Goal: Task Accomplishment & Management: Manage account settings

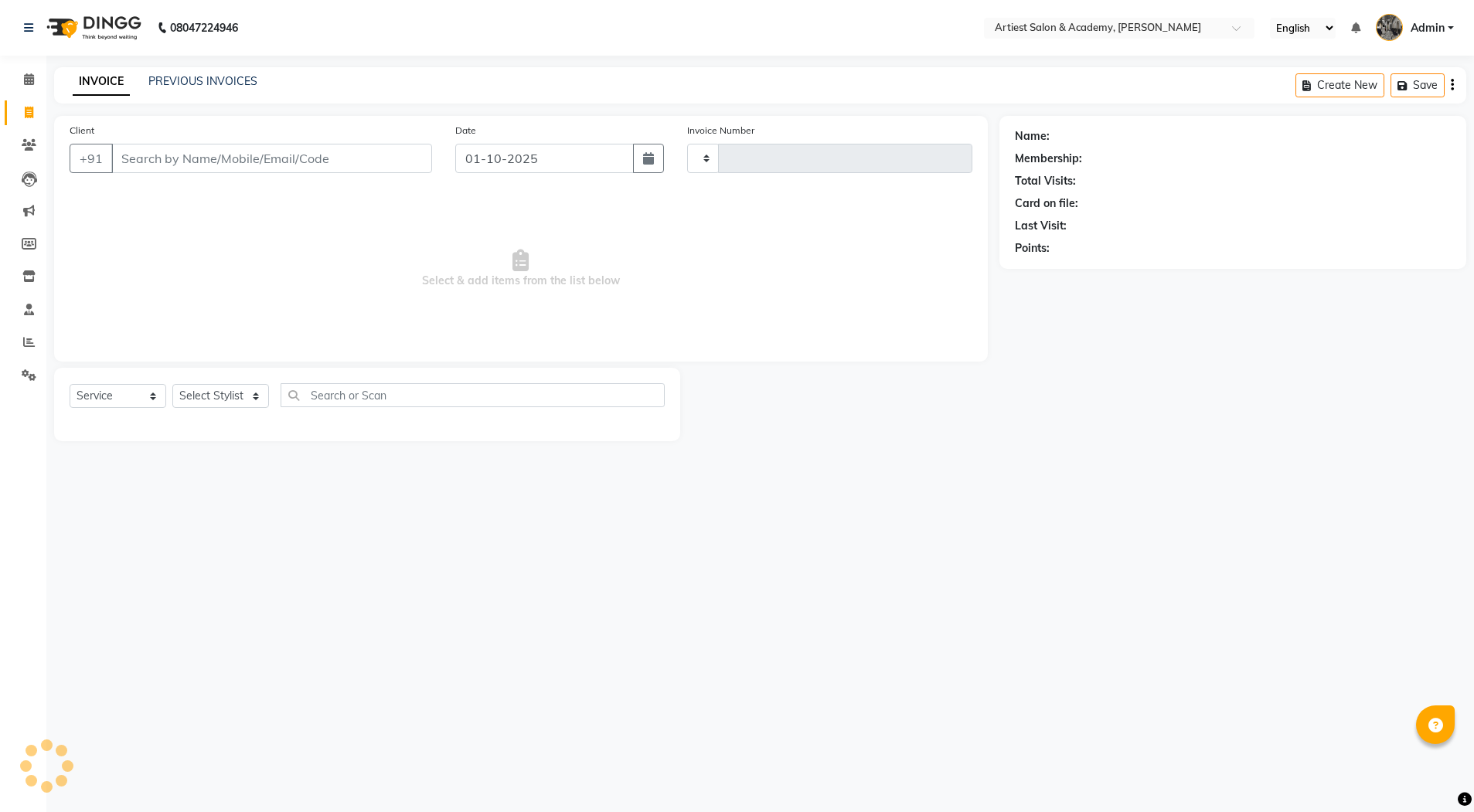
select select "service"
type input "3982"
select select "5123"
click at [191, 78] on link "PREVIOUS INVOICES" at bounding box center [203, 81] width 109 height 14
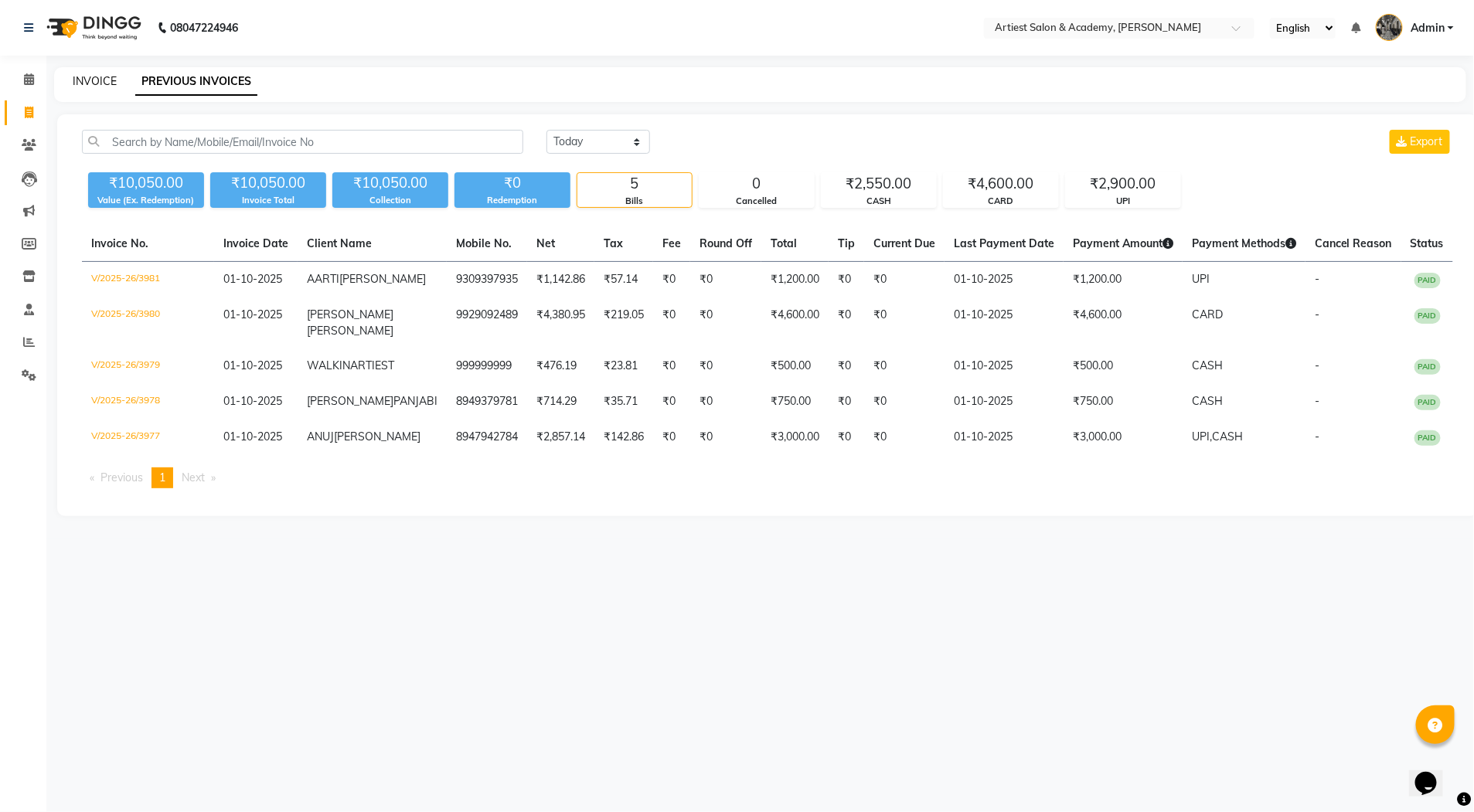
click at [88, 75] on link "INVOICE" at bounding box center [95, 81] width 44 height 14
select select "5123"
select select "service"
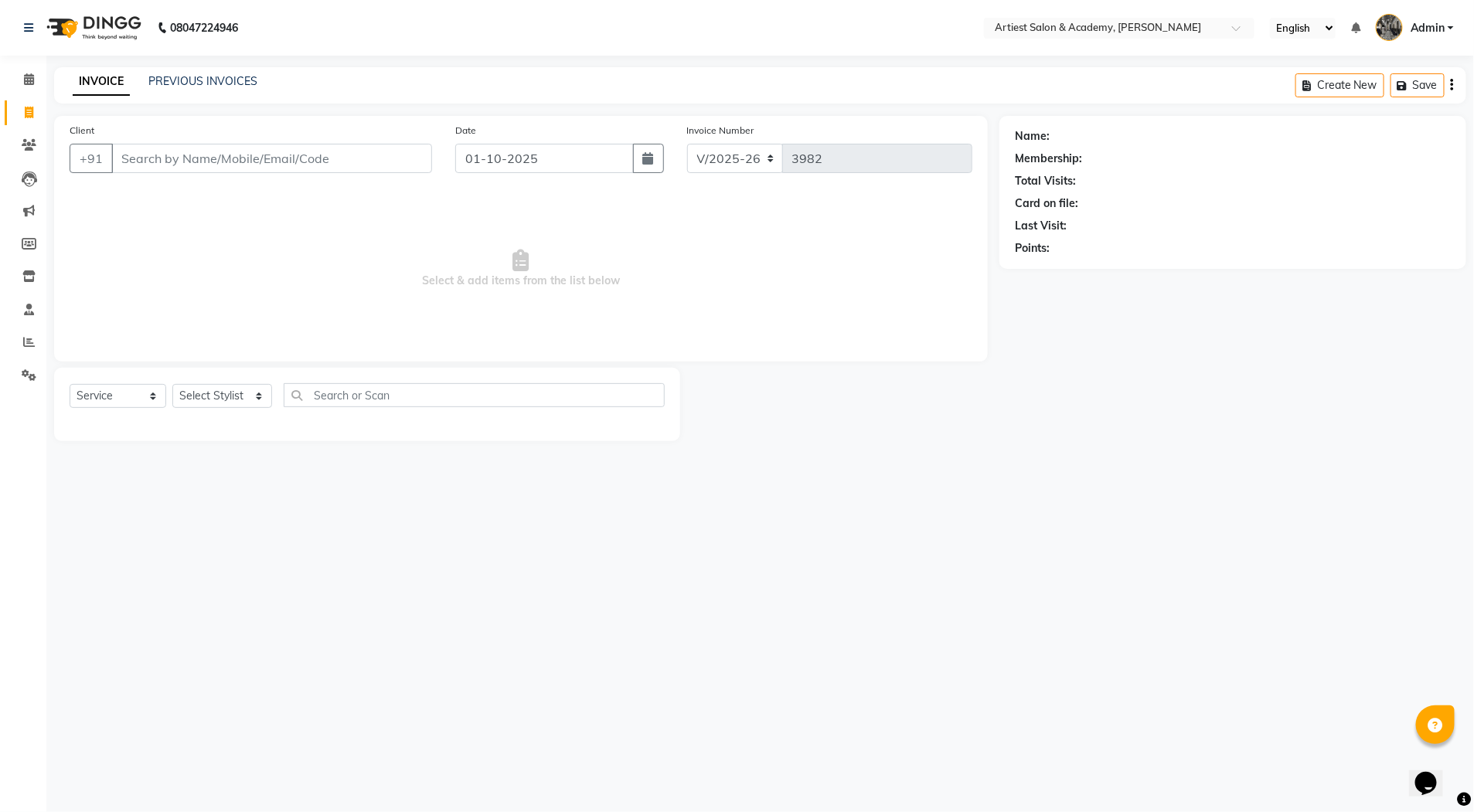
click at [187, 167] on input "Client" at bounding box center [271, 158] width 321 height 29
type input "8302717830"
click at [407, 167] on button "Add Client" at bounding box center [393, 158] width 80 height 29
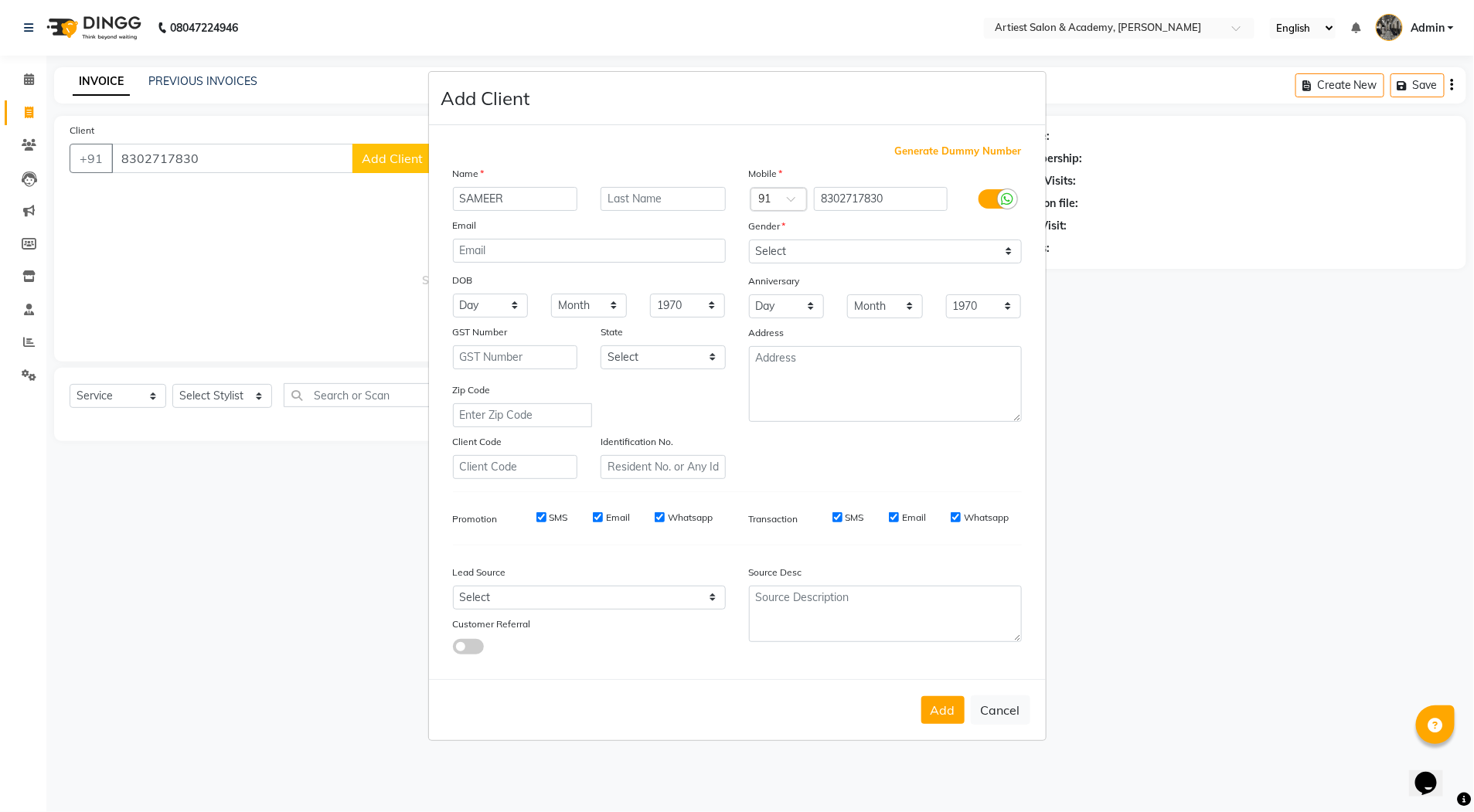
type input "SAMEER"
click at [633, 204] on input "text" at bounding box center [663, 199] width 125 height 24
type input "HUSSEN"
click at [812, 246] on select "Select Male Female Other Prefer Not To Say" at bounding box center [885, 251] width 273 height 24
select select "male"
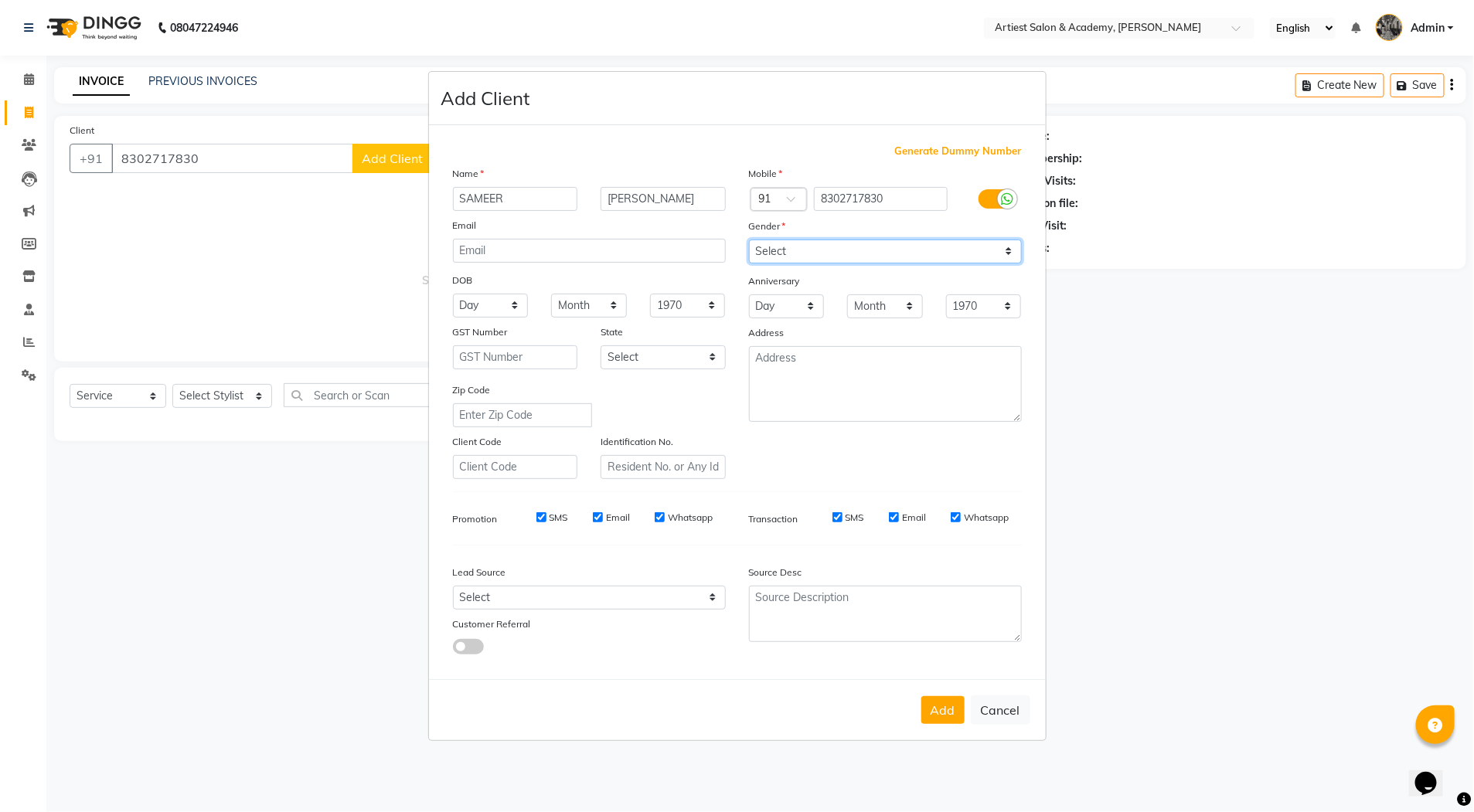
click at [749, 240] on select "Select Male Female Other Prefer Not To Say" at bounding box center [885, 251] width 273 height 24
click at [950, 712] on button "Add" at bounding box center [943, 710] width 43 height 28
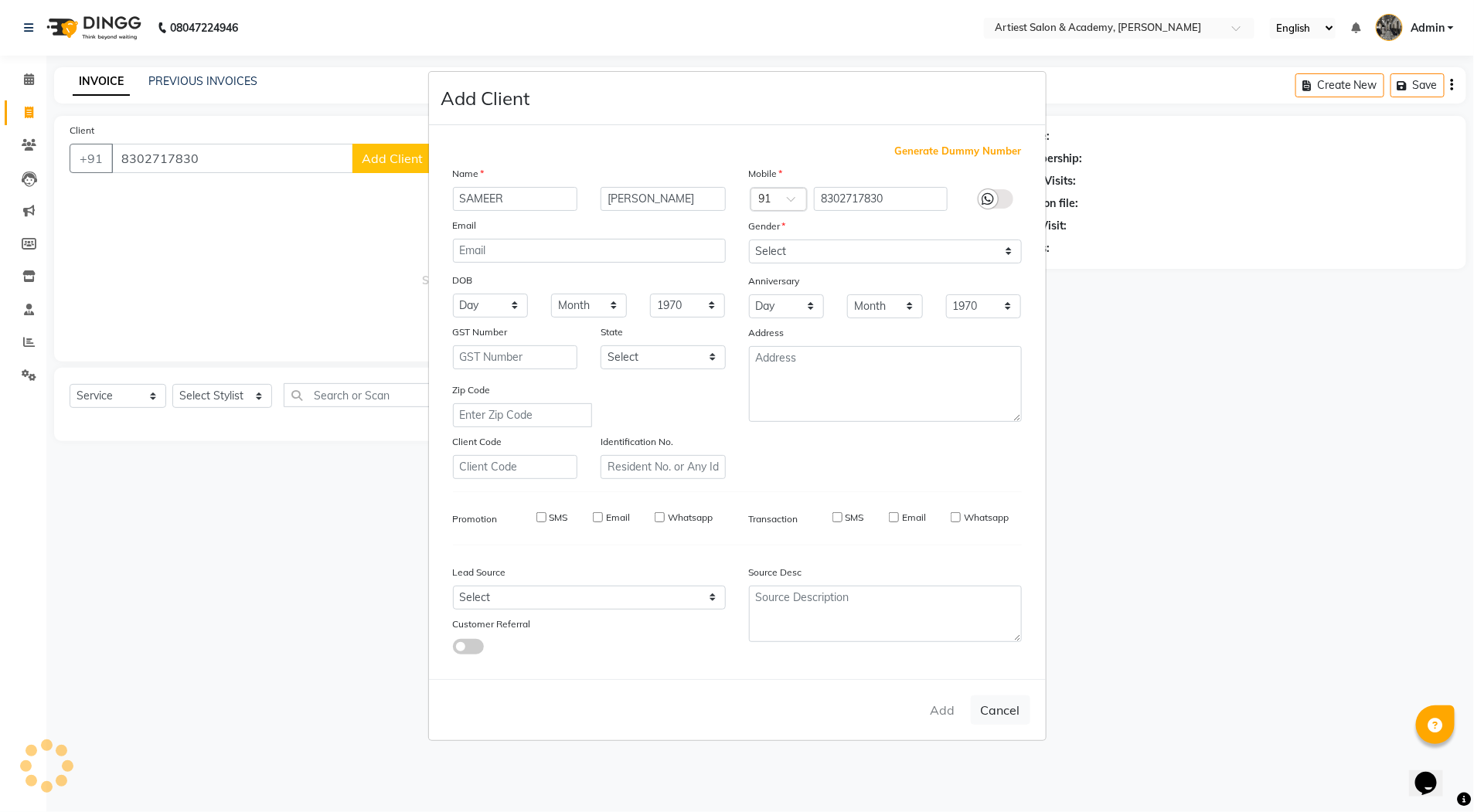
select select
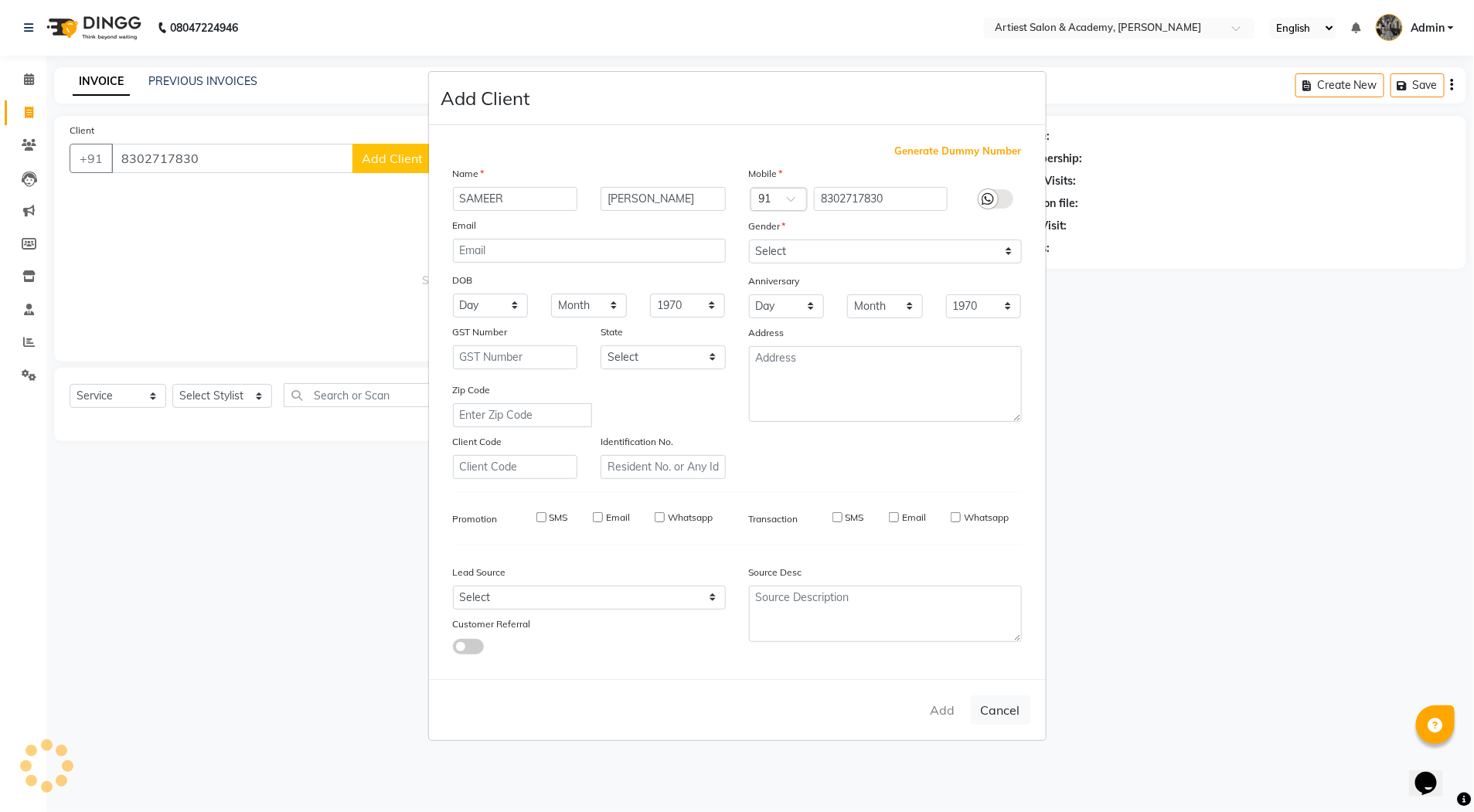
select select
checkbox input "false"
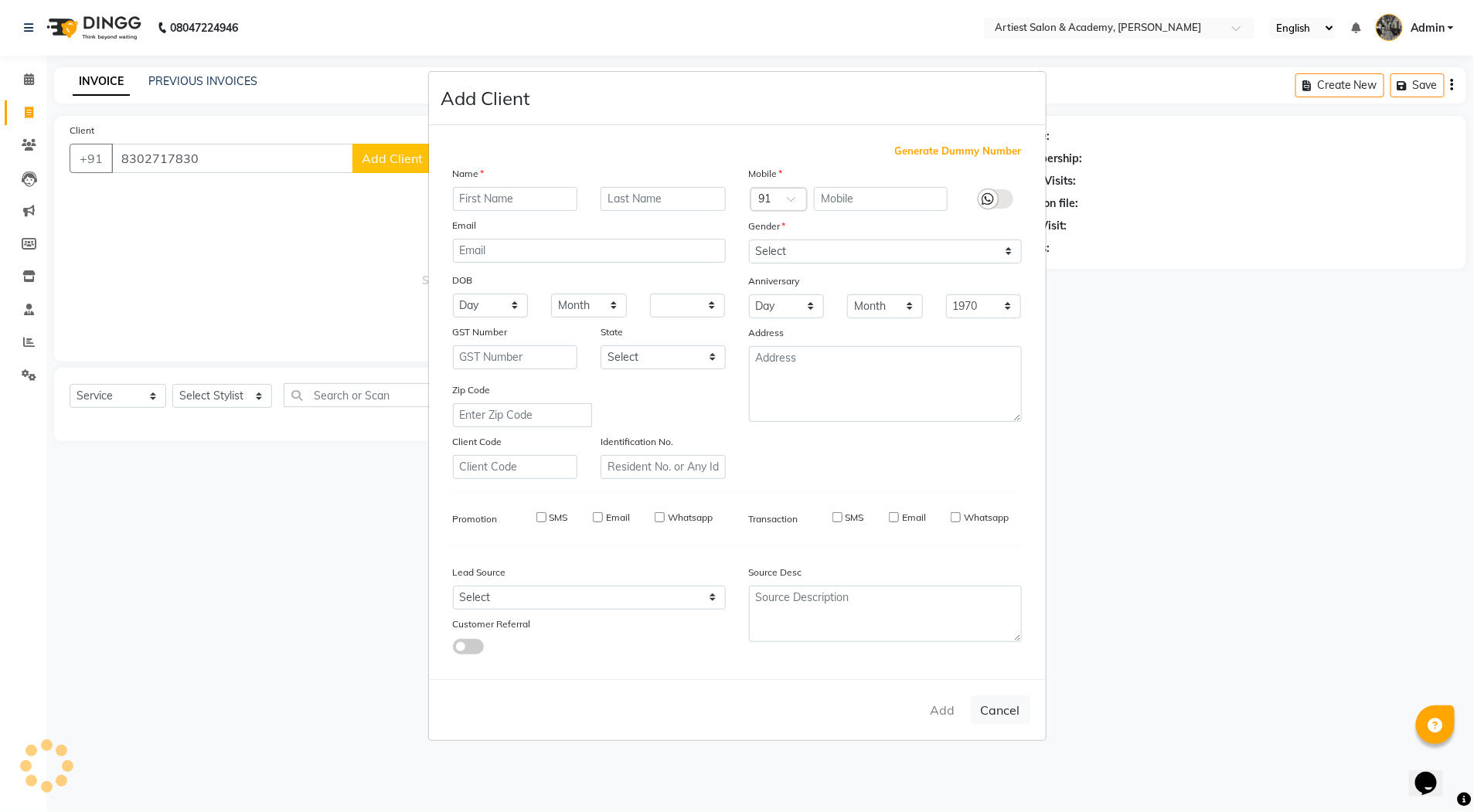
checkbox input "false"
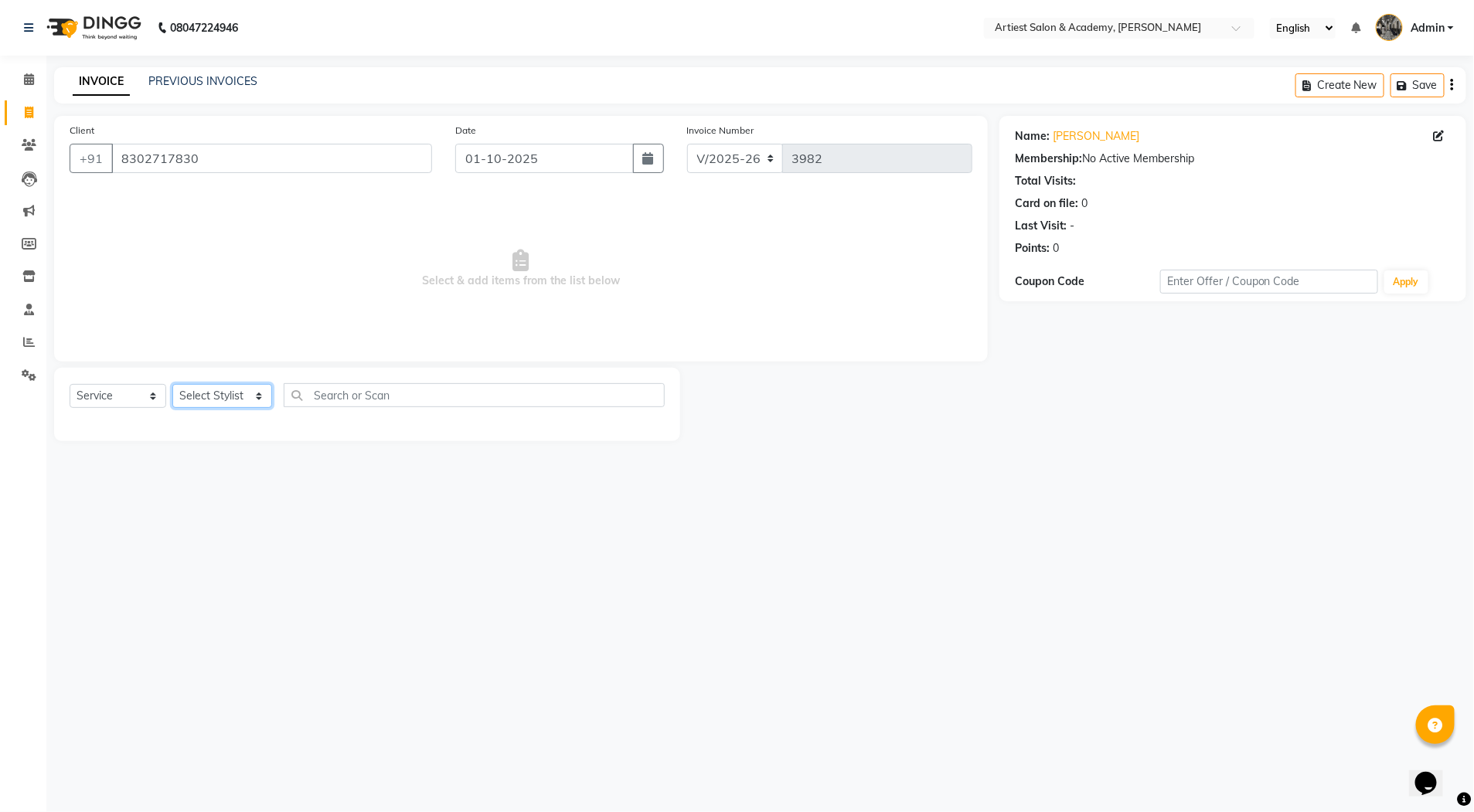
click at [252, 395] on select "Select Stylist [PERSON_NAME] (M) [PERSON_NAME] (F) [PERSON_NAME] DRASHTI [PERSO…" at bounding box center [222, 396] width 99 height 24
select select "35982"
click at [173, 384] on select "Select Stylist [PERSON_NAME] (M) [PERSON_NAME] (F) [PERSON_NAME] DRASHTI [PERSO…" at bounding box center [222, 396] width 99 height 24
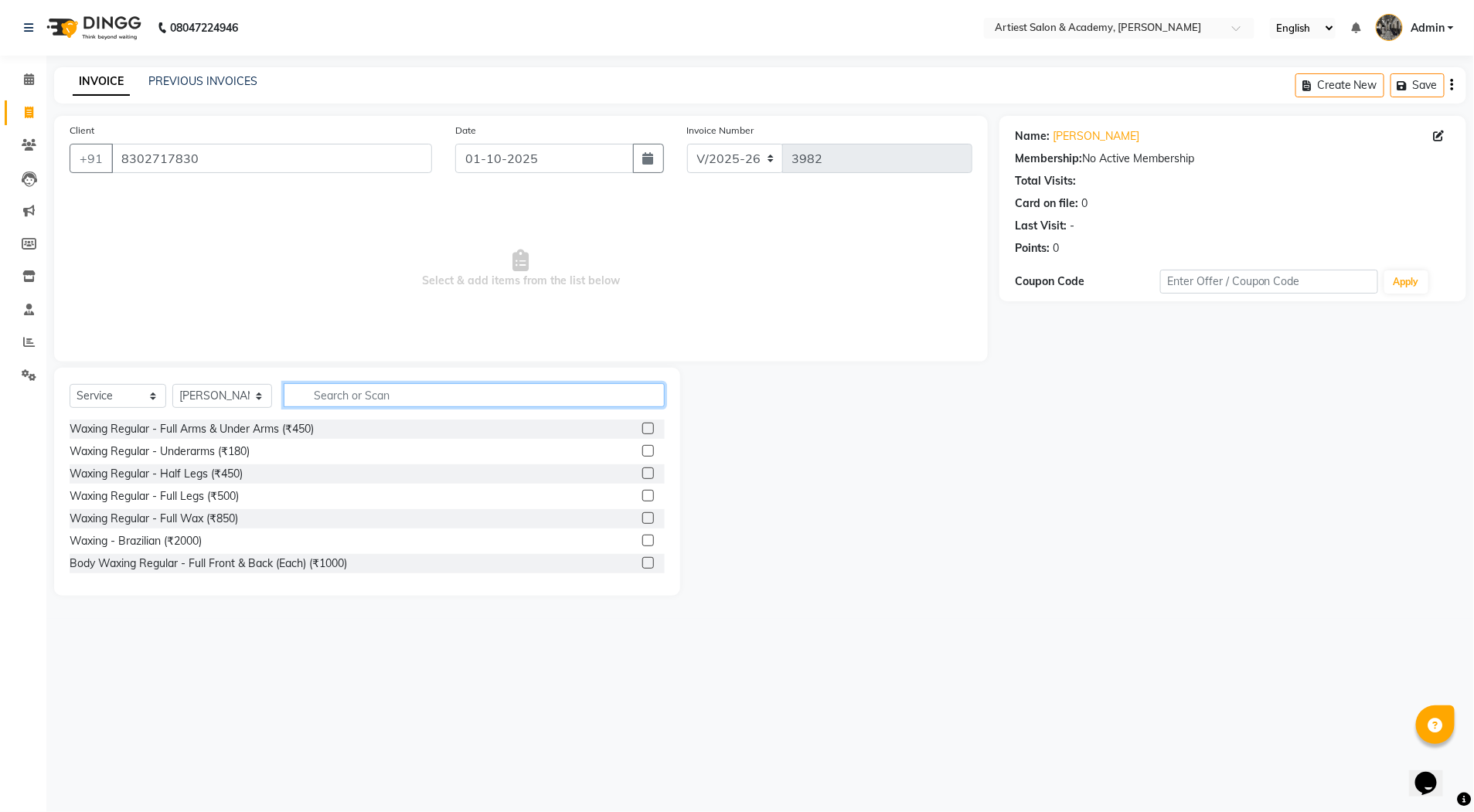
click at [352, 402] on input "text" at bounding box center [474, 395] width 381 height 24
type input "HAIR"
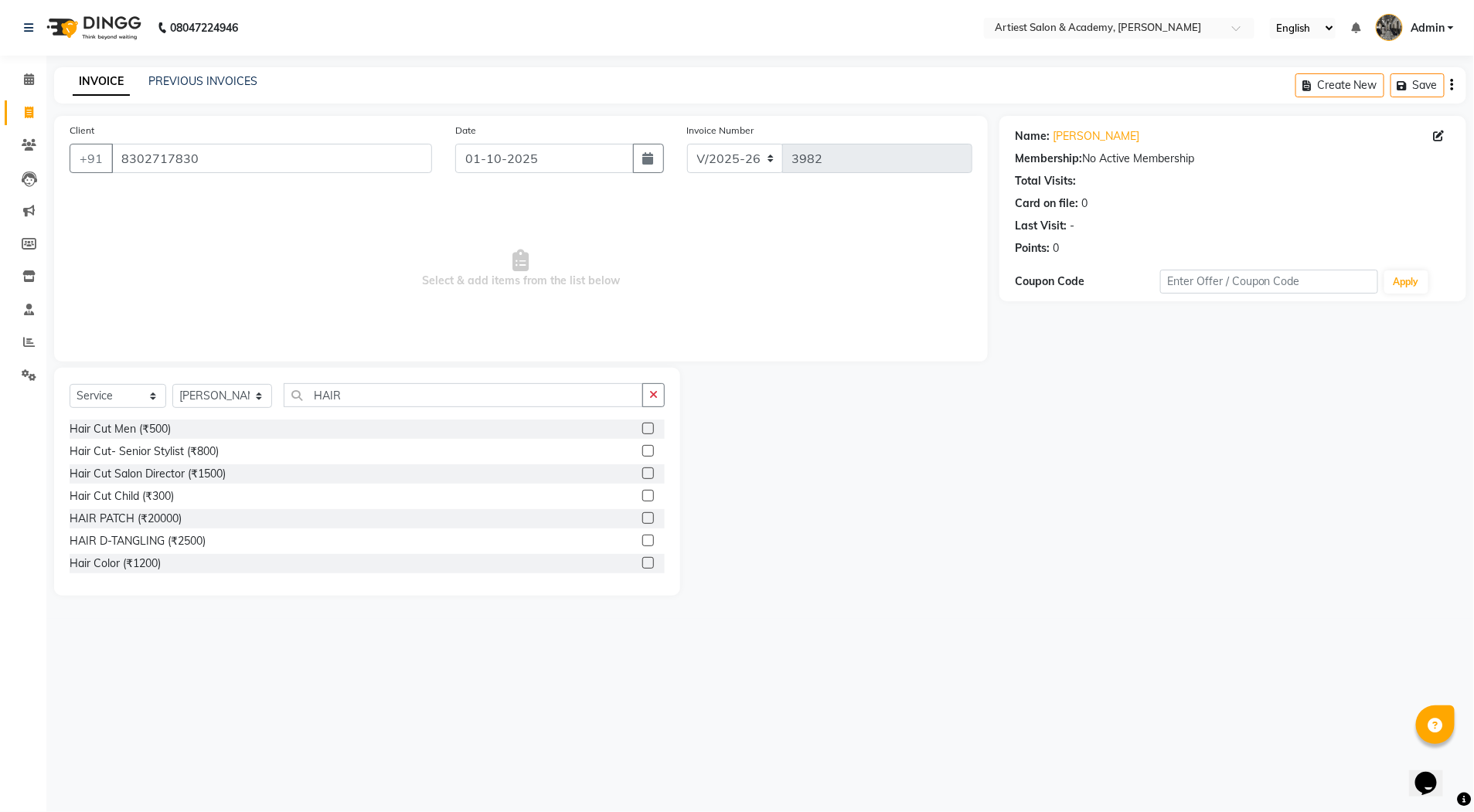
click at [642, 427] on label at bounding box center [648, 429] width 12 height 12
click at [642, 427] on input "checkbox" at bounding box center [647, 429] width 10 height 10
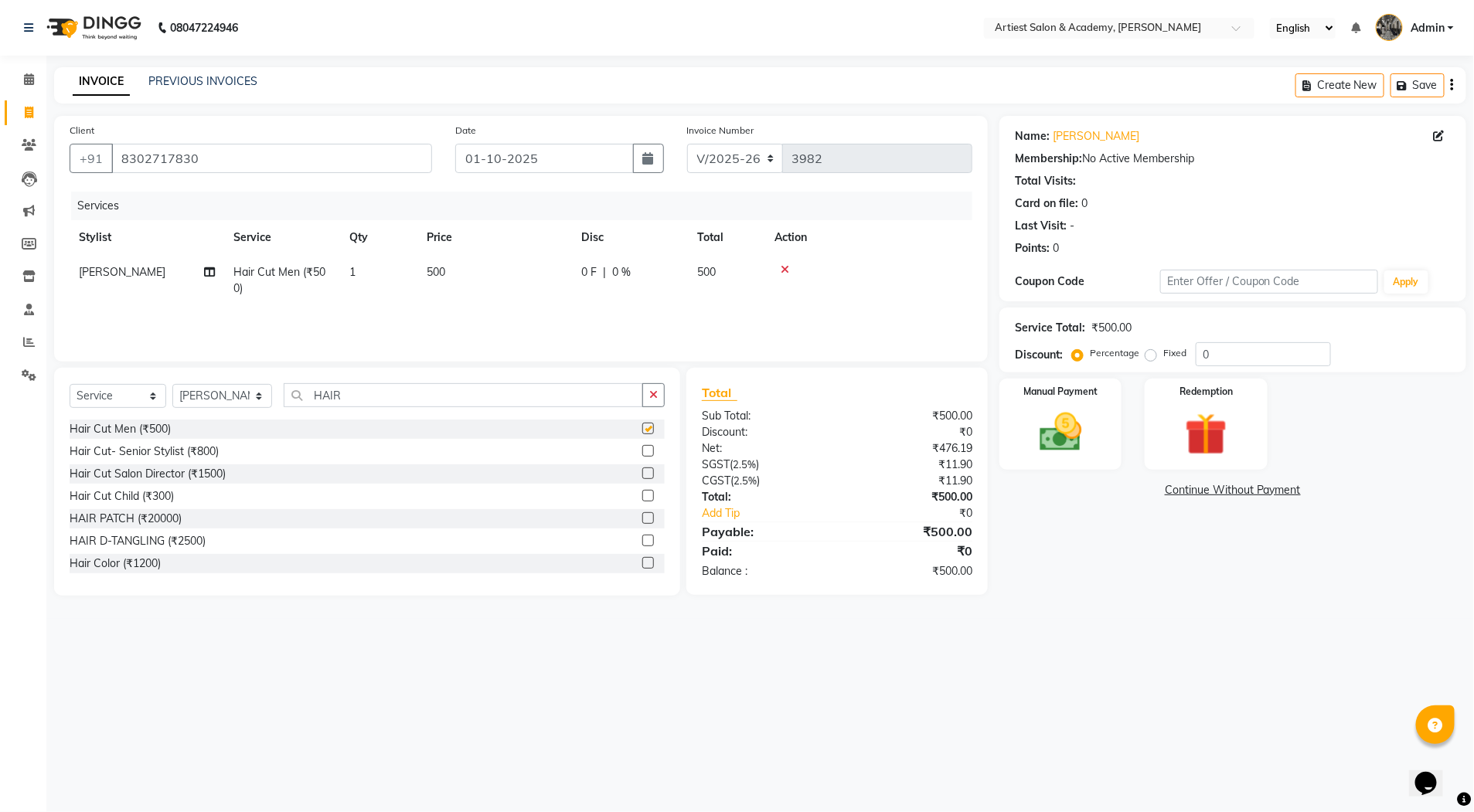
checkbox input "false"
click at [363, 394] on input "HAIR" at bounding box center [463, 395] width 360 height 24
type input "H"
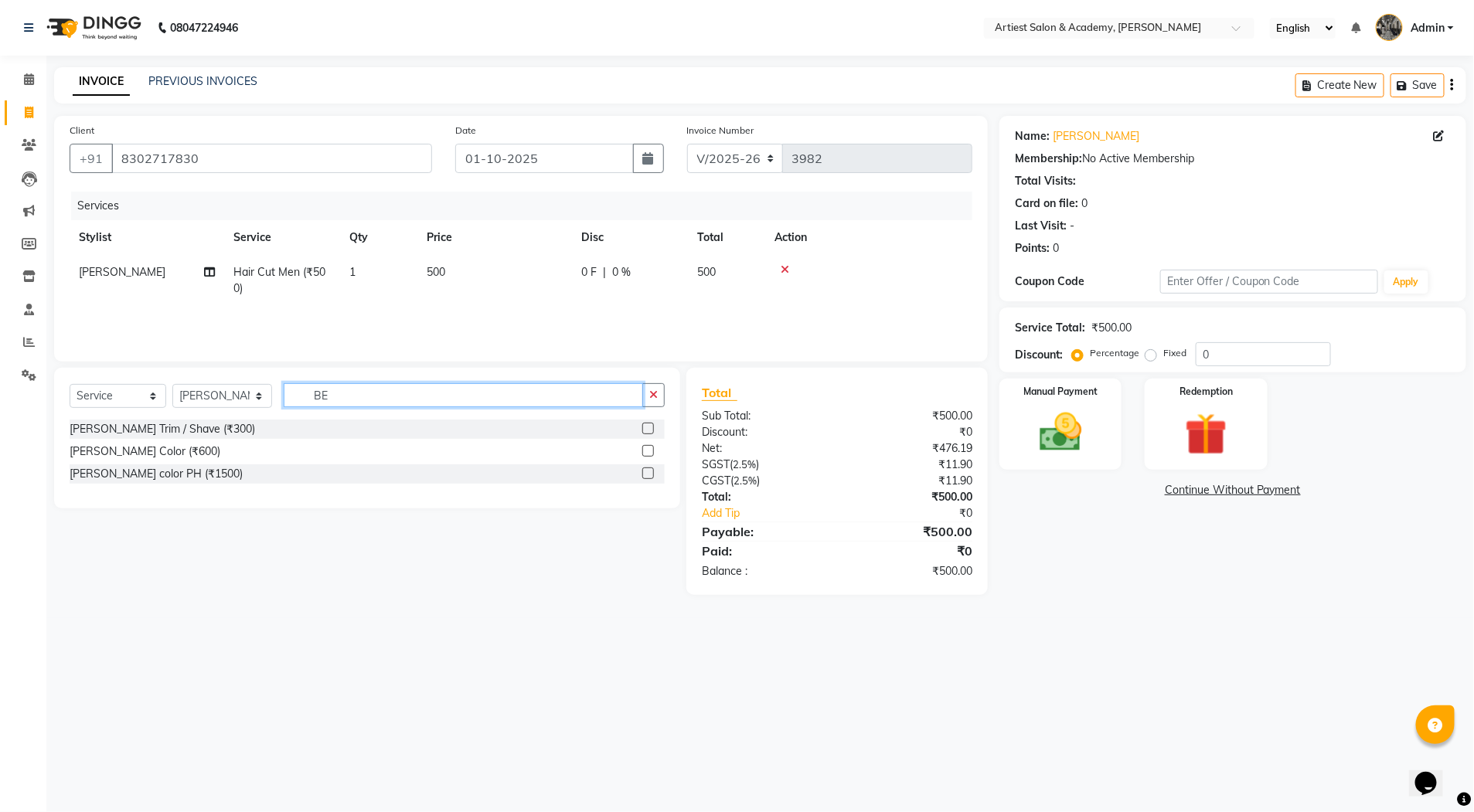
type input "BE"
click at [650, 429] on label at bounding box center [648, 429] width 12 height 12
click at [650, 429] on input "checkbox" at bounding box center [647, 429] width 10 height 10
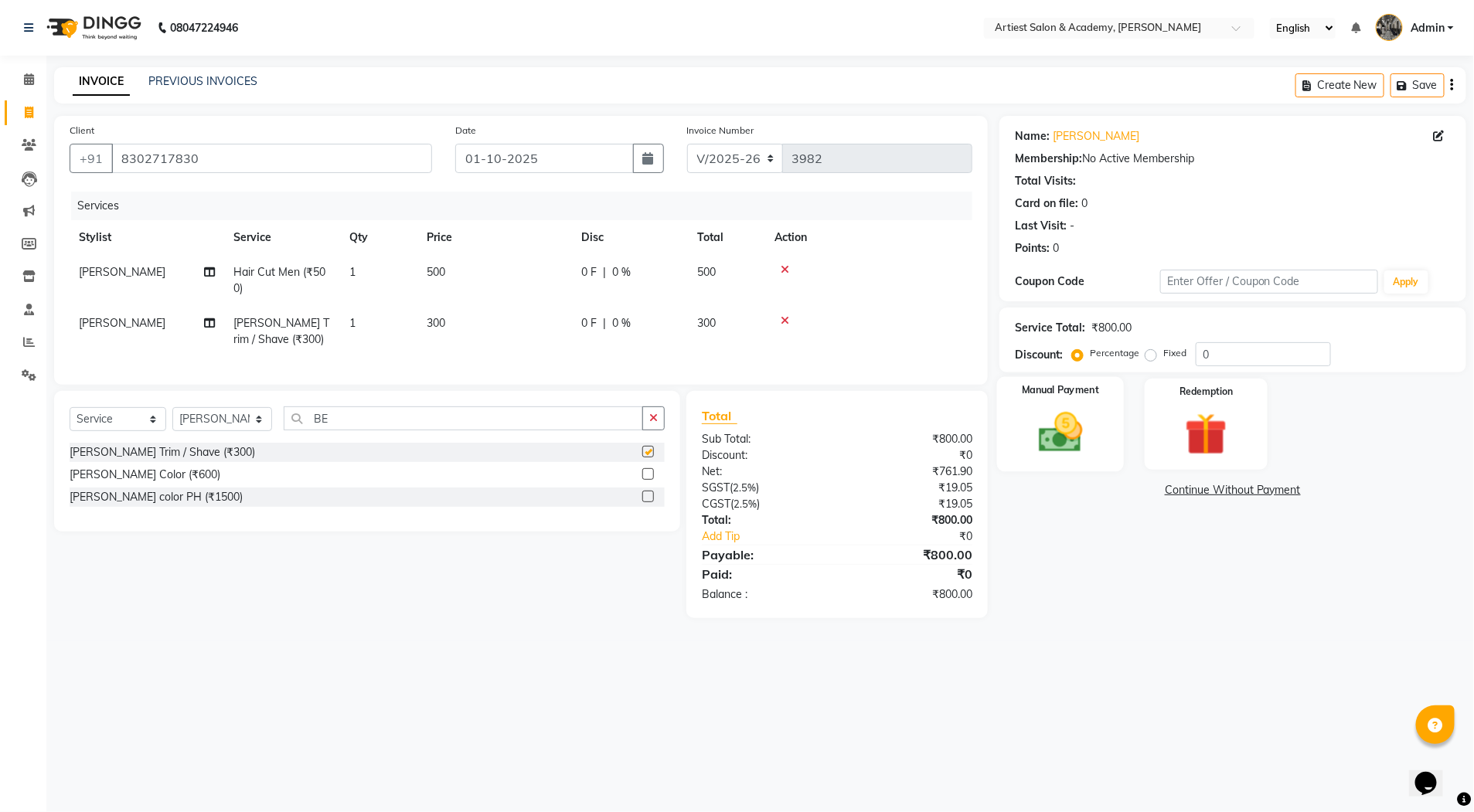
checkbox input "false"
drag, startPoint x: 1076, startPoint y: 431, endPoint x: 1062, endPoint y: 425, distance: 15.2
click at [1074, 431] on img at bounding box center [1060, 433] width 71 height 51
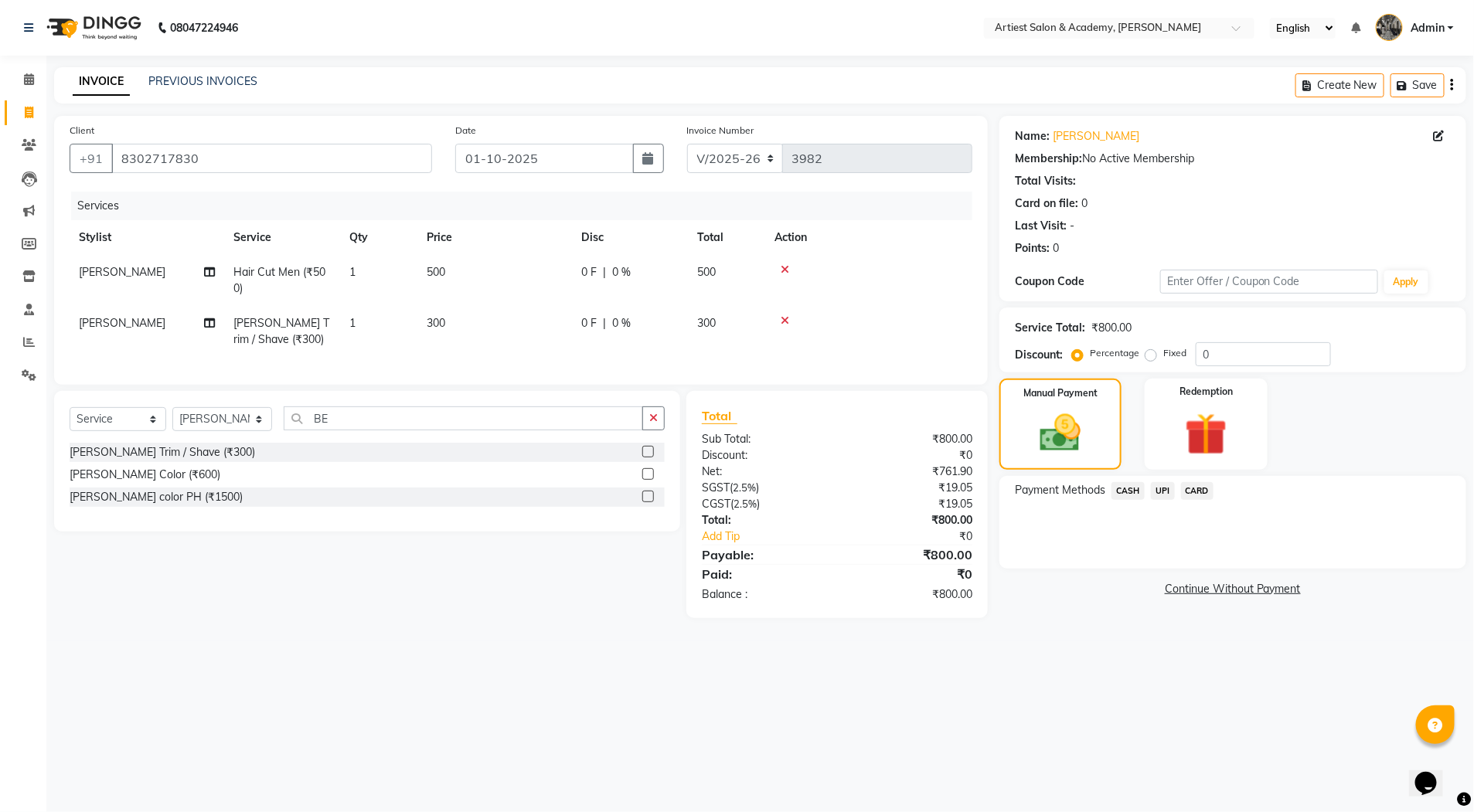
click at [1161, 488] on span "UPI" at bounding box center [1163, 491] width 24 height 18
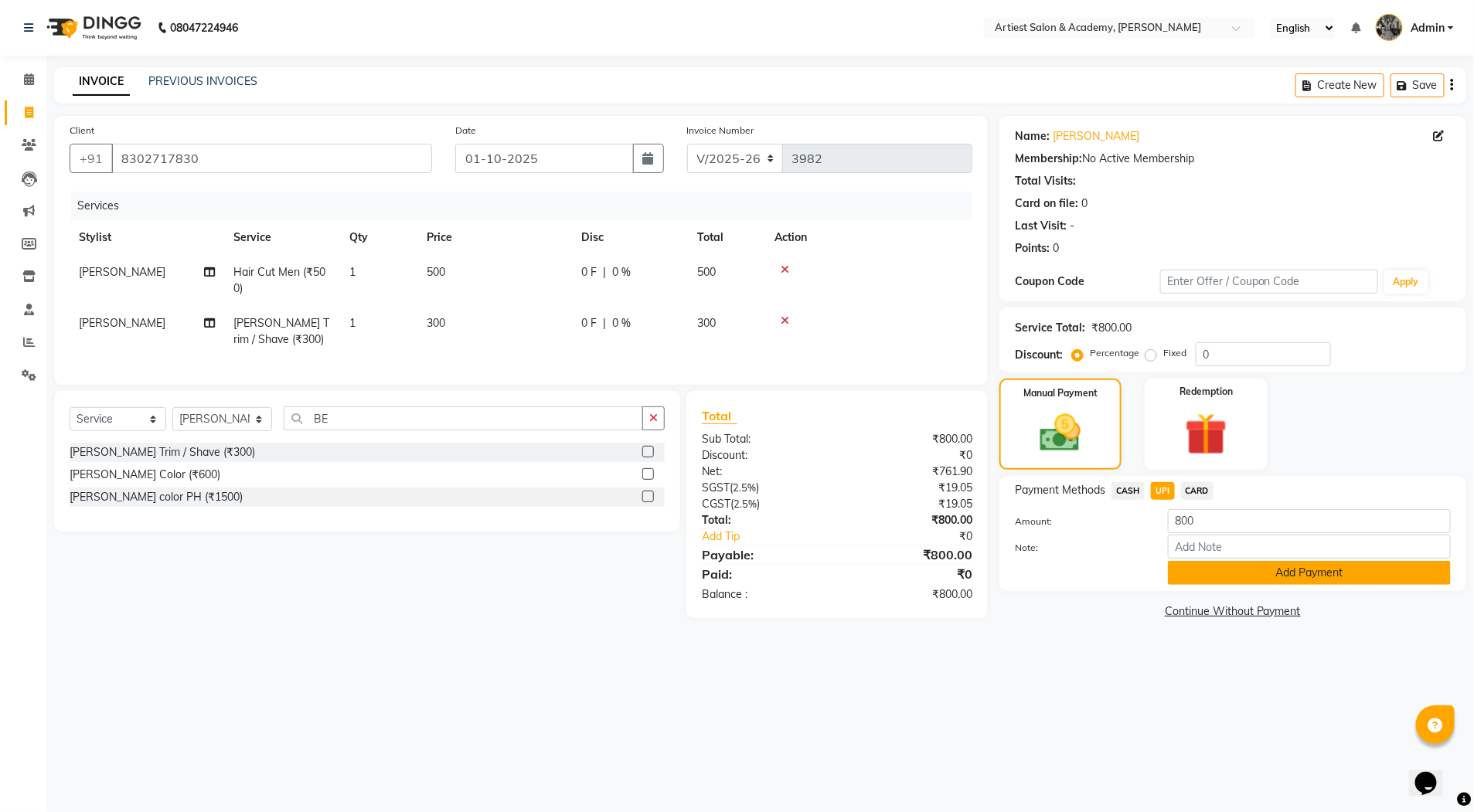
click at [1305, 571] on button "Add Payment" at bounding box center [1309, 573] width 283 height 24
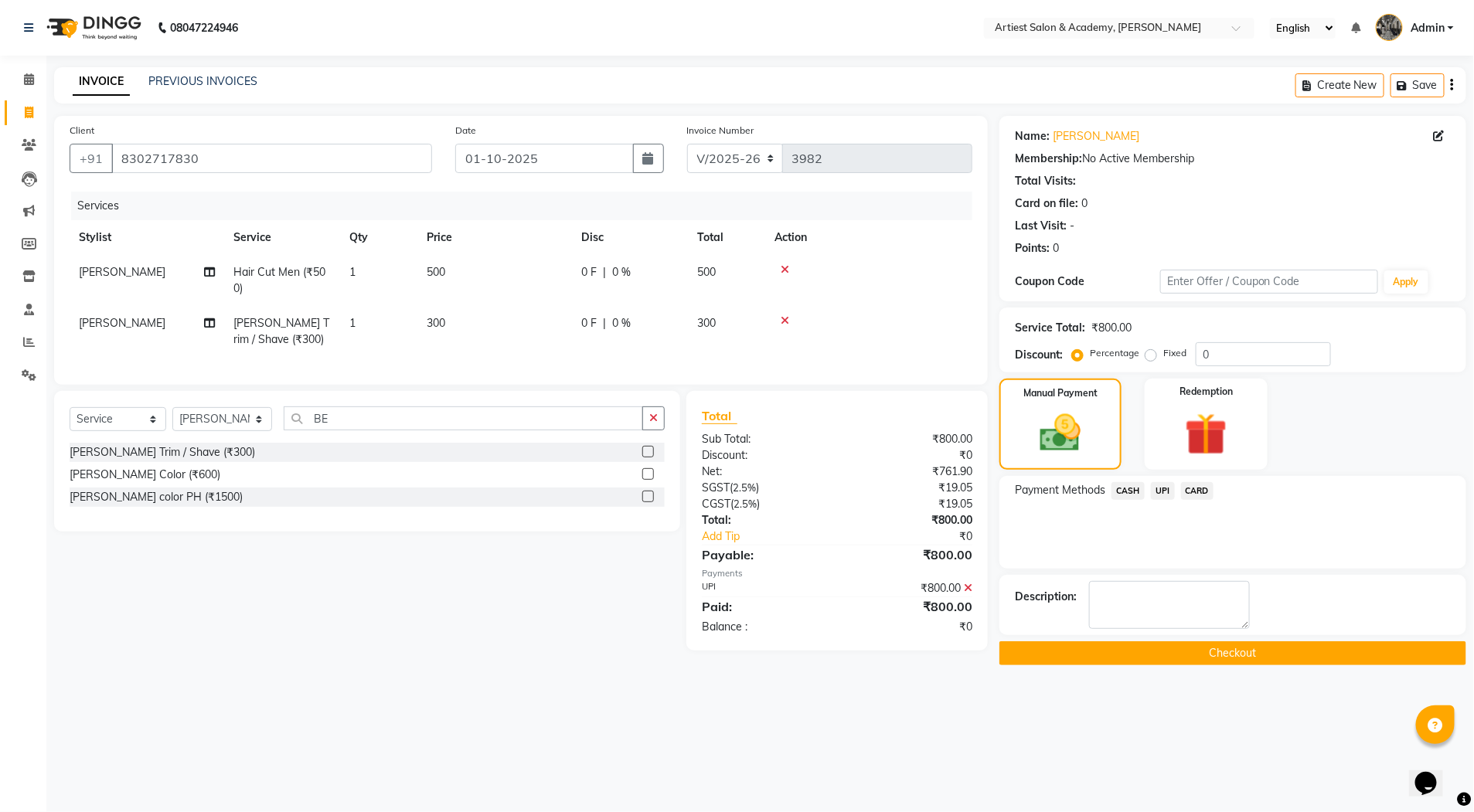
click at [1233, 657] on button "Checkout" at bounding box center [1232, 653] width 467 height 24
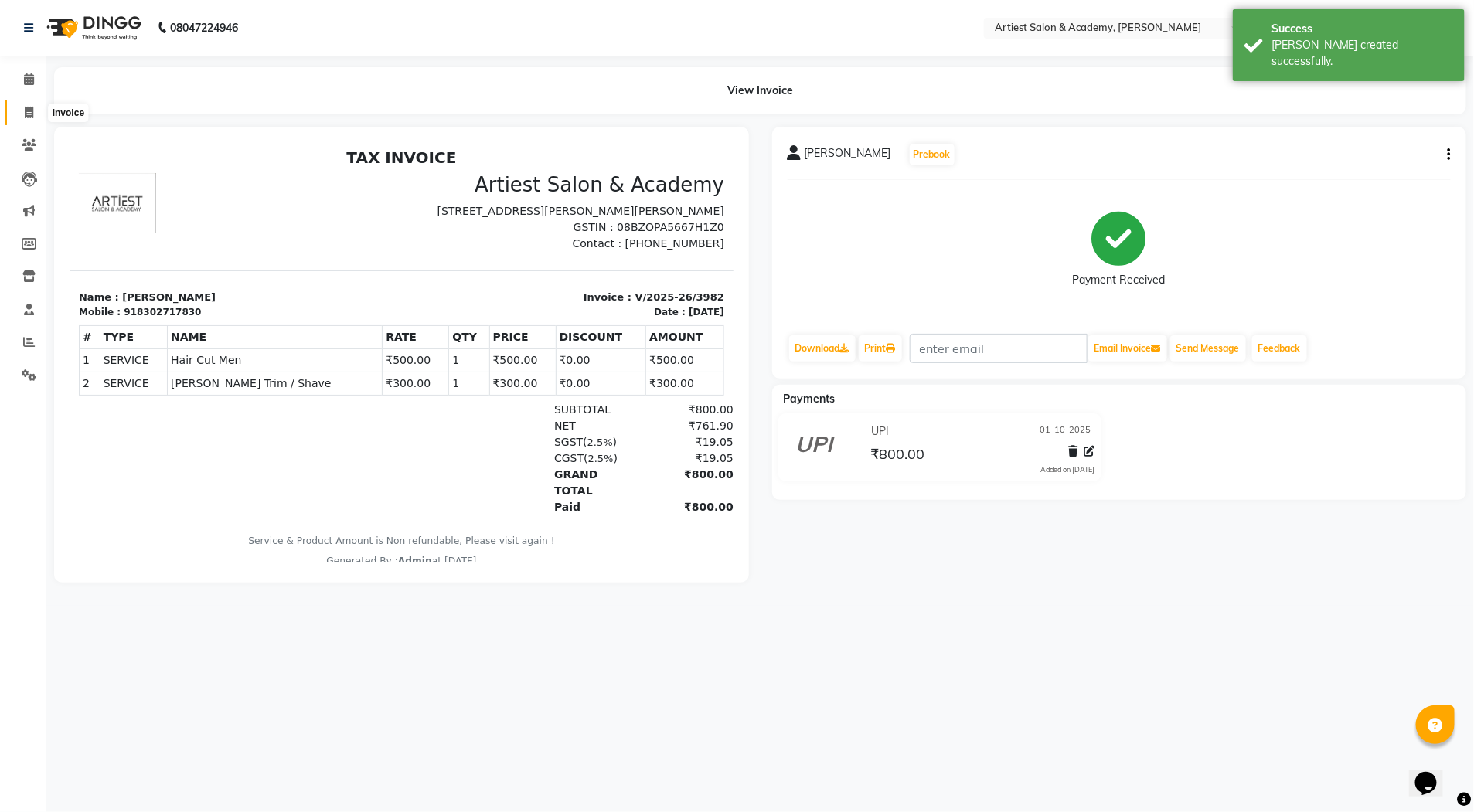
click at [27, 107] on icon at bounding box center [28, 112] width 9 height 12
select select "service"
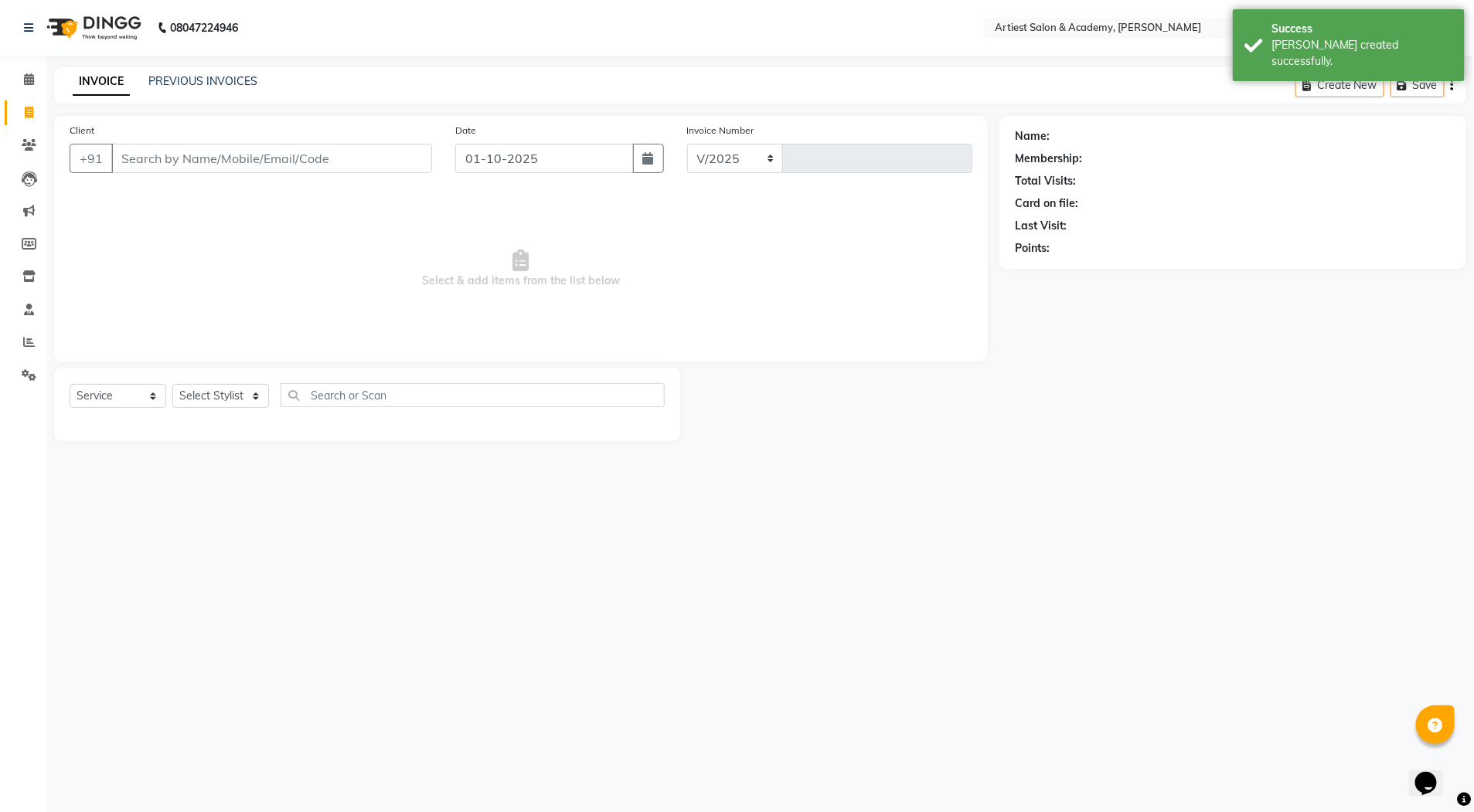
select select "5123"
type input "3983"
click at [223, 81] on link "PREVIOUS INVOICES" at bounding box center [203, 81] width 109 height 14
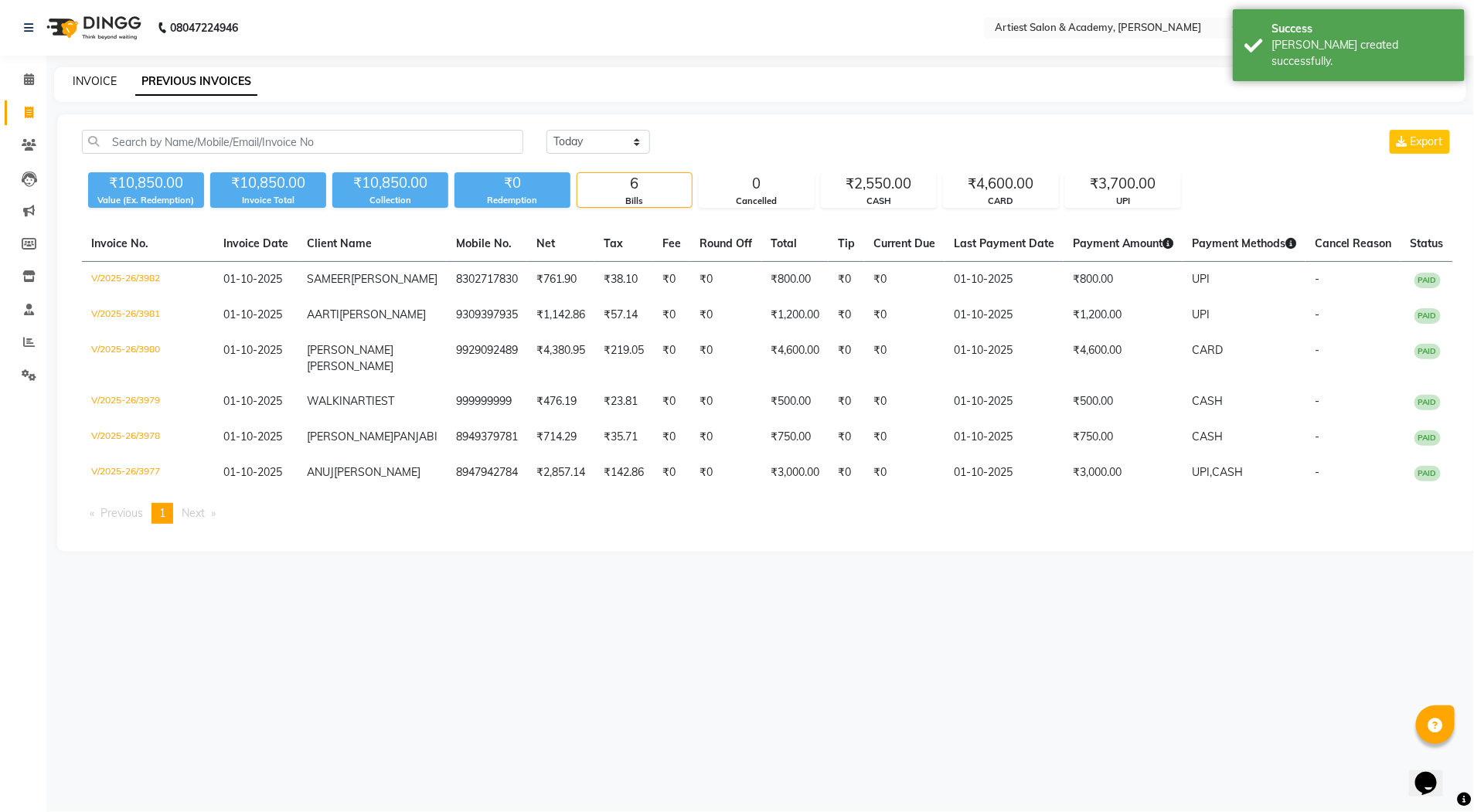
click at [104, 80] on link "INVOICE" at bounding box center [95, 81] width 44 height 14
select select "5123"
select select "service"
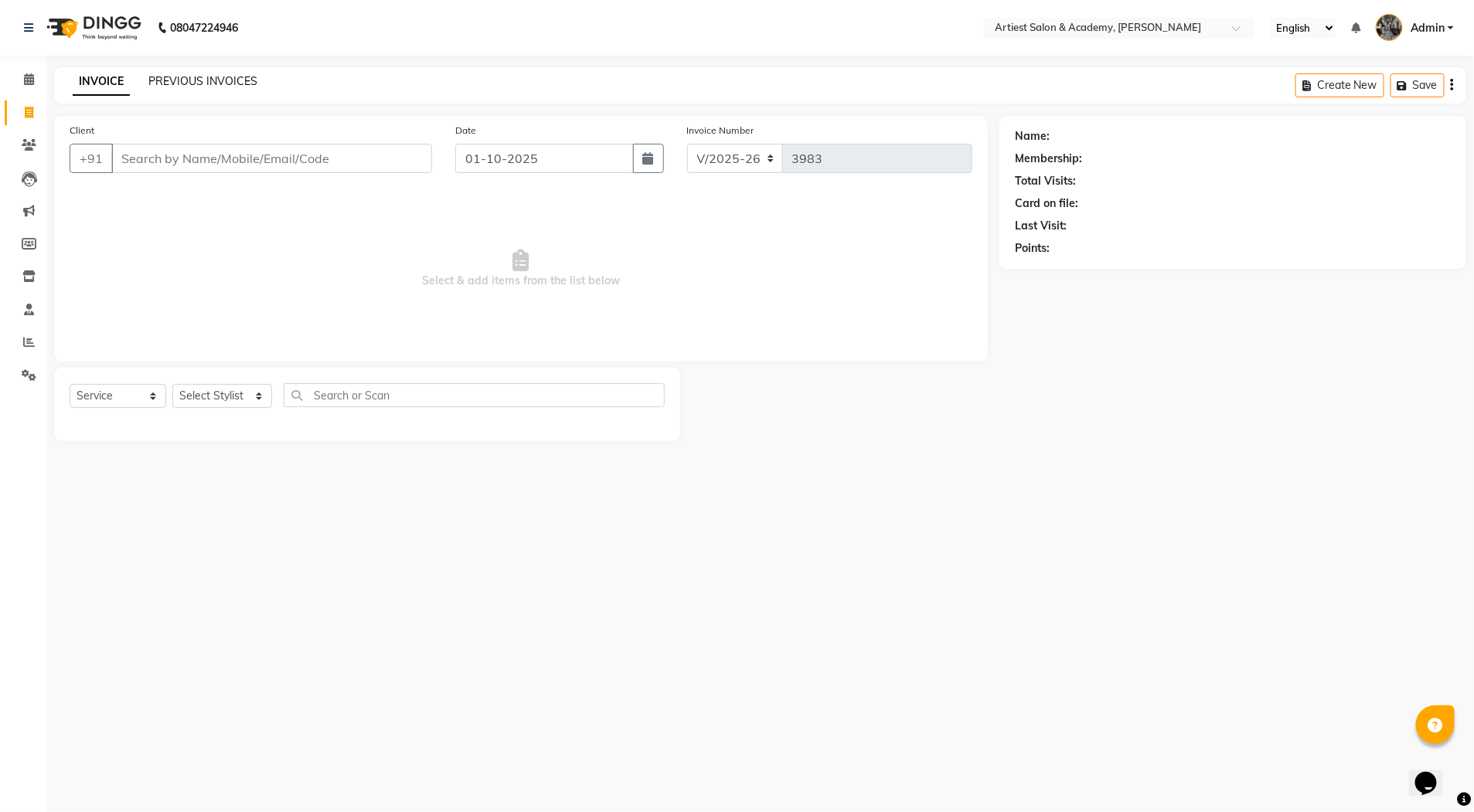
click at [187, 80] on link "PREVIOUS INVOICES" at bounding box center [203, 81] width 109 height 14
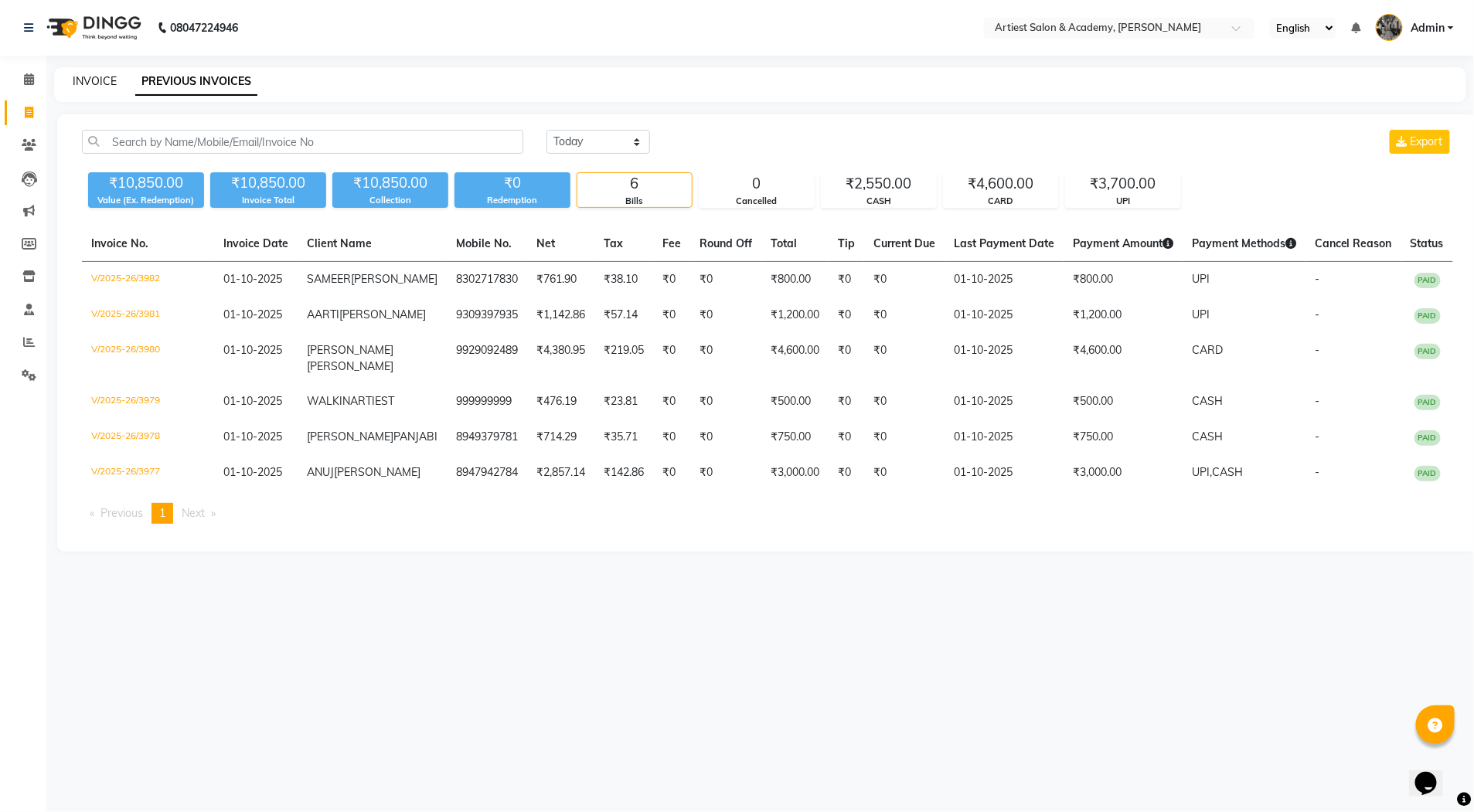
click at [89, 80] on link "INVOICE" at bounding box center [95, 81] width 44 height 14
select select "service"
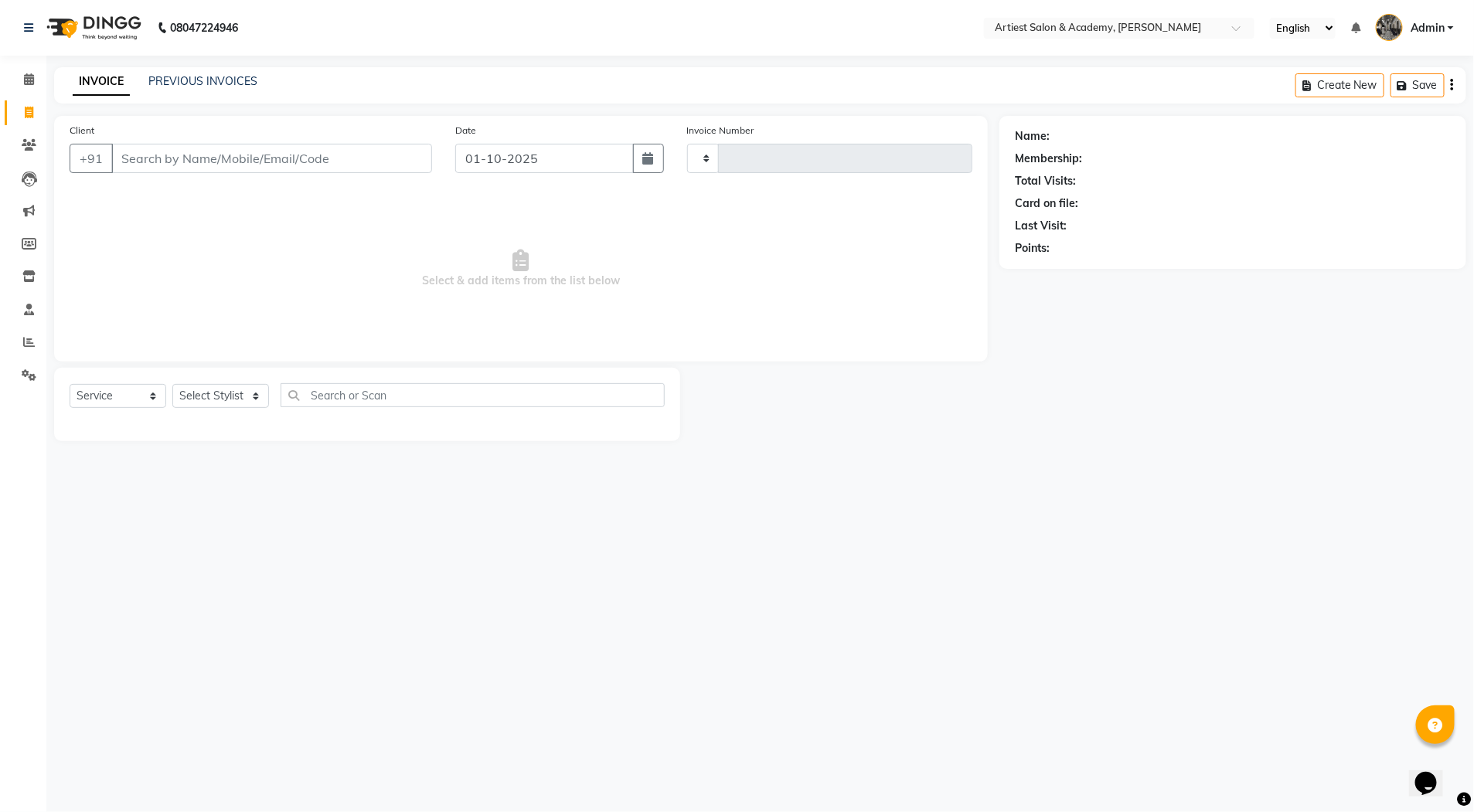
type input "3983"
select select "5123"
click at [213, 78] on link "PREVIOUS INVOICES" at bounding box center [203, 81] width 109 height 14
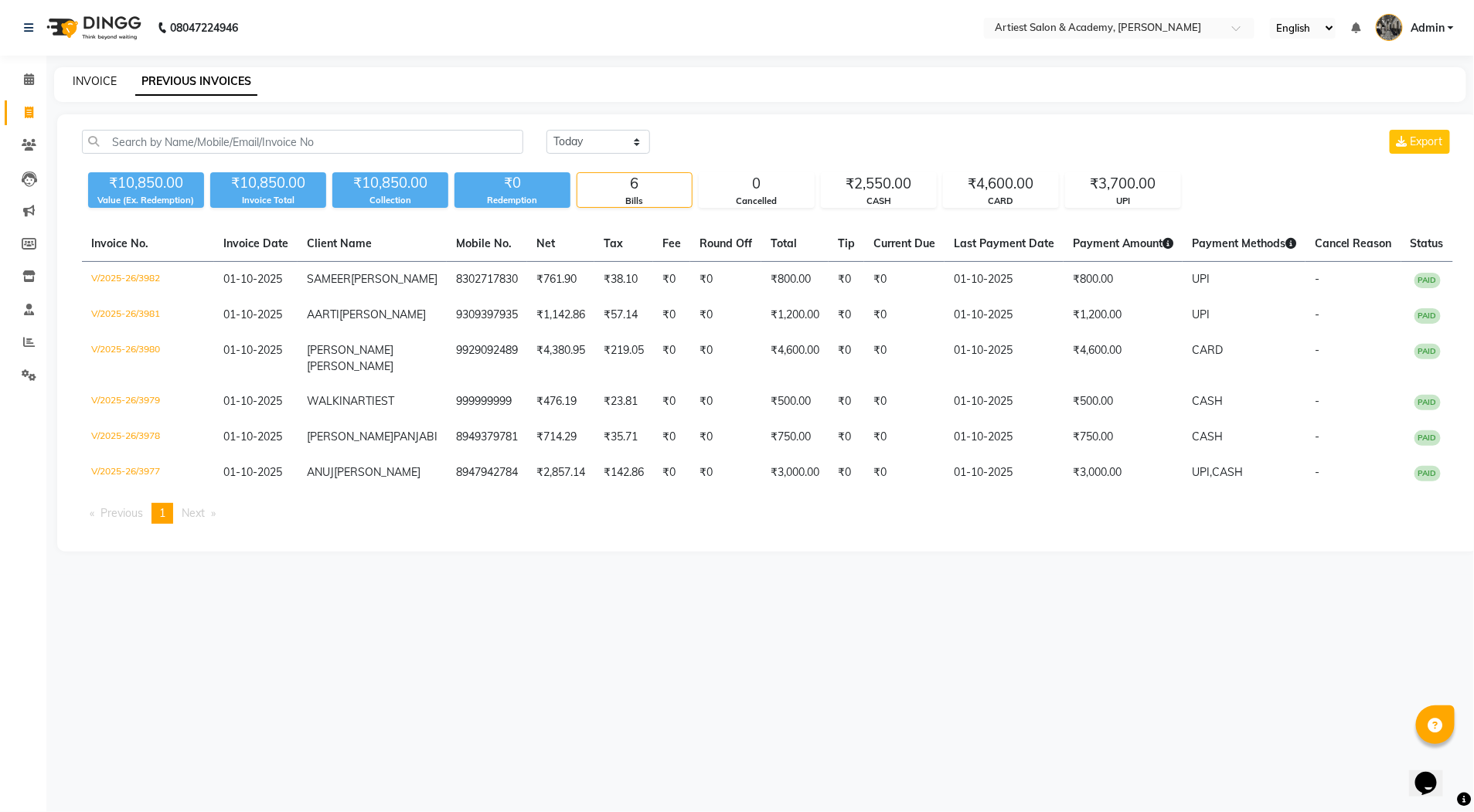
click at [98, 79] on link "INVOICE" at bounding box center [95, 81] width 44 height 14
select select "service"
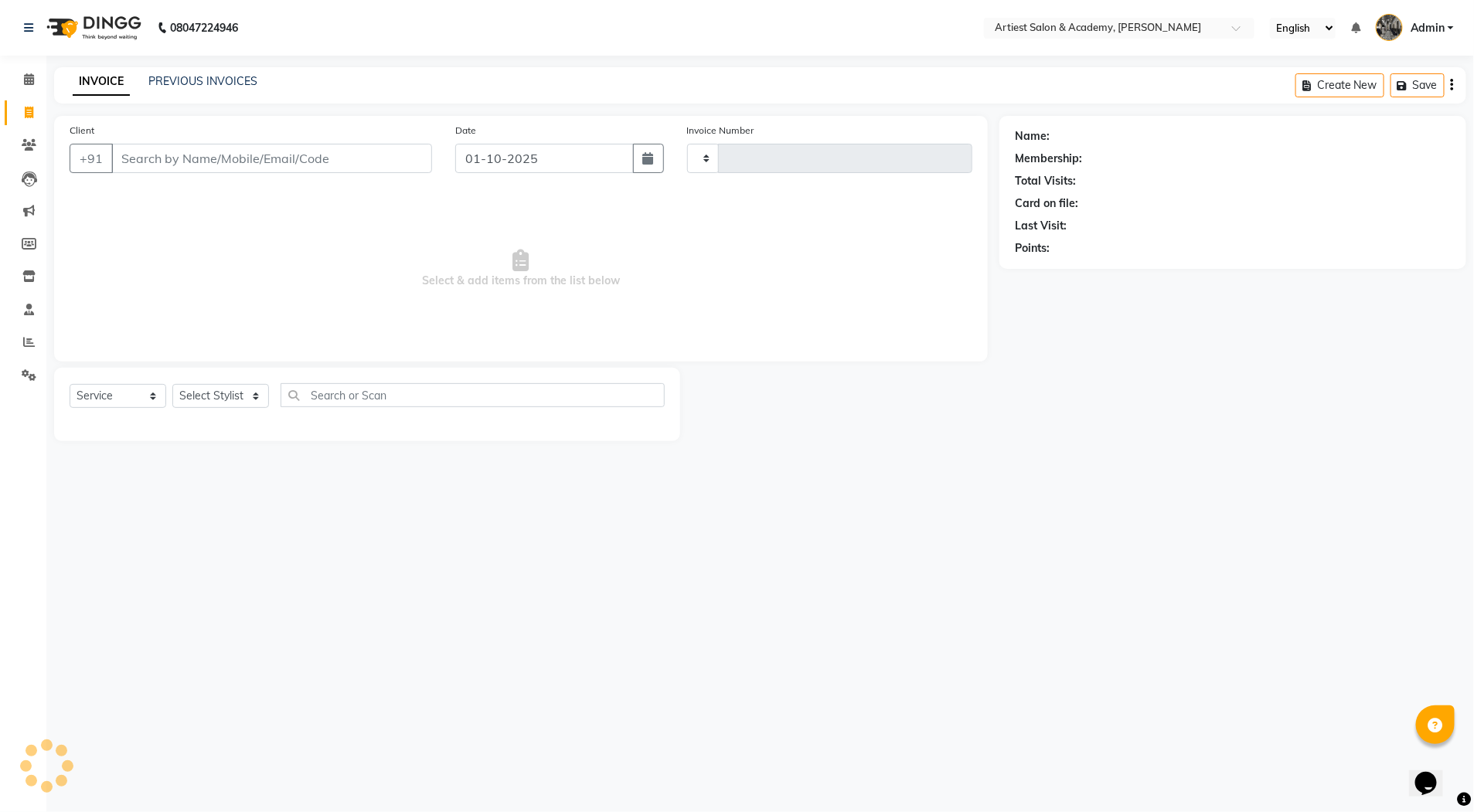
type input "3983"
select select "5123"
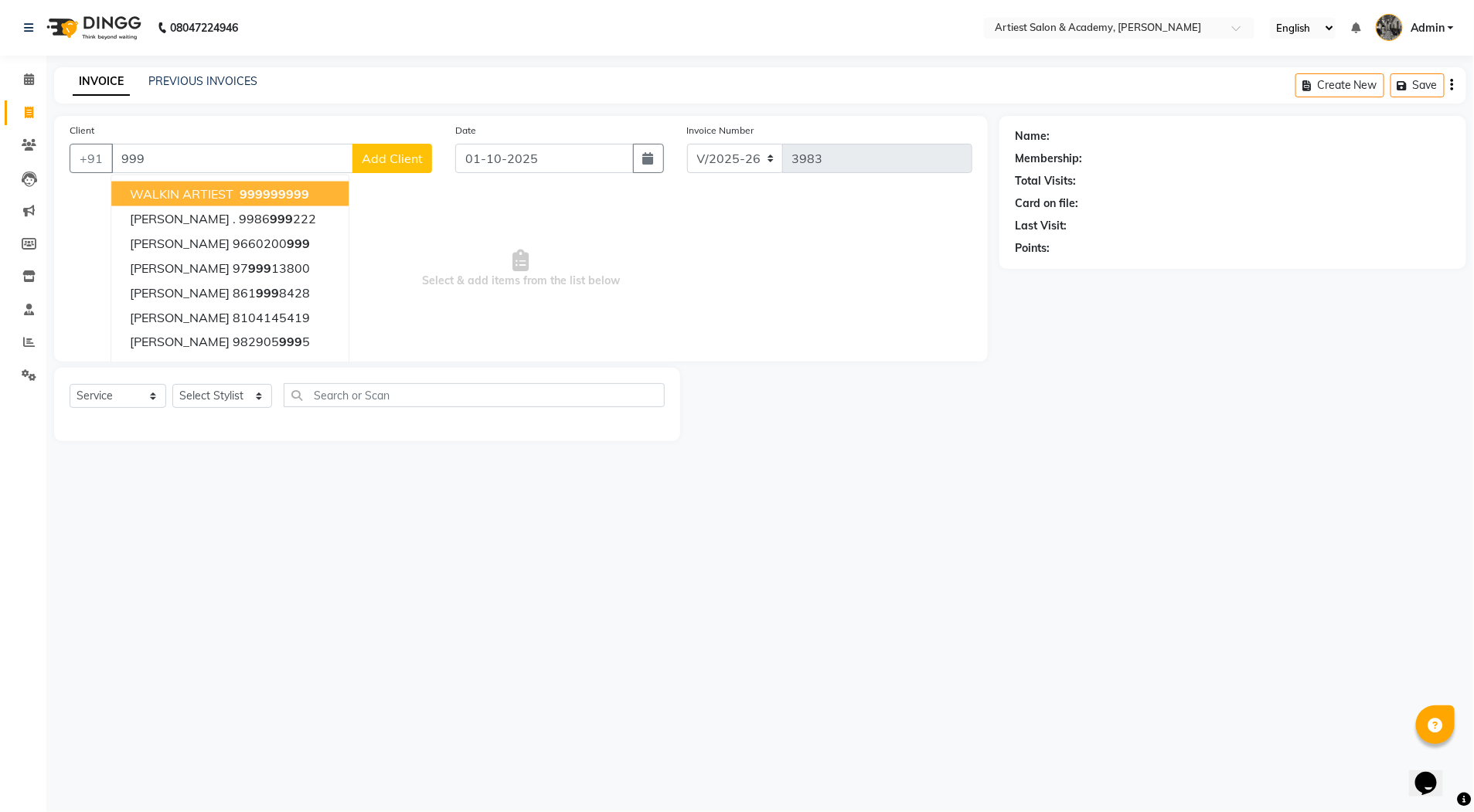
click at [298, 194] on span "999" at bounding box center [297, 194] width 23 height 16
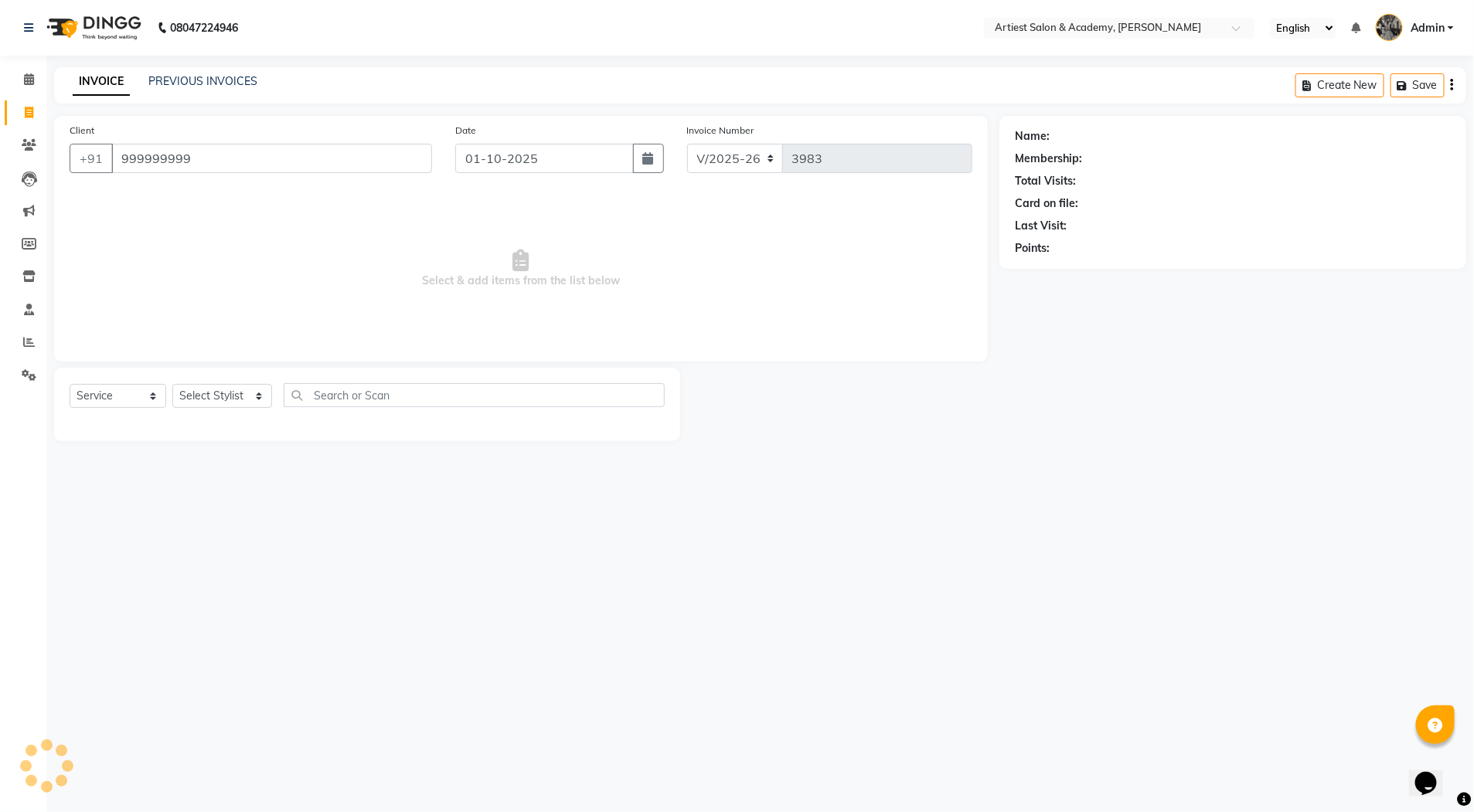
type input "999999999"
click at [253, 393] on select "Select Stylist [PERSON_NAME] (M) [PERSON_NAME] (F) [PERSON_NAME] DRASHTI [PERSO…" at bounding box center [222, 396] width 99 height 24
select select "90285"
click at [173, 384] on select "Select Stylist [PERSON_NAME] (M) [PERSON_NAME] (F) [PERSON_NAME] DRASHTI [PERSO…" at bounding box center [222, 396] width 99 height 24
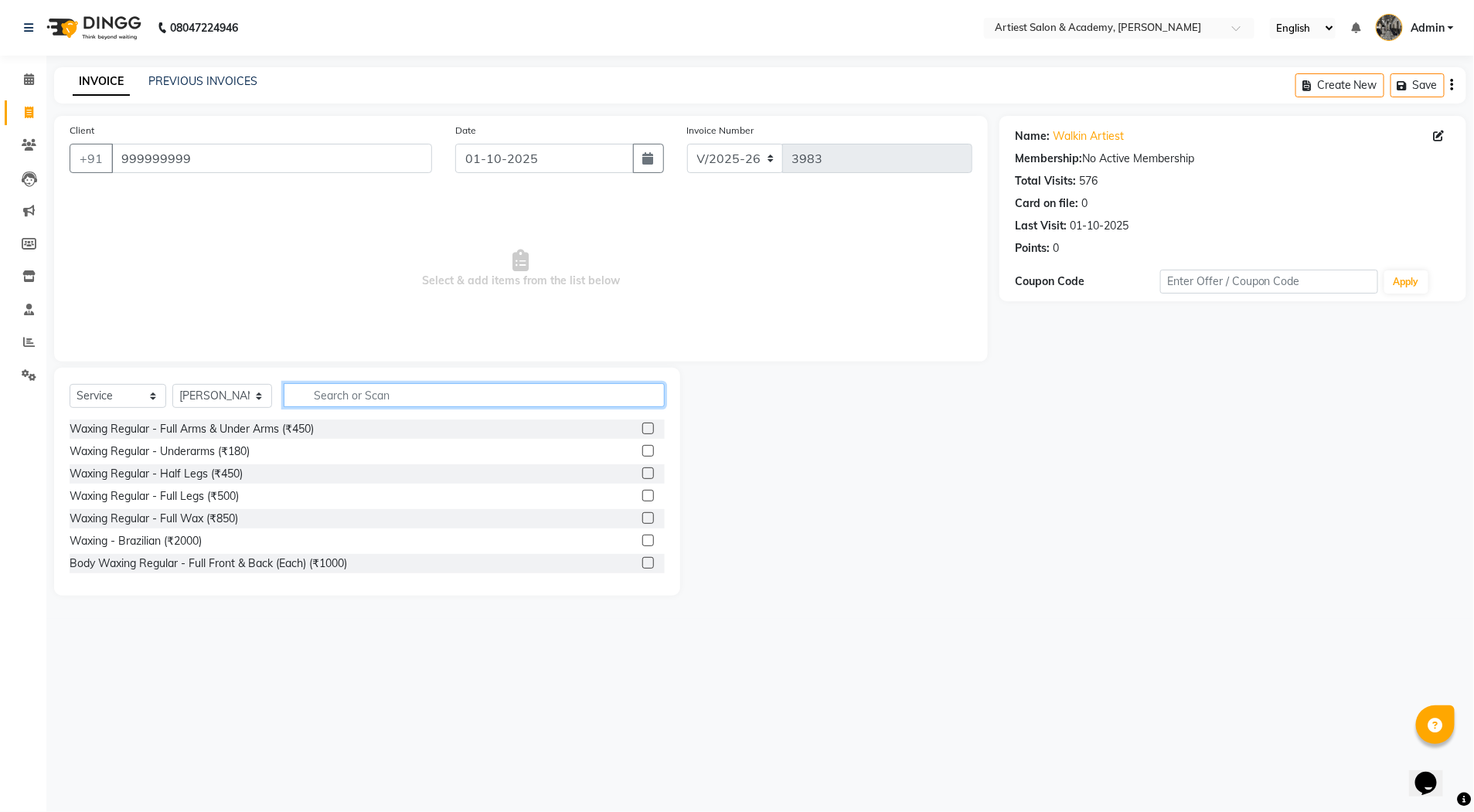
click at [353, 401] on input "text" at bounding box center [474, 395] width 381 height 24
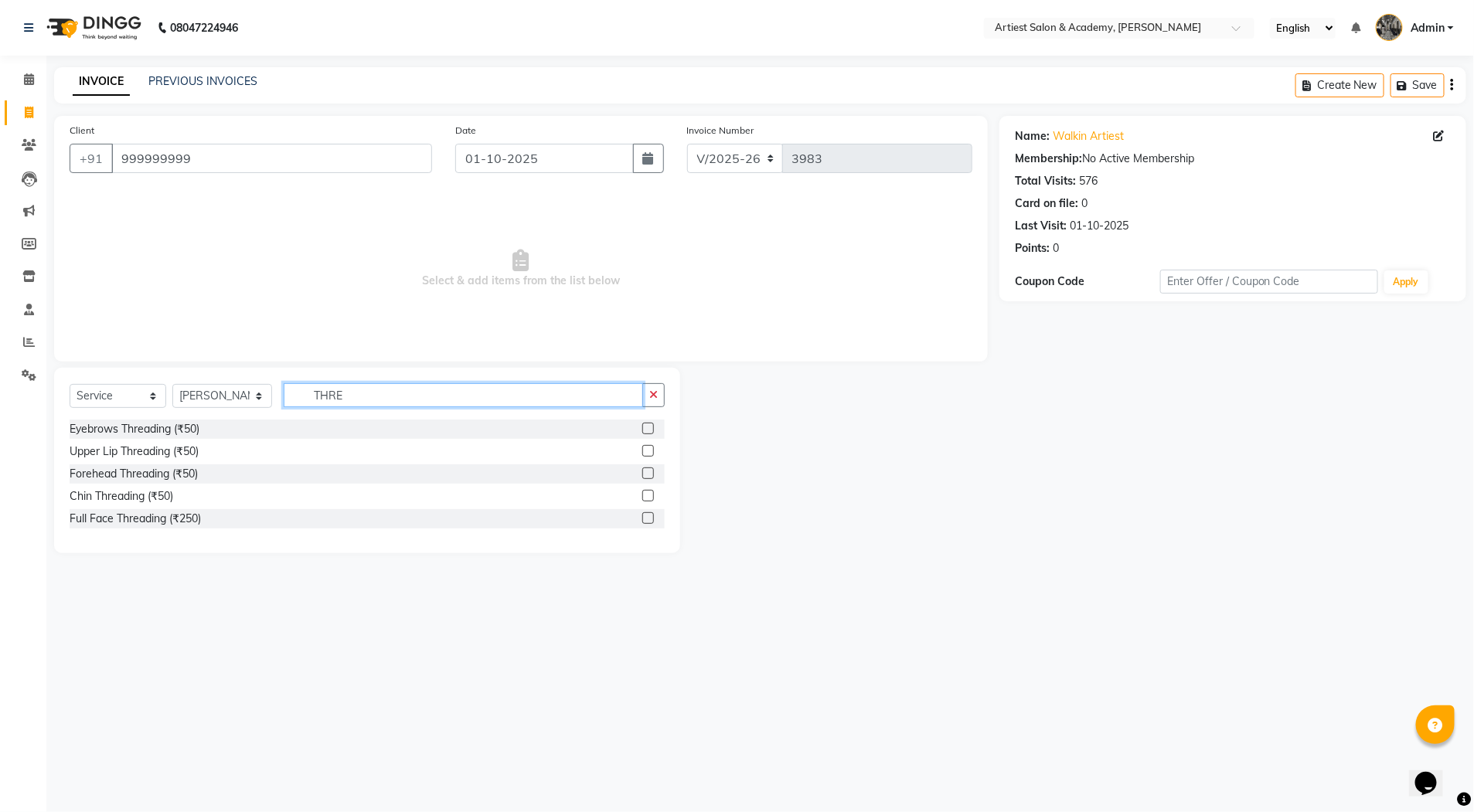
type input "THRE"
click at [650, 428] on label at bounding box center [648, 429] width 12 height 12
click at [650, 428] on input "checkbox" at bounding box center [647, 429] width 10 height 10
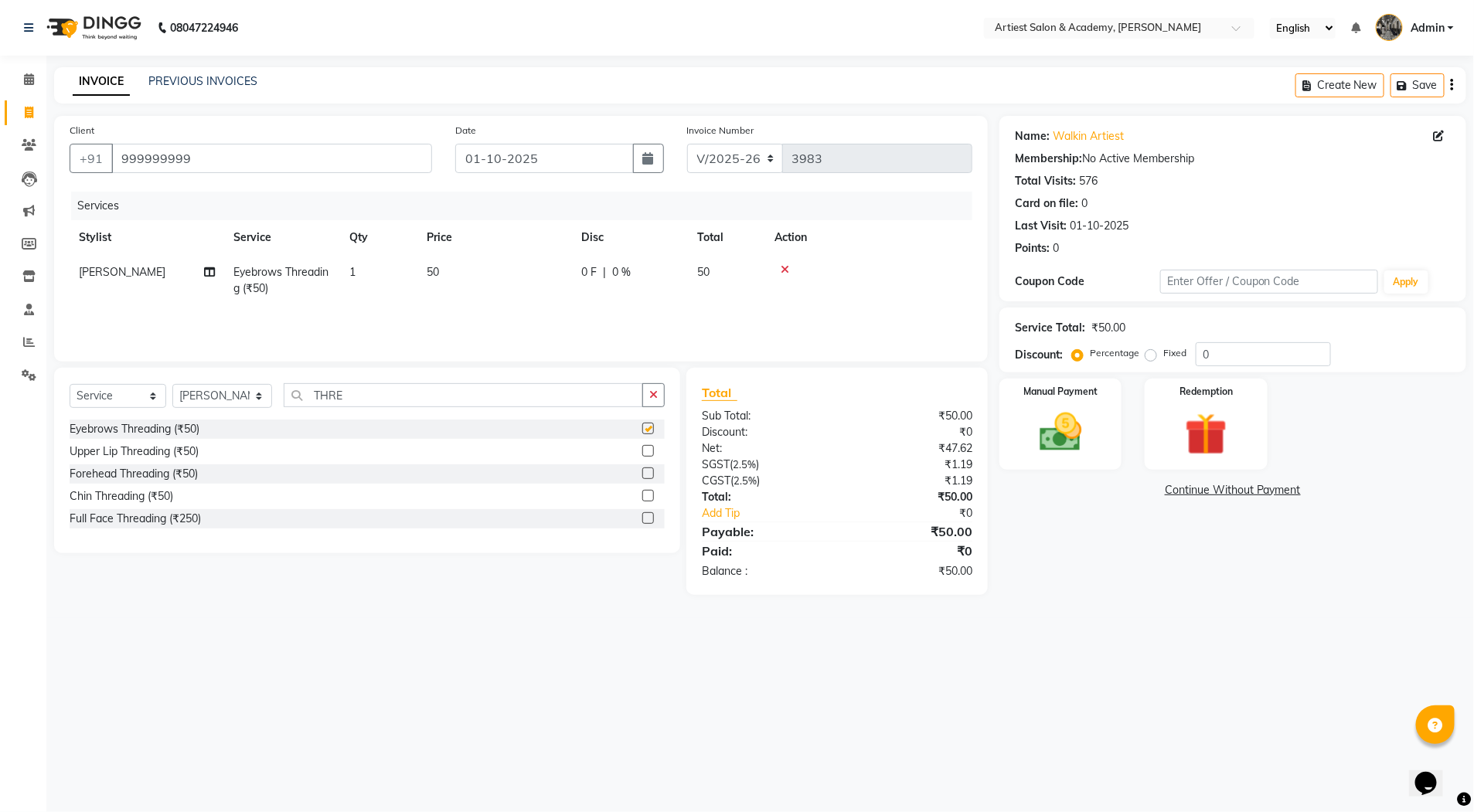
checkbox input "false"
click at [652, 453] on label at bounding box center [648, 451] width 12 height 12
click at [652, 453] on input "checkbox" at bounding box center [647, 451] width 10 height 10
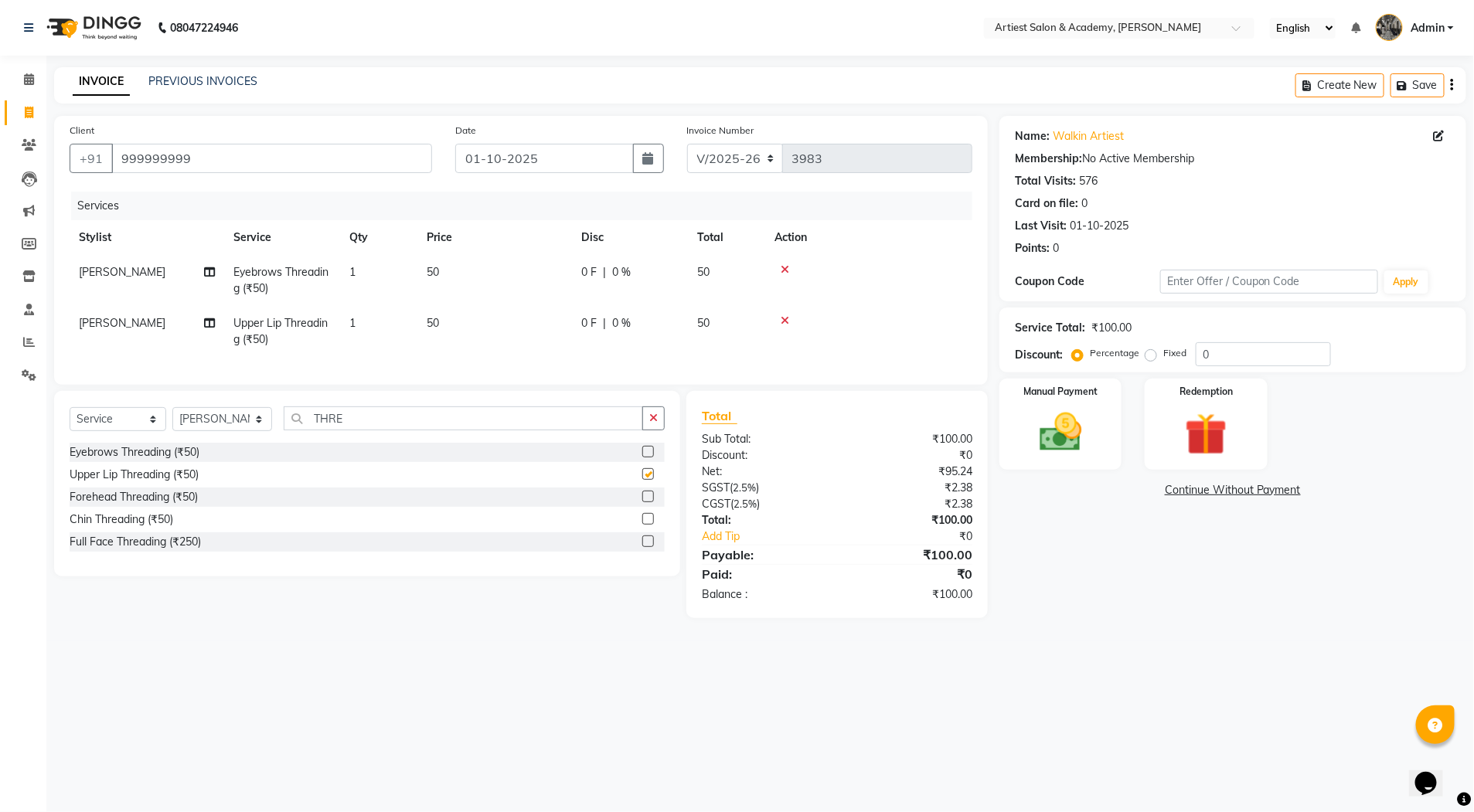
checkbox input "false"
click at [1051, 440] on img at bounding box center [1060, 433] width 71 height 51
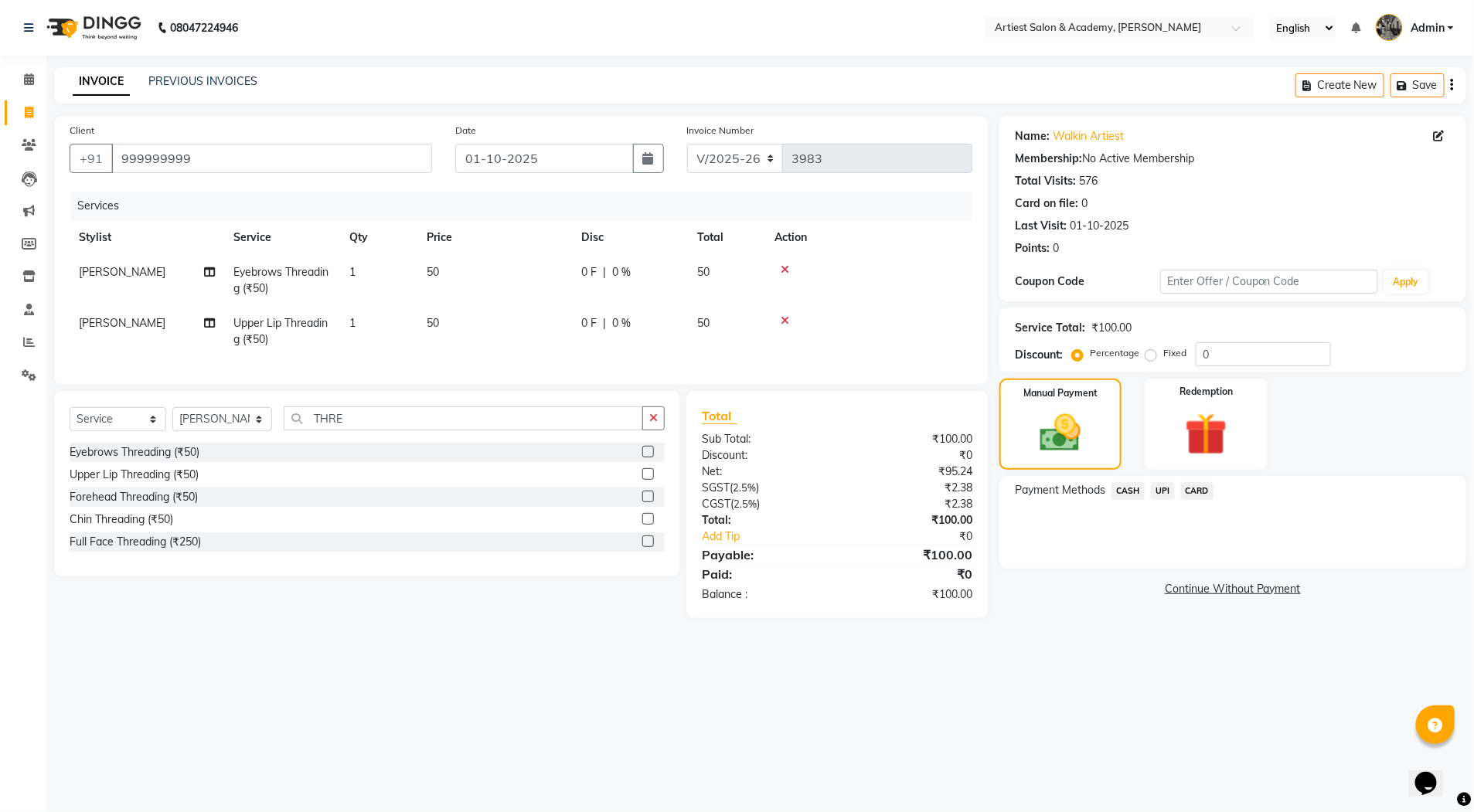
click at [1134, 491] on span "CASH" at bounding box center [1128, 491] width 33 height 18
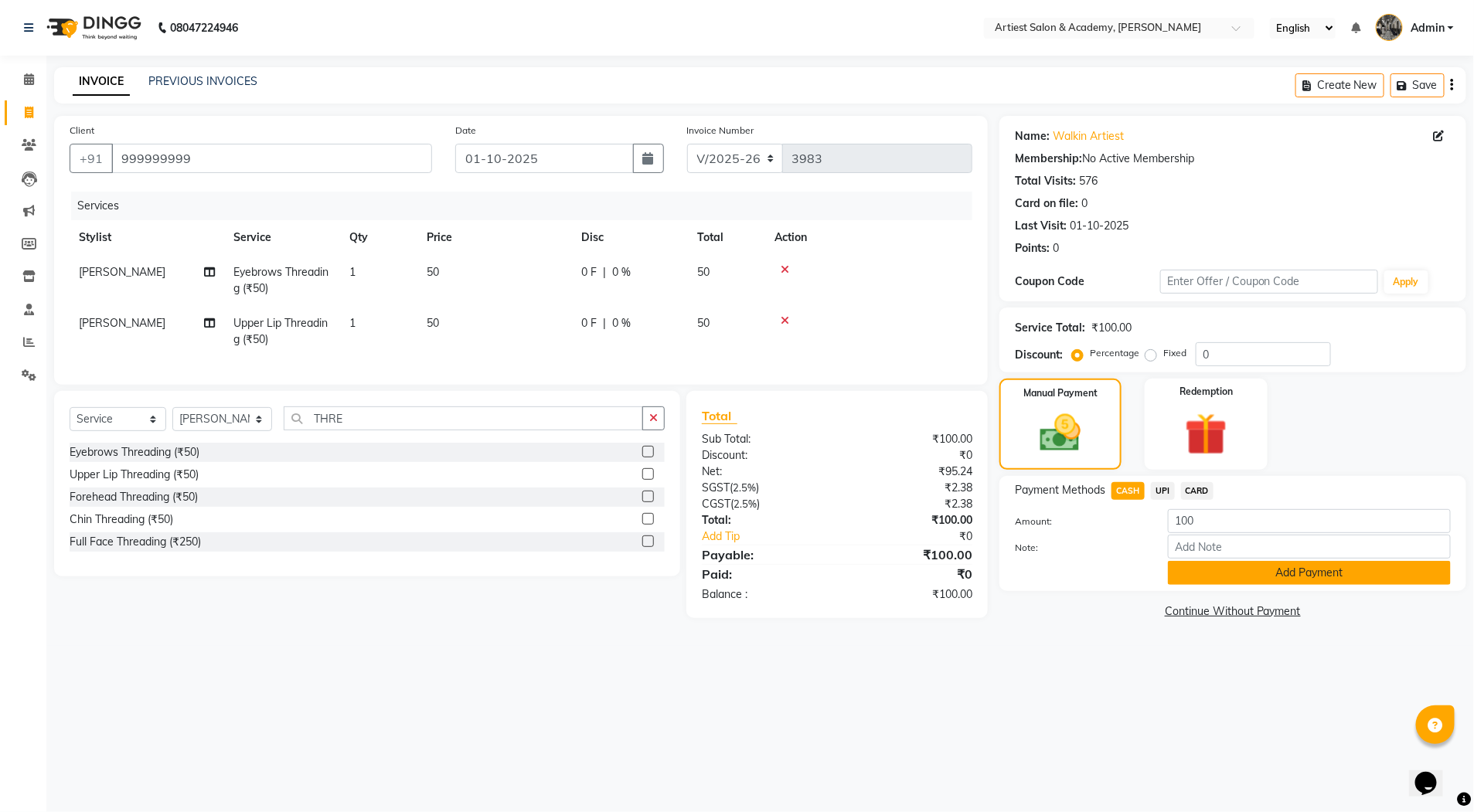
click at [1258, 574] on button "Add Payment" at bounding box center [1309, 573] width 283 height 24
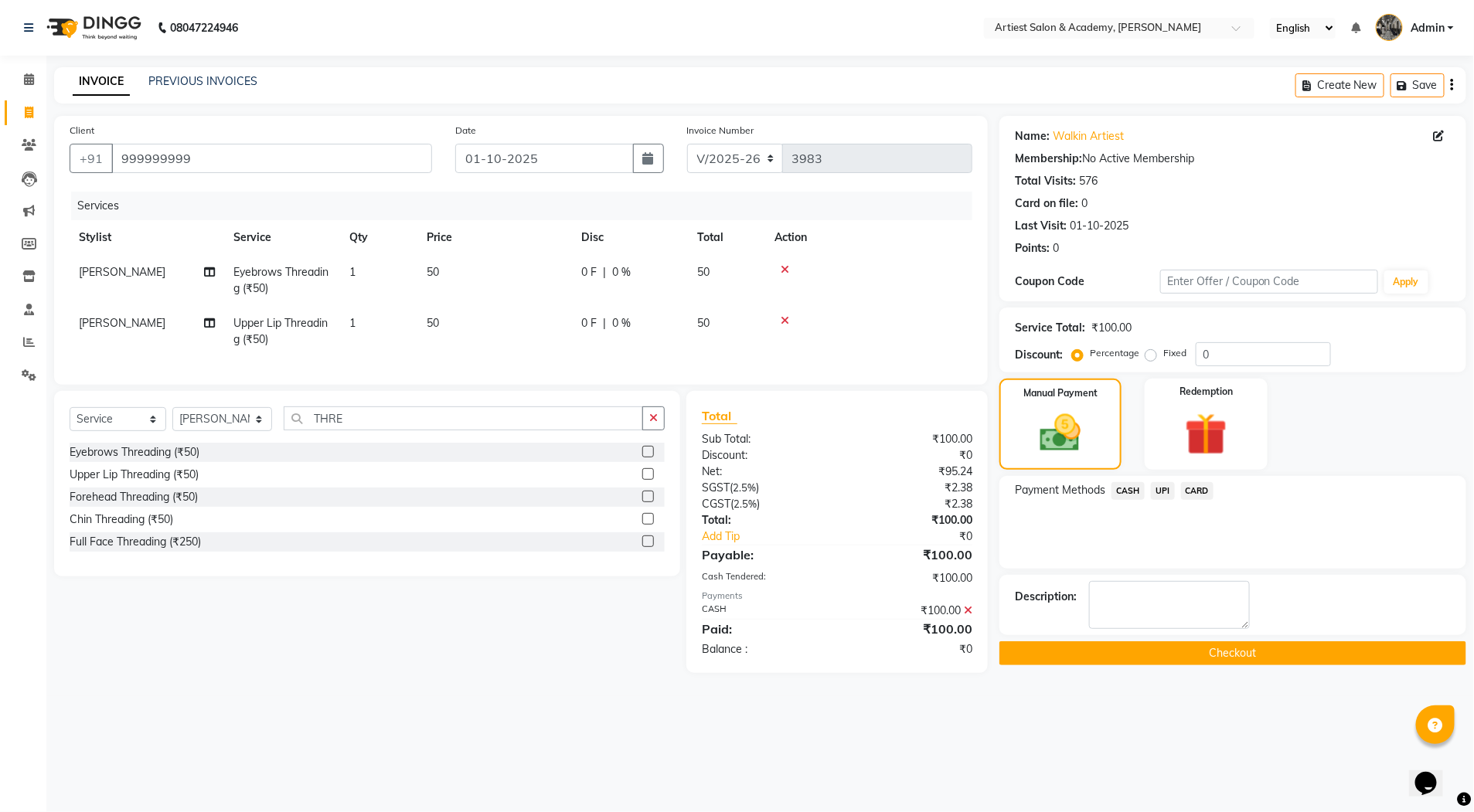
click at [1242, 660] on button "Checkout" at bounding box center [1232, 653] width 467 height 24
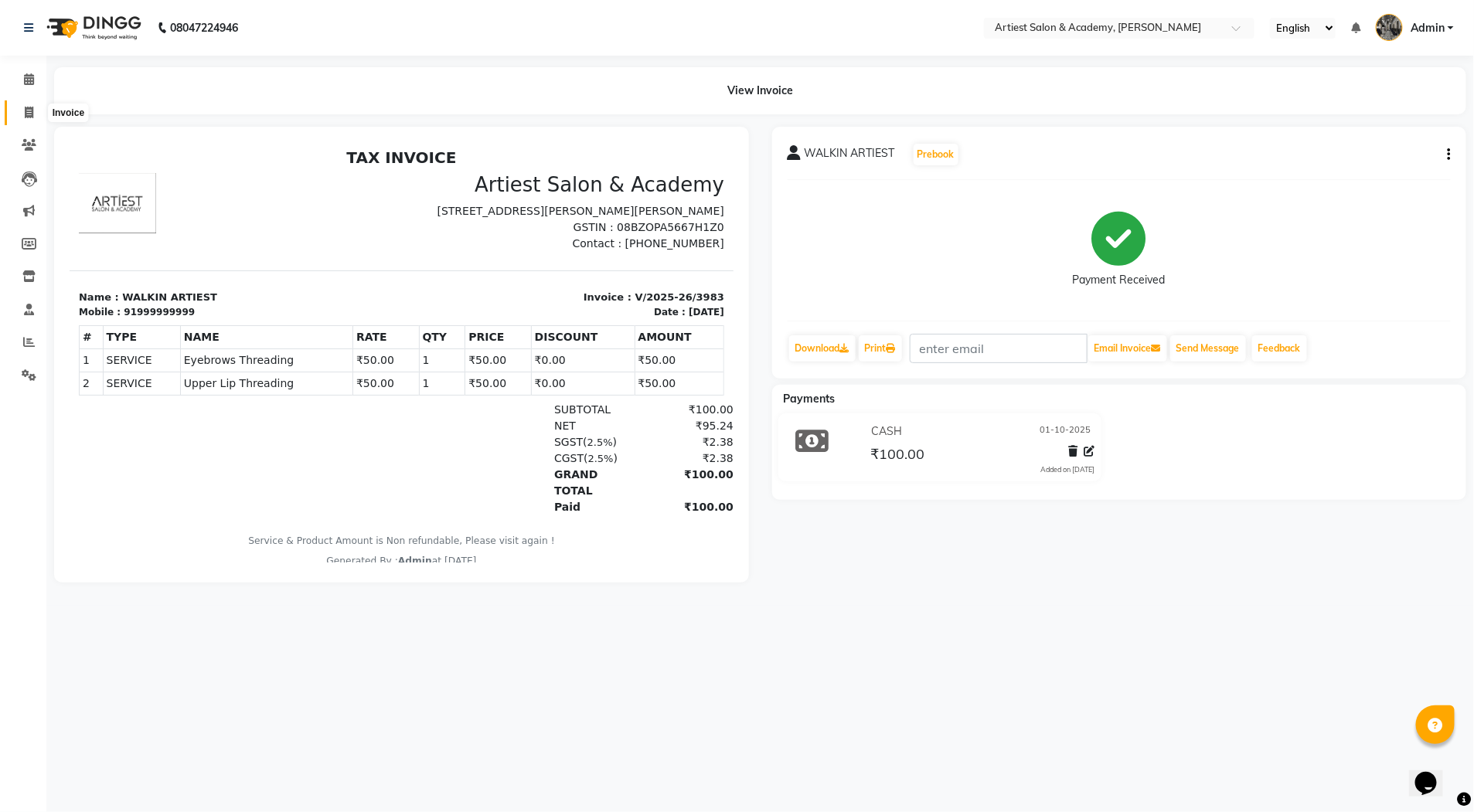
click at [29, 104] on span at bounding box center [29, 113] width 27 height 18
select select "service"
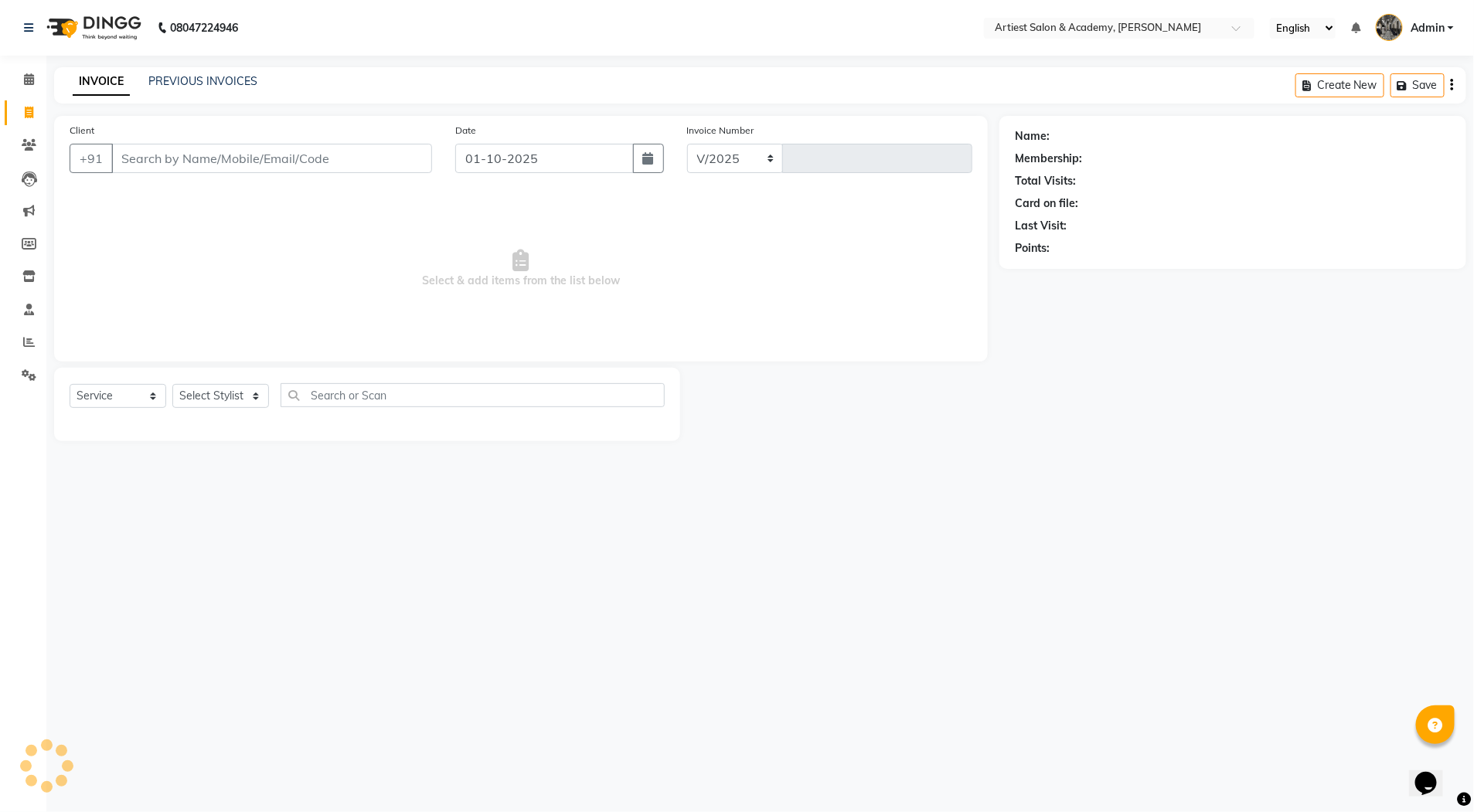
select select "5123"
type input "3984"
click at [204, 77] on link "PREVIOUS INVOICES" at bounding box center [203, 81] width 109 height 14
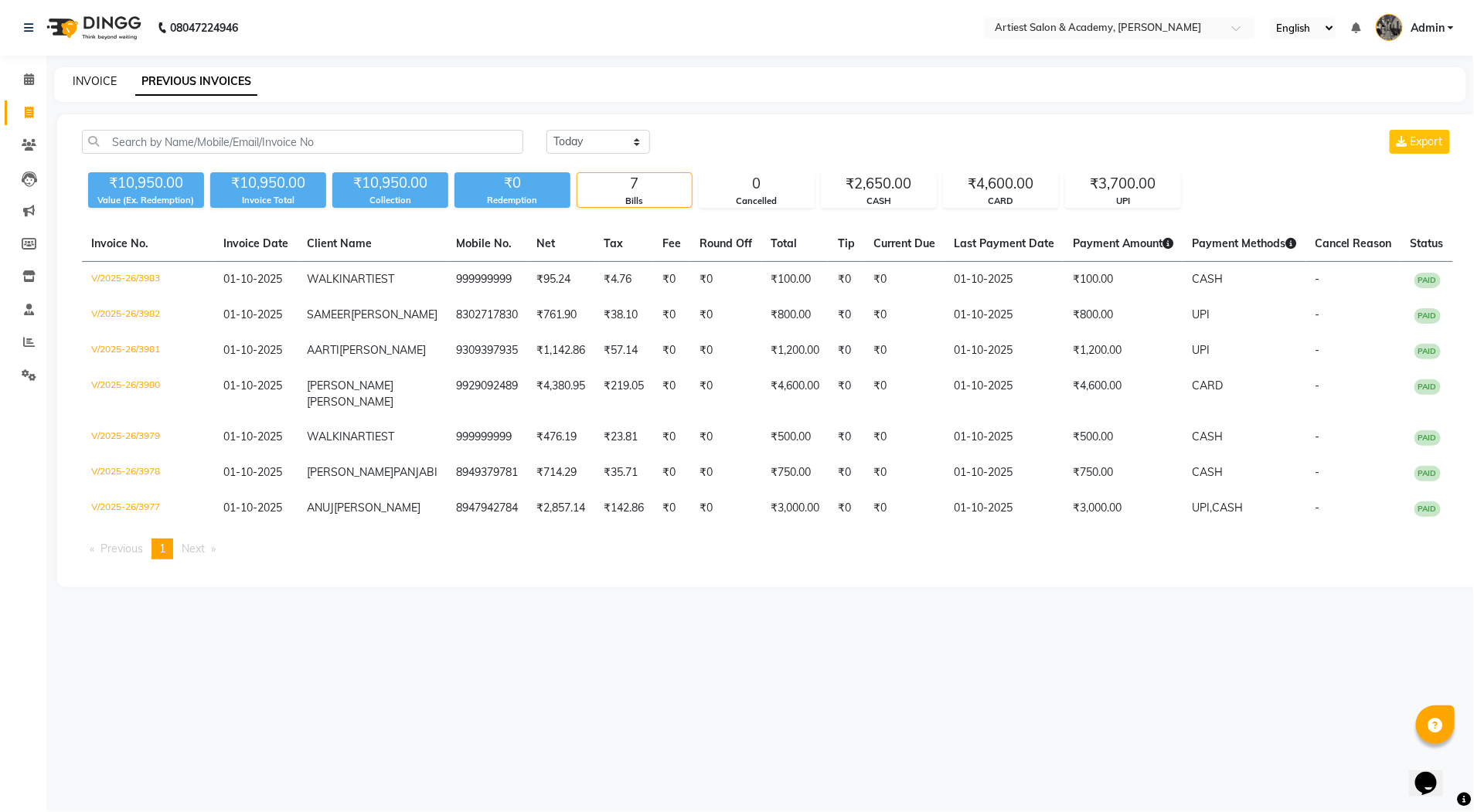
click at [98, 80] on link "INVOICE" at bounding box center [95, 81] width 44 height 14
select select "5123"
select select "service"
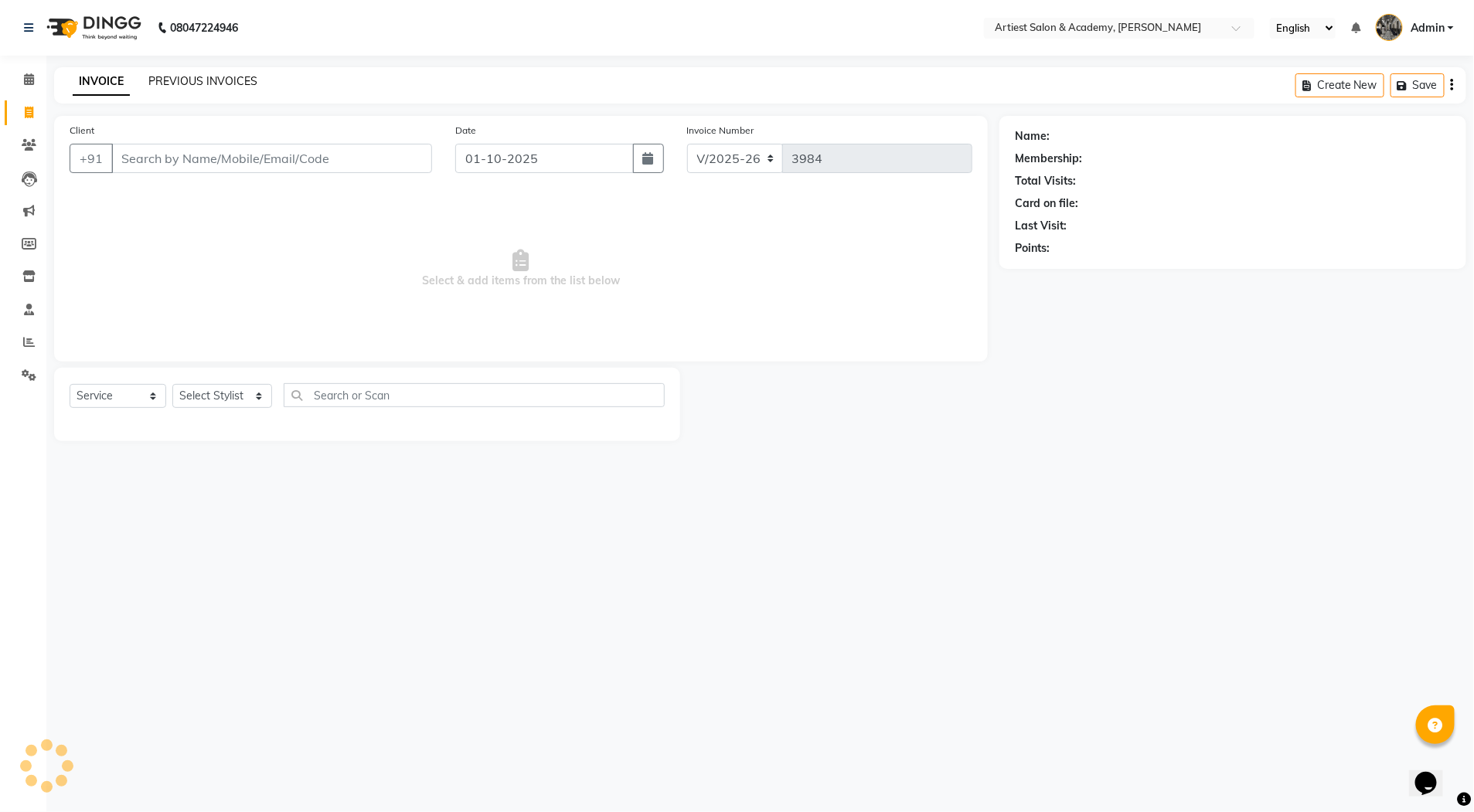
click at [197, 84] on link "PREVIOUS INVOICES" at bounding box center [203, 81] width 109 height 14
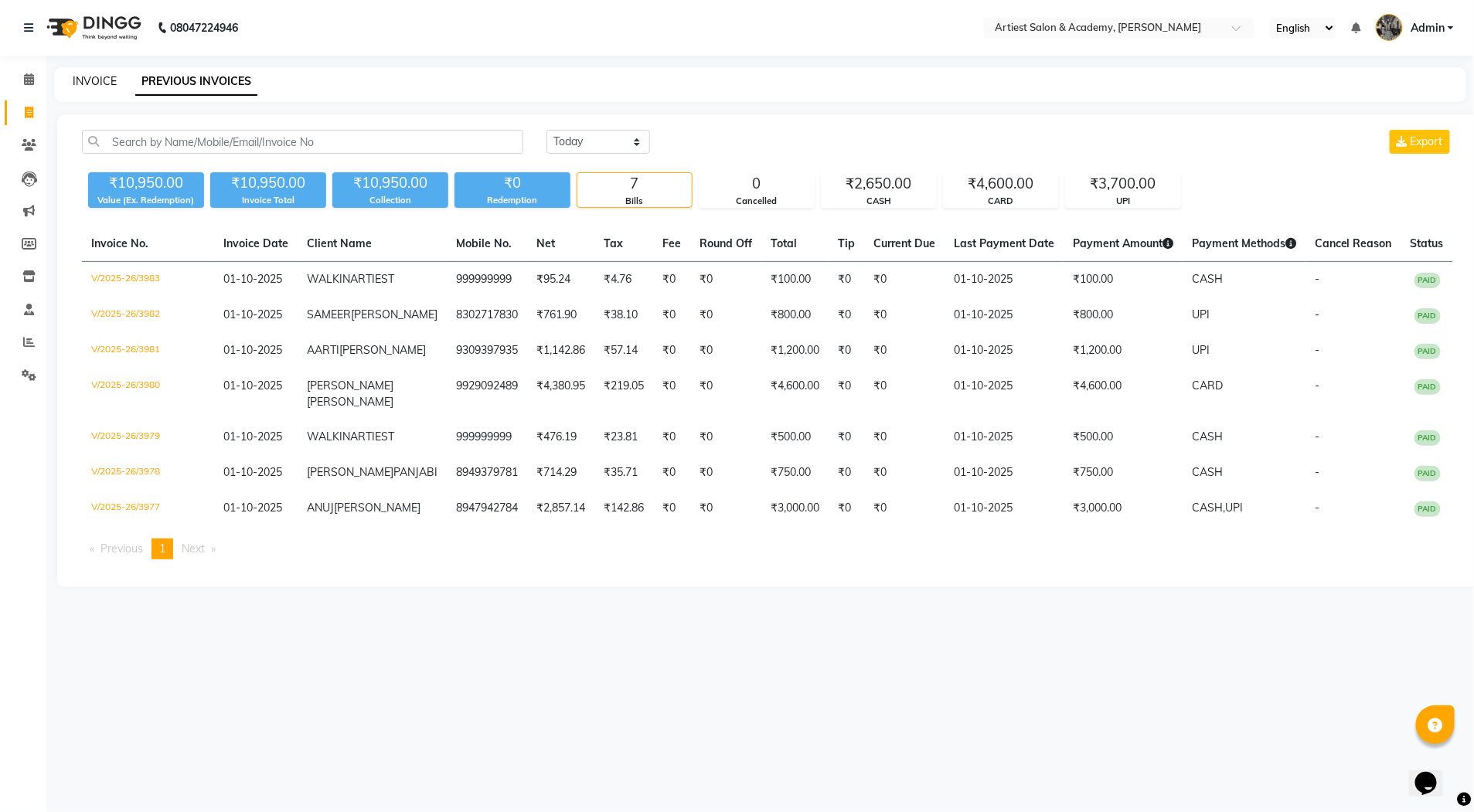
click at [102, 84] on link "INVOICE" at bounding box center [95, 81] width 44 height 14
select select "5123"
select select "service"
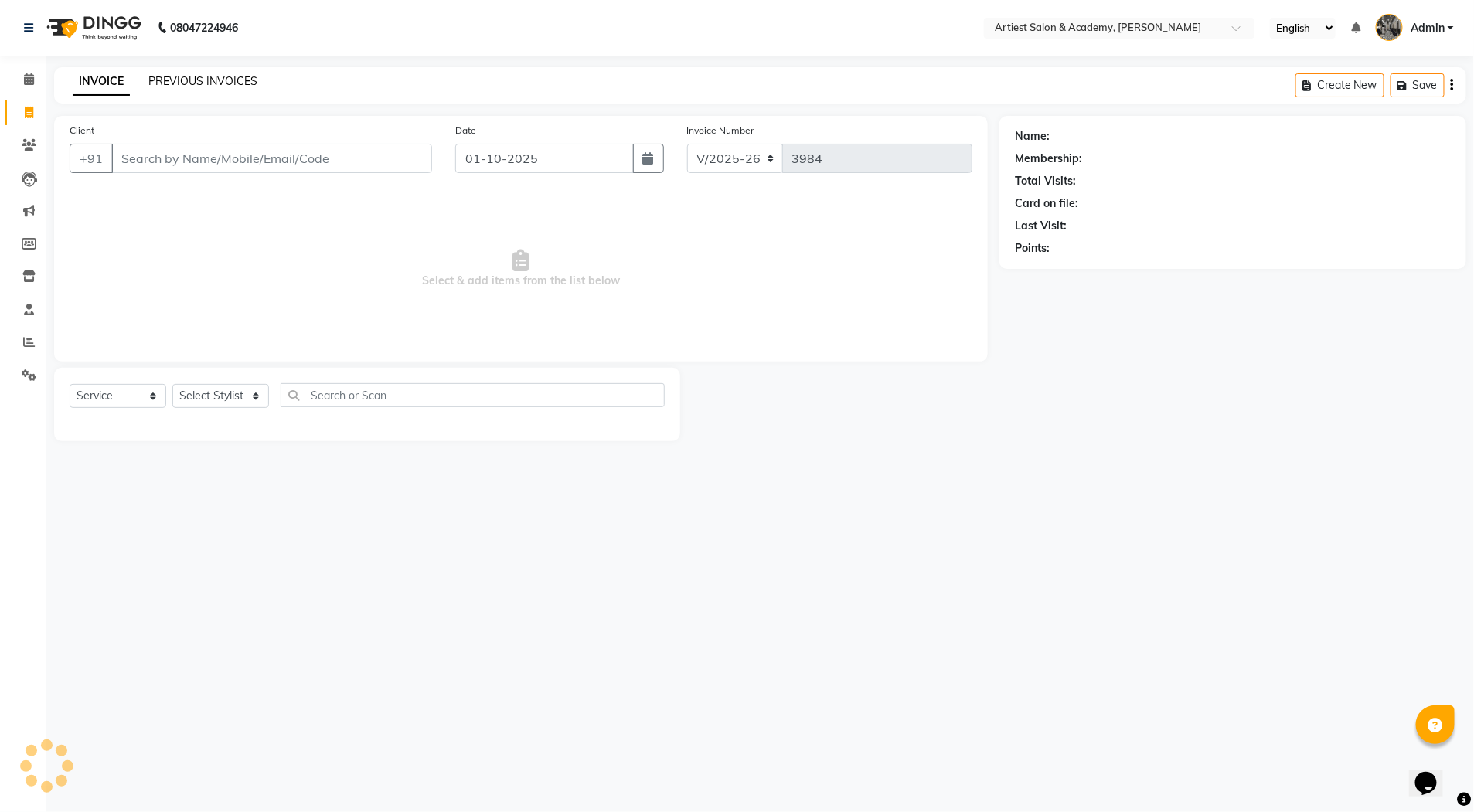
click at [197, 83] on link "PREVIOUS INVOICES" at bounding box center [203, 81] width 109 height 14
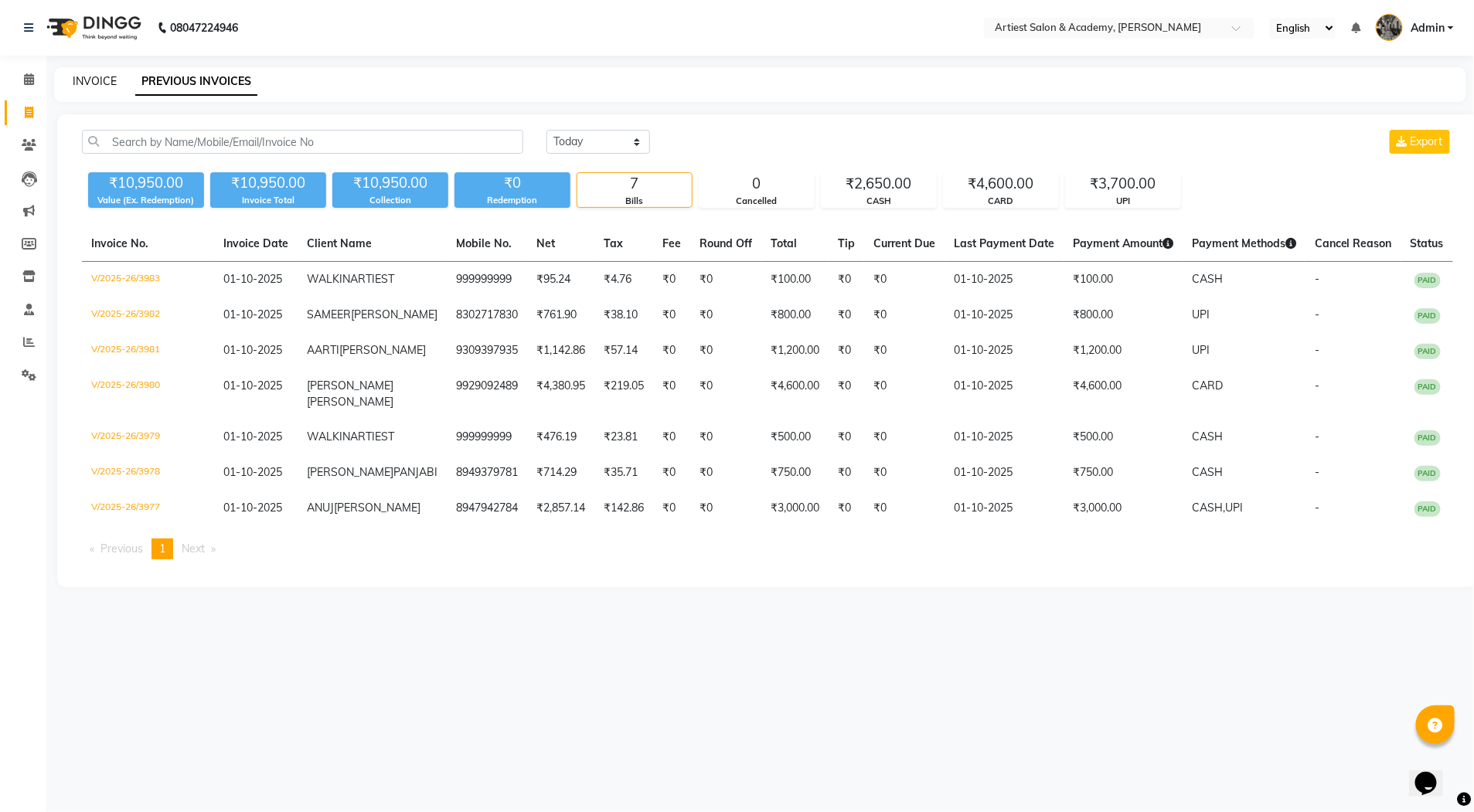
click at [108, 82] on link "INVOICE" at bounding box center [95, 81] width 44 height 14
select select "5123"
select select "service"
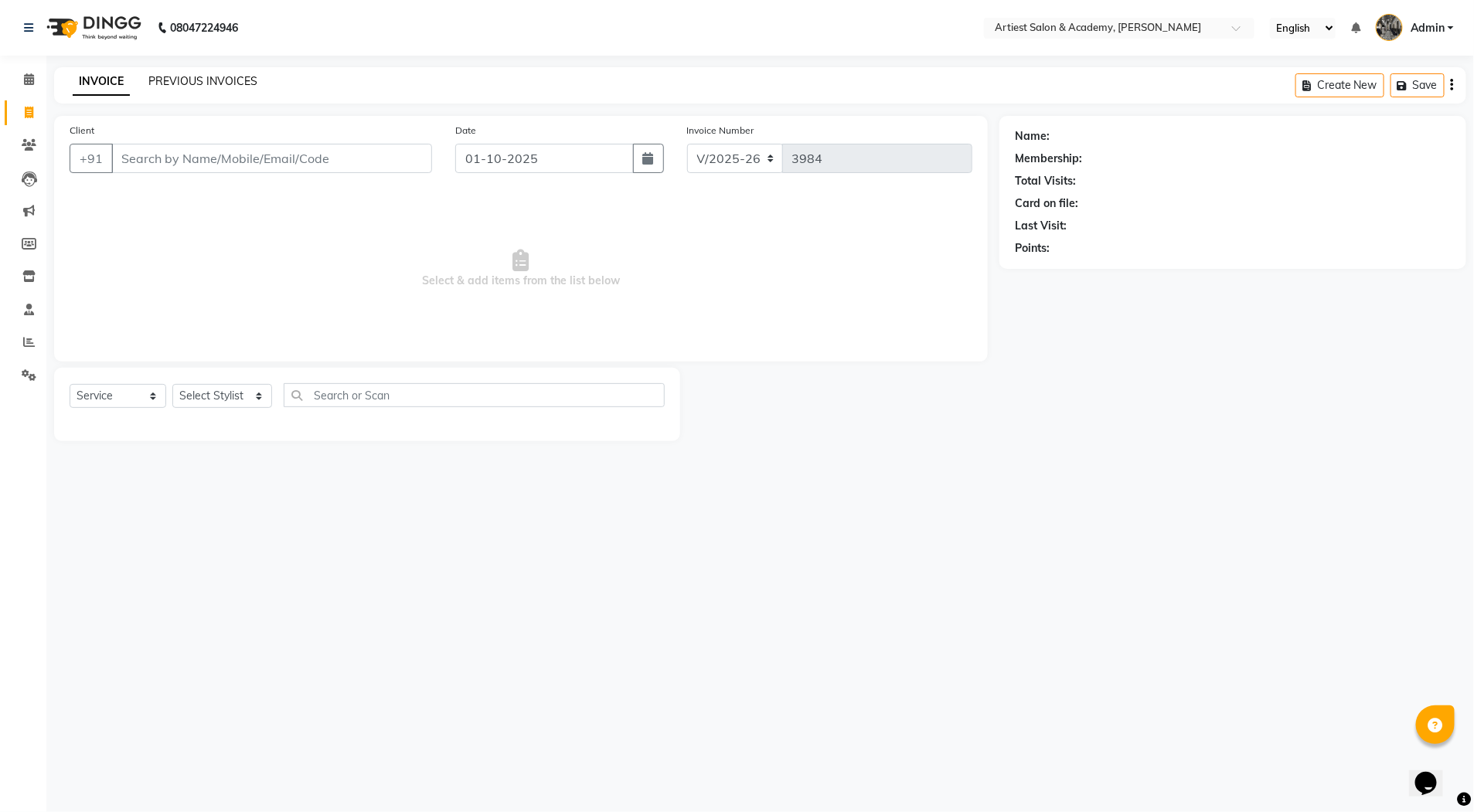
click at [188, 82] on link "PREVIOUS INVOICES" at bounding box center [203, 81] width 109 height 14
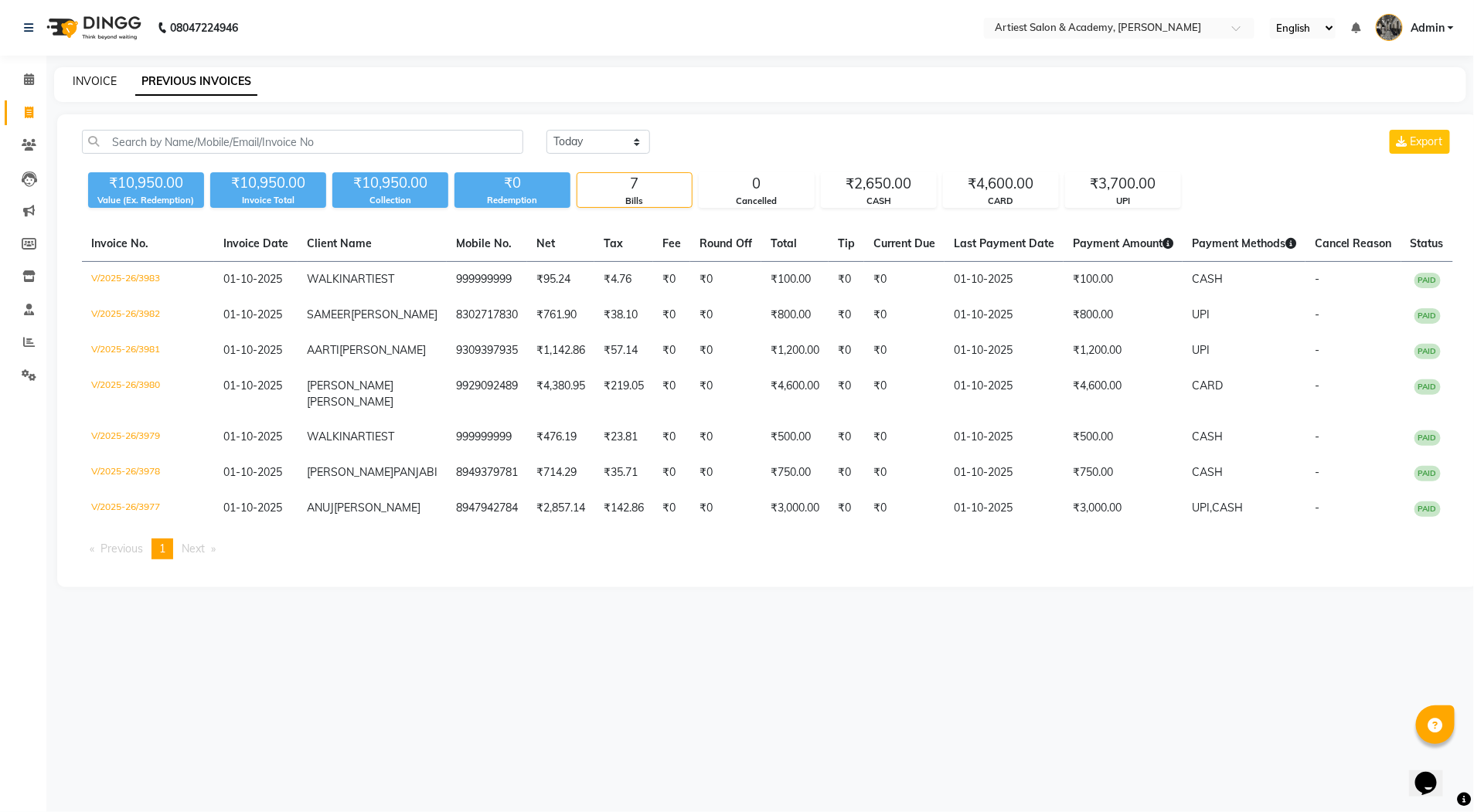
click at [105, 81] on link "INVOICE" at bounding box center [95, 81] width 44 height 14
select select "service"
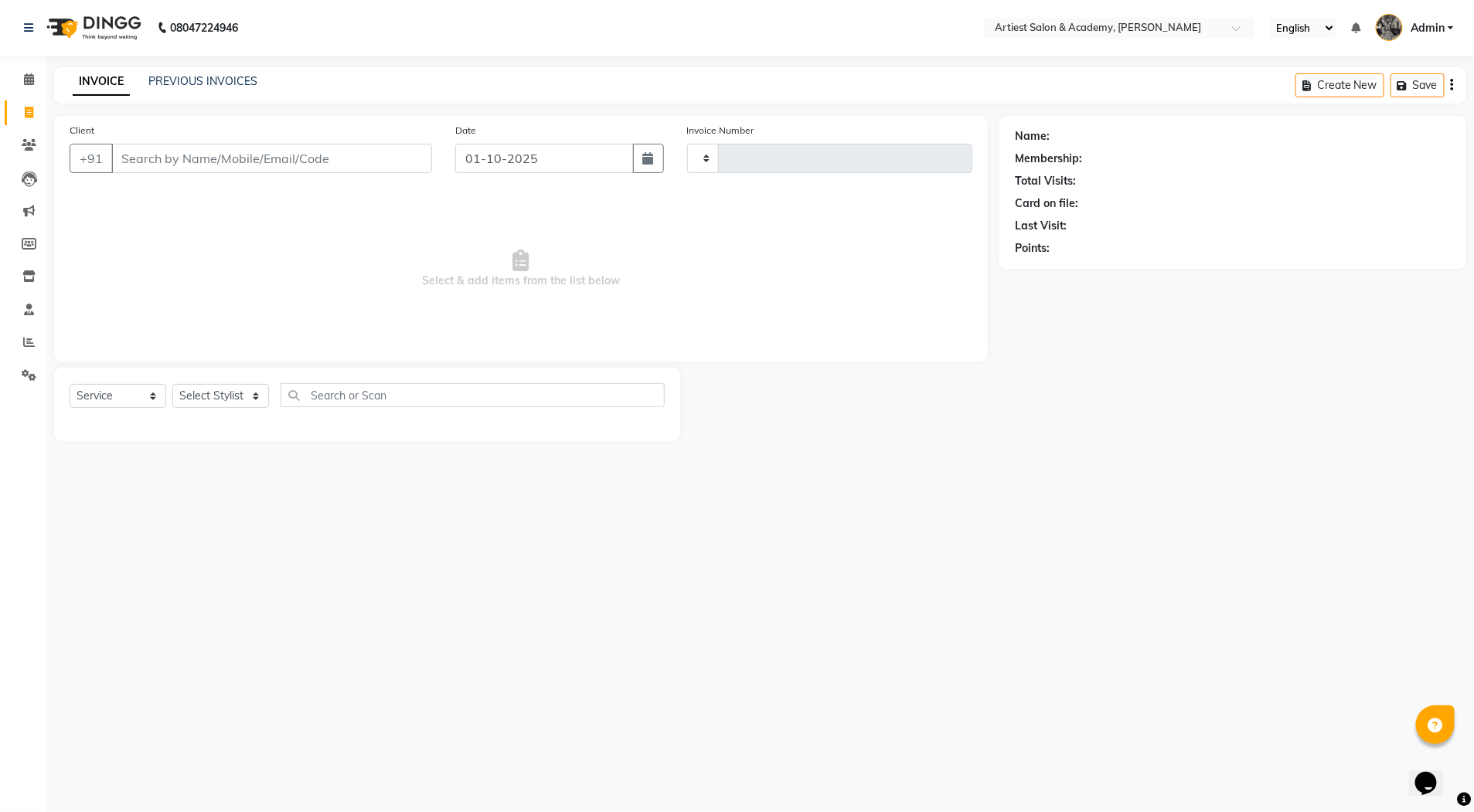
type input "3984"
select select "5123"
click at [214, 84] on link "PREVIOUS INVOICES" at bounding box center [203, 81] width 109 height 14
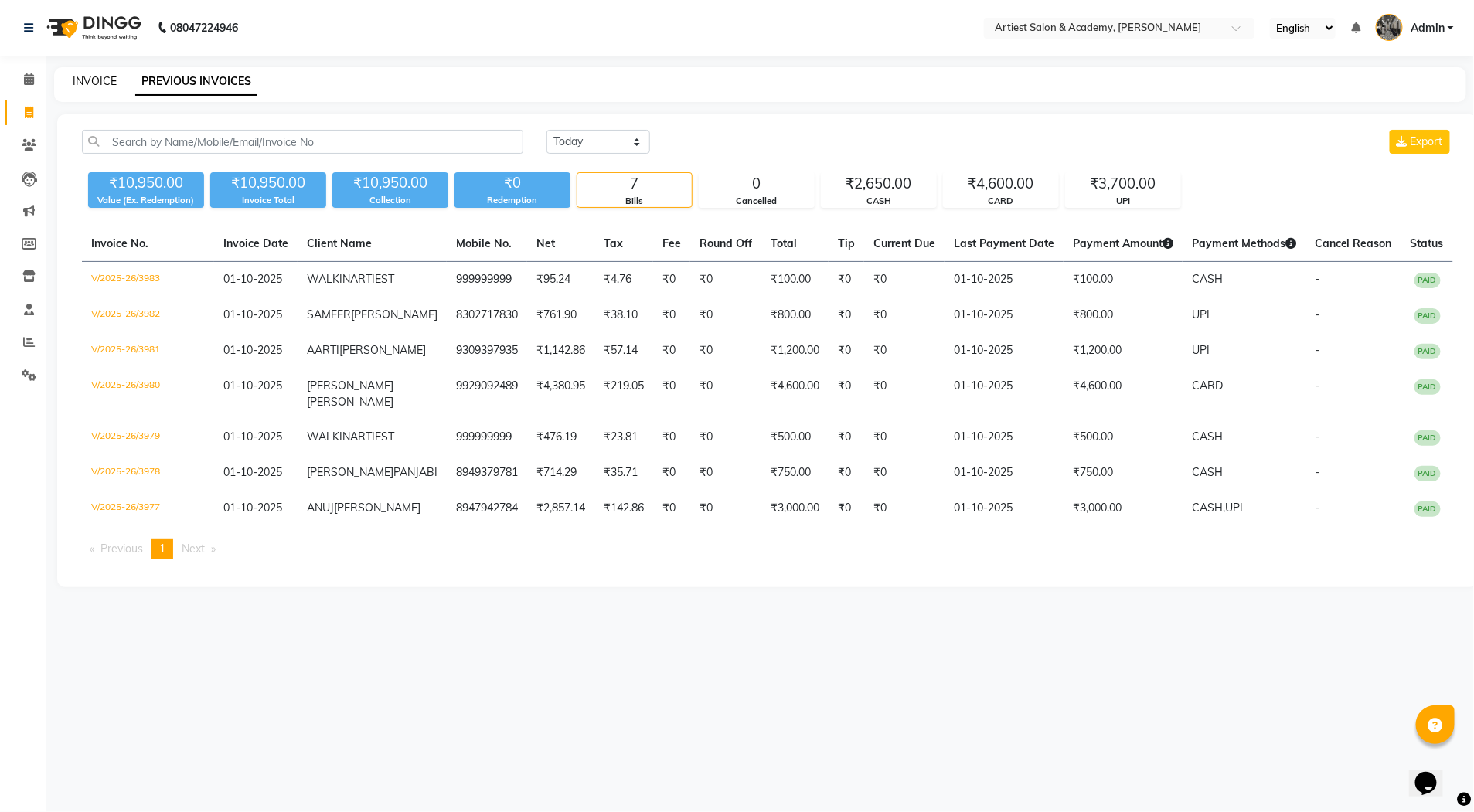
click at [104, 80] on link "INVOICE" at bounding box center [95, 81] width 44 height 14
select select "service"
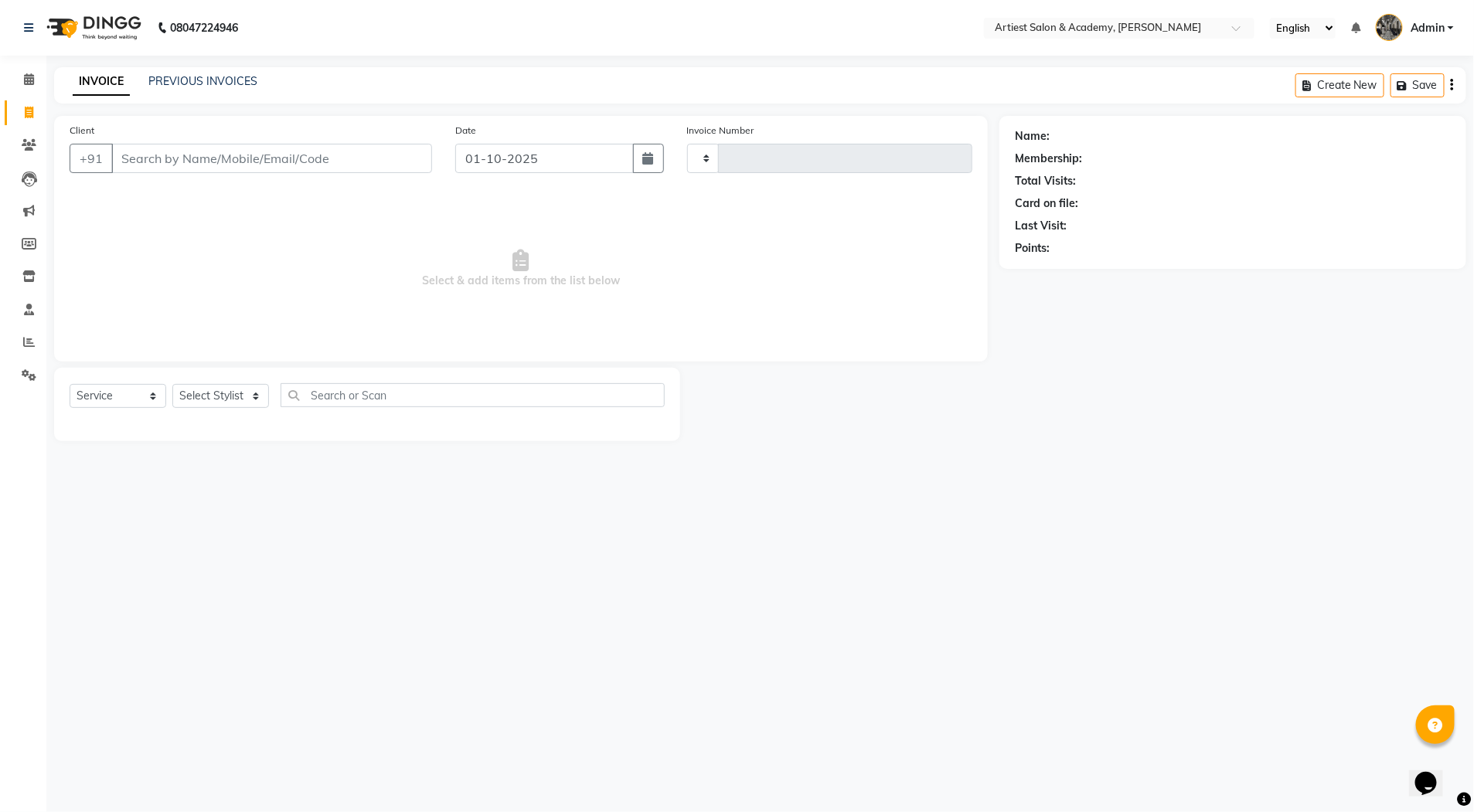
type input "3984"
select select "5123"
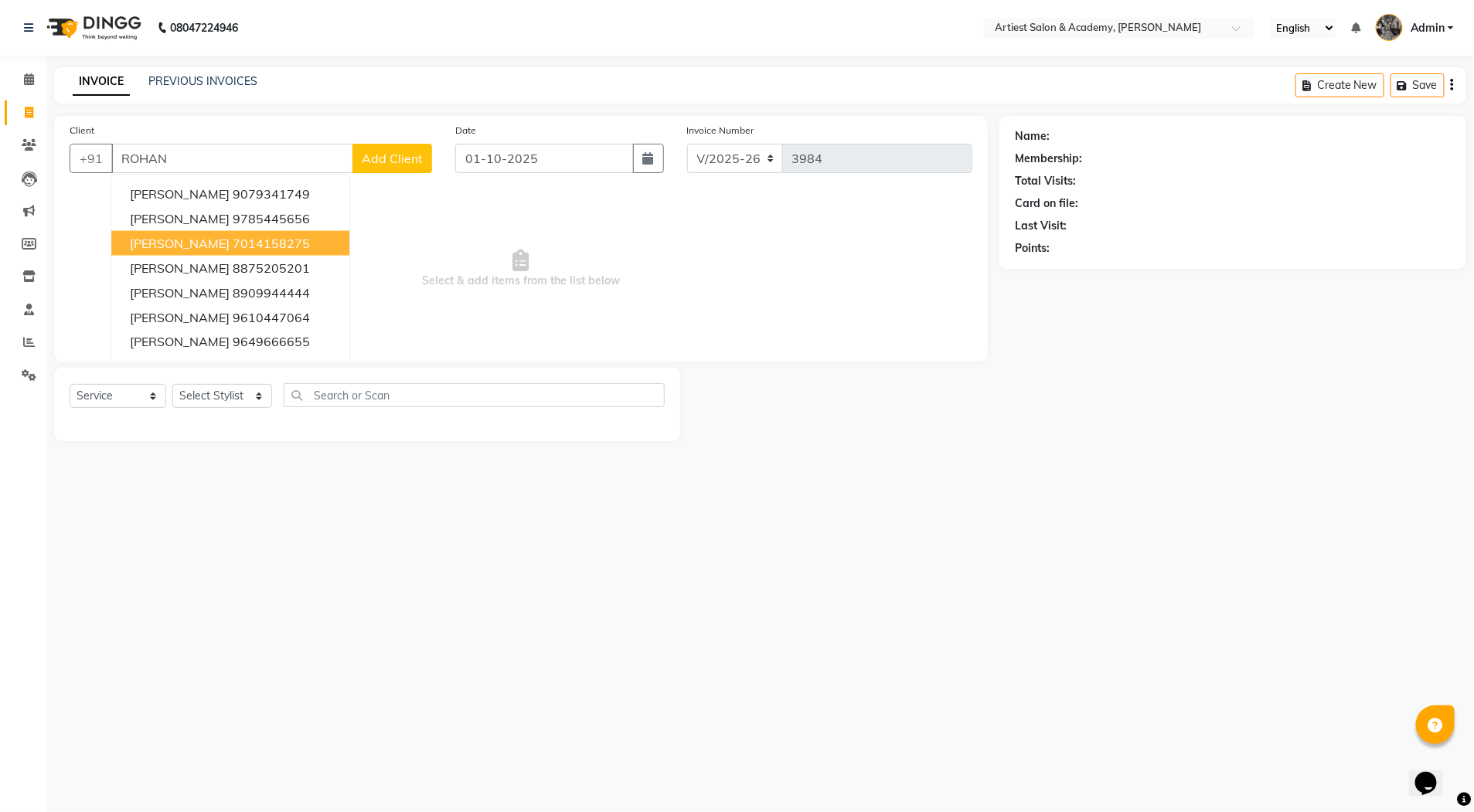
click at [309, 245] on button "ROHAN DUSAD 7014158275" at bounding box center [230, 243] width 238 height 24
type input "7014158275"
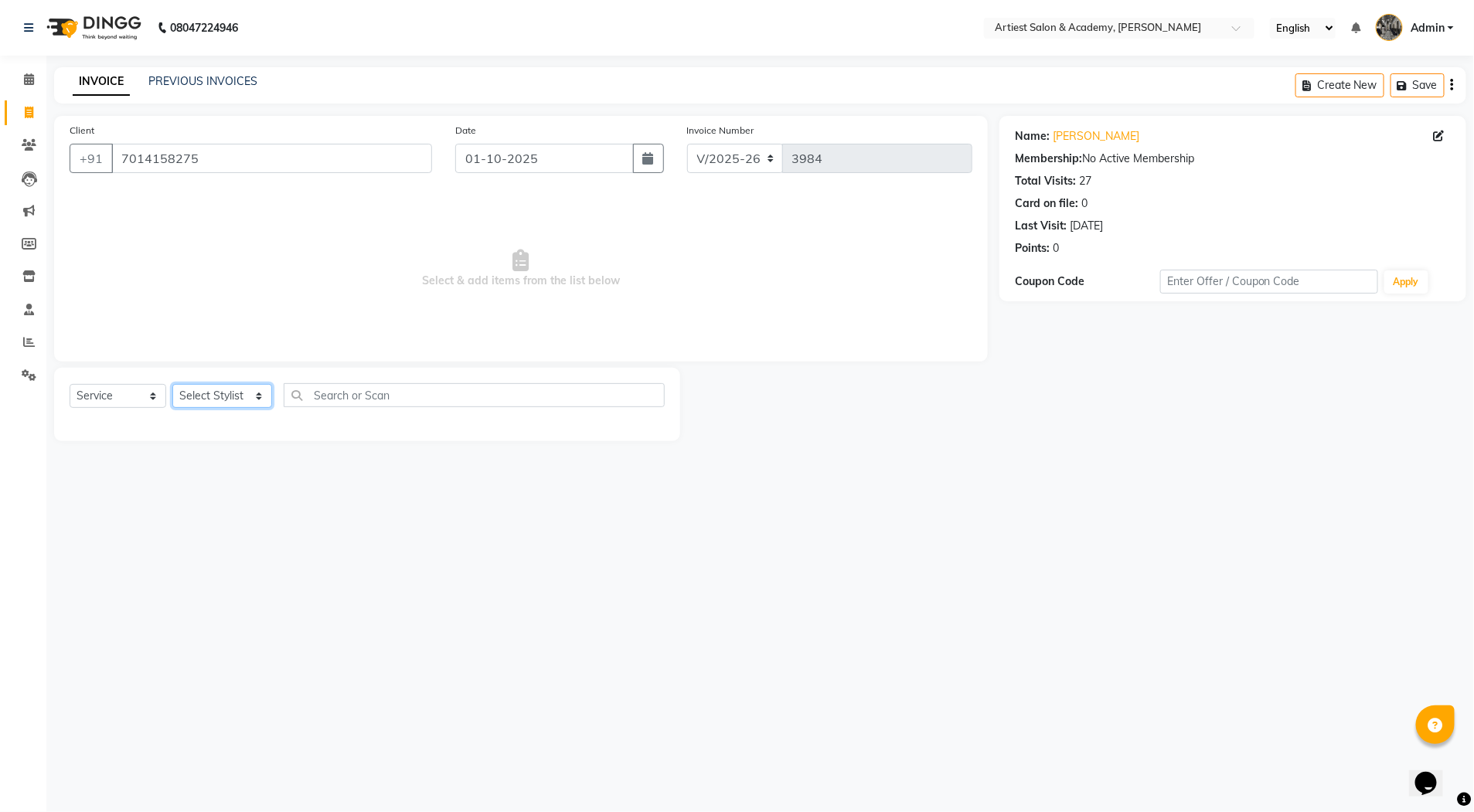
click at [248, 392] on select "Select Stylist [PERSON_NAME] (M) [PERSON_NAME] (F) [PERSON_NAME] DRASHTI [PERSO…" at bounding box center [222, 396] width 99 height 24
select select "33199"
click at [173, 384] on select "Select Stylist [PERSON_NAME] (M) [PERSON_NAME] (F) [PERSON_NAME] DRASHTI [PERSO…" at bounding box center [222, 396] width 99 height 24
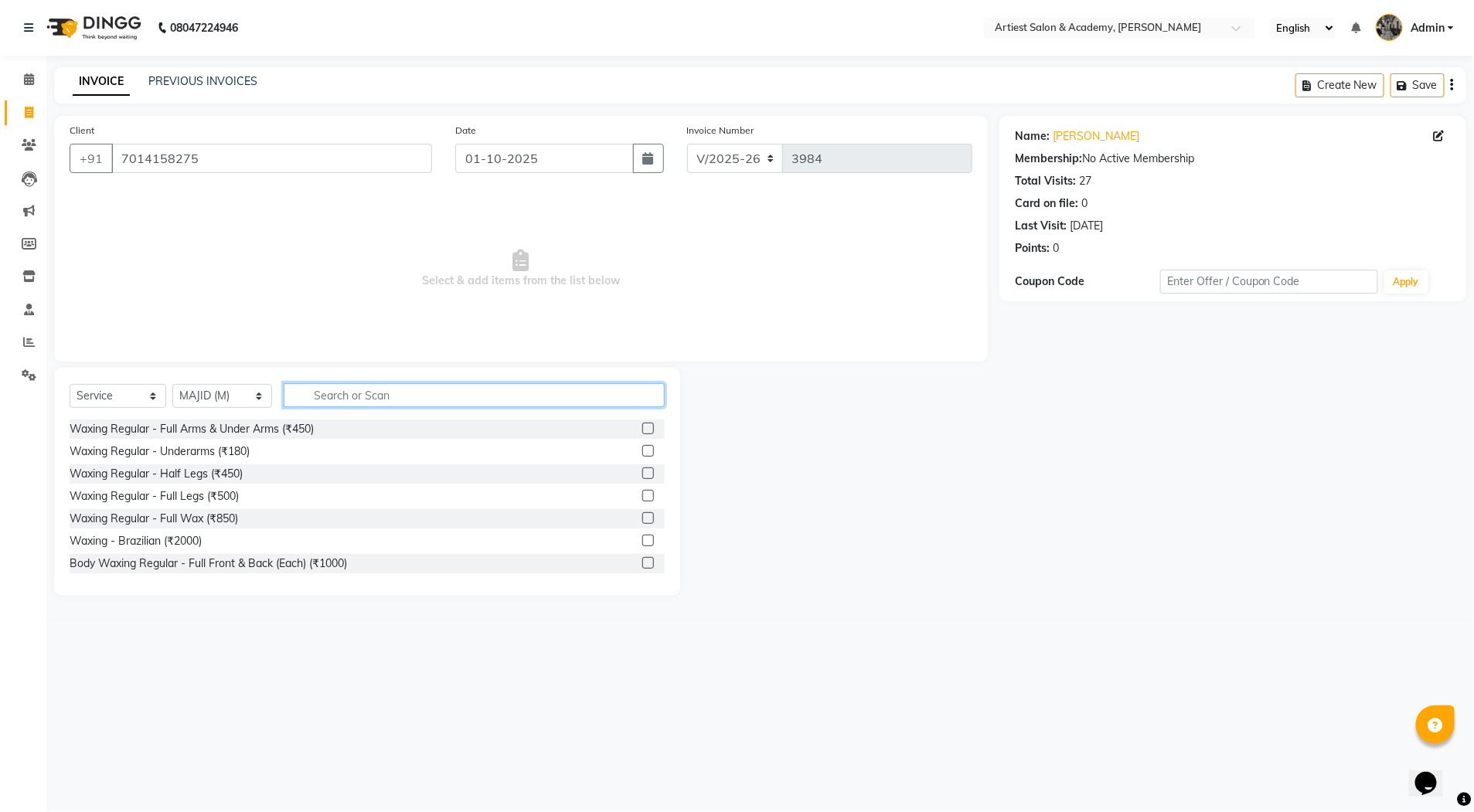
click at [372, 390] on input "text" at bounding box center [474, 395] width 381 height 24
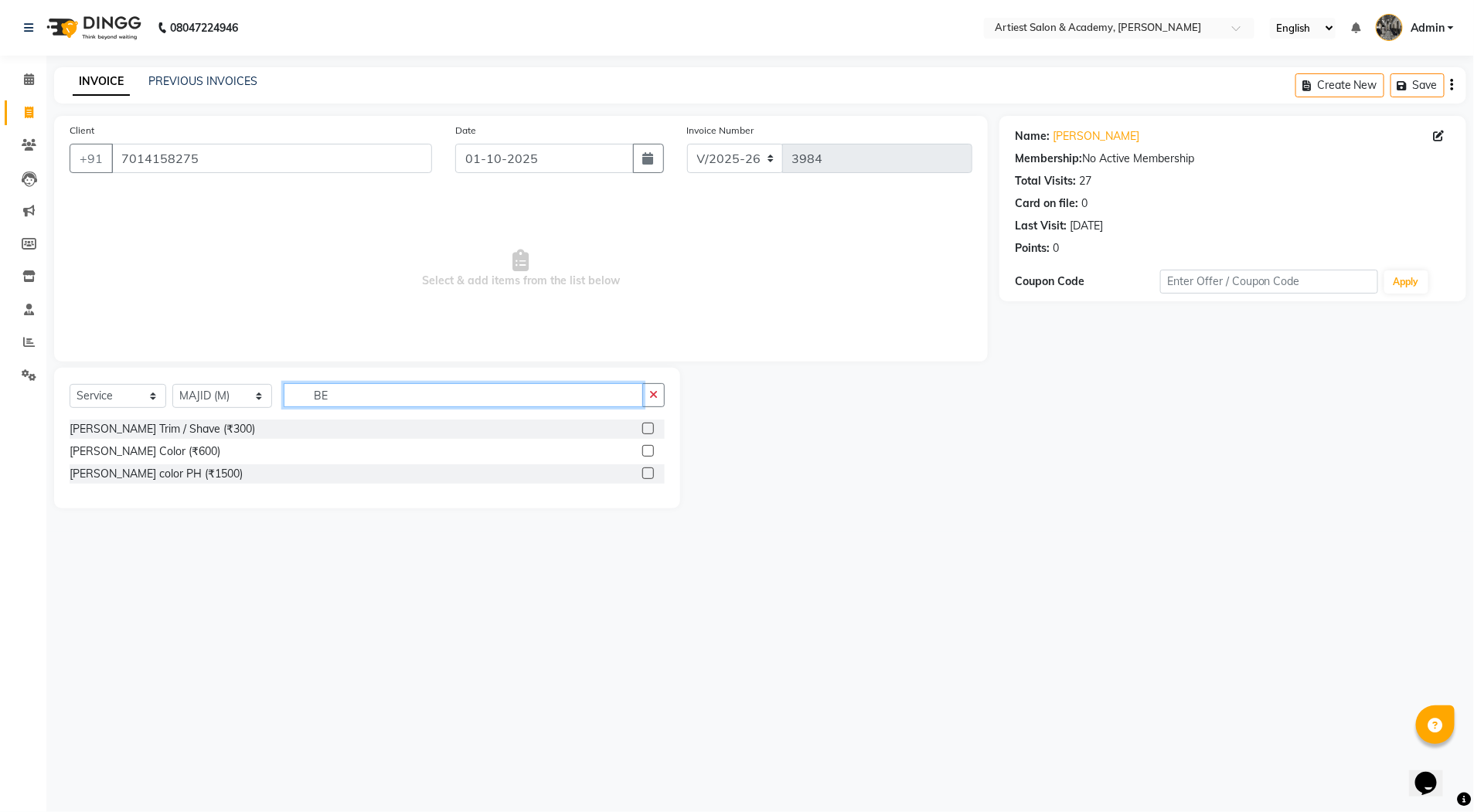
type input "BE"
click at [650, 430] on label at bounding box center [648, 429] width 12 height 12
click at [650, 430] on input "checkbox" at bounding box center [647, 429] width 10 height 10
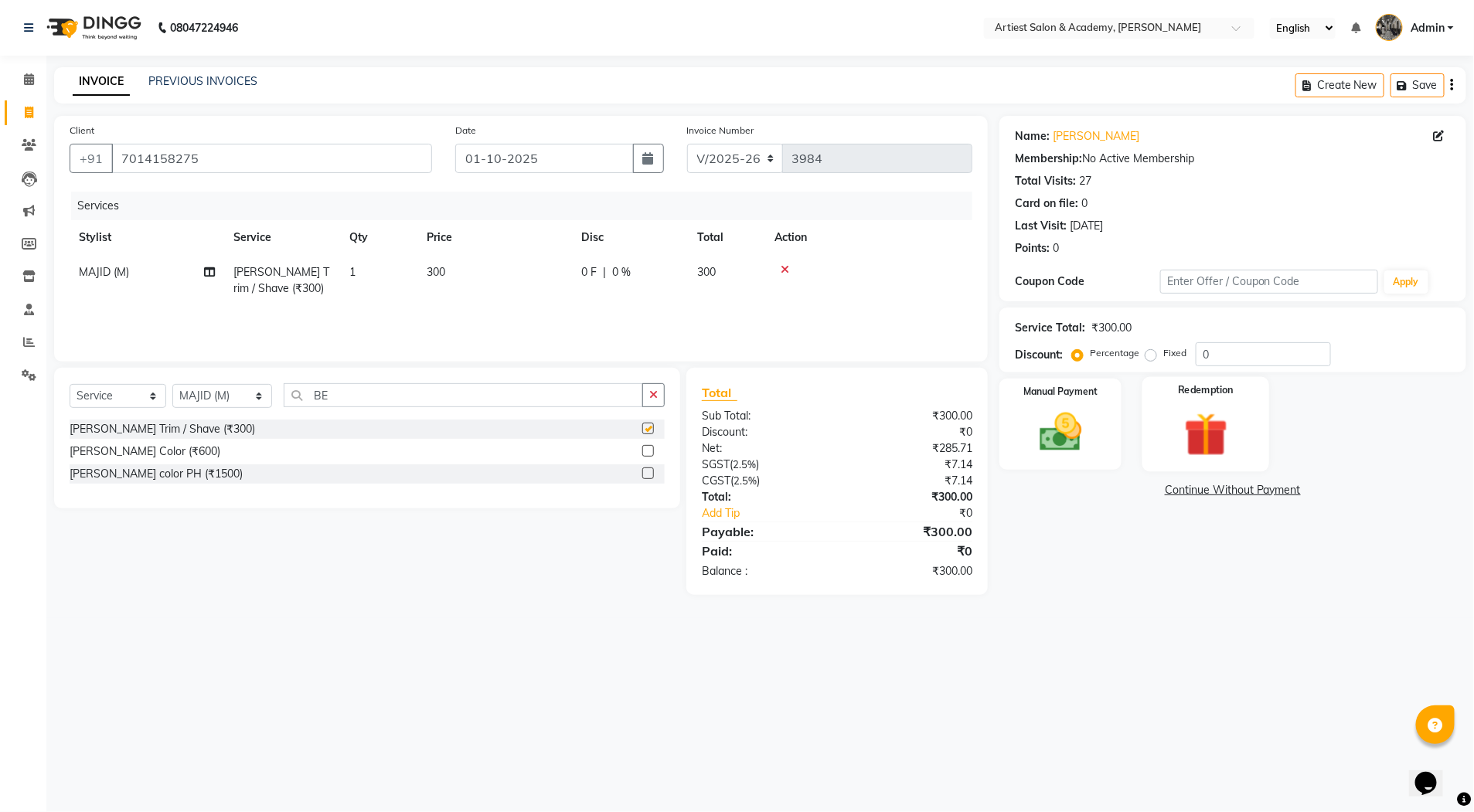
checkbox input "false"
click at [1081, 446] on img at bounding box center [1060, 433] width 71 height 51
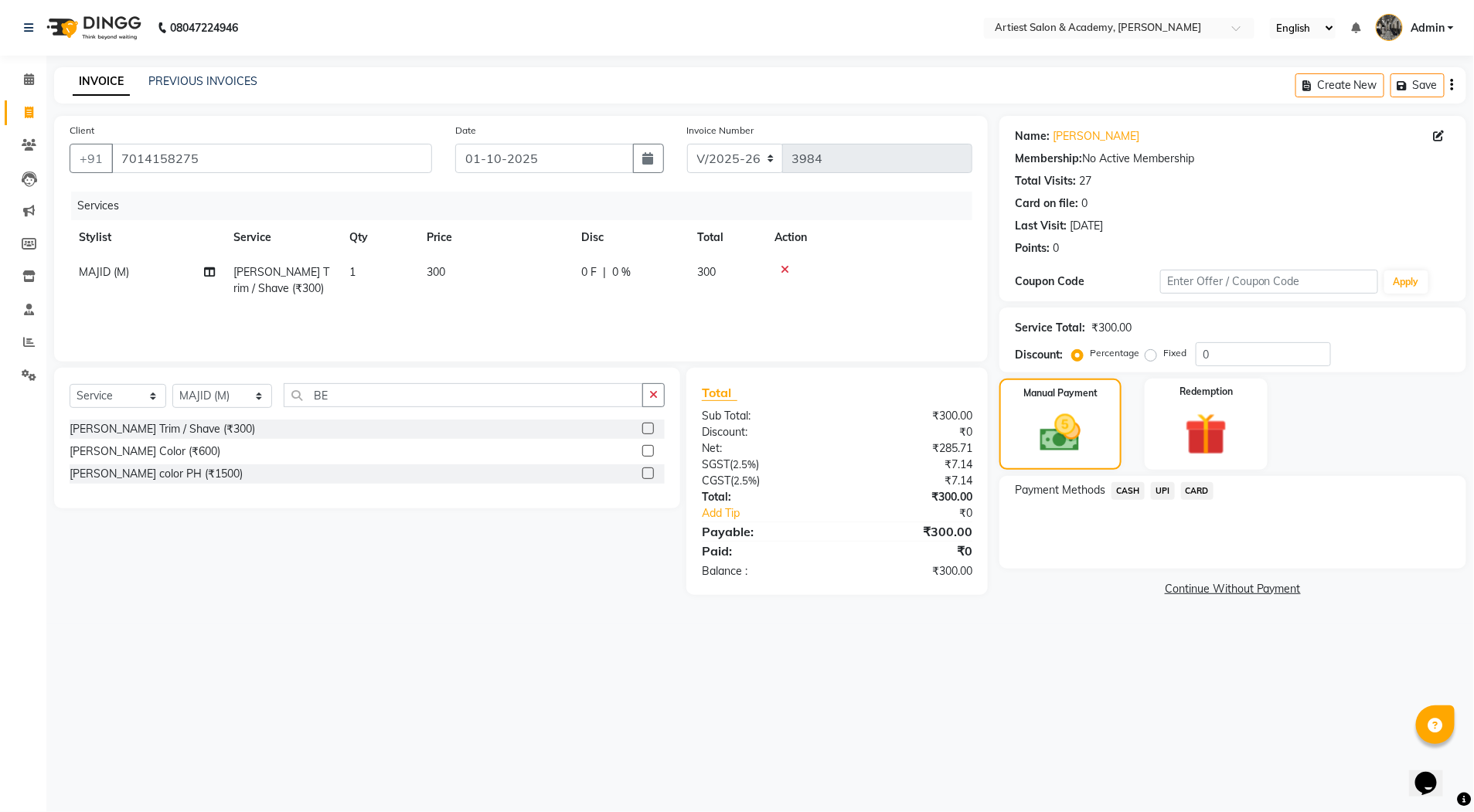
click at [1164, 496] on span "UPI" at bounding box center [1163, 491] width 24 height 18
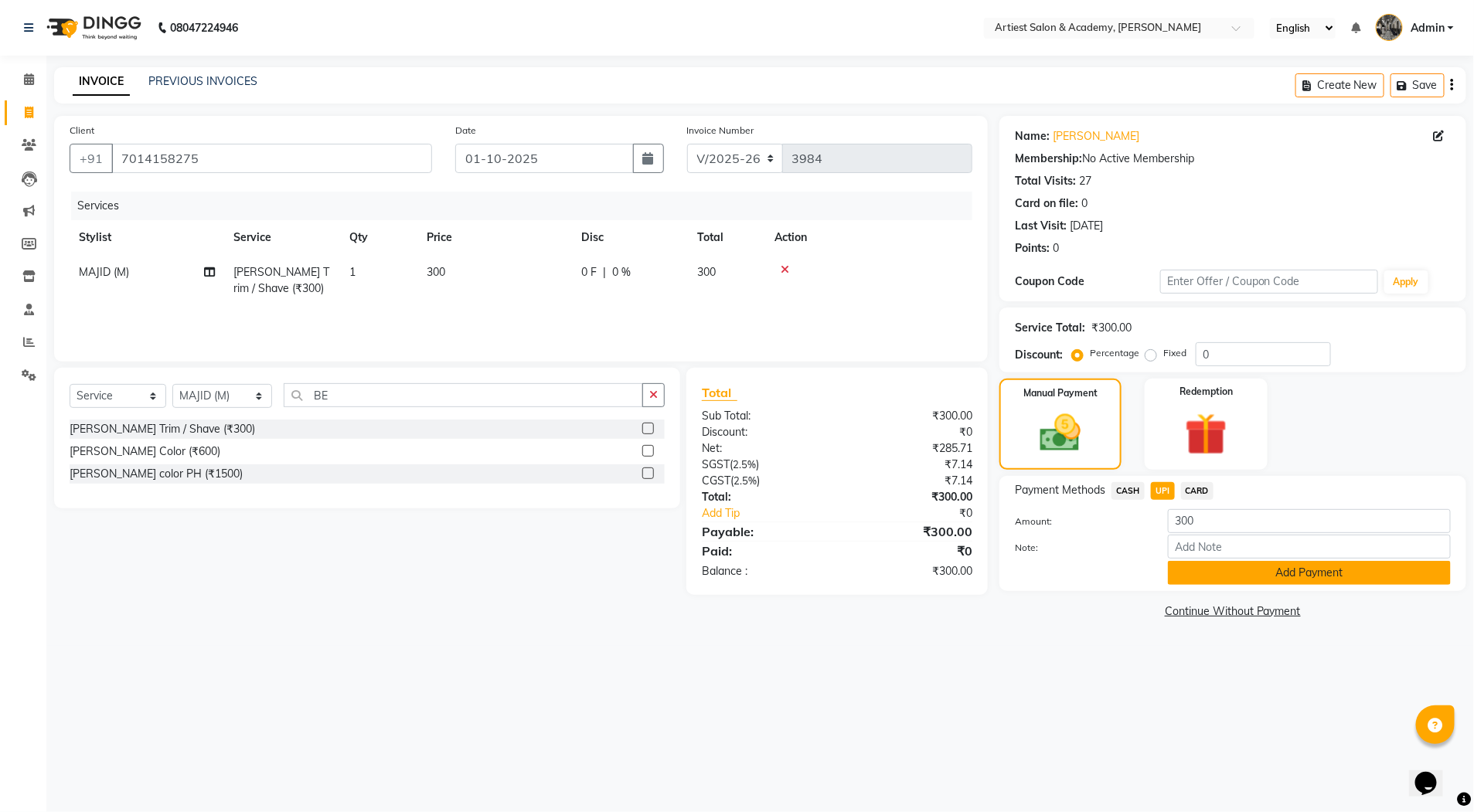
click at [1294, 585] on button "Add Payment" at bounding box center [1309, 573] width 283 height 24
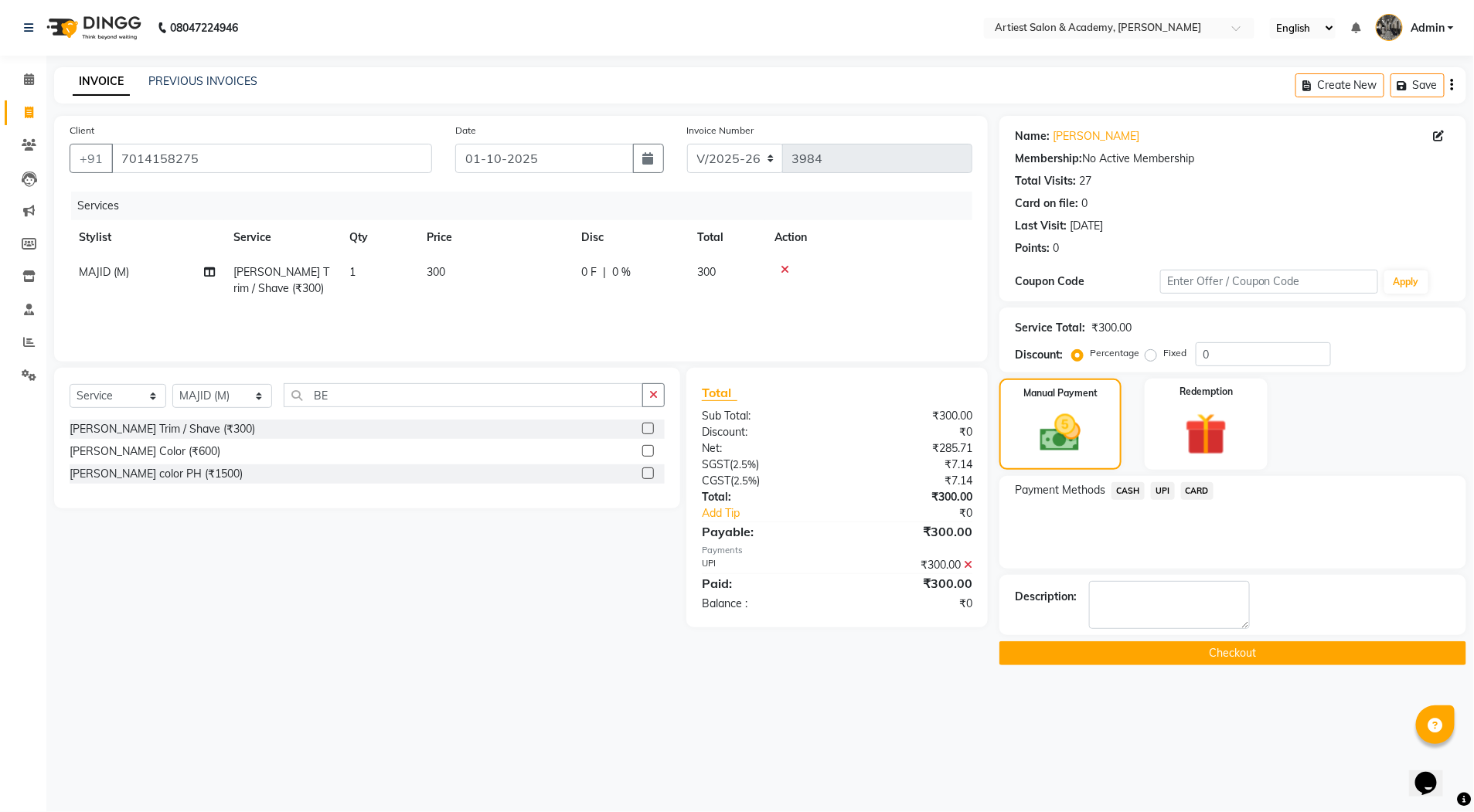
click at [1230, 654] on button "Checkout" at bounding box center [1232, 653] width 467 height 24
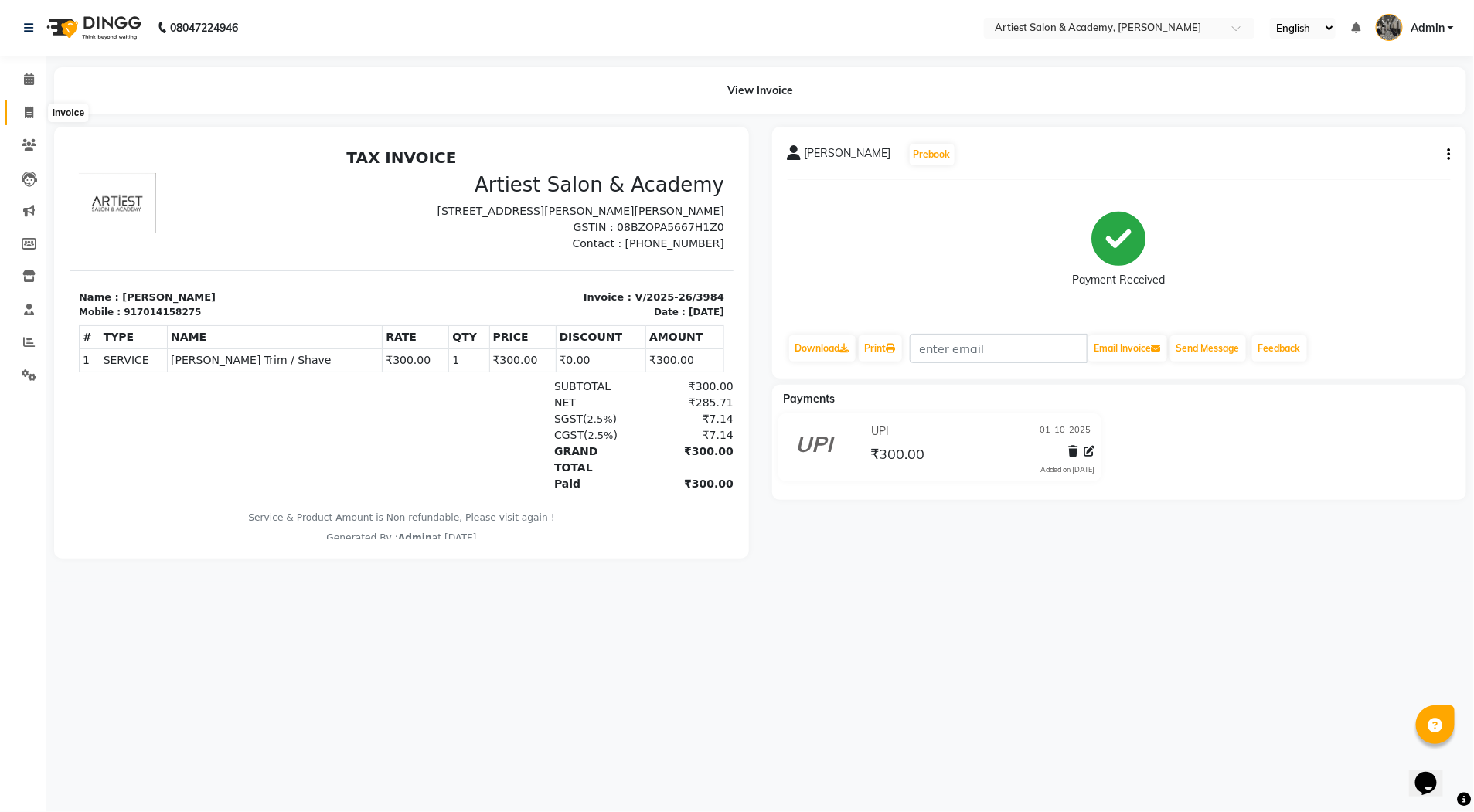
click at [24, 108] on icon at bounding box center [28, 112] width 9 height 12
select select "service"
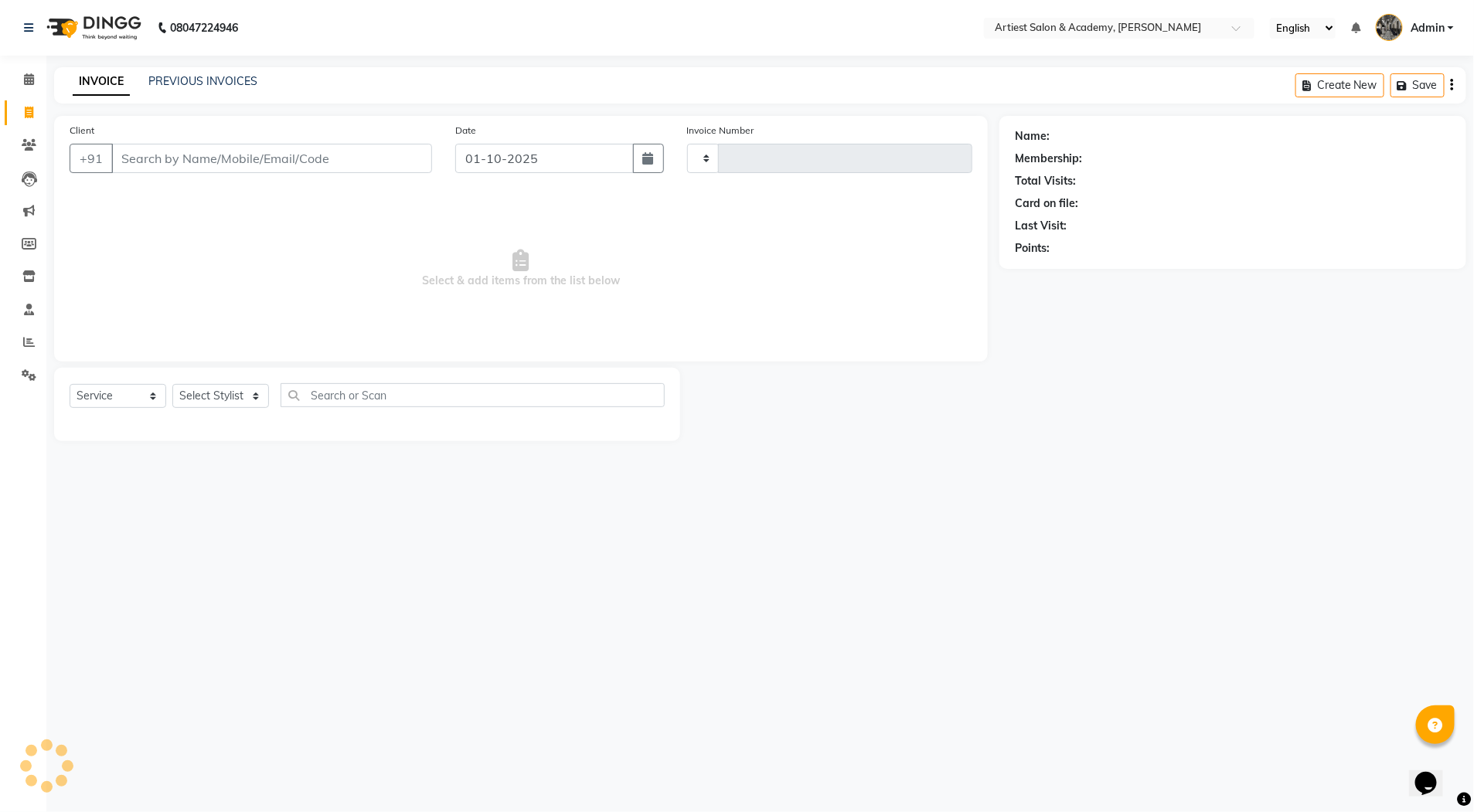
type input "3985"
select select "5123"
click at [207, 77] on link "PREVIOUS INVOICES" at bounding box center [203, 81] width 109 height 14
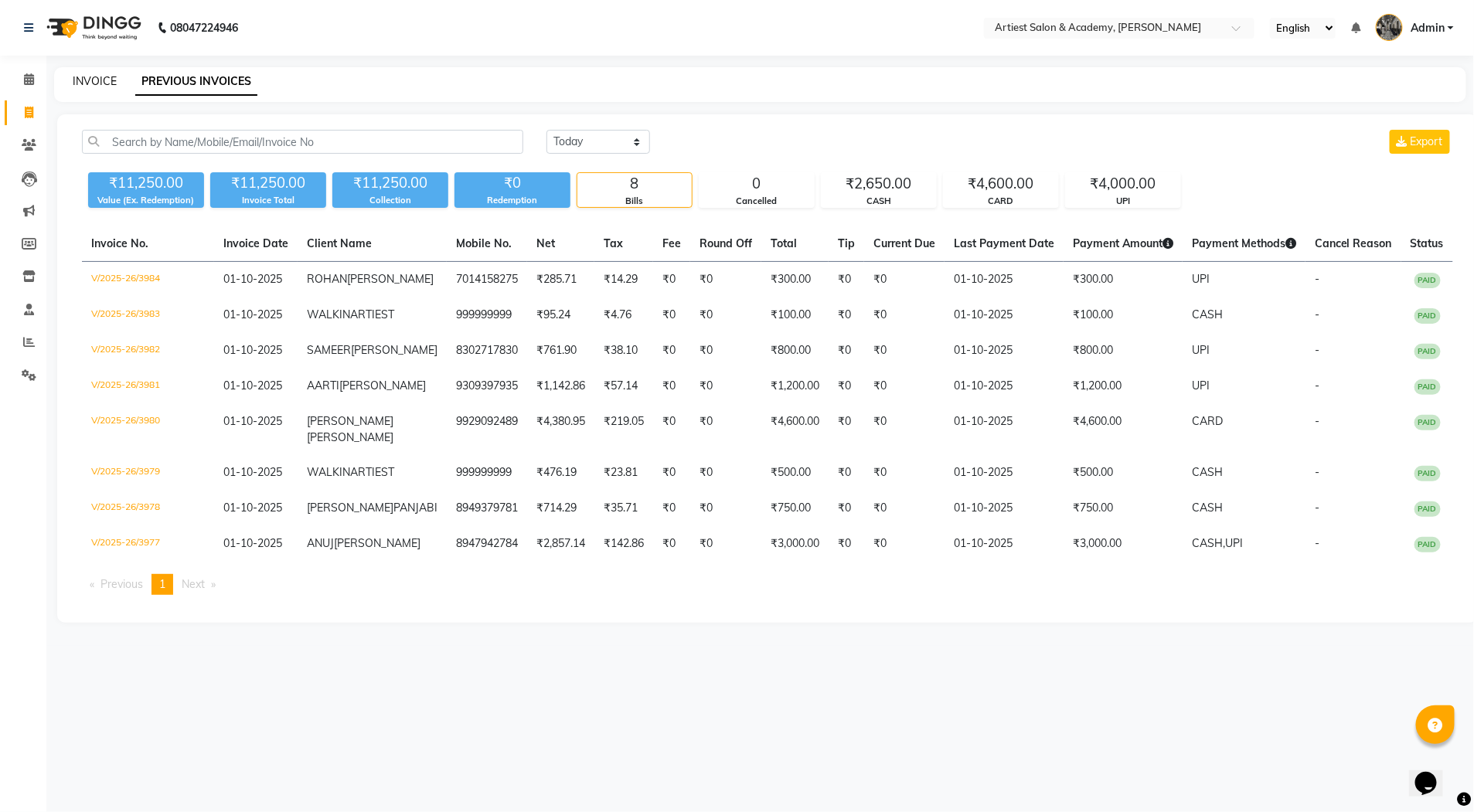
click at [95, 75] on link "INVOICE" at bounding box center [95, 81] width 44 height 14
select select "5123"
select select "service"
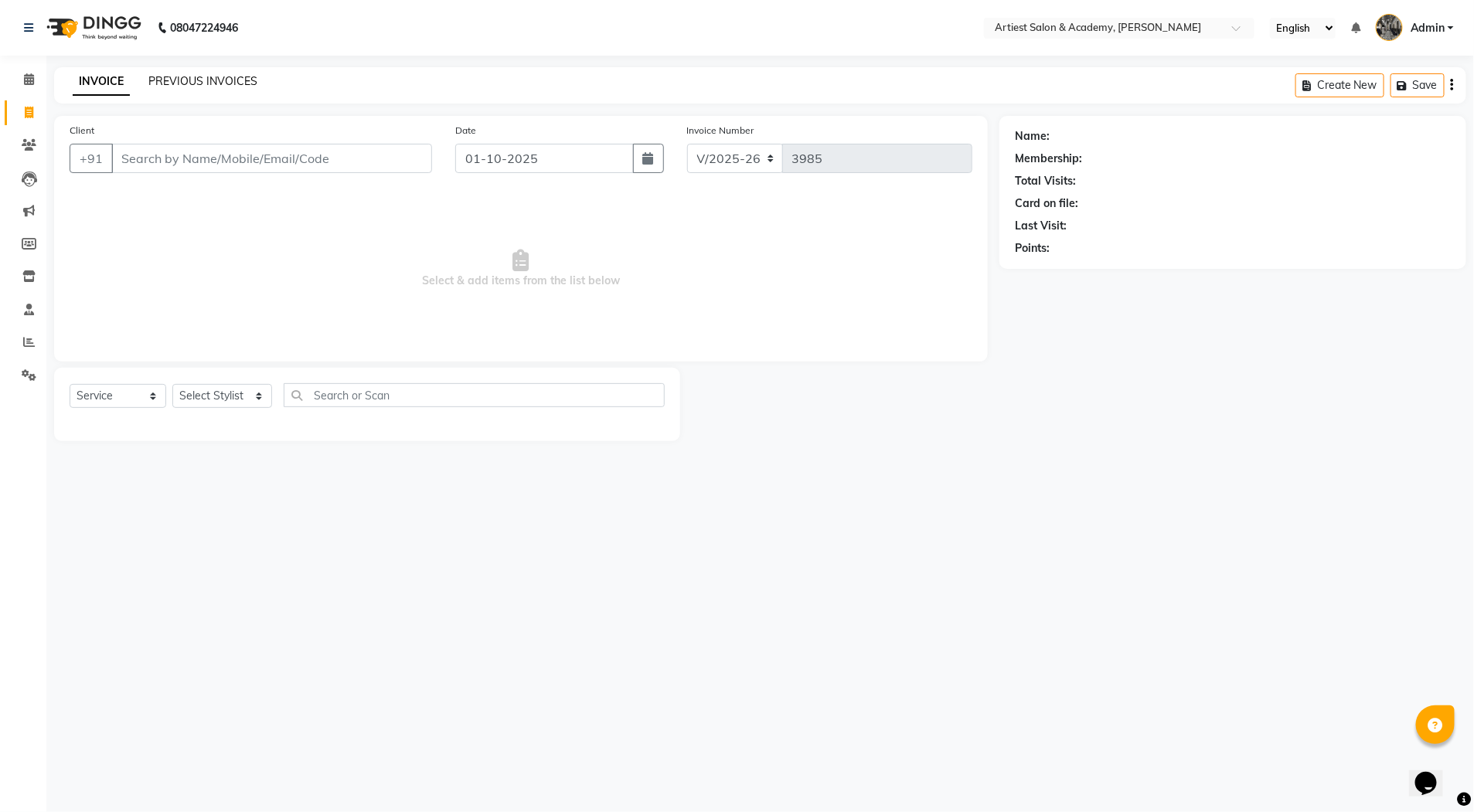
click at [192, 79] on link "PREVIOUS INVOICES" at bounding box center [203, 81] width 109 height 14
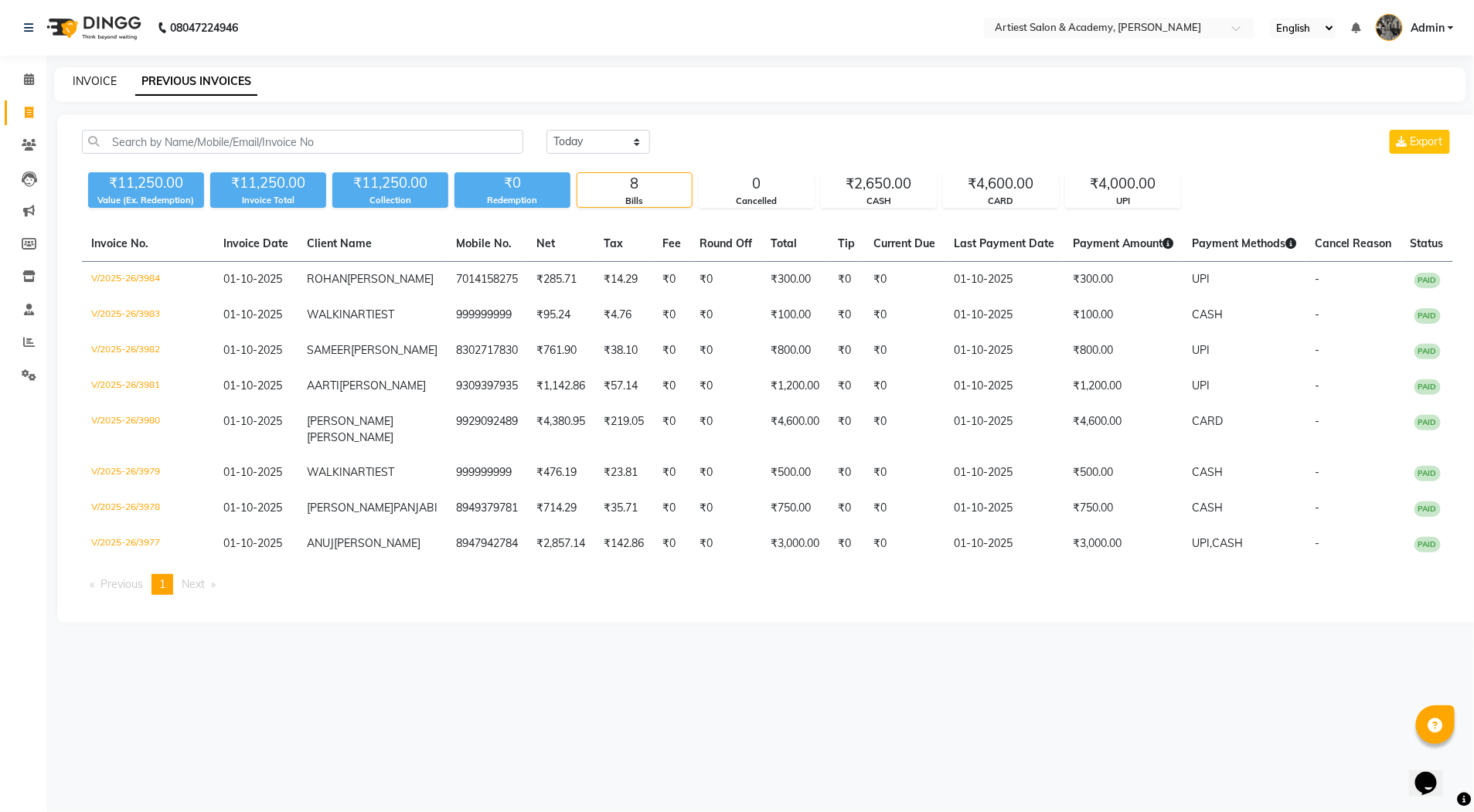
click at [100, 80] on link "INVOICE" at bounding box center [95, 81] width 44 height 14
select select "service"
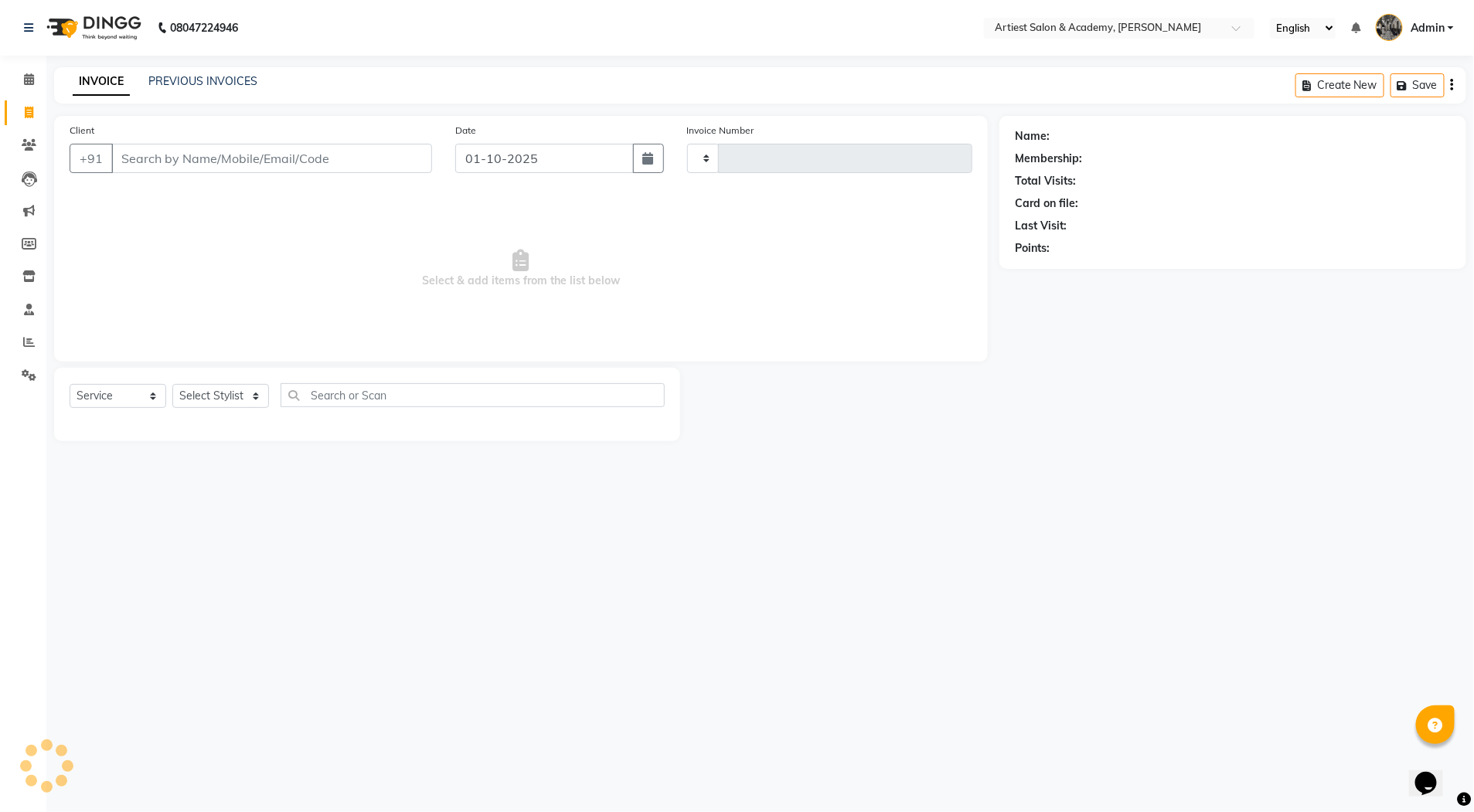
type input "3985"
select select "5123"
click at [190, 83] on link "PREVIOUS INVOICES" at bounding box center [203, 81] width 109 height 14
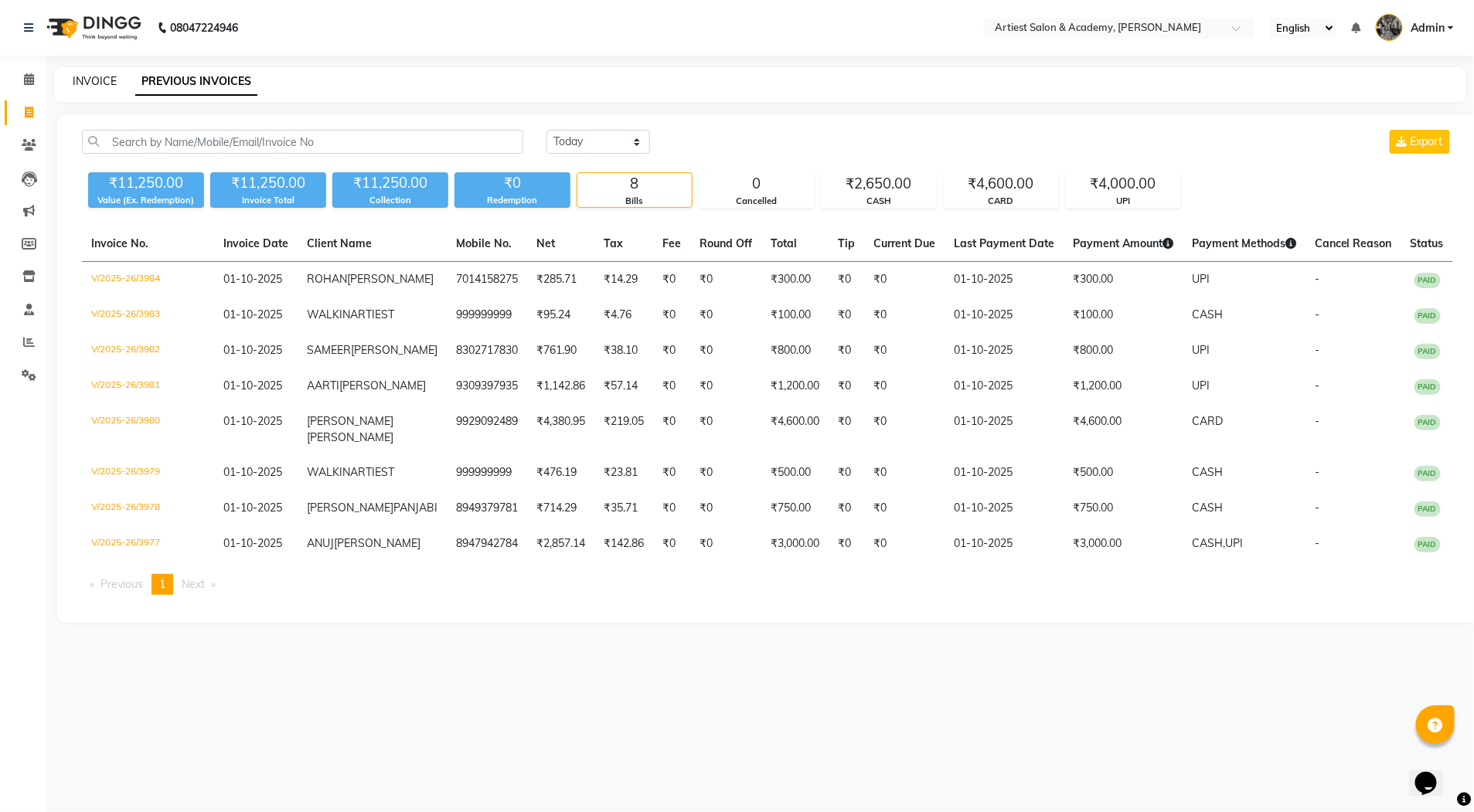
click at [101, 82] on link "INVOICE" at bounding box center [95, 81] width 44 height 14
select select "5123"
select select "service"
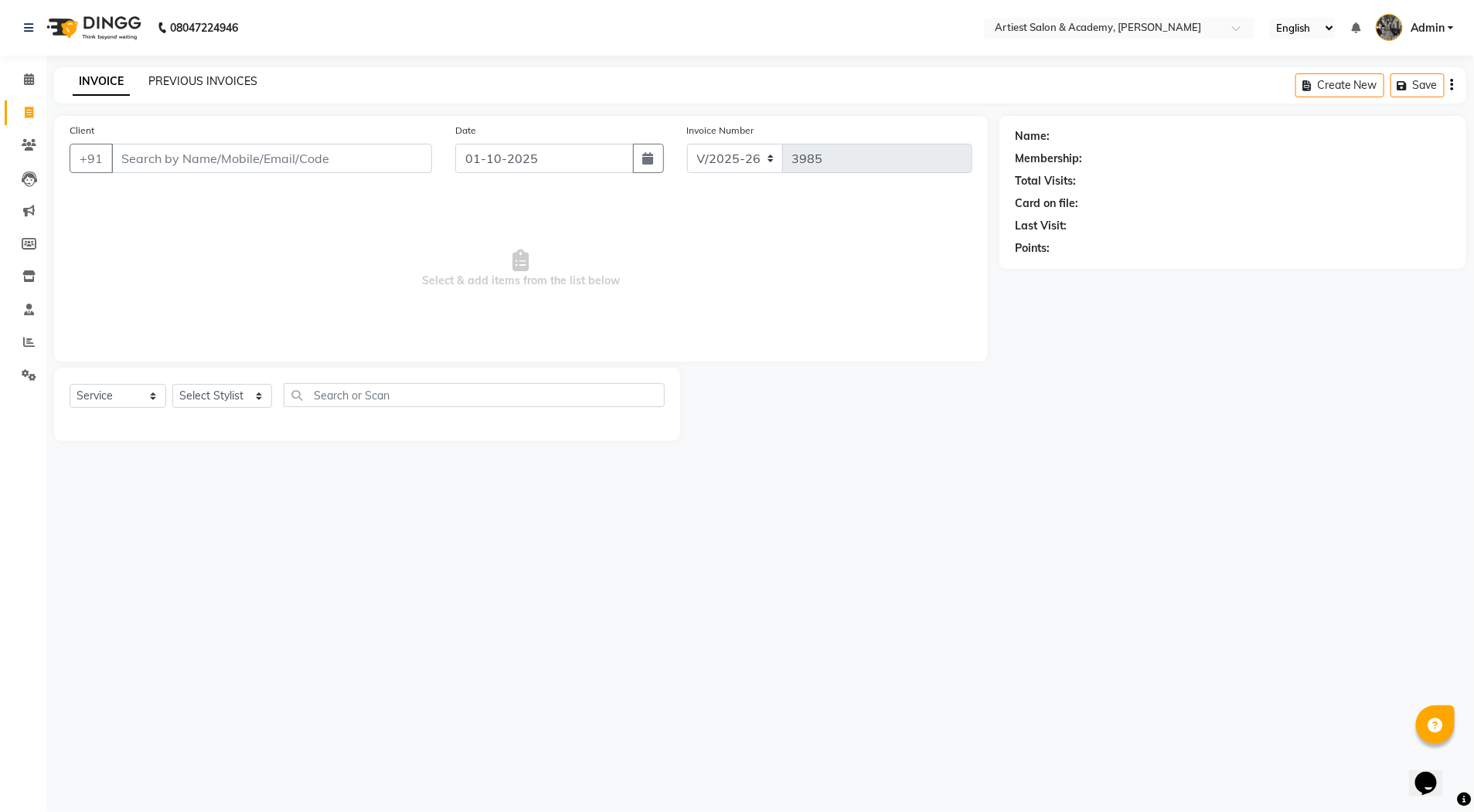
click at [179, 77] on link "PREVIOUS INVOICES" at bounding box center [203, 81] width 109 height 14
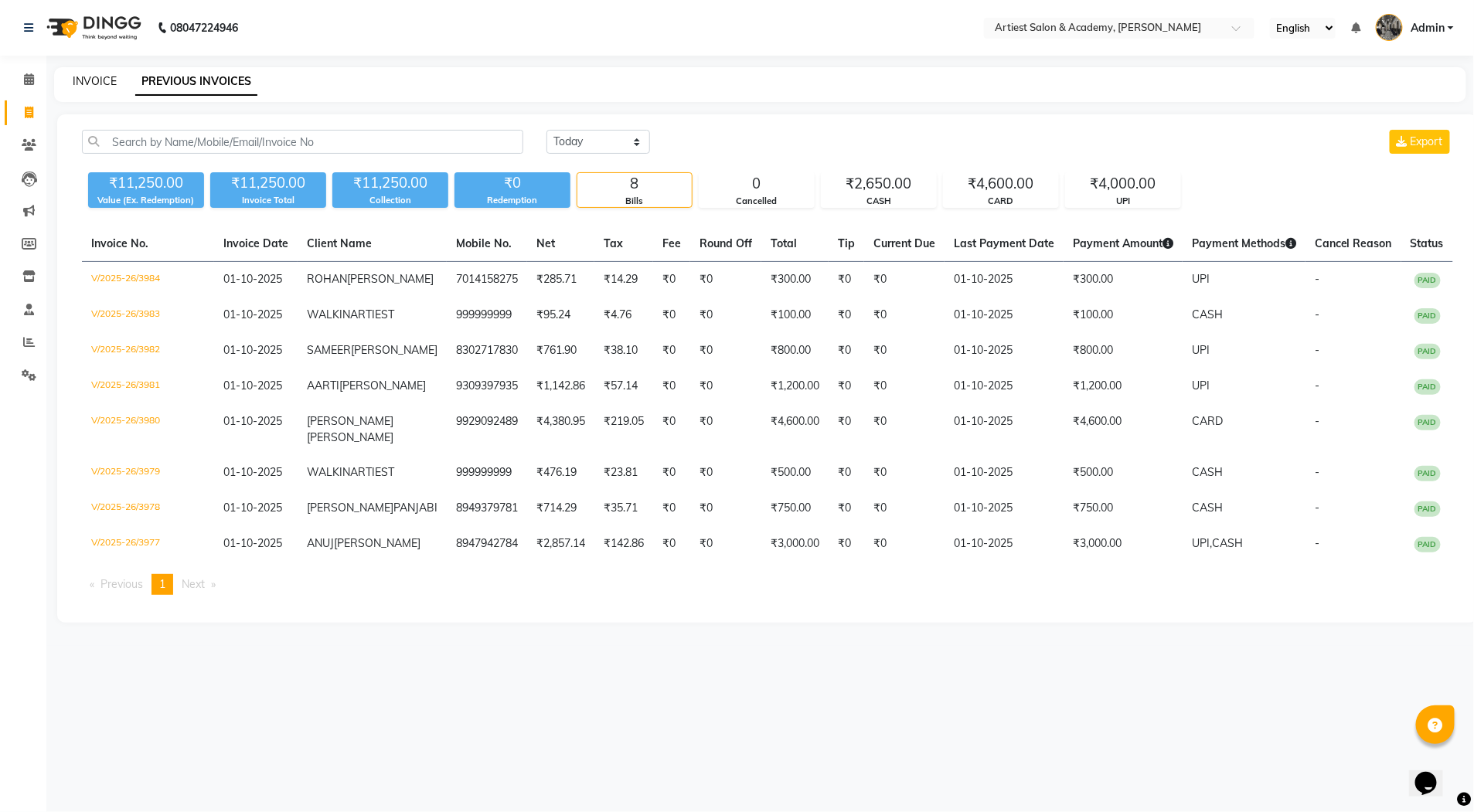
click at [85, 80] on link "INVOICE" at bounding box center [95, 81] width 44 height 14
select select "5123"
select select "service"
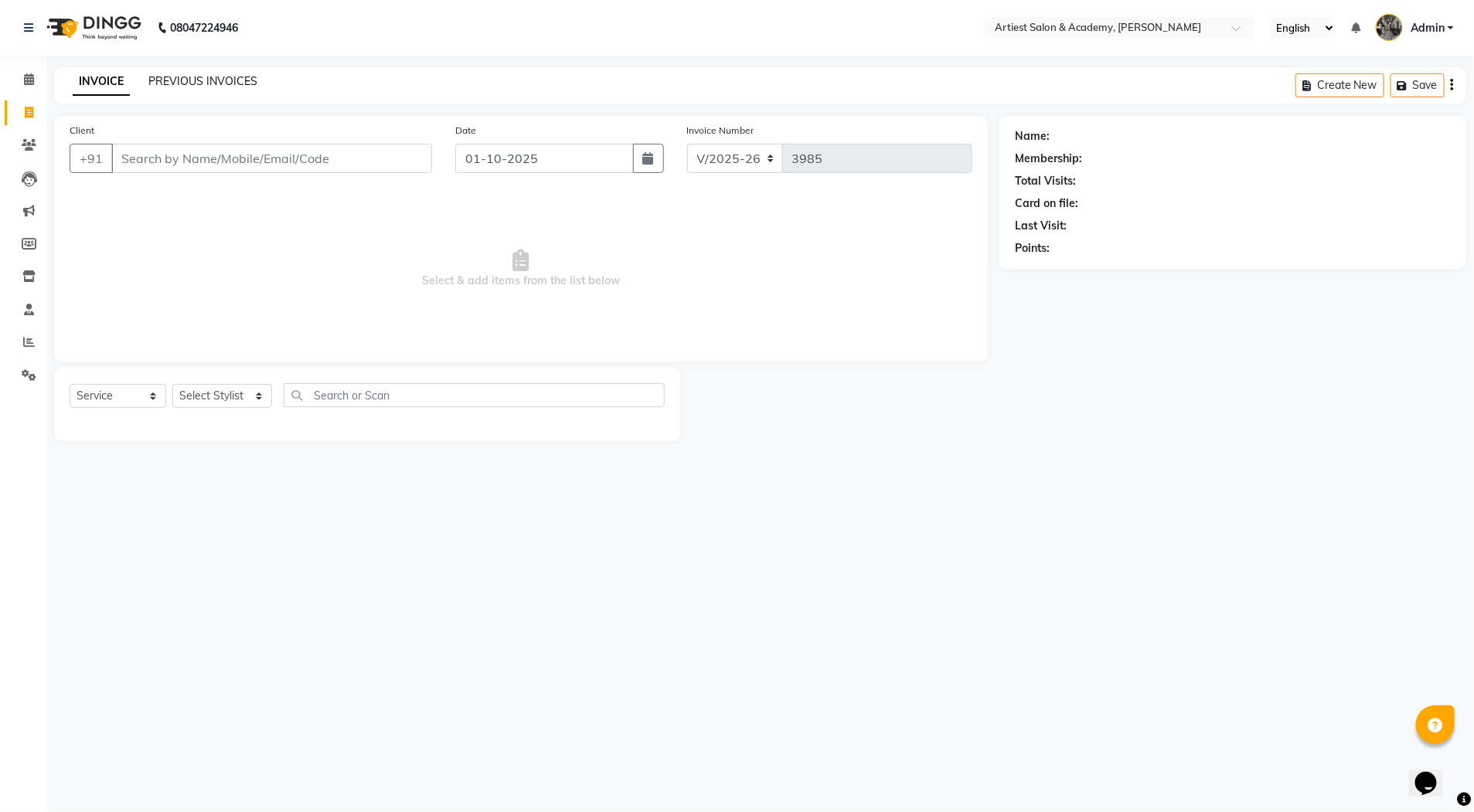
click at [197, 80] on link "PREVIOUS INVOICES" at bounding box center [203, 81] width 109 height 14
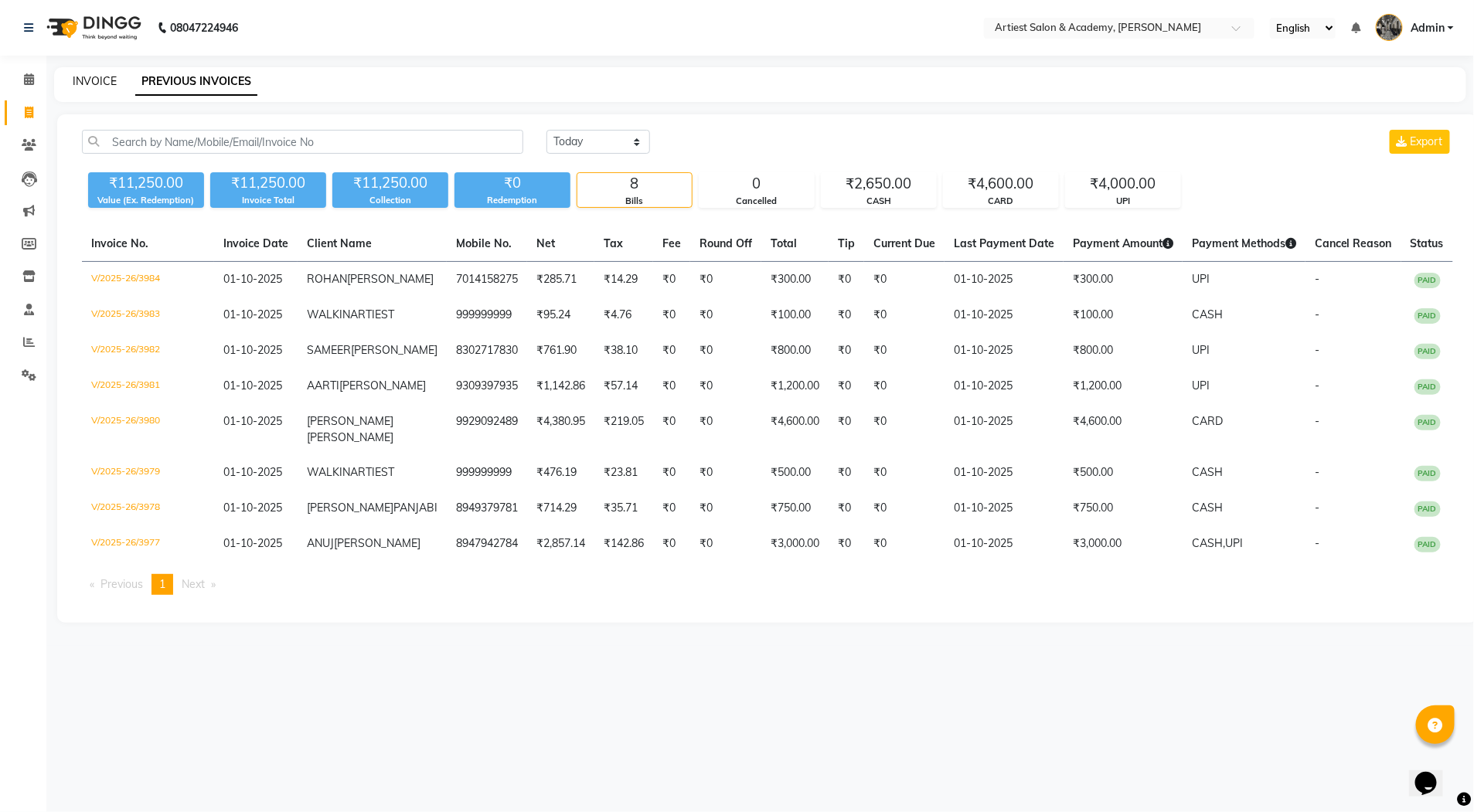
click at [89, 80] on link "INVOICE" at bounding box center [95, 81] width 44 height 14
select select "5123"
select select "service"
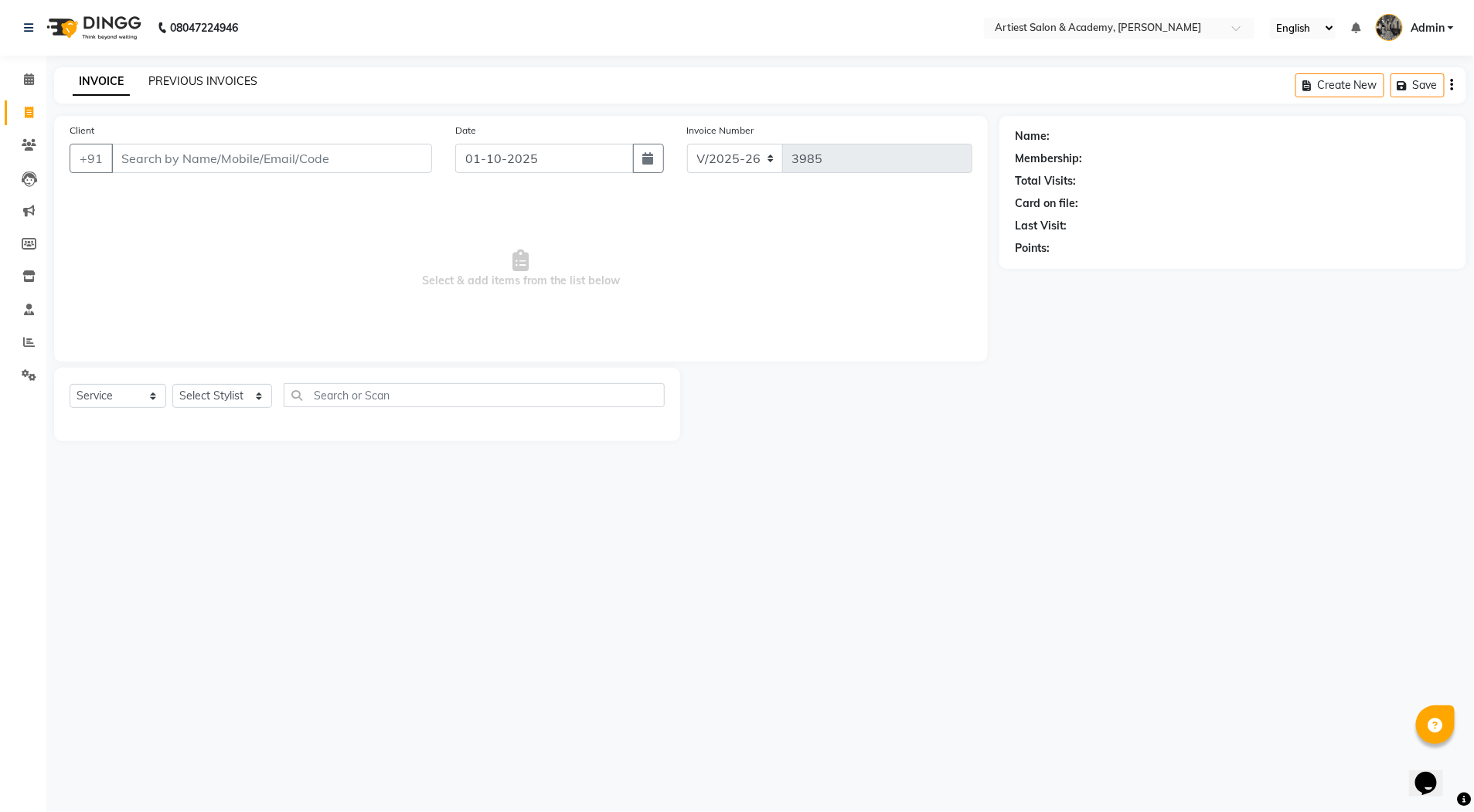
click at [200, 78] on link "PREVIOUS INVOICES" at bounding box center [203, 81] width 109 height 14
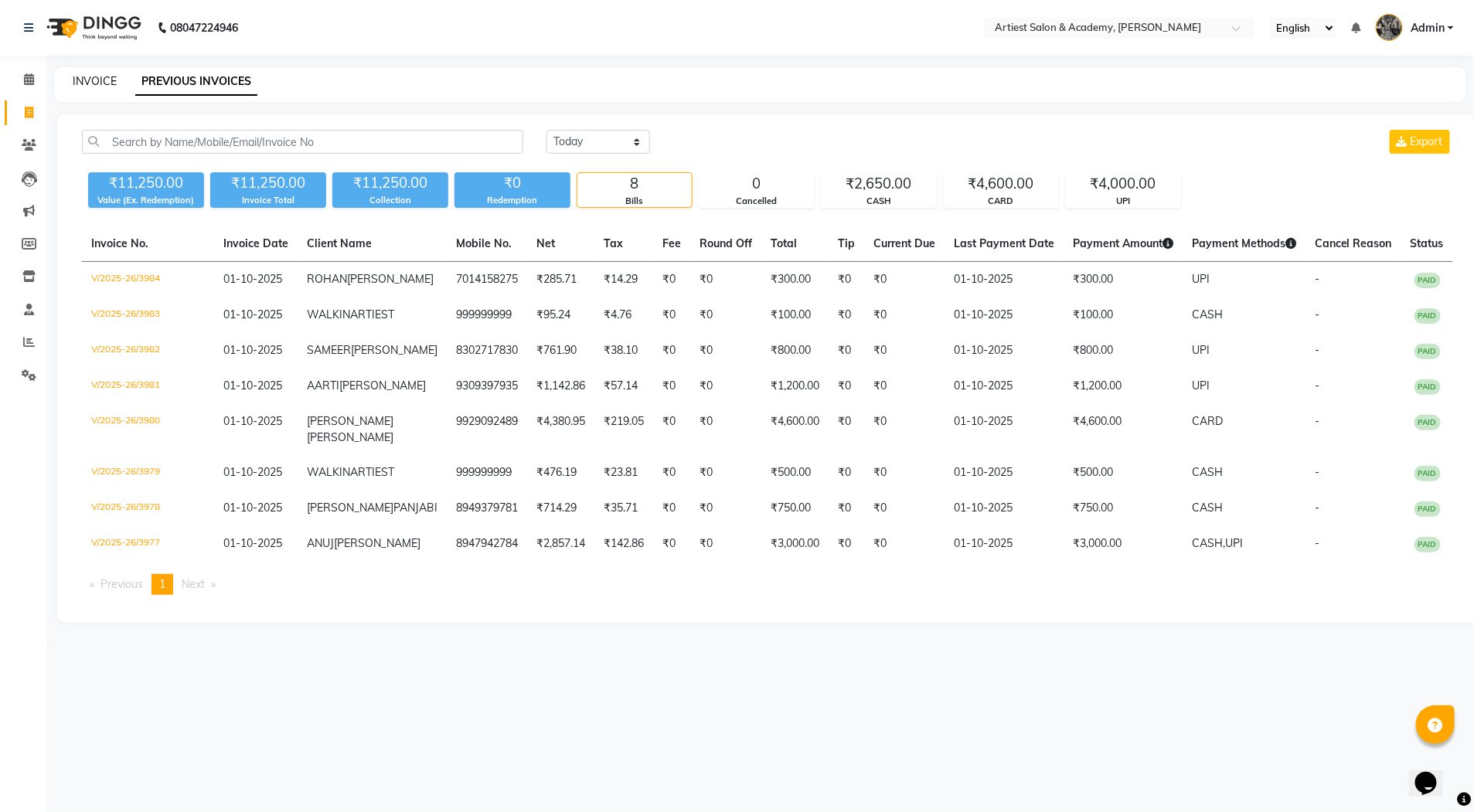
click at [98, 80] on link "INVOICE" at bounding box center [95, 81] width 44 height 14
select select "service"
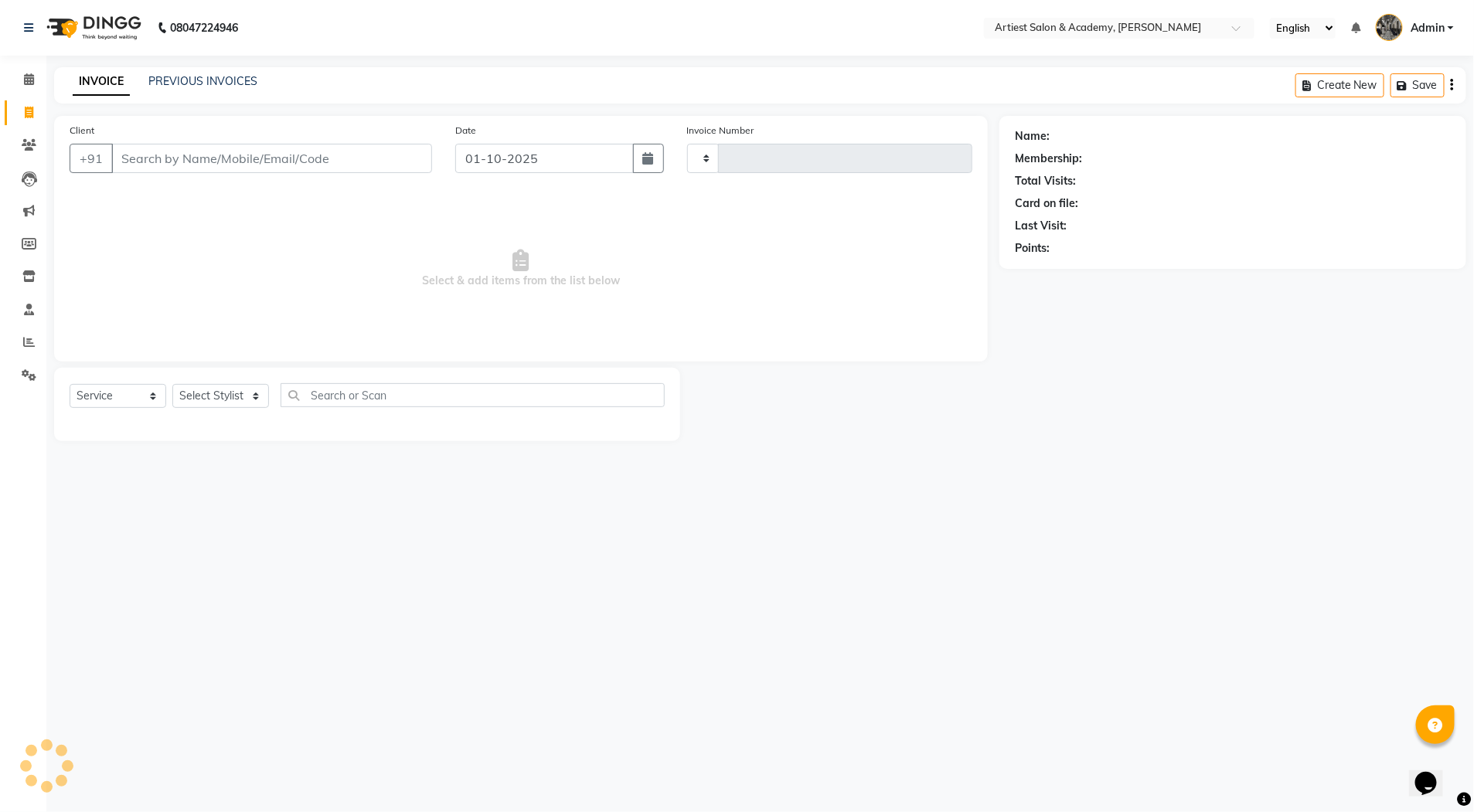
type input "3985"
select select "5123"
click at [182, 84] on link "PREVIOUS INVOICES" at bounding box center [203, 81] width 109 height 14
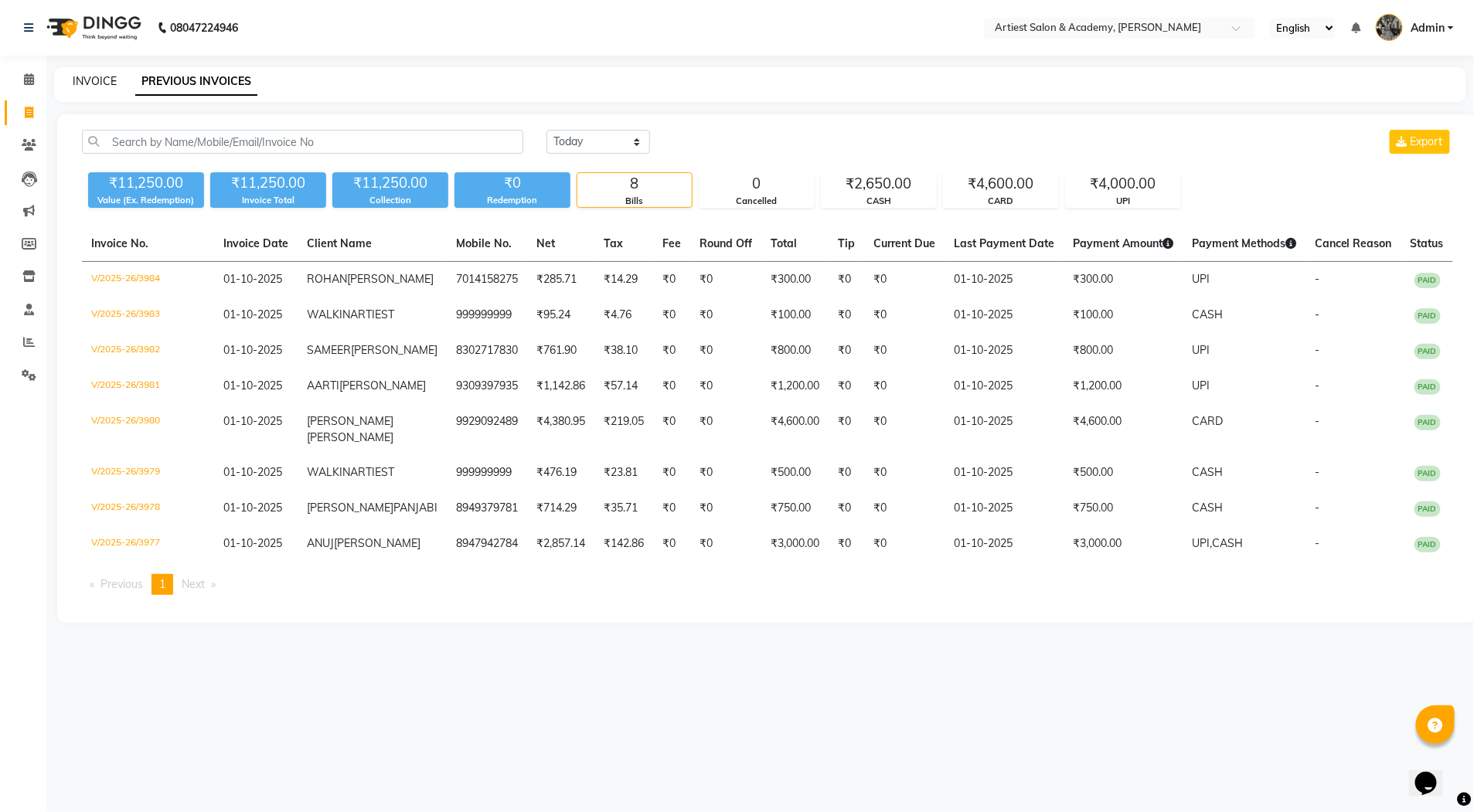
click at [110, 81] on link "INVOICE" at bounding box center [95, 81] width 44 height 14
select select "service"
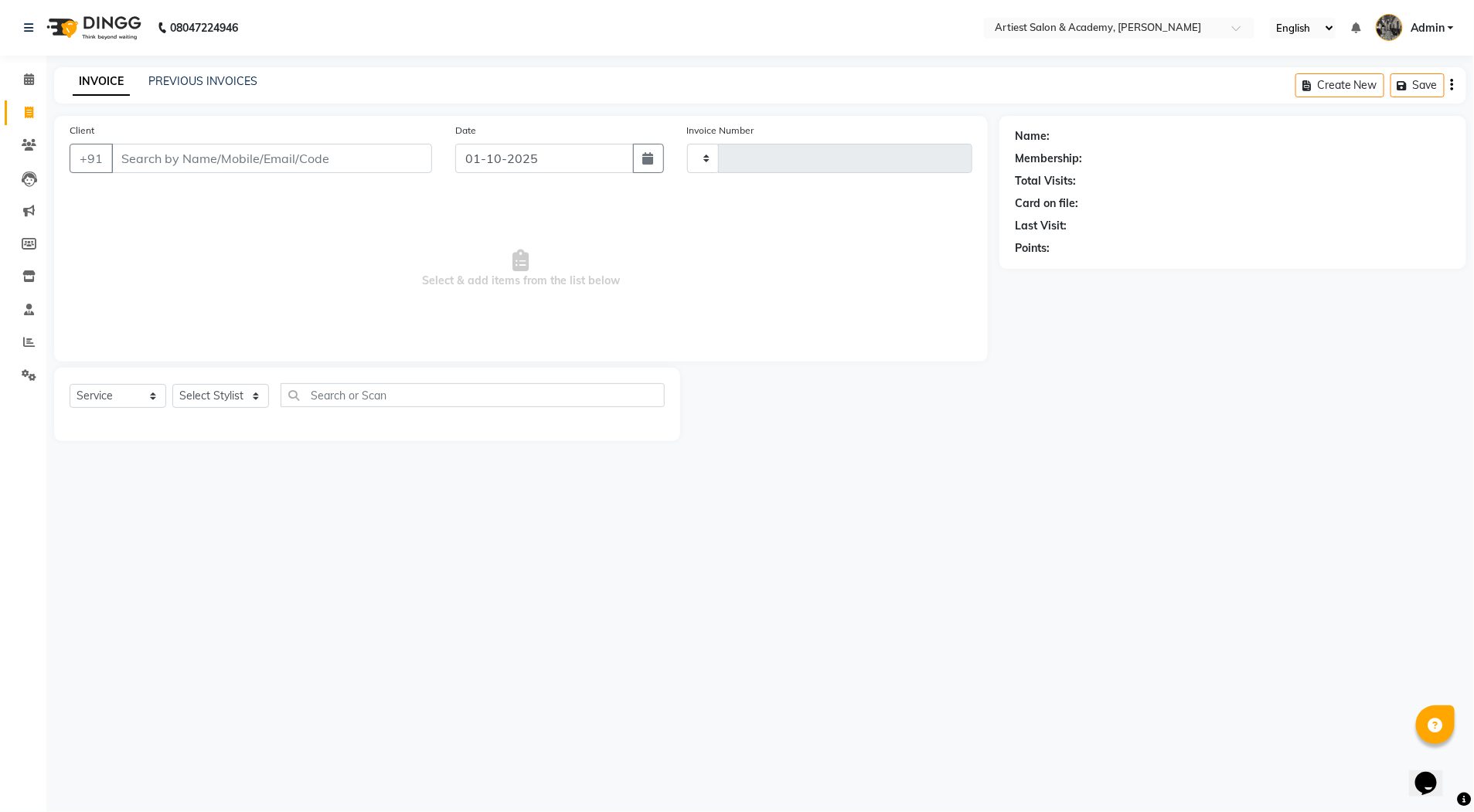
type input "3985"
select select "5123"
click at [147, 145] on input "Client" at bounding box center [271, 158] width 321 height 29
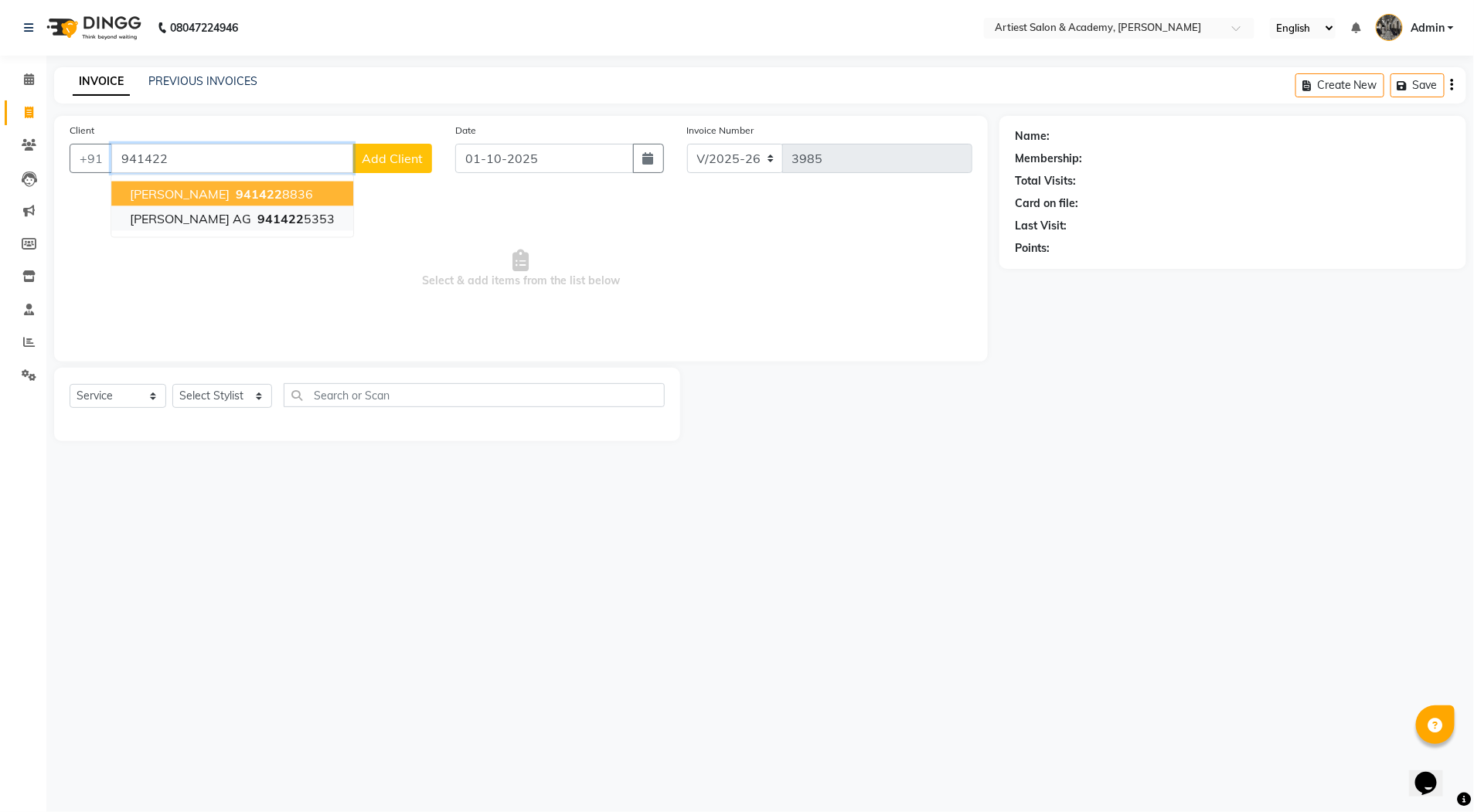
click at [297, 224] on span "941422" at bounding box center [281, 218] width 47 height 16
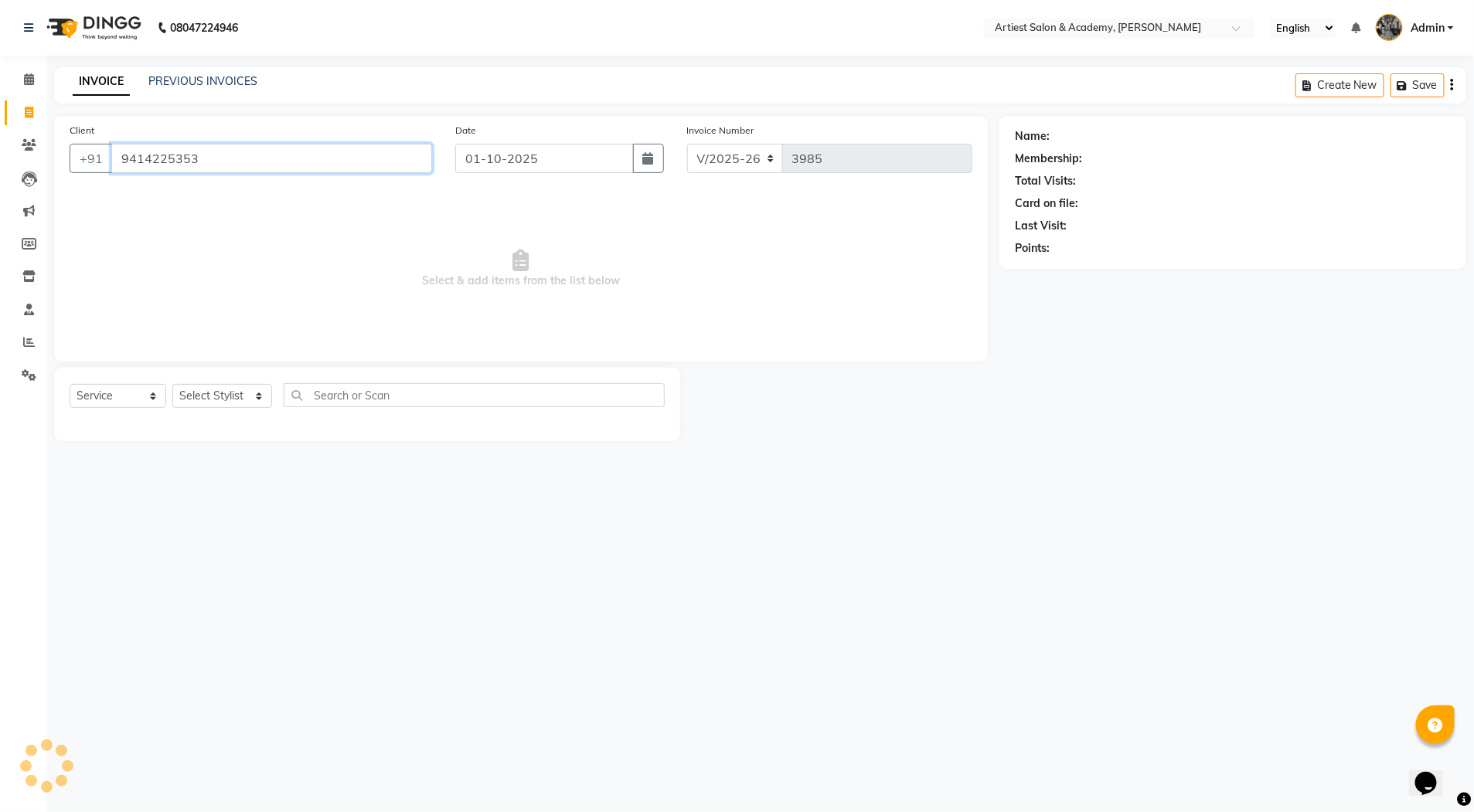
type input "9414225353"
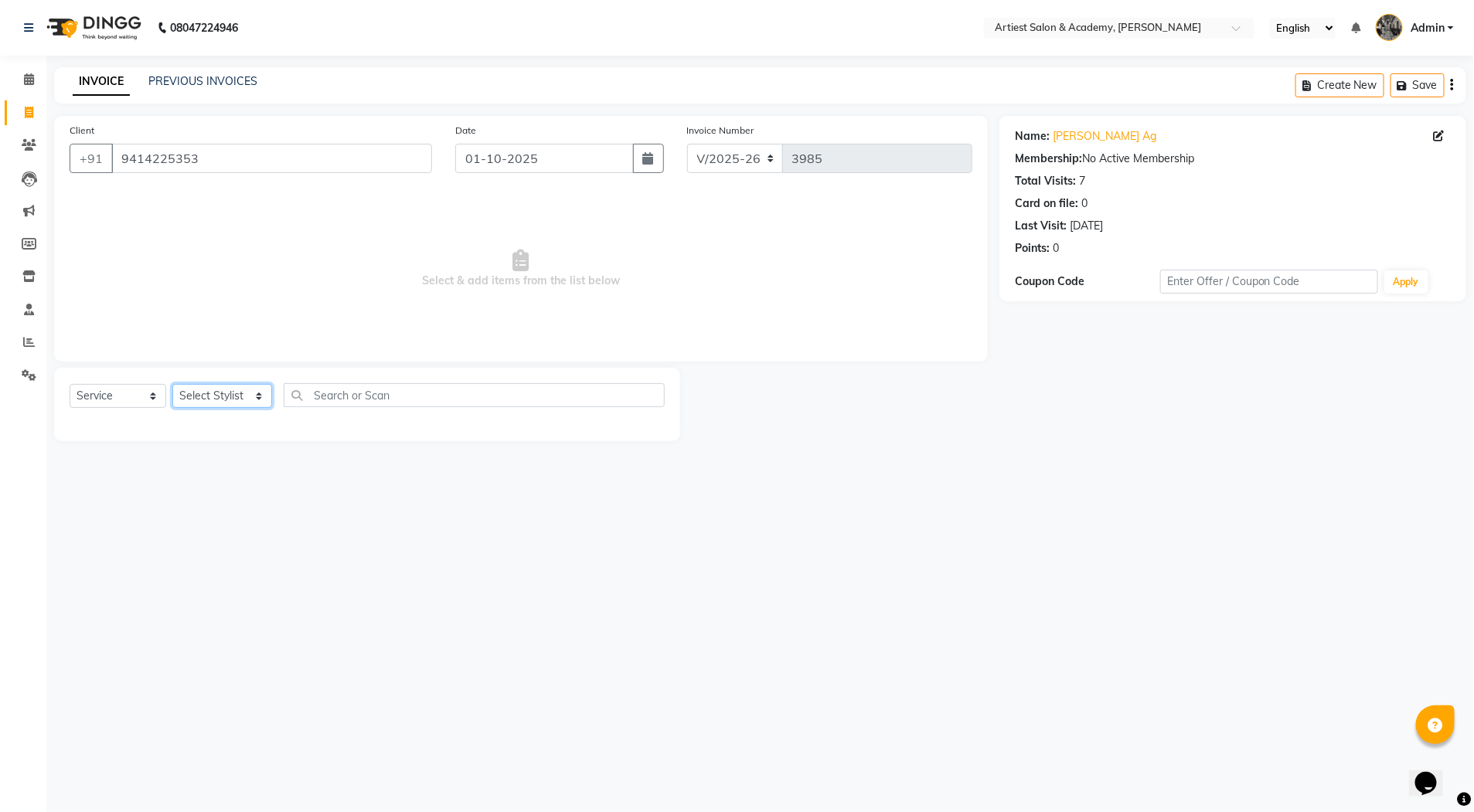
click at [257, 389] on select "Select Stylist [PERSON_NAME] (M) [PERSON_NAME] (F) [PERSON_NAME] DRASHTI [PERSO…" at bounding box center [222, 396] width 99 height 24
select select "35982"
click at [173, 384] on select "Select Stylist [PERSON_NAME] (M) [PERSON_NAME] (F) [PERSON_NAME] DRASHTI [PERSO…" at bounding box center [222, 396] width 99 height 24
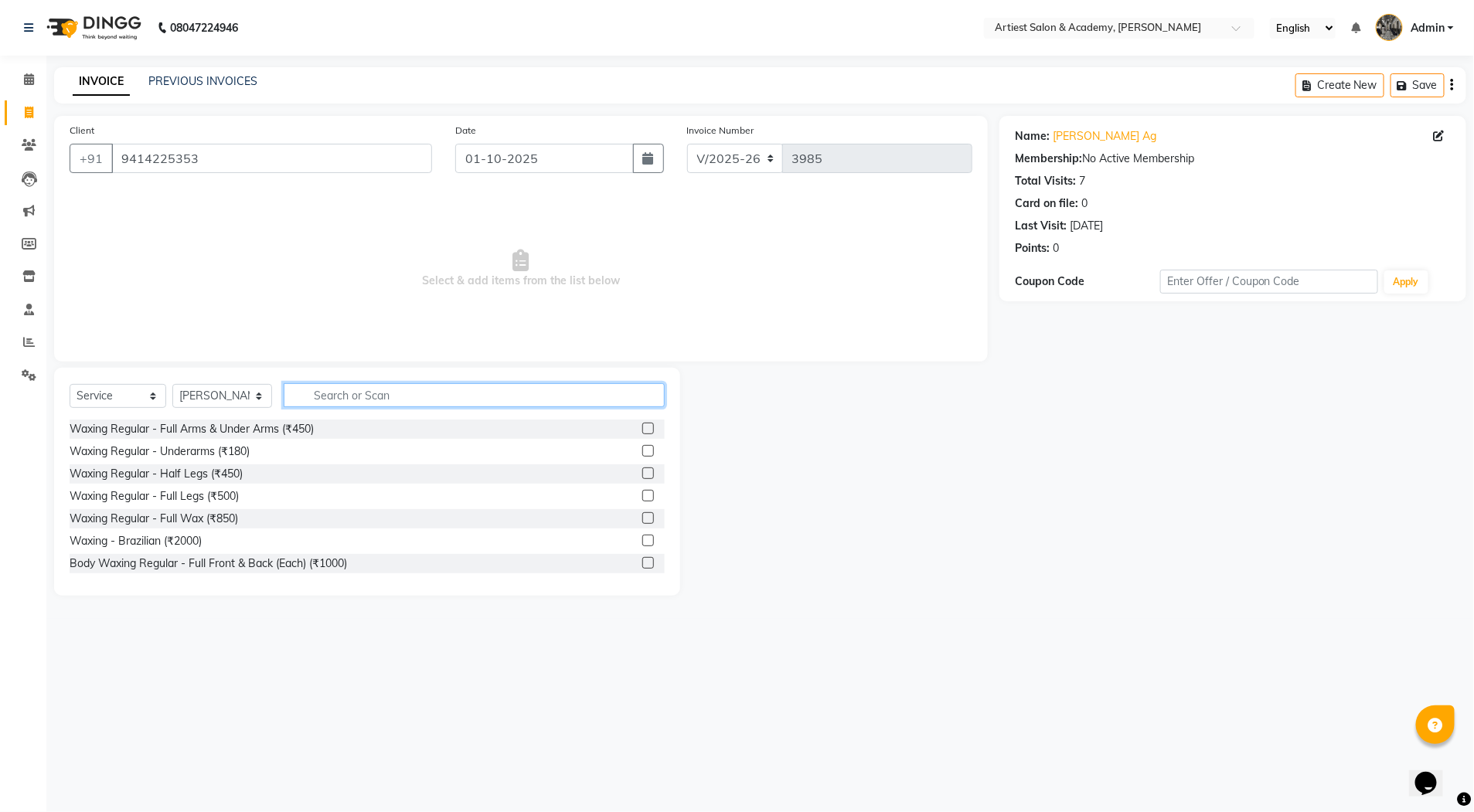
click at [346, 406] on input "text" at bounding box center [474, 395] width 381 height 24
type input "HAIR"
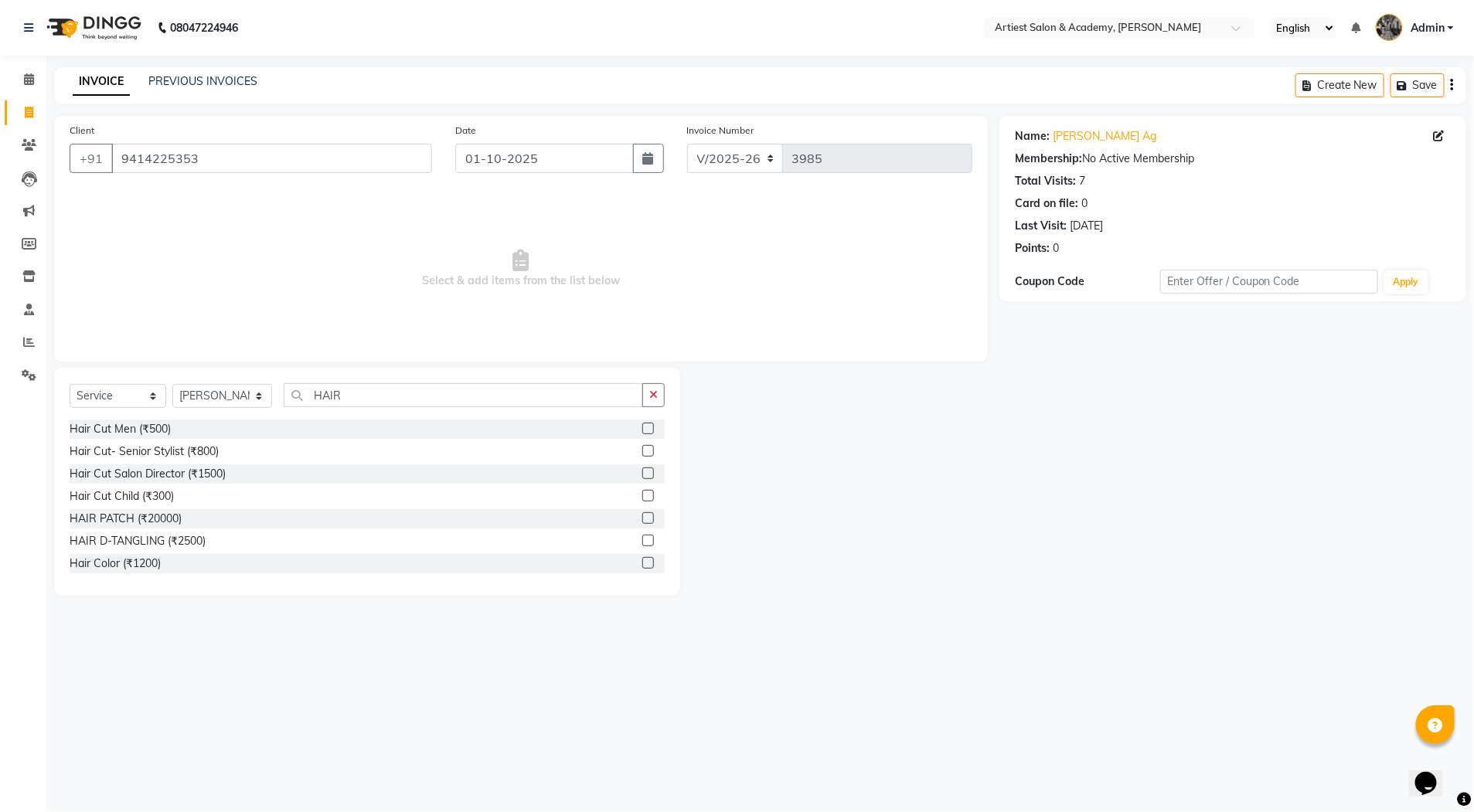
click at [642, 430] on div at bounding box center [653, 430] width 22 height 19
click at [642, 429] on label at bounding box center [648, 429] width 12 height 12
click at [642, 429] on input "checkbox" at bounding box center [647, 429] width 10 height 10
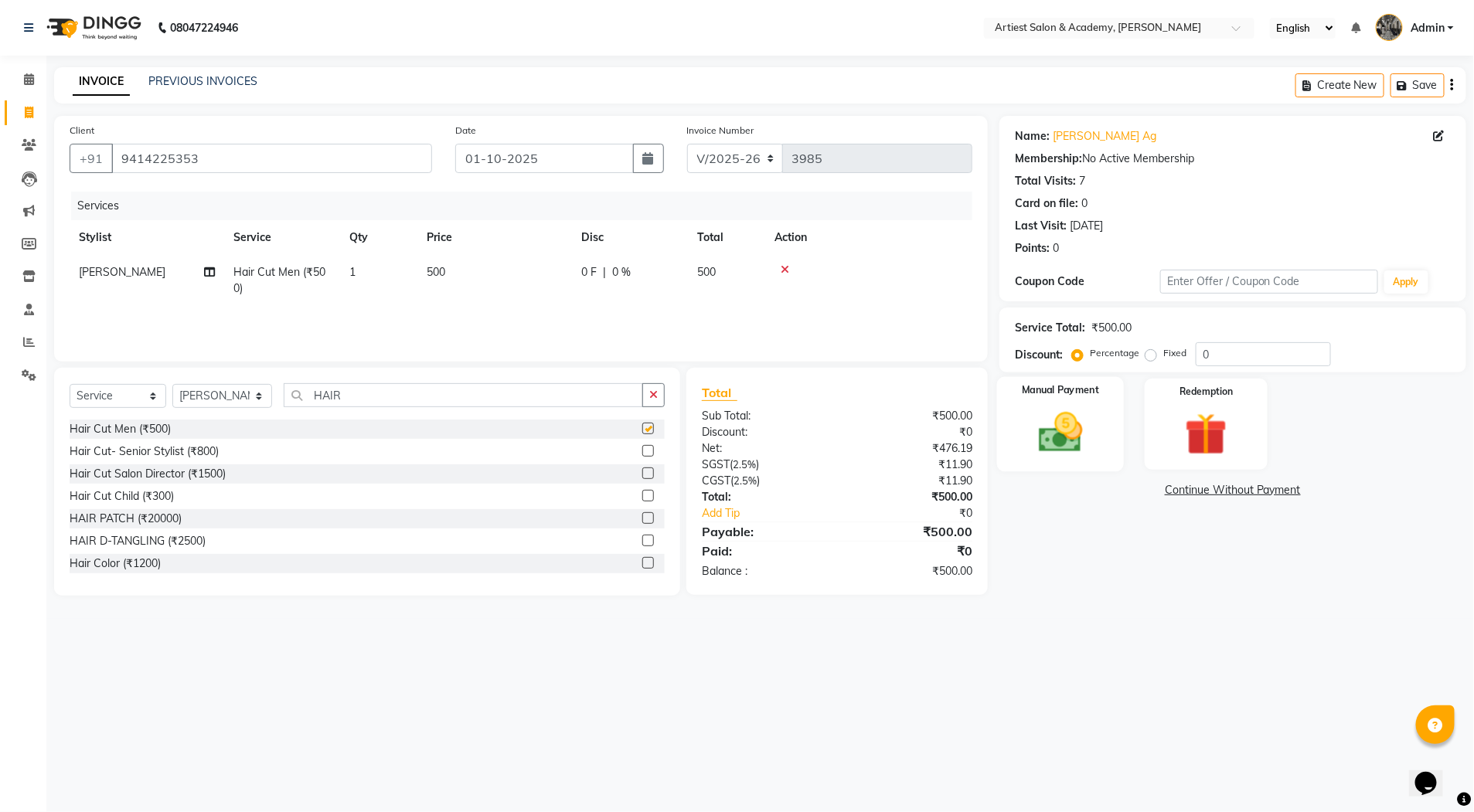
checkbox input "false"
click at [1077, 446] on img at bounding box center [1060, 433] width 71 height 51
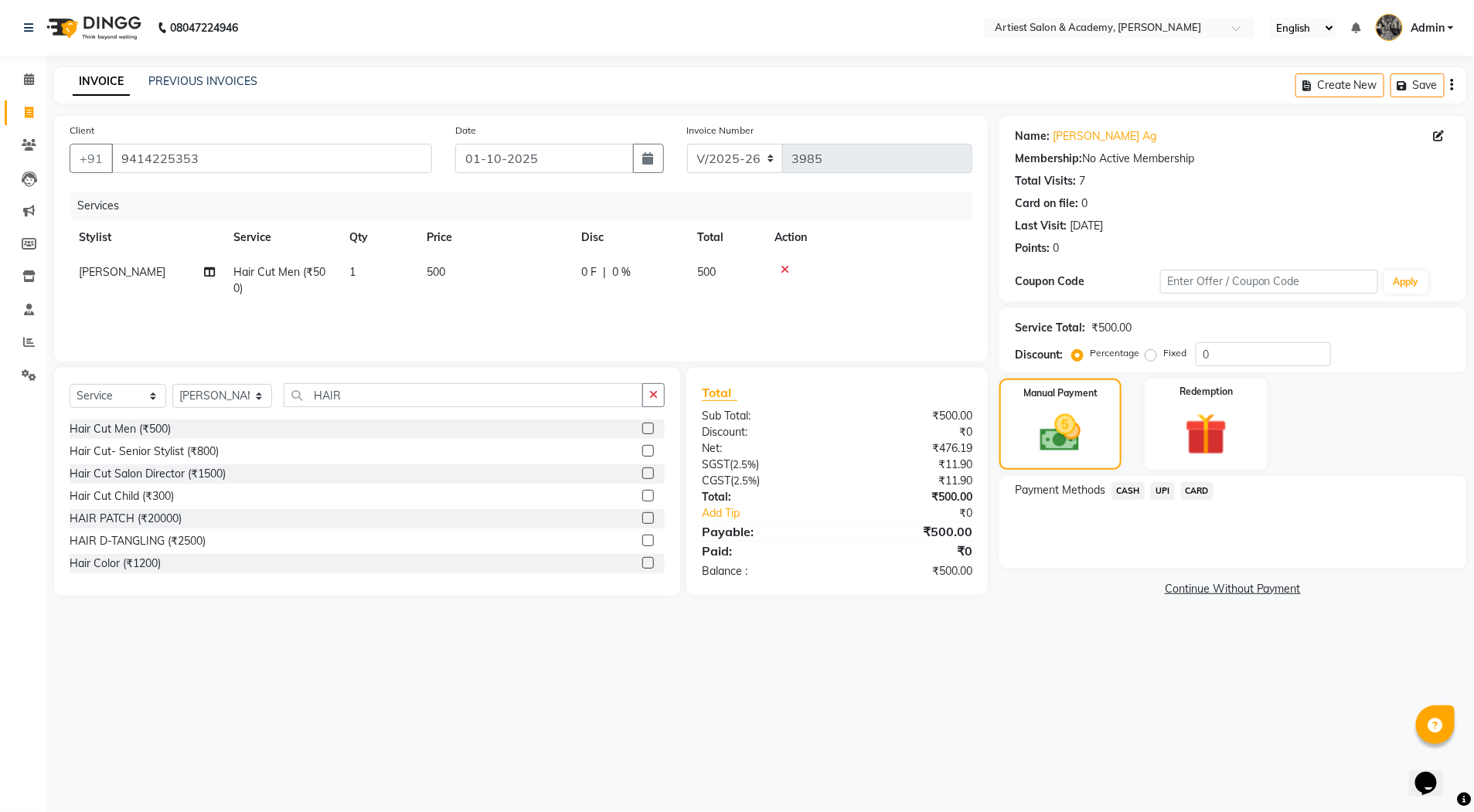
click at [1130, 490] on span "CASH" at bounding box center [1128, 491] width 33 height 18
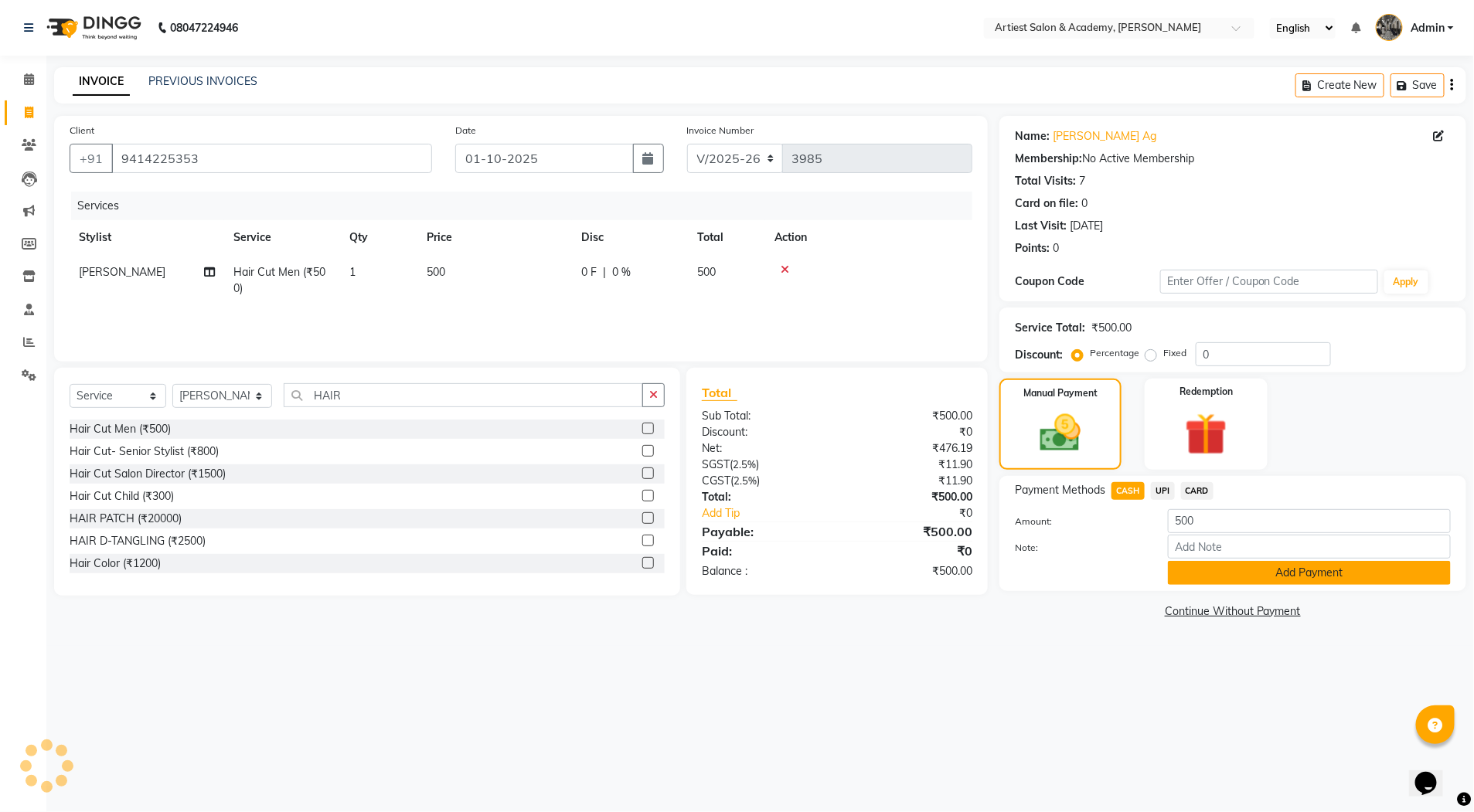
click at [1311, 569] on button "Add Payment" at bounding box center [1309, 573] width 283 height 24
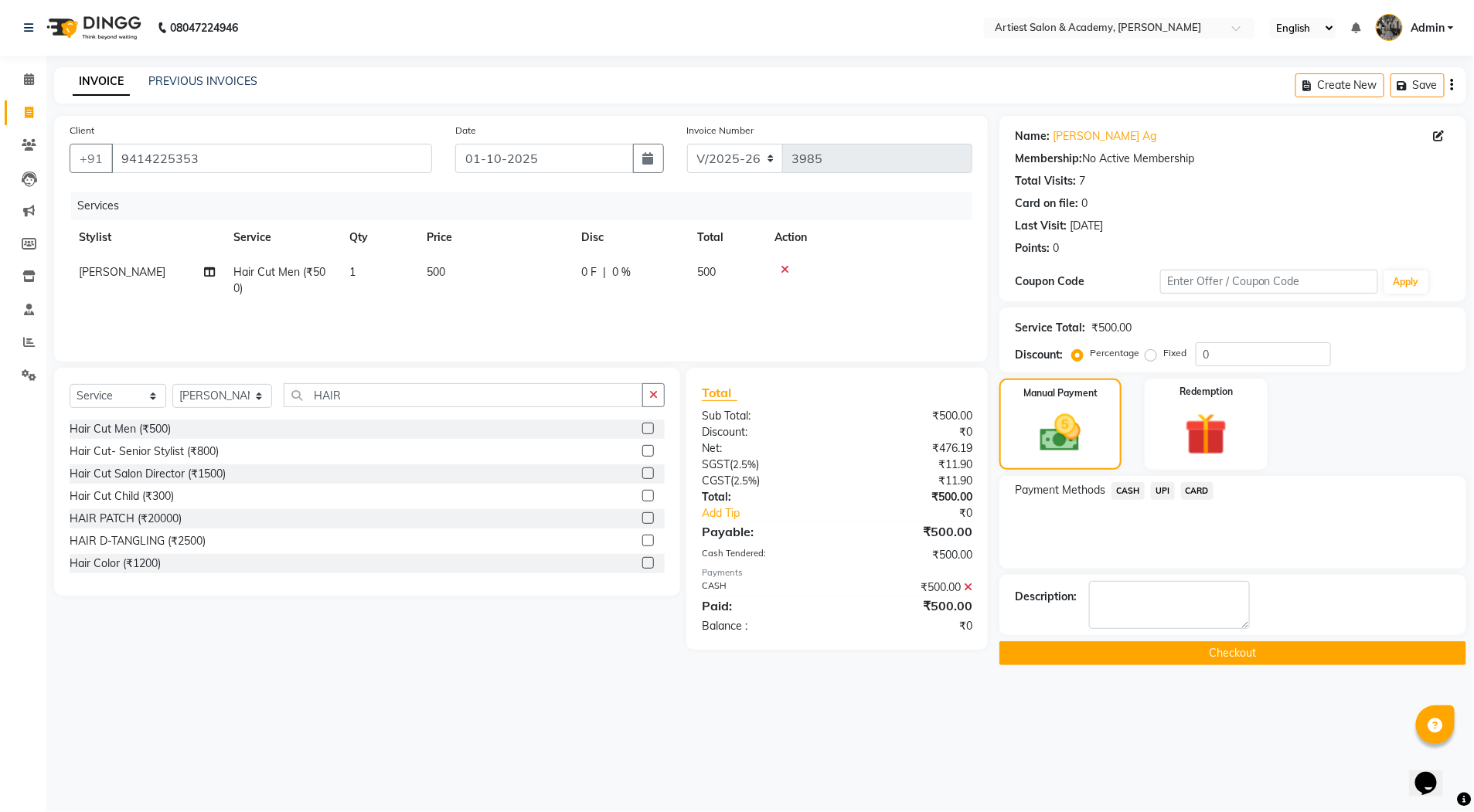
click at [1238, 649] on button "Checkout" at bounding box center [1232, 653] width 467 height 24
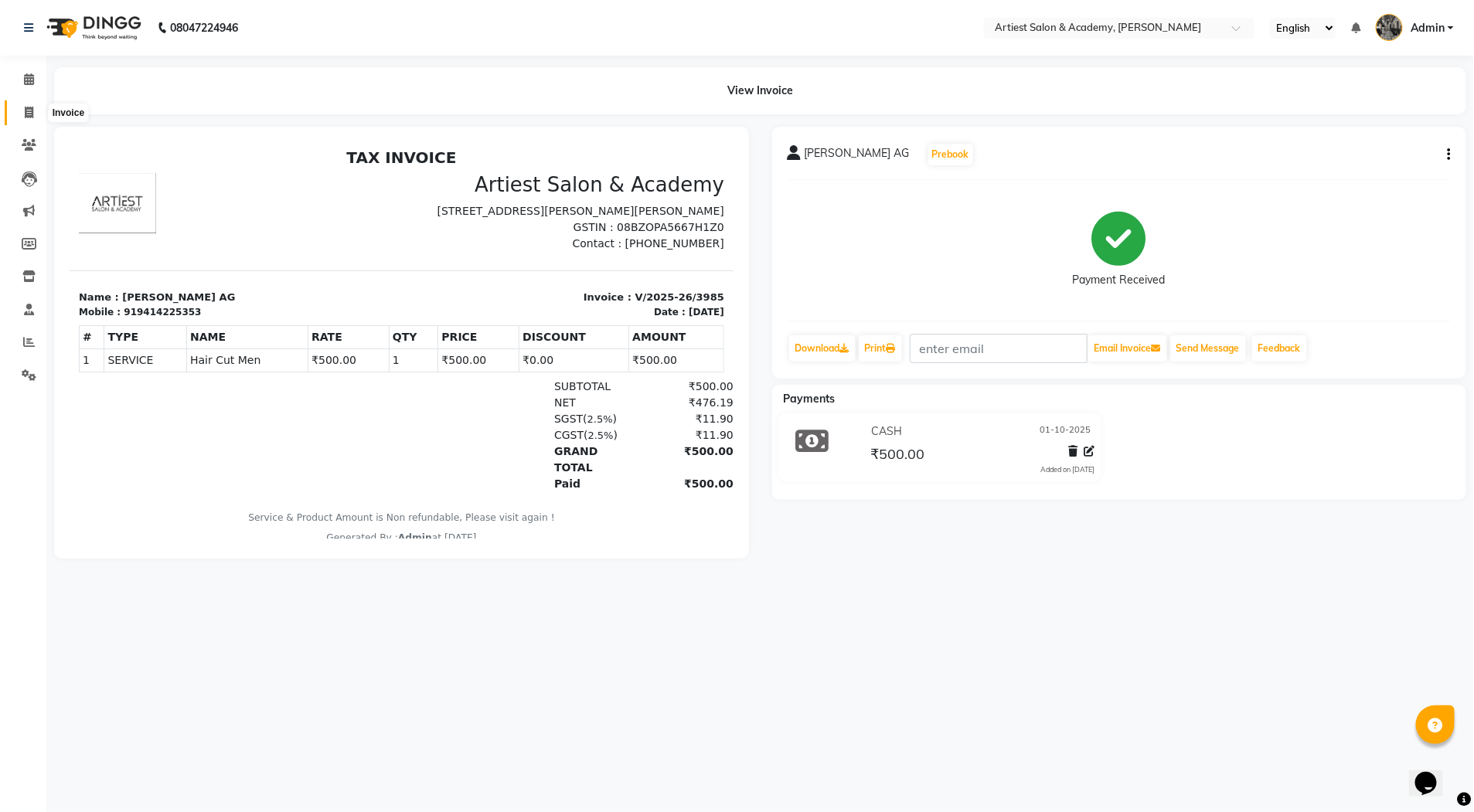
click at [30, 109] on icon at bounding box center [28, 112] width 9 height 12
select select "service"
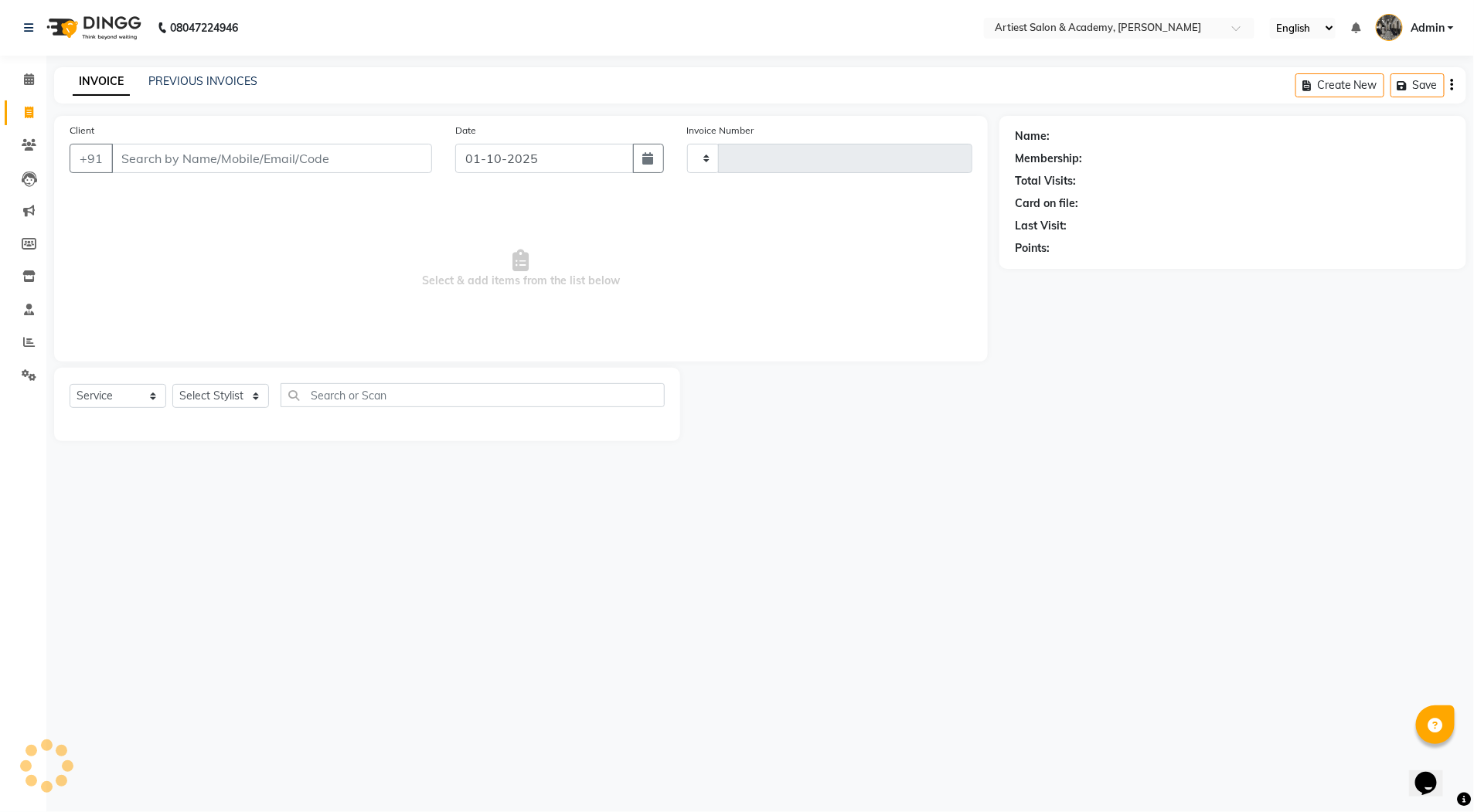
type input "3986"
select select "5123"
click at [211, 76] on link "PREVIOUS INVOICES" at bounding box center [203, 81] width 109 height 14
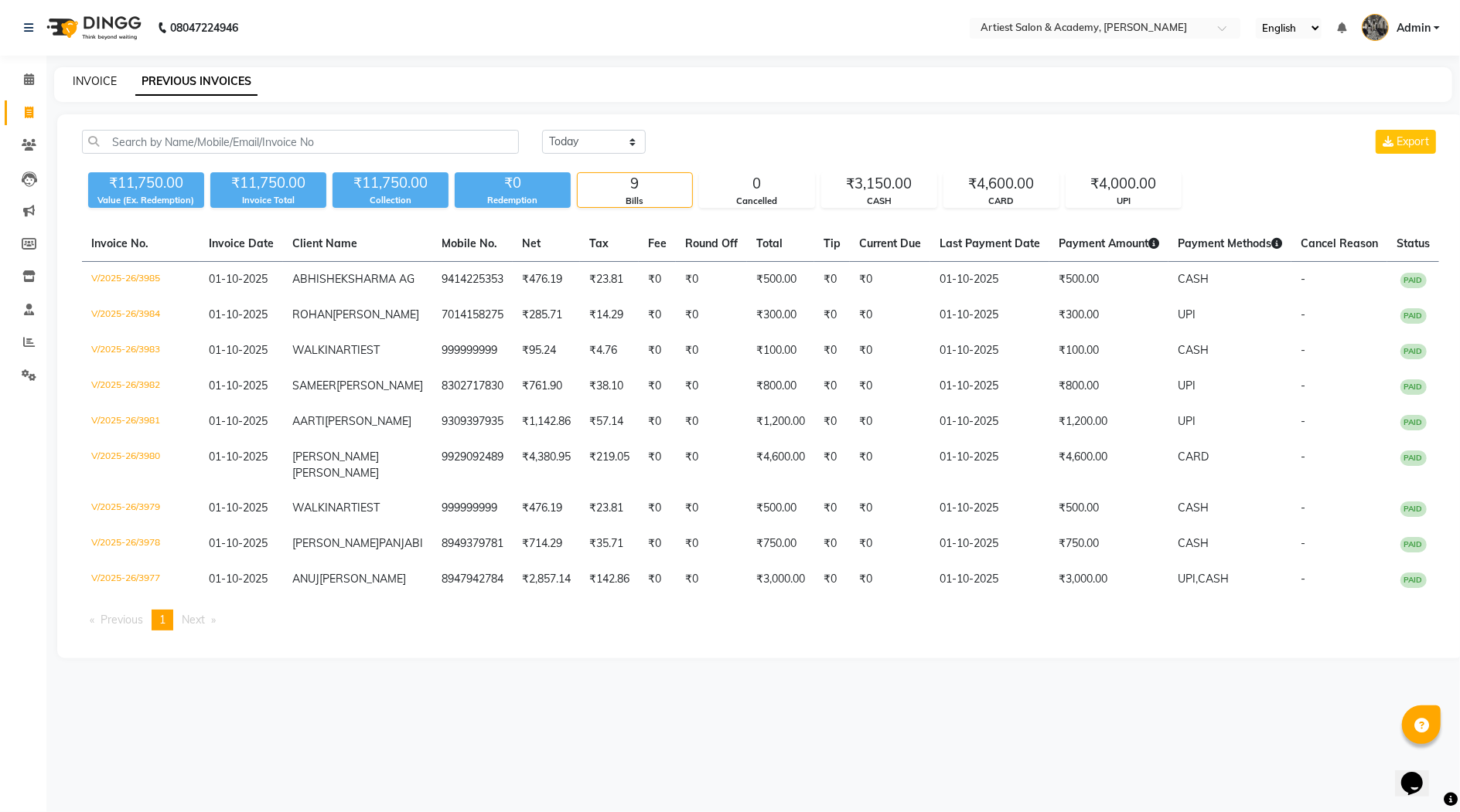
click at [106, 80] on link "INVOICE" at bounding box center [95, 81] width 44 height 14
select select "service"
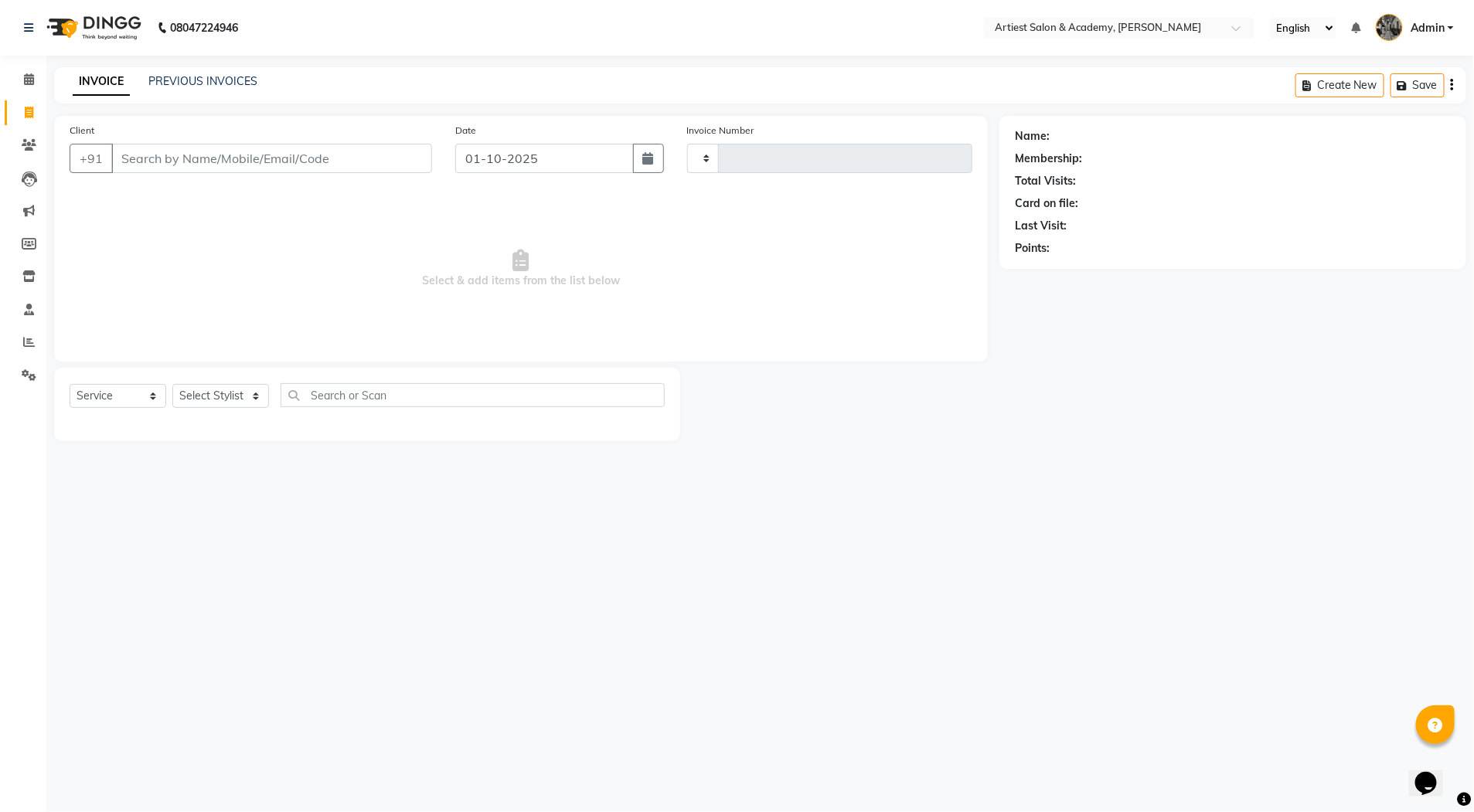
type input "3986"
select select "5123"
click at [28, 136] on span at bounding box center [29, 145] width 27 height 18
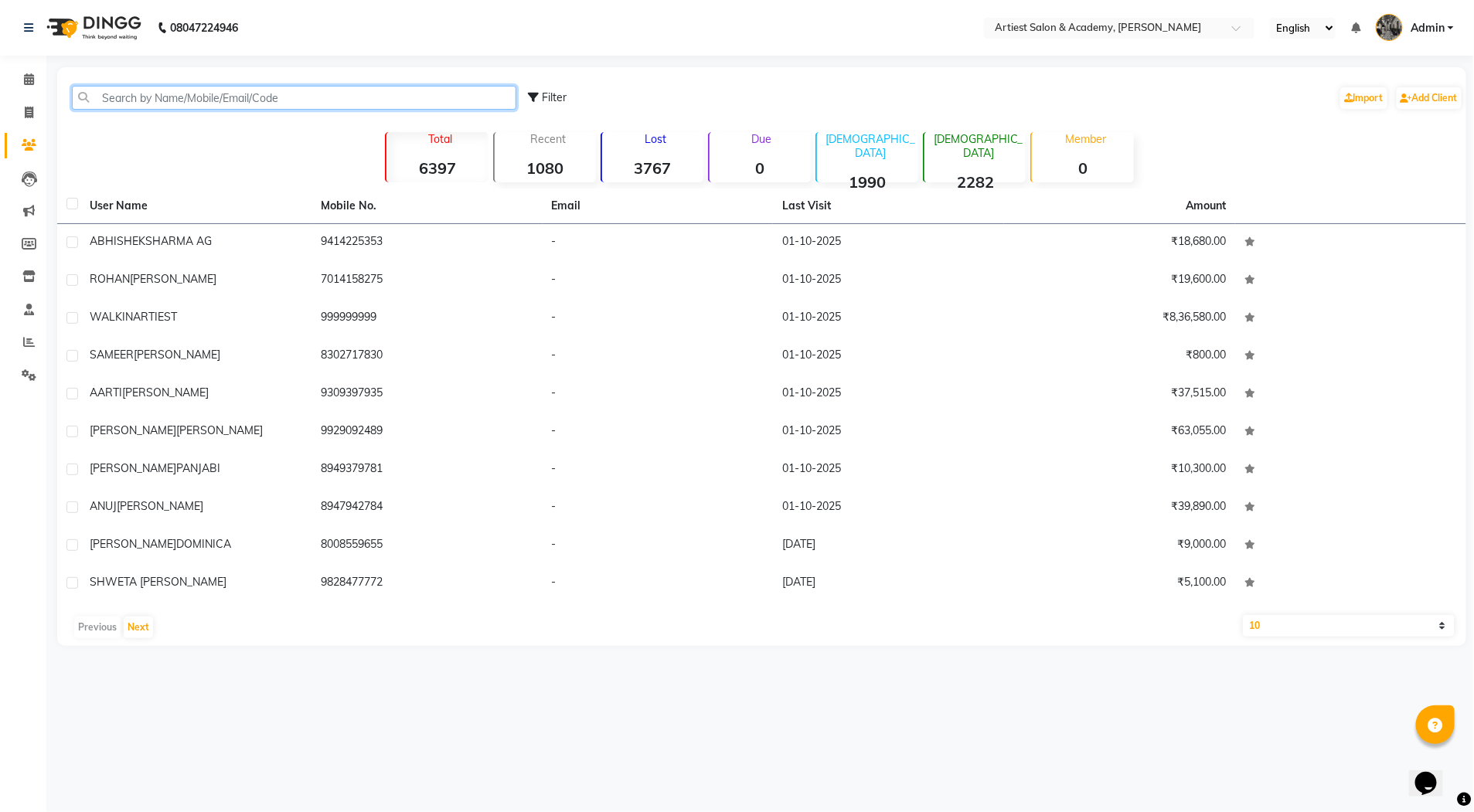
click at [240, 99] on input "text" at bounding box center [294, 97] width 445 height 24
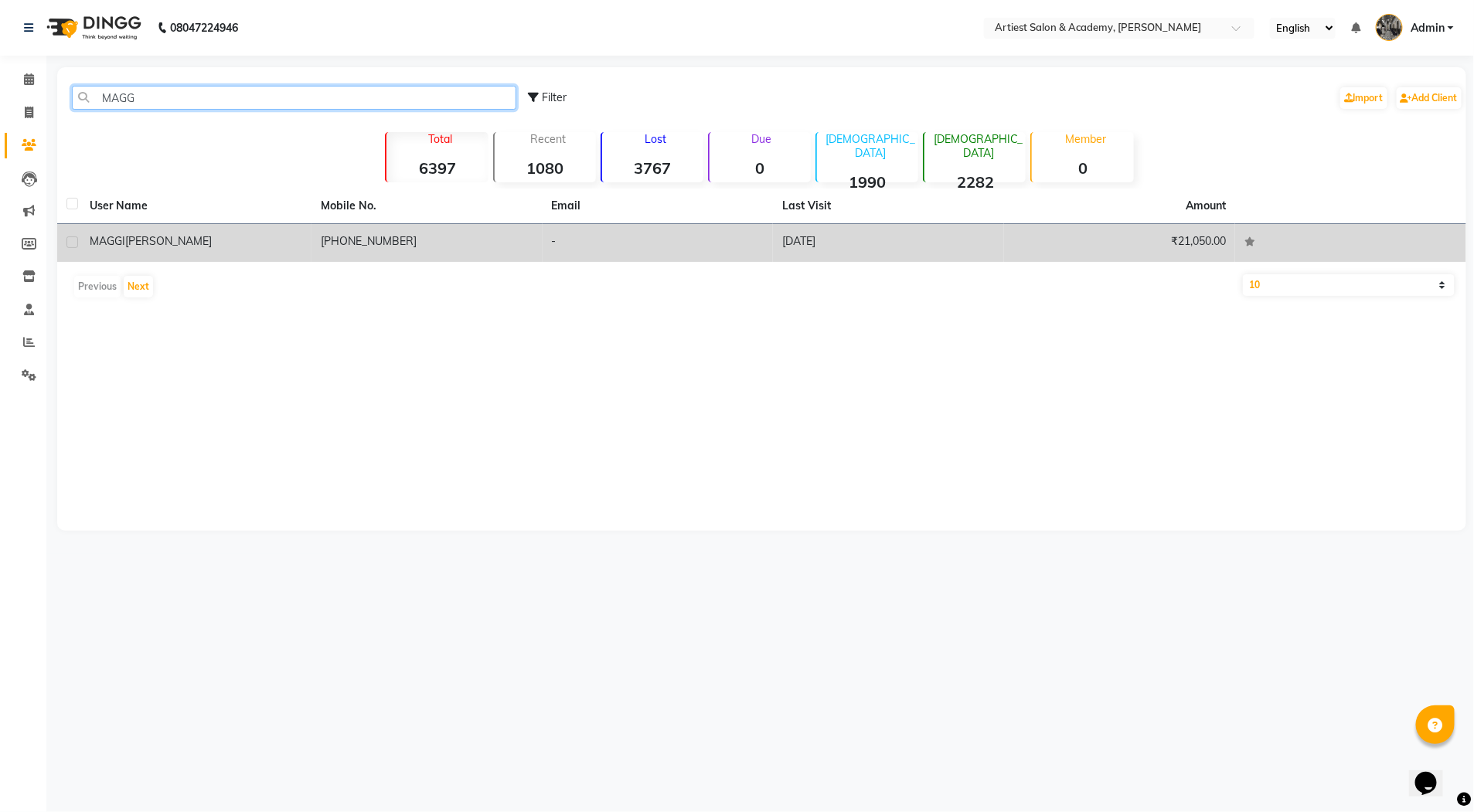
type input "MAGG"
click at [837, 240] on td "31-08-2025" at bounding box center [888, 243] width 231 height 38
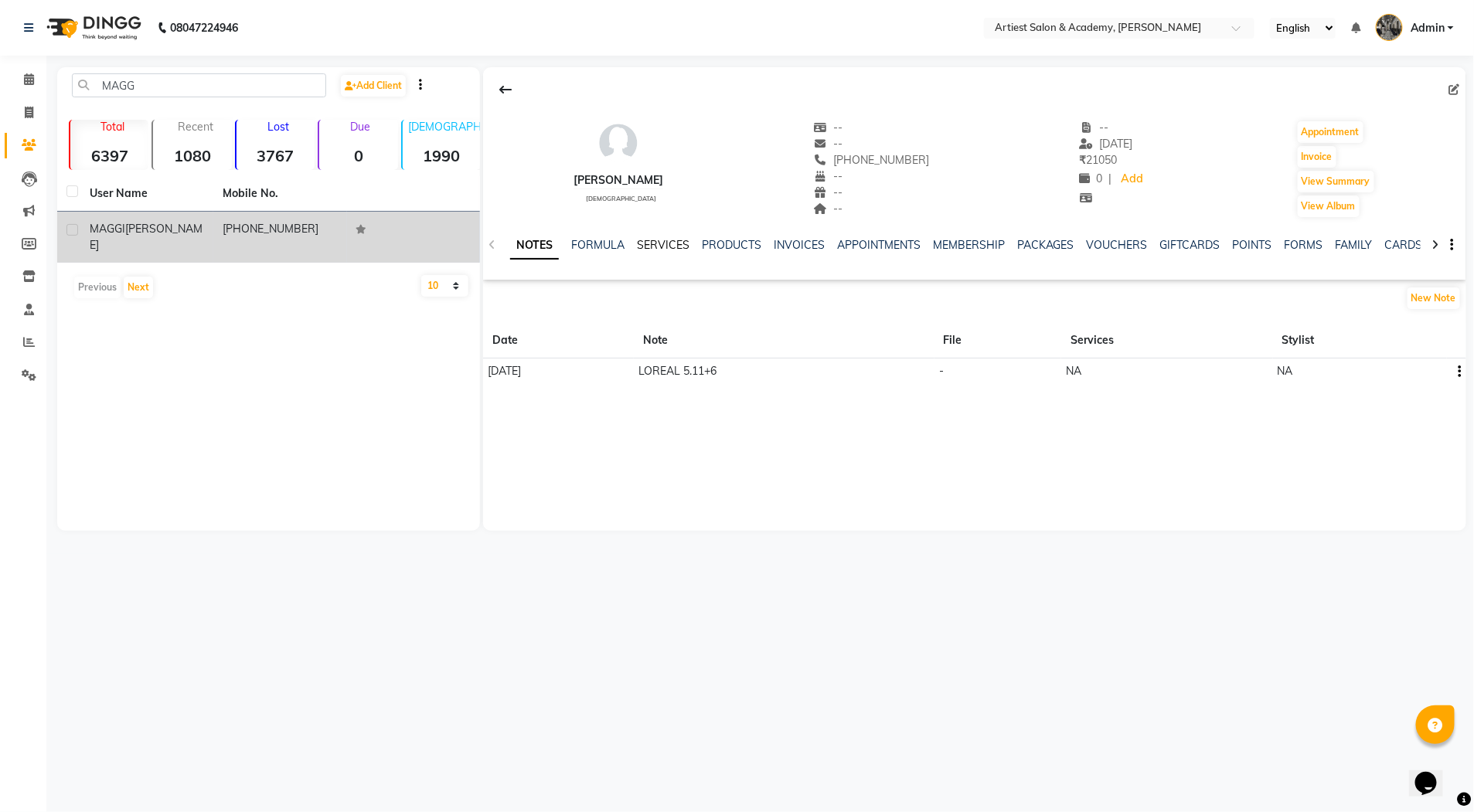
click at [662, 247] on link "SERVICES" at bounding box center [663, 245] width 53 height 14
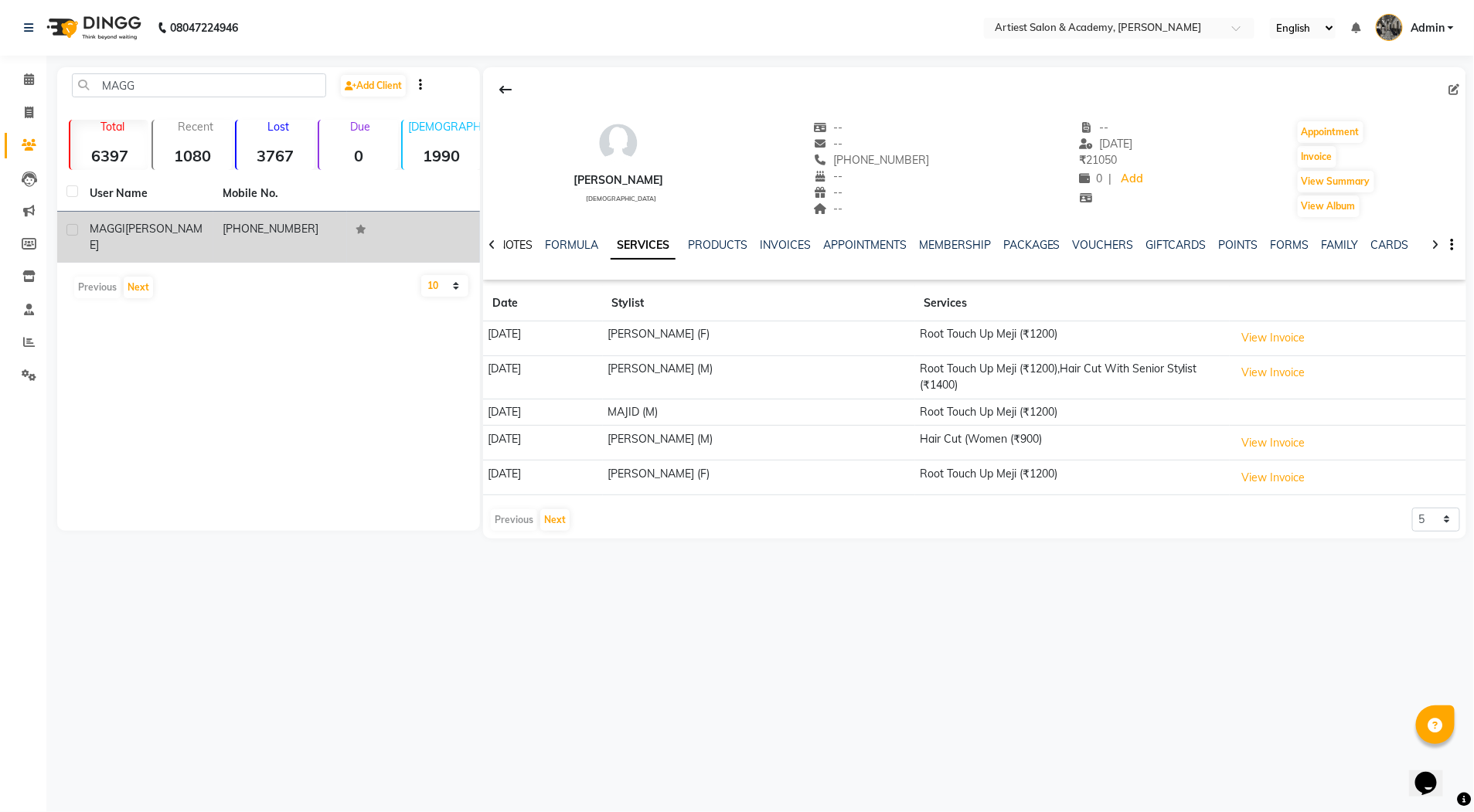
click at [521, 246] on link "NOTES" at bounding box center [516, 245] width 35 height 14
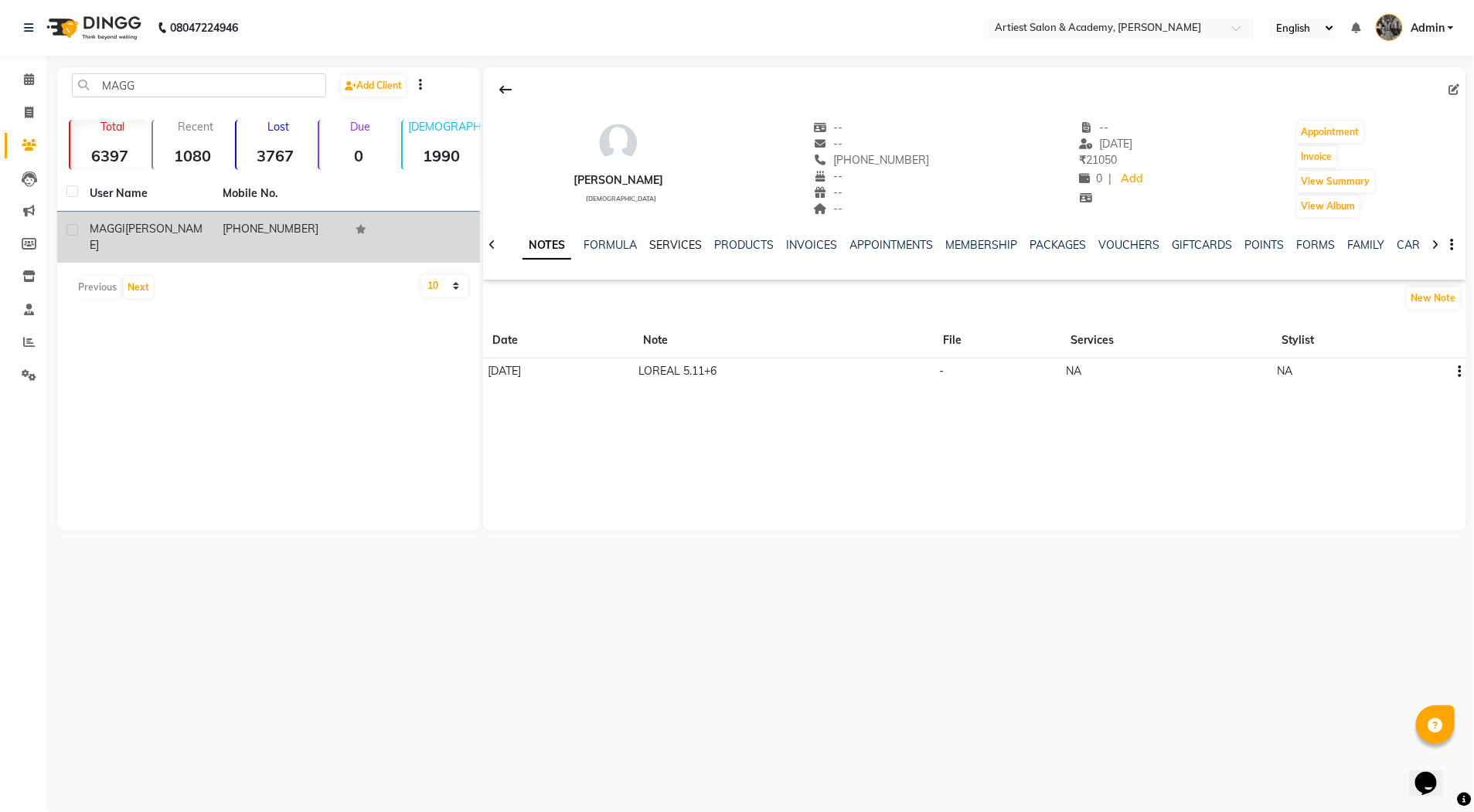
click at [674, 244] on link "SERVICES" at bounding box center [676, 245] width 53 height 14
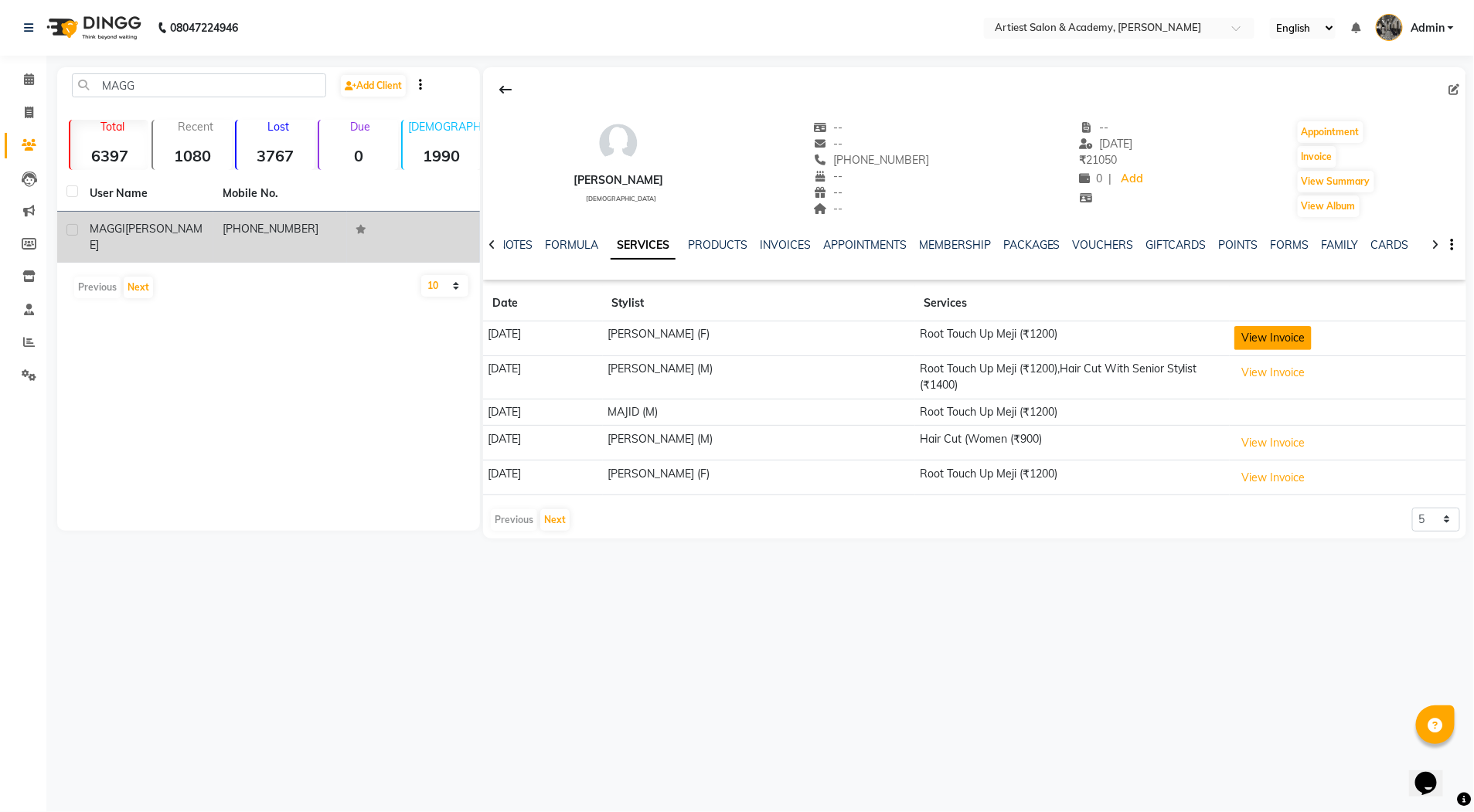
click at [1291, 339] on button "View Invoice" at bounding box center [1272, 338] width 77 height 24
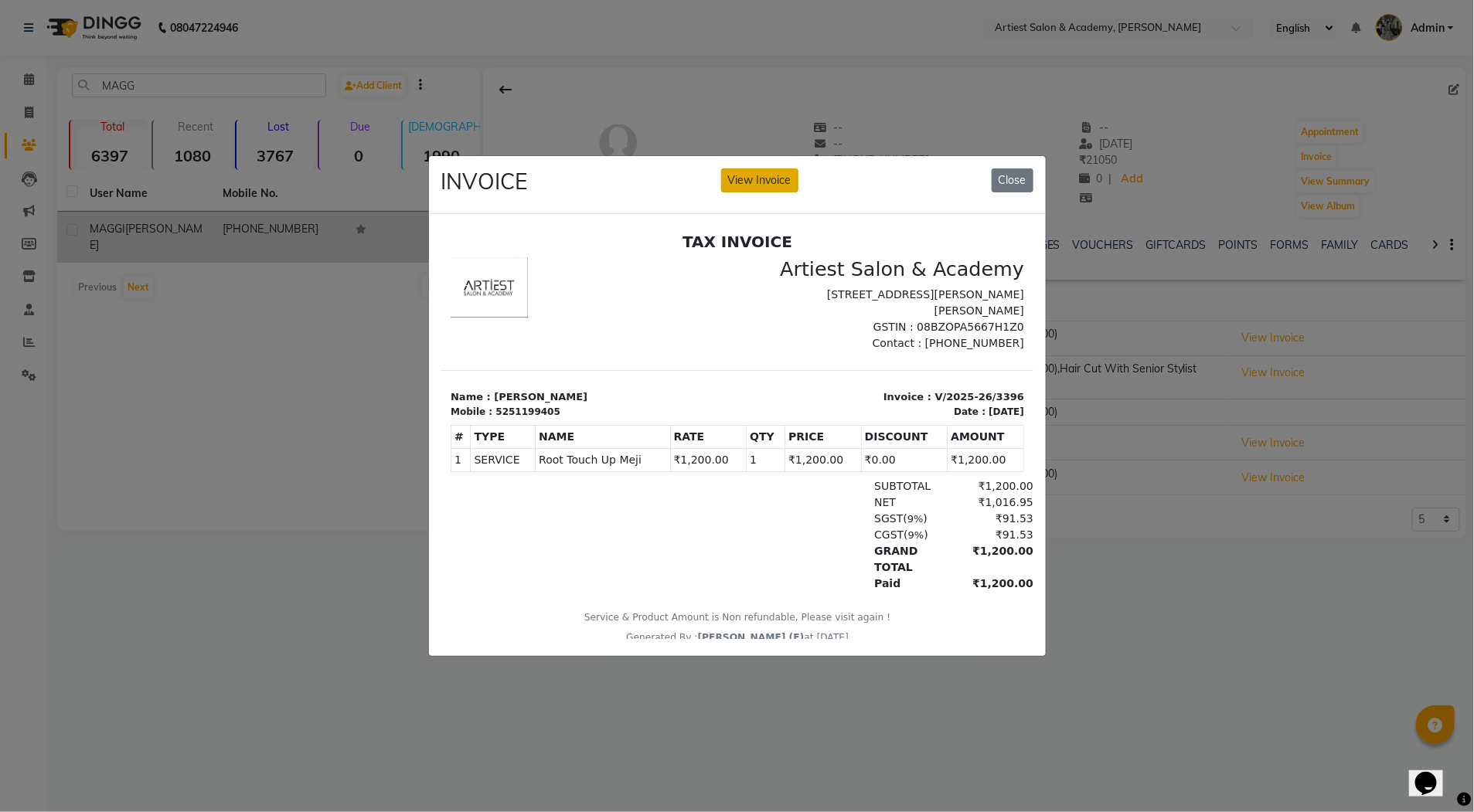
click at [765, 173] on button "View Invoice" at bounding box center [759, 180] width 77 height 24
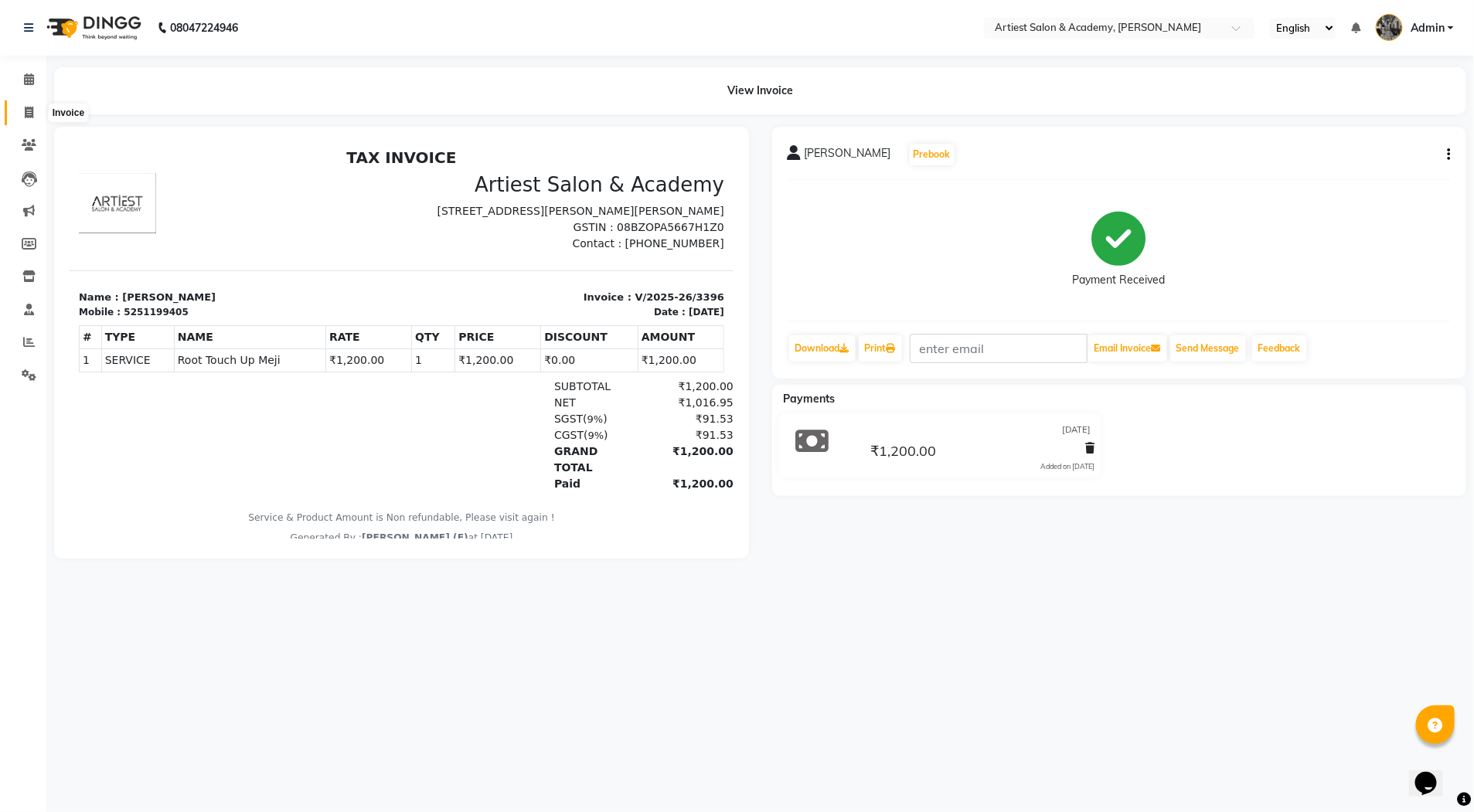
click at [25, 107] on icon at bounding box center [28, 112] width 9 height 12
select select "service"
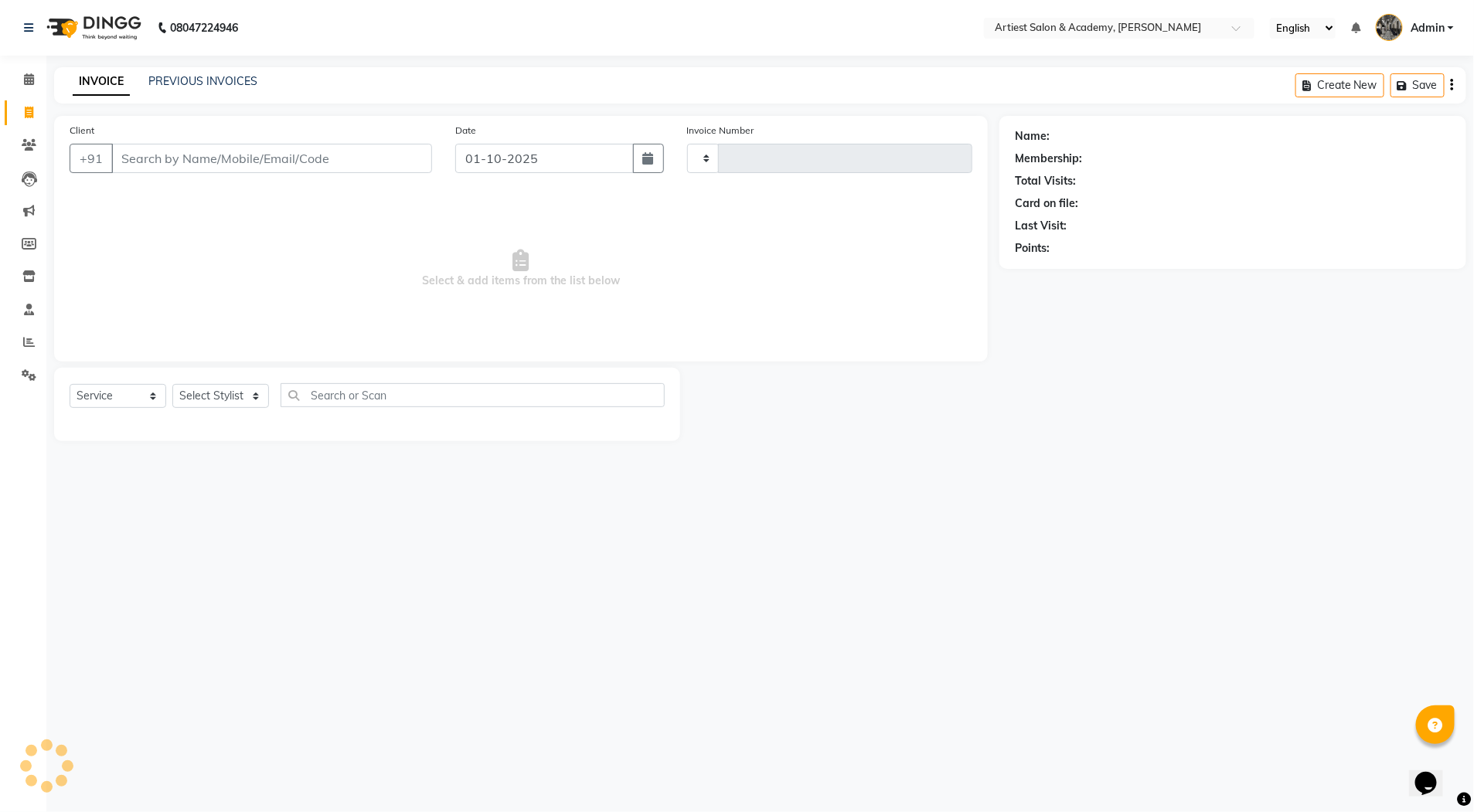
type input "3986"
select select "5123"
click at [221, 78] on link "PREVIOUS INVOICES" at bounding box center [203, 81] width 109 height 14
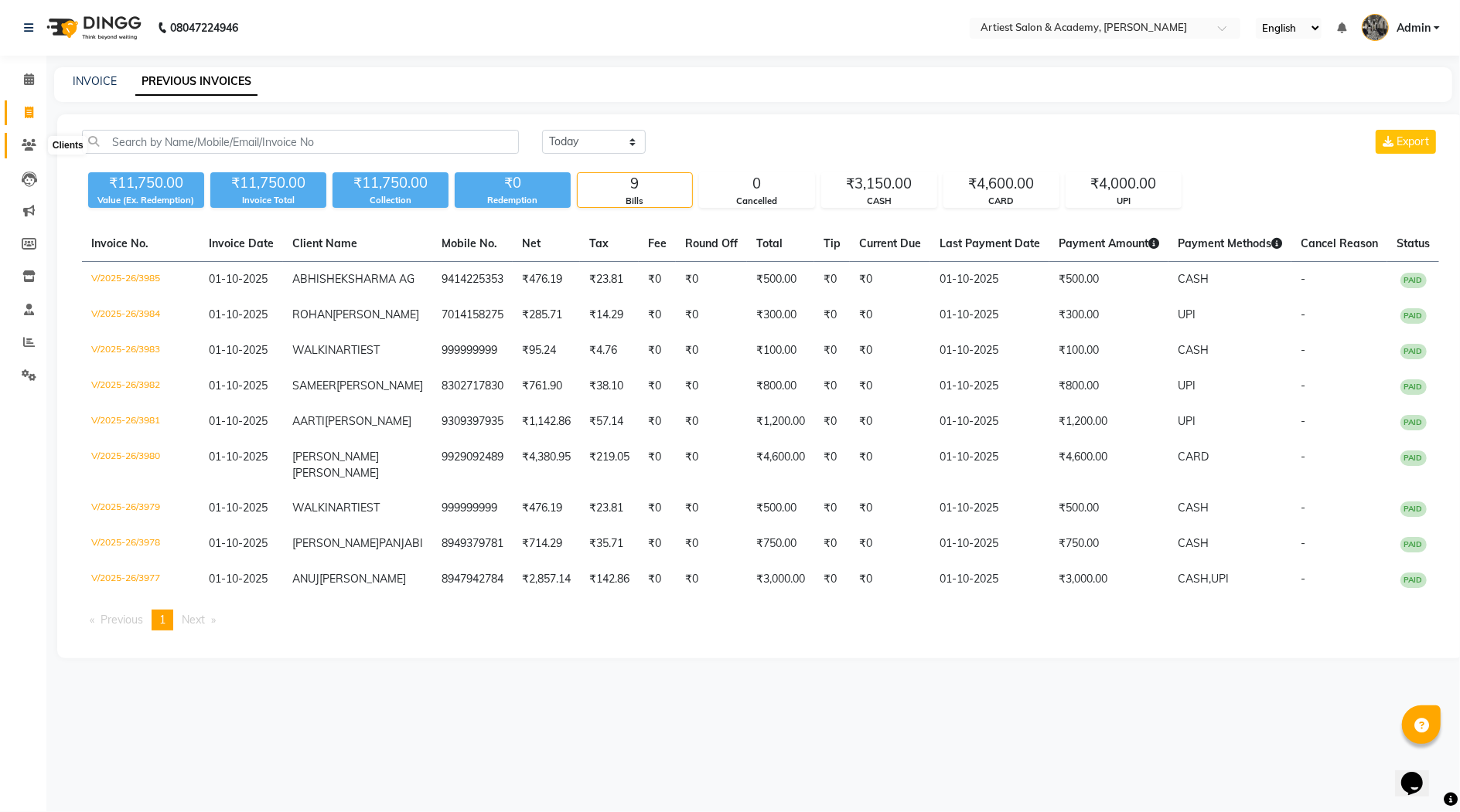
click at [28, 146] on icon at bounding box center [28, 145] width 15 height 12
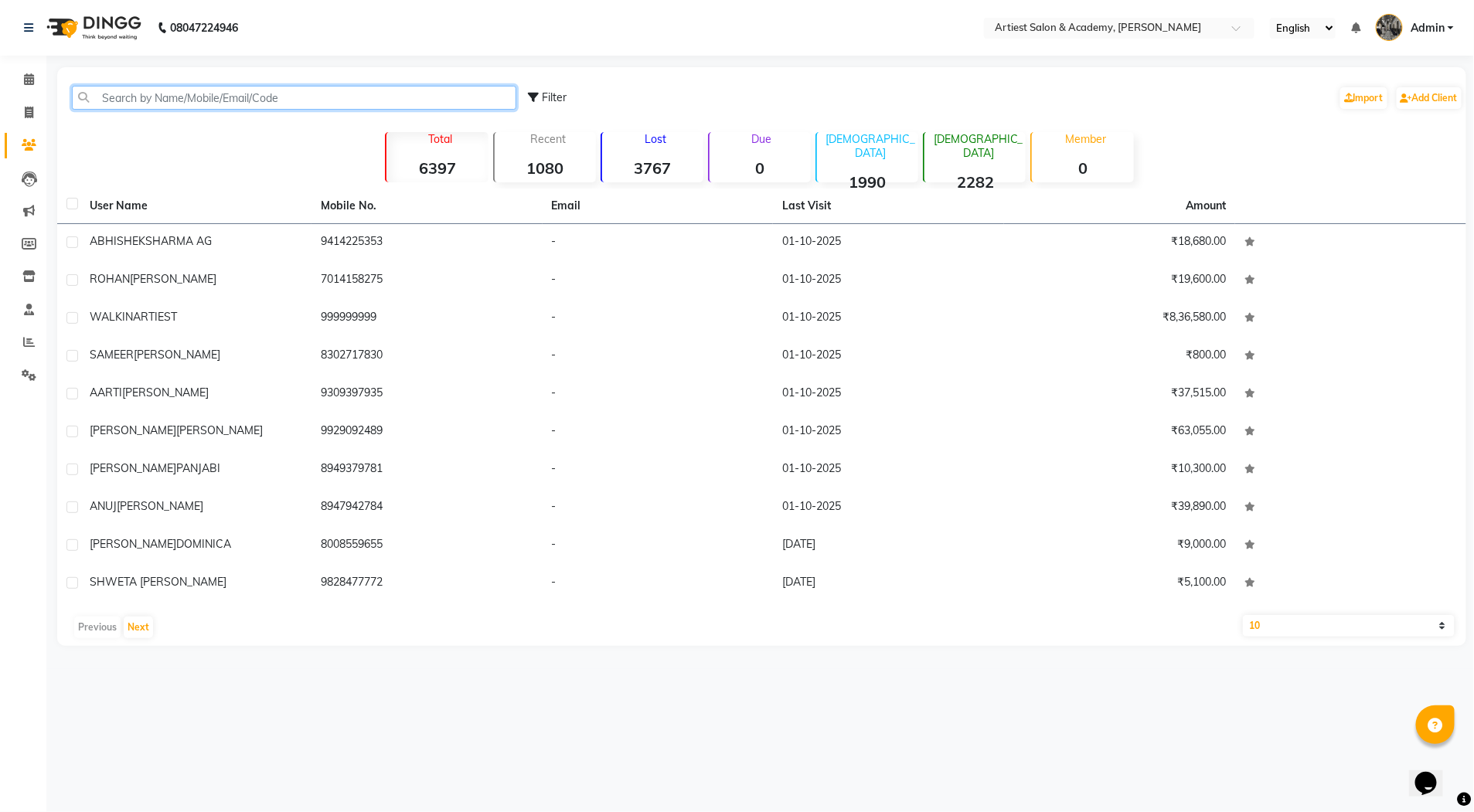
click at [123, 105] on input "text" at bounding box center [294, 97] width 445 height 24
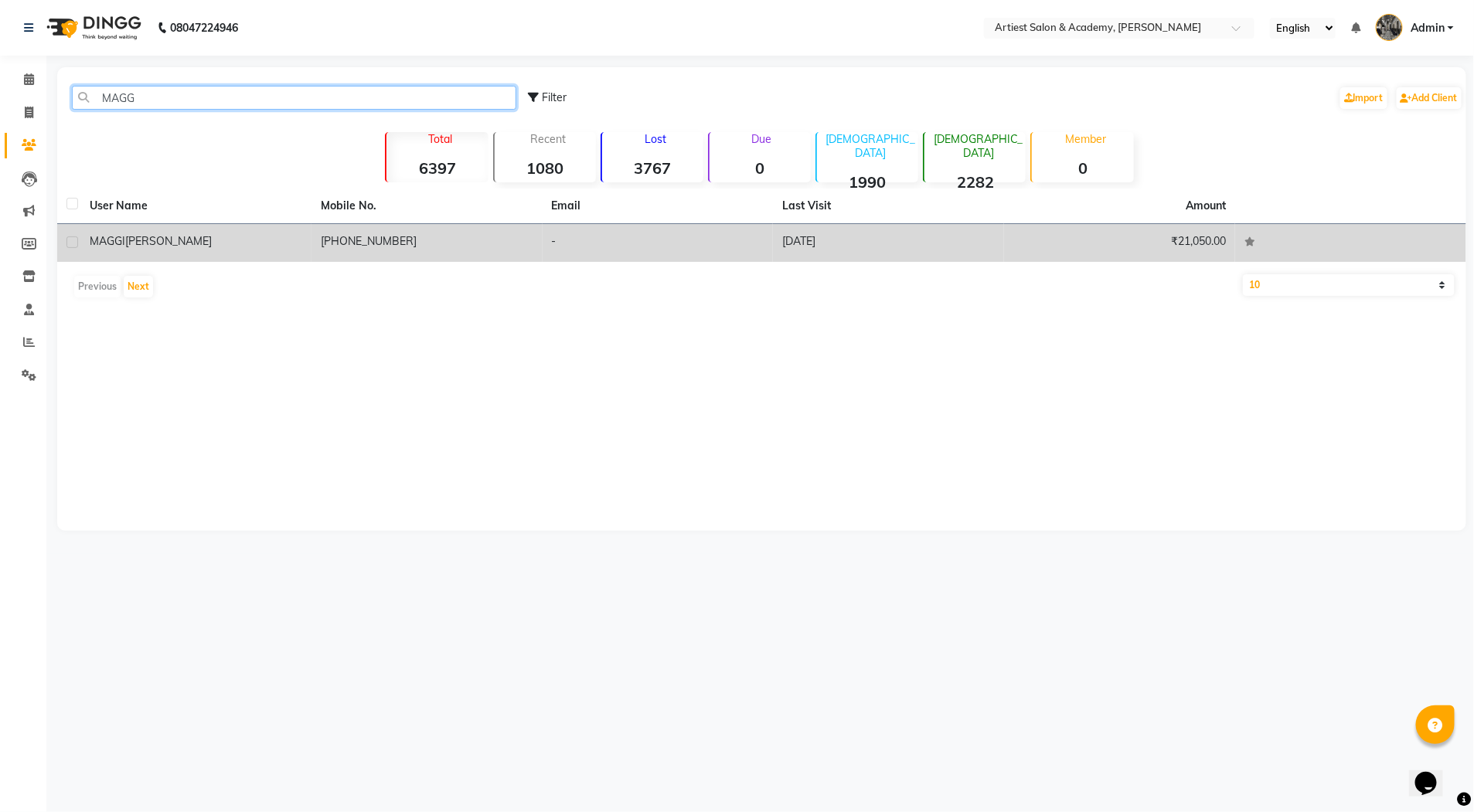
type input "MAGG"
click at [435, 239] on td "[PHONE_NUMBER]" at bounding box center [427, 243] width 231 height 38
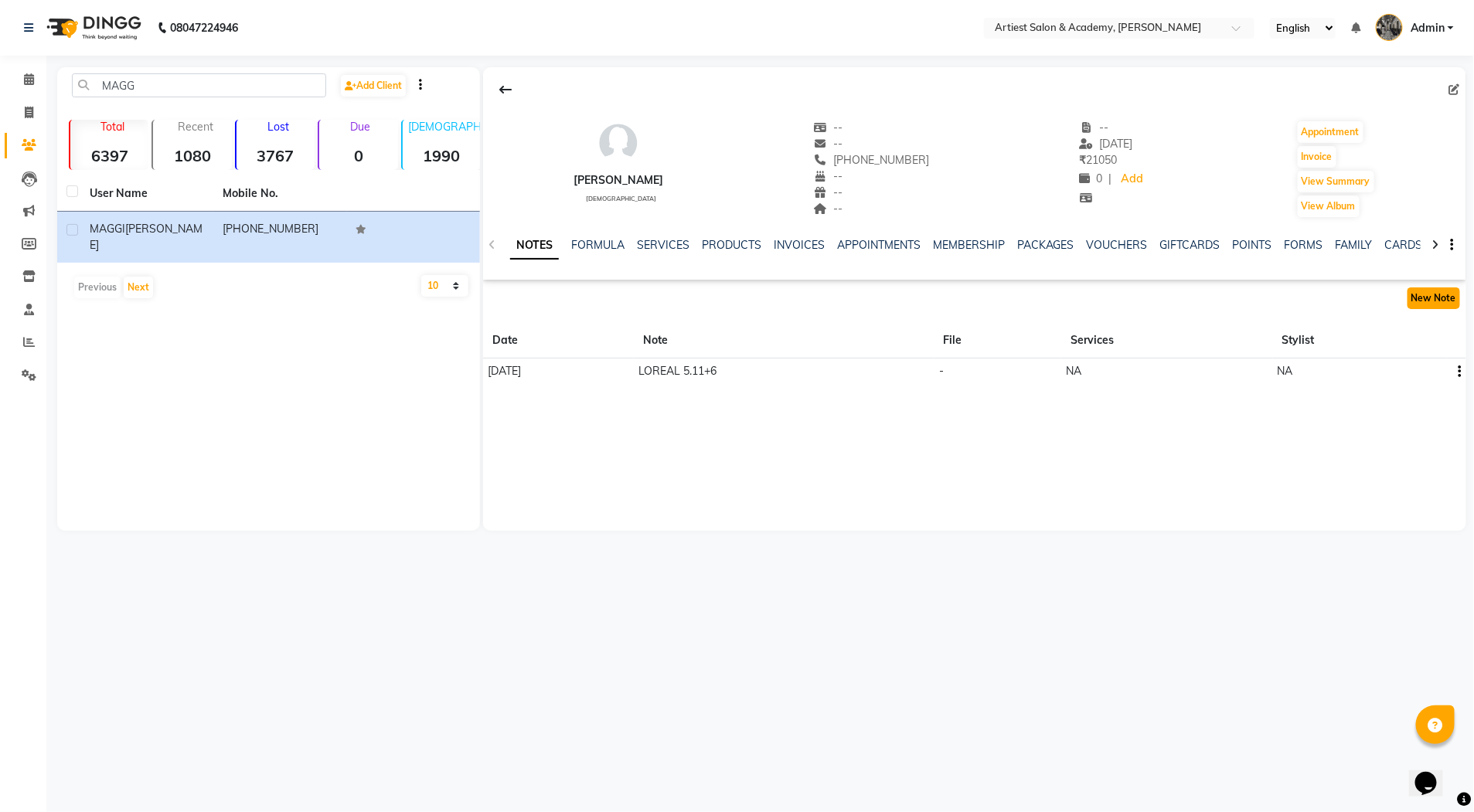
click at [1440, 302] on button "New Note" at bounding box center [1434, 298] width 53 height 21
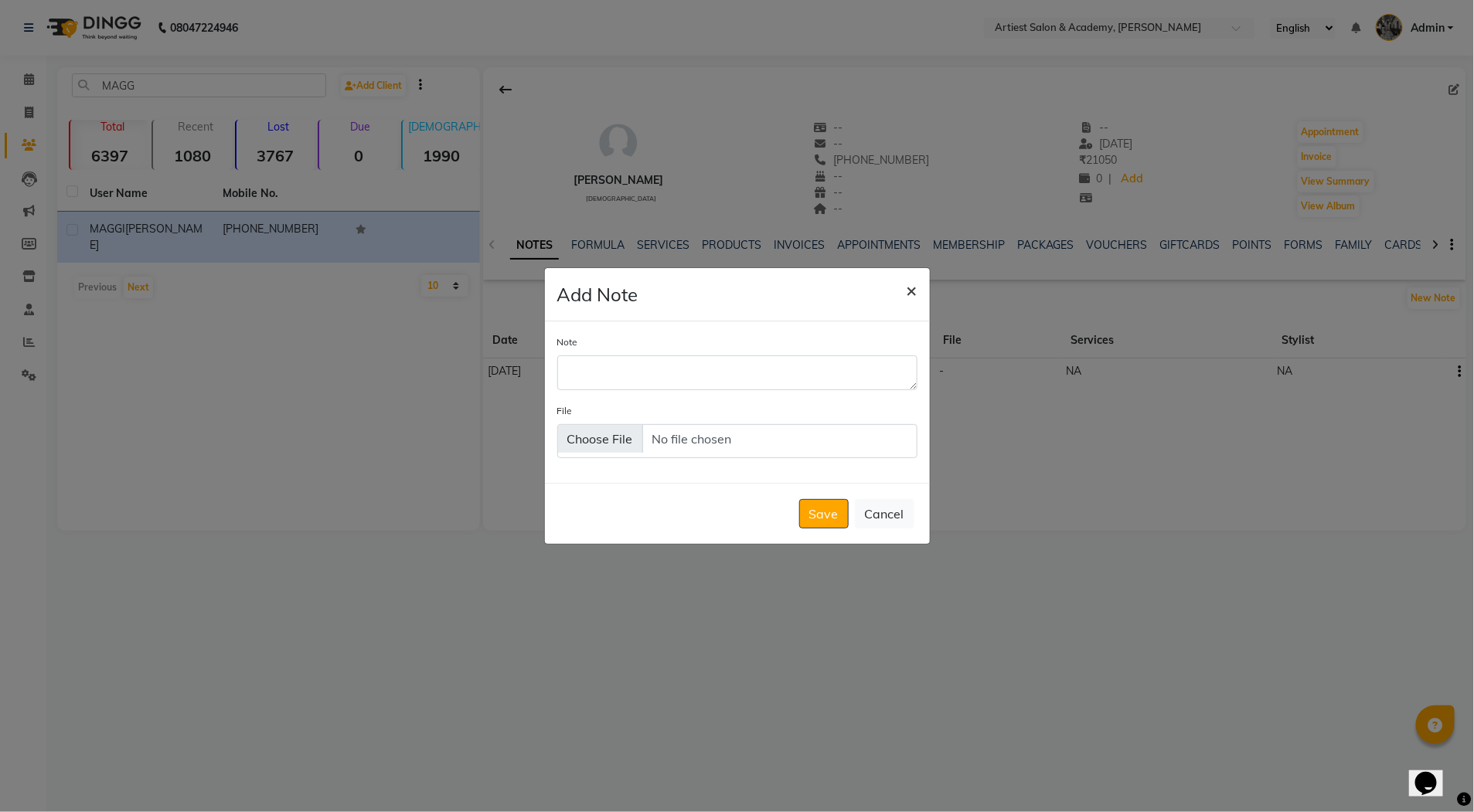
click at [912, 288] on span "×" at bounding box center [912, 290] width 11 height 23
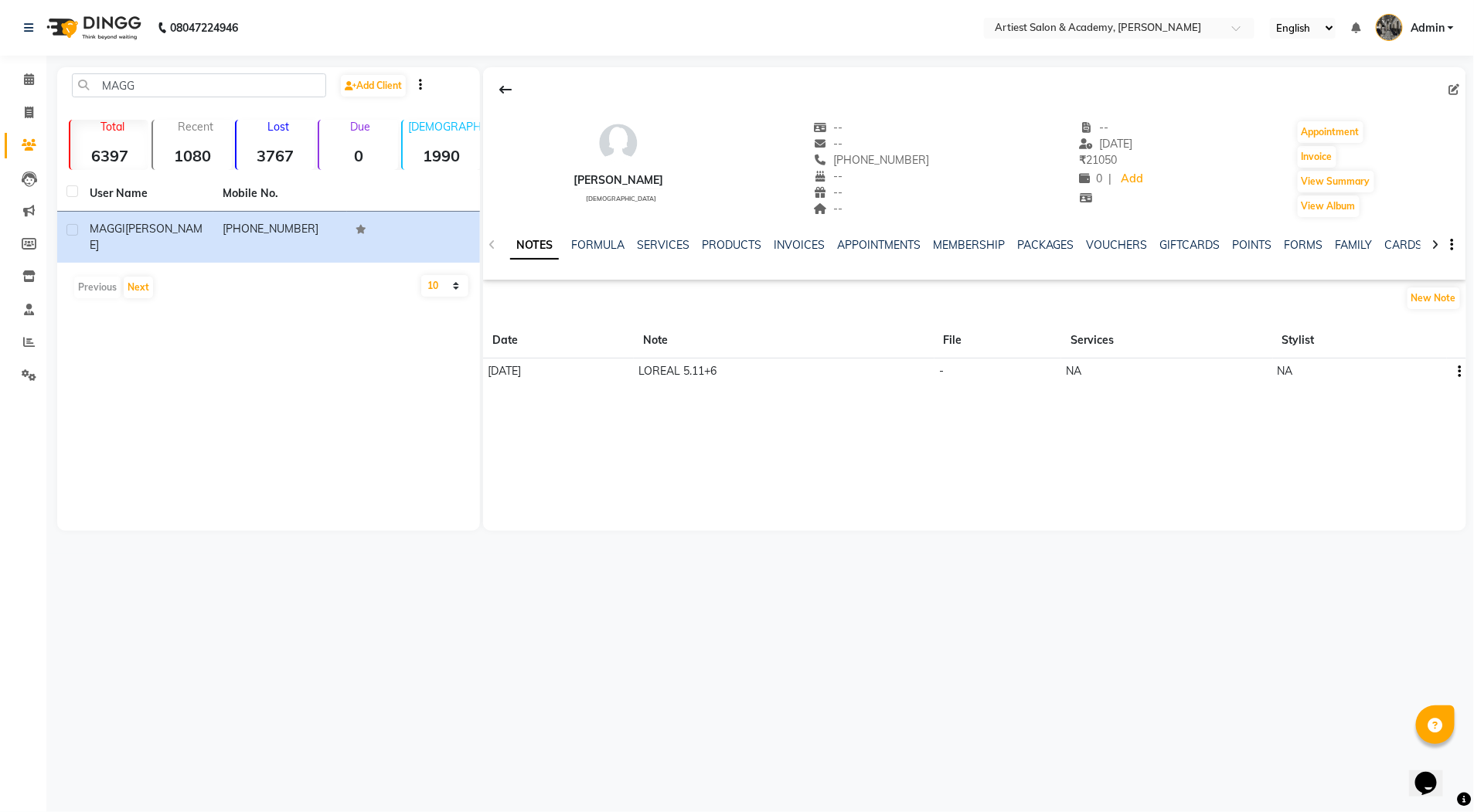
click at [1312, 341] on th "Stylist" at bounding box center [1360, 340] width 175 height 35
drag, startPoint x: 1122, startPoint y: 336, endPoint x: 1026, endPoint y: 341, distance: 96.1
click at [1117, 337] on th "Services" at bounding box center [1167, 340] width 212 height 35
click at [767, 371] on td "LOREAL 5.11+6" at bounding box center [784, 371] width 300 height 26
drag, startPoint x: 723, startPoint y: 371, endPoint x: 749, endPoint y: 371, distance: 26.0
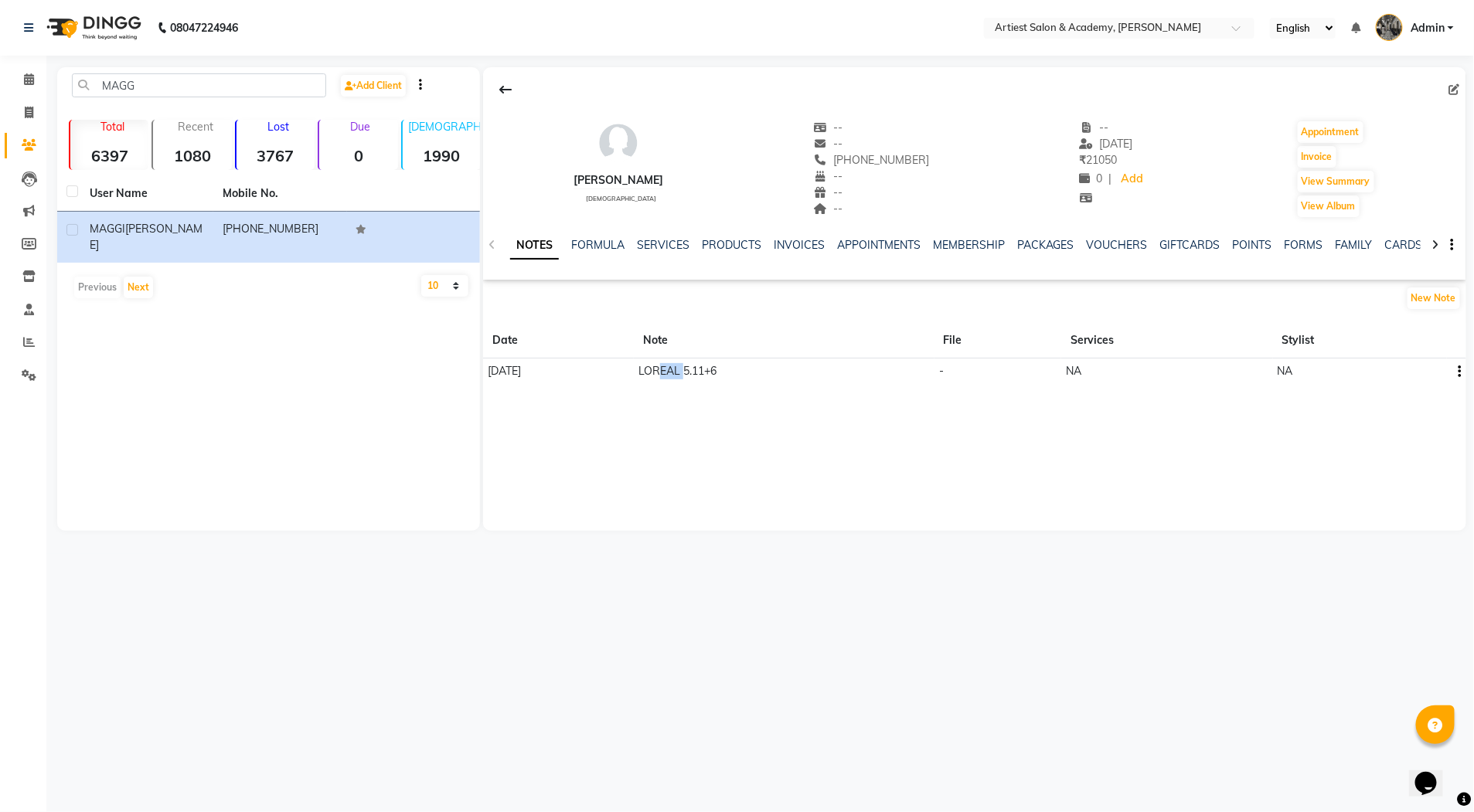
click at [749, 371] on td "LOREAL 5.11+6" at bounding box center [784, 371] width 300 height 26
click at [510, 365] on span "24-09-2024" at bounding box center [504, 370] width 33 height 14
click at [1449, 297] on button "New Note" at bounding box center [1434, 298] width 53 height 21
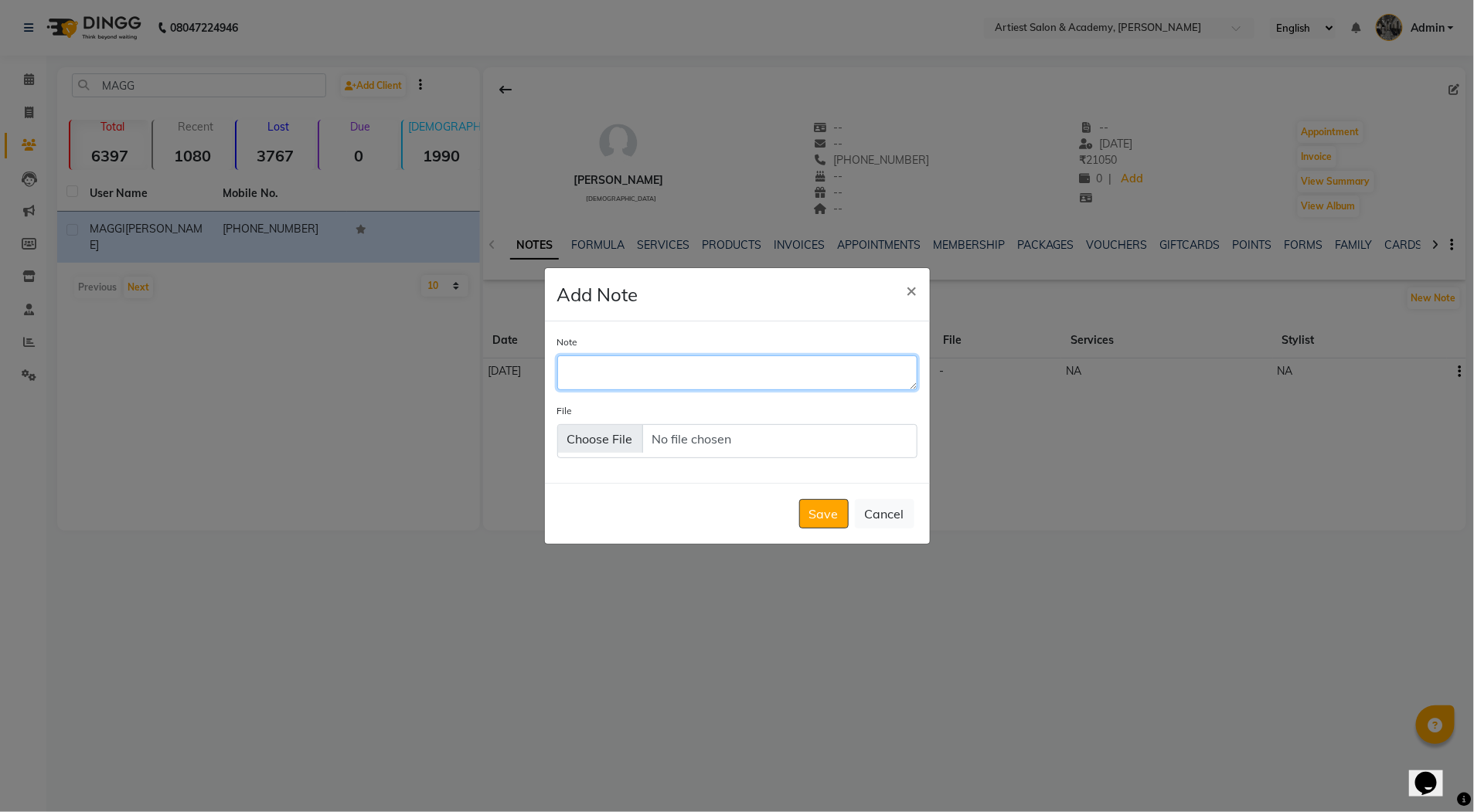
click at [577, 375] on textarea "Note" at bounding box center [738, 372] width 361 height 34
type textarea "KEUNE 6+6.1"
click at [826, 513] on button "Save" at bounding box center [824, 514] width 50 height 29
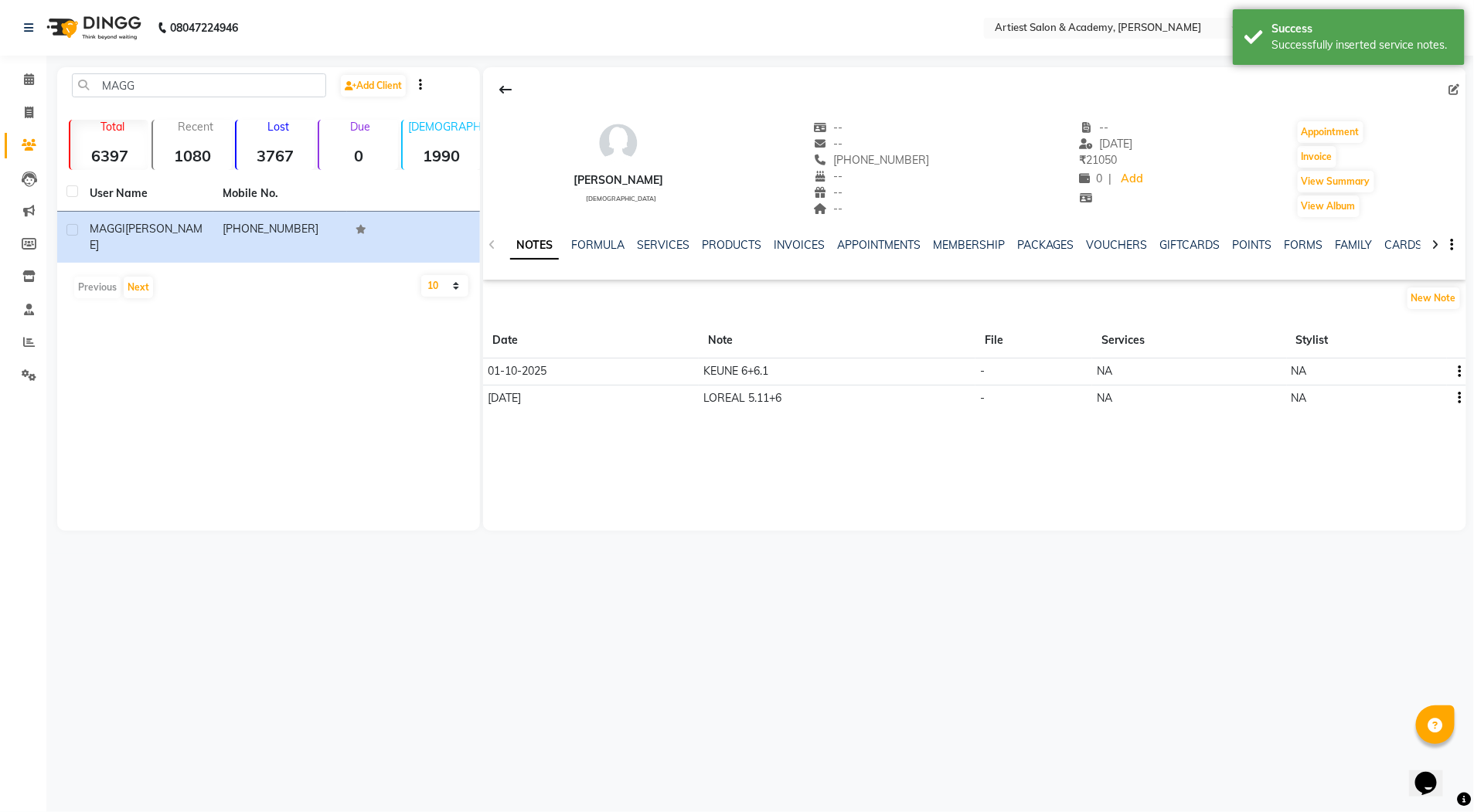
click at [521, 402] on span "24-09-2024" at bounding box center [504, 398] width 33 height 14
click at [24, 106] on icon at bounding box center [28, 112] width 9 height 12
select select "service"
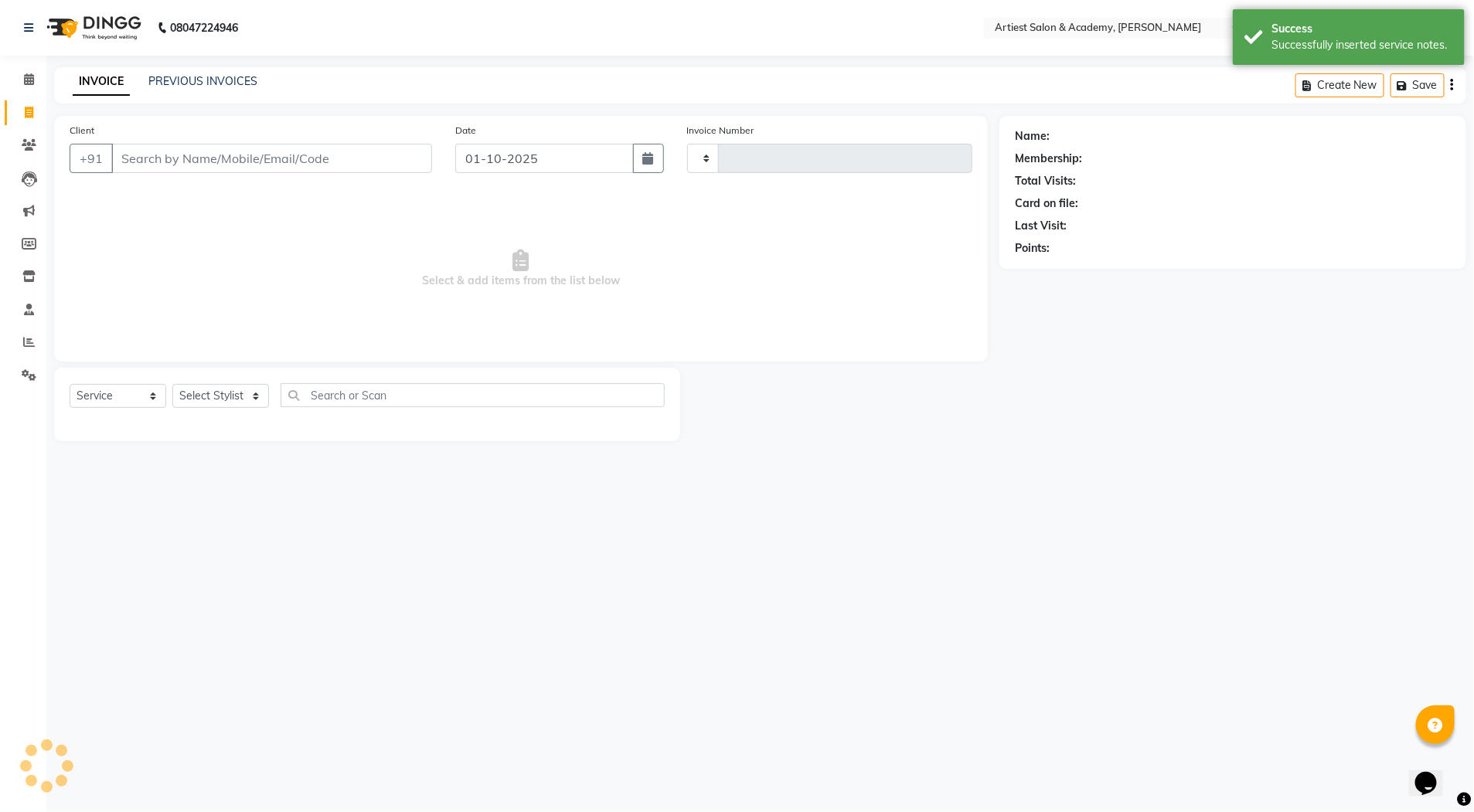
type input "3986"
select select "5123"
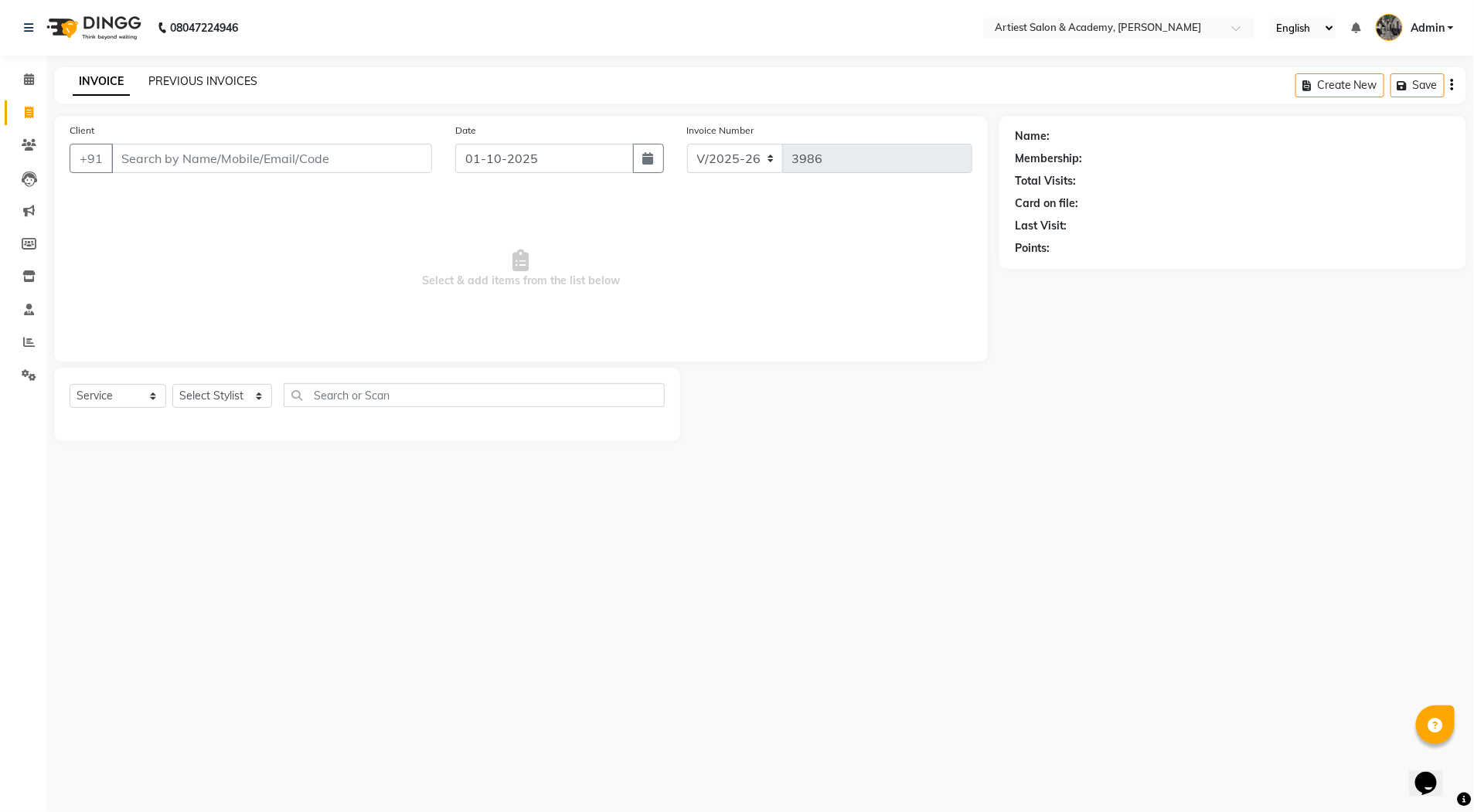
click at [204, 79] on link "PREVIOUS INVOICES" at bounding box center [203, 81] width 109 height 14
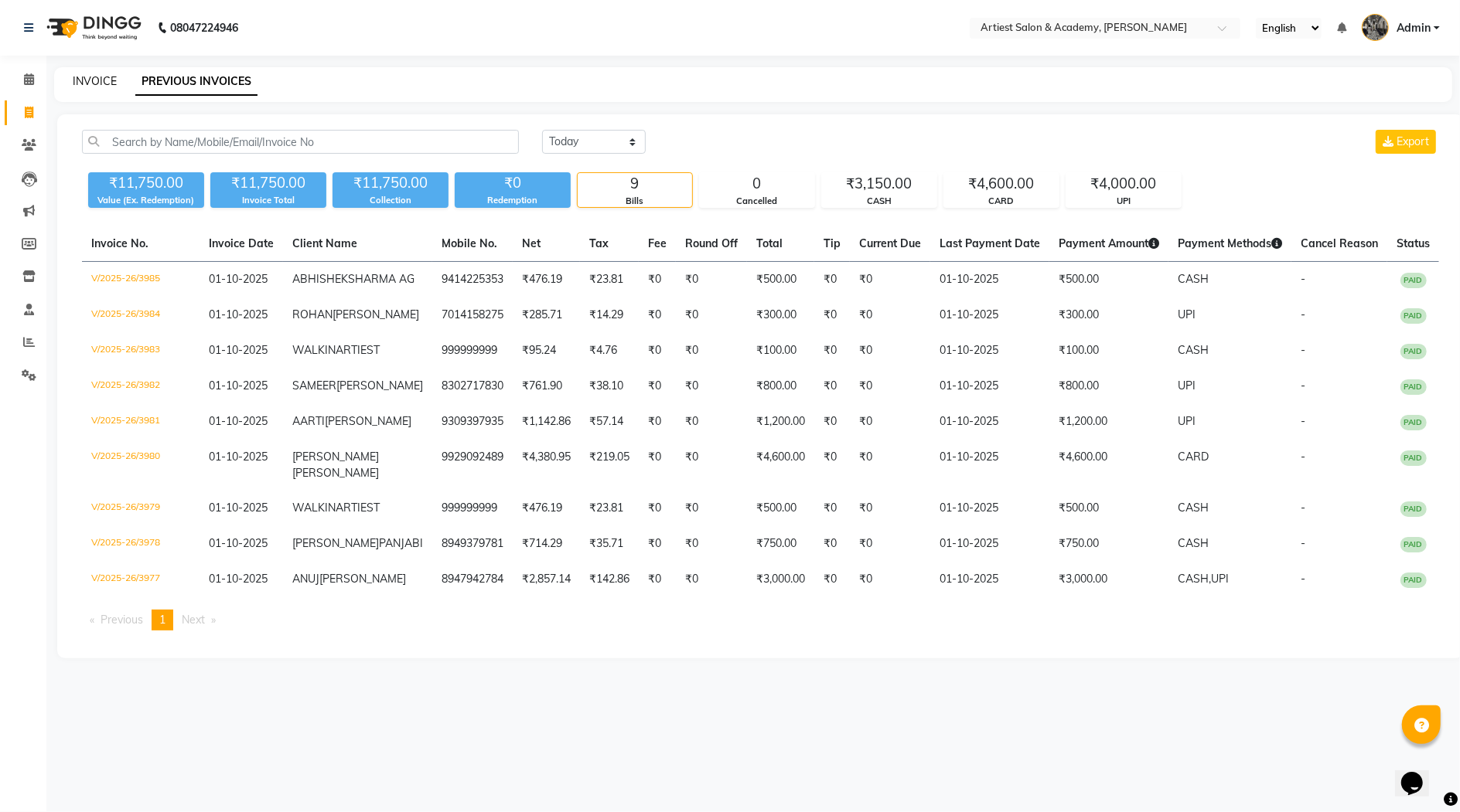
click at [99, 80] on link "INVOICE" at bounding box center [95, 81] width 44 height 14
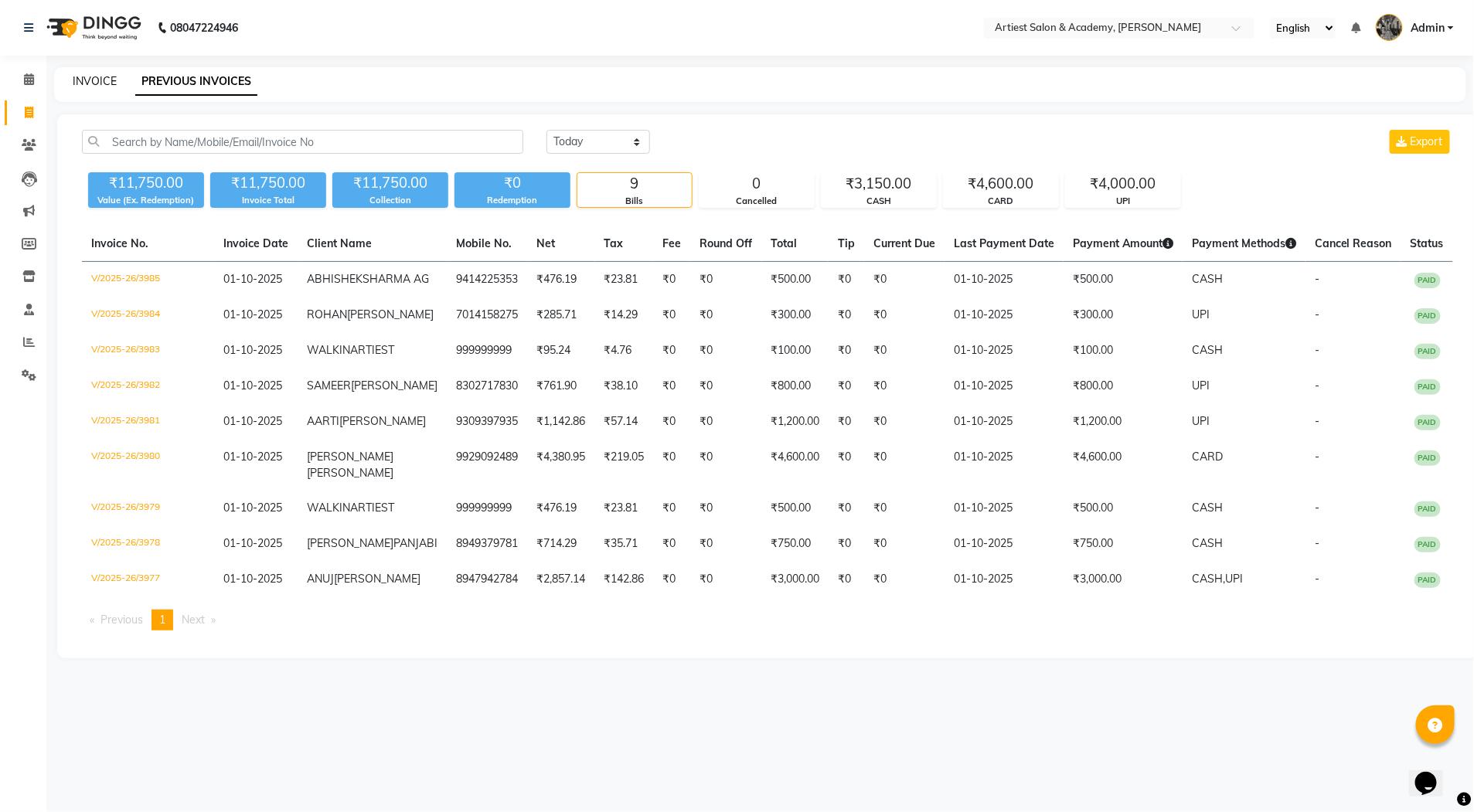
select select "5123"
select select "service"
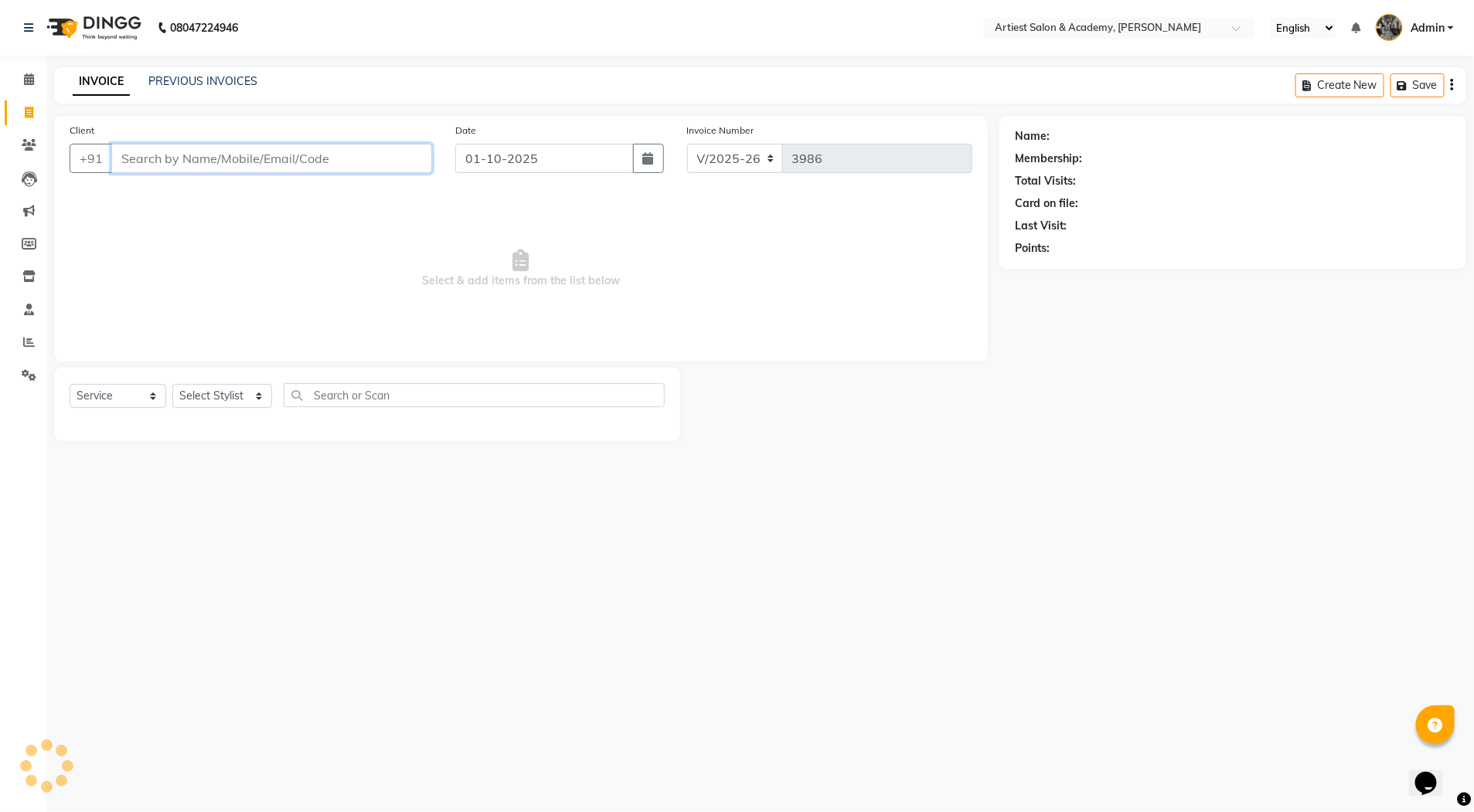
click at [163, 170] on input "Client" at bounding box center [271, 158] width 321 height 29
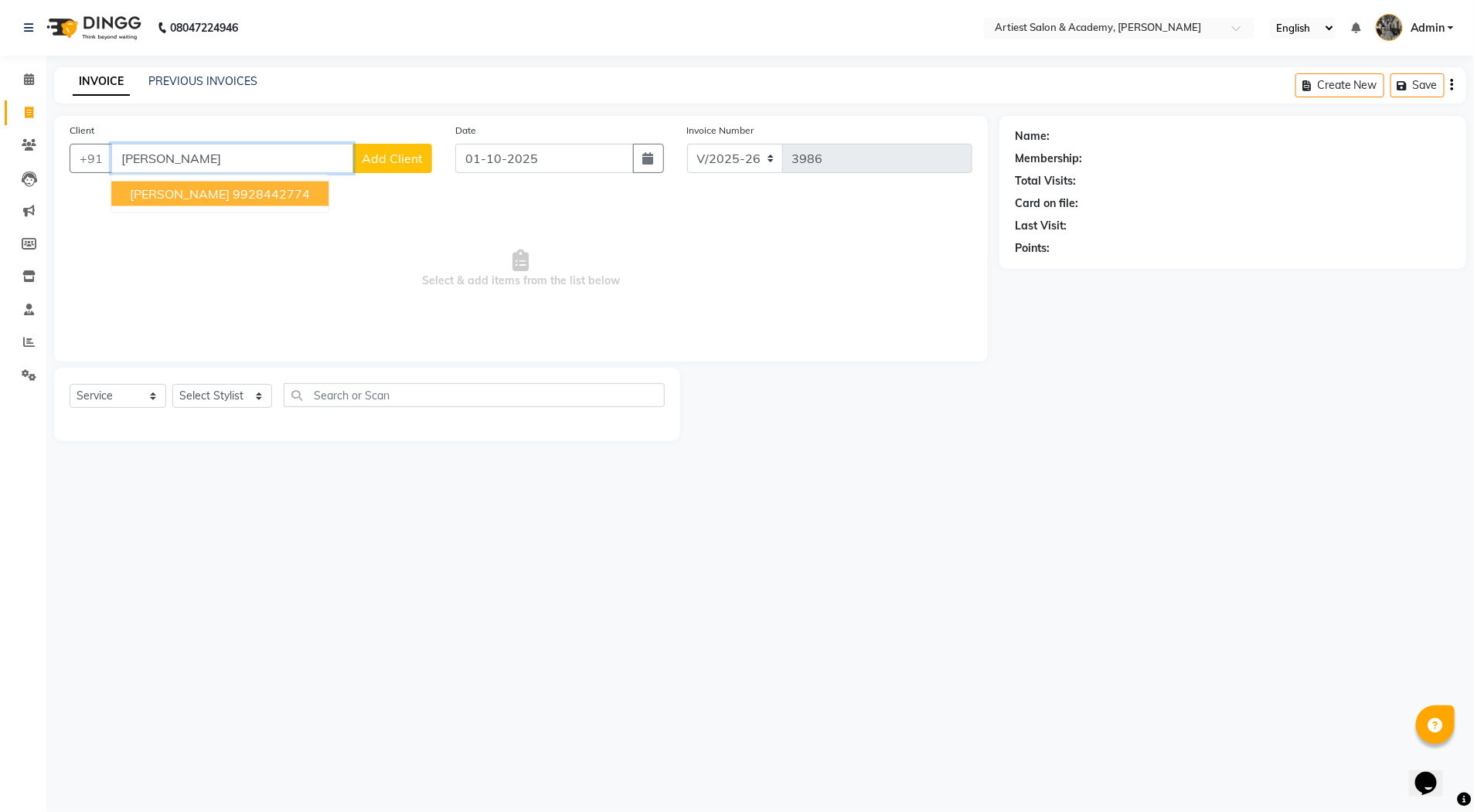
click at [286, 197] on ngb-highlight "9928442774" at bounding box center [271, 194] width 77 height 16
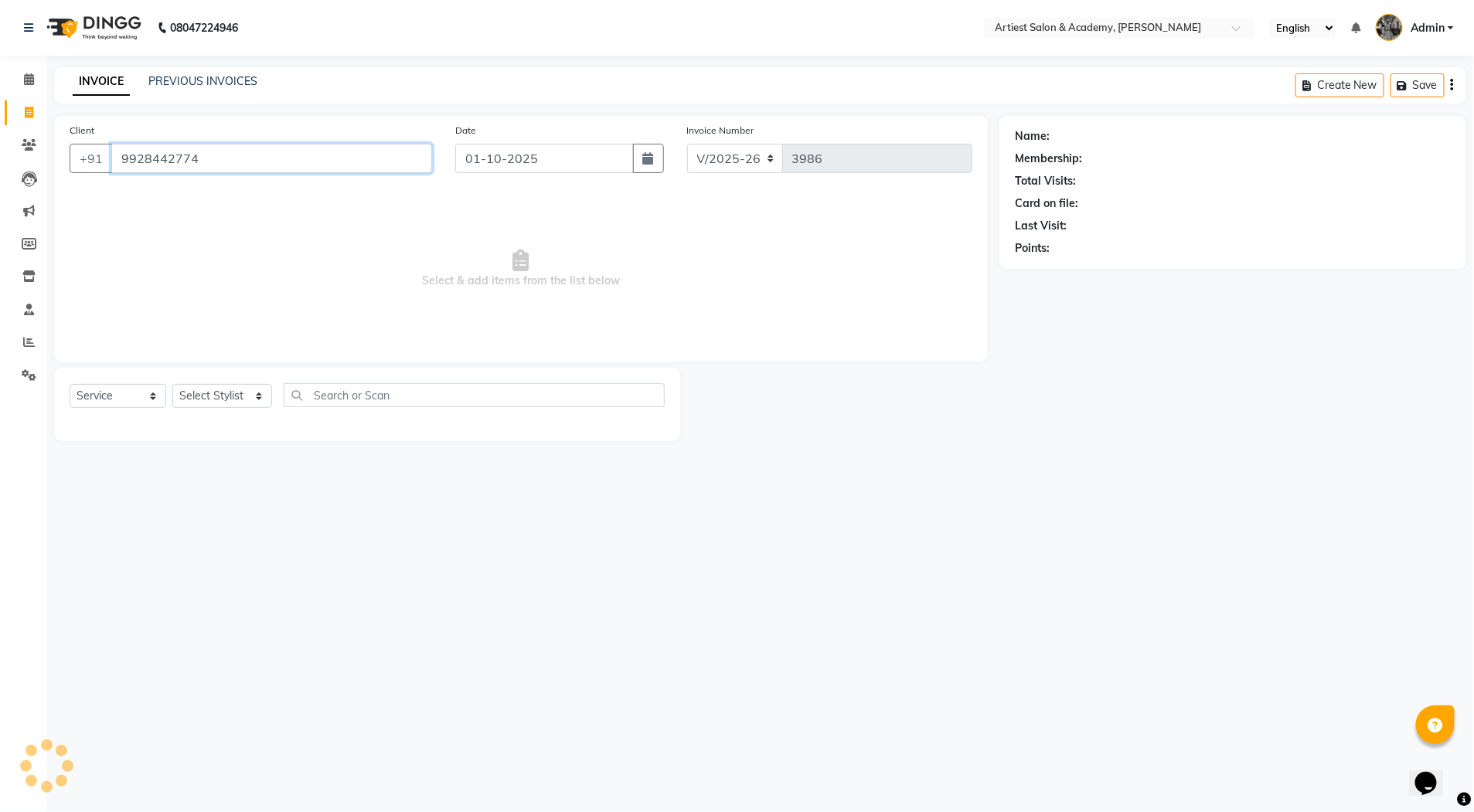
type input "9928442774"
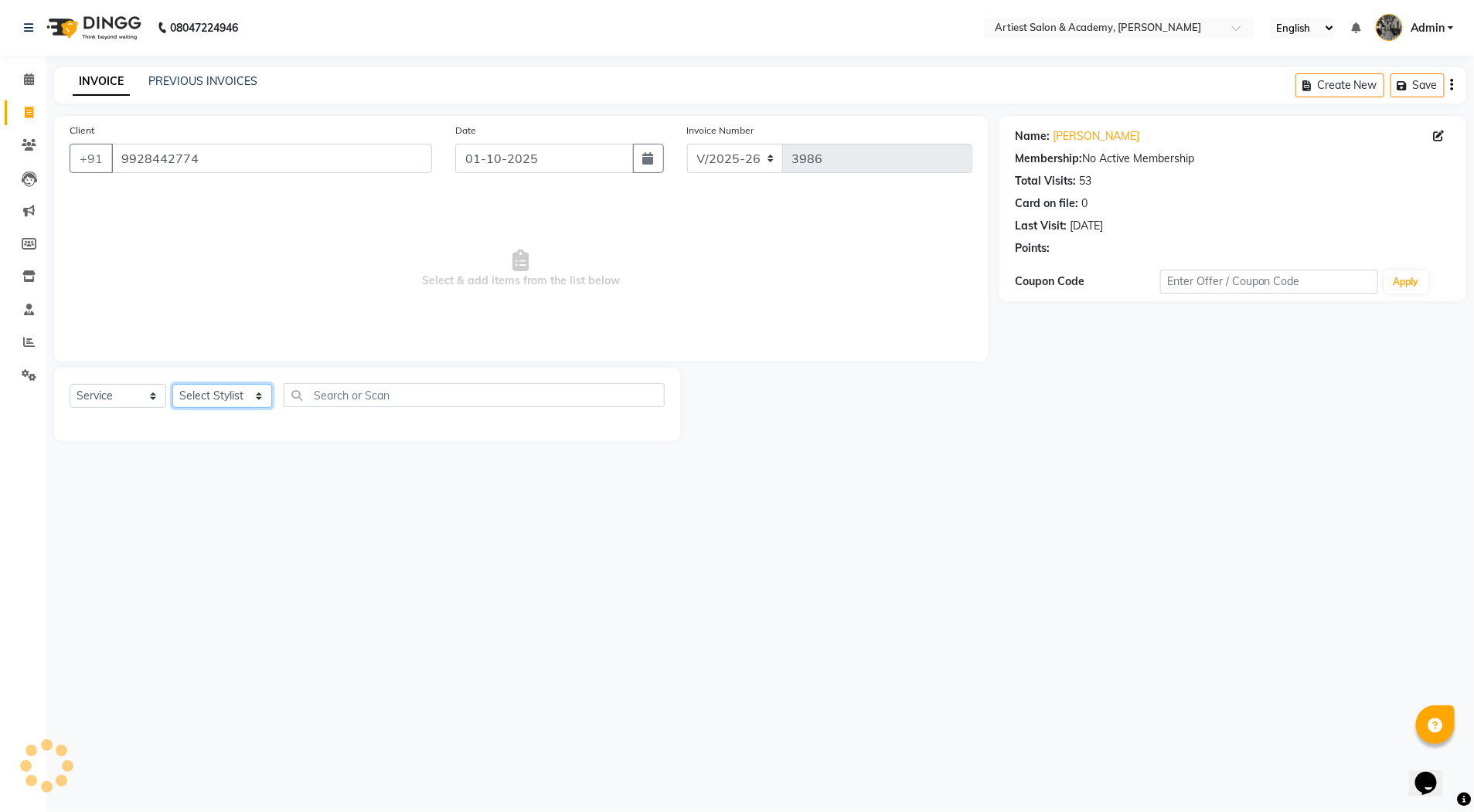
click at [255, 396] on select "Select Stylist [PERSON_NAME] (M) [PERSON_NAME] (F) [PERSON_NAME] DRASHTI [PERSO…" at bounding box center [222, 396] width 99 height 24
select select "33199"
click at [173, 384] on select "Select Stylist [PERSON_NAME] (M) [PERSON_NAME] (F) [PERSON_NAME] DRASHTI [PERSO…" at bounding box center [222, 396] width 99 height 24
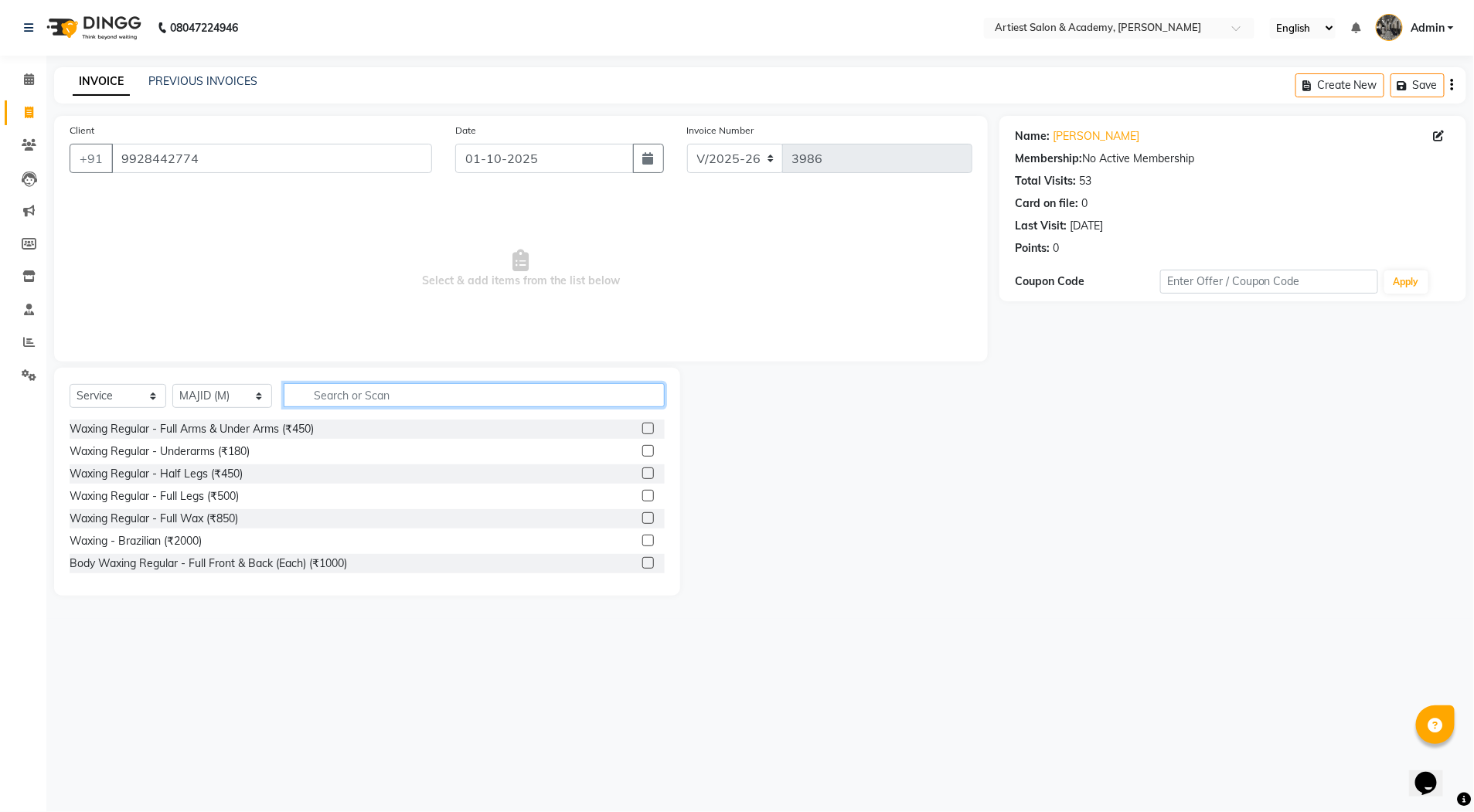
click at [346, 397] on input "text" at bounding box center [474, 395] width 381 height 24
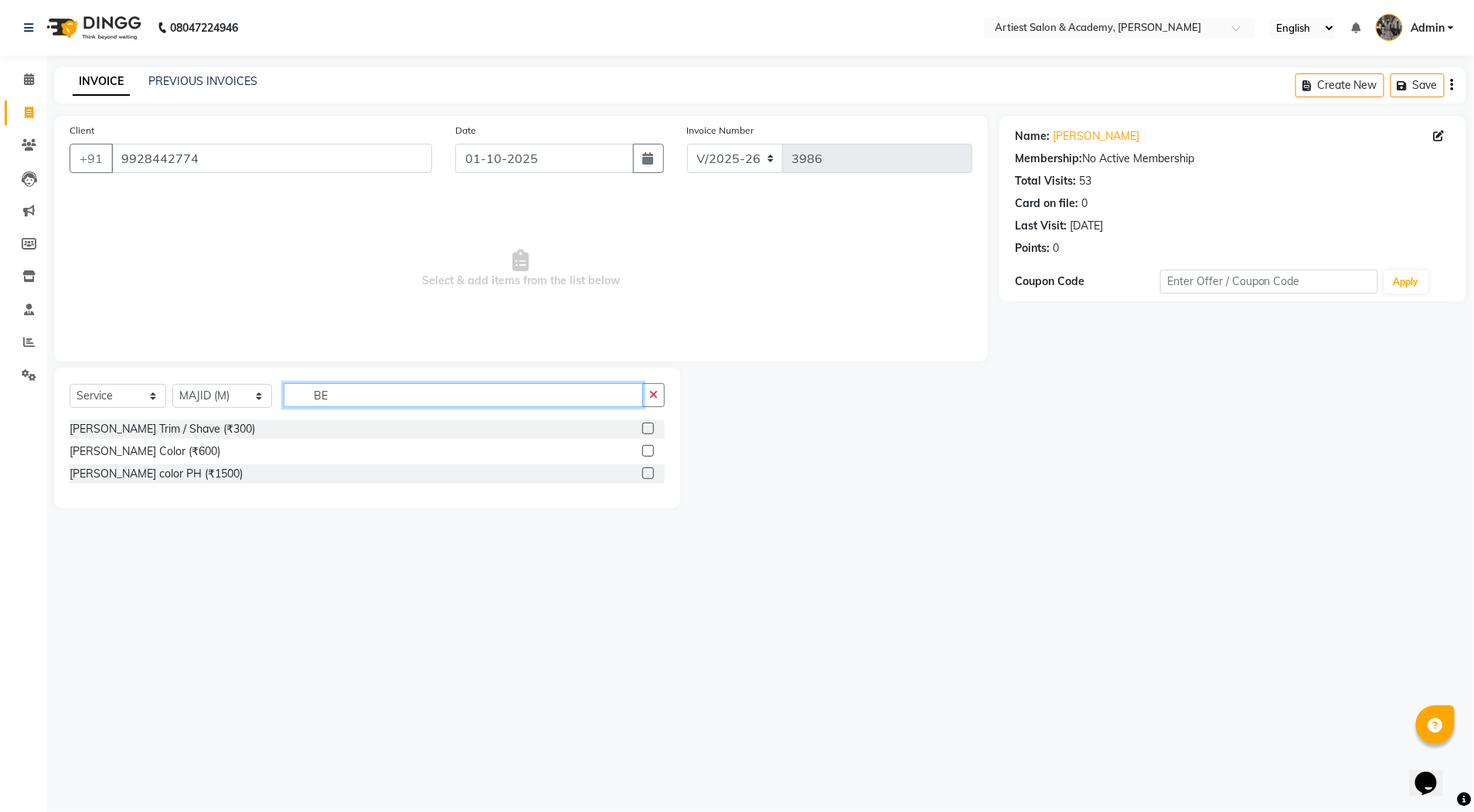
type input "BE"
click at [648, 429] on label at bounding box center [648, 429] width 12 height 12
click at [648, 429] on input "checkbox" at bounding box center [647, 429] width 10 height 10
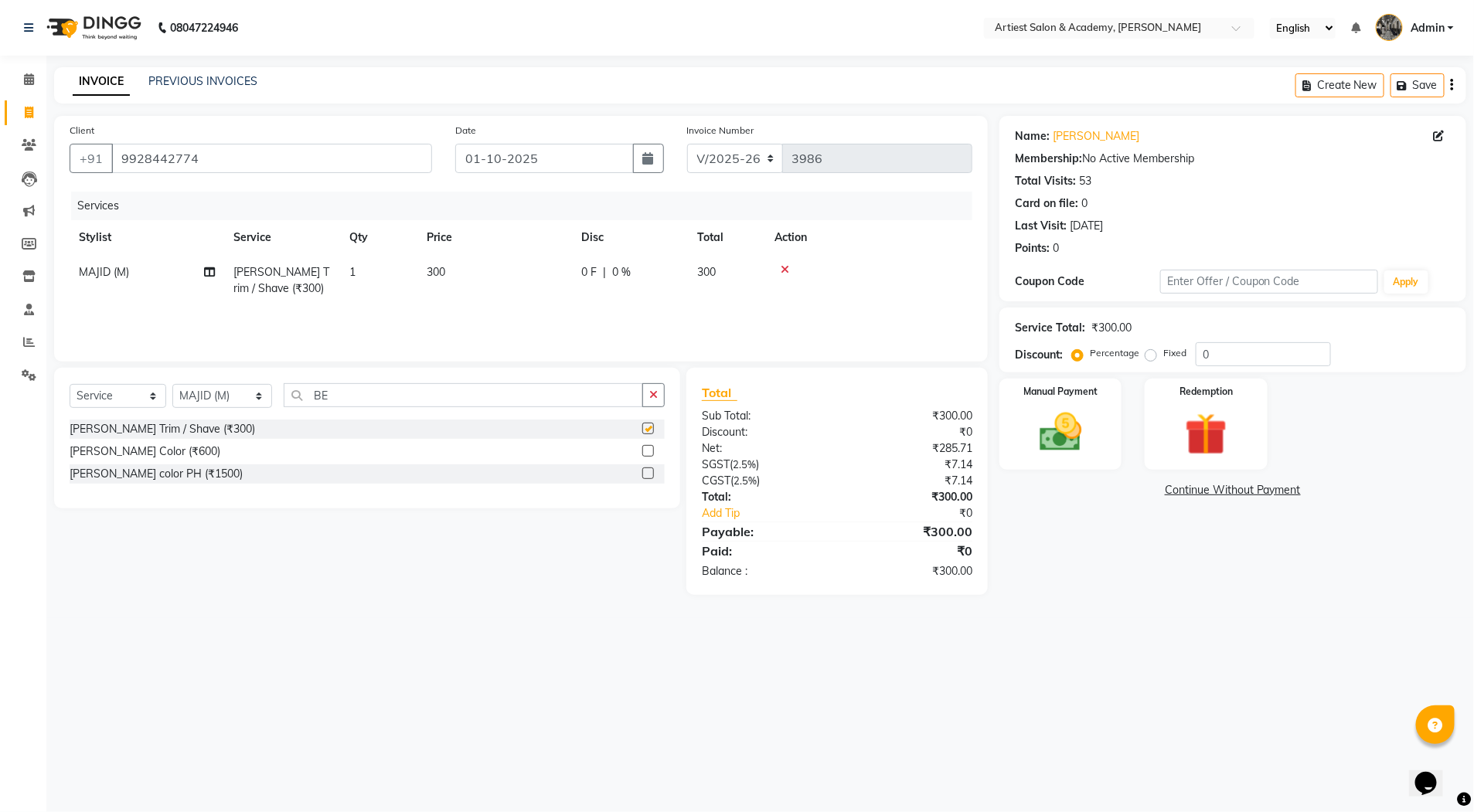
checkbox input "false"
click at [345, 398] on input "BE" at bounding box center [463, 395] width 360 height 24
type input "B"
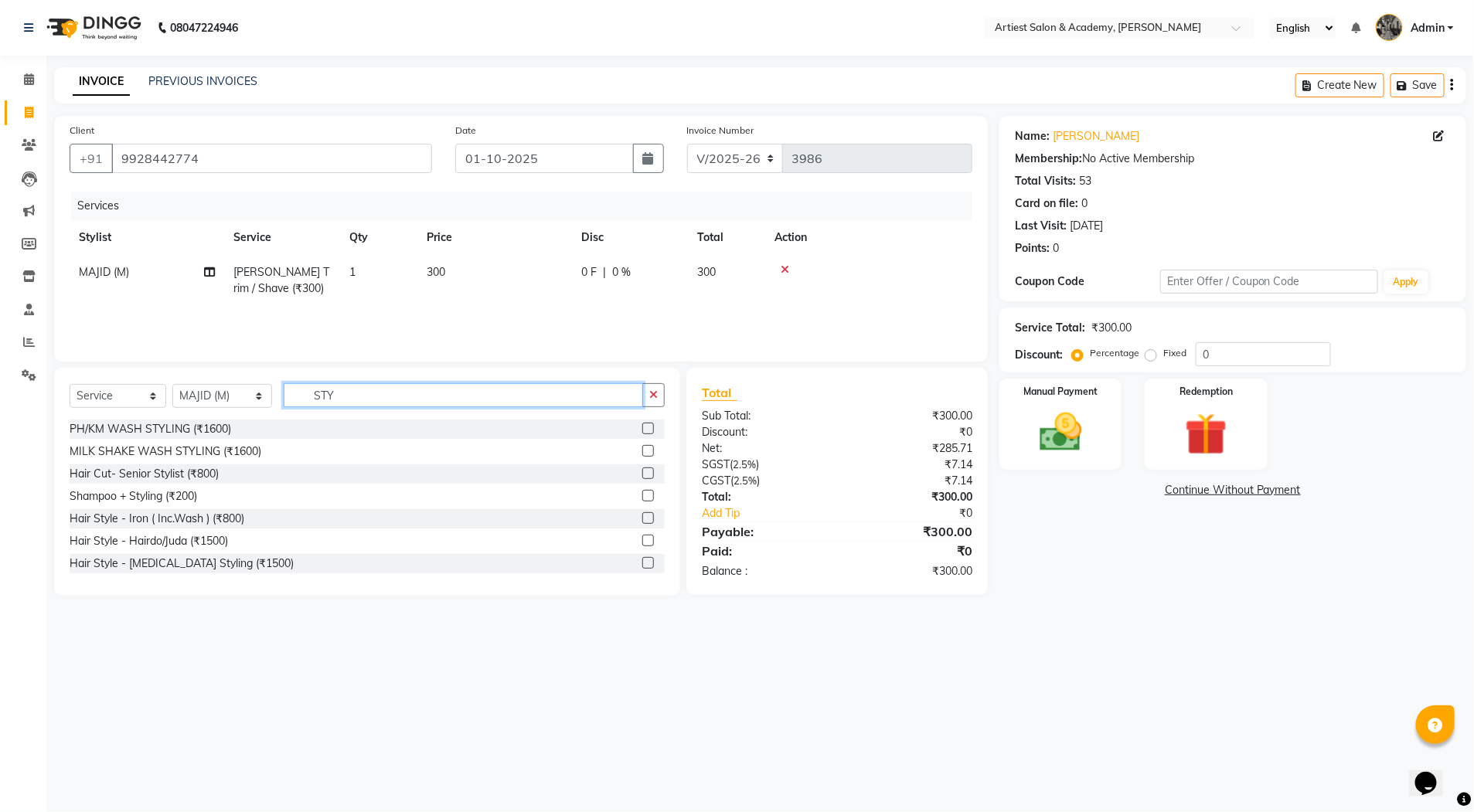
type input "STY"
click at [642, 495] on label at bounding box center [648, 496] width 12 height 12
click at [642, 495] on input "checkbox" at bounding box center [647, 496] width 10 height 10
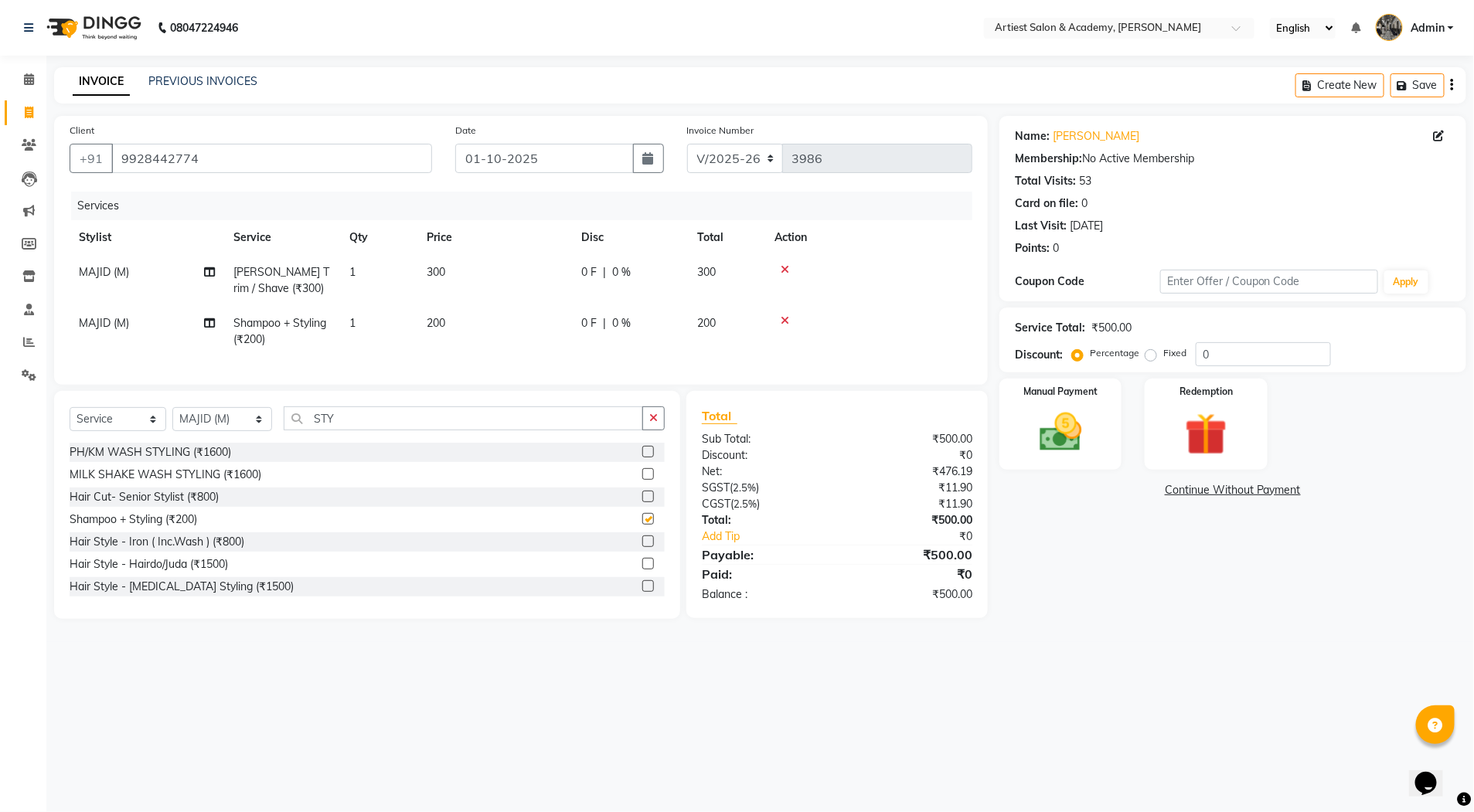
checkbox input "false"
click at [432, 325] on span "200" at bounding box center [436, 323] width 19 height 14
select select "33199"
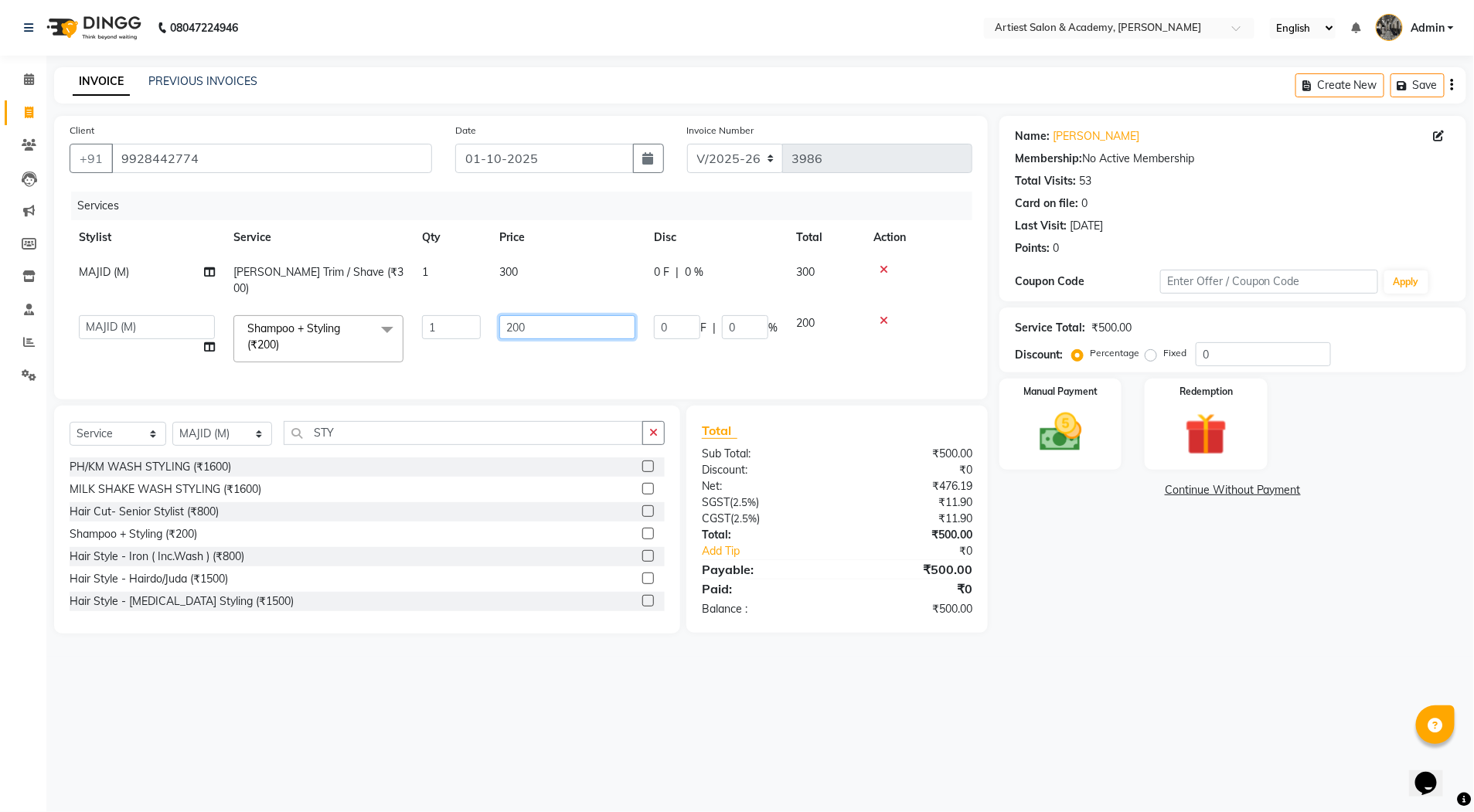
drag, startPoint x: 514, startPoint y: 311, endPoint x: 521, endPoint y: 338, distance: 27.9
click at [514, 316] on input "200" at bounding box center [567, 328] width 136 height 24
type input "100"
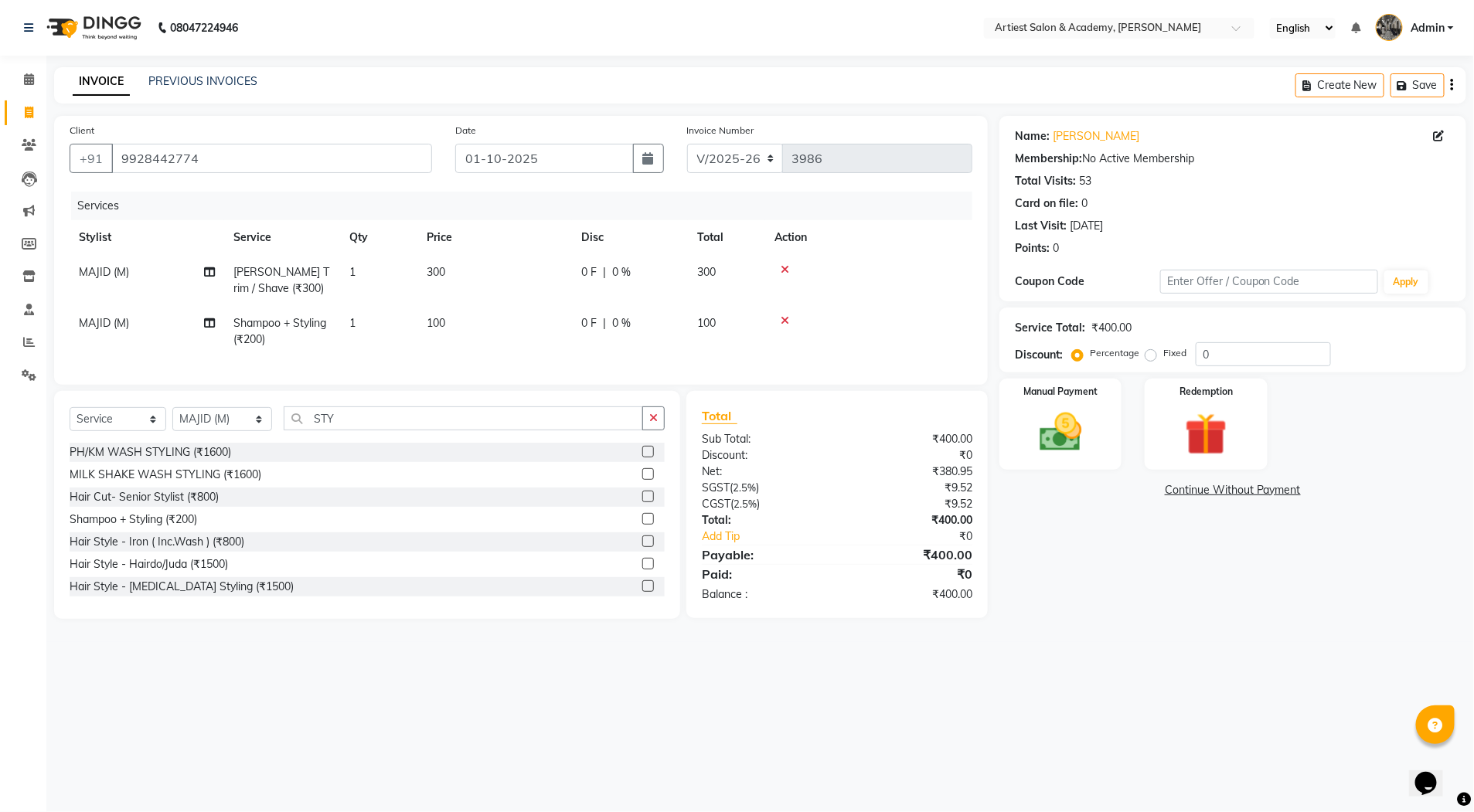
click at [1150, 549] on div "Name: Ankesh Mathur Membership: No Active Membership Total Visits: 53 Card on f…" at bounding box center [1238, 367] width 479 height 503
click at [1064, 446] on img at bounding box center [1060, 433] width 71 height 51
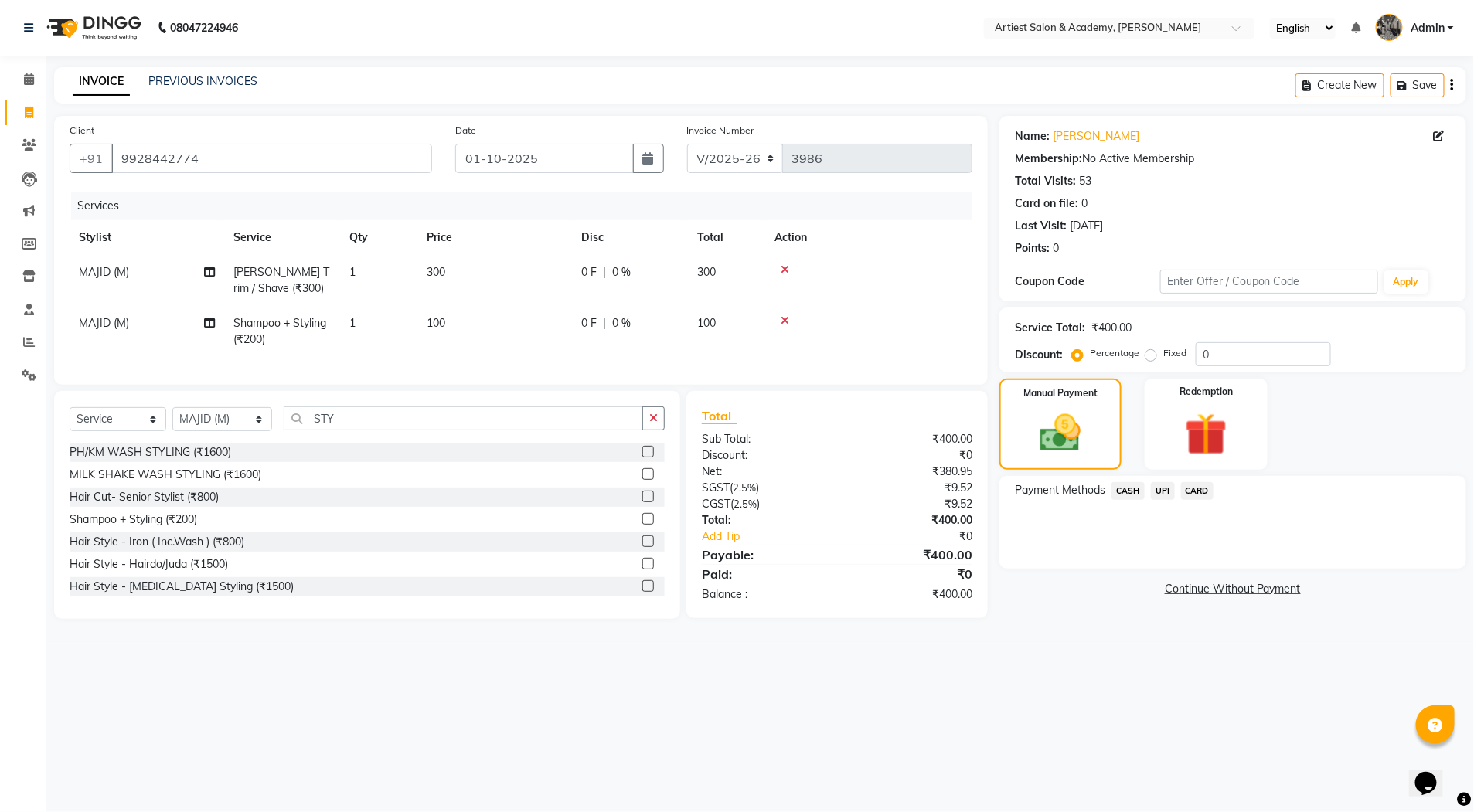
drag, startPoint x: 1135, startPoint y: 488, endPoint x: 1144, endPoint y: 505, distance: 19.2
click at [1135, 489] on span "CASH" at bounding box center [1128, 491] width 33 height 18
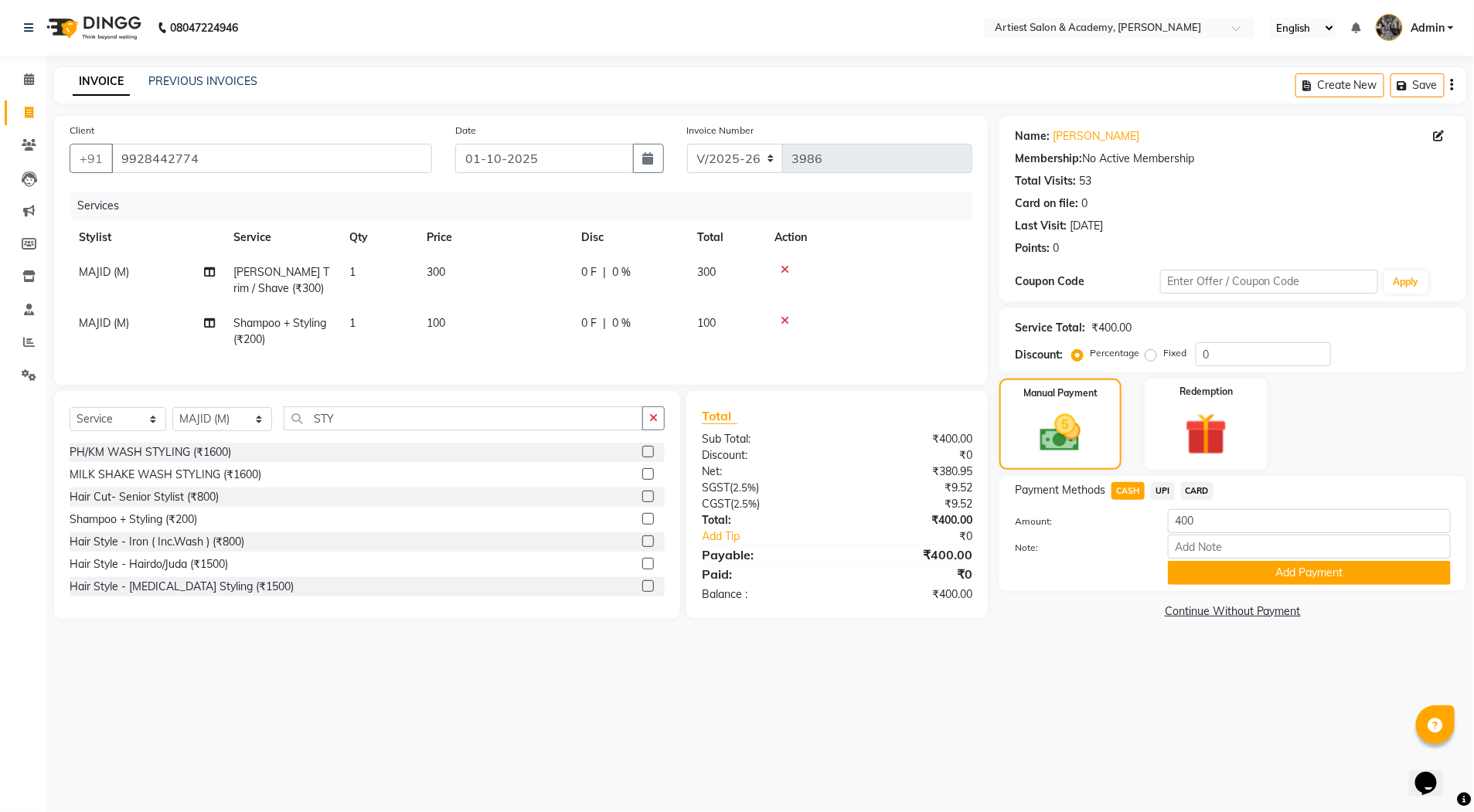
click at [1326, 565] on button "Add Payment" at bounding box center [1309, 573] width 283 height 24
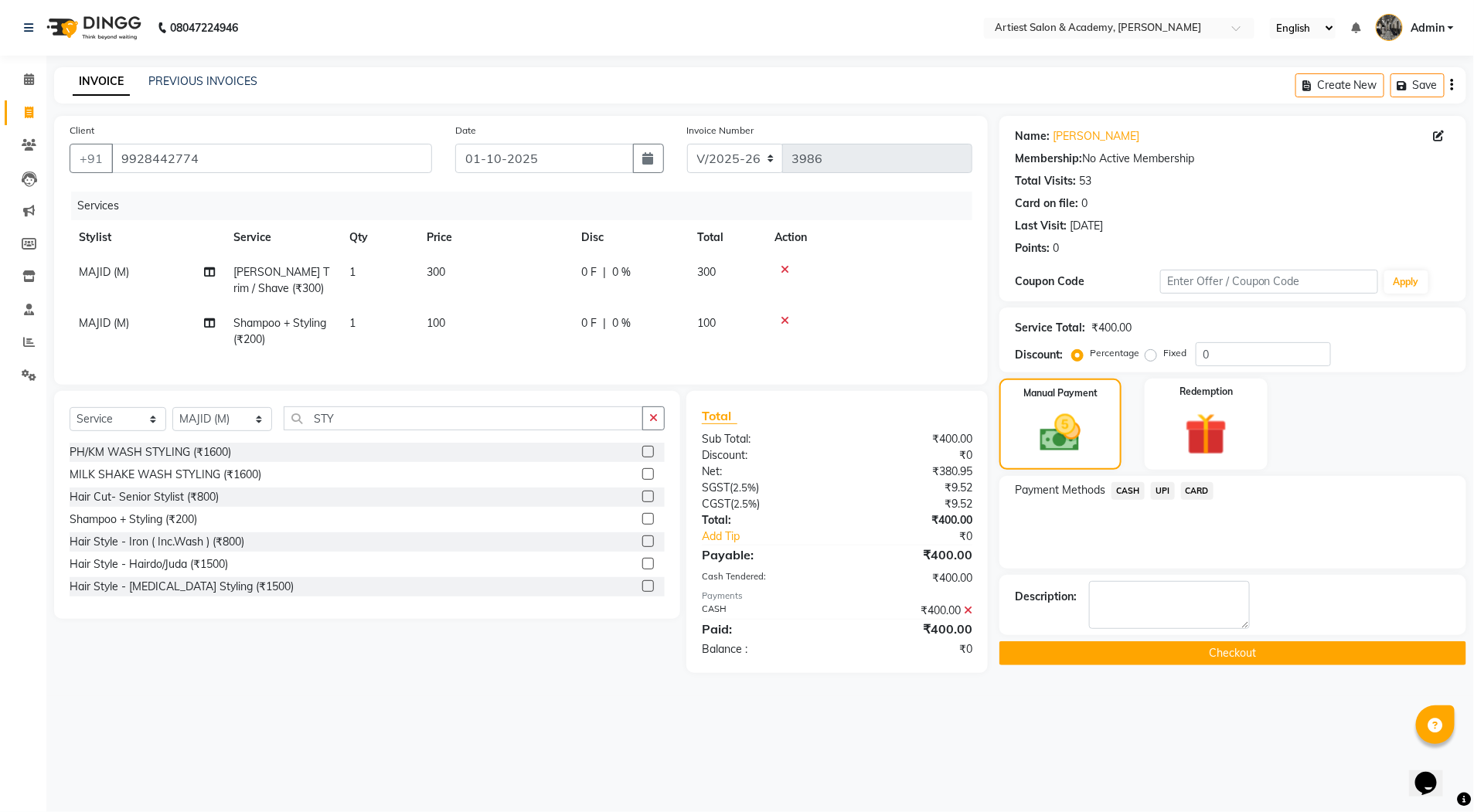
click at [1243, 649] on button "Checkout" at bounding box center [1232, 653] width 467 height 24
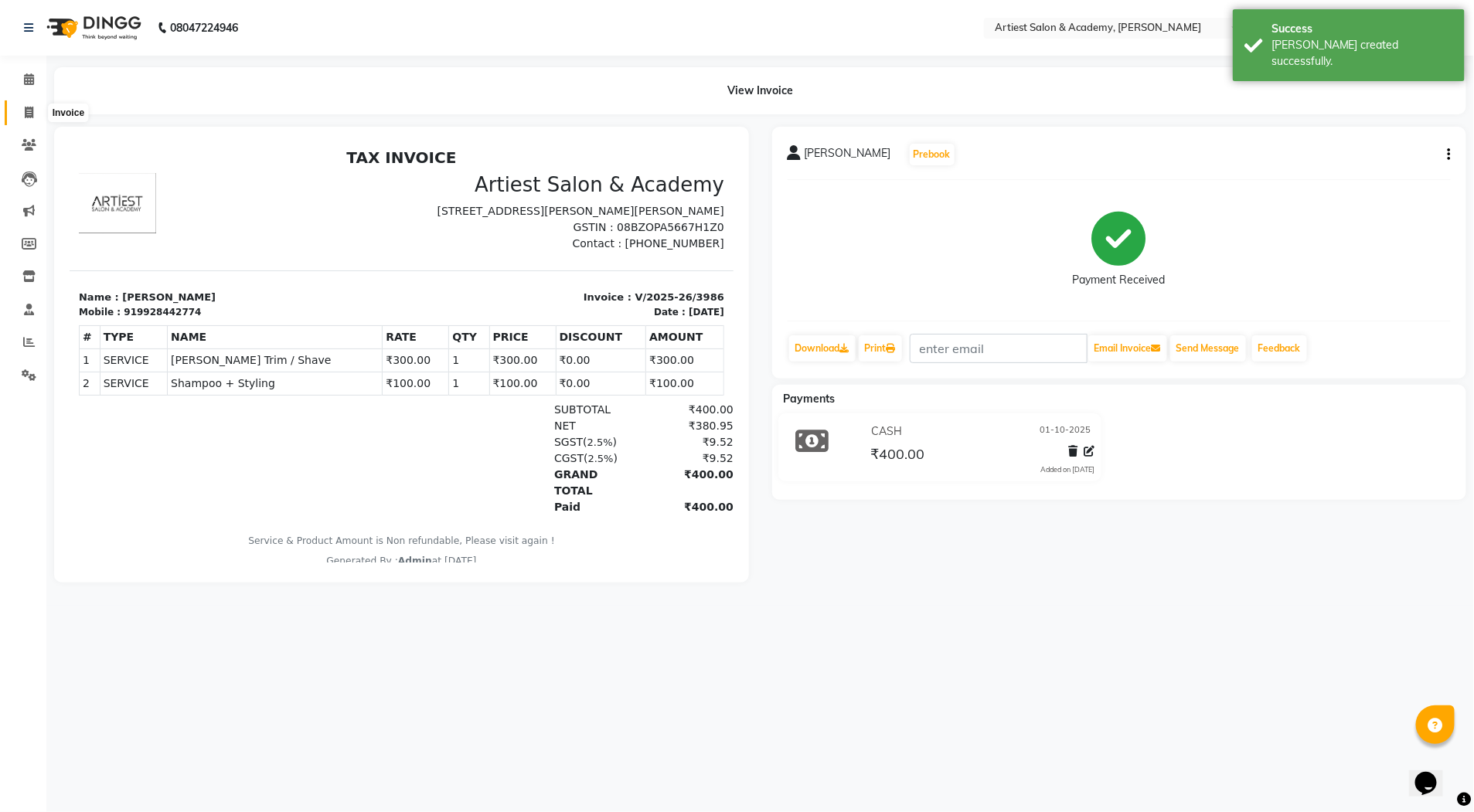
click at [28, 106] on icon at bounding box center [28, 112] width 9 height 12
select select "service"
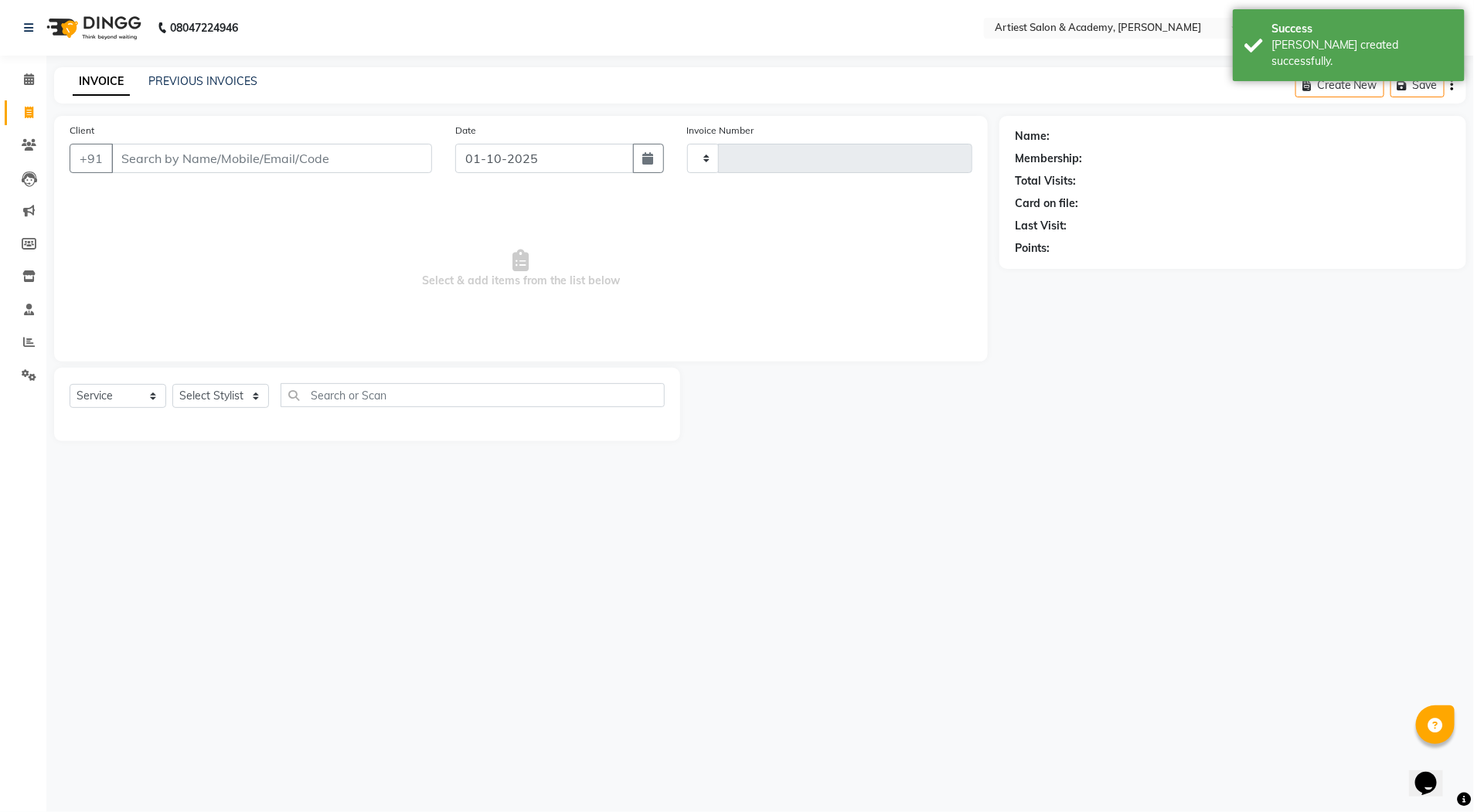
type input "3987"
select select "5123"
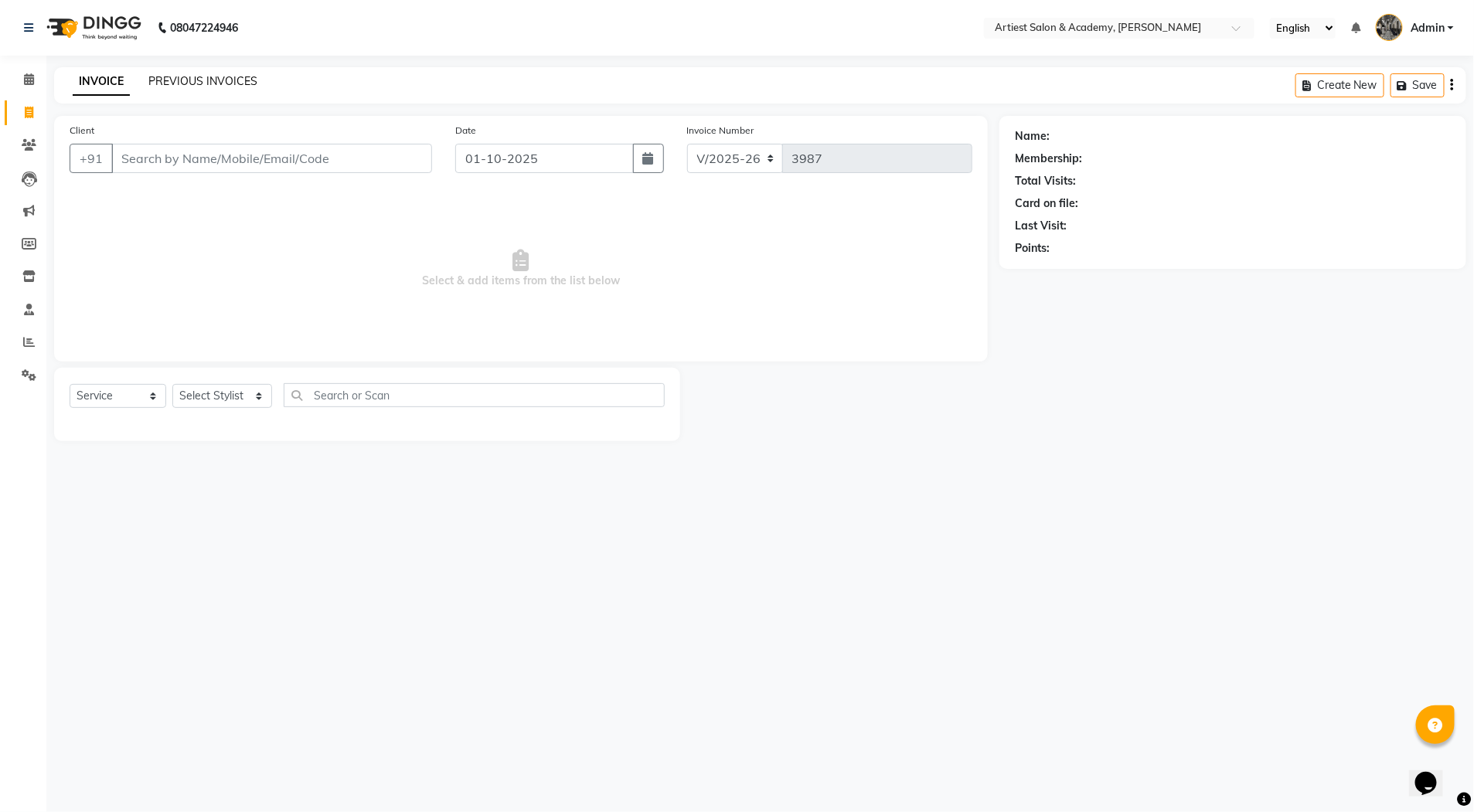
click at [213, 81] on link "PREVIOUS INVOICES" at bounding box center [203, 81] width 109 height 14
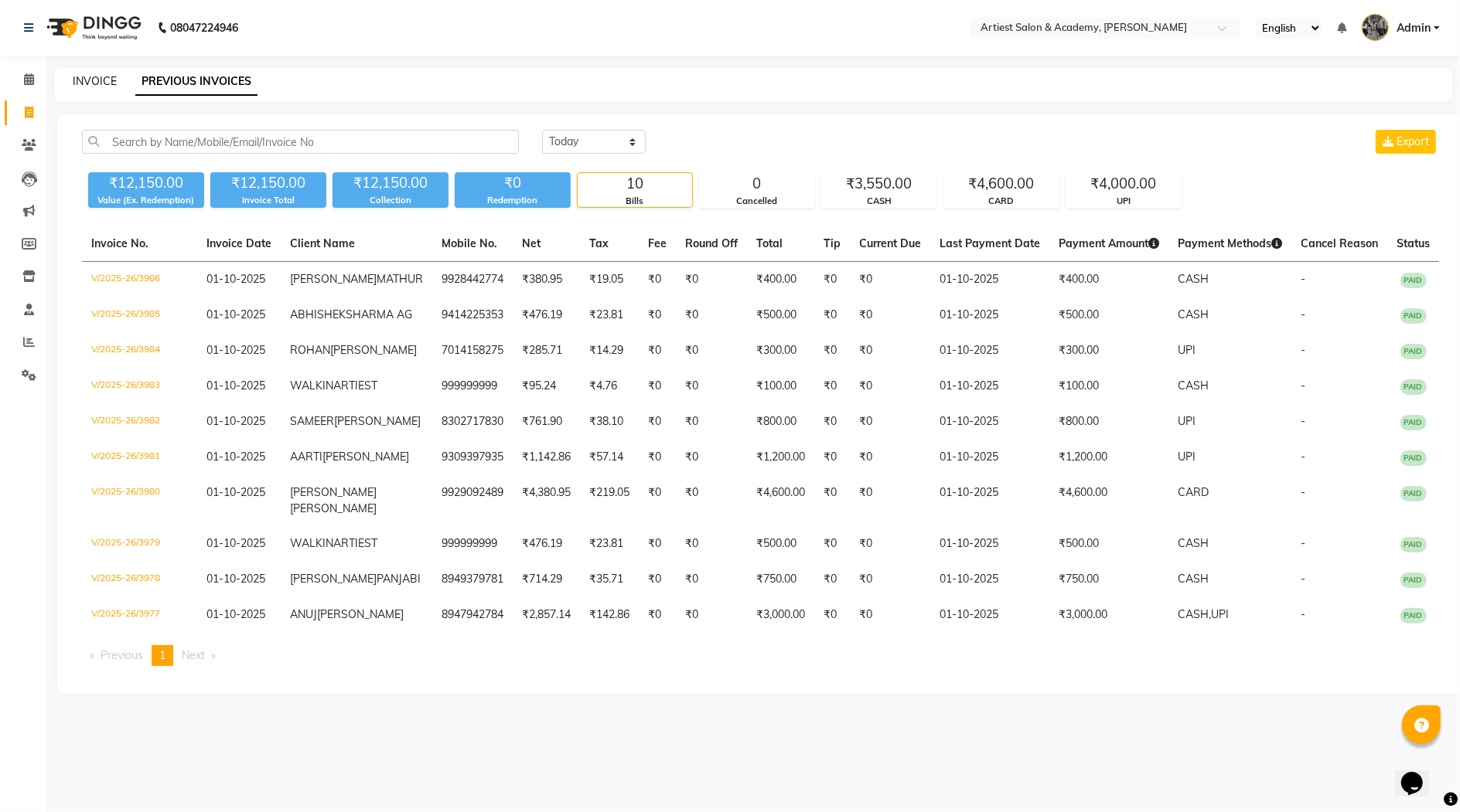
click at [90, 81] on link "INVOICE" at bounding box center [95, 81] width 44 height 14
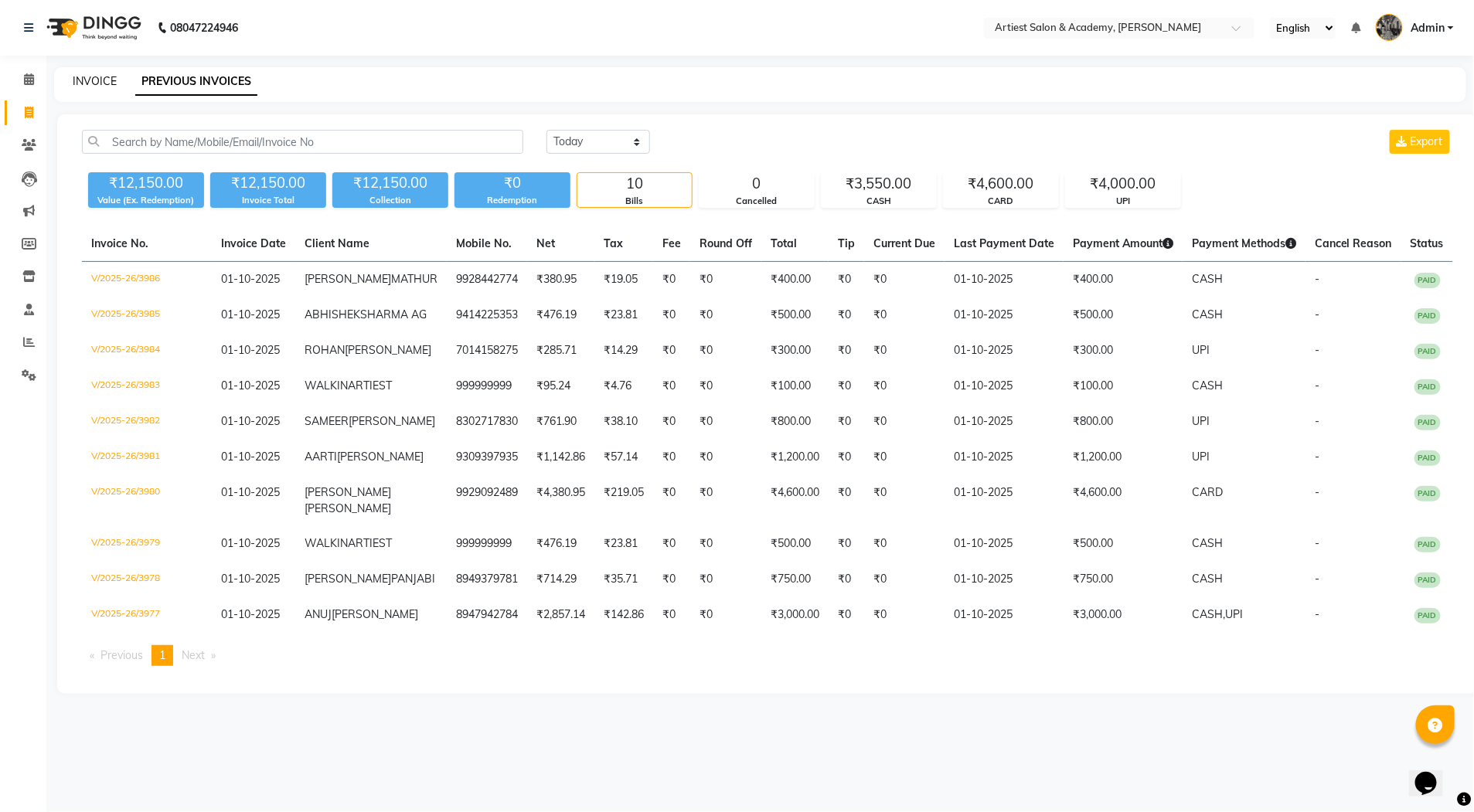
select select "service"
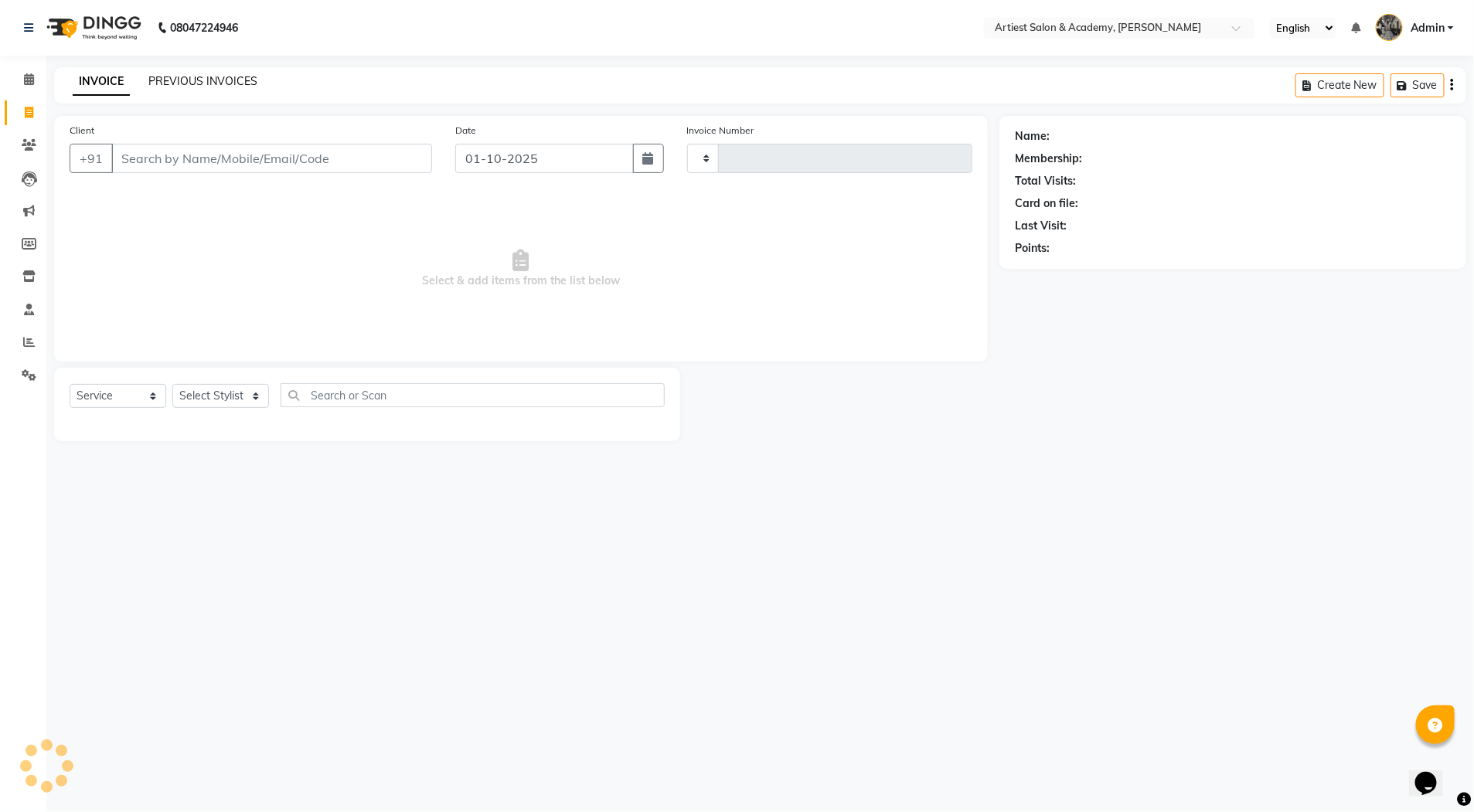
type input "3987"
select select "5123"
click at [202, 84] on link "PREVIOUS INVOICES" at bounding box center [203, 81] width 109 height 14
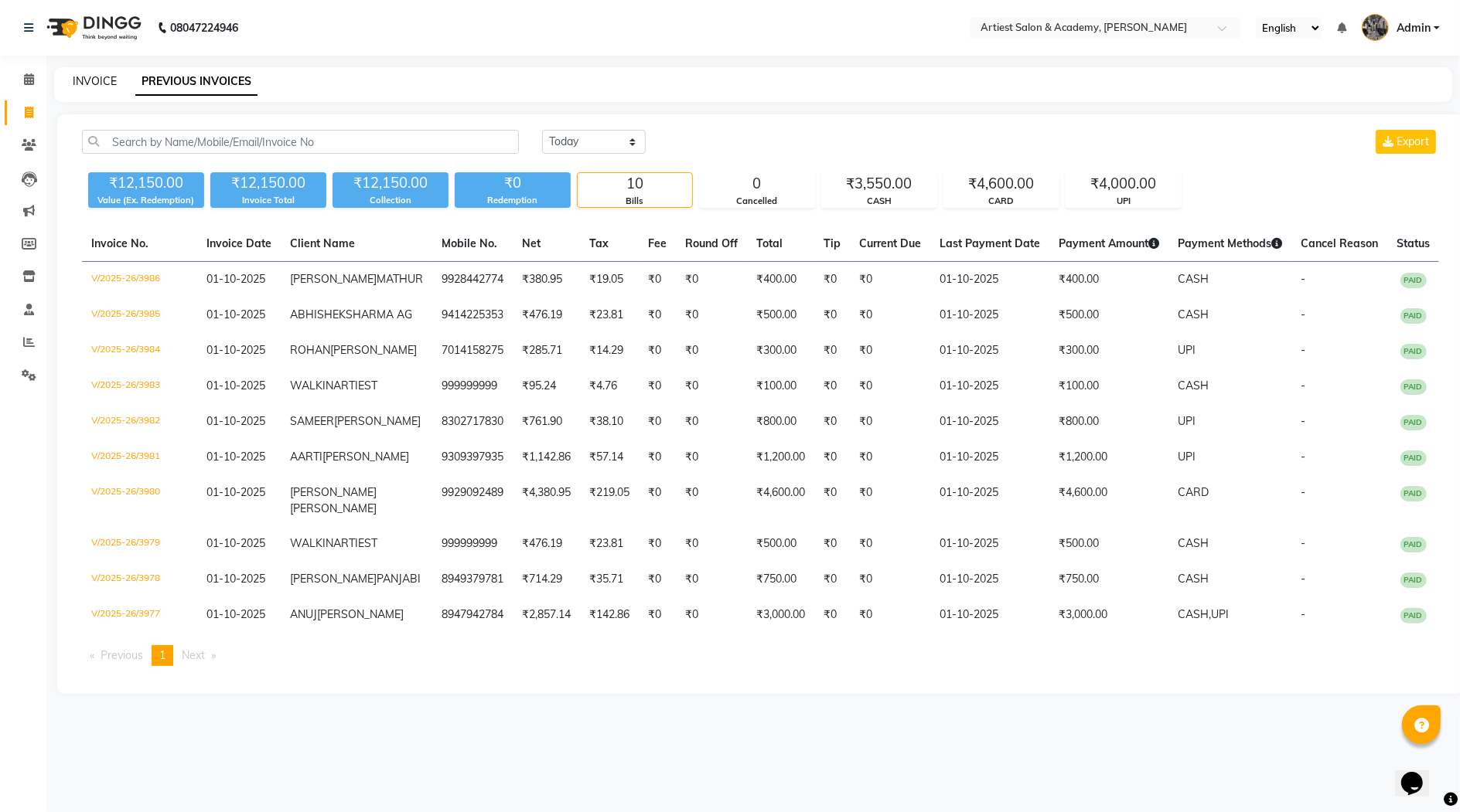
click at [101, 80] on link "INVOICE" at bounding box center [95, 81] width 44 height 14
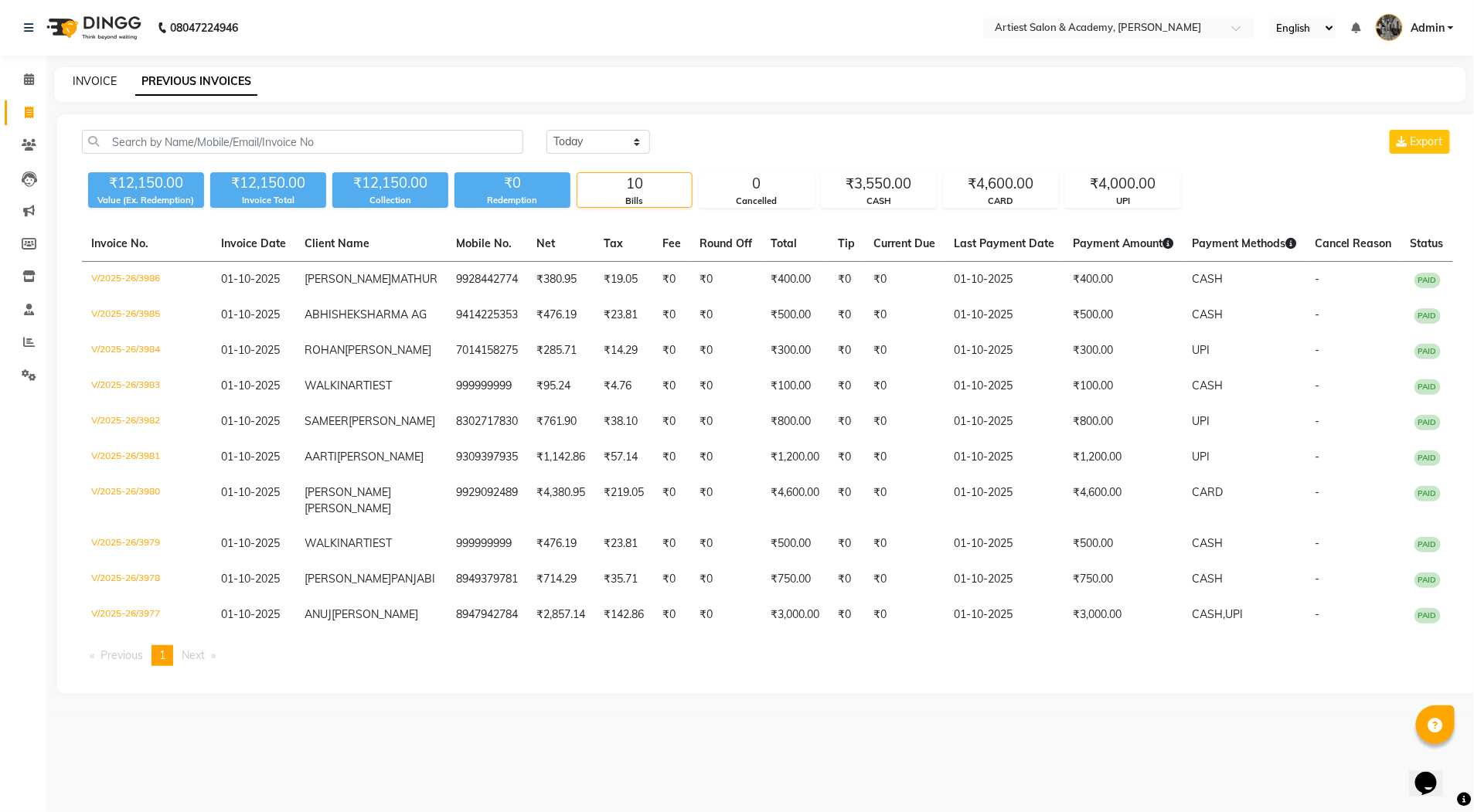
select select "5123"
select select "service"
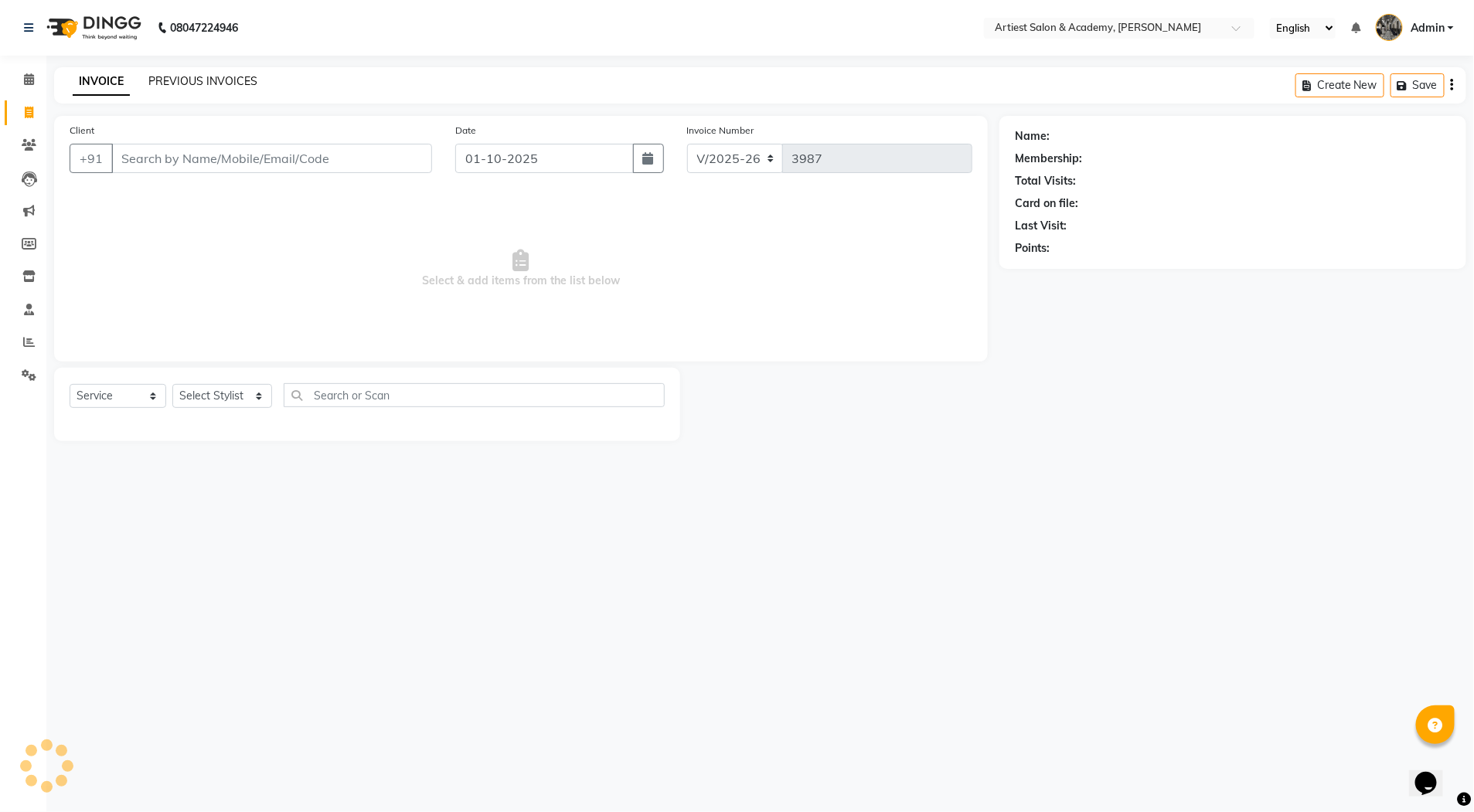
click at [213, 85] on link "PREVIOUS INVOICES" at bounding box center [203, 81] width 109 height 14
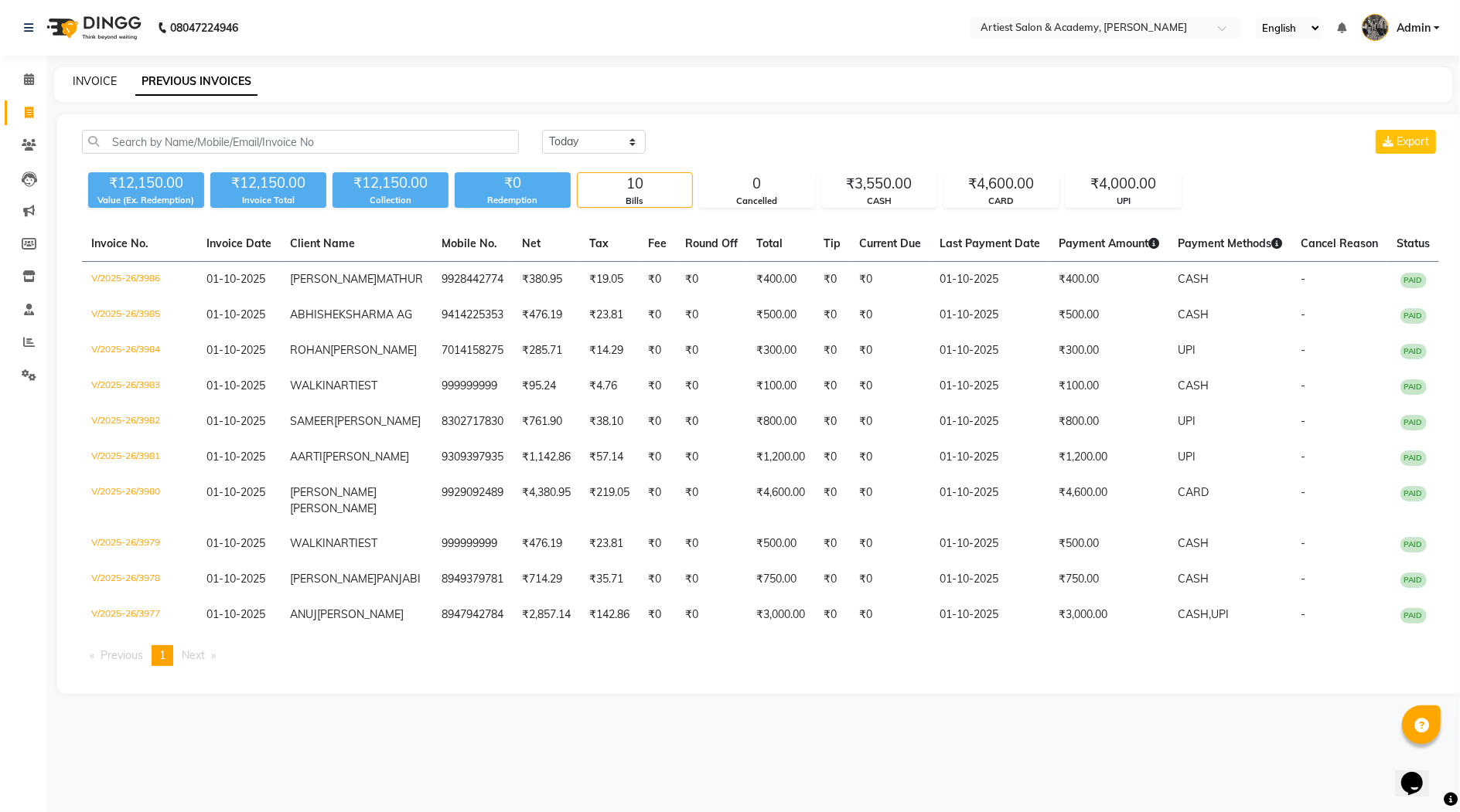
click at [94, 74] on link "INVOICE" at bounding box center [95, 81] width 44 height 14
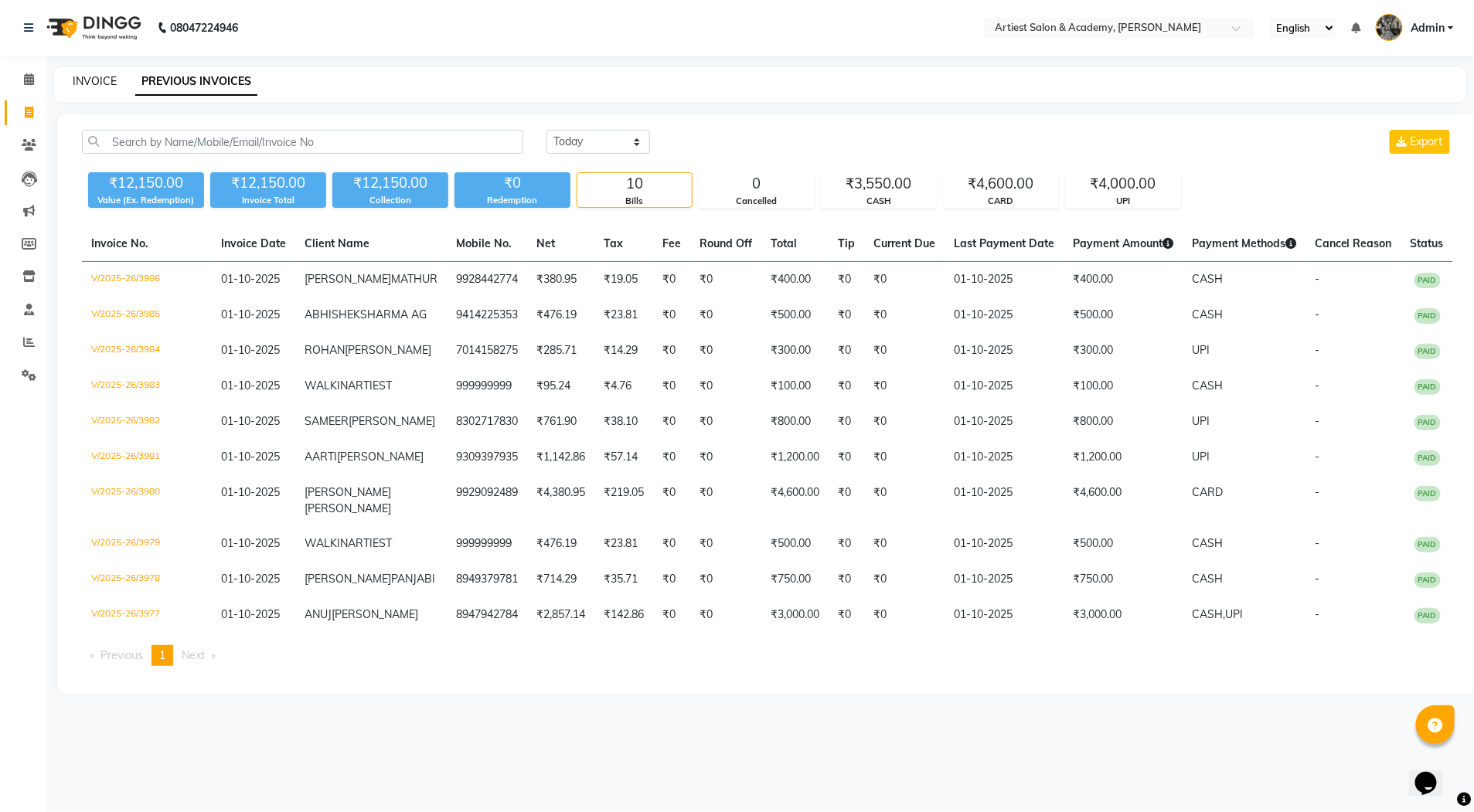
select select "5123"
select select "service"
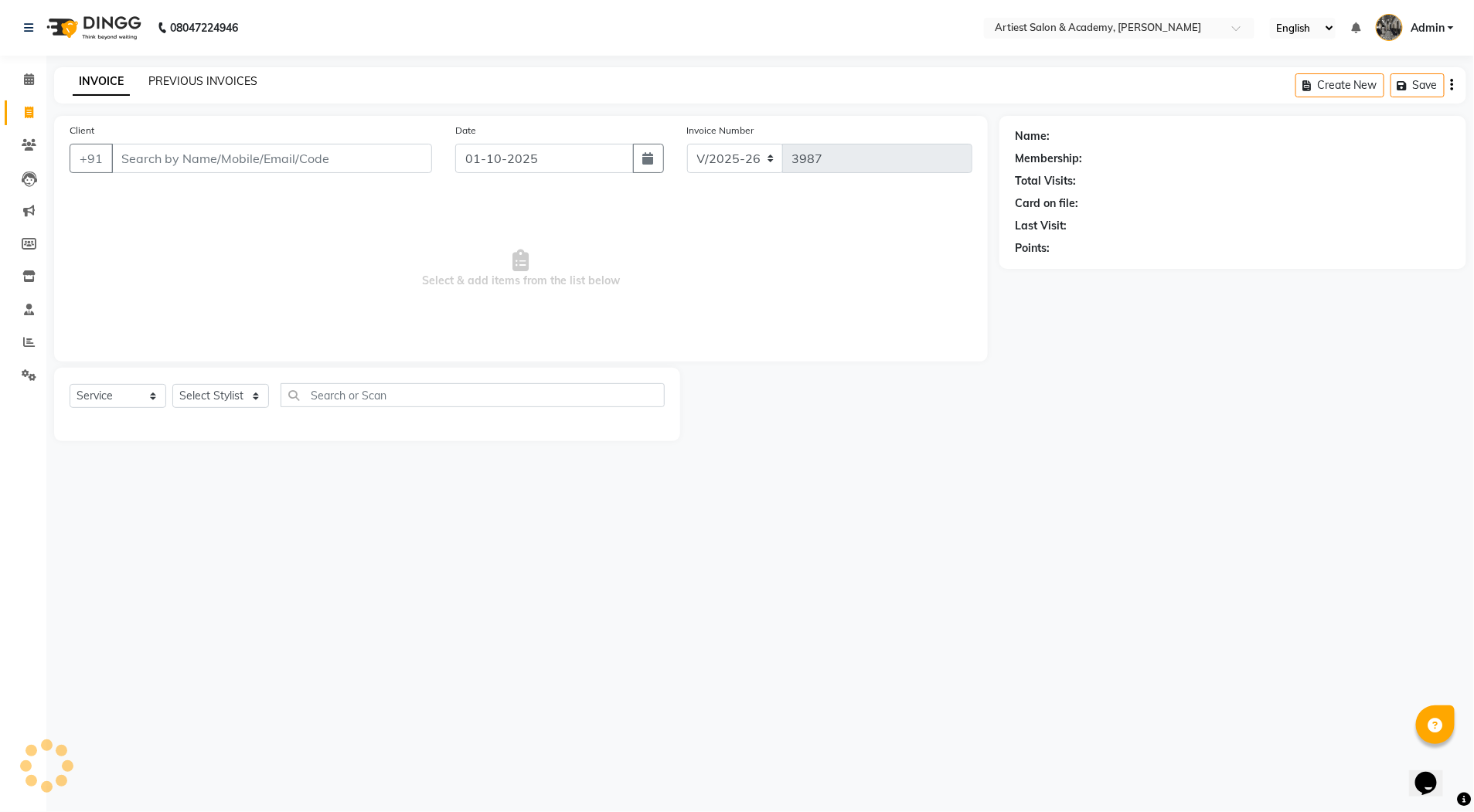
click at [191, 80] on link "PREVIOUS INVOICES" at bounding box center [203, 81] width 109 height 14
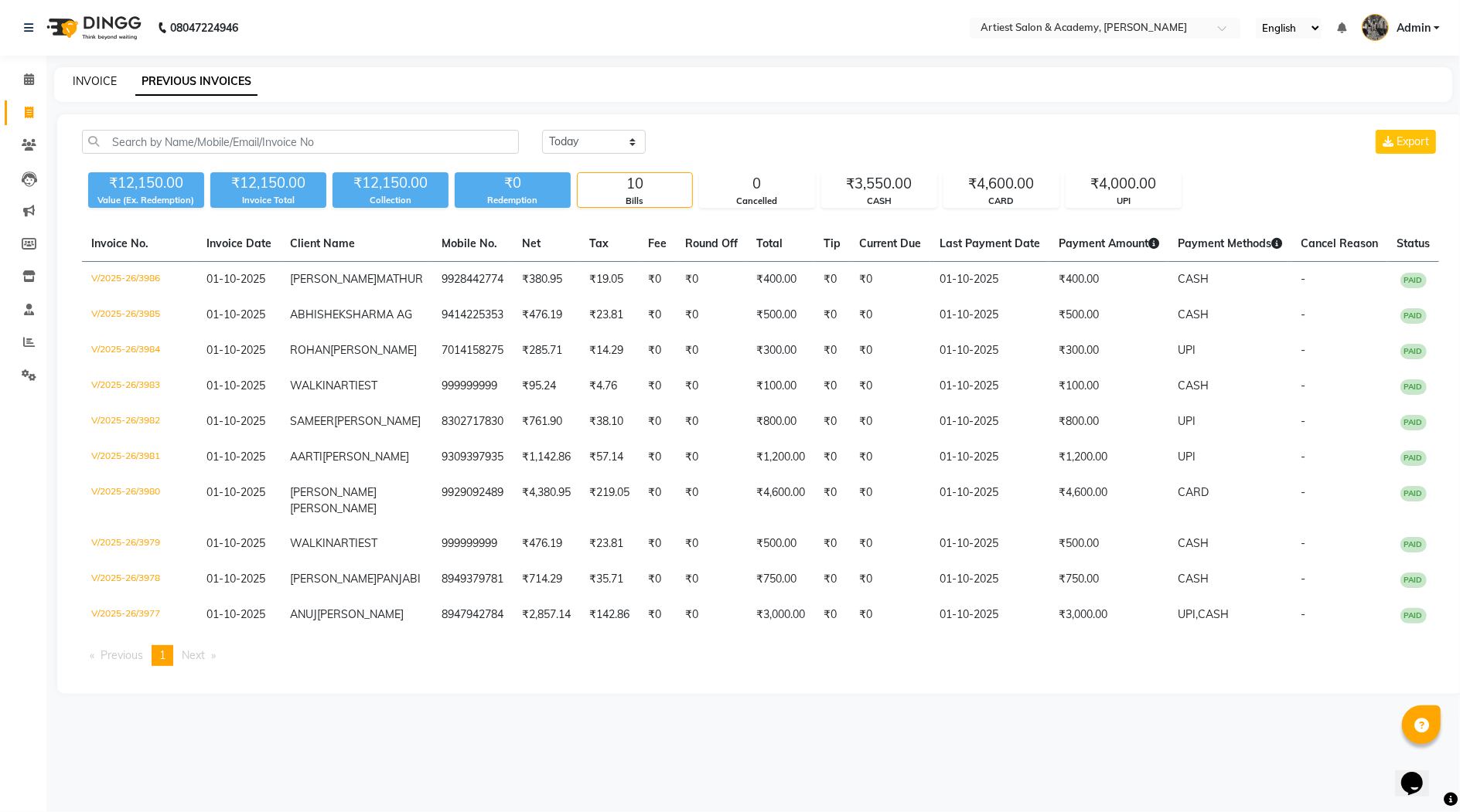
click at [80, 76] on link "INVOICE" at bounding box center [95, 81] width 44 height 14
select select "5123"
select select "service"
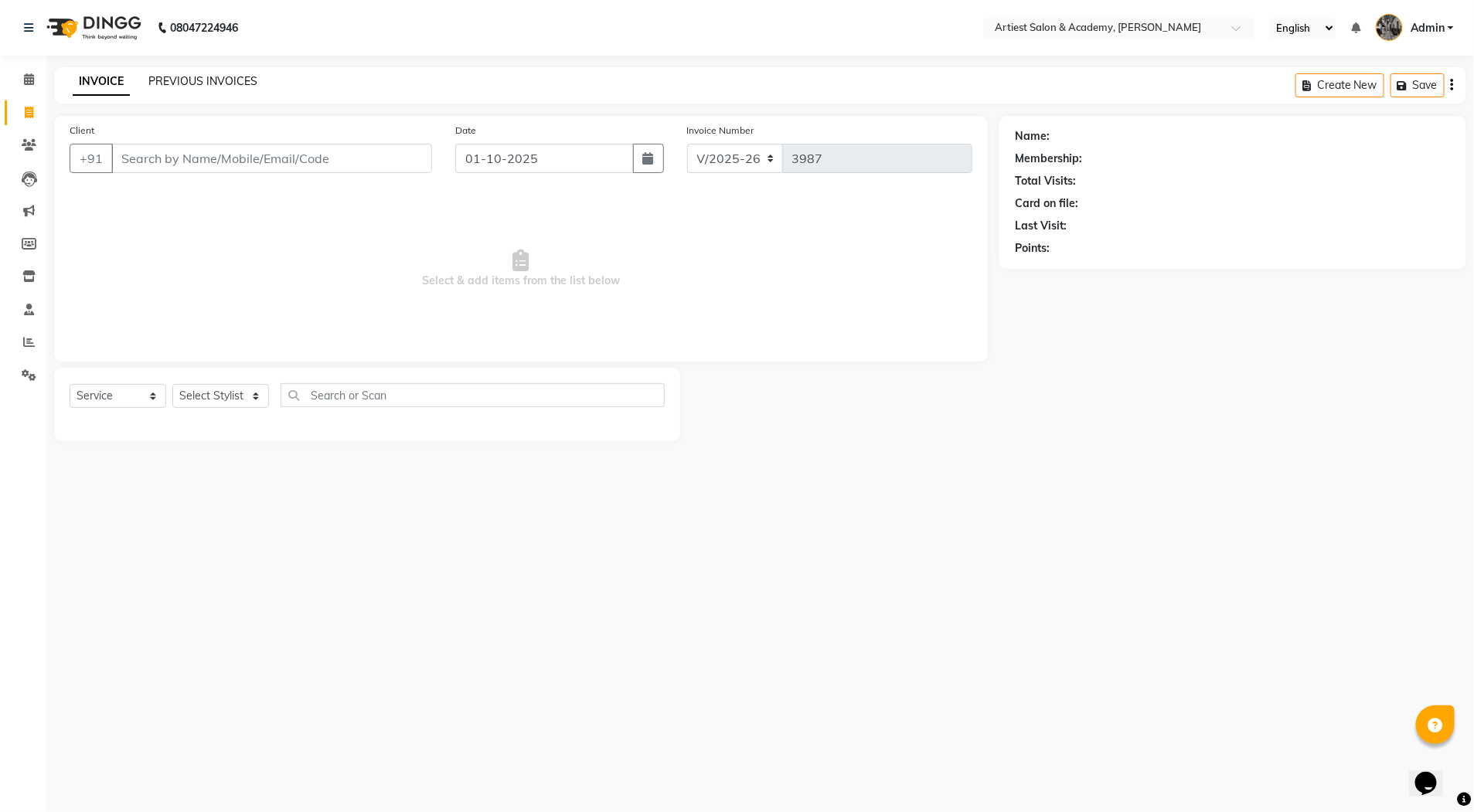
click at [186, 82] on link "PREVIOUS INVOICES" at bounding box center [203, 81] width 109 height 14
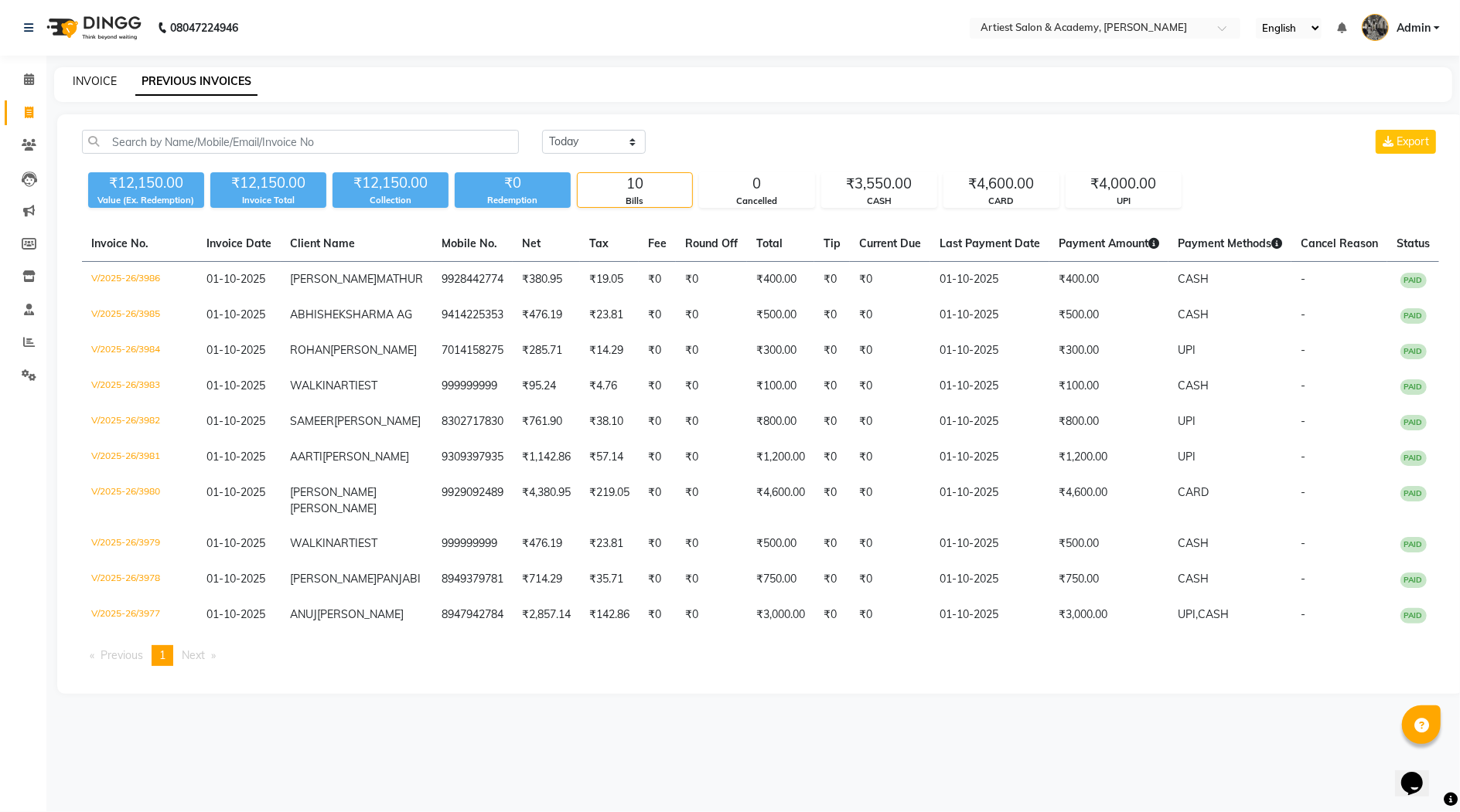
click at [96, 82] on link "INVOICE" at bounding box center [95, 81] width 44 height 14
select select "5123"
select select "service"
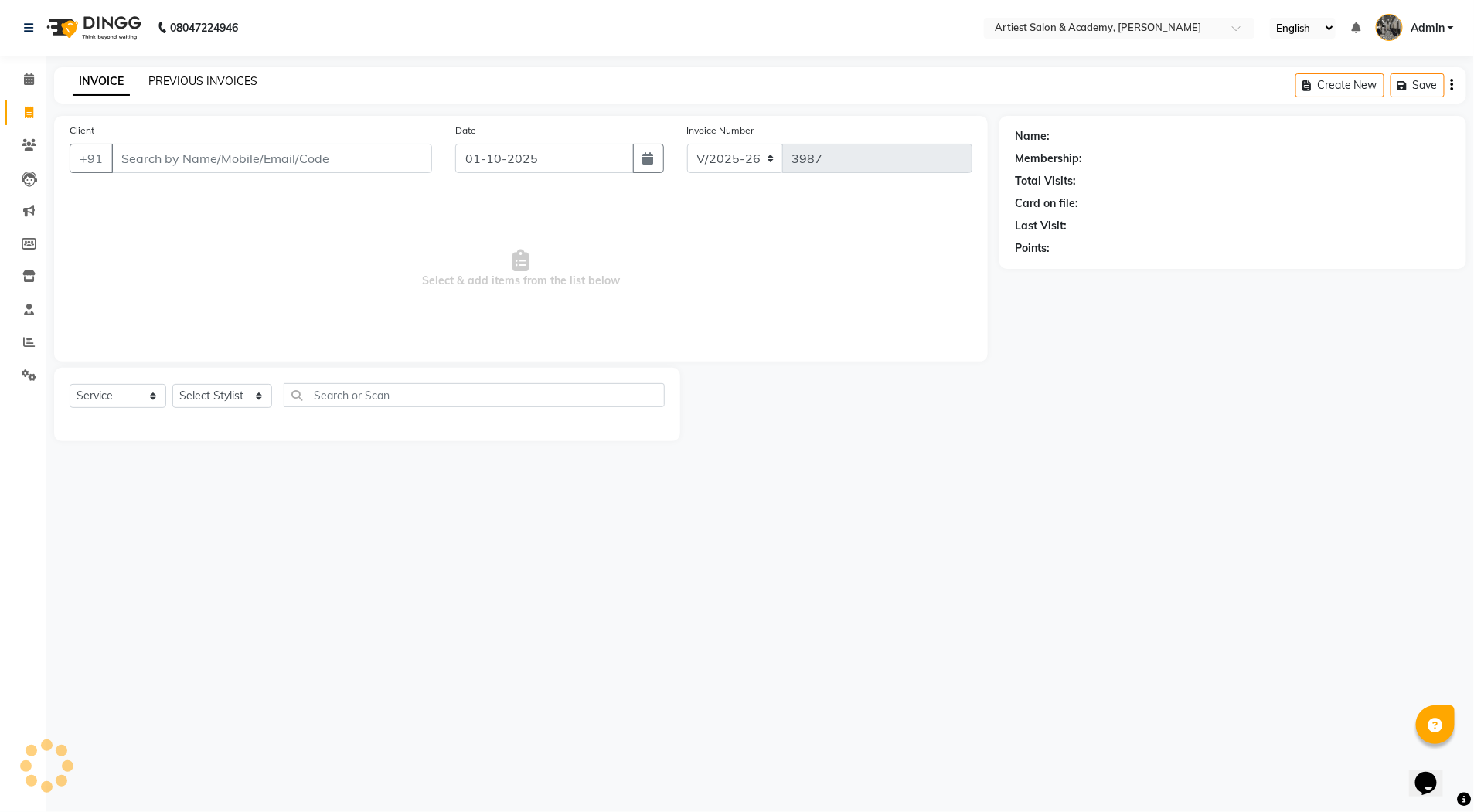
click at [167, 81] on link "PREVIOUS INVOICES" at bounding box center [203, 81] width 109 height 14
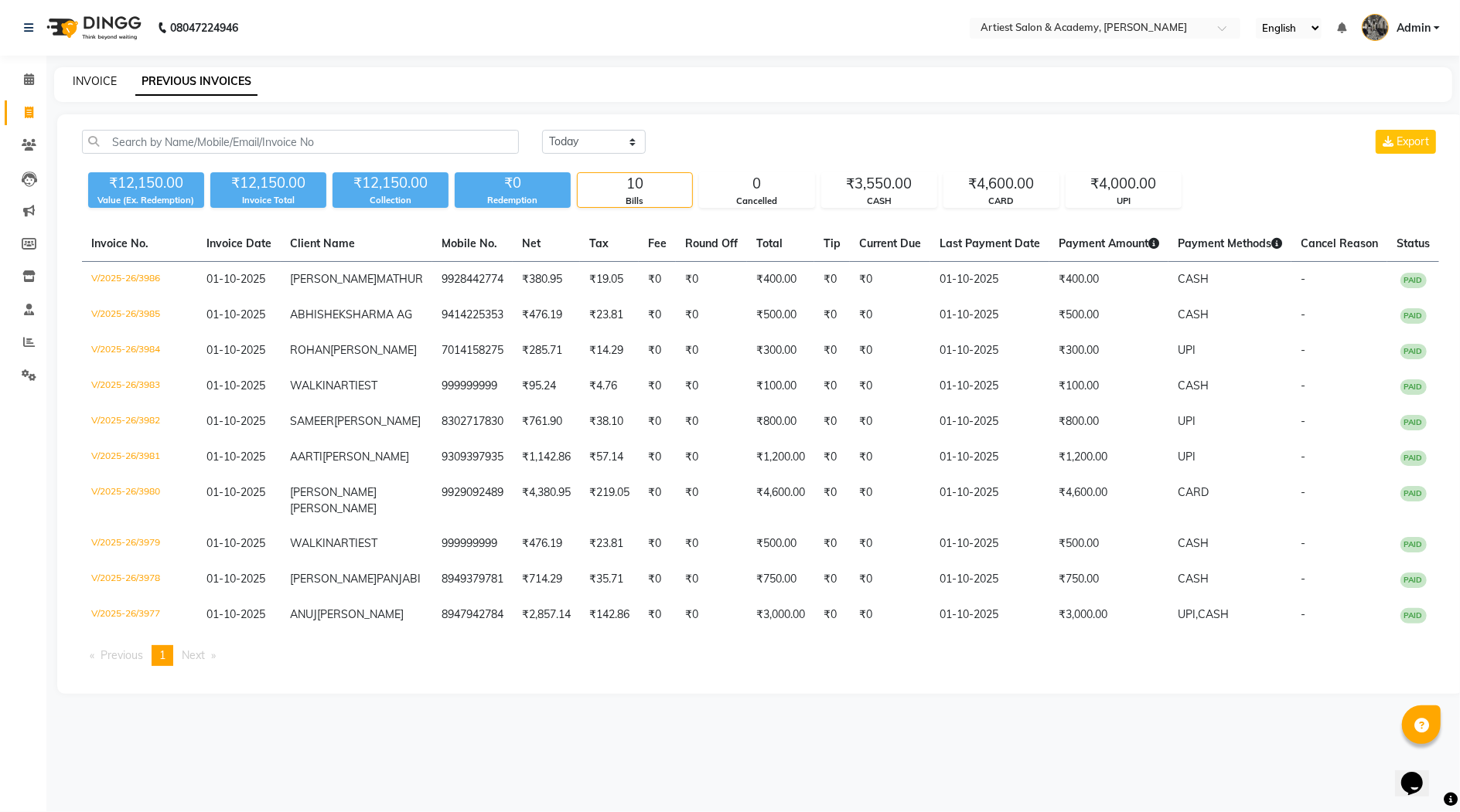
click at [87, 80] on link "INVOICE" at bounding box center [95, 81] width 44 height 14
select select "5123"
select select "service"
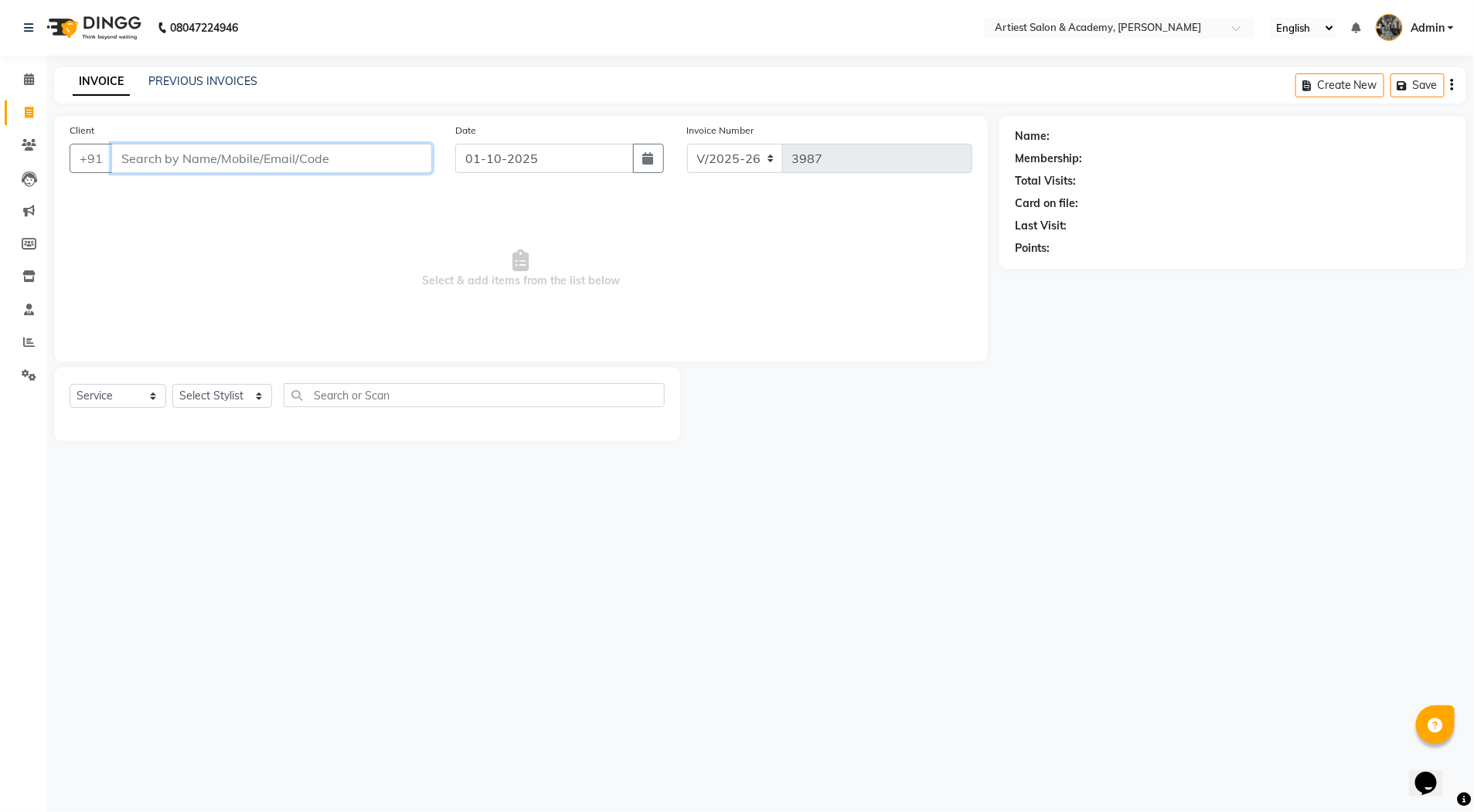
click at [157, 161] on input "Client" at bounding box center [271, 158] width 321 height 29
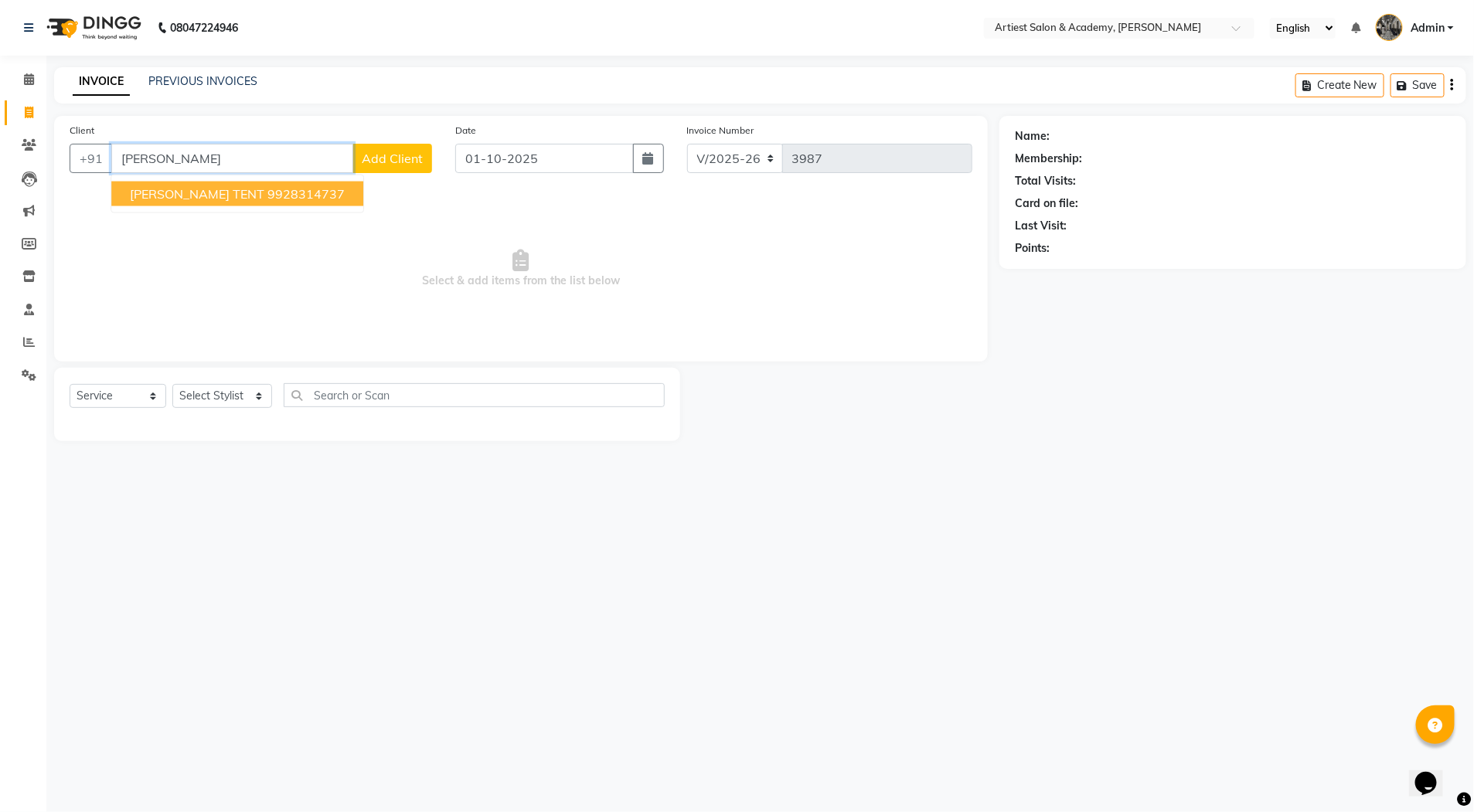
click at [278, 197] on ngb-highlight "9928314737" at bounding box center [305, 194] width 77 height 16
type input "9928314737"
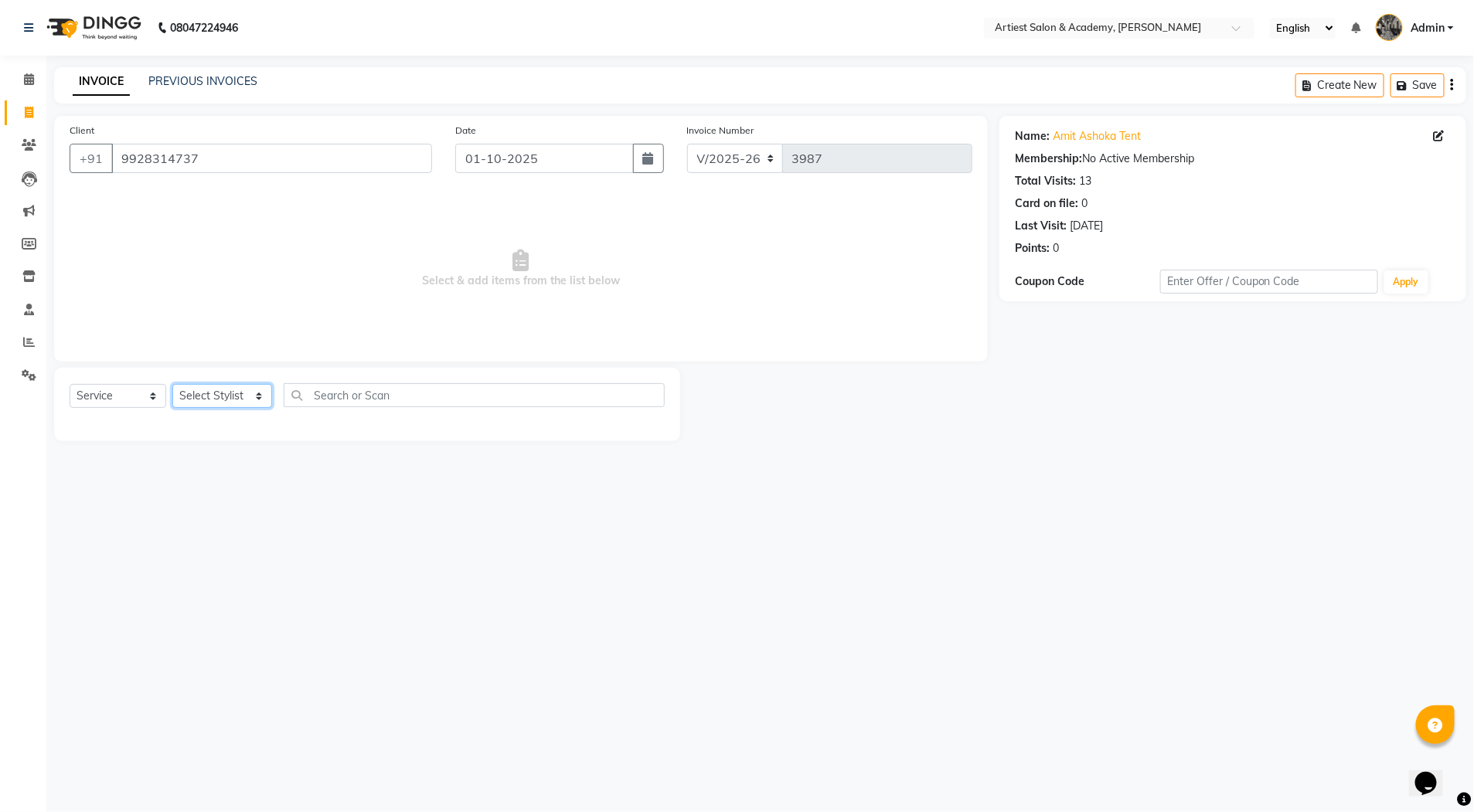
click at [251, 394] on select "Select Stylist [PERSON_NAME] (M) [PERSON_NAME] (F) [PERSON_NAME] DRASHTI [PERSO…" at bounding box center [222, 396] width 99 height 24
select select "90981"
click at [173, 384] on select "Select Stylist [PERSON_NAME] (M) [PERSON_NAME] (F) [PERSON_NAME] DRASHTI [PERSO…" at bounding box center [222, 396] width 99 height 24
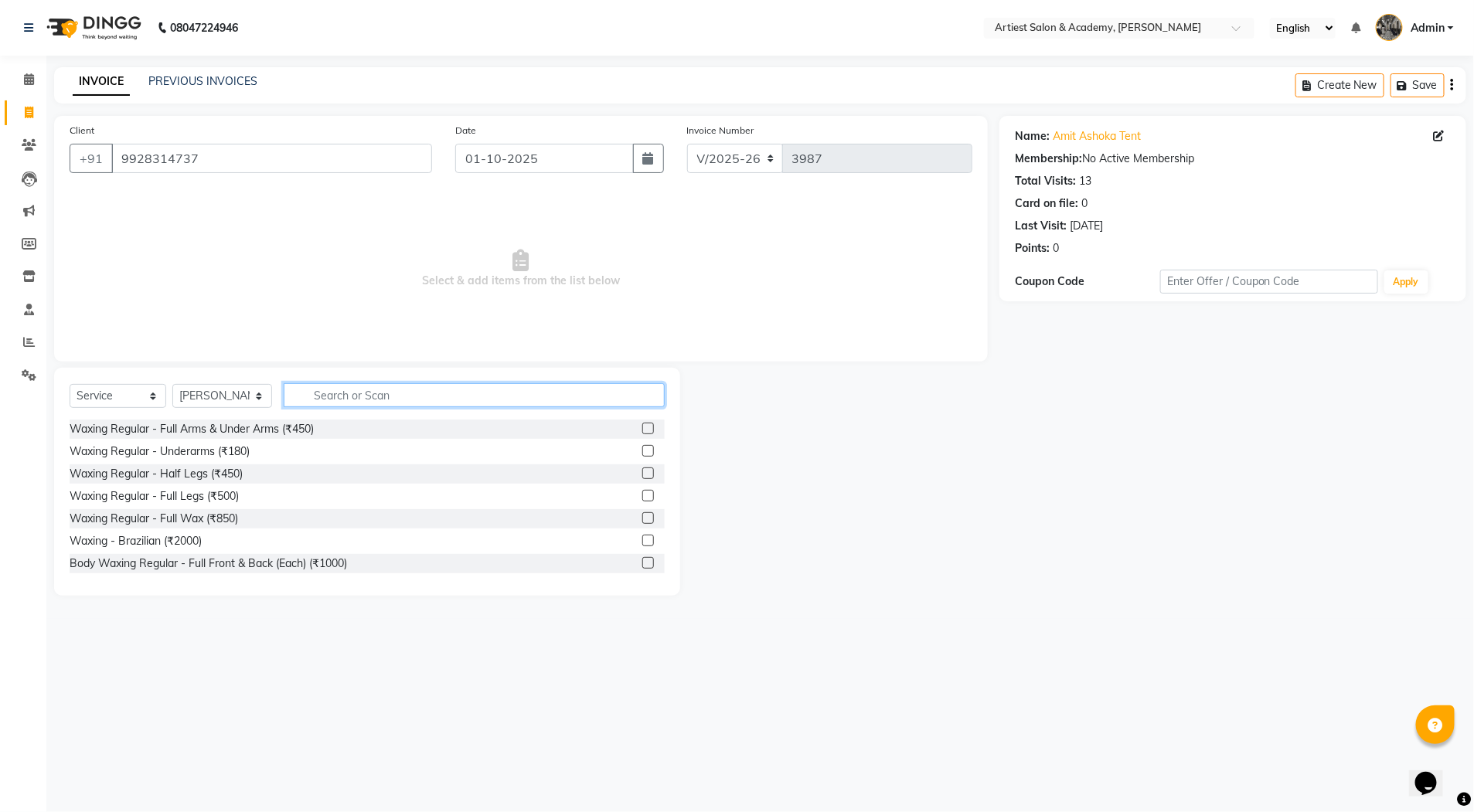
click at [362, 386] on input "text" at bounding box center [474, 395] width 381 height 24
type input "COLOR"
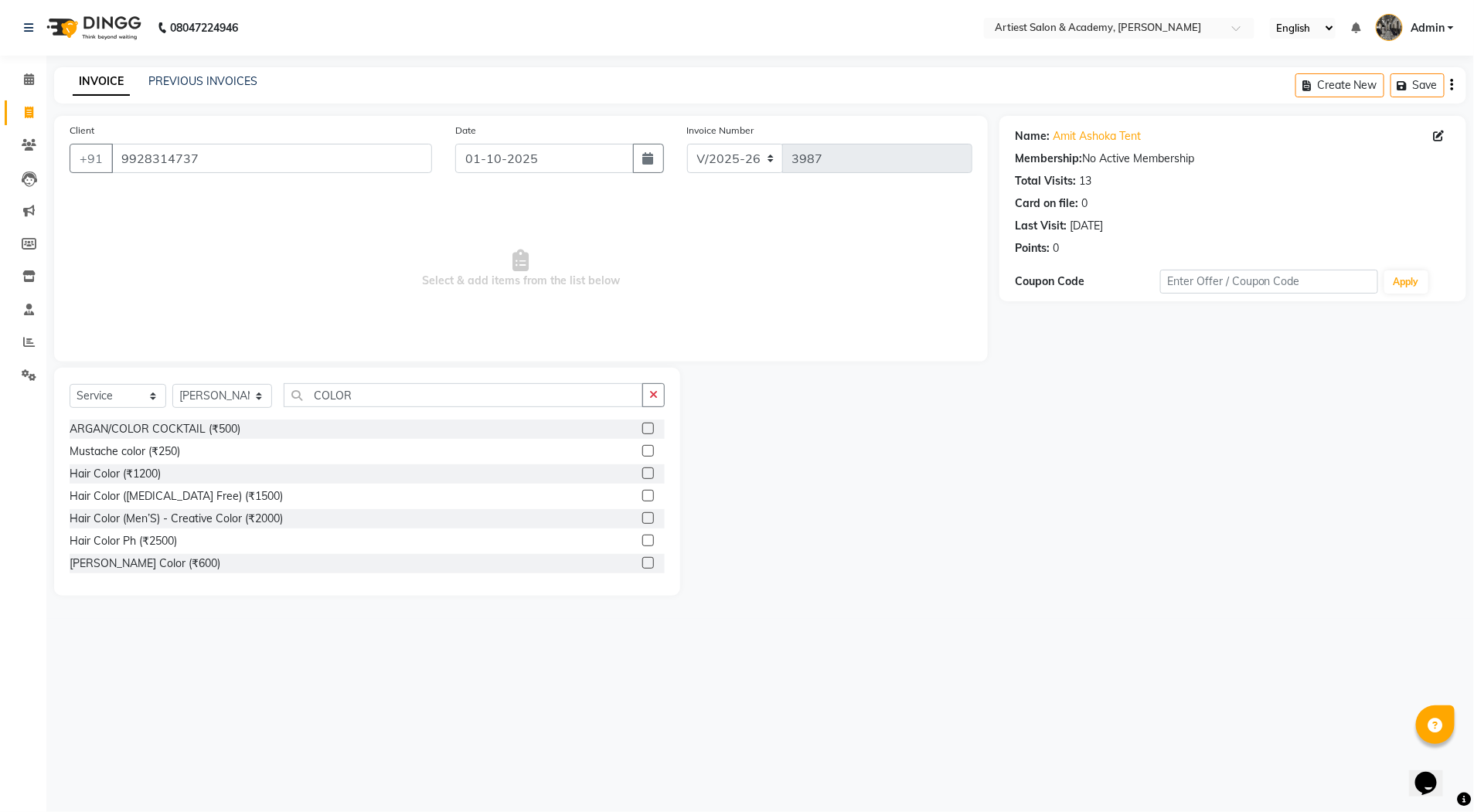
click at [642, 476] on label at bounding box center [648, 474] width 12 height 12
click at [642, 476] on input "checkbox" at bounding box center [647, 474] width 10 height 10
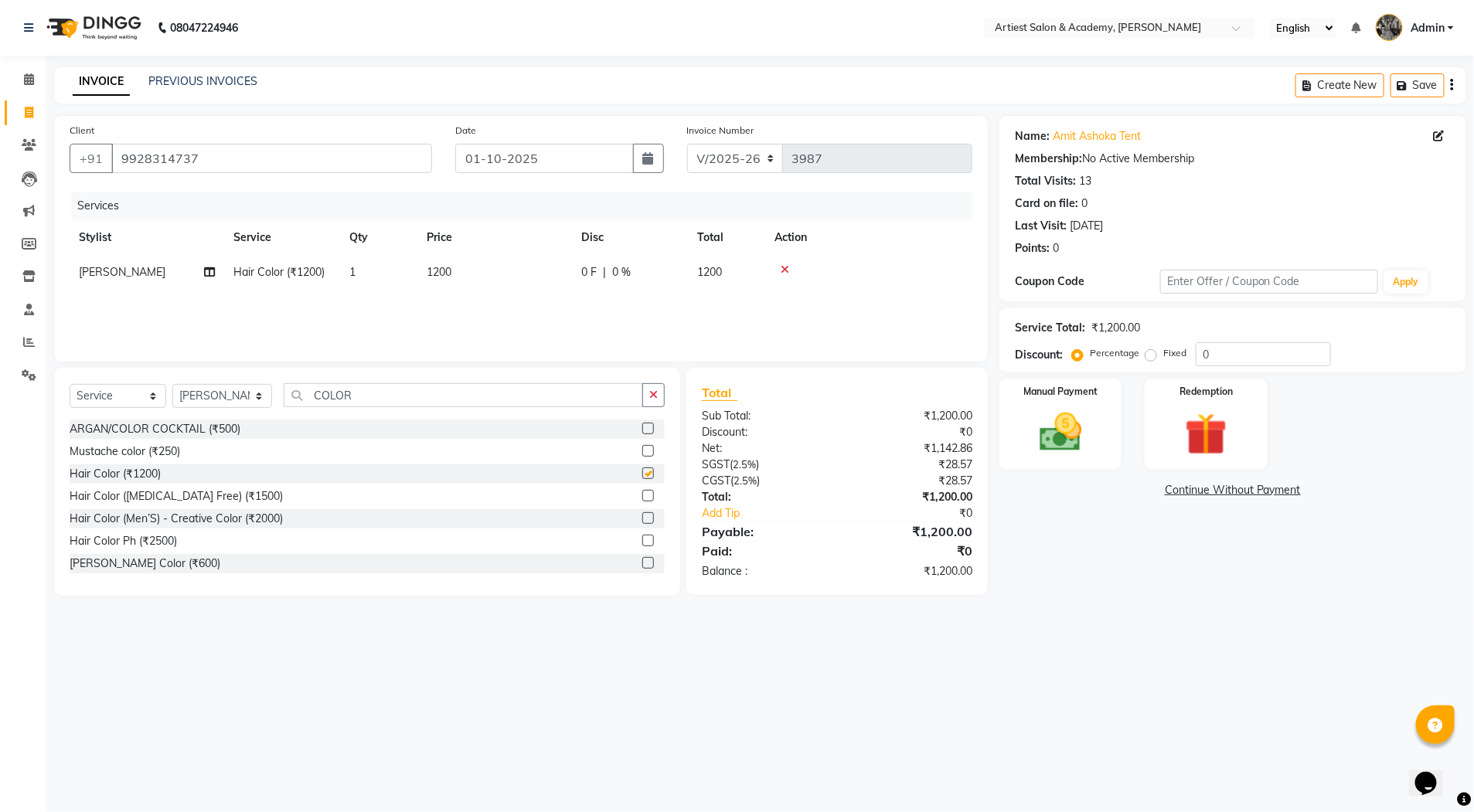
checkbox input "false"
click at [1055, 445] on img at bounding box center [1060, 433] width 71 height 51
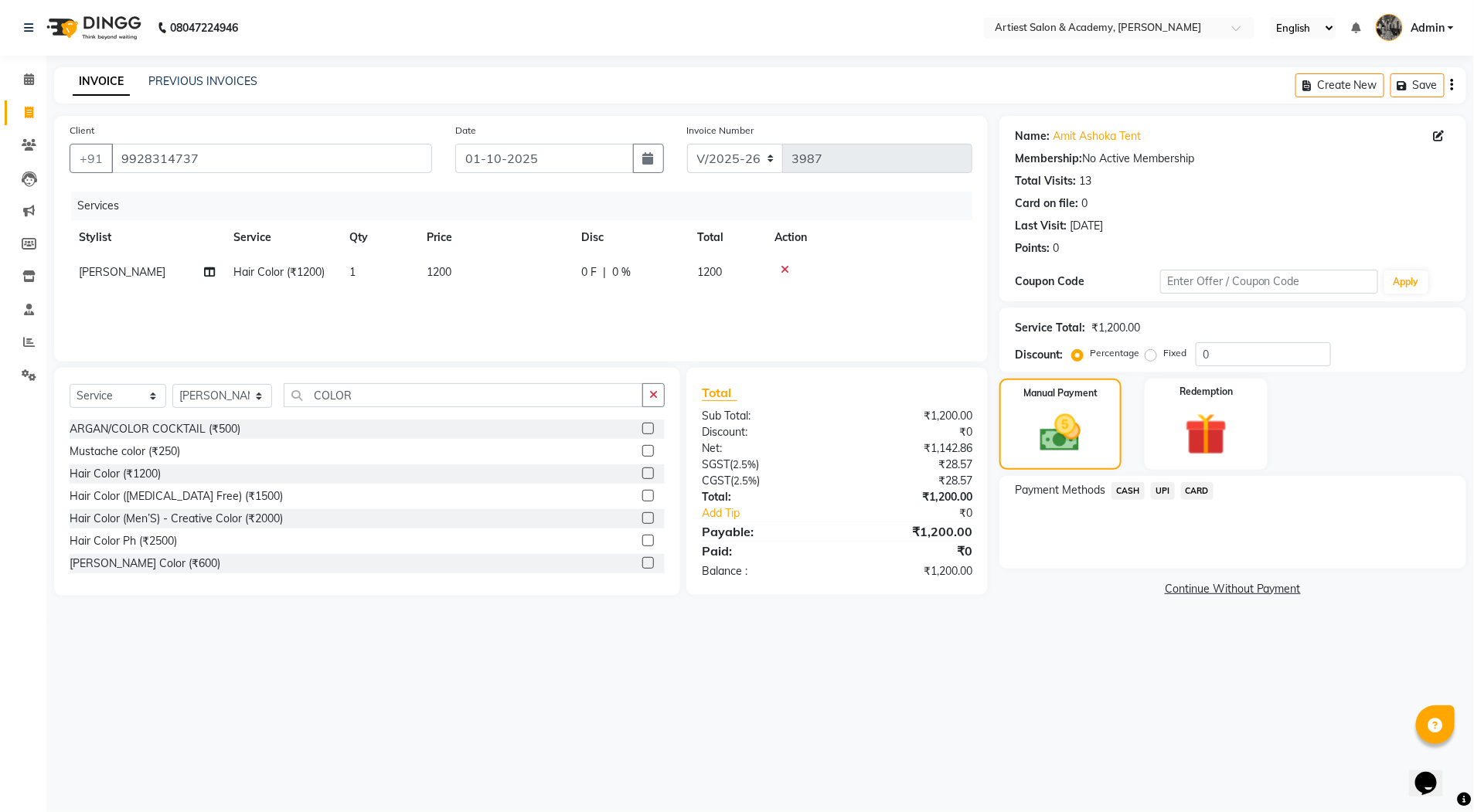
click at [1130, 489] on span "CASH" at bounding box center [1128, 491] width 33 height 18
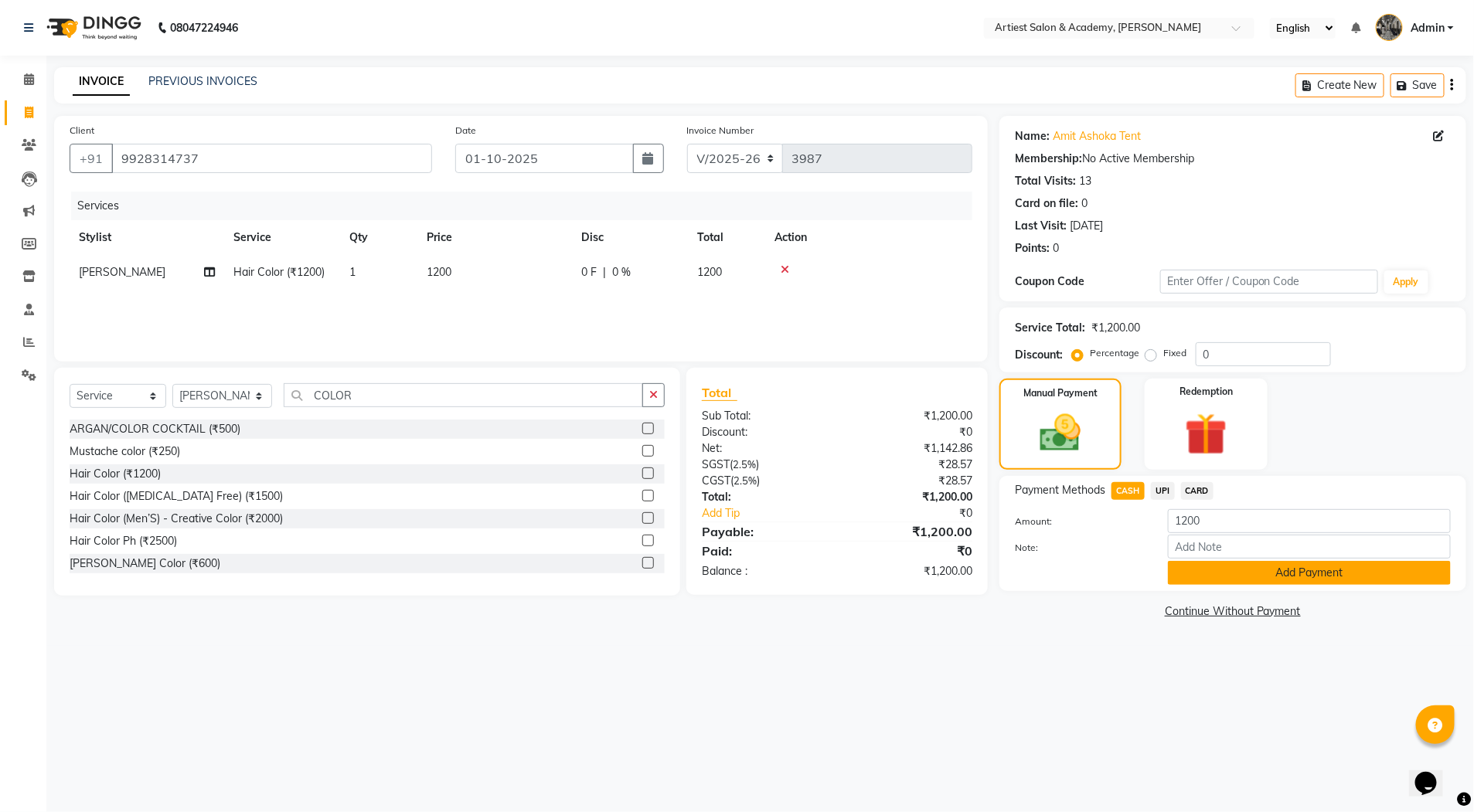
click at [1299, 577] on button "Add Payment" at bounding box center [1309, 573] width 283 height 24
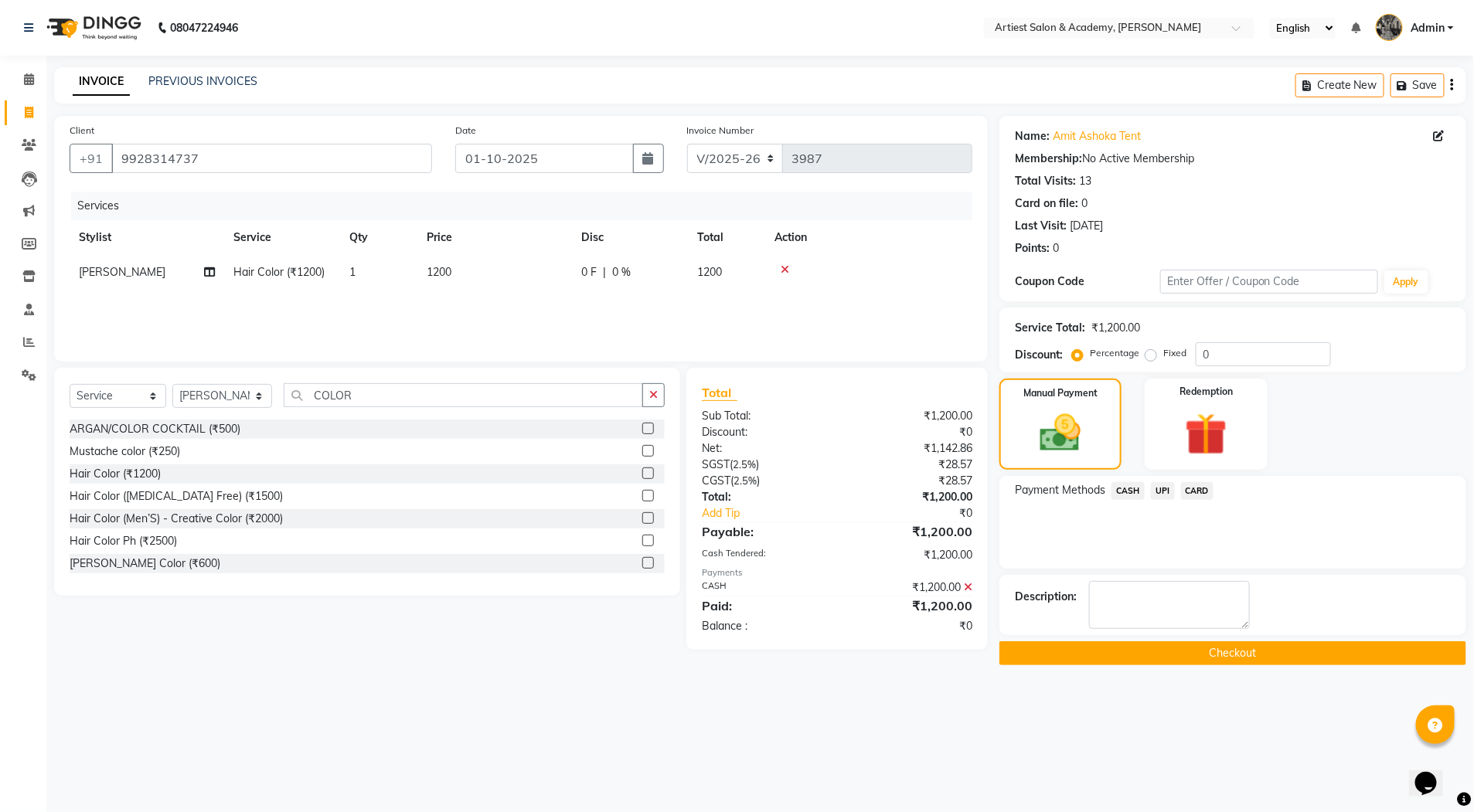
click at [1243, 655] on button "Checkout" at bounding box center [1232, 653] width 467 height 24
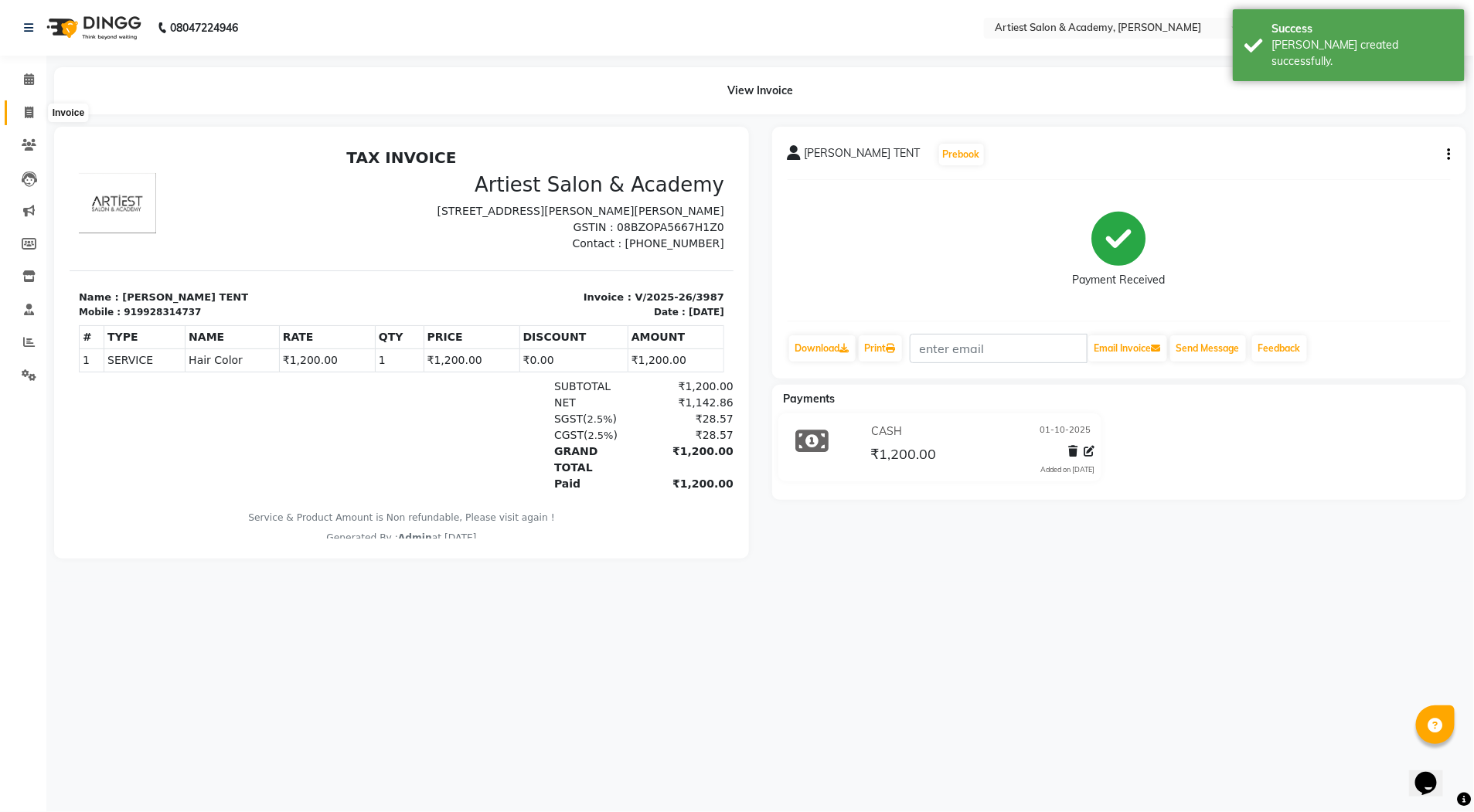
click at [25, 106] on icon at bounding box center [28, 112] width 9 height 12
select select "5123"
select select "service"
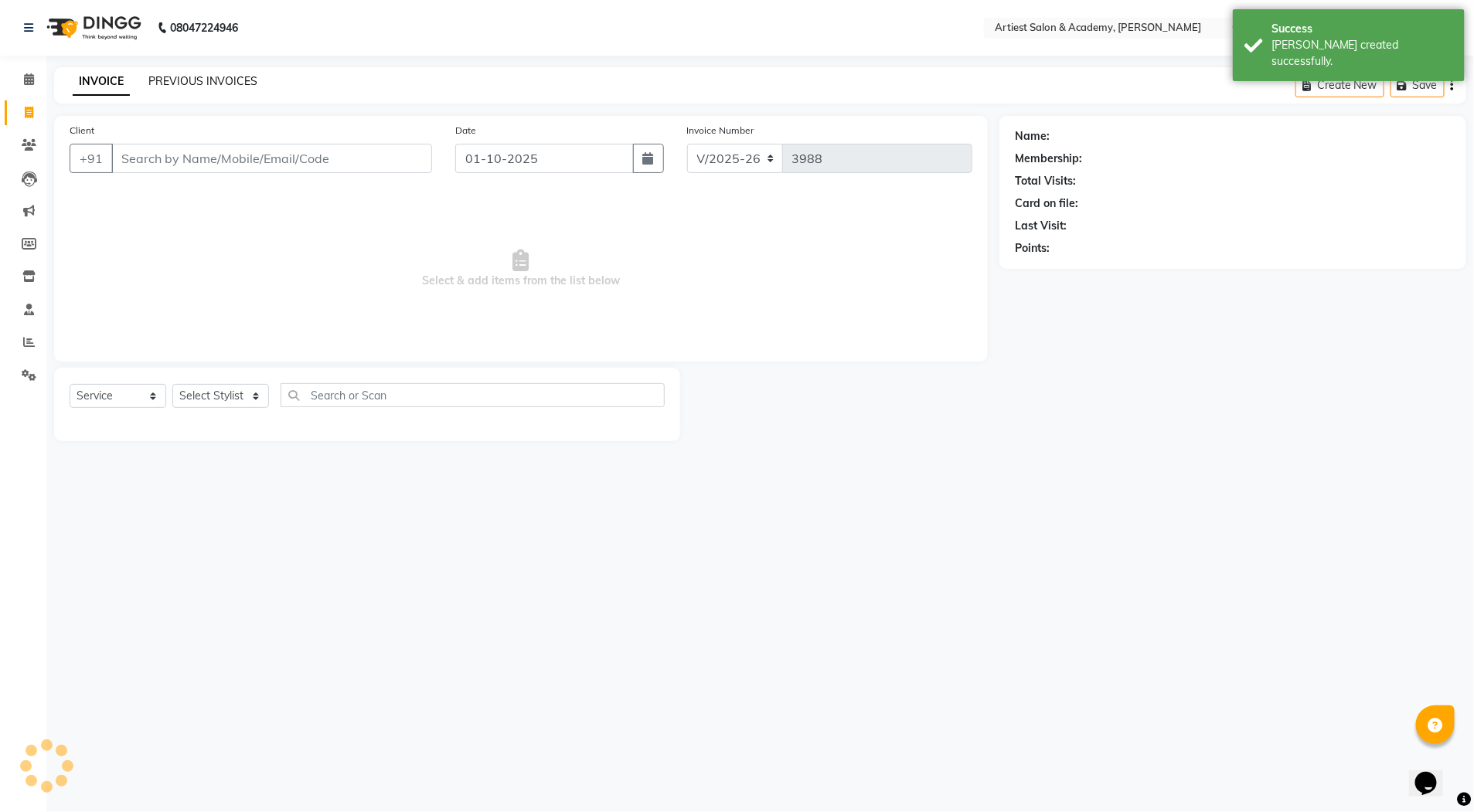
click at [211, 75] on link "PREVIOUS INVOICES" at bounding box center [203, 81] width 109 height 14
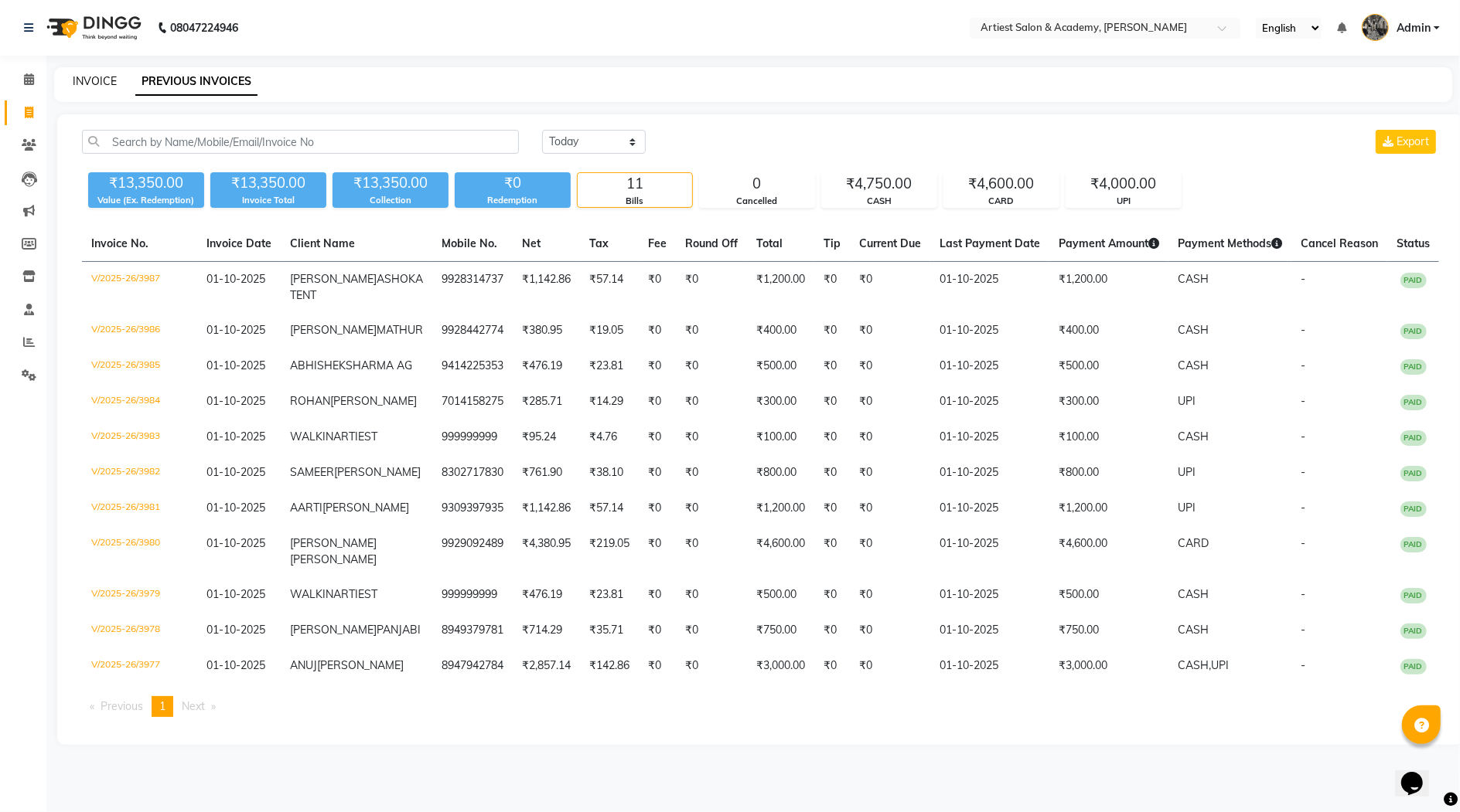
click at [97, 84] on link "INVOICE" at bounding box center [95, 81] width 44 height 14
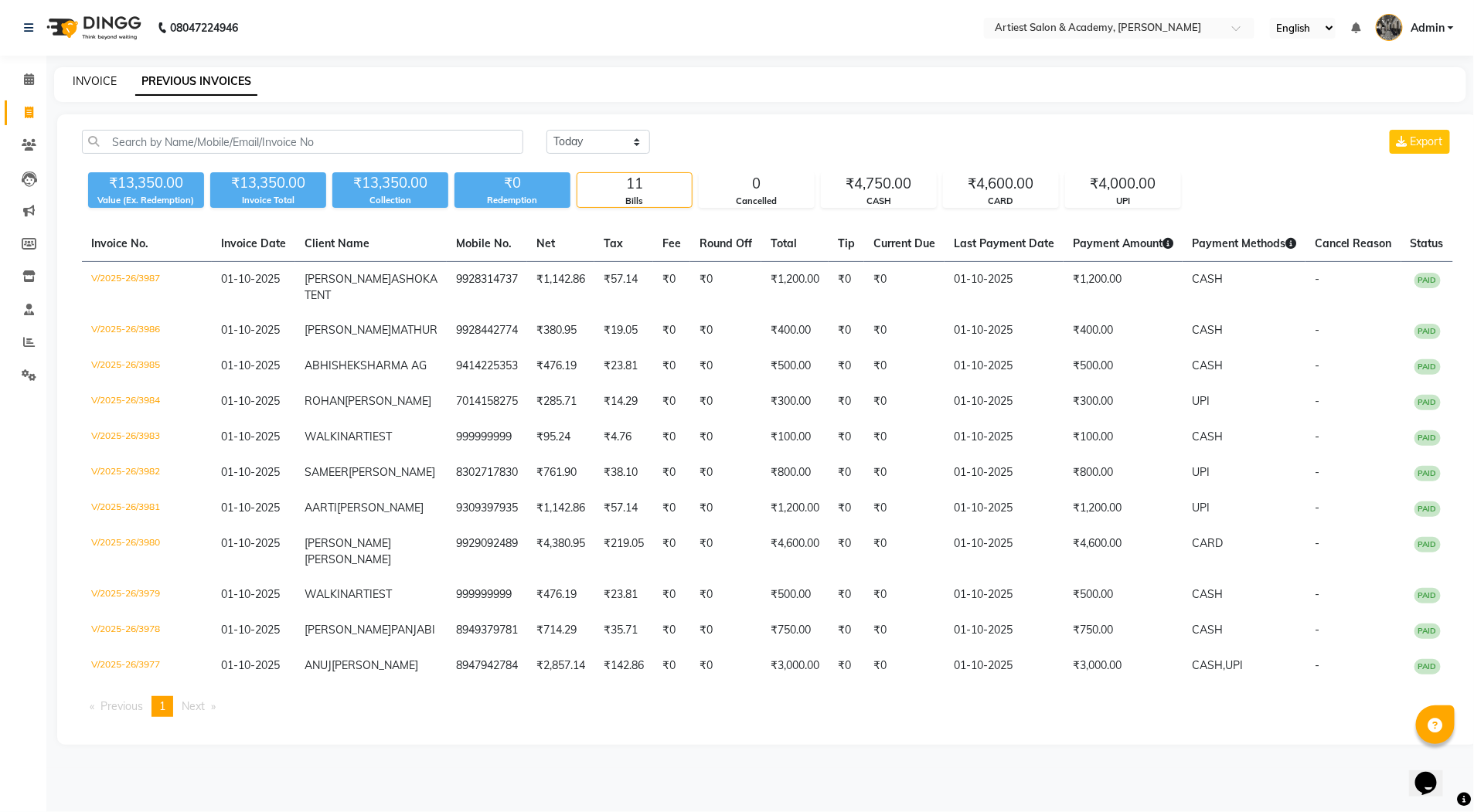
select select "service"
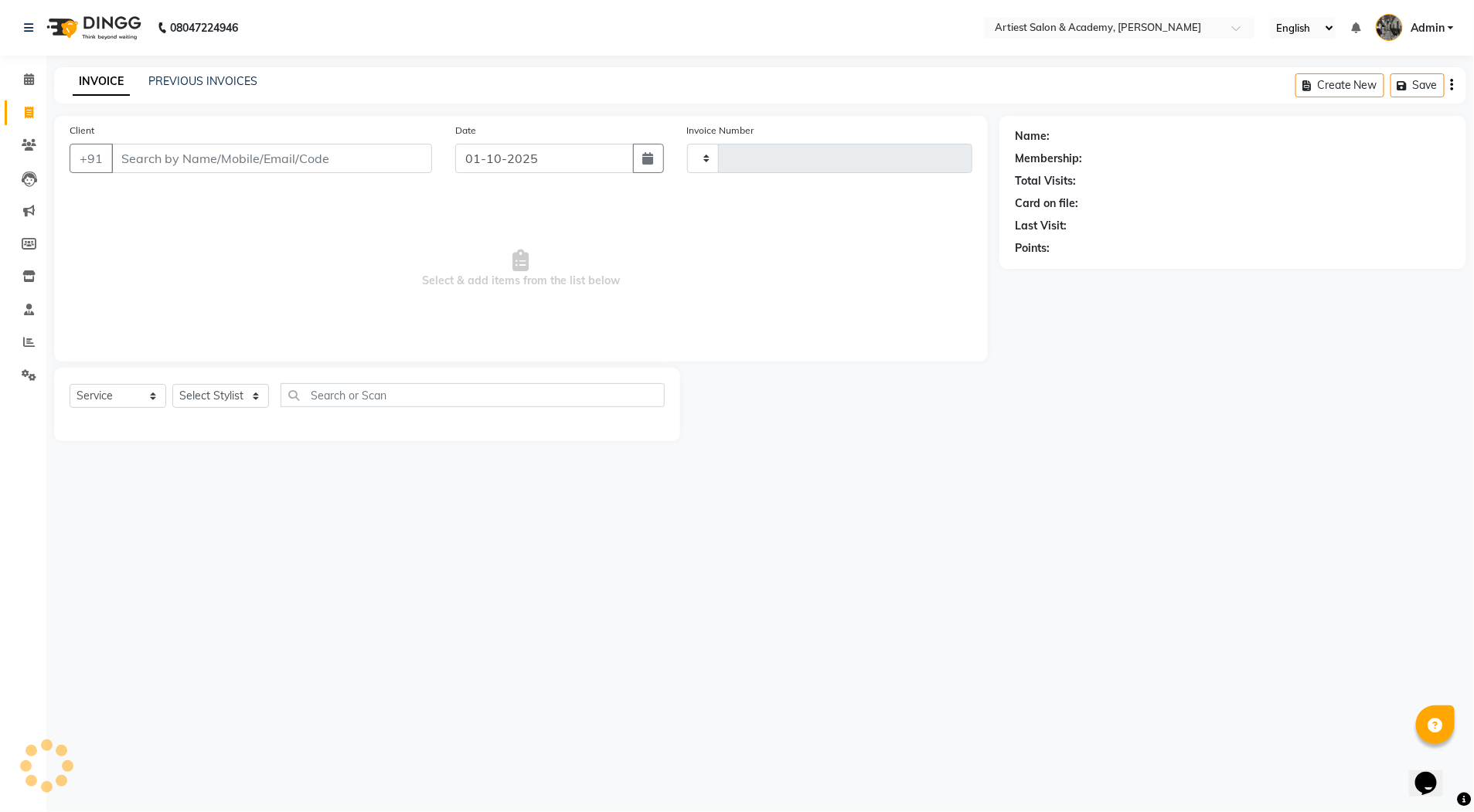
type input "3988"
select select "5123"
click at [206, 79] on link "PREVIOUS INVOICES" at bounding box center [203, 81] width 109 height 14
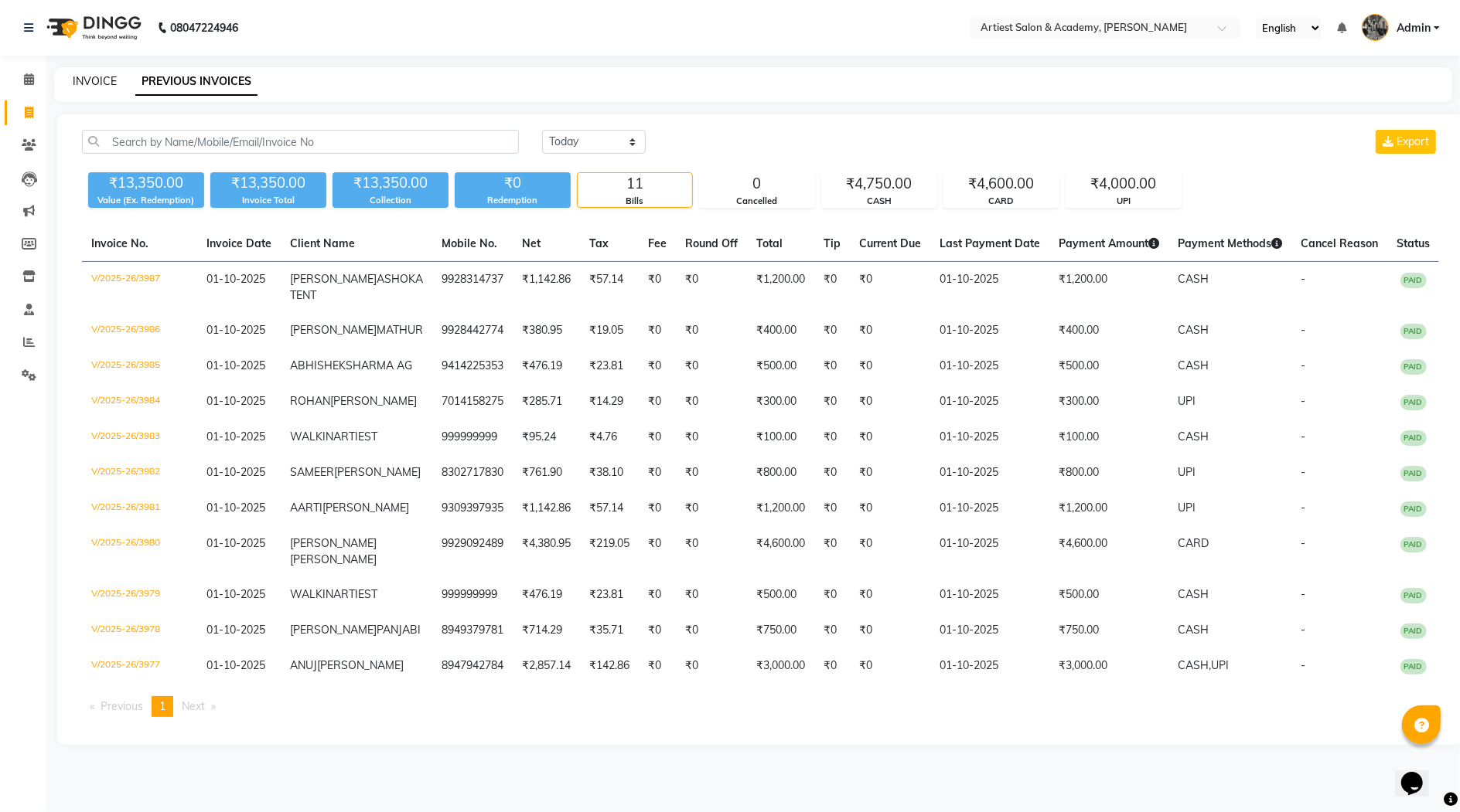
click at [107, 78] on link "INVOICE" at bounding box center [95, 81] width 44 height 14
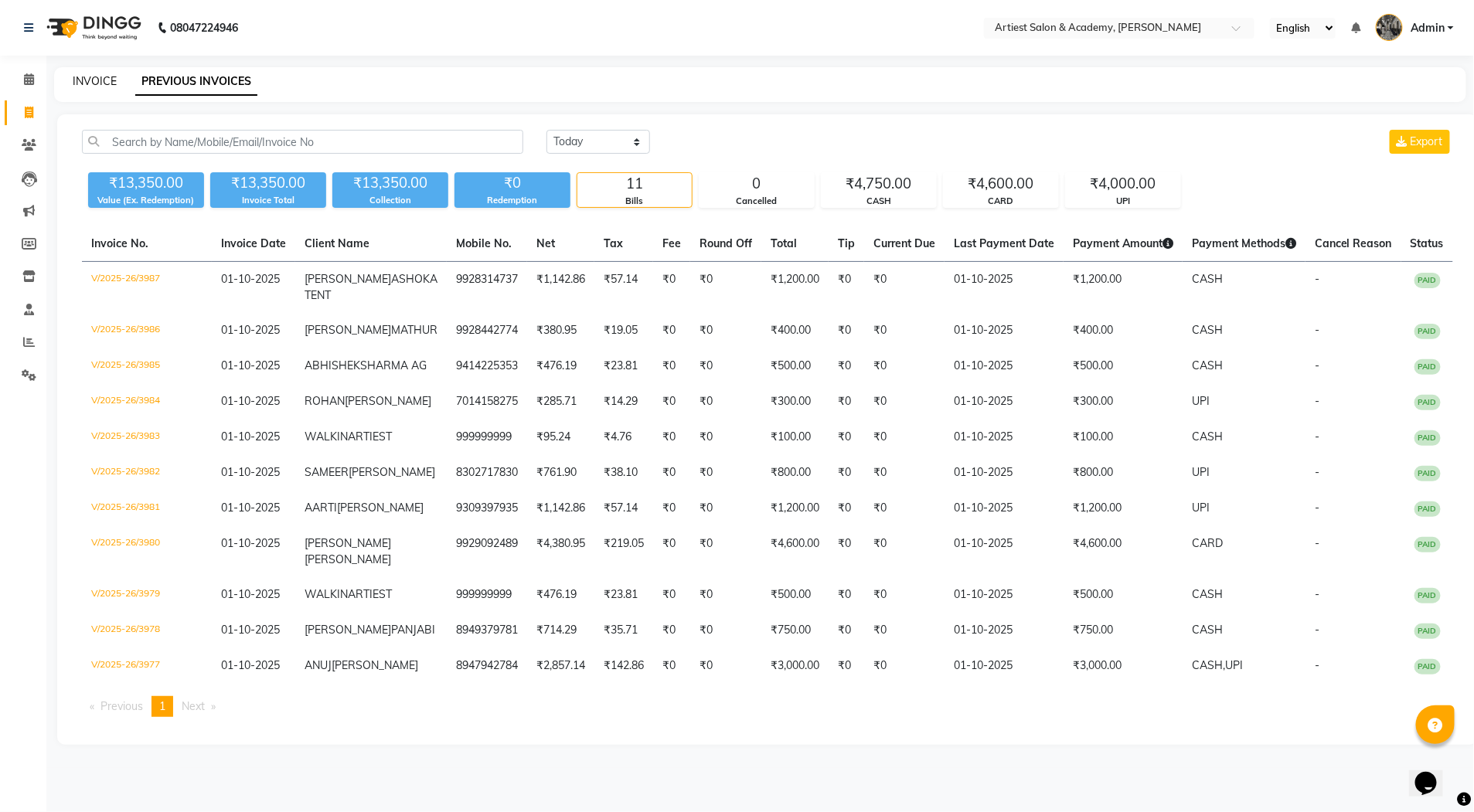
select select "service"
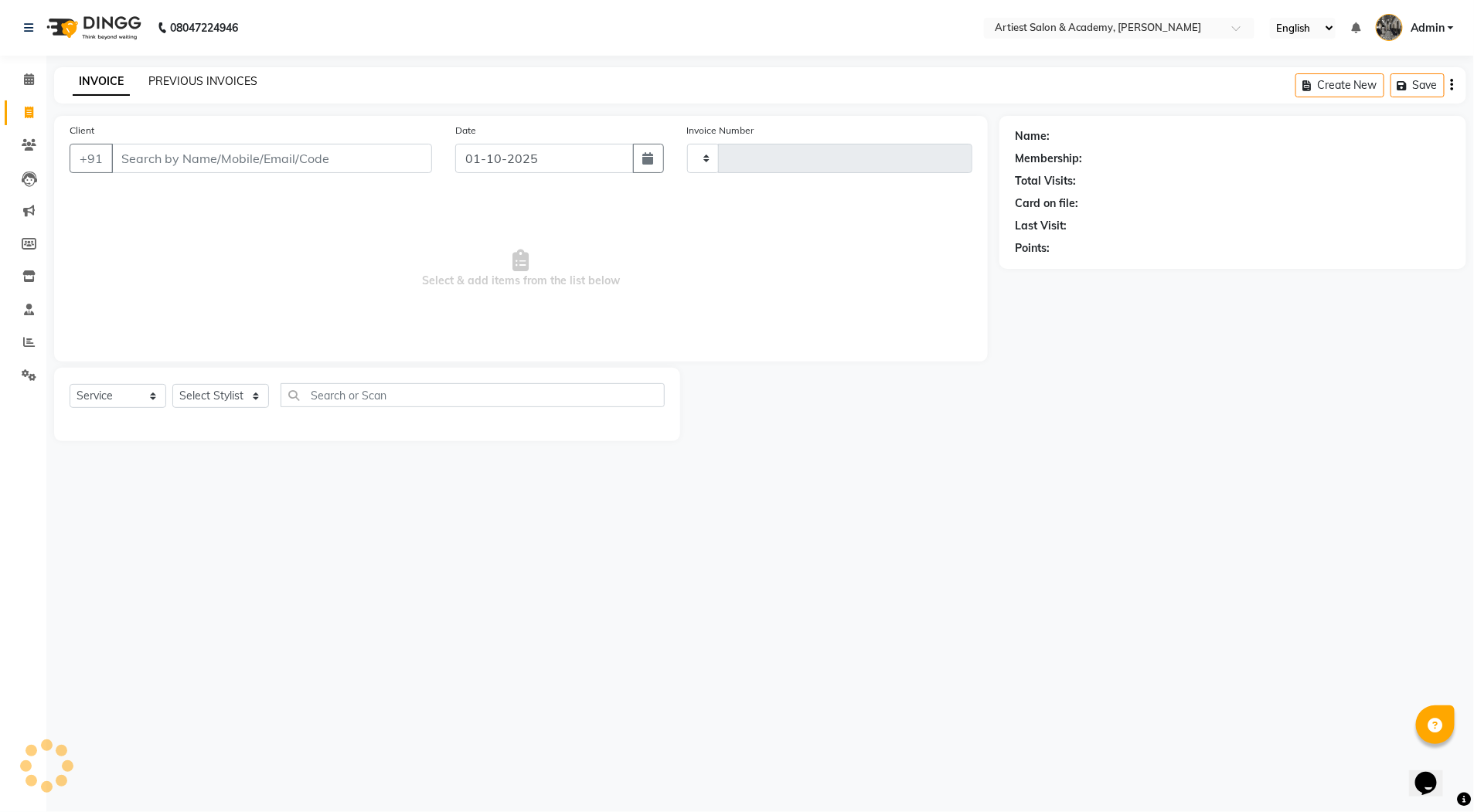
type input "3988"
select select "5123"
click at [188, 82] on link "PREVIOUS INVOICES" at bounding box center [203, 81] width 109 height 14
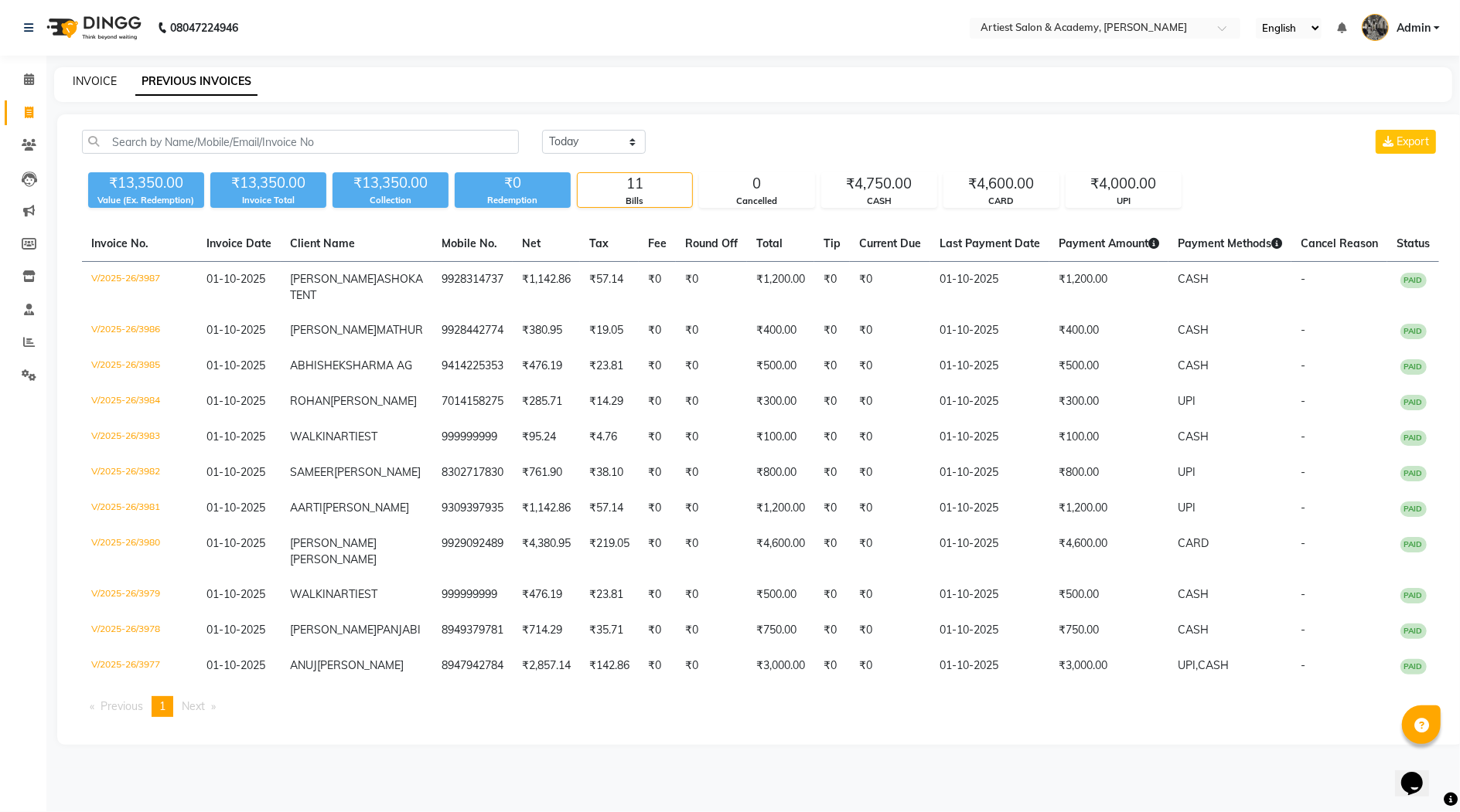
click at [100, 80] on link "INVOICE" at bounding box center [95, 81] width 44 height 14
select select "5123"
select select "service"
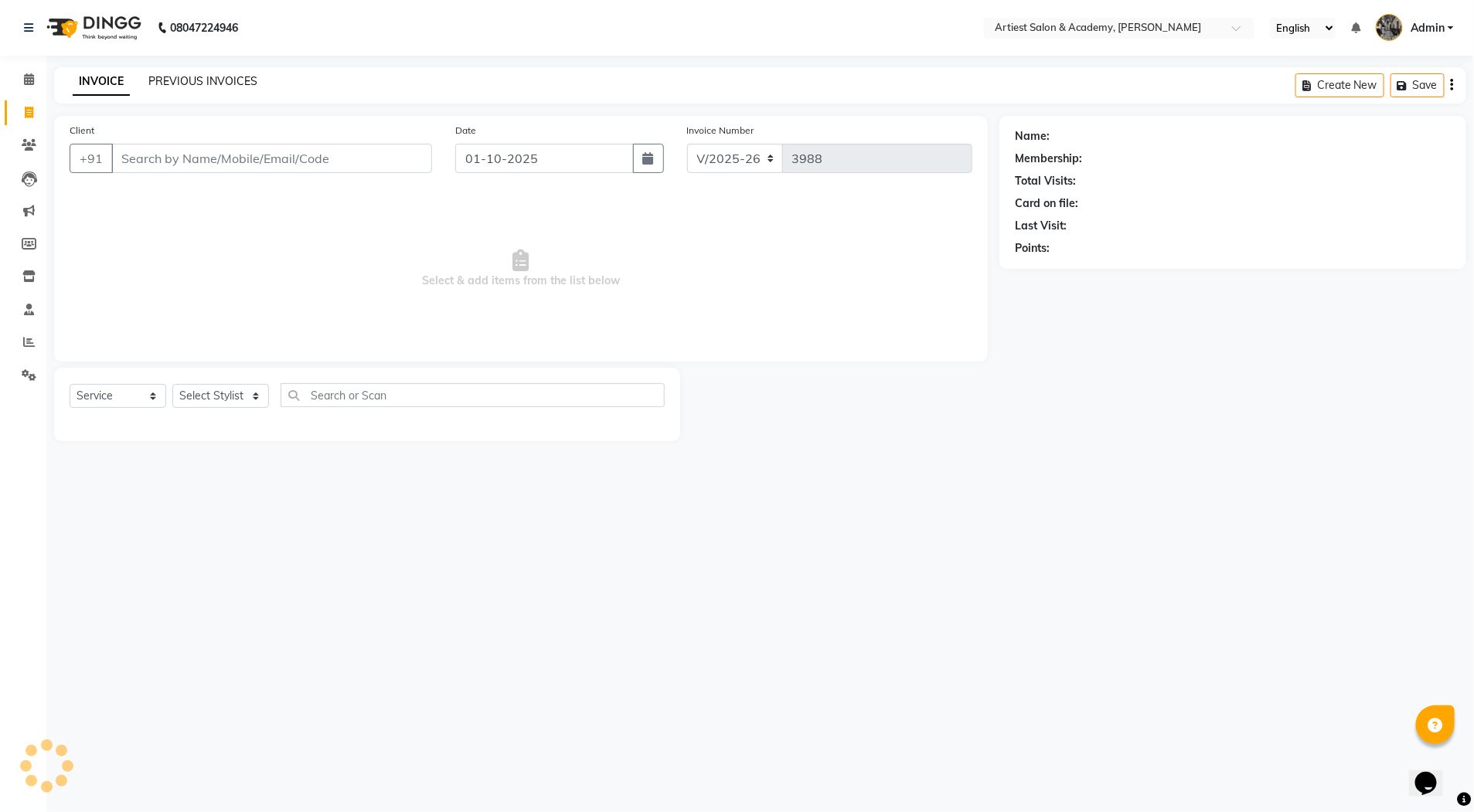
click at [177, 80] on link "PREVIOUS INVOICES" at bounding box center [203, 81] width 109 height 14
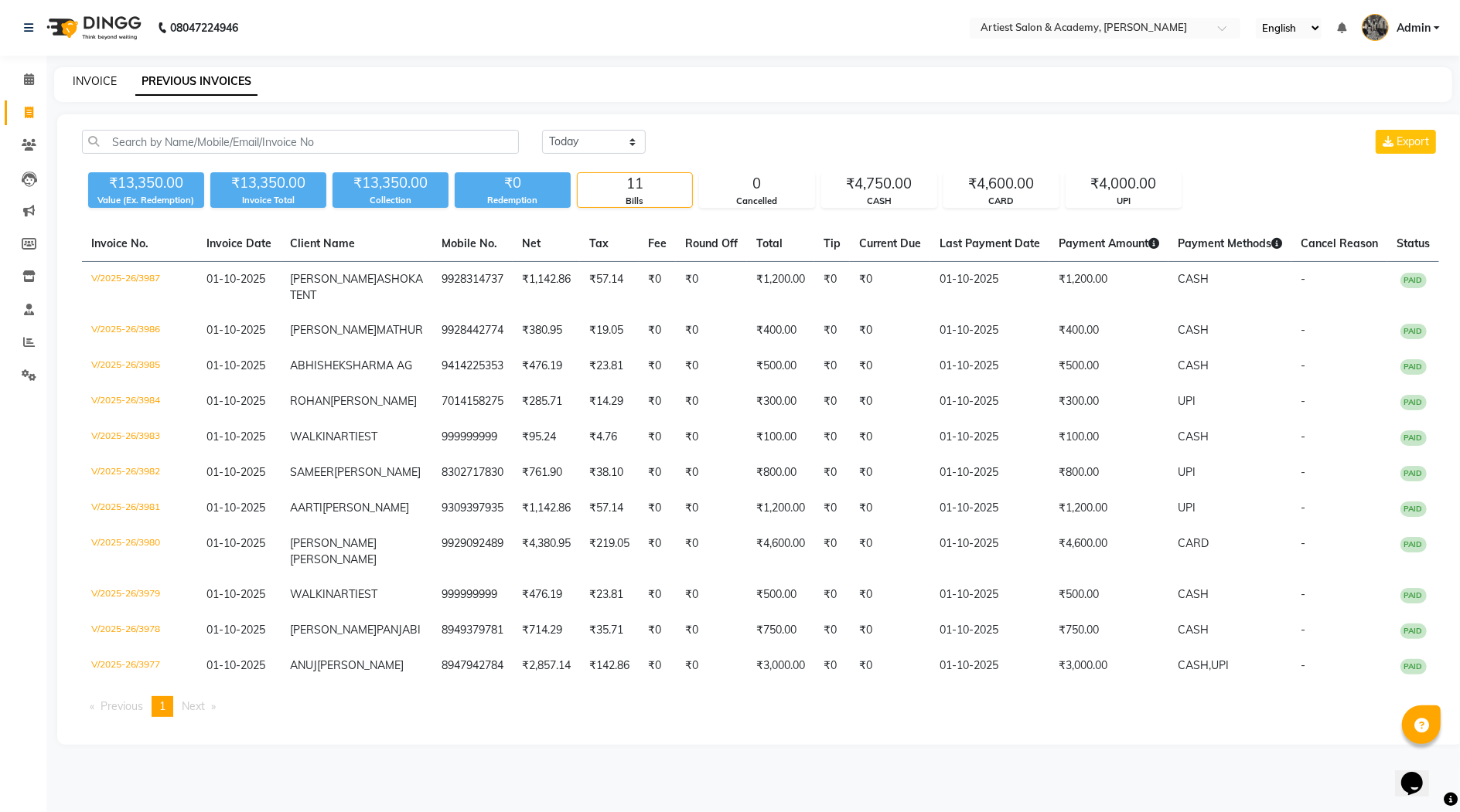
click at [99, 80] on link "INVOICE" at bounding box center [95, 81] width 44 height 14
select select "5123"
select select "service"
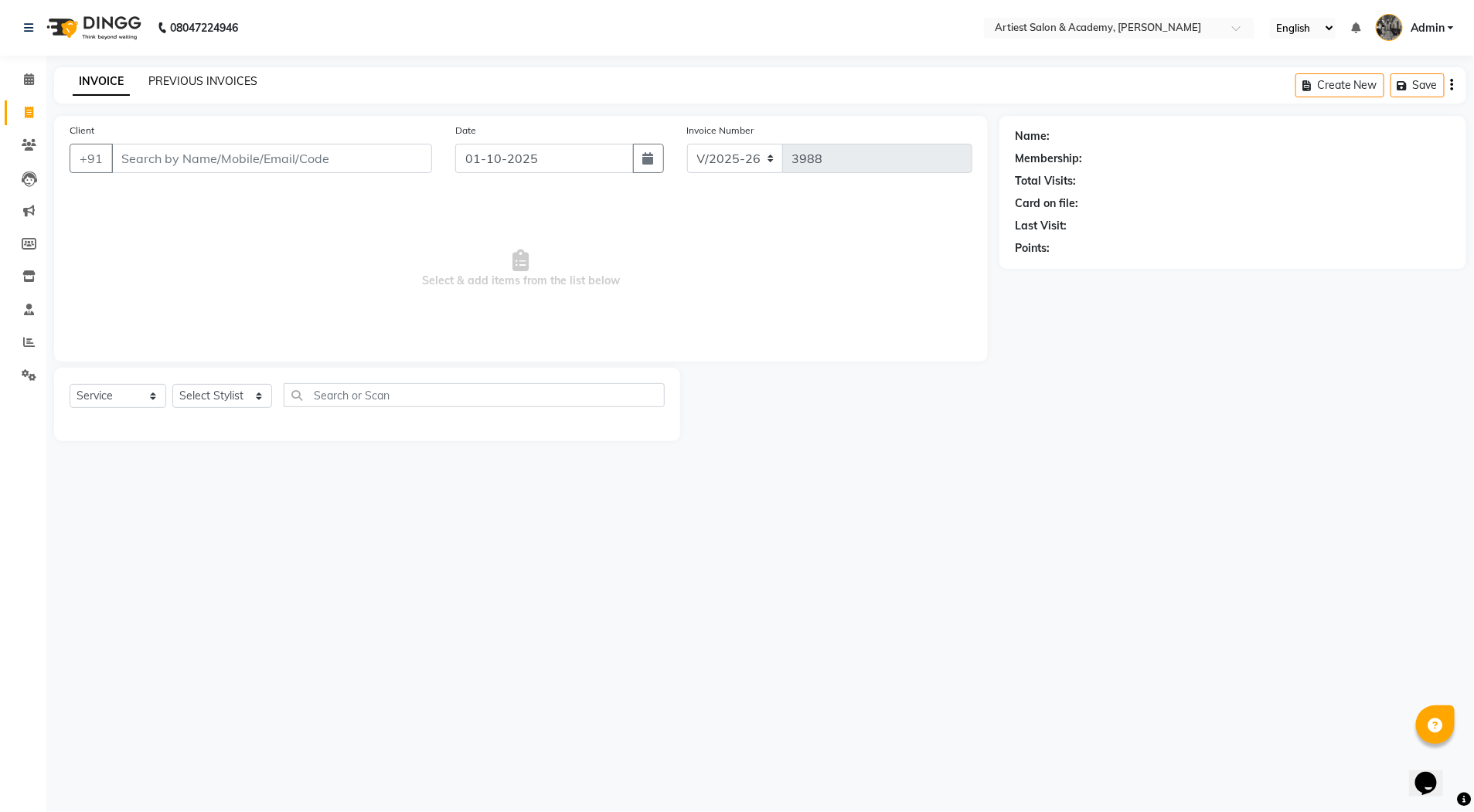
click at [222, 85] on link "PREVIOUS INVOICES" at bounding box center [203, 81] width 109 height 14
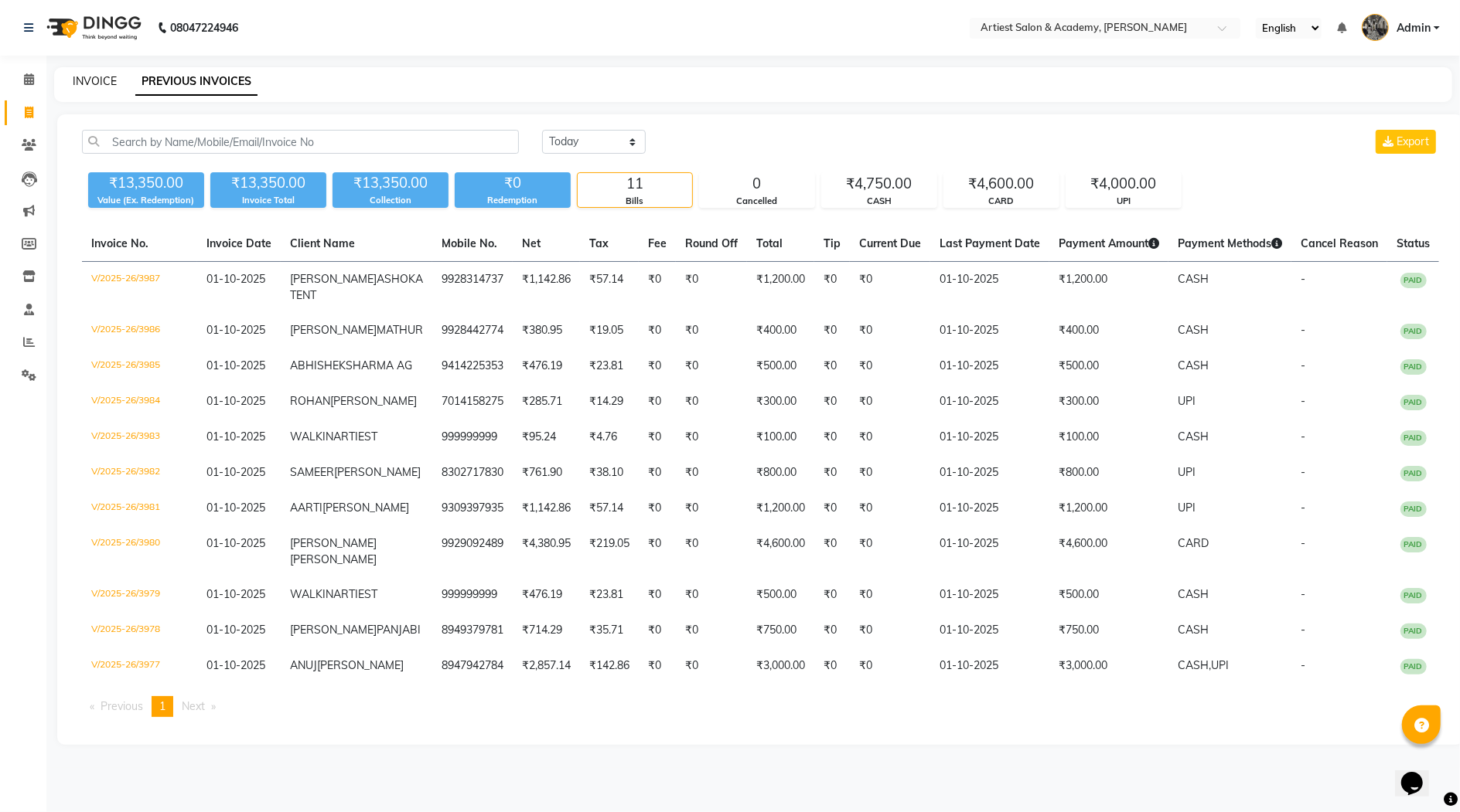
click at [97, 76] on link "INVOICE" at bounding box center [95, 81] width 44 height 14
select select "service"
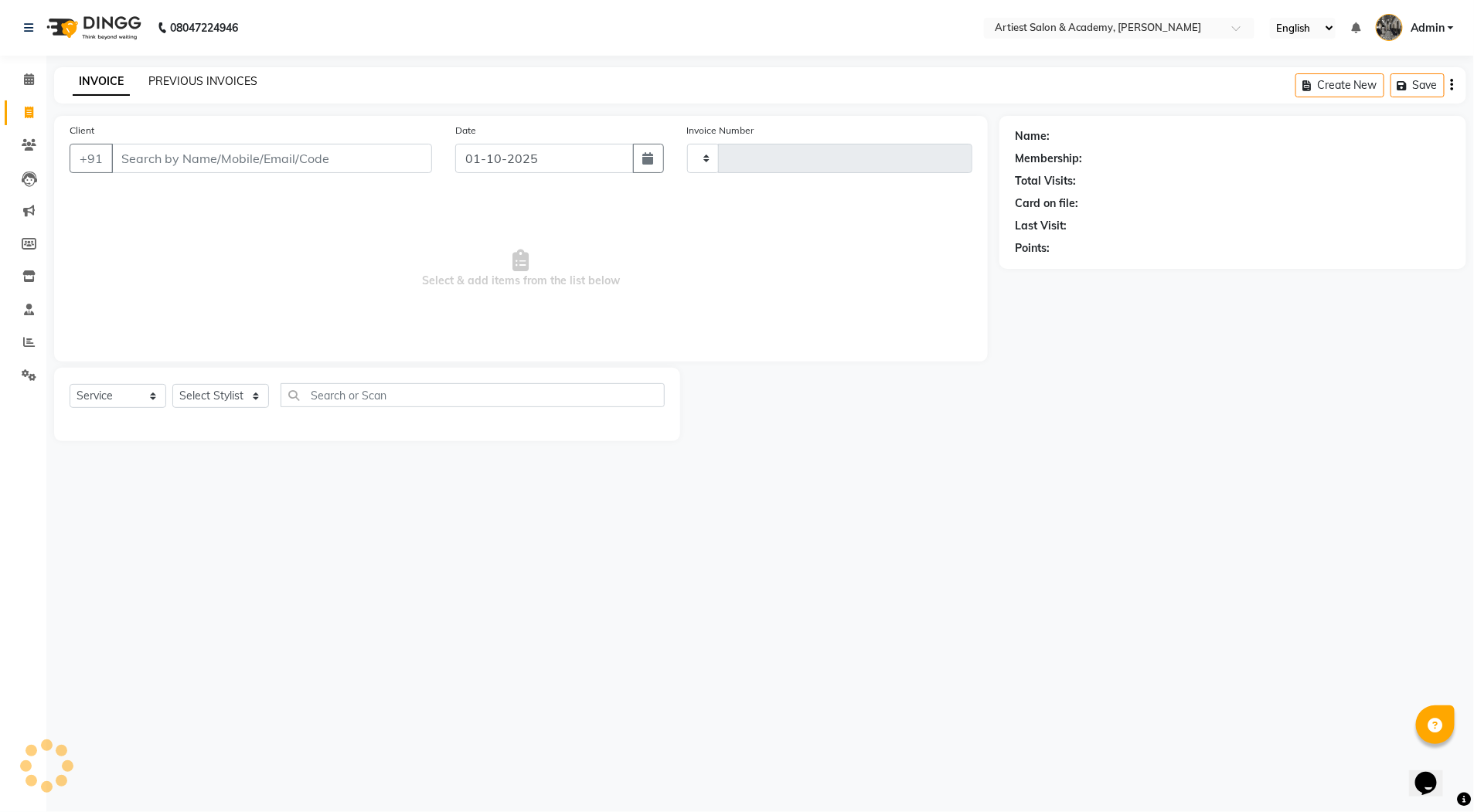
type input "3988"
select select "5123"
click at [174, 77] on link "PREVIOUS INVOICES" at bounding box center [203, 81] width 109 height 14
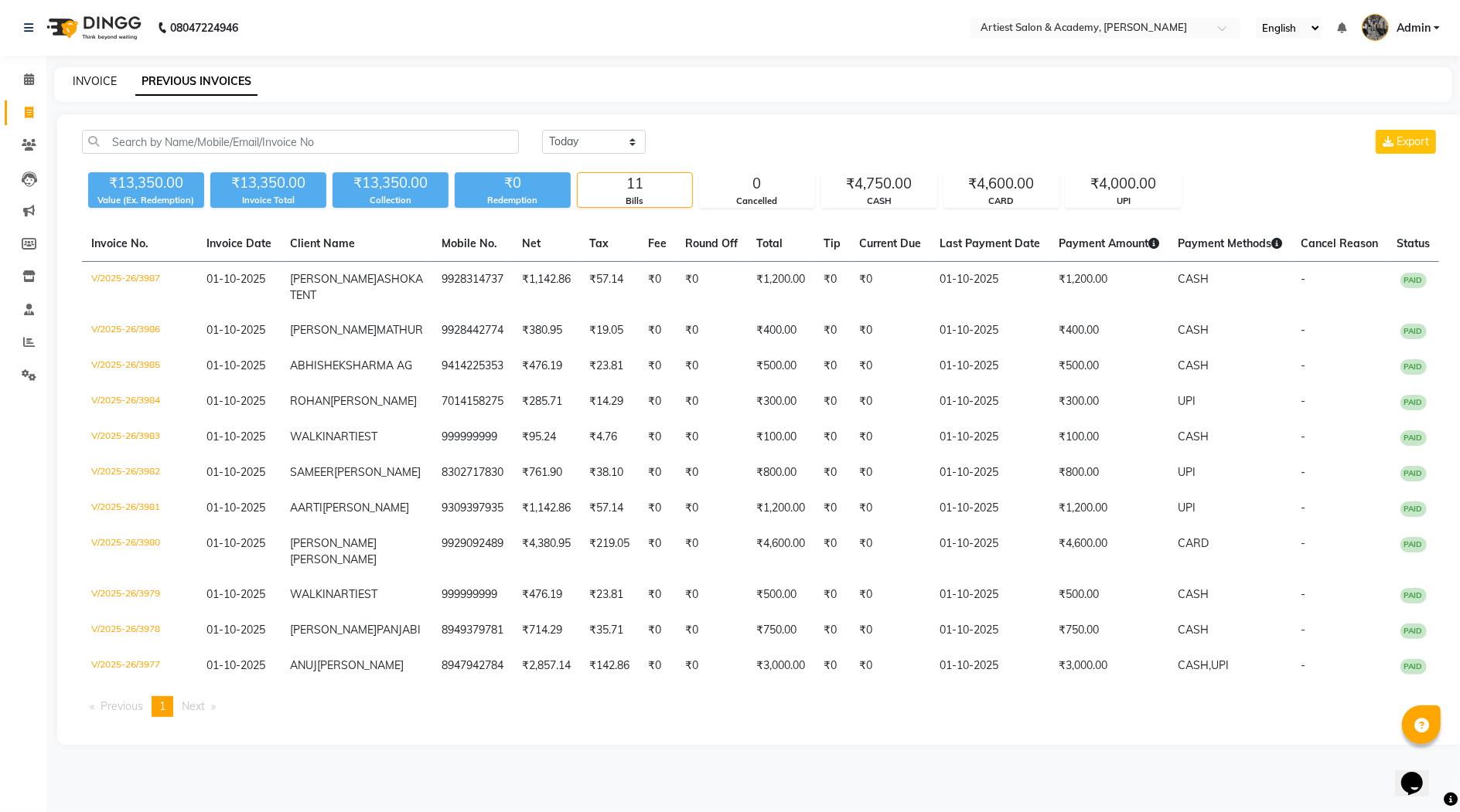
click at [105, 79] on link "INVOICE" at bounding box center [95, 81] width 44 height 14
select select "service"
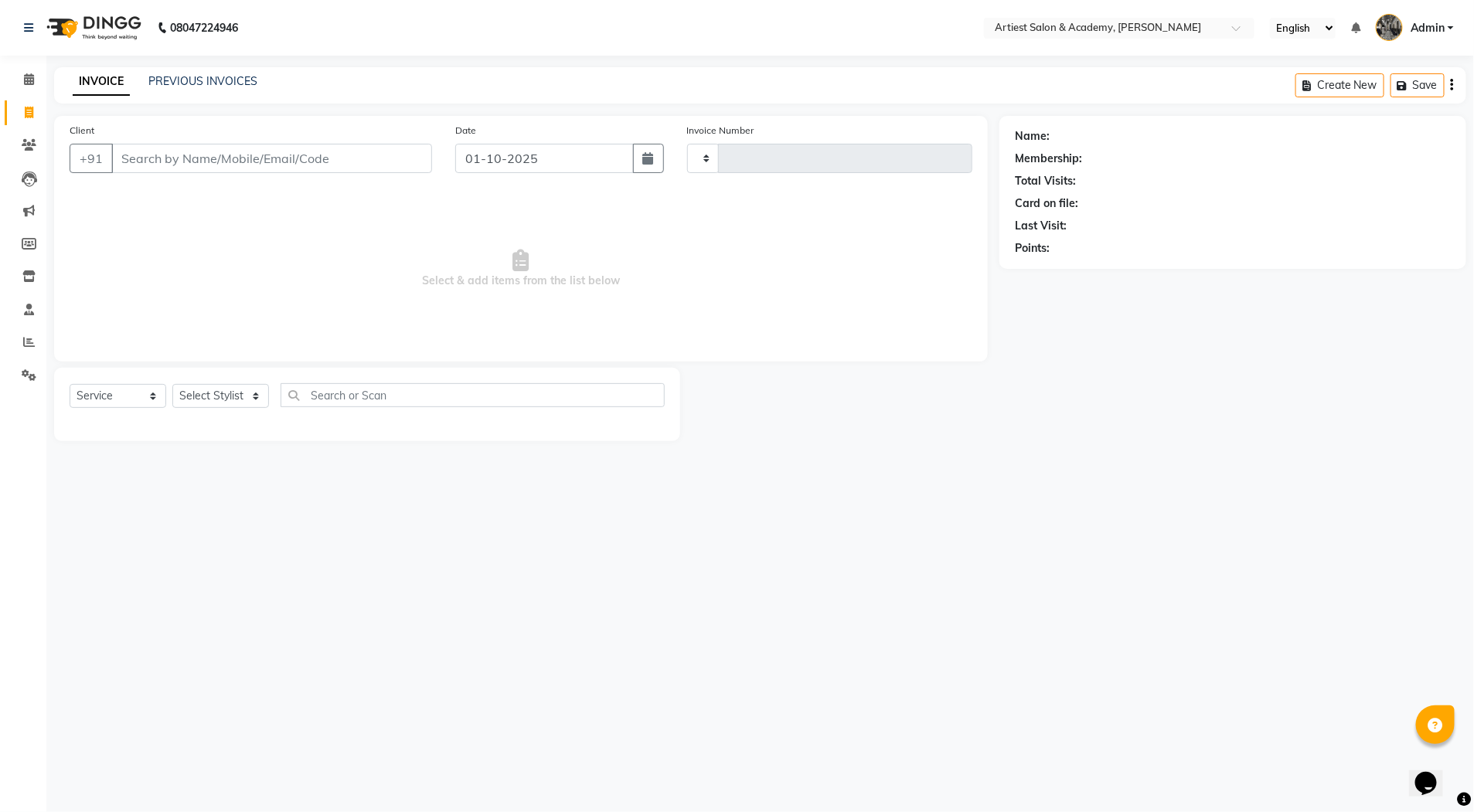
type input "3988"
select select "5123"
click at [217, 81] on link "PREVIOUS INVOICES" at bounding box center [203, 81] width 109 height 14
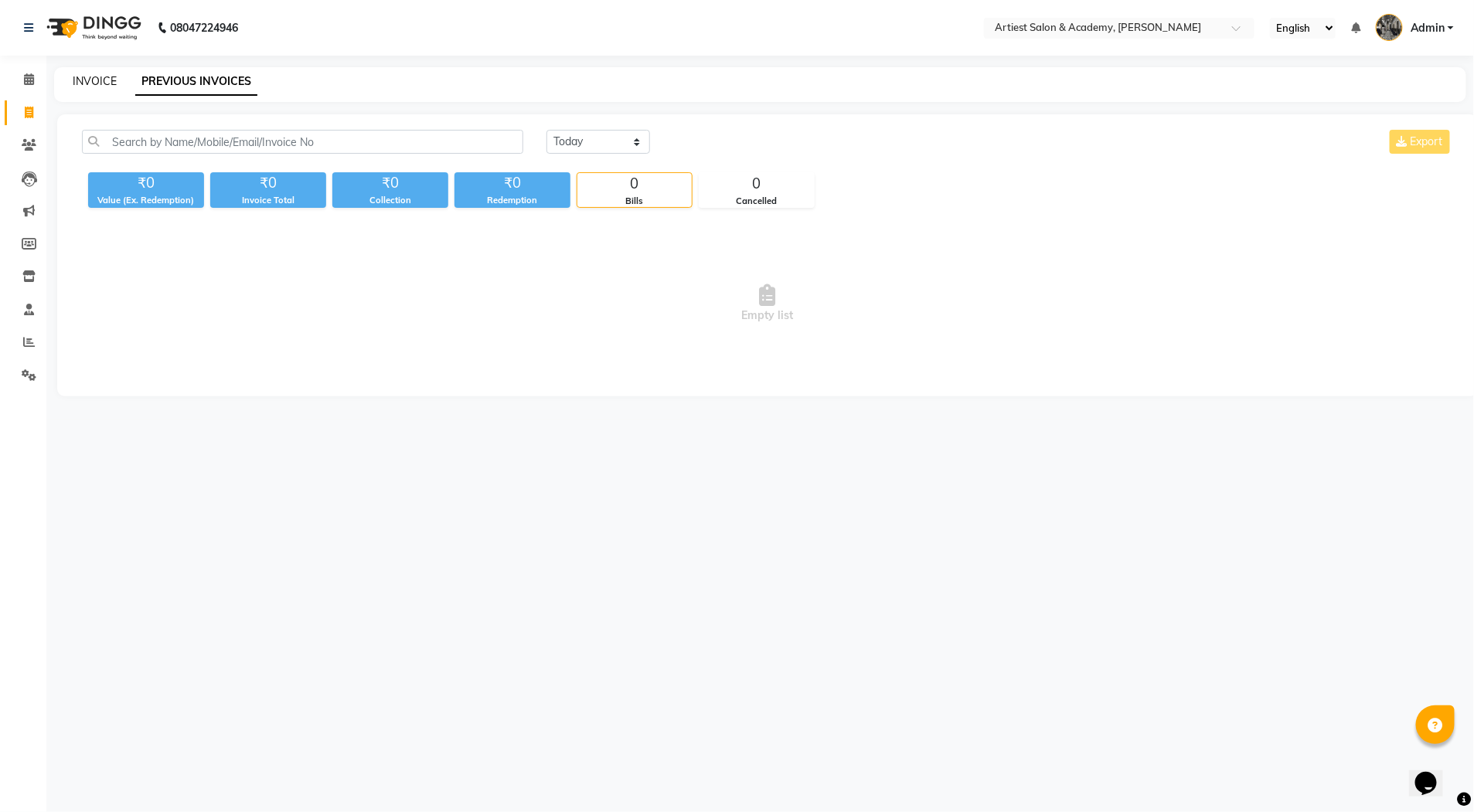
click at [103, 76] on link "INVOICE" at bounding box center [95, 81] width 44 height 14
select select "service"
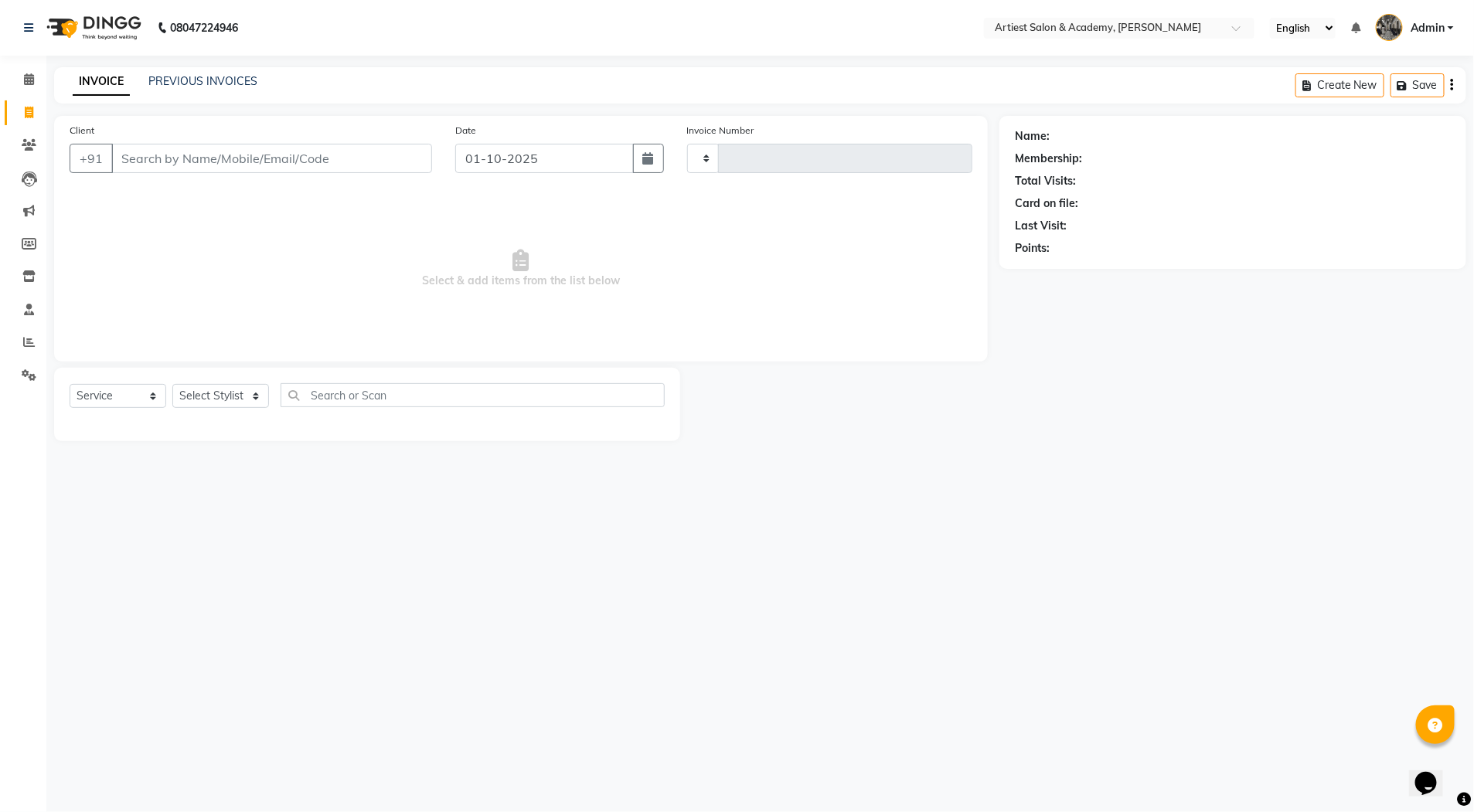
type input "3988"
select select "5123"
click at [136, 161] on input "Client" at bounding box center [271, 158] width 321 height 29
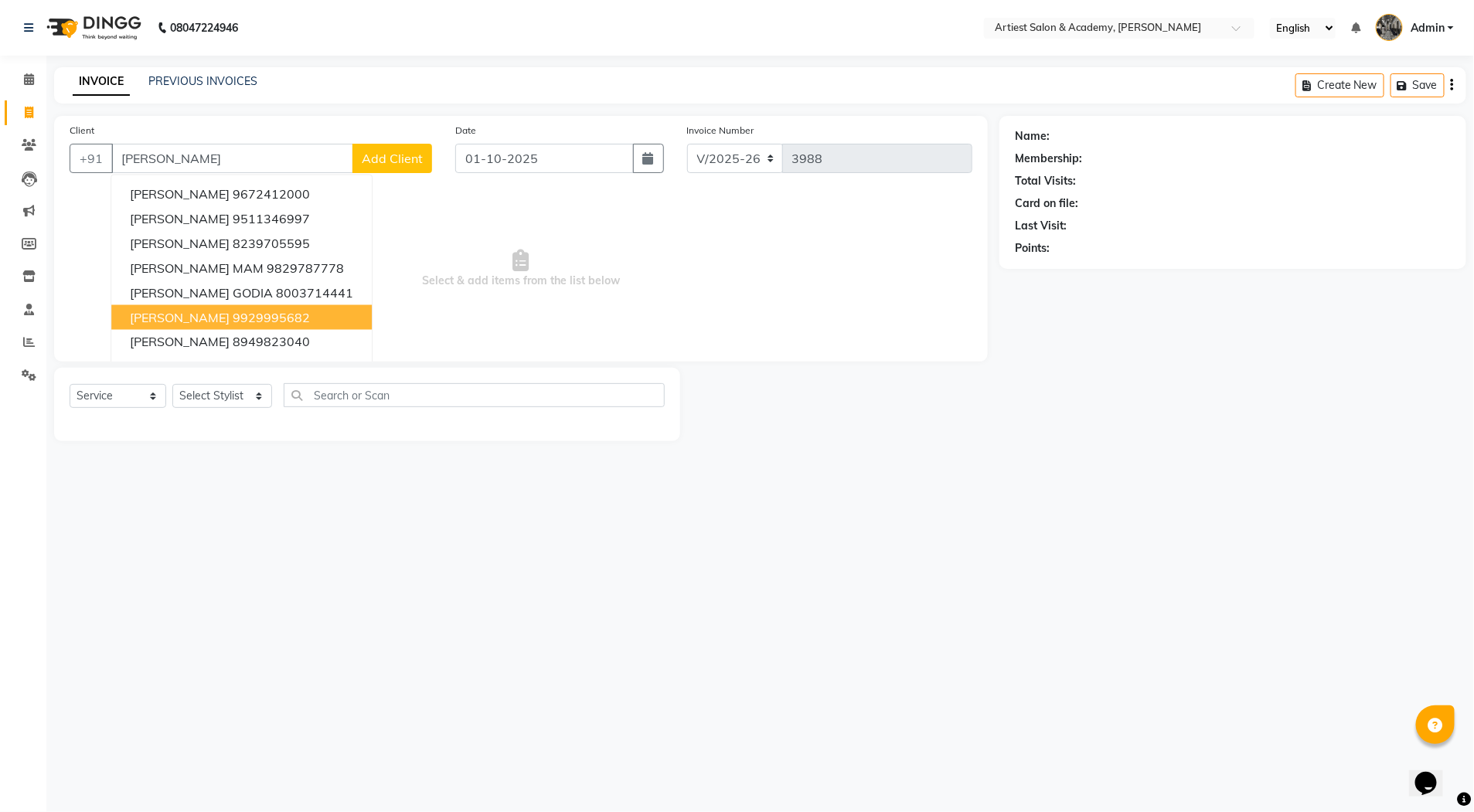
click at [280, 314] on ngb-highlight "9929995682" at bounding box center [271, 318] width 77 height 16
type input "9929995682"
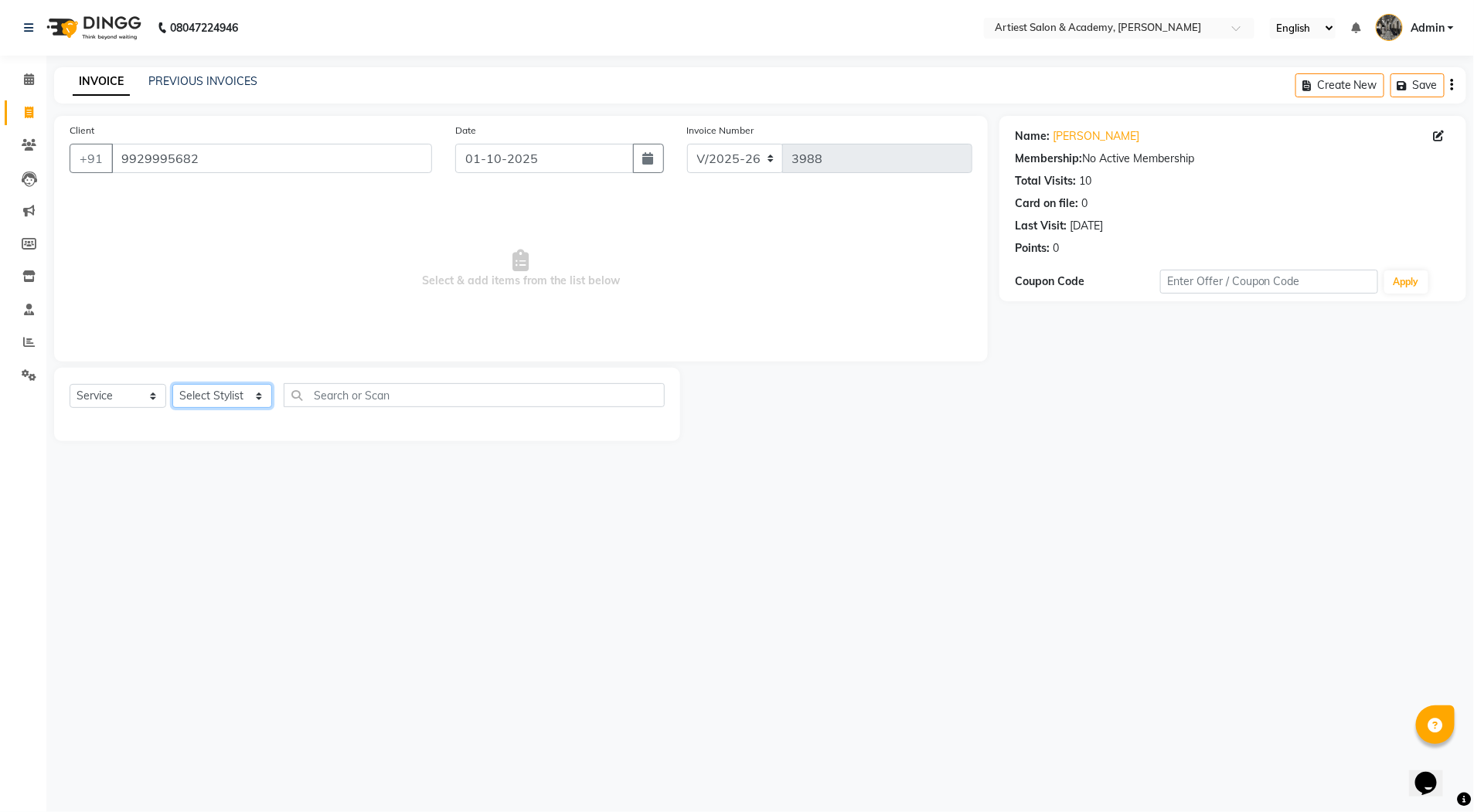
click at [254, 396] on select "Select Stylist [PERSON_NAME] (M) [PERSON_NAME] (F) [PERSON_NAME] DRASHTI [PERSO…" at bounding box center [222, 396] width 99 height 24
select select "33211"
click at [173, 384] on select "Select Stylist [PERSON_NAME] (M) [PERSON_NAME] (F) [PERSON_NAME] DRASHTI [PERSO…" at bounding box center [222, 396] width 99 height 24
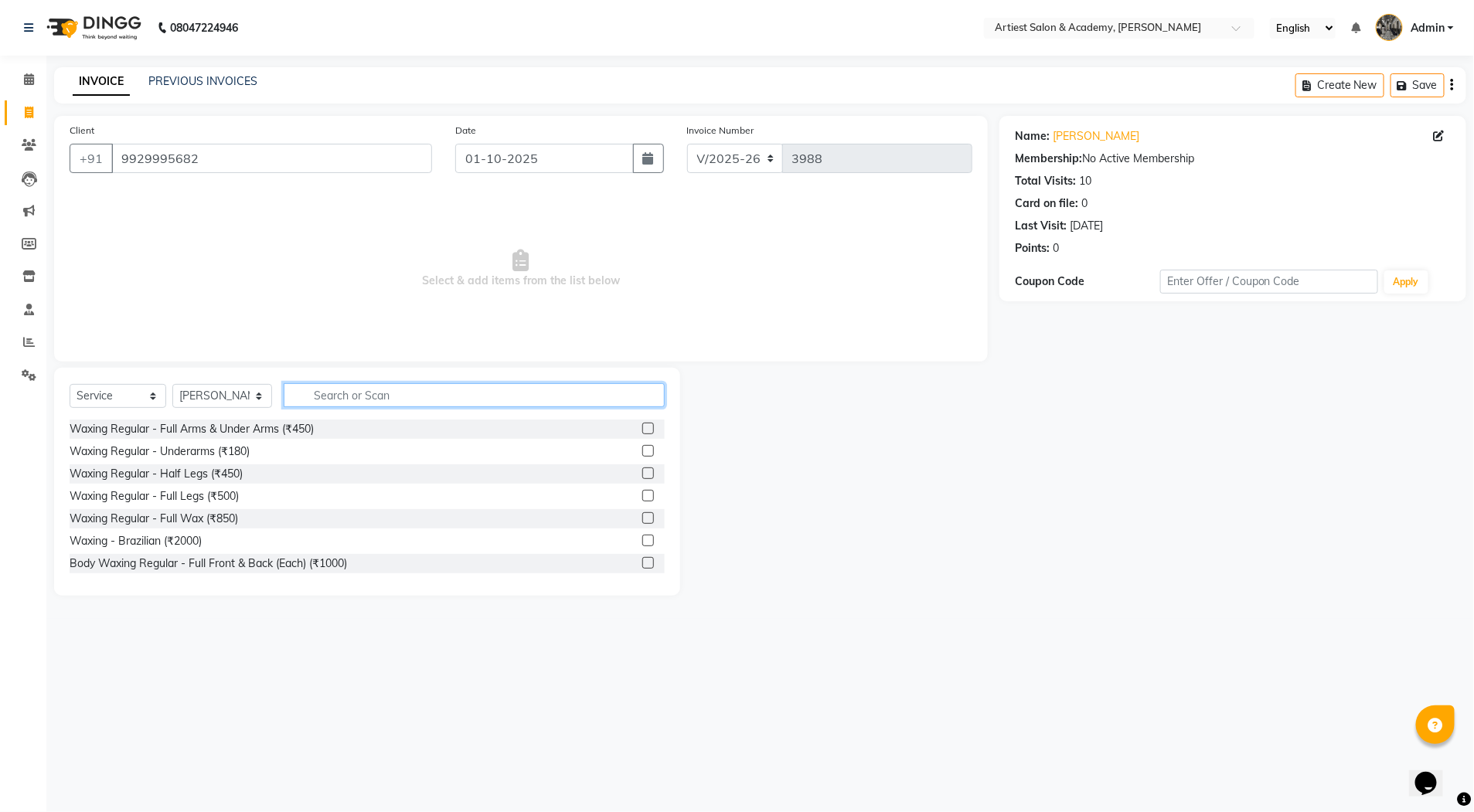
click at [341, 396] on input "text" at bounding box center [474, 395] width 381 height 24
type input "C"
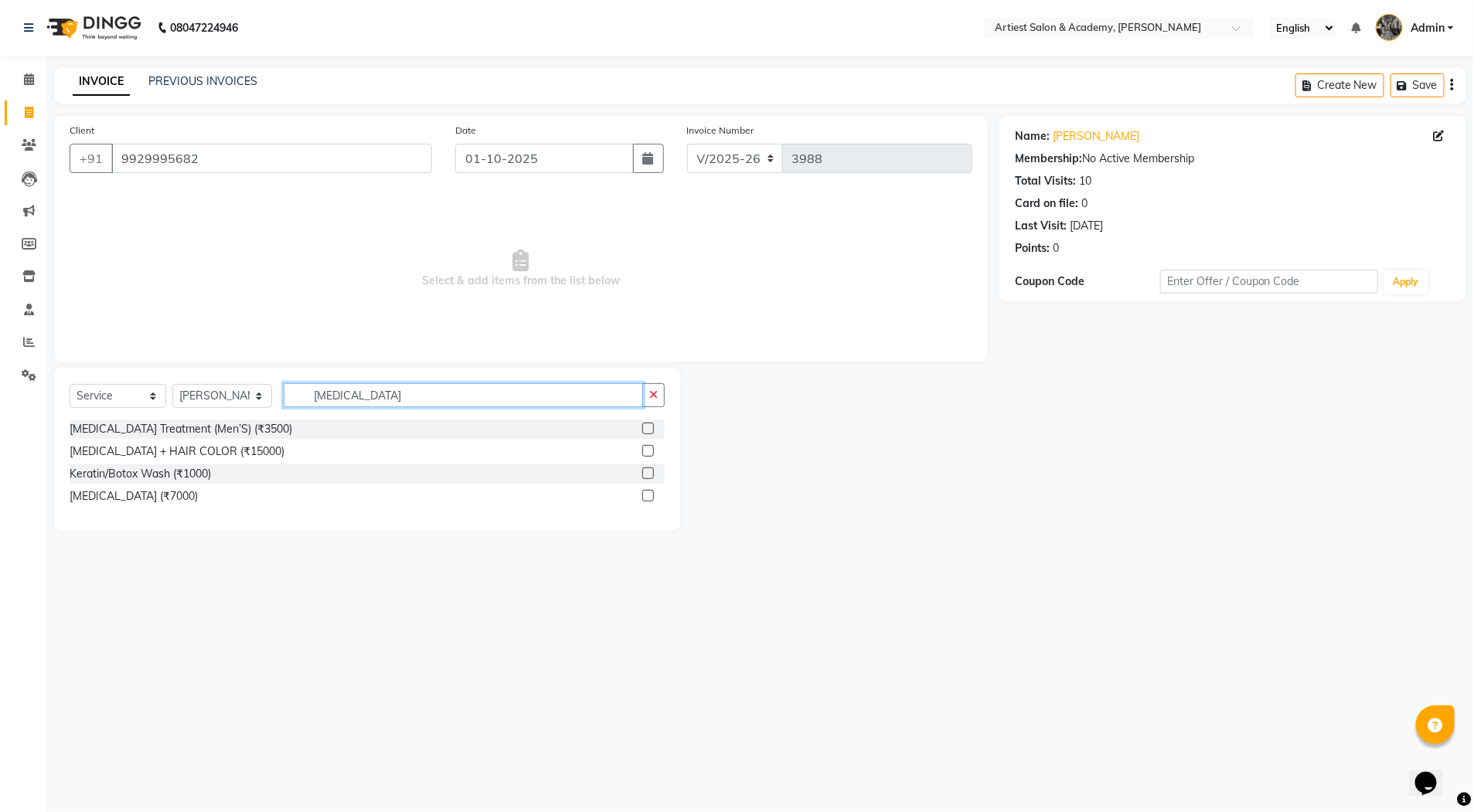
type input "BOTOX"
click at [648, 453] on label at bounding box center [648, 451] width 12 height 12
click at [648, 453] on input "checkbox" at bounding box center [647, 451] width 10 height 10
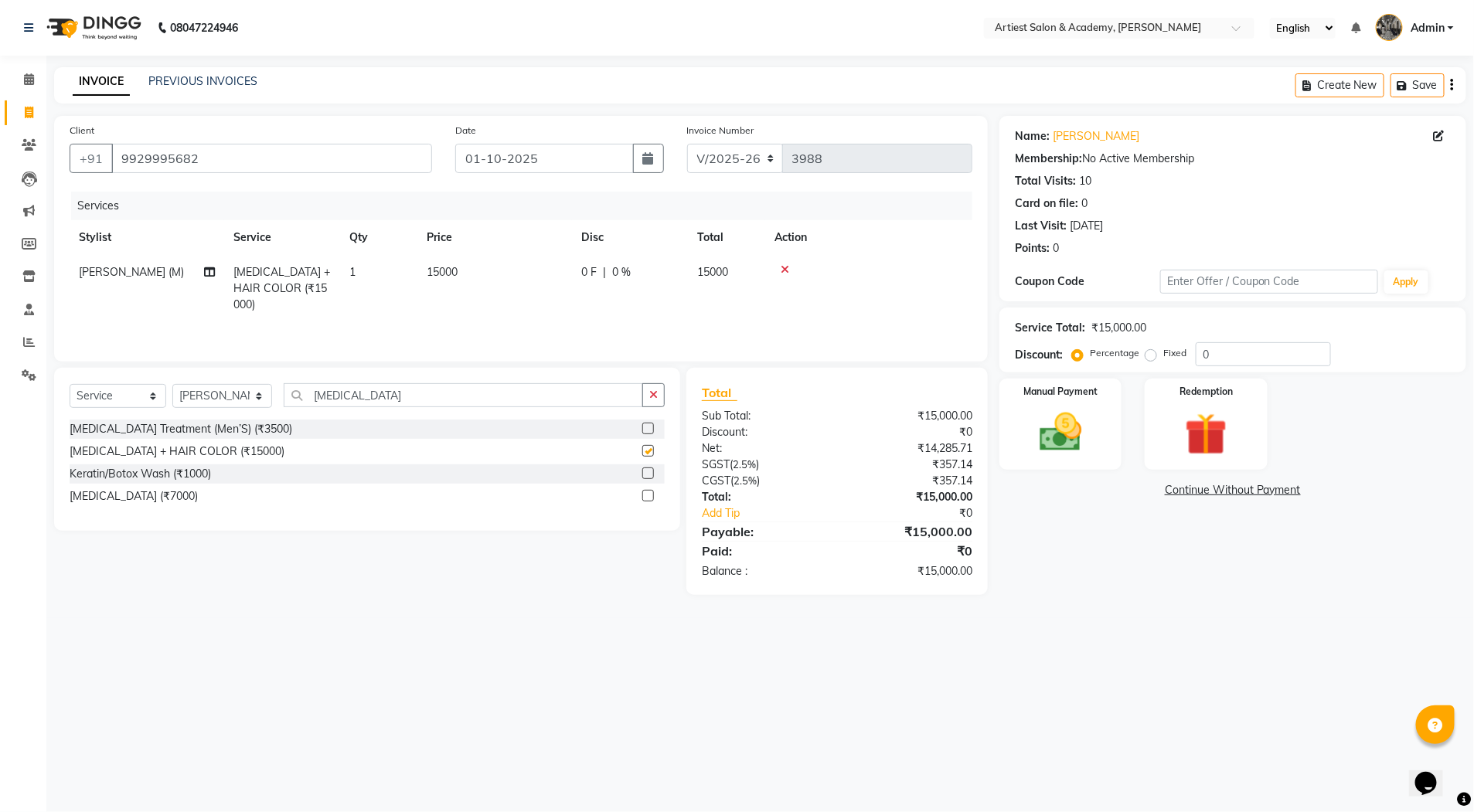
checkbox input "false"
click at [439, 271] on span "15000" at bounding box center [443, 272] width 31 height 14
select select "33211"
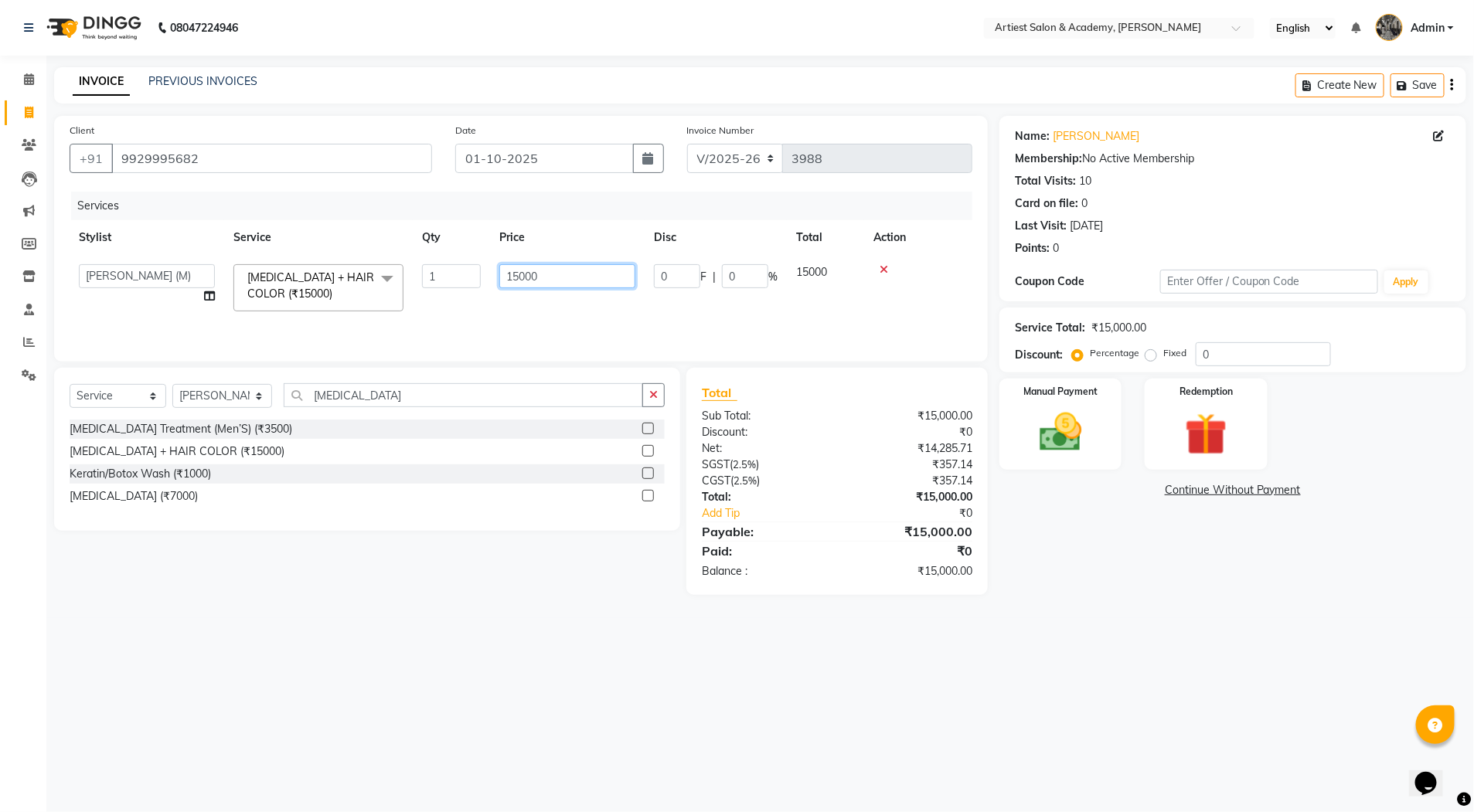
click at [519, 277] on input "15000" at bounding box center [567, 276] width 136 height 24
type input "13000"
click at [1118, 617] on main "INVOICE PREVIOUS INVOICES Create New Save Client +91 9929995682 Date 01-10-2025…" at bounding box center [760, 342] width 1428 height 551
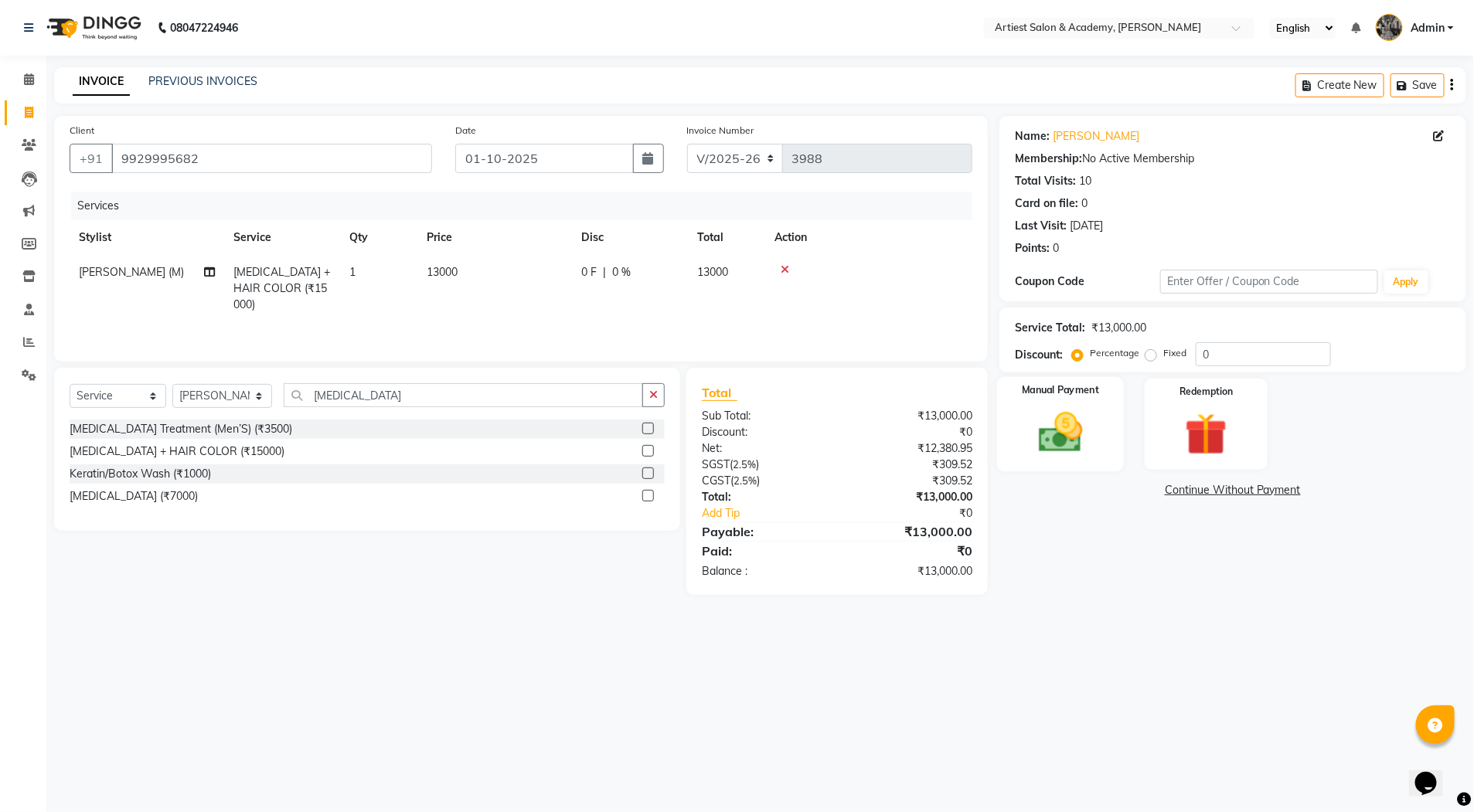
click at [1054, 440] on img at bounding box center [1060, 433] width 71 height 51
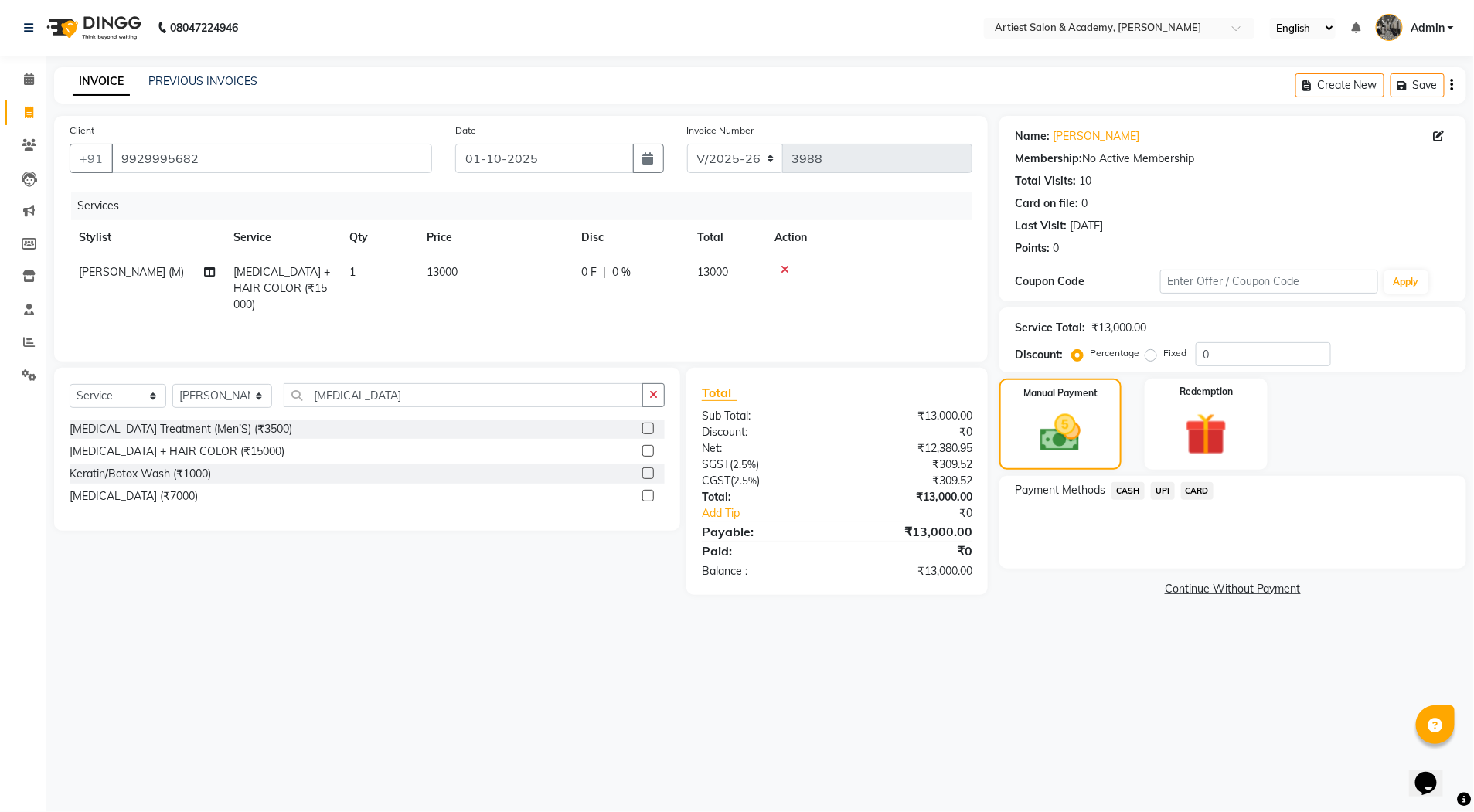
click at [1129, 490] on span "CASH" at bounding box center [1128, 491] width 33 height 18
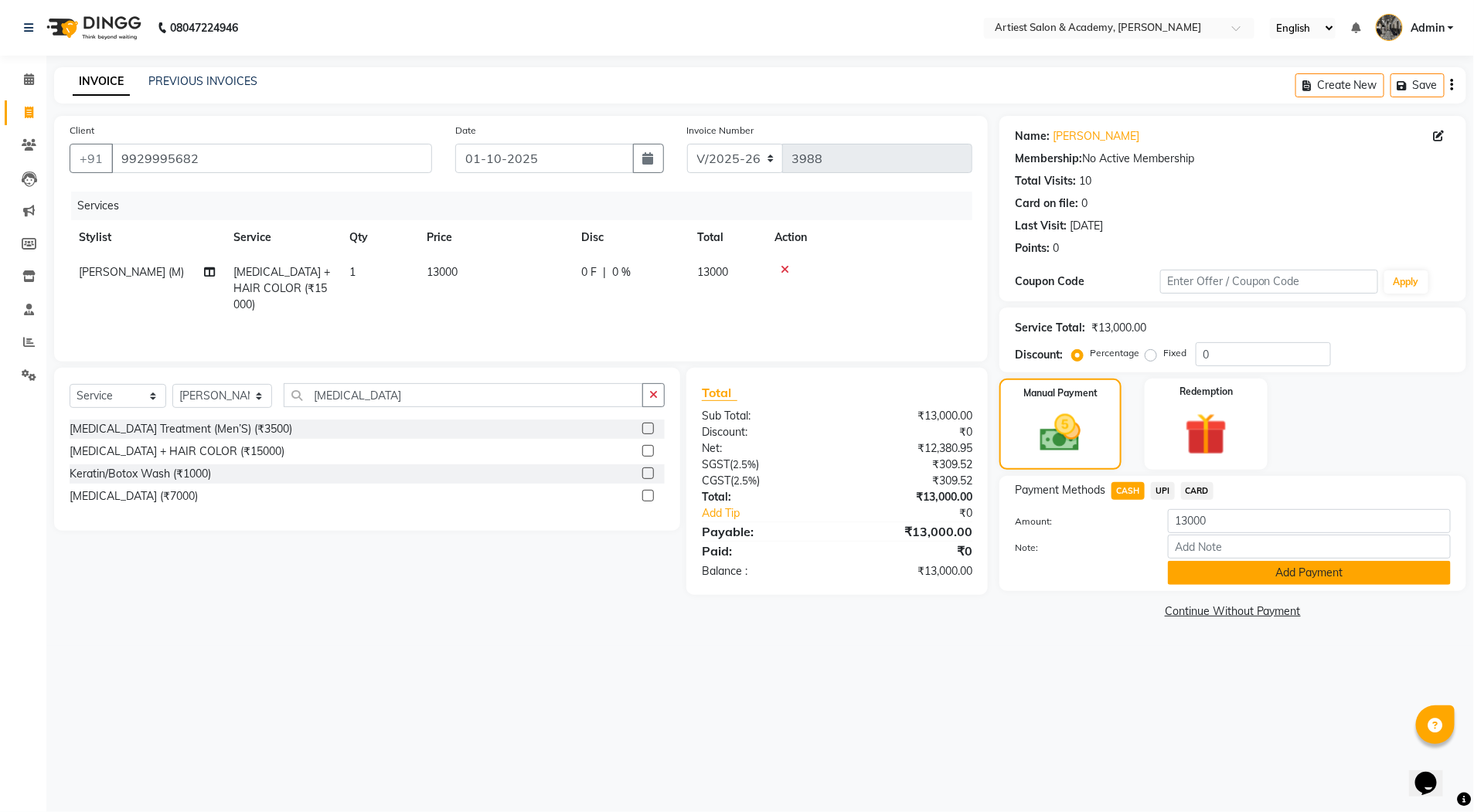
click at [1315, 577] on button "Add Payment" at bounding box center [1309, 573] width 283 height 24
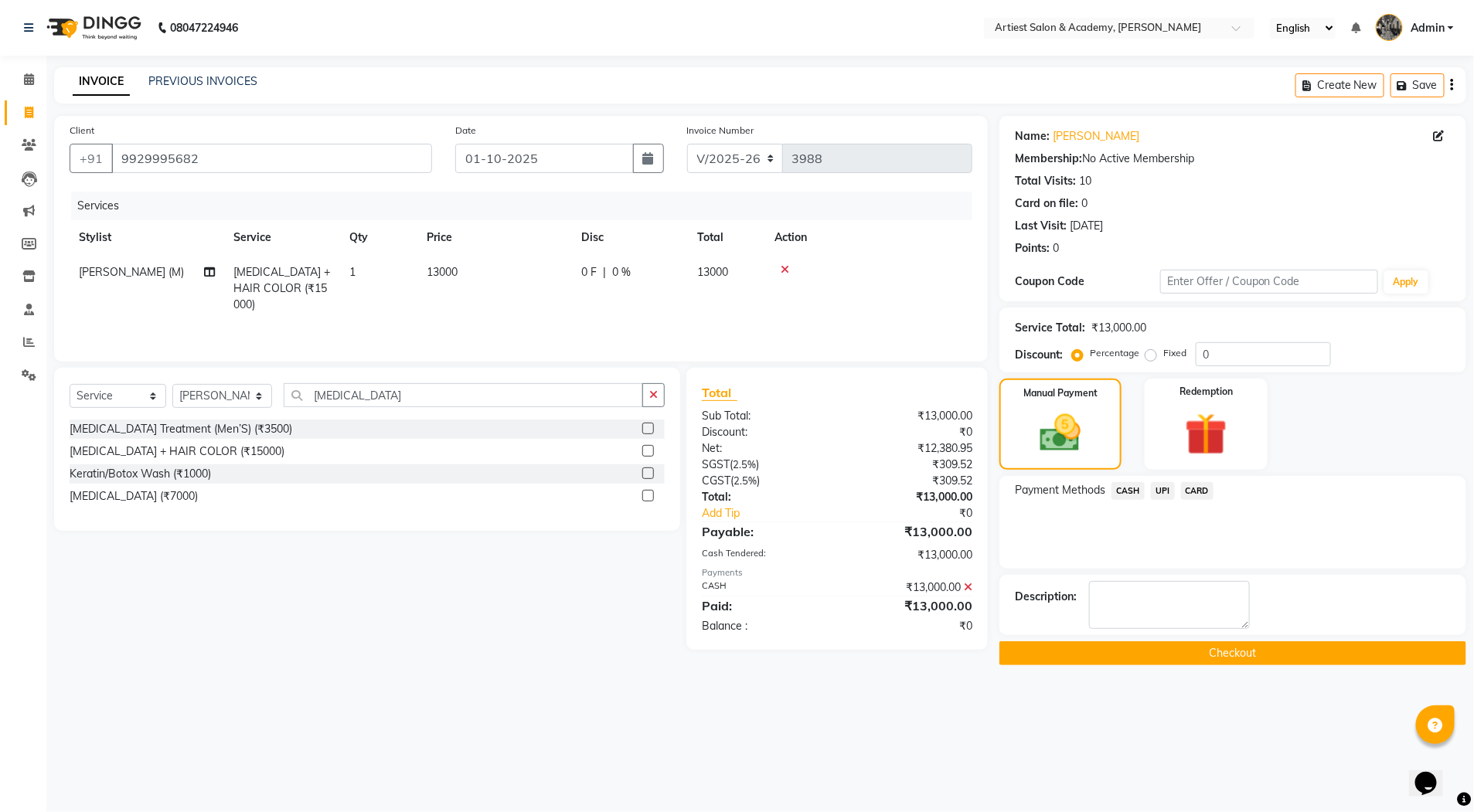
click at [1260, 651] on button "Checkout" at bounding box center [1232, 653] width 467 height 24
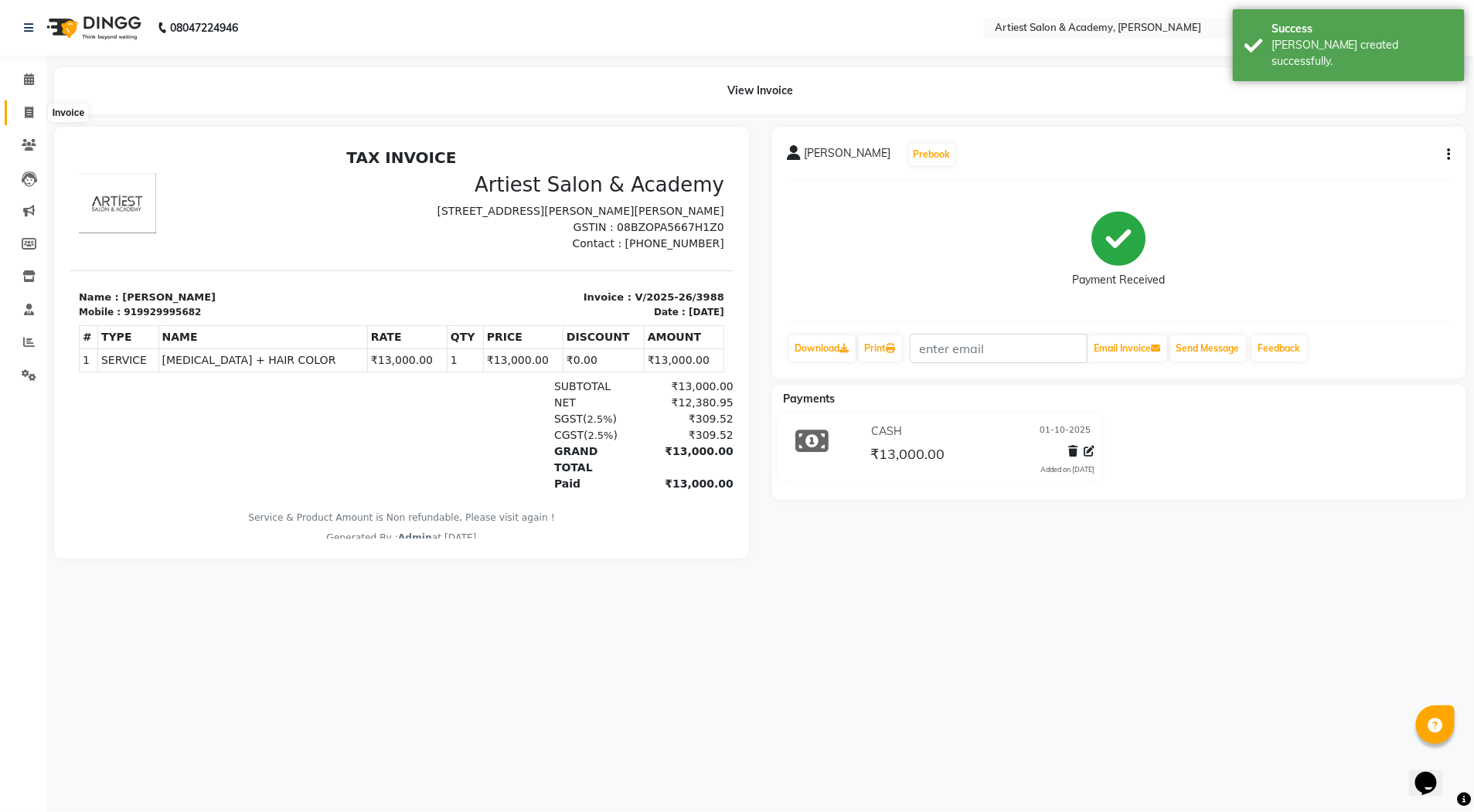
click at [24, 114] on icon at bounding box center [28, 112] width 9 height 12
select select "5123"
select select "service"
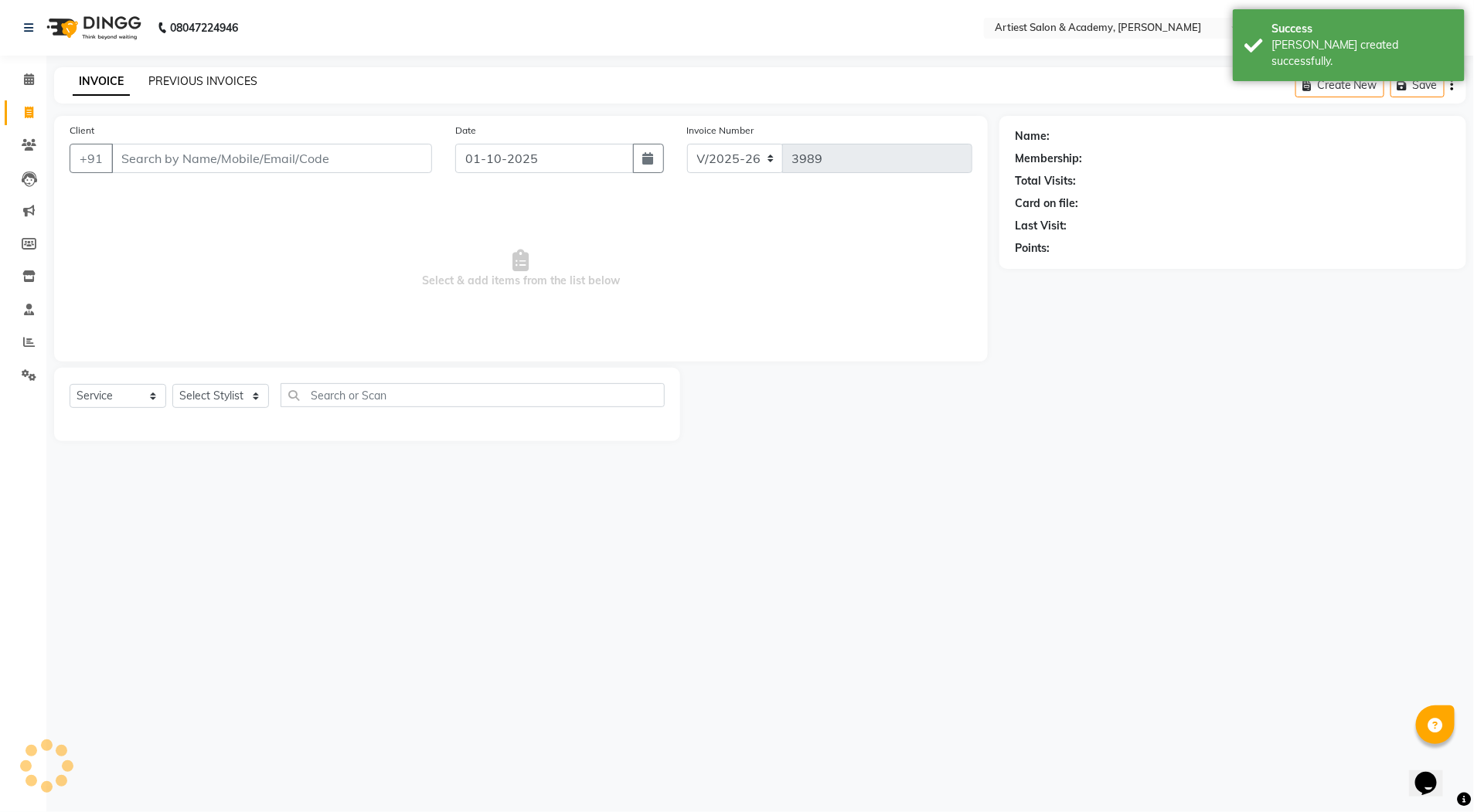
click at [206, 76] on link "PREVIOUS INVOICES" at bounding box center [203, 81] width 109 height 14
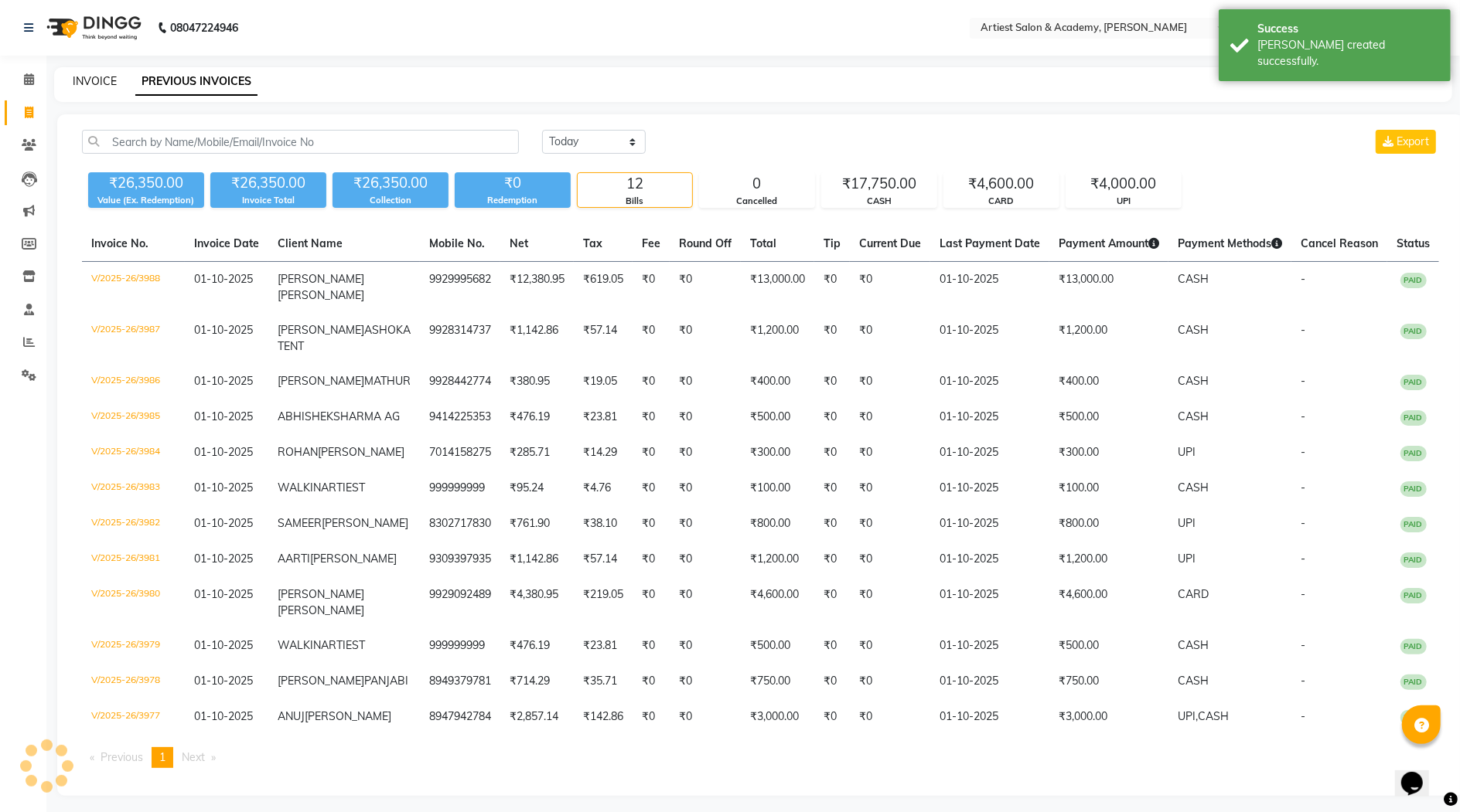
click at [94, 82] on link "INVOICE" at bounding box center [95, 81] width 44 height 14
select select "5123"
select select "service"
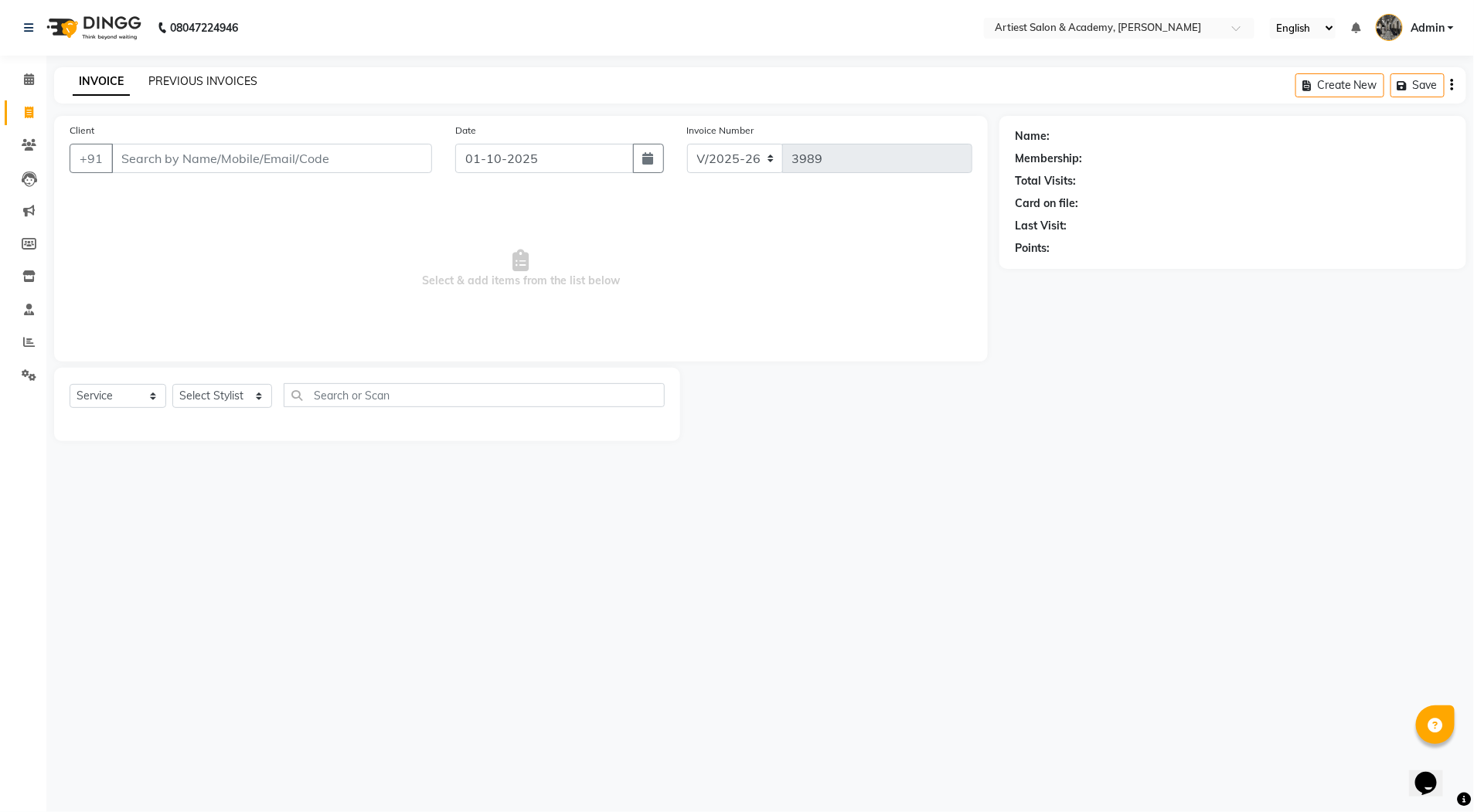
click at [211, 83] on link "PREVIOUS INVOICES" at bounding box center [203, 81] width 109 height 14
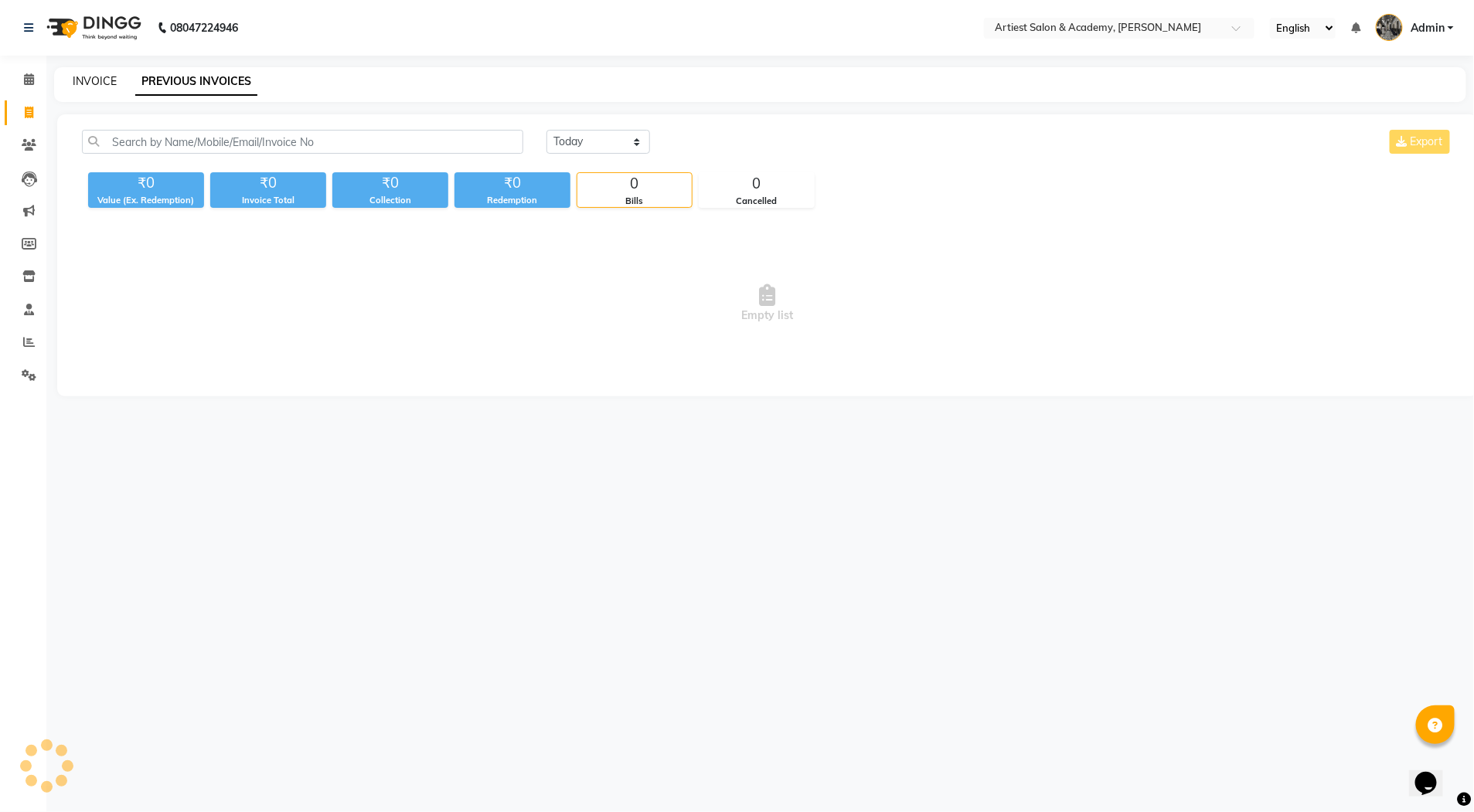
click at [102, 83] on link "INVOICE" at bounding box center [95, 81] width 44 height 14
select select "service"
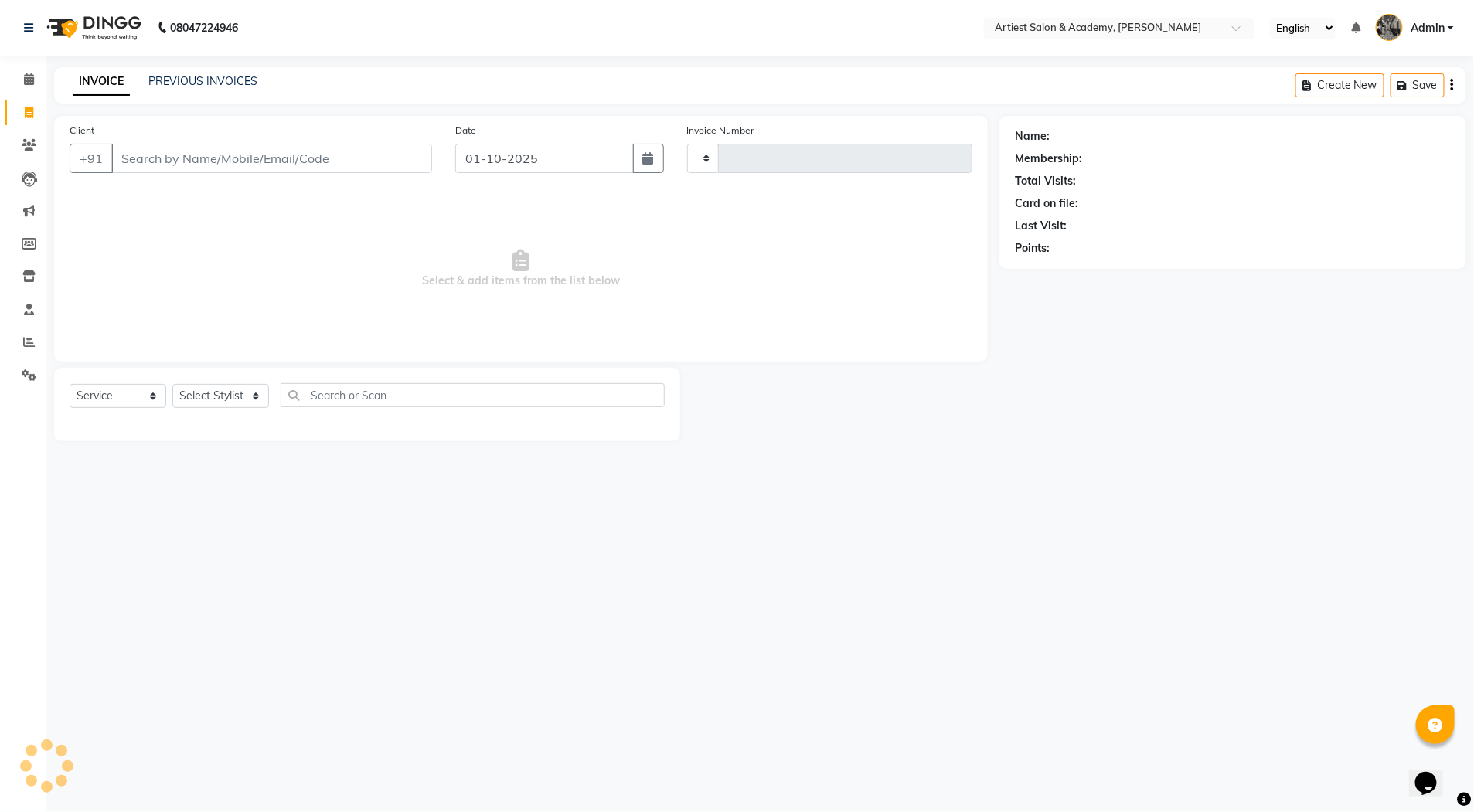
type input "3989"
select select "5123"
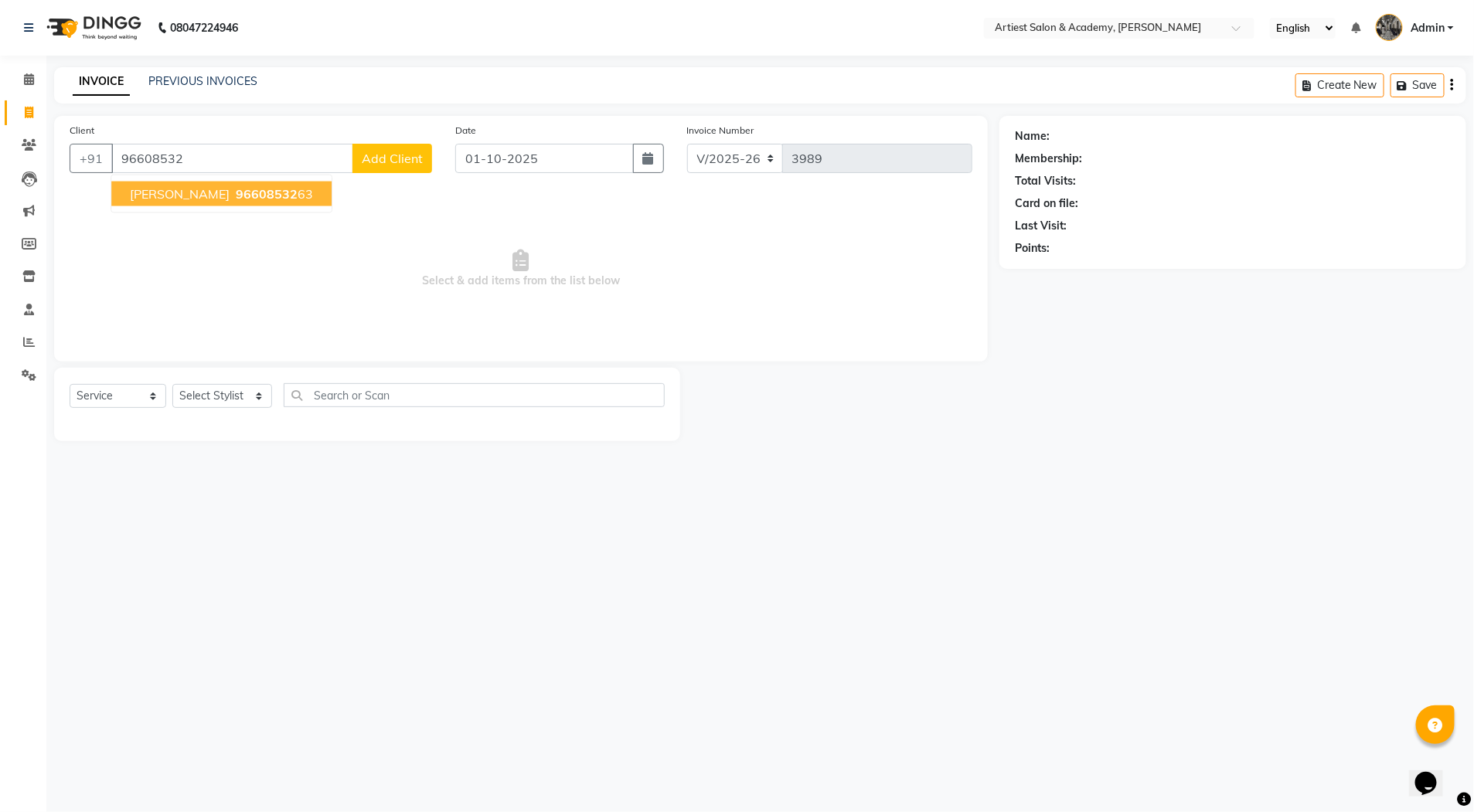
click at [244, 192] on span "96608532" at bounding box center [266, 194] width 61 height 16
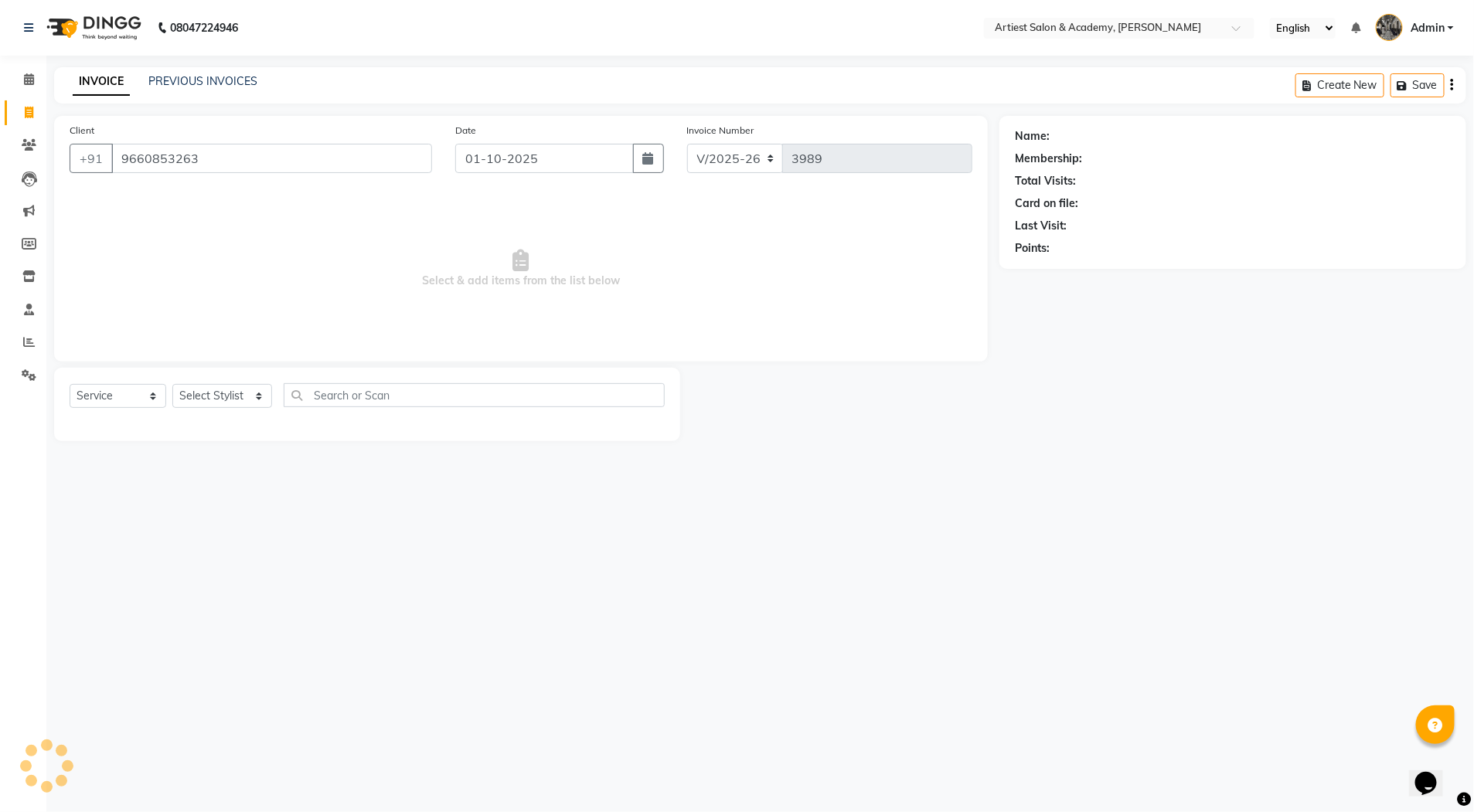
type input "9660853263"
click at [256, 393] on select "Select Stylist [PERSON_NAME] (M) [PERSON_NAME] (F) [PERSON_NAME] DRASHTI [PERSO…" at bounding box center [222, 396] width 99 height 24
select select "90285"
click at [173, 384] on select "Select Stylist [PERSON_NAME] (M) [PERSON_NAME] (F) [PERSON_NAME] DRASHTI [PERSO…" at bounding box center [222, 396] width 99 height 24
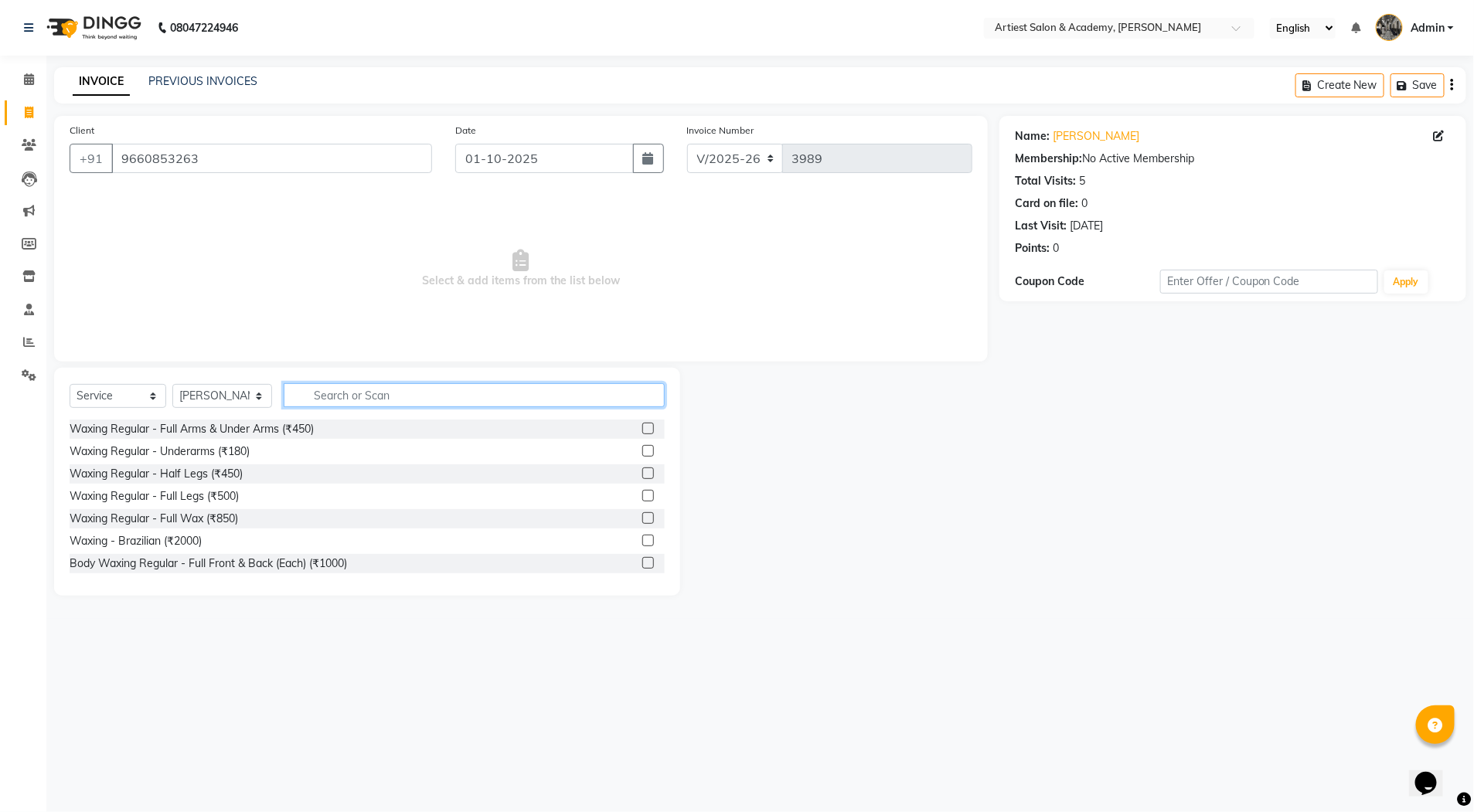
click at [341, 404] on input "text" at bounding box center [474, 395] width 381 height 24
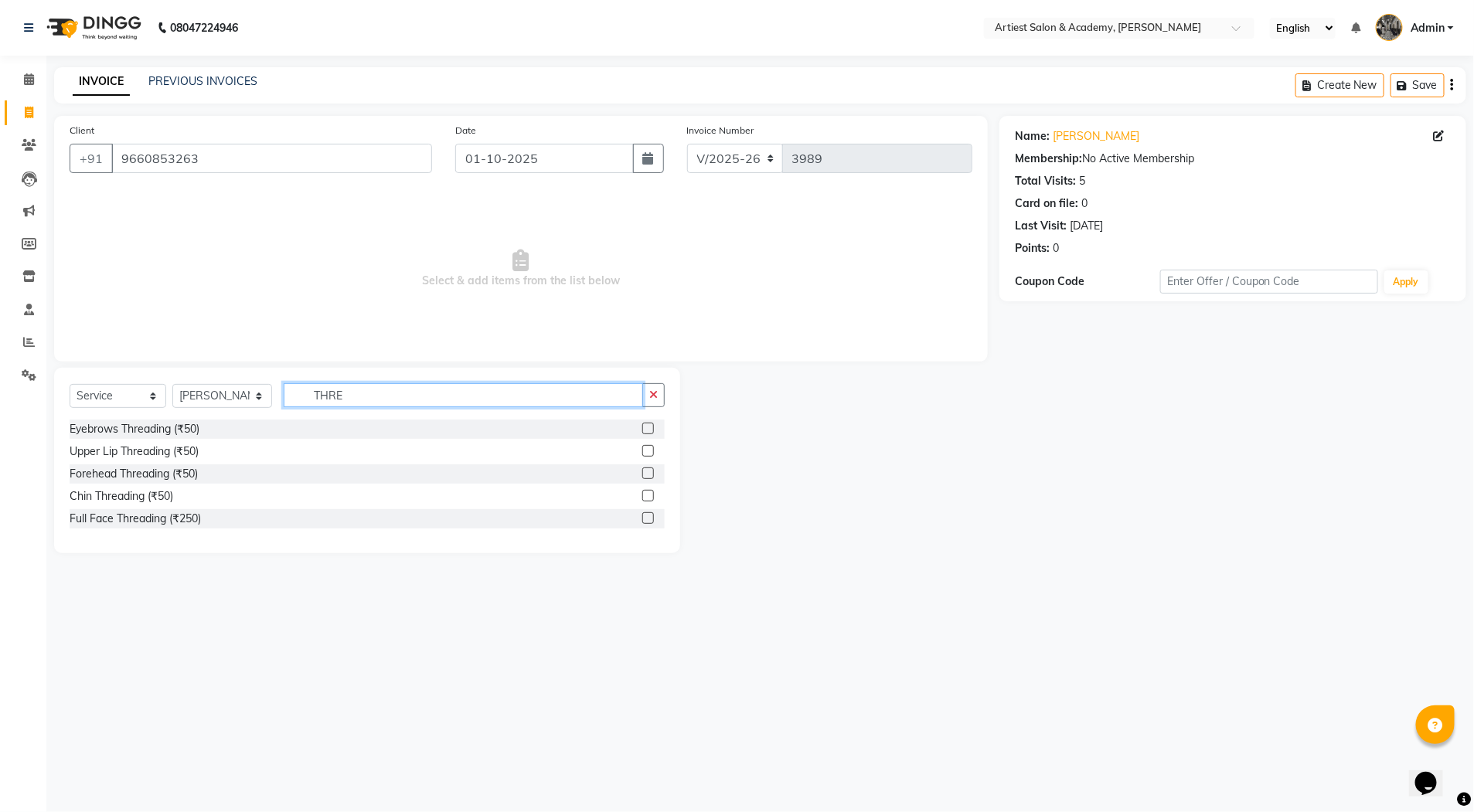
type input "THRE"
click at [650, 430] on label at bounding box center [648, 429] width 12 height 12
click at [650, 430] on input "checkbox" at bounding box center [647, 429] width 10 height 10
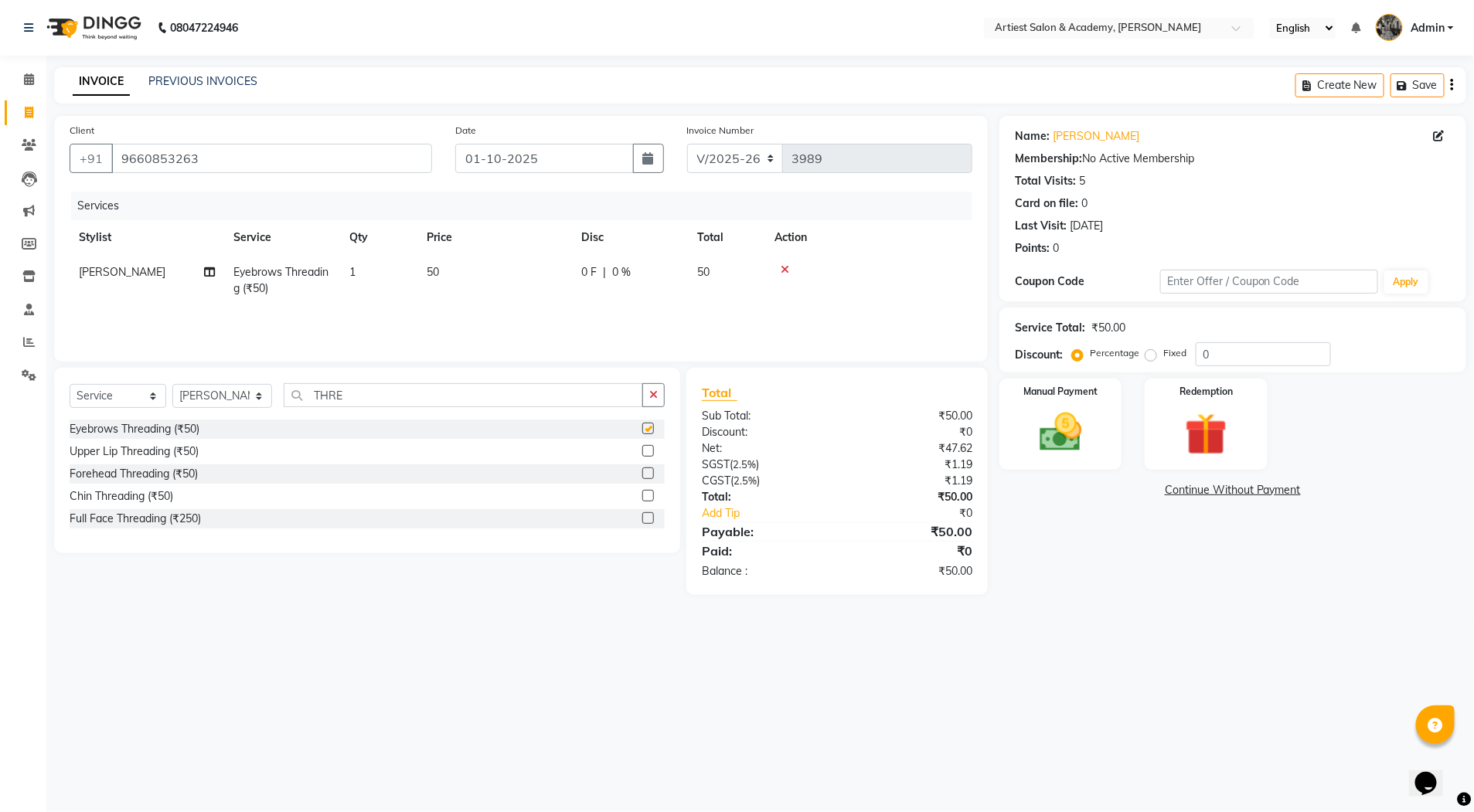
checkbox input "false"
click at [648, 450] on label at bounding box center [648, 451] width 12 height 12
click at [648, 450] on input "checkbox" at bounding box center [647, 451] width 10 height 10
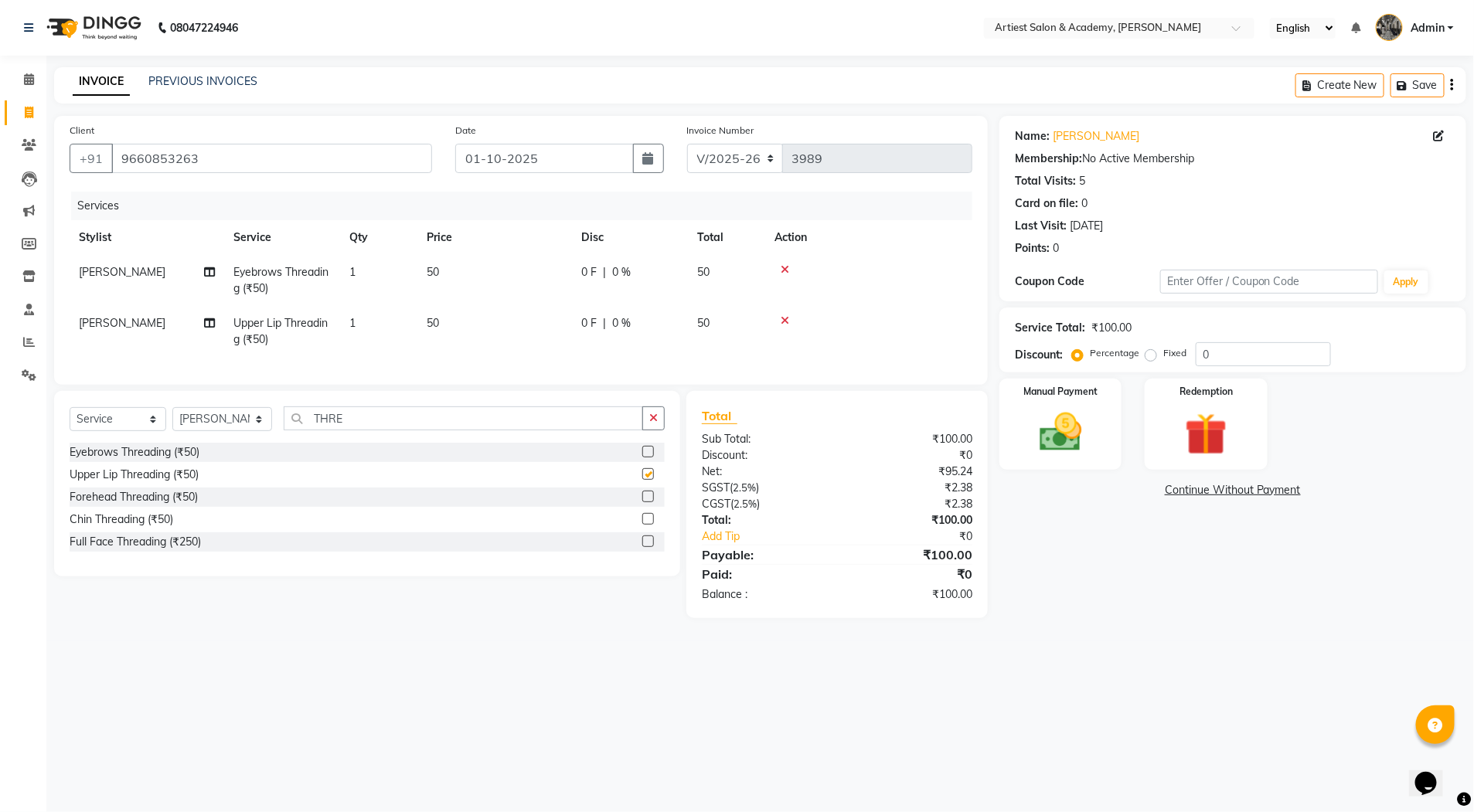
checkbox input "false"
click at [1044, 439] on img at bounding box center [1060, 433] width 71 height 51
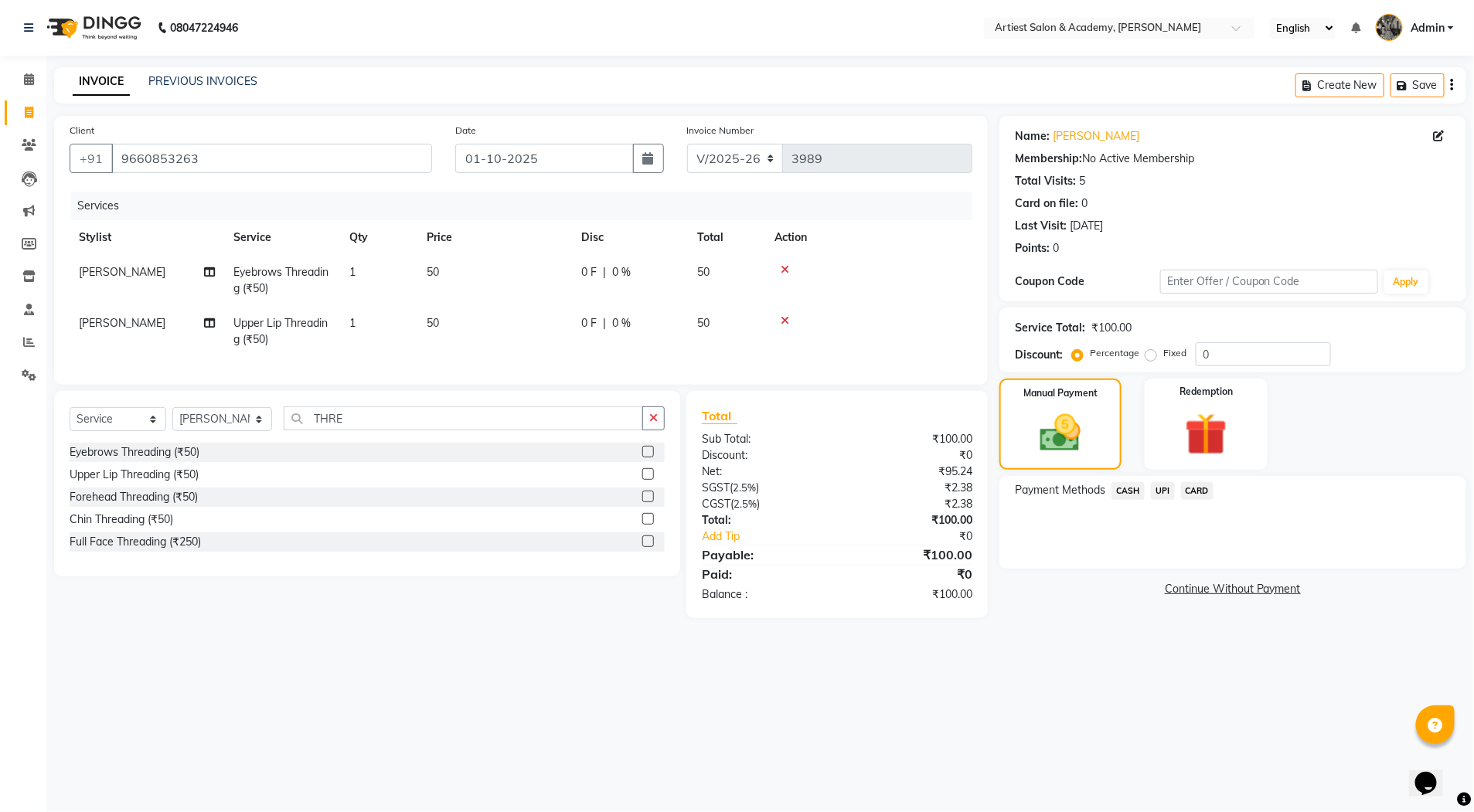
drag, startPoint x: 1168, startPoint y: 487, endPoint x: 1170, endPoint y: 502, distance: 15.1
click at [1169, 488] on span "UPI" at bounding box center [1163, 491] width 24 height 18
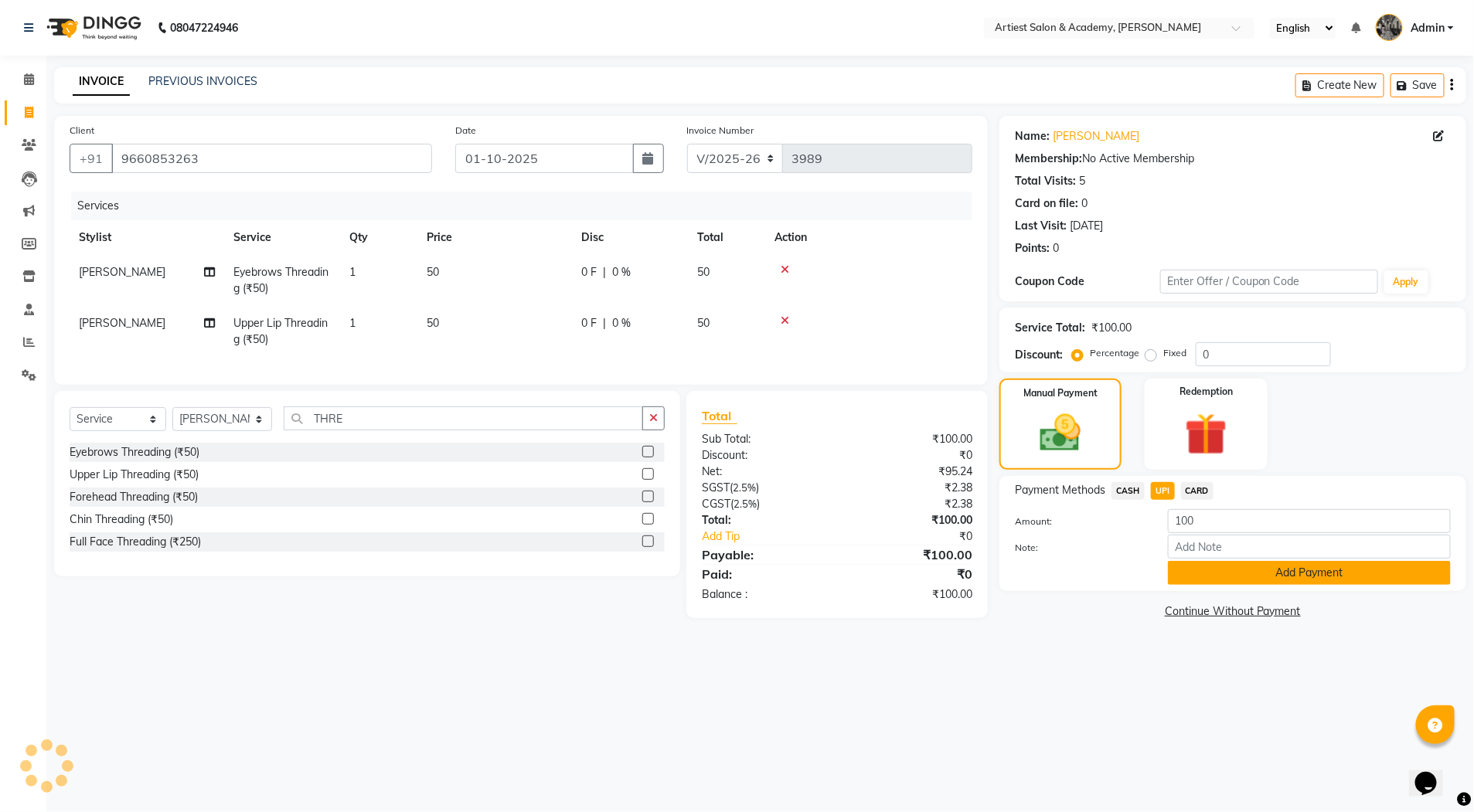
click at [1321, 576] on button "Add Payment" at bounding box center [1309, 573] width 283 height 24
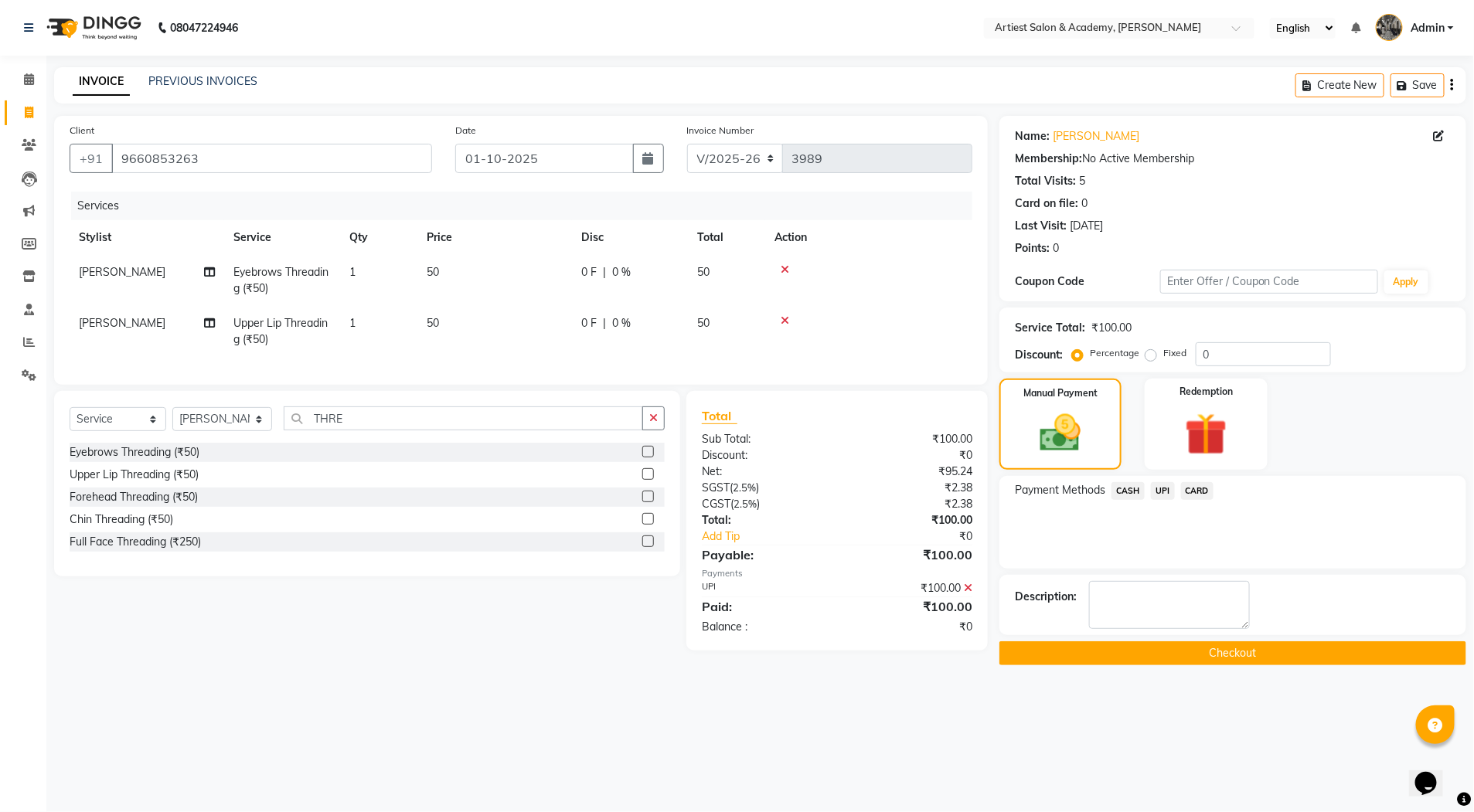
click at [1249, 659] on button "Checkout" at bounding box center [1232, 653] width 467 height 24
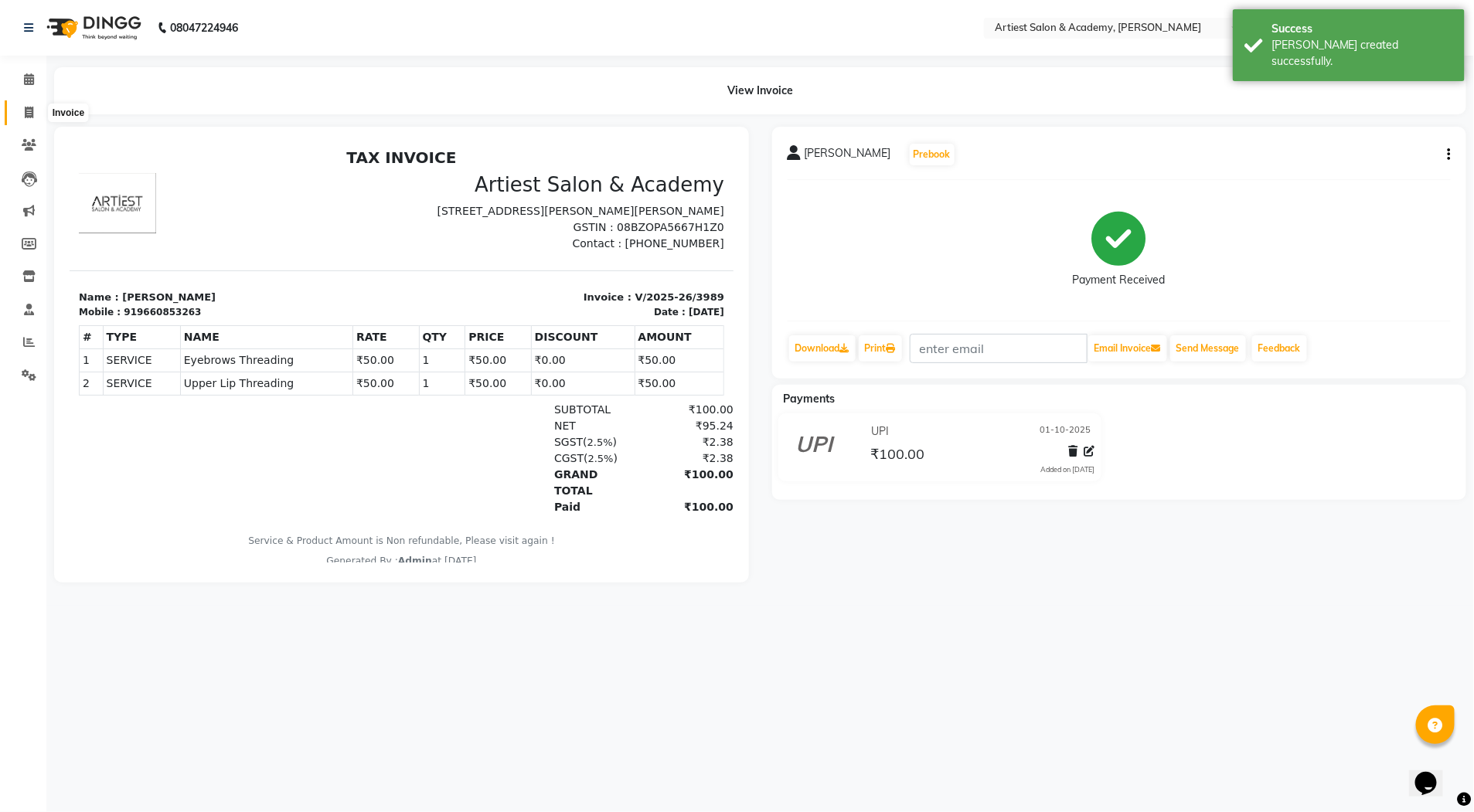
click at [22, 109] on span at bounding box center [29, 113] width 27 height 18
select select "service"
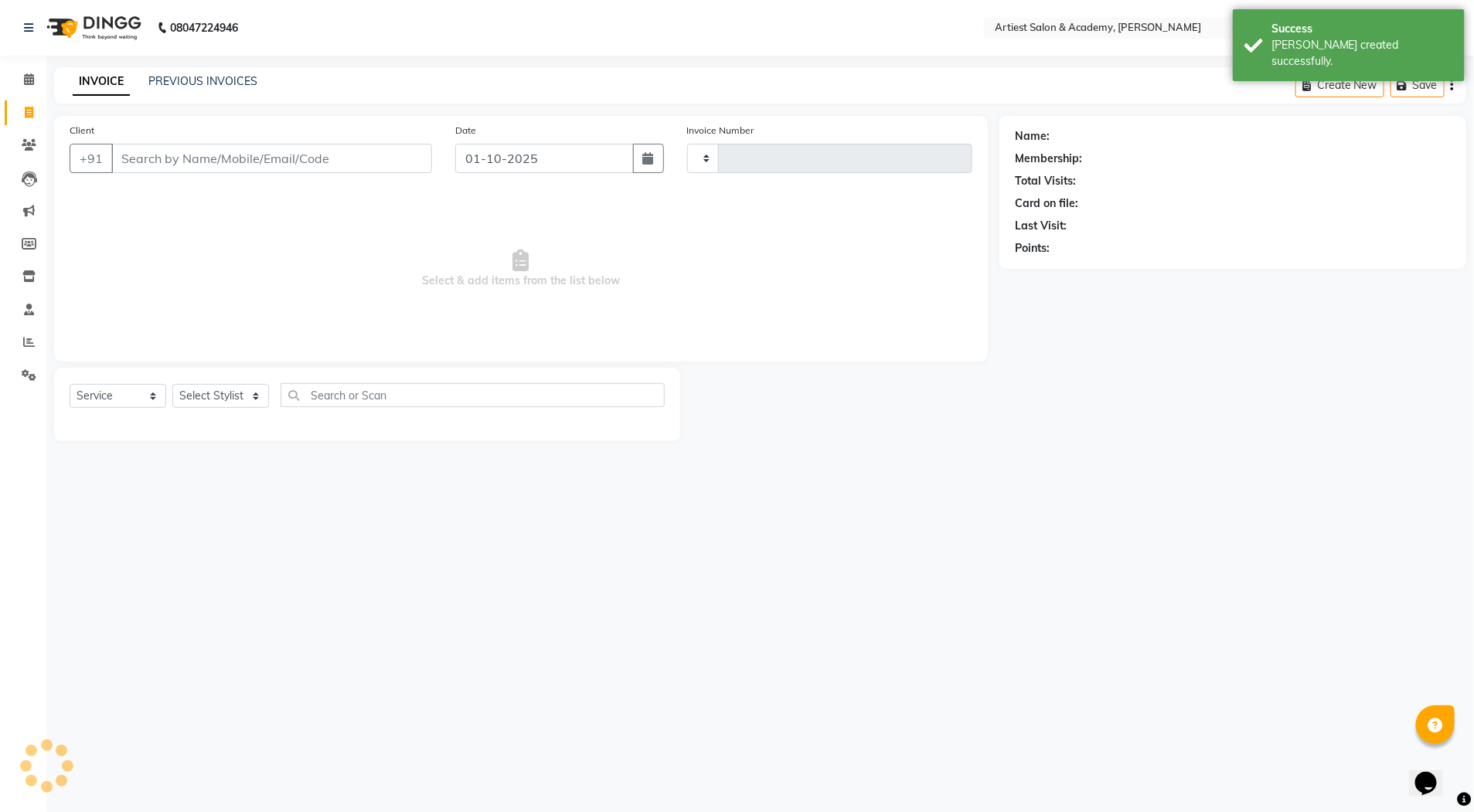
type input "3990"
select select "5123"
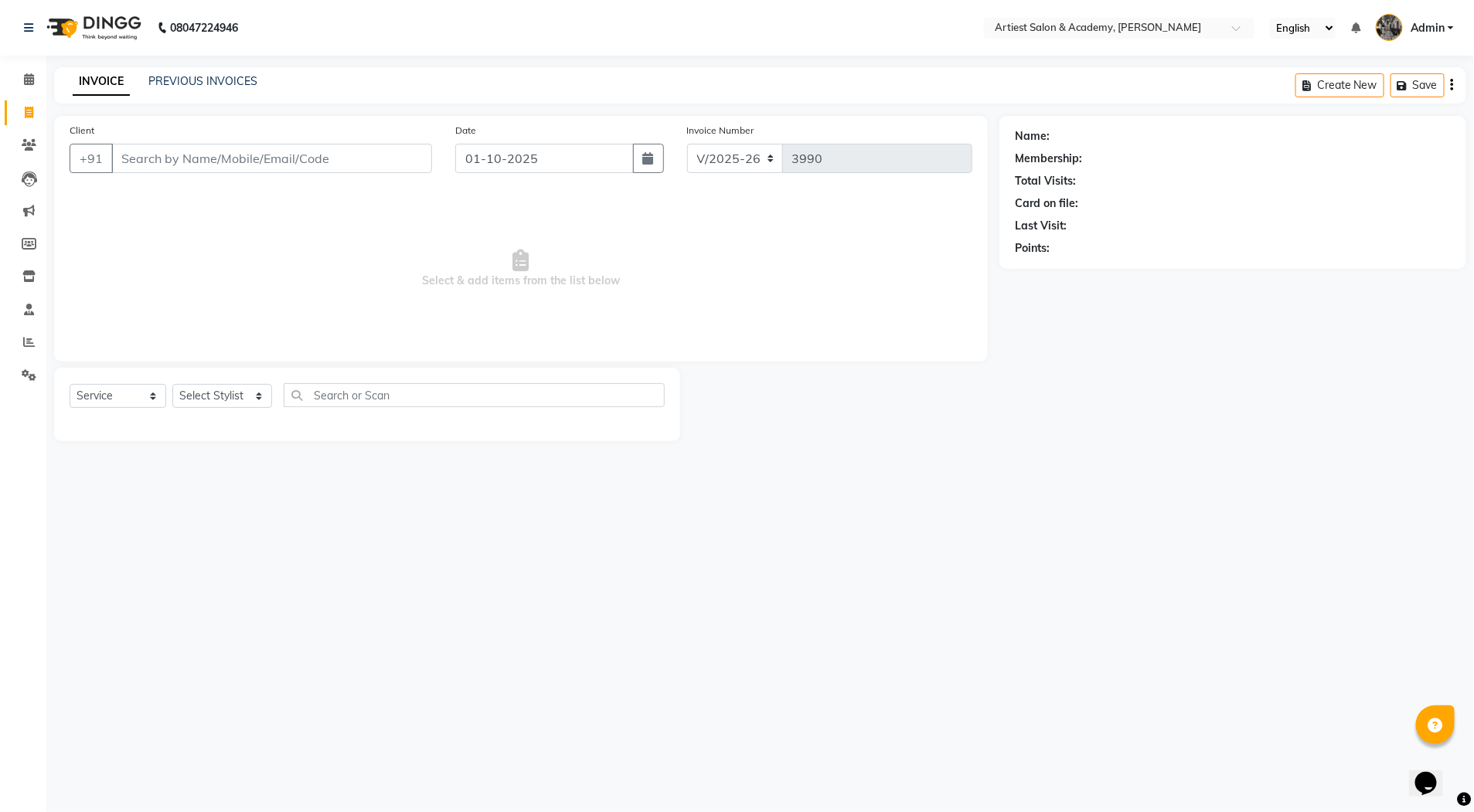
click at [141, 159] on input "Client" at bounding box center [271, 158] width 321 height 29
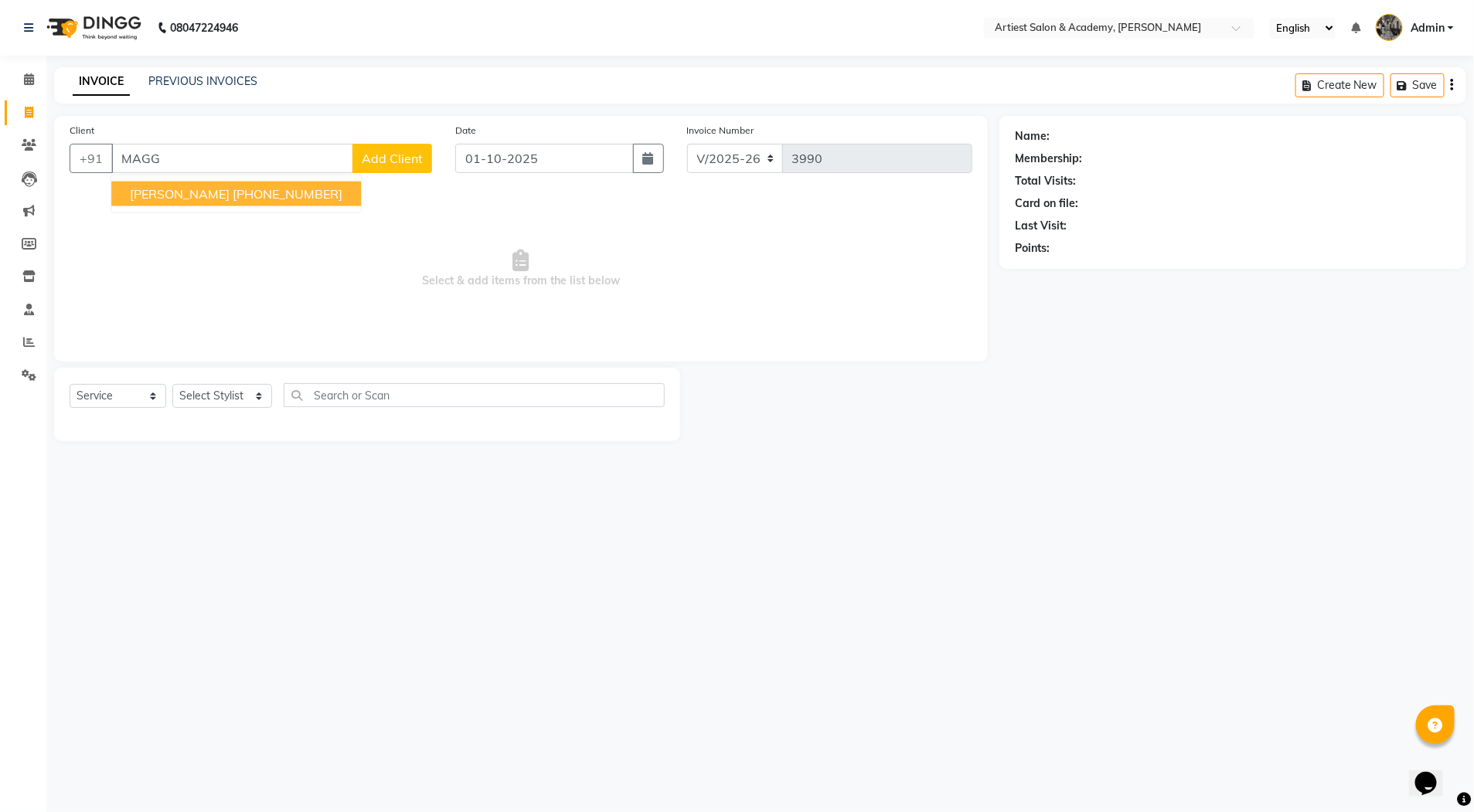
click at [286, 191] on ngb-highlight "[PHONE_NUMBER]" at bounding box center [288, 194] width 110 height 16
type input "51199405"
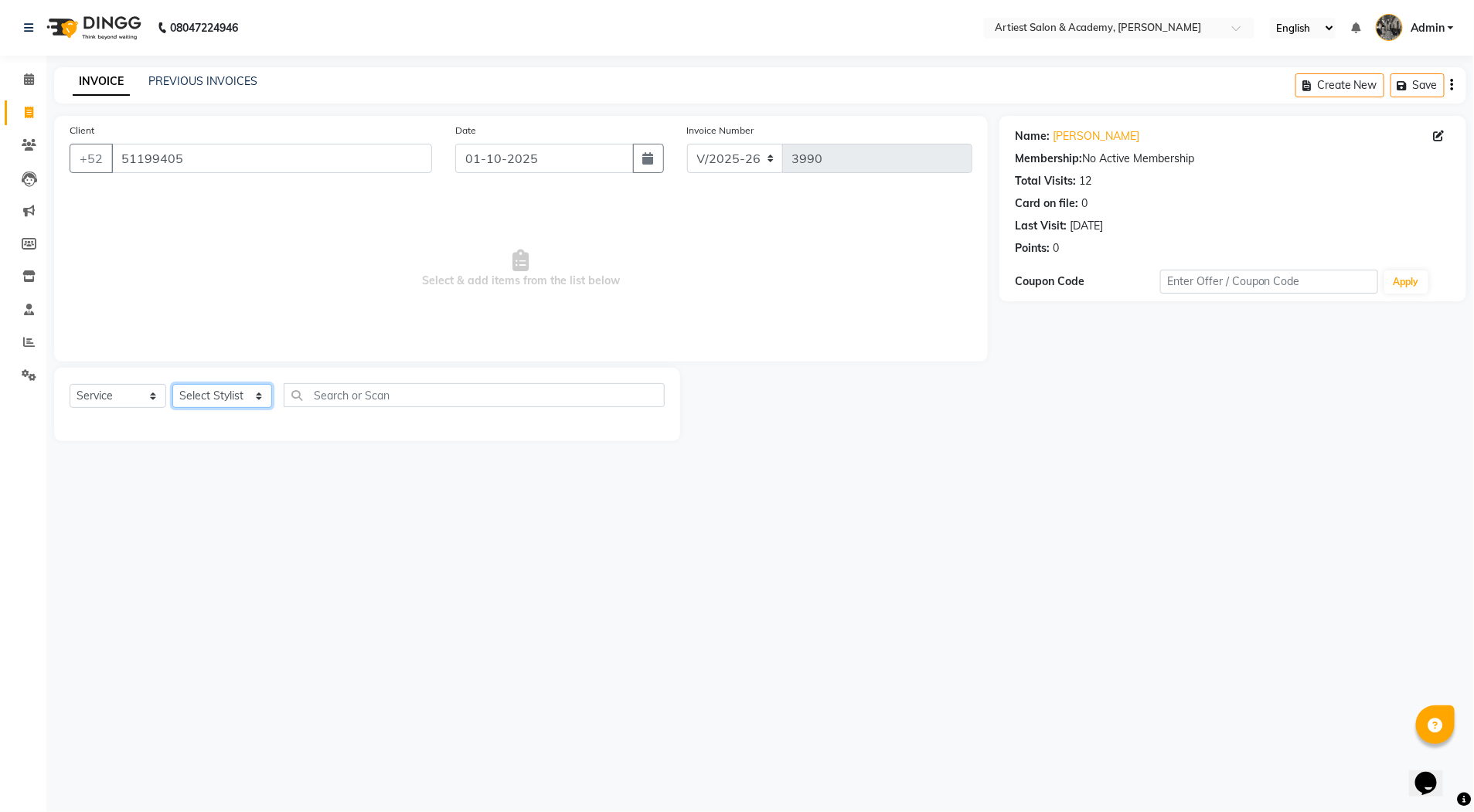
click at [255, 403] on select "Select Stylist [PERSON_NAME] (M) [PERSON_NAME] (F) [PERSON_NAME] DRASHTI [PERSO…" at bounding box center [222, 396] width 99 height 24
select select "33211"
click at [173, 384] on select "Select Stylist [PERSON_NAME] (M) [PERSON_NAME] (F) [PERSON_NAME] DRASHTI [PERSO…" at bounding box center [222, 396] width 99 height 24
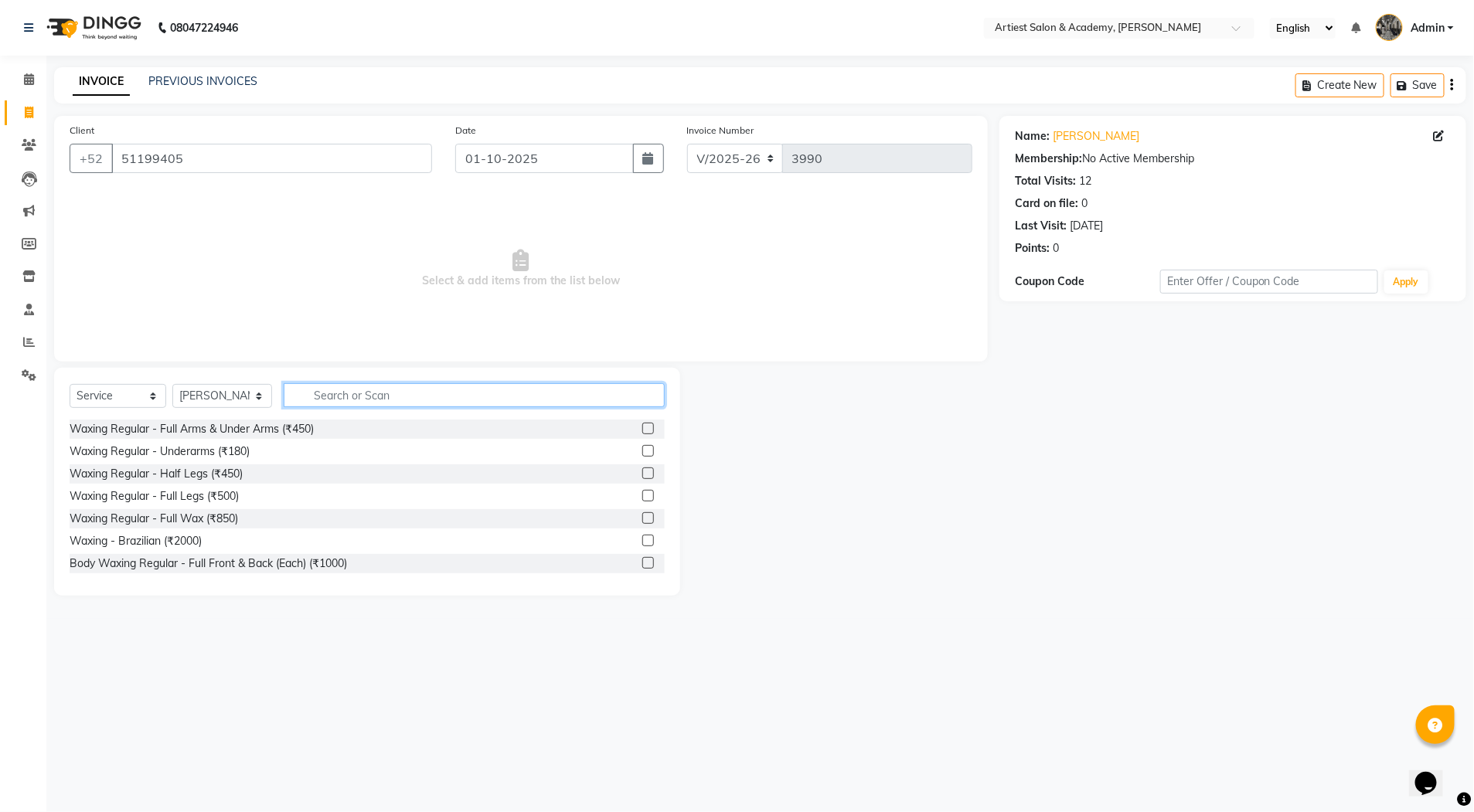
click at [347, 394] on input "text" at bounding box center [474, 395] width 381 height 24
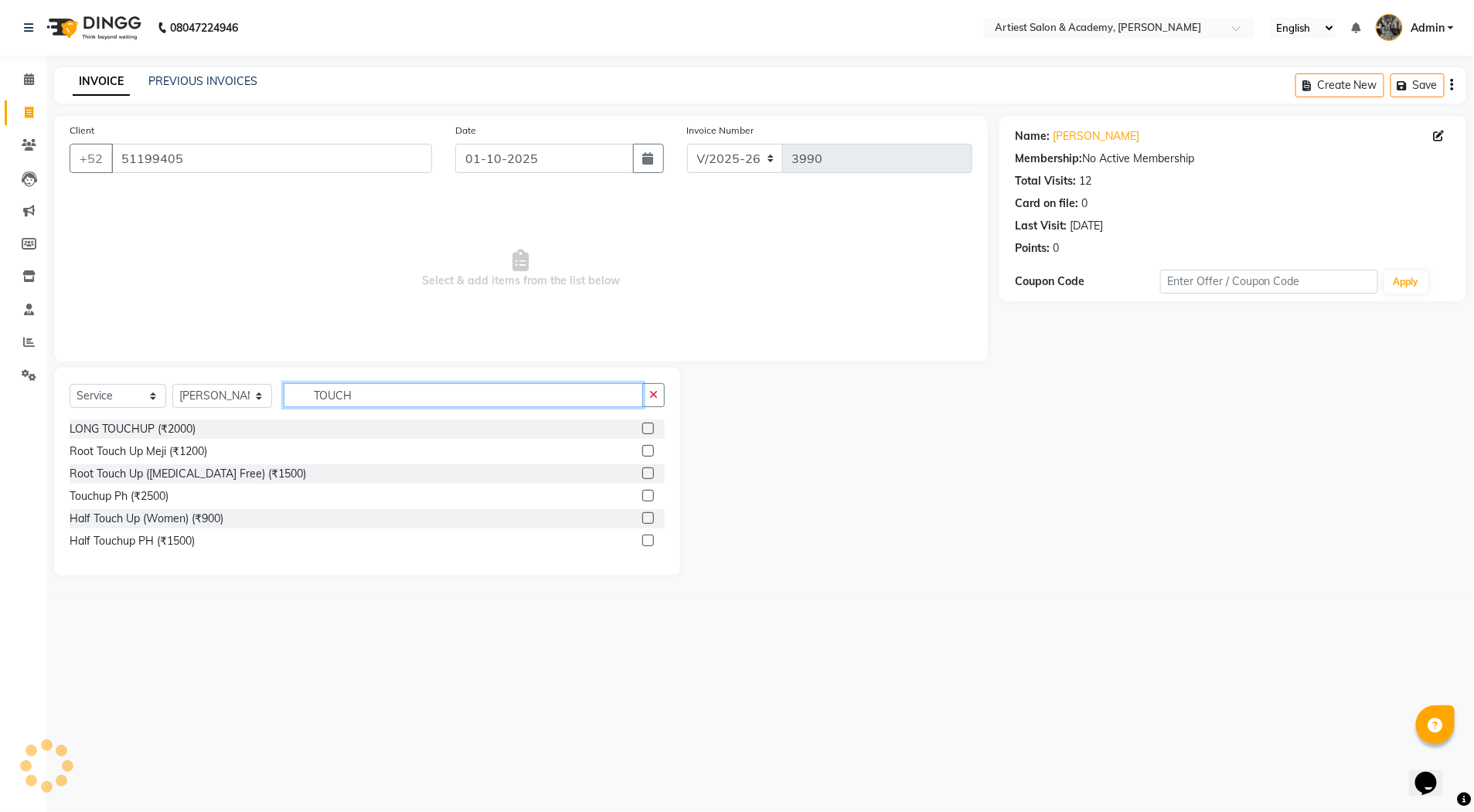
type input "TOUCH"
click at [647, 452] on label at bounding box center [648, 451] width 12 height 12
click at [647, 452] on input "checkbox" at bounding box center [647, 451] width 10 height 10
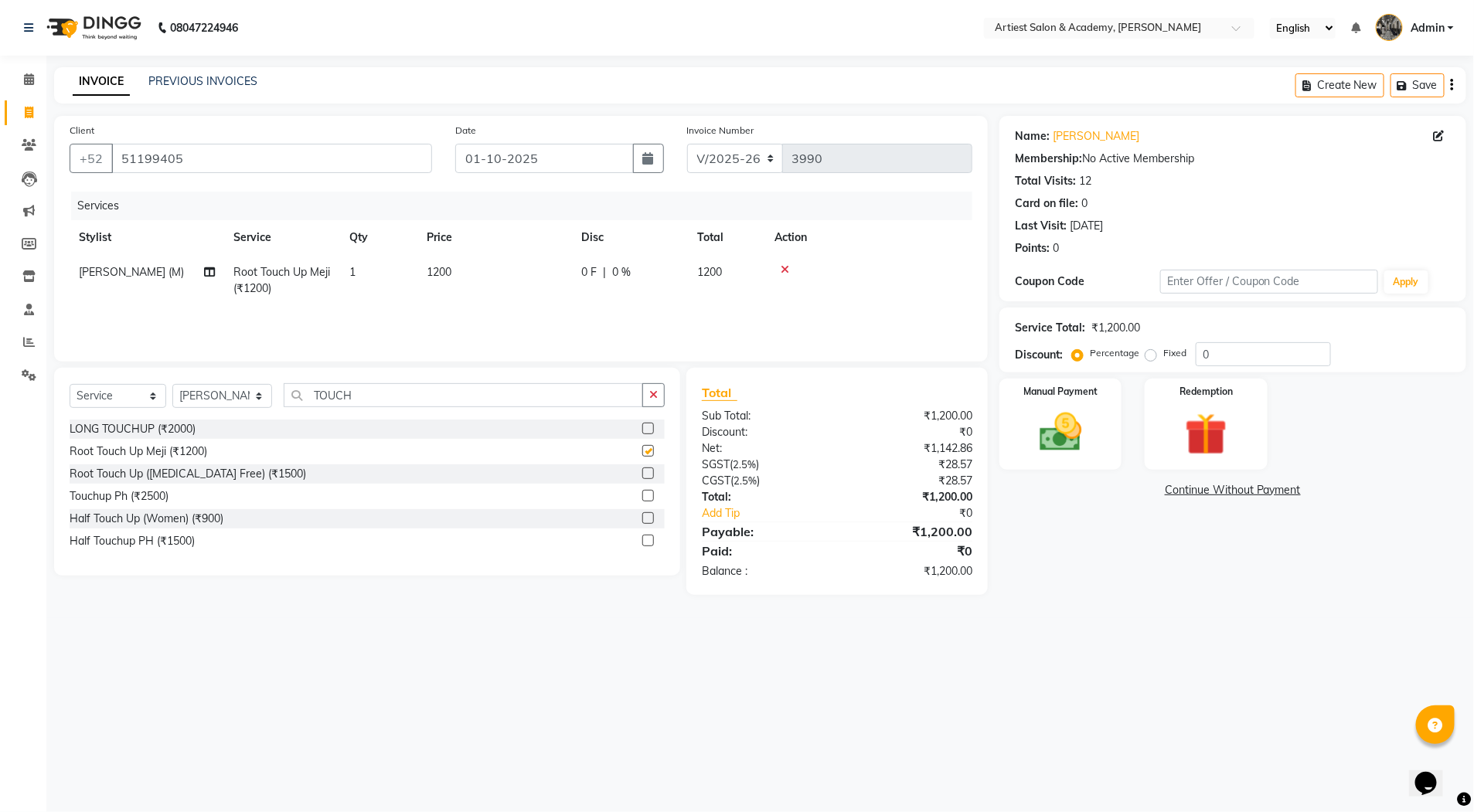
checkbox input "false"
click at [1041, 439] on img at bounding box center [1060, 433] width 71 height 51
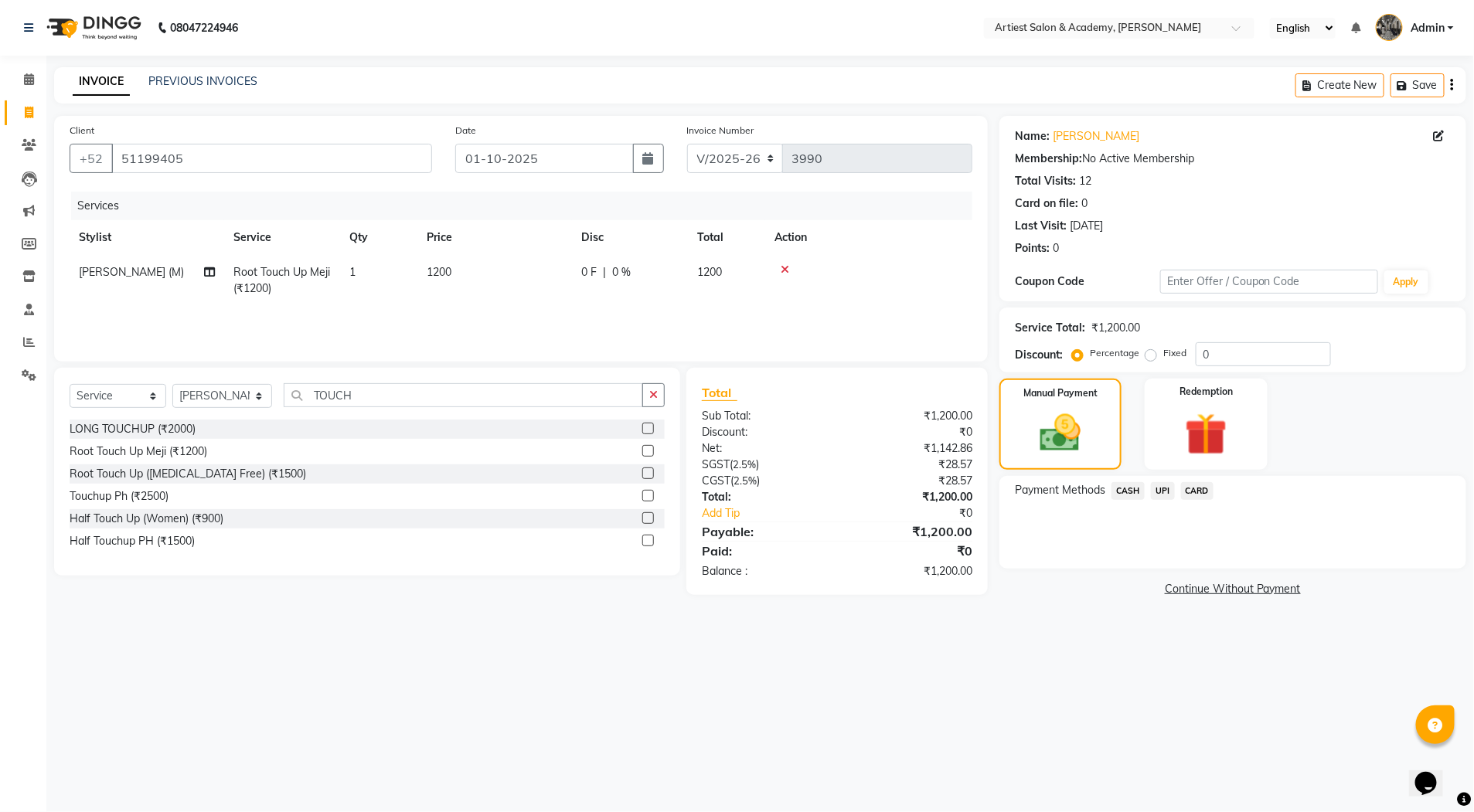
click at [1210, 488] on span "CARD" at bounding box center [1198, 491] width 33 height 18
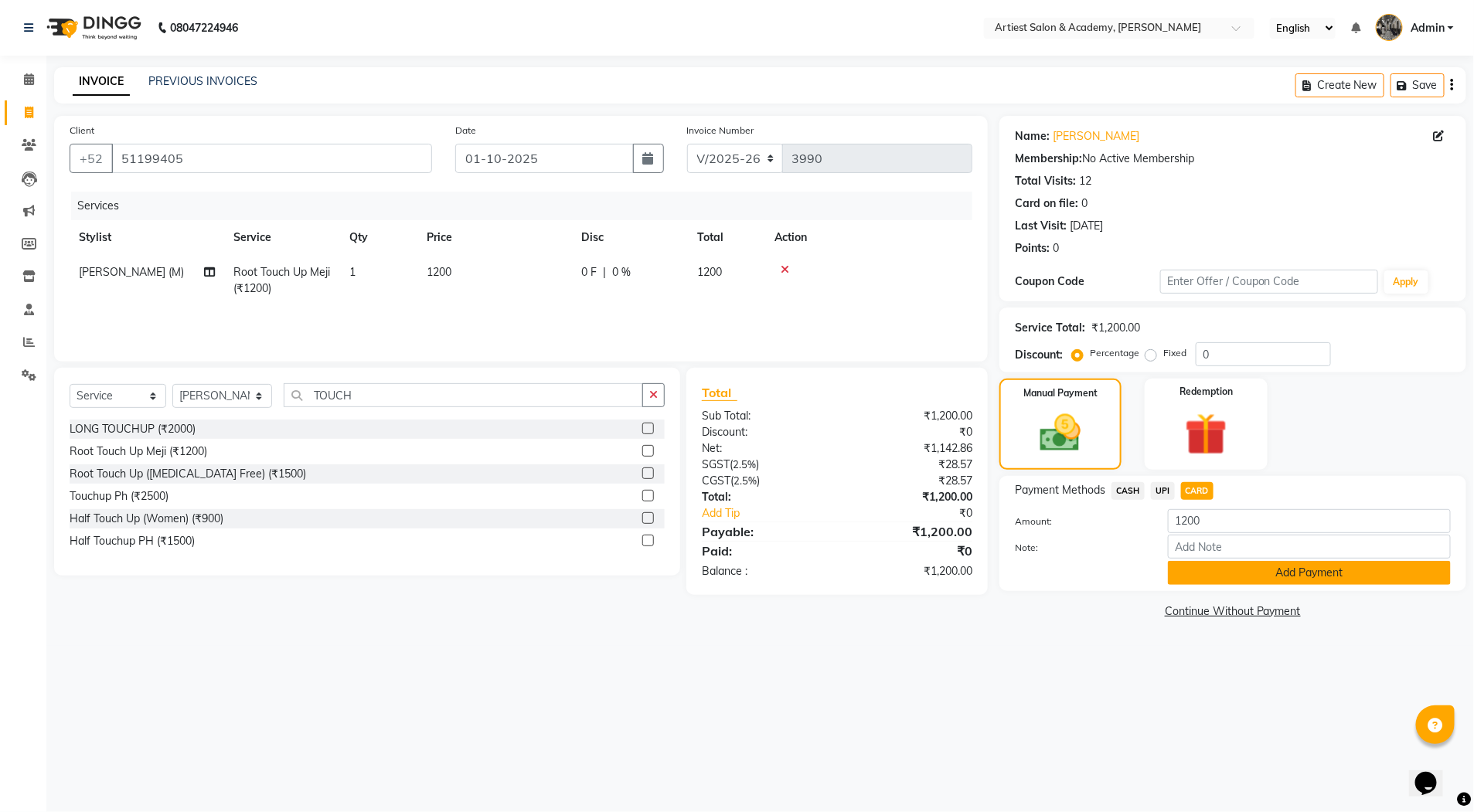
click at [1297, 578] on button "Add Payment" at bounding box center [1309, 573] width 283 height 24
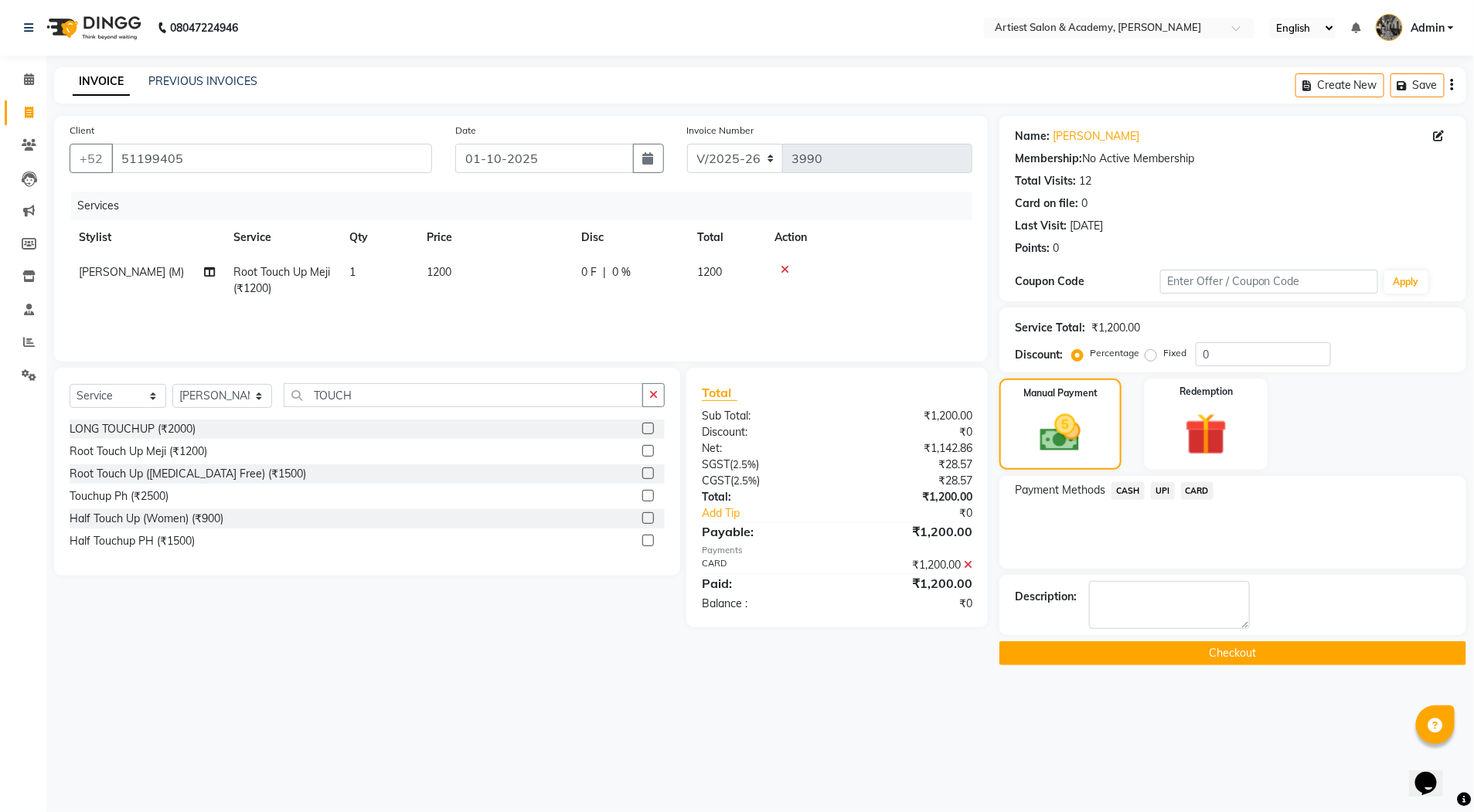
click at [1230, 661] on button "Checkout" at bounding box center [1232, 653] width 467 height 24
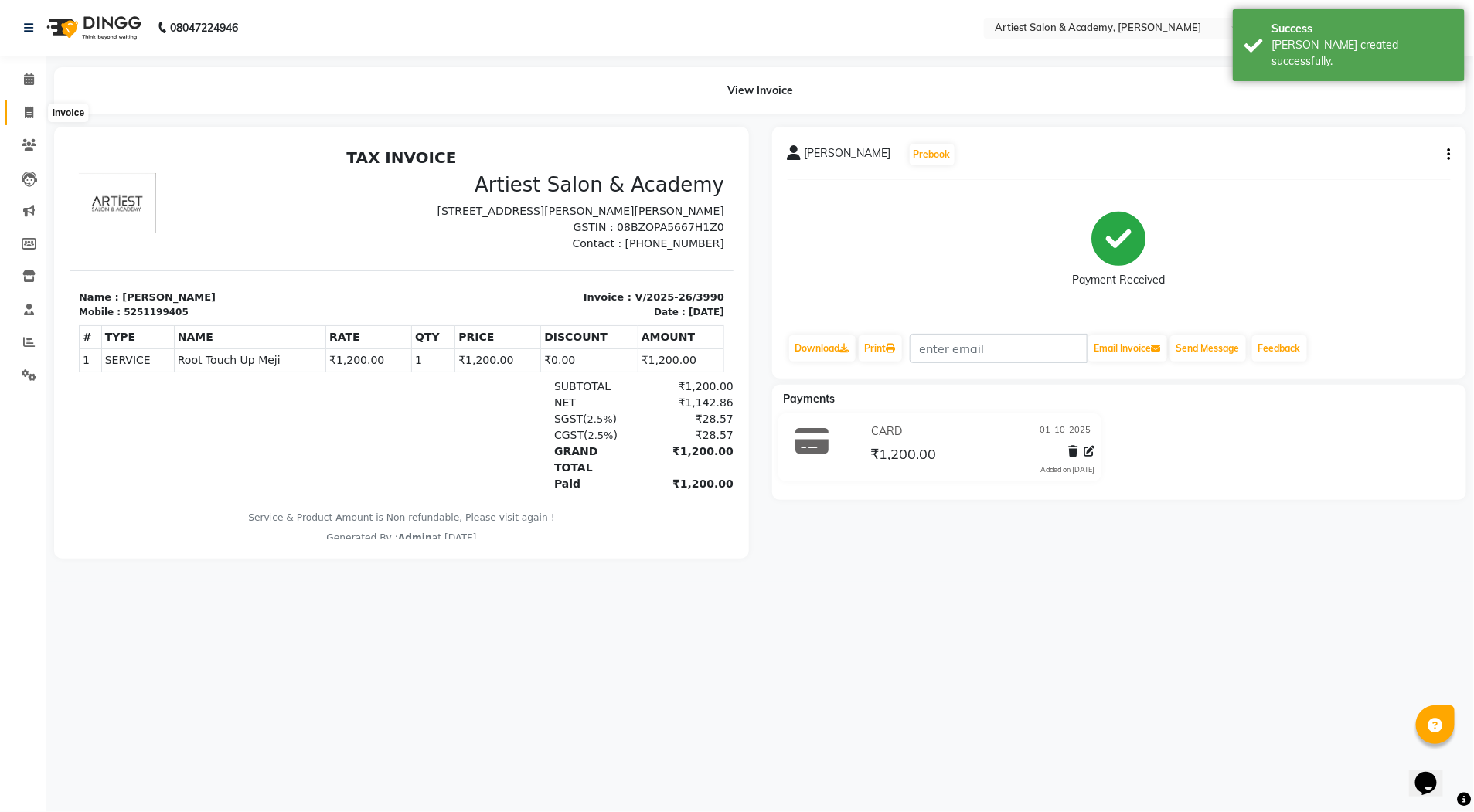
click at [32, 117] on icon at bounding box center [28, 112] width 9 height 12
select select "5123"
select select "service"
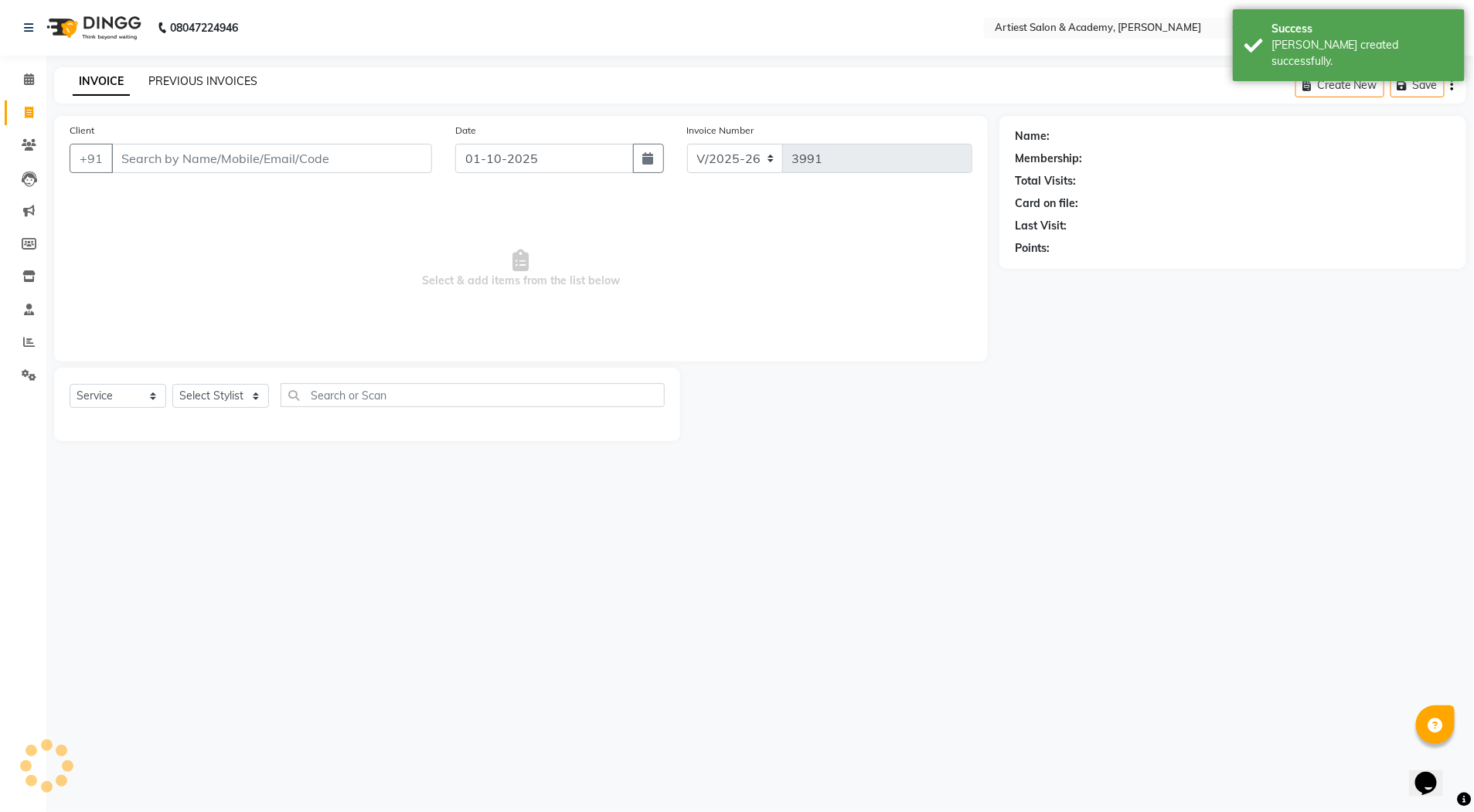
click at [181, 76] on link "PREVIOUS INVOICES" at bounding box center [203, 81] width 109 height 14
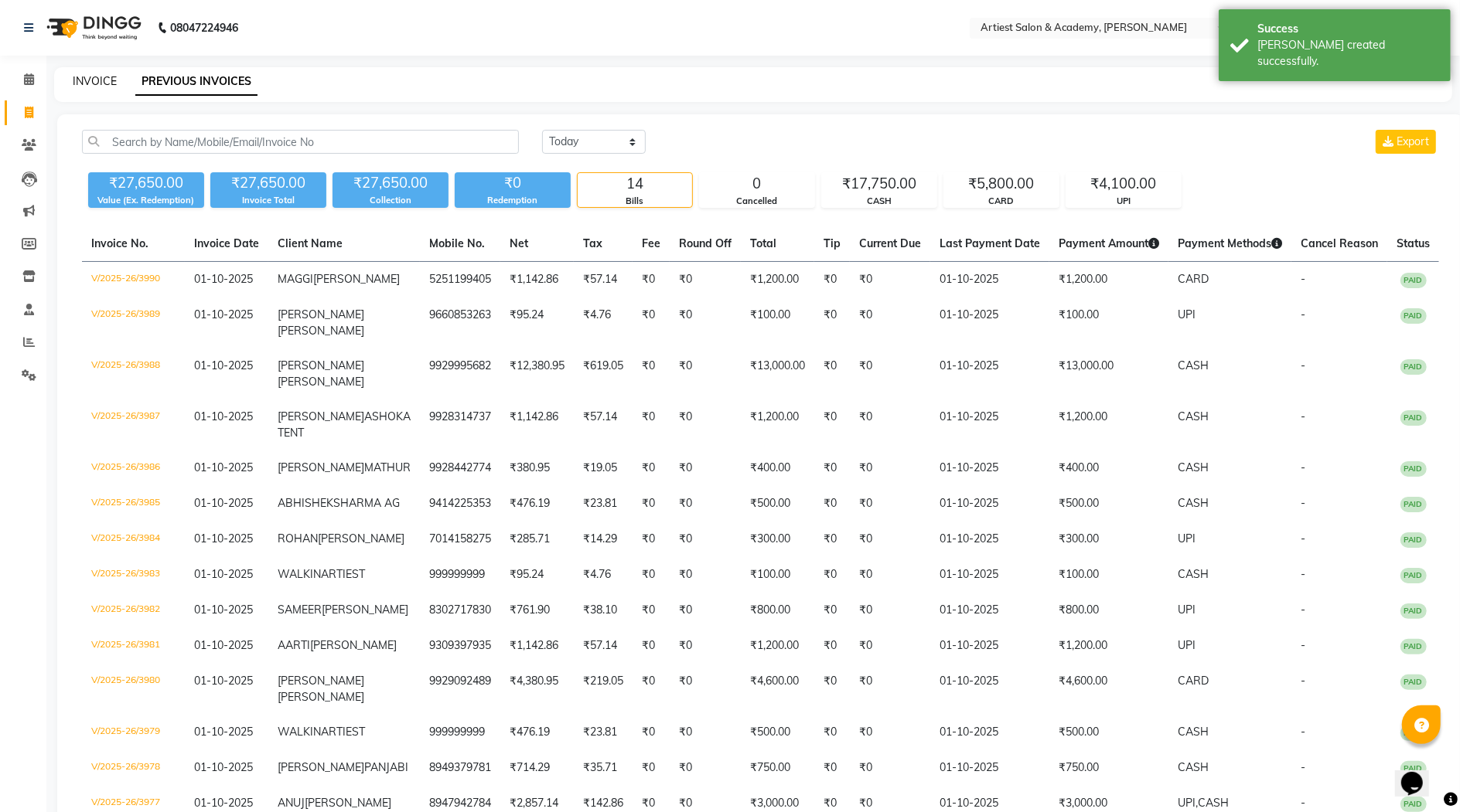
click at [95, 79] on link "INVOICE" at bounding box center [95, 81] width 44 height 14
select select "5123"
select select "service"
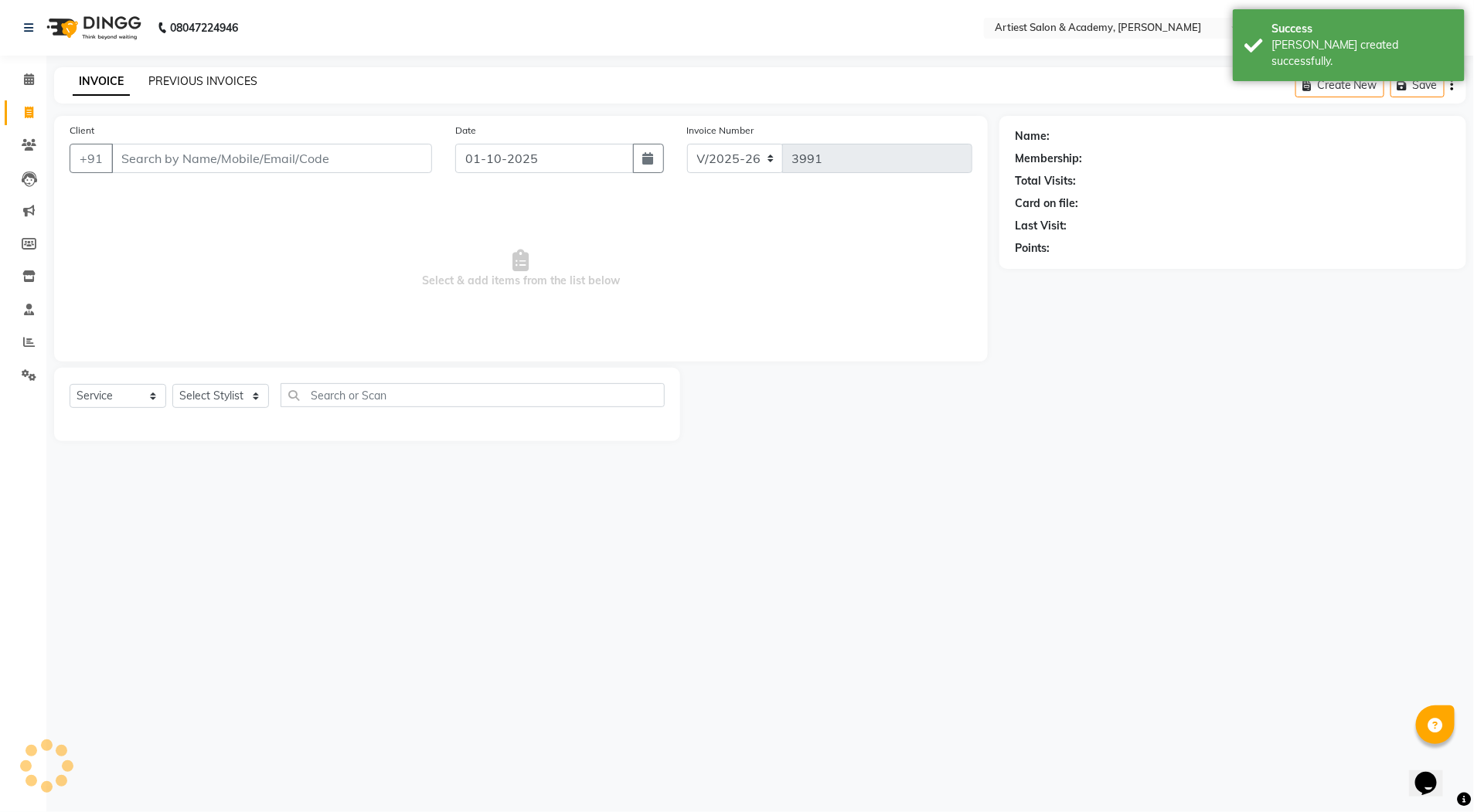
click at [174, 83] on link "PREVIOUS INVOICES" at bounding box center [203, 81] width 109 height 14
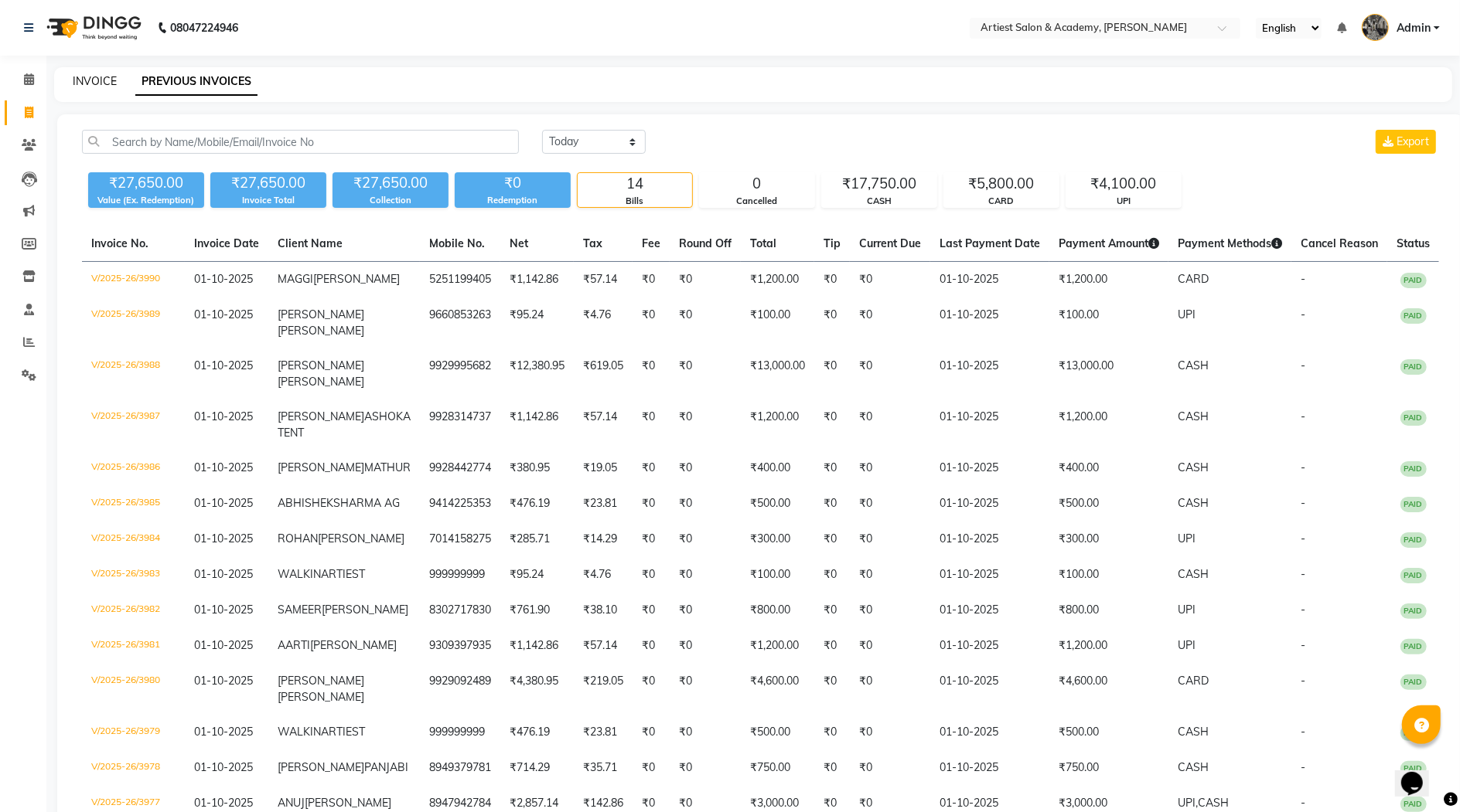
click at [92, 79] on link "INVOICE" at bounding box center [95, 81] width 44 height 14
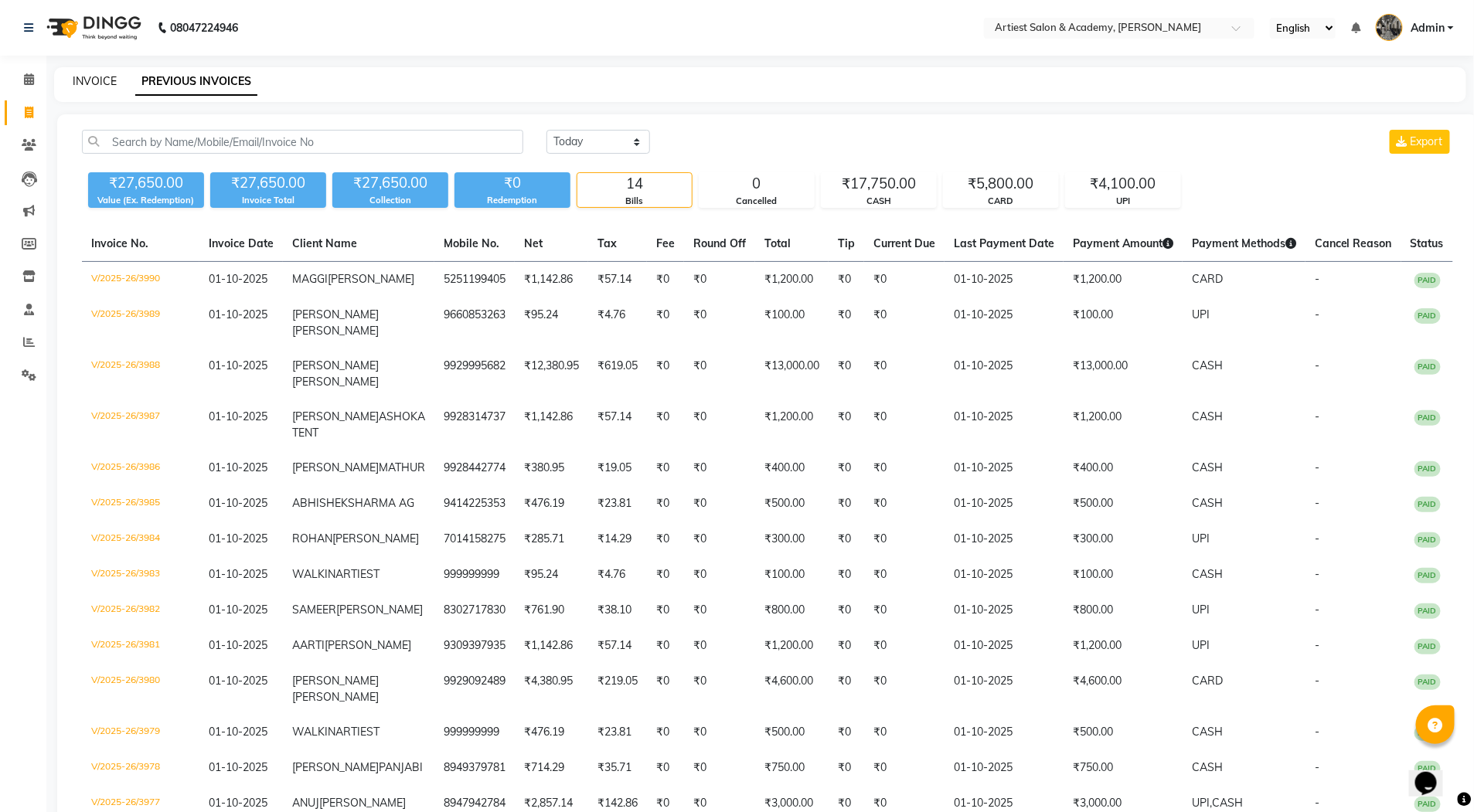
select select "service"
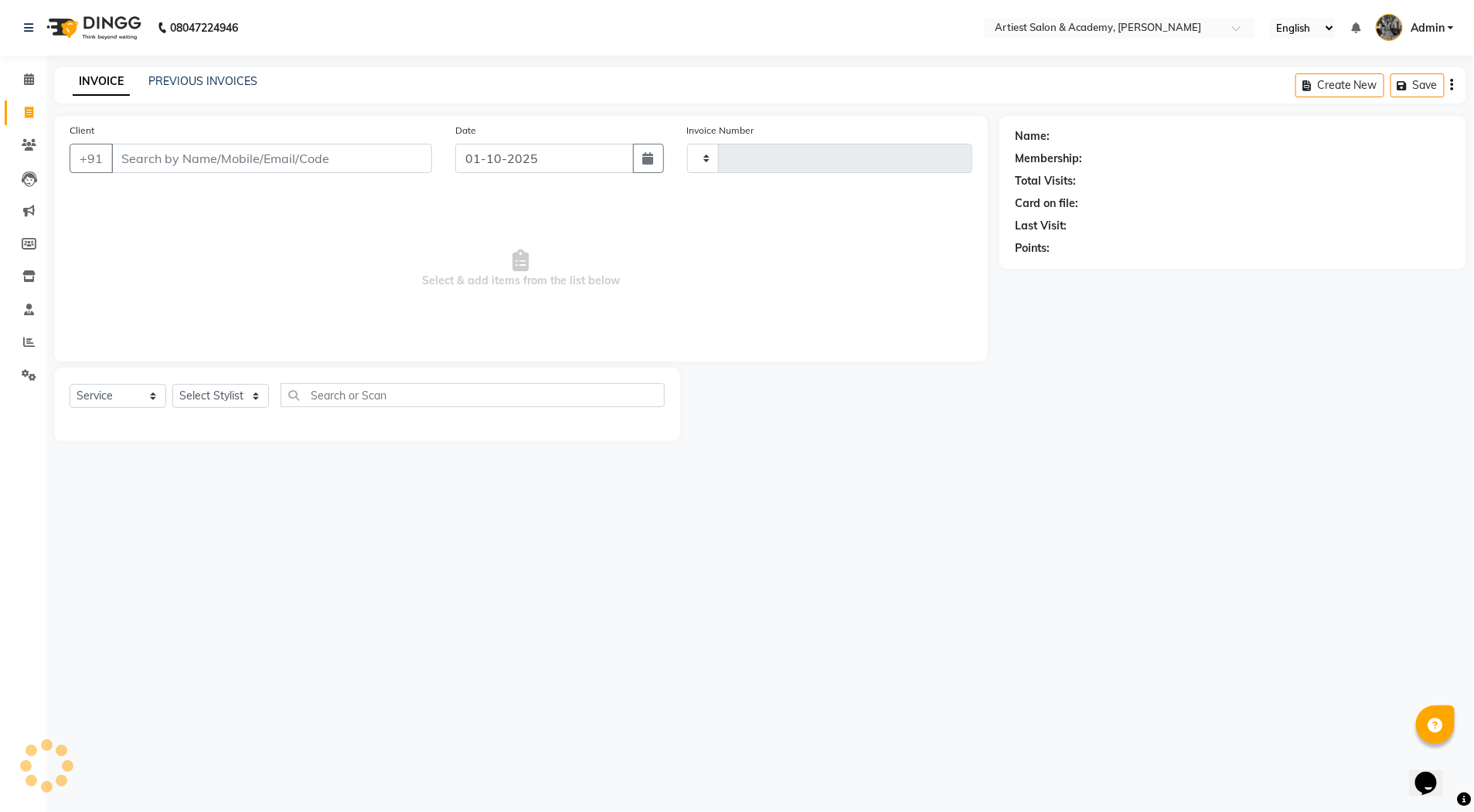
type input "3991"
select select "5123"
click at [148, 155] on input "Client" at bounding box center [271, 158] width 321 height 29
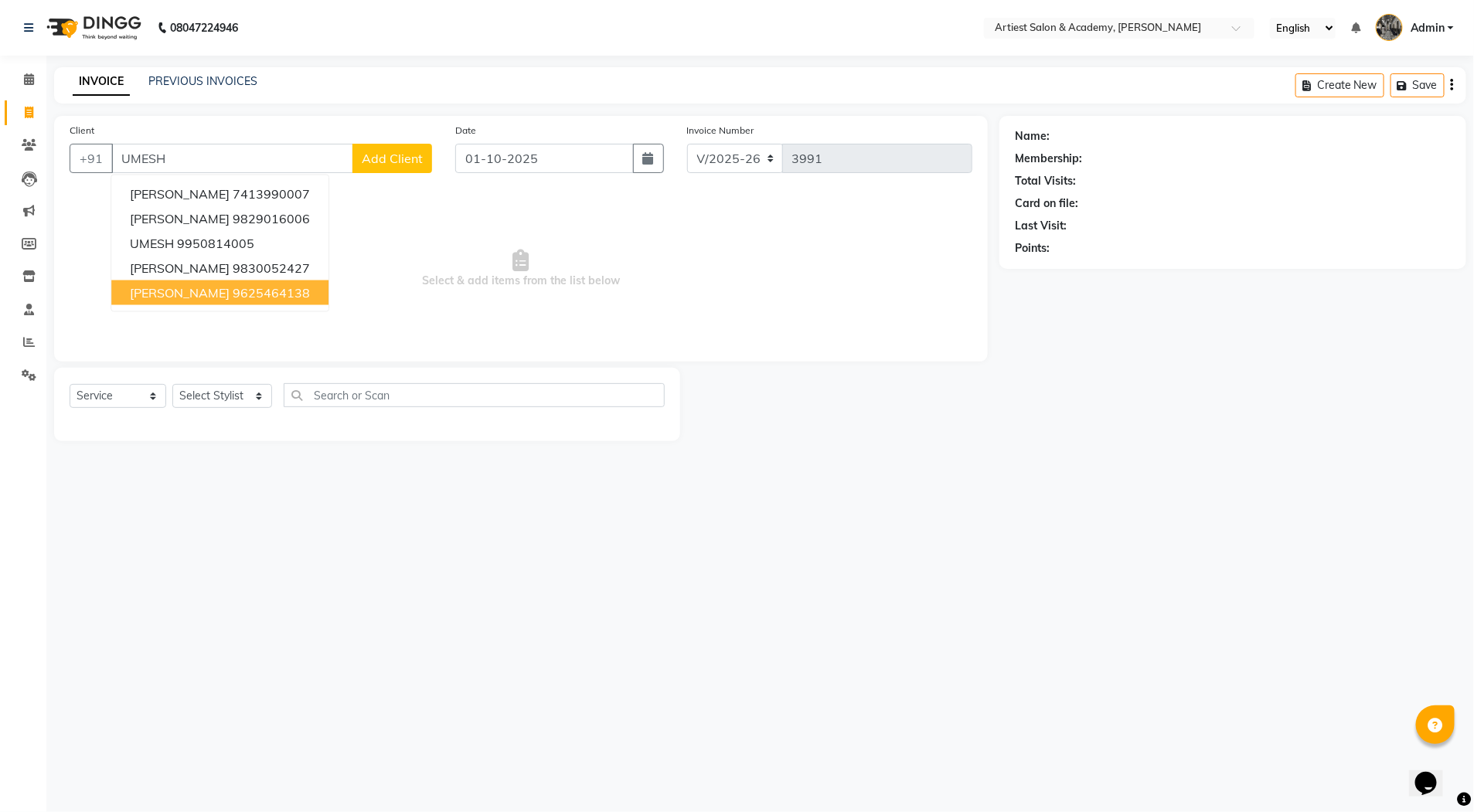
click at [267, 294] on ngb-highlight "9625464138" at bounding box center [271, 293] width 77 height 16
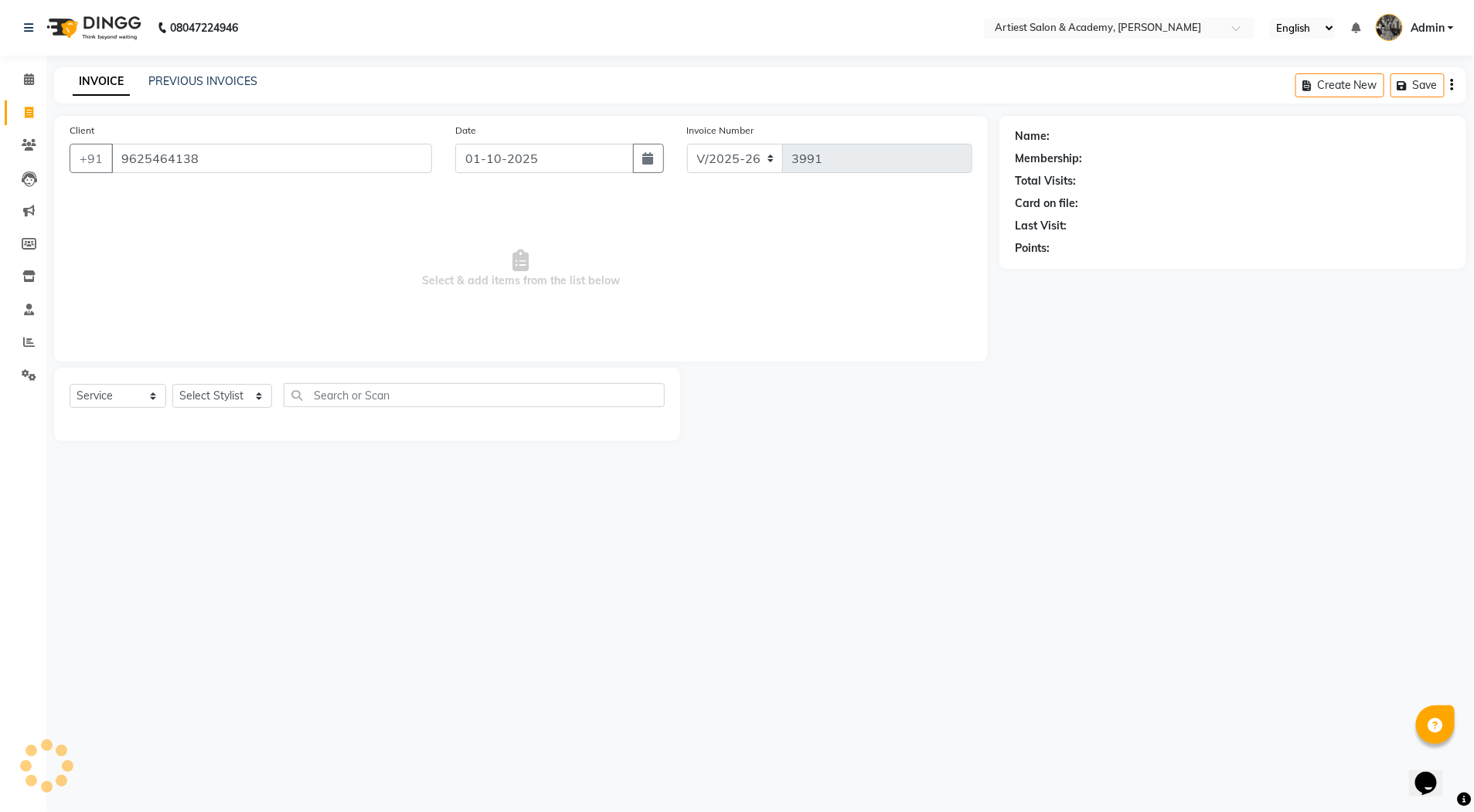
type input "9625464138"
click at [256, 396] on select "Select Stylist [PERSON_NAME] (M) [PERSON_NAME] (F) [PERSON_NAME] DRASHTI [PERSO…" at bounding box center [222, 396] width 99 height 24
select select "33213"
click at [173, 384] on select "Select Stylist [PERSON_NAME] (M) [PERSON_NAME] (F) [PERSON_NAME] DRASHTI [PERSO…" at bounding box center [222, 396] width 99 height 24
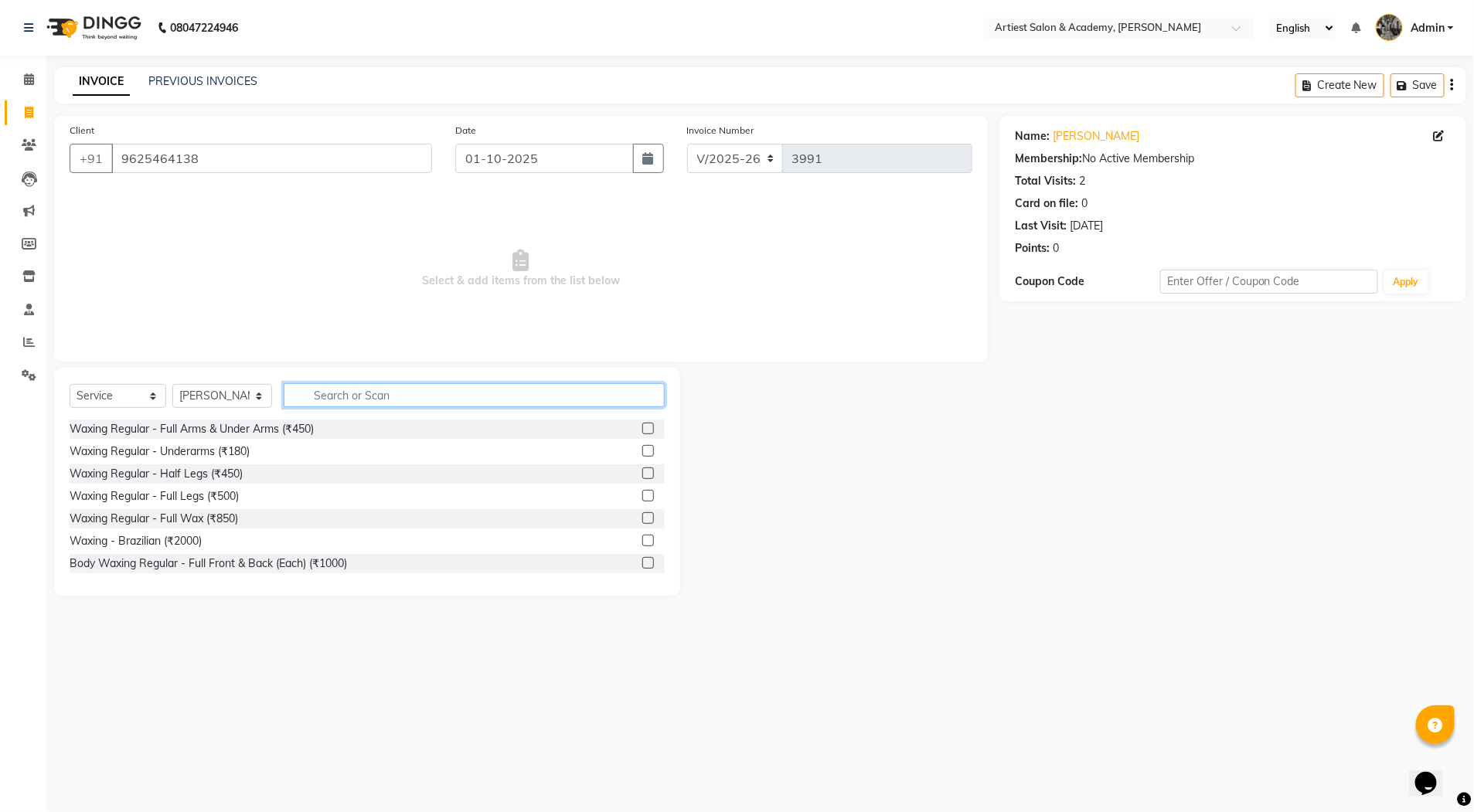
click at [349, 399] on input "text" at bounding box center [474, 395] width 381 height 24
type input "HAIR"
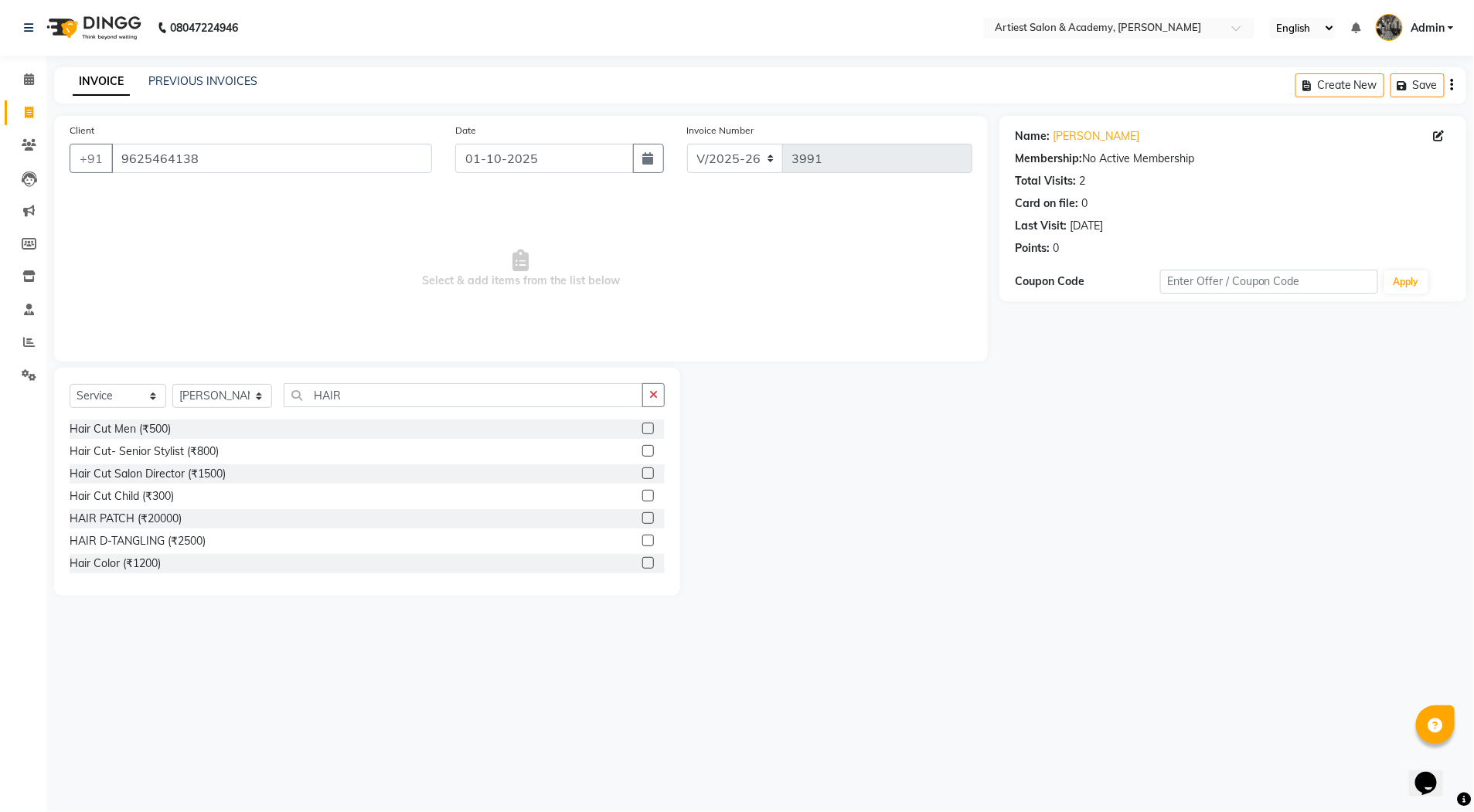
click at [642, 475] on label at bounding box center [648, 474] width 12 height 12
click at [642, 475] on input "checkbox" at bounding box center [647, 474] width 10 height 10
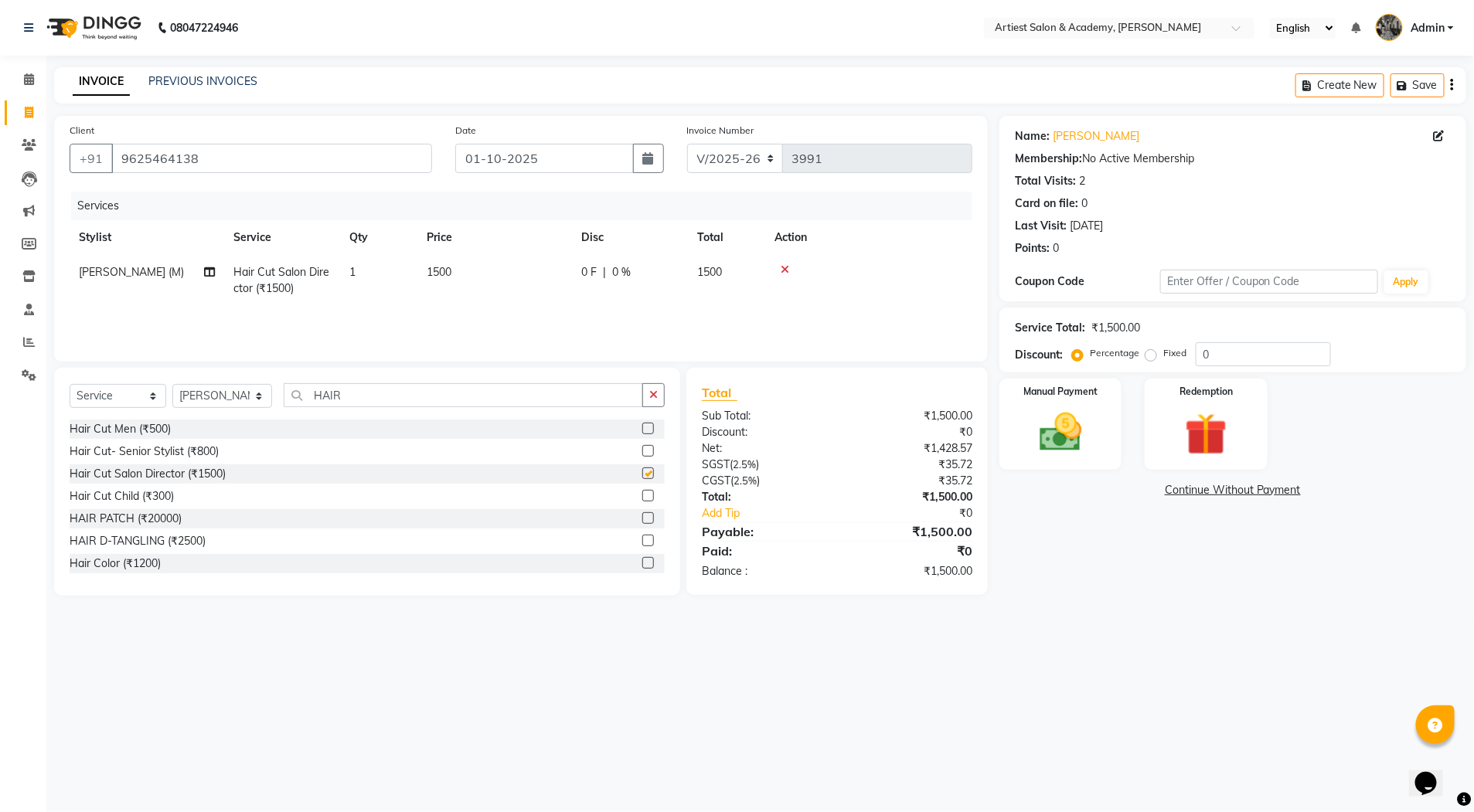
checkbox input "false"
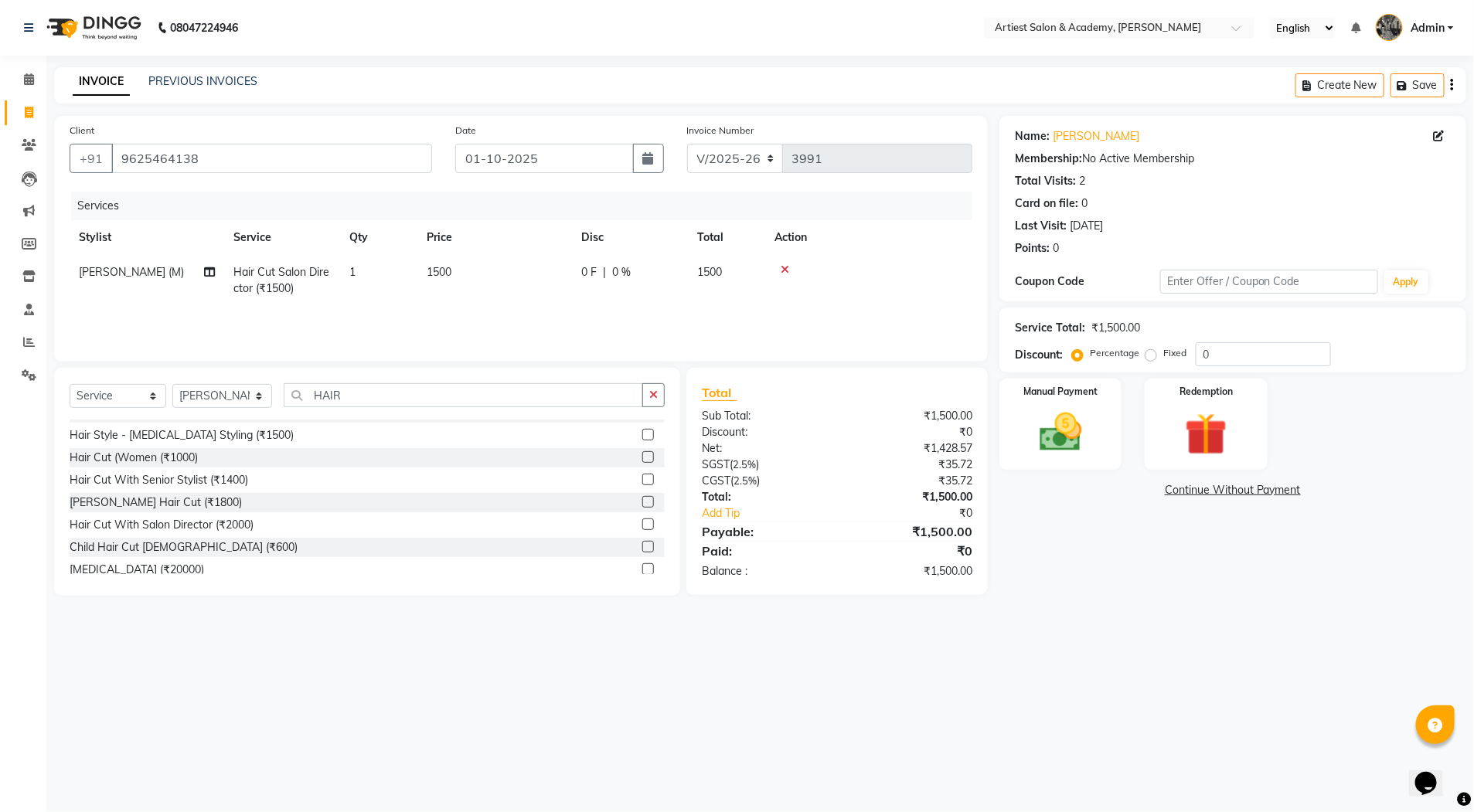
click at [642, 524] on label at bounding box center [648, 524] width 12 height 12
click at [642, 524] on input "checkbox" at bounding box center [647, 525] width 10 height 10
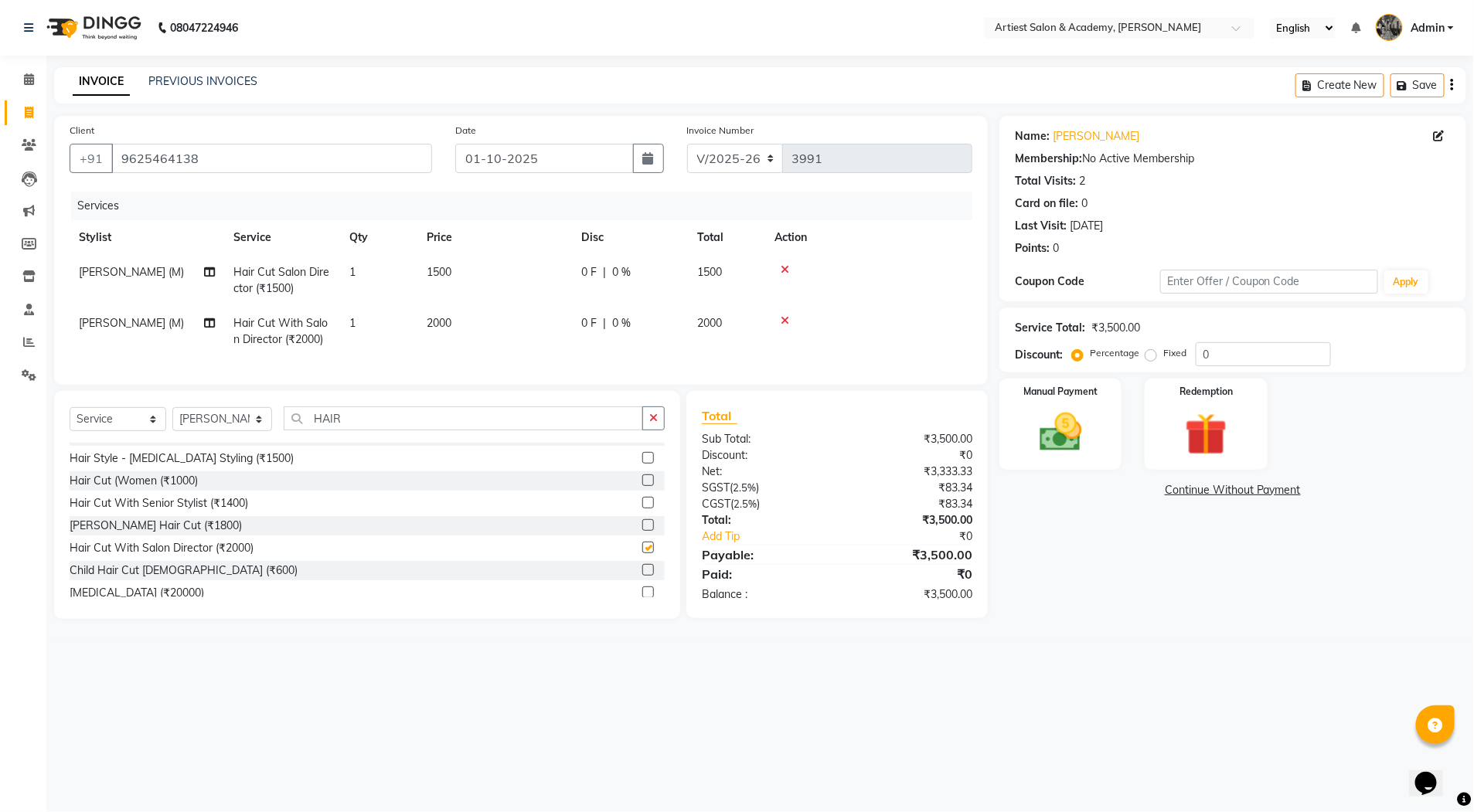
checkbox input "false"
click at [346, 431] on input "HAIR" at bounding box center [463, 418] width 360 height 24
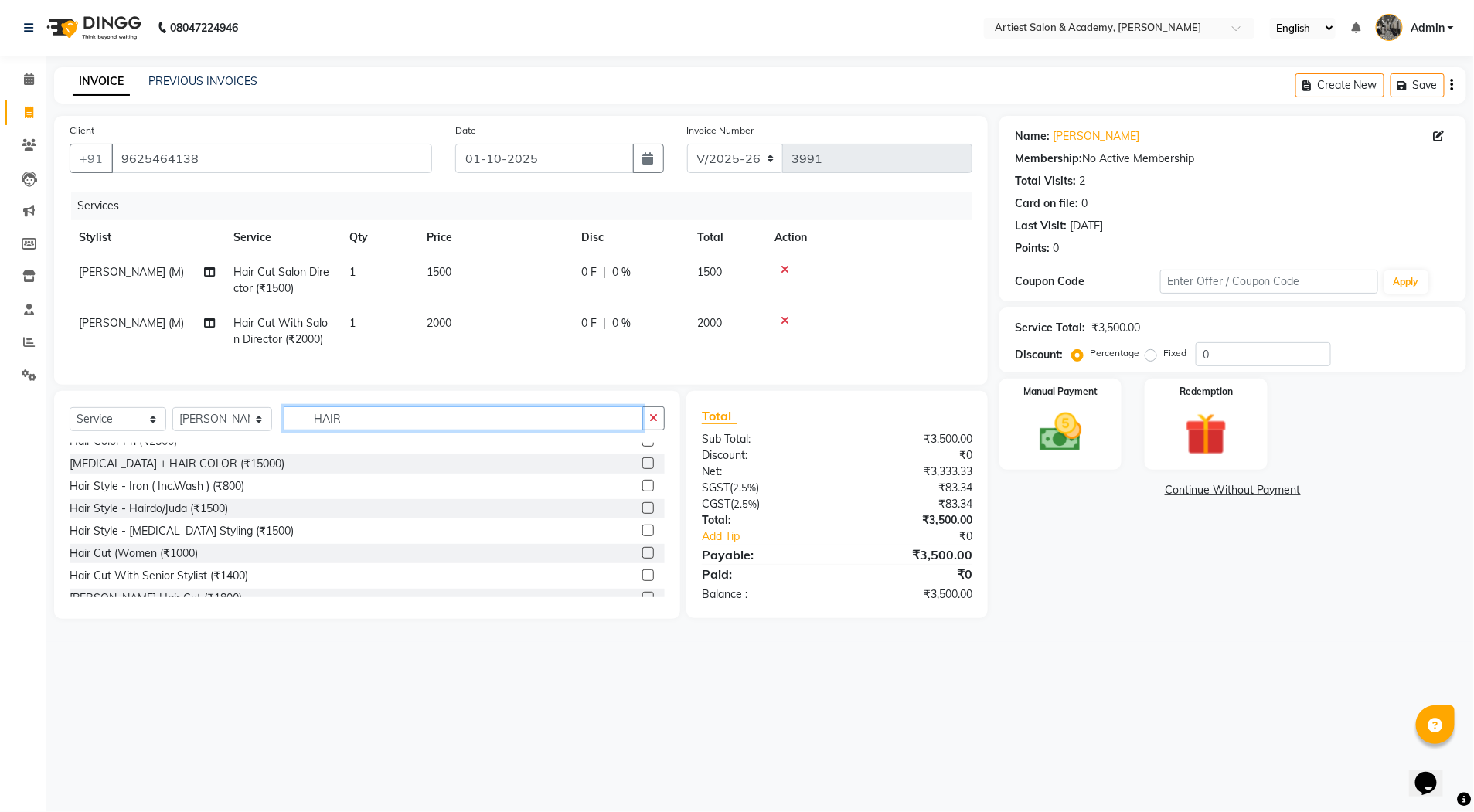
scroll to position [0, 0]
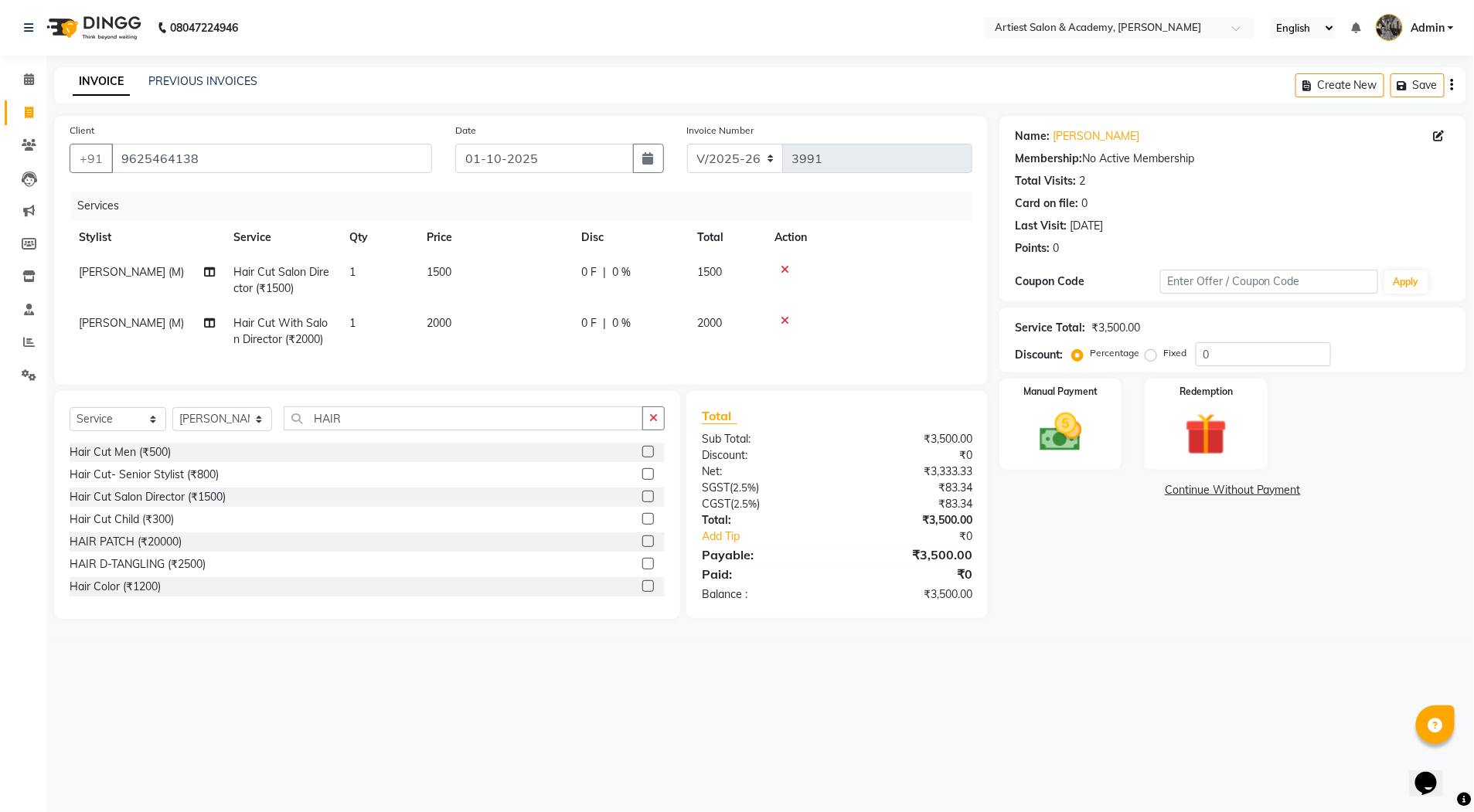
click at [642, 484] on div at bounding box center [647, 477] width 10 height 17
click at [642, 480] on label at bounding box center [648, 475] width 12 height 12
click at [642, 480] on input "checkbox" at bounding box center [647, 475] width 10 height 10
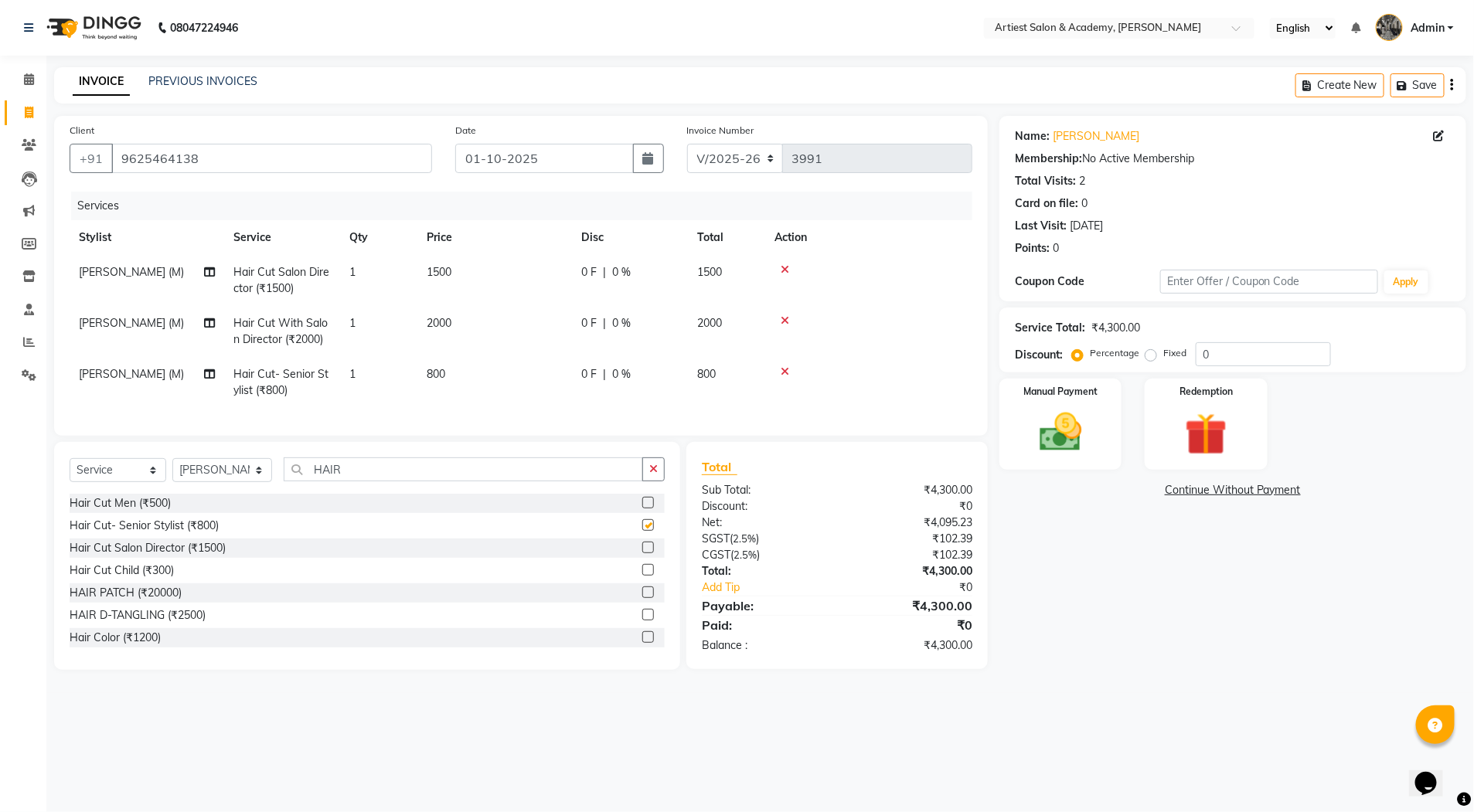
checkbox input "false"
click at [435, 376] on span "800" at bounding box center [436, 374] width 19 height 14
select select "33213"
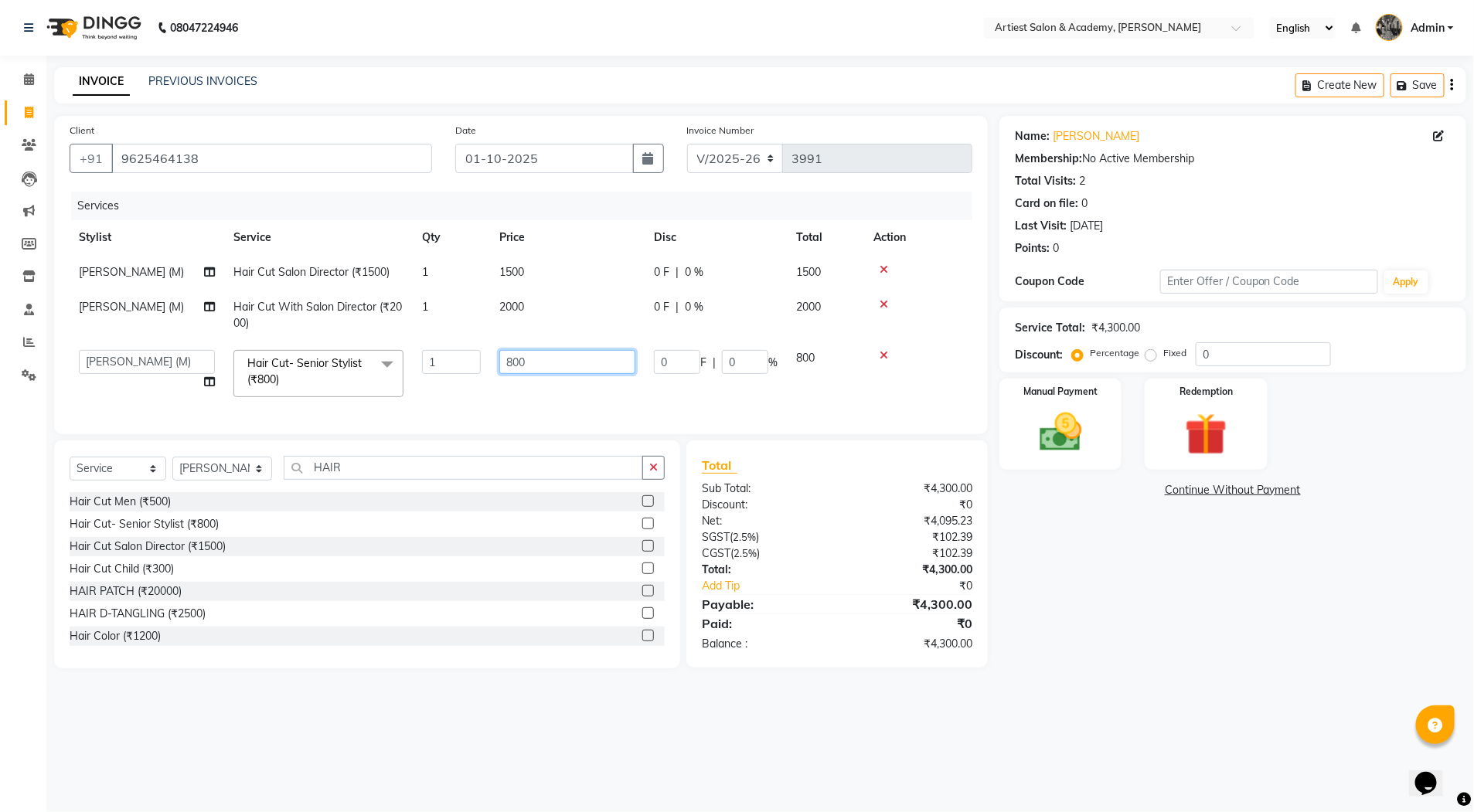
click at [512, 367] on input "800" at bounding box center [567, 362] width 136 height 24
type input "700"
click at [1134, 610] on div "Name: Umesh Agarwal Membership: No Active Membership Total Visits: 2 Card on fi…" at bounding box center [1238, 392] width 479 height 553
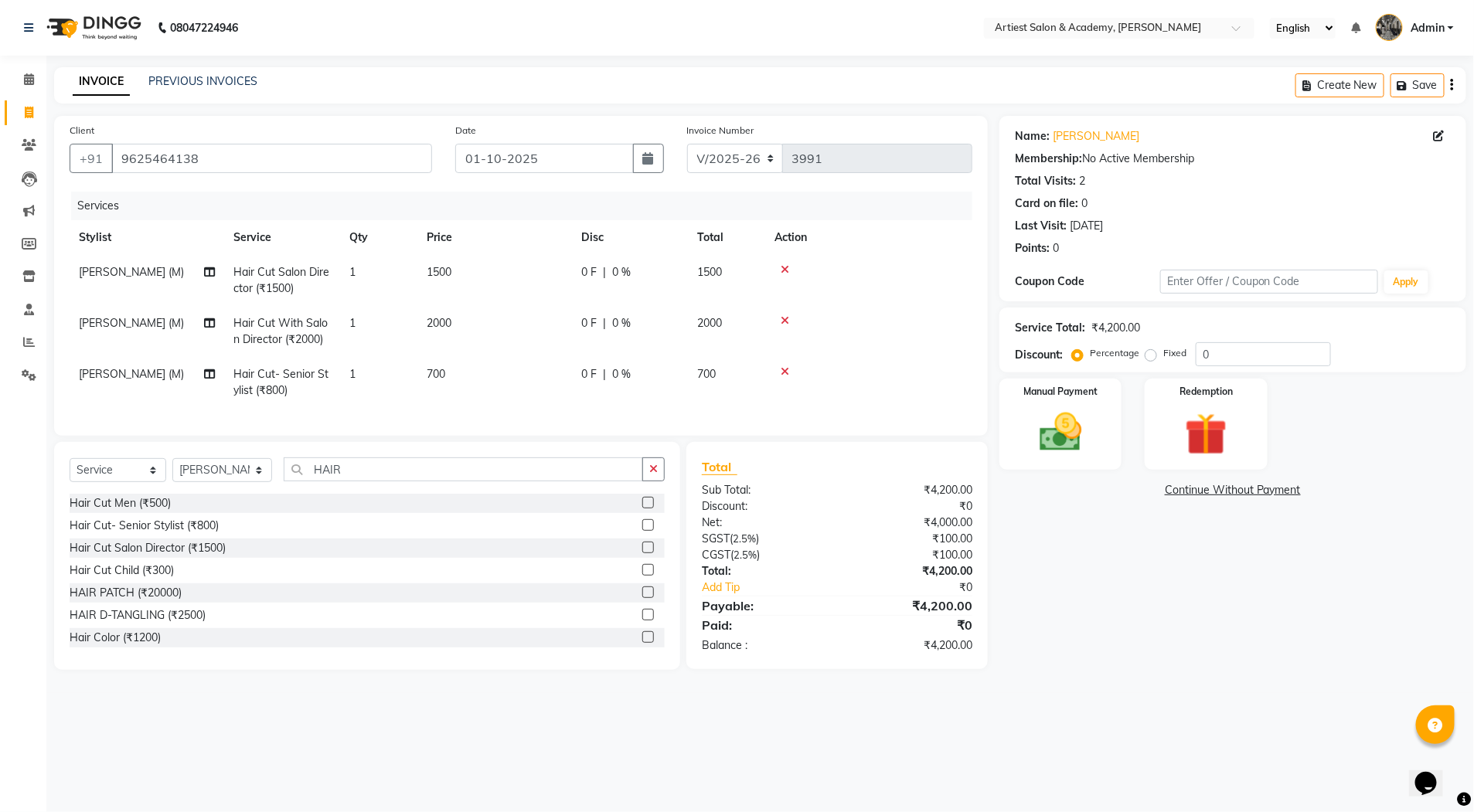
click at [430, 372] on span "700" at bounding box center [436, 374] width 19 height 14
select select "33213"
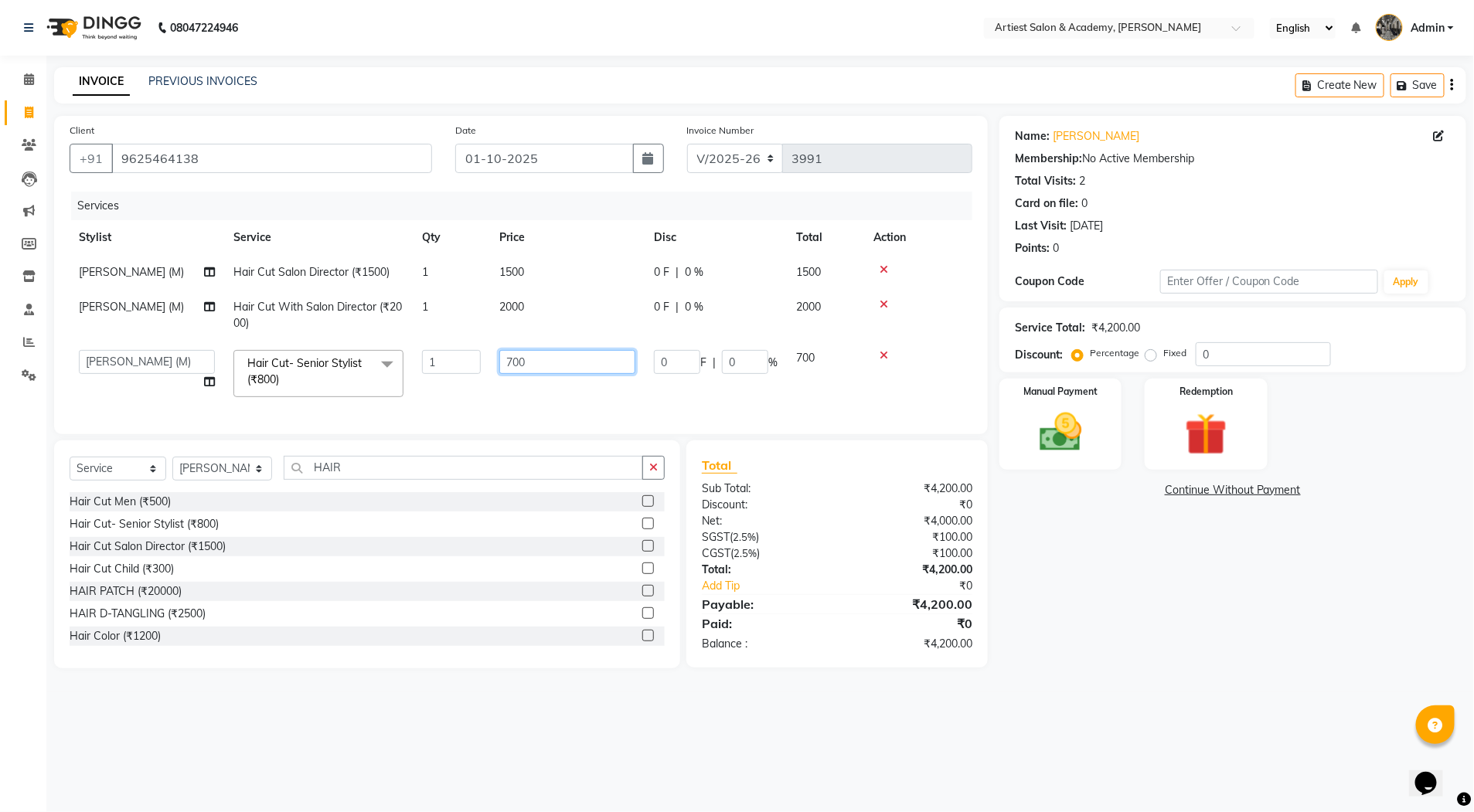
click at [506, 359] on input "700" at bounding box center [567, 362] width 136 height 24
click at [512, 360] on input "700" at bounding box center [567, 362] width 136 height 24
type input "600"
click at [1073, 658] on div "Name: Umesh Agarwal Membership: No Active Membership Total Visits: 2 Card on fi…" at bounding box center [1238, 392] width 479 height 553
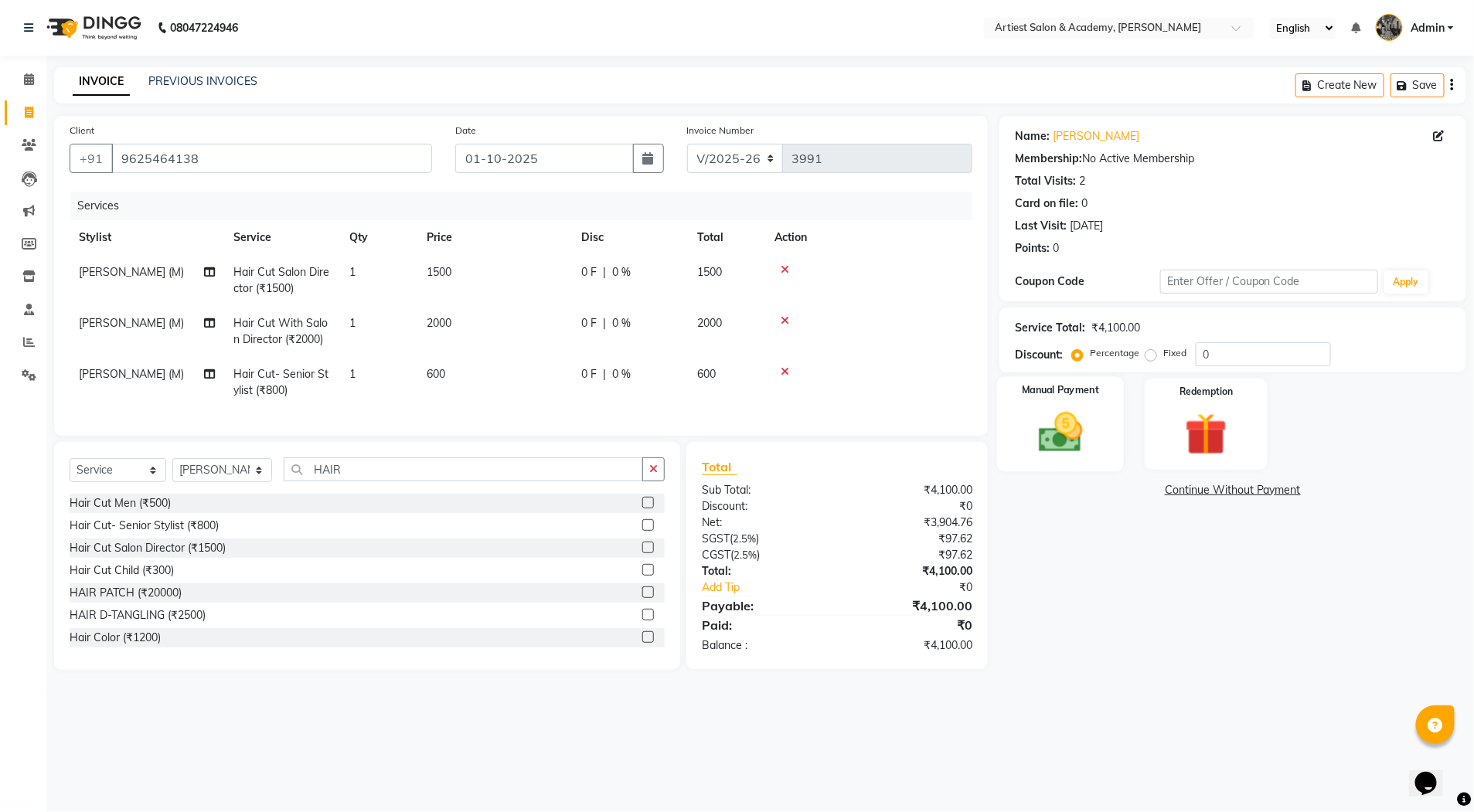
click at [1043, 442] on img at bounding box center [1060, 433] width 71 height 51
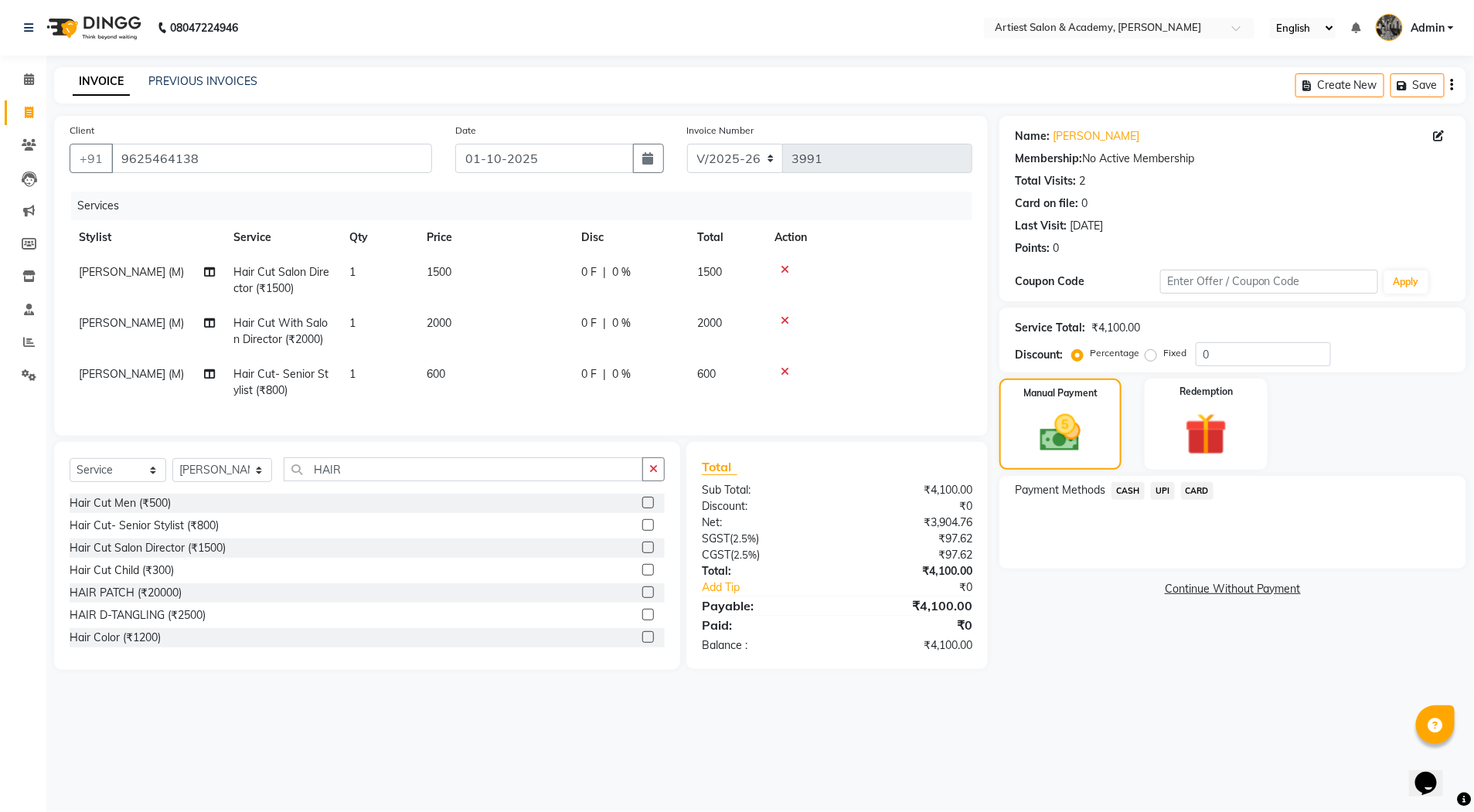
click at [1130, 491] on span "CASH" at bounding box center [1128, 491] width 33 height 18
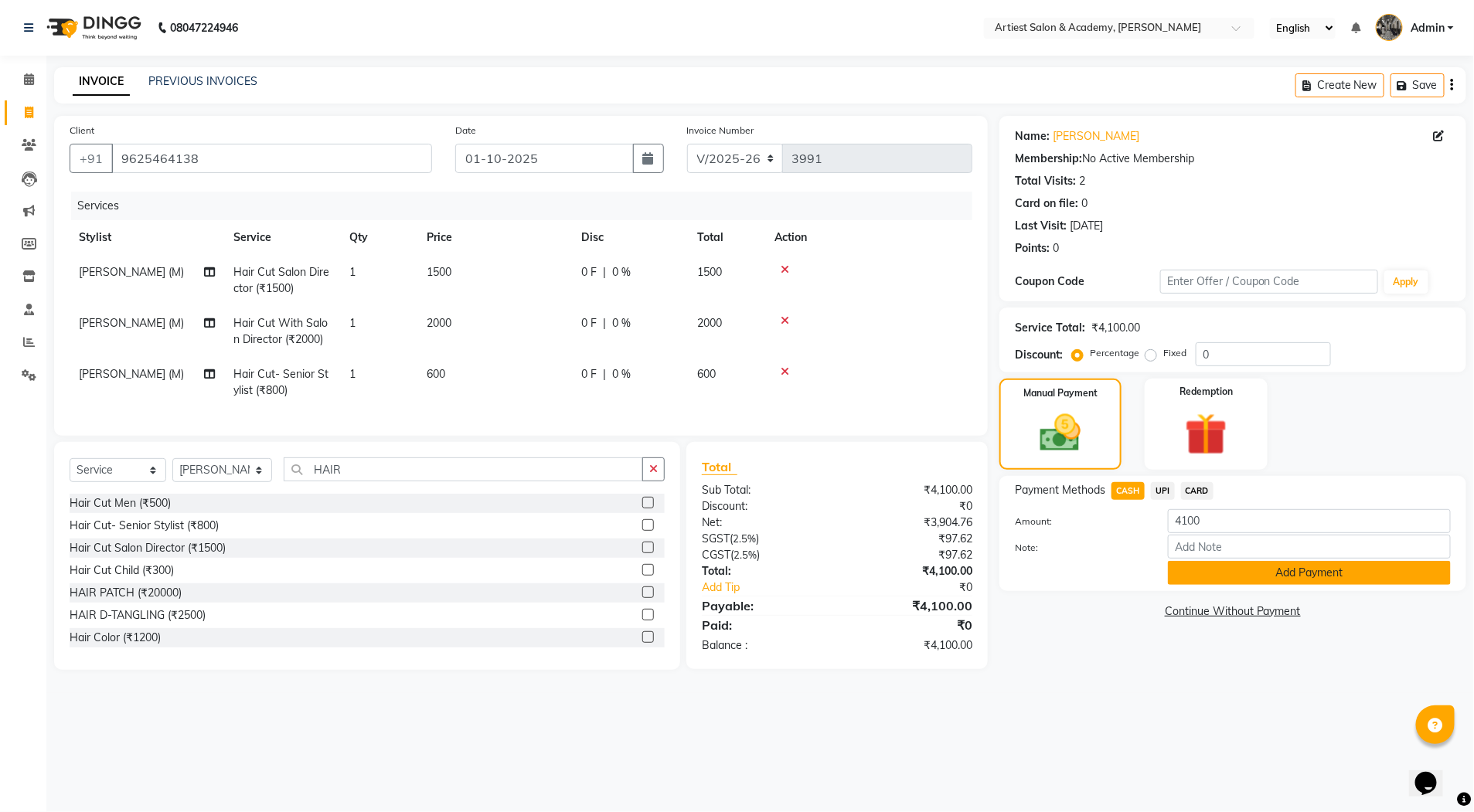
click at [1316, 577] on button "Add Payment" at bounding box center [1309, 573] width 283 height 24
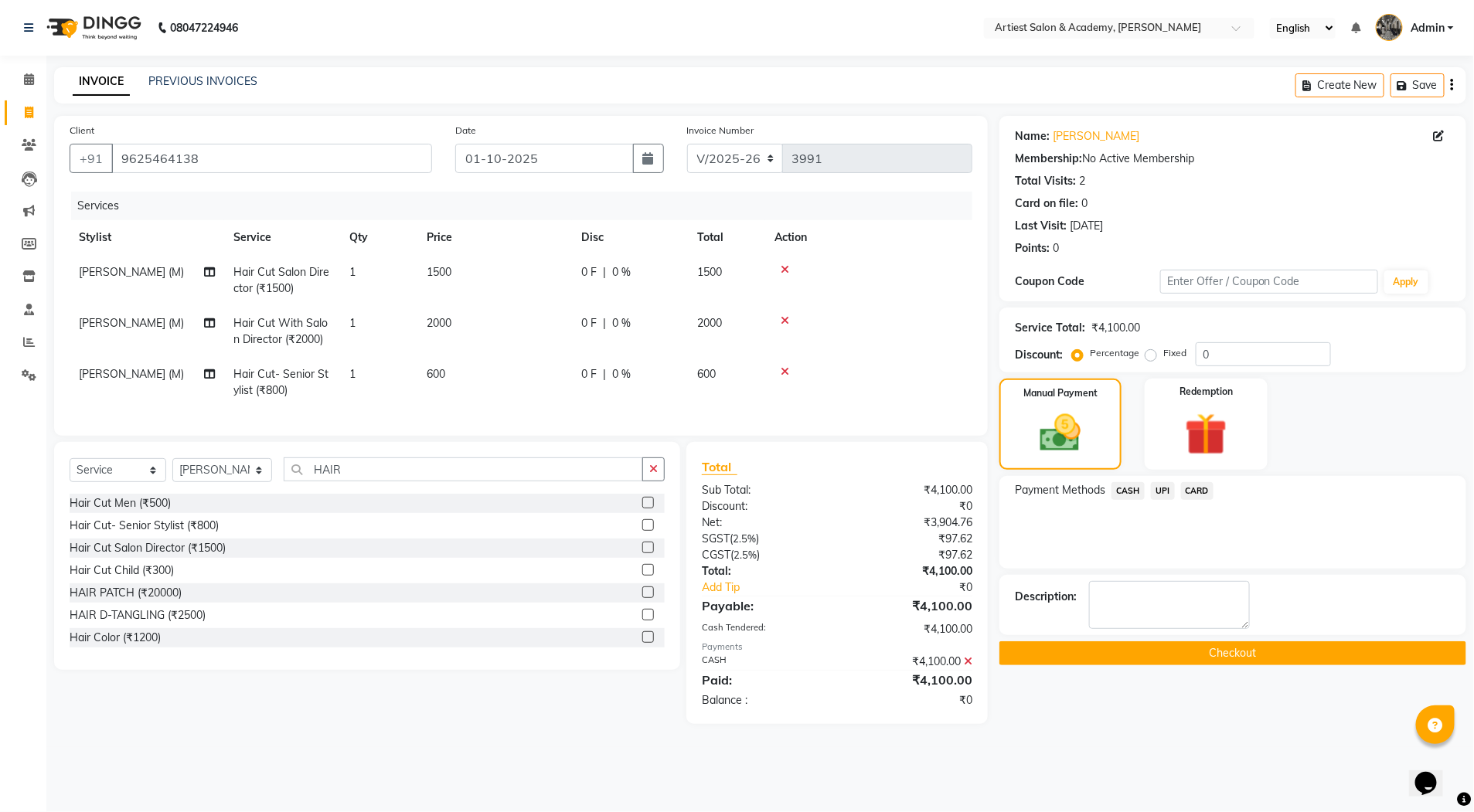
click at [1274, 655] on button "Checkout" at bounding box center [1232, 653] width 467 height 24
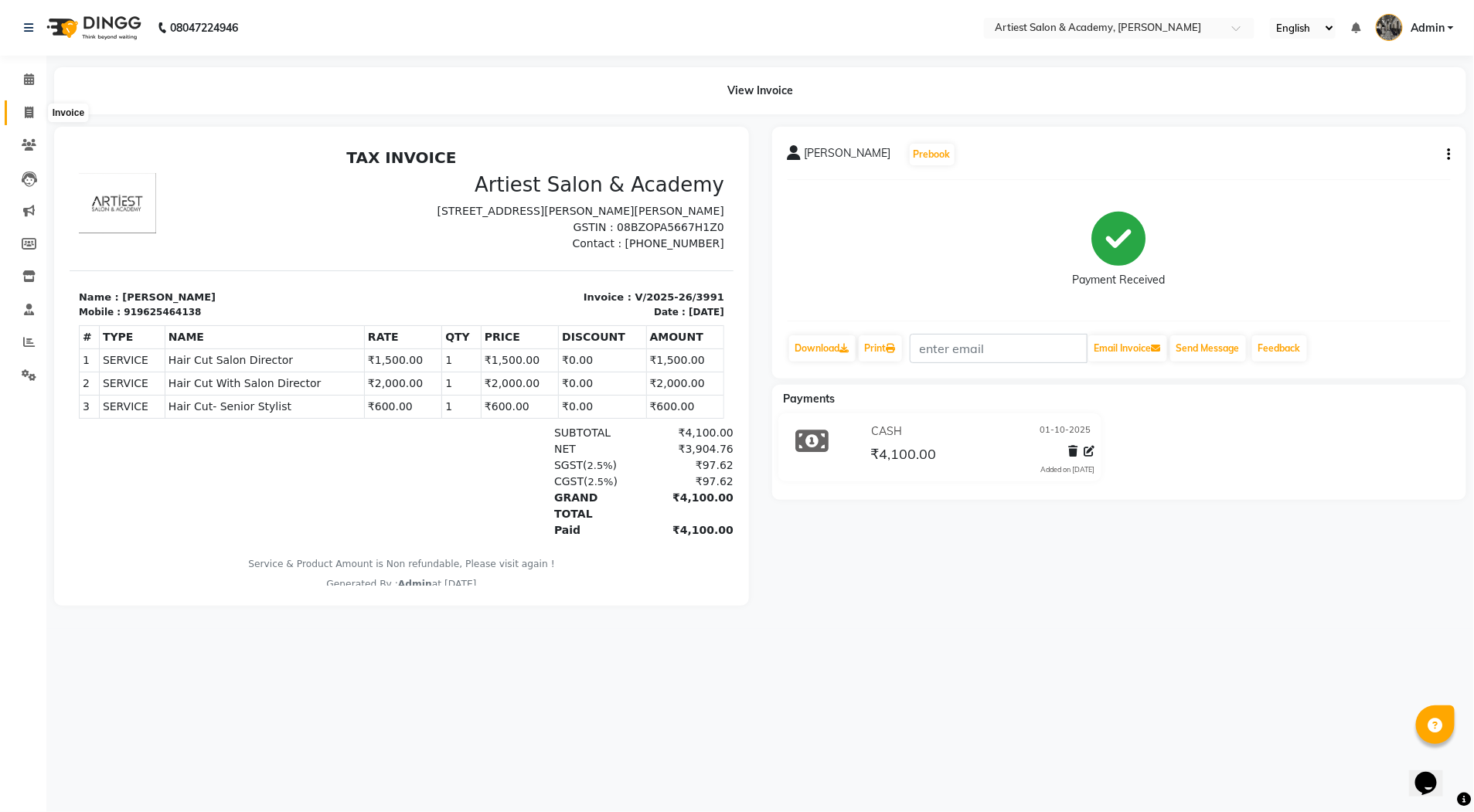
click at [25, 115] on icon at bounding box center [28, 112] width 9 height 12
select select "service"
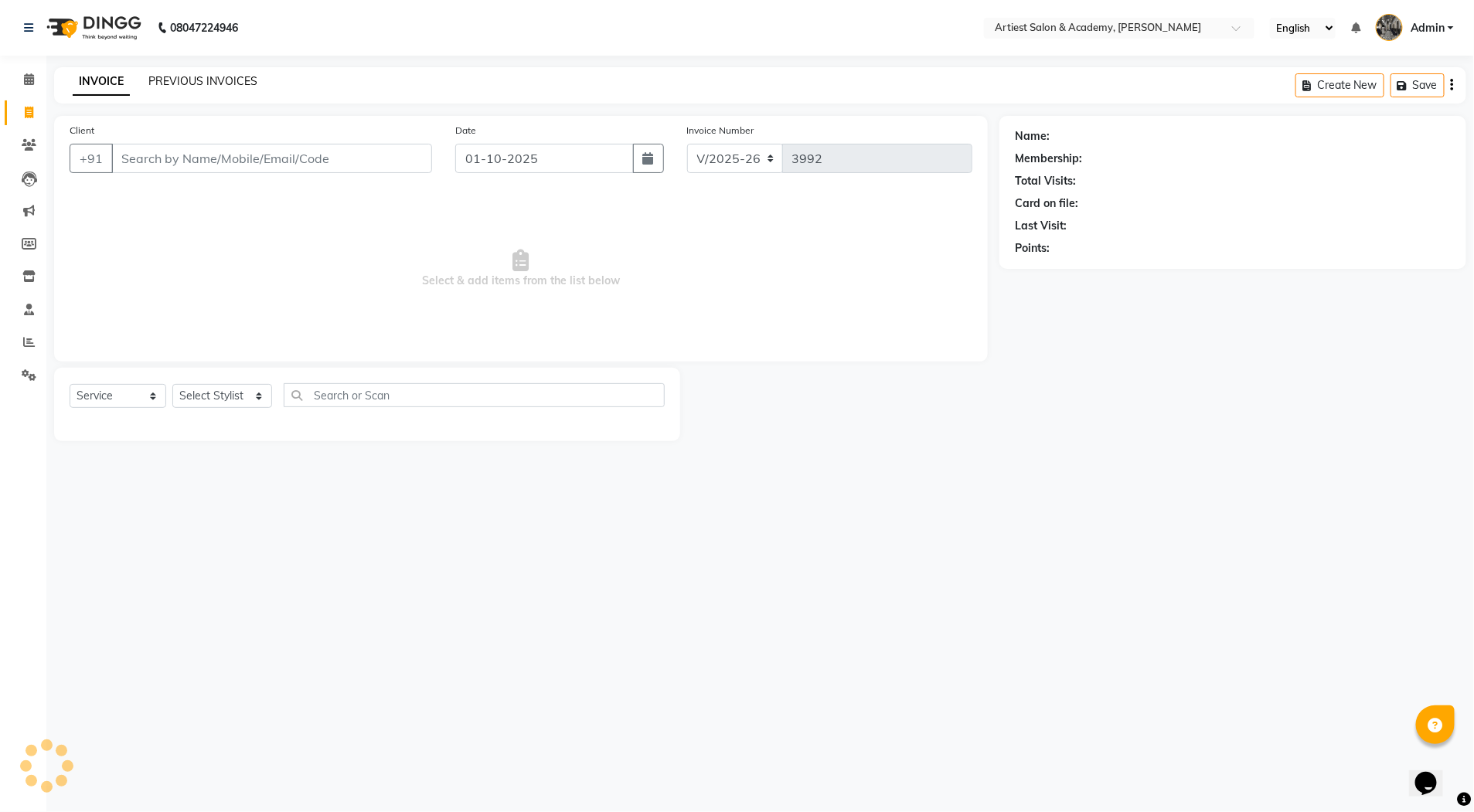
click at [201, 85] on link "PREVIOUS INVOICES" at bounding box center [203, 81] width 109 height 14
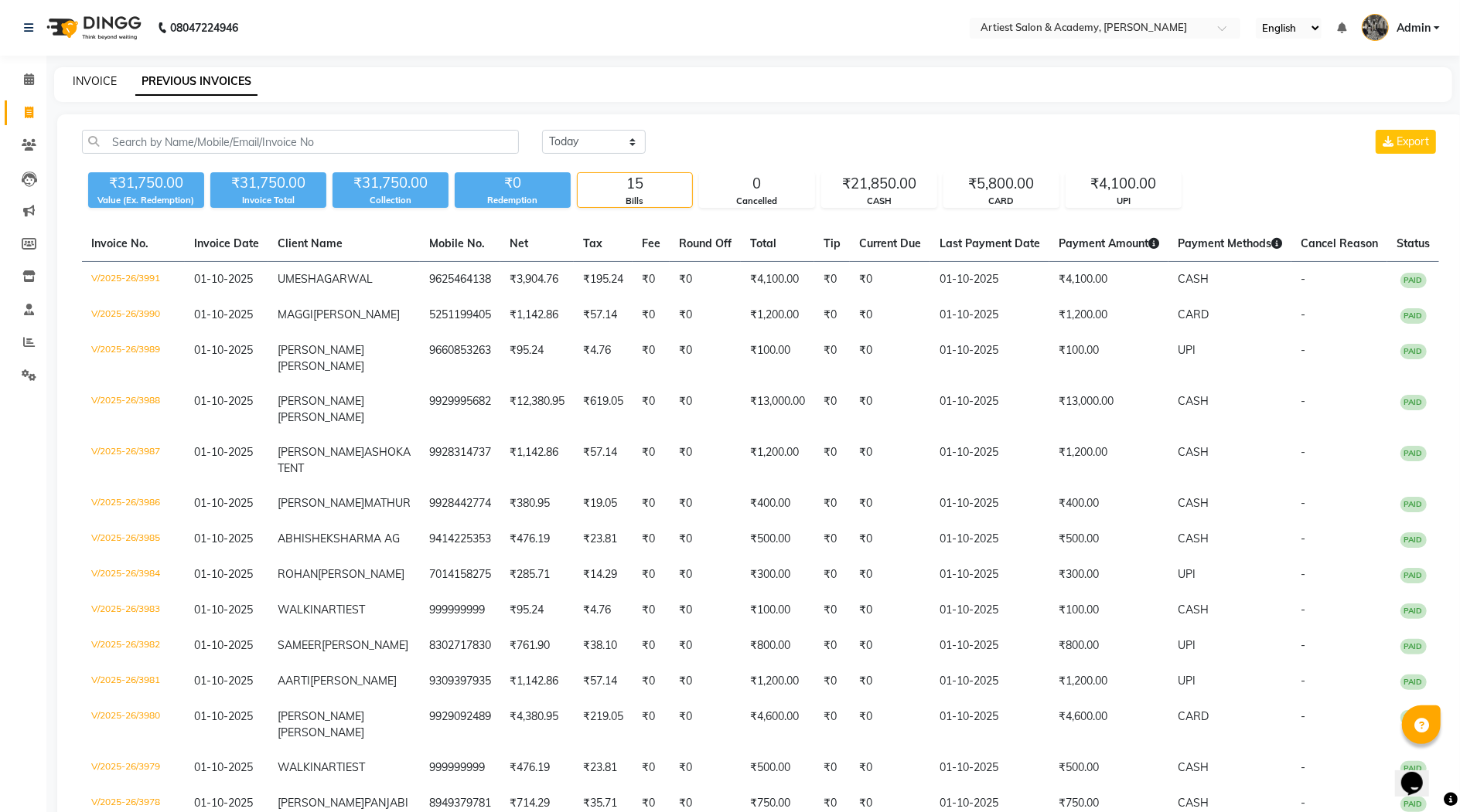
click at [101, 86] on link "INVOICE" at bounding box center [95, 81] width 44 height 14
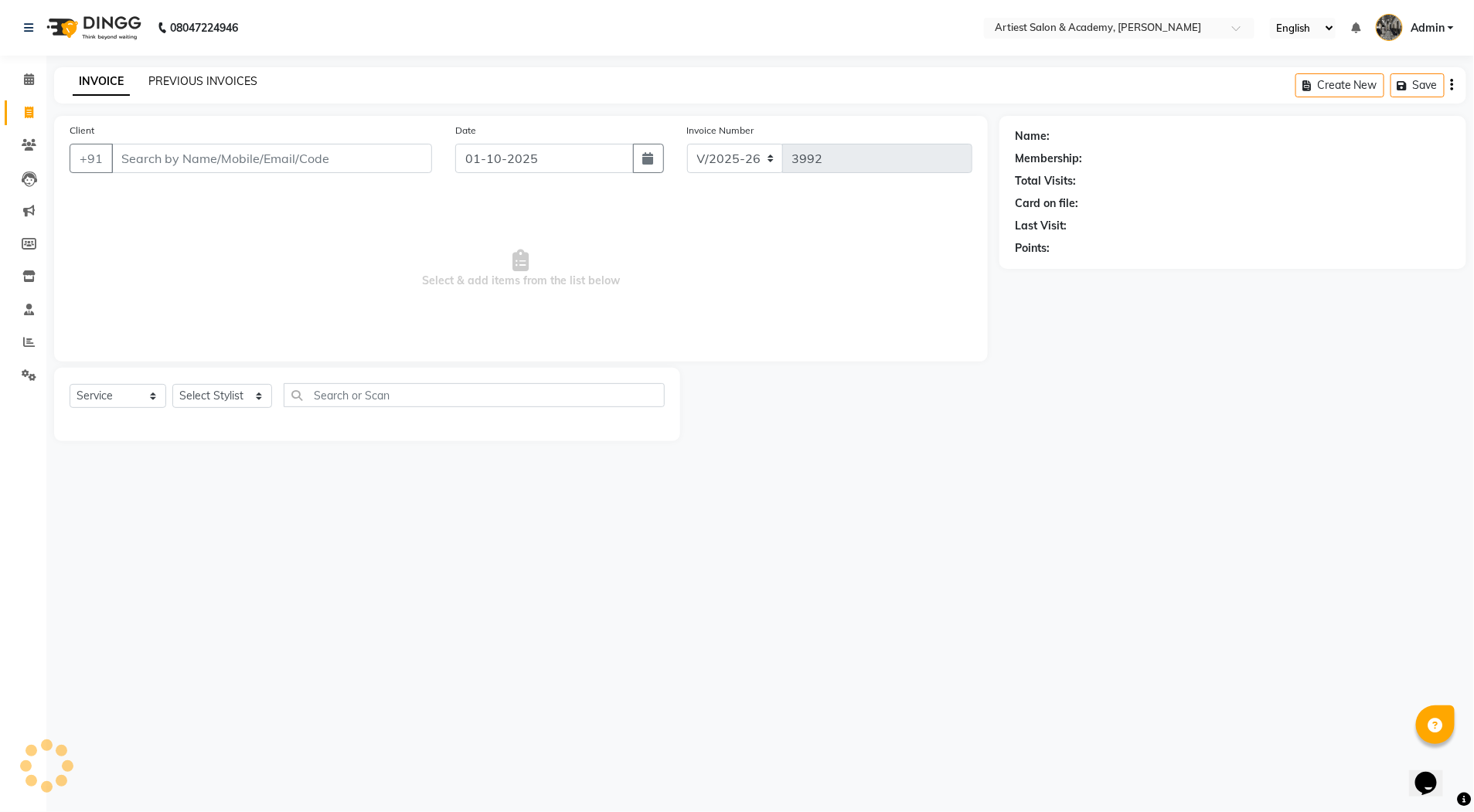
click at [202, 75] on link "PREVIOUS INVOICES" at bounding box center [203, 81] width 109 height 14
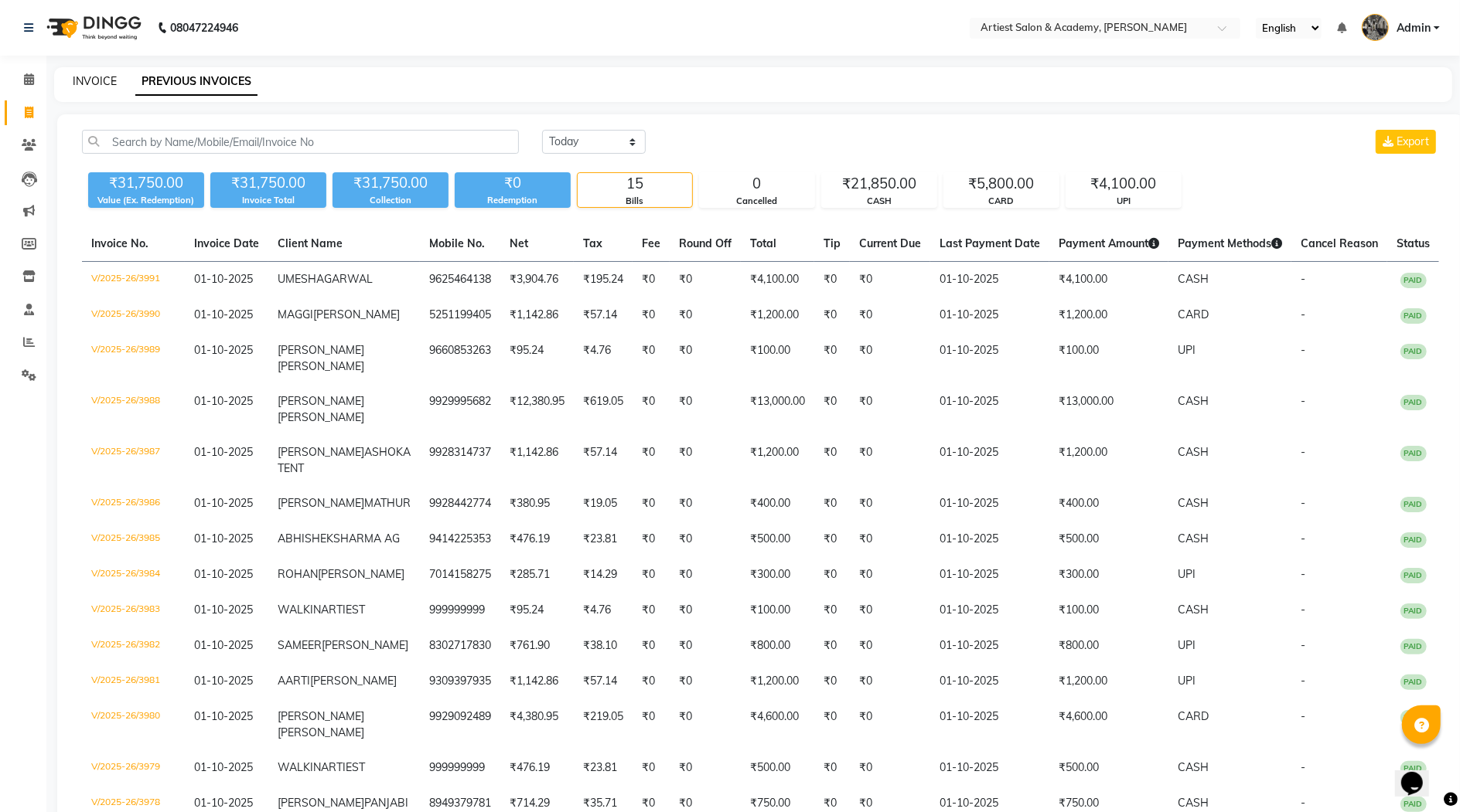
click at [91, 81] on link "INVOICE" at bounding box center [95, 81] width 44 height 14
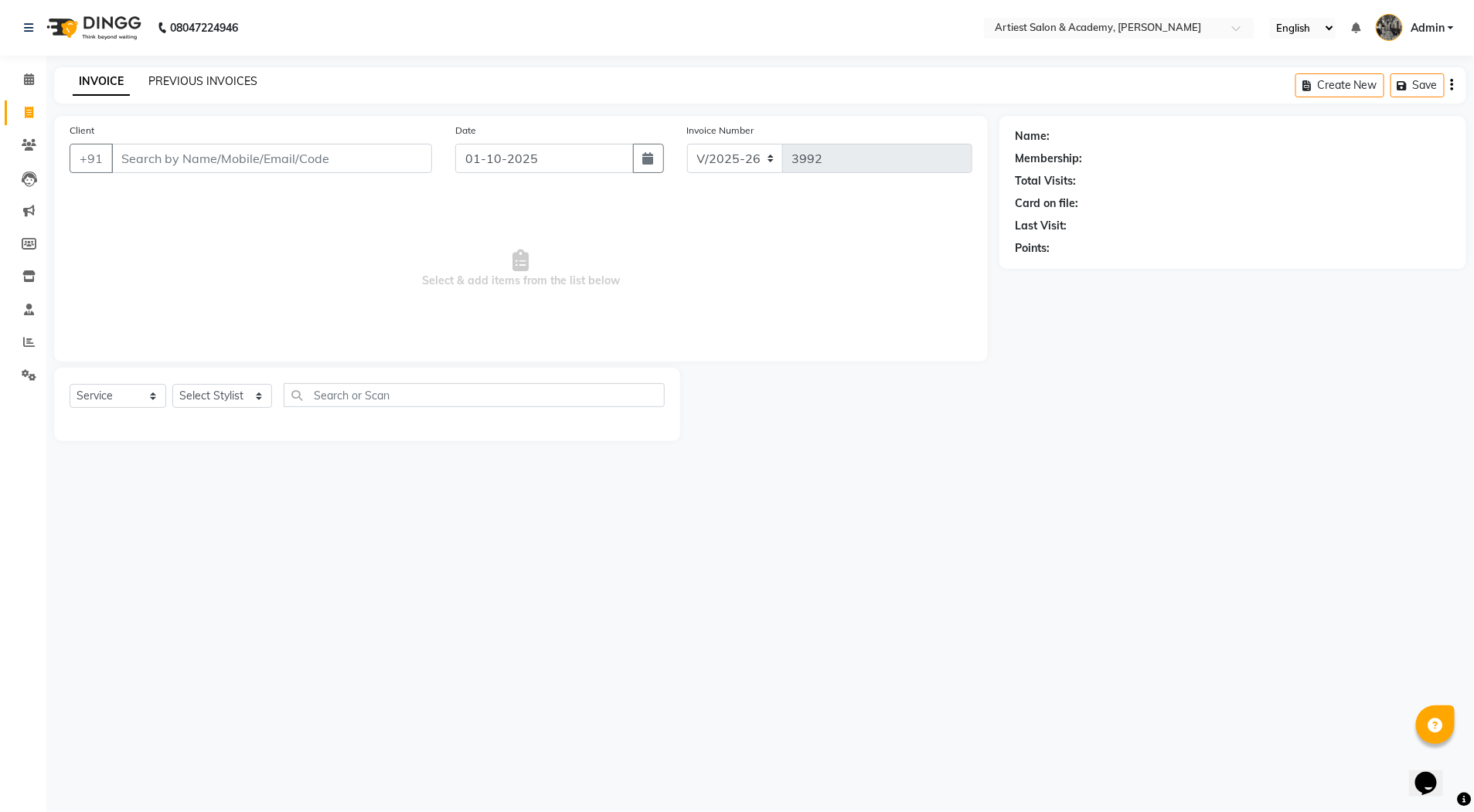
click at [214, 80] on link "PREVIOUS INVOICES" at bounding box center [203, 81] width 109 height 14
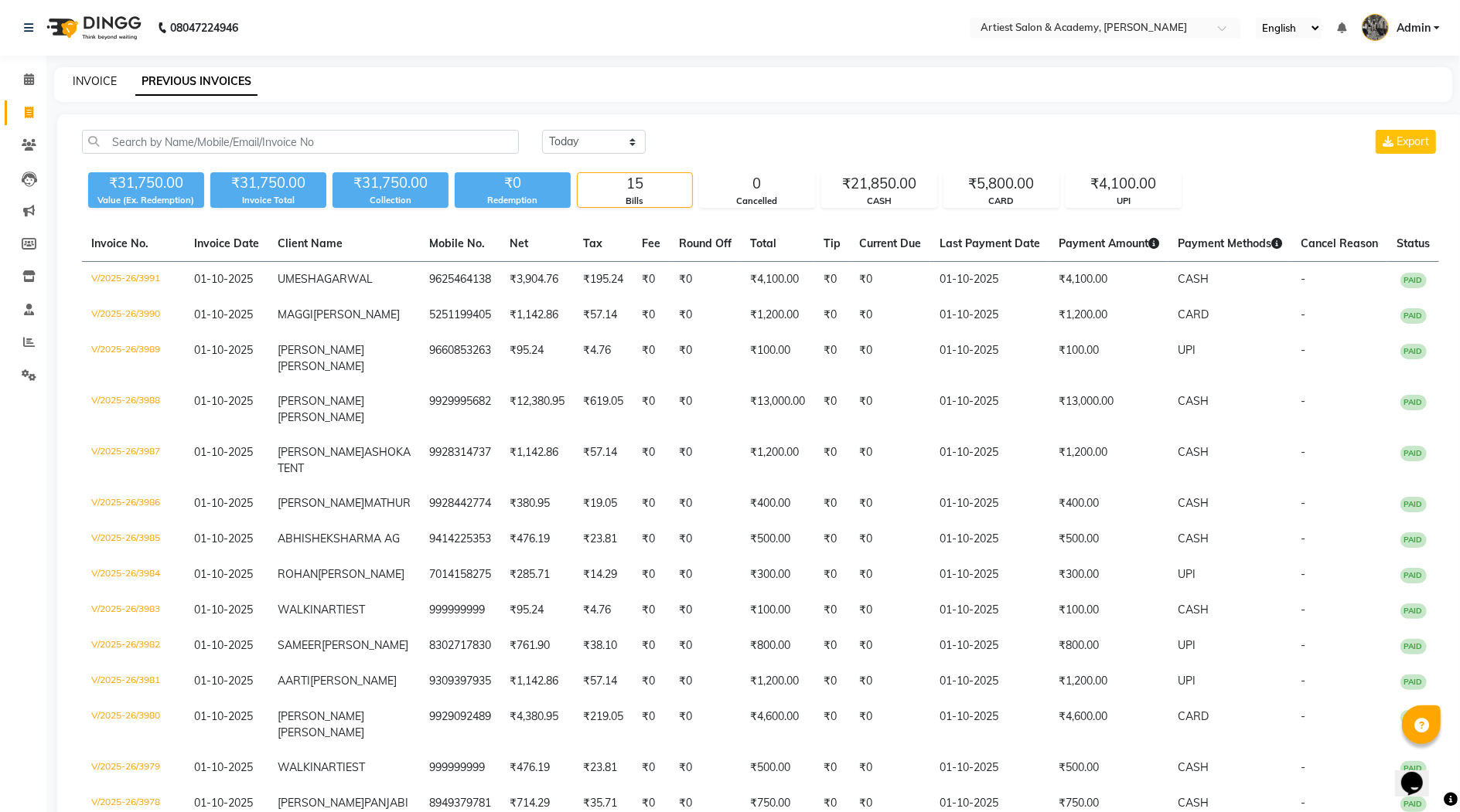
click at [97, 82] on link "INVOICE" at bounding box center [95, 81] width 44 height 14
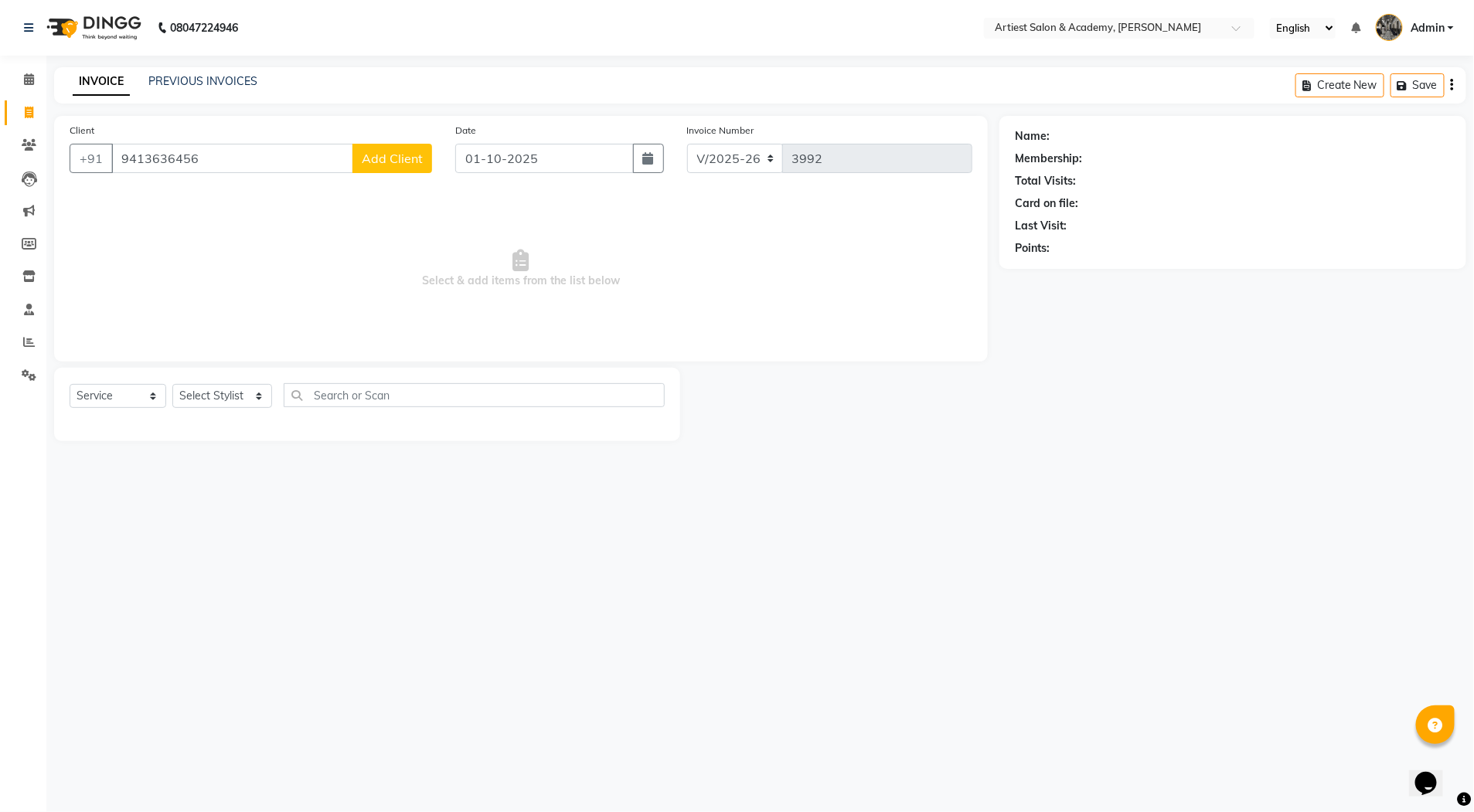
click at [393, 154] on span "Add Client" at bounding box center [392, 159] width 61 height 16
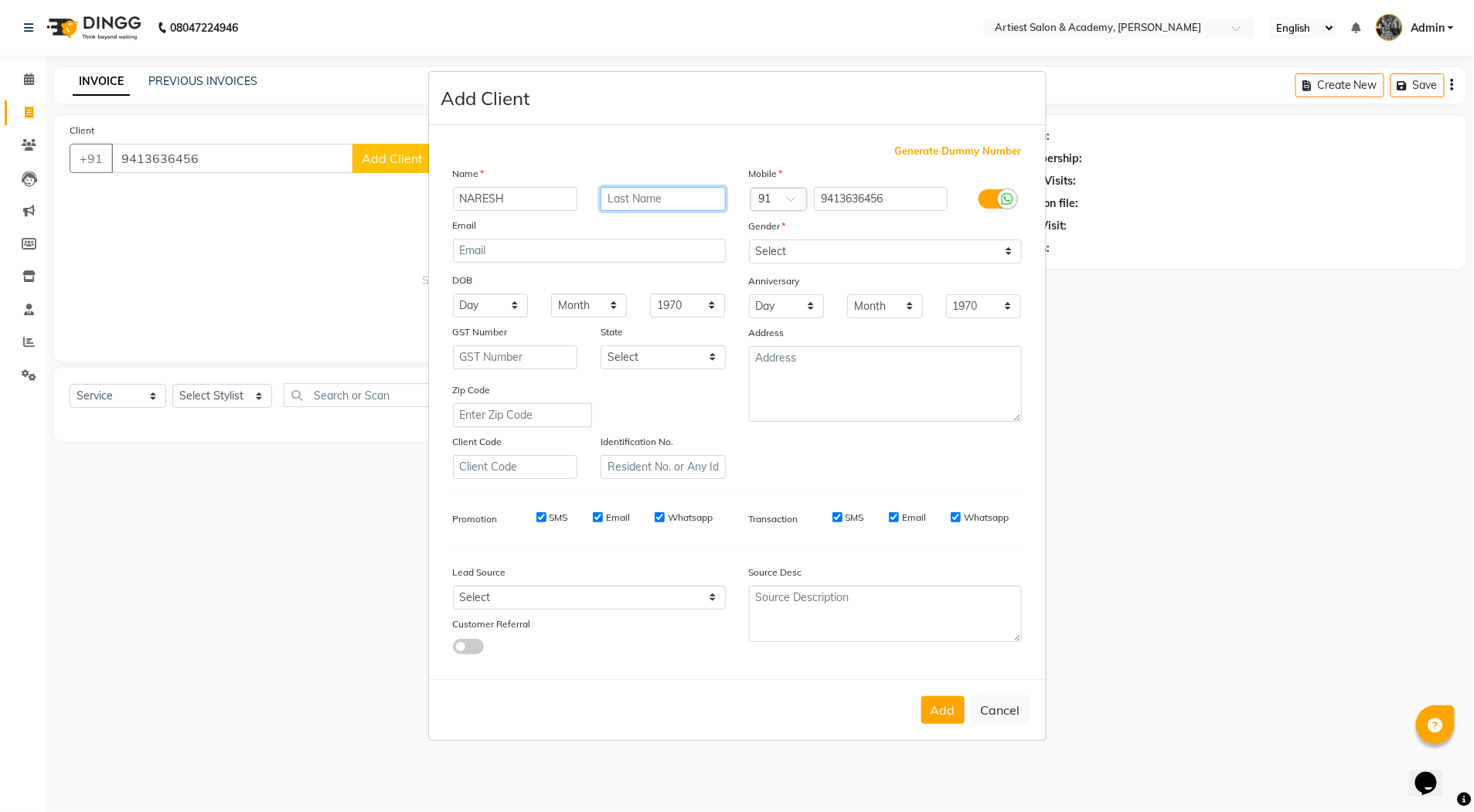
click at [638, 201] on input "text" at bounding box center [663, 199] width 125 height 24
click at [801, 251] on select "Select [DEMOGRAPHIC_DATA] [DEMOGRAPHIC_DATA] Other Prefer Not To Say" at bounding box center [885, 251] width 273 height 24
click at [749, 240] on select "Select [DEMOGRAPHIC_DATA] [DEMOGRAPHIC_DATA] Other Prefer Not To Say" at bounding box center [885, 251] width 273 height 24
click at [943, 714] on button "Add" at bounding box center [943, 710] width 43 height 28
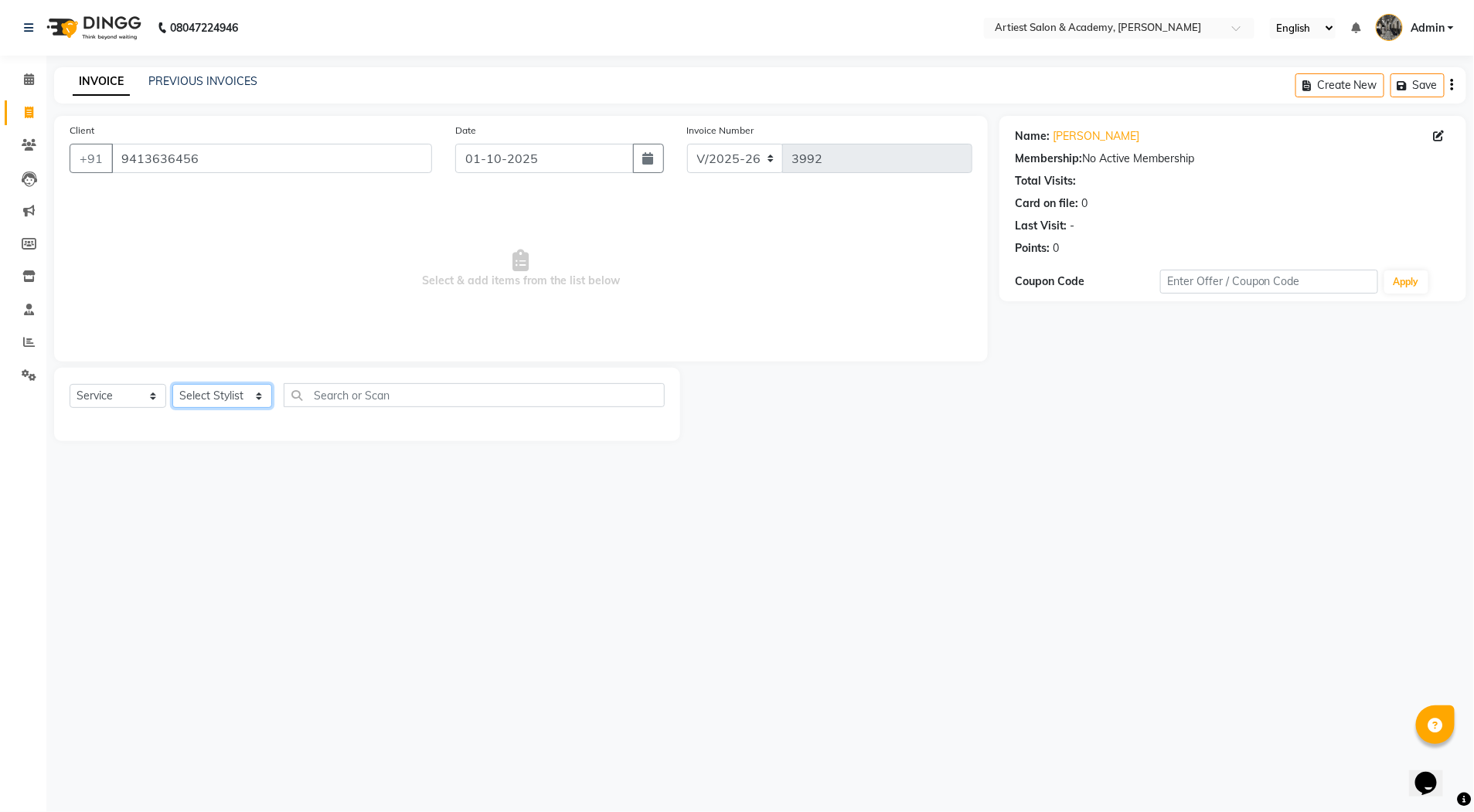
click at [254, 396] on select "Select Stylist [PERSON_NAME] (M) [PERSON_NAME] (F) [PERSON_NAME] DRASHTI [PERSO…" at bounding box center [222, 396] width 99 height 24
click at [173, 384] on select "Select Stylist [PERSON_NAME] (M) [PERSON_NAME] (F) [PERSON_NAME] DRASHTI [PERSO…" at bounding box center [222, 396] width 99 height 24
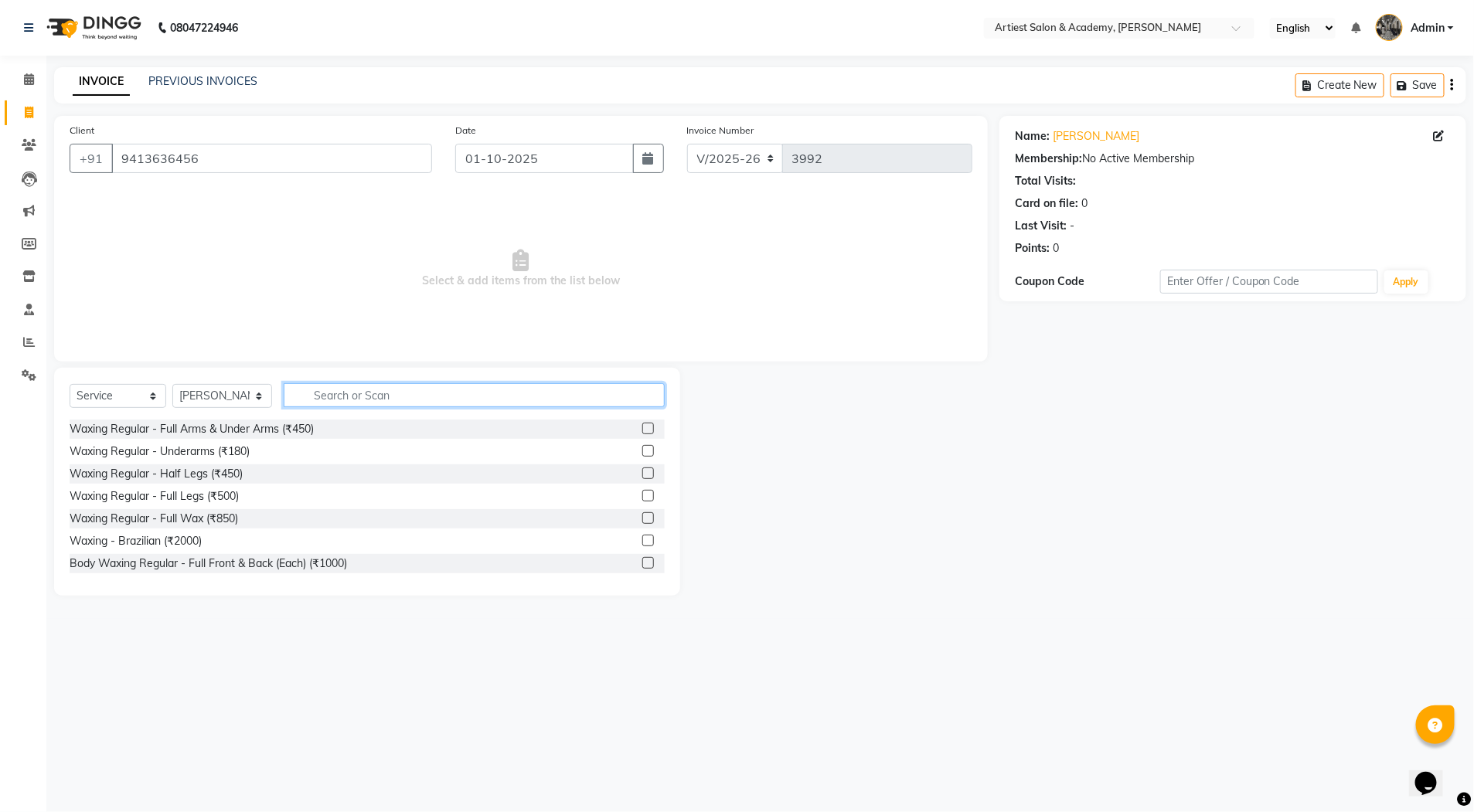
click at [343, 394] on input "text" at bounding box center [474, 395] width 381 height 24
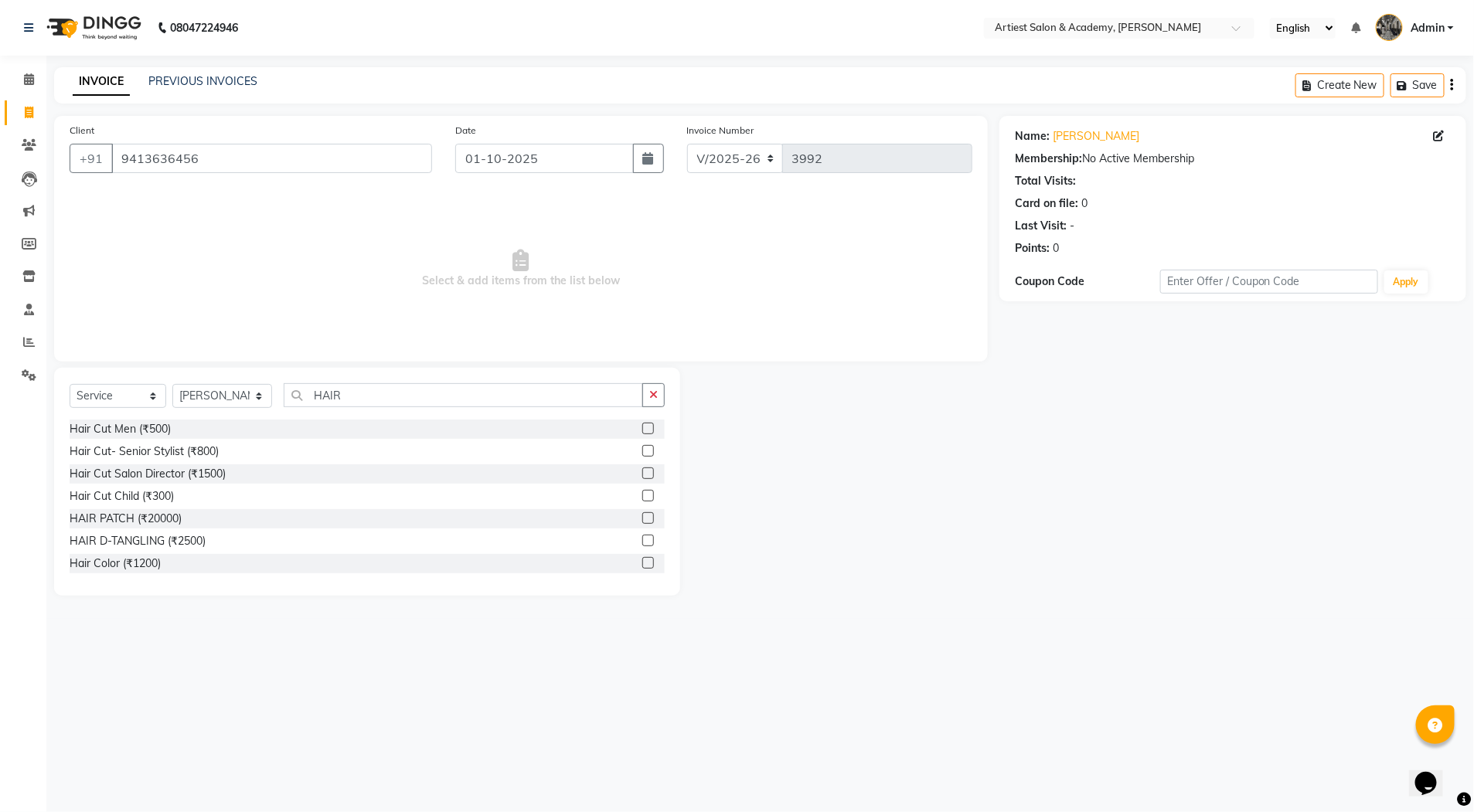
click at [642, 472] on label at bounding box center [648, 474] width 12 height 12
click at [642, 472] on input "checkbox" at bounding box center [647, 474] width 10 height 10
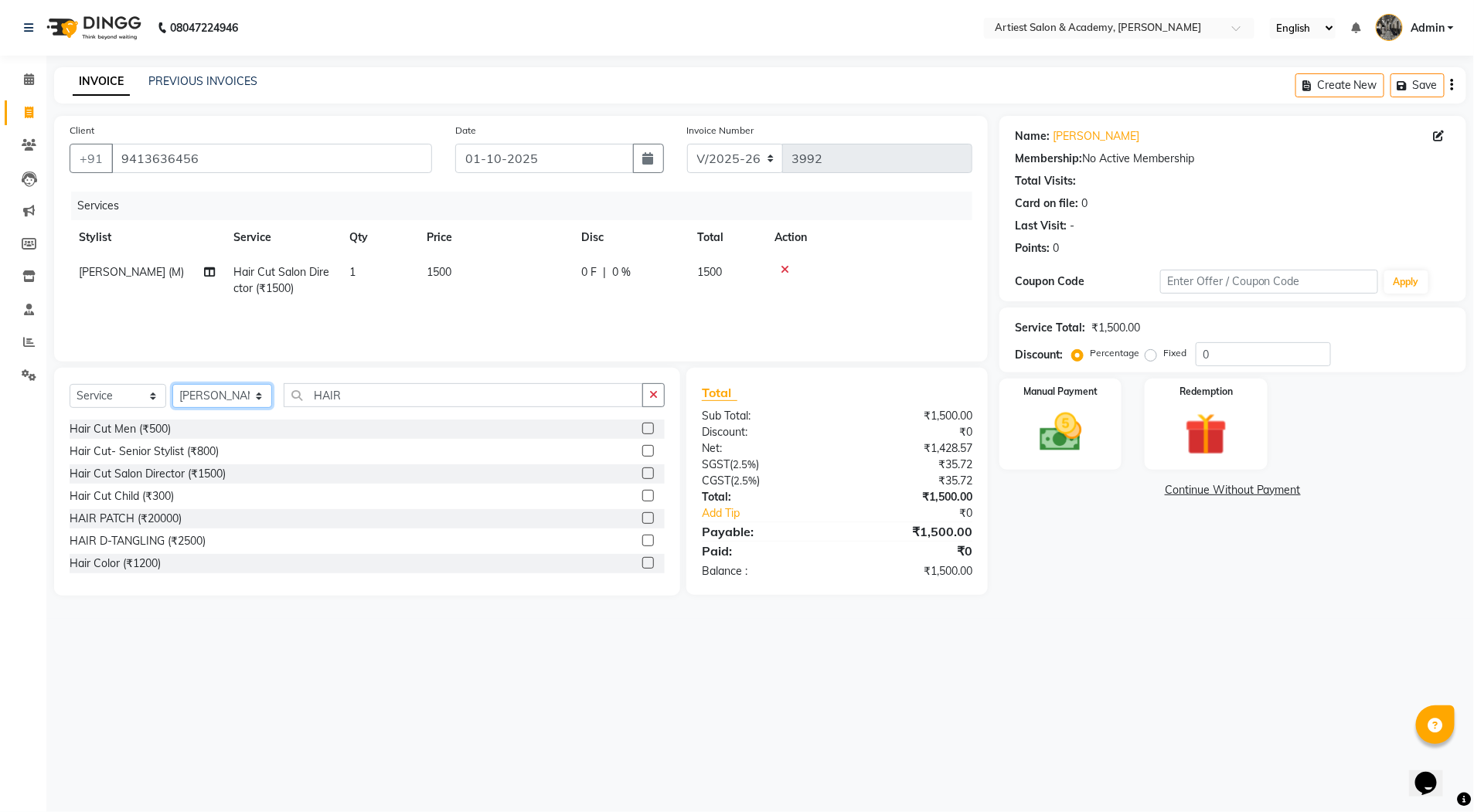
click at [251, 397] on select "Select Stylist [PERSON_NAME] (M) [PERSON_NAME] (F) [PERSON_NAME] DRASHTI [PERSO…" at bounding box center [222, 396] width 99 height 24
click at [173, 384] on select "Select Stylist [PERSON_NAME] (M) [PERSON_NAME] (F) [PERSON_NAME] DRASHTI [PERSO…" at bounding box center [222, 396] width 99 height 24
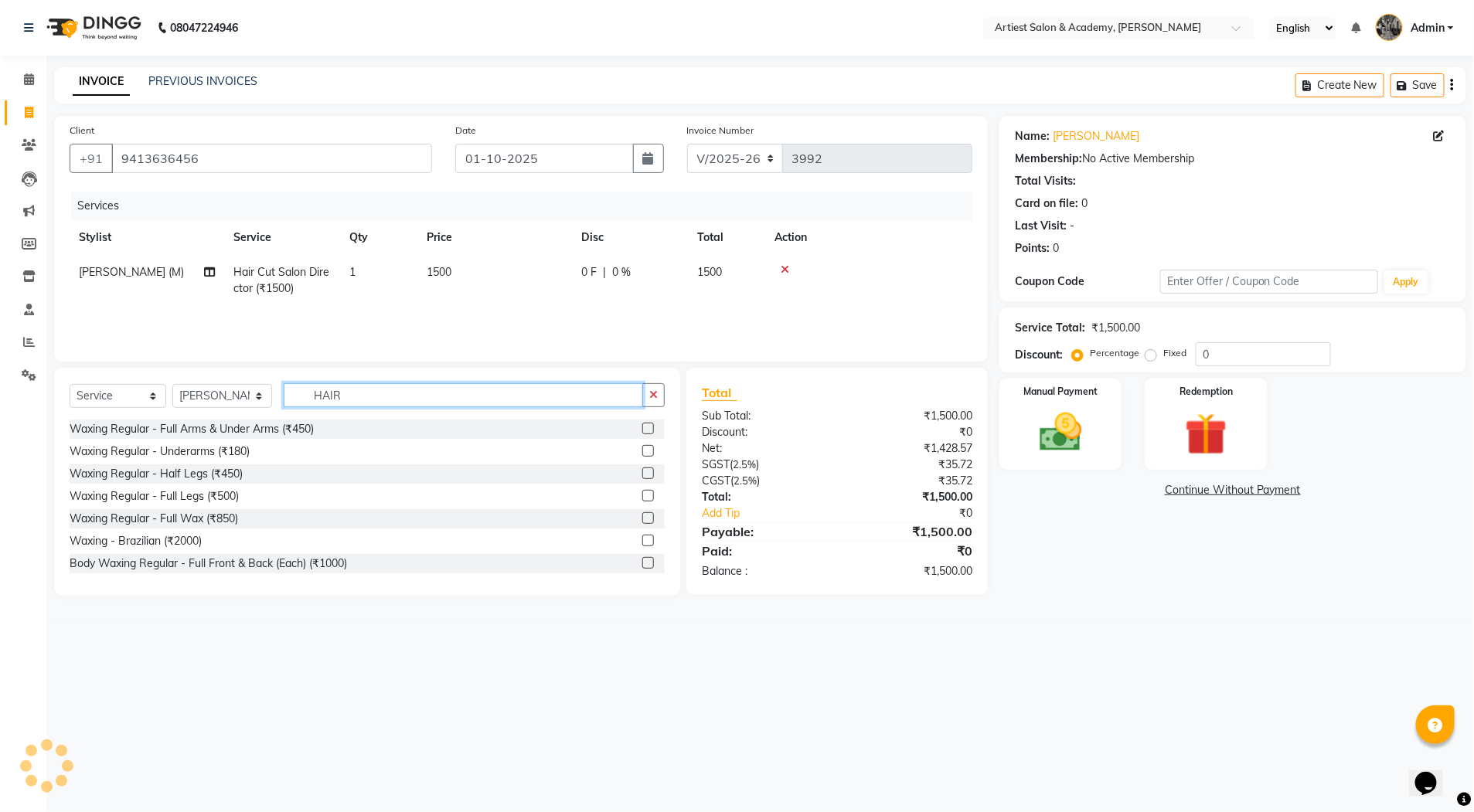
click at [361, 389] on input "HAIR" at bounding box center [463, 395] width 360 height 24
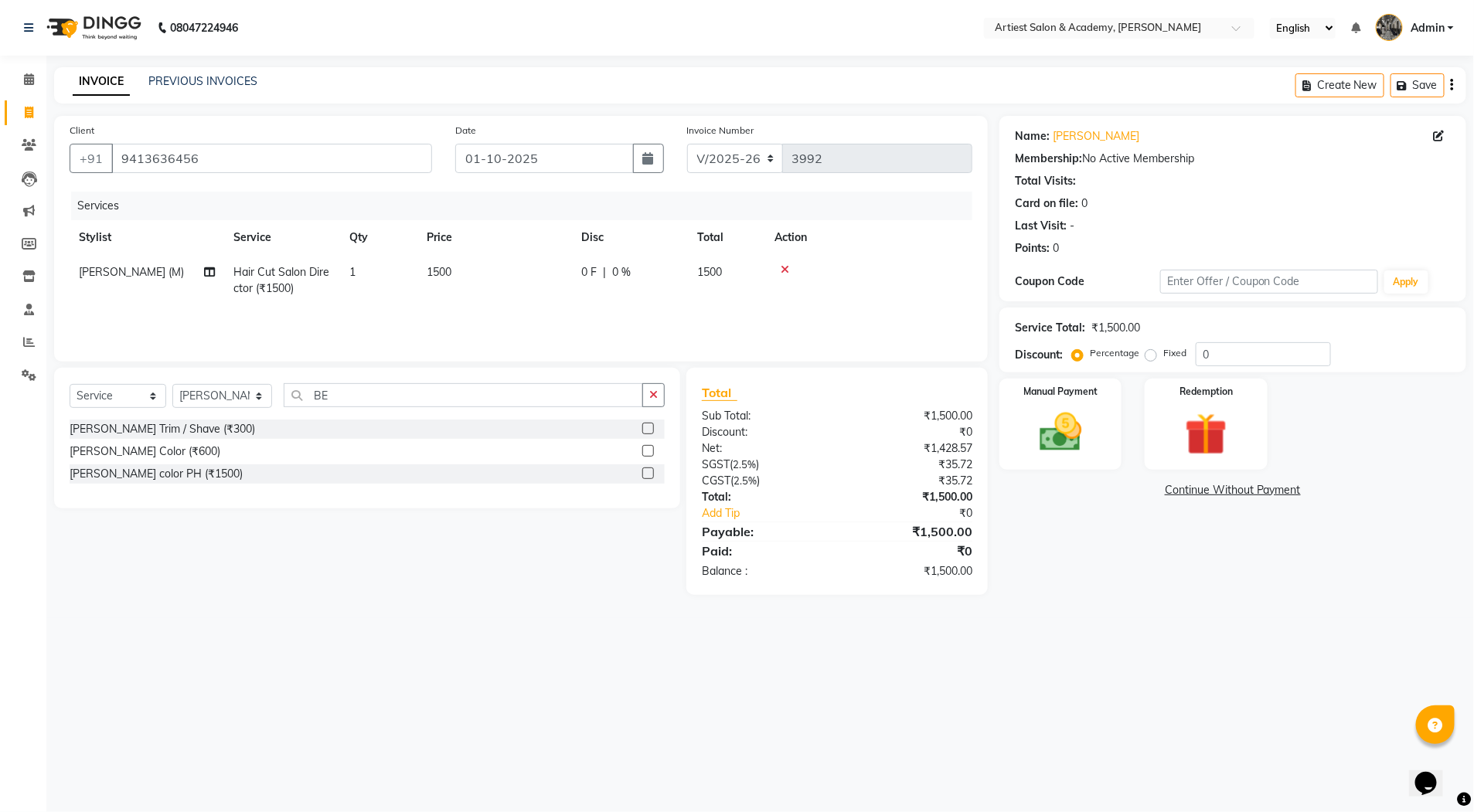
click at [648, 431] on label at bounding box center [648, 429] width 12 height 12
click at [648, 431] on input "checkbox" at bounding box center [647, 429] width 10 height 10
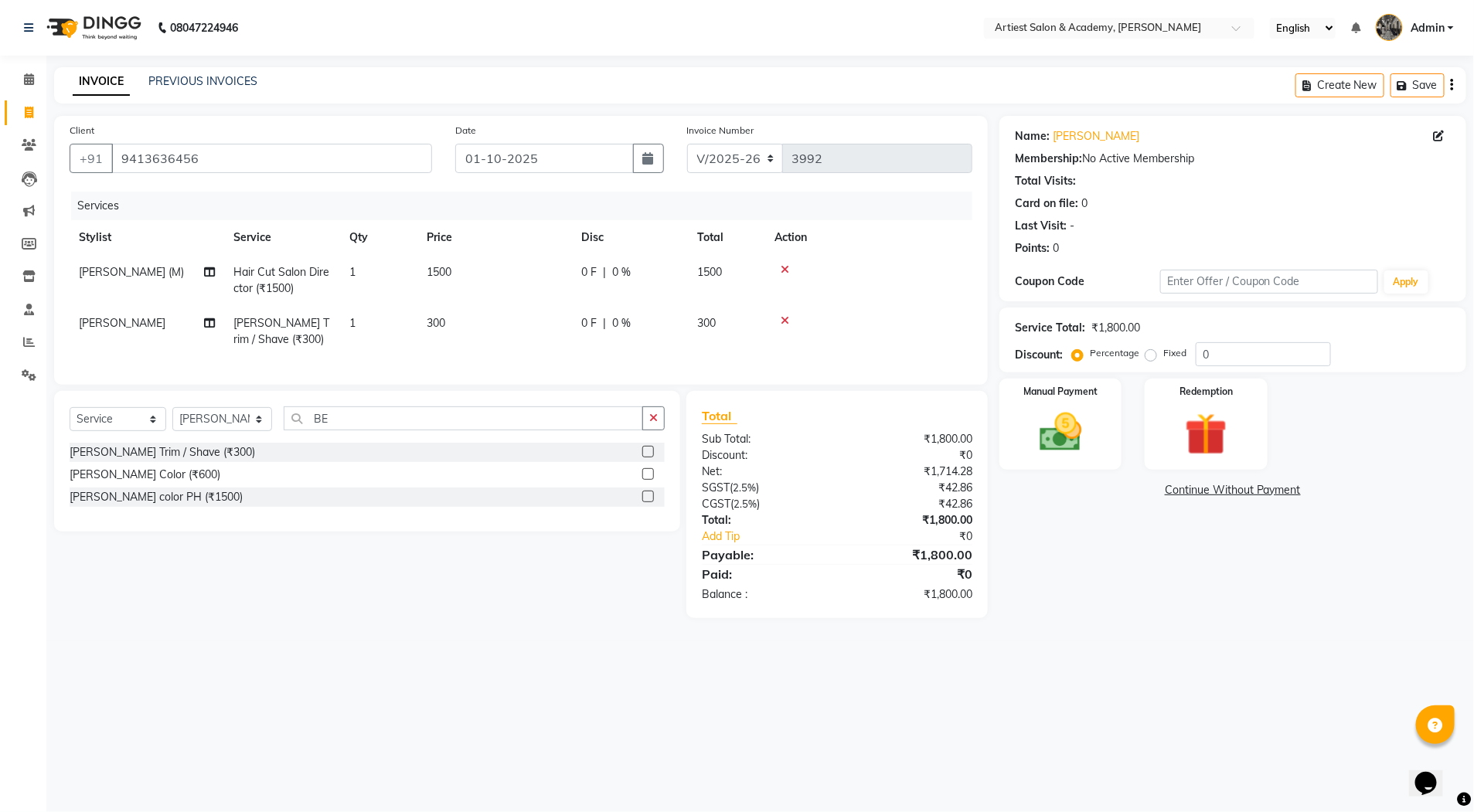
click at [438, 320] on span "300" at bounding box center [436, 323] width 19 height 14
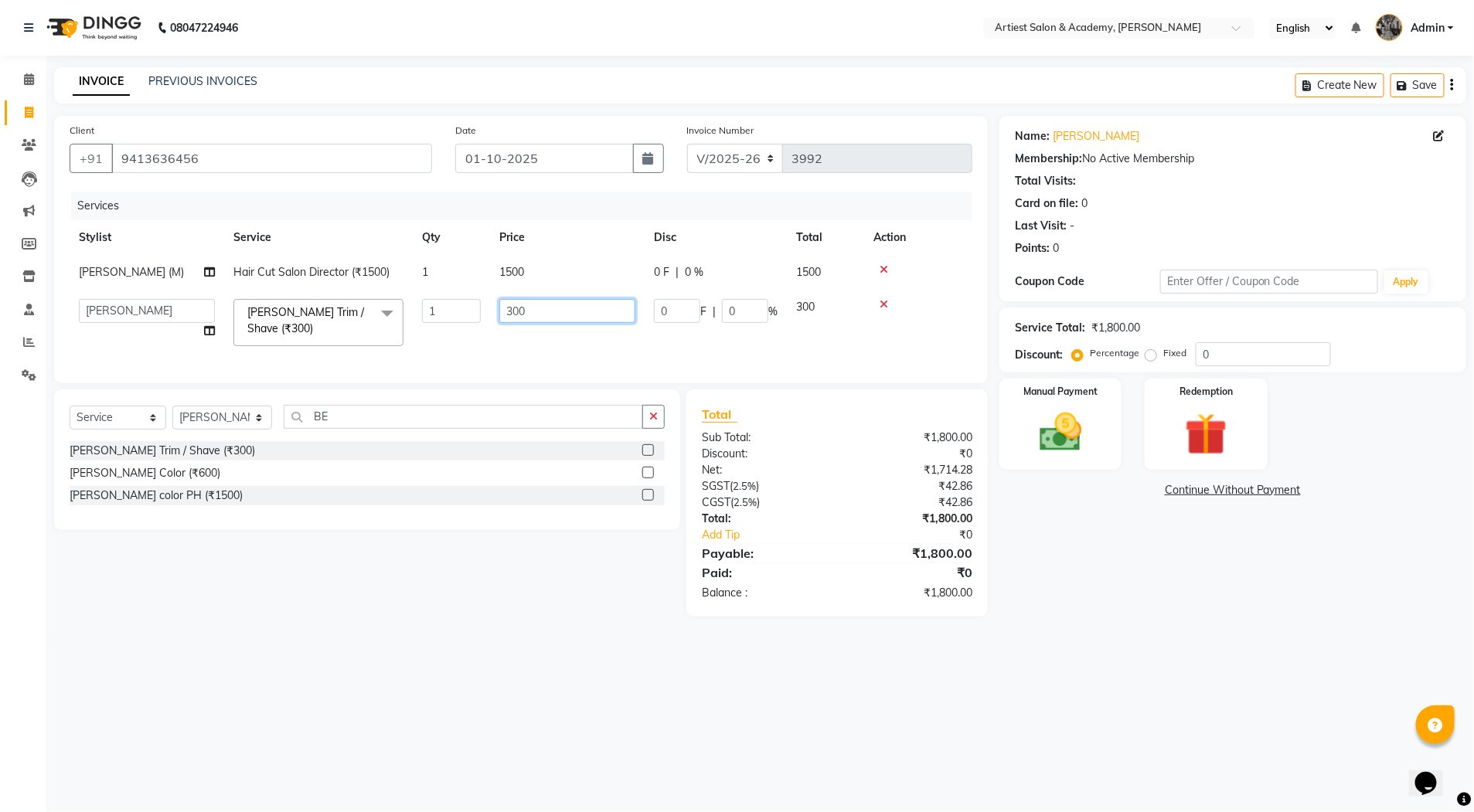
click at [512, 312] on input "300" at bounding box center [567, 311] width 136 height 24
click at [1089, 596] on div "Name: Naresh Choudhary Membership: No Active Membership Total Visits: Card on f…" at bounding box center [1238, 367] width 479 height 501
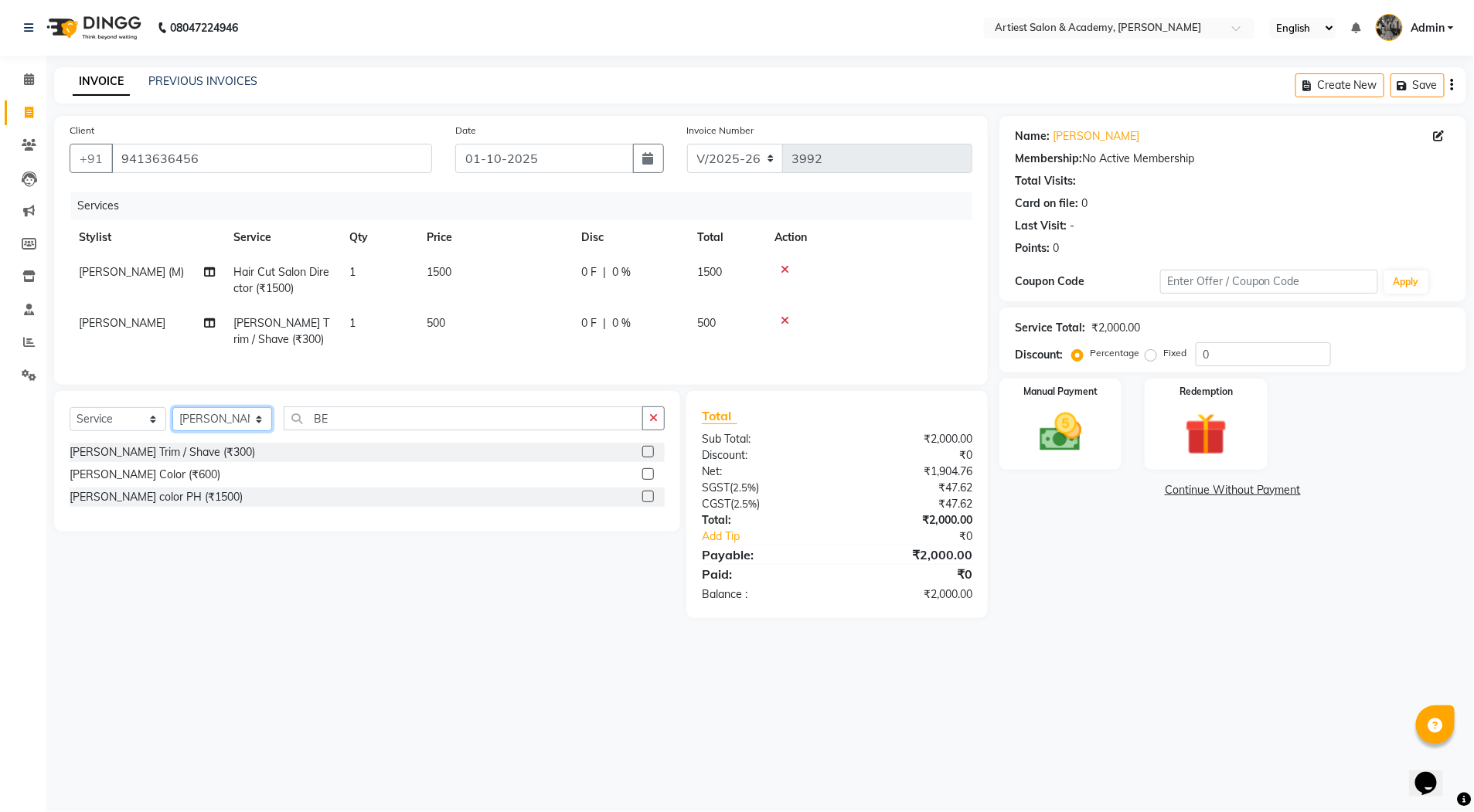
click at [259, 431] on select "Select Stylist [PERSON_NAME] (M) [PERSON_NAME] (F) [PERSON_NAME] DRASHTI [PERSO…" at bounding box center [222, 419] width 99 height 24
click at [173, 423] on select "Select Stylist [PERSON_NAME] (M) [PERSON_NAME] (F) [PERSON_NAME] DRASHTI [PERSO…" at bounding box center [222, 419] width 99 height 24
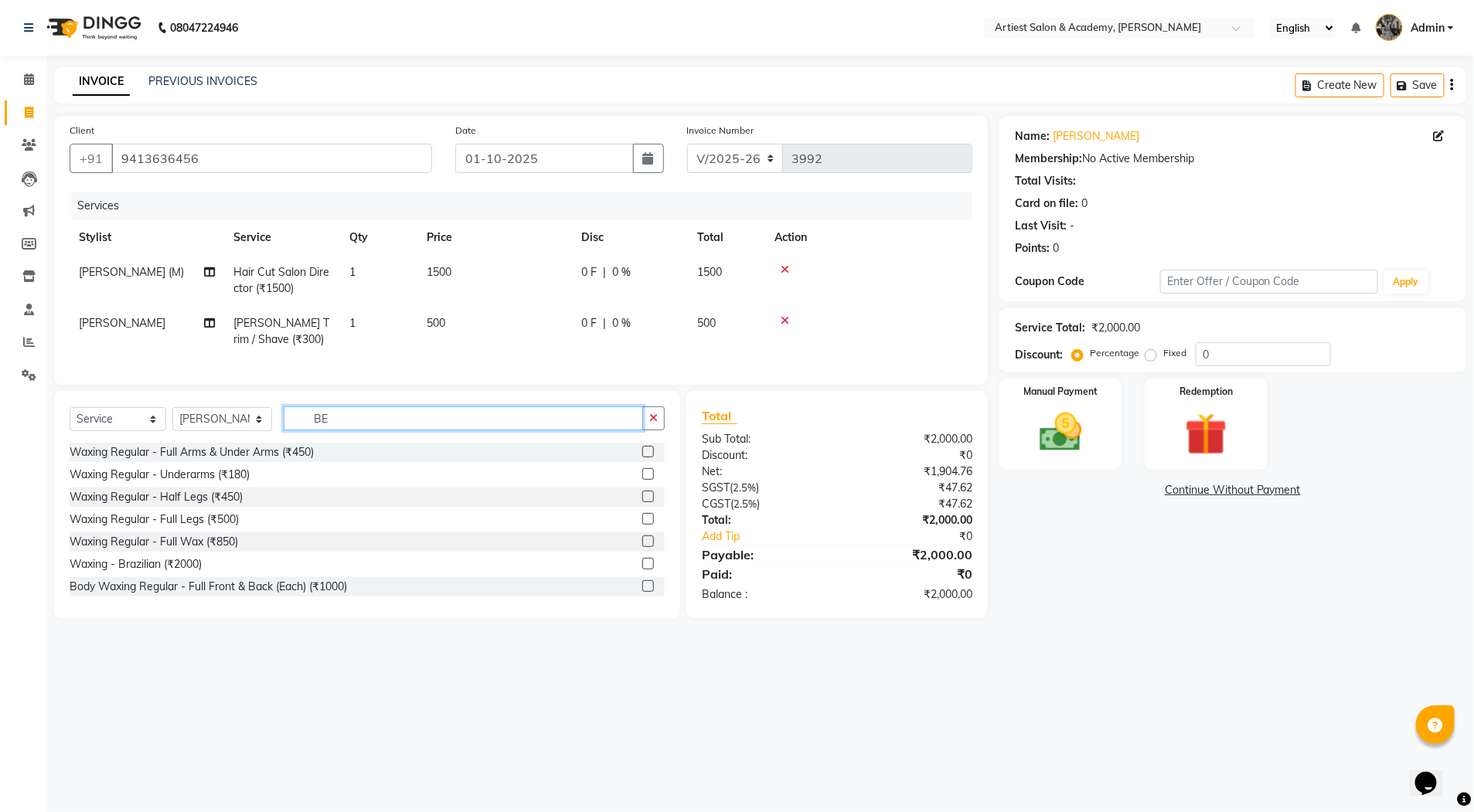
click at [345, 426] on input "BE" at bounding box center [463, 418] width 360 height 24
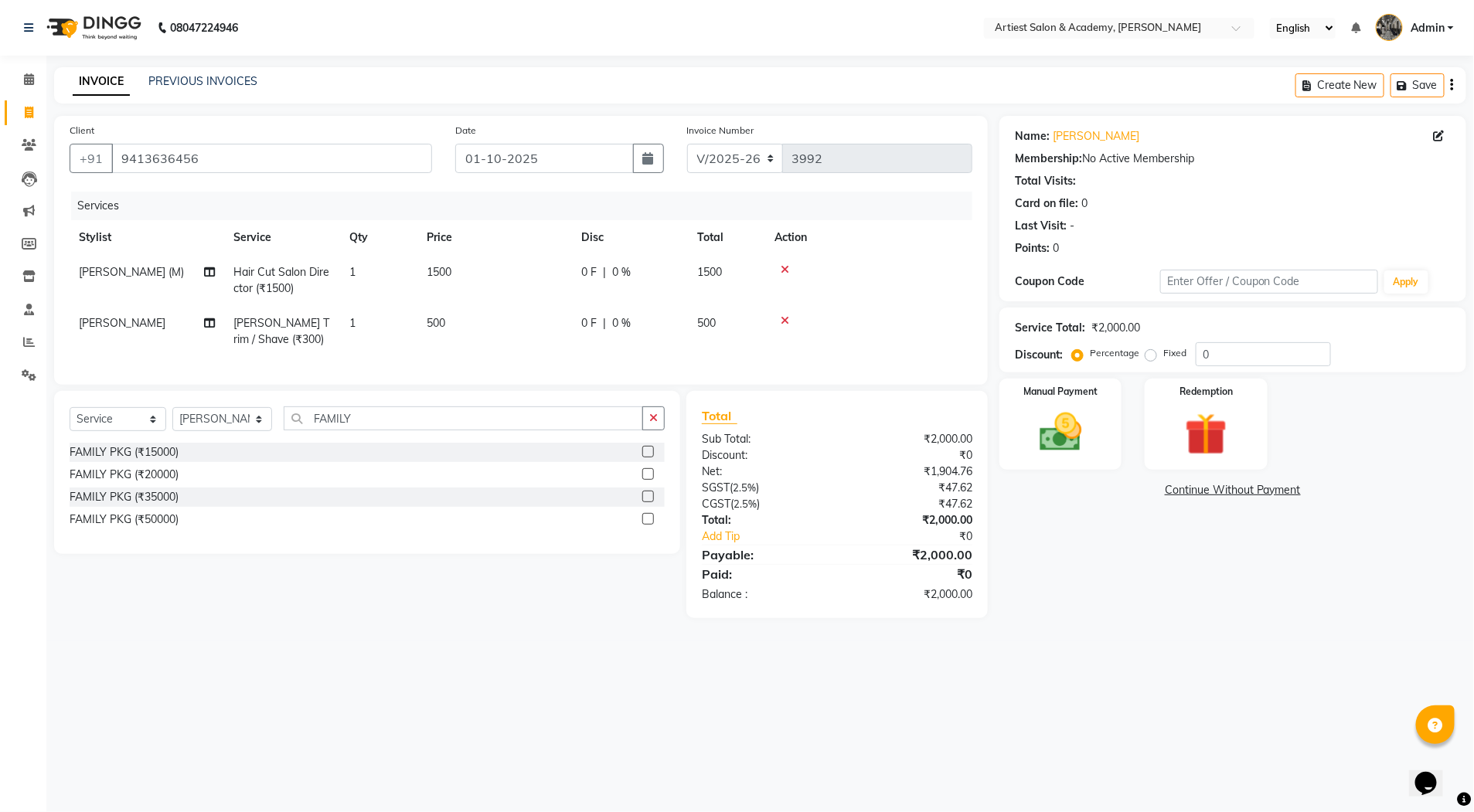
click at [650, 480] on label at bounding box center [648, 475] width 12 height 12
click at [650, 480] on input "checkbox" at bounding box center [647, 475] width 10 height 10
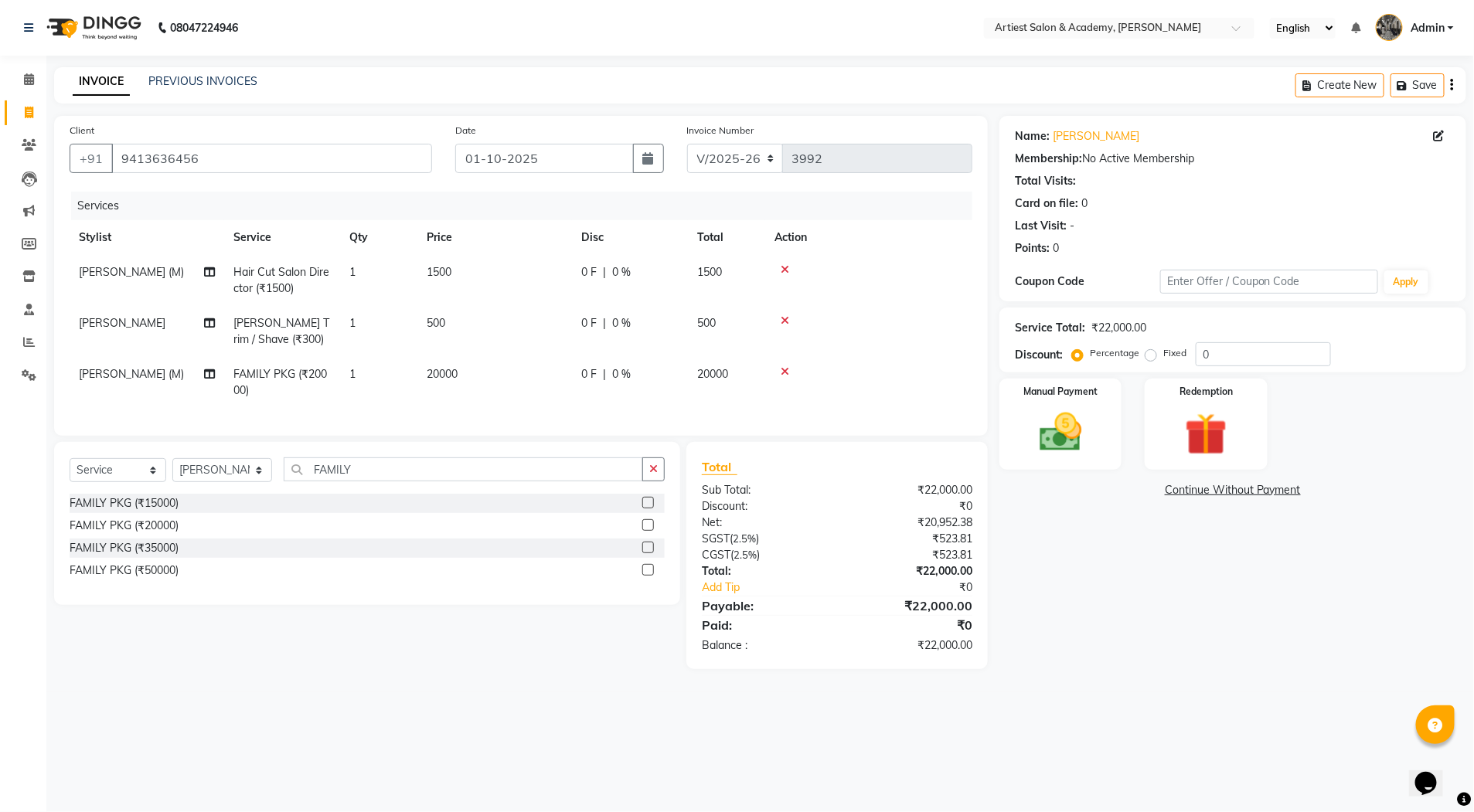
click at [440, 372] on span "20000" at bounding box center [443, 374] width 31 height 14
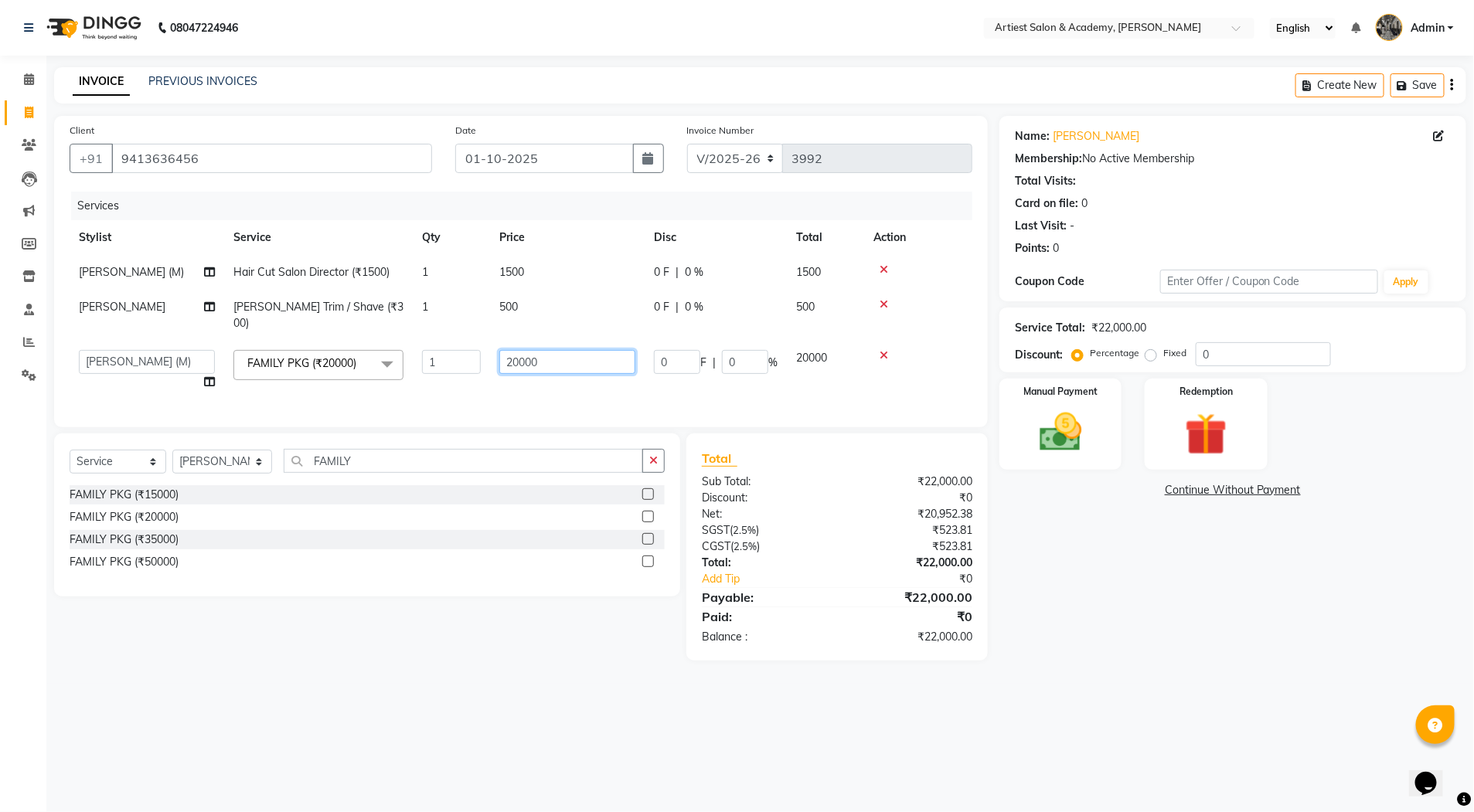
click at [518, 350] on input "20000" at bounding box center [567, 362] width 136 height 24
click at [1054, 546] on div "Name: Naresh Choudhary Membership: No Active Membership Total Visits: Card on f…" at bounding box center [1238, 388] width 479 height 545
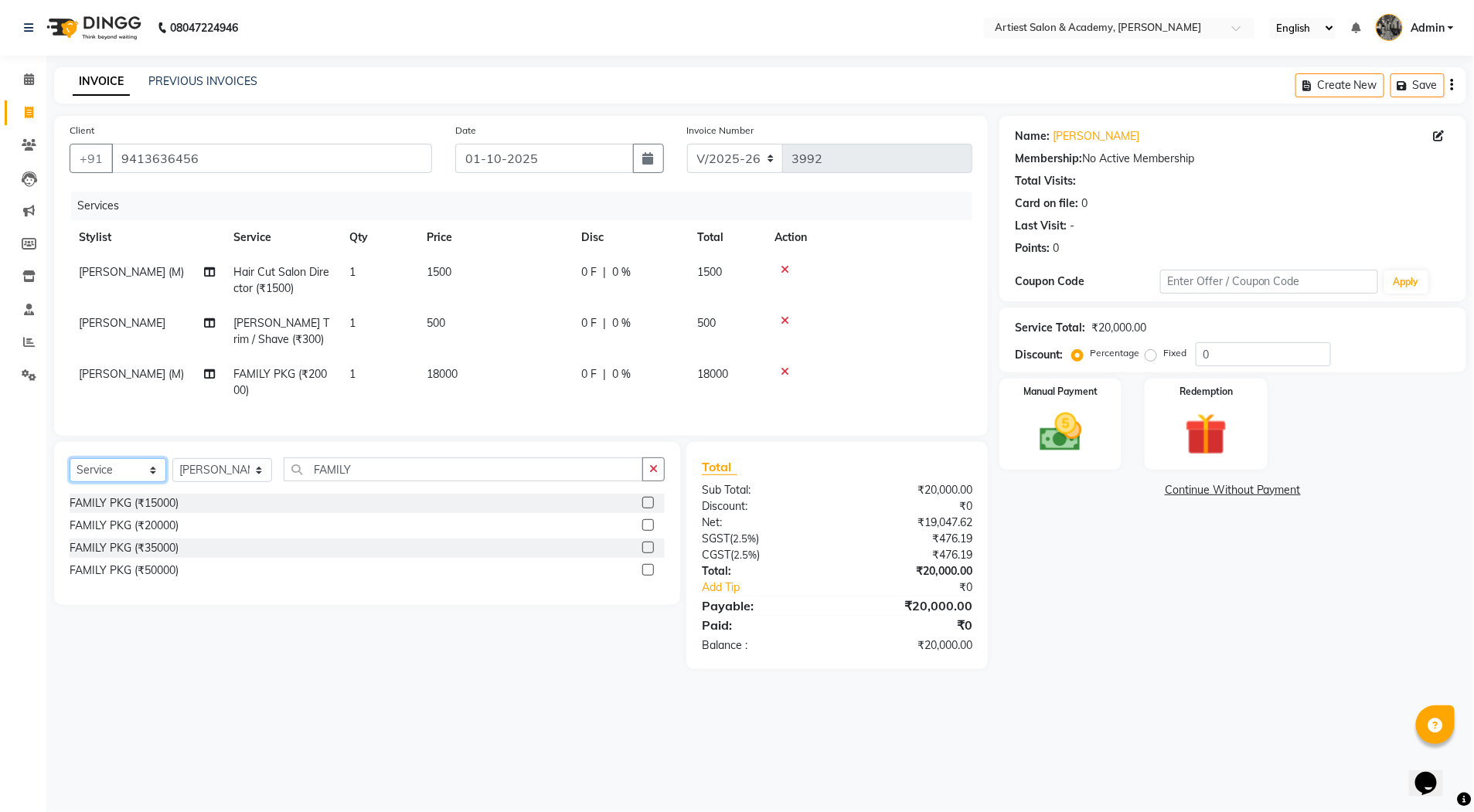
click at [147, 483] on select "Select Service Product Membership Package Voucher Prepaid Gift Card" at bounding box center [117, 470] width 97 height 24
click at [69, 473] on select "Select Service Product Membership Package Voucher Prepaid Gift Card" at bounding box center [117, 470] width 97 height 24
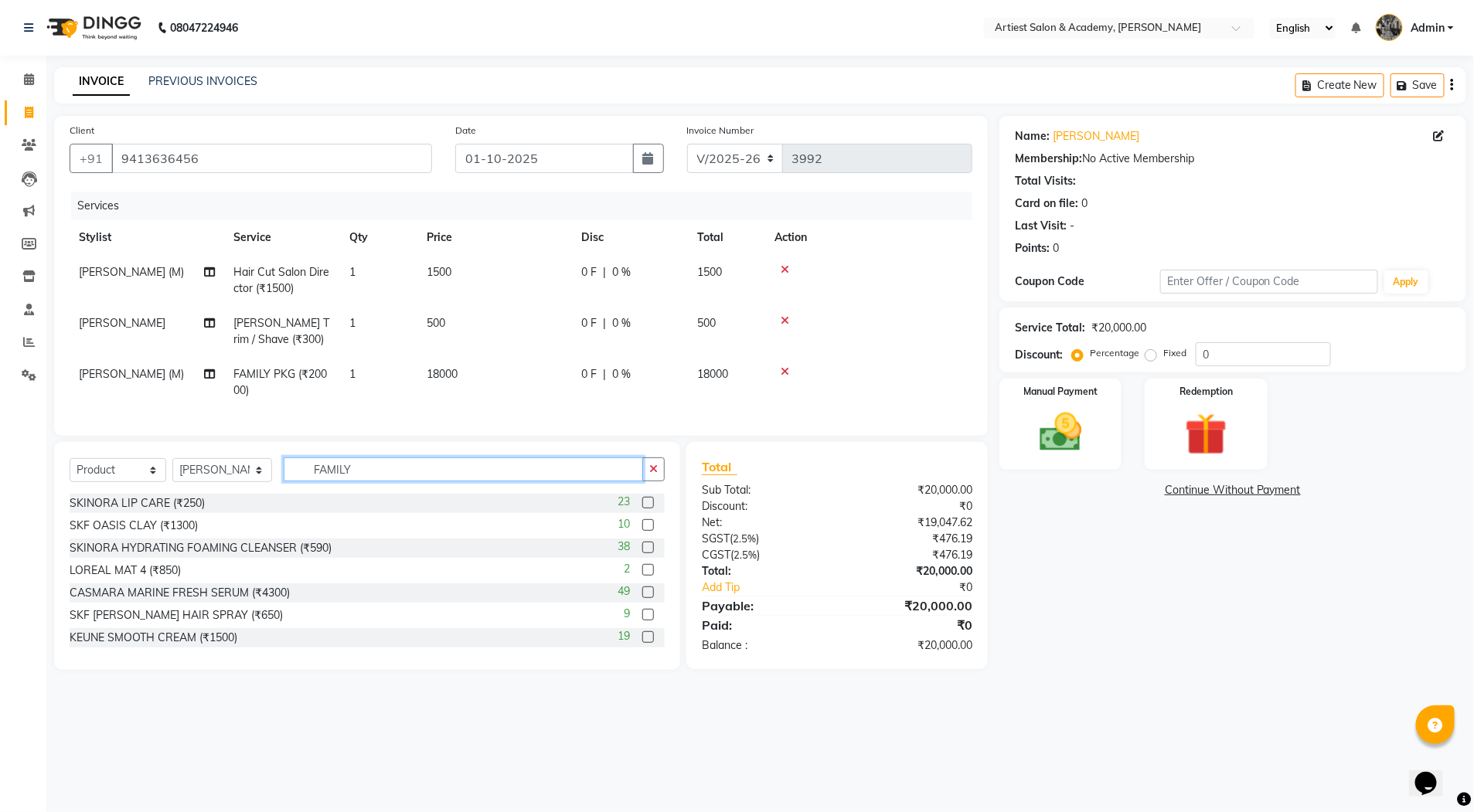
click at [361, 482] on input "FAMILY" at bounding box center [463, 469] width 360 height 24
click at [1069, 576] on div "Name: Naresh Choudhary Membership: No Active Membership Total Visits: Card on f…" at bounding box center [1238, 393] width 479 height 555
click at [331, 482] on input "text" at bounding box center [474, 469] width 381 height 24
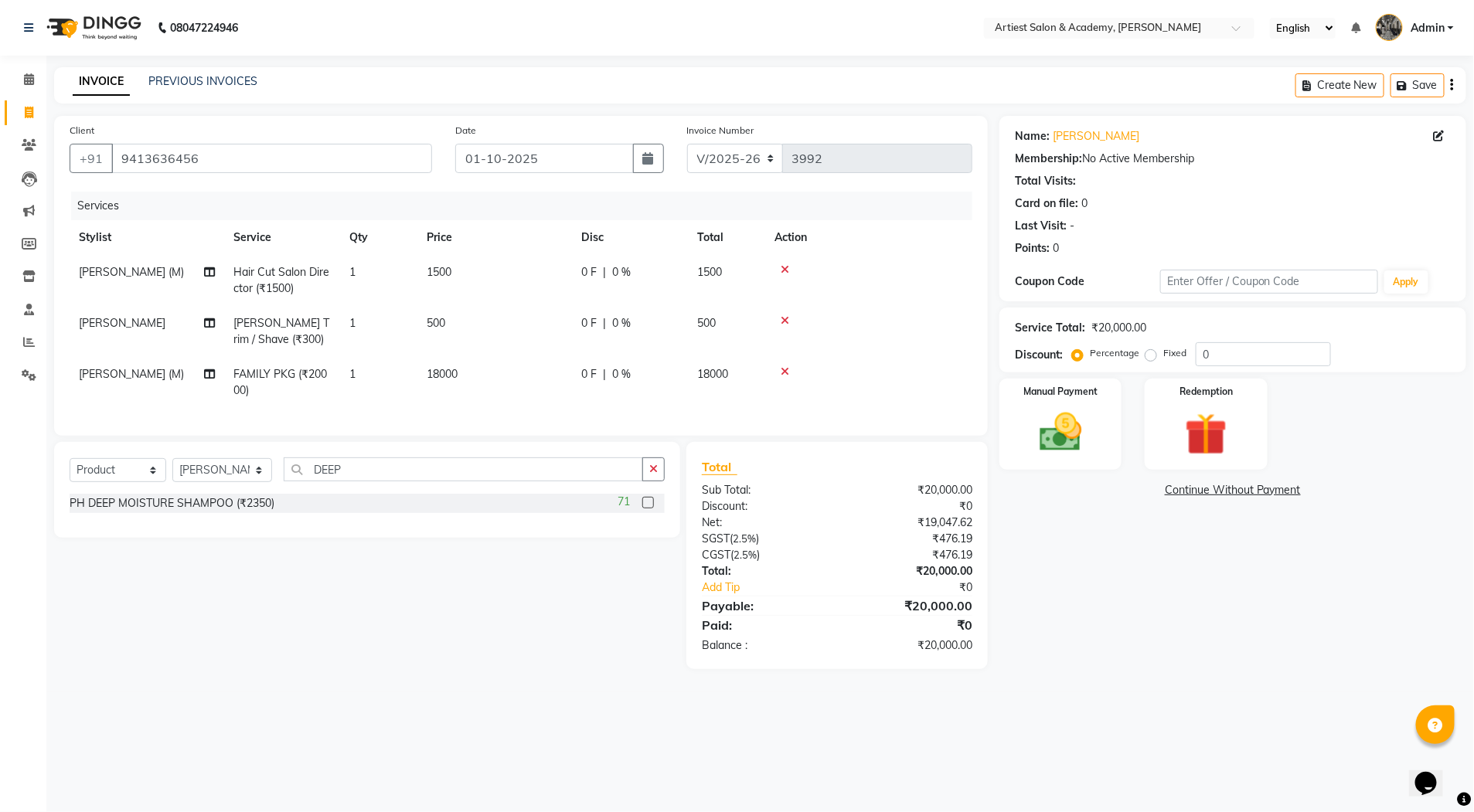
click at [645, 509] on label at bounding box center [648, 503] width 12 height 12
click at [645, 509] on input "checkbox" at bounding box center [647, 503] width 10 height 10
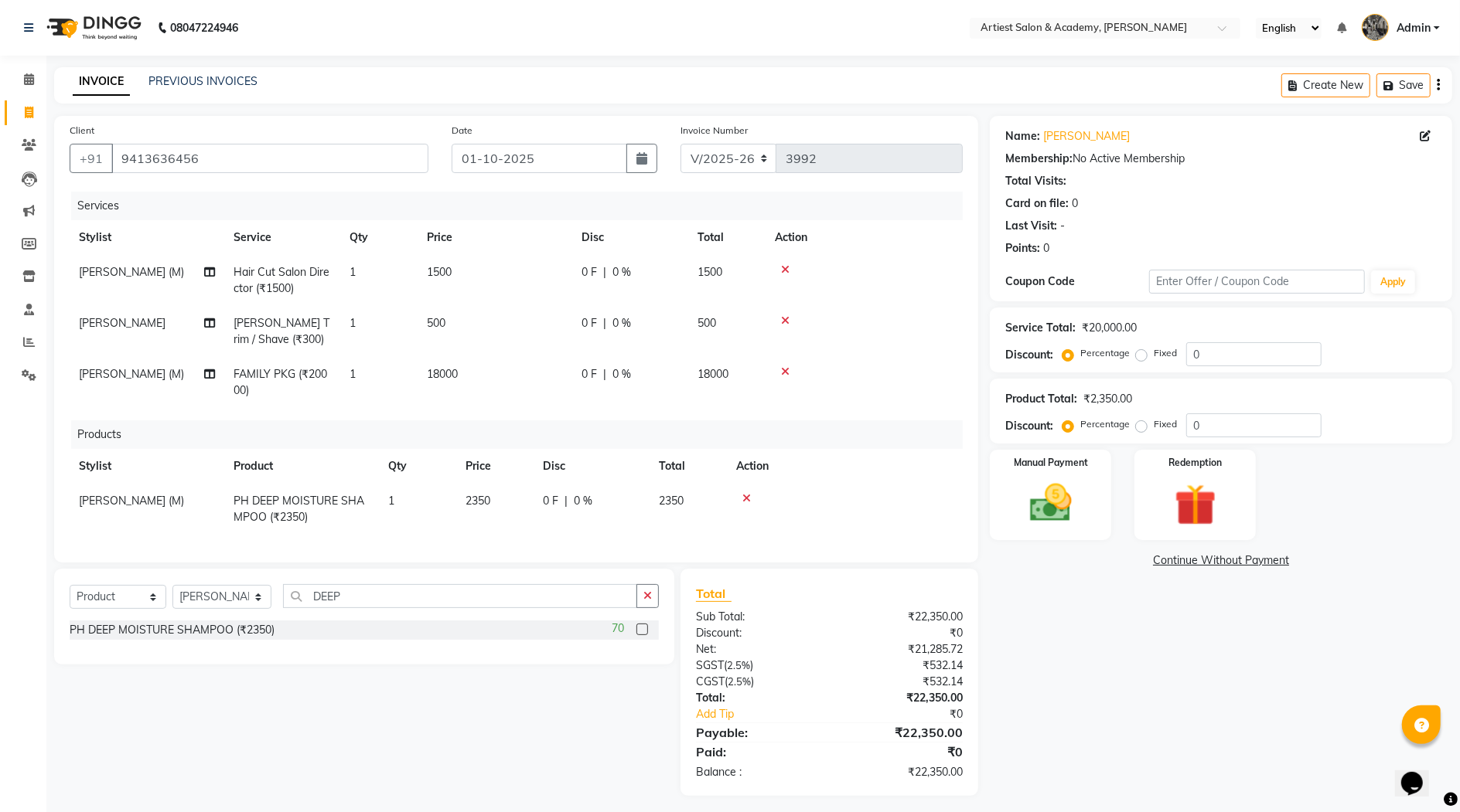
click at [480, 498] on span "2350" at bounding box center [477, 501] width 24 height 14
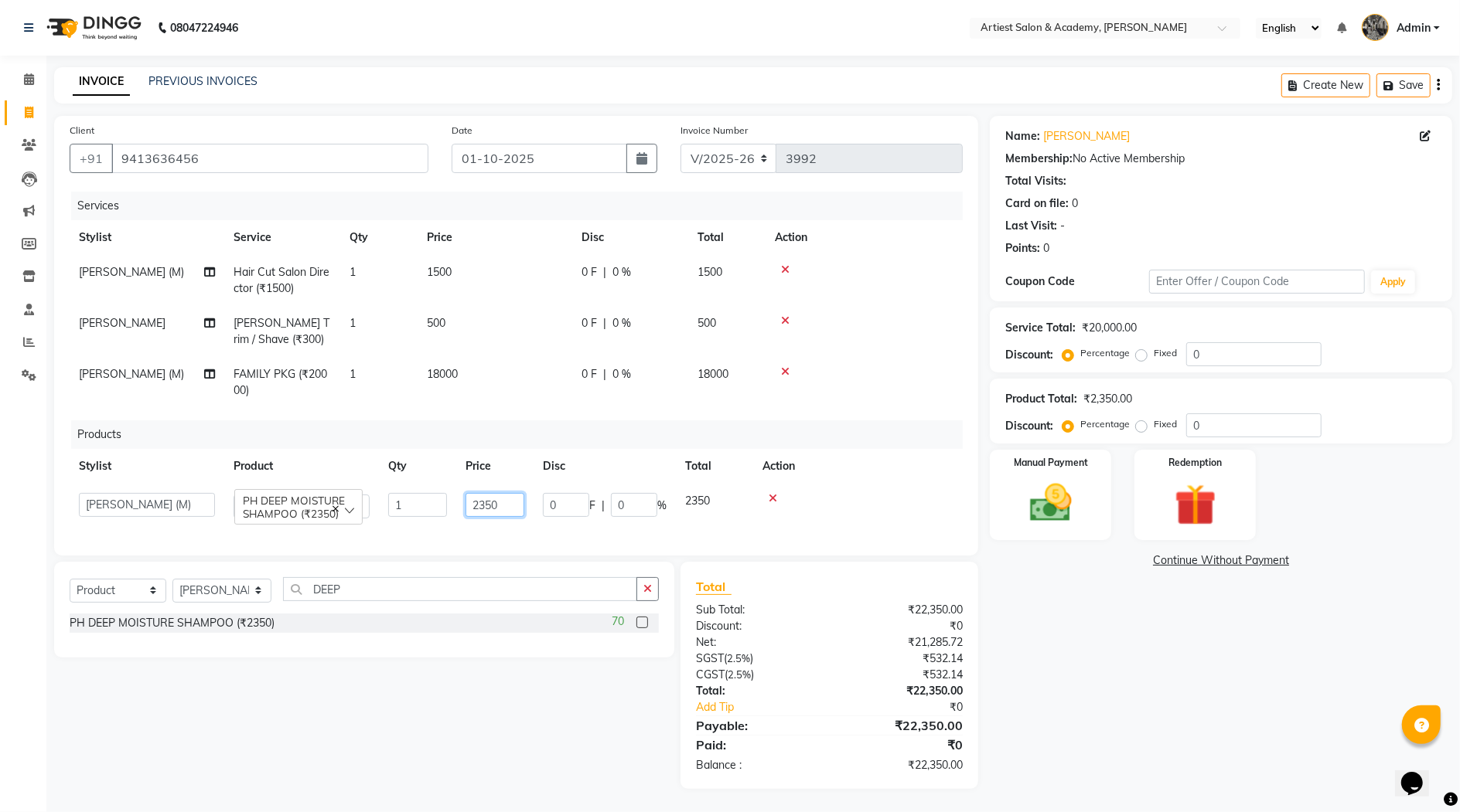
click at [486, 504] on input "2350" at bounding box center [494, 505] width 59 height 24
click at [1096, 610] on div "Name: Naresh Choudhary Membership: No Active Membership Total Visits: Card on f…" at bounding box center [1227, 452] width 474 height 674
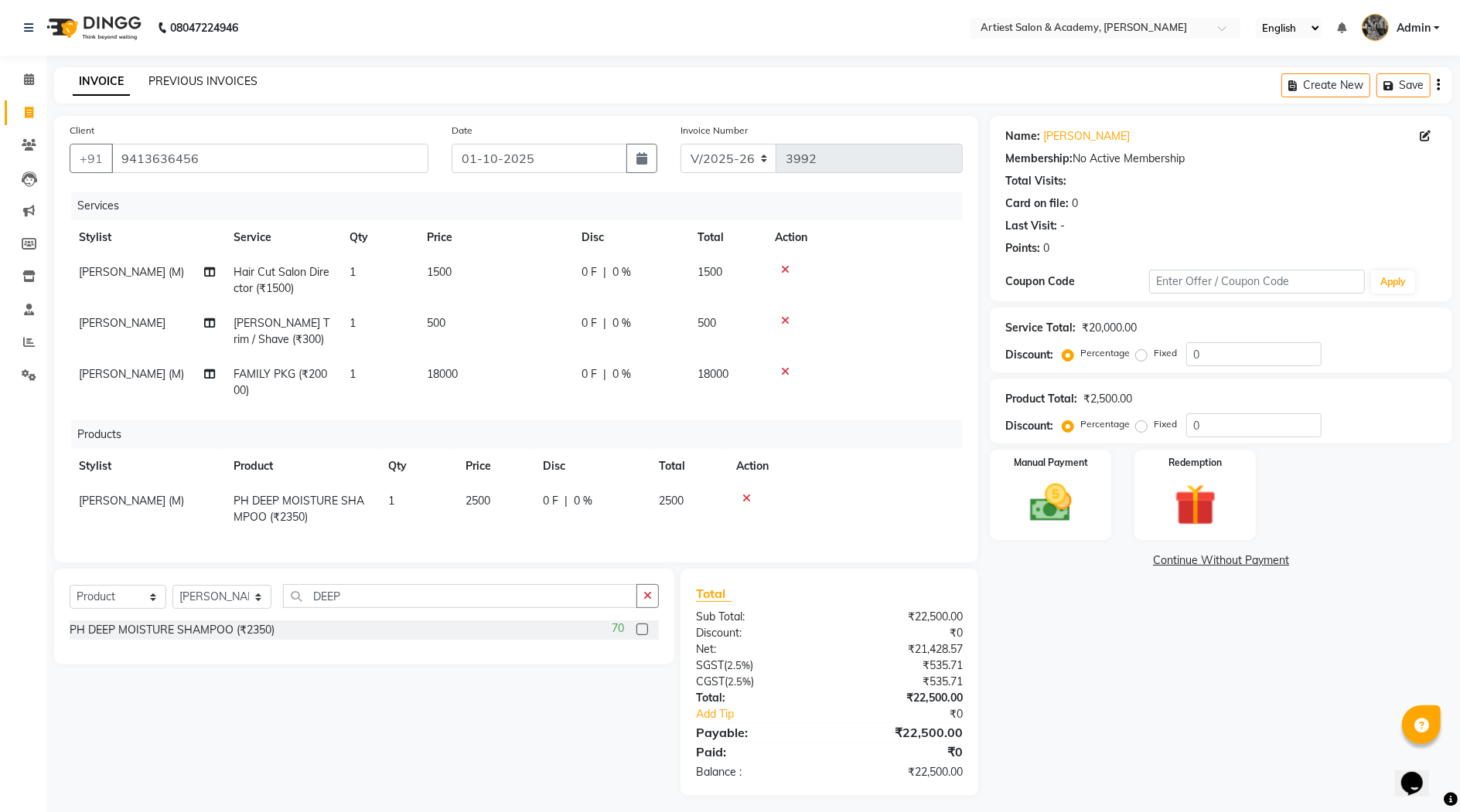
click at [191, 80] on link "PREVIOUS INVOICES" at bounding box center [203, 81] width 109 height 14
click at [256, 609] on select "Select Stylist [PERSON_NAME] (M) [PERSON_NAME] (F) [PERSON_NAME] DRASHTI [PERSO…" at bounding box center [222, 597] width 99 height 24
click at [173, 599] on select "Select Stylist [PERSON_NAME] (M) [PERSON_NAME] (F) [PERSON_NAME] DRASHTI [PERSO…" at bounding box center [222, 597] width 99 height 24
click at [363, 608] on input "DEEP" at bounding box center [459, 596] width 353 height 24
click at [644, 636] on label at bounding box center [643, 630] width 12 height 12
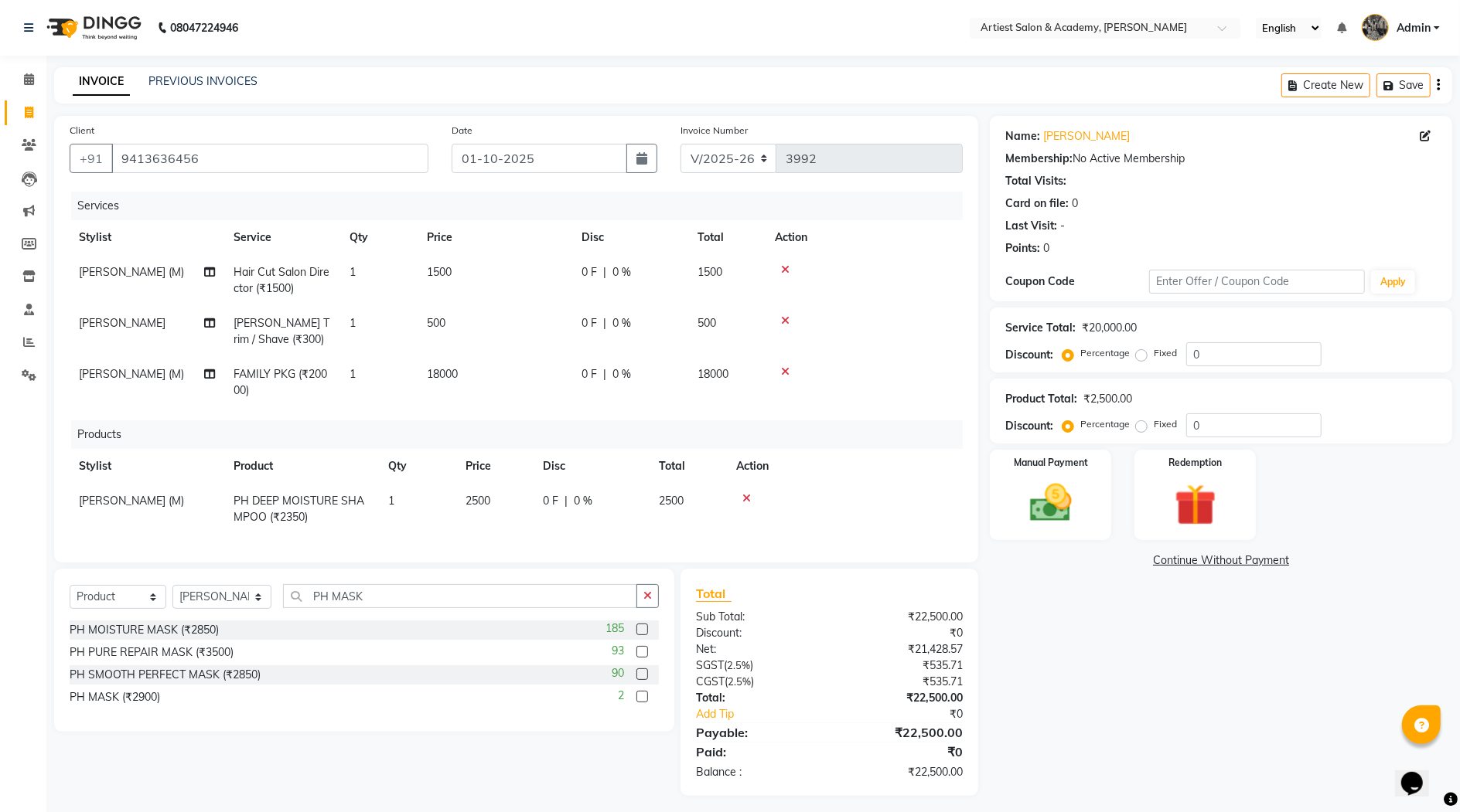
click at [644, 636] on input "checkbox" at bounding box center [642, 631] width 10 height 10
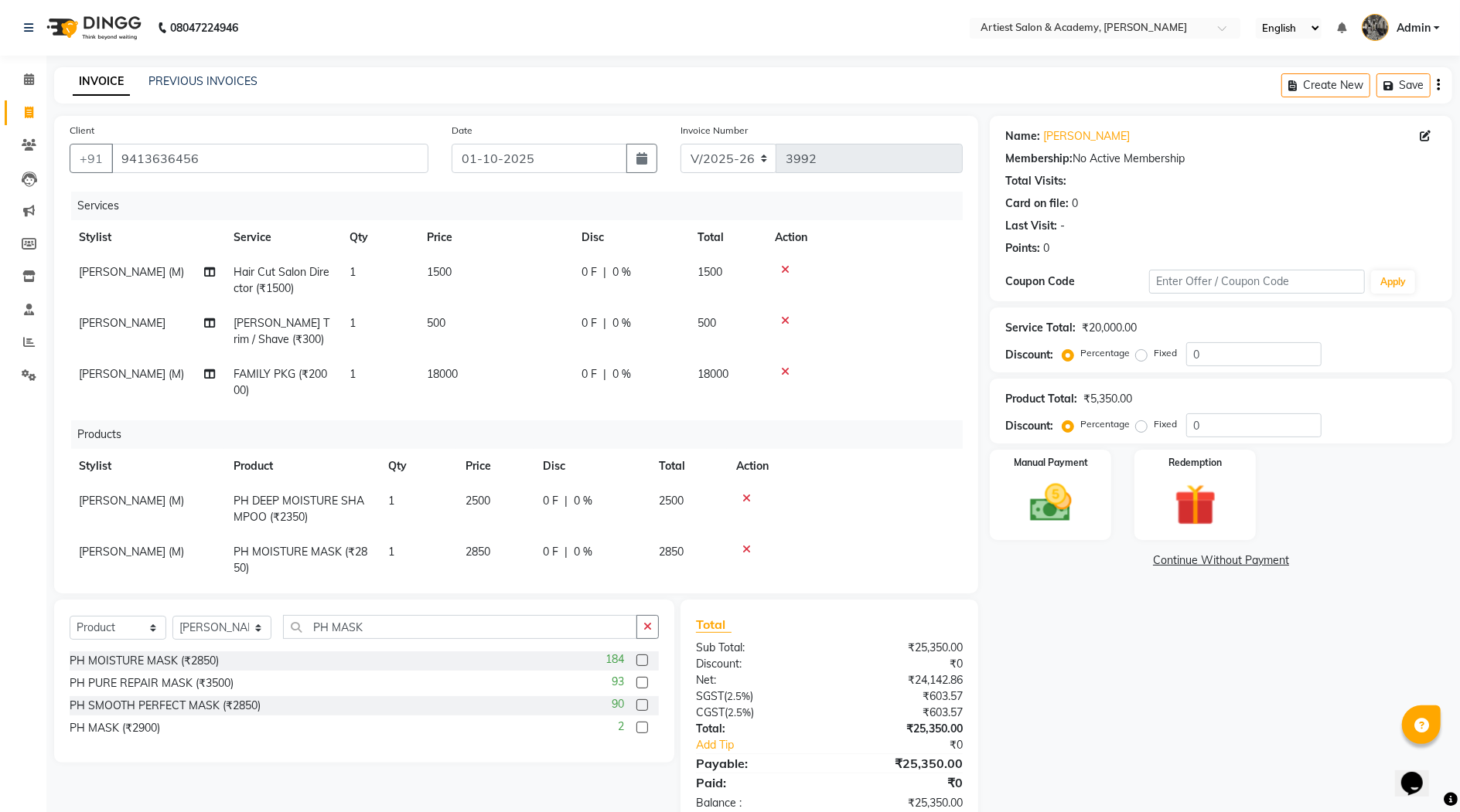
click at [481, 548] on span "2850" at bounding box center [477, 552] width 24 height 14
click at [487, 552] on input "2850" at bounding box center [494, 556] width 59 height 24
click at [1099, 638] on div "Name: Naresh Choudhary Membership: No Active Membership Total Visits: Card on f…" at bounding box center [1227, 472] width 474 height 712
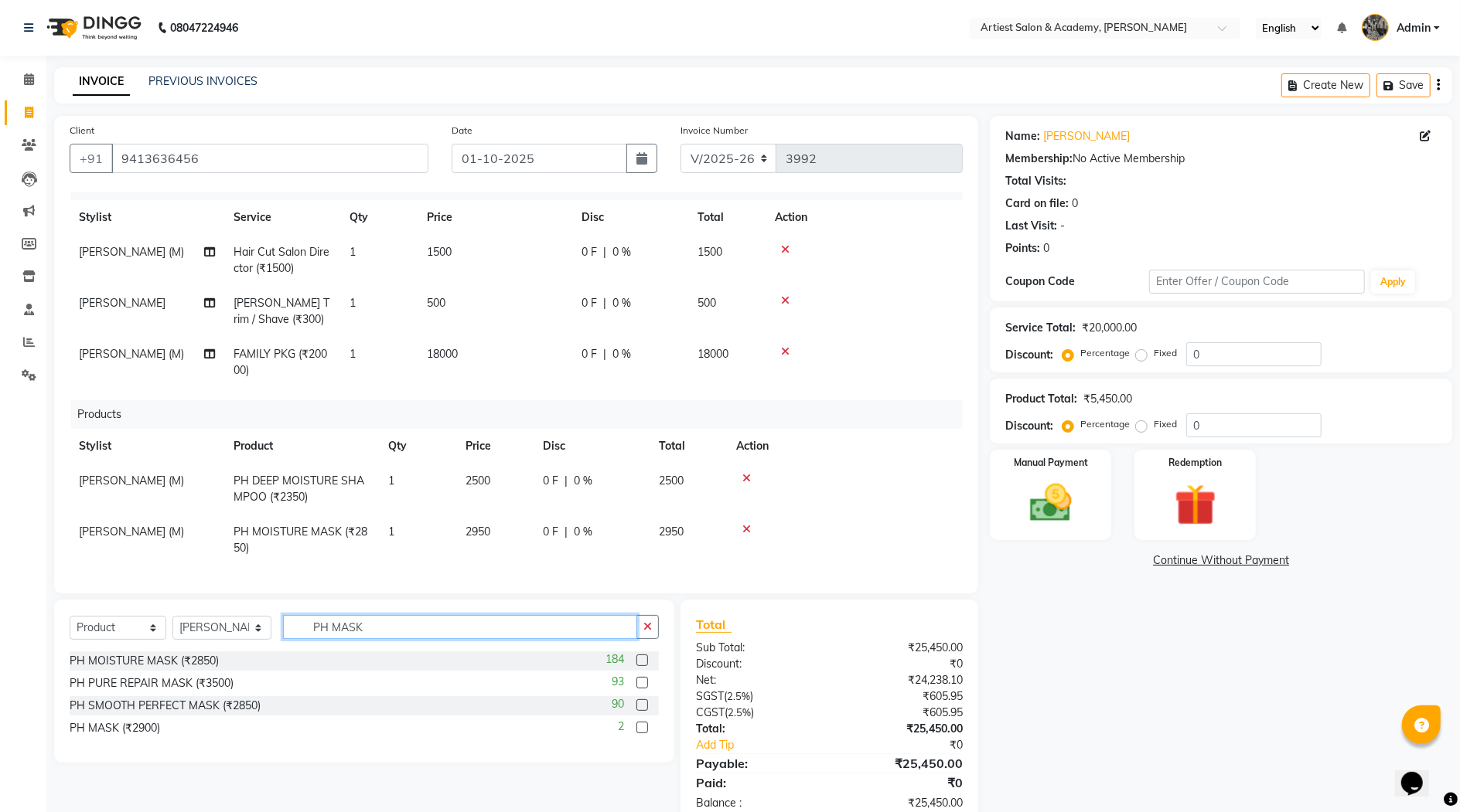
click at [368, 630] on input "PH MASK" at bounding box center [459, 627] width 353 height 24
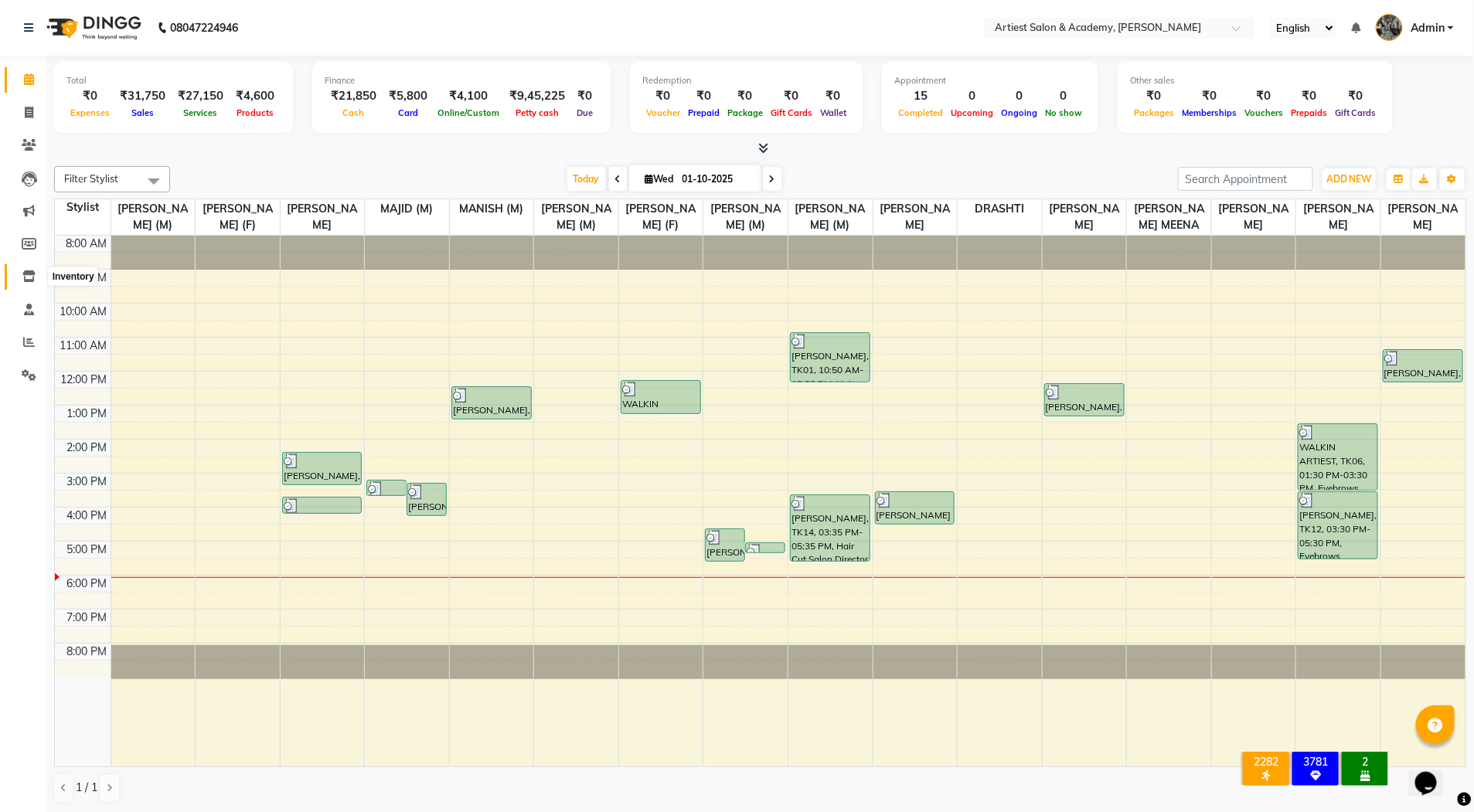
click at [28, 271] on icon at bounding box center [28, 277] width 13 height 12
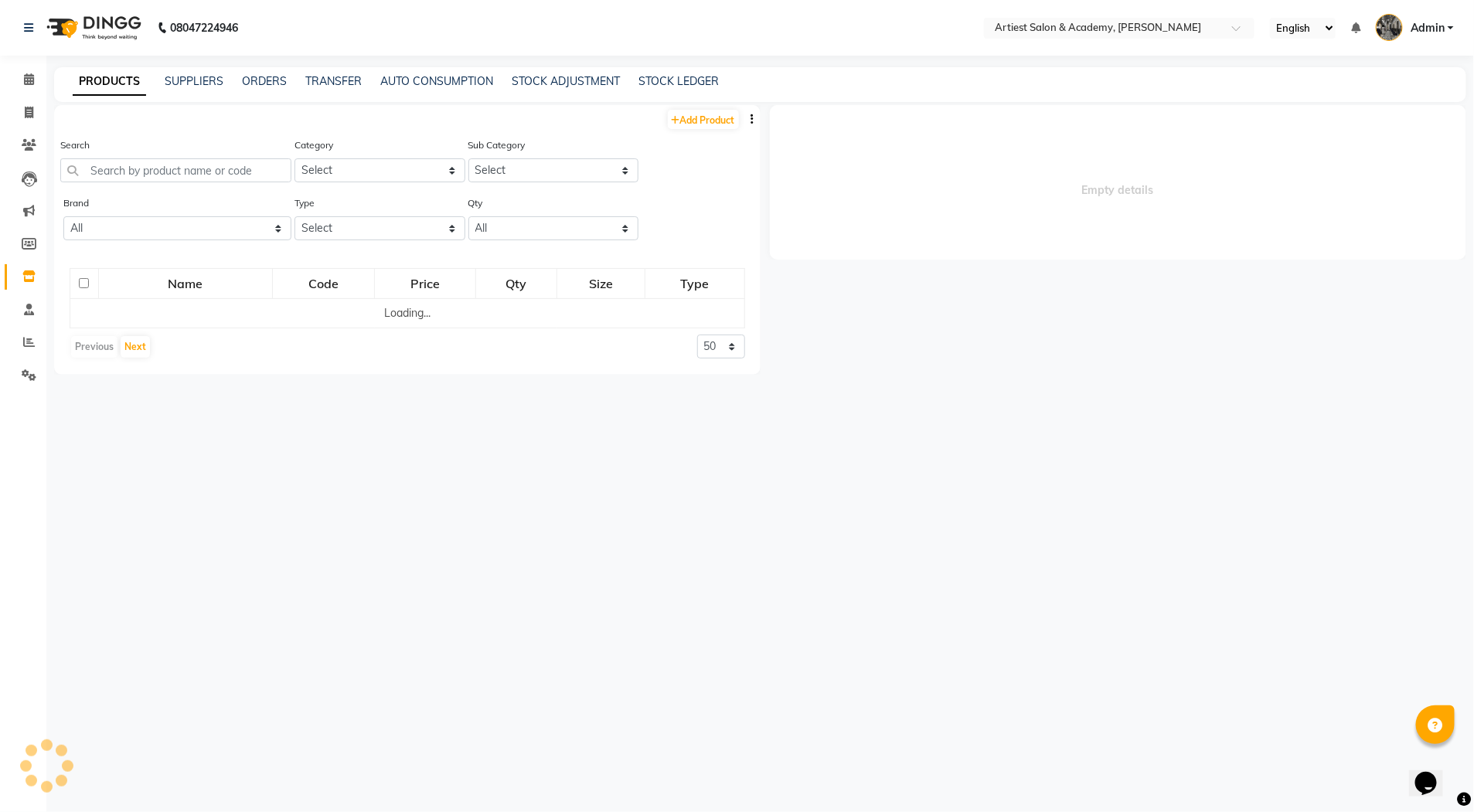
select select
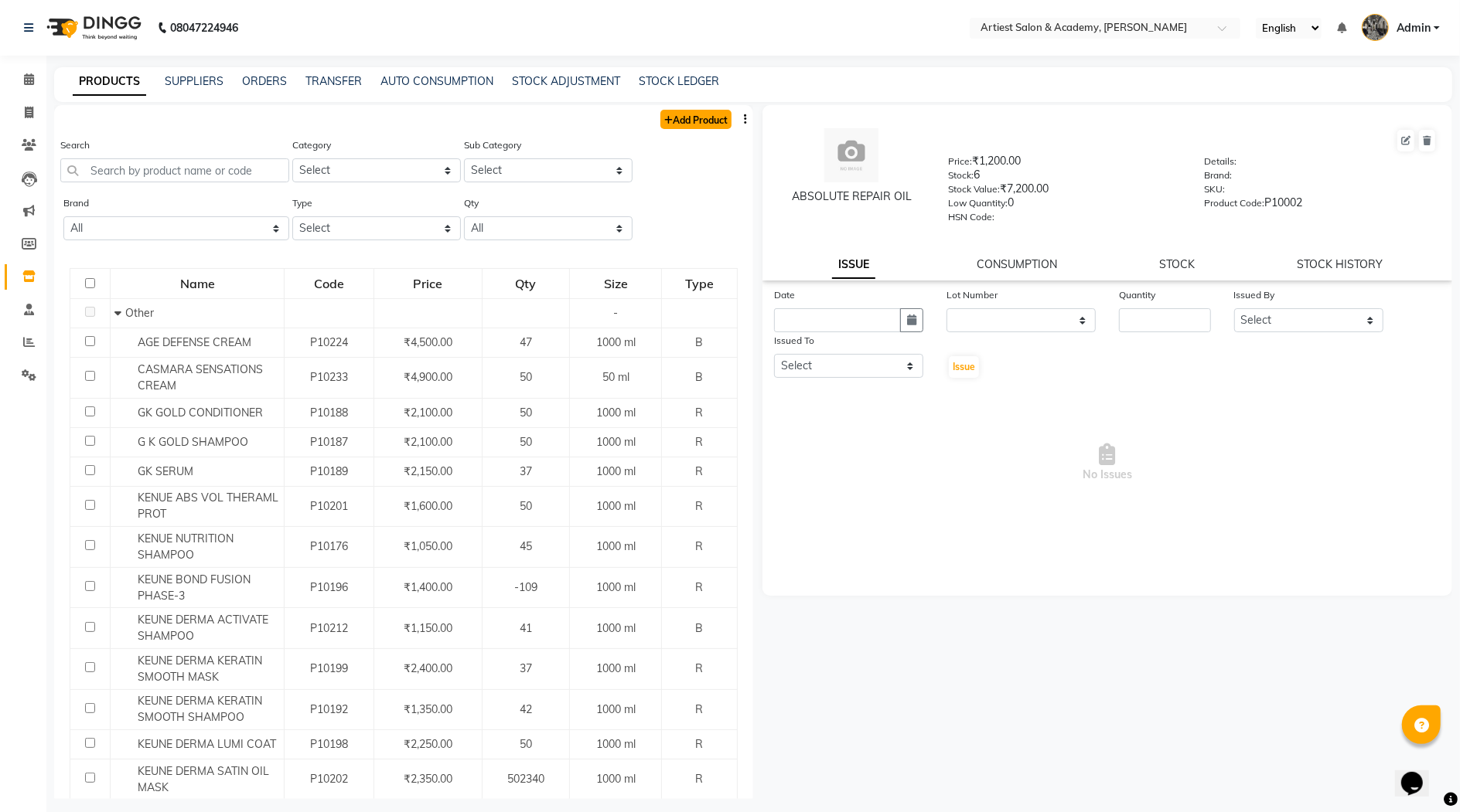
click at [689, 124] on link "Add Product" at bounding box center [695, 120] width 71 height 19
select select "true"
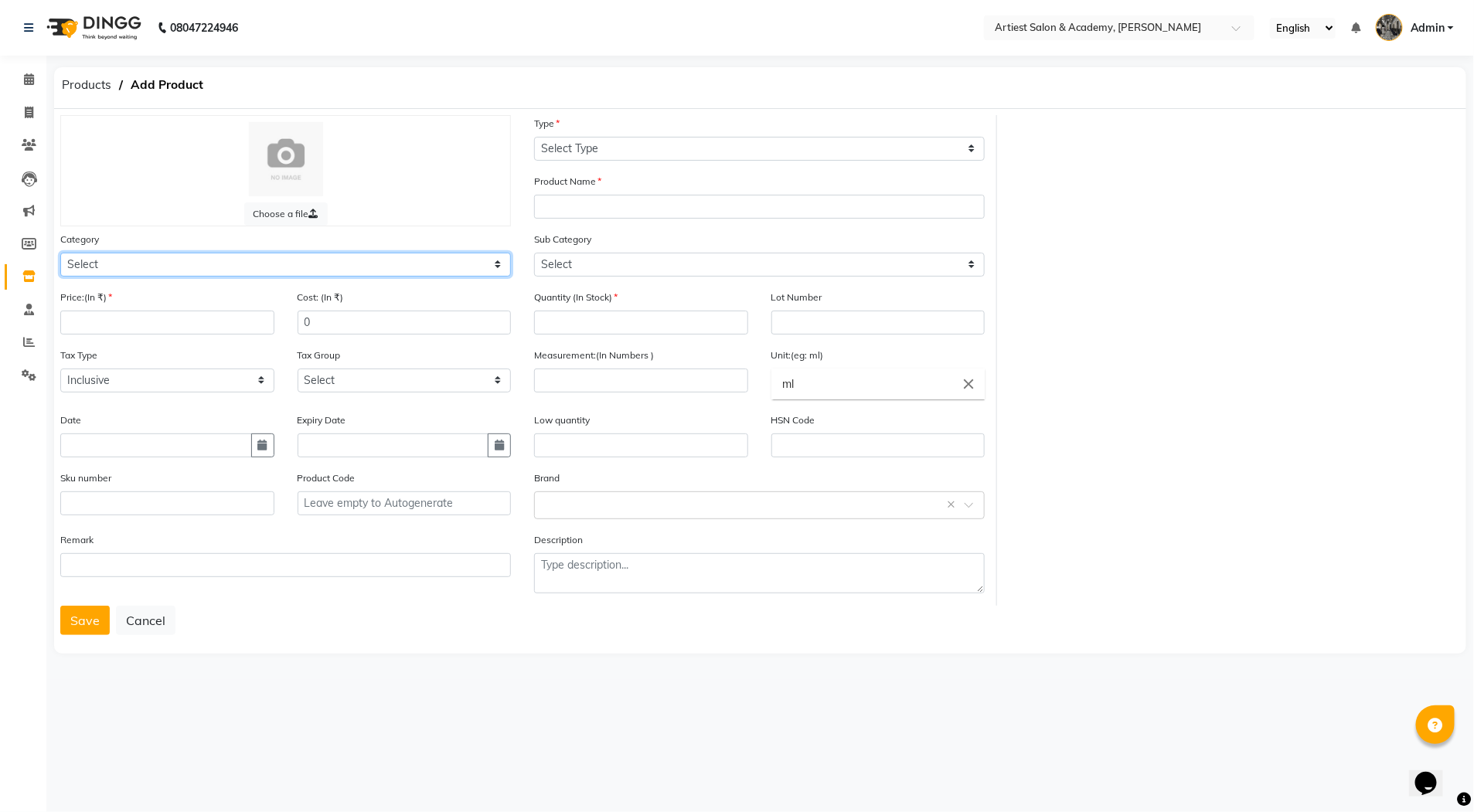
click at [102, 263] on select "Select Hair Skin Makeup Personal Care Appliances Beard Waxing Disposable Thread…" at bounding box center [286, 264] width 450 height 24
select select "1100"
click at [60, 252] on select "Select Hair Skin Makeup Personal Care Appliances Beard Waxing Disposable Thread…" at bounding box center [286, 264] width 450 height 24
click at [98, 327] on input "number" at bounding box center [168, 323] width 214 height 24
type input "4700"
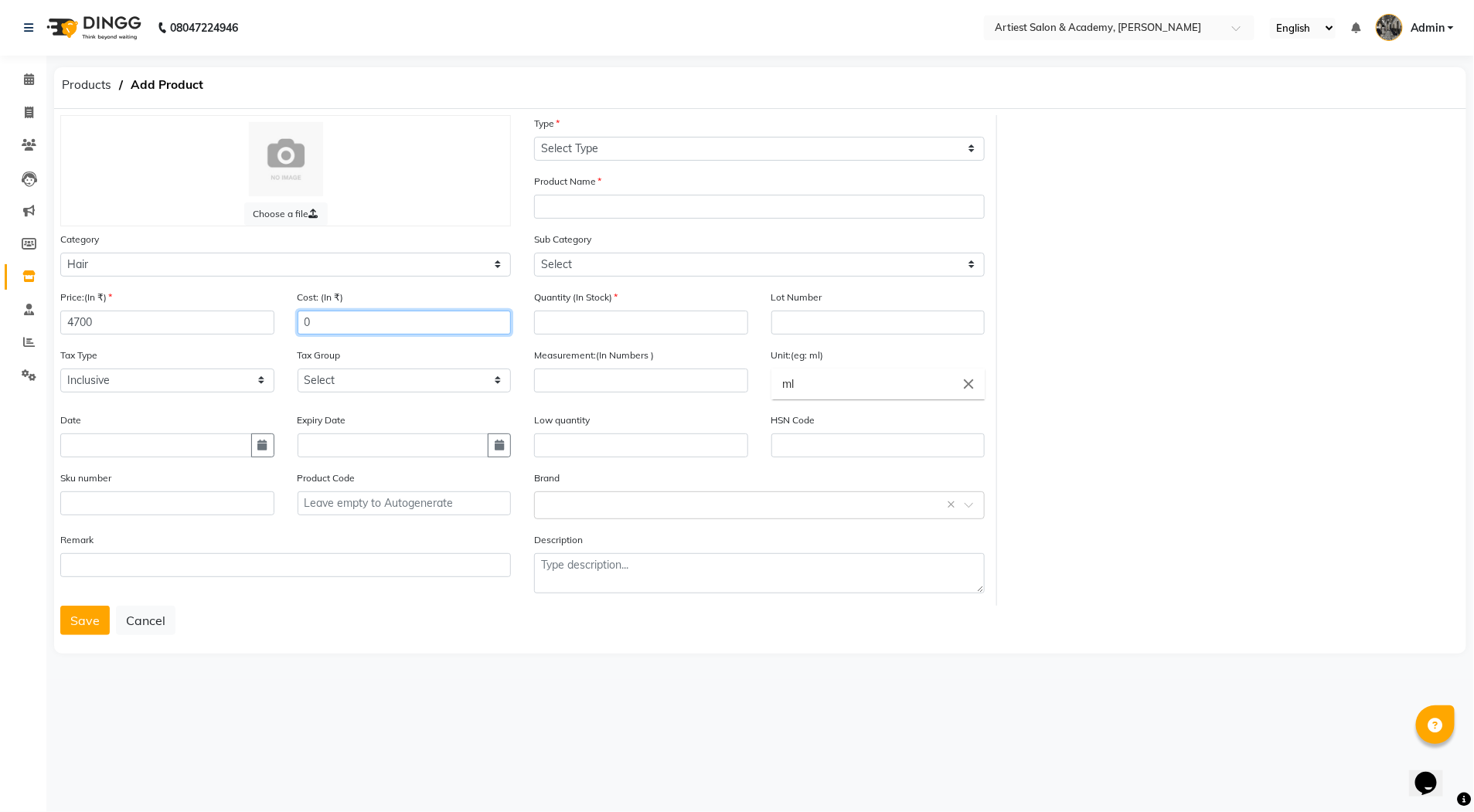
click at [341, 319] on input "0" at bounding box center [405, 323] width 214 height 24
type input "4700"
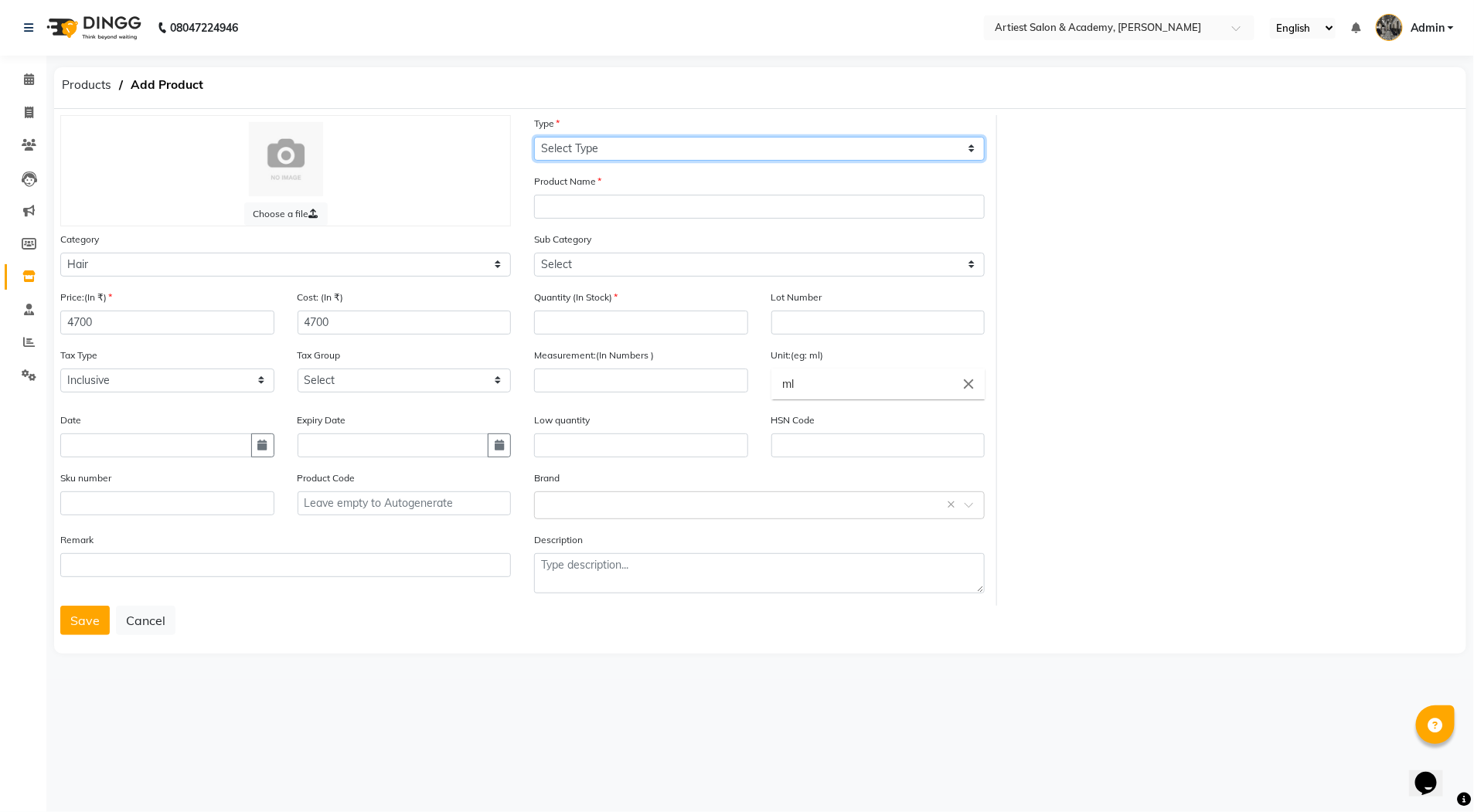
click at [588, 148] on select "Select Type Both Retail Consumable" at bounding box center [759, 148] width 450 height 24
select select "B"
click at [534, 136] on select "Select Type Both Retail Consumable" at bounding box center [759, 148] width 450 height 24
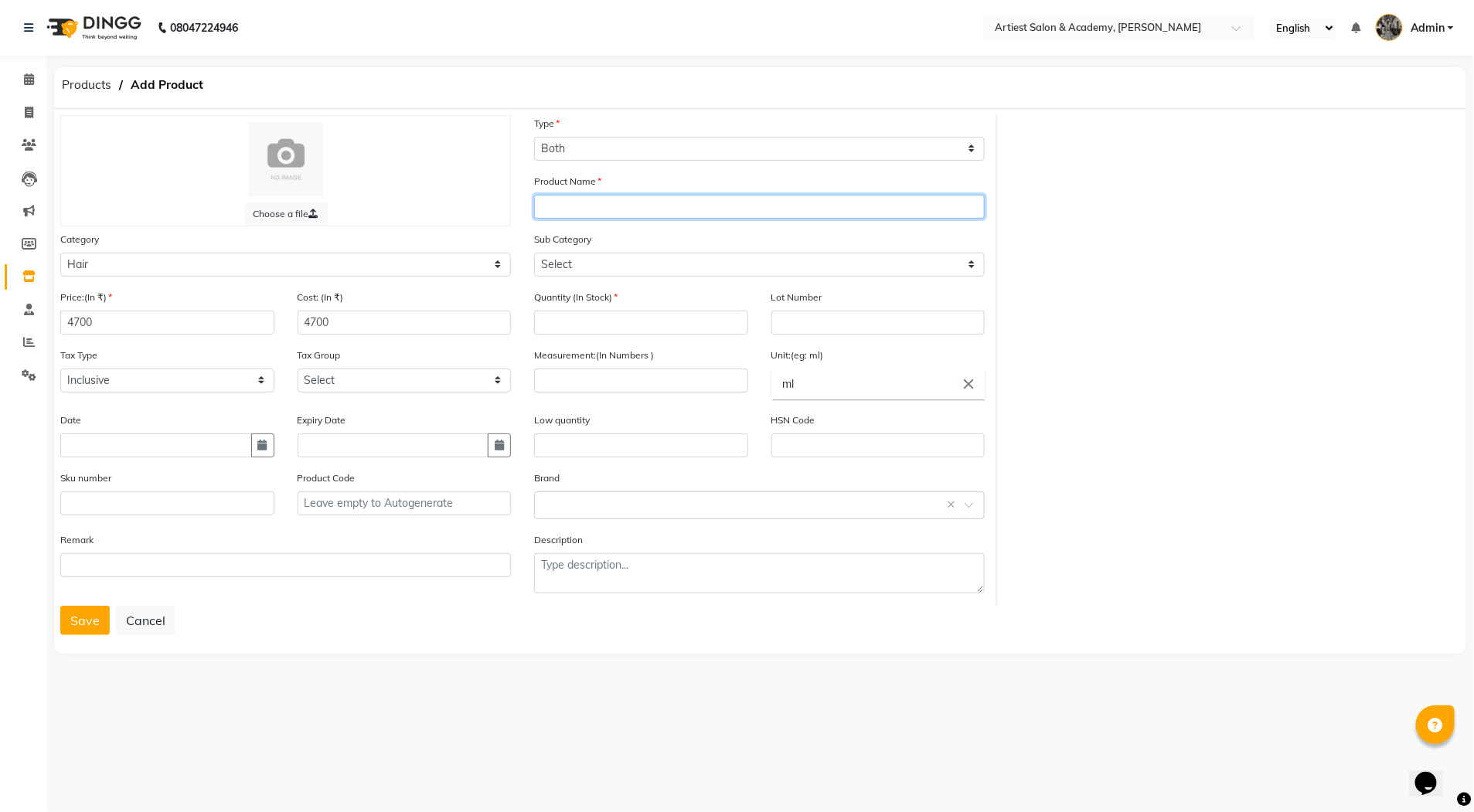
click at [573, 201] on input "text" at bounding box center [759, 207] width 450 height 24
type input "HAIR [PERSON_NAME]"
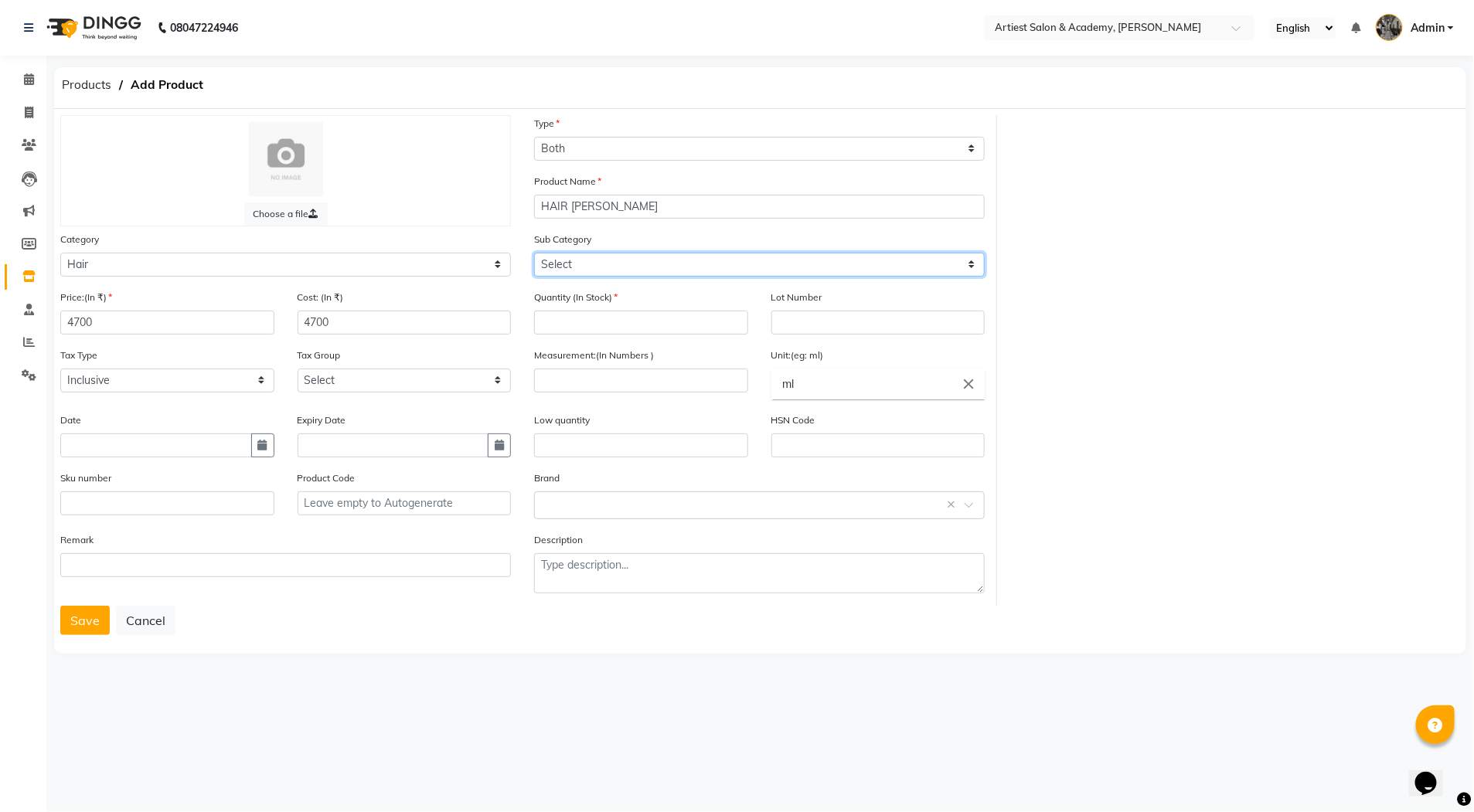
click at [593, 263] on select "Select Shampoo Conditioner Cream Mask Oil Serum Color Appliances Treatment Styl…" at bounding box center [759, 264] width 450 height 24
select select "1110"
click at [534, 252] on select "Select Shampoo Conditioner Cream Mask Oil Serum Color Appliances Treatment Styl…" at bounding box center [759, 264] width 450 height 24
click at [580, 323] on input "number" at bounding box center [641, 323] width 214 height 24
type input "50"
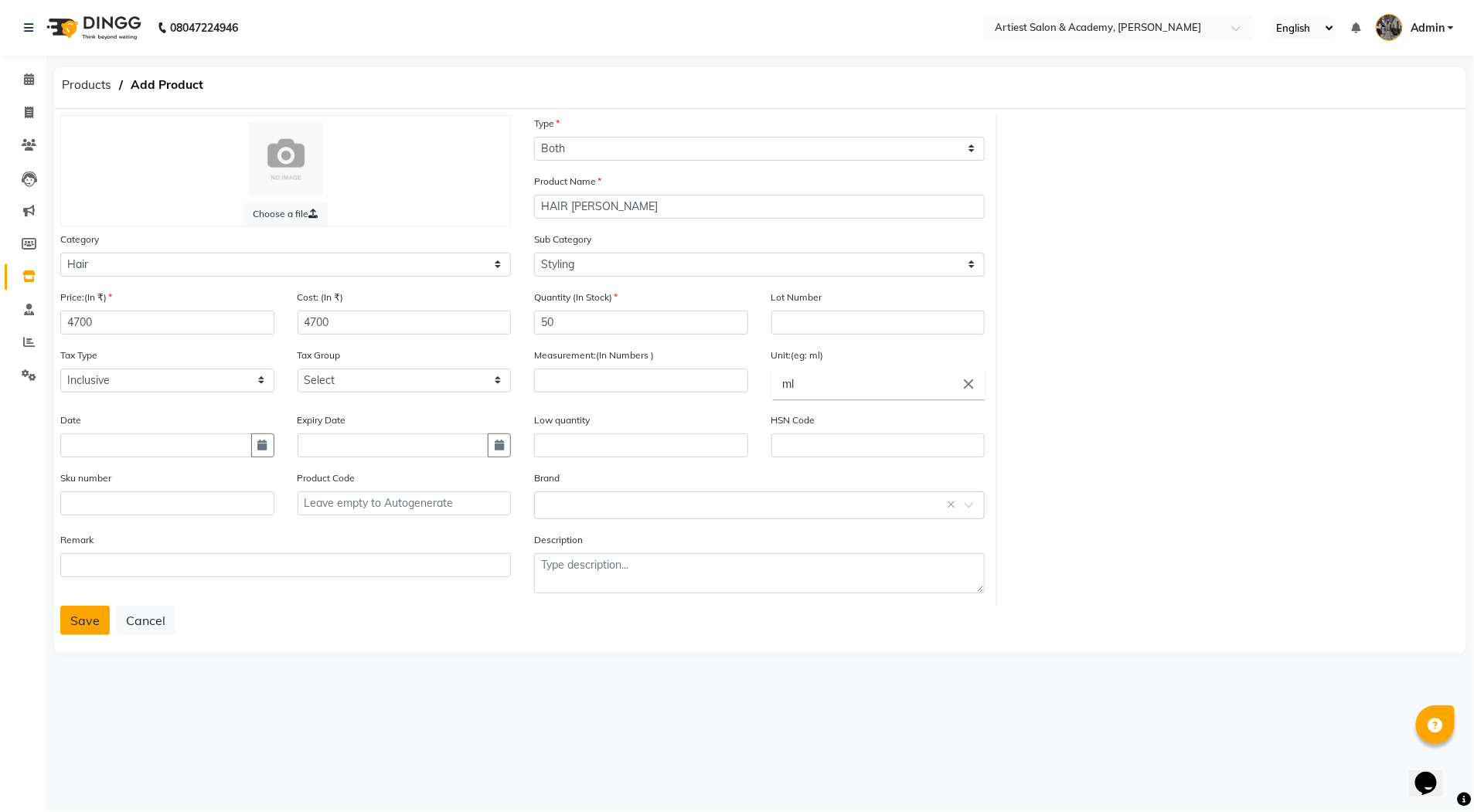
click at [85, 618] on button "Save" at bounding box center [85, 621] width 50 height 29
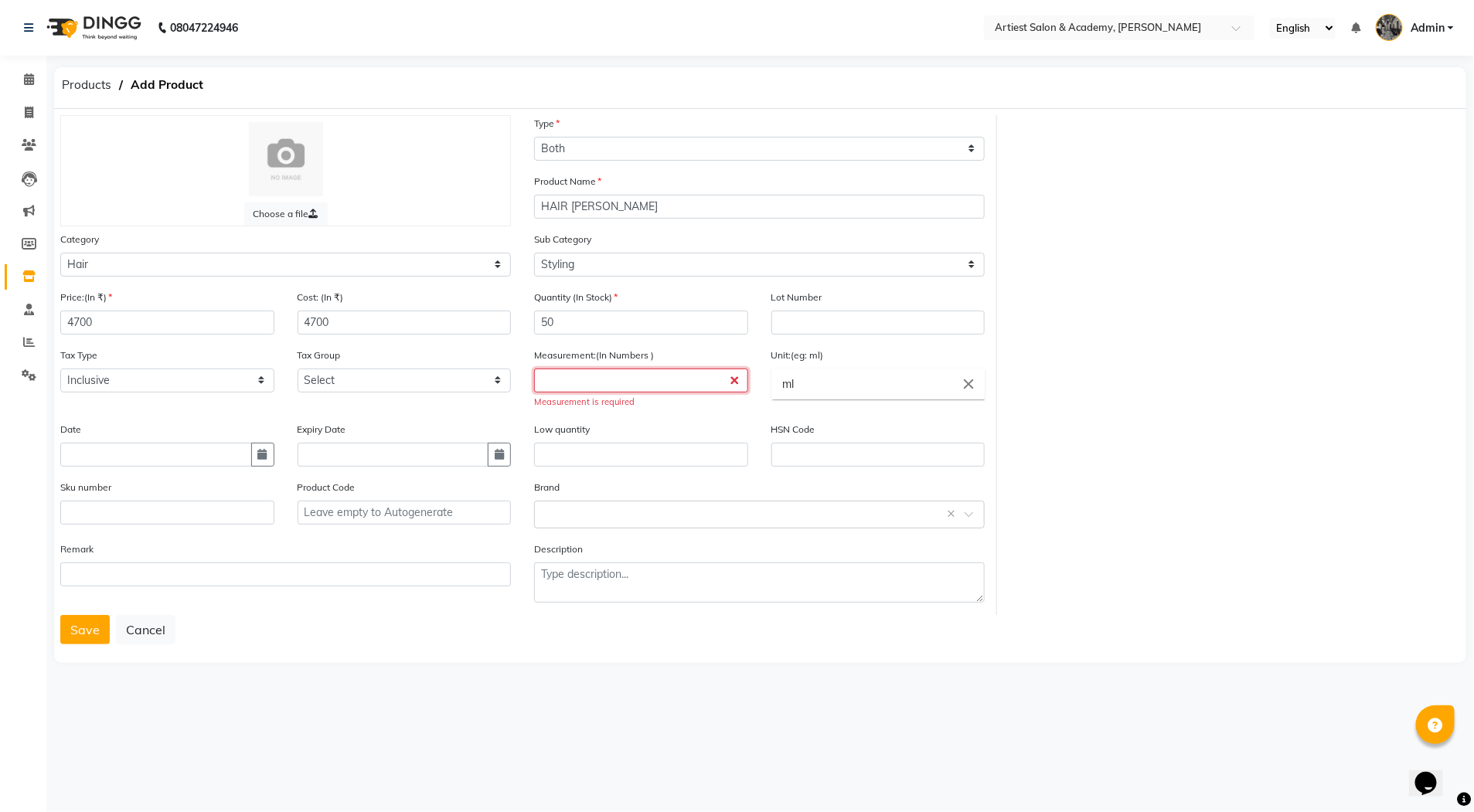
click at [610, 379] on input "number" at bounding box center [641, 380] width 214 height 24
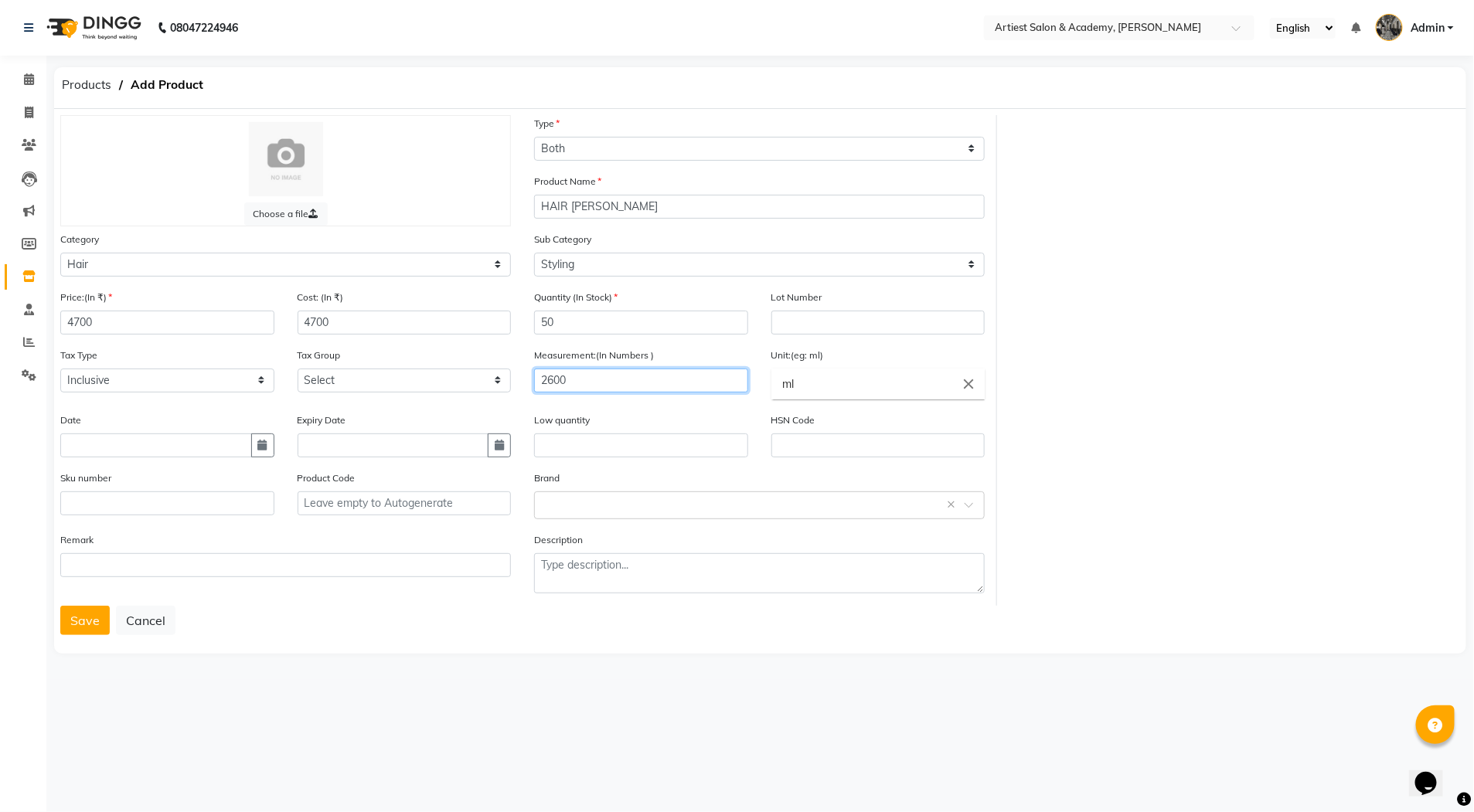
type input "2600"
click at [838, 390] on input "ml" at bounding box center [878, 384] width 214 height 31
type input "m"
type input "W"
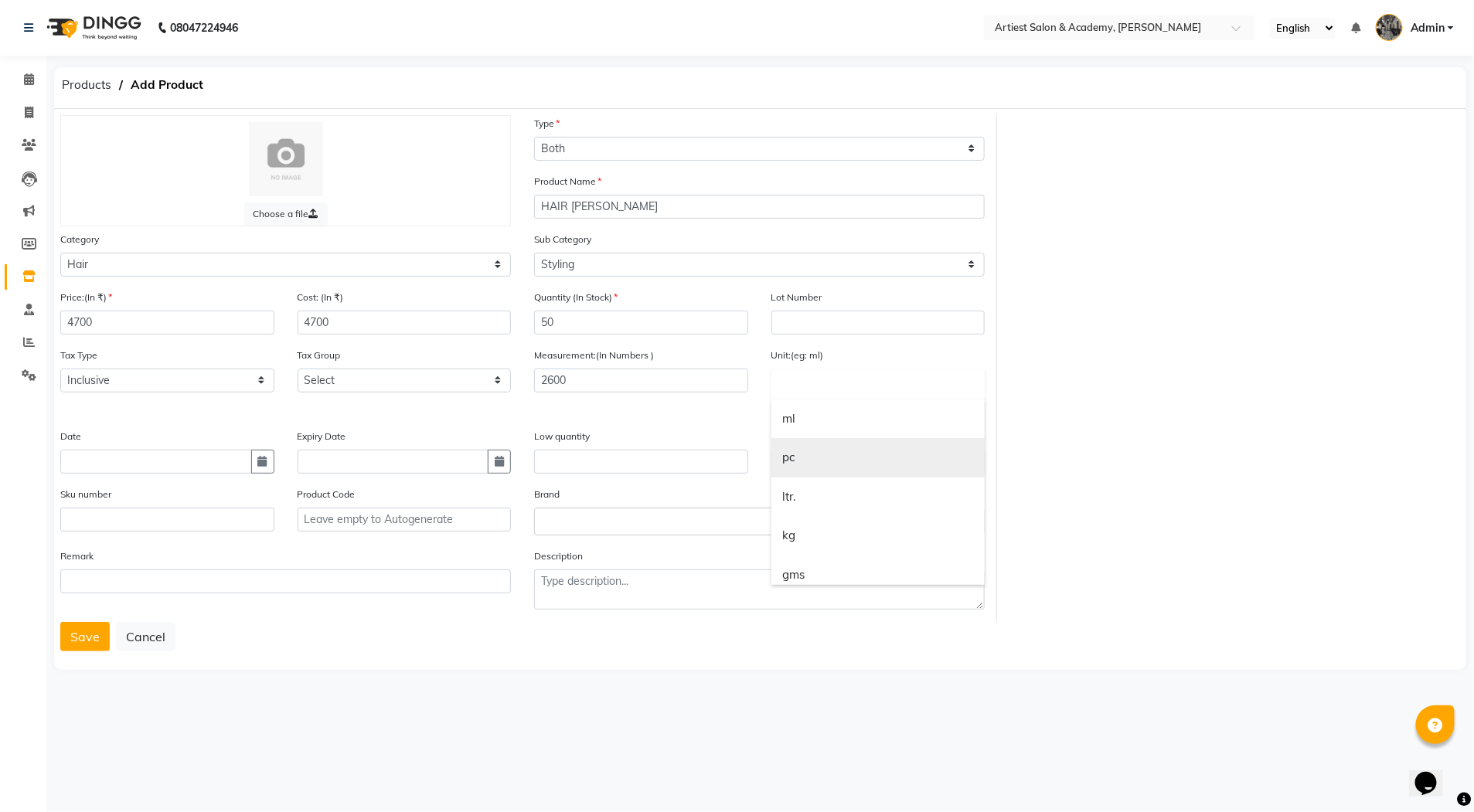
click at [806, 457] on link "pc" at bounding box center [878, 458] width 214 height 39
type input "pc"
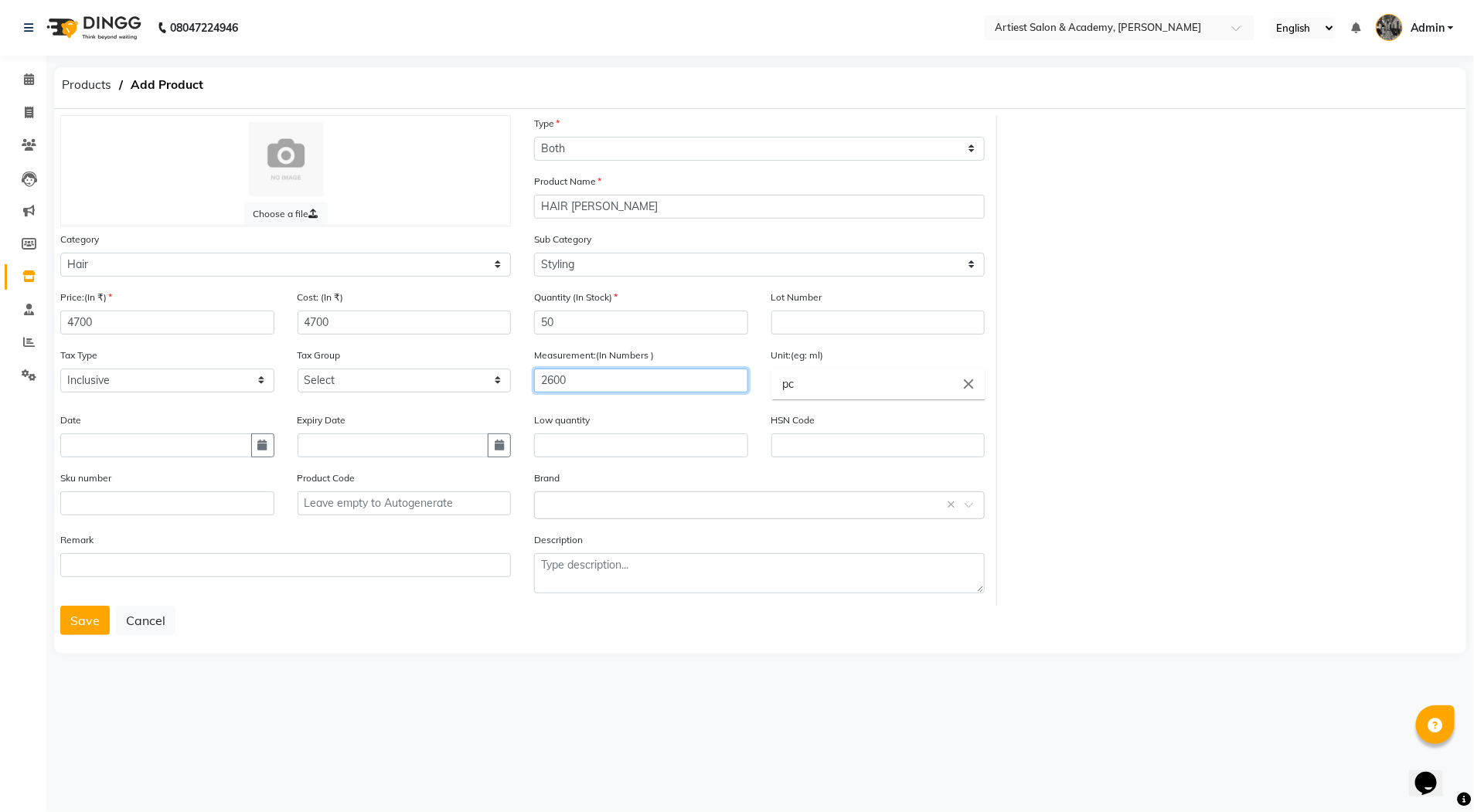
click at [552, 380] on input "2600" at bounding box center [641, 380] width 214 height 24
type input "100"
click at [85, 616] on button "Save" at bounding box center [85, 621] width 50 height 29
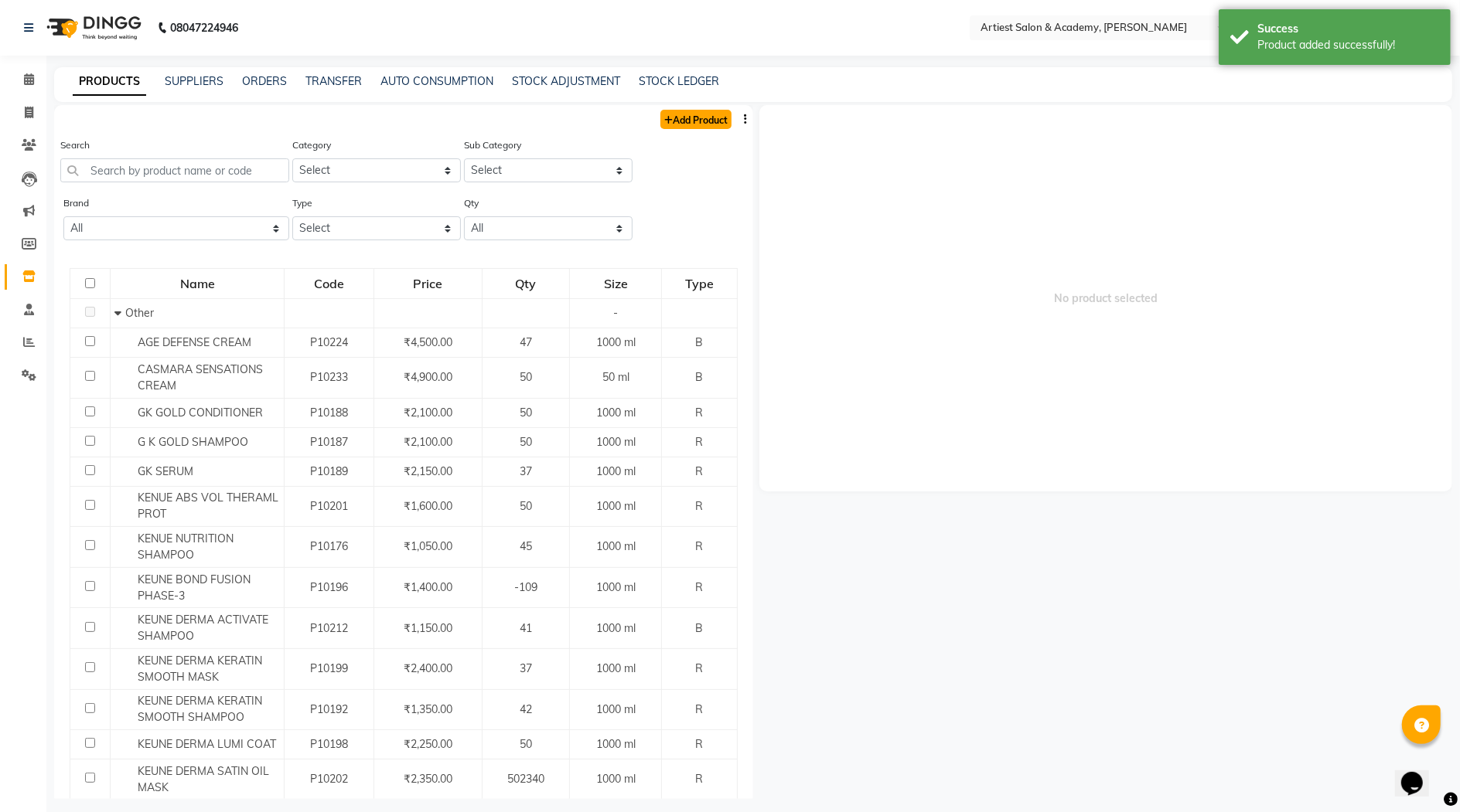
click at [686, 118] on link "Add Product" at bounding box center [695, 120] width 71 height 19
select select "true"
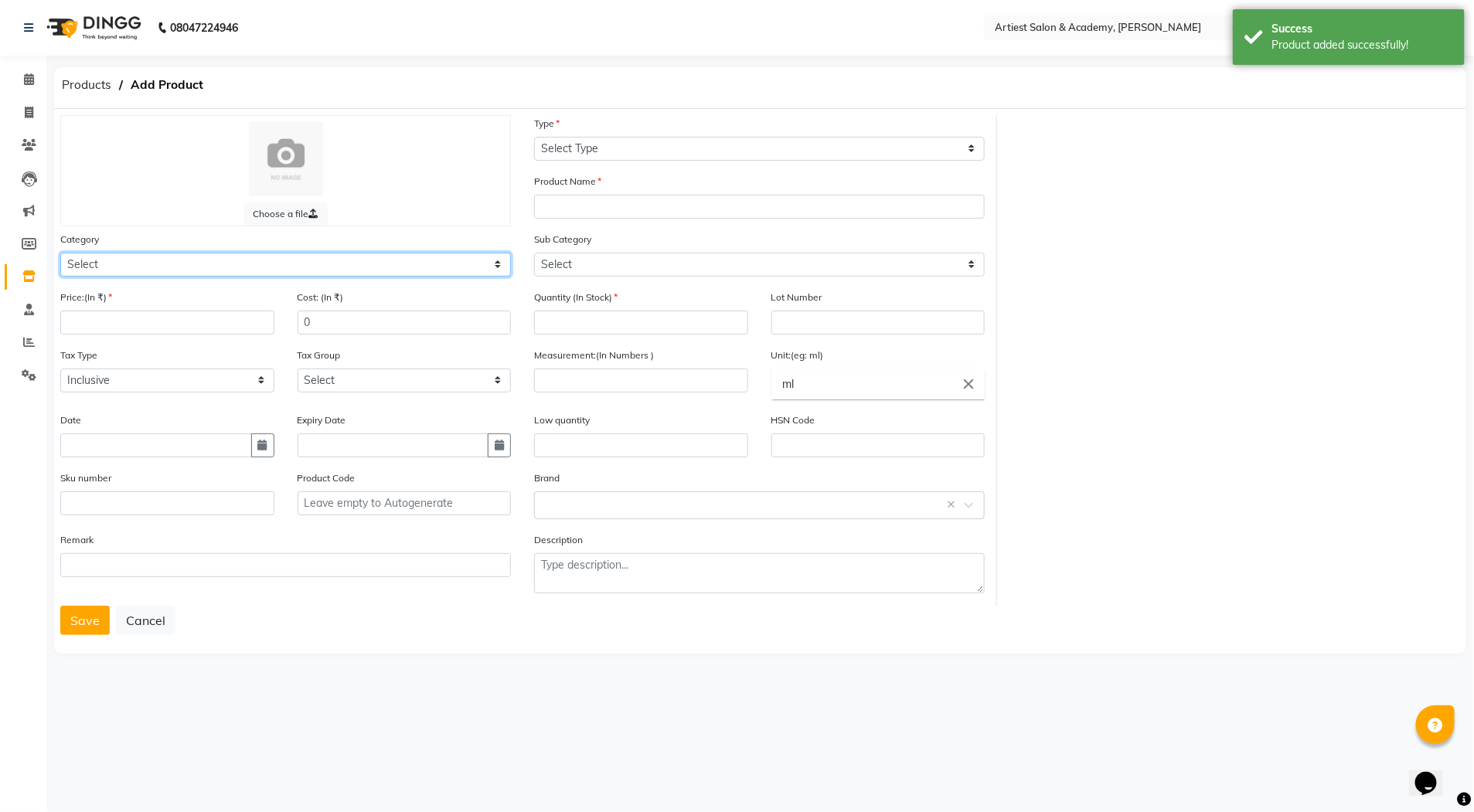
click at [127, 264] on select "Select Hair Skin Makeup Personal Care Appliances Beard Waxing Disposable Thread…" at bounding box center [286, 264] width 450 height 24
select select "1100"
click at [60, 252] on select "Select Hair Skin Makeup Personal Care Appliances Beard Waxing Disposable Thread…" at bounding box center [286, 264] width 450 height 24
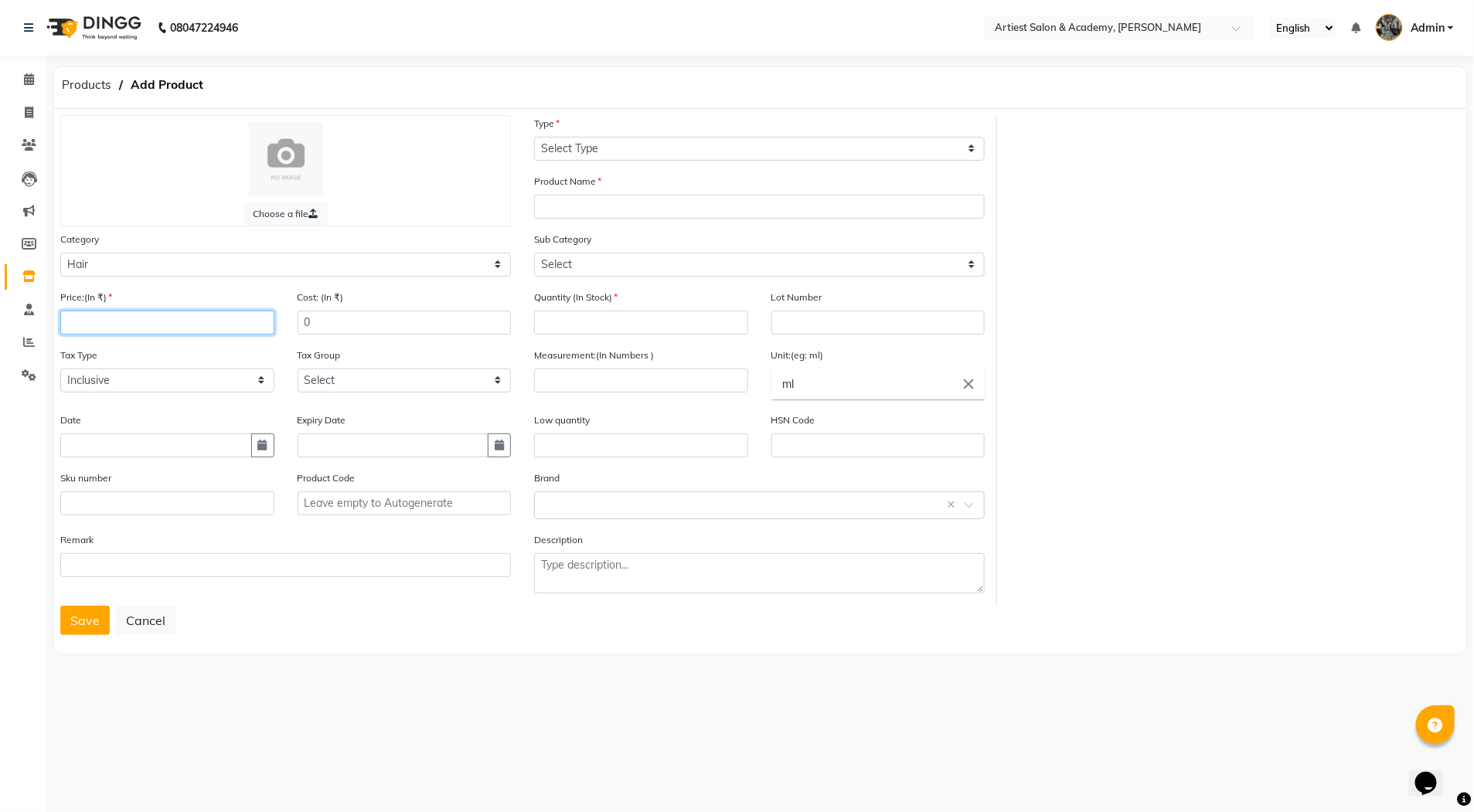
click at [160, 329] on input "number" at bounding box center [168, 323] width 214 height 24
type input "800"
click at [338, 325] on input "0" at bounding box center [405, 323] width 214 height 24
type input "800"
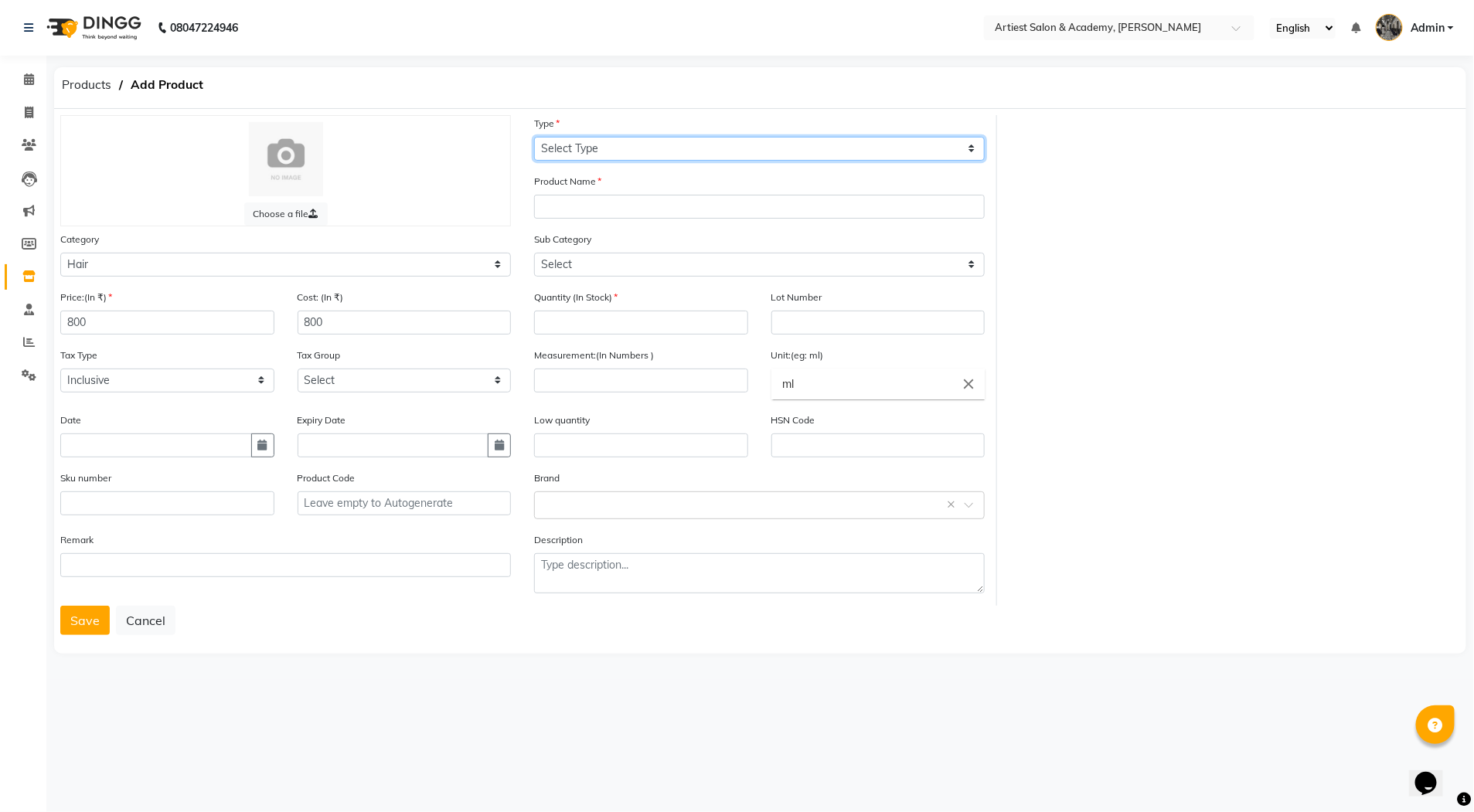
click at [593, 147] on select "Select Type Both Retail Consumable" at bounding box center [759, 148] width 450 height 24
select select "B"
click at [534, 136] on select "Select Type Both Retail Consumable" at bounding box center [759, 148] width 450 height 24
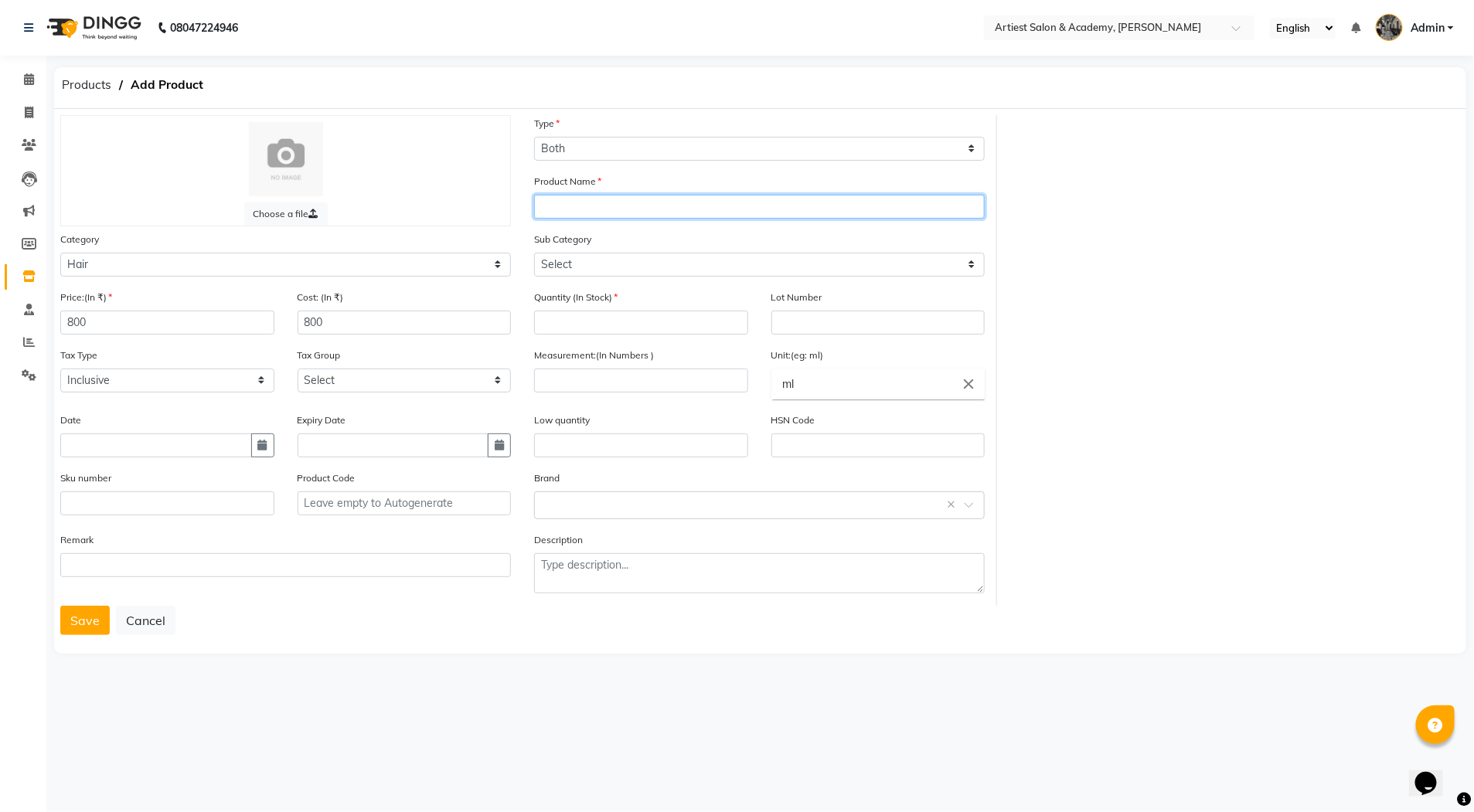
click at [585, 211] on input "text" at bounding box center [759, 207] width 450 height 24
type input "ROUND BRUSH"
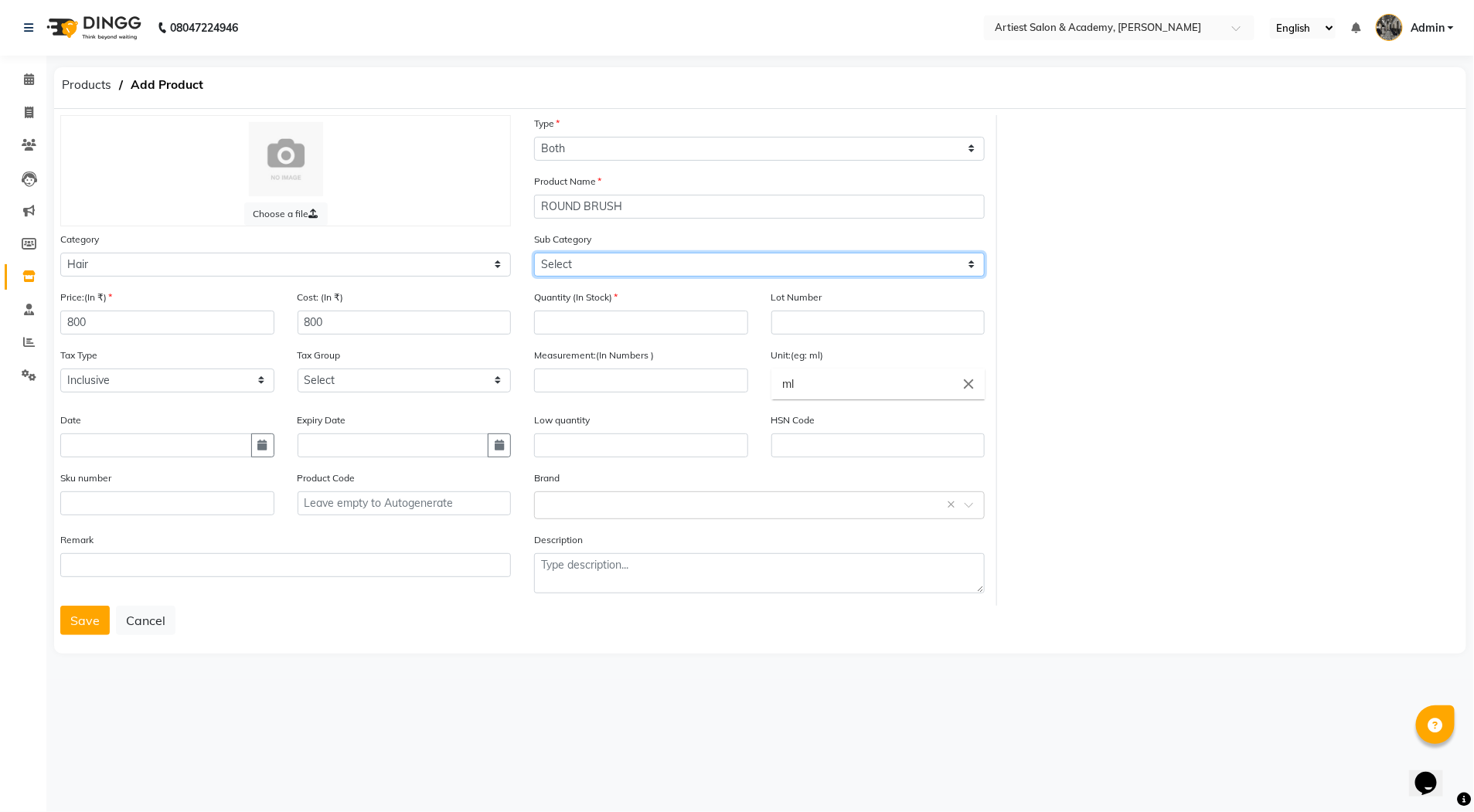
click at [600, 264] on select "Select Shampoo Conditioner Cream Mask Oil Serum Color Appliances Treatment Styl…" at bounding box center [759, 264] width 450 height 24
select select "1110"
click at [534, 252] on select "Select Shampoo Conditioner Cream Mask Oil Serum Color Appliances Treatment Styl…" at bounding box center [759, 264] width 450 height 24
click at [558, 327] on input "number" at bounding box center [641, 323] width 214 height 24
type input "10"
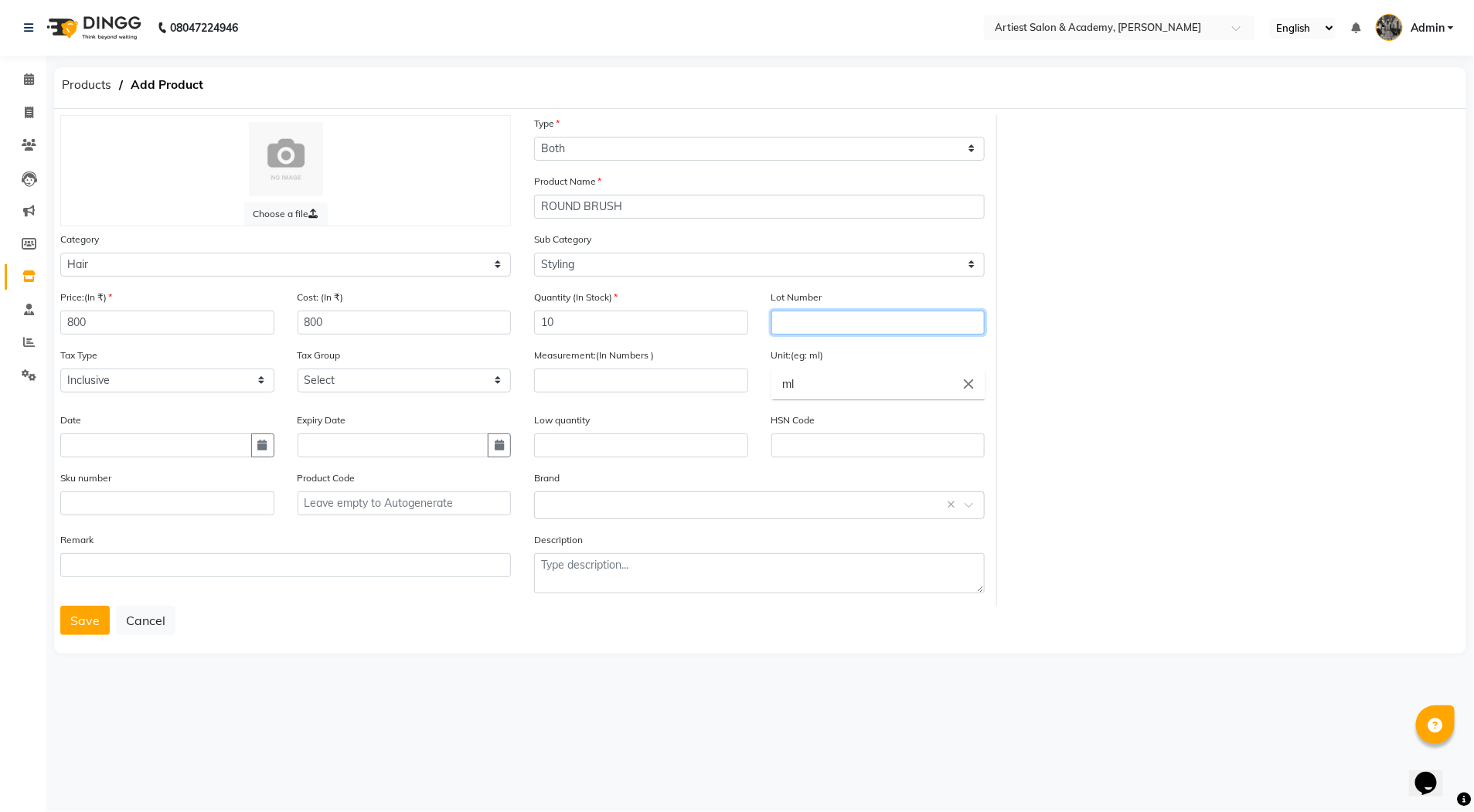
click at [809, 328] on input "text" at bounding box center [878, 323] width 214 height 24
type input "10"
click at [558, 382] on input "number" at bounding box center [641, 380] width 214 height 24
type input "10"
click at [87, 619] on button "Save" at bounding box center [85, 621] width 50 height 29
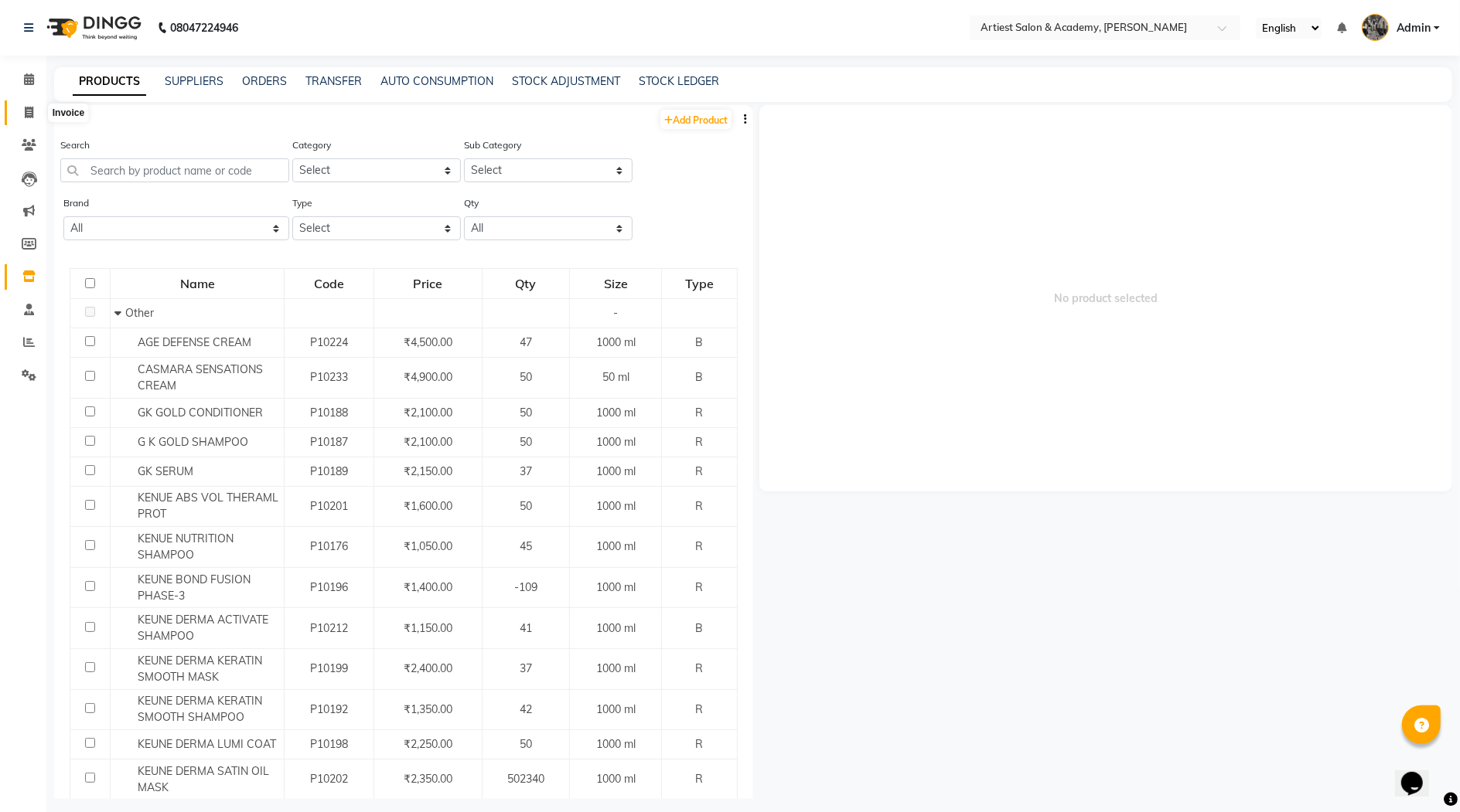
click at [27, 115] on icon at bounding box center [28, 112] width 9 height 12
select select "service"
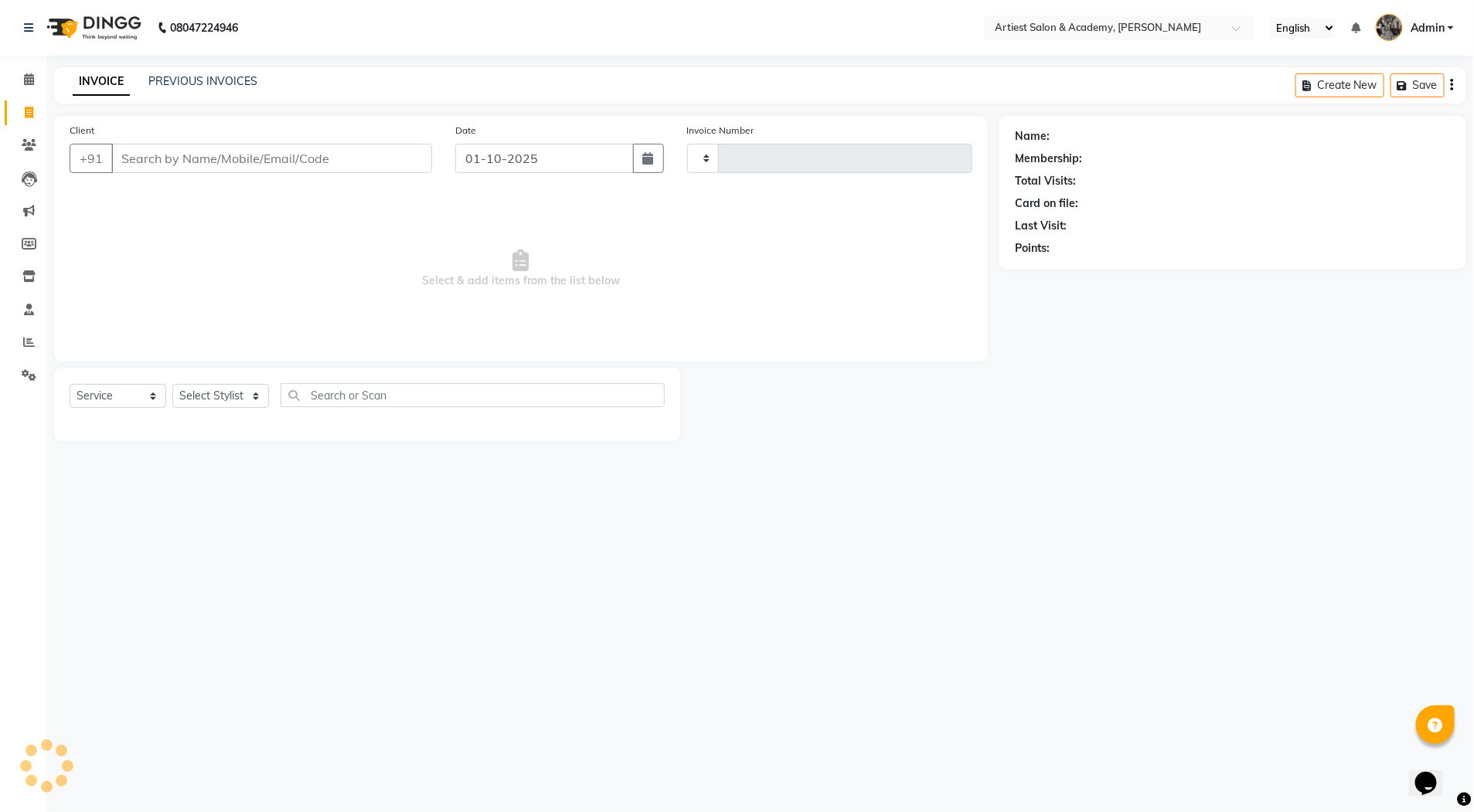
type input "3992"
select select "5123"
click at [194, 87] on div "PREVIOUS INVOICES" at bounding box center [203, 81] width 109 height 17
click at [180, 80] on link "PREVIOUS INVOICES" at bounding box center [203, 81] width 109 height 14
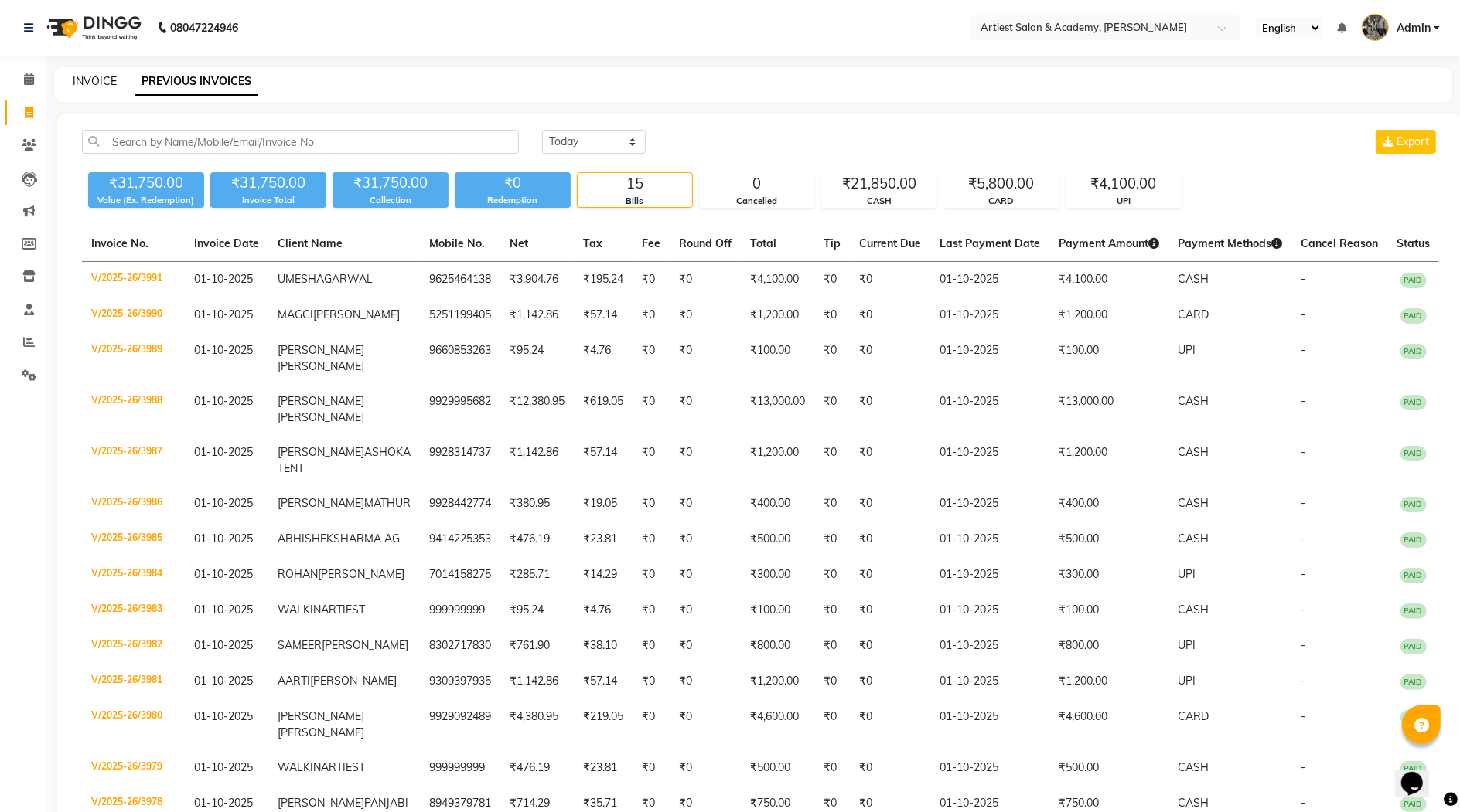
click at [96, 74] on link "INVOICE" at bounding box center [95, 81] width 44 height 14
select select "service"
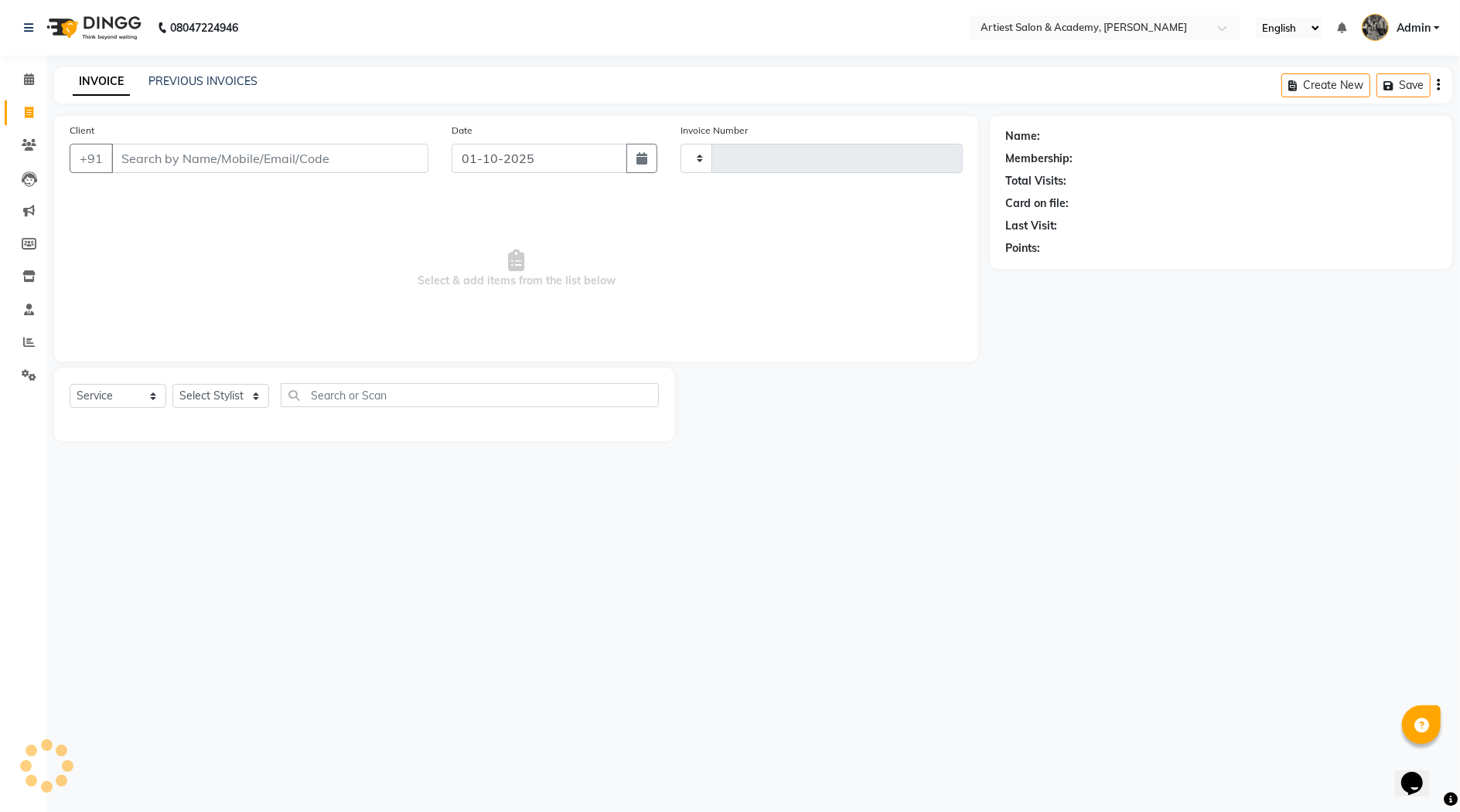
type input "3992"
select select "5123"
click at [160, 164] on input "Client" at bounding box center [271, 158] width 321 height 29
click at [148, 163] on input "Client" at bounding box center [271, 158] width 321 height 29
type input "9413315418"
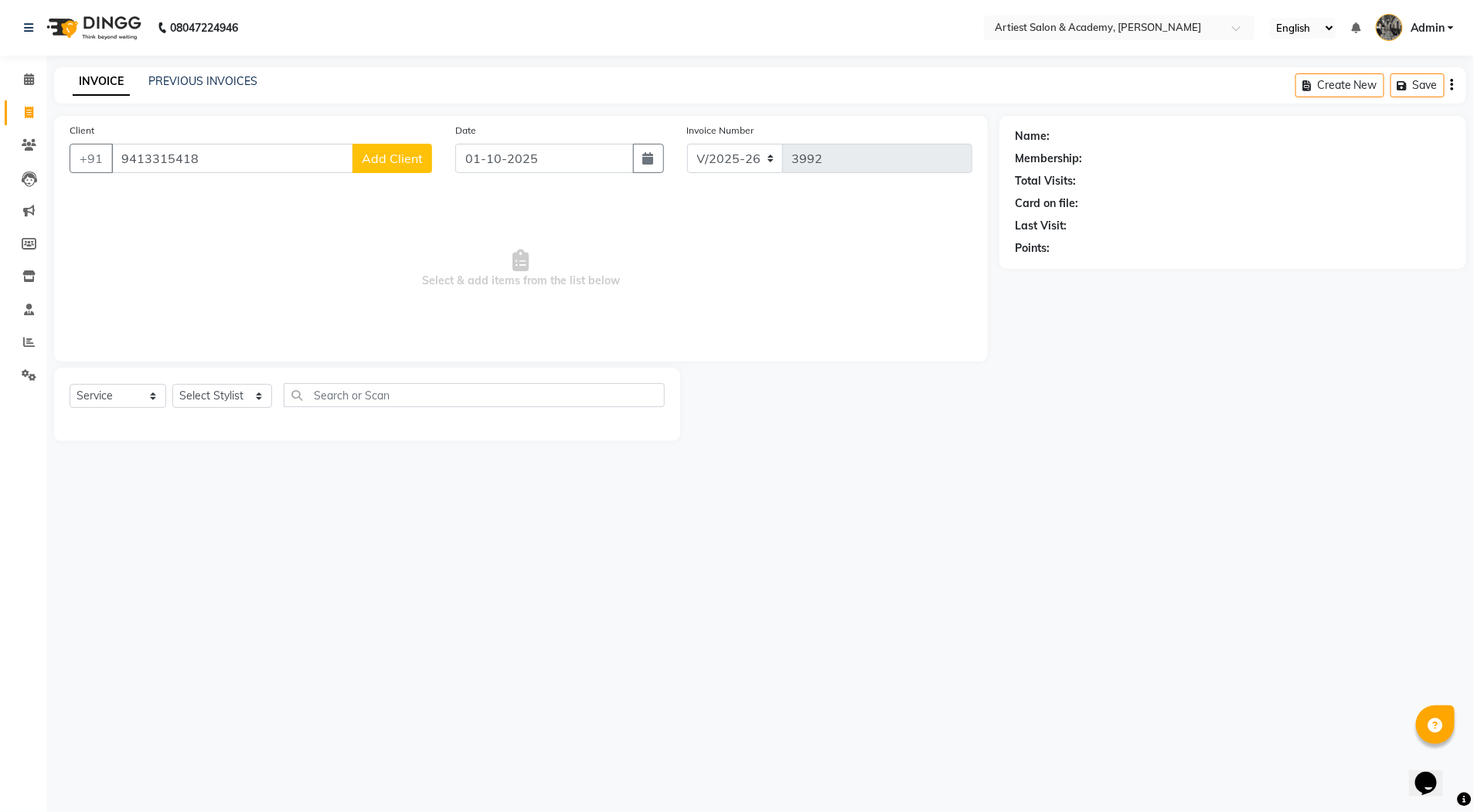
click at [397, 165] on span "Add Client" at bounding box center [392, 159] width 61 height 16
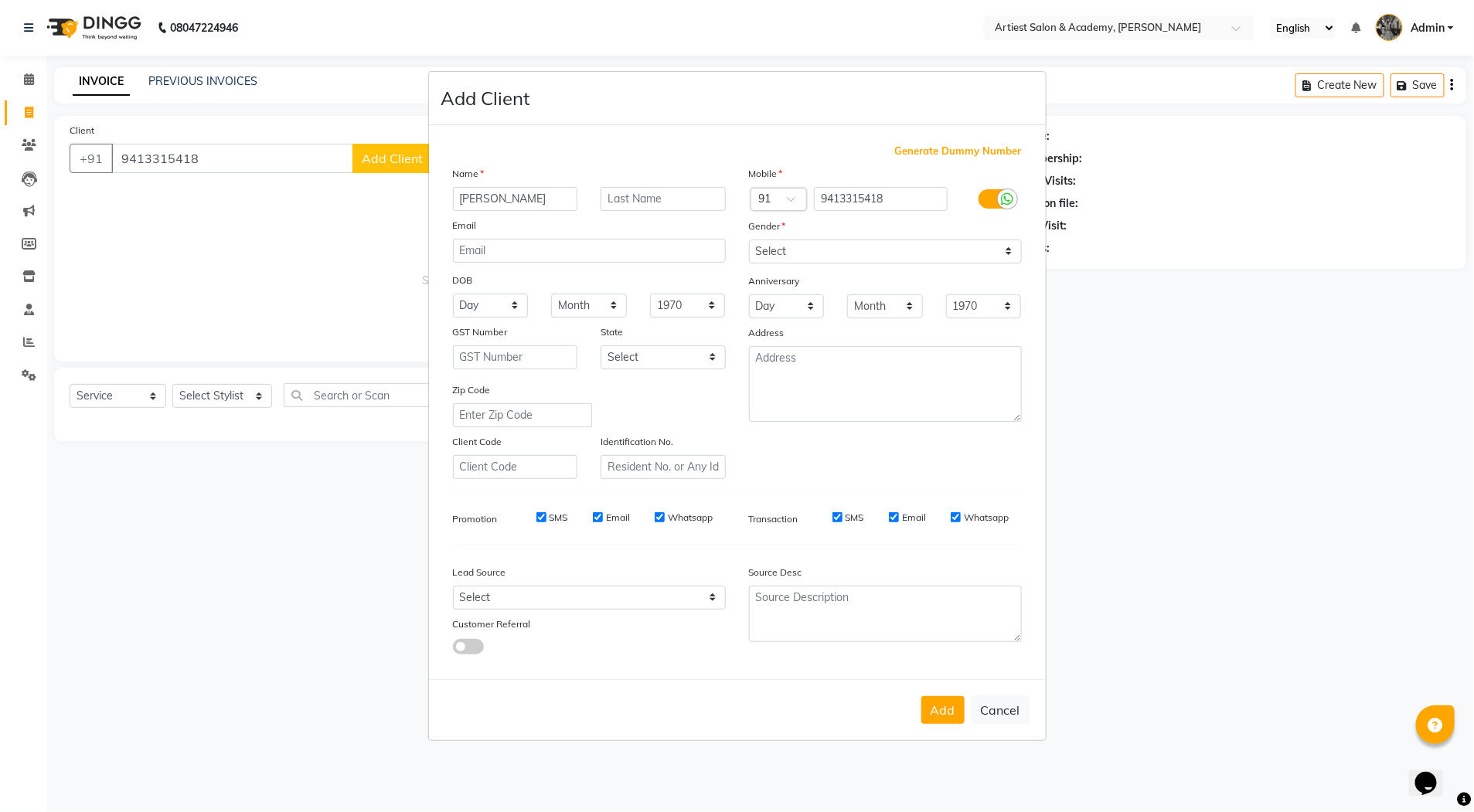
type input "[PERSON_NAME]"
click at [633, 199] on input "text" at bounding box center [663, 199] width 125 height 24
type input "SINHA"
click at [803, 252] on select "Select [DEMOGRAPHIC_DATA] [DEMOGRAPHIC_DATA] Other Prefer Not To Say" at bounding box center [885, 251] width 273 height 24
select select "[DEMOGRAPHIC_DATA]"
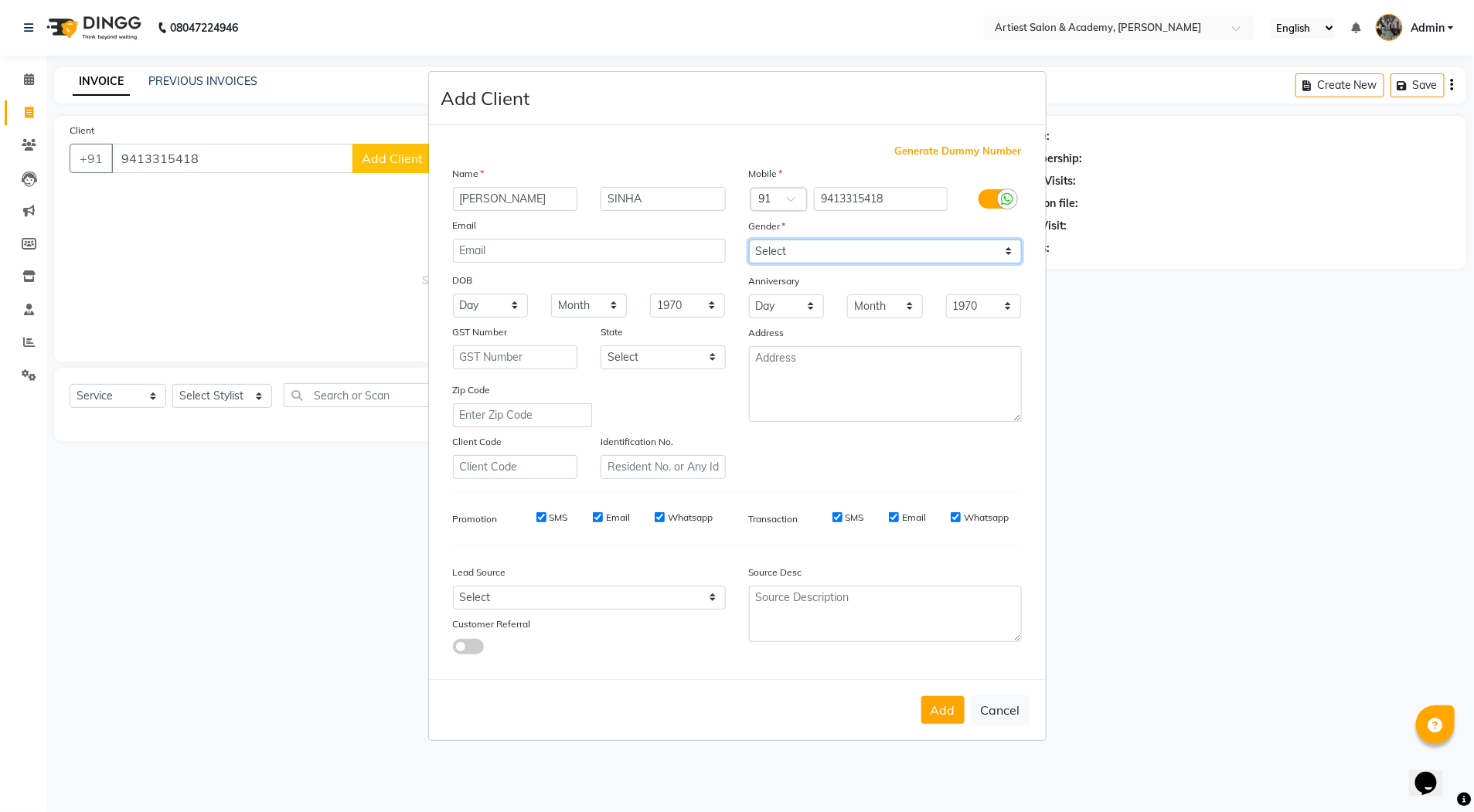
click at [749, 240] on select "Select [DEMOGRAPHIC_DATA] [DEMOGRAPHIC_DATA] Other Prefer Not To Say" at bounding box center [885, 251] width 273 height 24
drag, startPoint x: 947, startPoint y: 716, endPoint x: 956, endPoint y: 716, distance: 9.0
click at [948, 716] on button "Add" at bounding box center [943, 710] width 43 height 28
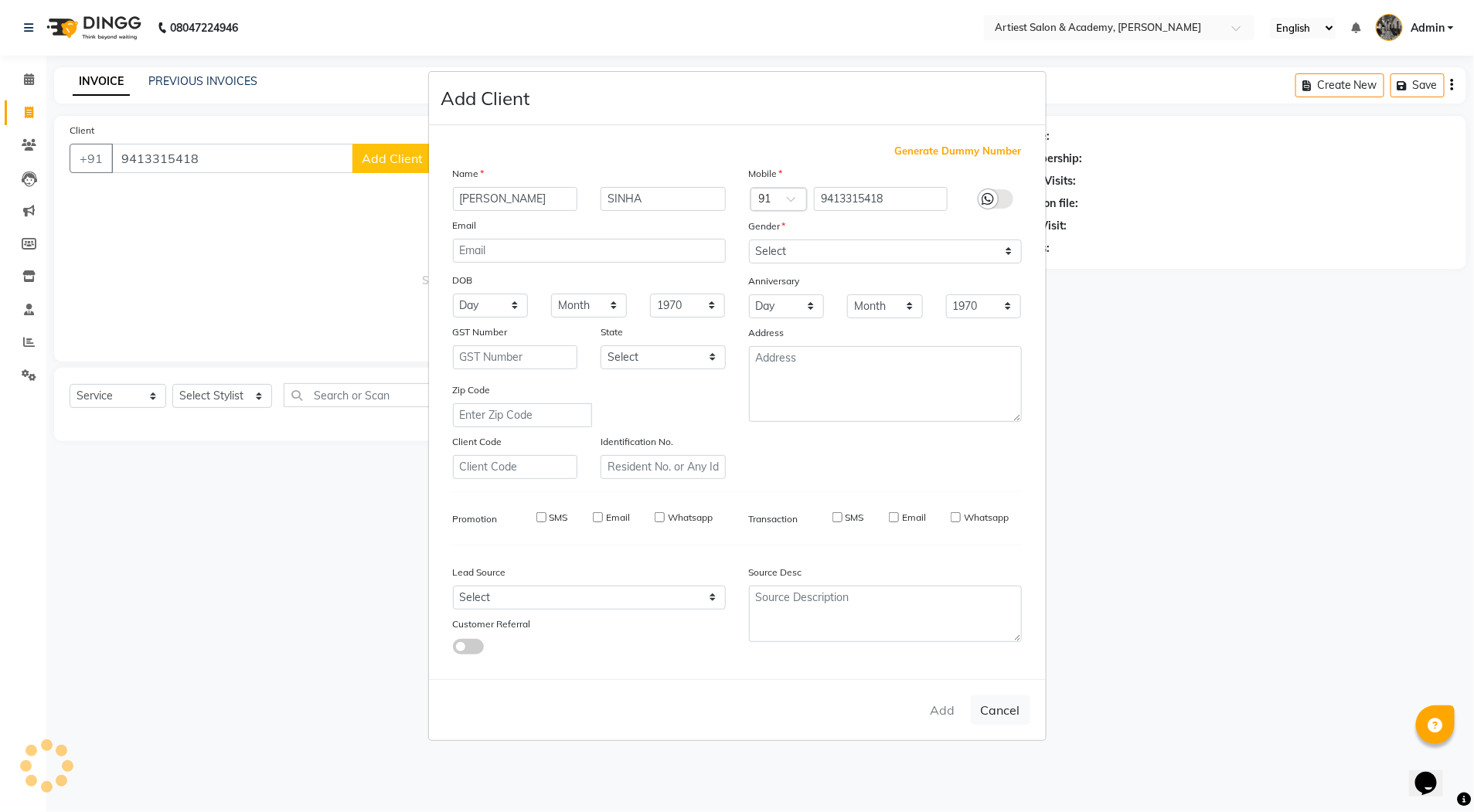
select select
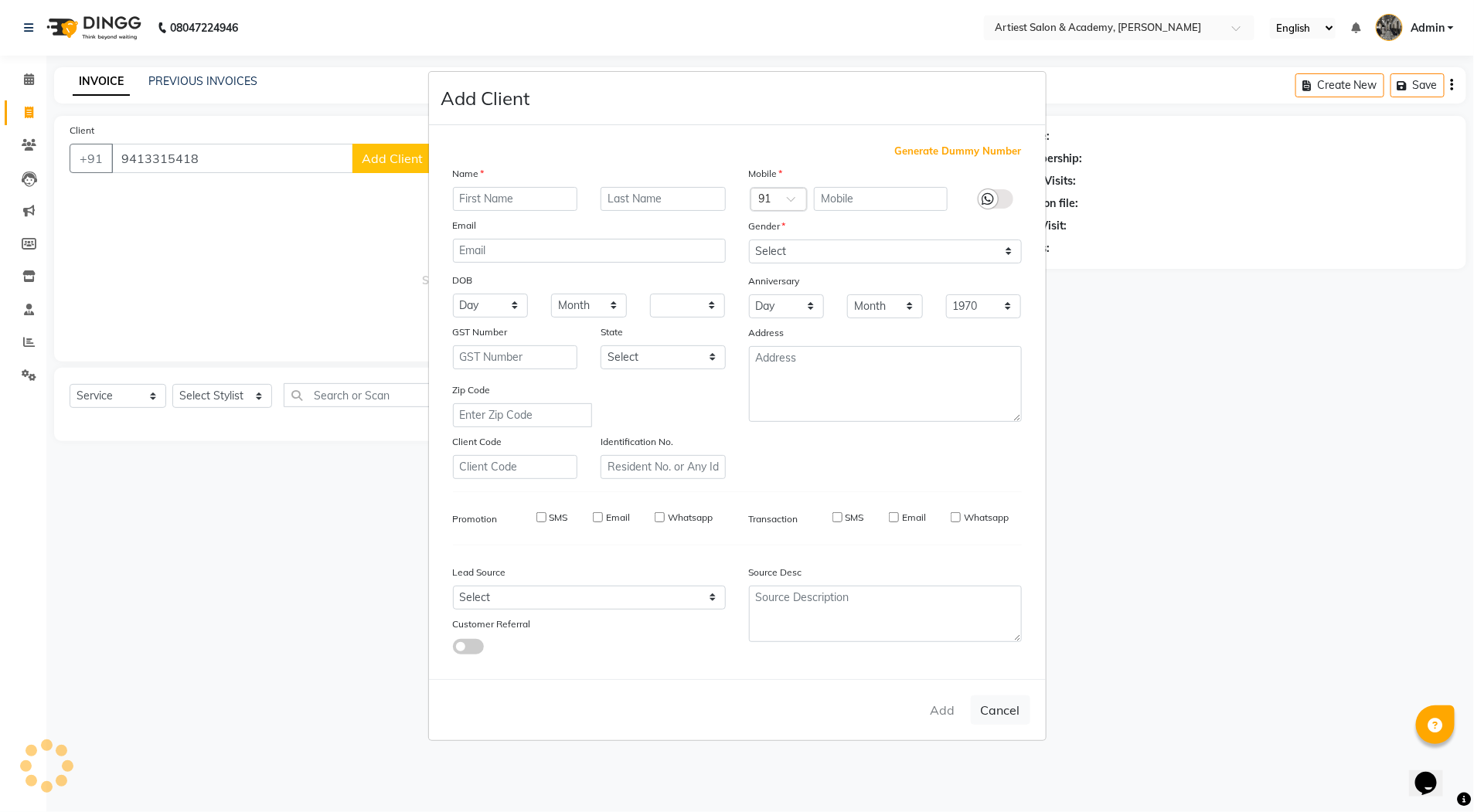
select select
checkbox input "false"
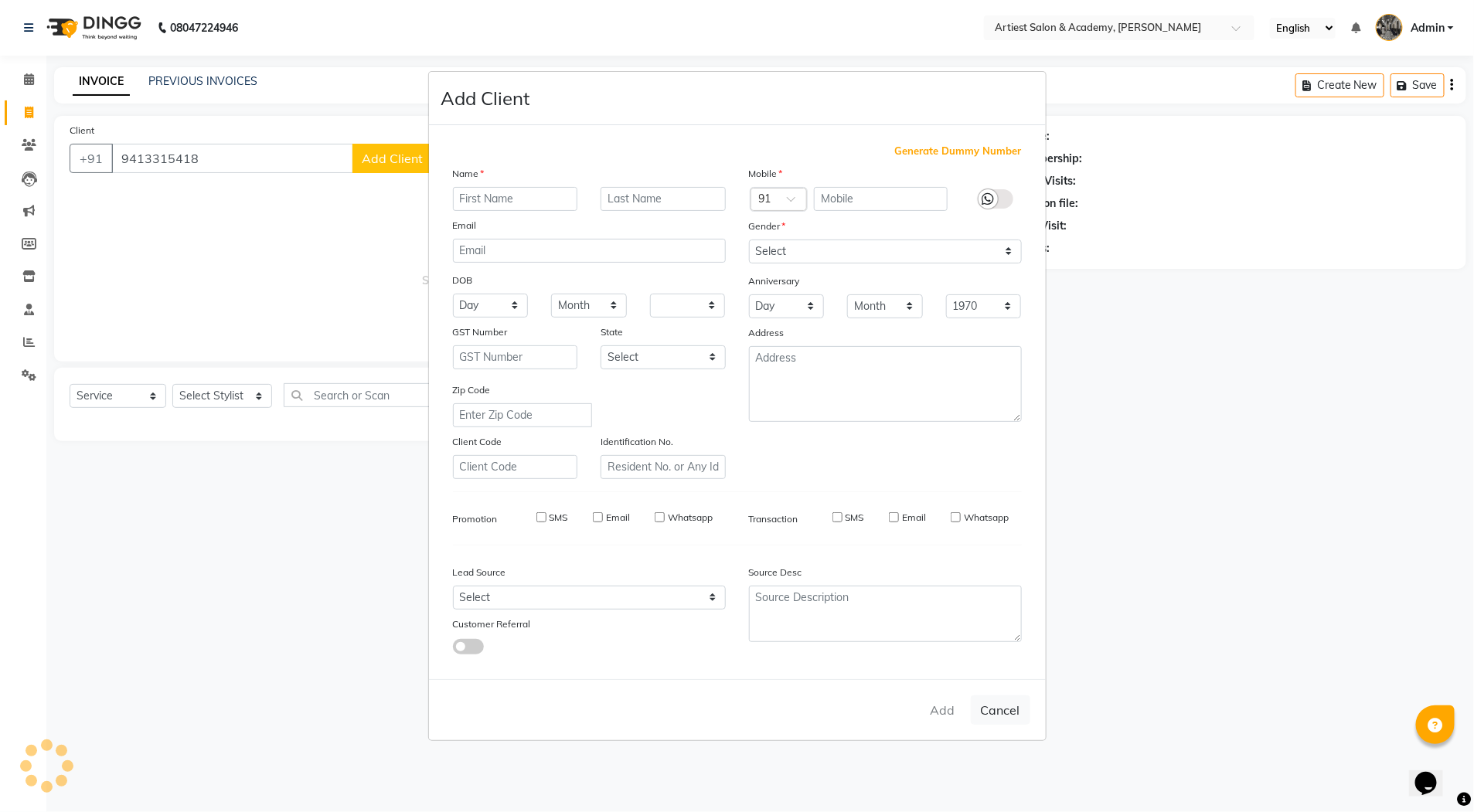
checkbox input "false"
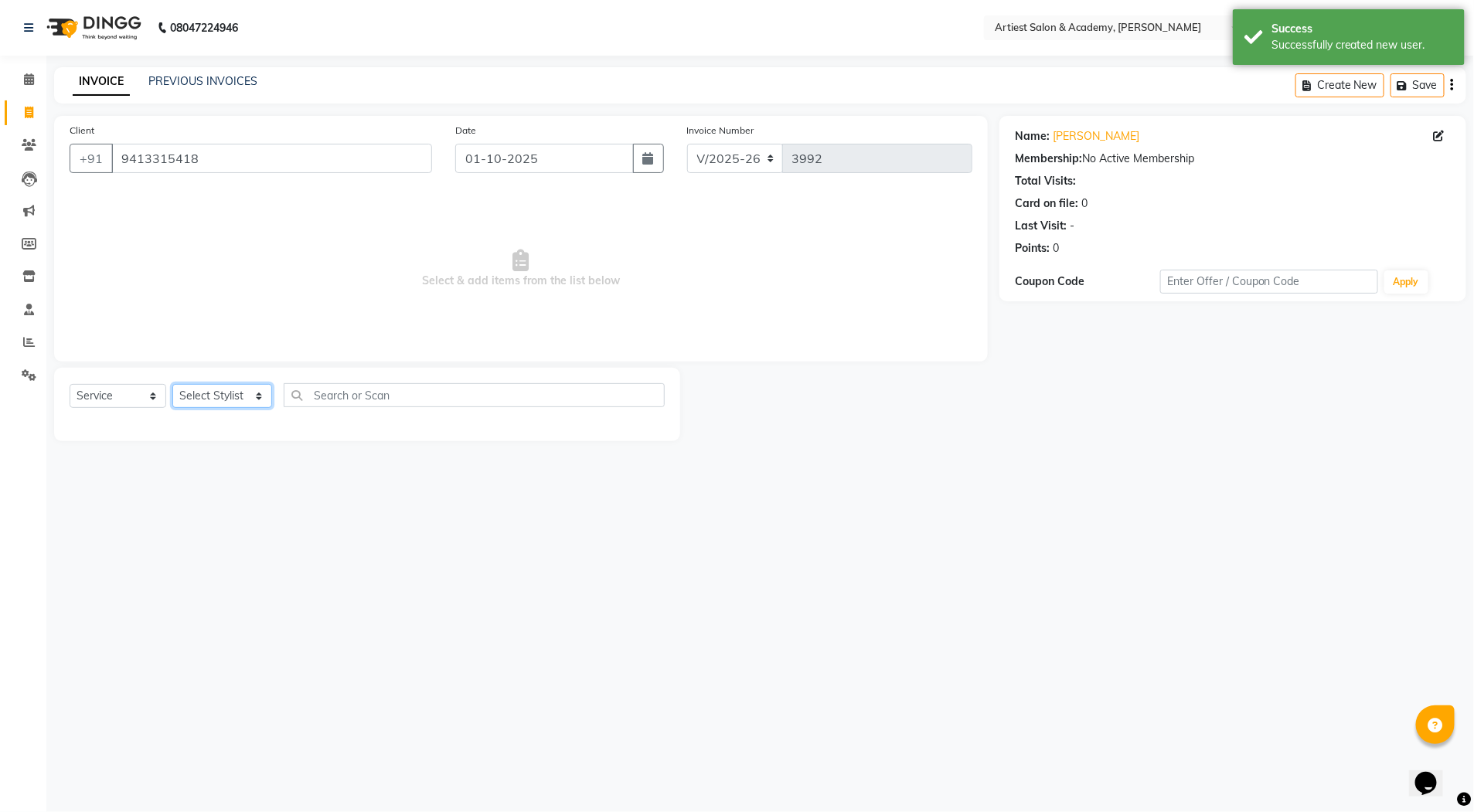
click at [254, 396] on select "Select Stylist [PERSON_NAME] (M) [PERSON_NAME] (F) [PERSON_NAME] DRASHTI [PERSO…" at bounding box center [222, 396] width 99 height 24
select select "33208"
click at [173, 384] on select "Select Stylist [PERSON_NAME] (M) [PERSON_NAME] (F) [PERSON_NAME] DRASHTI [PERSO…" at bounding box center [222, 396] width 99 height 24
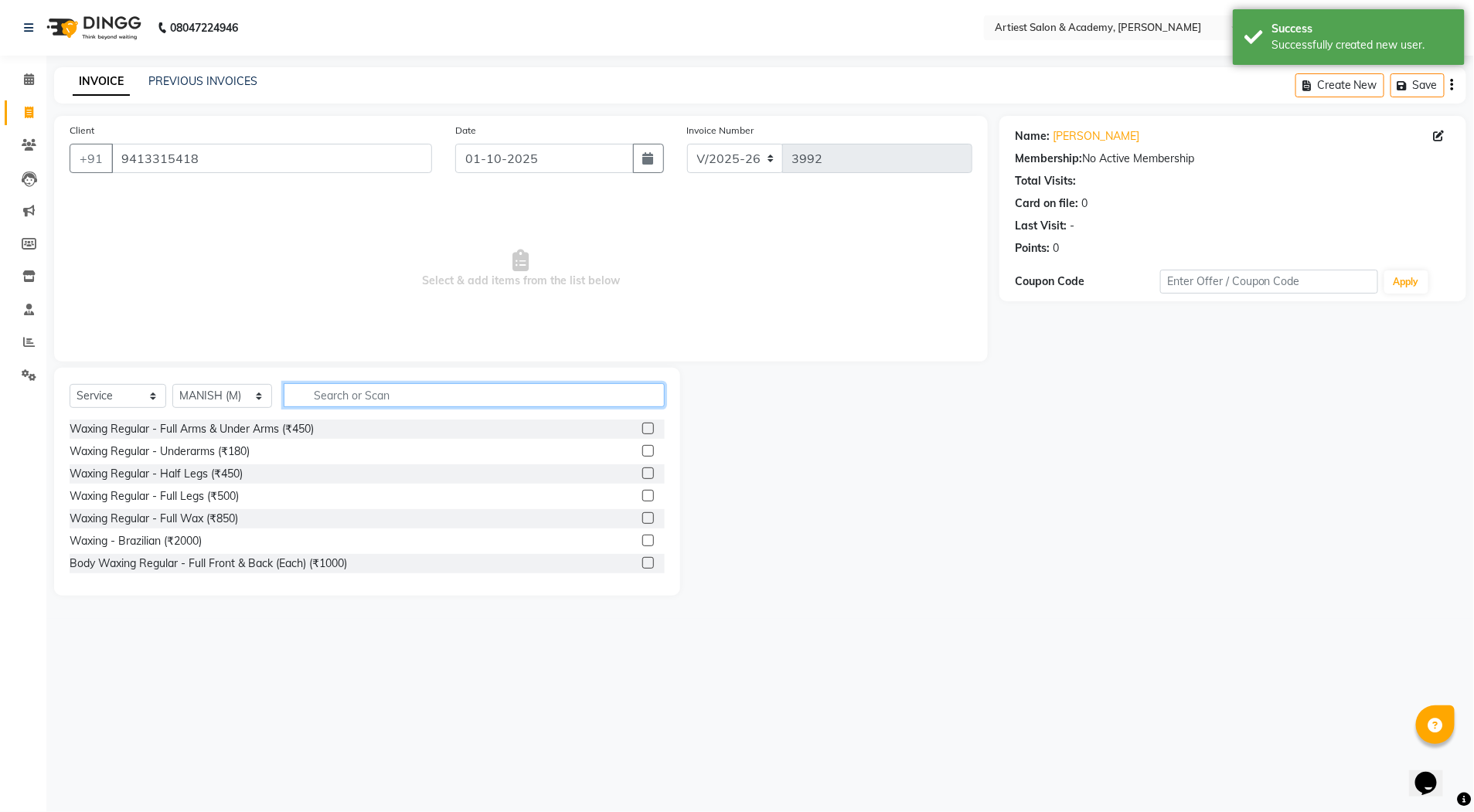
click at [335, 397] on input "text" at bounding box center [474, 395] width 381 height 24
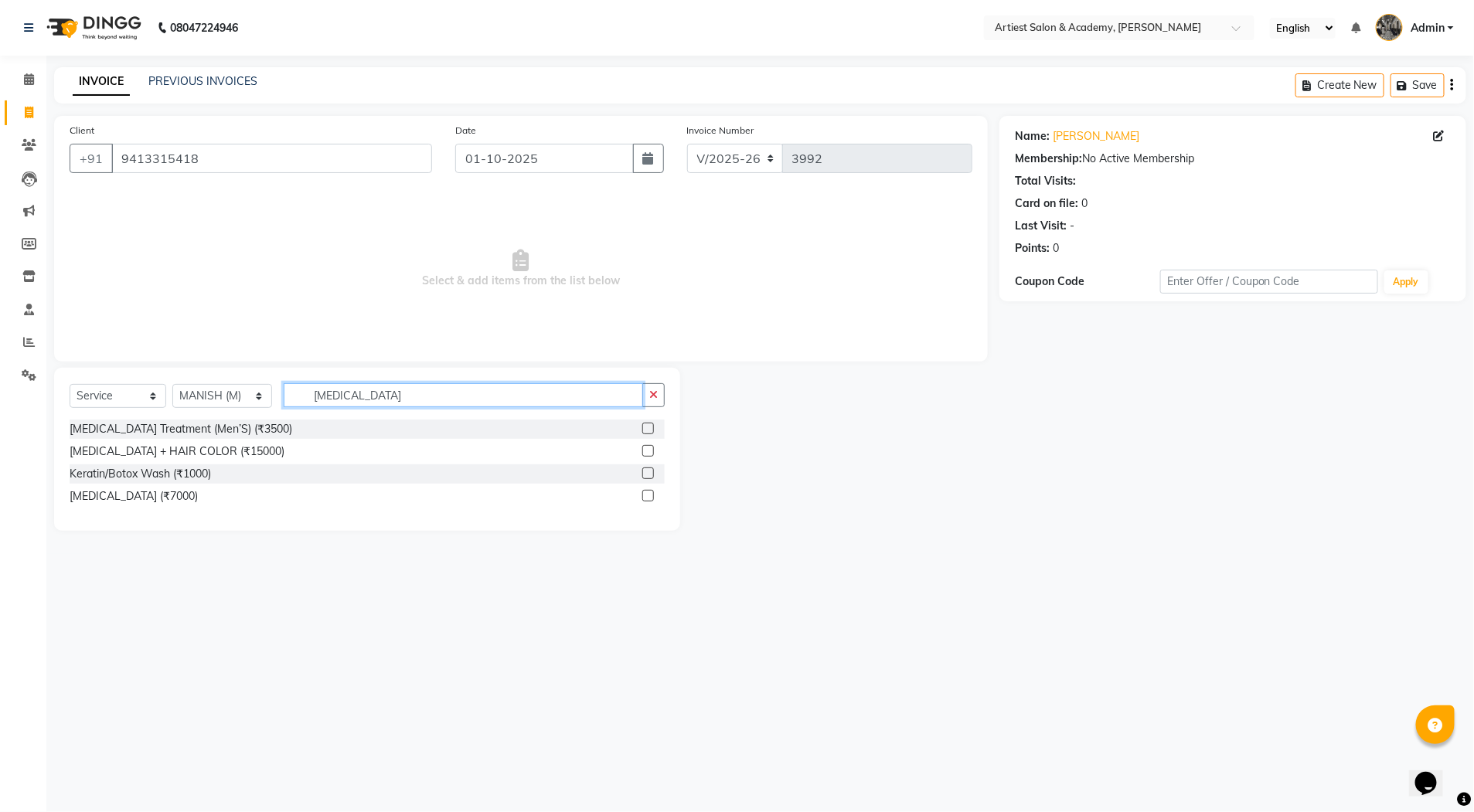
type input "BOTOX"
click at [650, 499] on label at bounding box center [648, 496] width 12 height 12
click at [650, 499] on input "checkbox" at bounding box center [647, 496] width 10 height 10
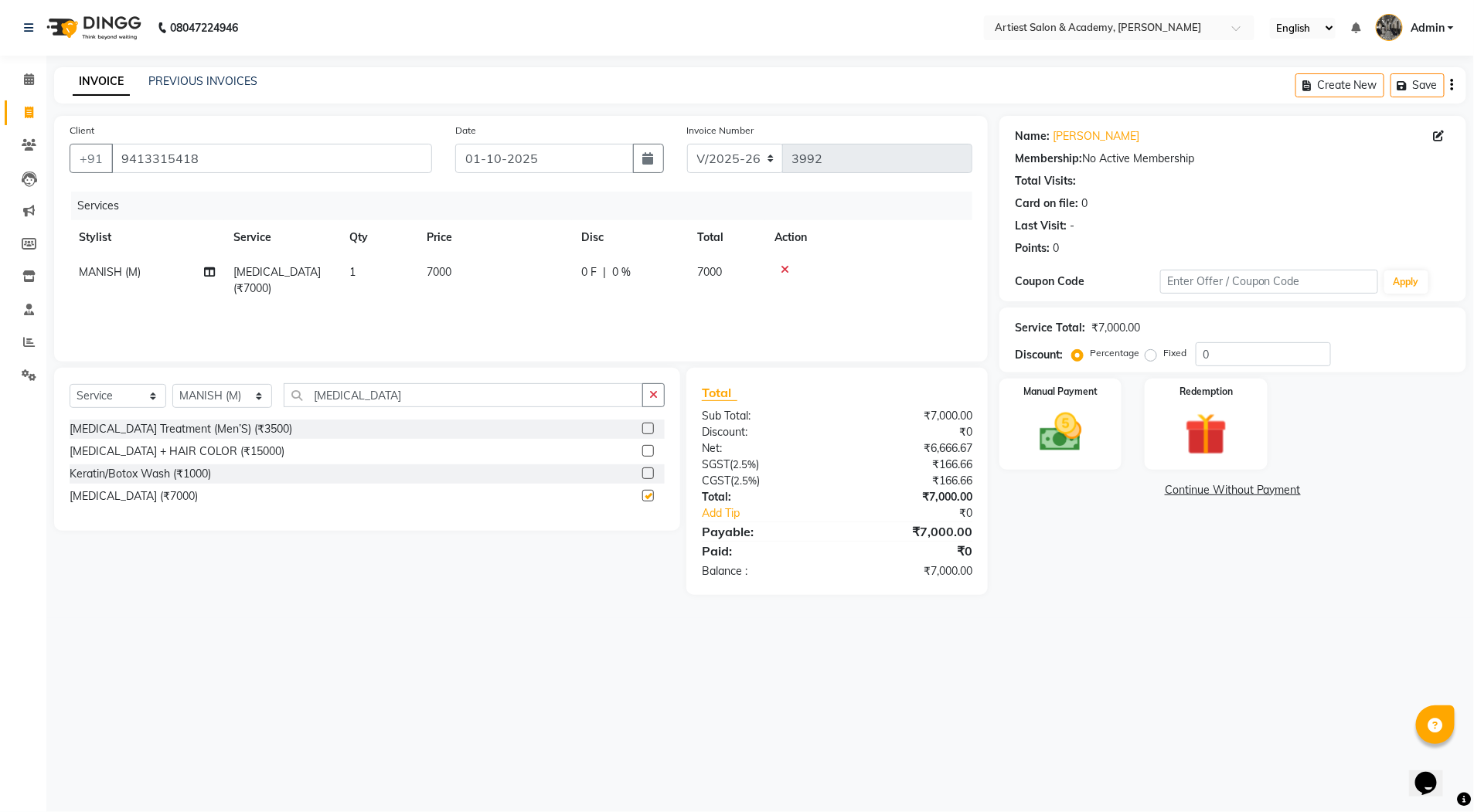
checkbox input "false"
click at [439, 271] on span "7000" at bounding box center [439, 272] width 24 height 14
select select "33208"
click at [514, 271] on input "7000" at bounding box center [567, 276] width 136 height 24
type input "8000"
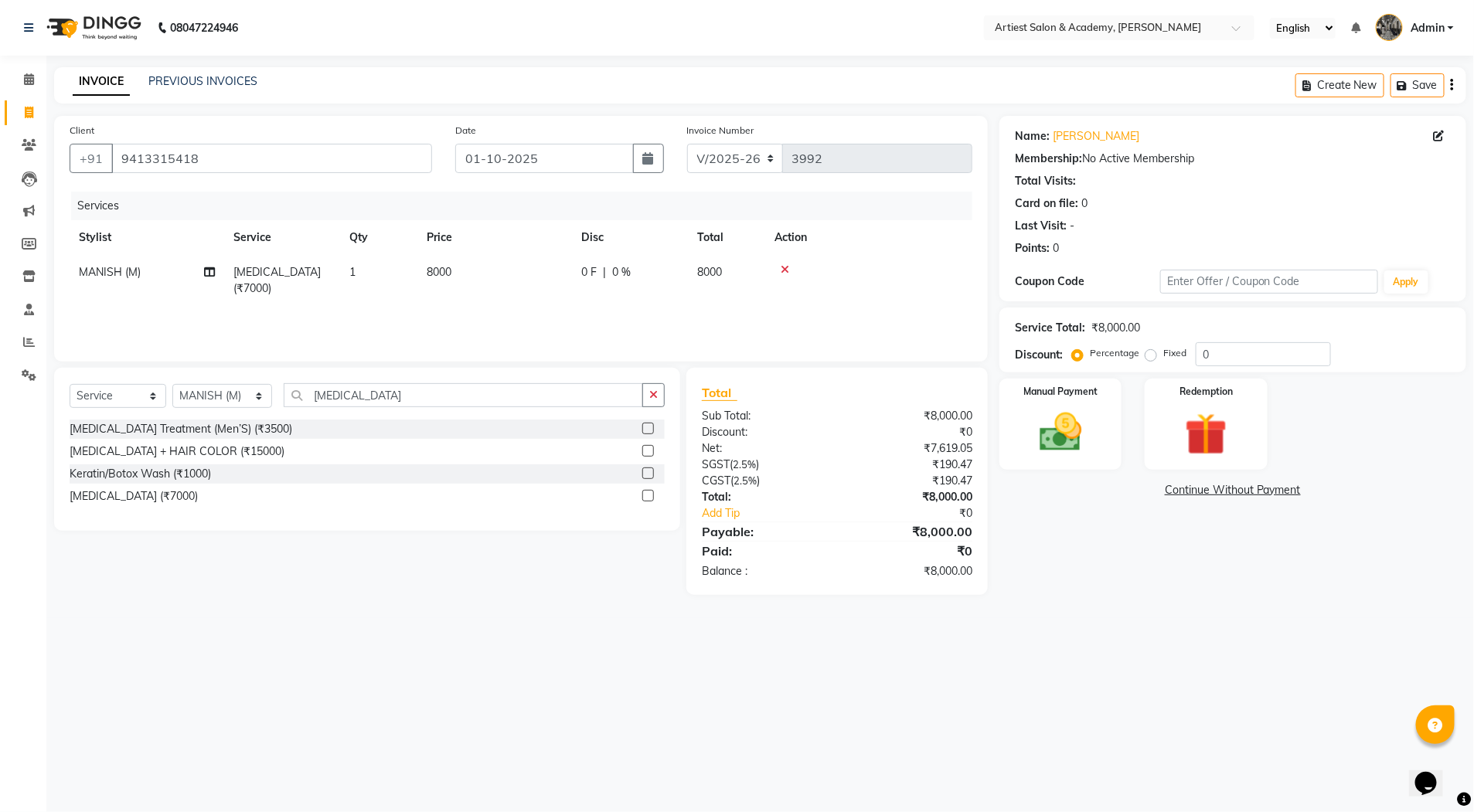
drag, startPoint x: 1099, startPoint y: 579, endPoint x: 1091, endPoint y: 562, distance: 18.8
click at [1098, 577] on div "Name: Deepti Sinha Membership: No Active Membership Total Visits: Card on file:…" at bounding box center [1238, 356] width 479 height 480
drag, startPoint x: 1212, startPoint y: 346, endPoint x: 1257, endPoint y: 382, distance: 57.6
click at [1214, 349] on input "0" at bounding box center [1263, 354] width 136 height 24
type input "10"
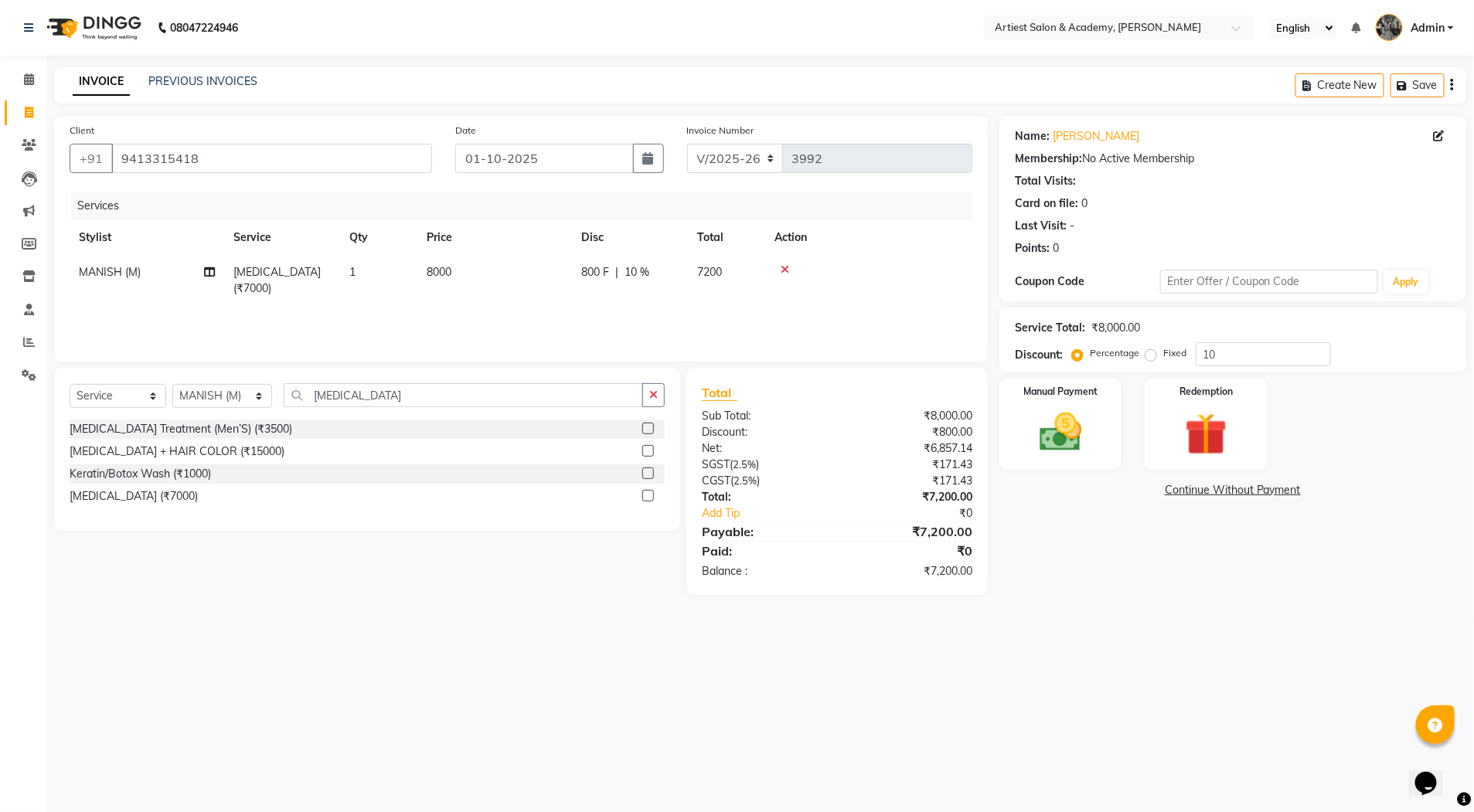
click at [1158, 565] on div "Name: Deepti Sinha Membership: No Active Membership Total Visits: Card on file:…" at bounding box center [1238, 356] width 479 height 480
click at [1066, 455] on img at bounding box center [1060, 433] width 71 height 51
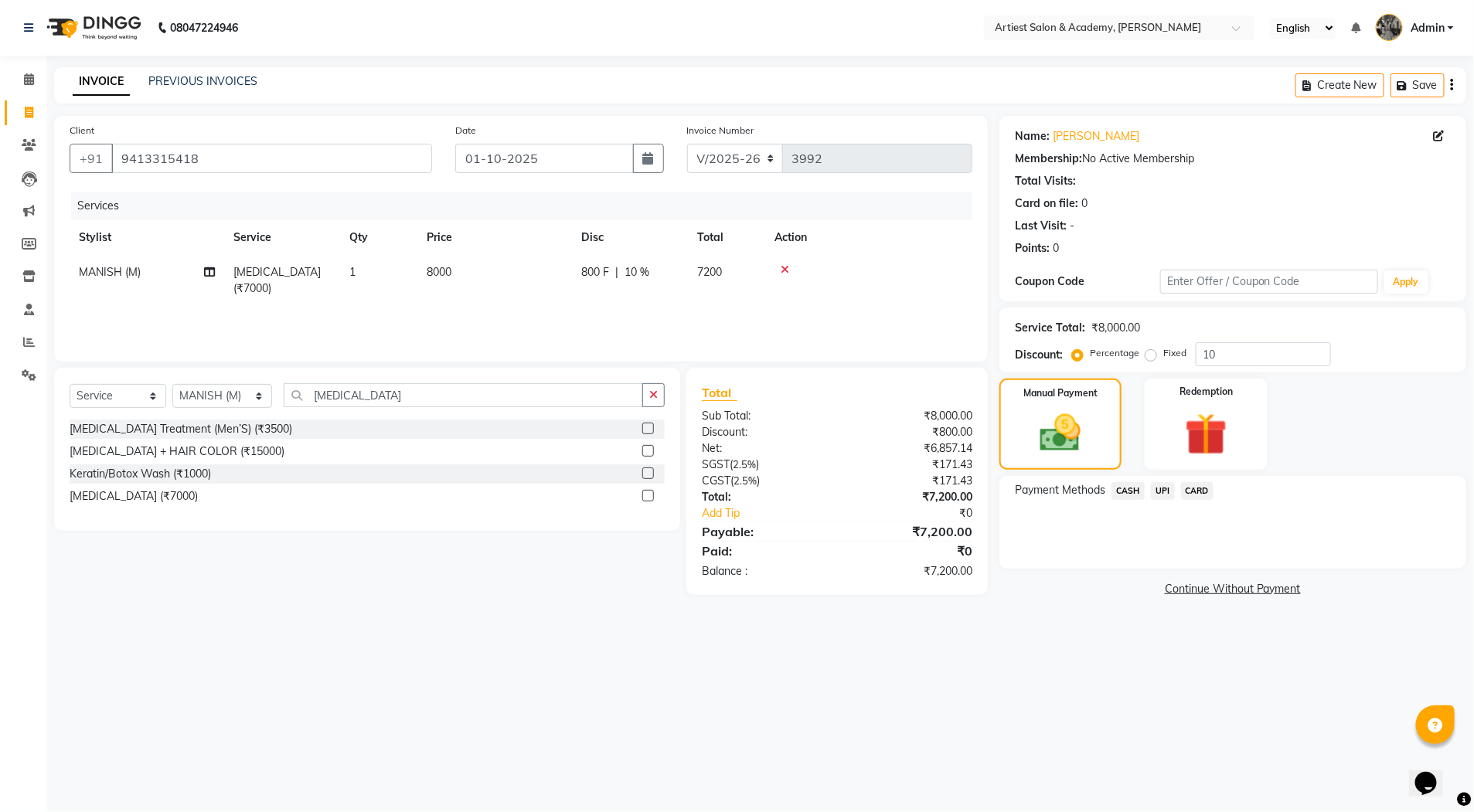
click at [1163, 491] on span "UPI" at bounding box center [1163, 491] width 24 height 18
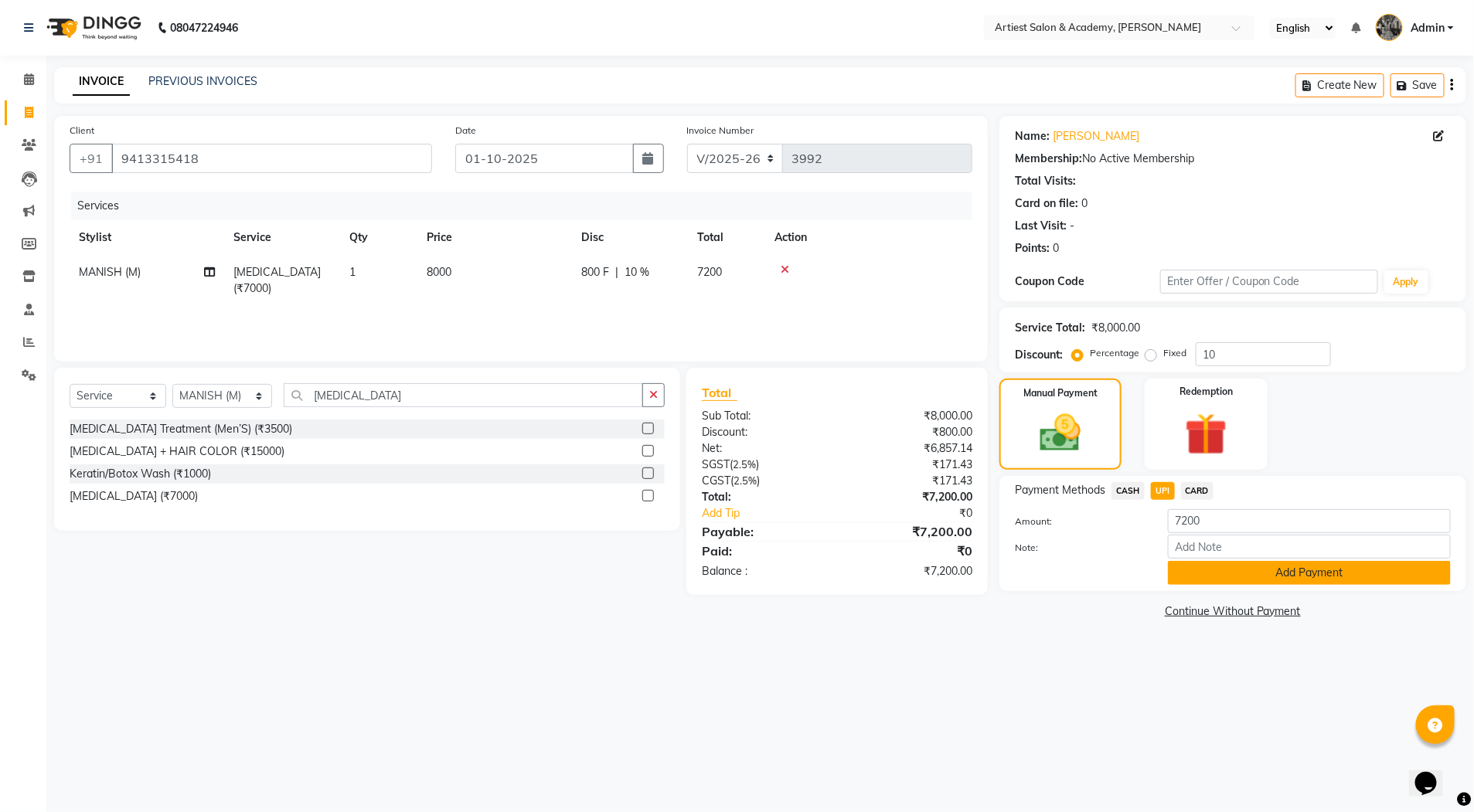
click at [1294, 574] on button "Add Payment" at bounding box center [1309, 573] width 283 height 24
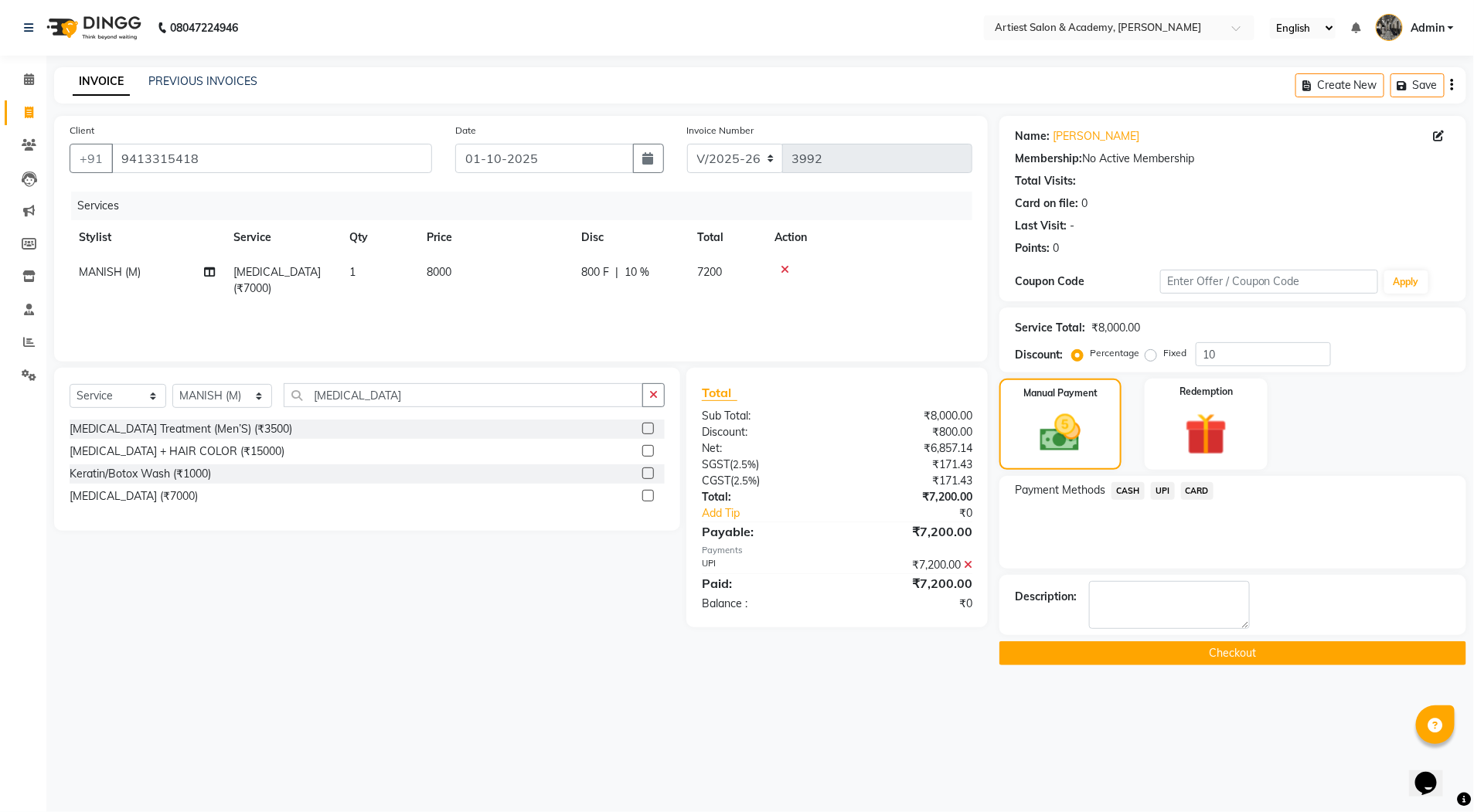
click at [1243, 655] on button "Checkout" at bounding box center [1232, 653] width 467 height 24
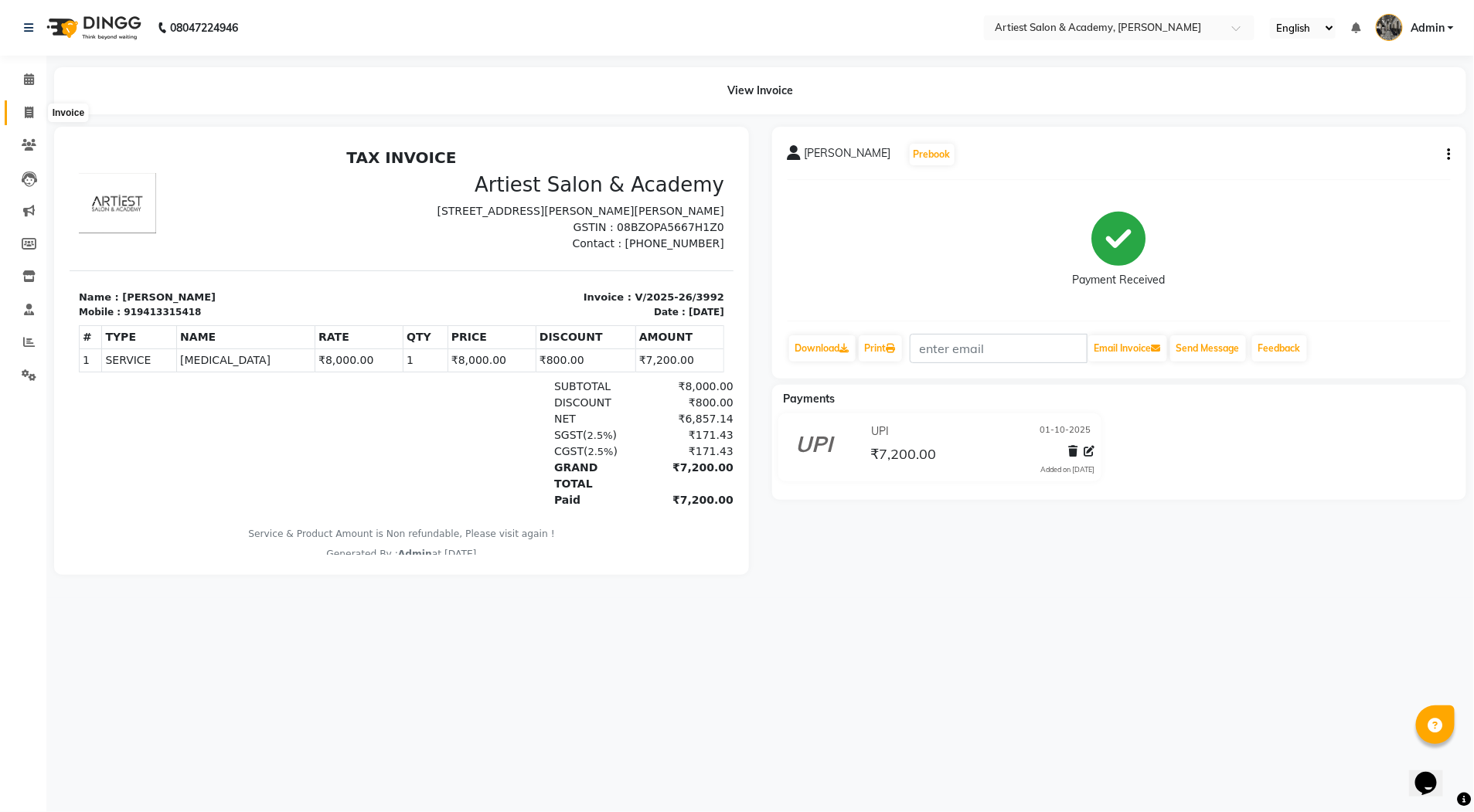
click at [30, 107] on icon at bounding box center [28, 112] width 9 height 12
select select "service"
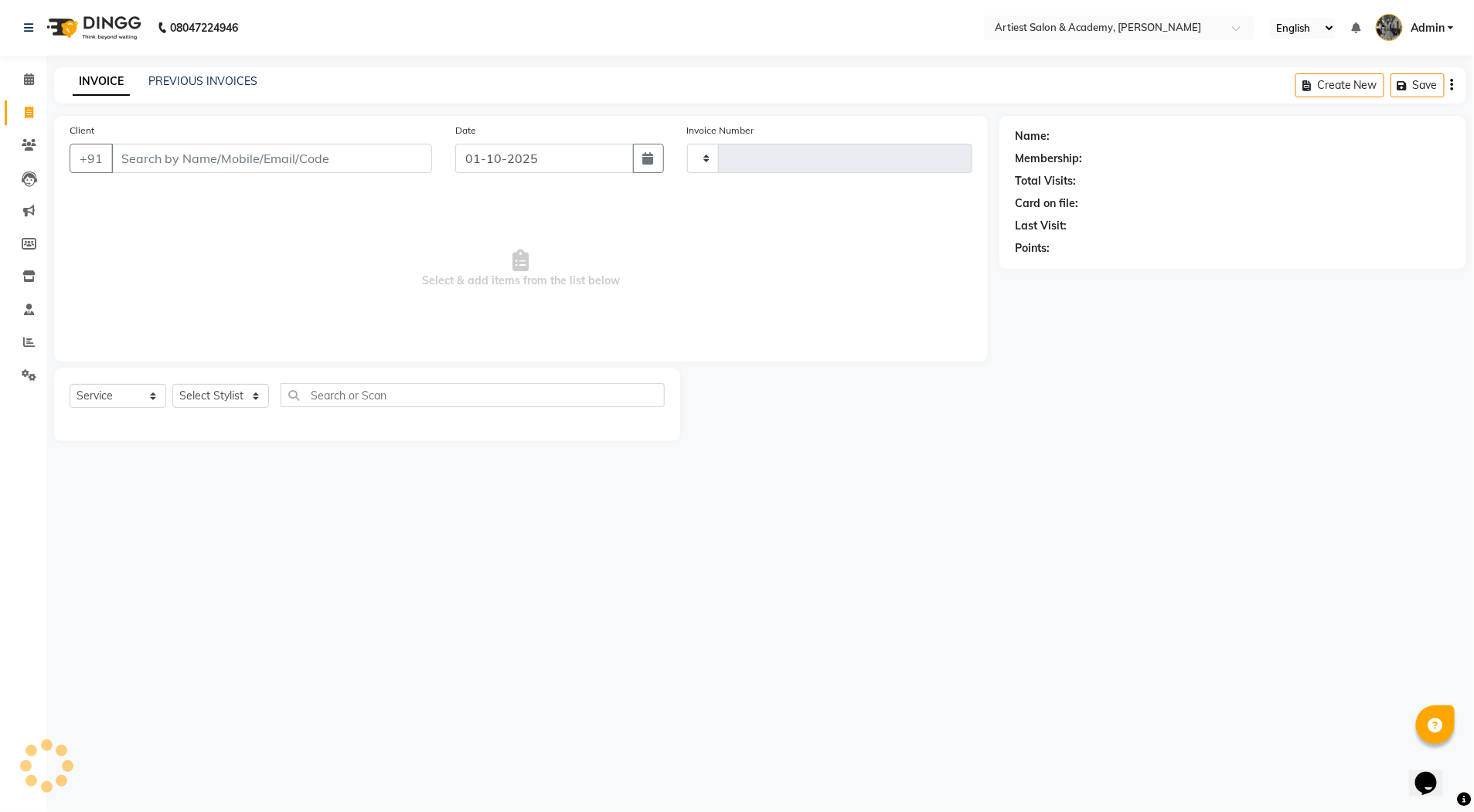
type input "3993"
select select "5123"
click at [204, 82] on link "PREVIOUS INVOICES" at bounding box center [203, 81] width 109 height 14
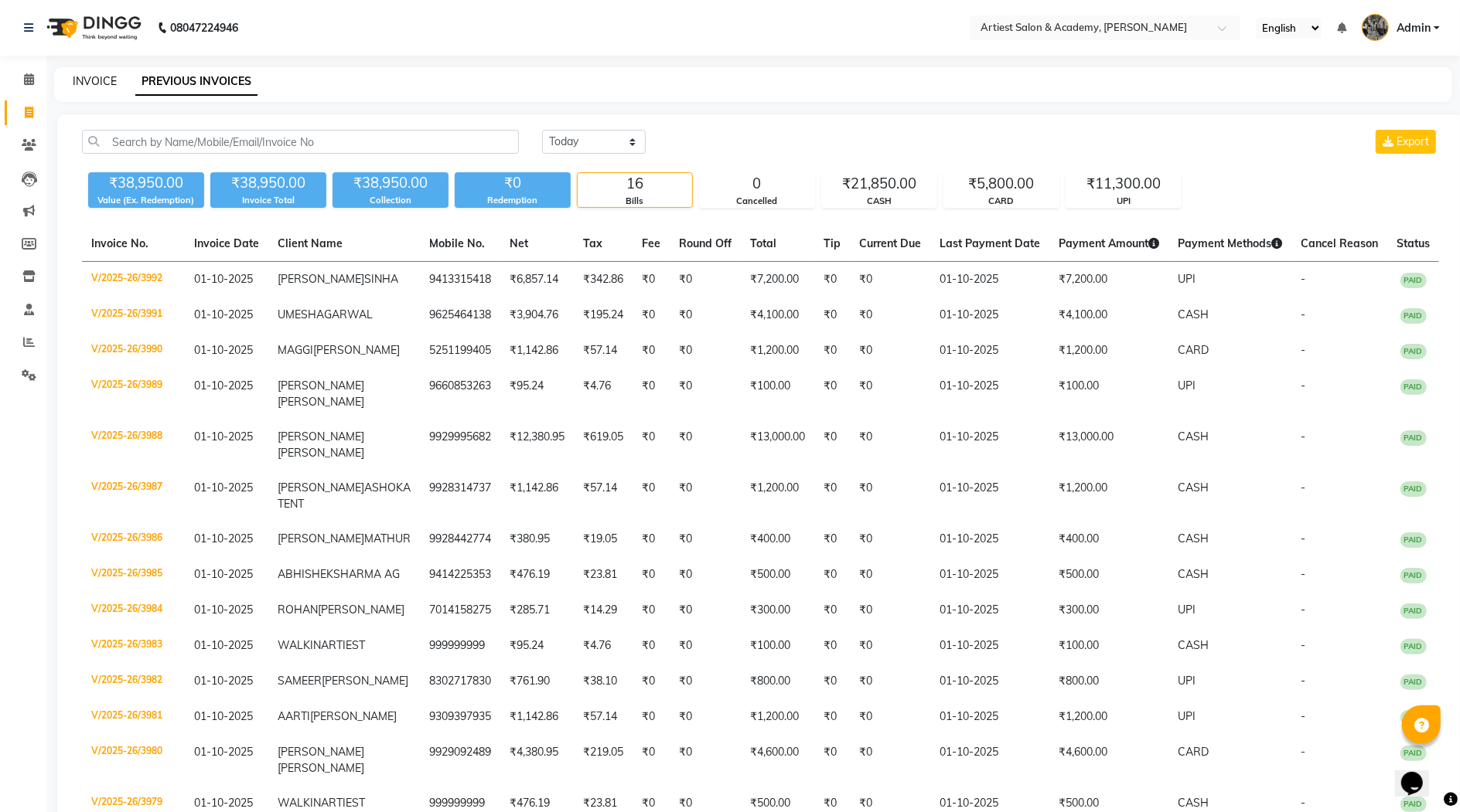
click at [98, 78] on link "INVOICE" at bounding box center [95, 81] width 44 height 14
select select "service"
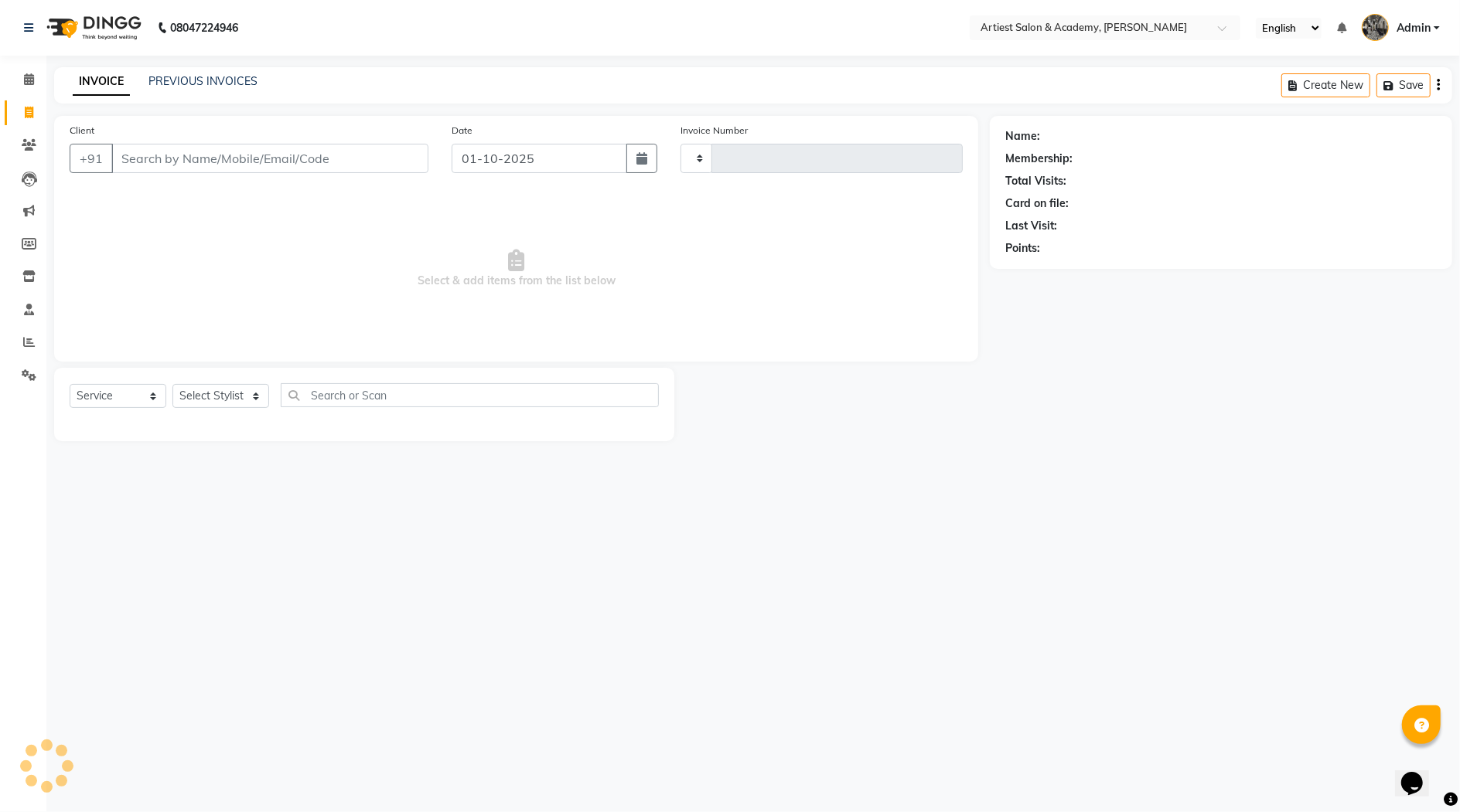
type input "3993"
select select "5123"
click at [220, 80] on link "PREVIOUS INVOICES" at bounding box center [203, 81] width 109 height 14
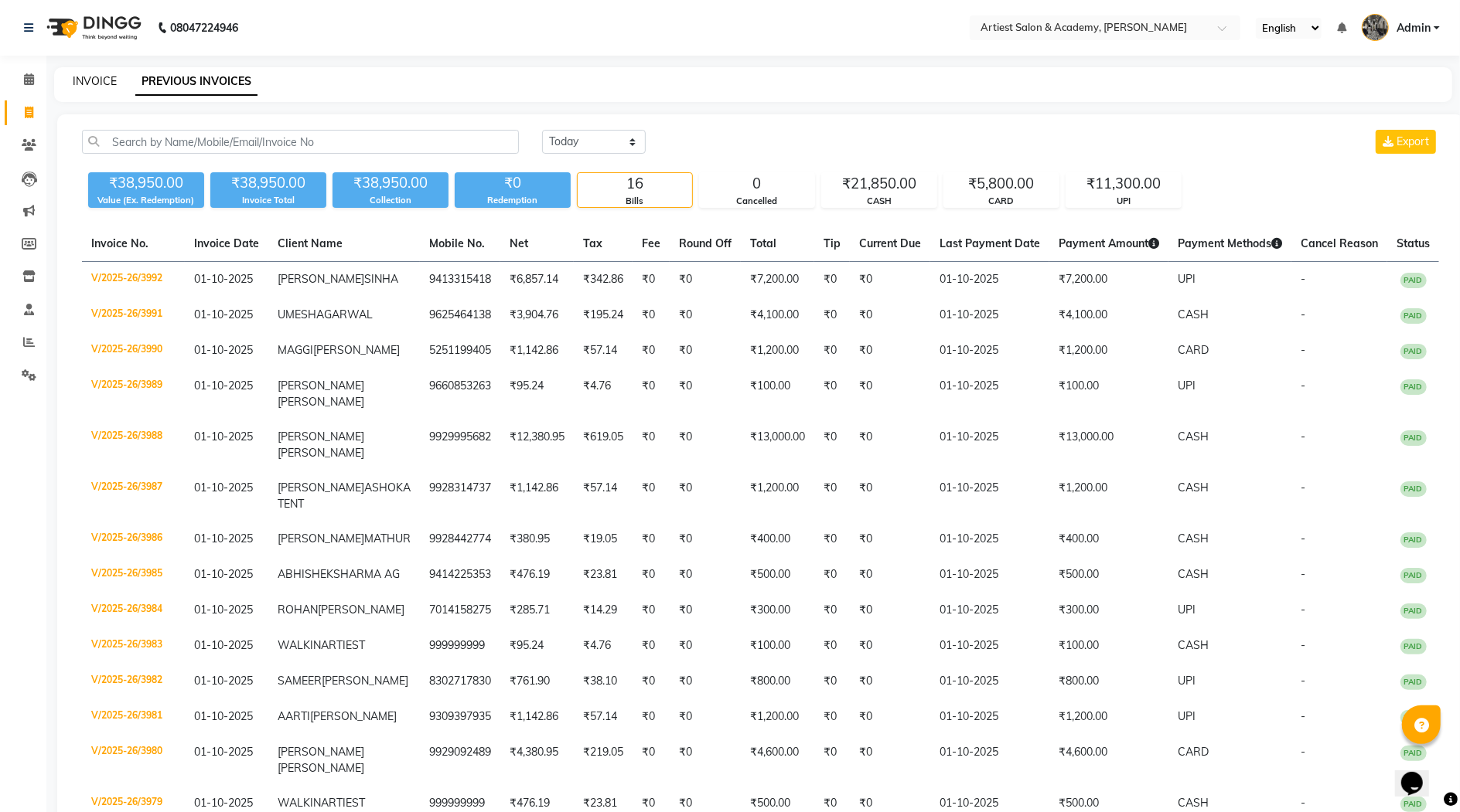
click at [99, 81] on link "INVOICE" at bounding box center [95, 81] width 44 height 14
select select "service"
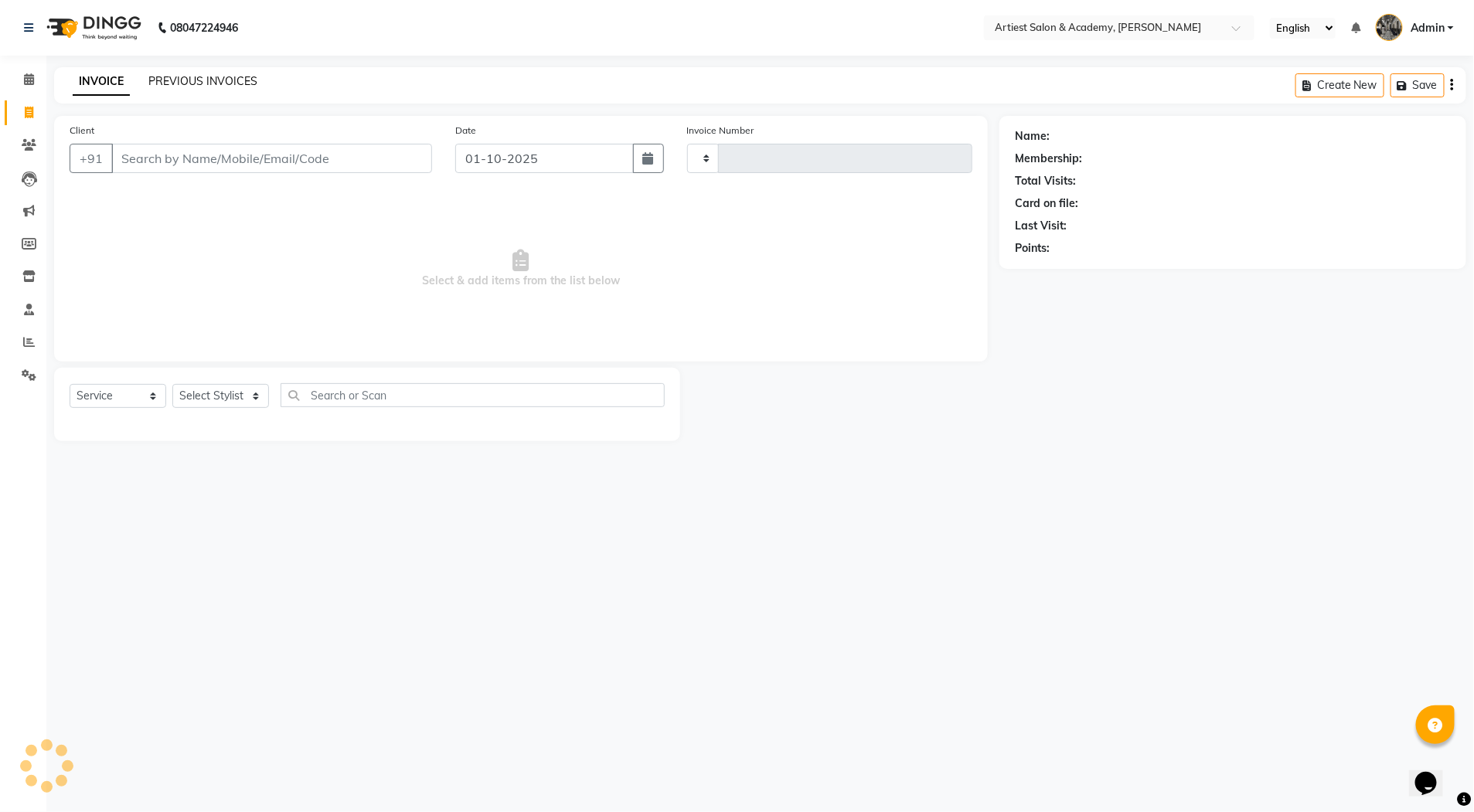
type input "3993"
select select "5123"
click at [194, 79] on link "PREVIOUS INVOICES" at bounding box center [203, 81] width 109 height 14
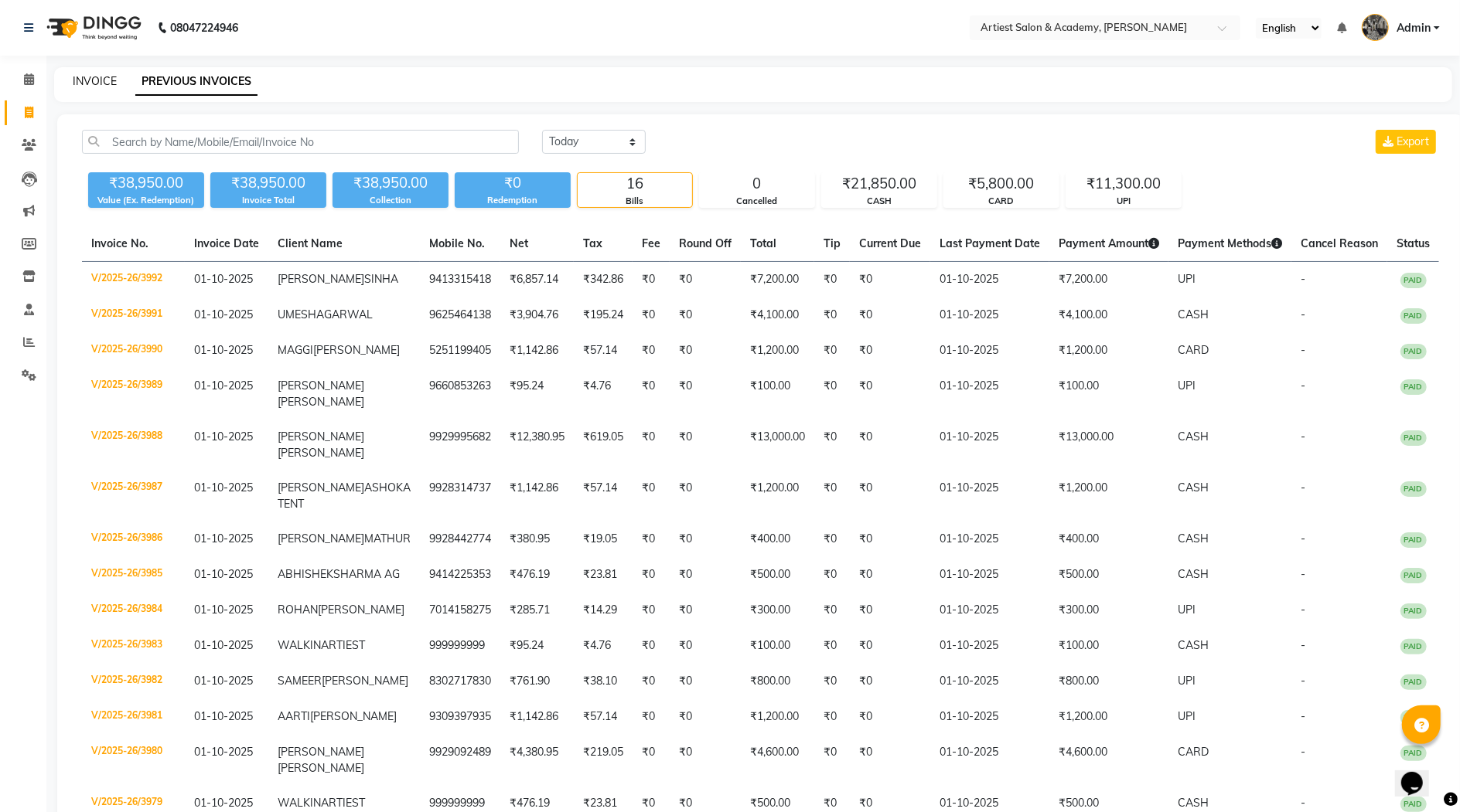
click at [89, 80] on link "INVOICE" at bounding box center [95, 81] width 44 height 14
select select "service"
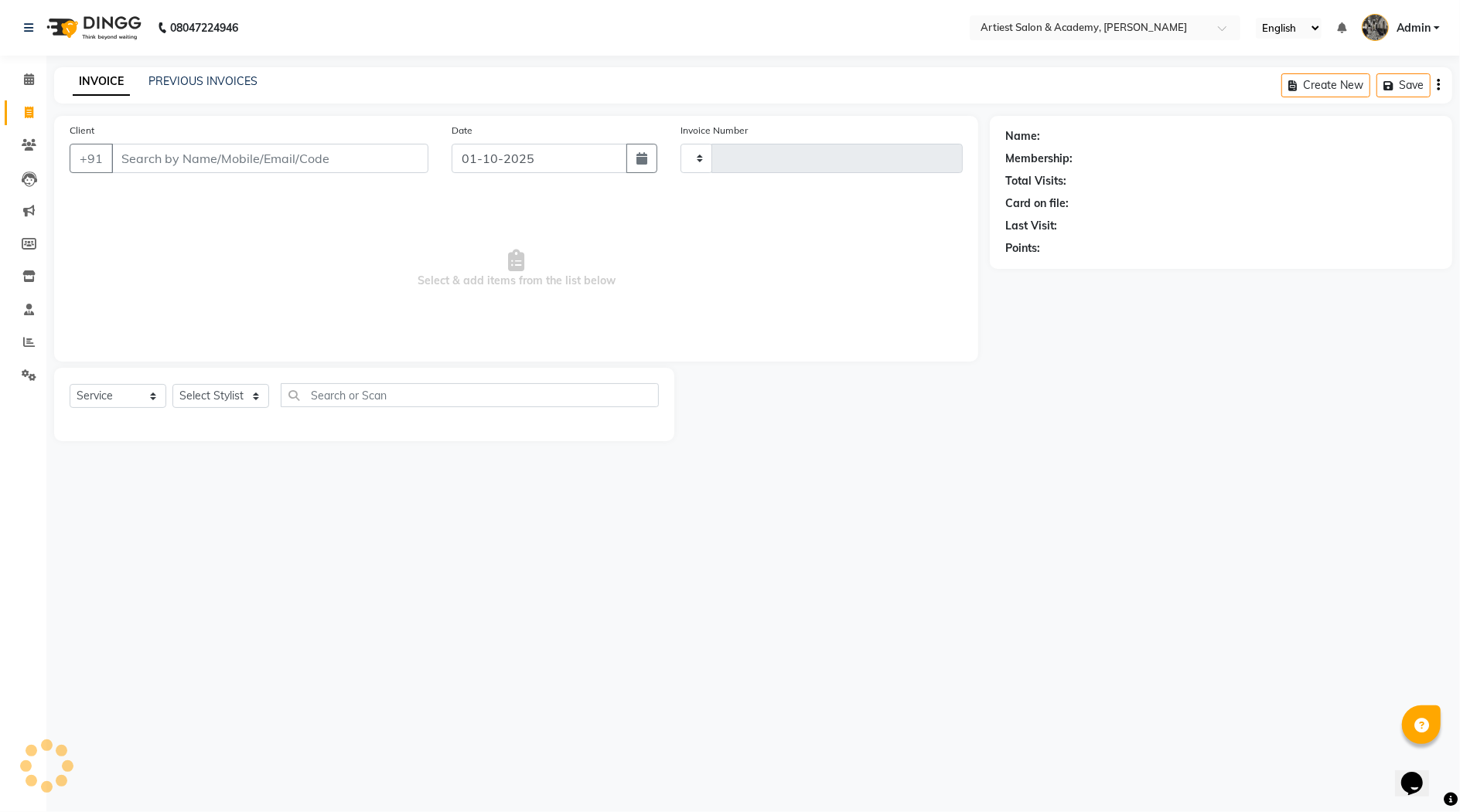
type input "3993"
select select "5123"
click at [175, 75] on link "PREVIOUS INVOICES" at bounding box center [203, 81] width 109 height 14
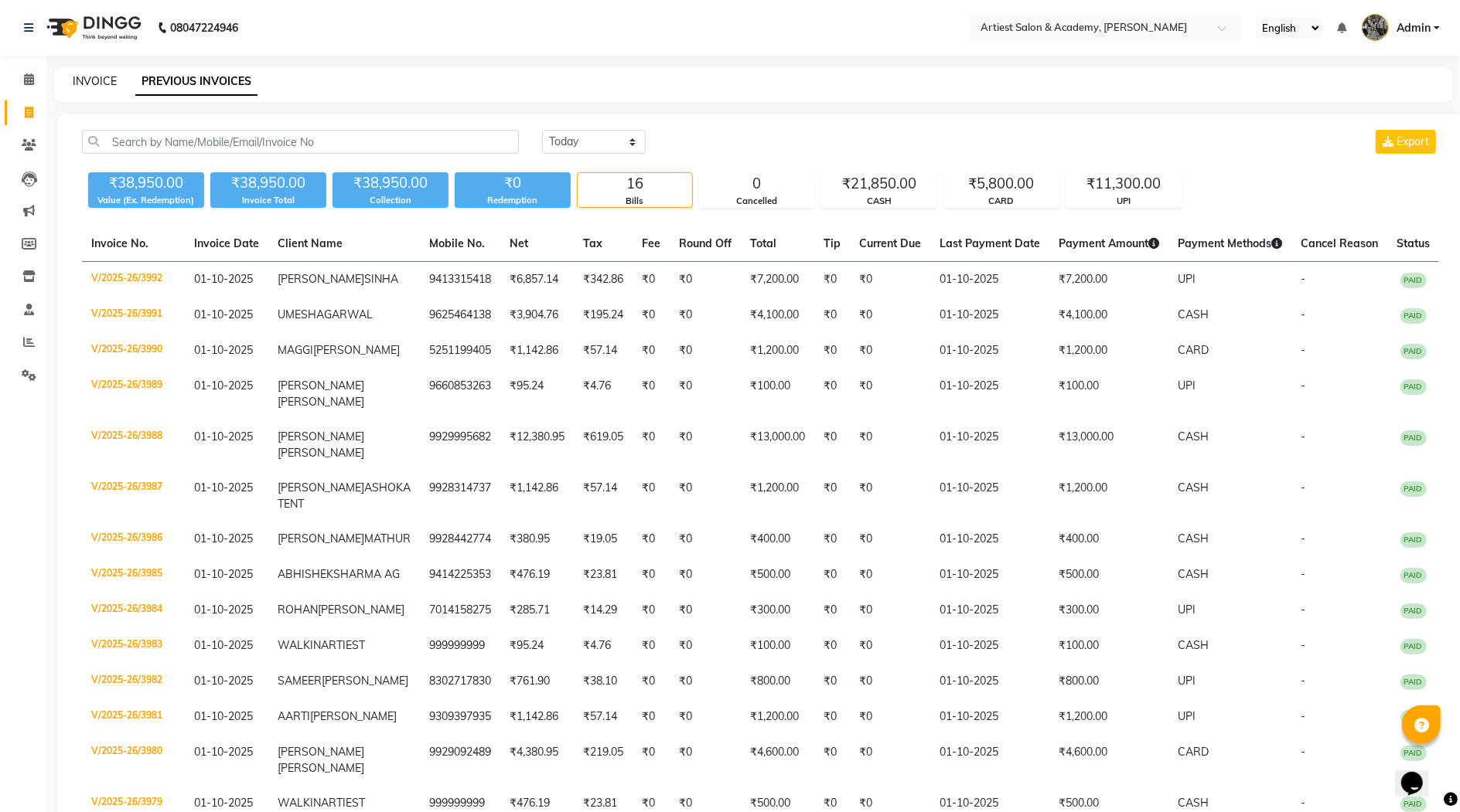
click at [102, 80] on link "INVOICE" at bounding box center [95, 81] width 44 height 14
select select "service"
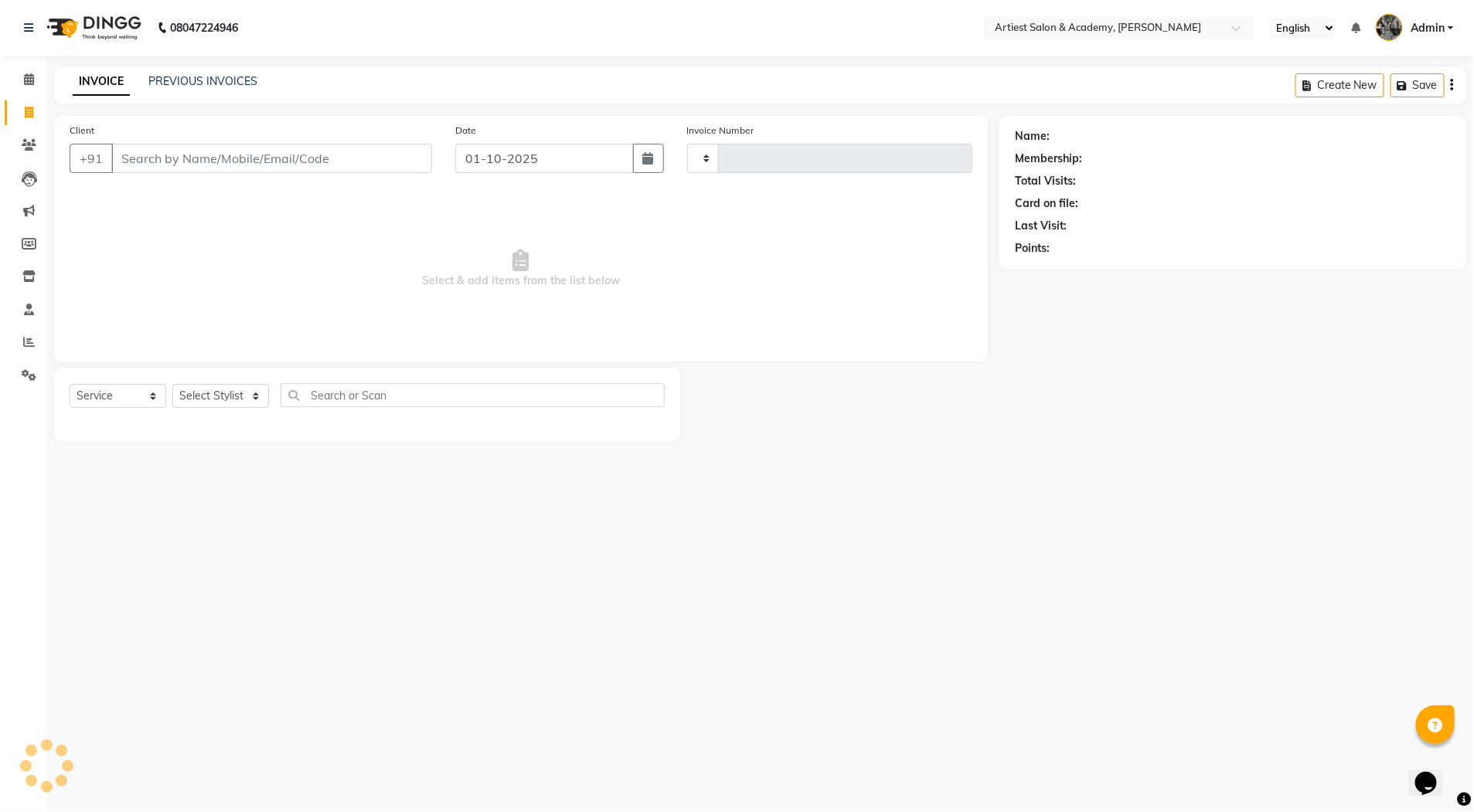
type input "3993"
select select "5123"
click at [209, 80] on link "PREVIOUS INVOICES" at bounding box center [203, 81] width 109 height 14
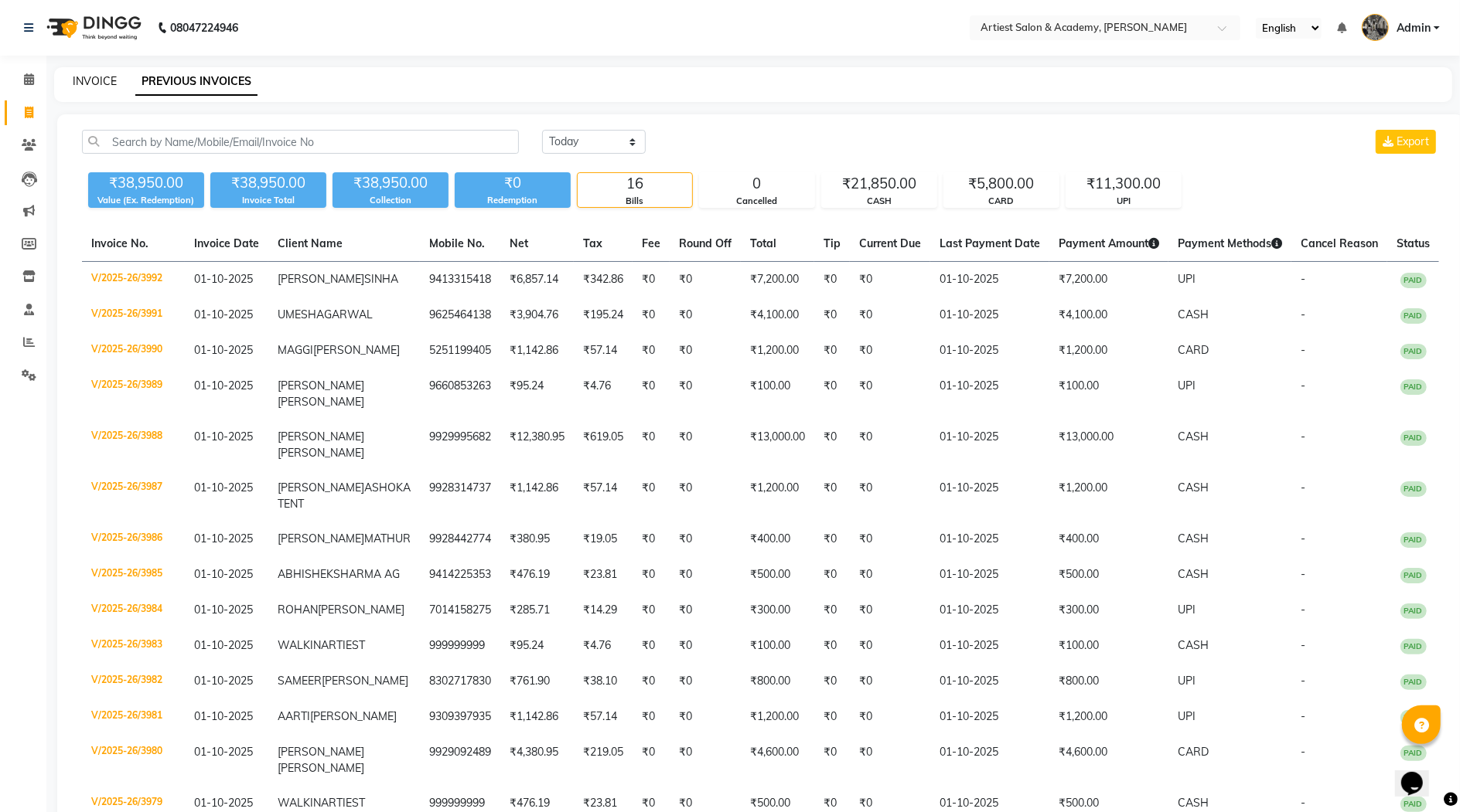
click at [96, 80] on link "INVOICE" at bounding box center [95, 81] width 44 height 14
select select "5123"
select select "service"
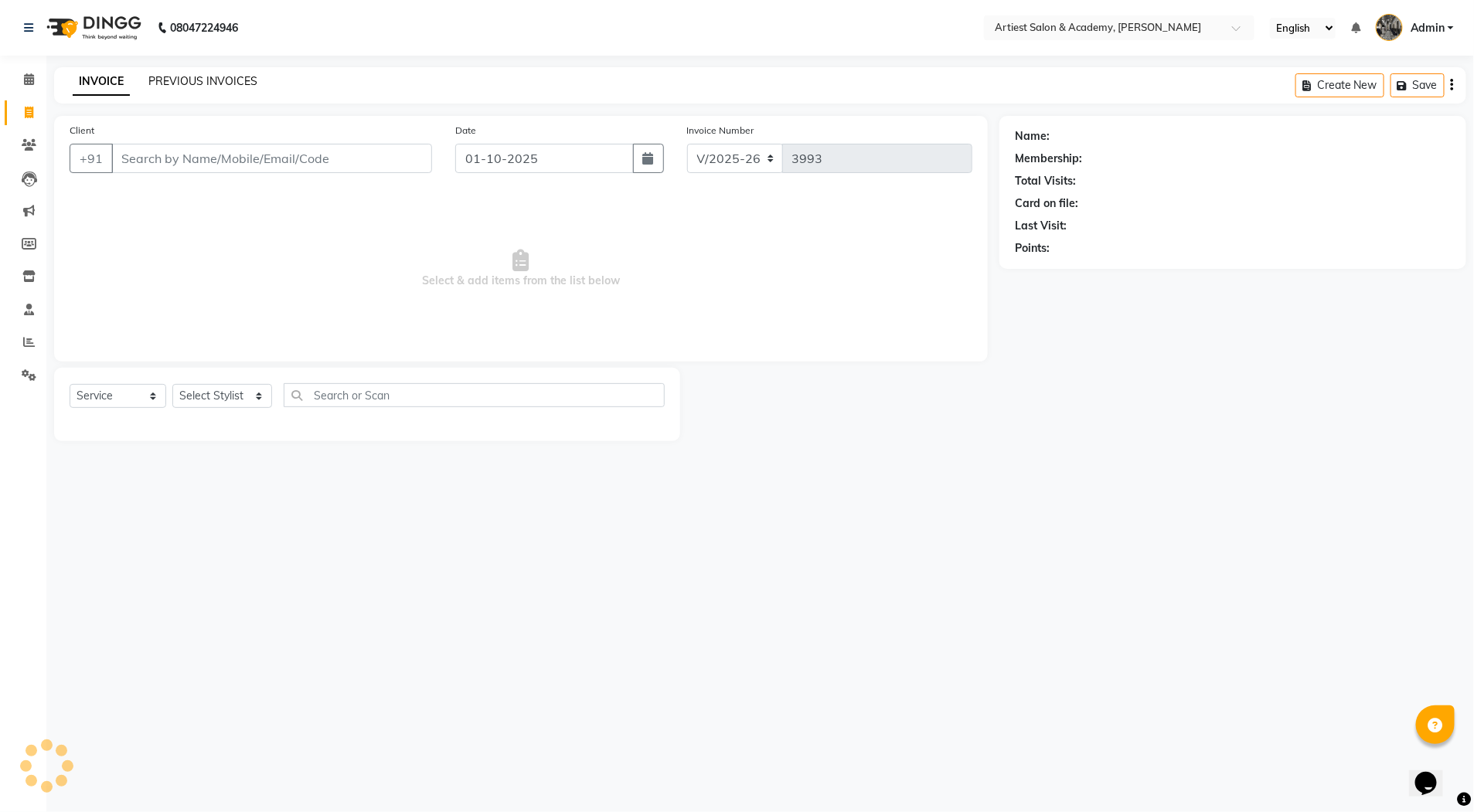
click at [181, 80] on link "PREVIOUS INVOICES" at bounding box center [203, 81] width 109 height 14
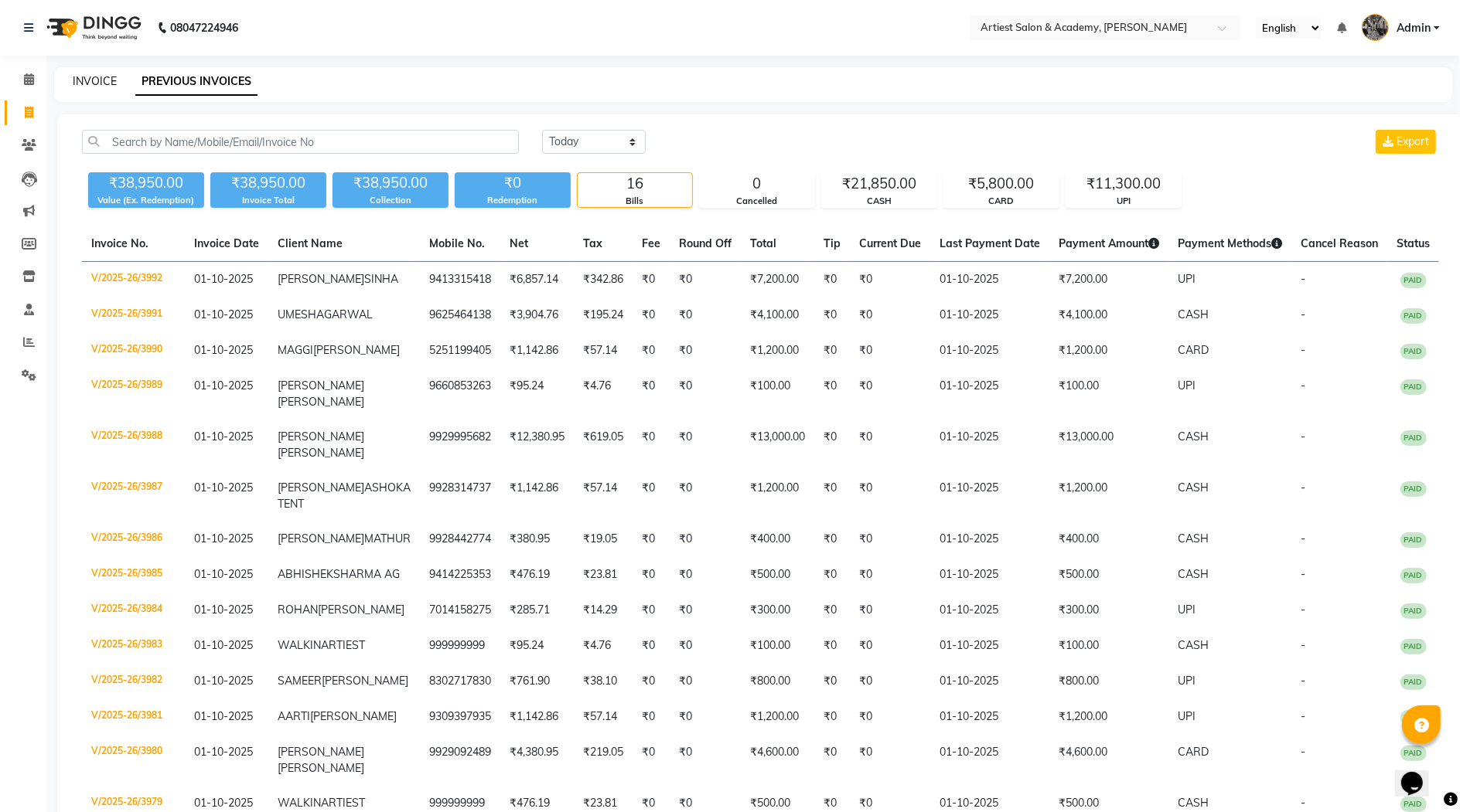
click at [91, 80] on link "INVOICE" at bounding box center [95, 81] width 44 height 14
select select "service"
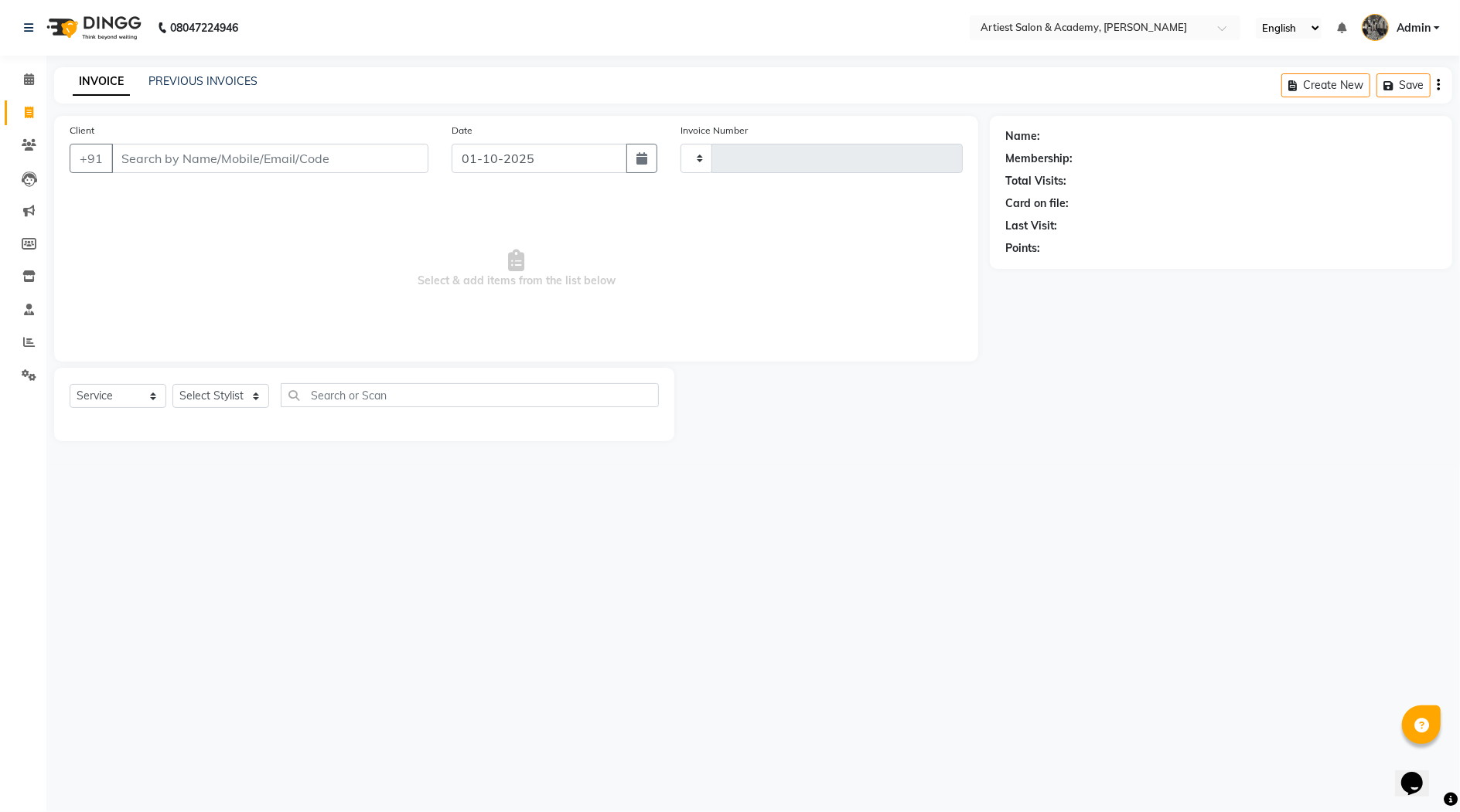
type input "3993"
select select "5123"
click at [200, 80] on link "PREVIOUS INVOICES" at bounding box center [203, 81] width 109 height 14
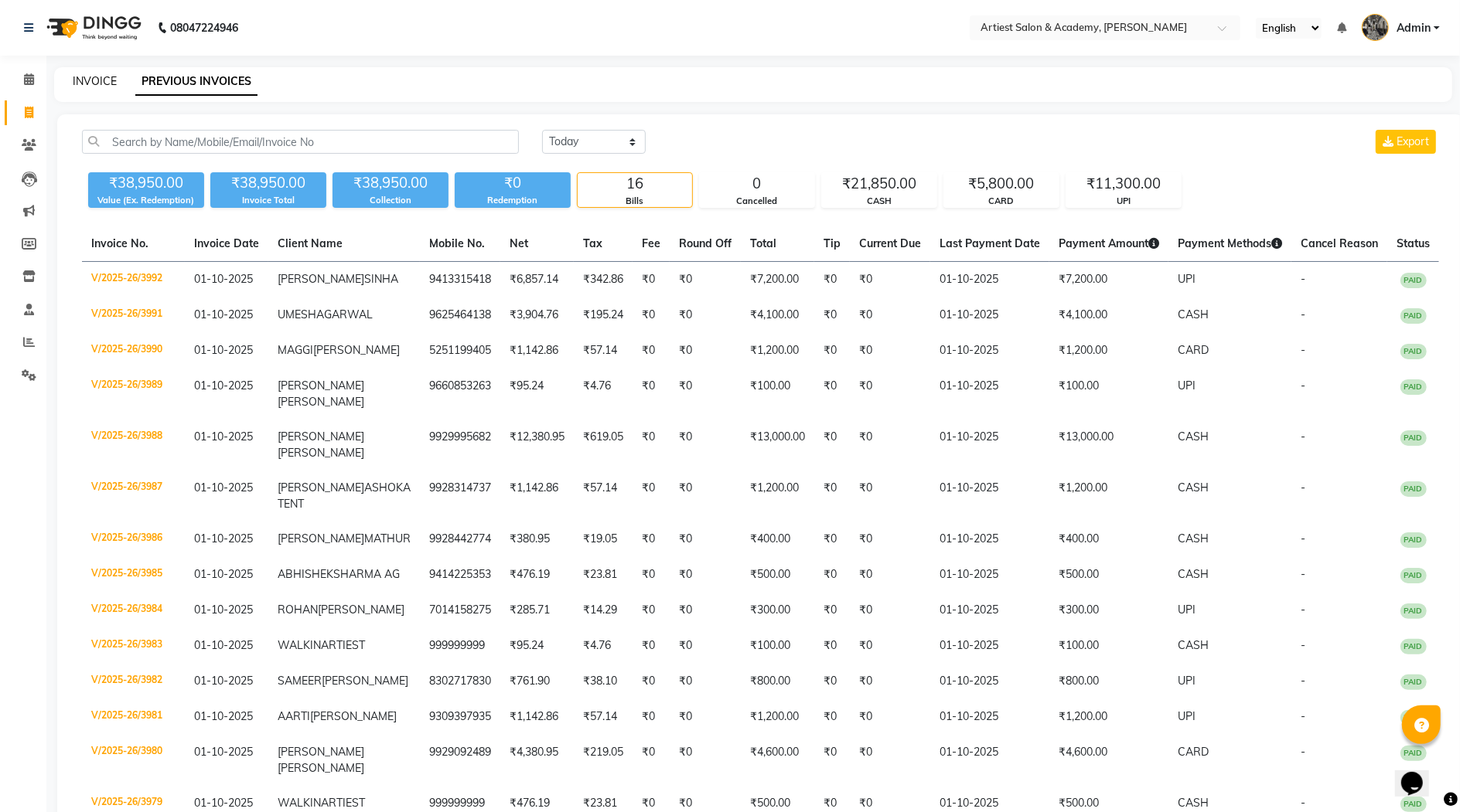
click at [96, 80] on link "INVOICE" at bounding box center [95, 81] width 44 height 14
select select "service"
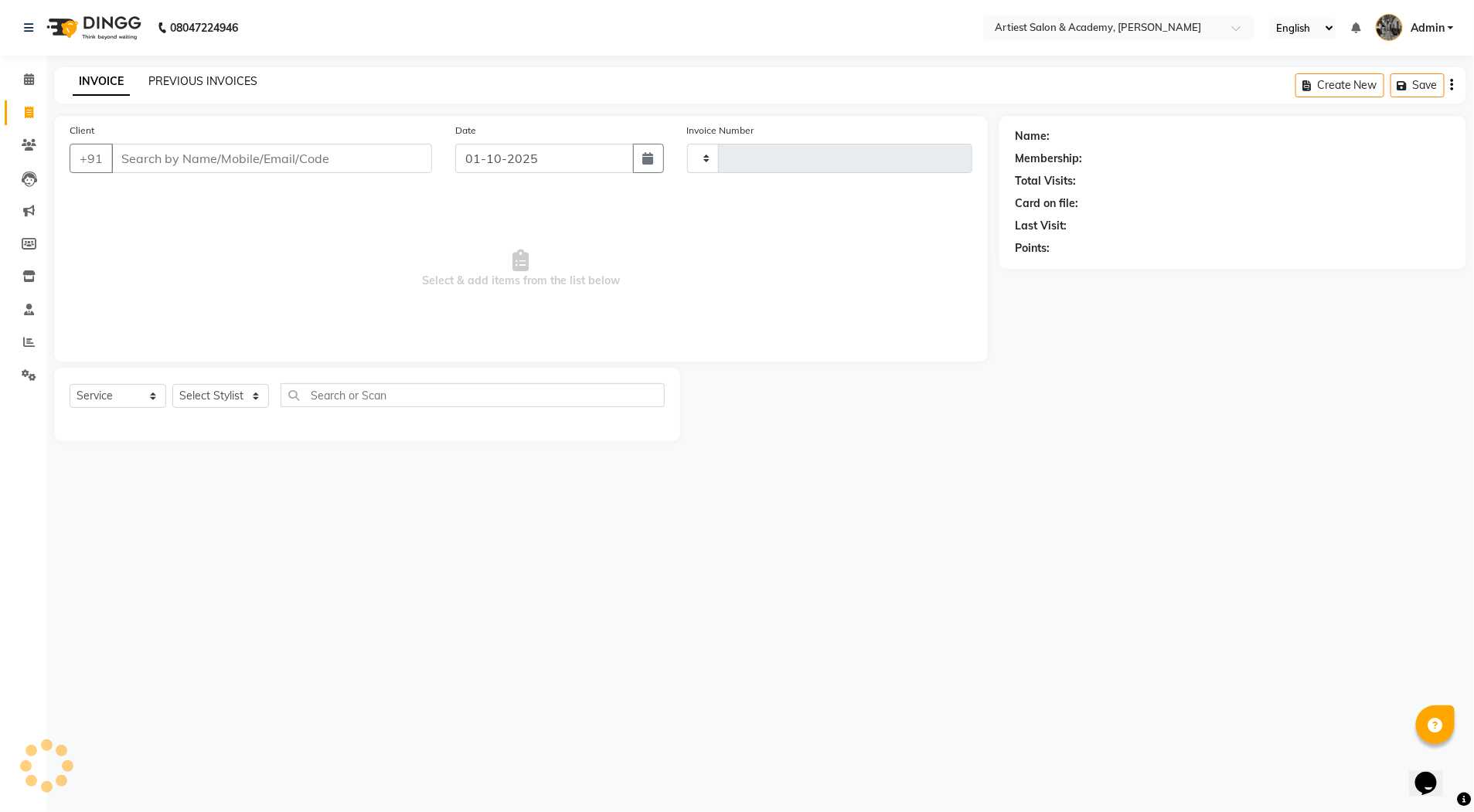
type input "3993"
select select "5123"
click at [185, 81] on link "PREVIOUS INVOICES" at bounding box center [203, 81] width 109 height 14
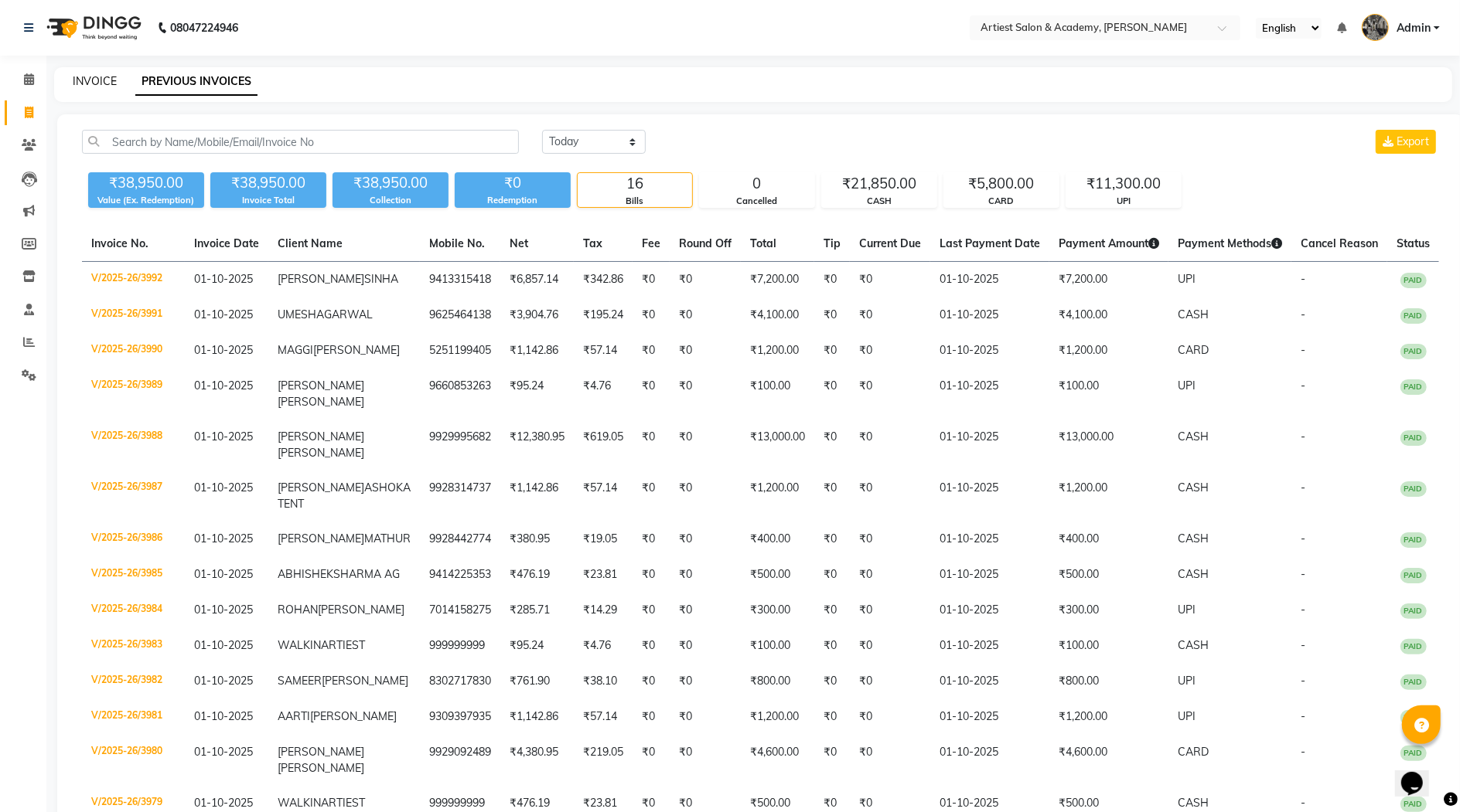
click at [98, 81] on link "INVOICE" at bounding box center [95, 81] width 44 height 14
select select "5123"
select select "service"
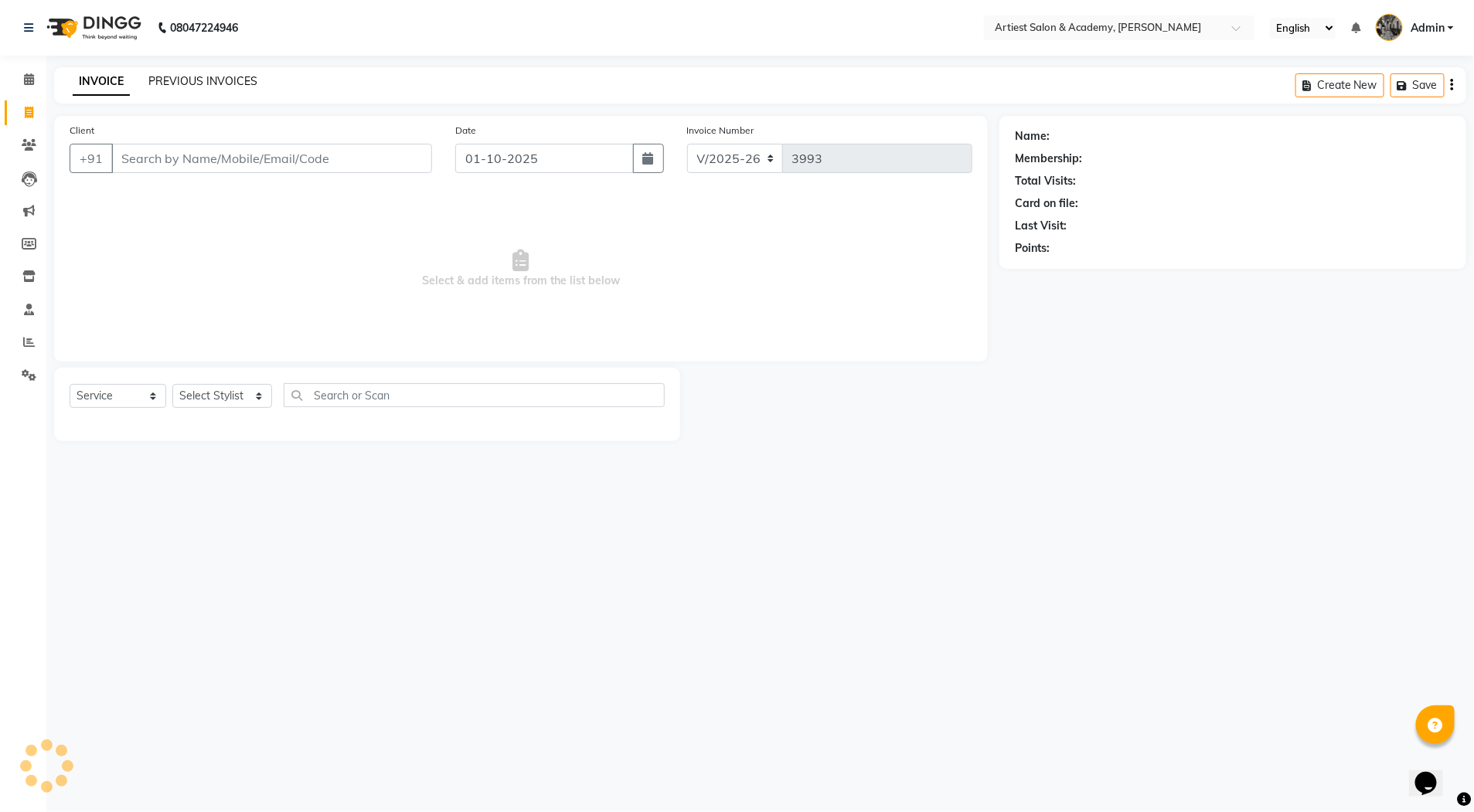
click at [169, 82] on link "PREVIOUS INVOICES" at bounding box center [203, 81] width 109 height 14
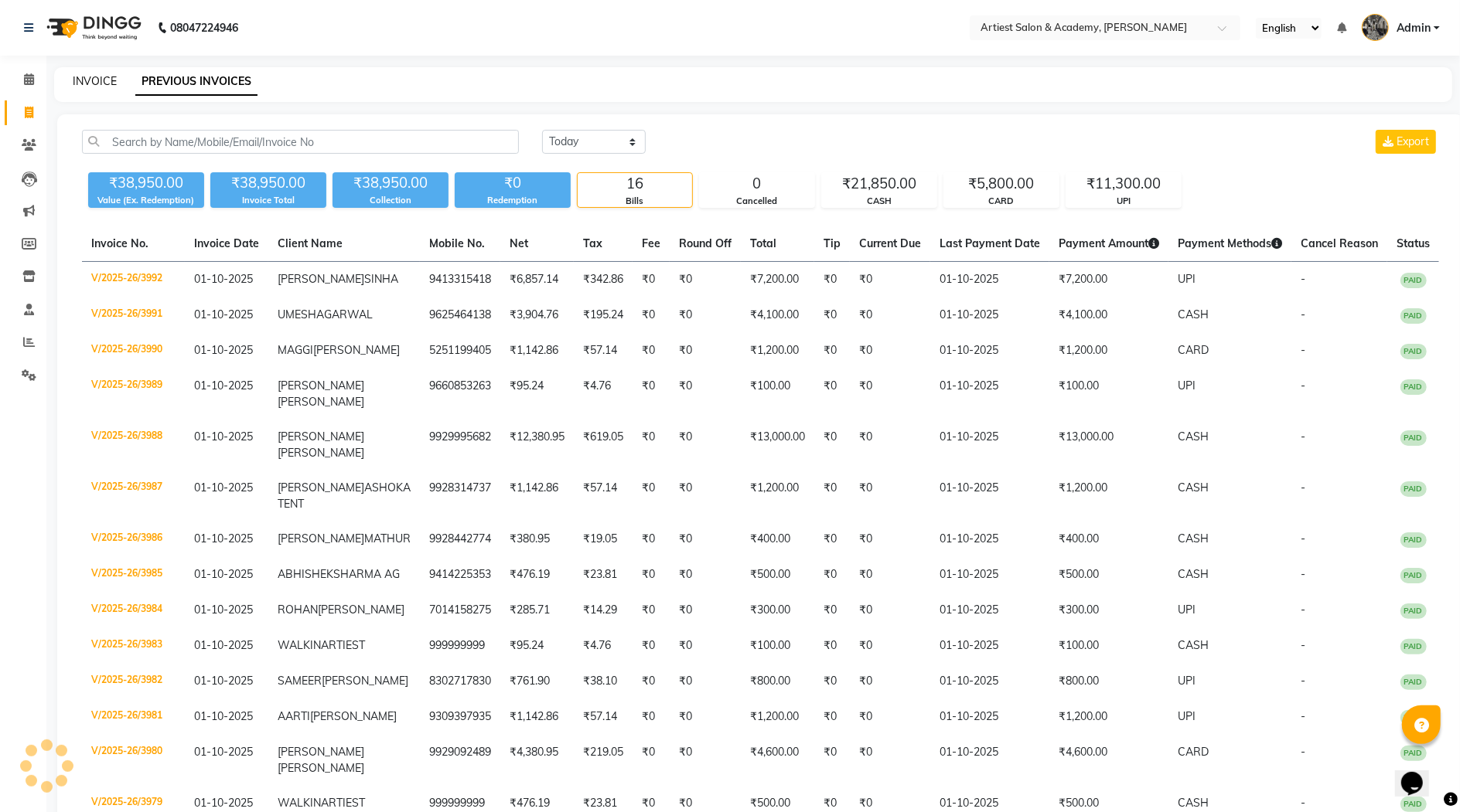
click at [97, 80] on link "INVOICE" at bounding box center [95, 81] width 44 height 14
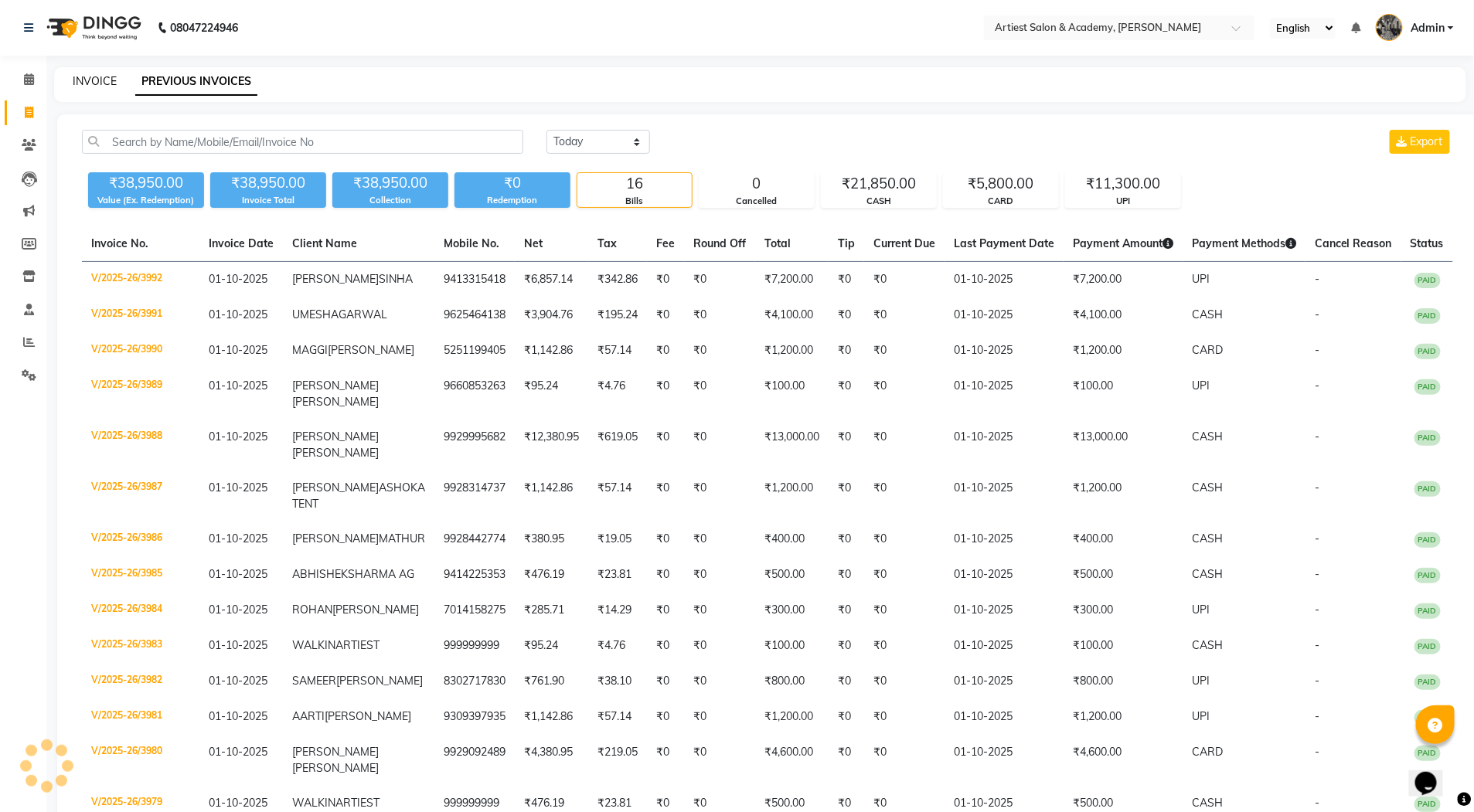
select select "5123"
select select "service"
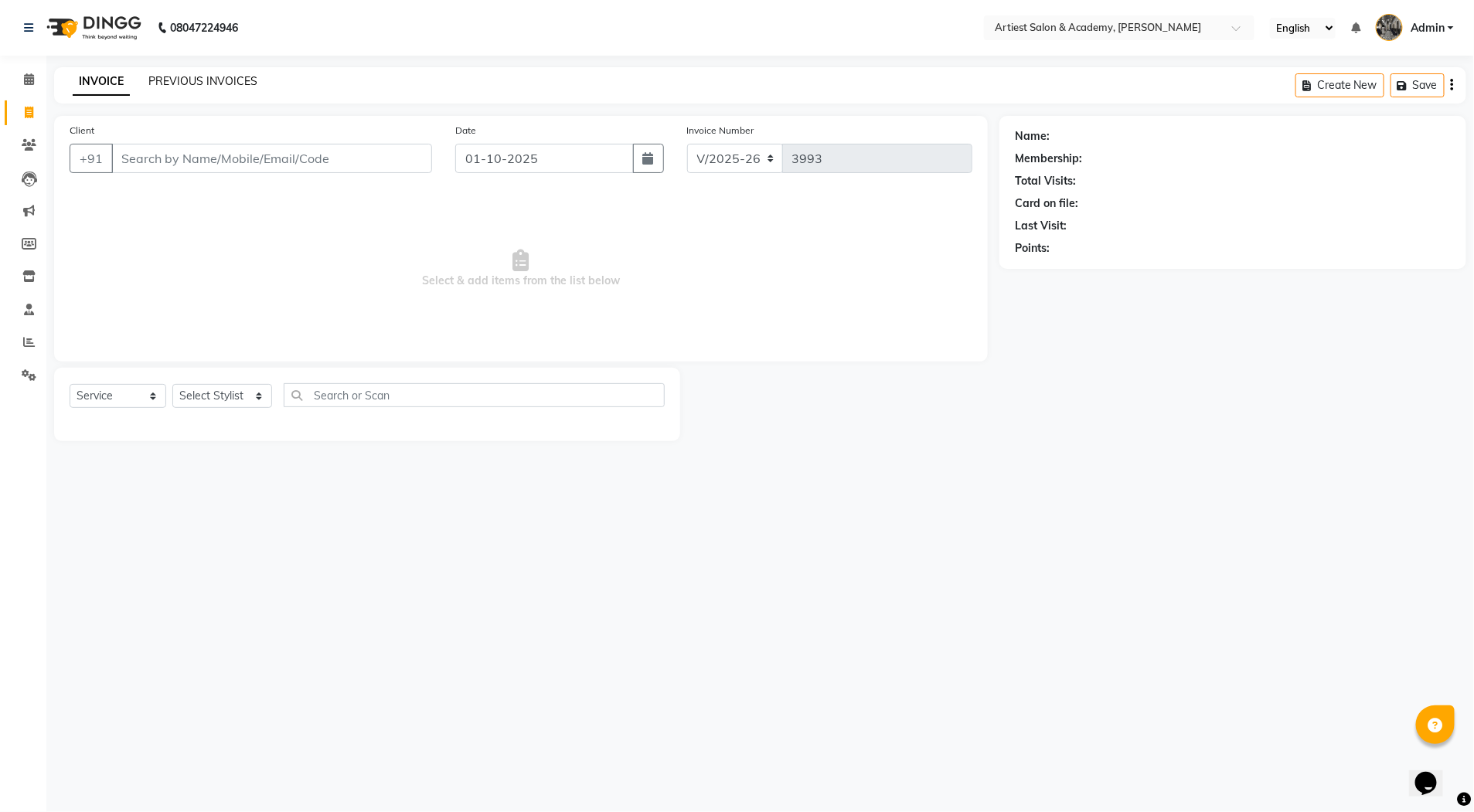
click at [189, 78] on link "PREVIOUS INVOICES" at bounding box center [203, 81] width 109 height 14
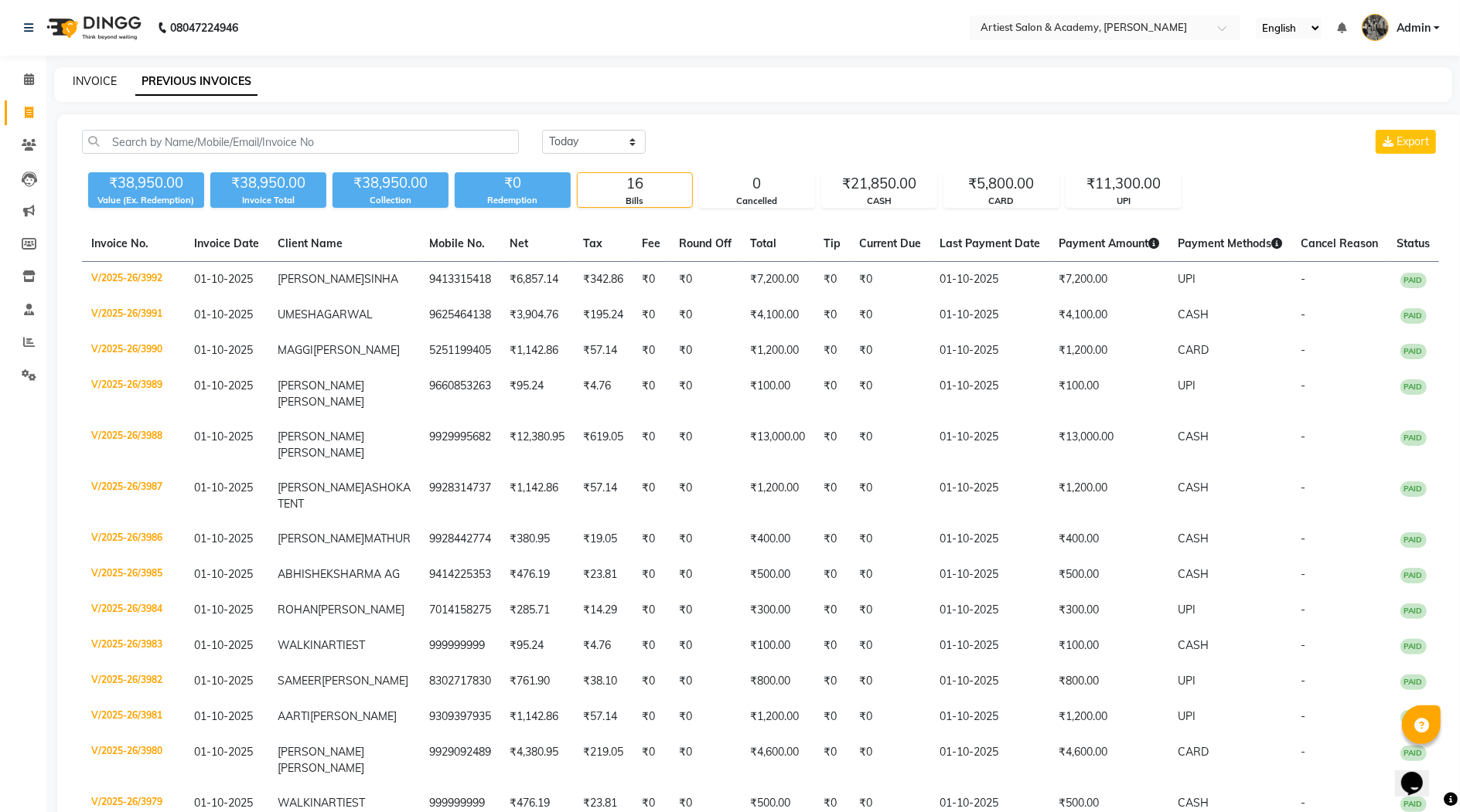
click at [97, 76] on link "INVOICE" at bounding box center [95, 81] width 44 height 14
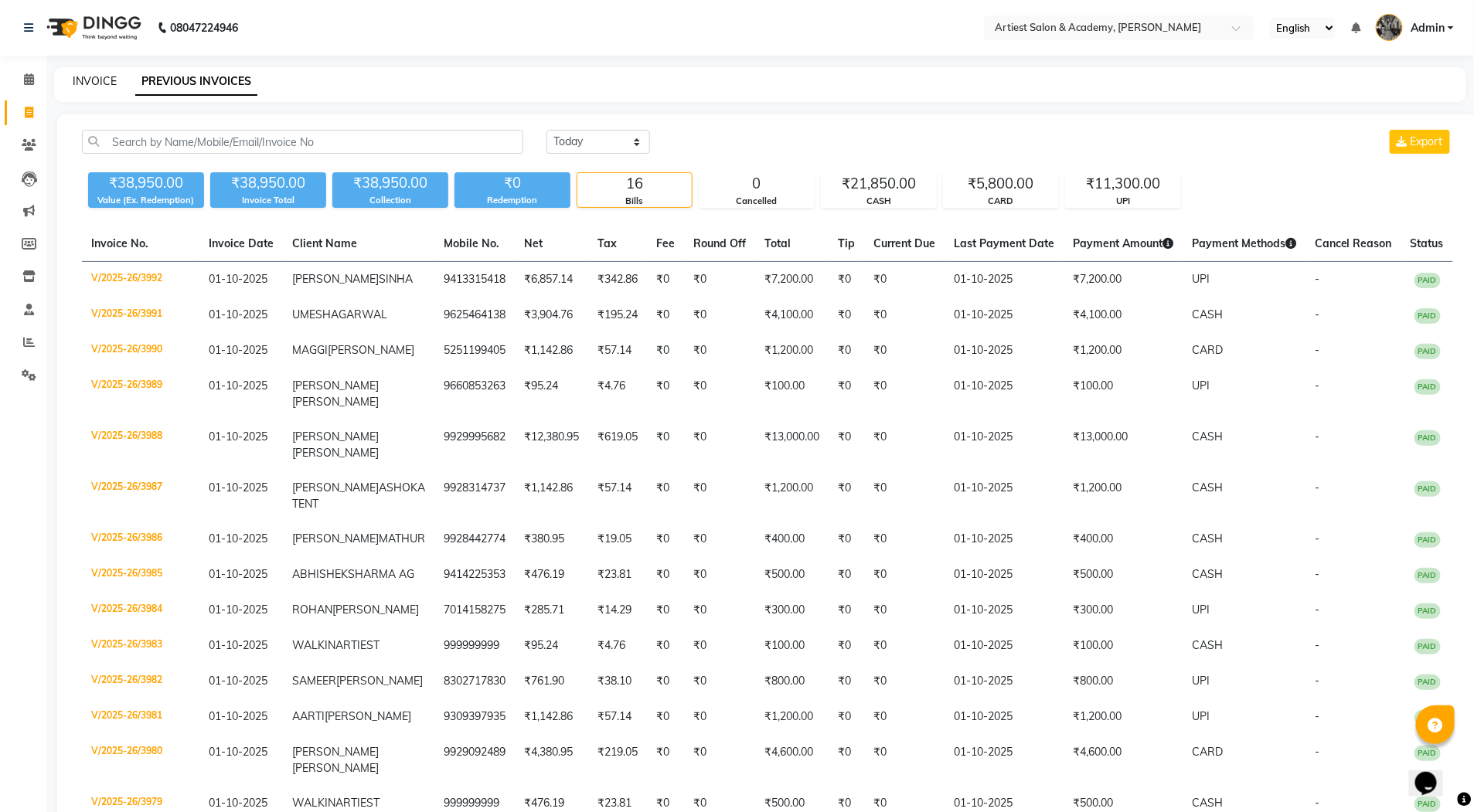
select select "5123"
select select "service"
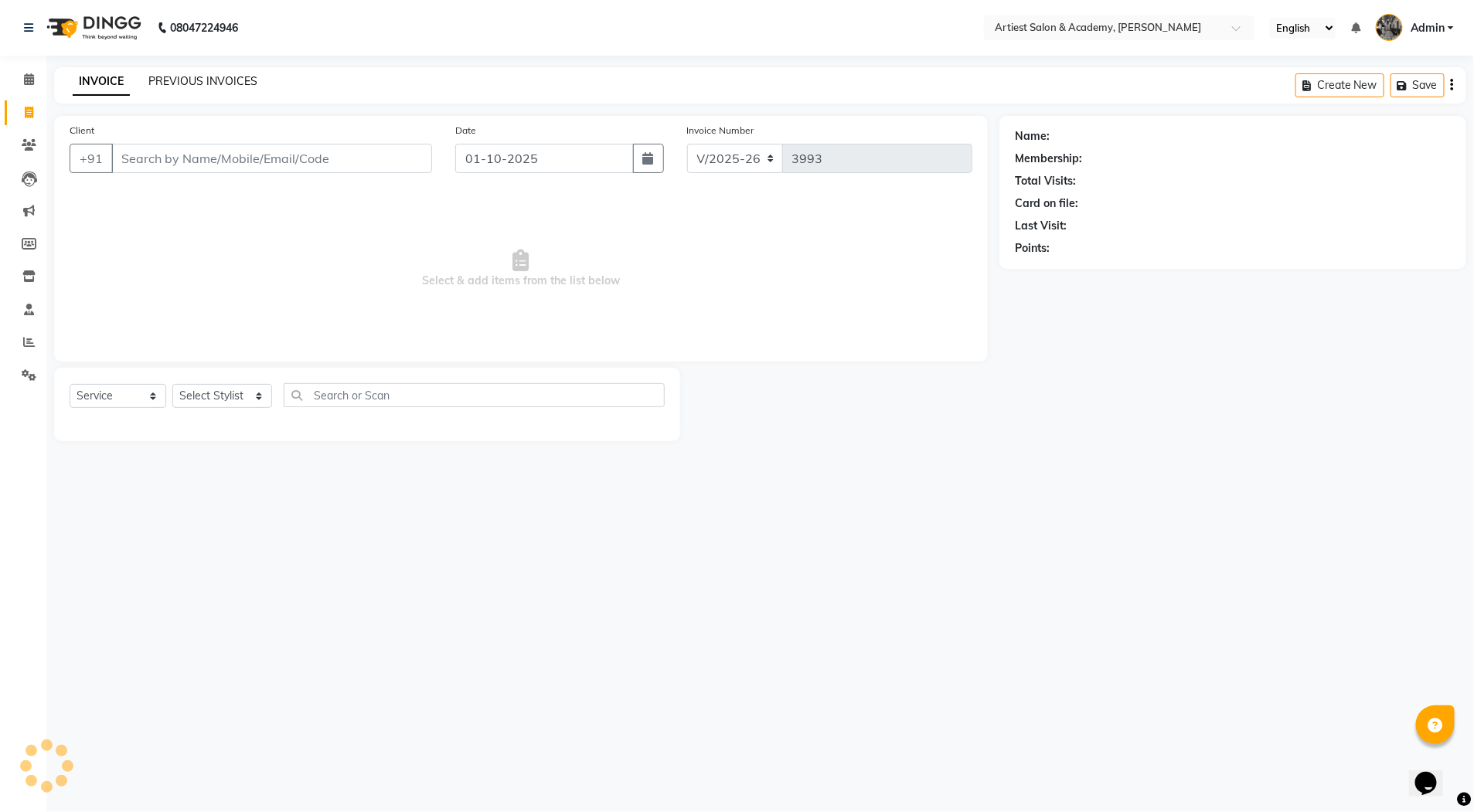
click at [186, 82] on link "PREVIOUS INVOICES" at bounding box center [203, 81] width 109 height 14
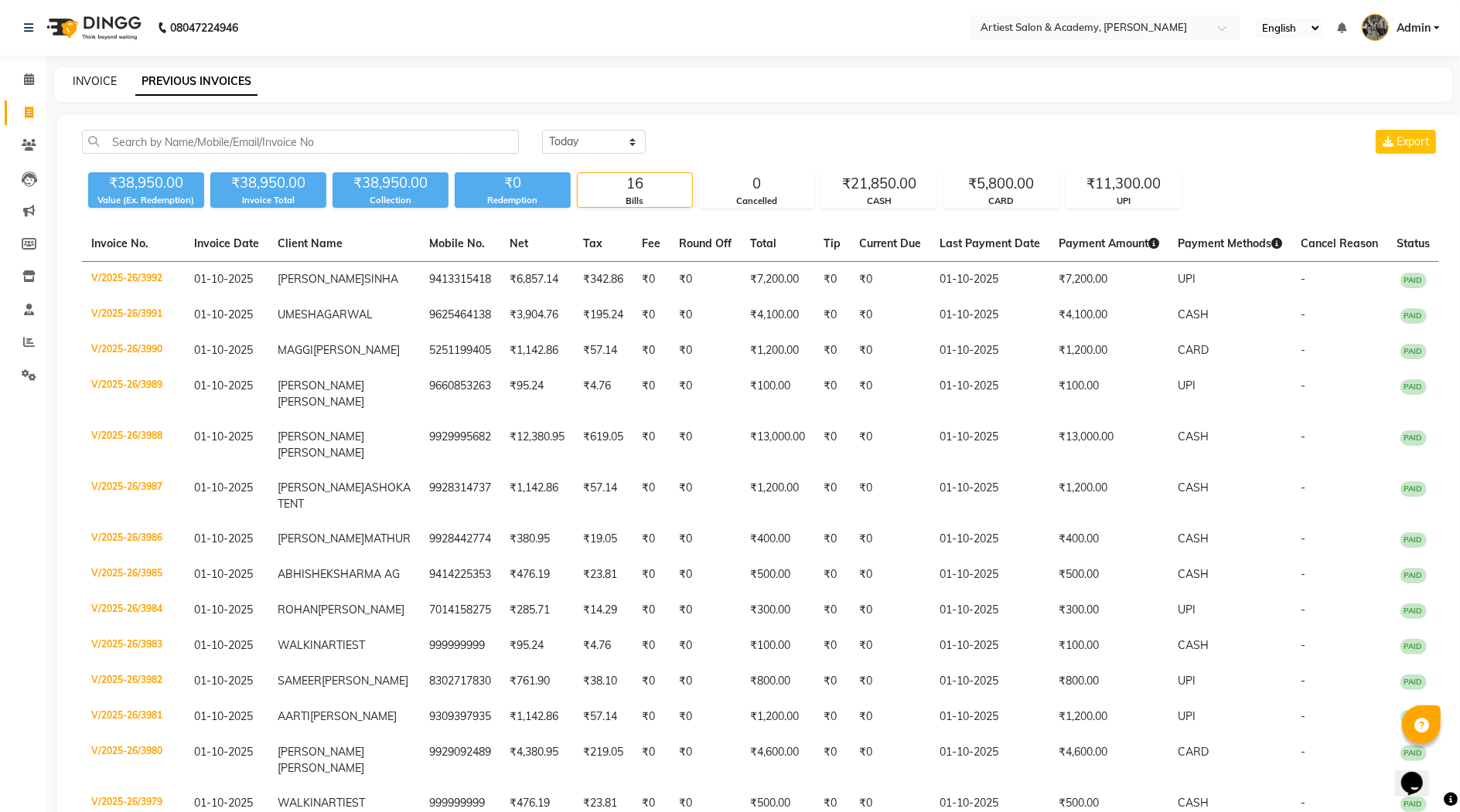
click at [92, 83] on link "INVOICE" at bounding box center [95, 81] width 44 height 14
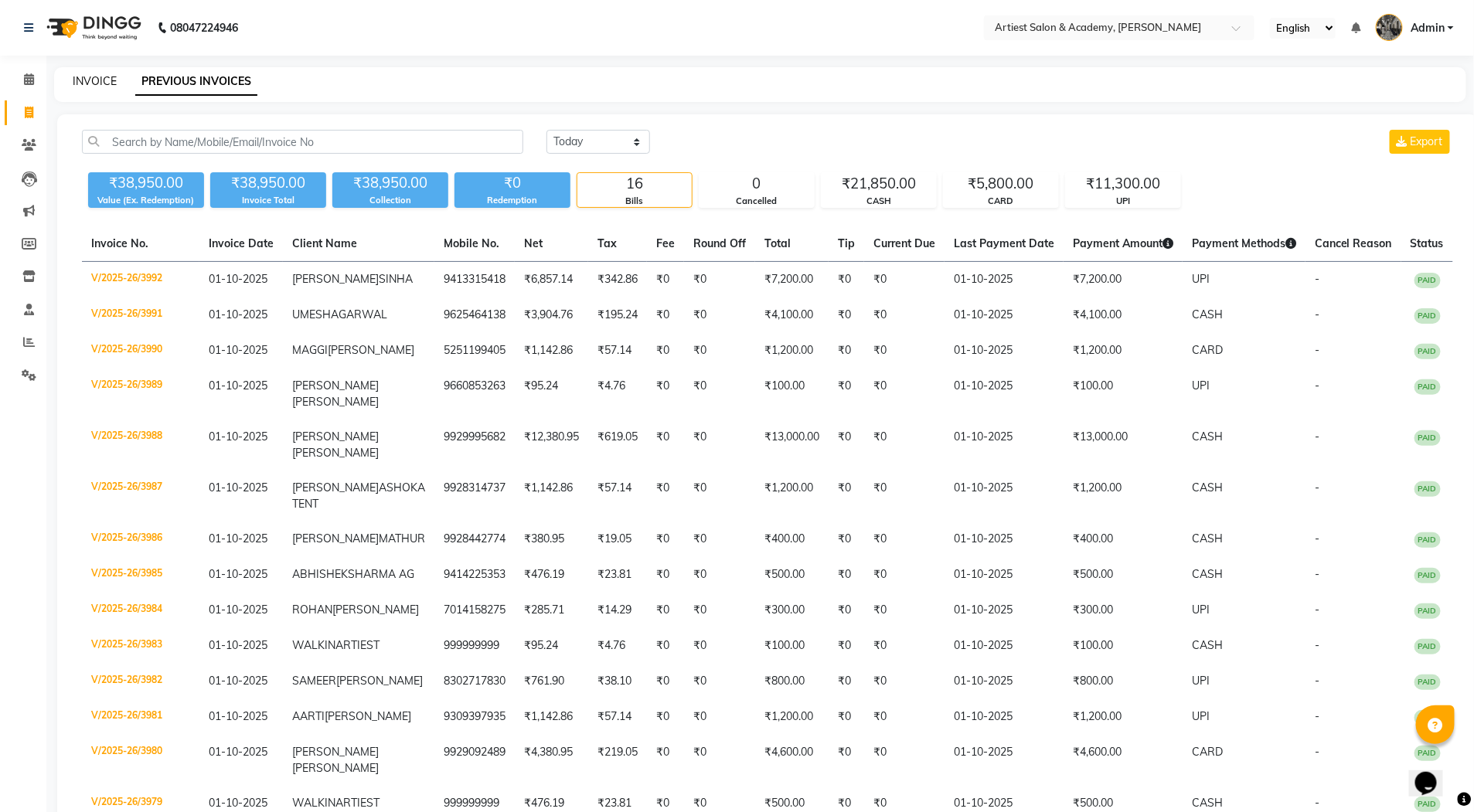
select select "5123"
select select "service"
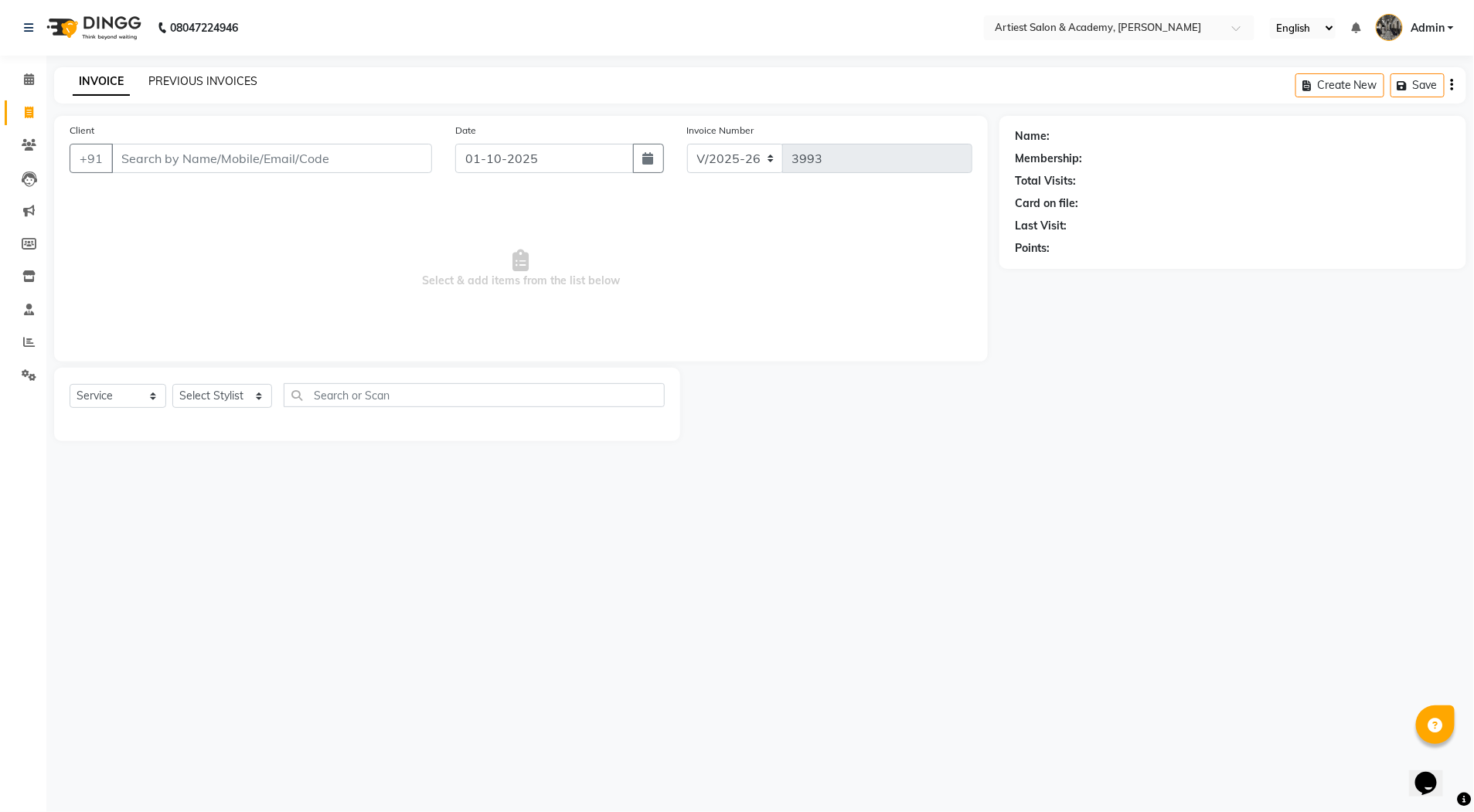
click at [217, 87] on link "PREVIOUS INVOICES" at bounding box center [203, 81] width 109 height 14
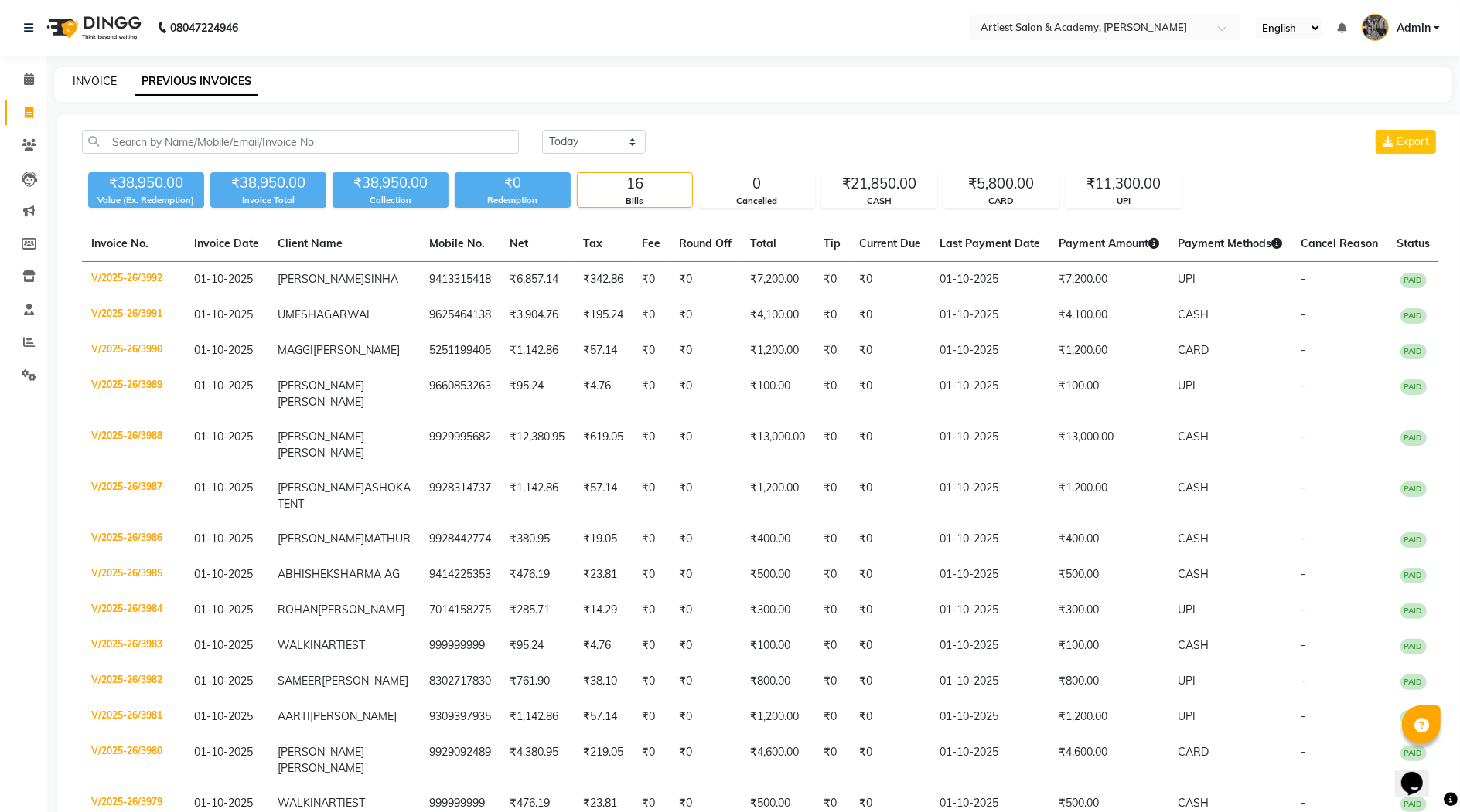
click at [96, 80] on link "INVOICE" at bounding box center [95, 81] width 44 height 14
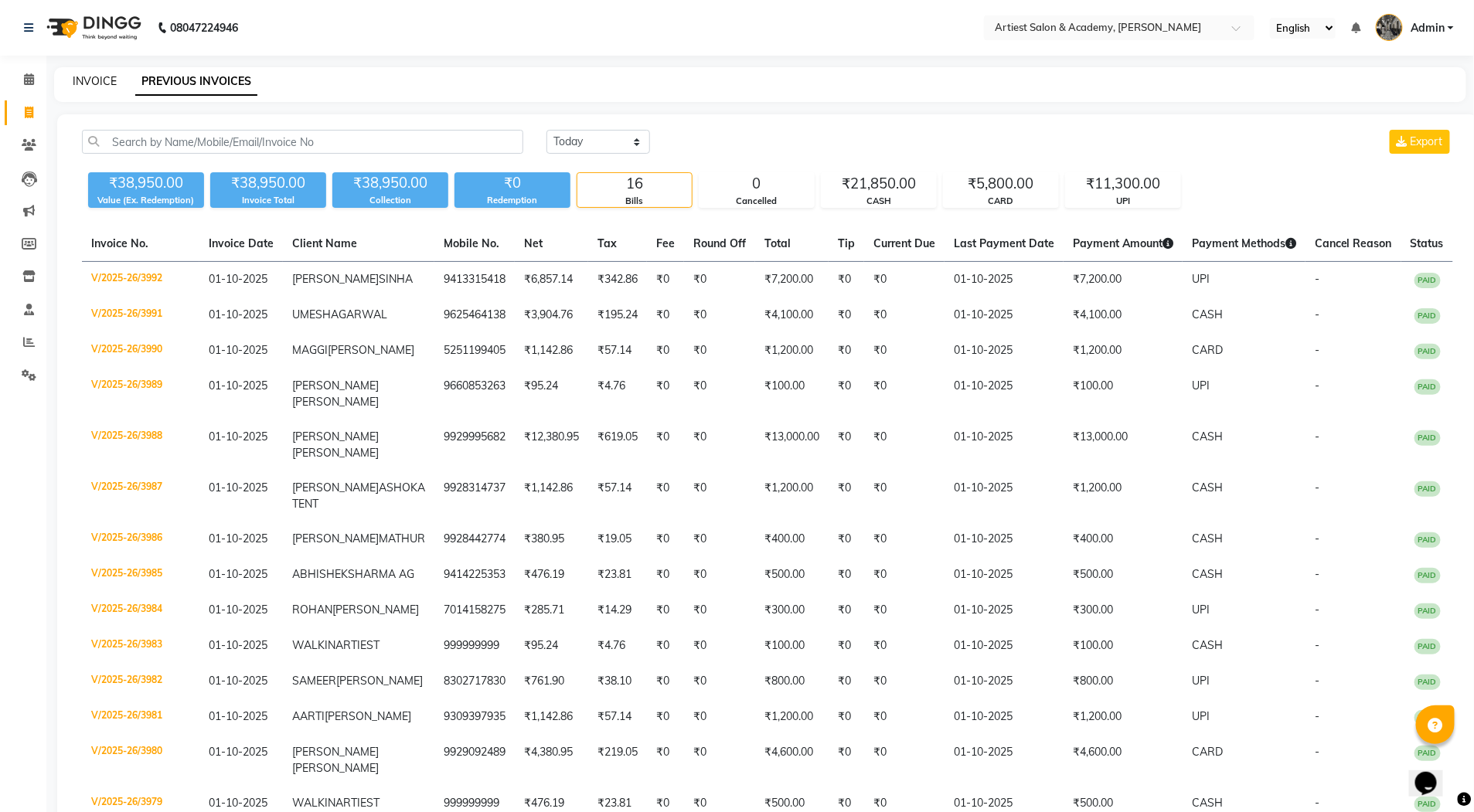
select select "5123"
select select "service"
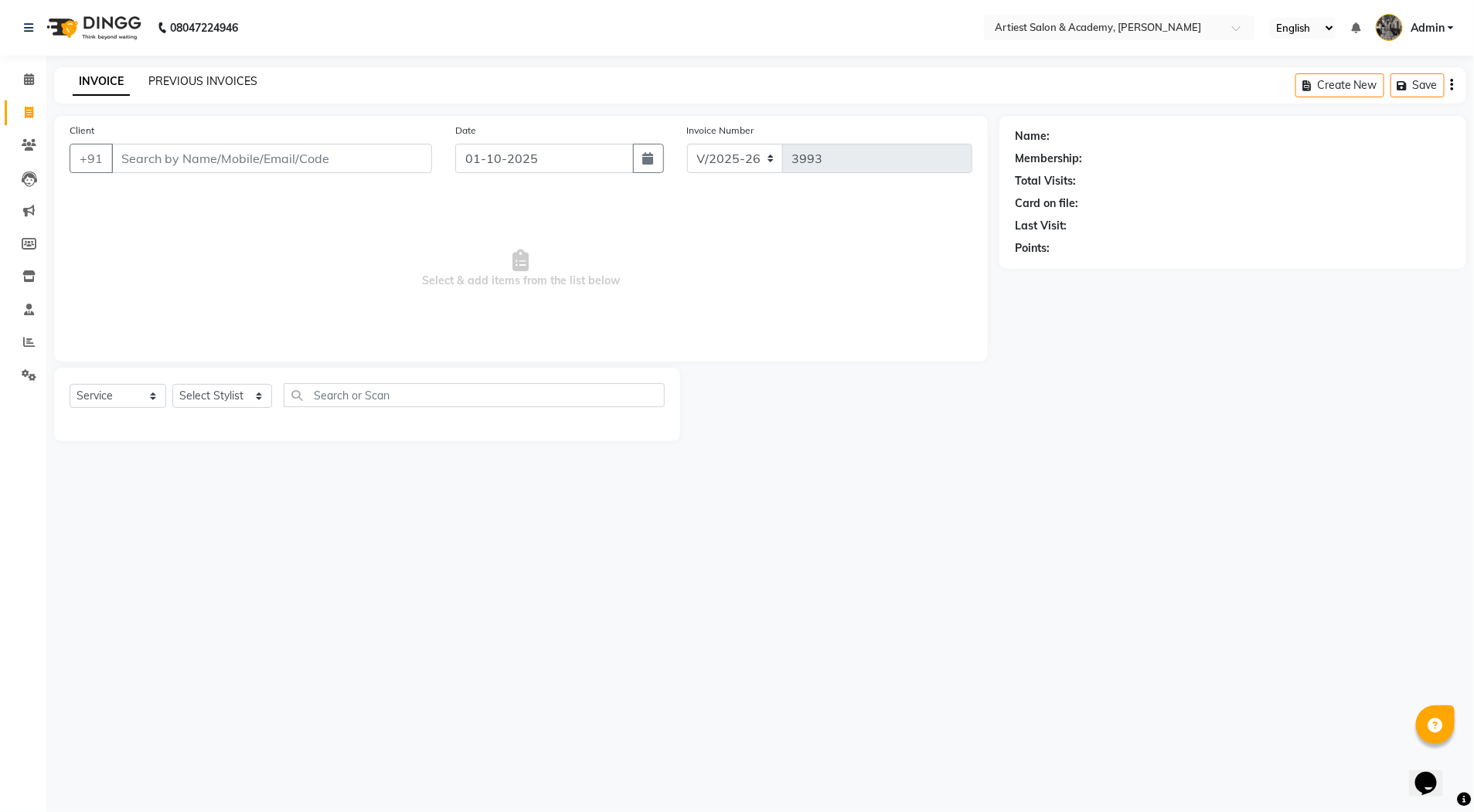
click at [197, 84] on link "PREVIOUS INVOICES" at bounding box center [203, 81] width 109 height 14
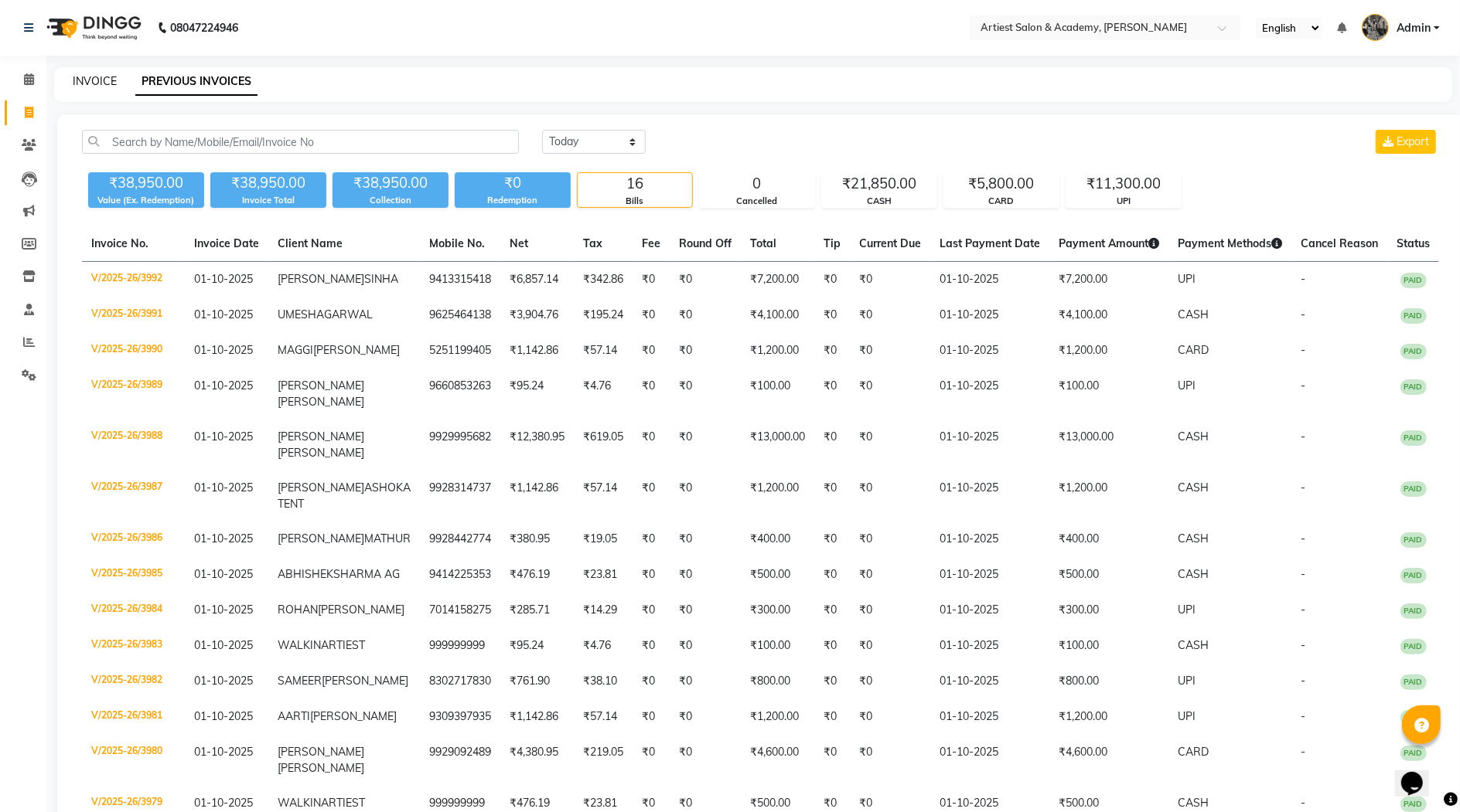
click at [88, 80] on link "INVOICE" at bounding box center [95, 81] width 44 height 14
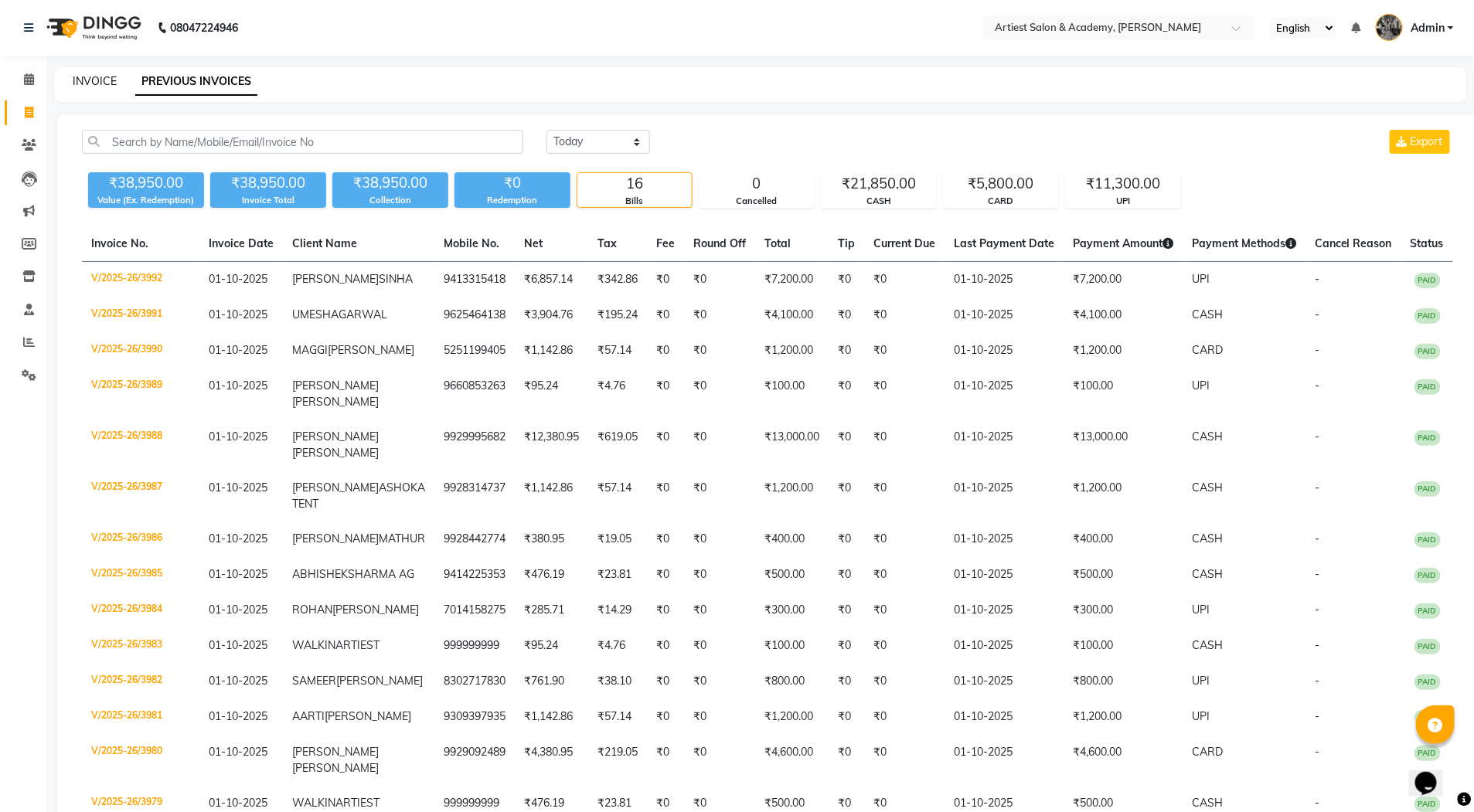
select select "service"
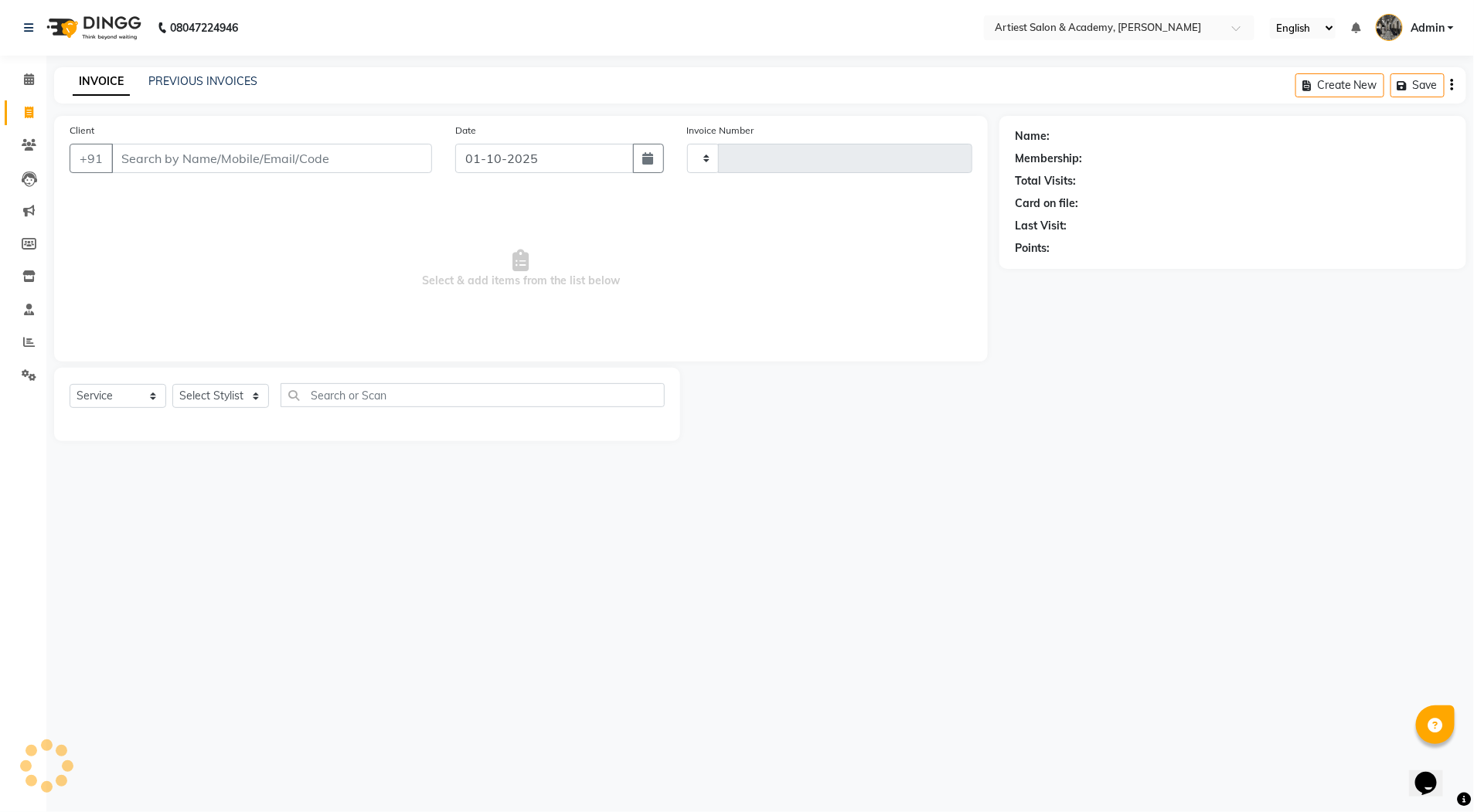
type input "3993"
select select "5123"
click at [208, 80] on link "PREVIOUS INVOICES" at bounding box center [203, 81] width 109 height 14
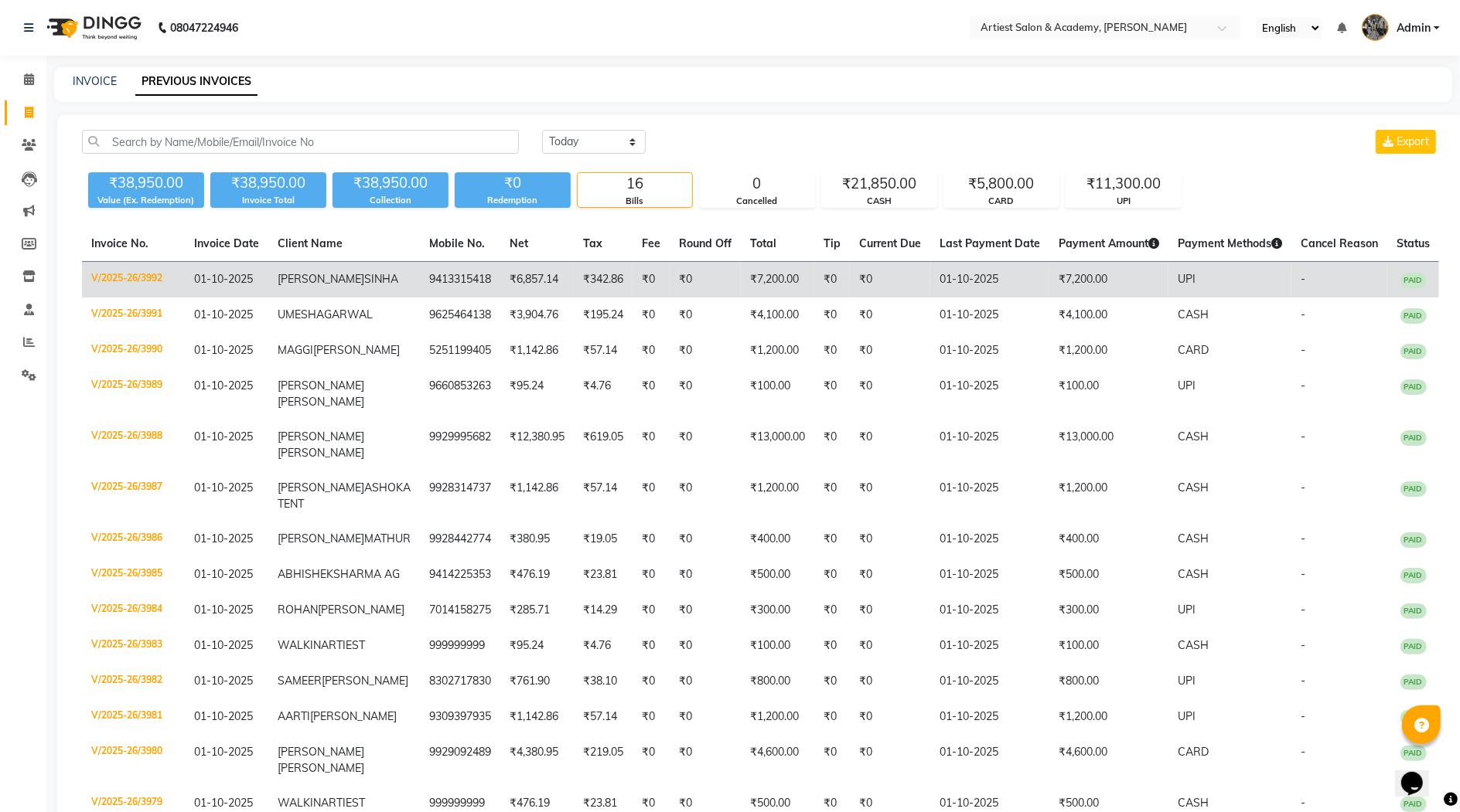
click at [1031, 291] on td "01-10-2025" at bounding box center [990, 280] width 119 height 36
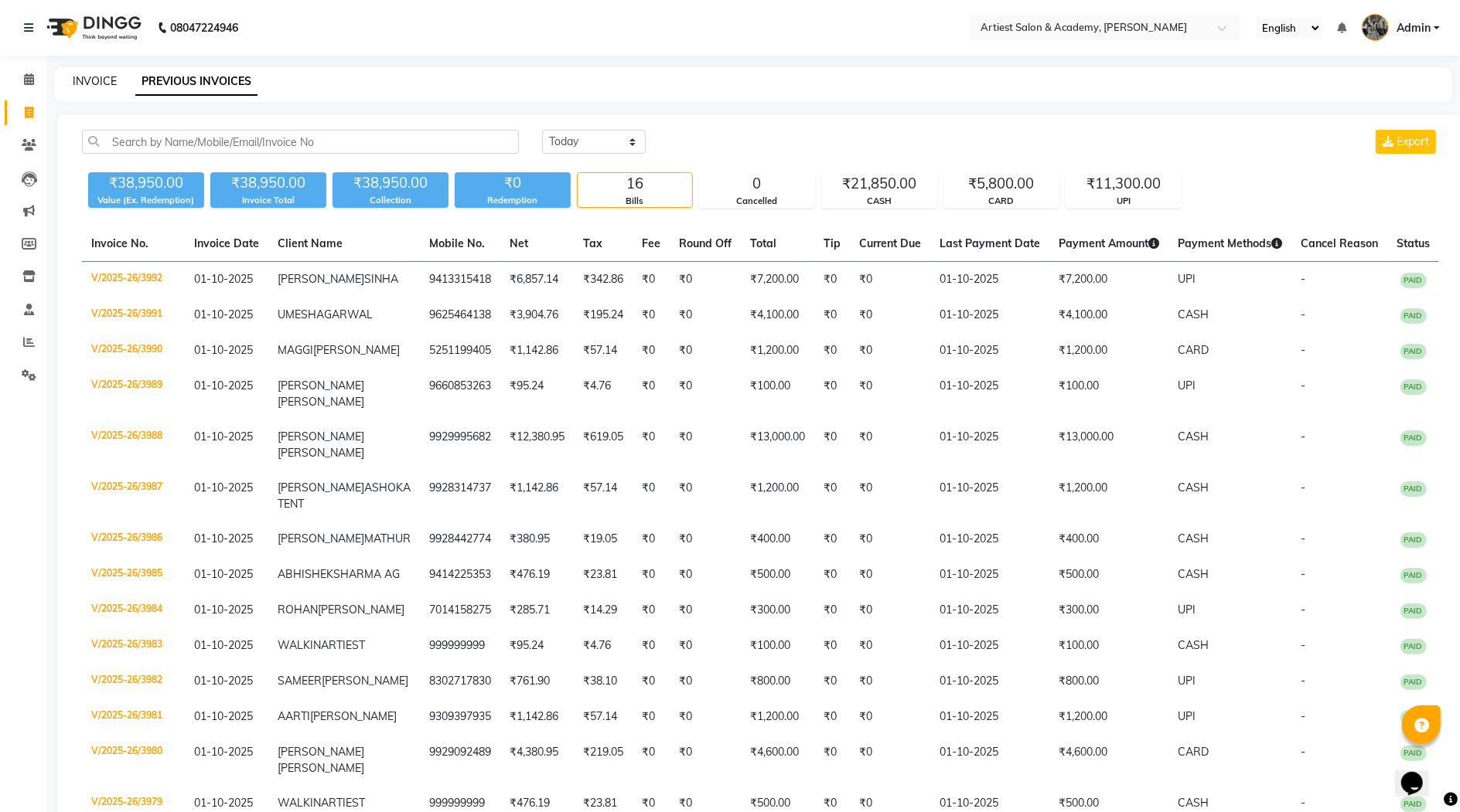
click at [88, 78] on link "INVOICE" at bounding box center [95, 81] width 44 height 14
select select "service"
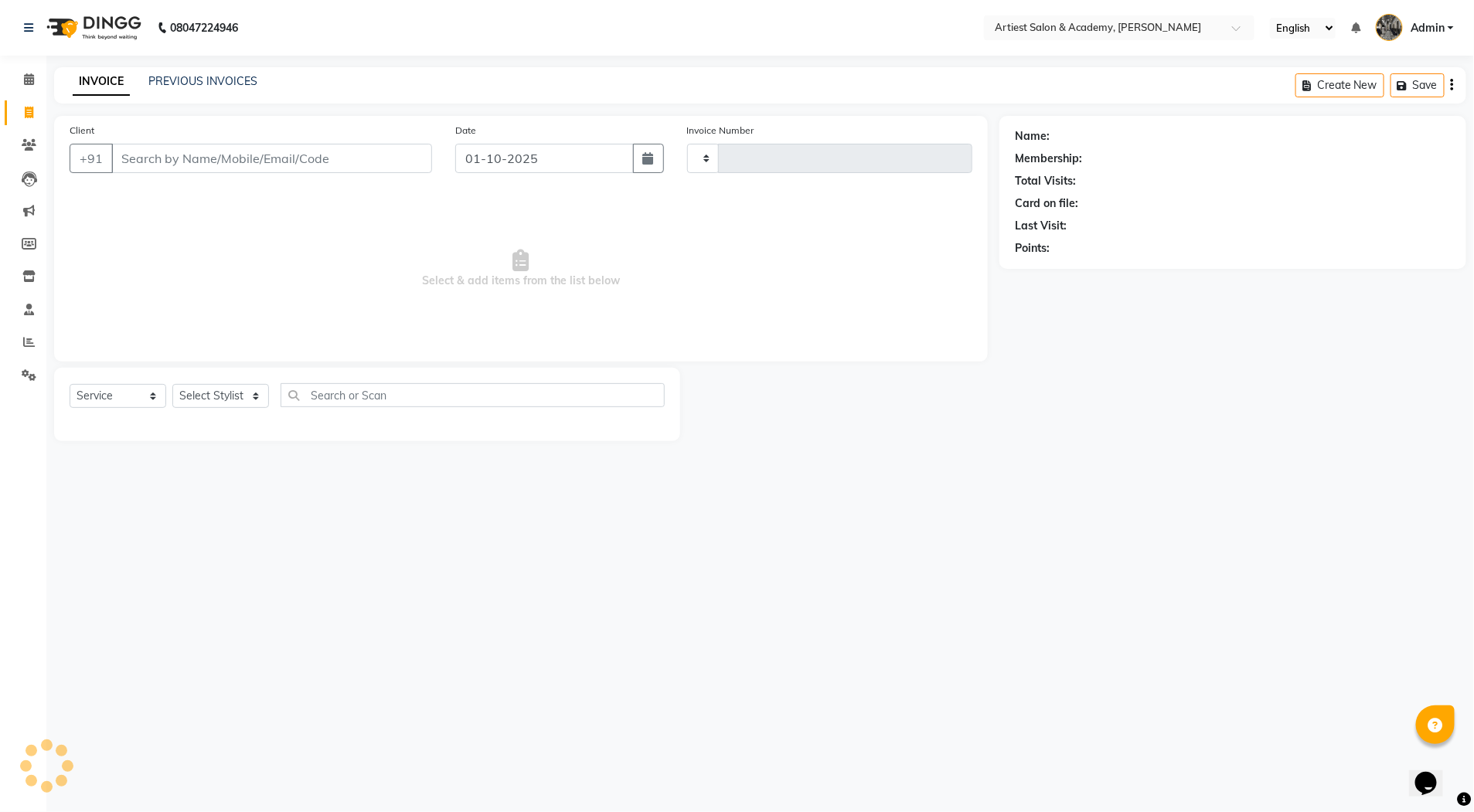
type input "3993"
select select "5123"
click at [183, 81] on link "PREVIOUS INVOICES" at bounding box center [203, 81] width 109 height 14
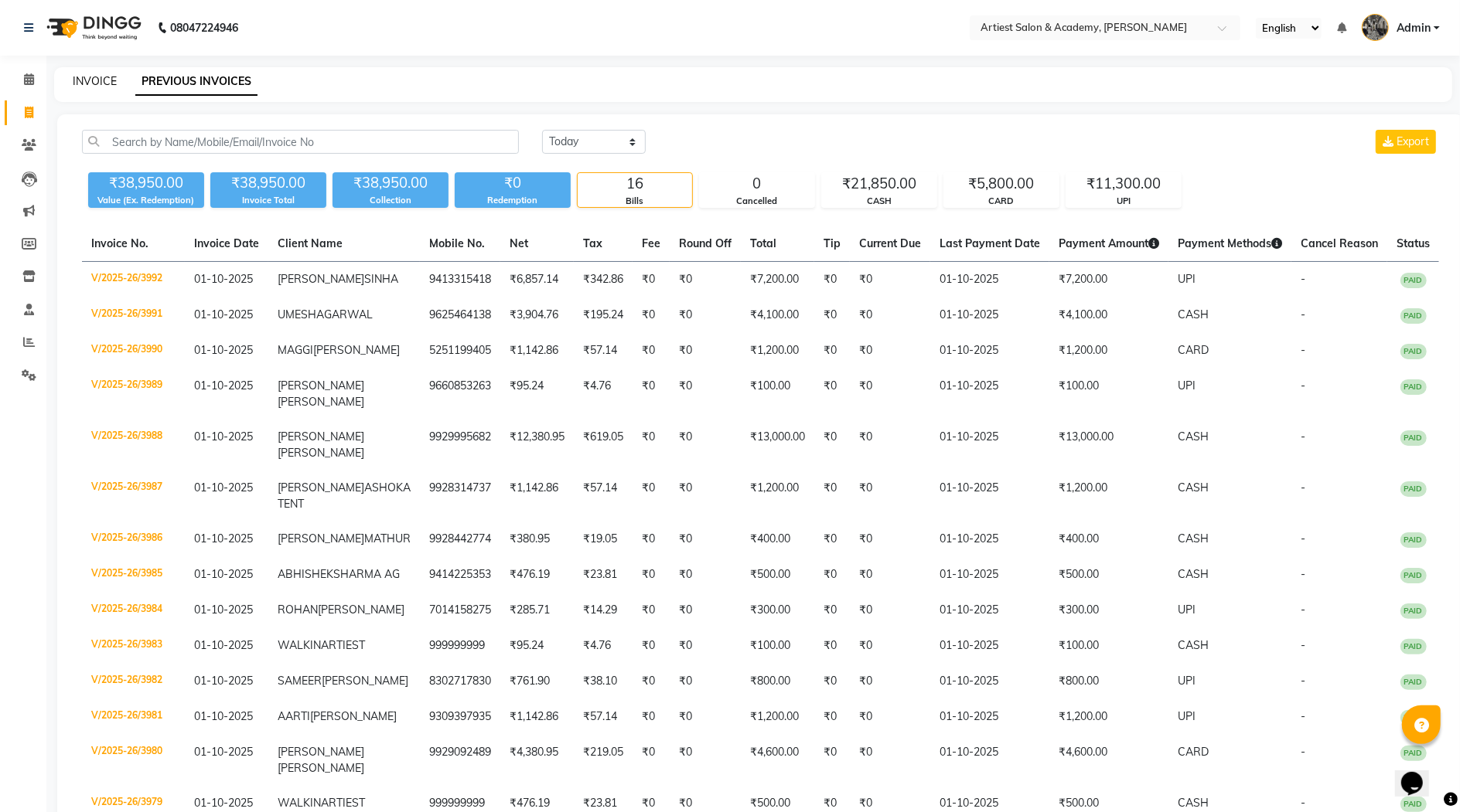
click at [92, 78] on link "INVOICE" at bounding box center [95, 81] width 44 height 14
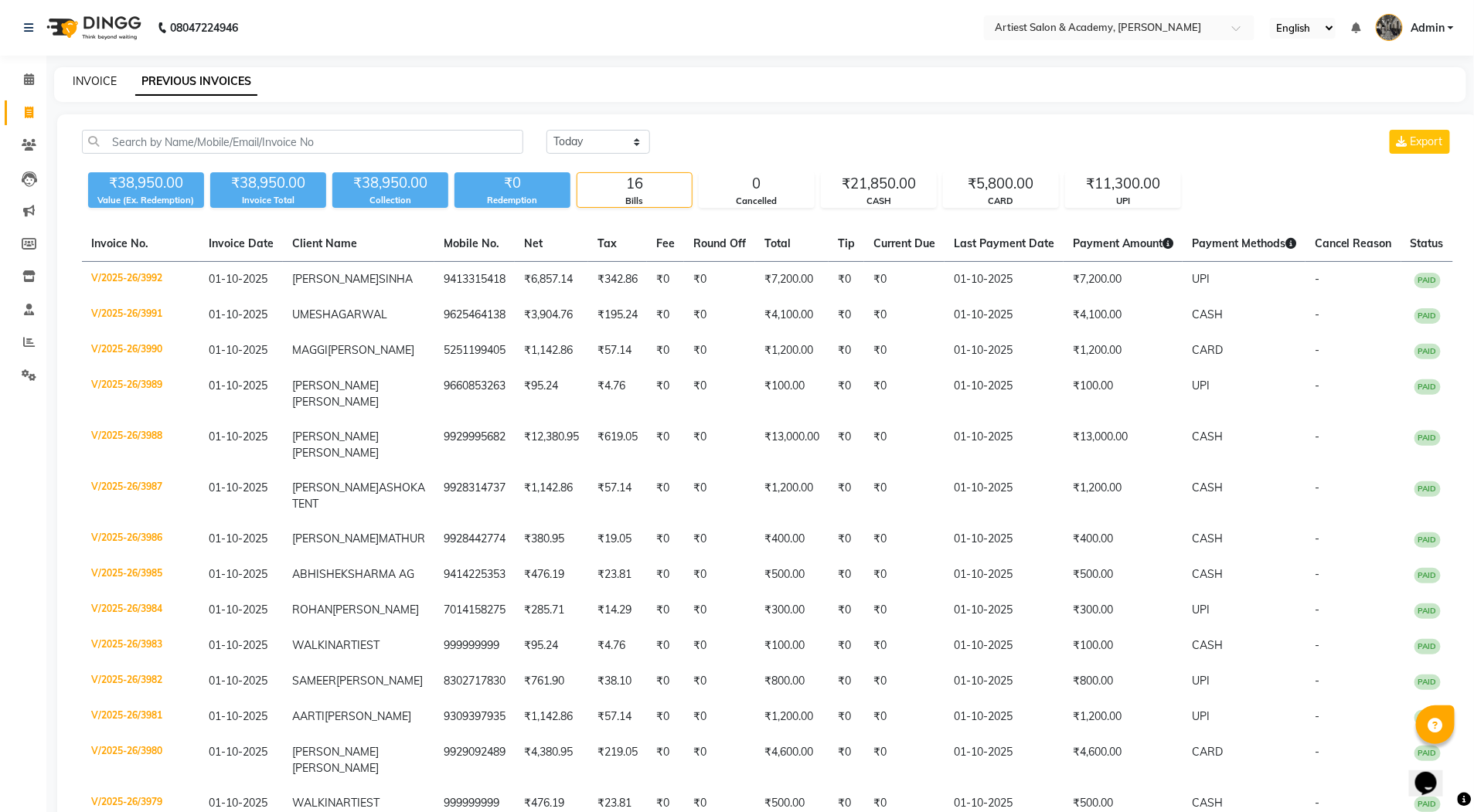
select select "service"
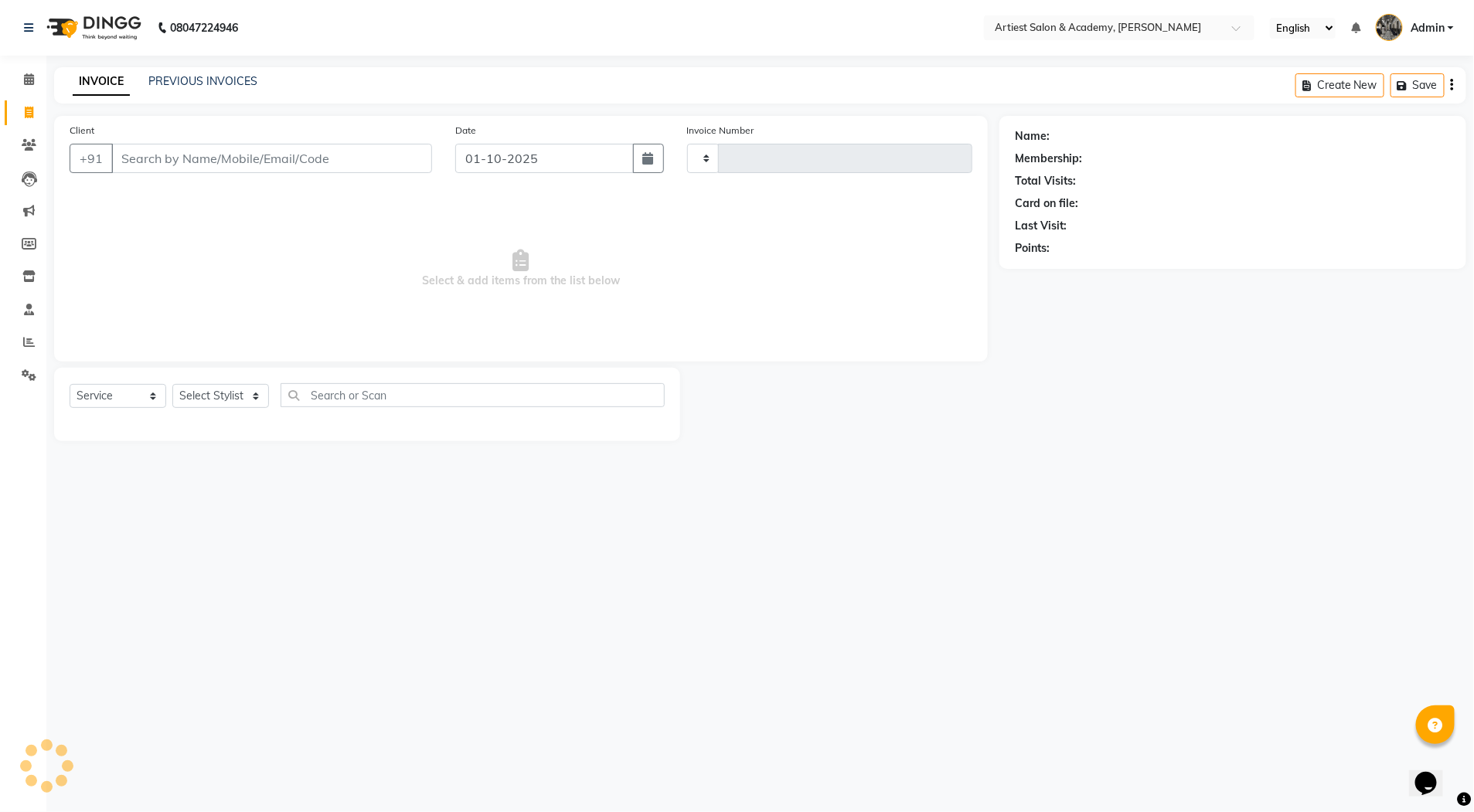
type input "3993"
select select "5123"
click at [203, 77] on link "PREVIOUS INVOICES" at bounding box center [203, 81] width 109 height 14
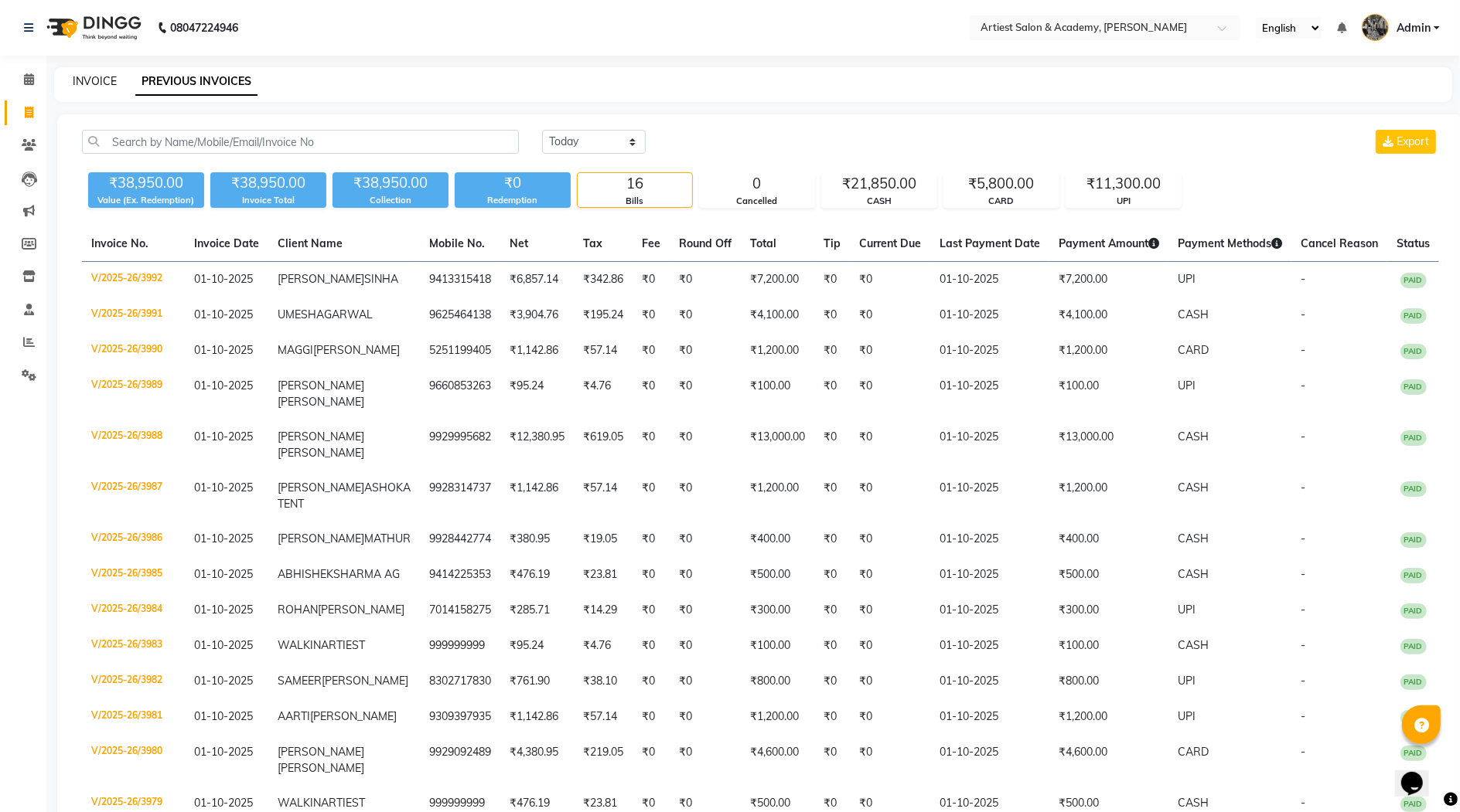
click at [99, 81] on link "INVOICE" at bounding box center [95, 81] width 44 height 14
select select "service"
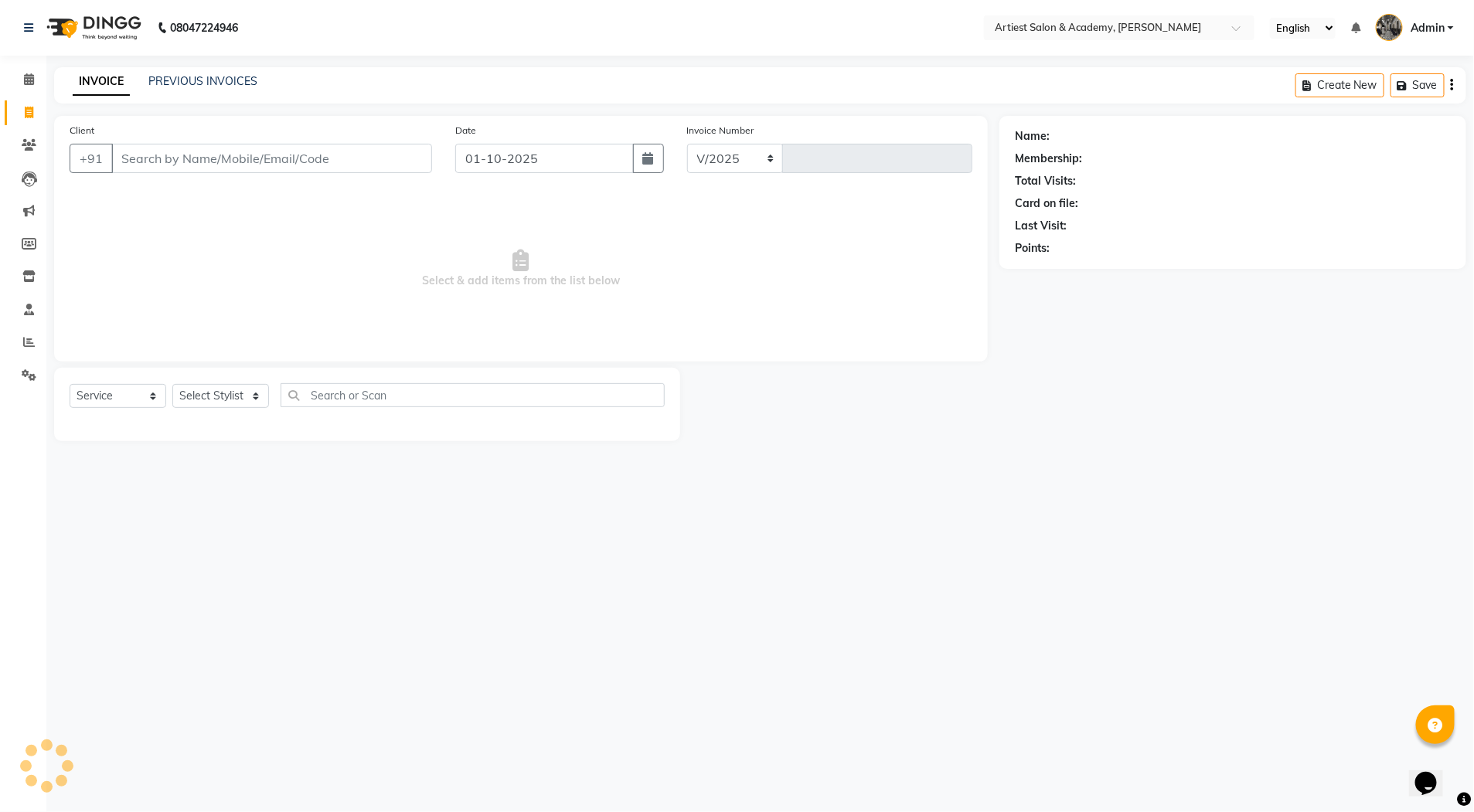
select select "5123"
type input "3993"
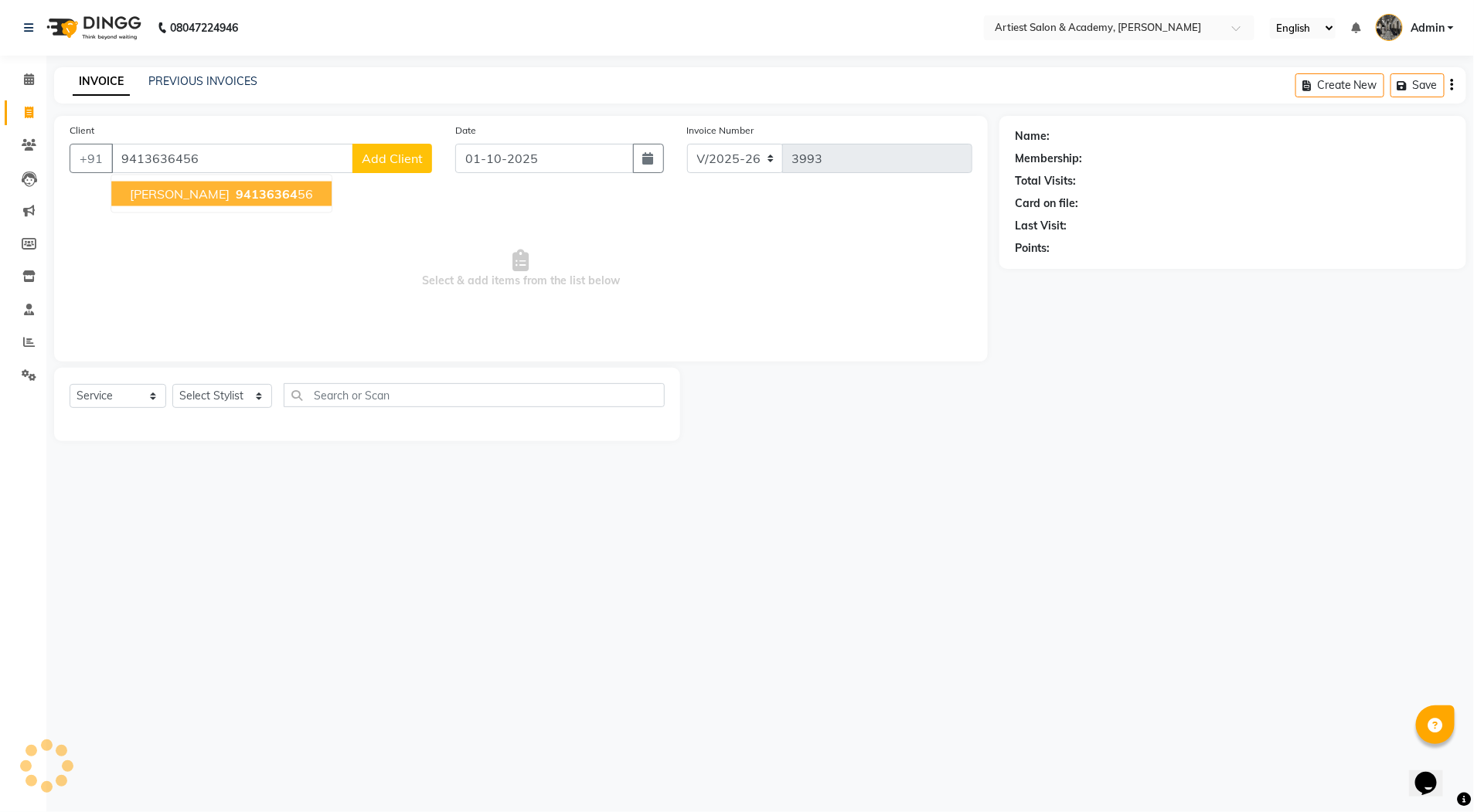
type input "9413636456"
click at [297, 192] on span "94136364" at bounding box center [266, 194] width 61 height 16
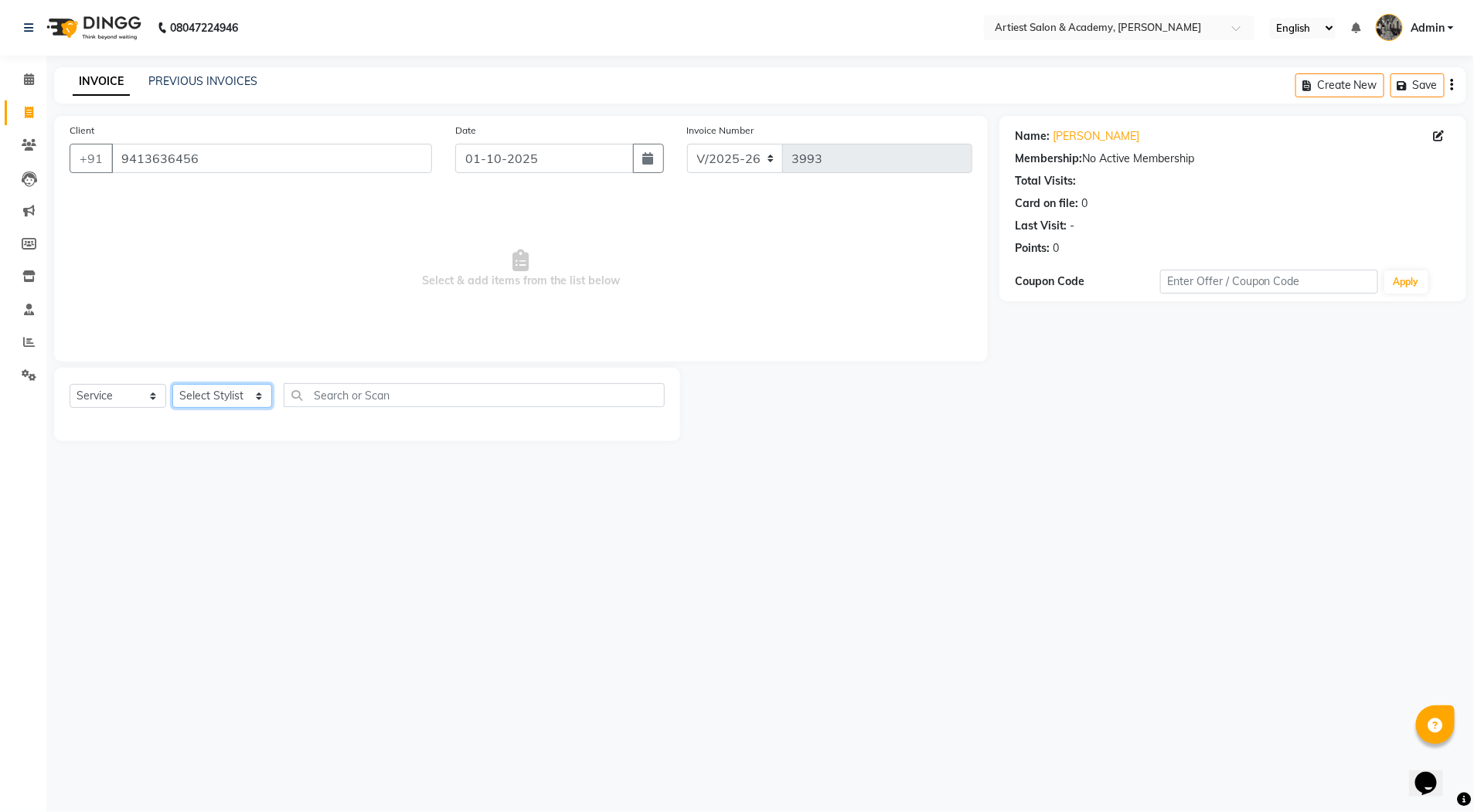
click at [254, 397] on select "Select Stylist [PERSON_NAME] (M) [PERSON_NAME] (F) [PERSON_NAME] DRASHTI [PERSO…" at bounding box center [222, 396] width 99 height 24
select select "33213"
click at [173, 384] on select "Select Stylist [PERSON_NAME] (M) [PERSON_NAME] (F) [PERSON_NAME] DRASHTI [PERSO…" at bounding box center [222, 396] width 99 height 24
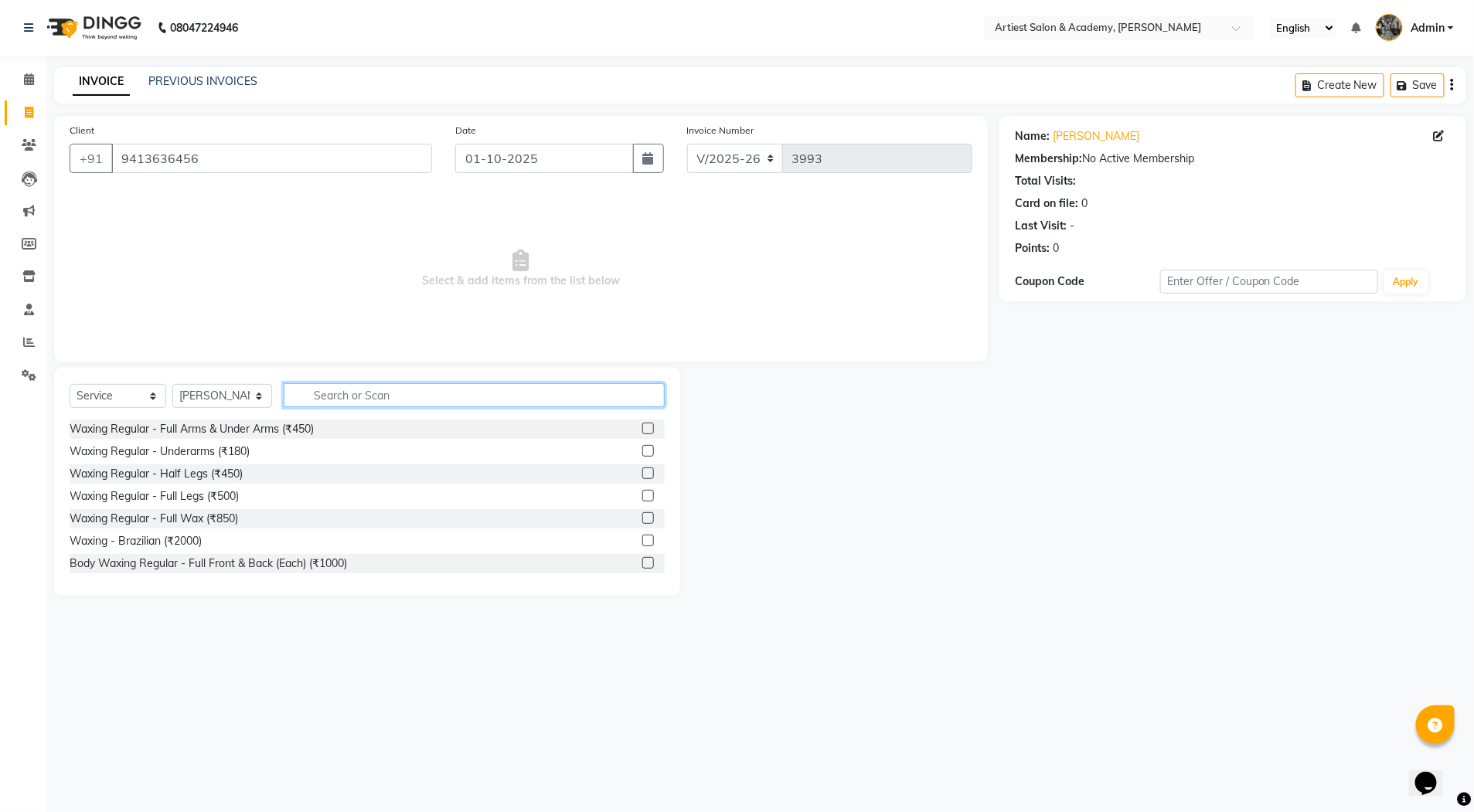
click at [328, 398] on input "text" at bounding box center [474, 395] width 381 height 24
type input "HAIR"
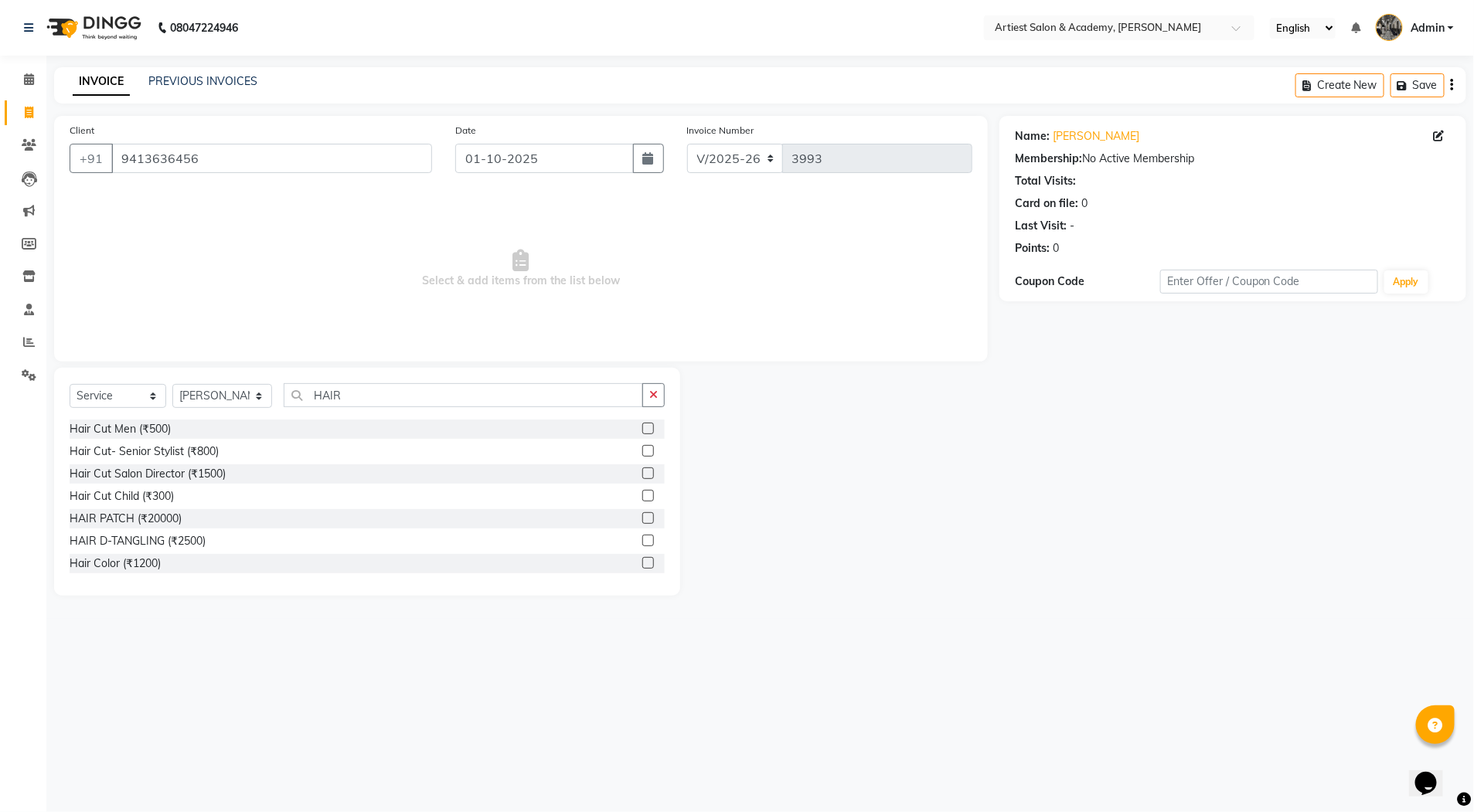
click at [642, 476] on label at bounding box center [648, 474] width 12 height 12
click at [642, 476] on input "checkbox" at bounding box center [647, 474] width 10 height 10
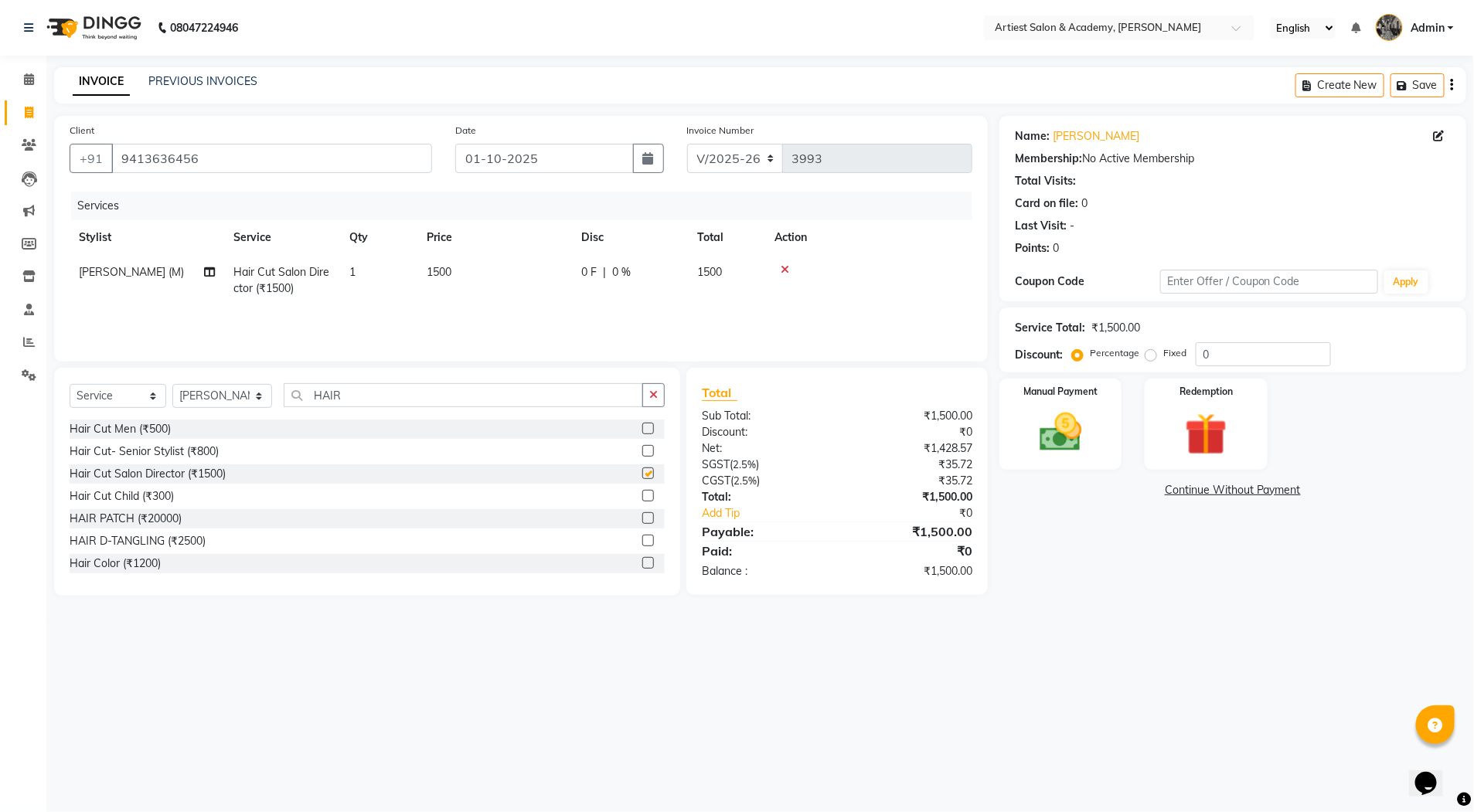
checkbox input "false"
click at [253, 395] on select "Select Stylist [PERSON_NAME] (M) [PERSON_NAME] (F) [PERSON_NAME] DRASHTI [PERSO…" at bounding box center [222, 396] width 99 height 24
select select "90981"
click at [173, 384] on select "Select Stylist [PERSON_NAME] (M) [PERSON_NAME] (F) [PERSON_NAME] DRASHTI [PERSO…" at bounding box center [222, 396] width 99 height 24
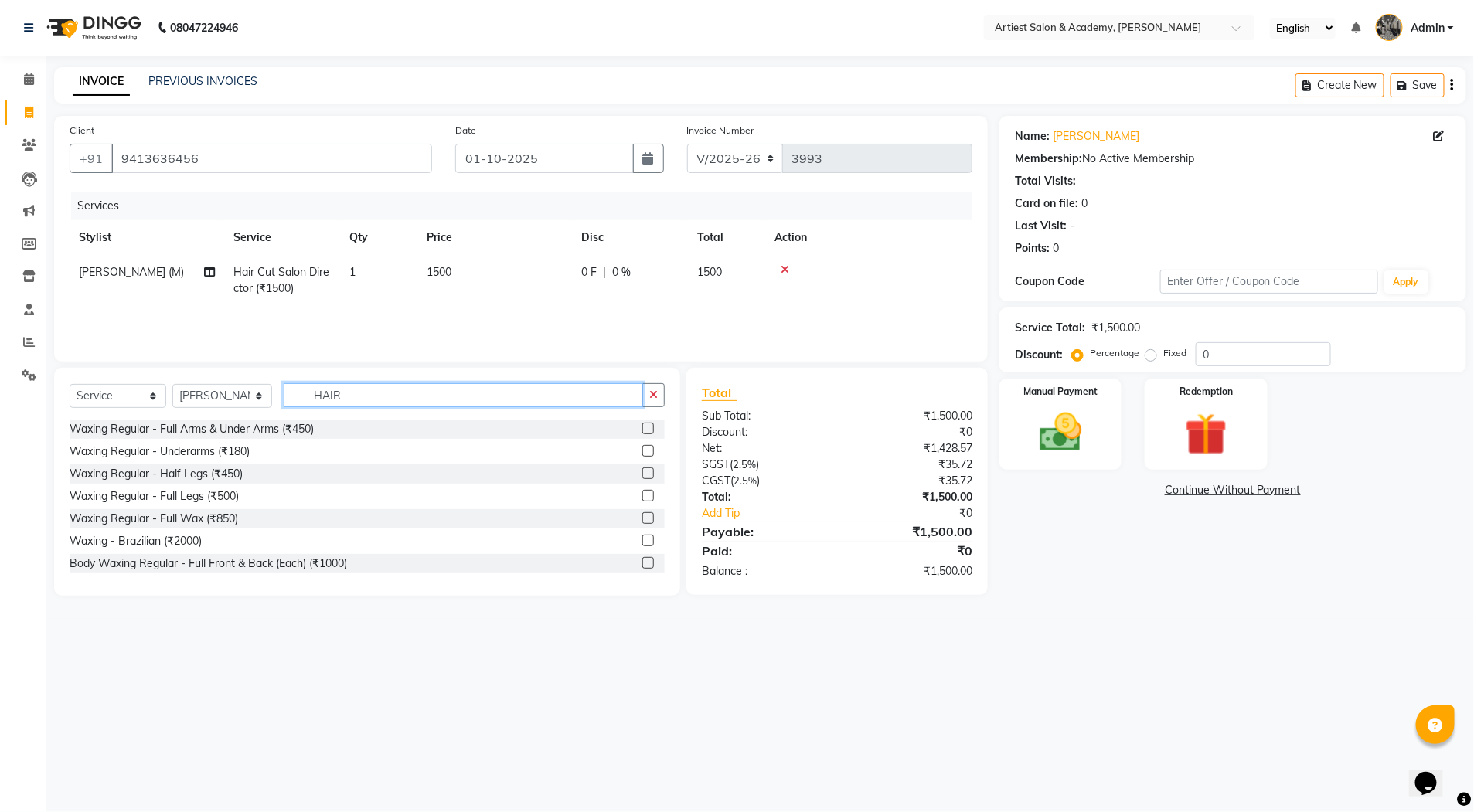
click at [367, 401] on input "HAIR" at bounding box center [463, 395] width 360 height 24
type input "H"
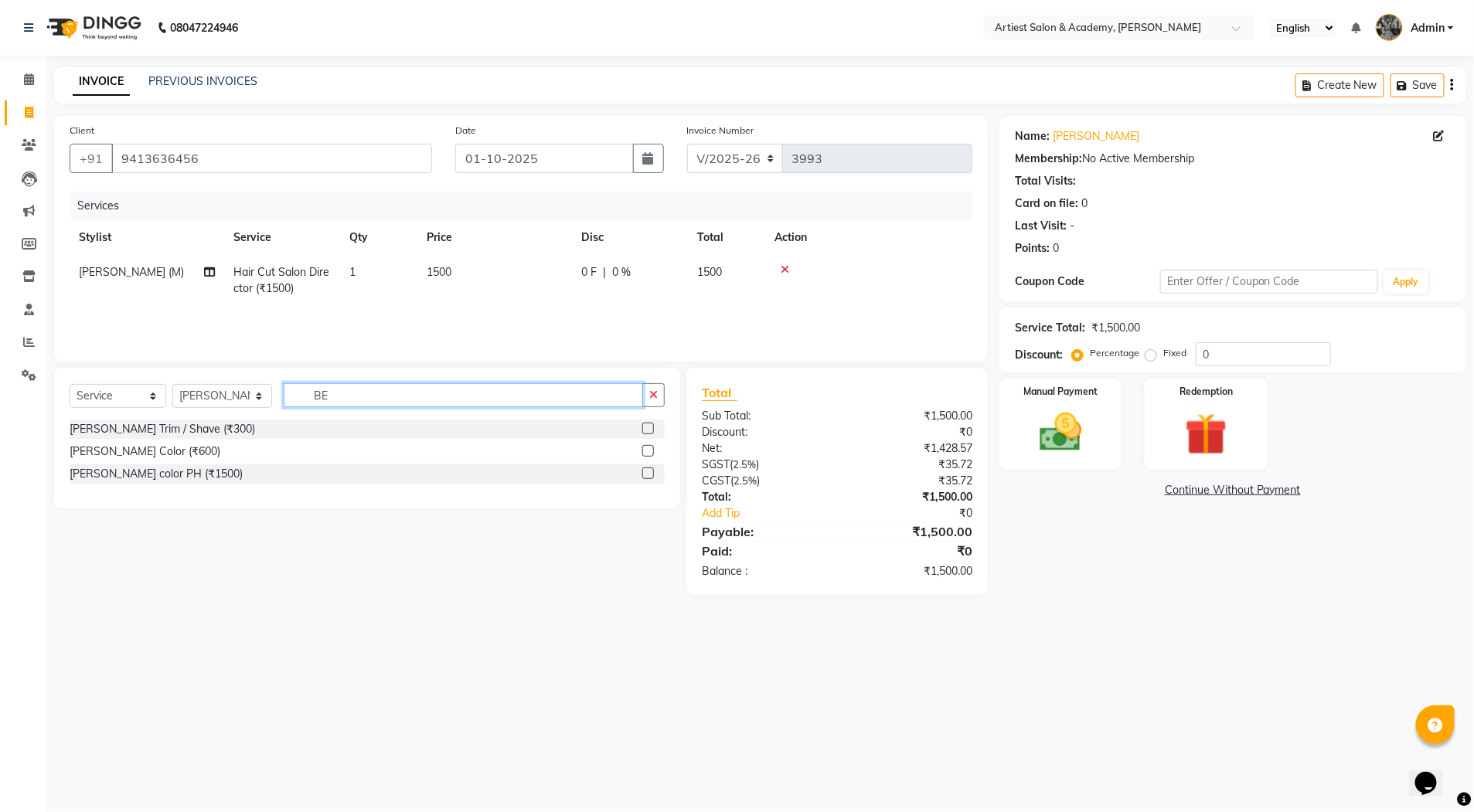
type input "BE"
click at [648, 430] on label at bounding box center [648, 429] width 12 height 12
click at [648, 430] on input "checkbox" at bounding box center [647, 429] width 10 height 10
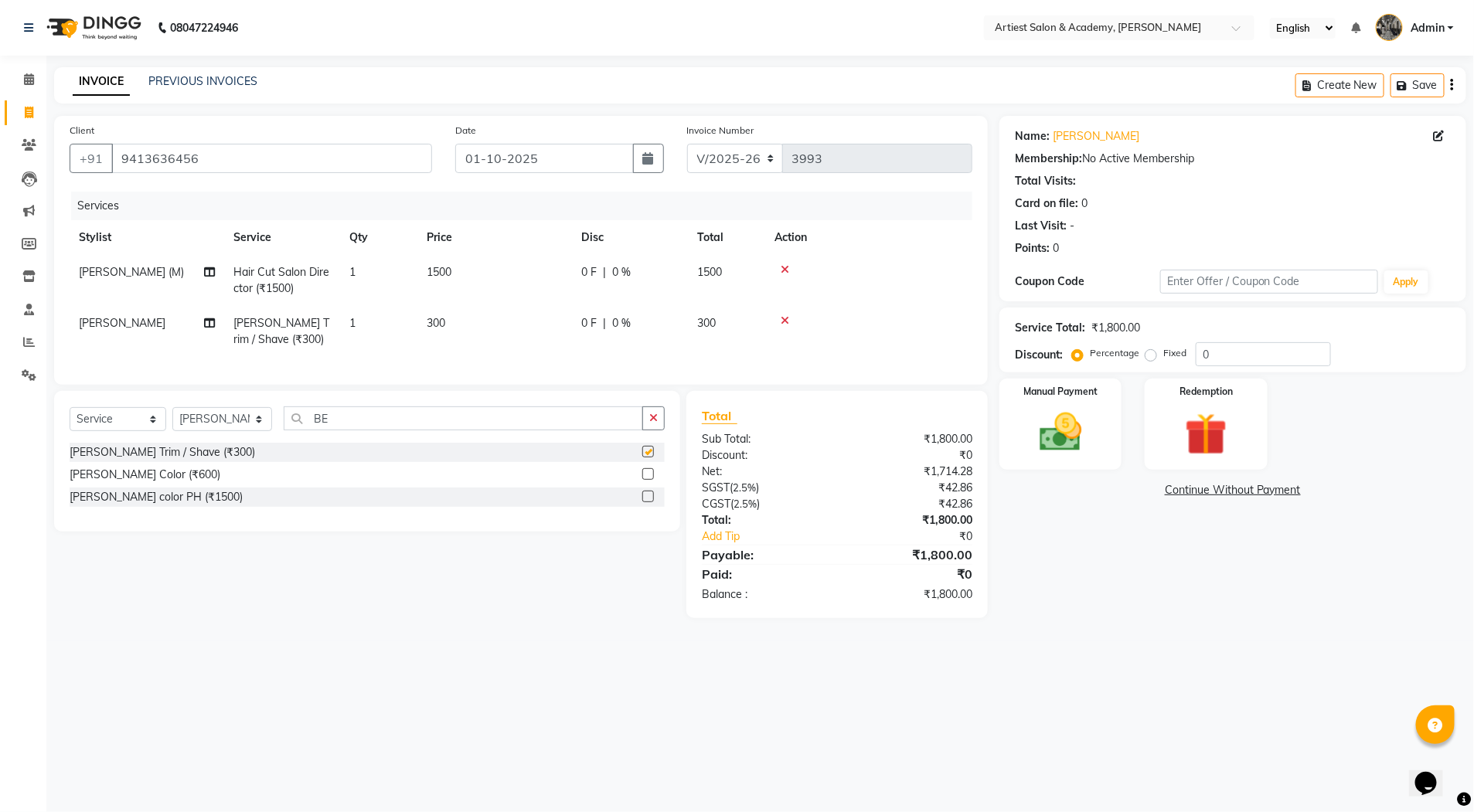
checkbox input "false"
click at [432, 323] on span "300" at bounding box center [436, 323] width 19 height 14
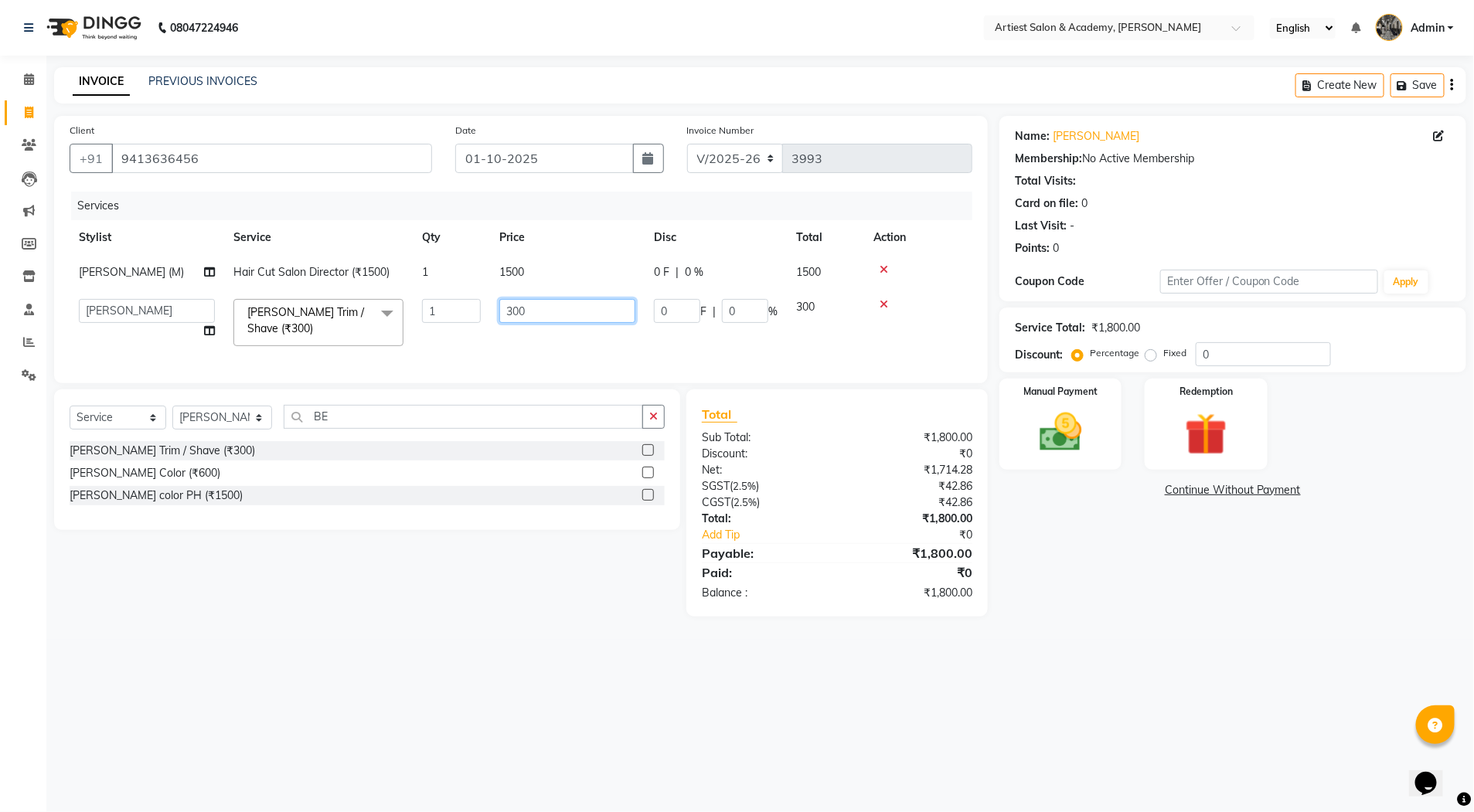
click at [511, 306] on input "300" at bounding box center [567, 311] width 136 height 24
type input "500"
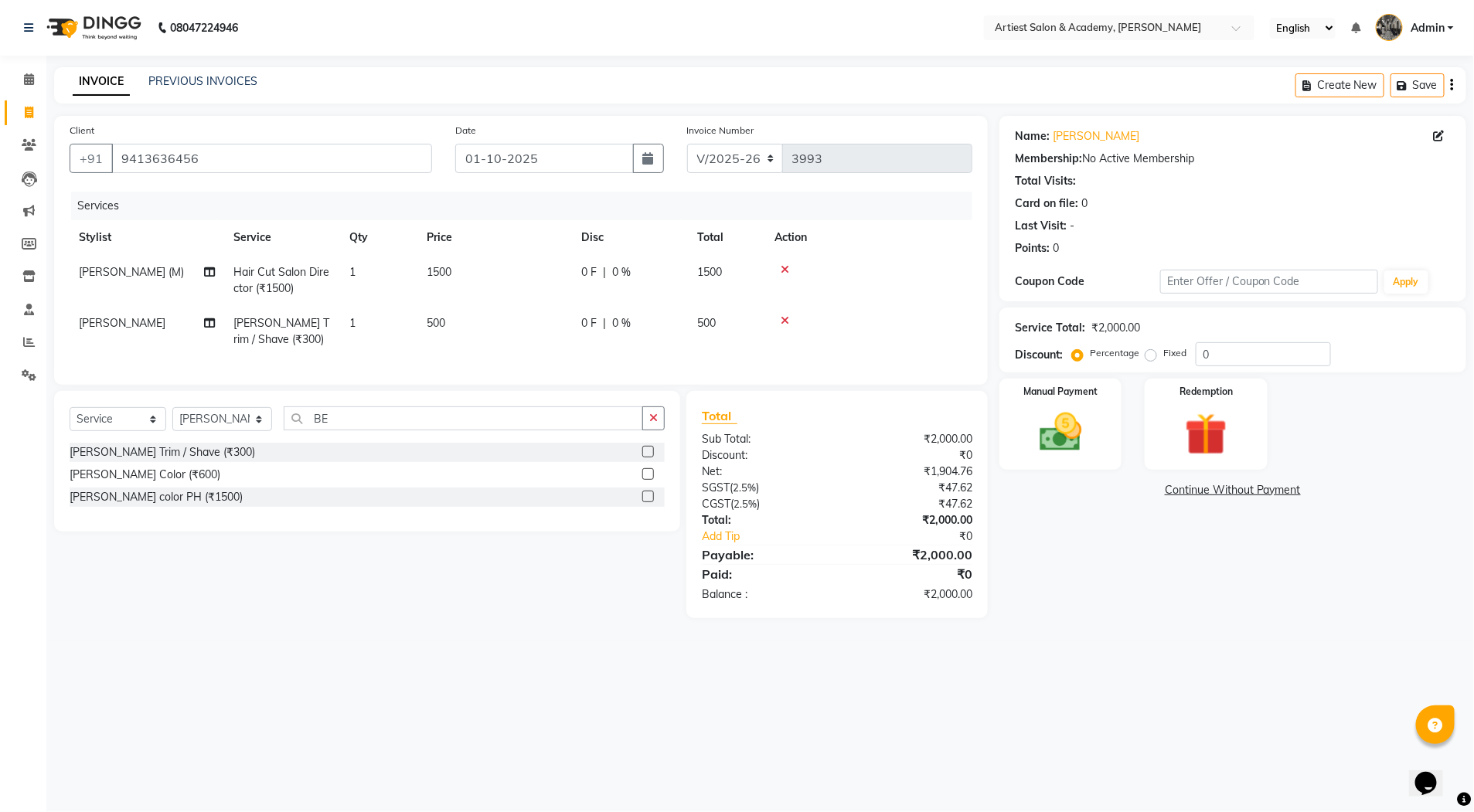
click at [1193, 634] on main "INVOICE PREVIOUS INVOICES Create New Save Client +91 9413636456 Date 01-10-2025…" at bounding box center [760, 354] width 1428 height 574
click at [252, 431] on select "Select Stylist [PERSON_NAME] (M) [PERSON_NAME] (F) [PERSON_NAME] DRASHTI [PERSO…" at bounding box center [222, 419] width 99 height 24
select select "33212"
click at [173, 423] on select "Select Stylist [PERSON_NAME] (M) [PERSON_NAME] (F) [PERSON_NAME] DRASHTI [PERSO…" at bounding box center [222, 419] width 99 height 24
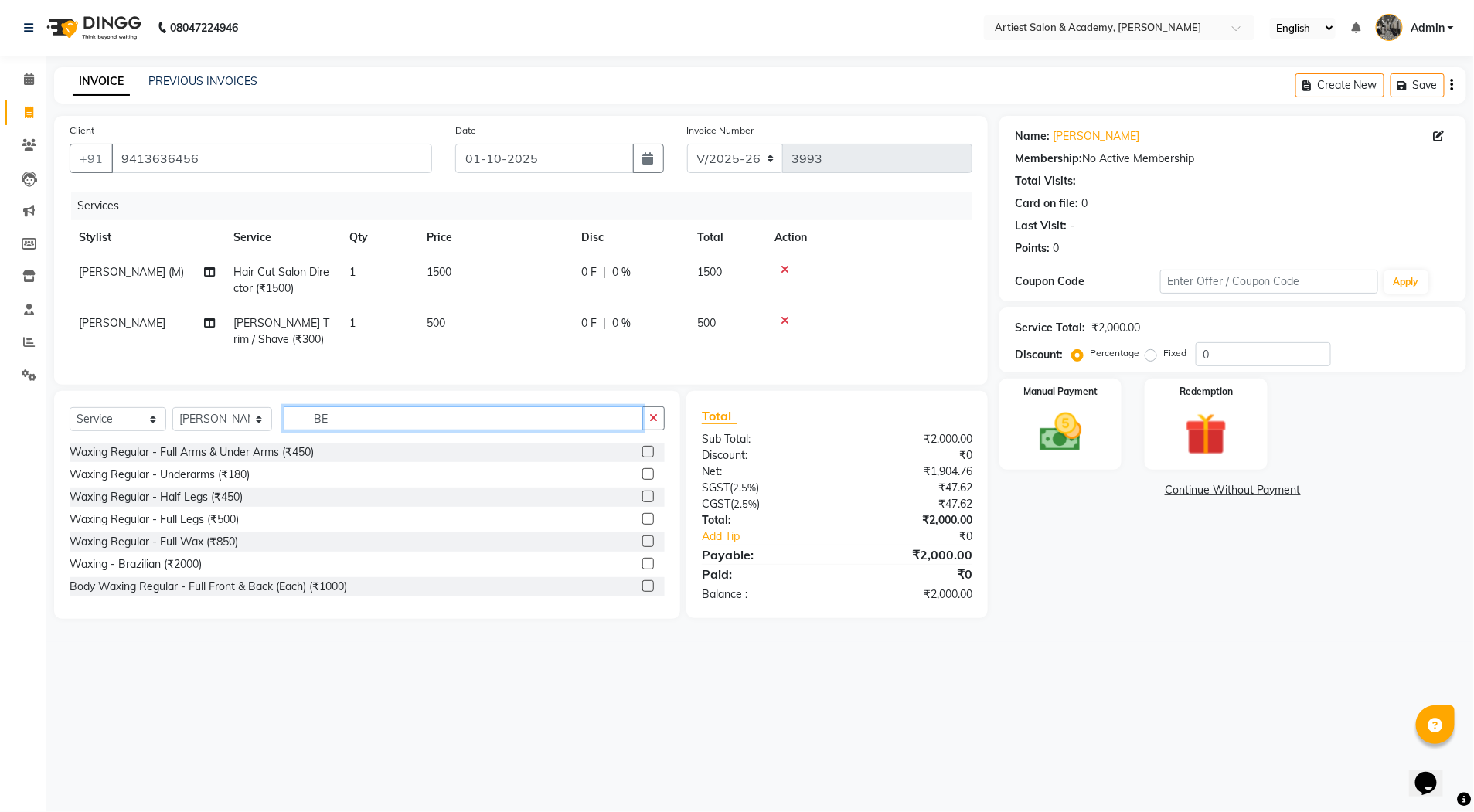
click at [378, 431] on input "BE" at bounding box center [463, 418] width 360 height 24
type input "B"
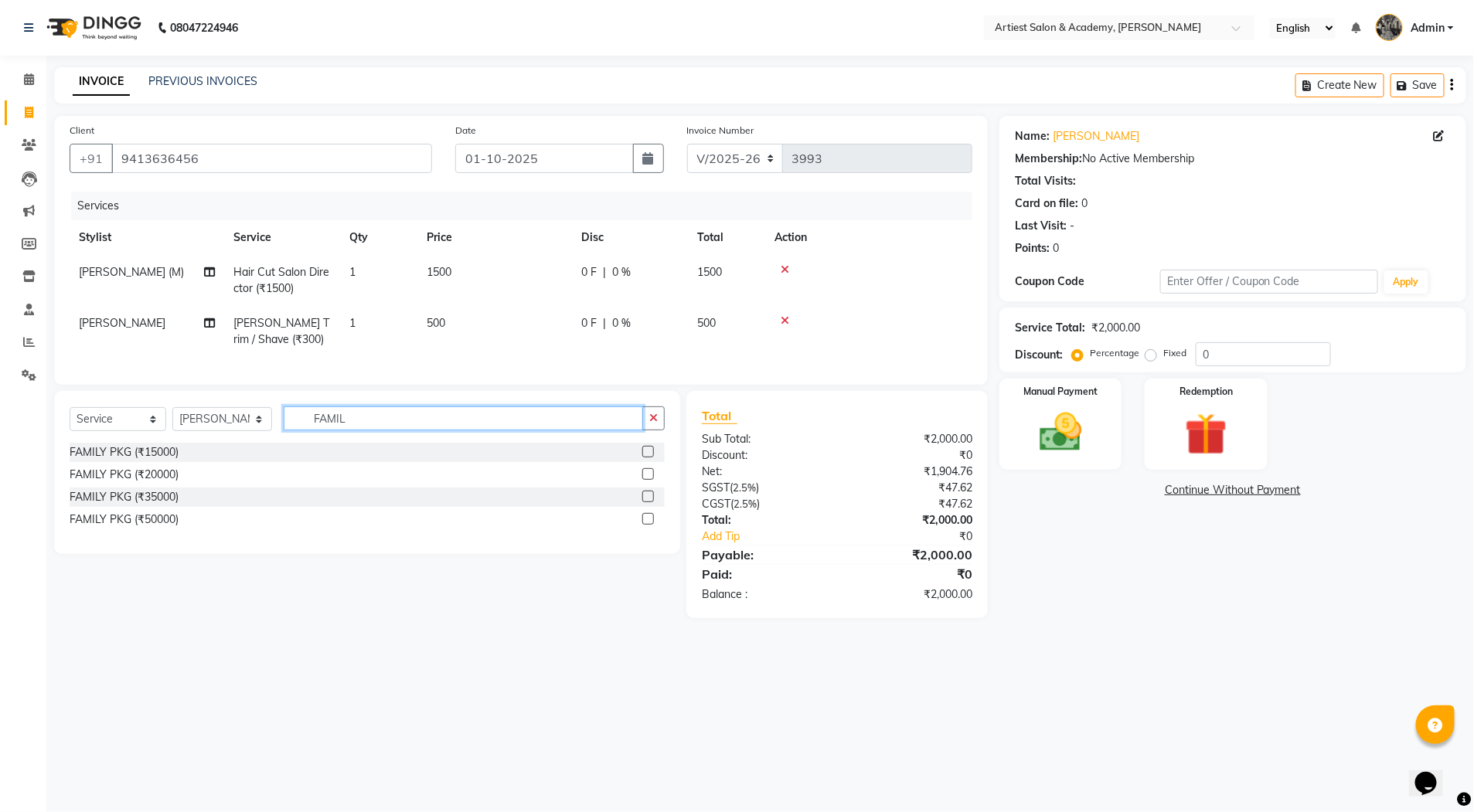
type input "FAMIL"
click at [651, 480] on label at bounding box center [648, 475] width 12 height 12
click at [651, 480] on input "checkbox" at bounding box center [647, 475] width 10 height 10
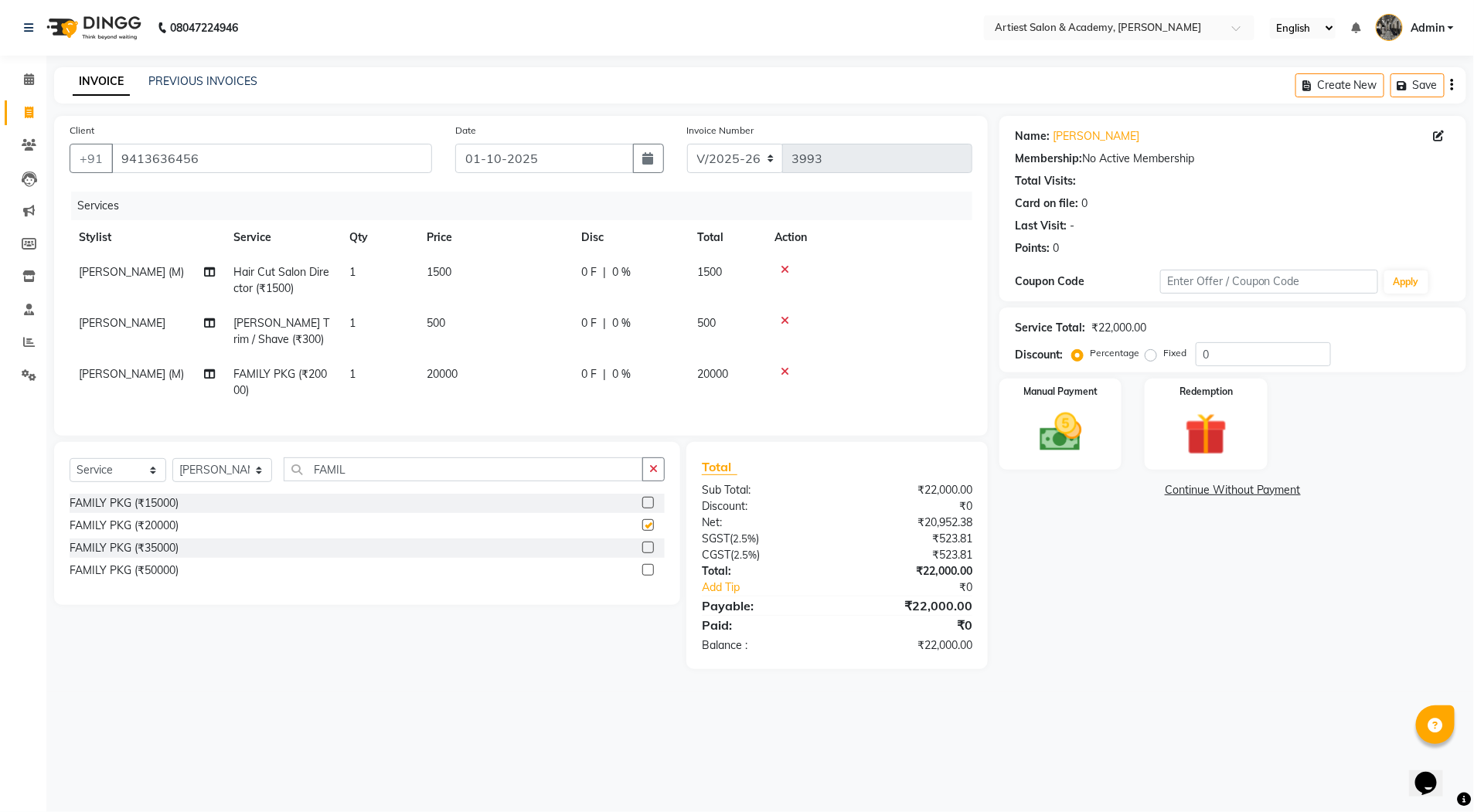
checkbox input "false"
click at [435, 367] on span "20000" at bounding box center [443, 374] width 31 height 14
select select "33212"
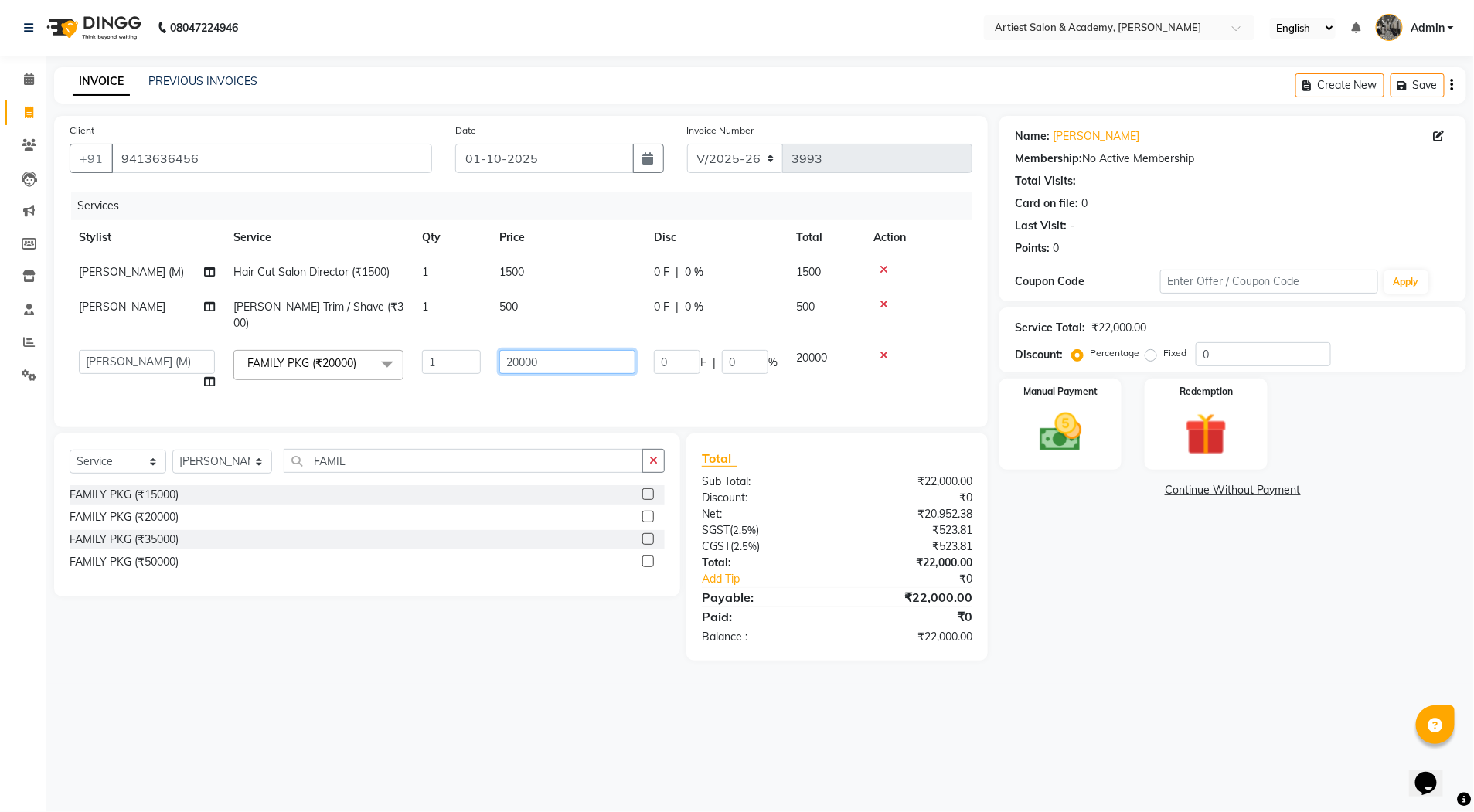
drag, startPoint x: 518, startPoint y: 345, endPoint x: 530, endPoint y: 402, distance: 58.2
click at [517, 350] on input "20000" at bounding box center [567, 362] width 136 height 24
type input "18000"
click at [1071, 548] on div "Name: Naresh Choudhary Membership: No Active Membership Total Visits: Card on f…" at bounding box center [1238, 388] width 479 height 545
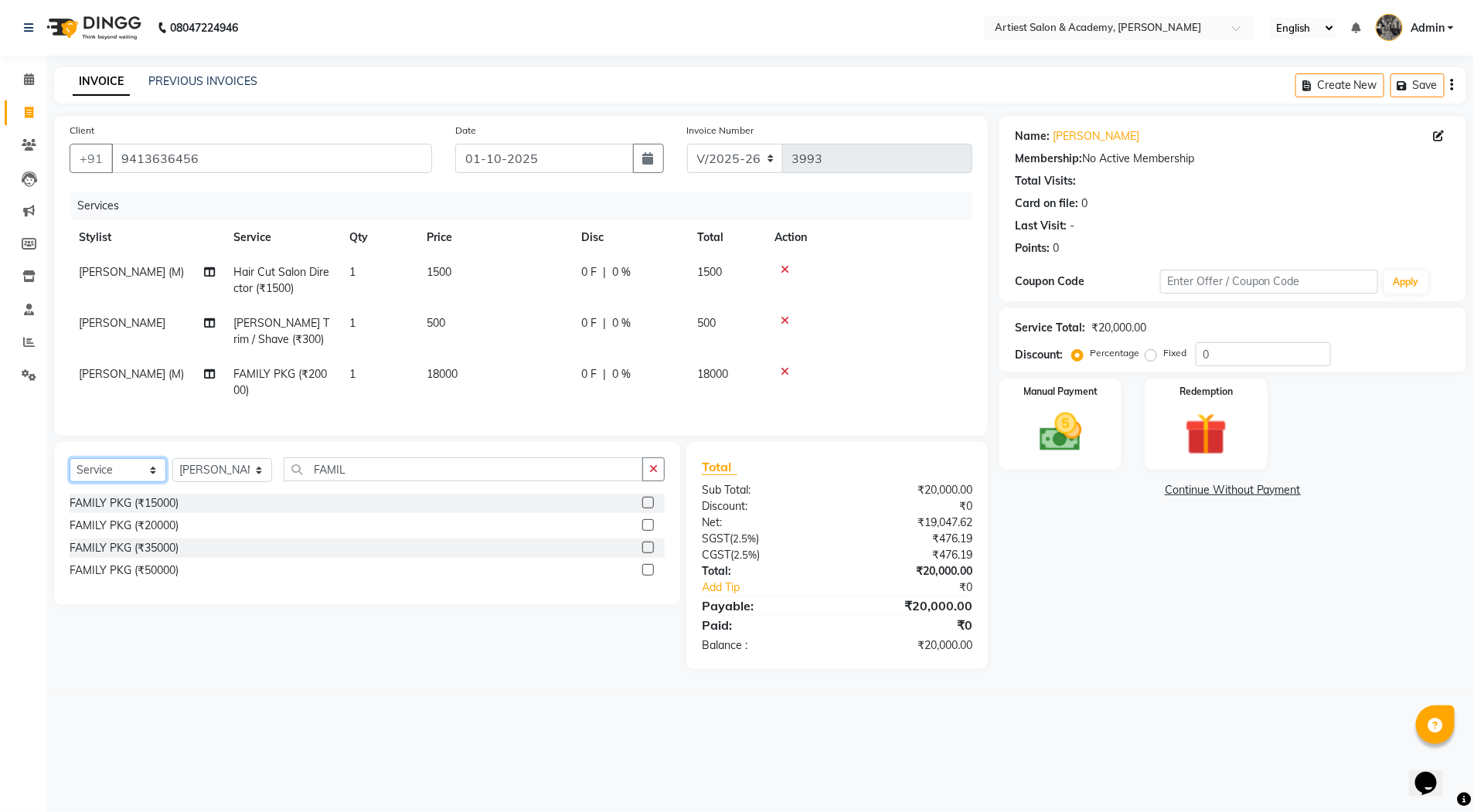
click at [150, 480] on select "Select Service Product Membership Package Voucher Prepaid Gift Card" at bounding box center [117, 470] width 97 height 24
select select "product"
click at [69, 473] on select "Select Service Product Membership Package Voucher Prepaid Gift Card" at bounding box center [117, 470] width 97 height 24
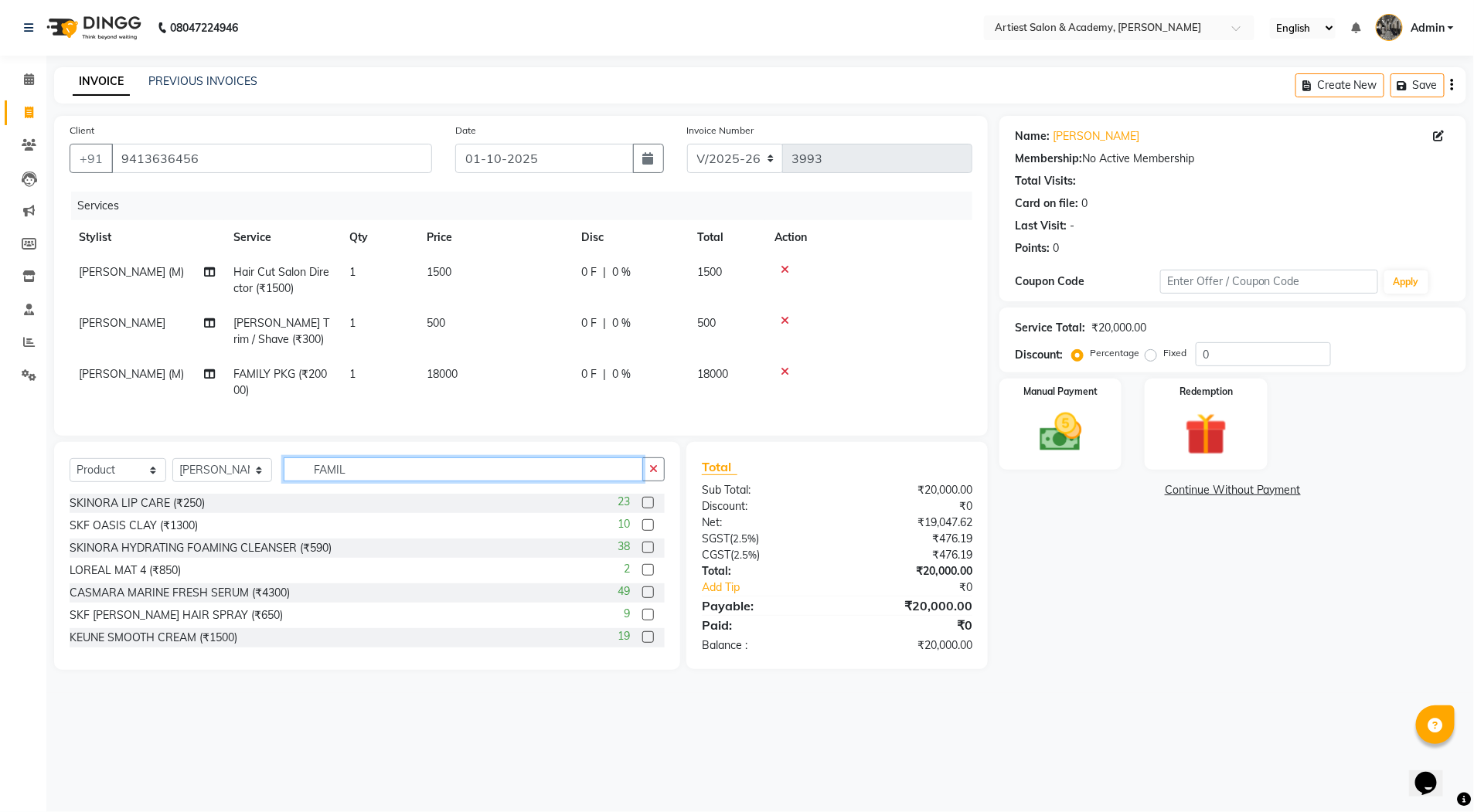
click at [354, 482] on input "FAMIL" at bounding box center [463, 469] width 360 height 24
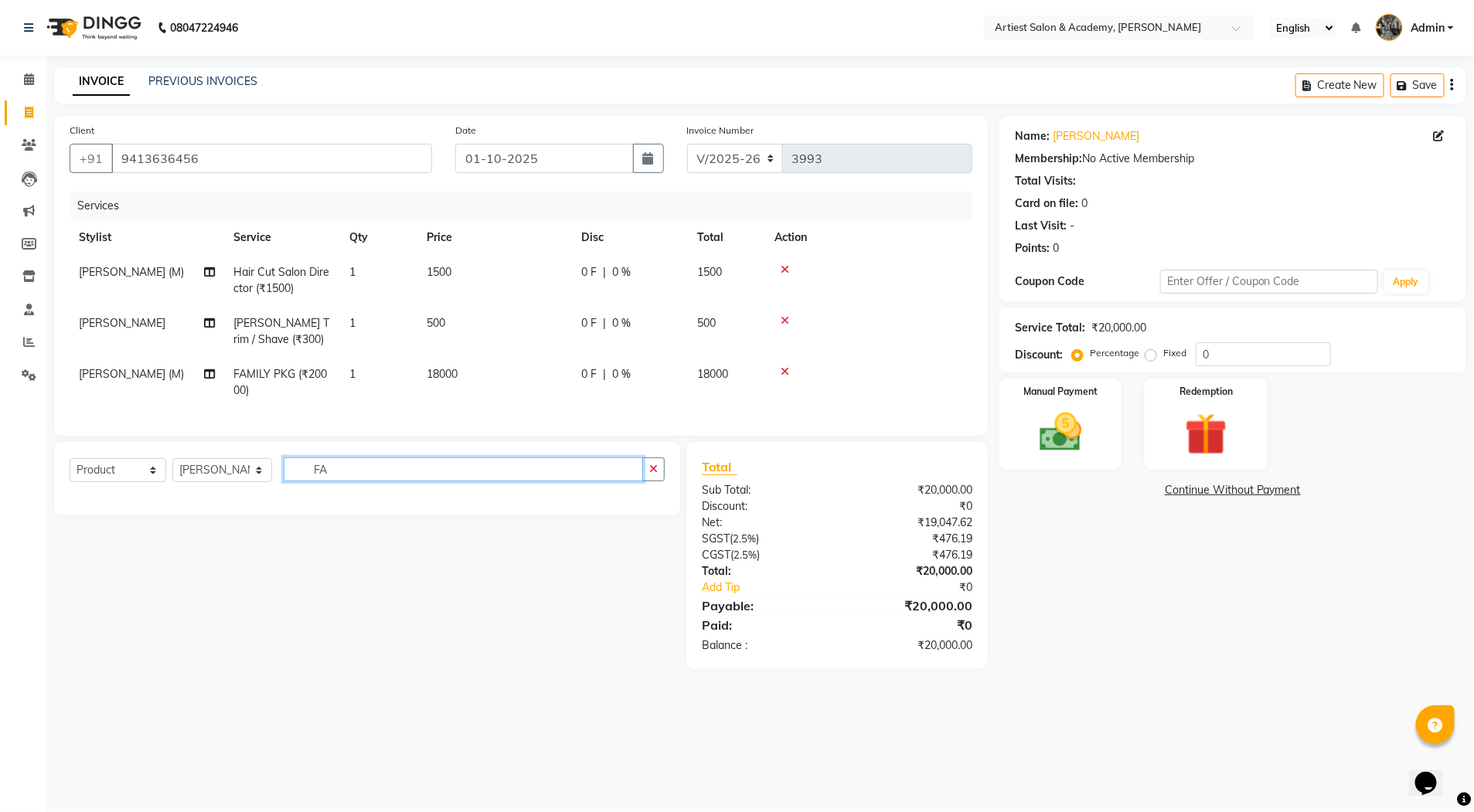
type input "F"
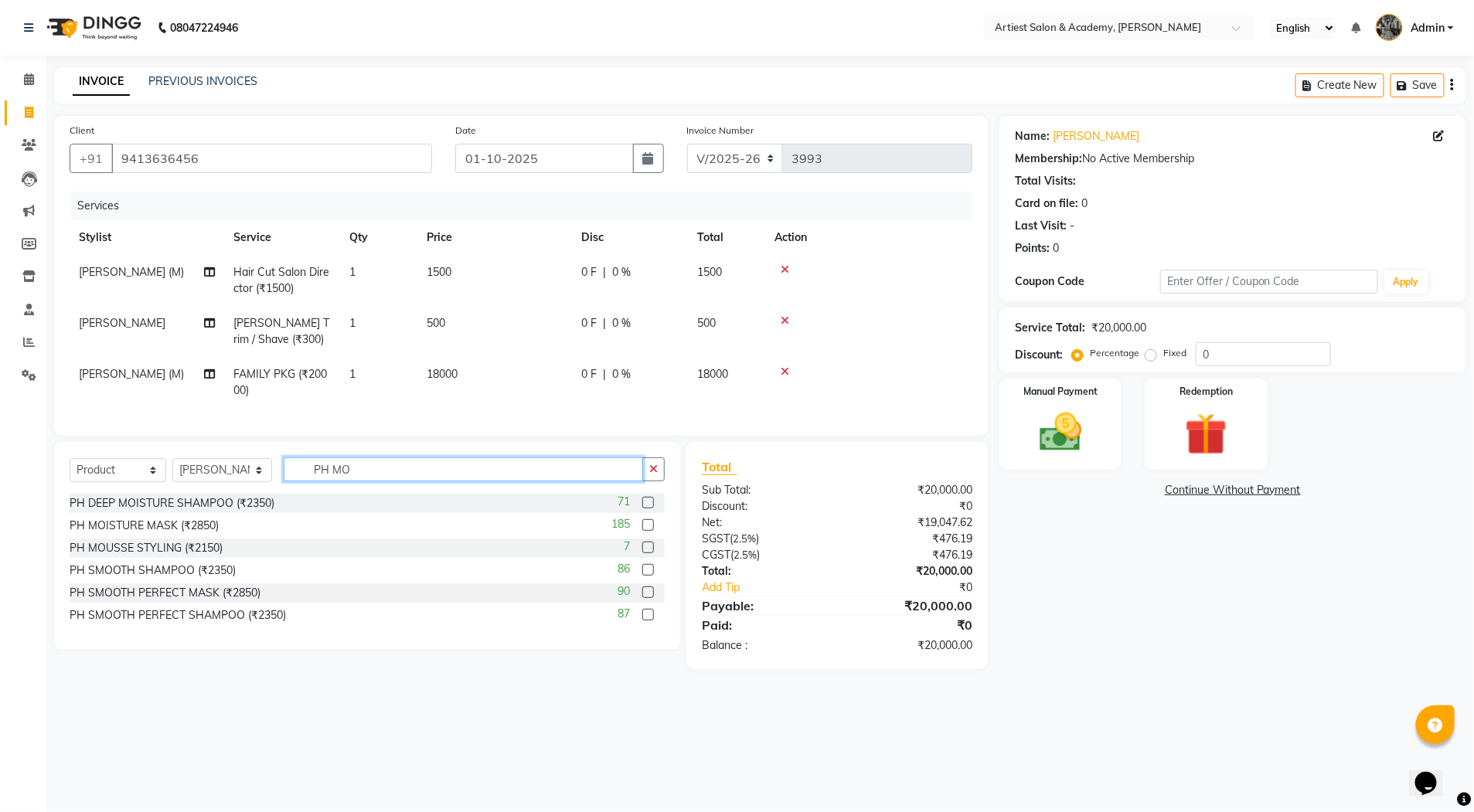
type input "PH MO"
click at [648, 509] on label at bounding box center [648, 503] width 12 height 12
click at [648, 509] on input "checkbox" at bounding box center [647, 503] width 10 height 10
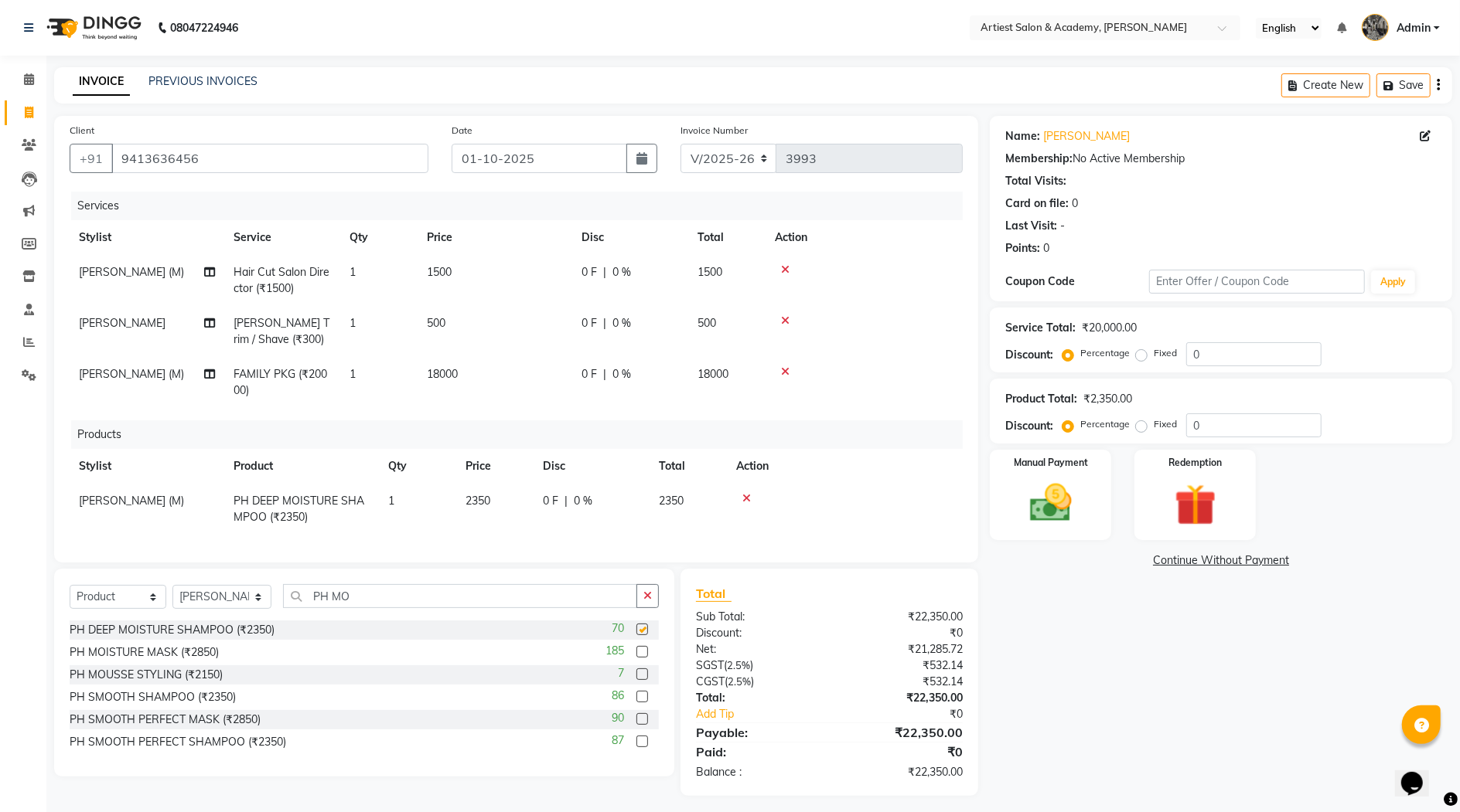
checkbox input "false"
click at [476, 502] on span "2350" at bounding box center [477, 501] width 24 height 14
select select "33212"
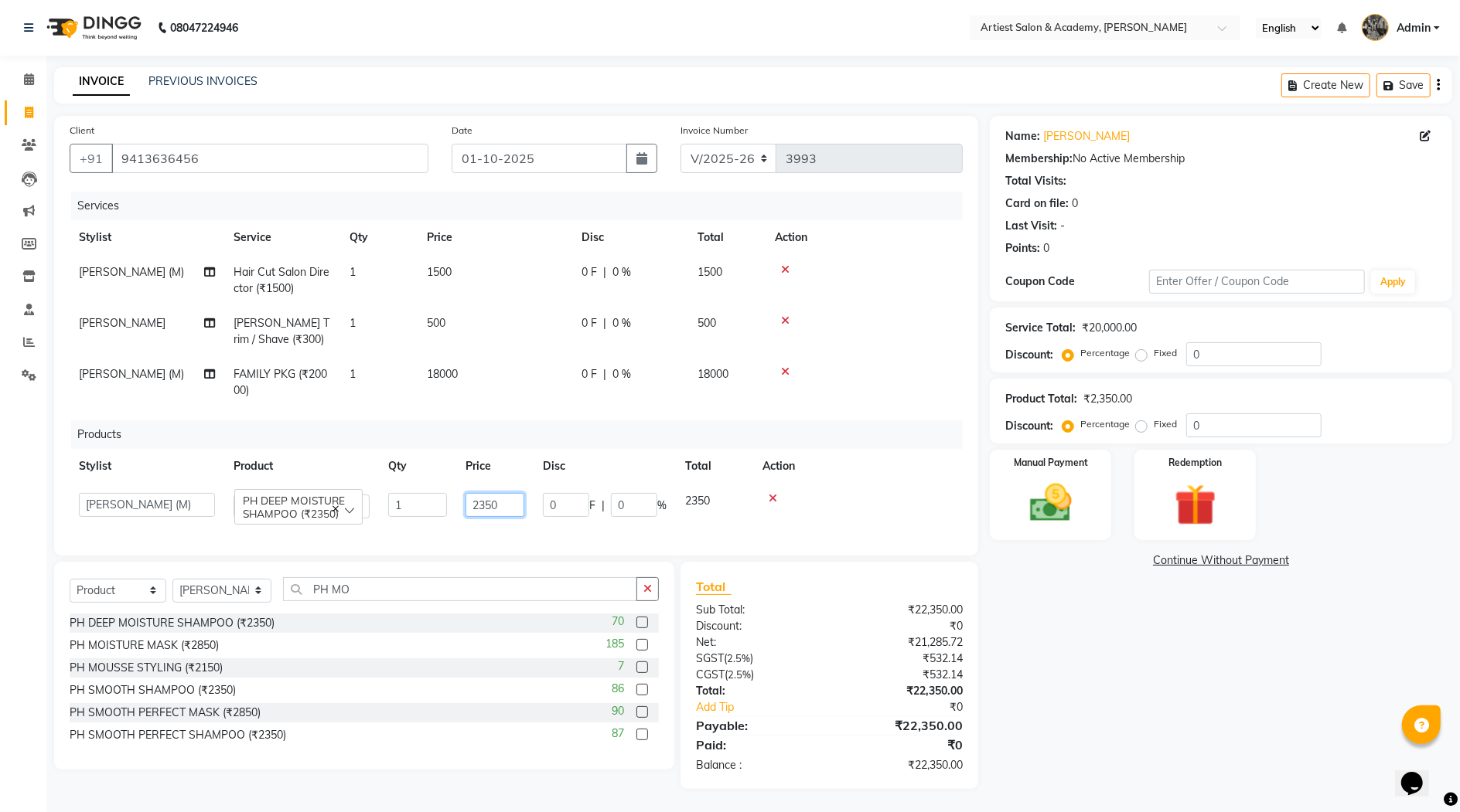
drag, startPoint x: 487, startPoint y: 504, endPoint x: 493, endPoint y: 517, distance: 14.3
click at [486, 504] on input "2350" at bounding box center [494, 505] width 59 height 24
drag, startPoint x: 495, startPoint y: 502, endPoint x: 519, endPoint y: 510, distance: 25.3
click at [495, 503] on input "250" at bounding box center [494, 505] width 59 height 24
type input "2500"
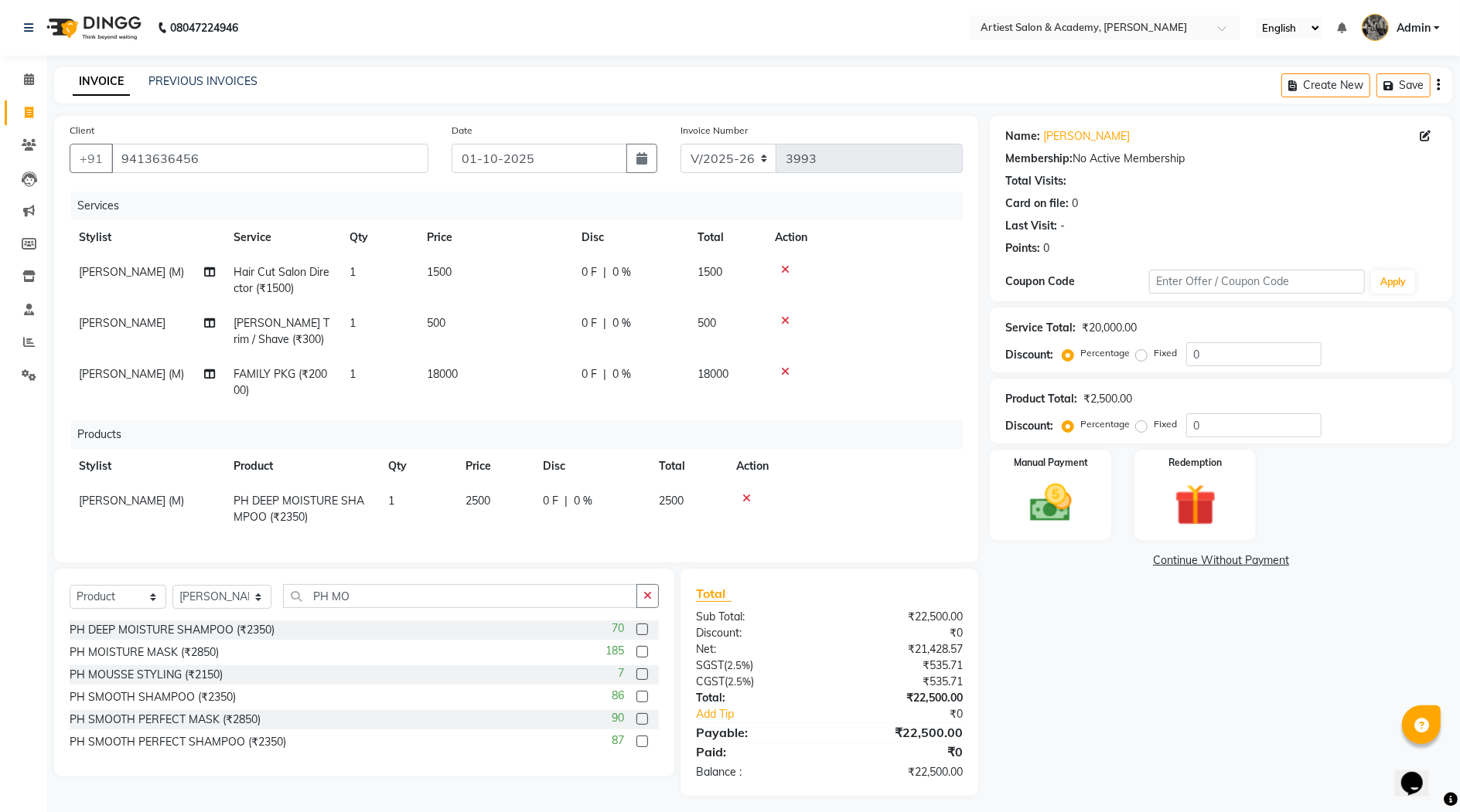
click at [1054, 622] on div "Name: Naresh Choudhary Membership: No Active Membership Total Visits: Card on f…" at bounding box center [1227, 456] width 474 height 680
click at [255, 609] on select "Select Stylist [PERSON_NAME] (M) [PERSON_NAME] (F) [PERSON_NAME] DRASHTI [PERSO…" at bounding box center [222, 597] width 99 height 24
select select "33213"
click at [173, 599] on select "Select Stylist [PERSON_NAME] (M) [PERSON_NAME] (F) [PERSON_NAME] DRASHTI [PERSO…" at bounding box center [222, 597] width 99 height 24
click at [361, 608] on input "PH MO" at bounding box center [459, 596] width 353 height 24
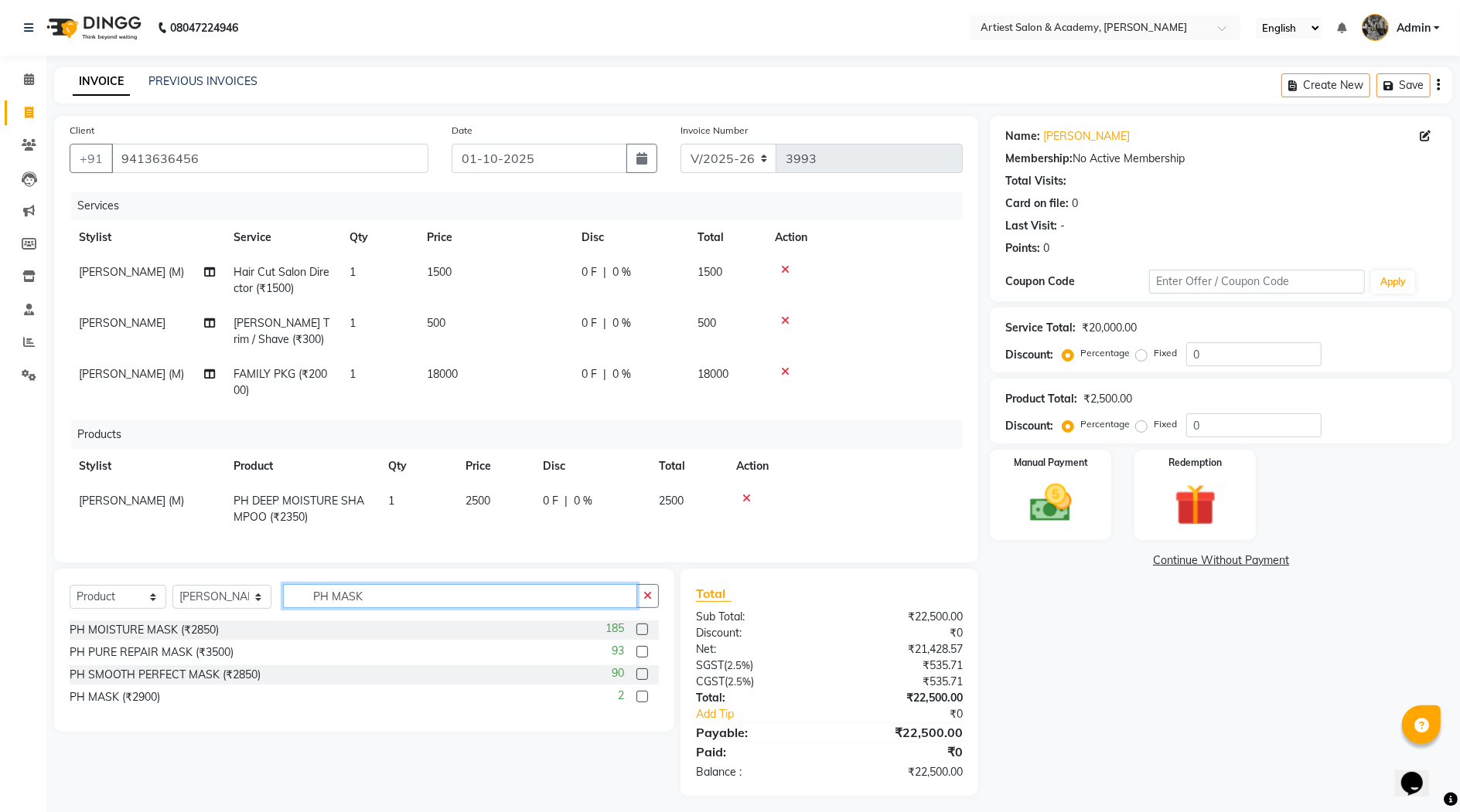
type input "PH MASK"
click at [641, 636] on label at bounding box center [643, 630] width 12 height 12
click at [641, 636] on input "checkbox" at bounding box center [642, 631] width 10 height 10
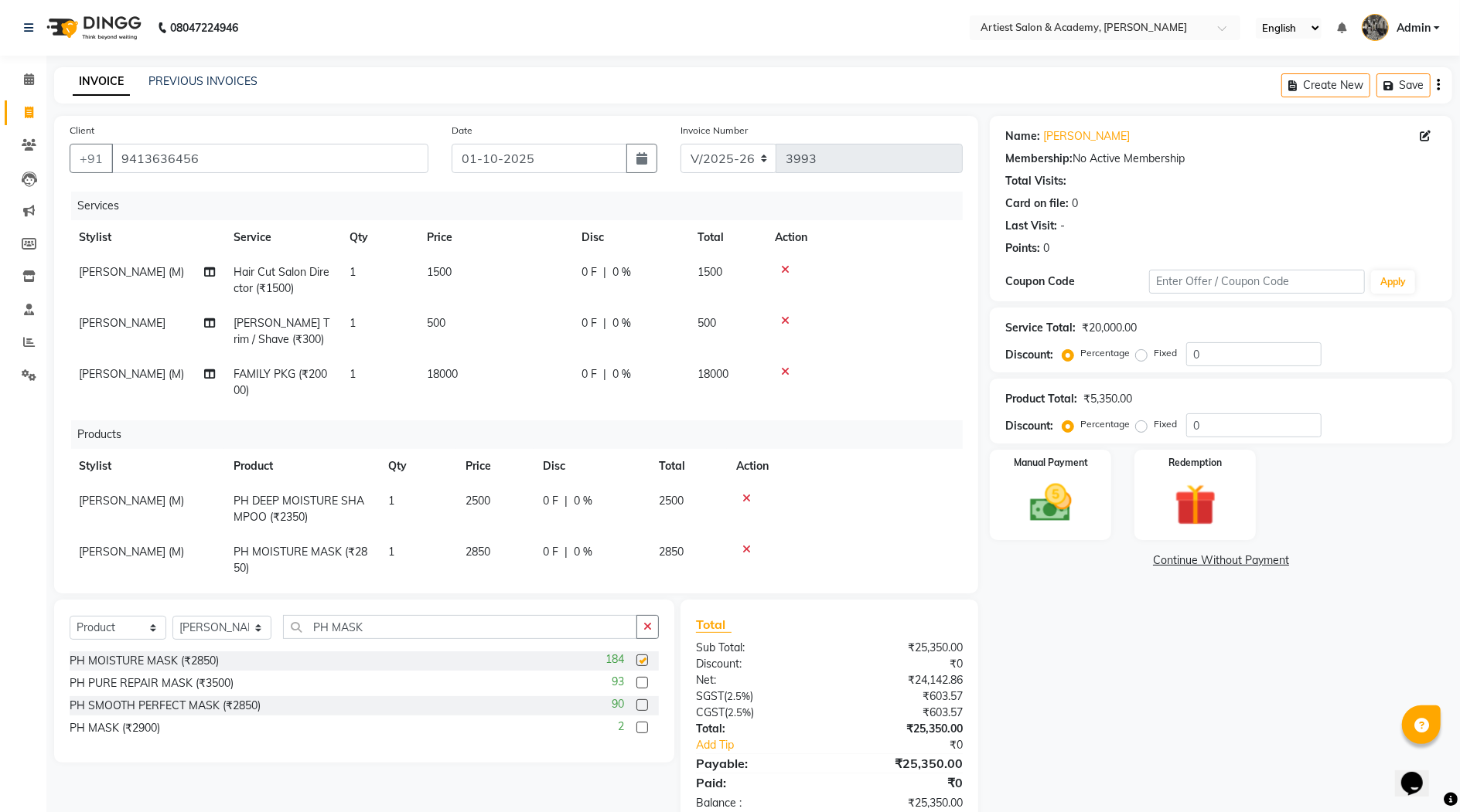
checkbox input "false"
click at [476, 546] on span "2850" at bounding box center [477, 552] width 24 height 14
select select "33213"
drag, startPoint x: 488, startPoint y: 551, endPoint x: 508, endPoint y: 604, distance: 56.6
click at [488, 555] on input "2850" at bounding box center [494, 556] width 59 height 24
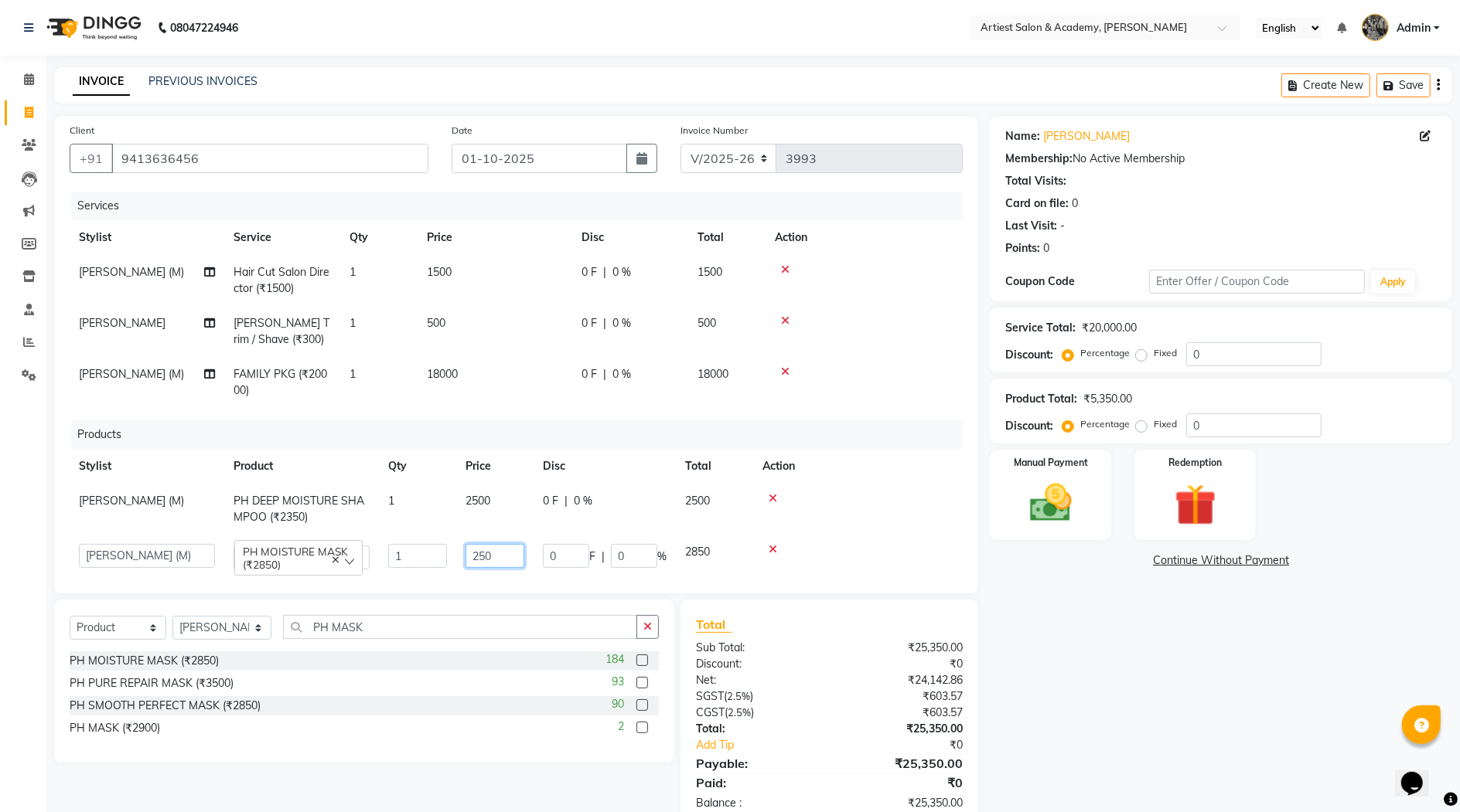
type input "2950"
click at [1118, 666] on div "Name: Naresh Choudhary Membership: No Active Membership Total Visits: Card on f…" at bounding box center [1227, 472] width 474 height 712
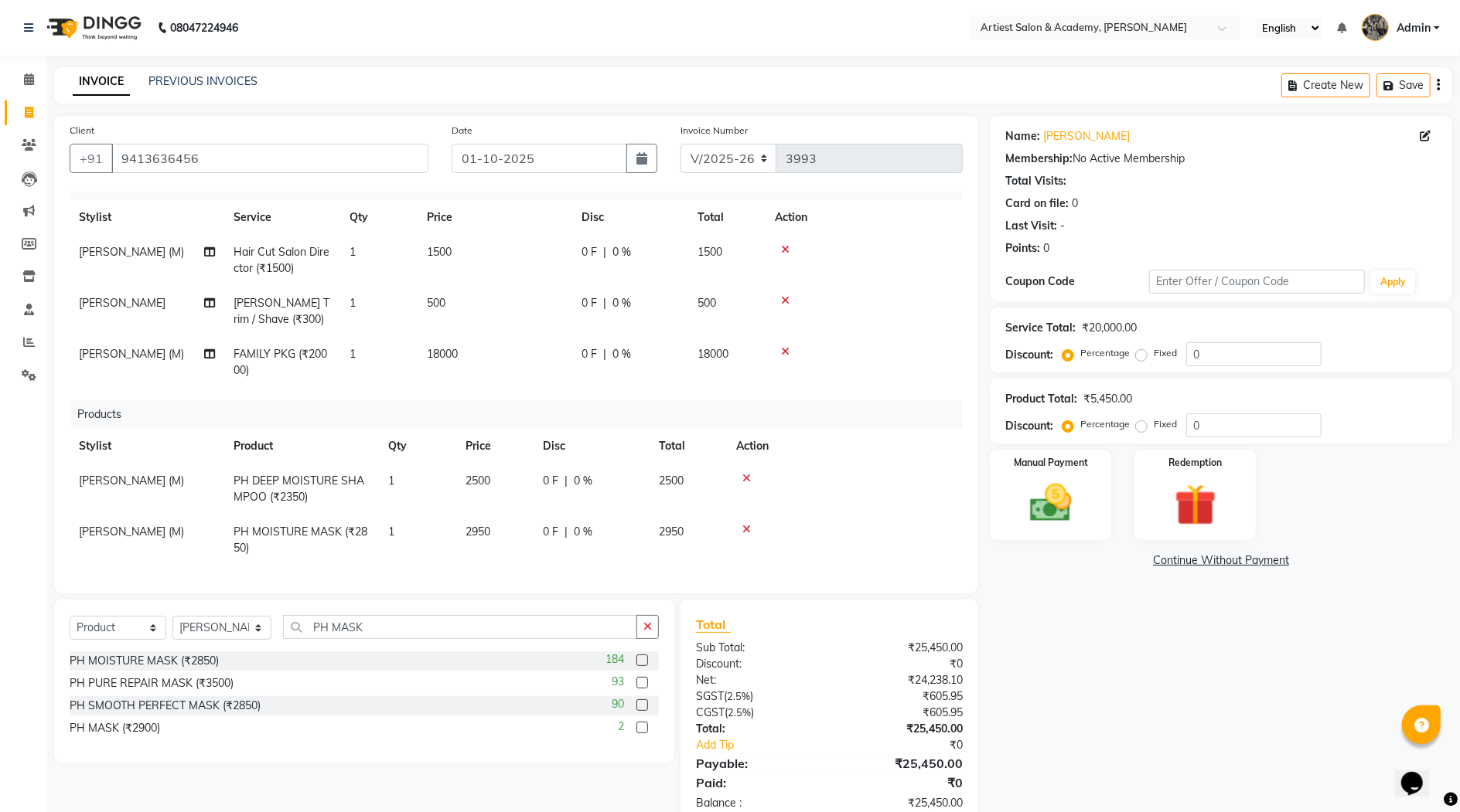
scroll to position [37, 0]
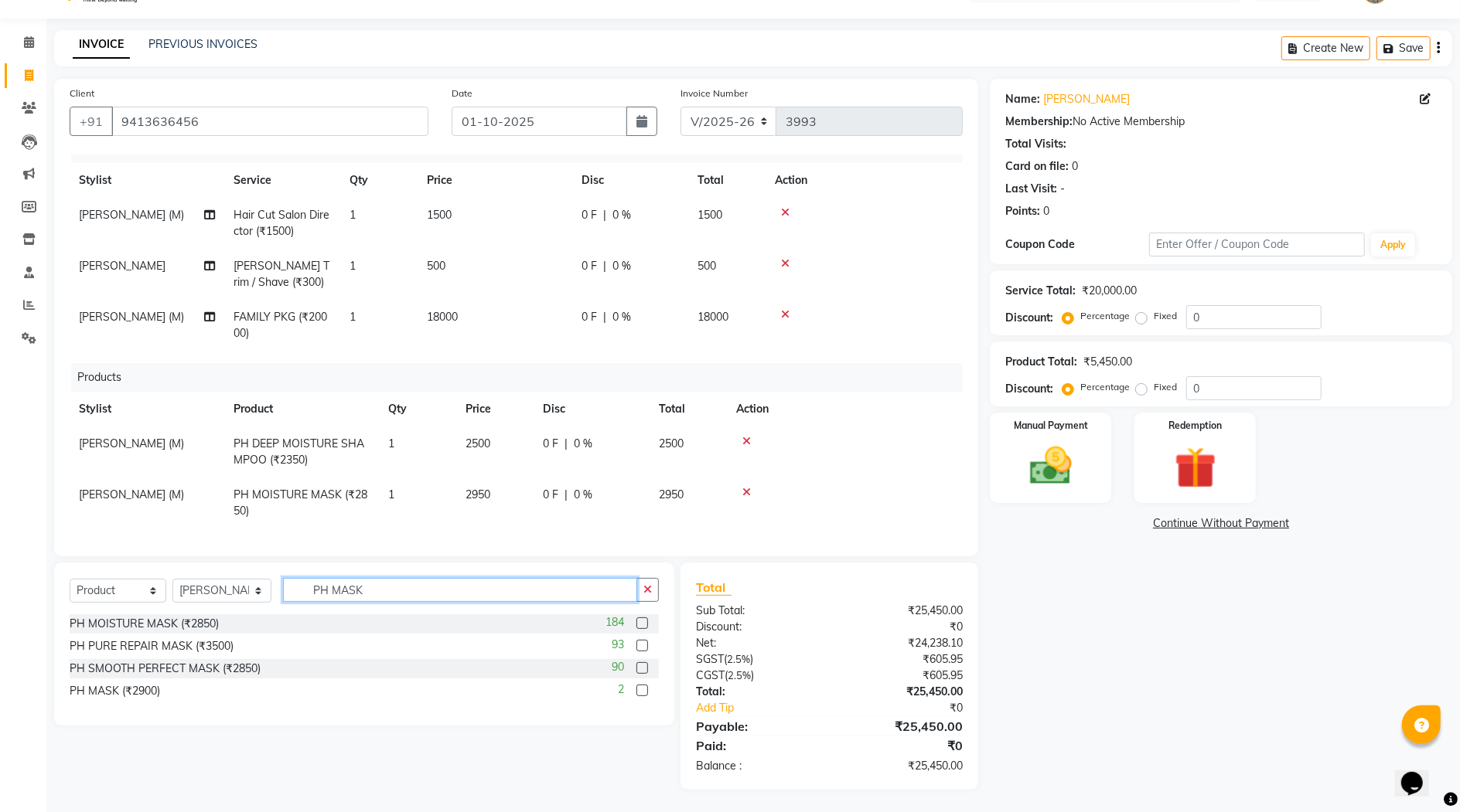
click at [371, 588] on input "PH MASK" at bounding box center [459, 590] width 353 height 24
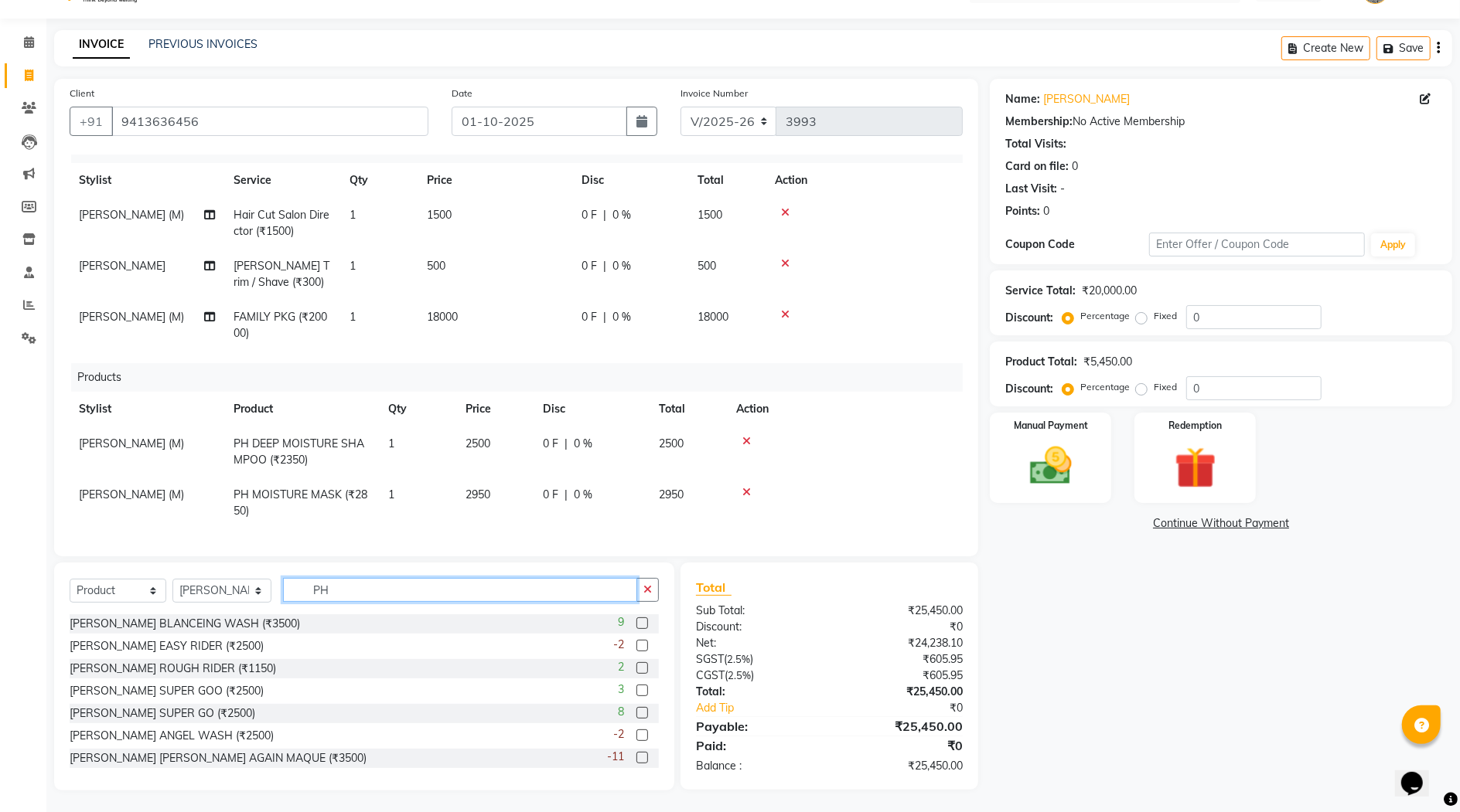
type input "P"
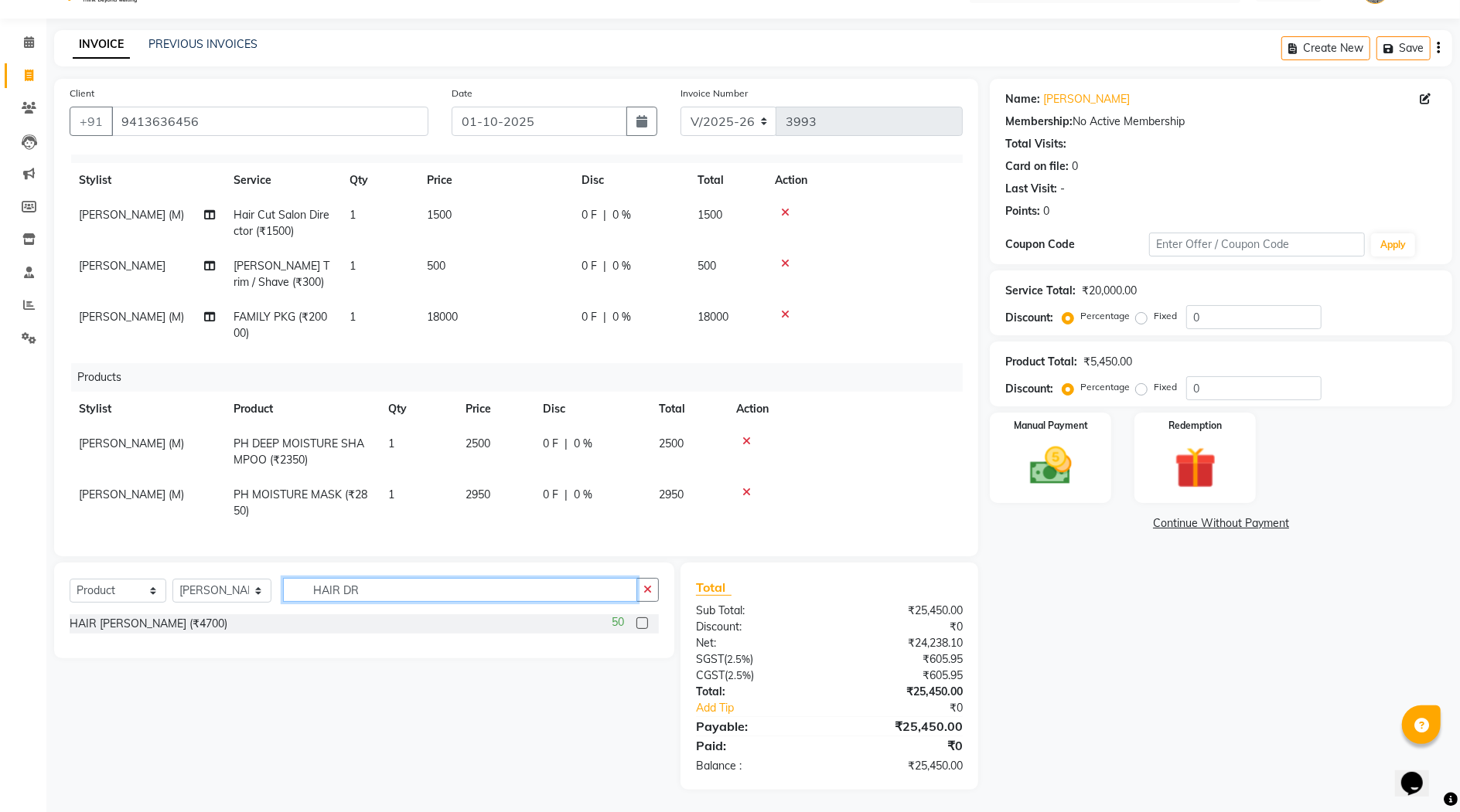
type input "HAIR DR"
click at [645, 623] on label at bounding box center [643, 624] width 12 height 12
click at [645, 623] on input "checkbox" at bounding box center [642, 624] width 10 height 10
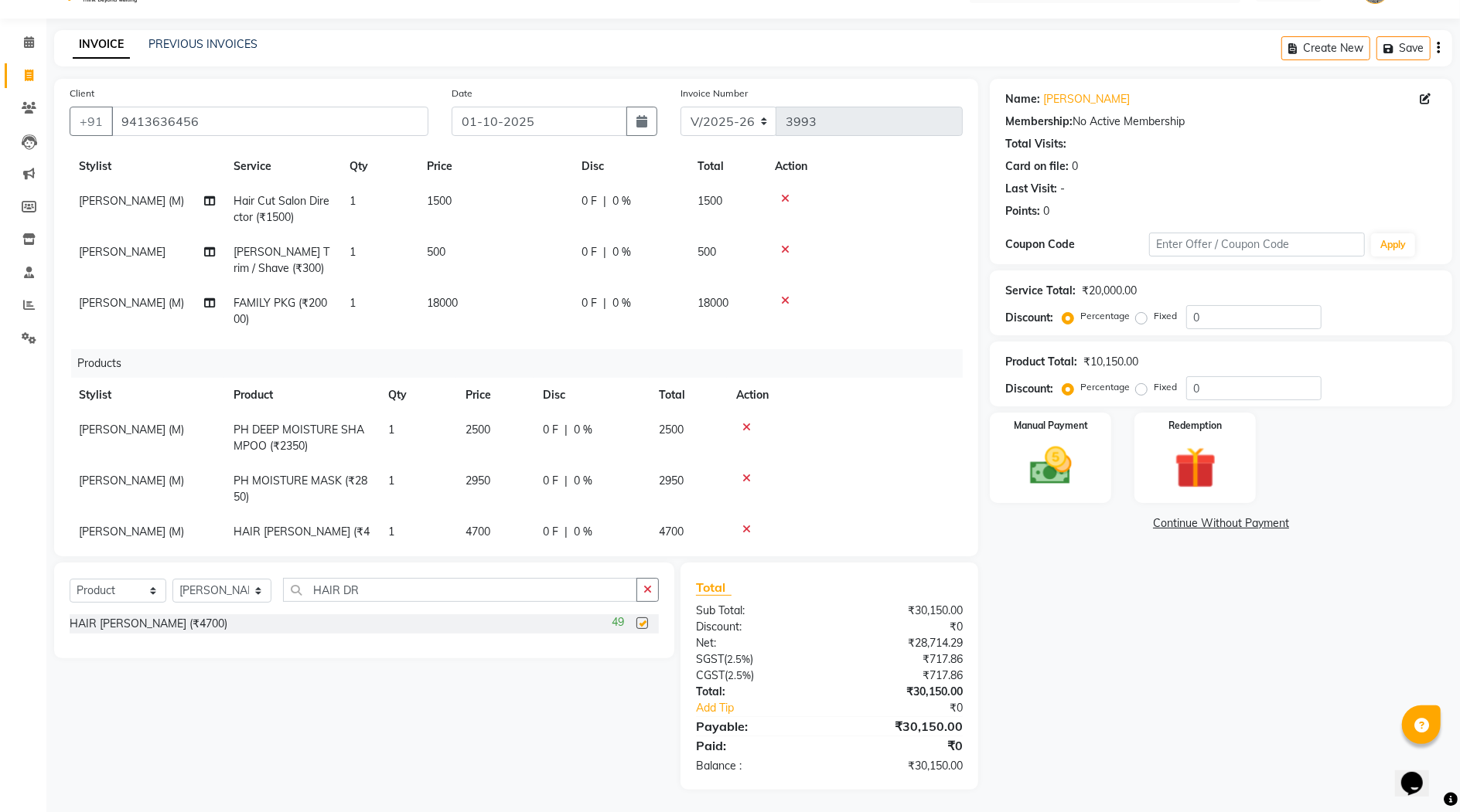
checkbox input "false"
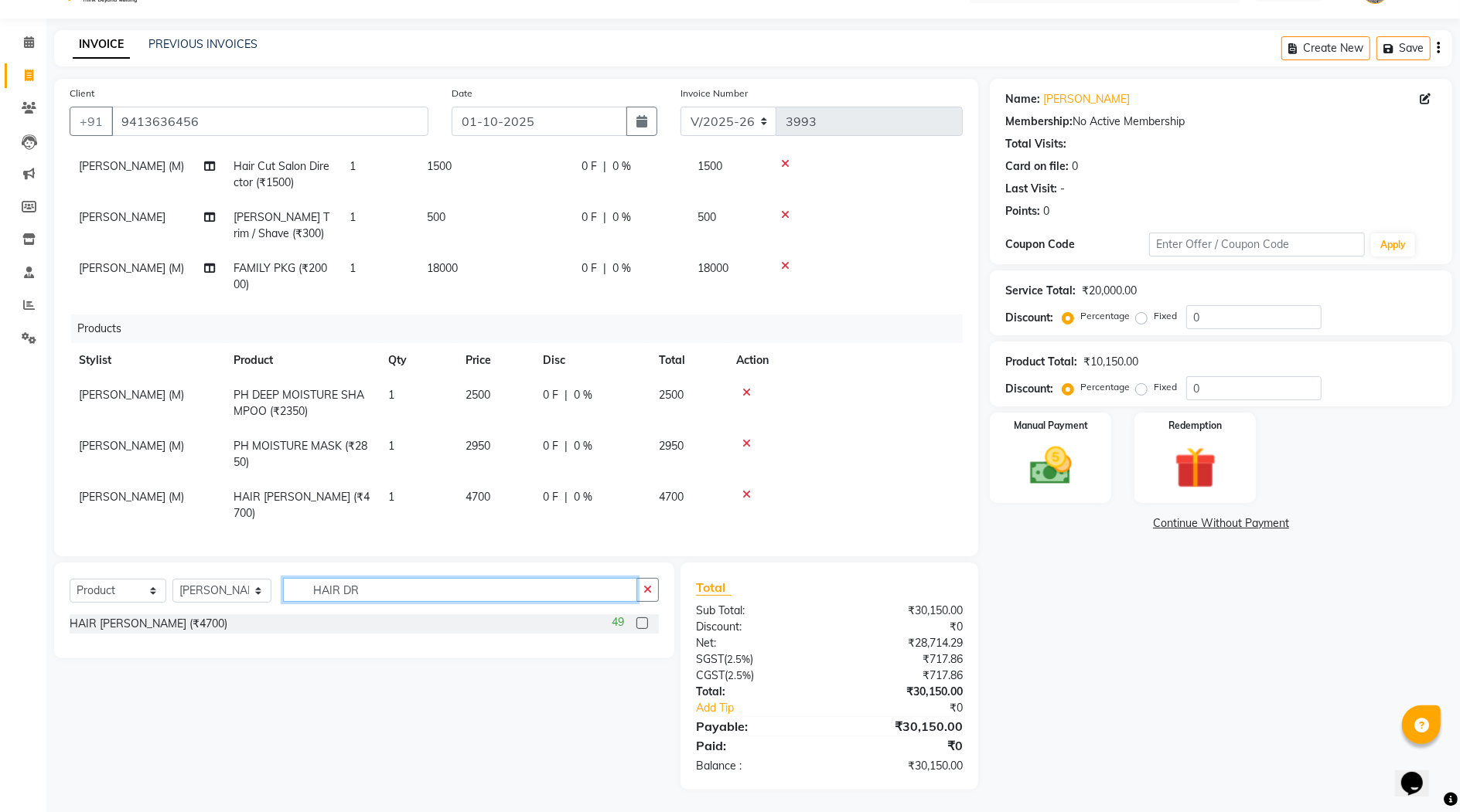
click at [375, 592] on input "HAIR DR" at bounding box center [459, 590] width 353 height 24
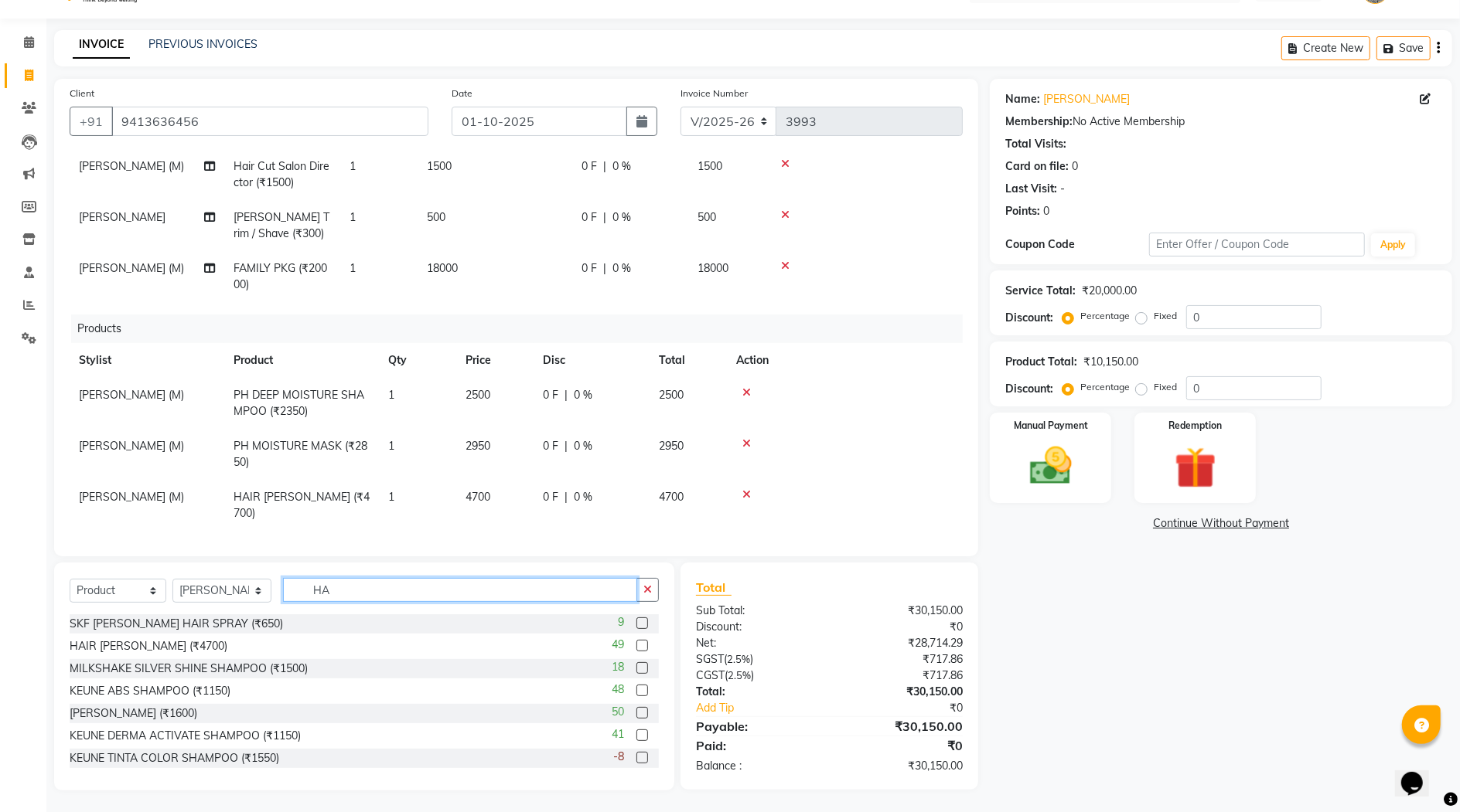
type input "H"
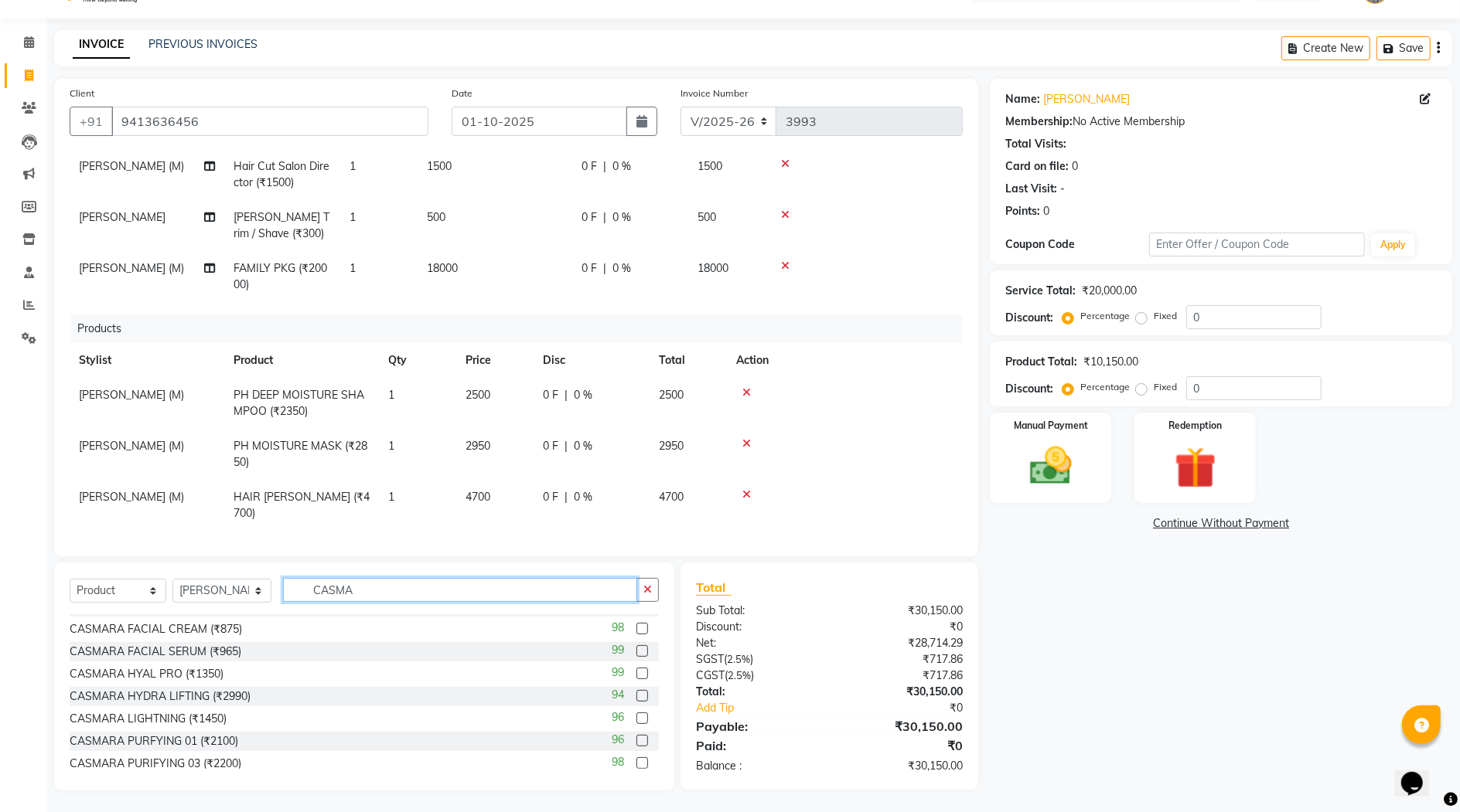
scroll to position [303, 0]
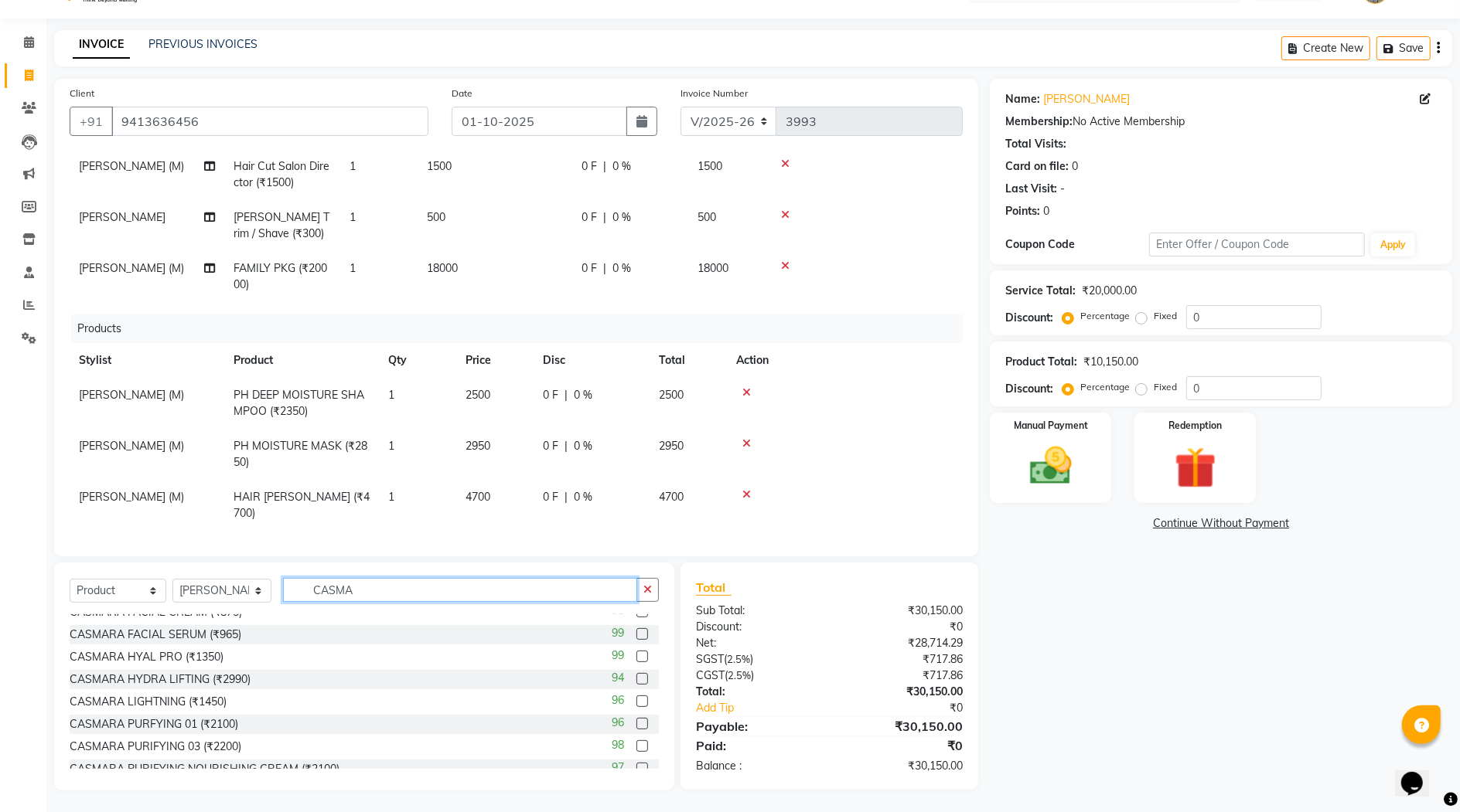
type input "CASMA"
click at [637, 677] on label at bounding box center [643, 679] width 12 height 12
click at [637, 677] on input "checkbox" at bounding box center [642, 679] width 10 height 10
checkbox input "false"
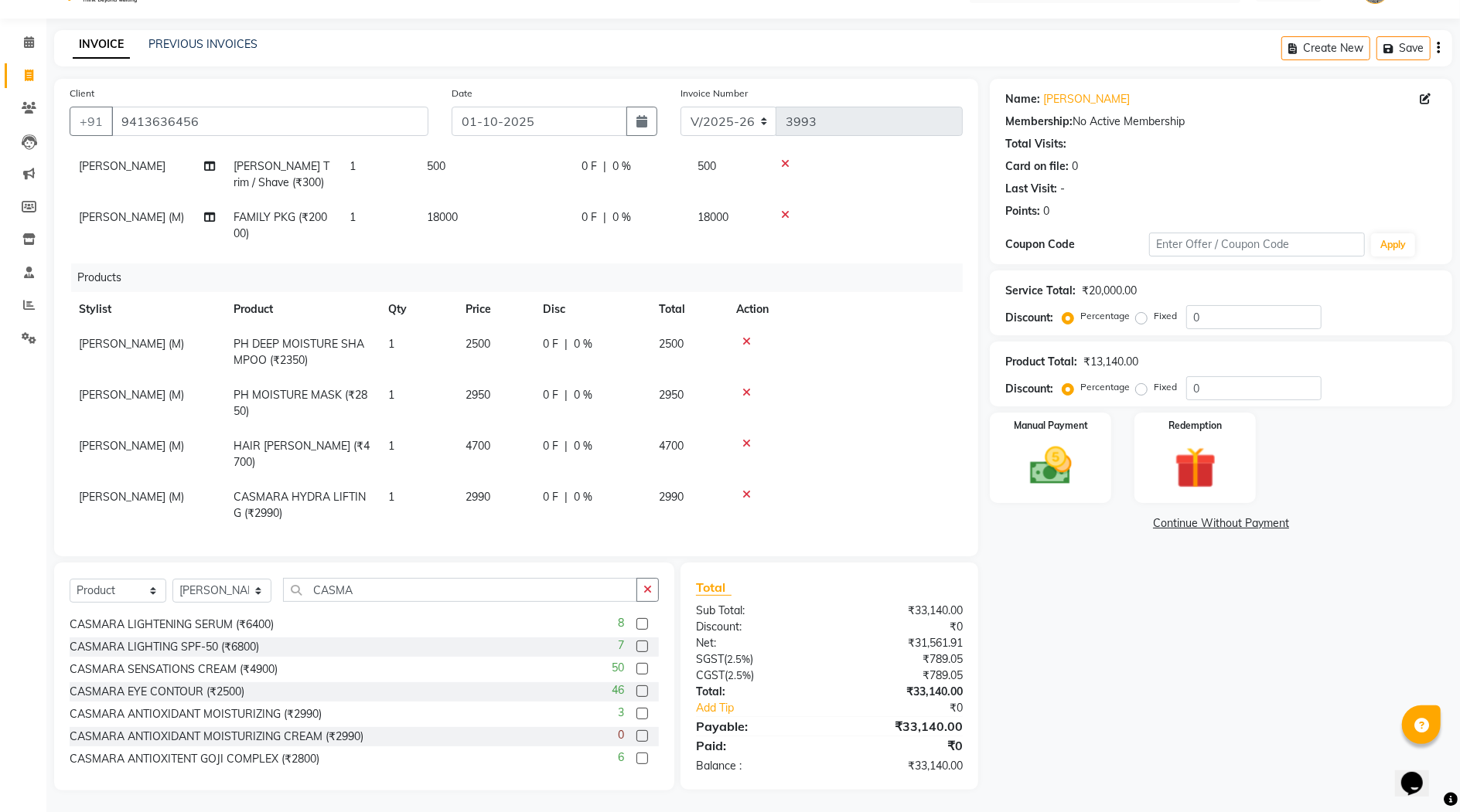
scroll to position [15, 0]
click at [637, 650] on label at bounding box center [643, 654] width 12 height 12
click at [637, 650] on input "checkbox" at bounding box center [642, 654] width 10 height 10
checkbox input "false"
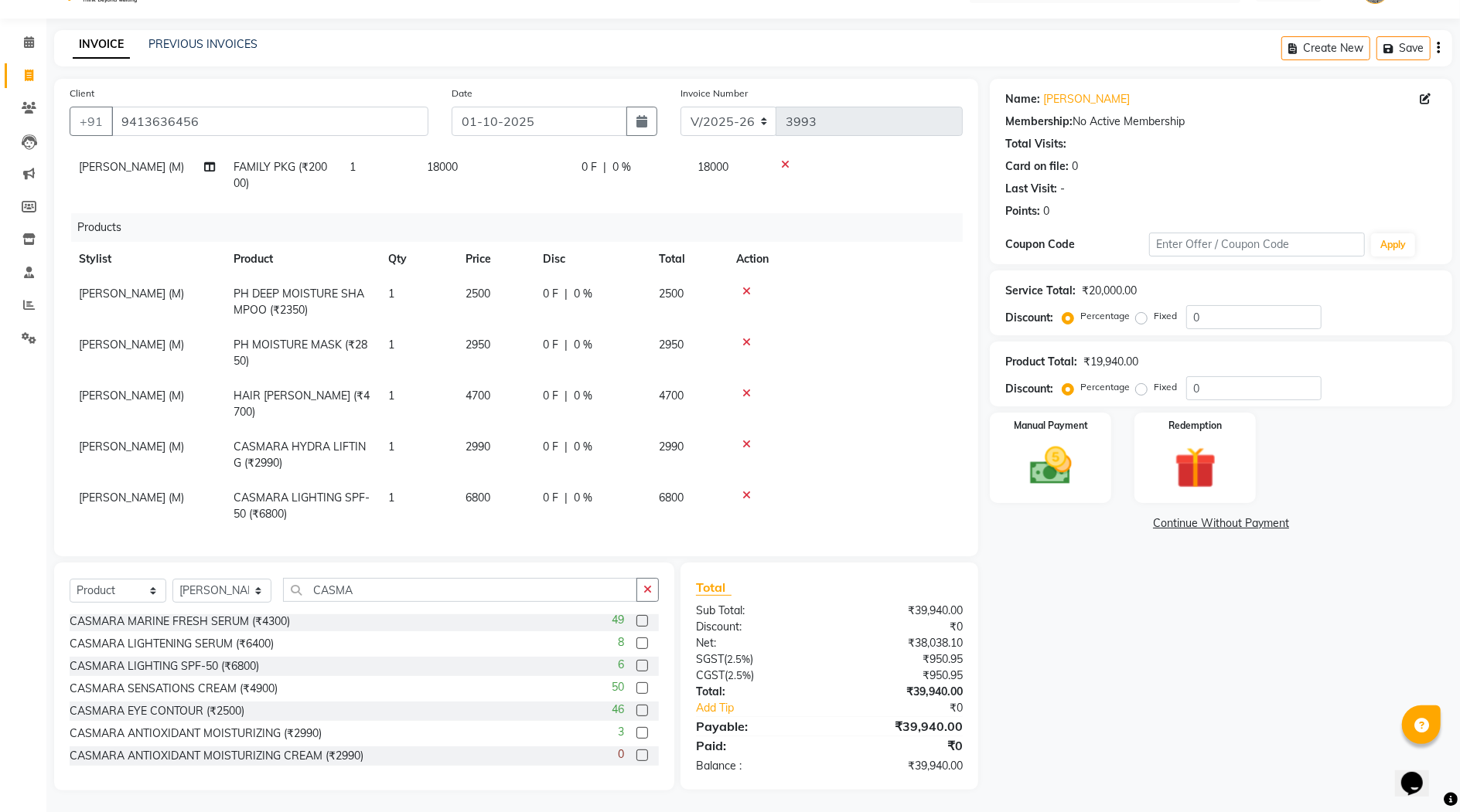
scroll to position [0, 0]
click at [637, 622] on label at bounding box center [643, 624] width 12 height 12
click at [637, 622] on input "checkbox" at bounding box center [642, 624] width 10 height 10
checkbox input "false"
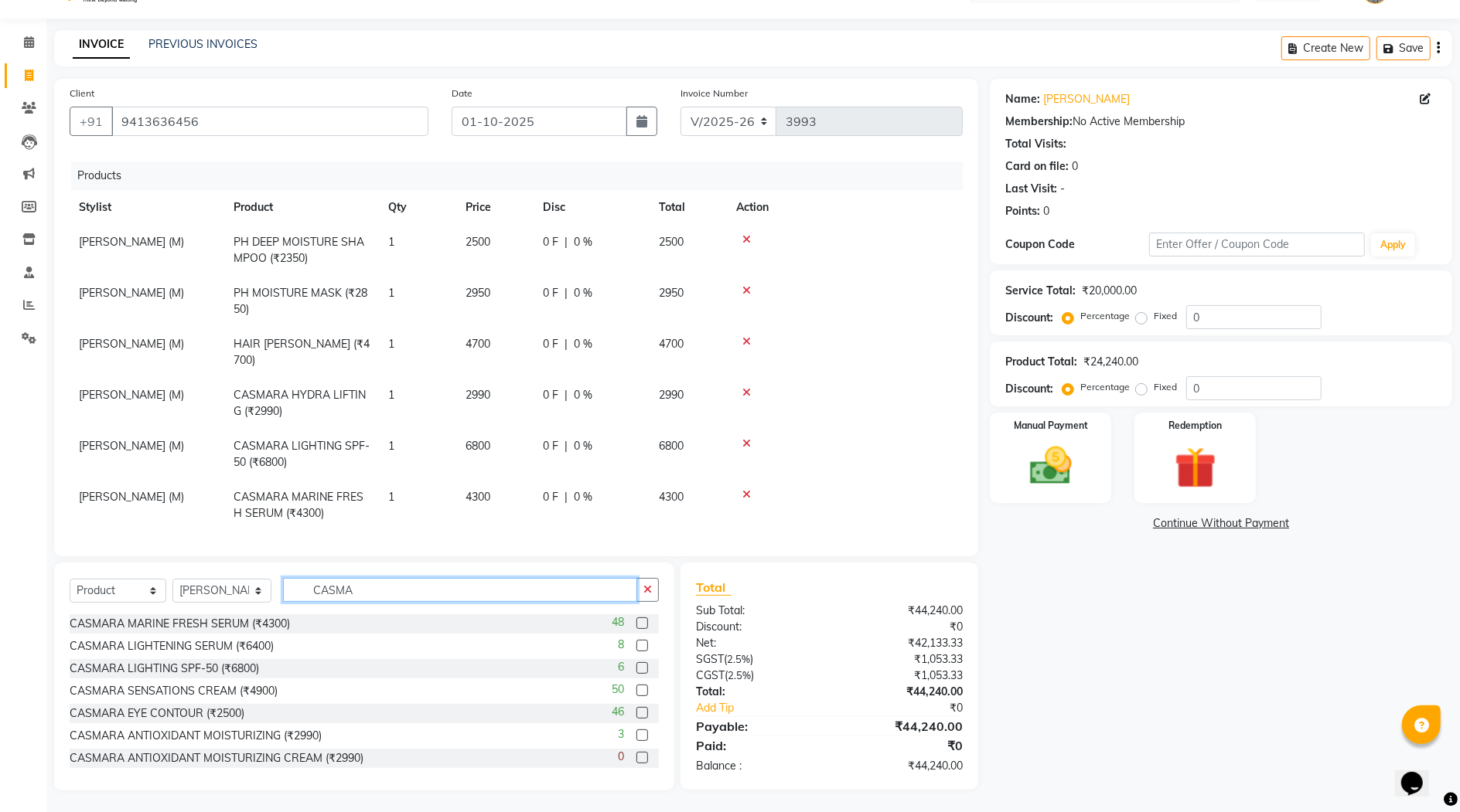
drag, startPoint x: 363, startPoint y: 577, endPoint x: 426, endPoint y: 636, distance: 86.3
click at [362, 578] on input "CASMA" at bounding box center [459, 590] width 353 height 24
type input "C"
type input "S"
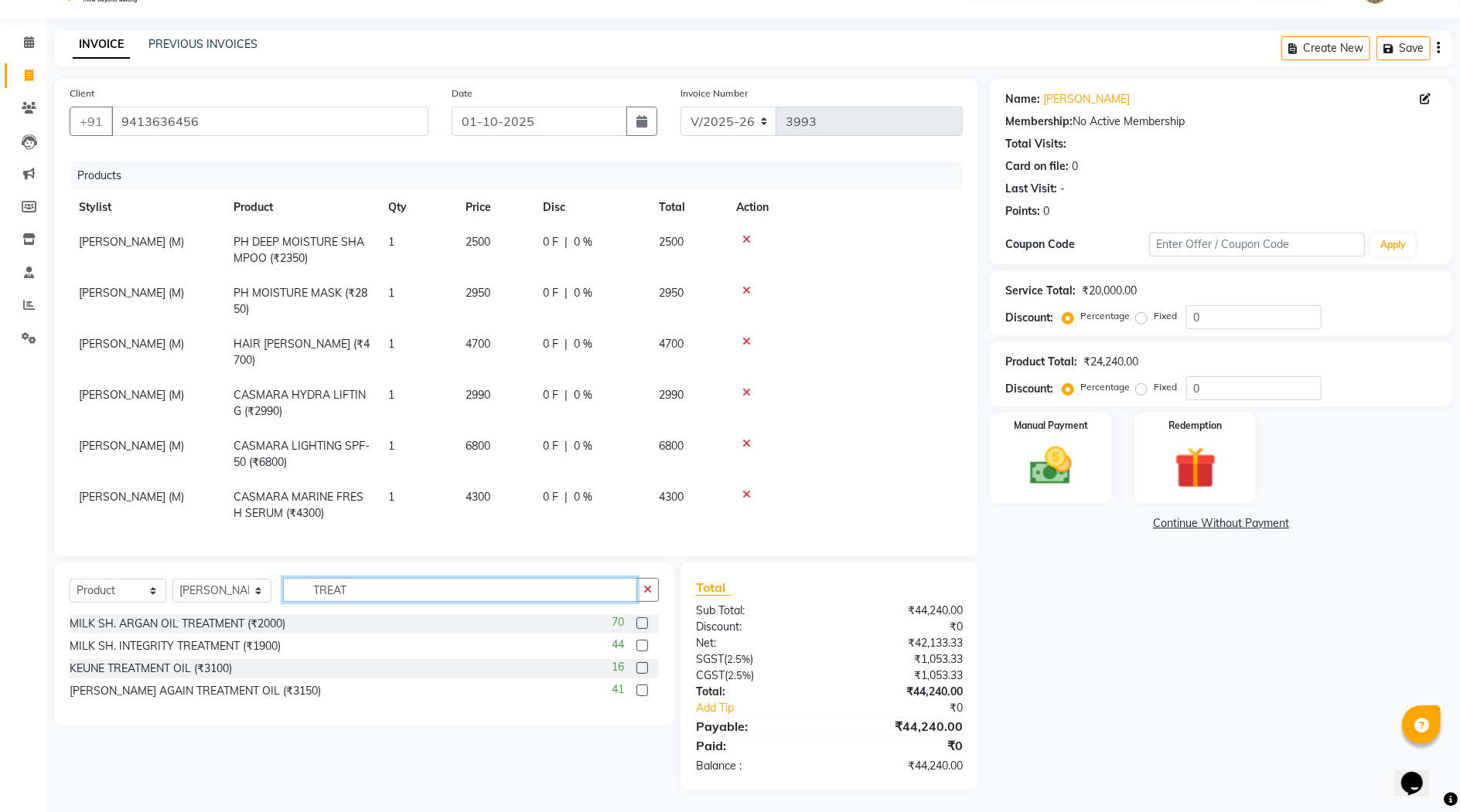
type input "TREAT"
click at [642, 668] on label at bounding box center [643, 669] width 12 height 12
click at [642, 668] on input "checkbox" at bounding box center [642, 669] width 10 height 10
checkbox input "false"
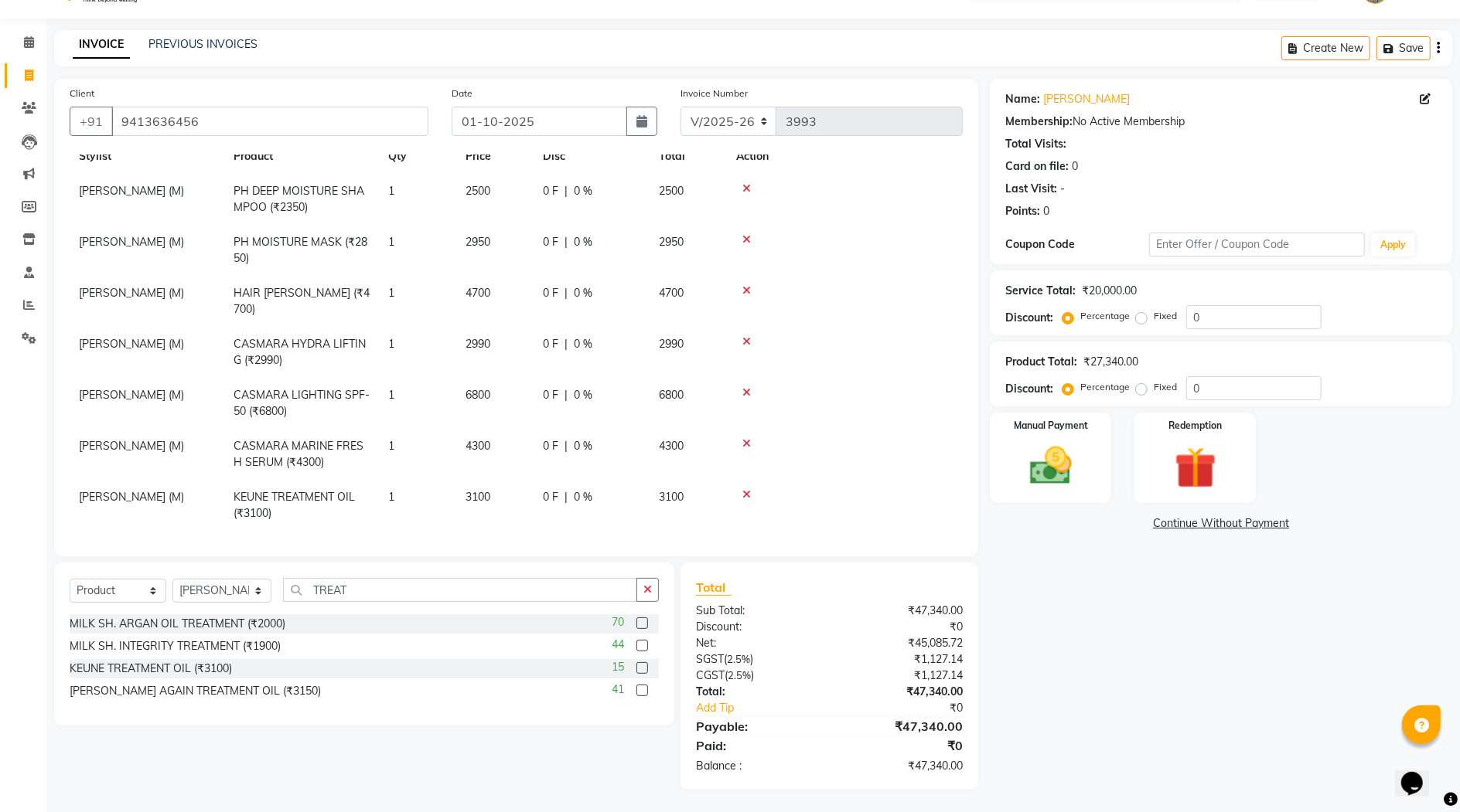
click at [485, 490] on span "3100" at bounding box center [477, 497] width 24 height 14
select select "33213"
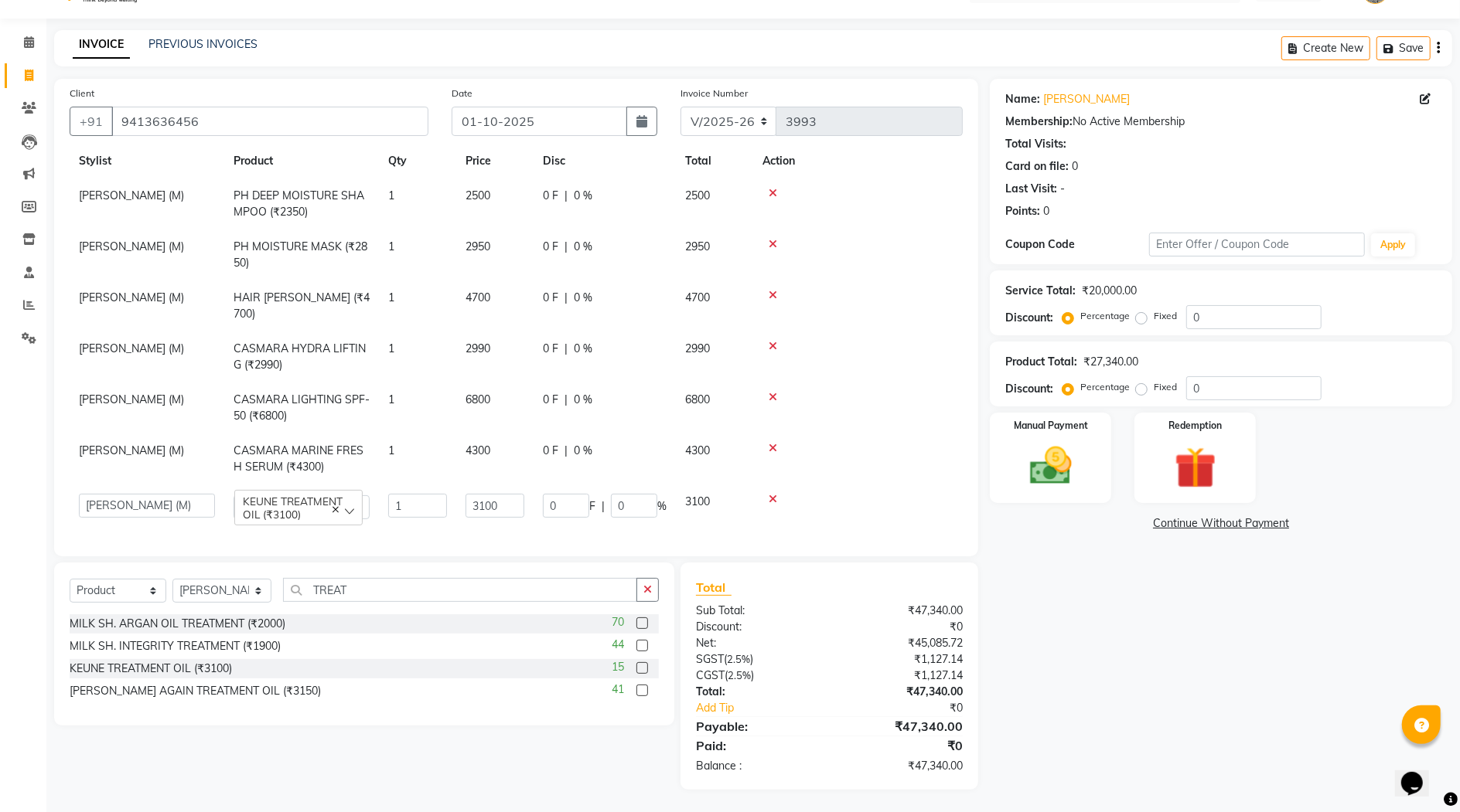
scroll to position [267, 0]
drag, startPoint x: 492, startPoint y: 492, endPoint x: 510, endPoint y: 513, distance: 27.7
click at [492, 495] on input "3100" at bounding box center [494, 507] width 59 height 24
type input "3150"
click at [1171, 634] on div "Name: Naresh Choudhary Membership: No Active Membership Total Visits: Card on f…" at bounding box center [1227, 435] width 474 height 712
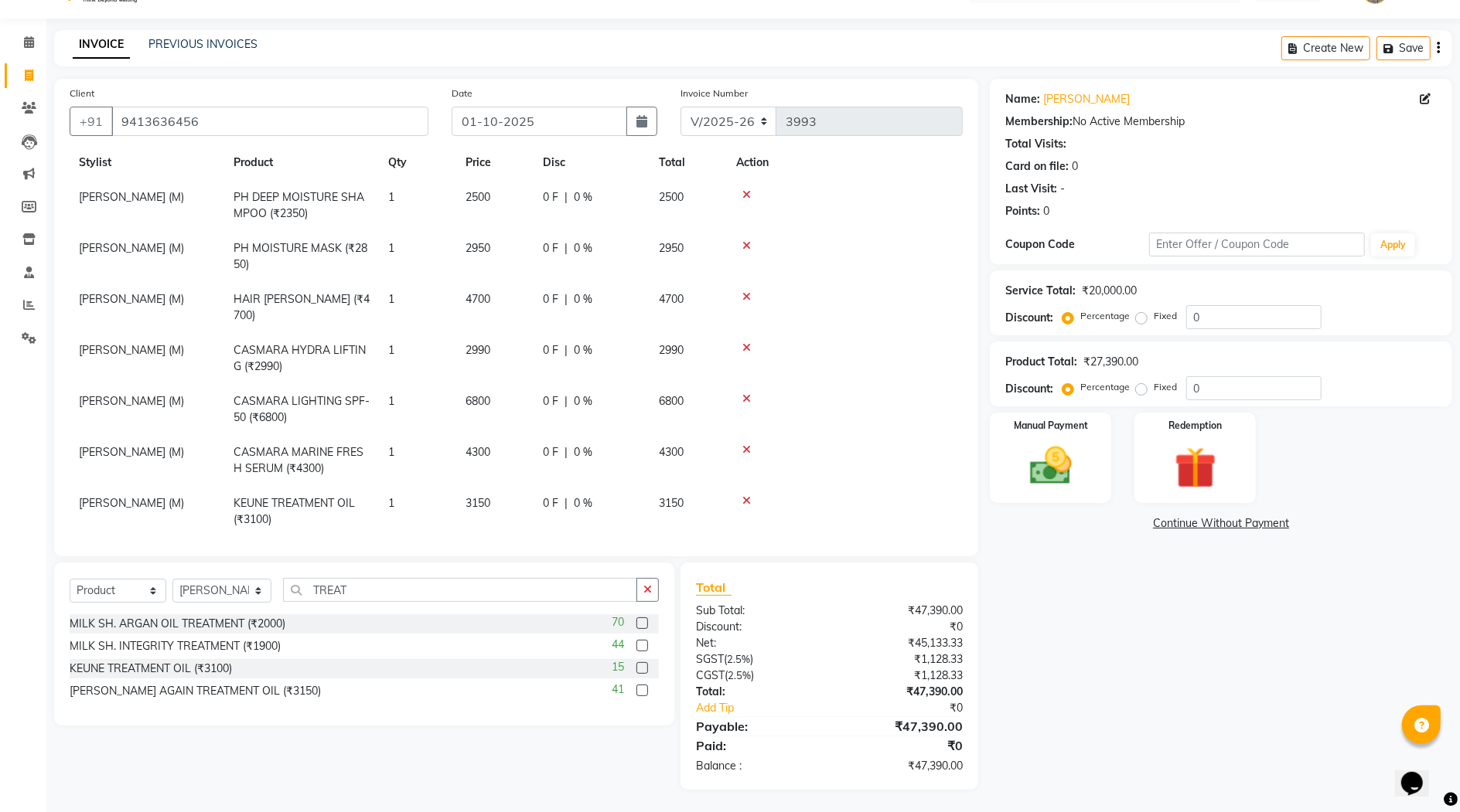
scroll to position [273, 0]
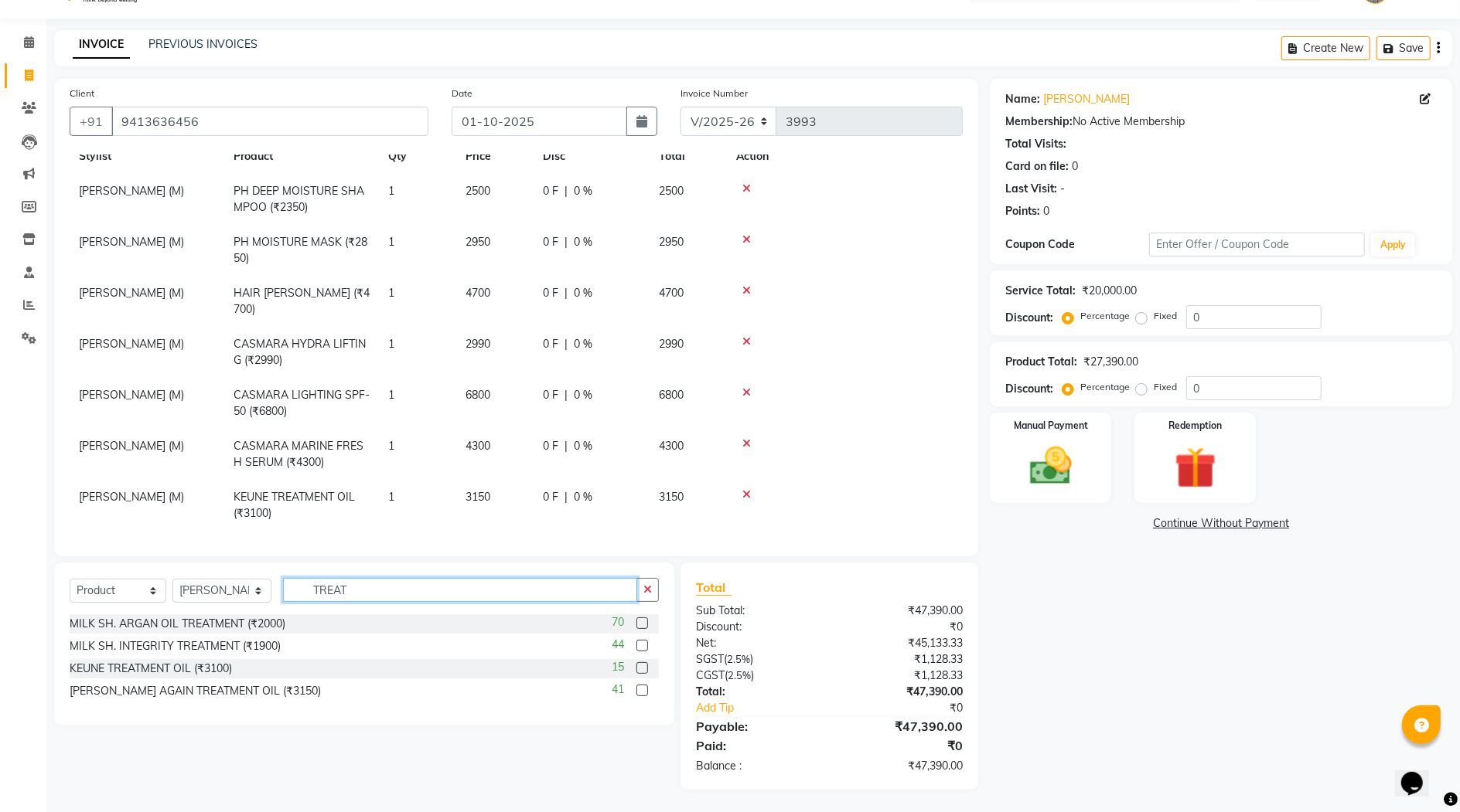
click at [374, 589] on input "TREAT" at bounding box center [459, 590] width 353 height 24
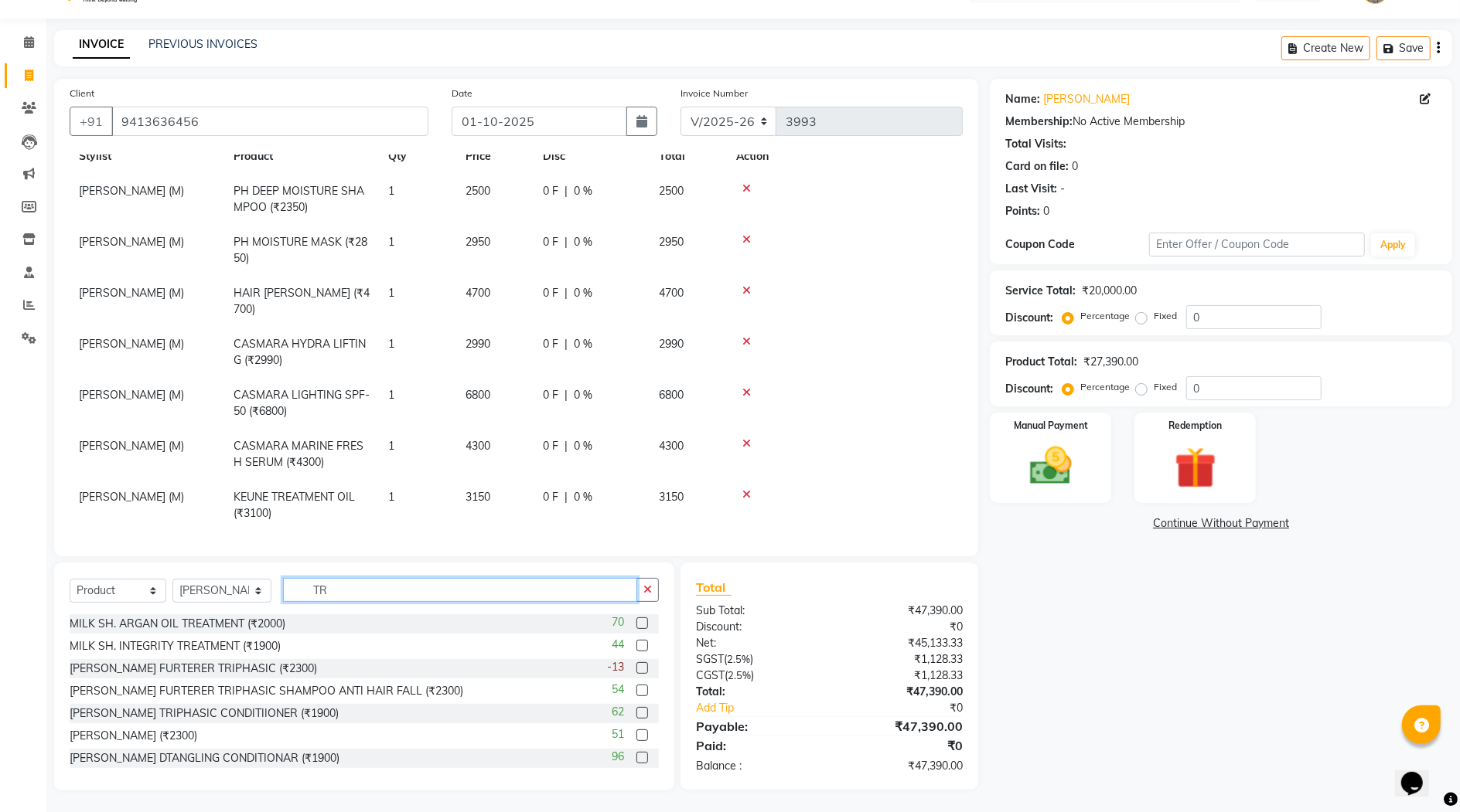
type input "T"
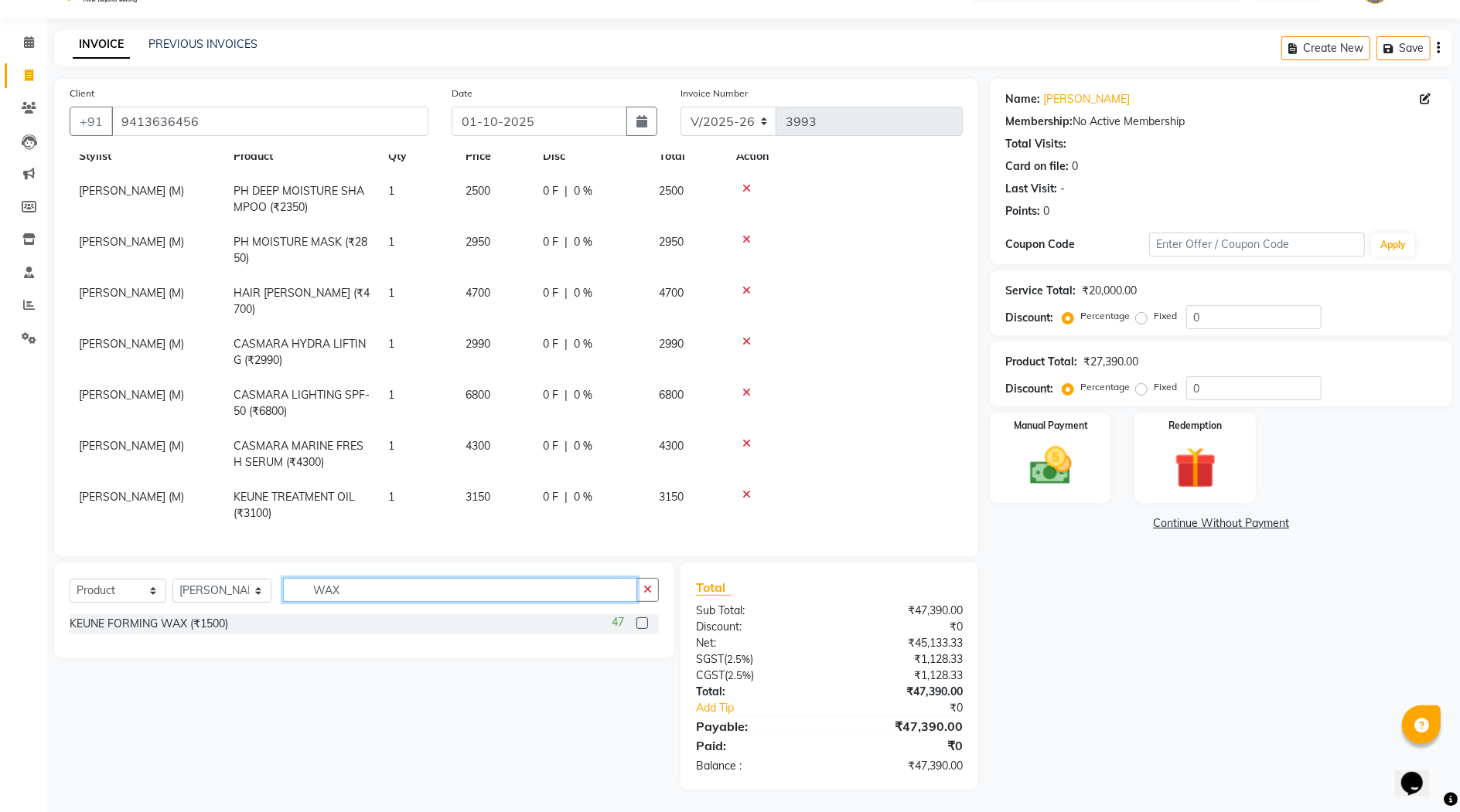
type input "WAX"
click at [641, 622] on label at bounding box center [643, 624] width 12 height 12
click at [641, 622] on input "checkbox" at bounding box center [642, 624] width 10 height 10
checkbox input "false"
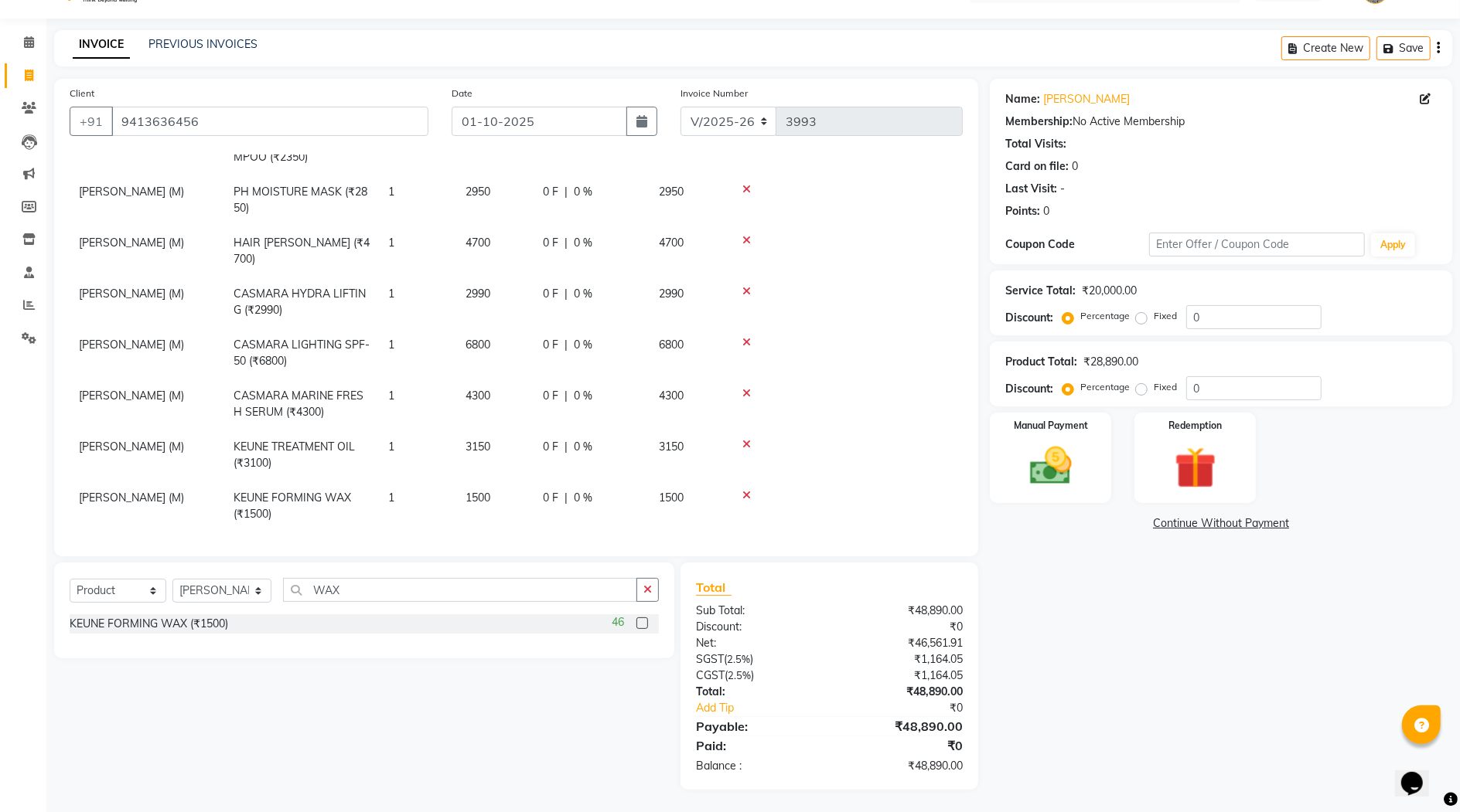
click at [479, 491] on span "1500" at bounding box center [477, 498] width 24 height 14
select select "33213"
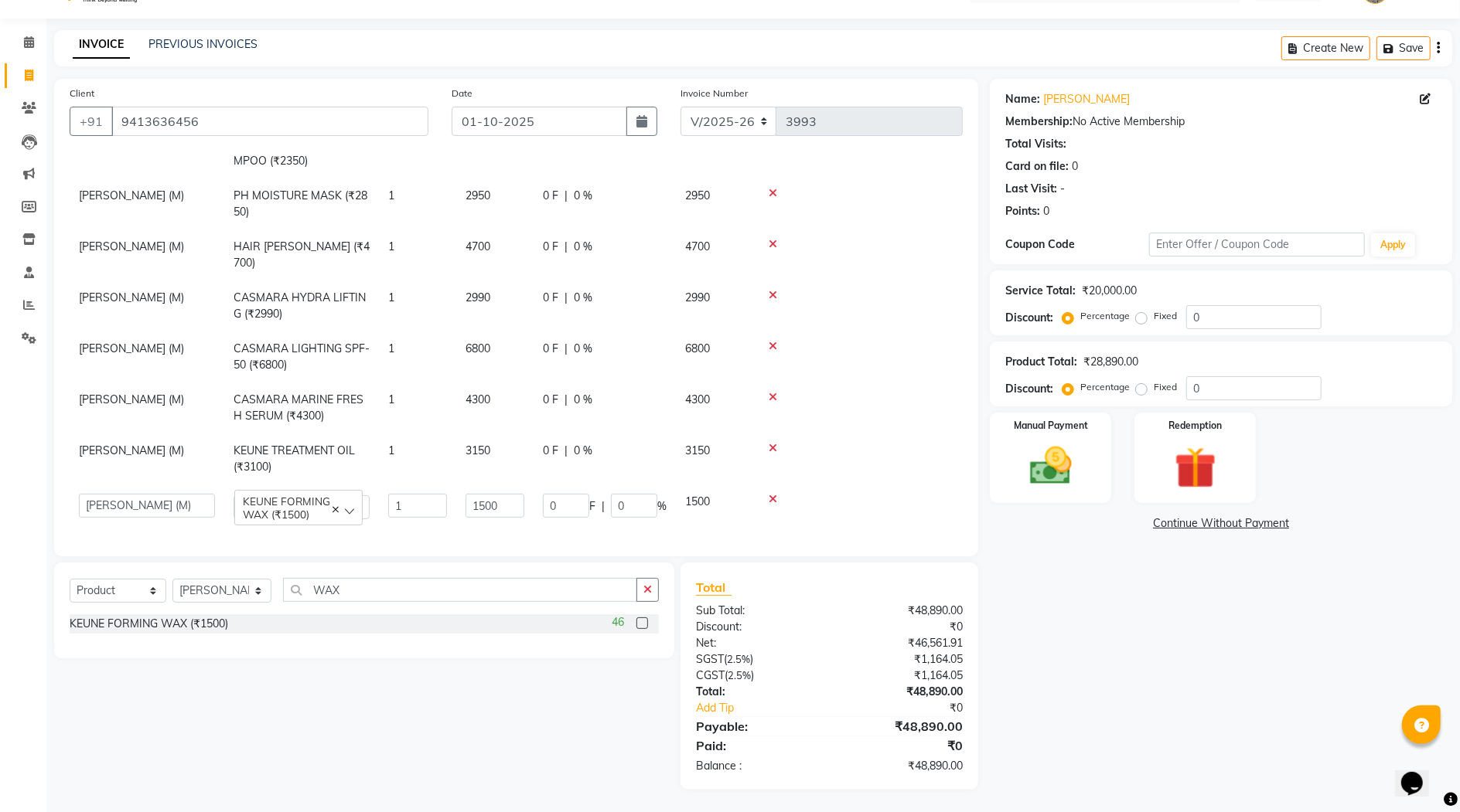
scroll to position [317, 0]
drag, startPoint x: 492, startPoint y: 489, endPoint x: 513, endPoint y: 539, distance: 54.2
click at [495, 497] on input "1500" at bounding box center [494, 508] width 59 height 24
type input "1350"
click at [1096, 610] on div "Name: Naresh Choudhary Membership: No Active Membership Total Visits: Card on f…" at bounding box center [1227, 435] width 474 height 712
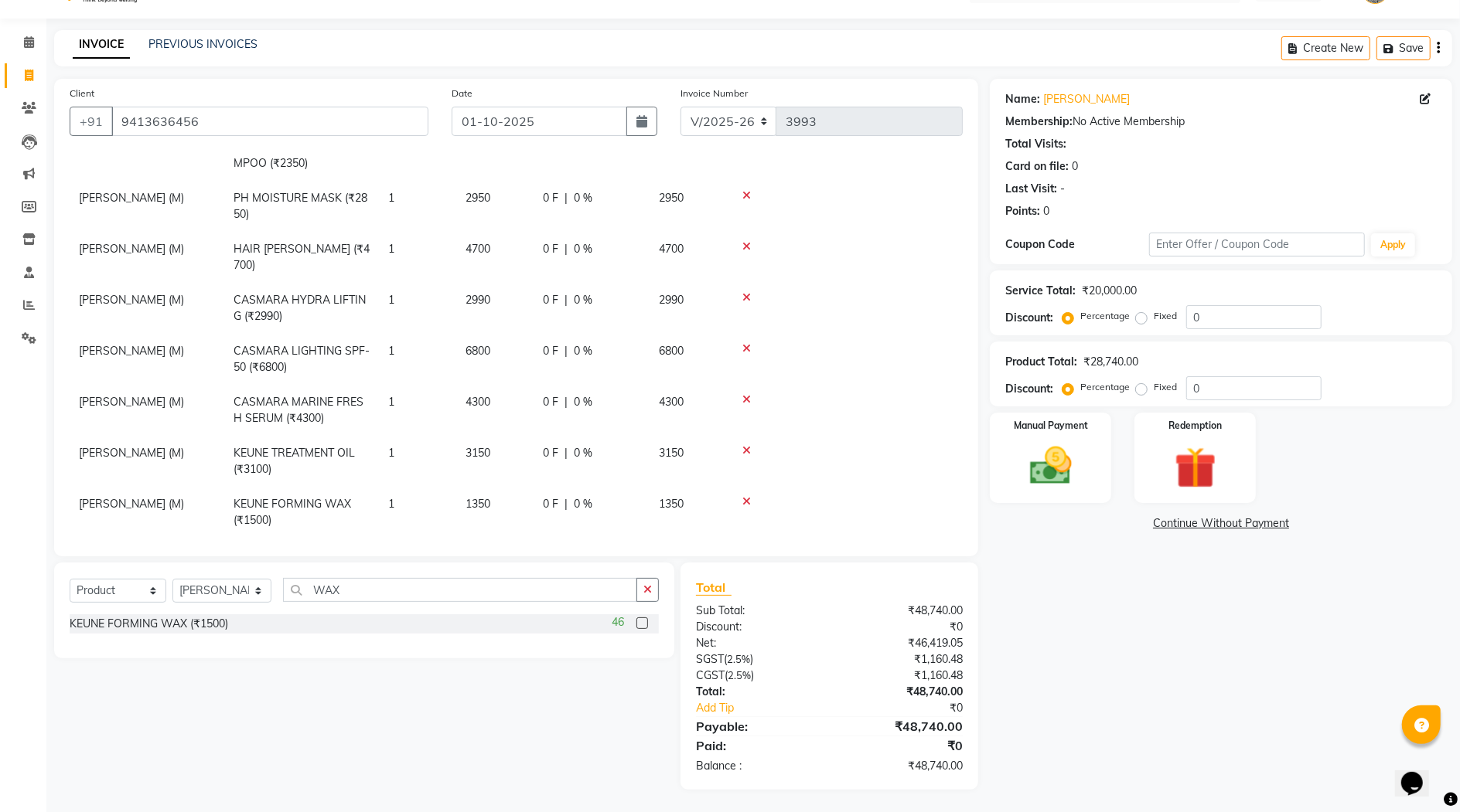
click at [486, 293] on span "2990" at bounding box center [477, 300] width 24 height 14
select select "33213"
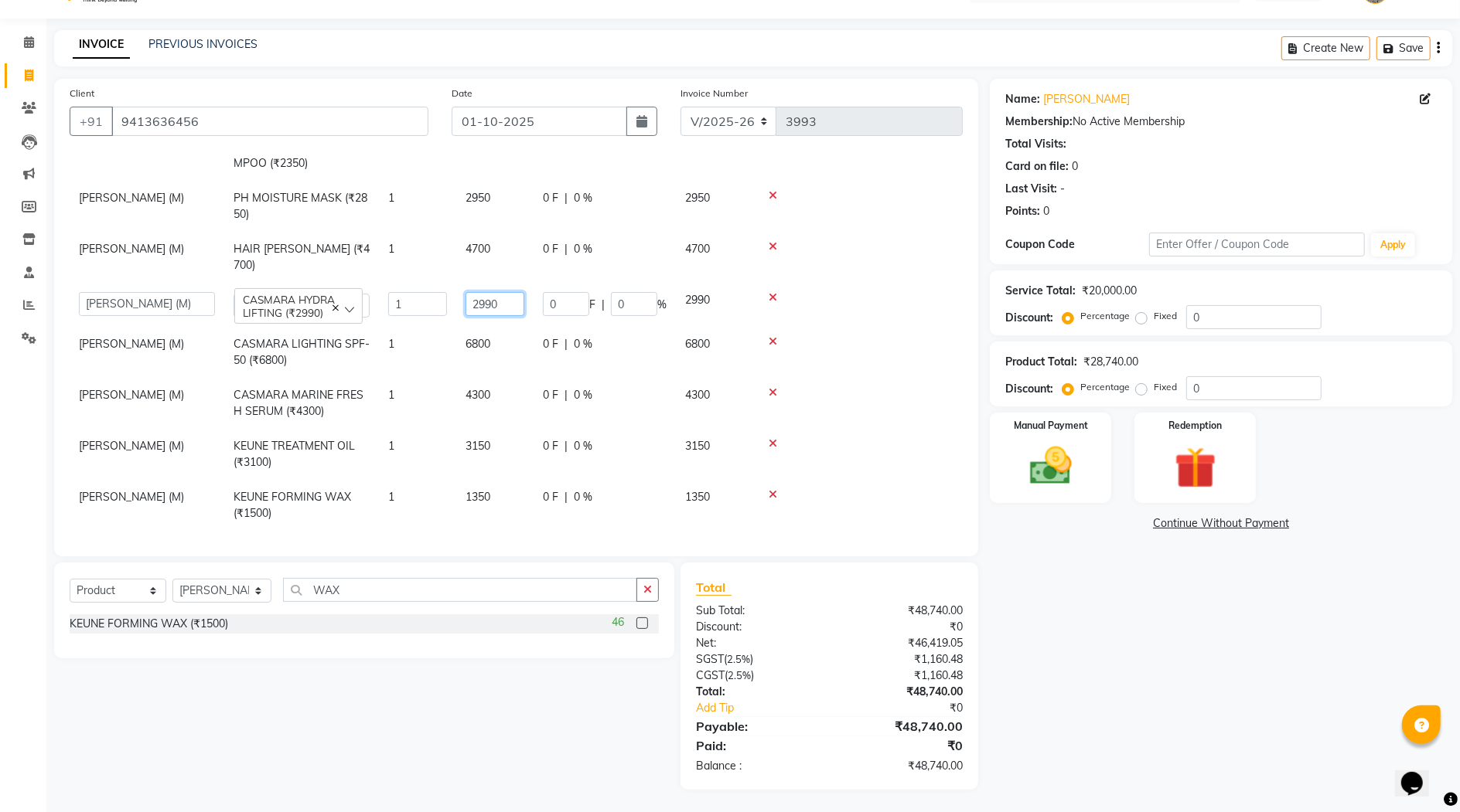
drag, startPoint x: 498, startPoint y: 283, endPoint x: 566, endPoint y: 311, distance: 73.5
click at [499, 292] on input "2990" at bounding box center [494, 304] width 59 height 24
type input "2"
type input "4300"
click at [1063, 617] on div "Name: Naresh Choudhary Membership: No Active Membership Total Visits: Card on f…" at bounding box center [1227, 435] width 474 height 712
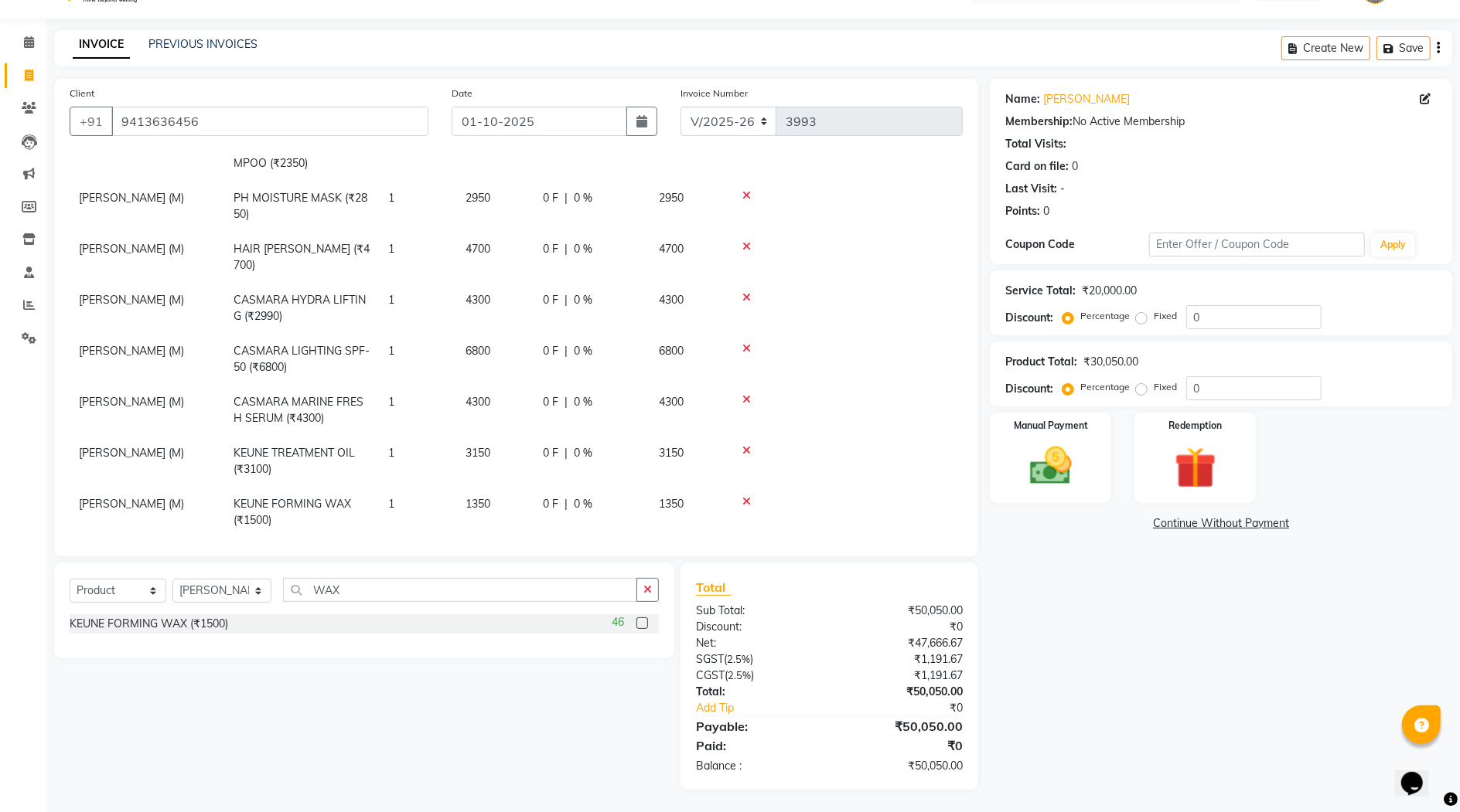
click at [480, 293] on span "4300" at bounding box center [477, 300] width 24 height 14
select select "33213"
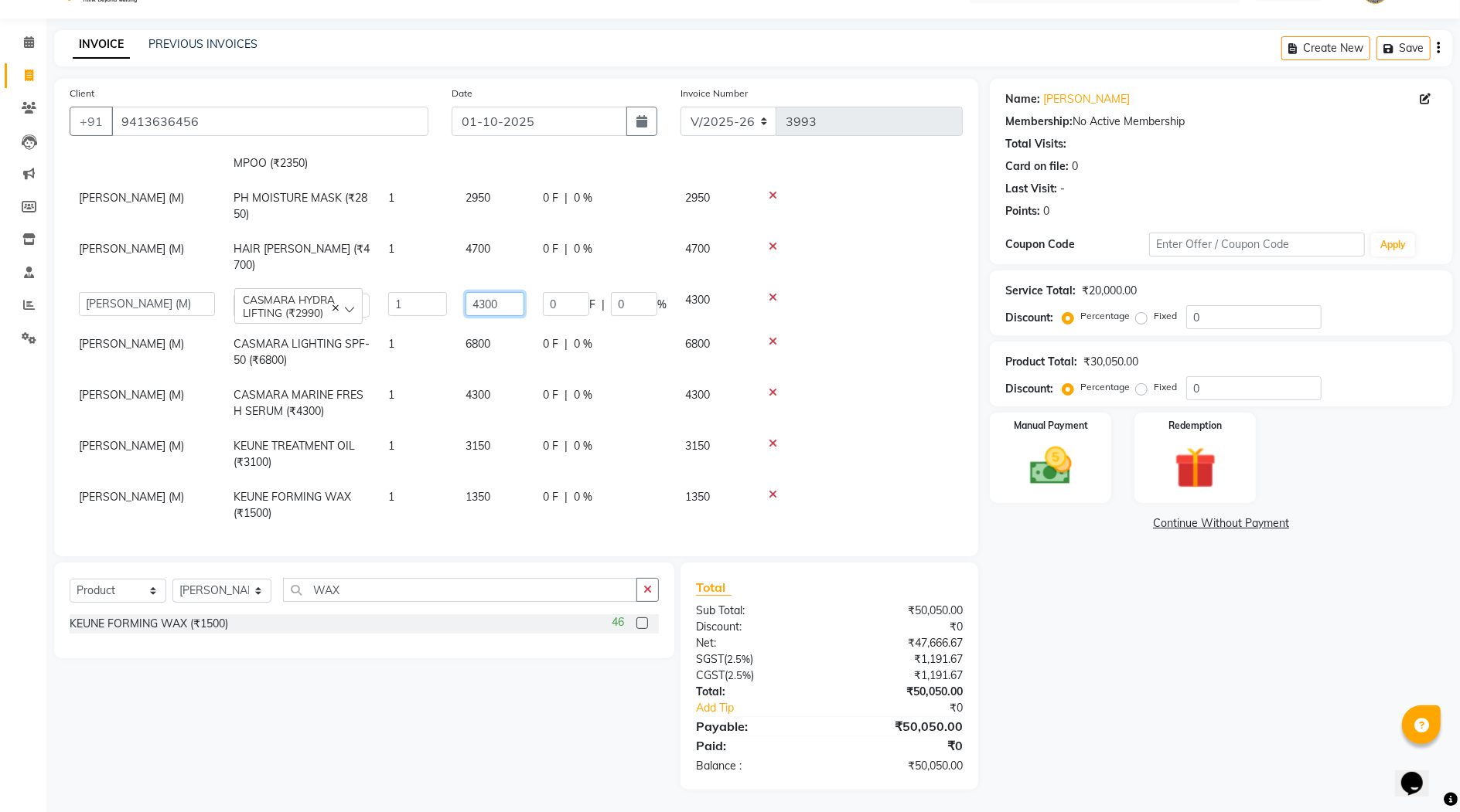
drag, startPoint x: 485, startPoint y: 284, endPoint x: 560, endPoint y: 342, distance: 94.8
click at [485, 292] on input "4300" at bounding box center [494, 304] width 59 height 24
type input "4200"
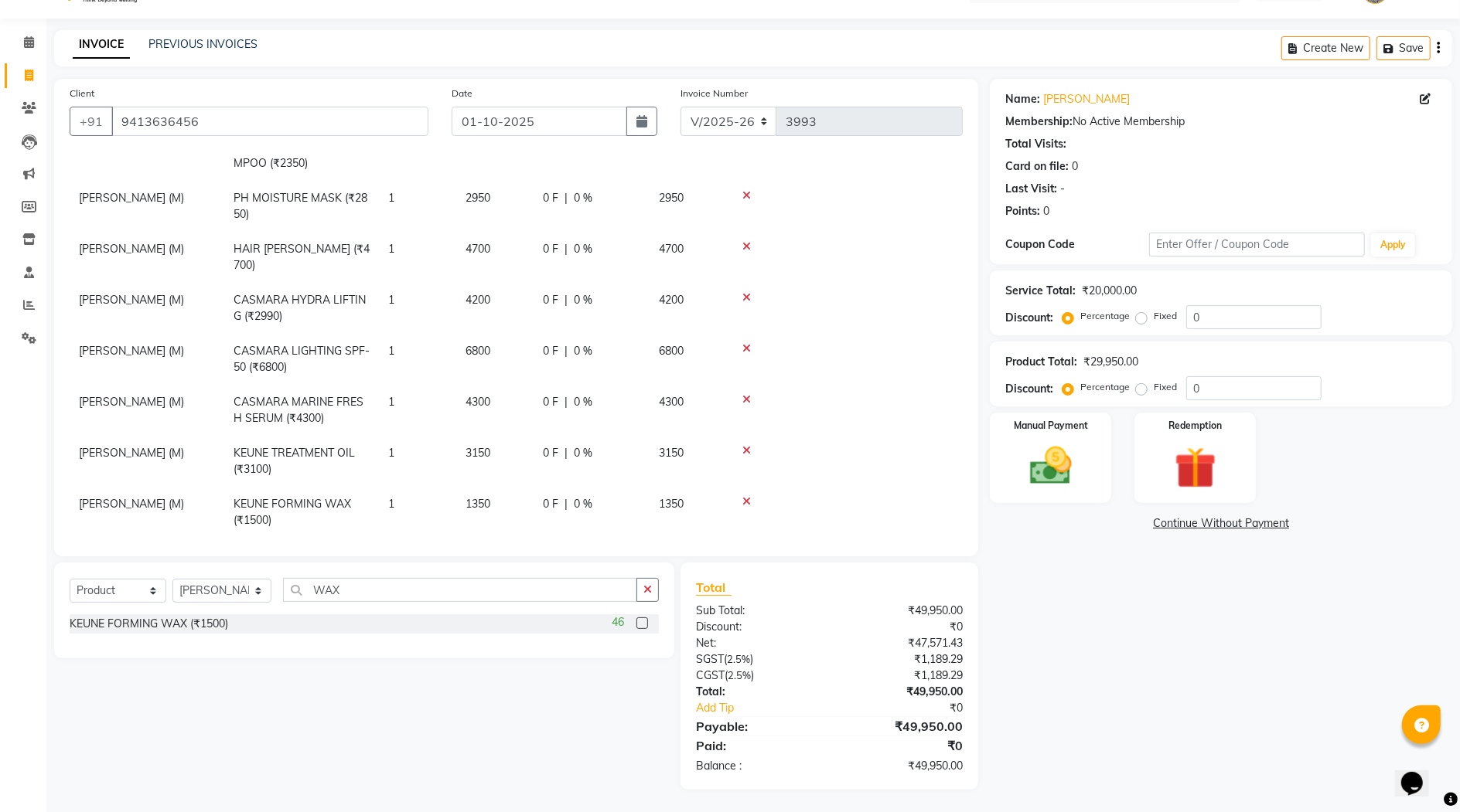
click at [478, 385] on td "4300" at bounding box center [494, 410] width 77 height 51
select select "33213"
click at [487, 394] on input "4300" at bounding box center [494, 406] width 59 height 24
type input "4200"
click at [1137, 654] on div "Name: Naresh Choudhary Membership: No Active Membership Total Visits: Card on f…" at bounding box center [1227, 435] width 474 height 712
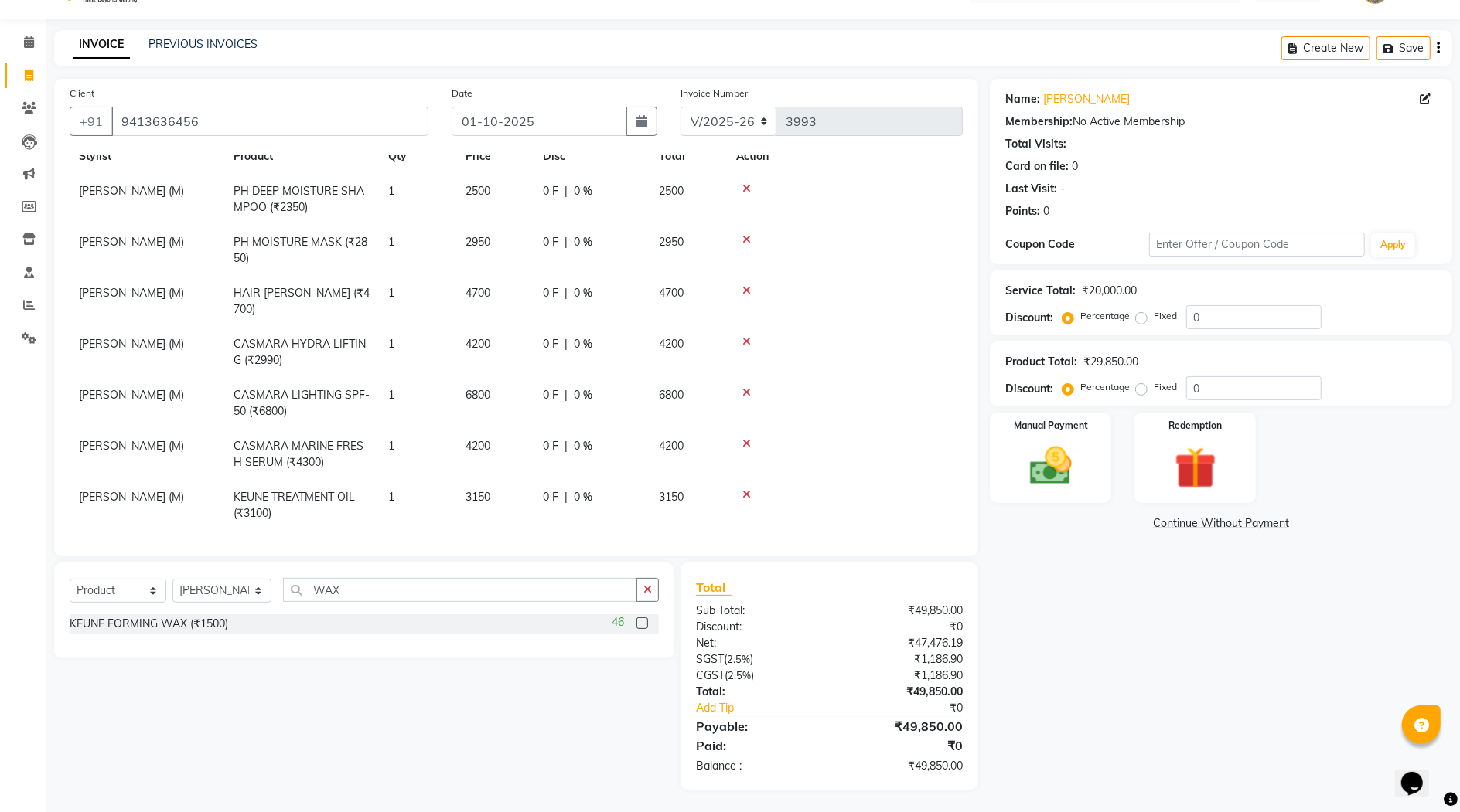
scroll to position [323, 0]
click at [1028, 461] on img at bounding box center [1050, 467] width 70 height 51
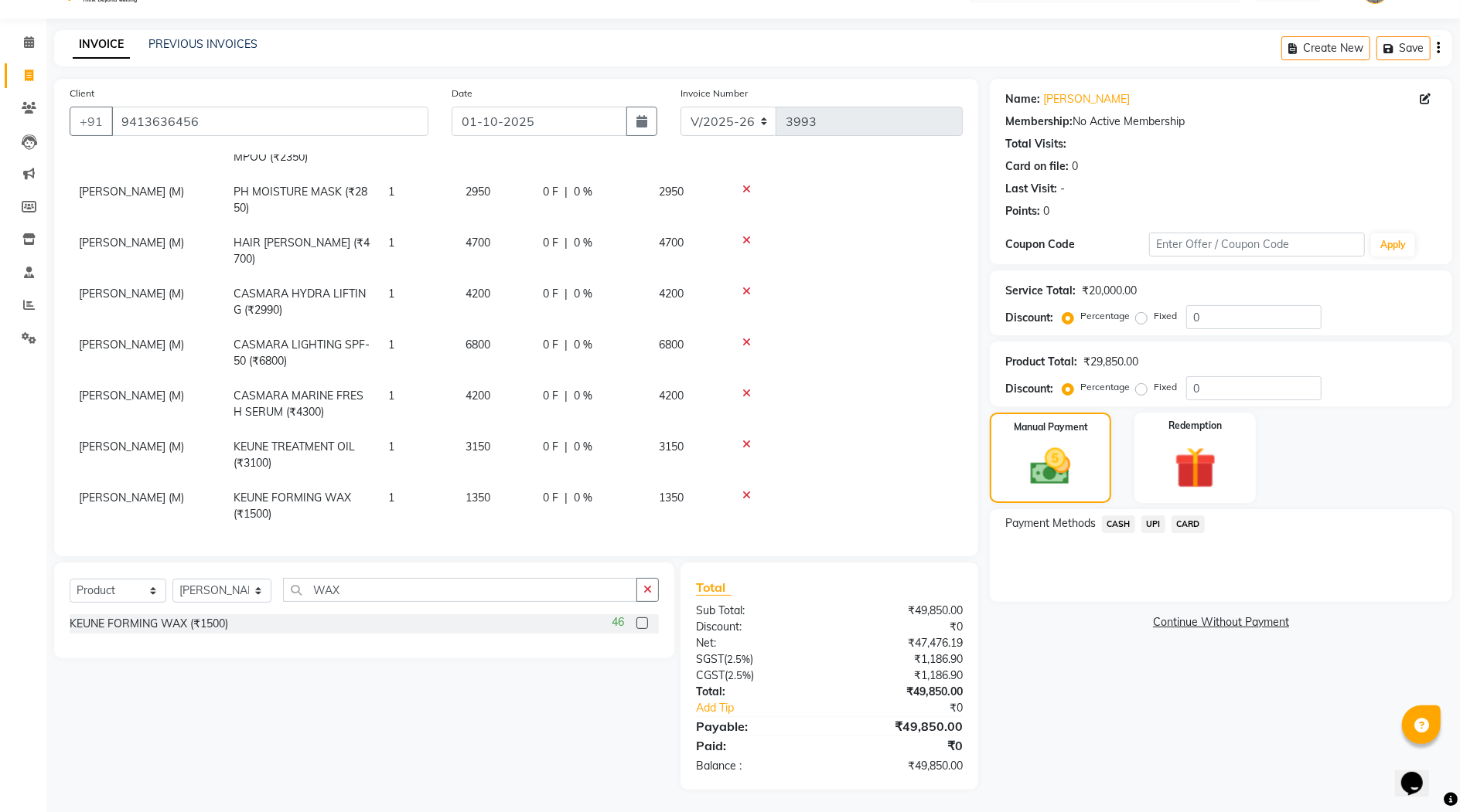
click at [1153, 528] on span "UPI" at bounding box center [1153, 524] width 24 height 18
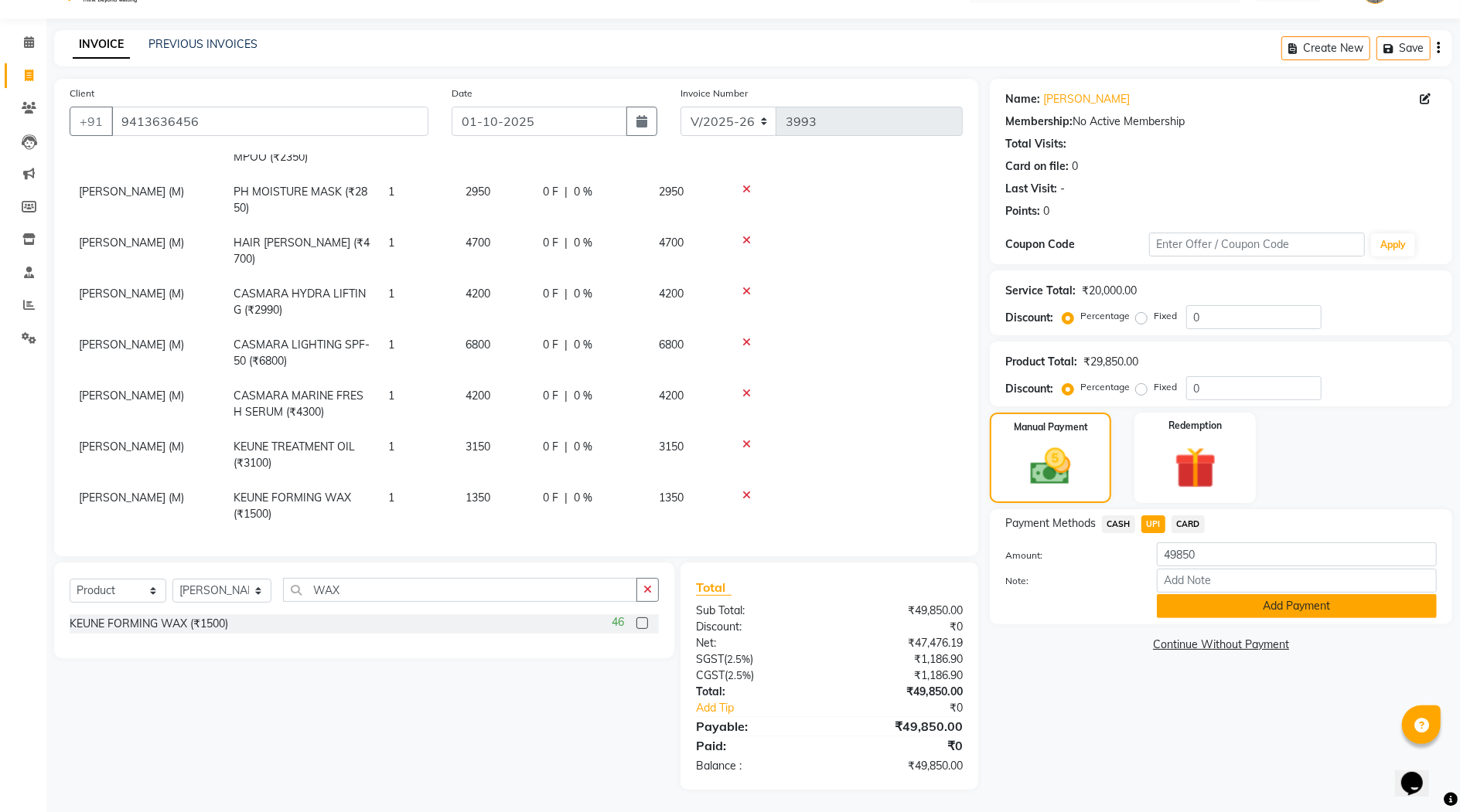
click at [1287, 609] on button "Add Payment" at bounding box center [1296, 606] width 280 height 24
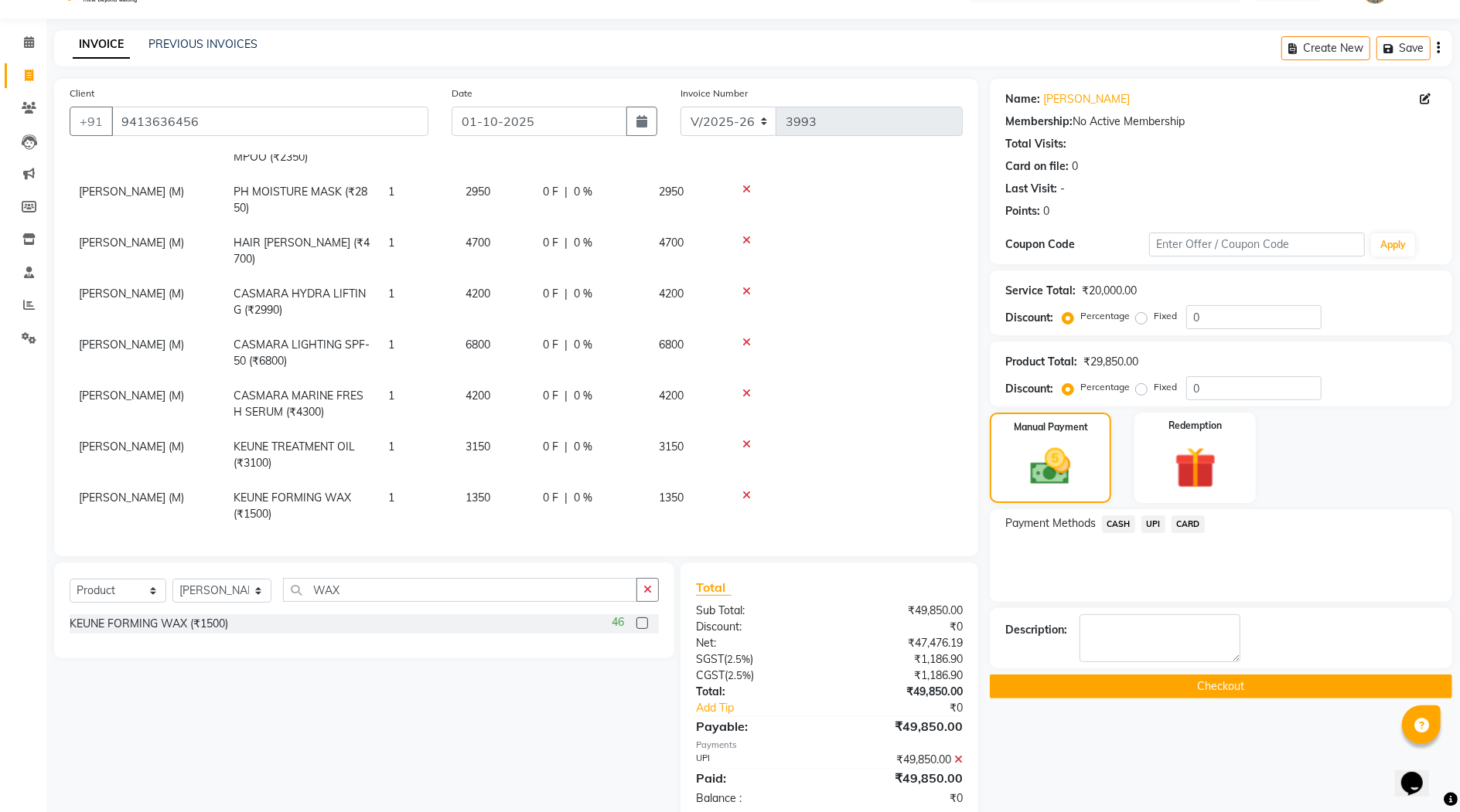
click at [1232, 687] on button "Checkout" at bounding box center [1221, 686] width 462 height 24
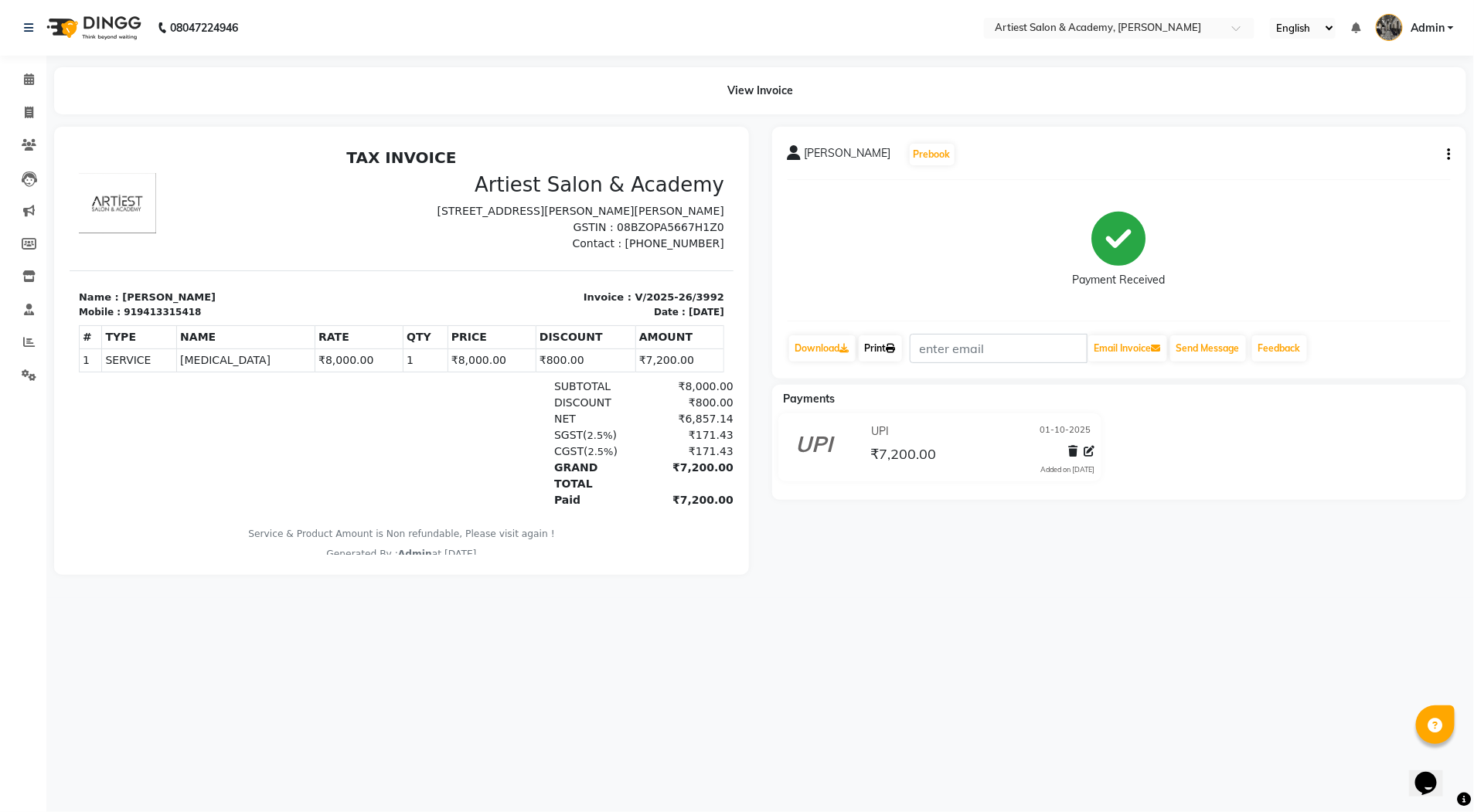
click at [877, 352] on link "Print" at bounding box center [880, 348] width 43 height 26
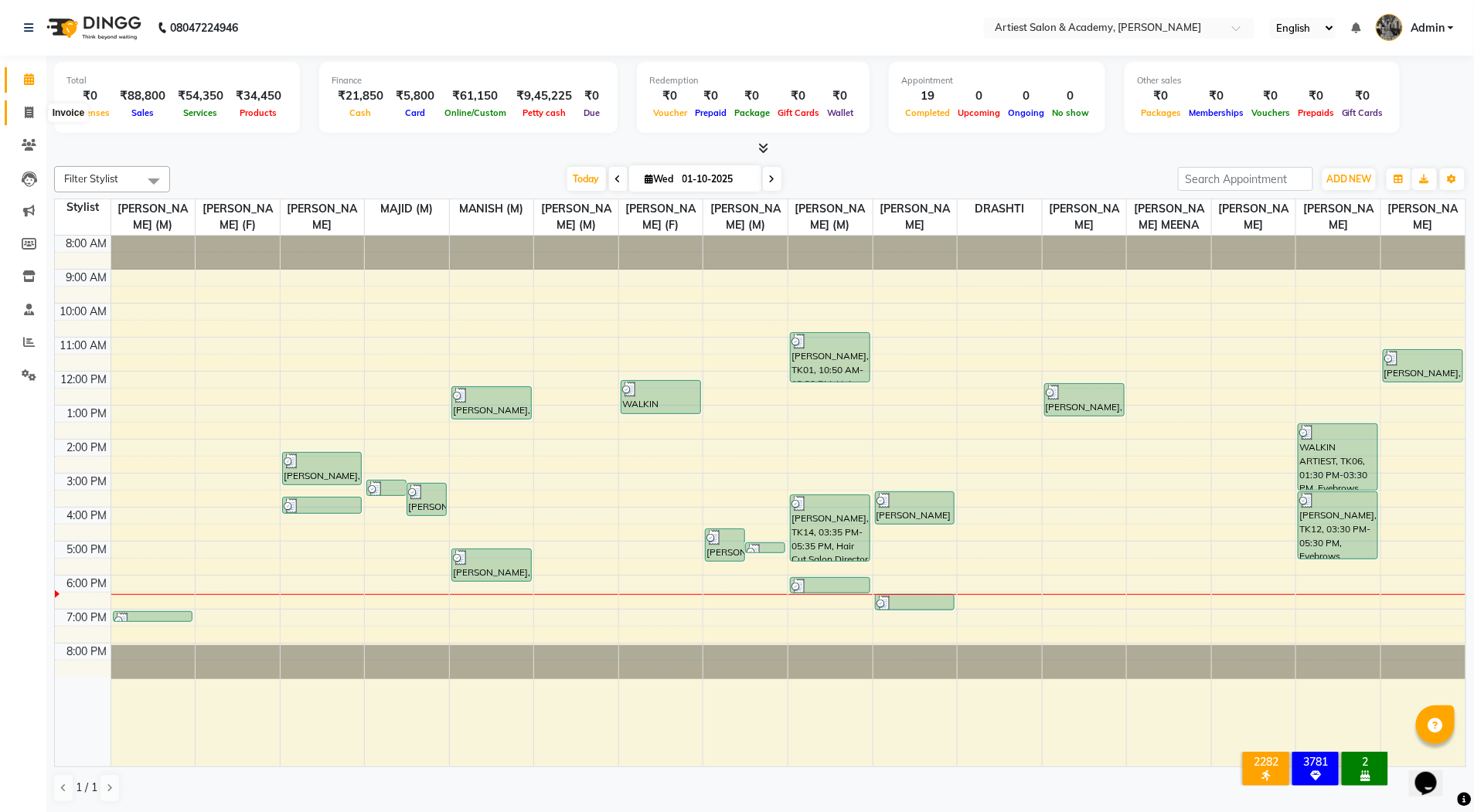
click at [25, 106] on icon at bounding box center [28, 112] width 9 height 12
select select "service"
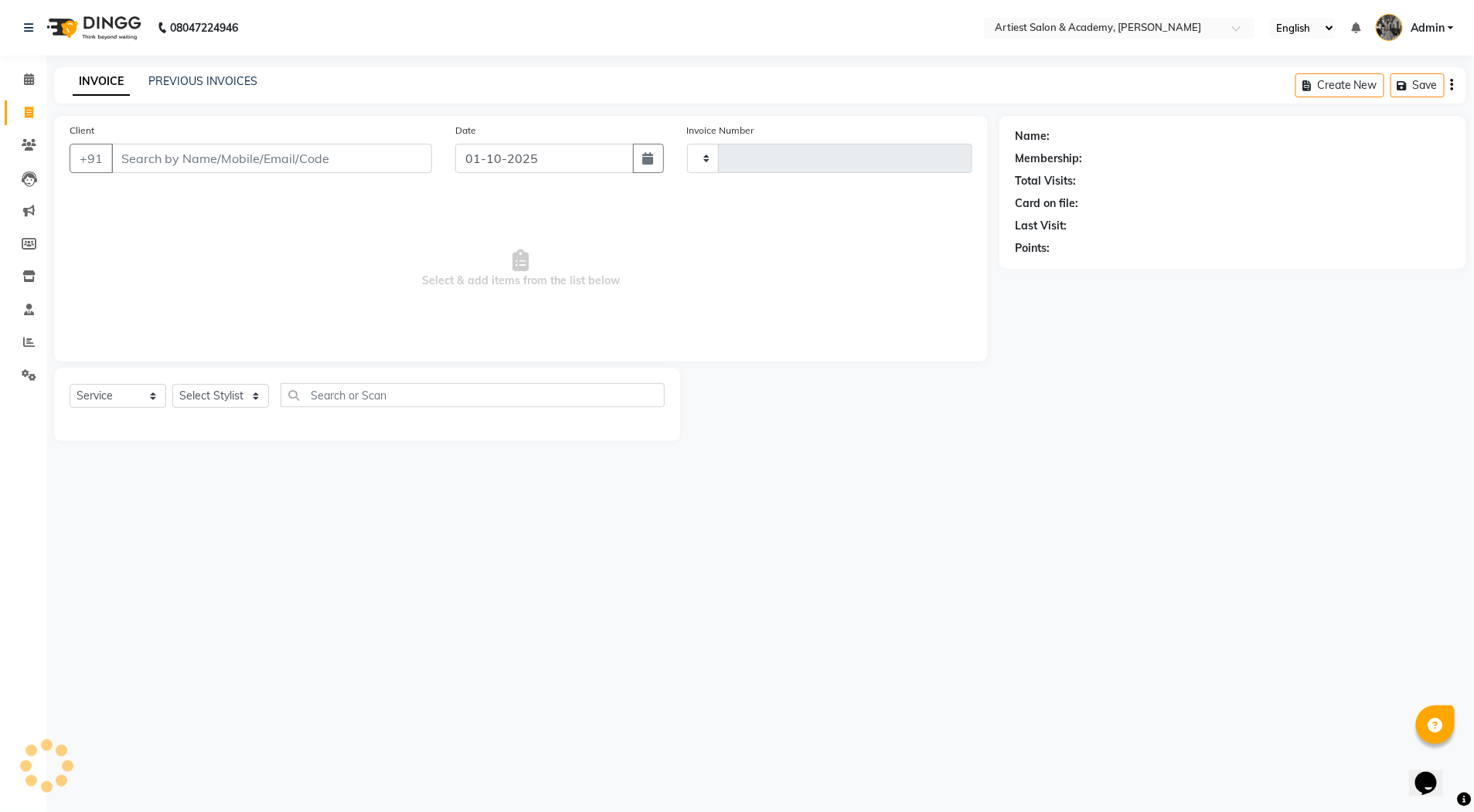
type input "3994"
select select "5123"
click at [195, 78] on link "PREVIOUS INVOICES" at bounding box center [203, 81] width 109 height 14
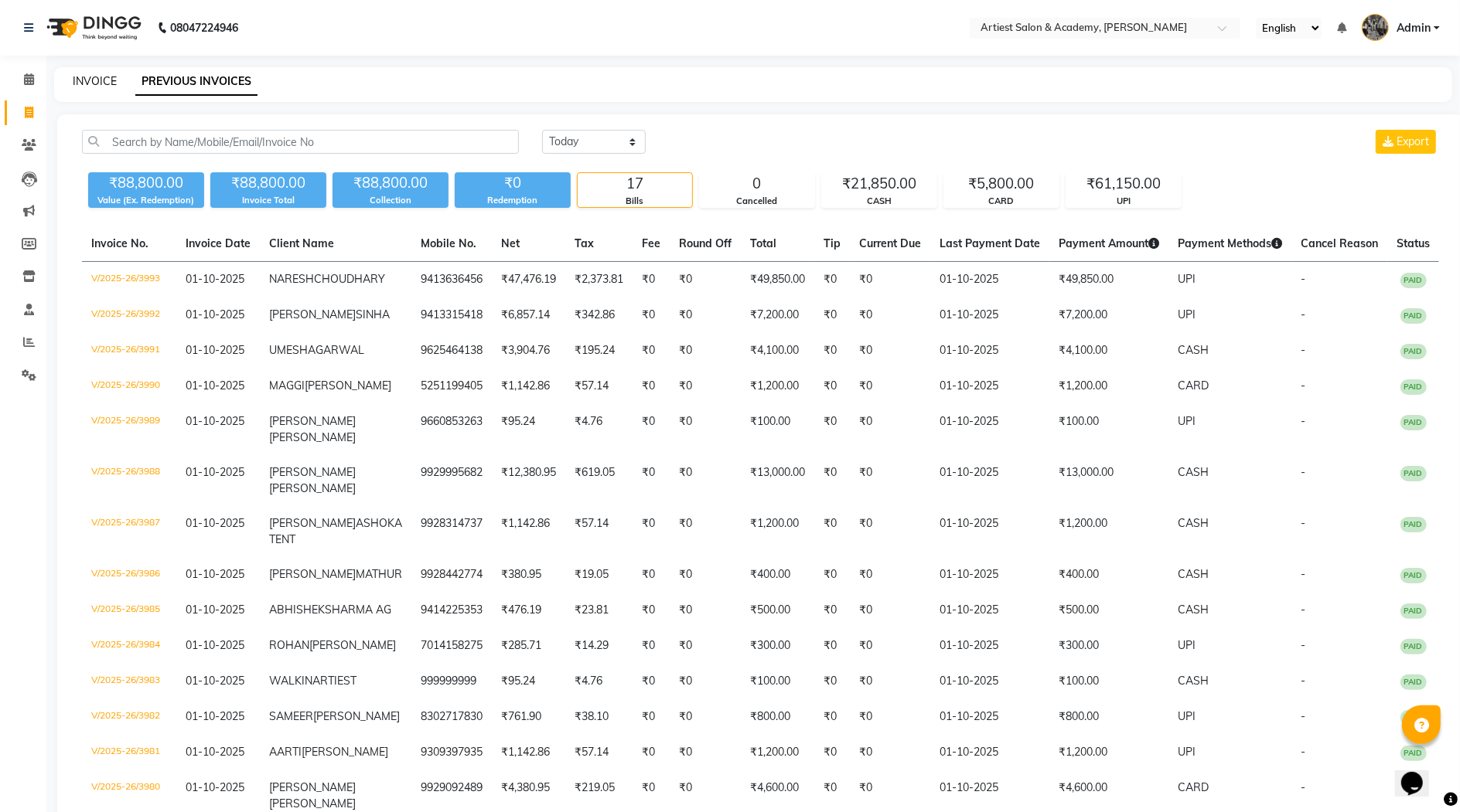
click at [99, 74] on link "INVOICE" at bounding box center [95, 81] width 44 height 14
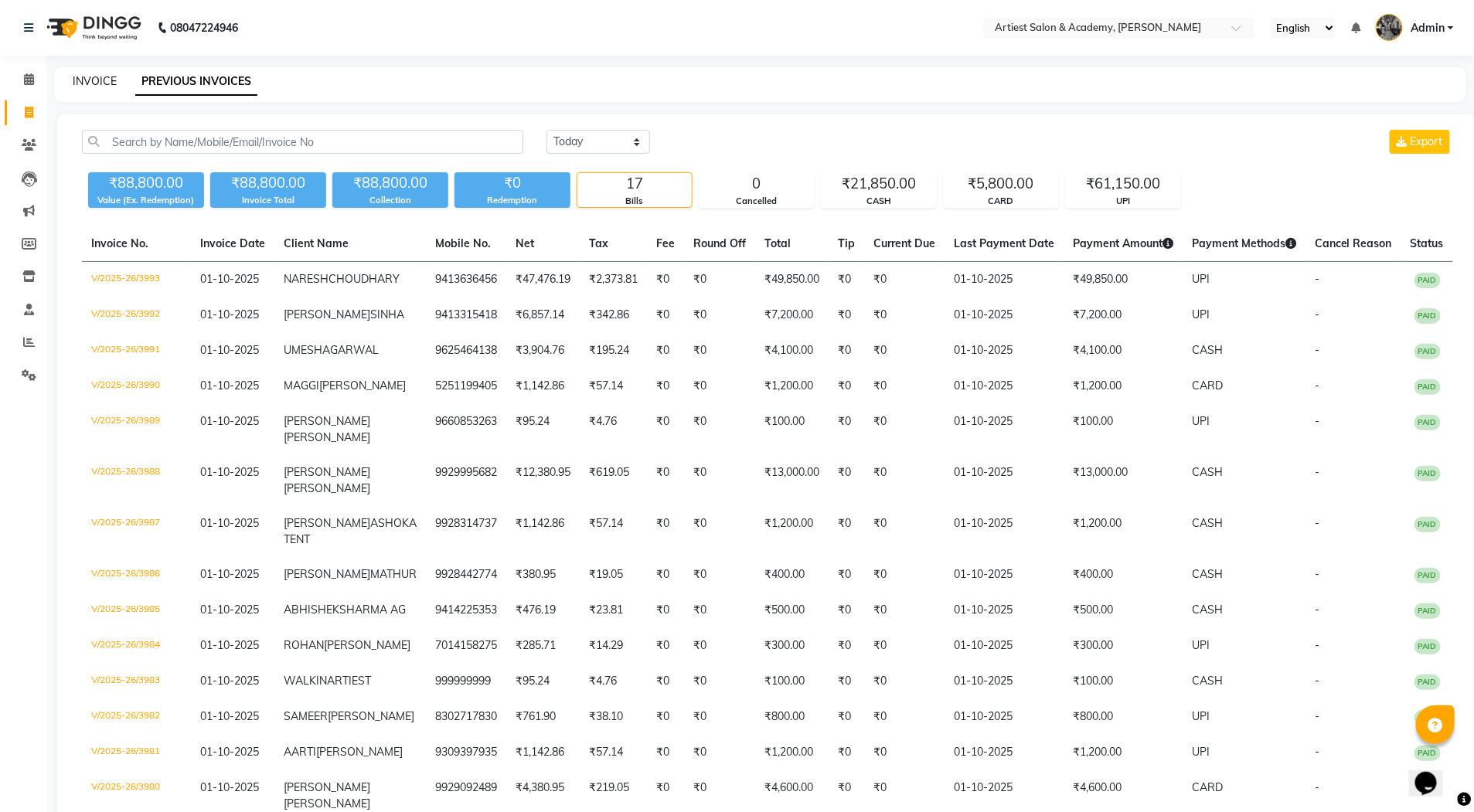
select select "service"
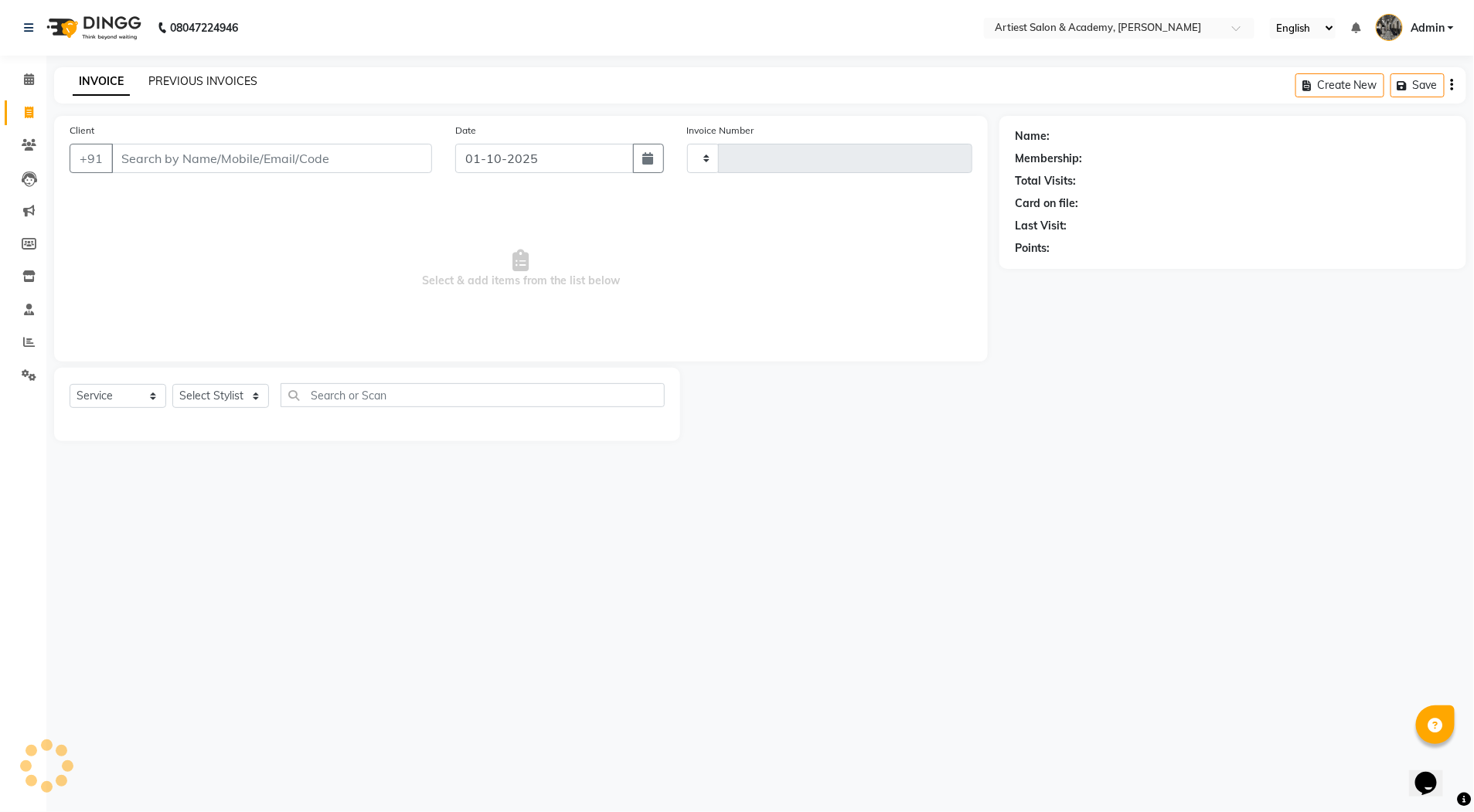
type input "3994"
select select "5123"
click at [184, 81] on link "PREVIOUS INVOICES" at bounding box center [203, 81] width 109 height 14
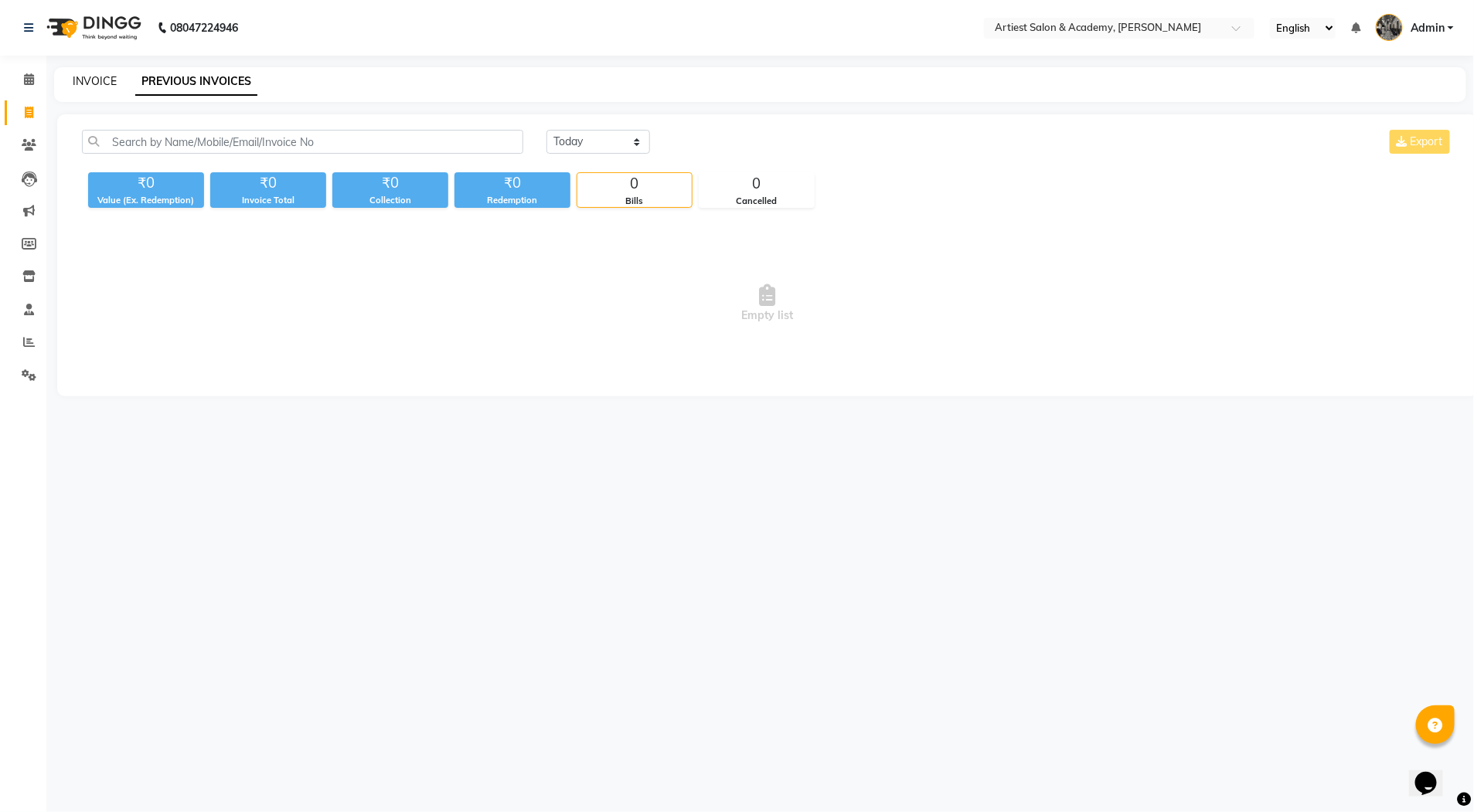
click at [103, 75] on link "INVOICE" at bounding box center [95, 81] width 44 height 14
select select "5123"
select select "service"
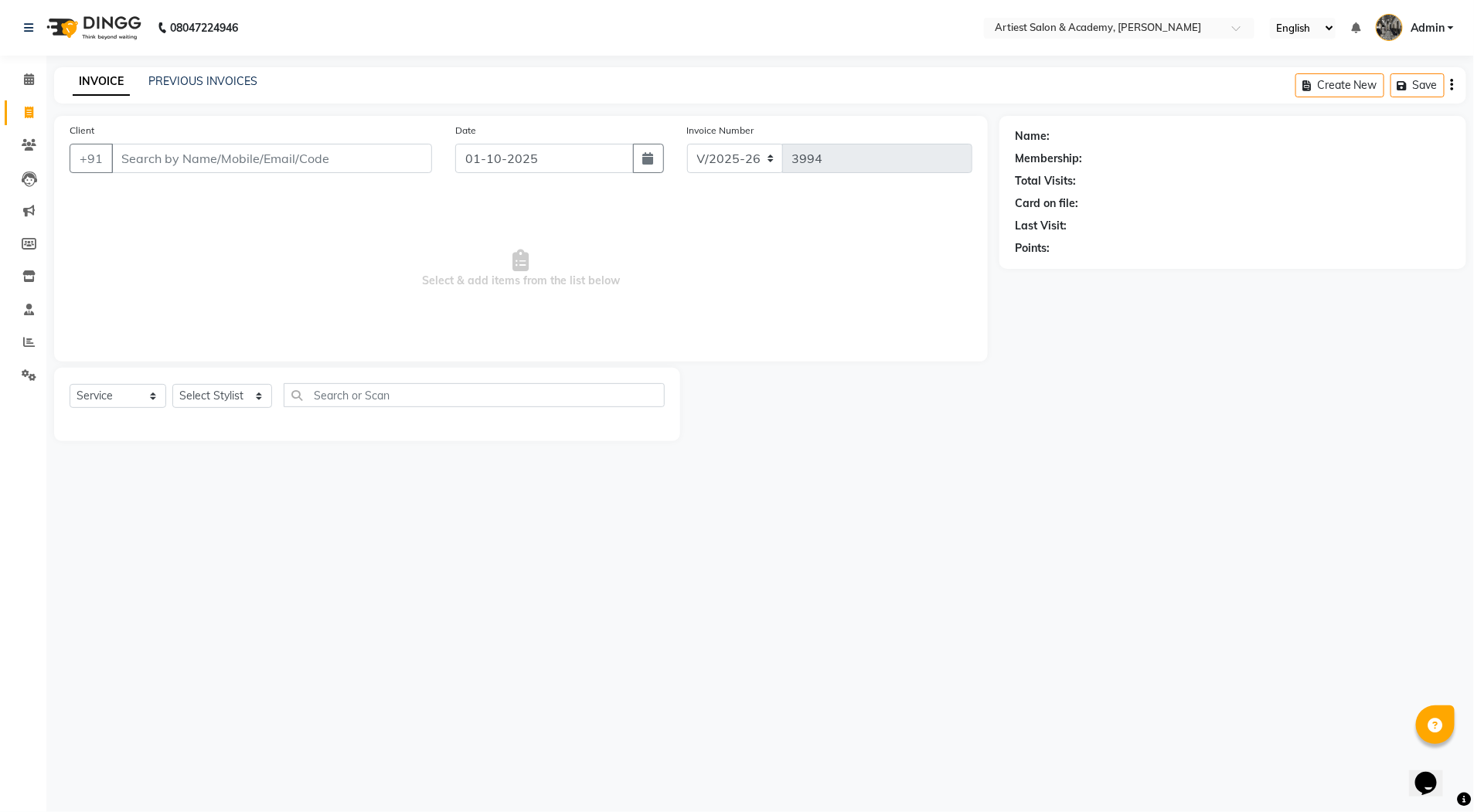
click at [193, 157] on input "Client" at bounding box center [271, 158] width 321 height 29
type input "9674170770"
click at [403, 155] on span "Add Client" at bounding box center [392, 159] width 61 height 16
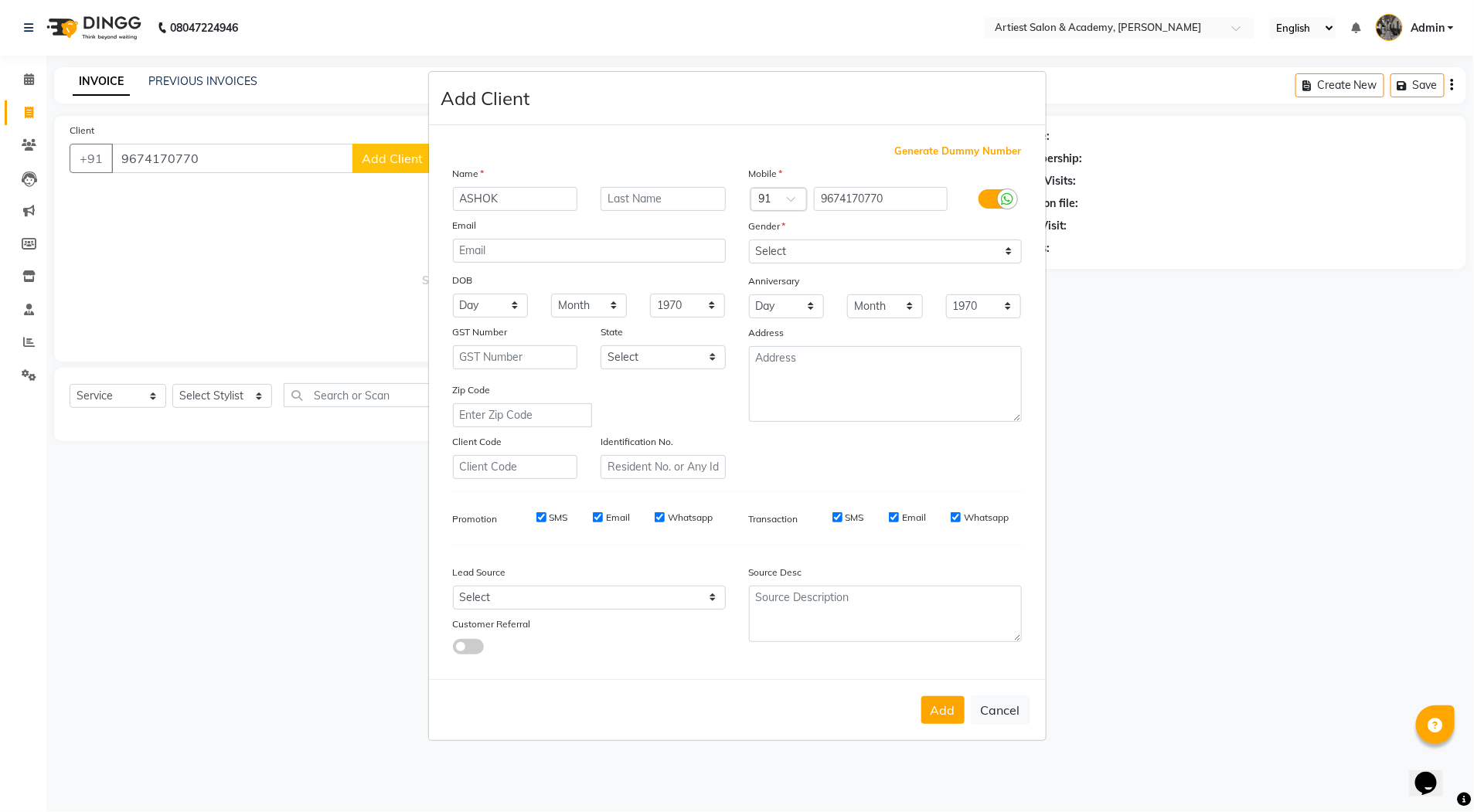
type input "ASHOK"
click at [629, 200] on input "text" at bounding box center [663, 199] width 125 height 24
type input "[PERSON_NAME]"
click at [800, 252] on select "Select [DEMOGRAPHIC_DATA] [DEMOGRAPHIC_DATA] Other Prefer Not To Say" at bounding box center [885, 251] width 273 height 24
select select "[DEMOGRAPHIC_DATA]"
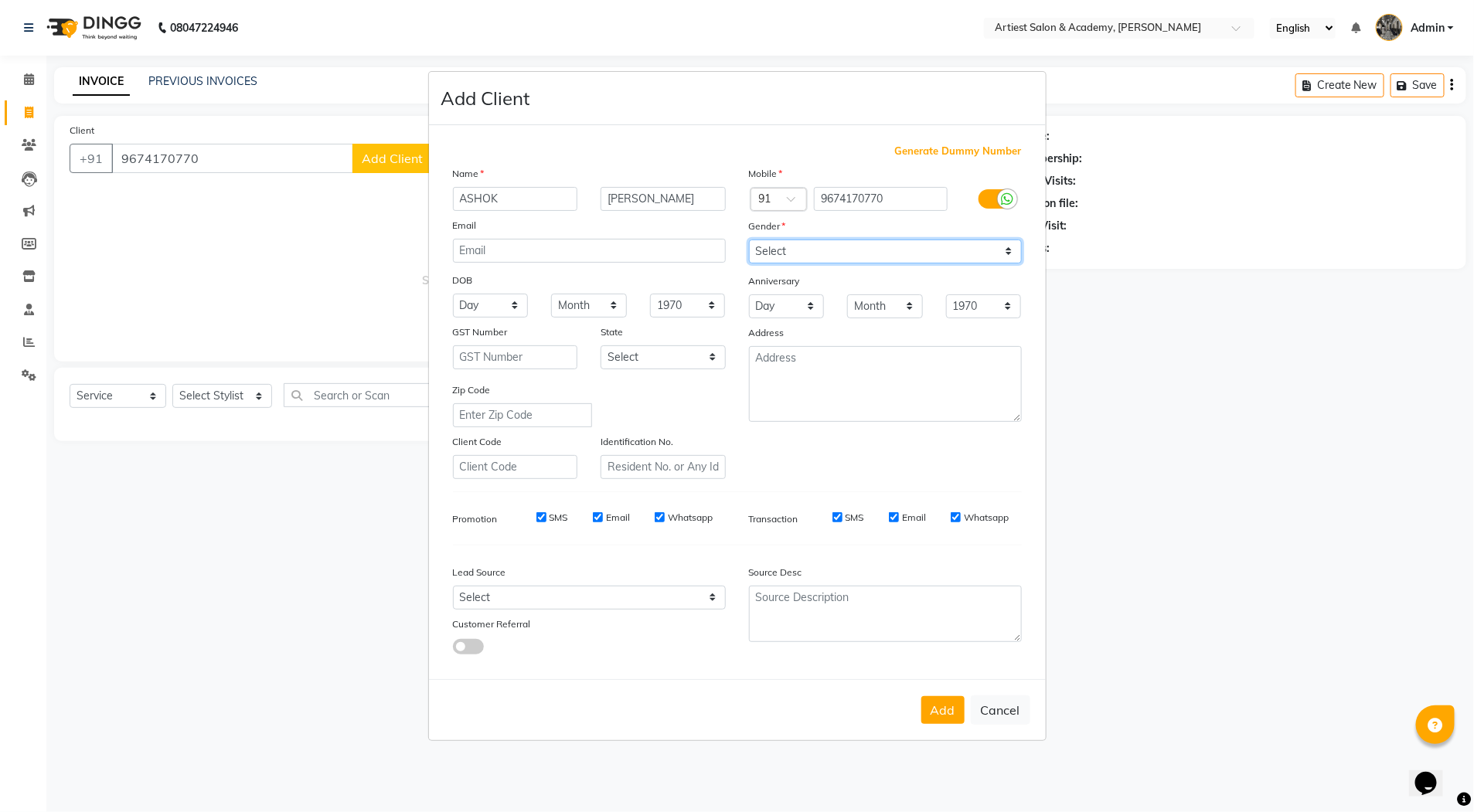
click at [749, 240] on select "Select [DEMOGRAPHIC_DATA] [DEMOGRAPHIC_DATA] Other Prefer Not To Say" at bounding box center [885, 251] width 273 height 24
click at [940, 712] on button "Add" at bounding box center [943, 710] width 43 height 28
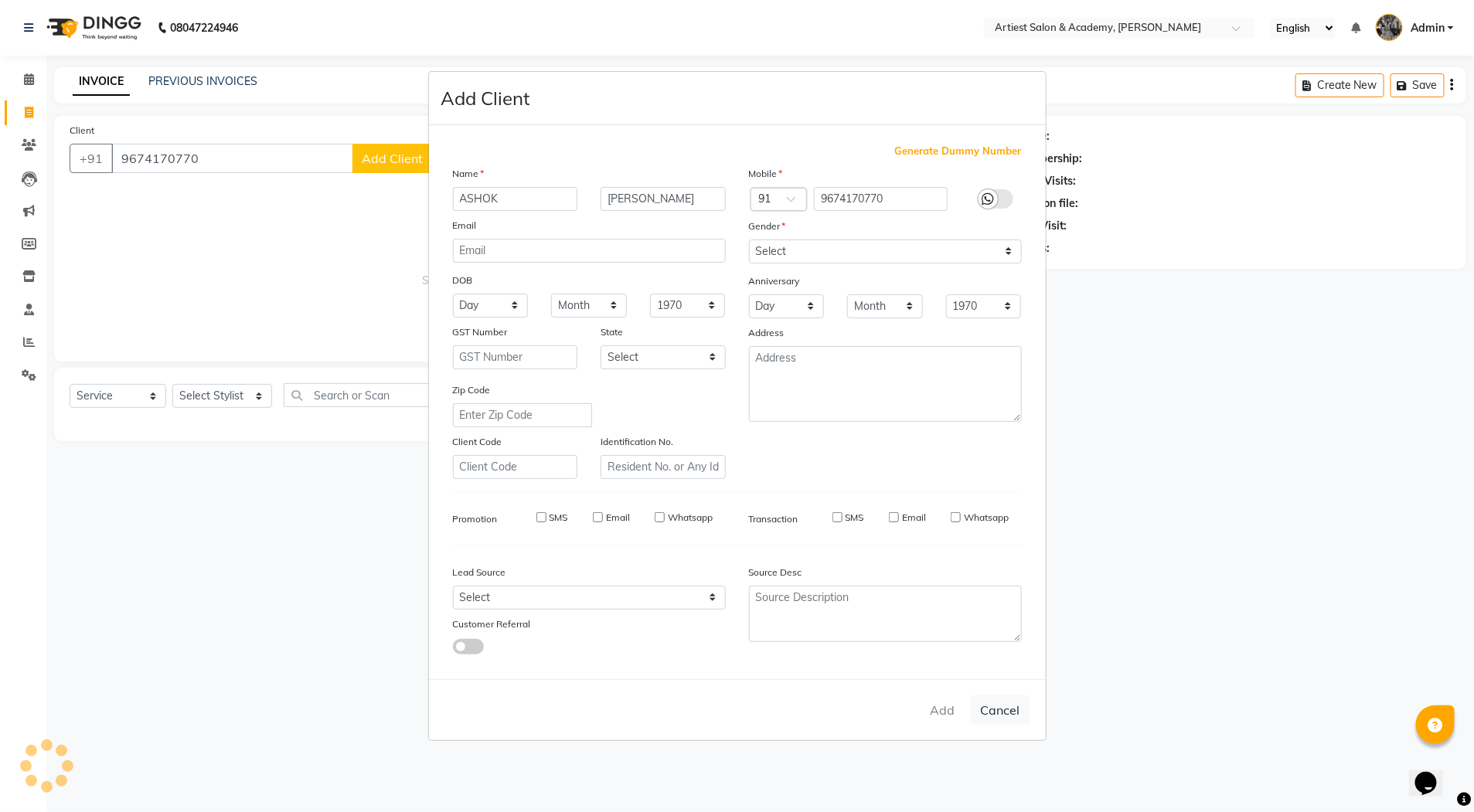
select select
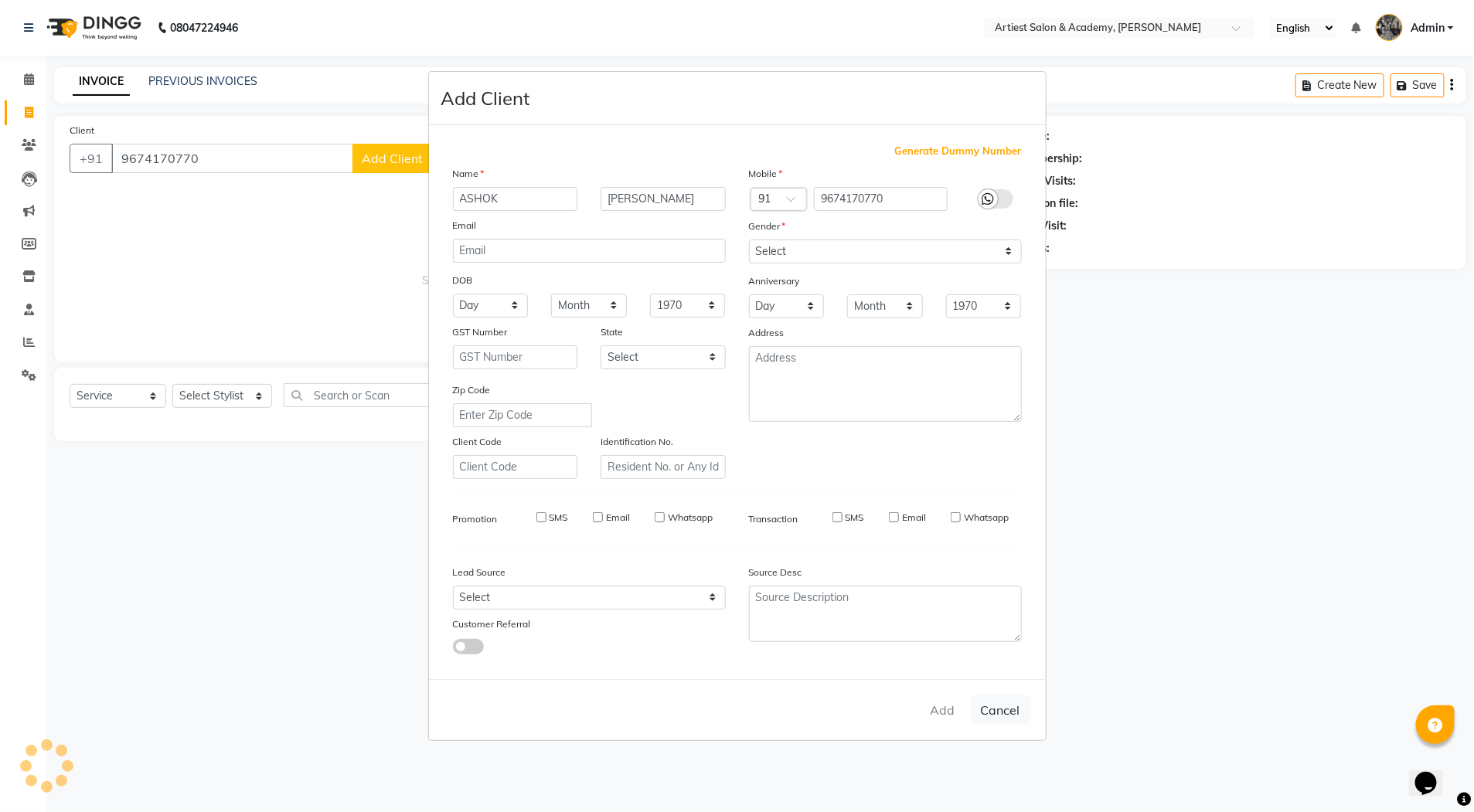
select select
checkbox input "false"
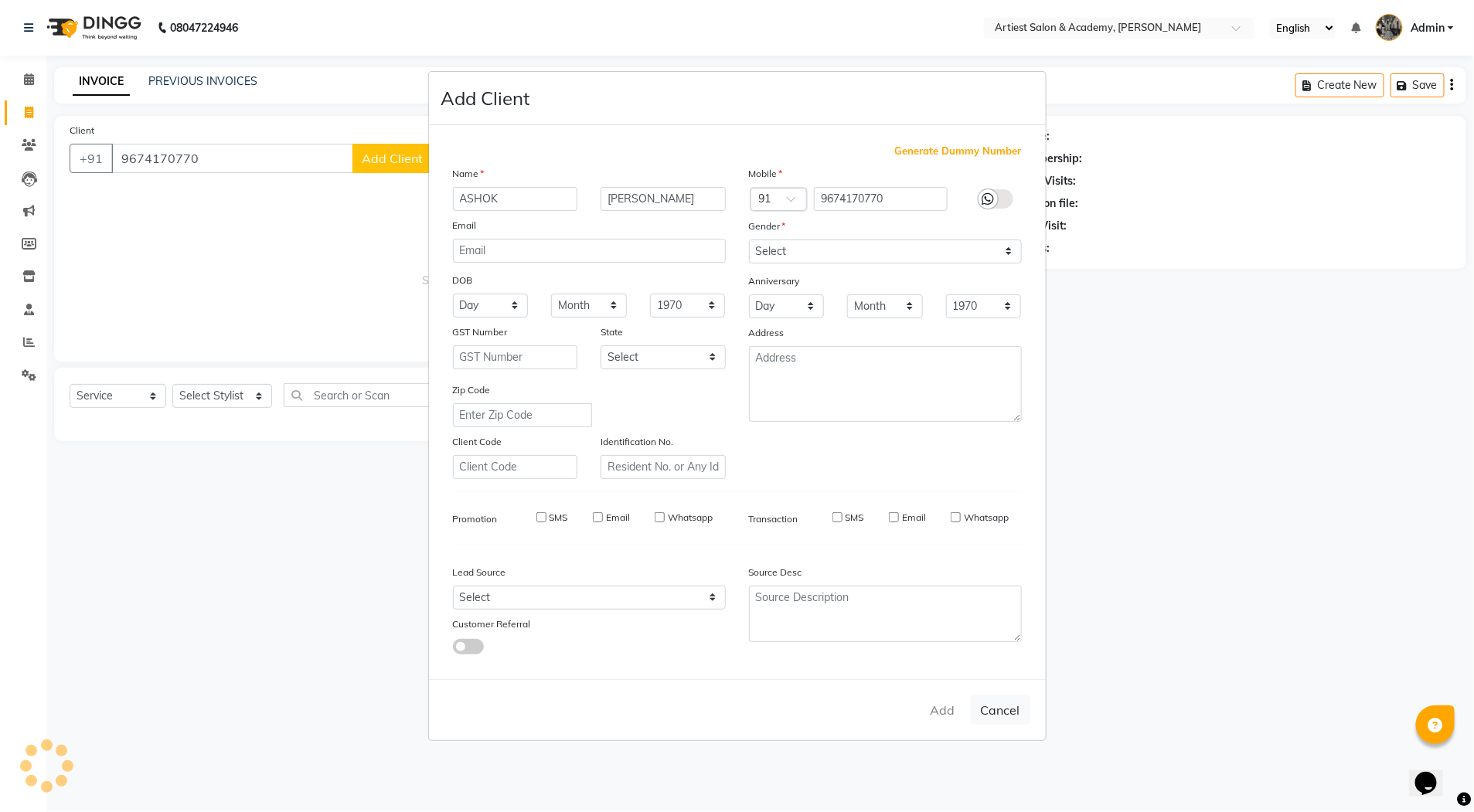
checkbox input "false"
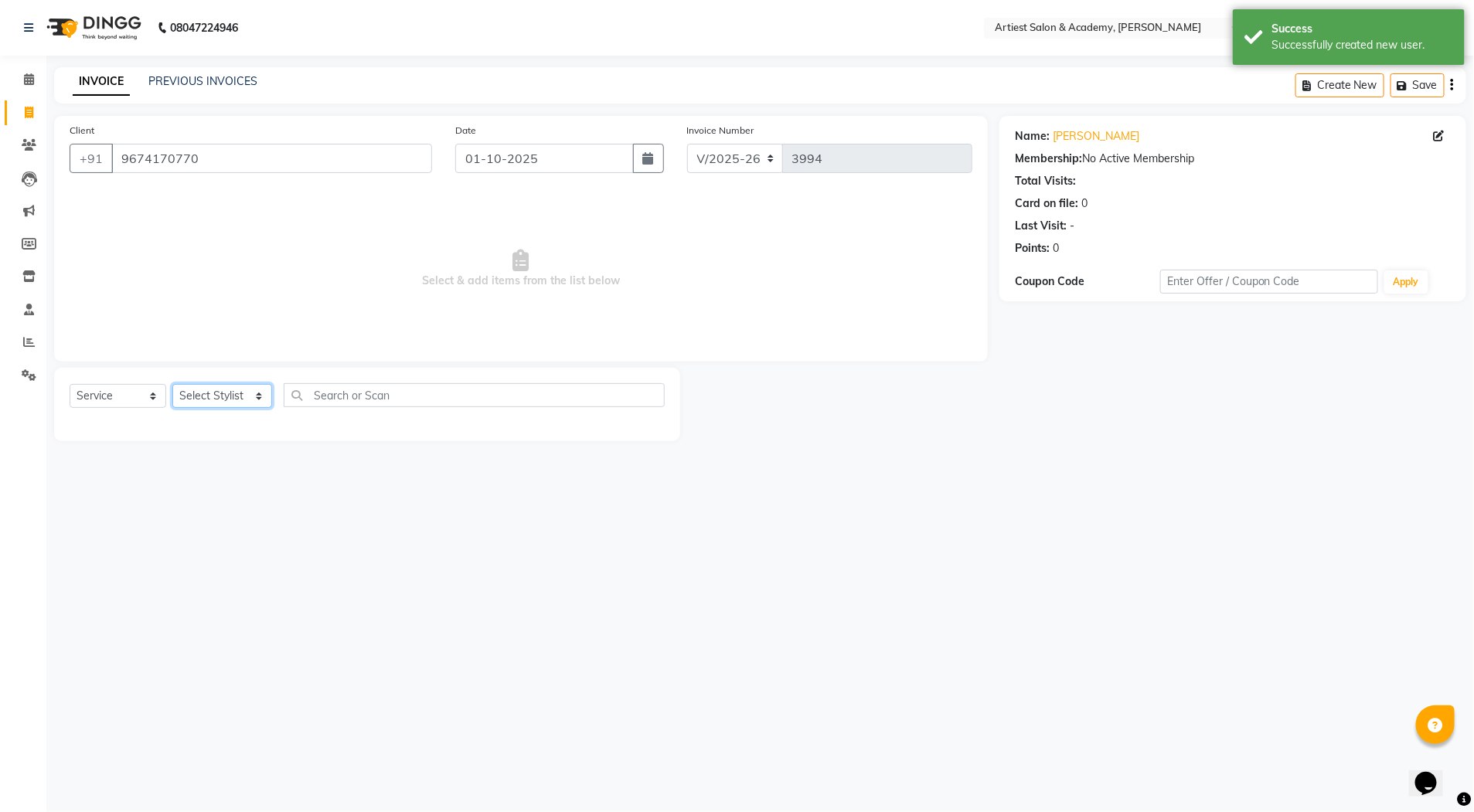
click at [255, 398] on select "Select Stylist [PERSON_NAME] (M) [PERSON_NAME] (F) [PERSON_NAME] DRASHTI [PERSO…" at bounding box center [222, 396] width 99 height 24
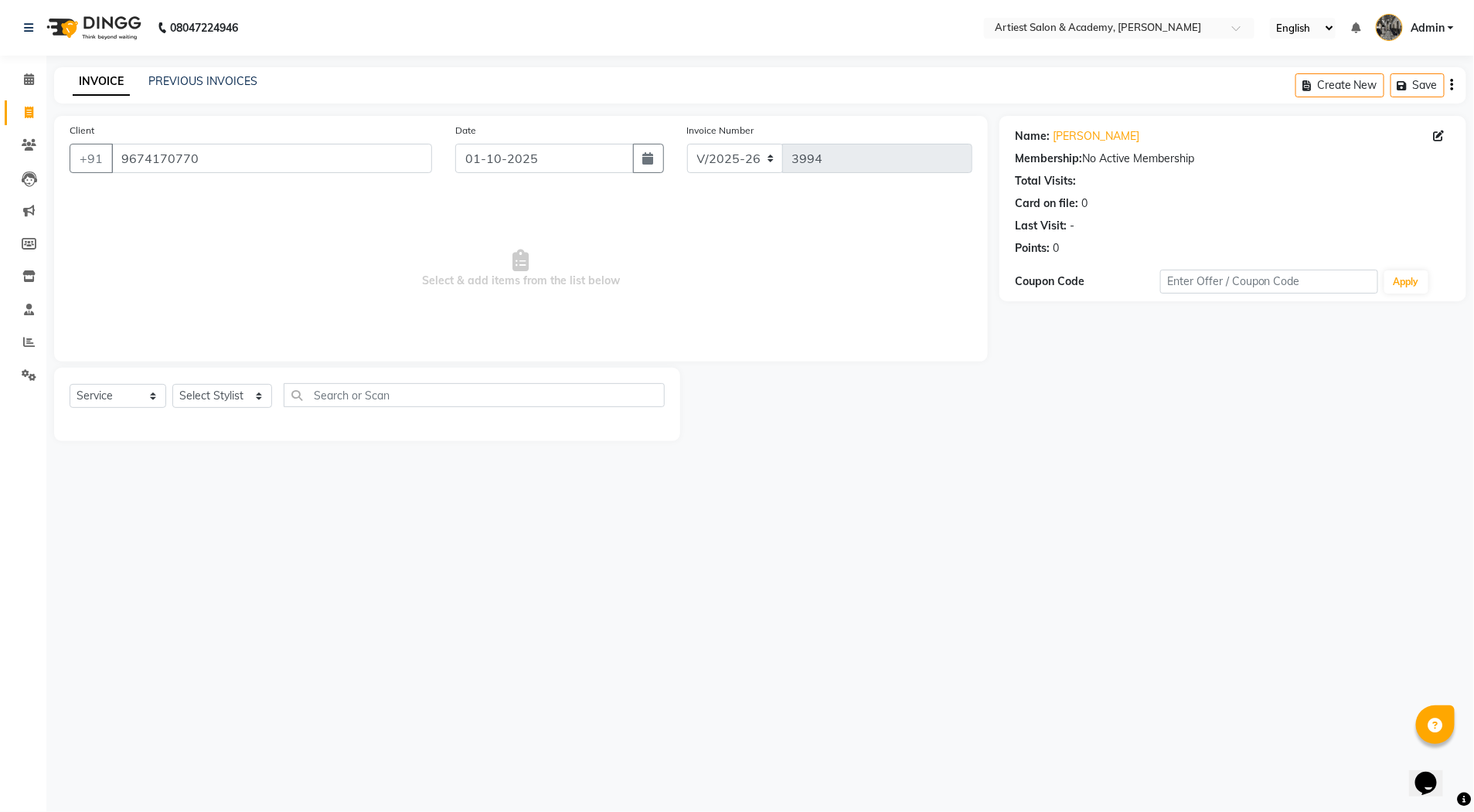
click at [1057, 339] on div "Name: Ashok Godara Membership: No Active Membership Total Visits: Card on file:…" at bounding box center [1238, 279] width 479 height 326
click at [254, 392] on select "Select Stylist [PERSON_NAME] (M) [PERSON_NAME] (F) [PERSON_NAME] DRASHTI [PERSO…" at bounding box center [222, 396] width 99 height 24
select select "33213"
click at [173, 384] on select "Select Stylist [PERSON_NAME] (M) [PERSON_NAME] (F) [PERSON_NAME] DRASHTI [PERSO…" at bounding box center [222, 396] width 99 height 24
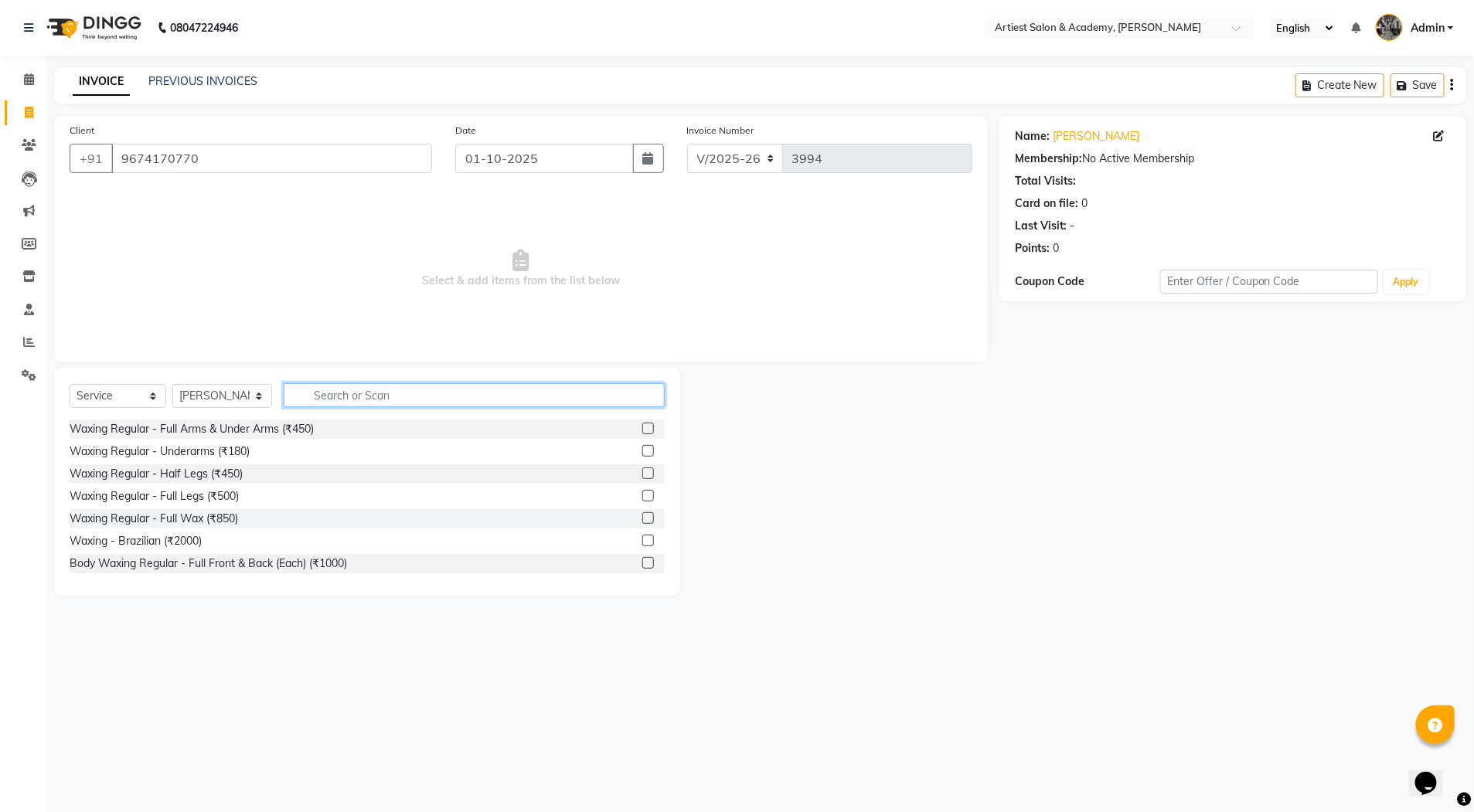
click at [333, 395] on input "text" at bounding box center [474, 395] width 381 height 24
type input "HAIR"
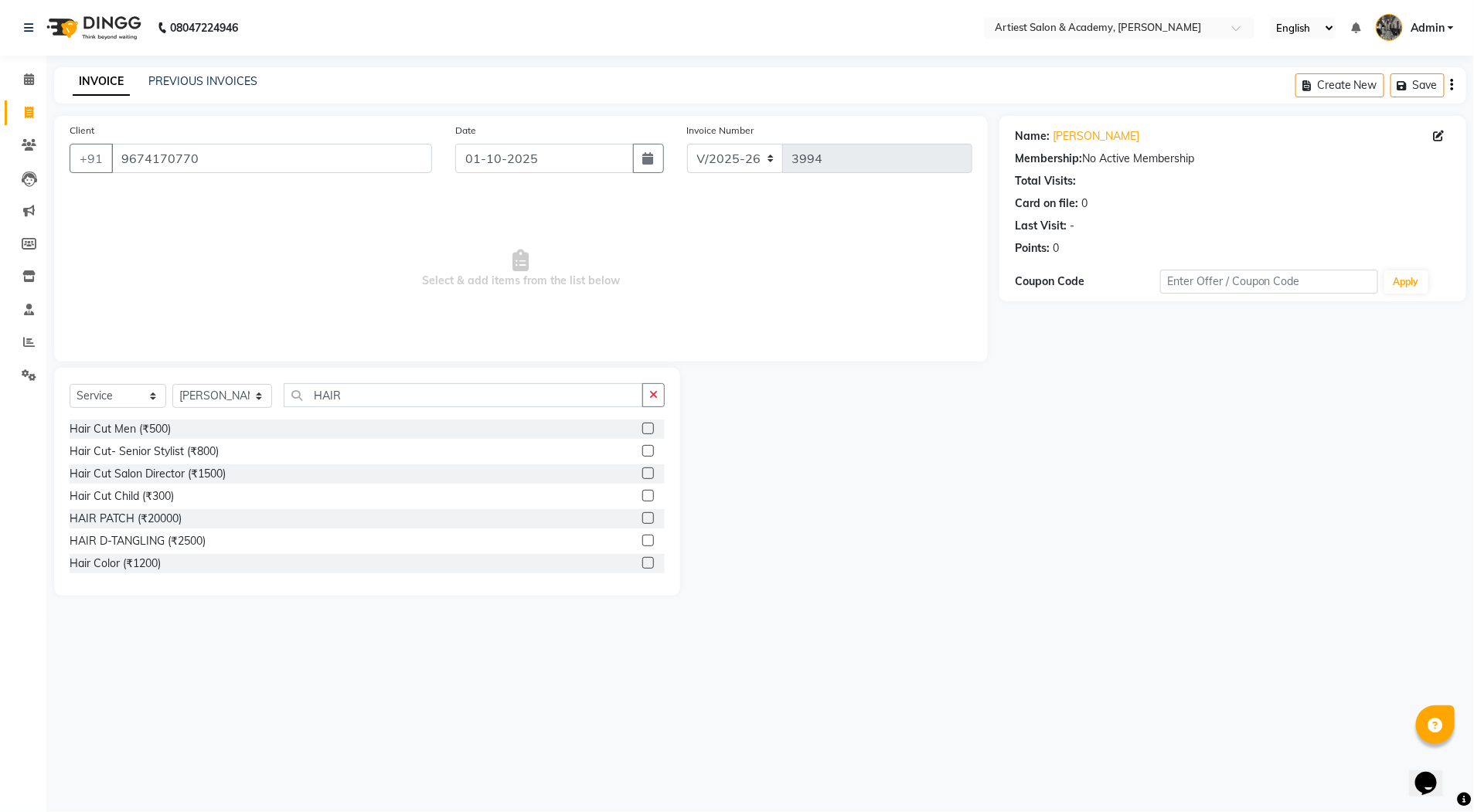
click at [642, 473] on label at bounding box center [648, 474] width 12 height 12
click at [642, 473] on input "checkbox" at bounding box center [647, 474] width 10 height 10
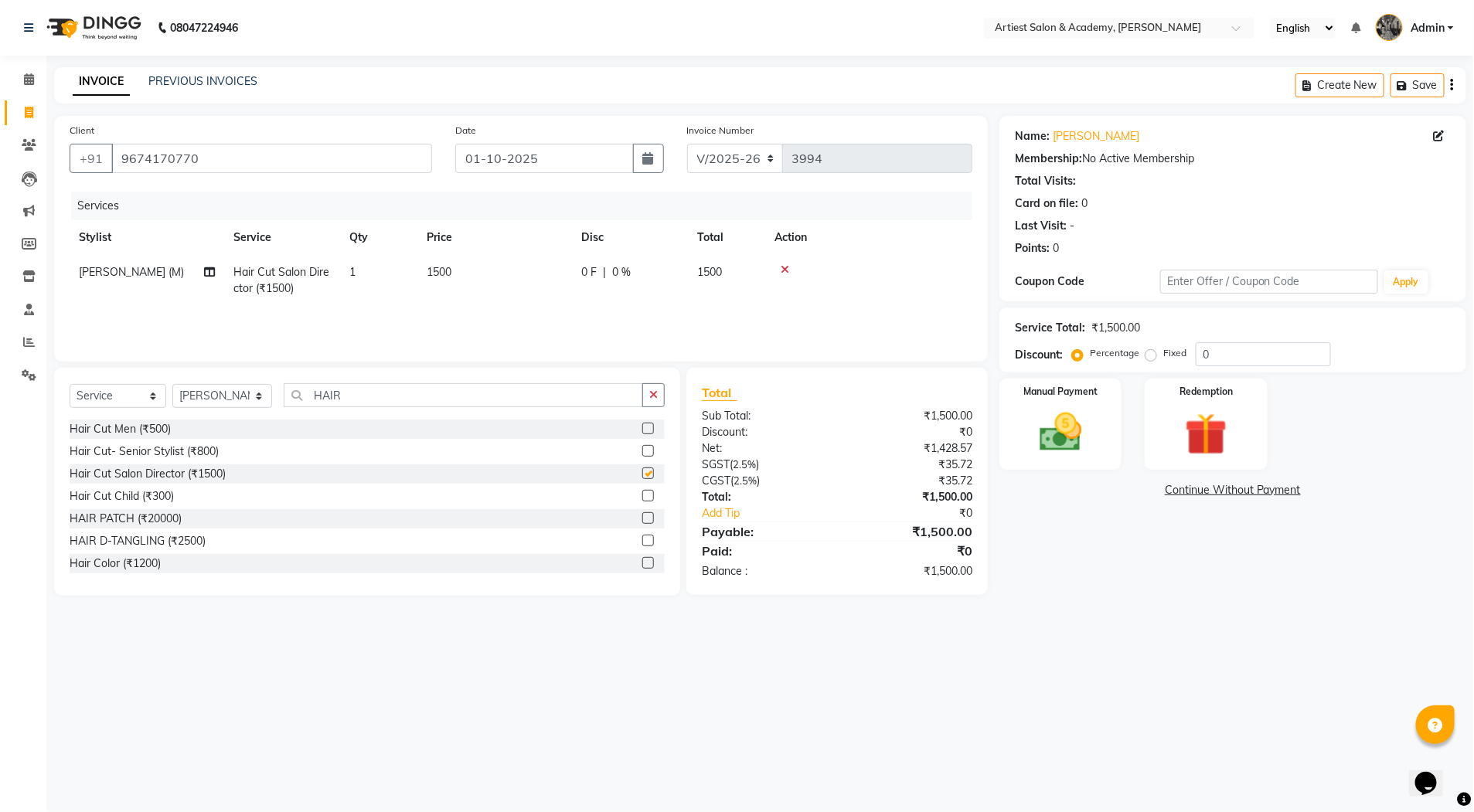
checkbox input "false"
click at [253, 392] on select "Select Stylist [PERSON_NAME] (M) [PERSON_NAME] (F) [PERSON_NAME] DRASHTI [PERSO…" at bounding box center [222, 396] width 99 height 24
select select "35982"
click at [173, 384] on select "Select Stylist [PERSON_NAME] (M) [PERSON_NAME] (F) [PERSON_NAME] DRASHTI [PERSO…" at bounding box center [222, 396] width 99 height 24
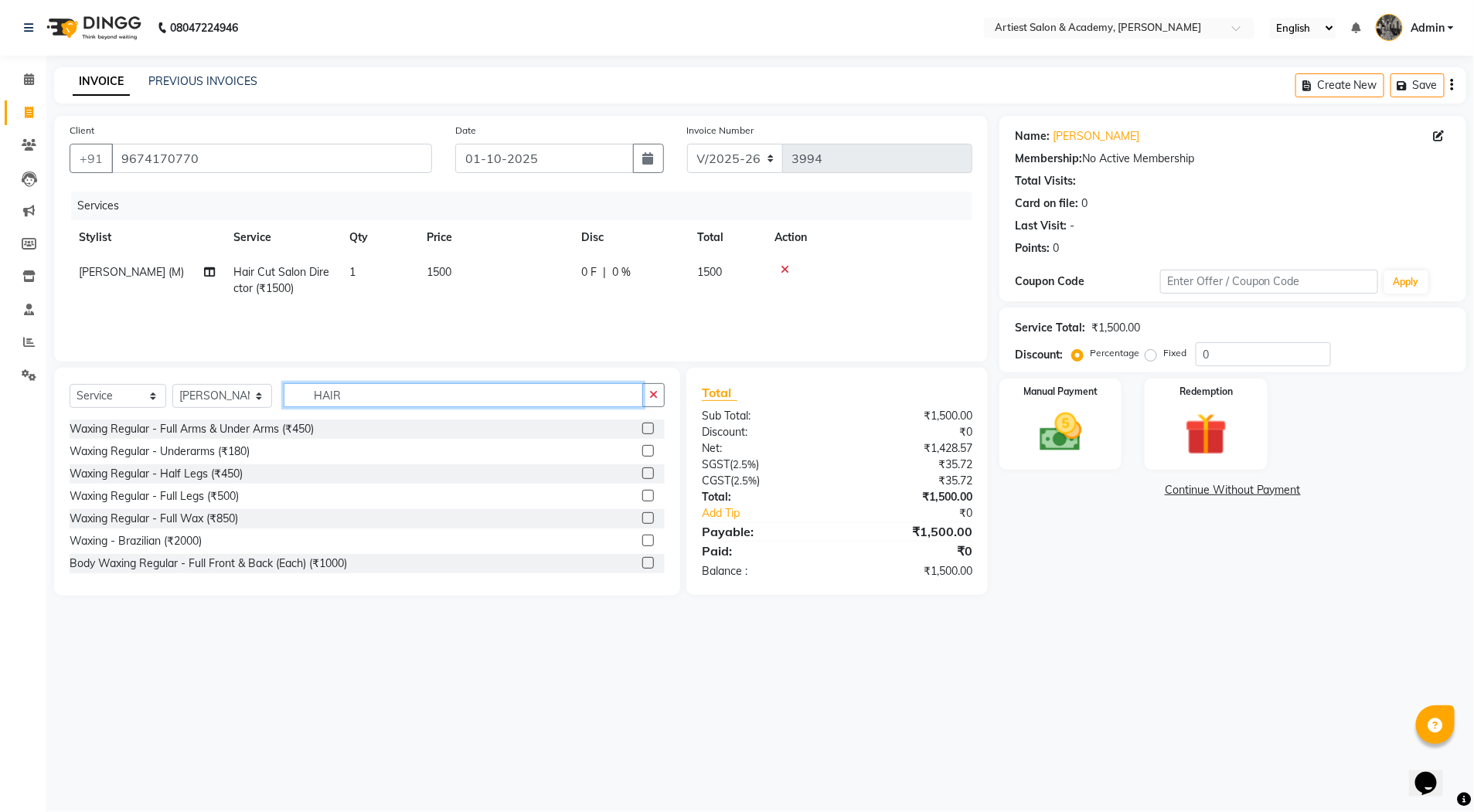
click at [346, 398] on input "HAIR" at bounding box center [463, 395] width 360 height 24
type input "H"
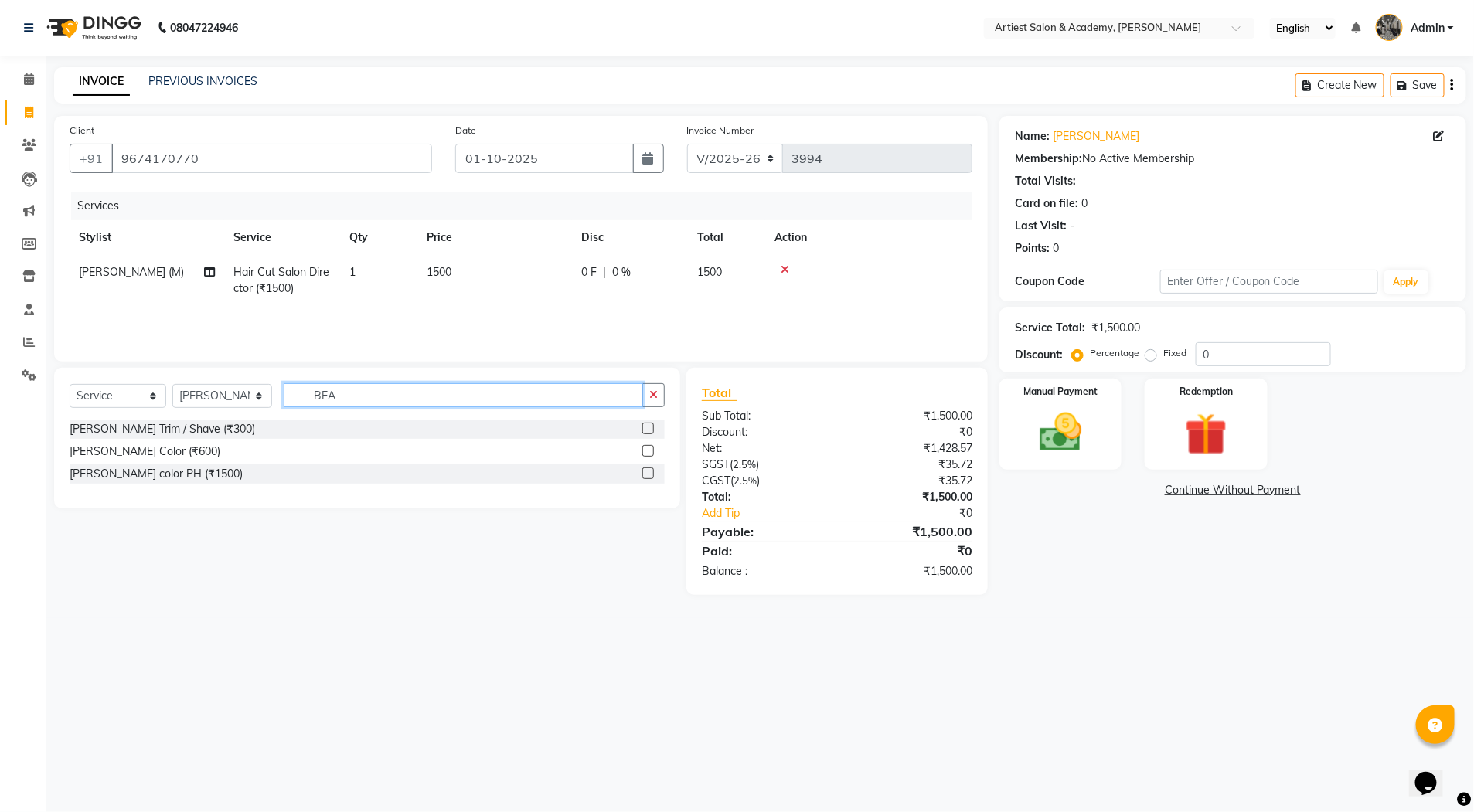
type input "BEA"
click at [646, 429] on label at bounding box center [648, 429] width 12 height 12
click at [646, 429] on input "checkbox" at bounding box center [647, 429] width 10 height 10
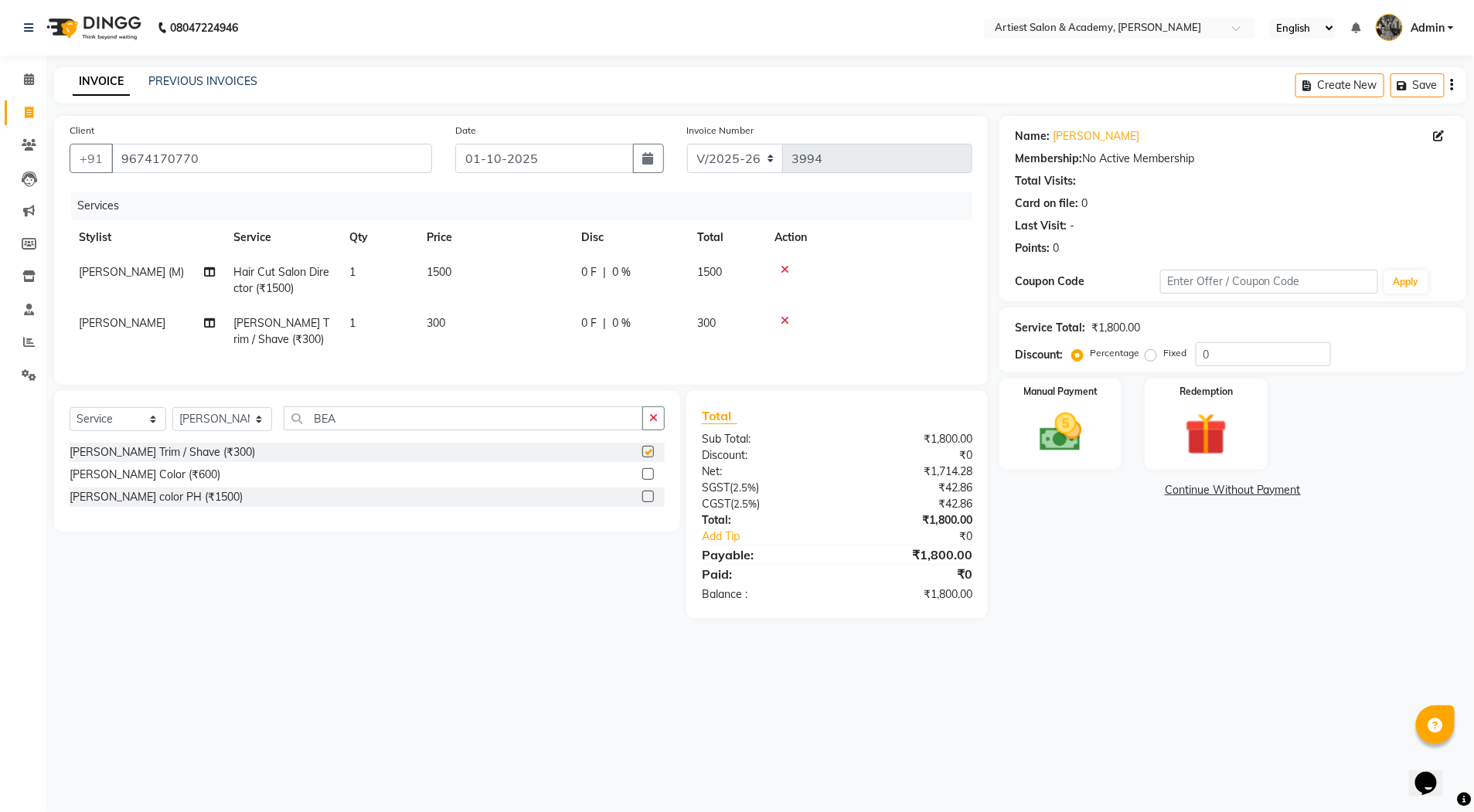
checkbox input "false"
click at [438, 323] on span "300" at bounding box center [436, 323] width 19 height 14
select select "35982"
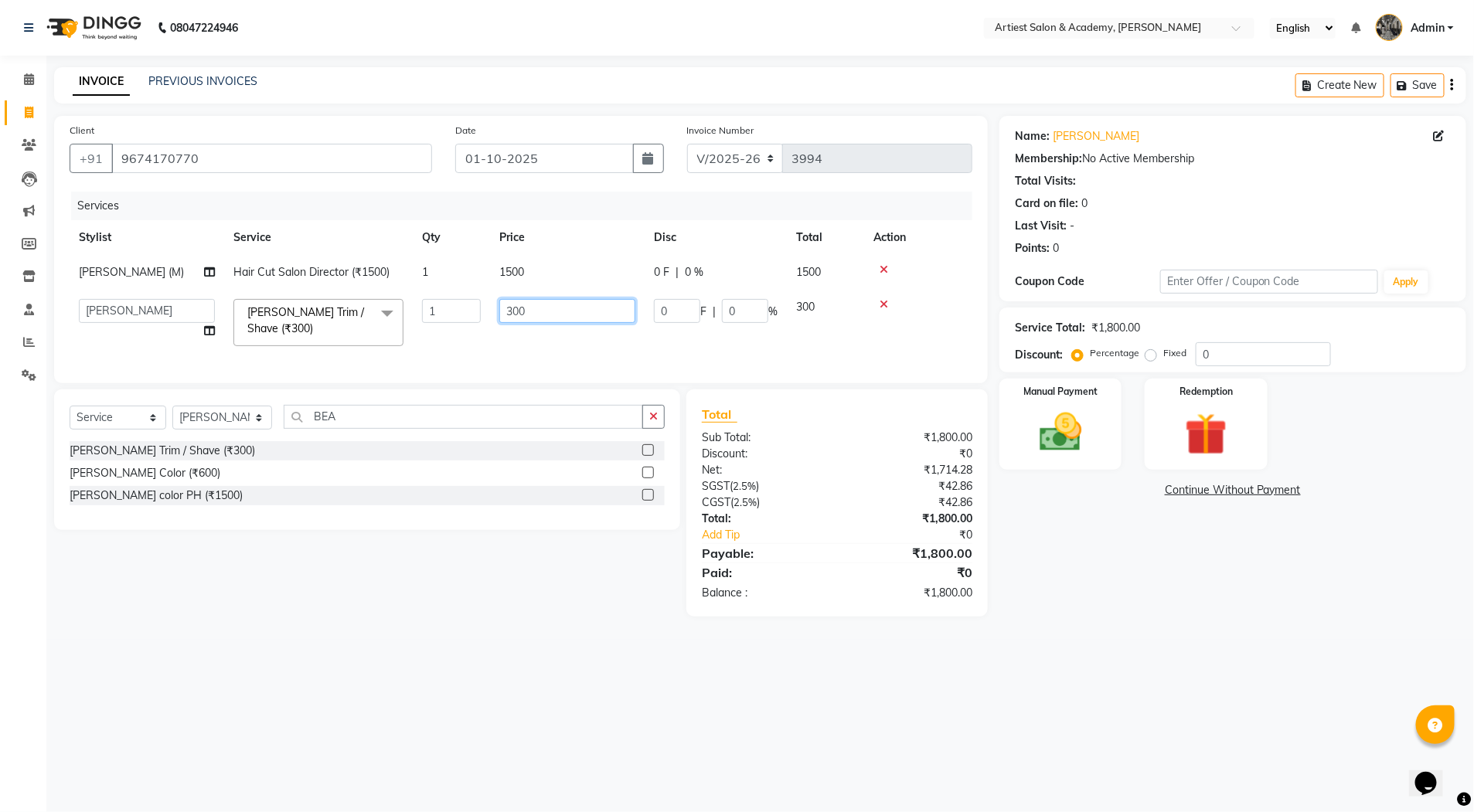
click at [514, 304] on input "300" at bounding box center [567, 311] width 136 height 24
type input "500"
click at [1091, 488] on link "Continue Without Payment" at bounding box center [1232, 490] width 461 height 17
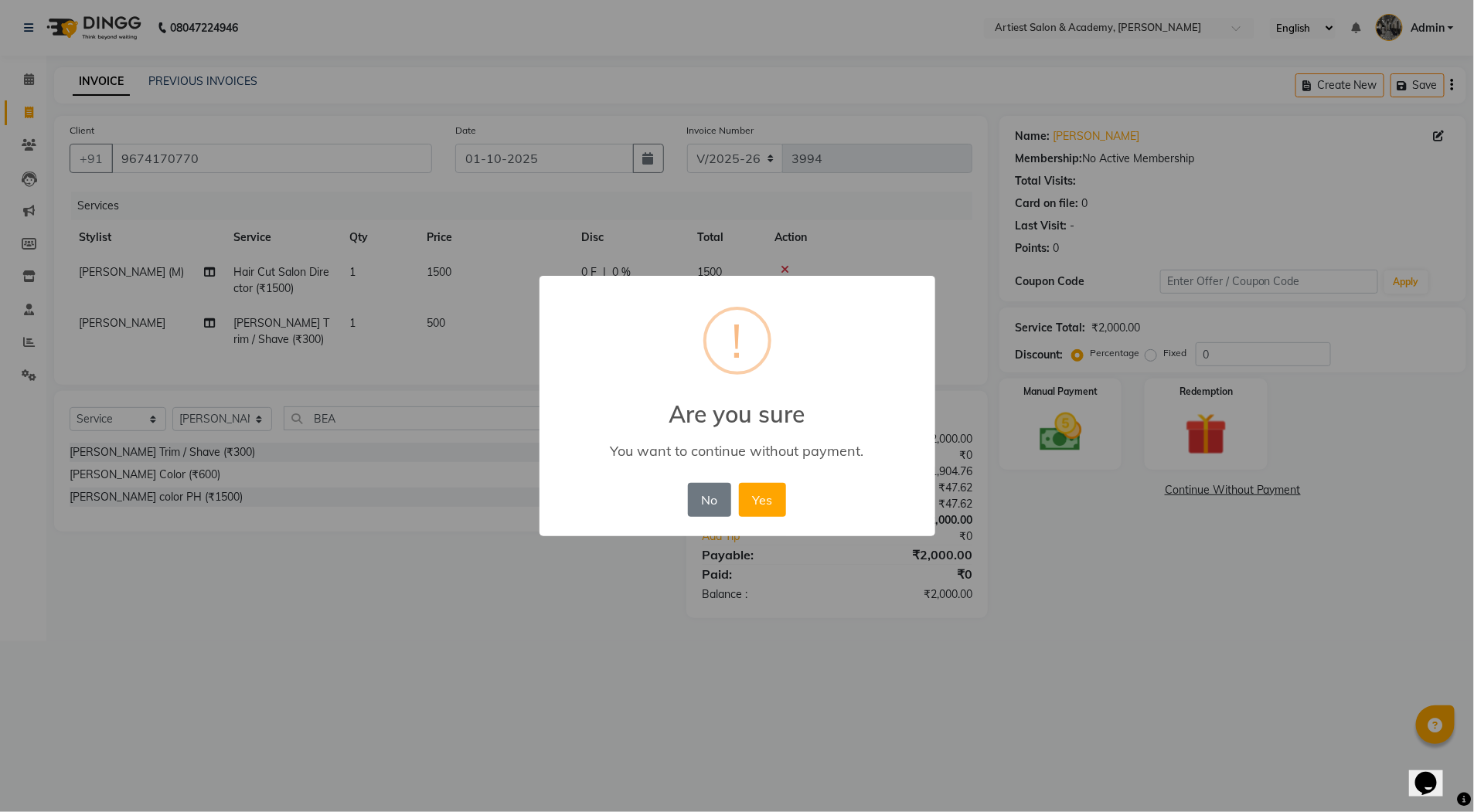
click at [1044, 568] on div "× ! Are you sure You want to continue without payment. No No Yes" at bounding box center [737, 406] width 1474 height 812
click at [704, 492] on button "No" at bounding box center [710, 500] width 43 height 34
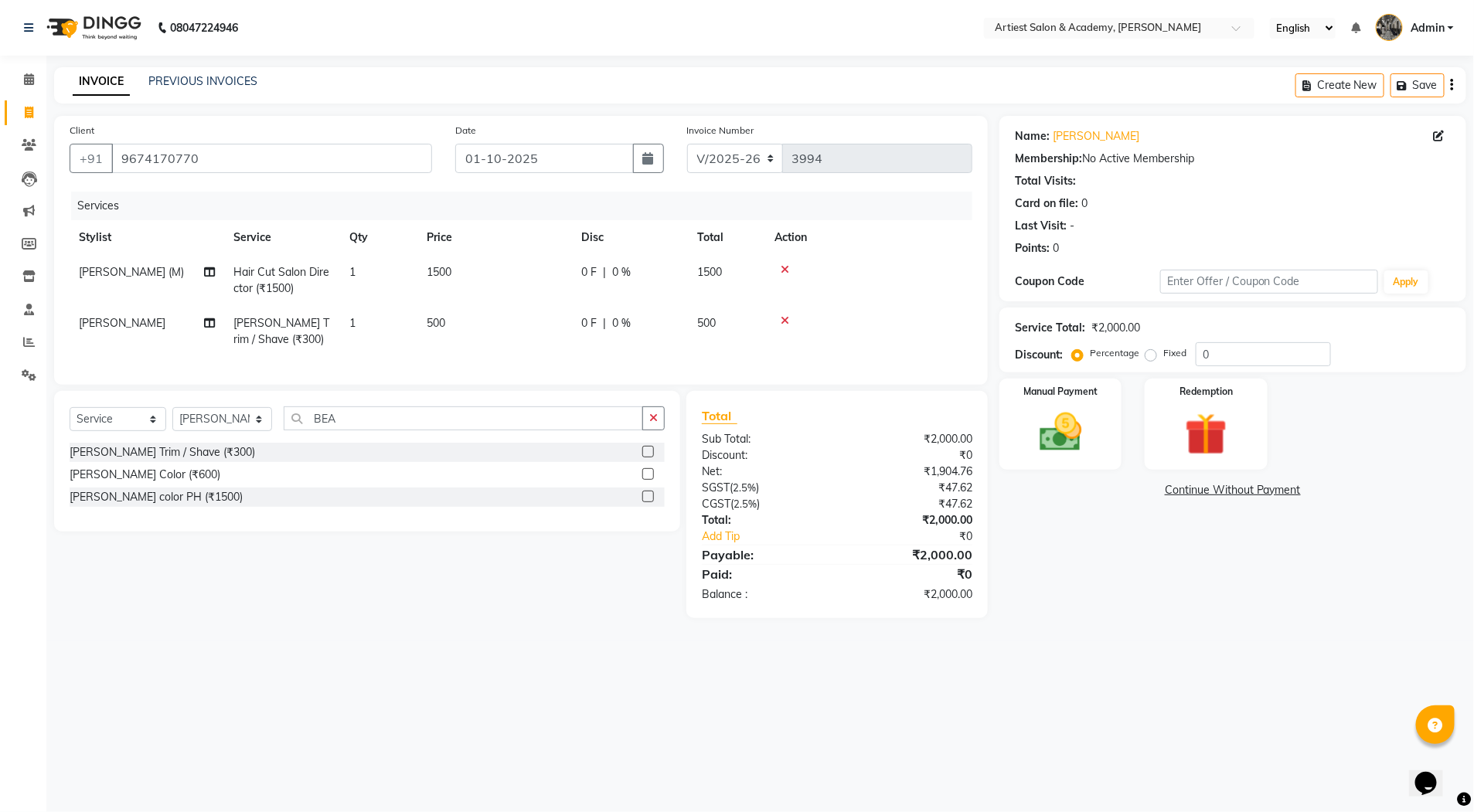
click at [1076, 545] on div "Name: Ashok Godara Membership: No Active Membership Total Visits: Card on file:…" at bounding box center [1238, 367] width 479 height 502
click at [364, 431] on input "BEA" at bounding box center [463, 418] width 360 height 24
type input "B"
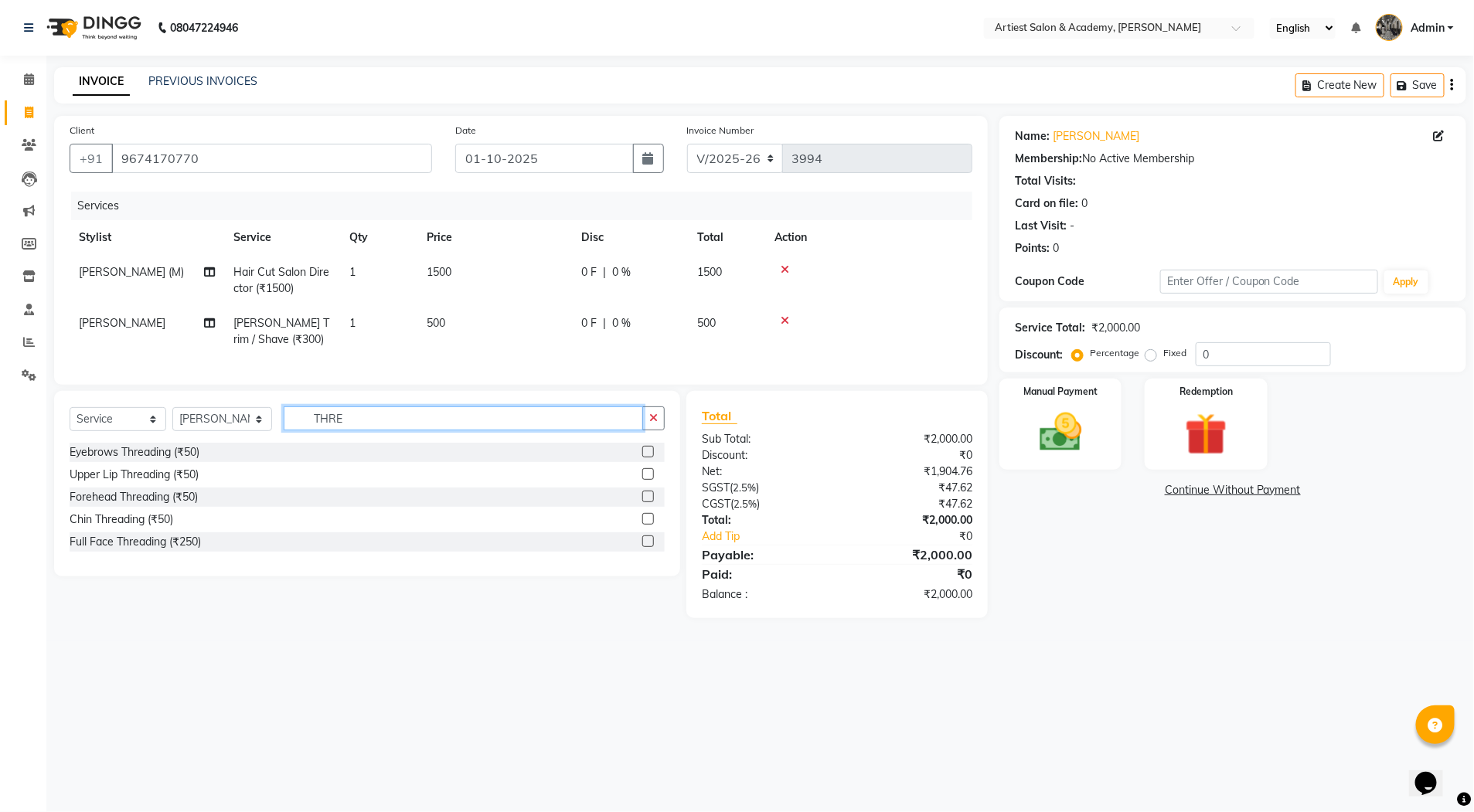
type input "THRE"
click at [651, 547] on label at bounding box center [648, 542] width 12 height 12
click at [651, 547] on input "checkbox" at bounding box center [647, 542] width 10 height 10
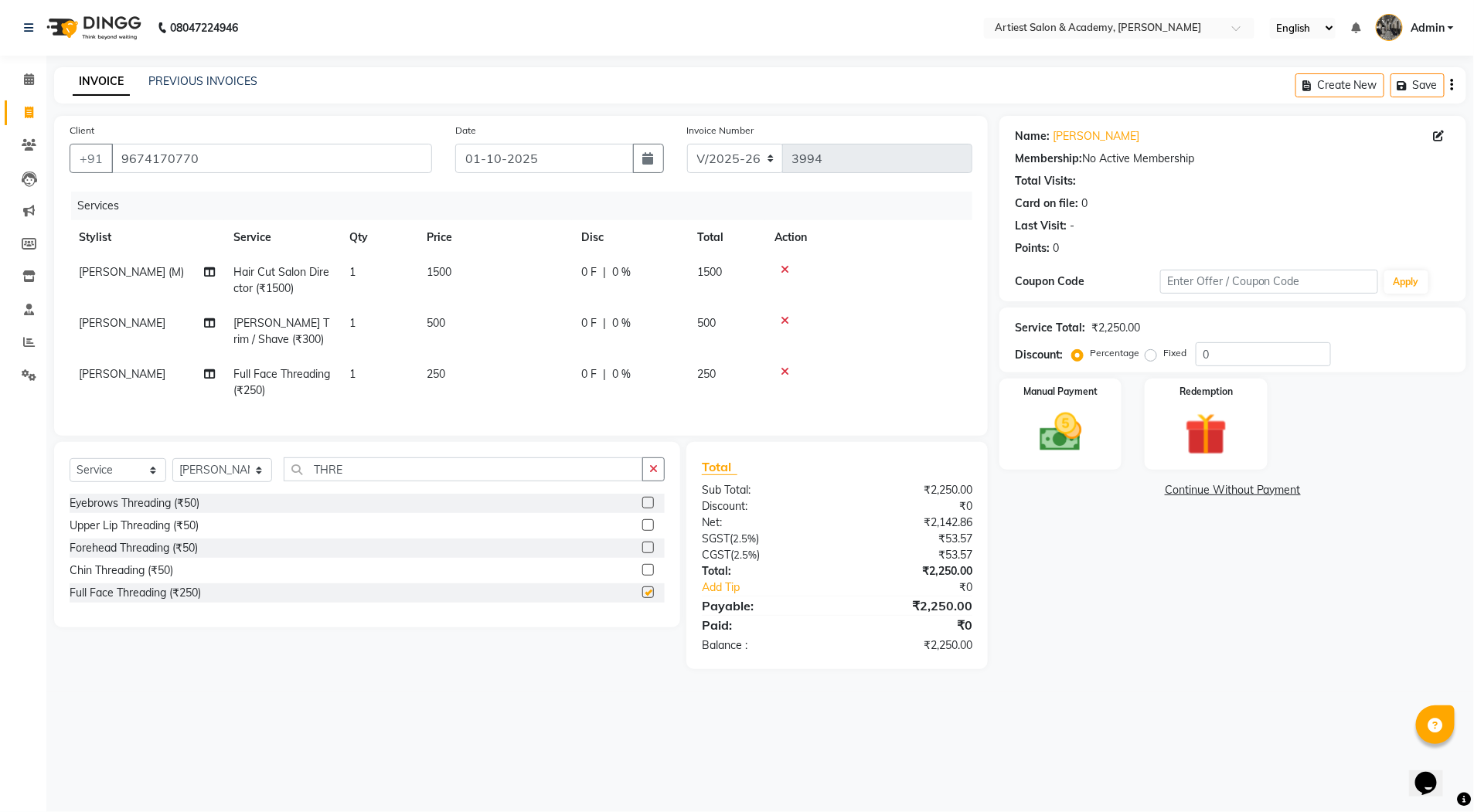
checkbox input "false"
click at [440, 371] on span "250" at bounding box center [436, 374] width 19 height 14
select select "35982"
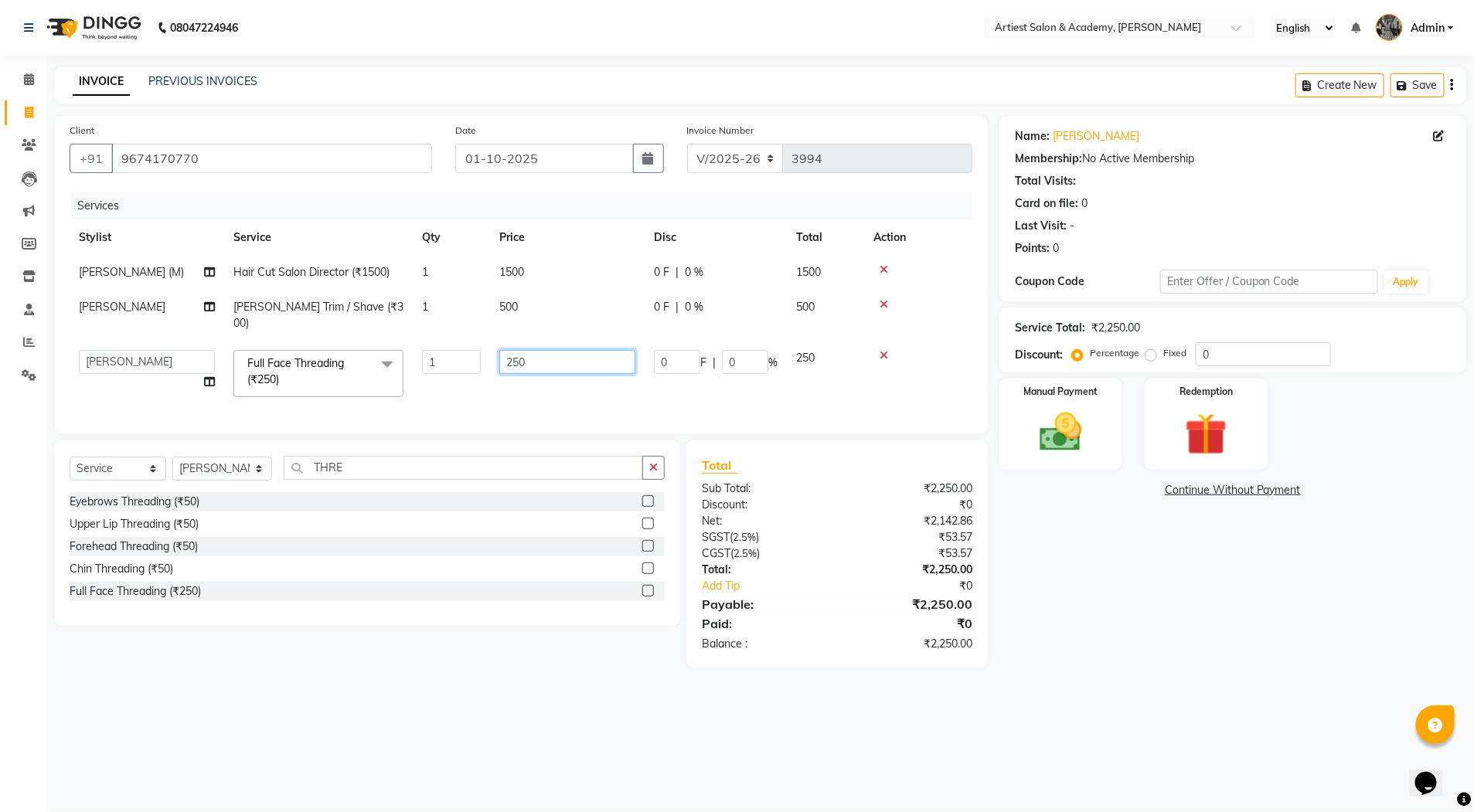
drag, startPoint x: 520, startPoint y: 345, endPoint x: 538, endPoint y: 379, distance: 38.5
click at [518, 350] on input "250" at bounding box center [567, 362] width 136 height 24
type input "200"
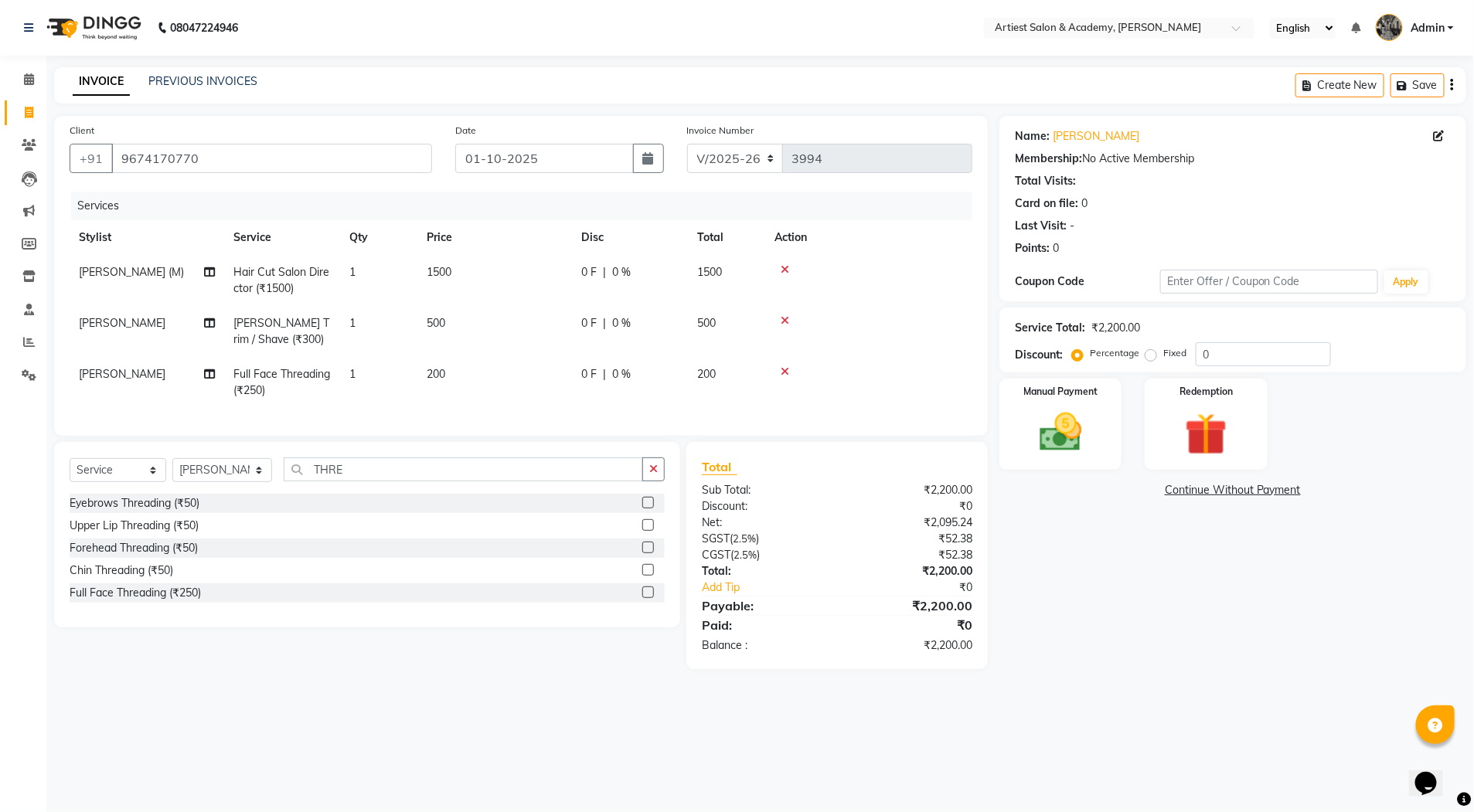
click at [1159, 592] on div "Name: Ashok Godara Membership: No Active Membership Total Visits: Card on file:…" at bounding box center [1238, 393] width 479 height 554
click at [256, 483] on select "Select Stylist [PERSON_NAME] (M) [PERSON_NAME] (F) [PERSON_NAME] DRASHTI [PERSO…" at bounding box center [222, 470] width 99 height 24
select select "33211"
click at [173, 473] on select "Select Stylist [PERSON_NAME] (M) [PERSON_NAME] (F) [PERSON_NAME] DRASHTI [PERSO…" at bounding box center [222, 470] width 99 height 24
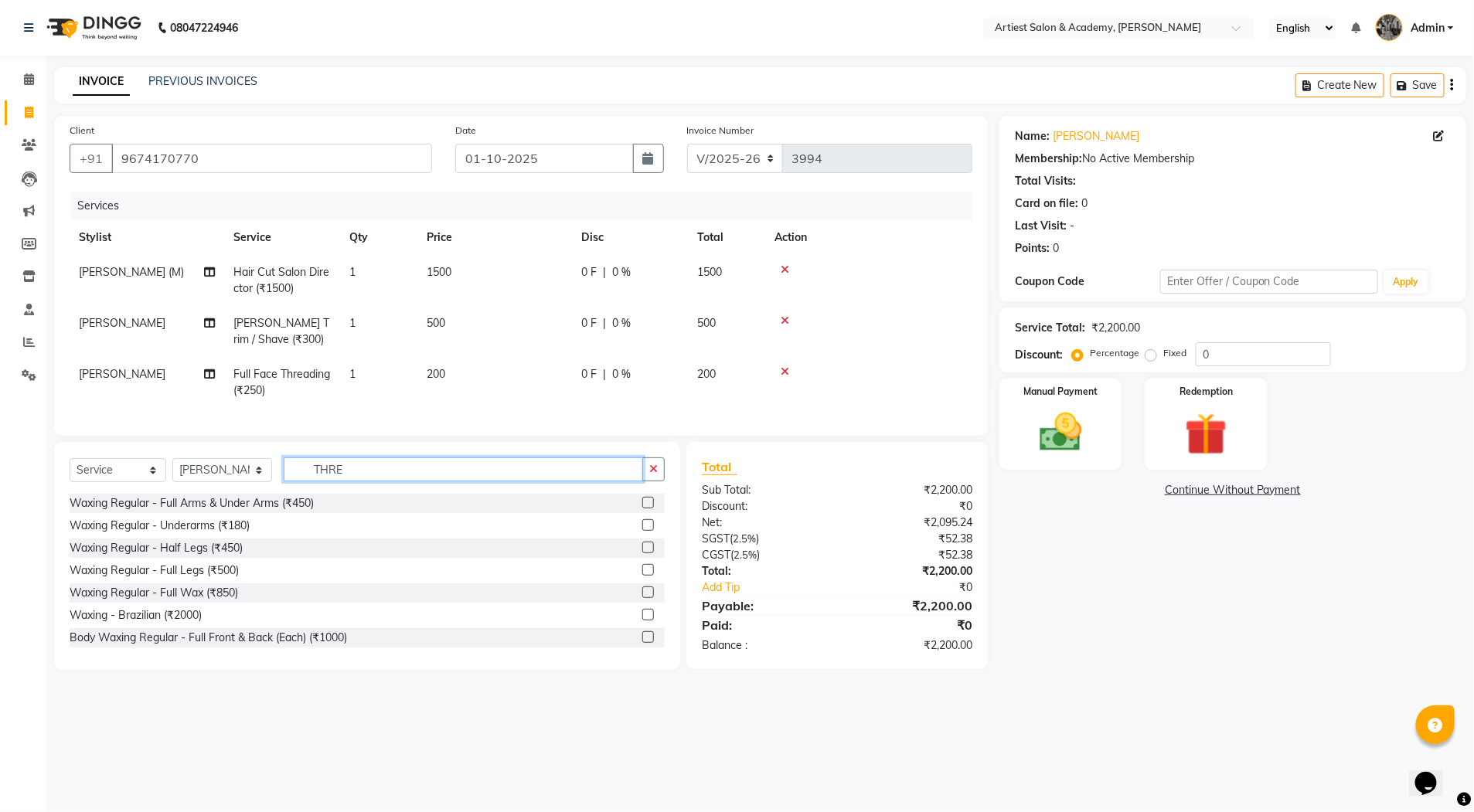
drag, startPoint x: 345, startPoint y: 479, endPoint x: 407, endPoint y: 491, distance: 63.2
click at [345, 479] on input "THRE" at bounding box center [463, 469] width 360 height 24
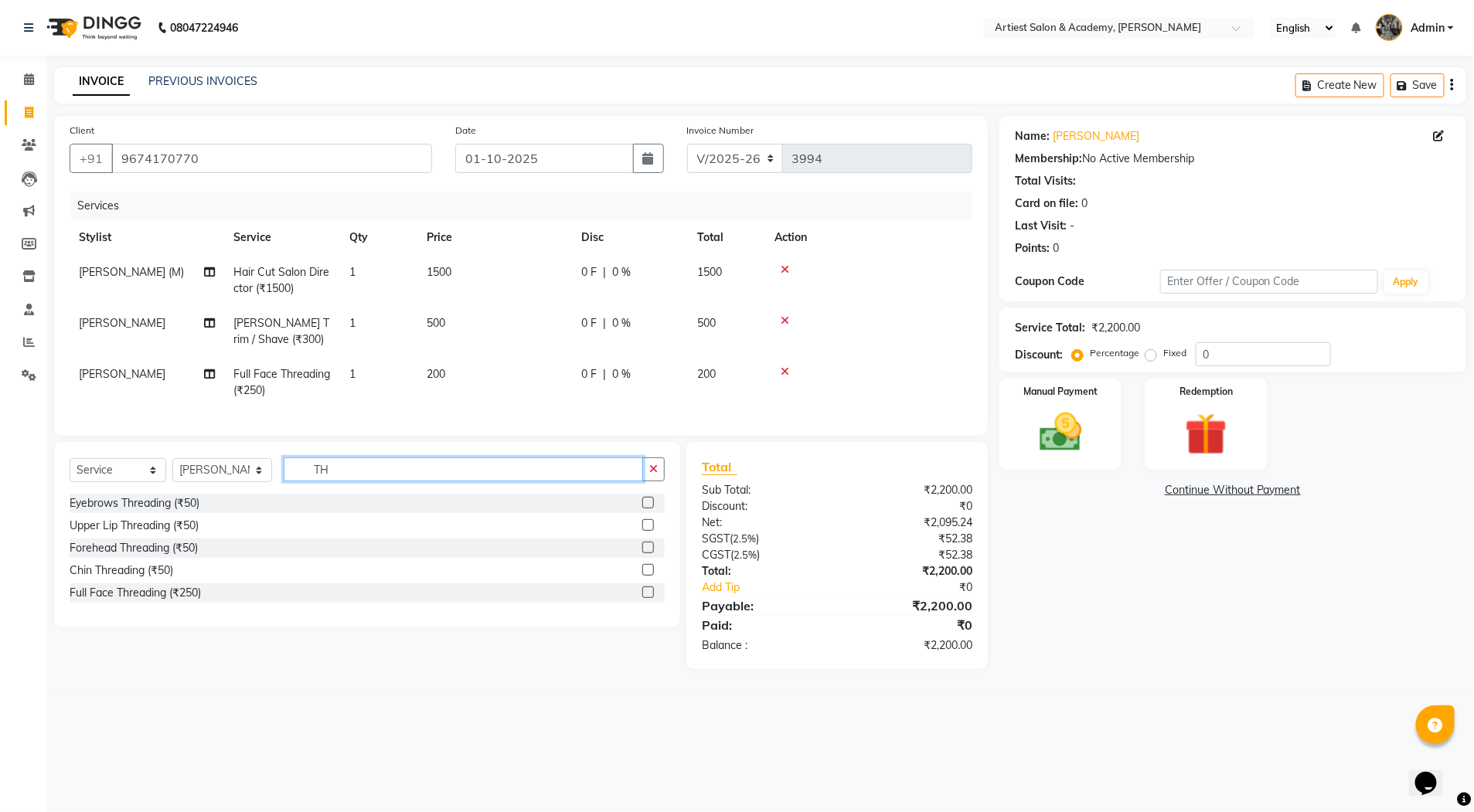
type input "T"
type input "FAMILY"
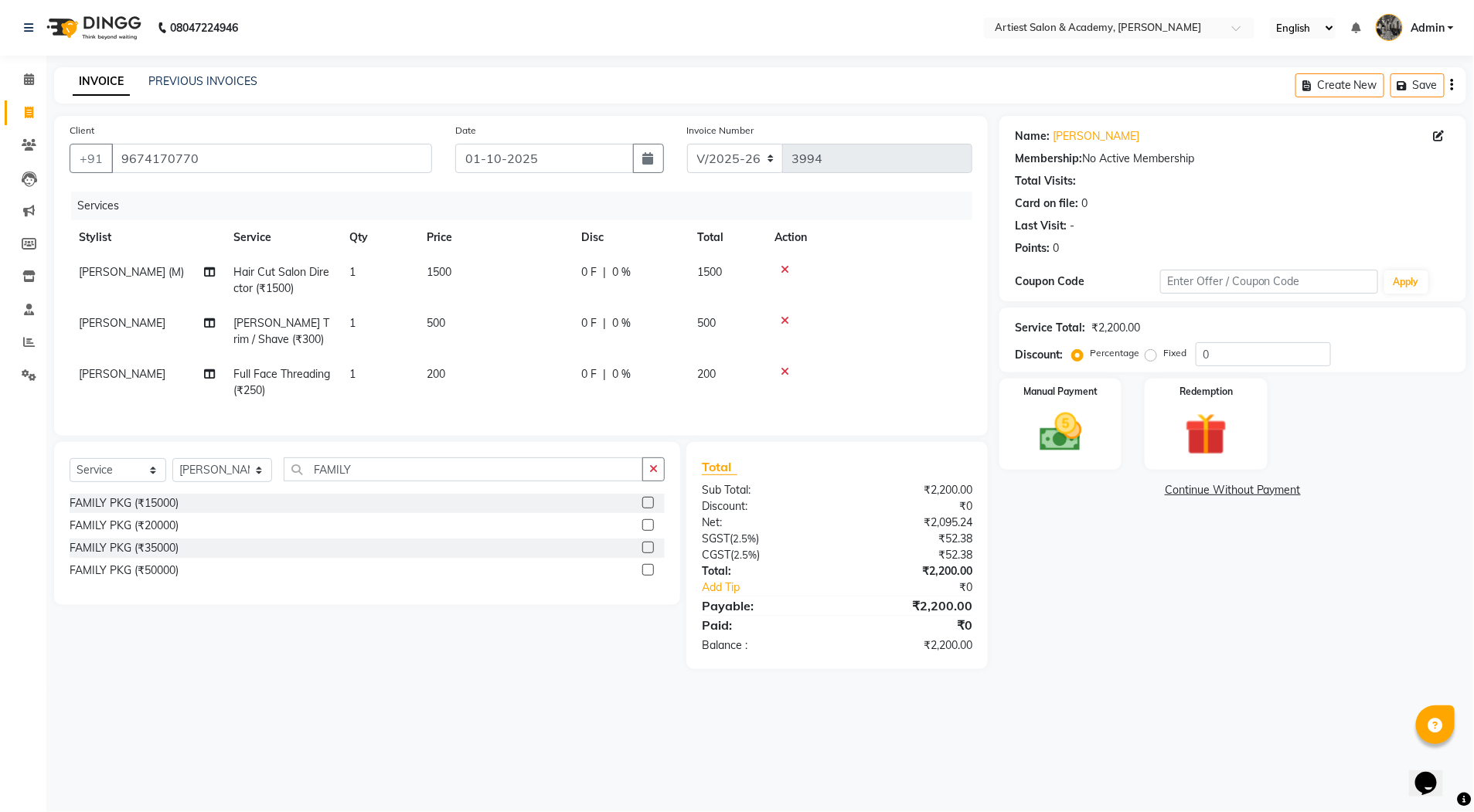
click at [648, 554] on label at bounding box center [648, 548] width 12 height 12
click at [648, 554] on input "checkbox" at bounding box center [647, 548] width 10 height 10
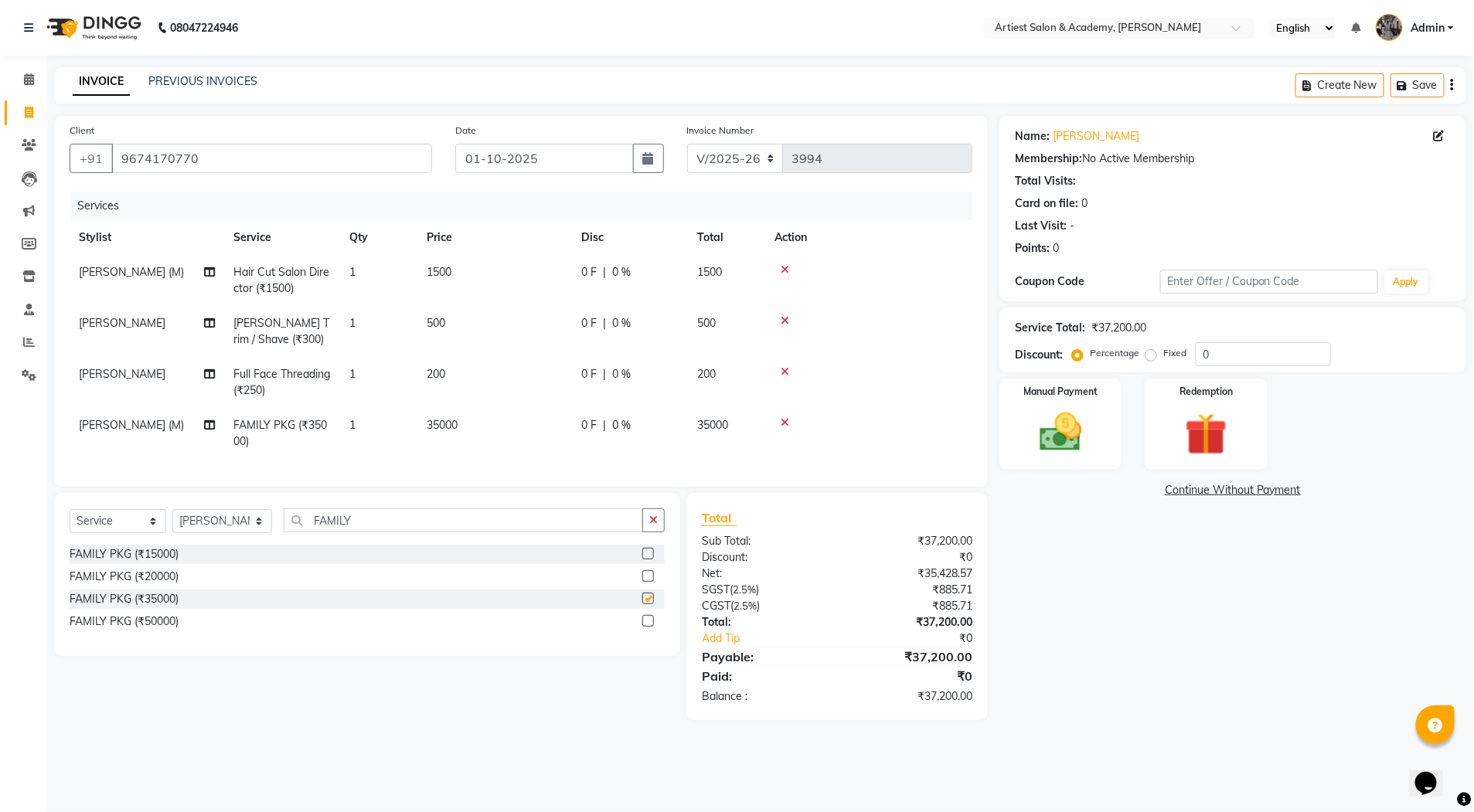
checkbox input "false"
click at [440, 424] on span "35000" at bounding box center [443, 425] width 31 height 14
select select "33211"
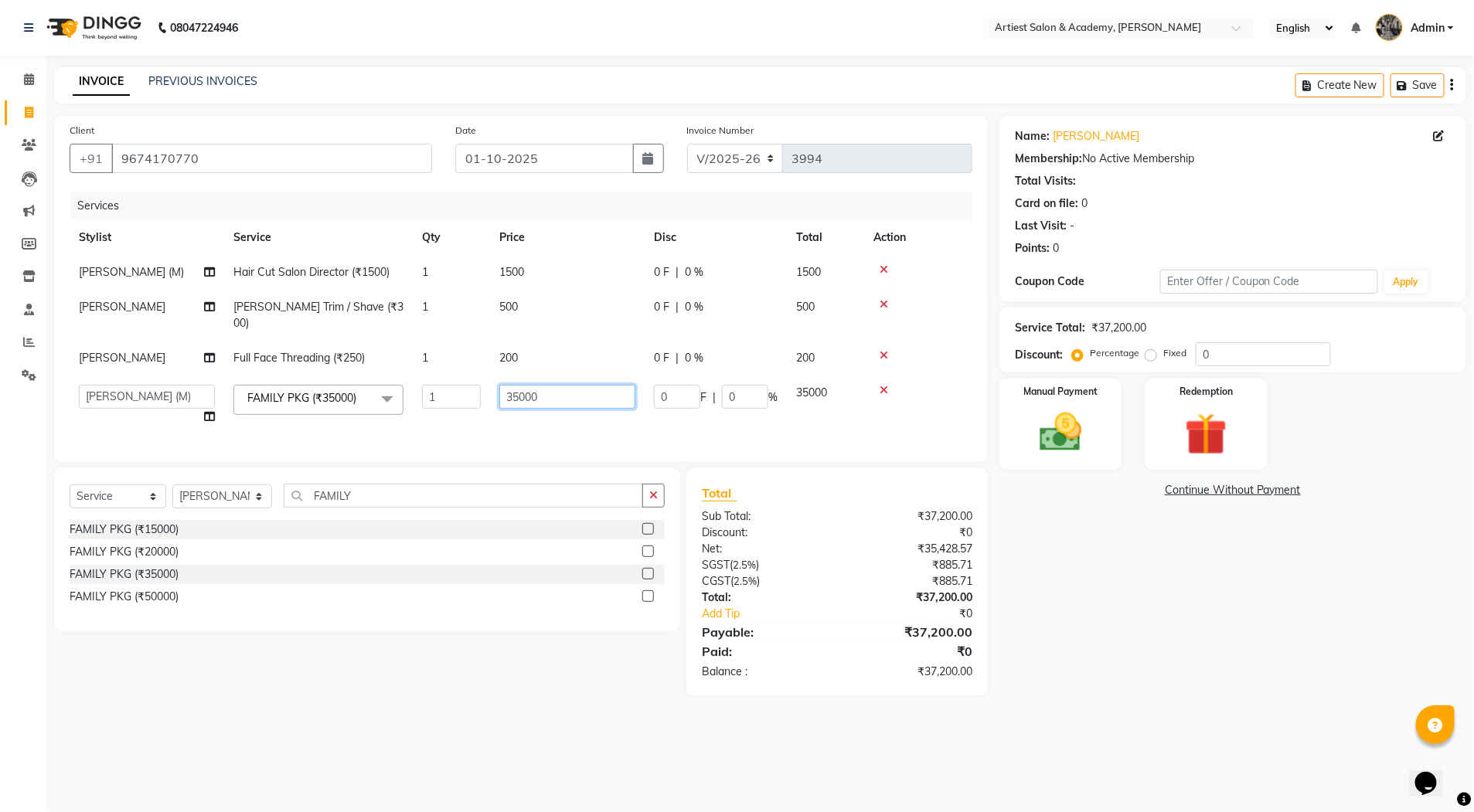
drag, startPoint x: 520, startPoint y: 384, endPoint x: 540, endPoint y: 445, distance: 64.2
click at [518, 385] on input "35000" at bounding box center [567, 397] width 136 height 24
type input "33000"
click at [1088, 601] on div "Name: Ashok Godara Membership: No Active Membership Total Visits: Card on file:…" at bounding box center [1238, 406] width 479 height 580
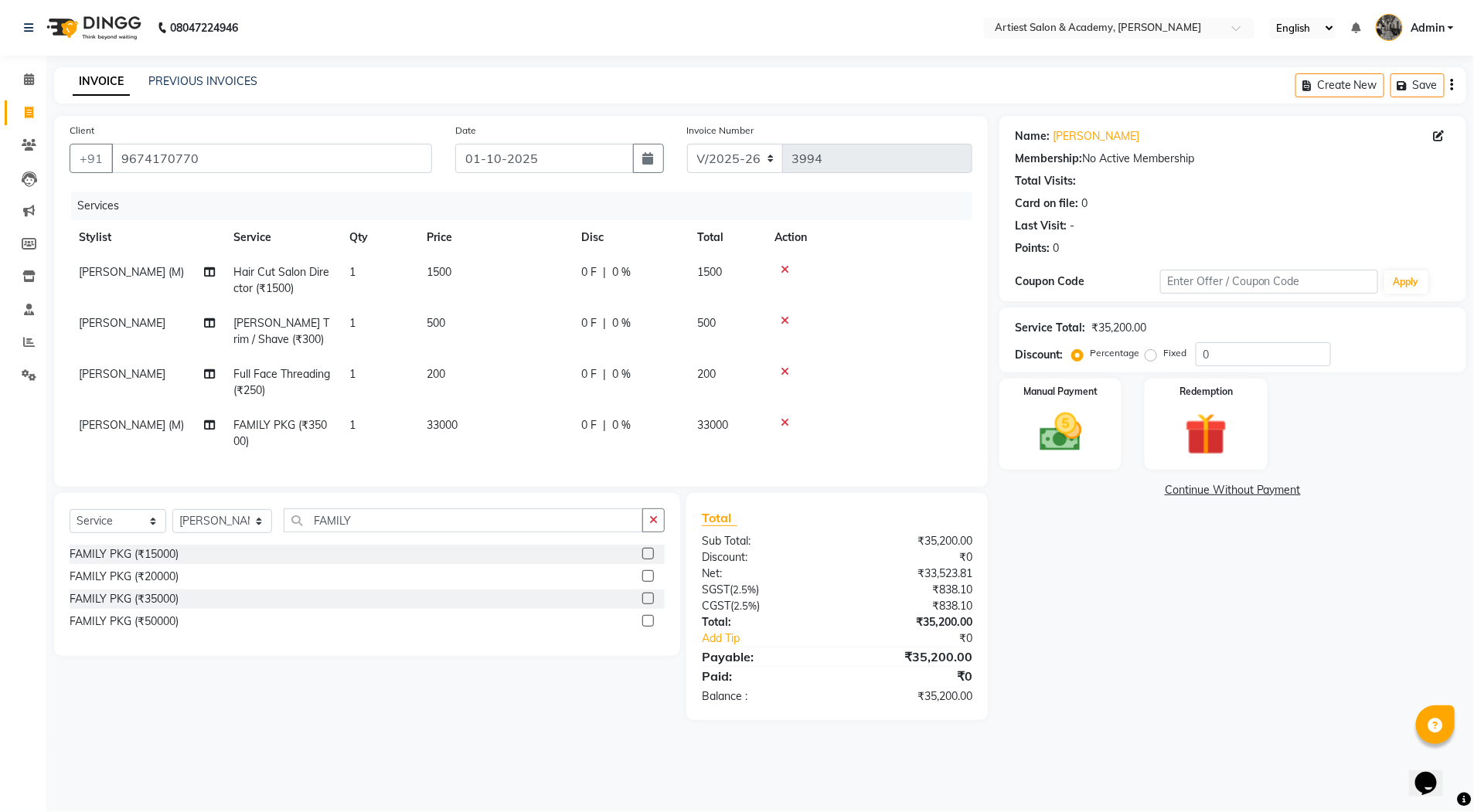
click at [446, 420] on span "33000" at bounding box center [443, 425] width 31 height 14
select select "33211"
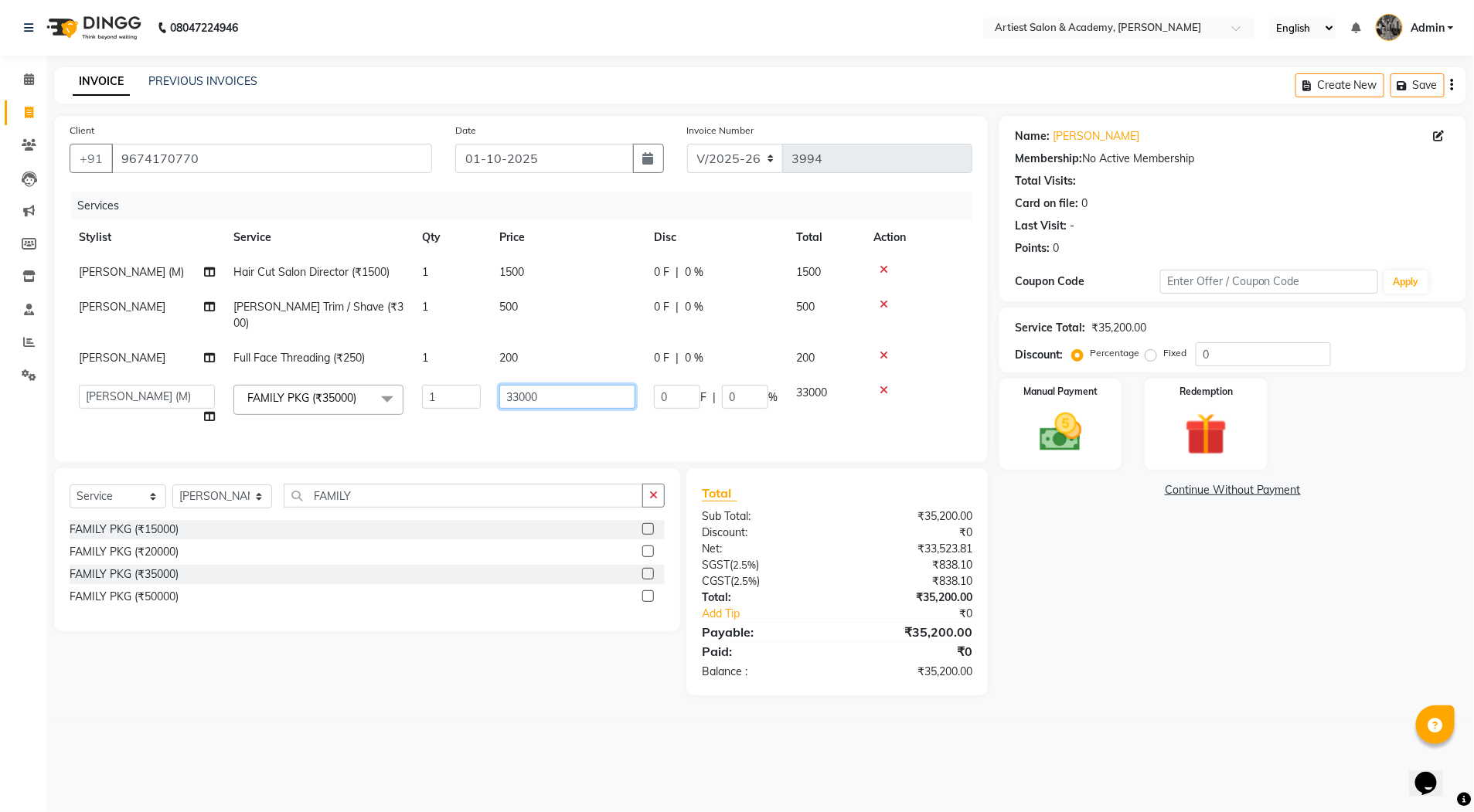
click at [517, 385] on input "33000" at bounding box center [567, 397] width 136 height 24
type input "32800"
click at [1107, 586] on div "Name: Ashok Godara Membership: No Active Membership Total Visits: Card on file:…" at bounding box center [1238, 406] width 479 height 580
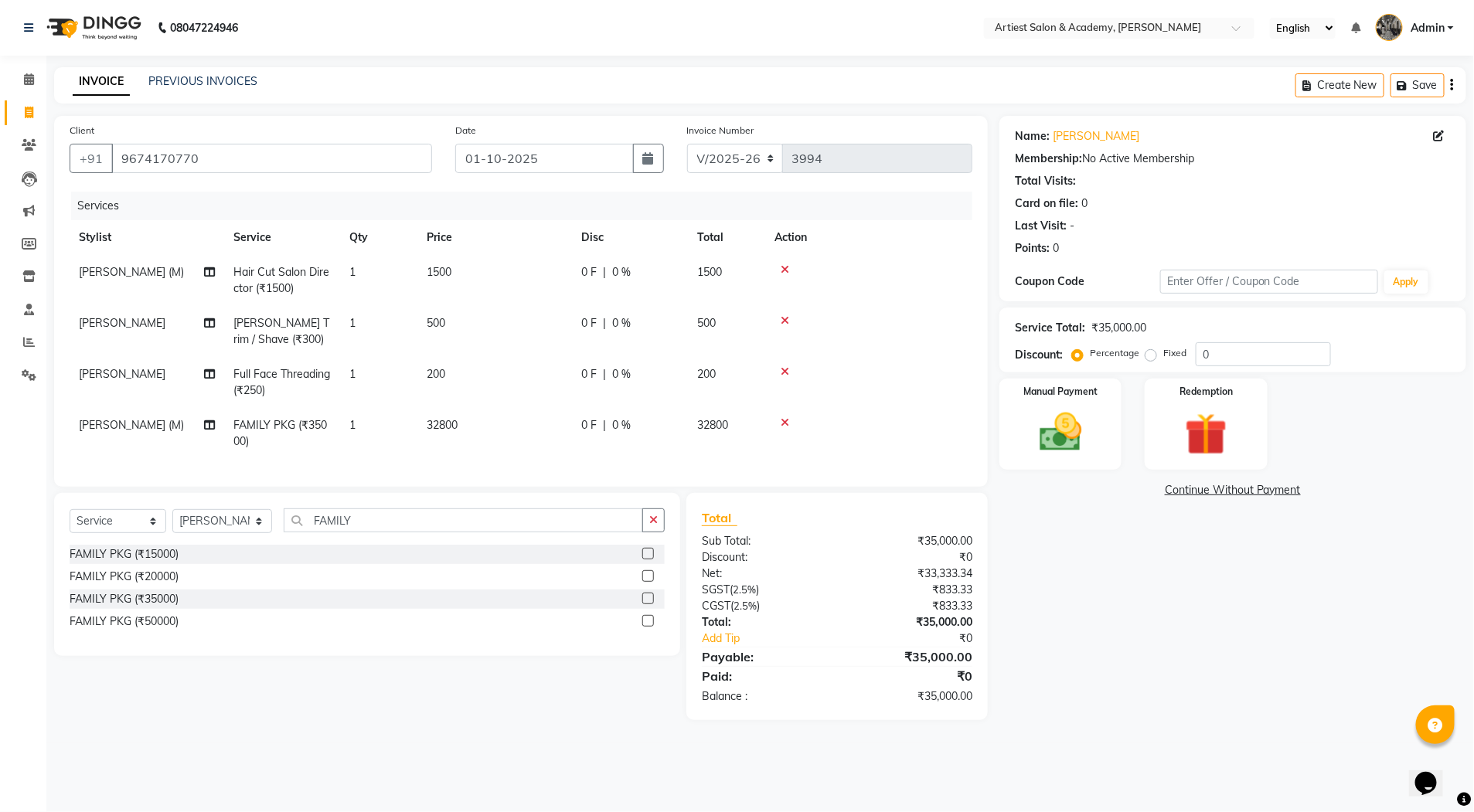
click at [1077, 599] on div "Name: Ashok Godara Membership: No Active Membership Total Visits: Card on file:…" at bounding box center [1238, 418] width 479 height 604
click at [151, 530] on select "Select Service Product Membership Package Voucher Prepaid Gift Card" at bounding box center [117, 522] width 97 height 24
select select "product"
click at [69, 524] on select "Select Service Product Membership Package Voucher Prepaid Gift Card" at bounding box center [117, 522] width 97 height 24
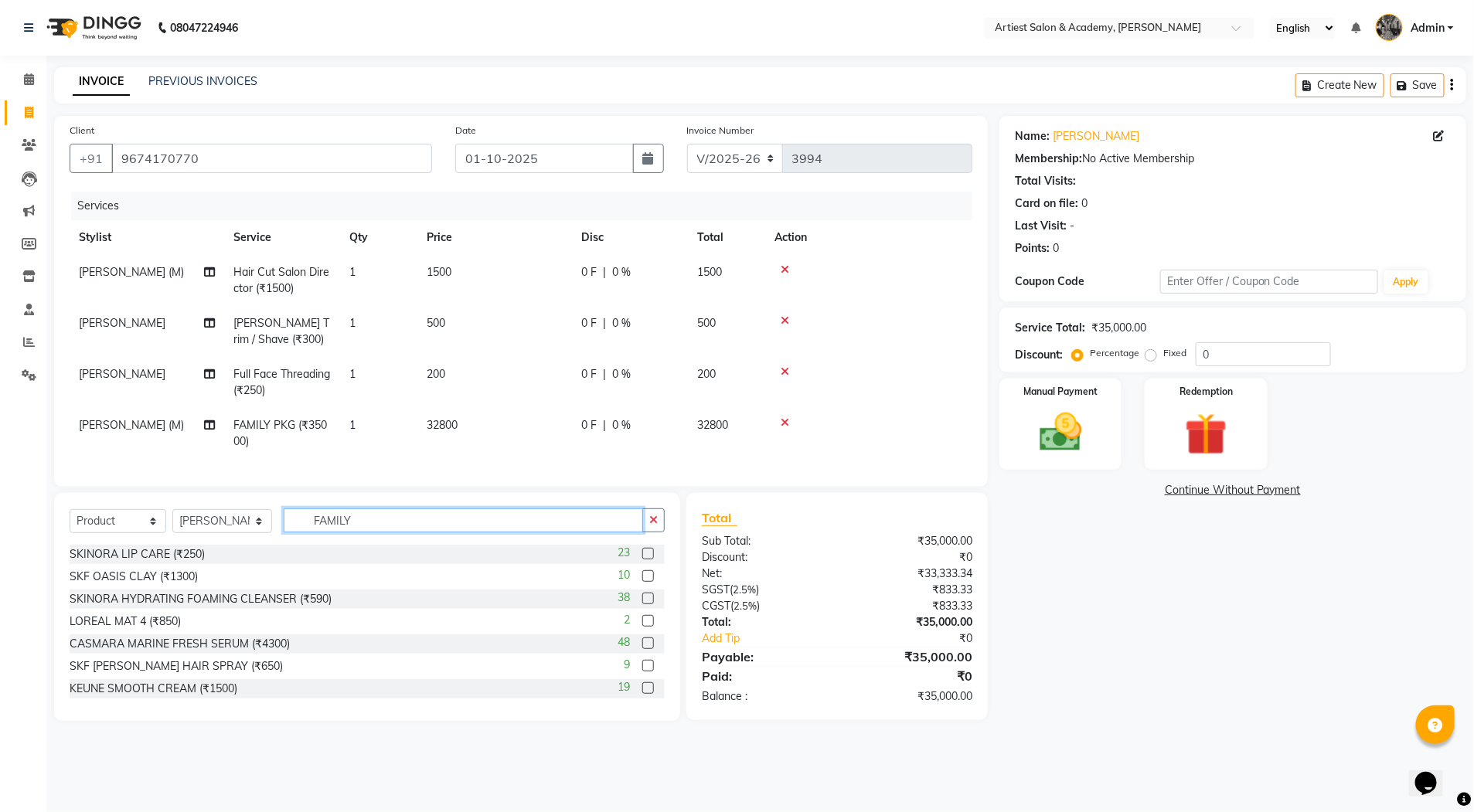
click at [366, 532] on input "FAMILY" at bounding box center [463, 521] width 360 height 24
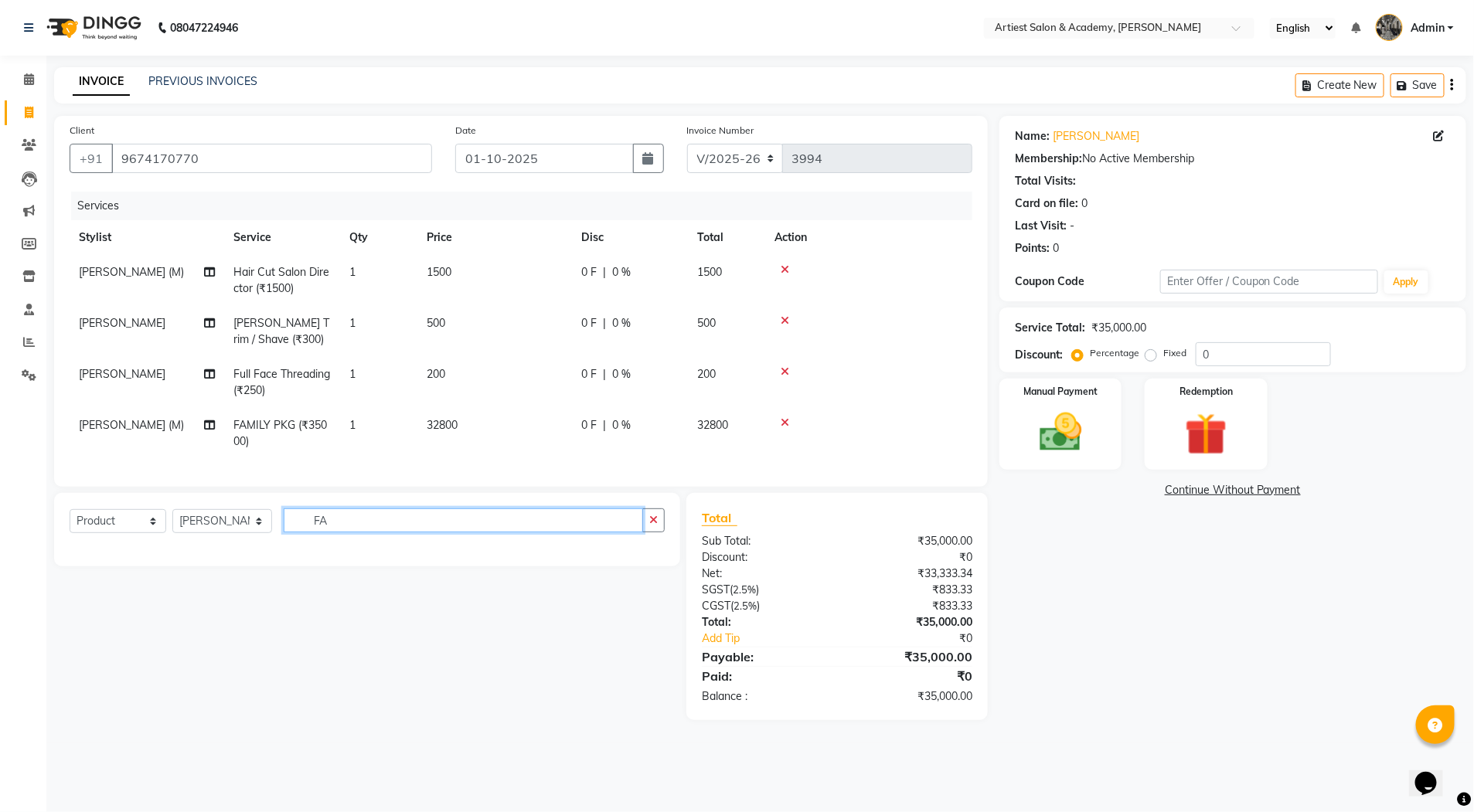
type input "F"
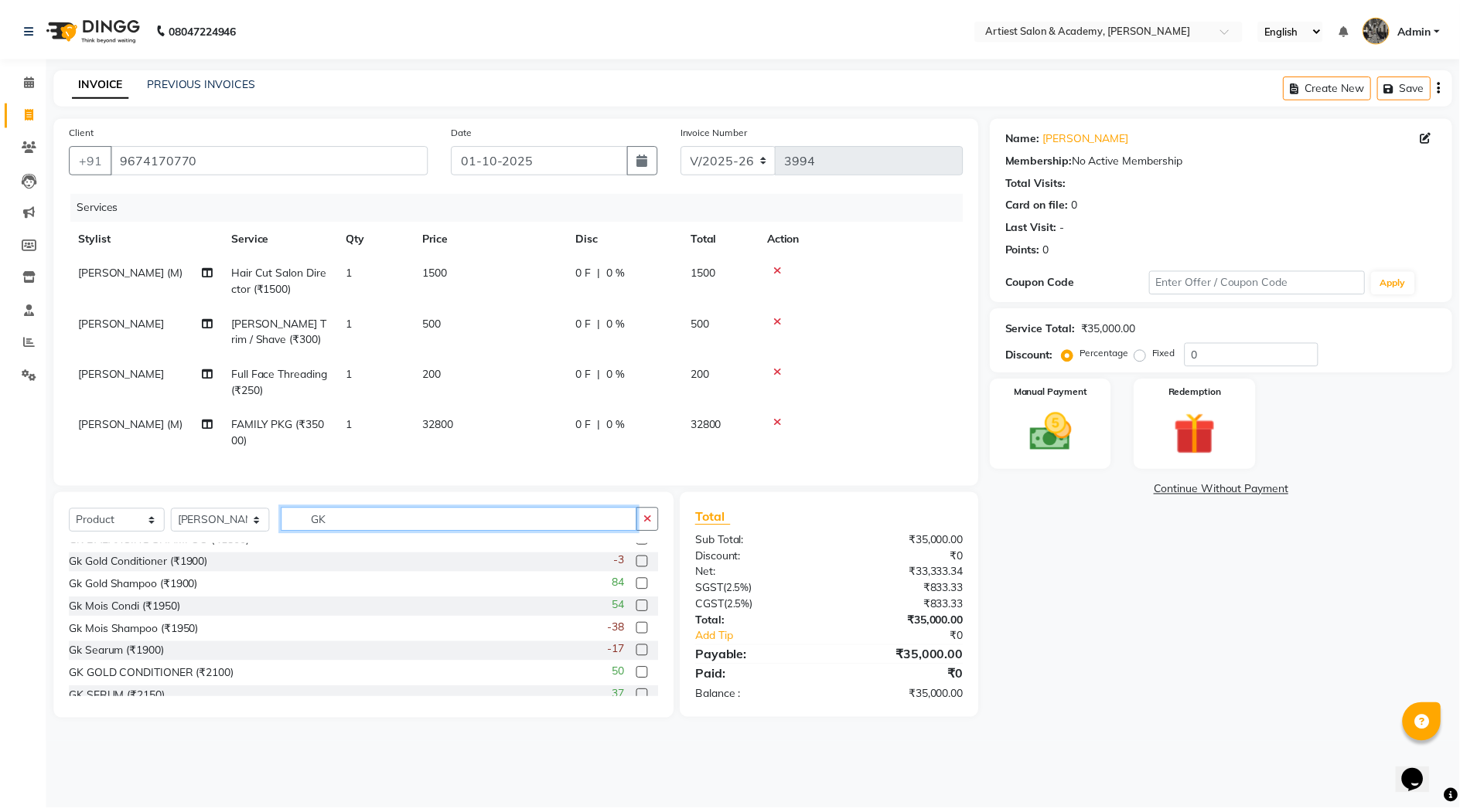
scroll to position [89, 0]
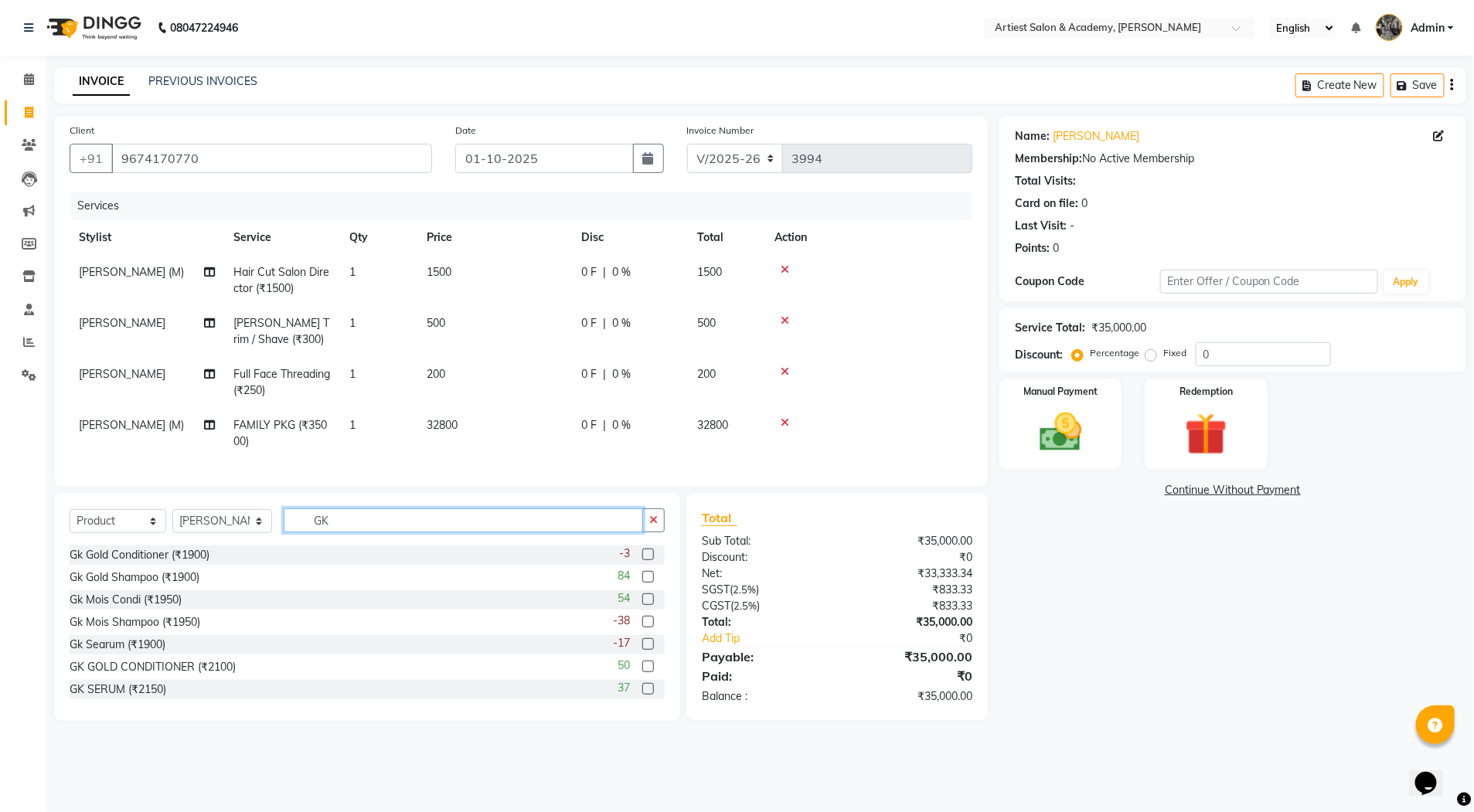
type input "GK"
click at [642, 605] on label at bounding box center [648, 599] width 12 height 12
click at [642, 605] on input "checkbox" at bounding box center [647, 600] width 10 height 10
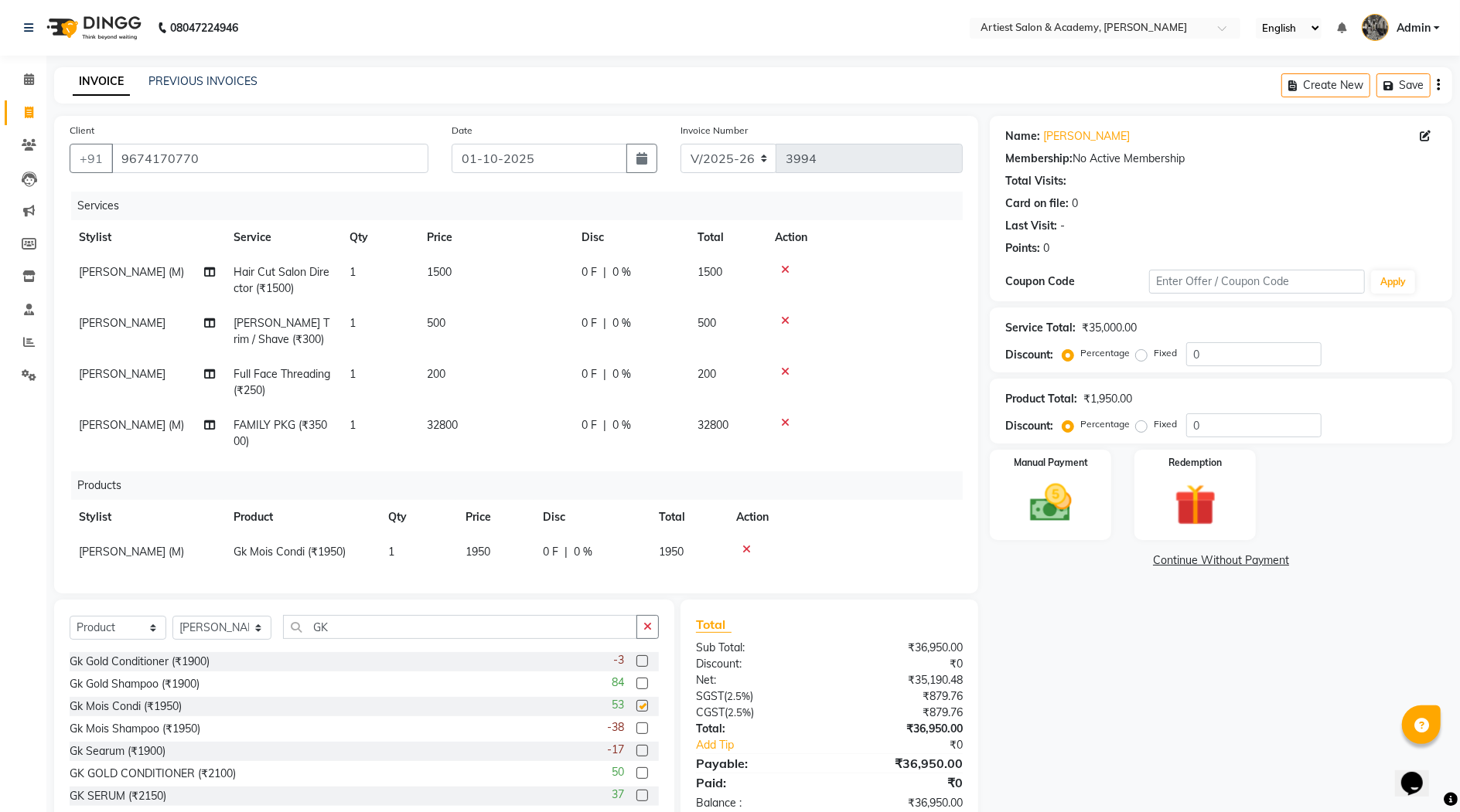
checkbox input "false"
click at [480, 552] on span "1950" at bounding box center [477, 552] width 24 height 14
select select "33211"
click at [490, 555] on input "1950" at bounding box center [494, 556] width 59 height 24
type input "2700"
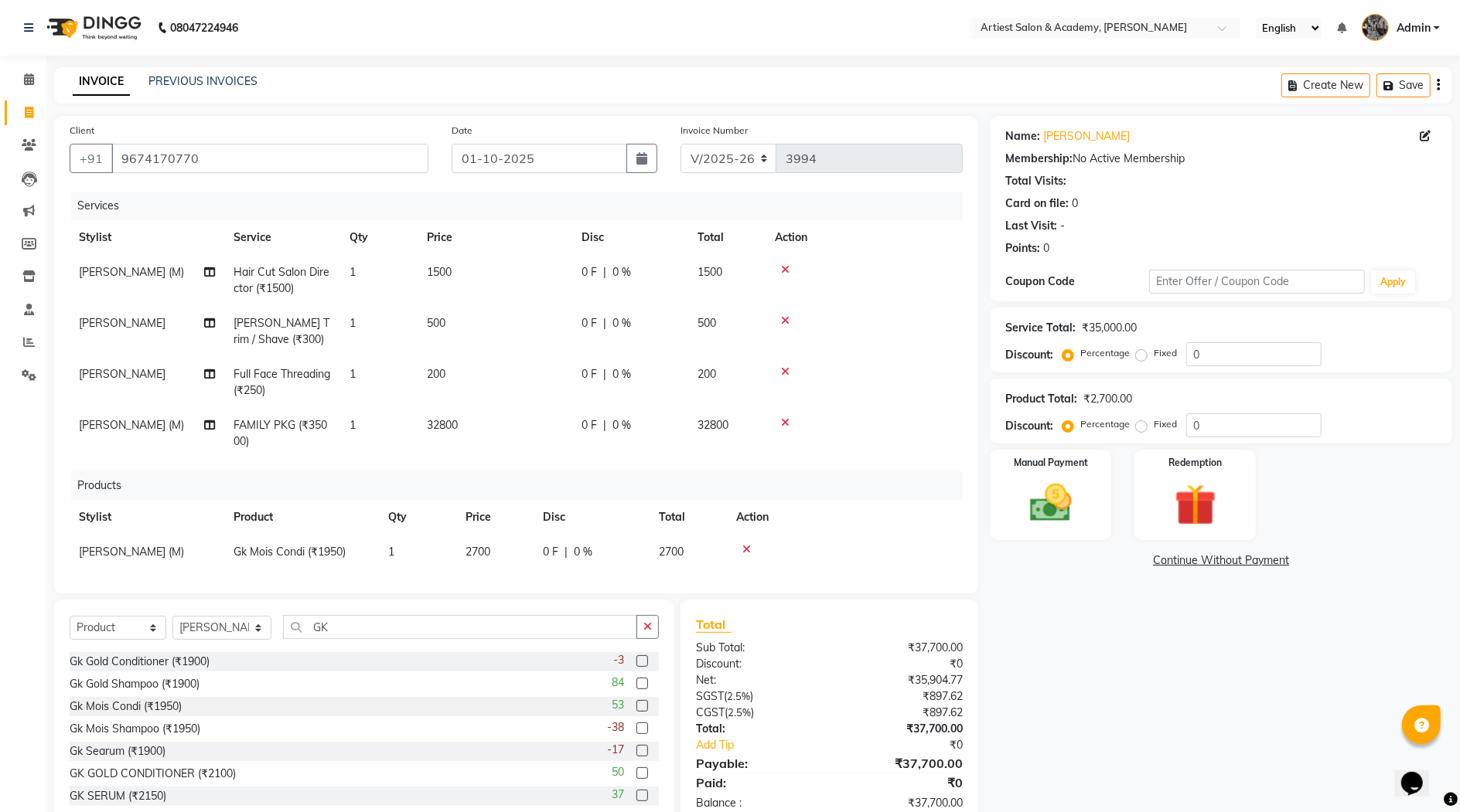
click at [1102, 629] on div "Name: Ashok Godara Membership: No Active Membership Total Visits: Card on file:…" at bounding box center [1227, 472] width 474 height 712
click at [637, 724] on label at bounding box center [643, 728] width 12 height 12
click at [637, 724] on input "checkbox" at bounding box center [642, 729] width 10 height 10
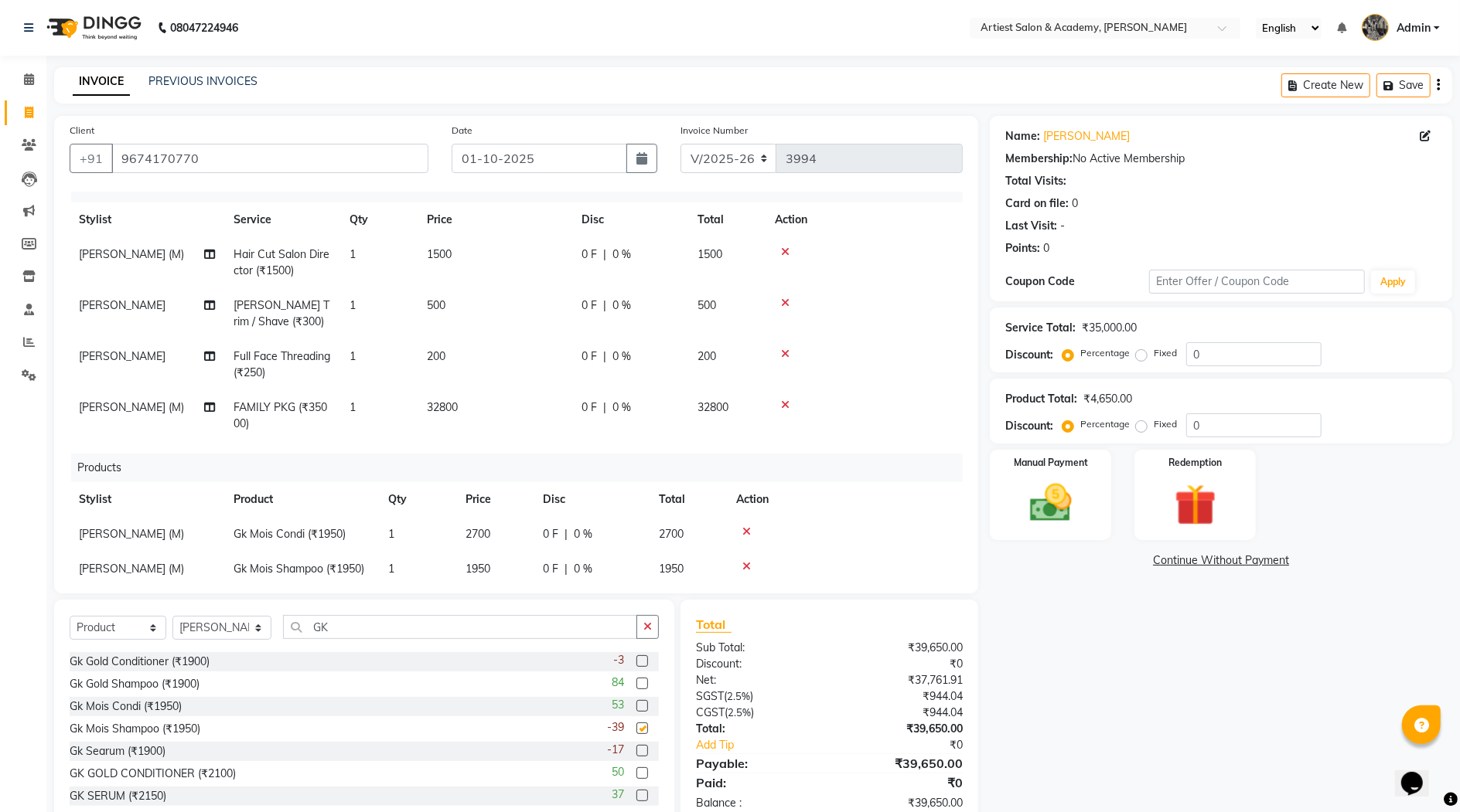
checkbox input "false"
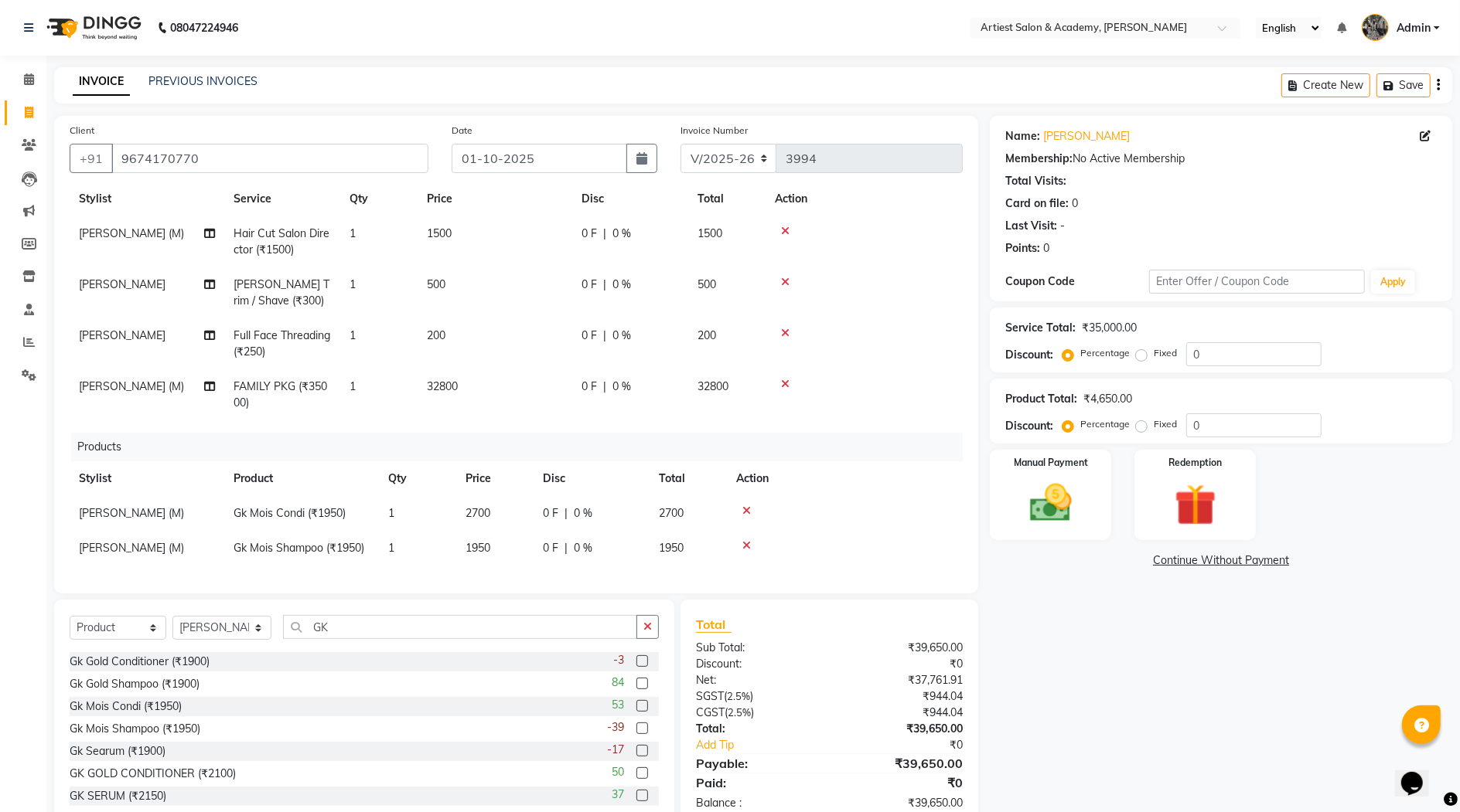
click at [637, 749] on label at bounding box center [643, 751] width 12 height 12
click at [637, 749] on input "checkbox" at bounding box center [642, 752] width 10 height 10
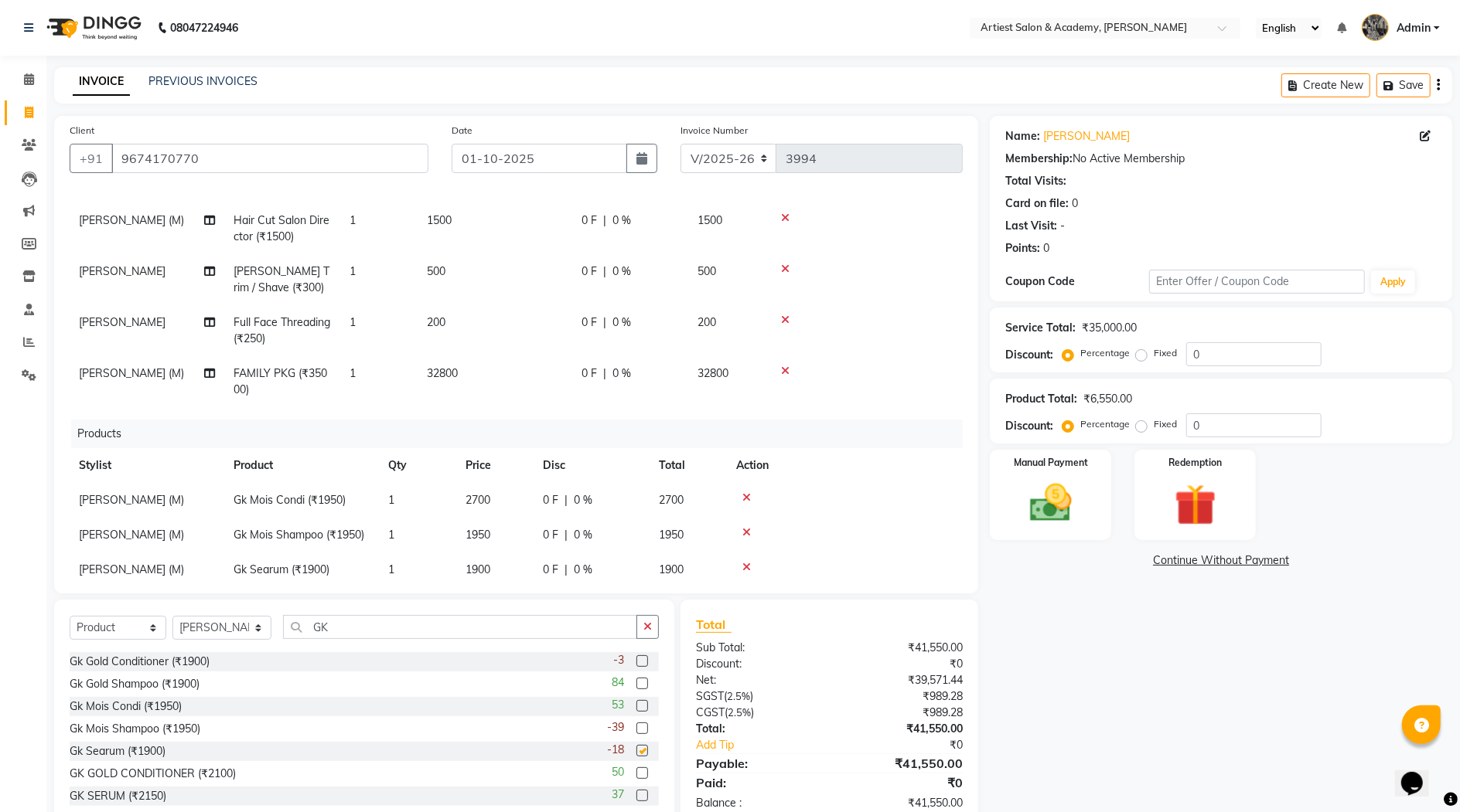
checkbox input "false"
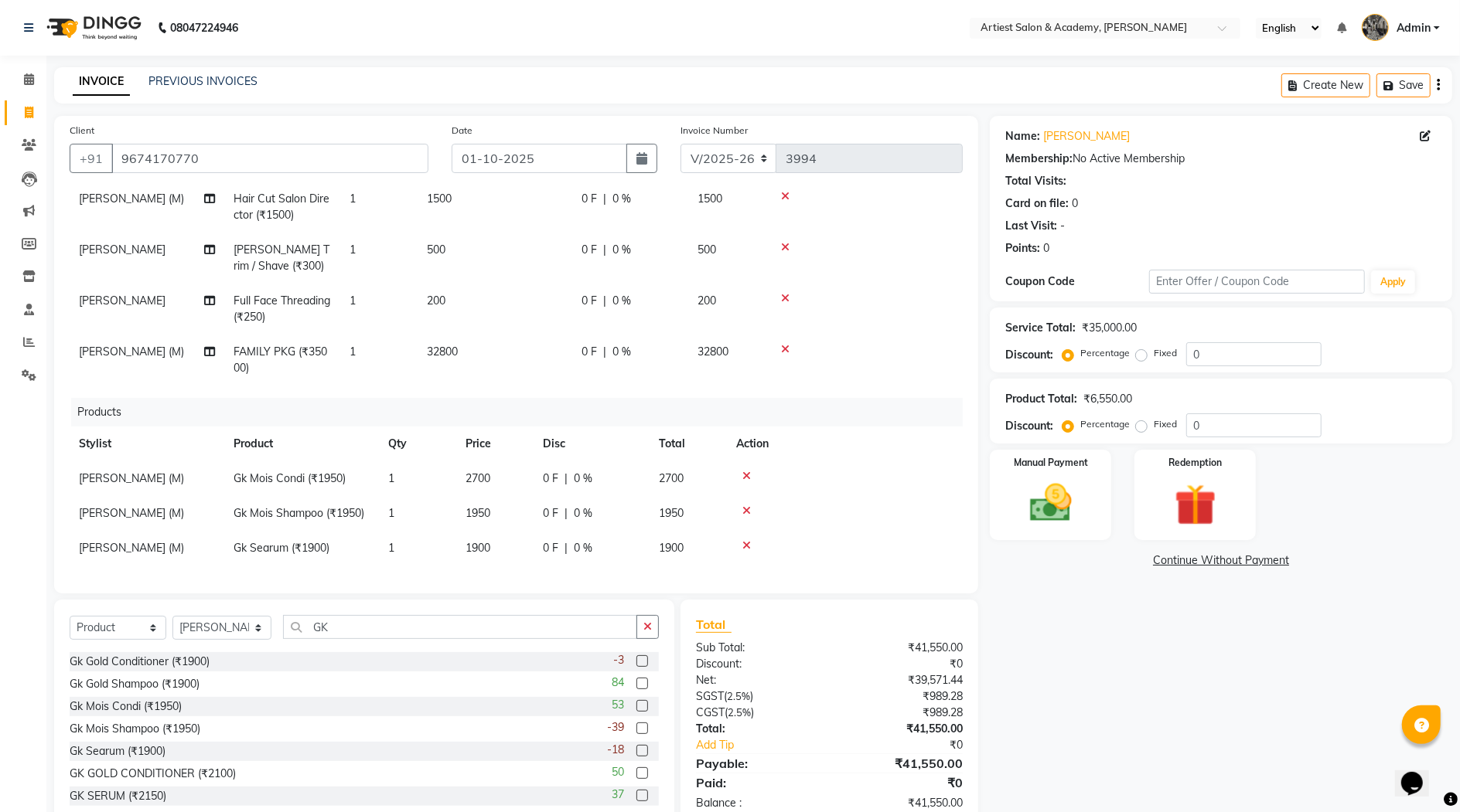
click at [483, 541] on span "1900" at bounding box center [477, 548] width 24 height 14
select select "33211"
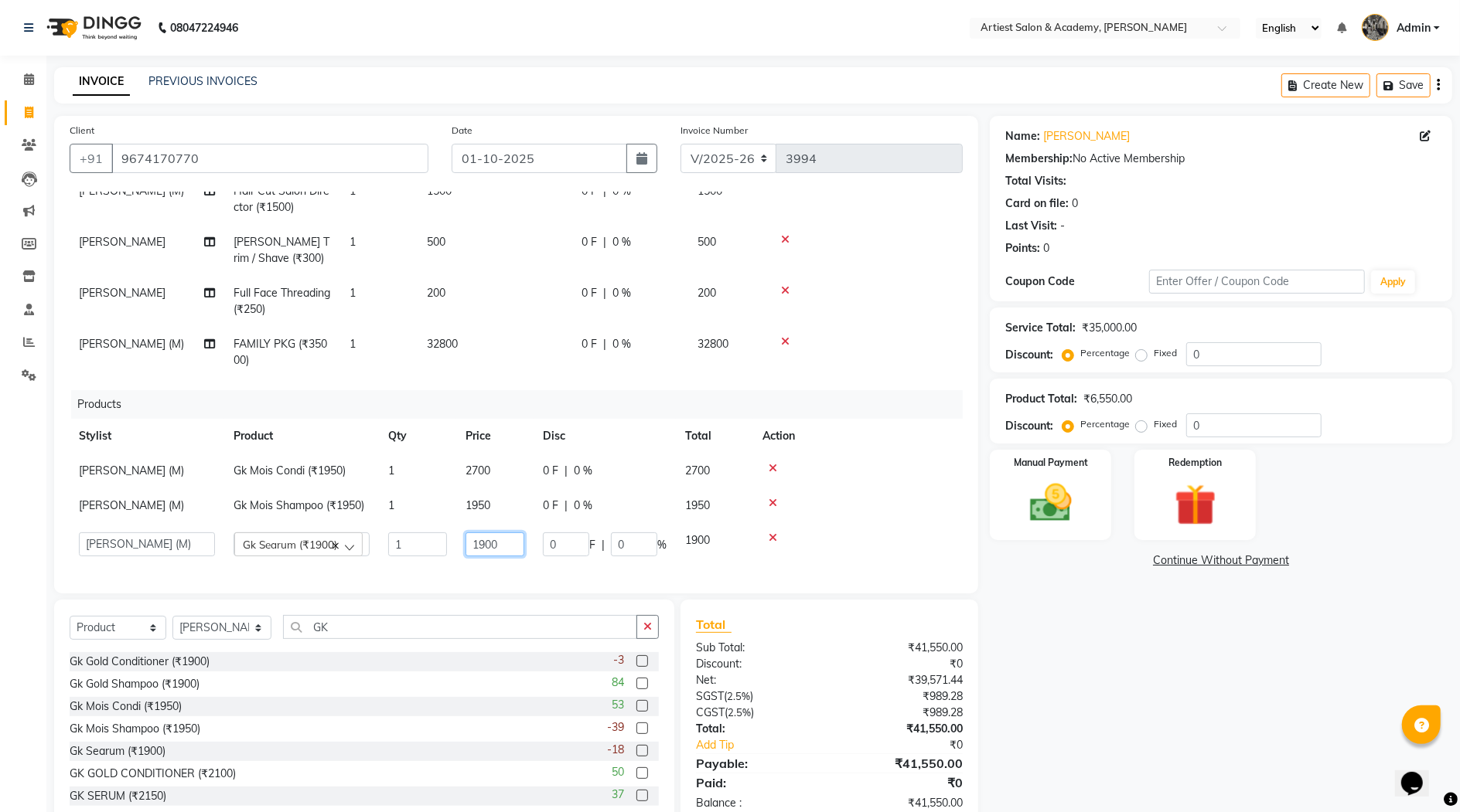
click at [490, 541] on input "1900" at bounding box center [494, 544] width 59 height 24
type input "3200"
click at [1112, 717] on div "Name: Ashok Godara Membership: No Active Membership Total Visits: Card on file:…" at bounding box center [1227, 472] width 474 height 712
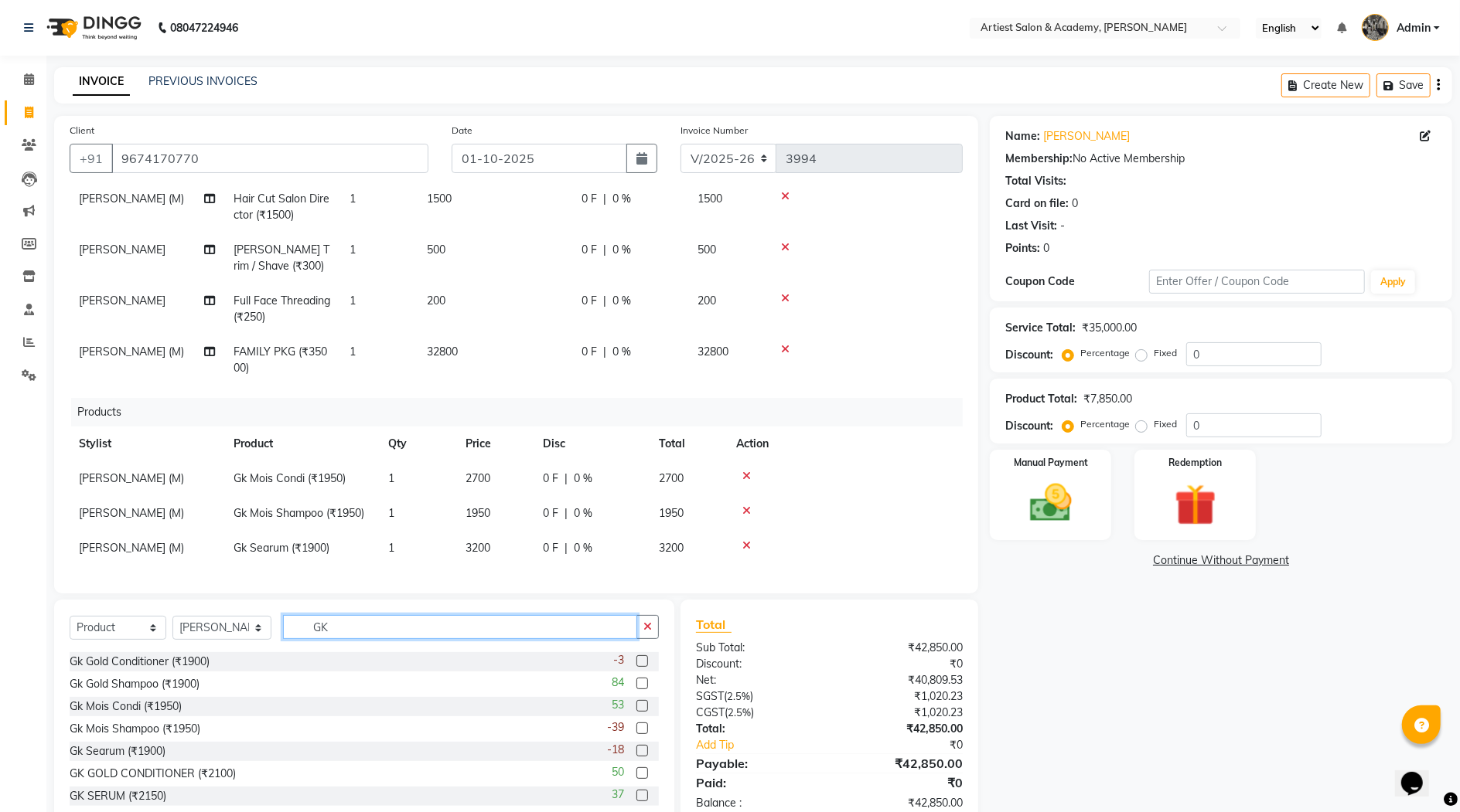
click at [363, 633] on input "GK" at bounding box center [459, 627] width 353 height 24
click at [256, 632] on select "Select Stylist [PERSON_NAME] (M) [PERSON_NAME] (F) [PERSON_NAME] DRASHTI [PERSO…" at bounding box center [222, 628] width 99 height 24
select select "33213"
click at [173, 616] on select "Select Stylist [PERSON_NAME] (M) [PERSON_NAME] (F) [PERSON_NAME] DRASHTI [PERSO…" at bounding box center [222, 628] width 99 height 24
click at [339, 636] on input "GK" at bounding box center [459, 627] width 353 height 24
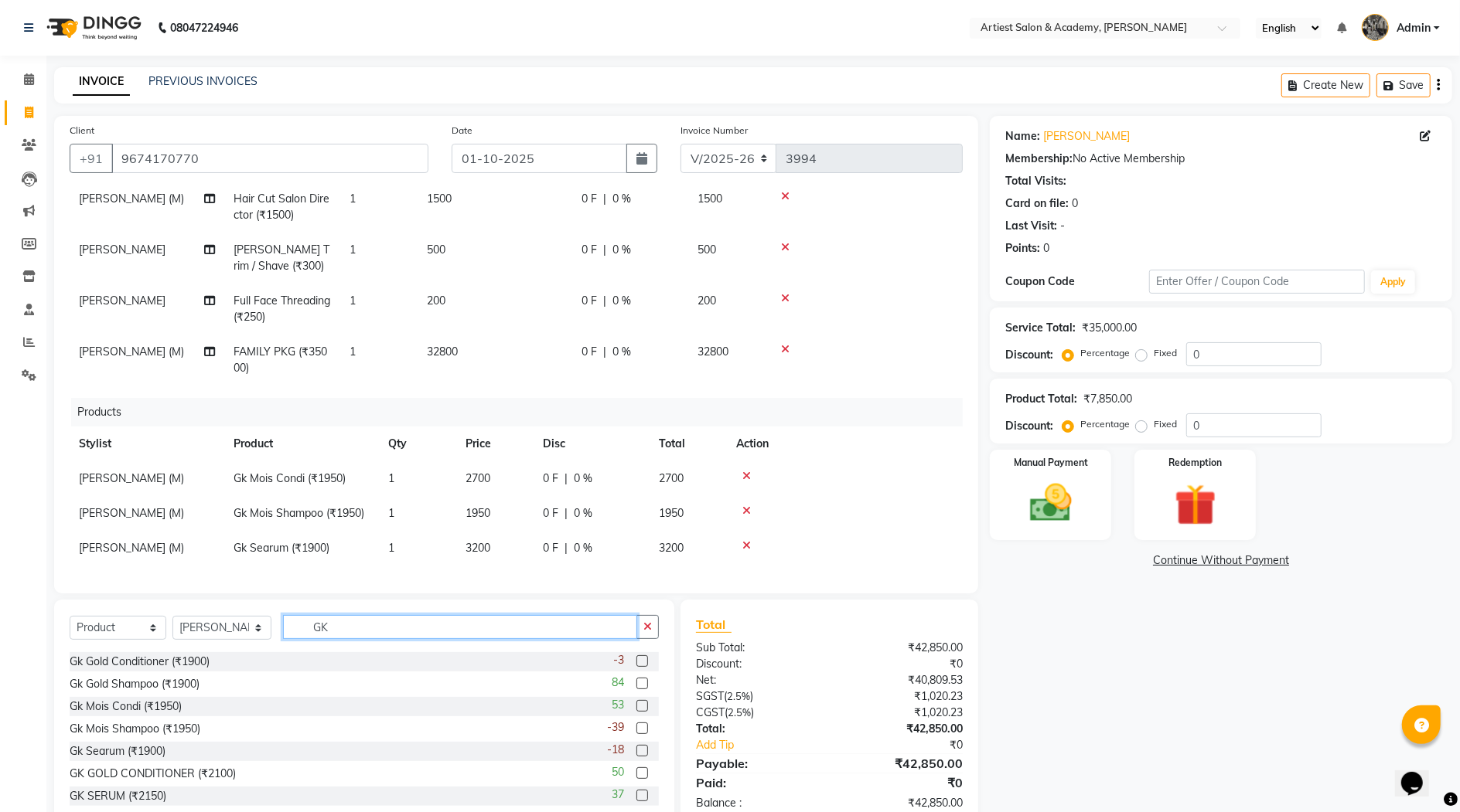
type input "G"
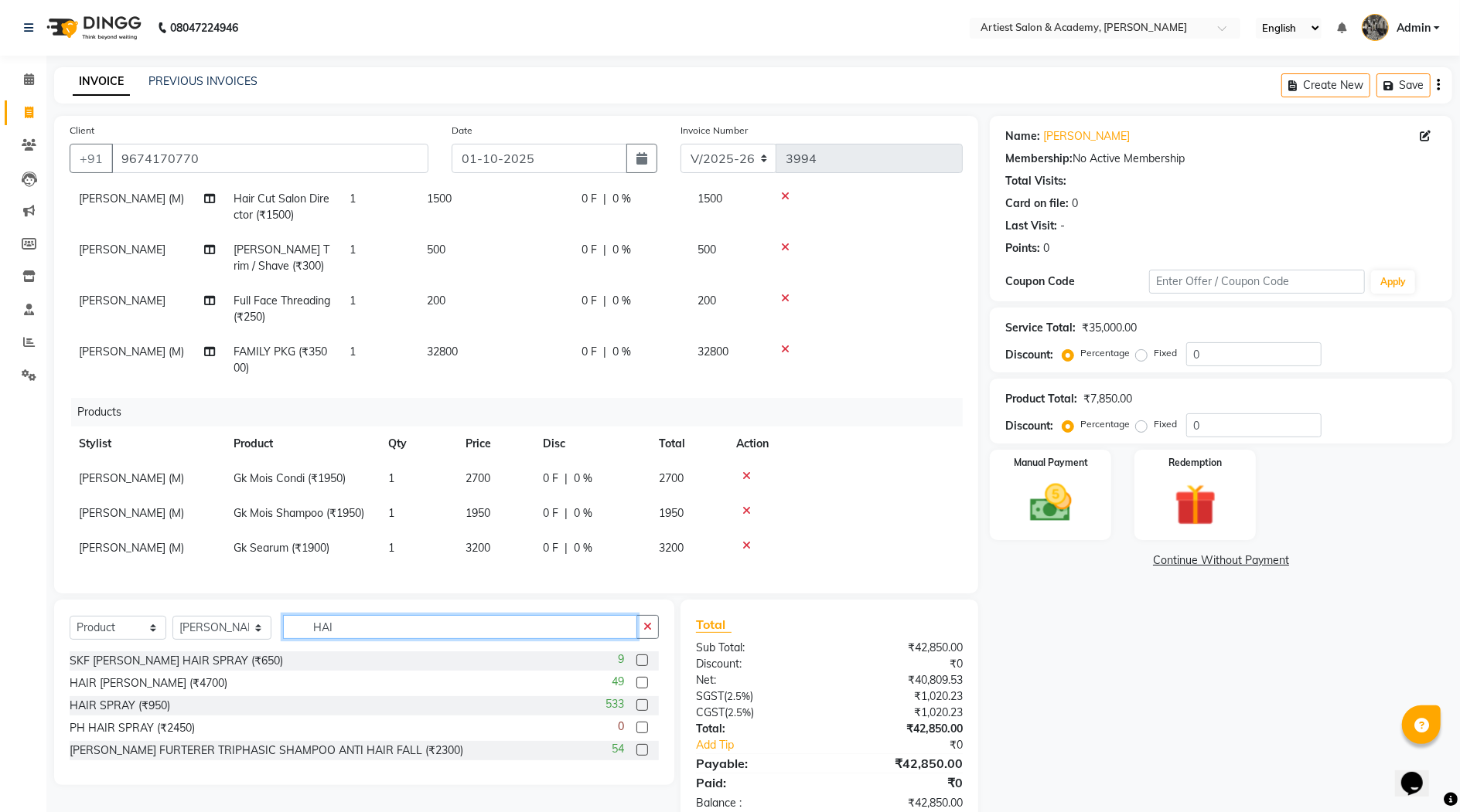
scroll to position [0, 0]
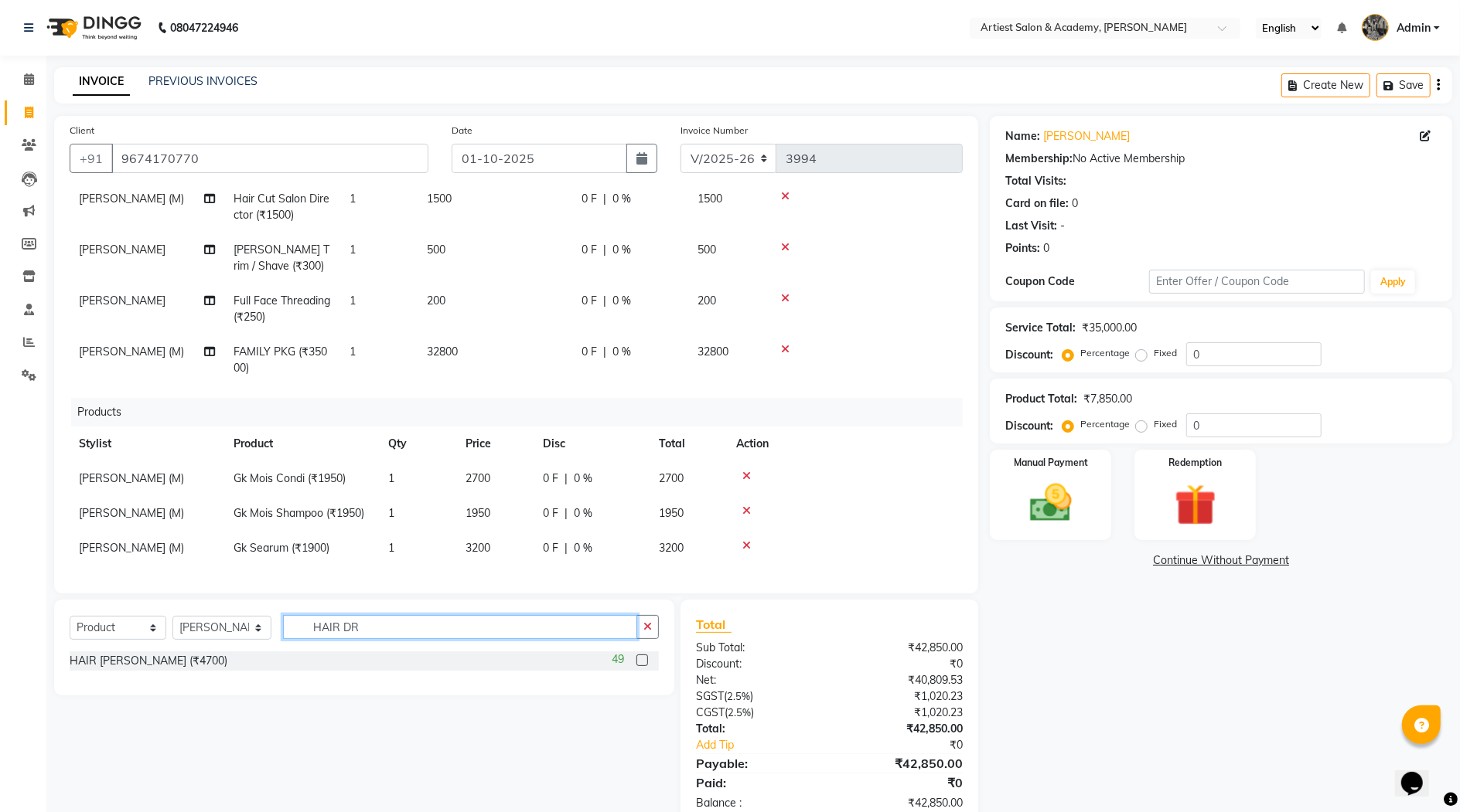
type input "HAIR DR"
click at [644, 661] on label at bounding box center [643, 661] width 12 height 12
click at [644, 661] on input "checkbox" at bounding box center [642, 661] width 10 height 10
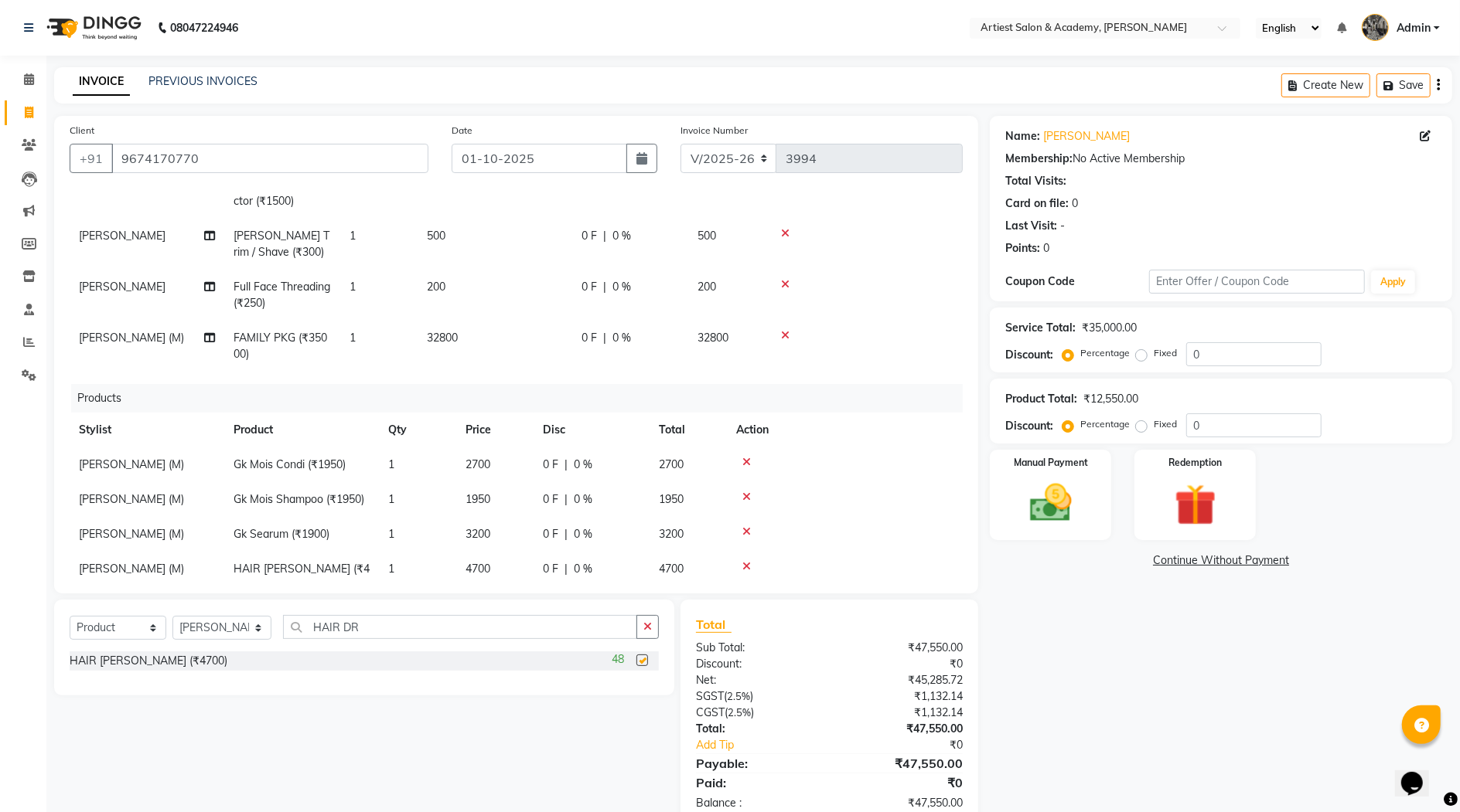
checkbox input "false"
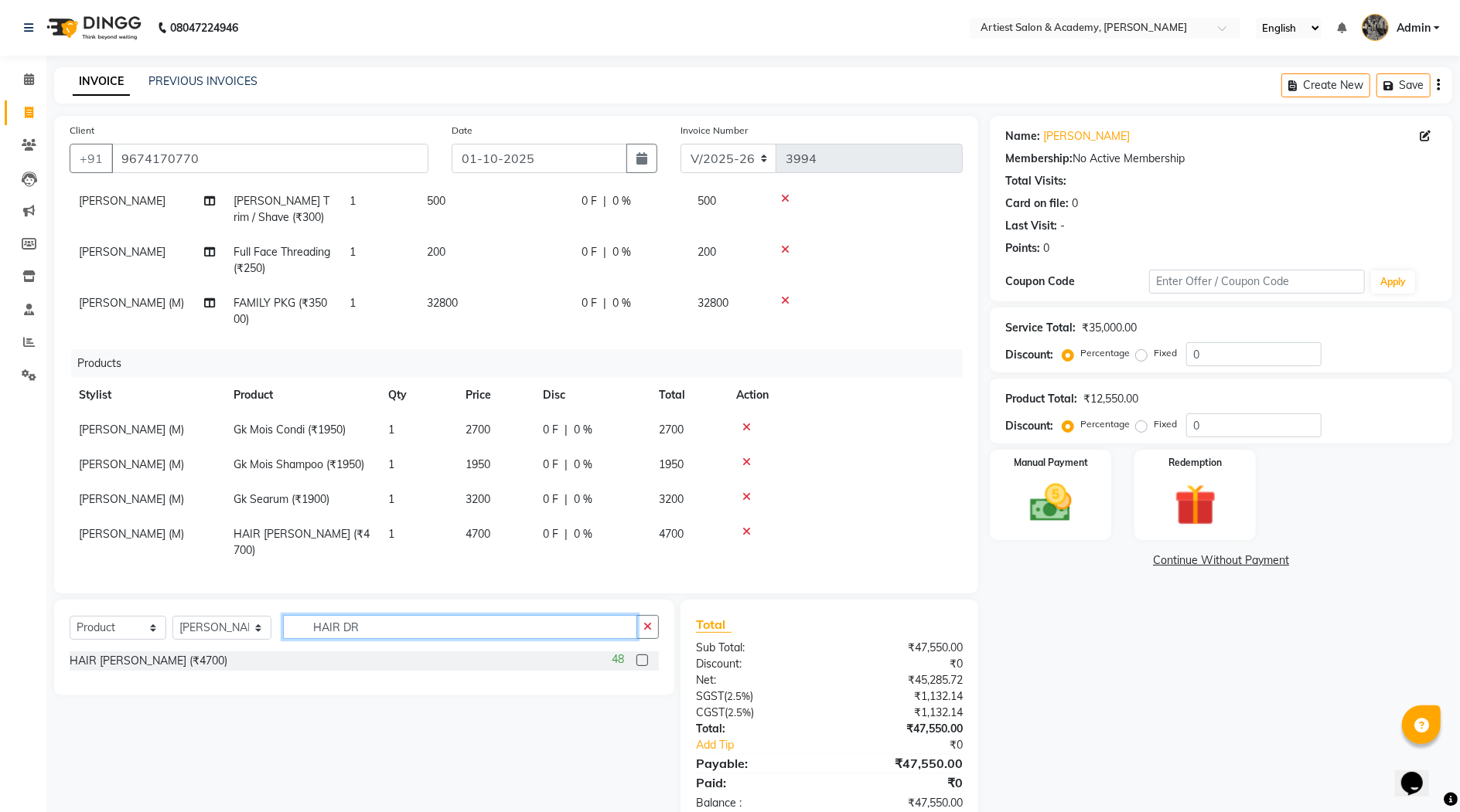
click at [381, 617] on input "HAIR DR" at bounding box center [459, 627] width 353 height 24
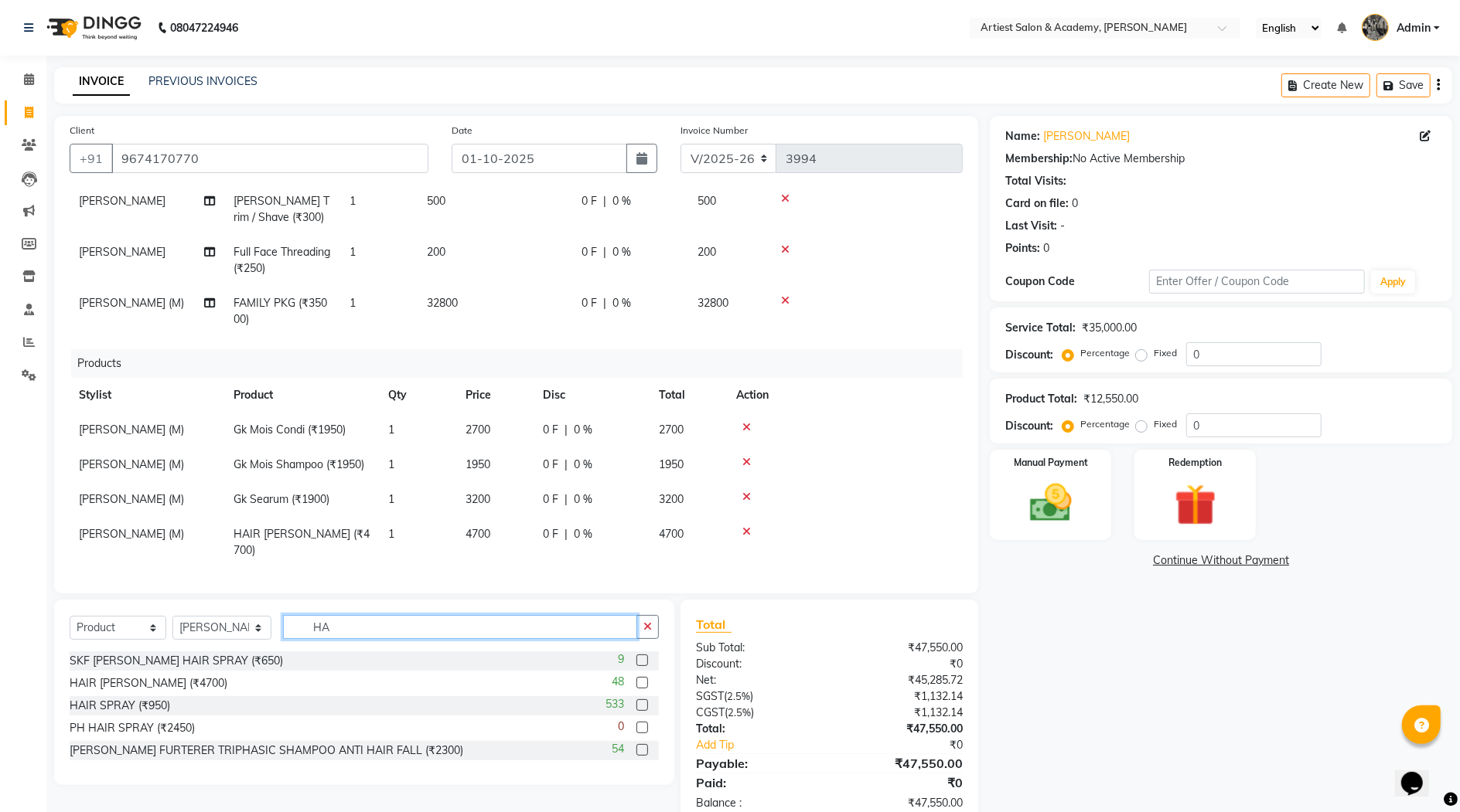
type input "H"
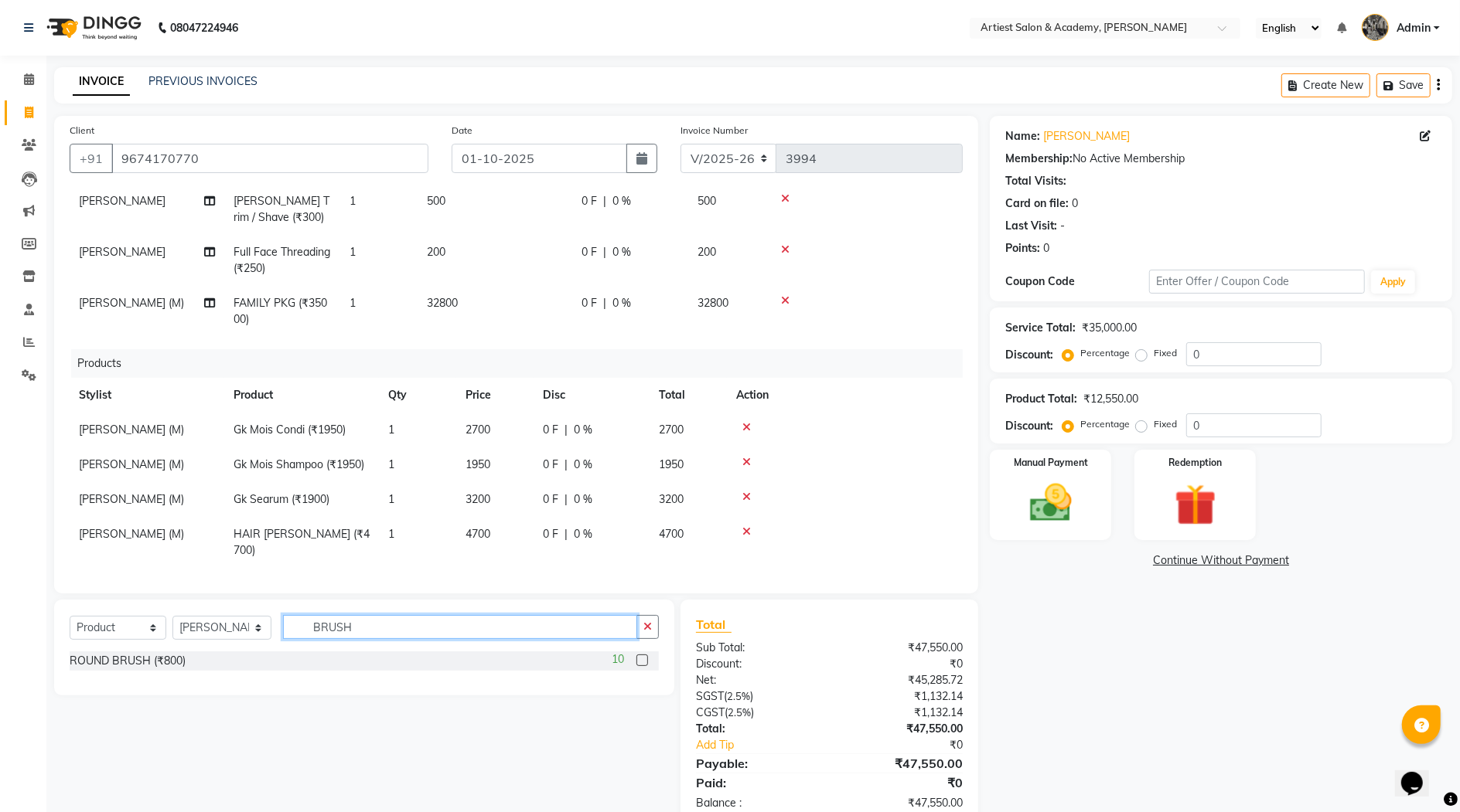
type input "BRUSH"
click at [645, 662] on label at bounding box center [643, 661] width 12 height 12
click at [645, 662] on input "checkbox" at bounding box center [642, 661] width 10 height 10
checkbox input "false"
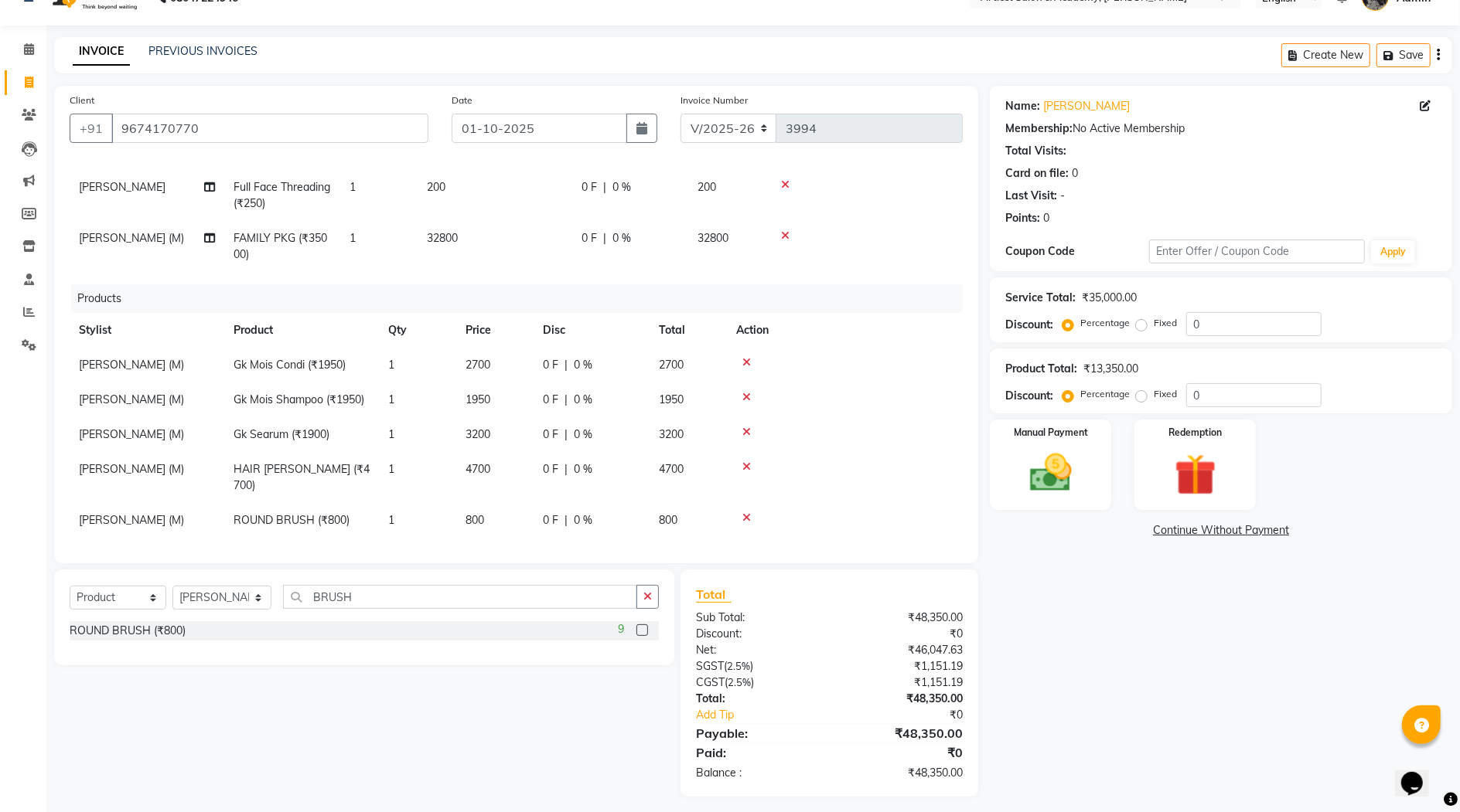
scroll to position [37, 0]
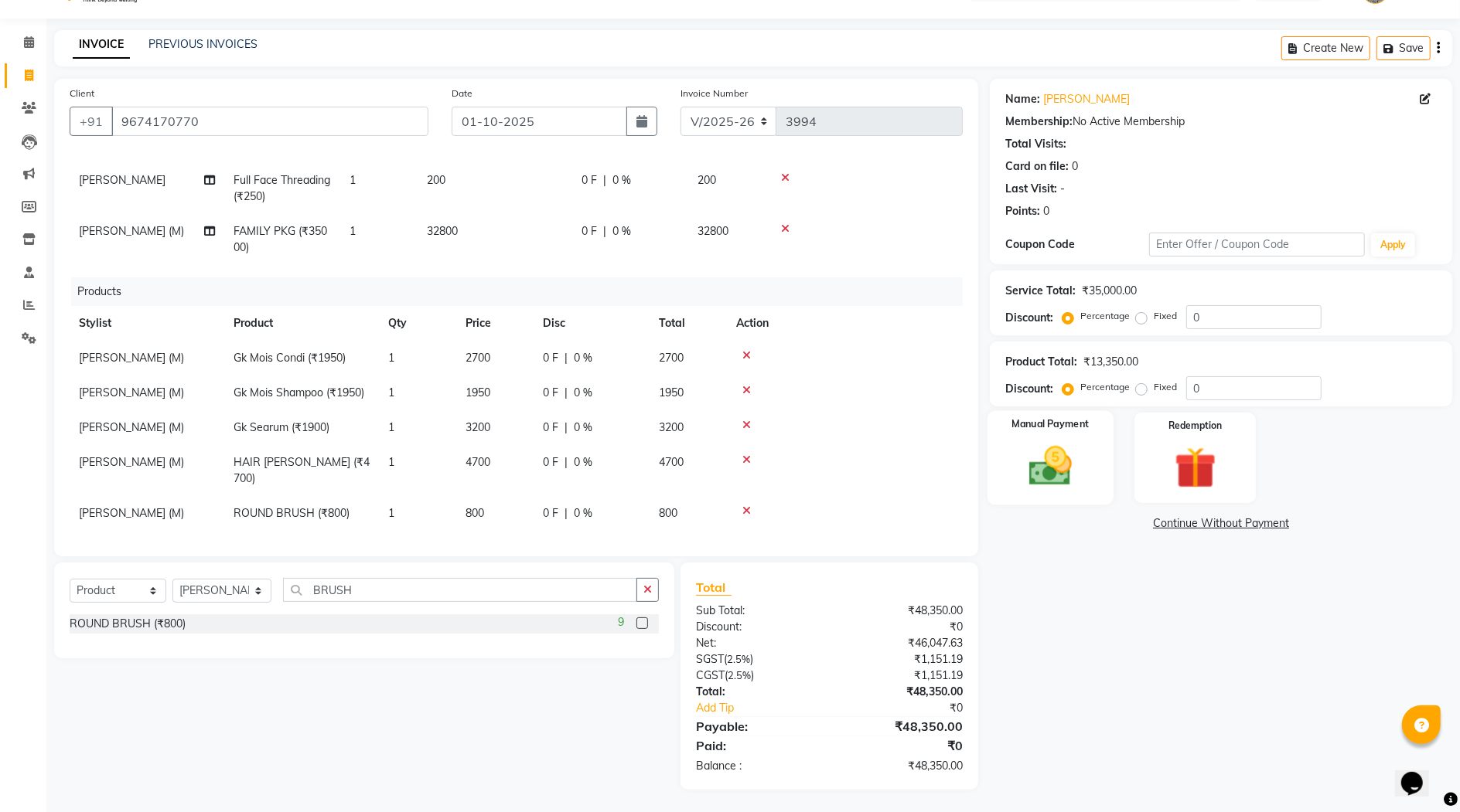
click at [1050, 476] on img at bounding box center [1050, 467] width 70 height 51
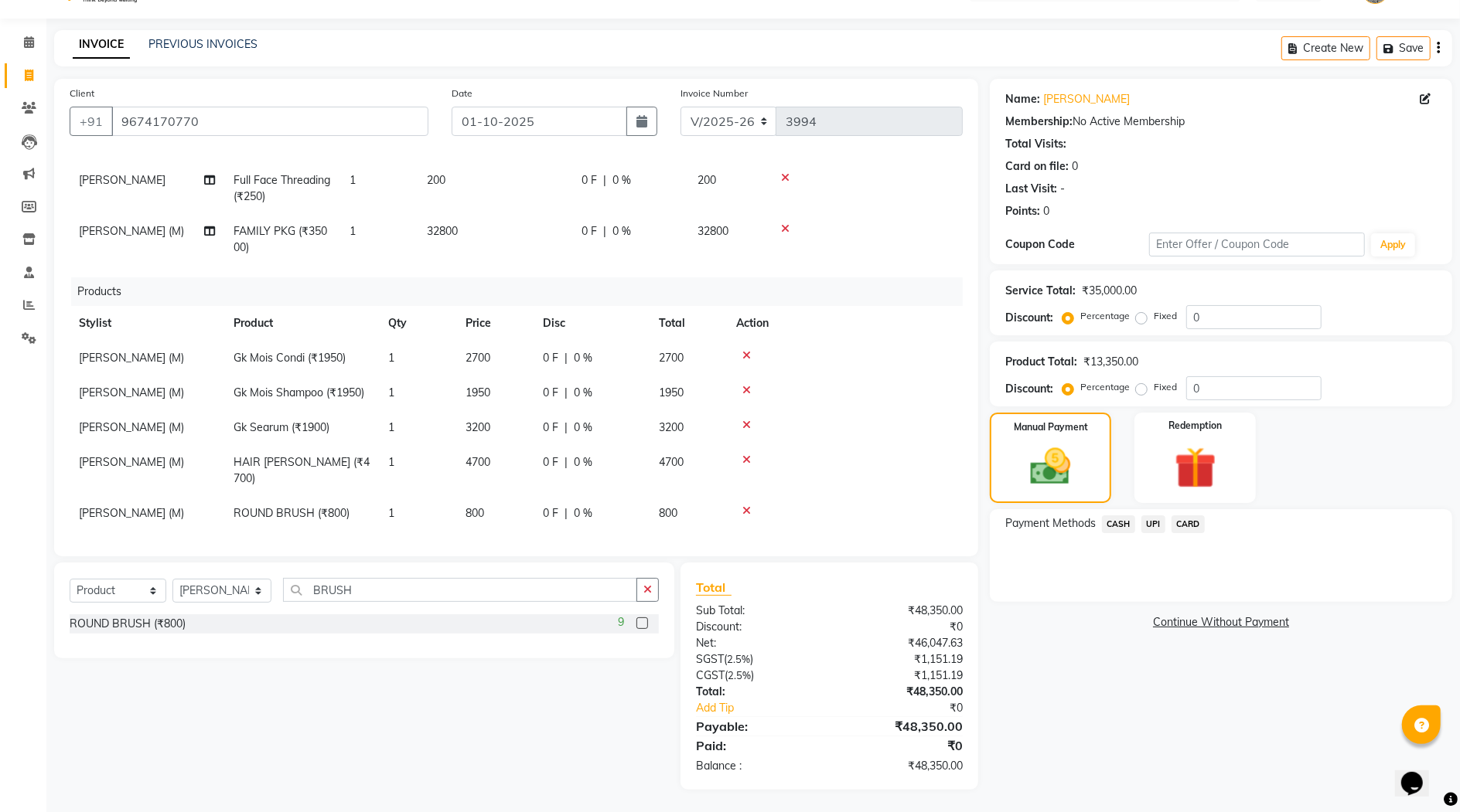
click at [1155, 523] on span "UPI" at bounding box center [1153, 524] width 24 height 18
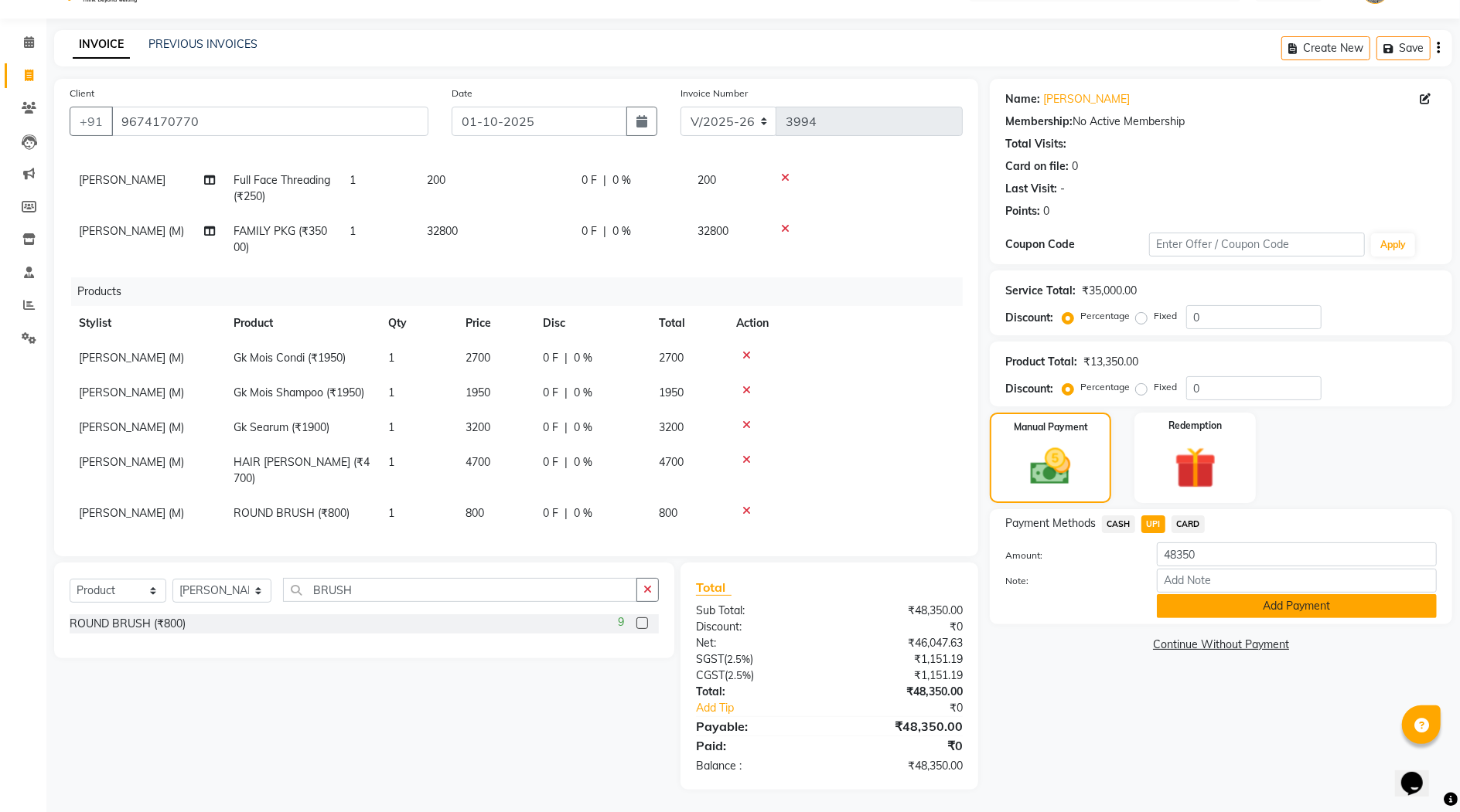
click at [1321, 608] on button "Add Payment" at bounding box center [1296, 606] width 280 height 24
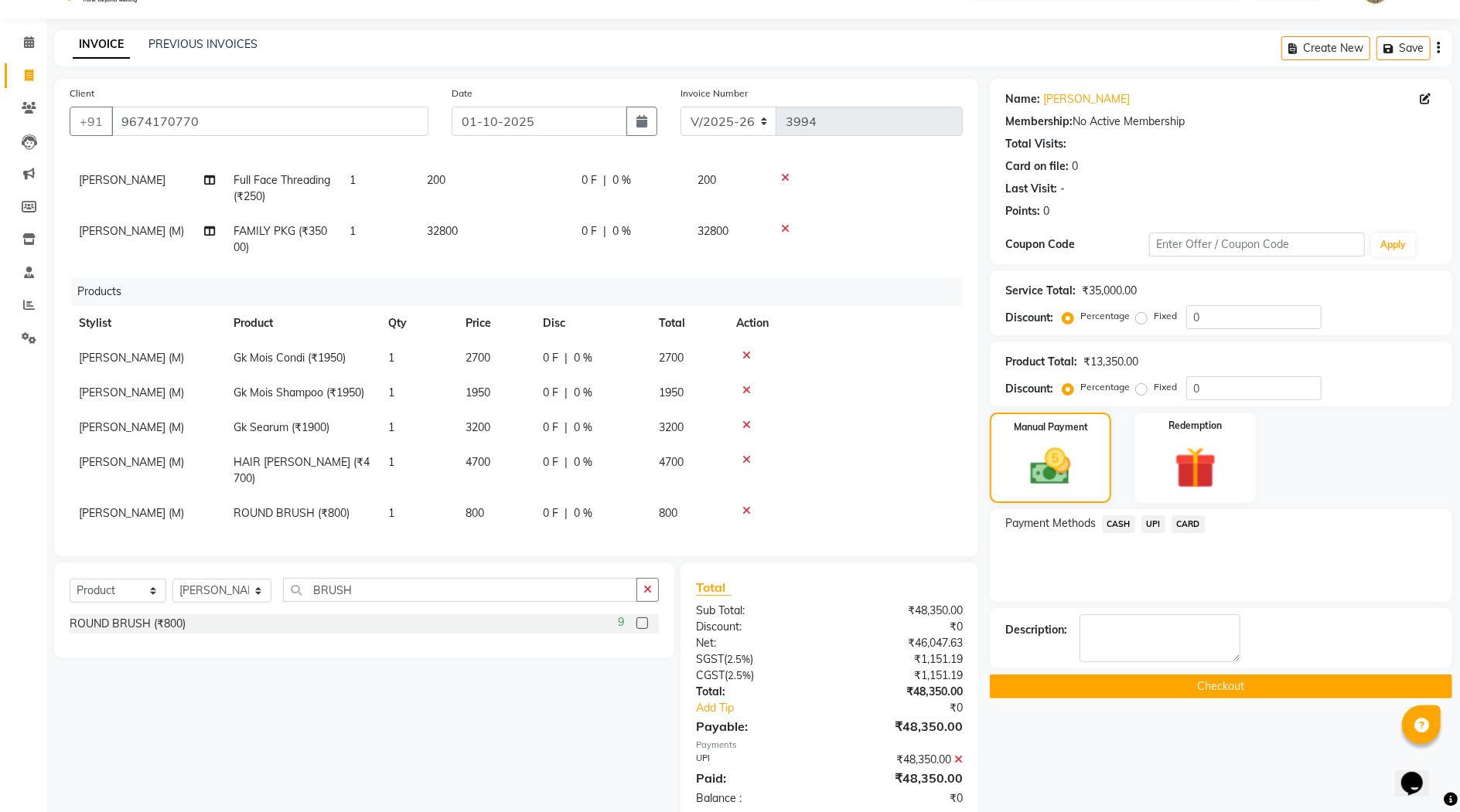
click at [1247, 687] on button "Checkout" at bounding box center [1221, 686] width 462 height 24
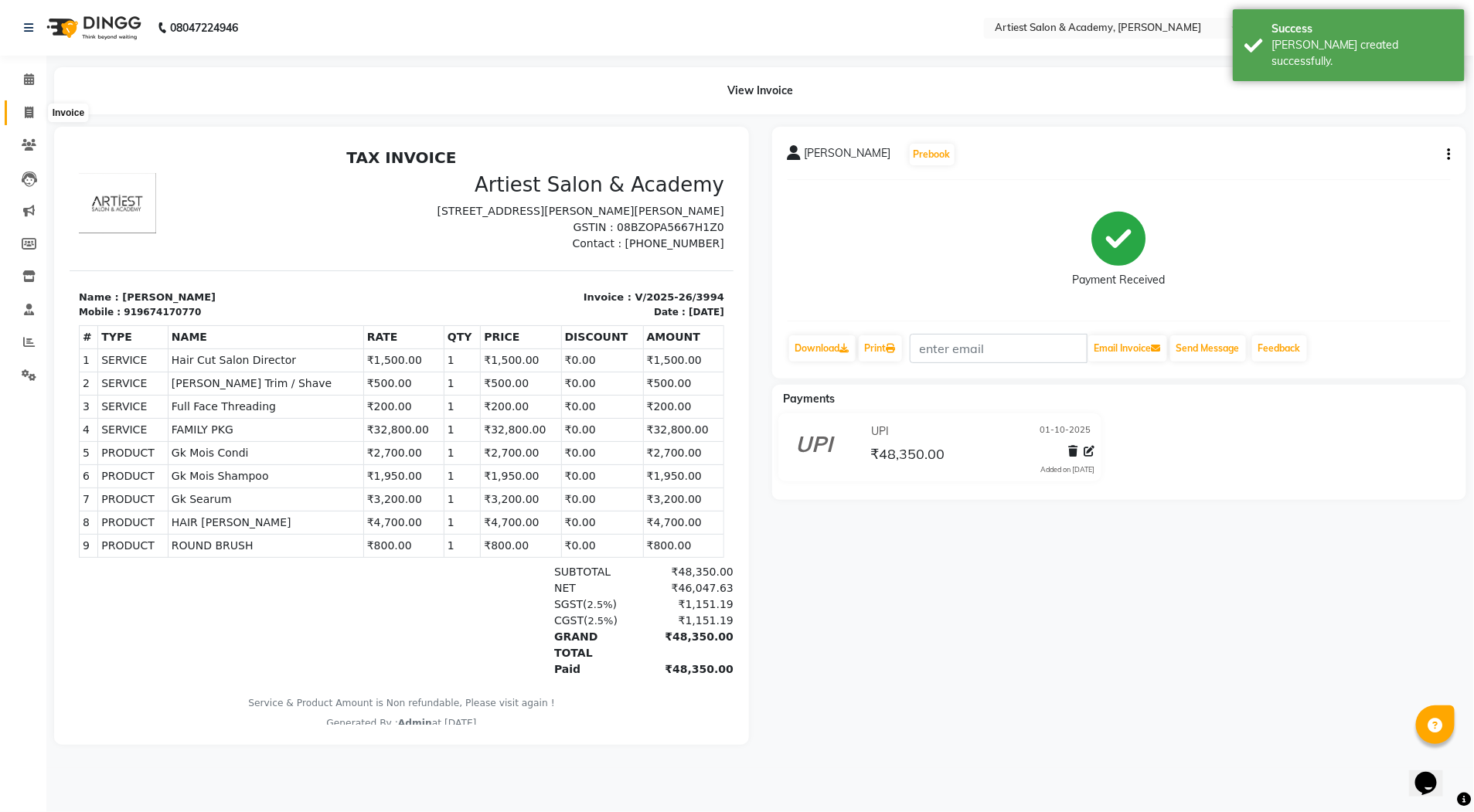
click at [29, 113] on icon at bounding box center [28, 112] width 9 height 12
select select "service"
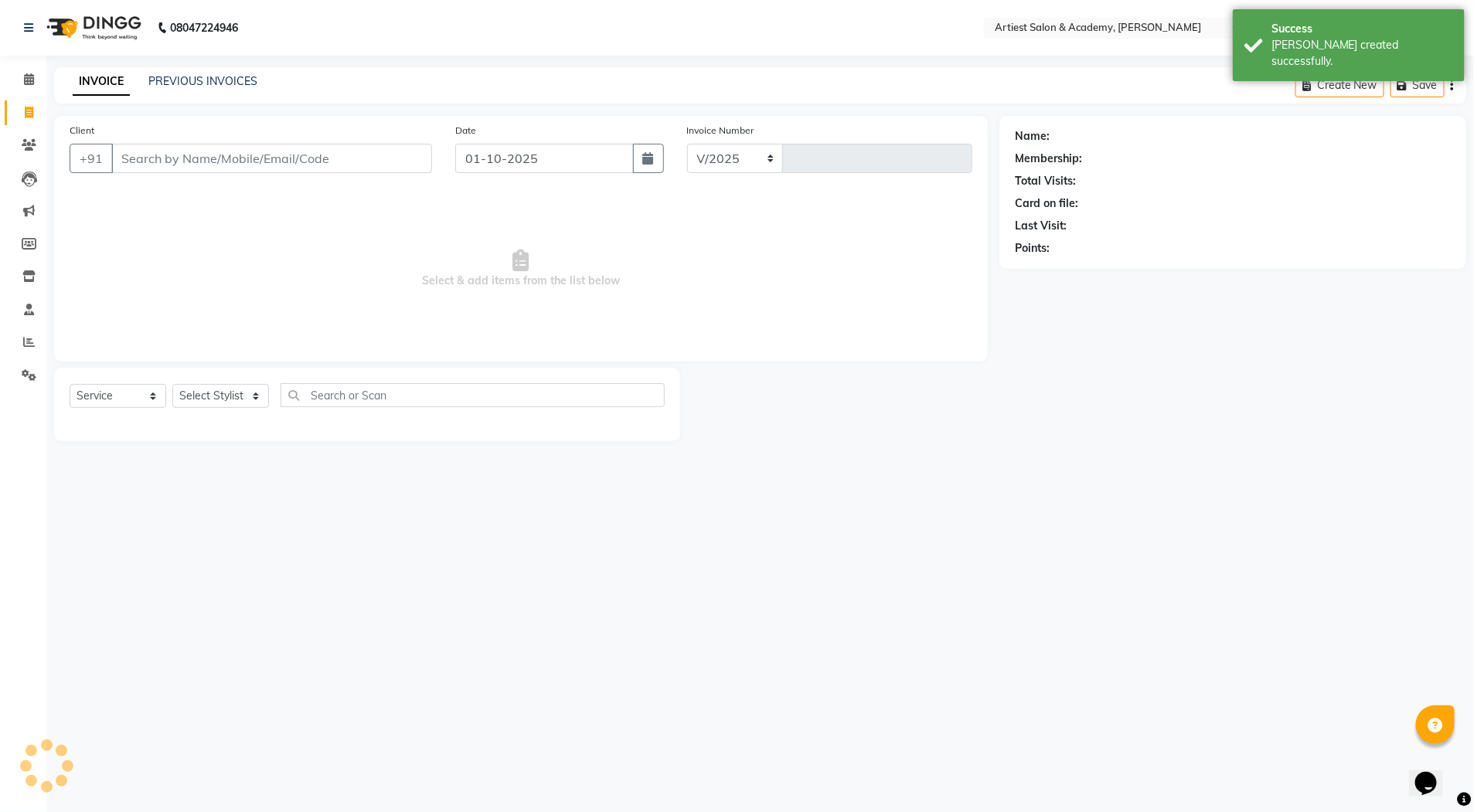
select select "5123"
type input "3995"
click at [181, 76] on link "PREVIOUS INVOICES" at bounding box center [203, 81] width 109 height 14
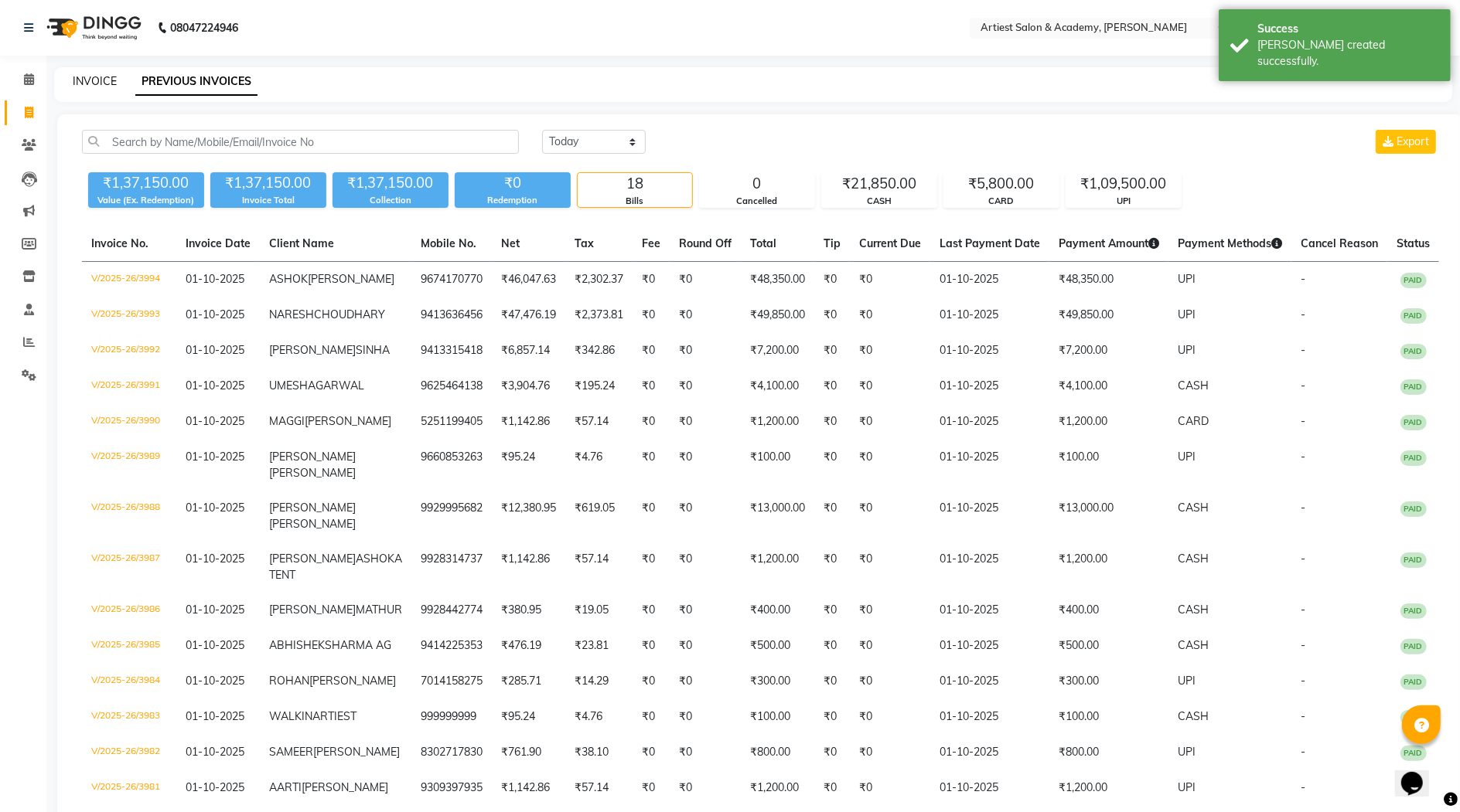
click at [88, 80] on link "INVOICE" at bounding box center [95, 81] width 44 height 14
select select "5123"
select select "service"
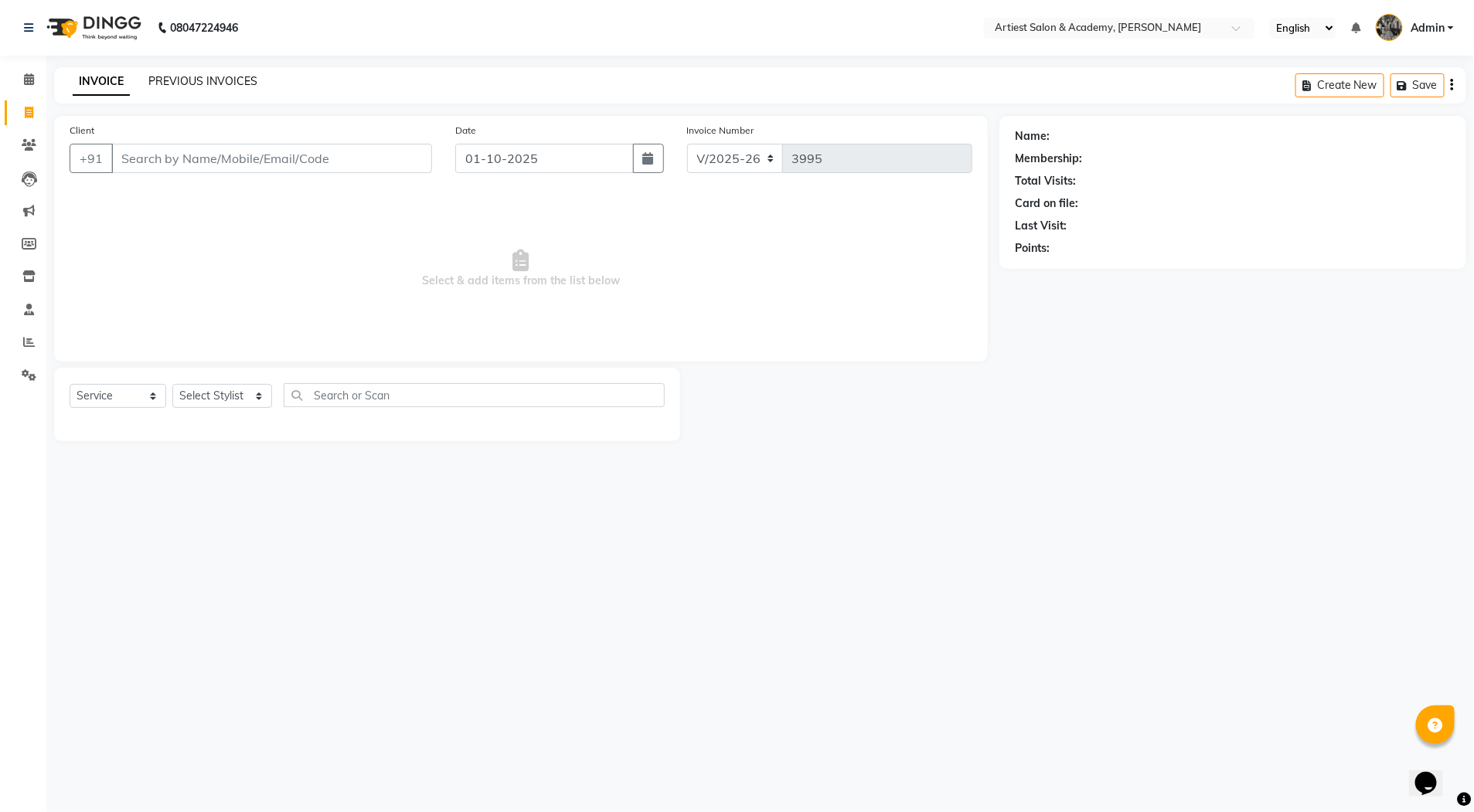
click at [202, 80] on link "PREVIOUS INVOICES" at bounding box center [203, 81] width 109 height 14
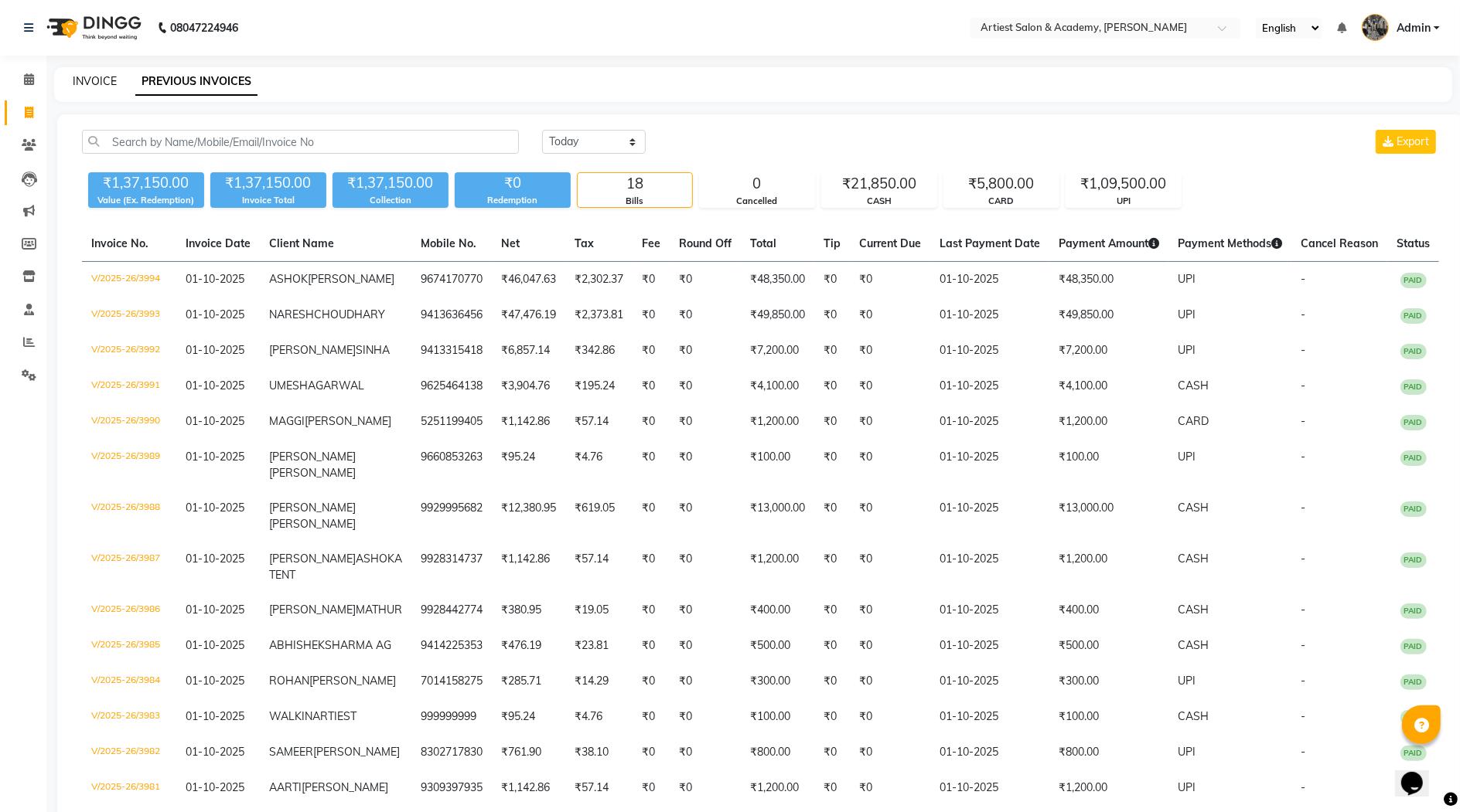
click at [98, 80] on link "INVOICE" at bounding box center [95, 81] width 44 height 14
select select "service"
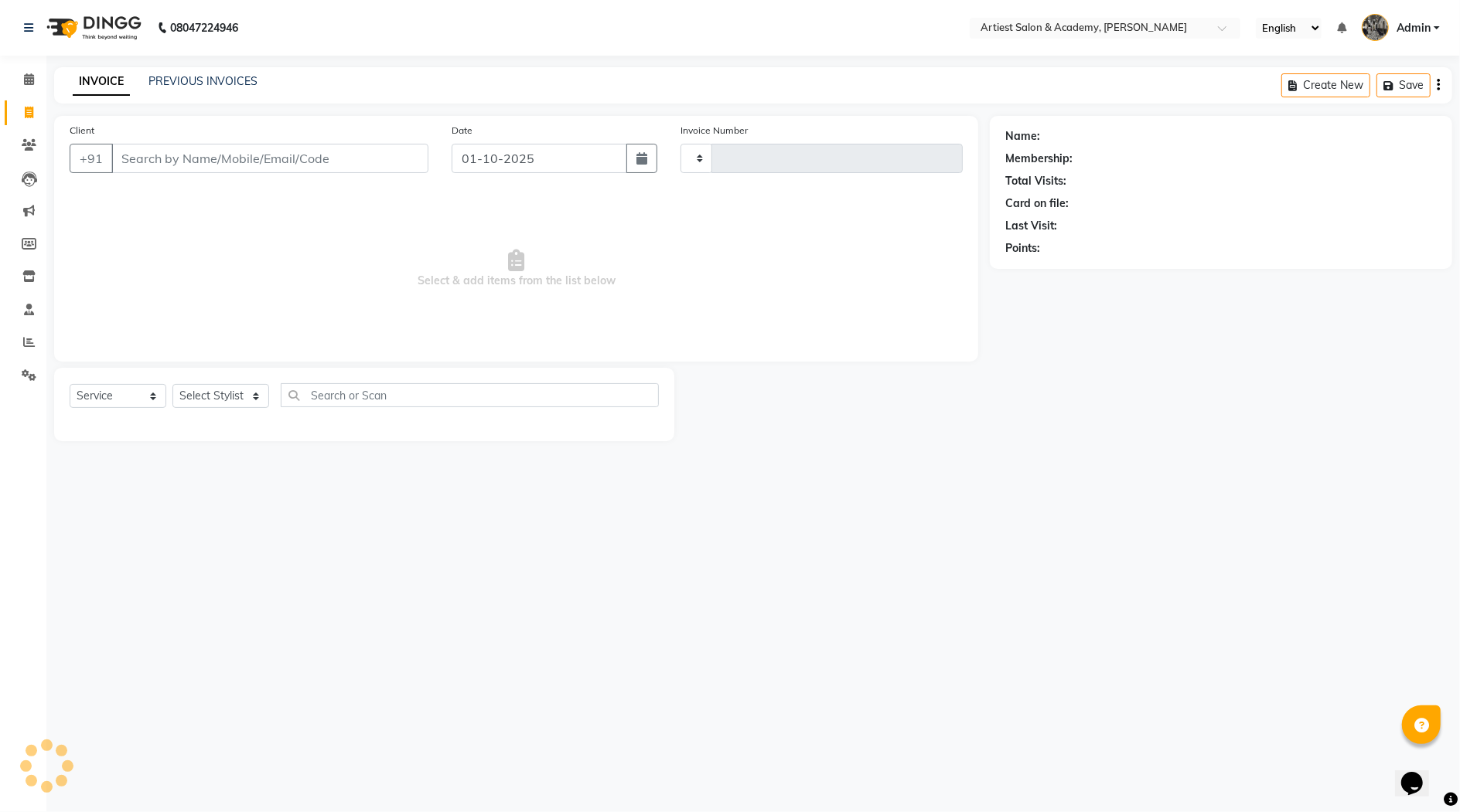
type input "3995"
select select "5123"
click at [200, 84] on link "PREVIOUS INVOICES" at bounding box center [203, 81] width 109 height 14
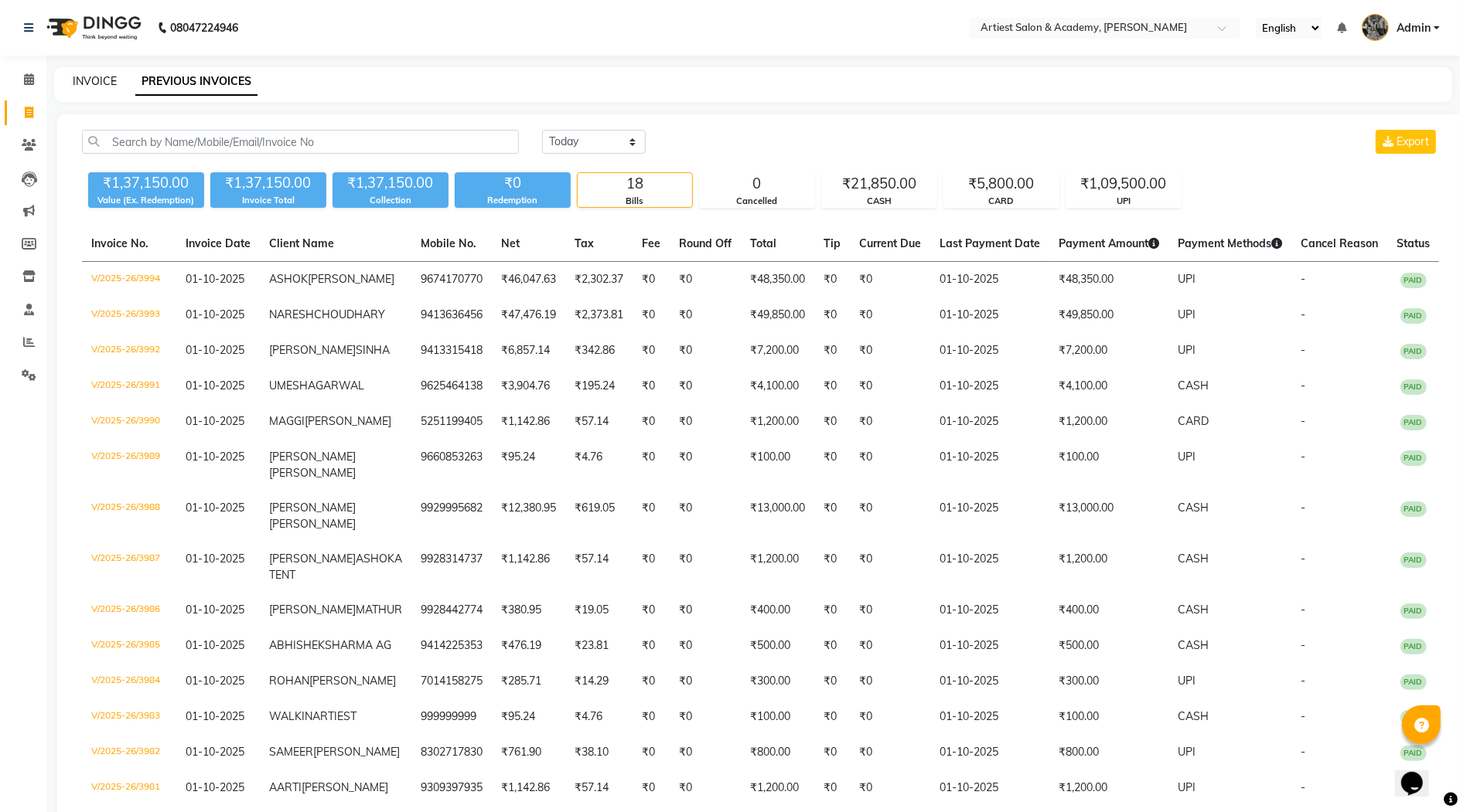
click at [99, 81] on link "INVOICE" at bounding box center [95, 81] width 44 height 14
select select "service"
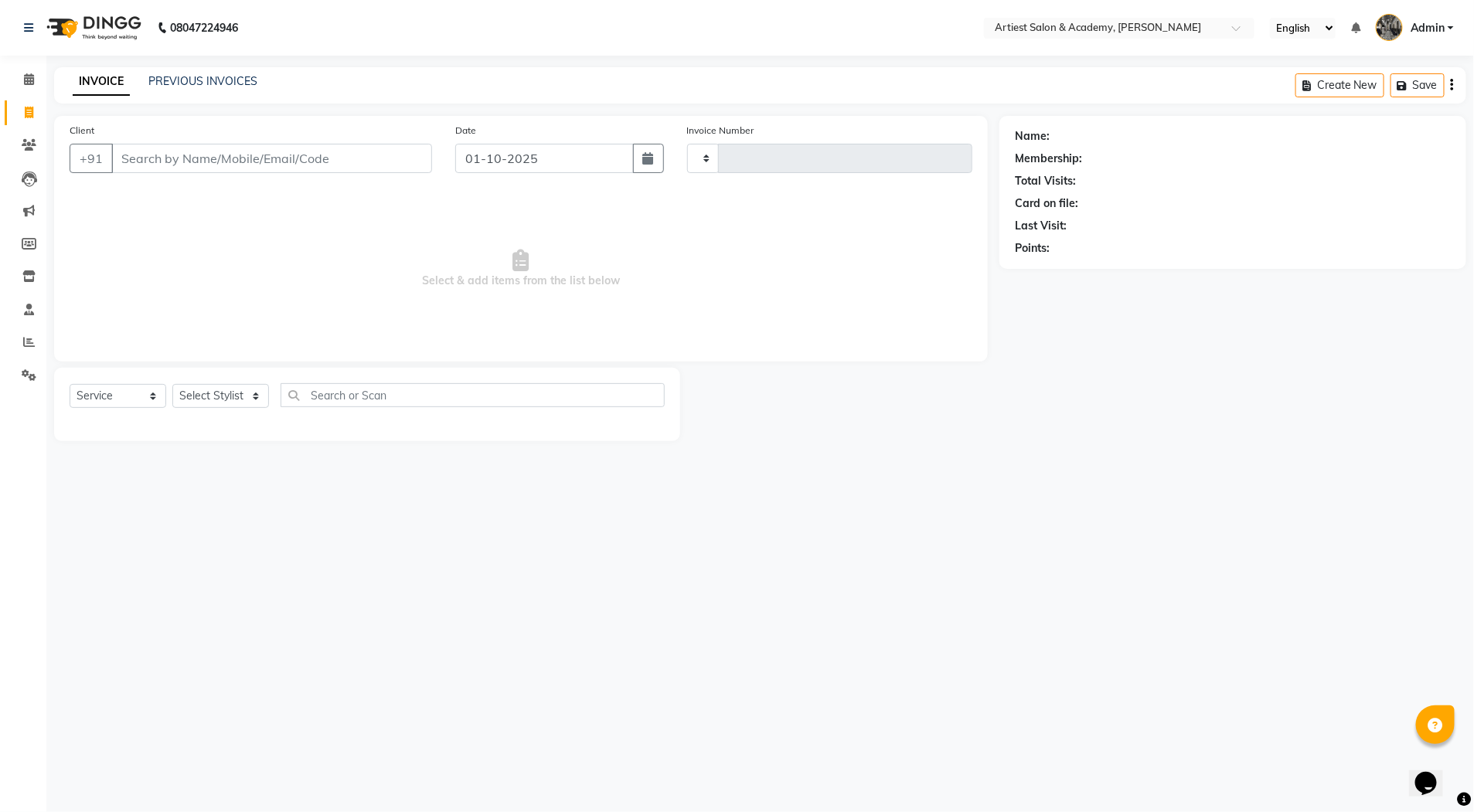
type input "3995"
select select "5123"
click at [213, 84] on link "PREVIOUS INVOICES" at bounding box center [203, 81] width 109 height 14
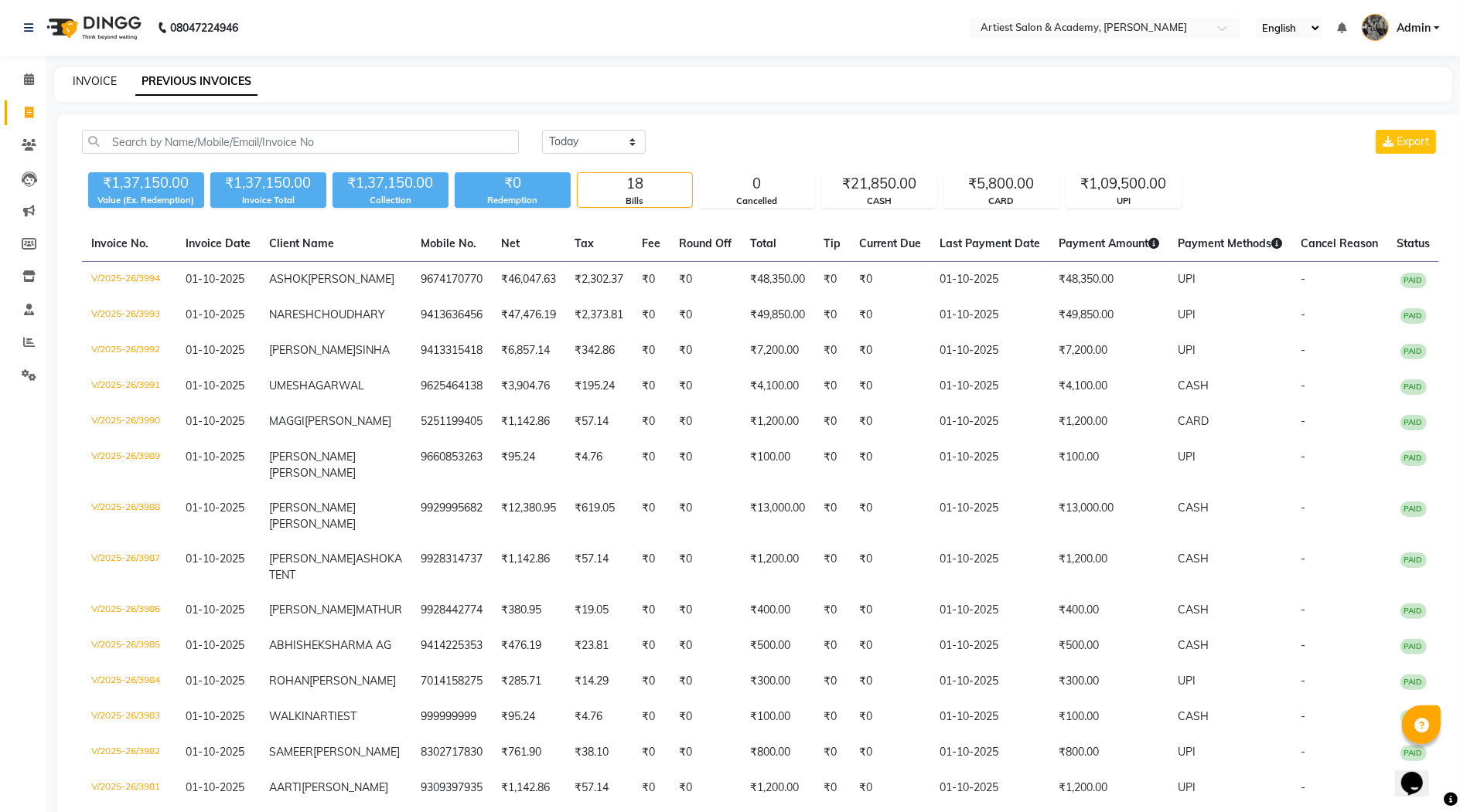
click at [85, 80] on link "INVOICE" at bounding box center [95, 81] width 44 height 14
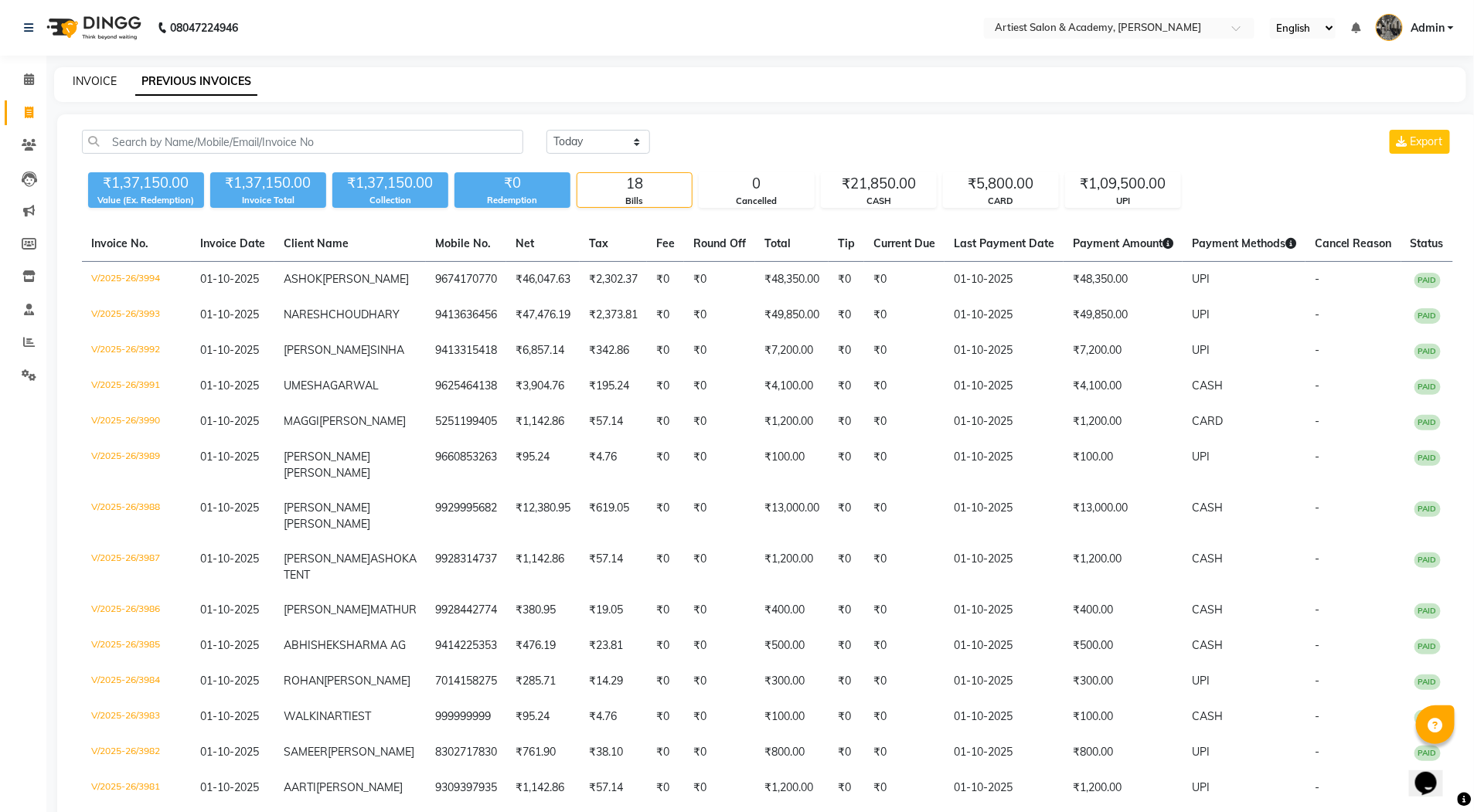
select select "5123"
select select "service"
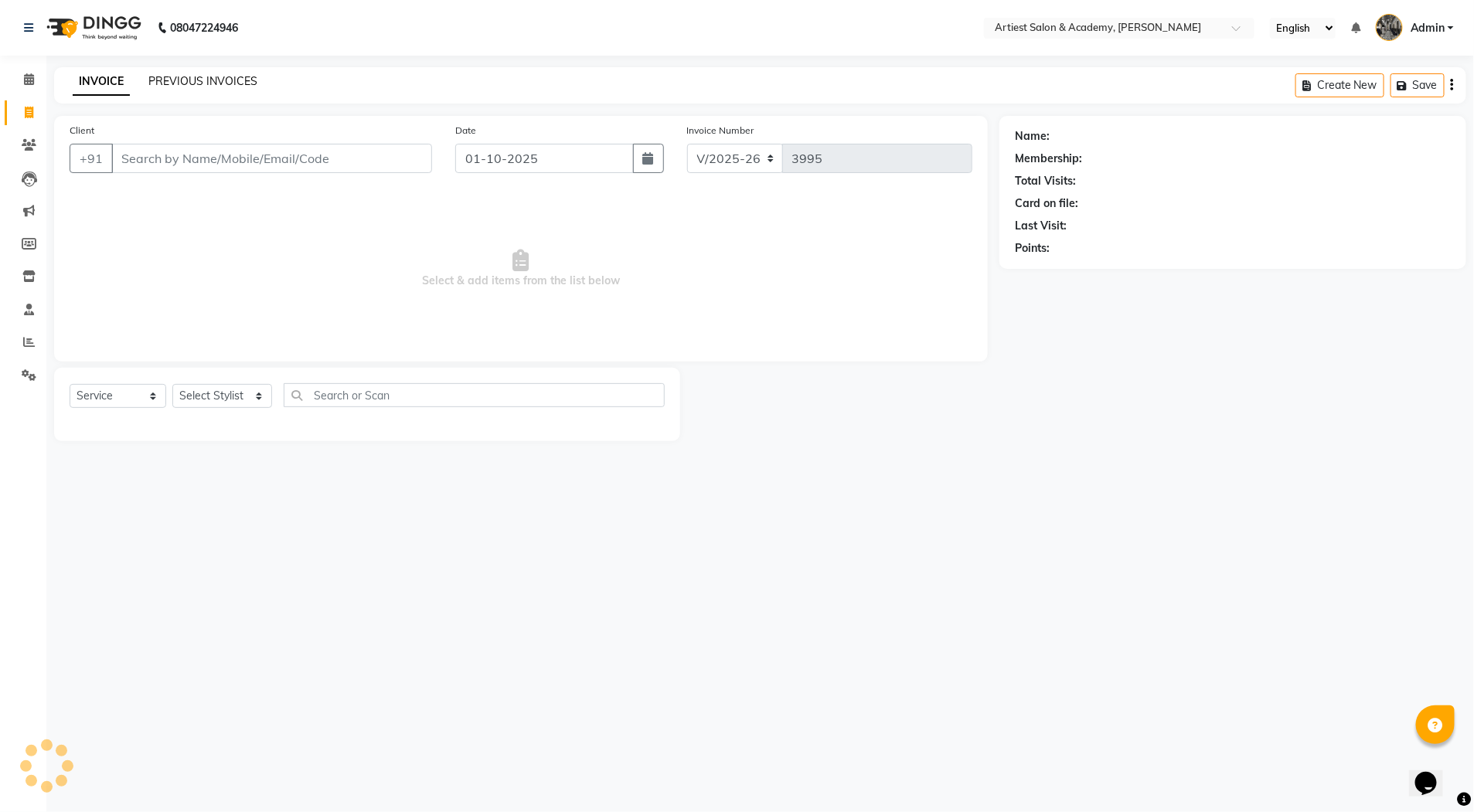
click at [200, 79] on link "PREVIOUS INVOICES" at bounding box center [203, 81] width 109 height 14
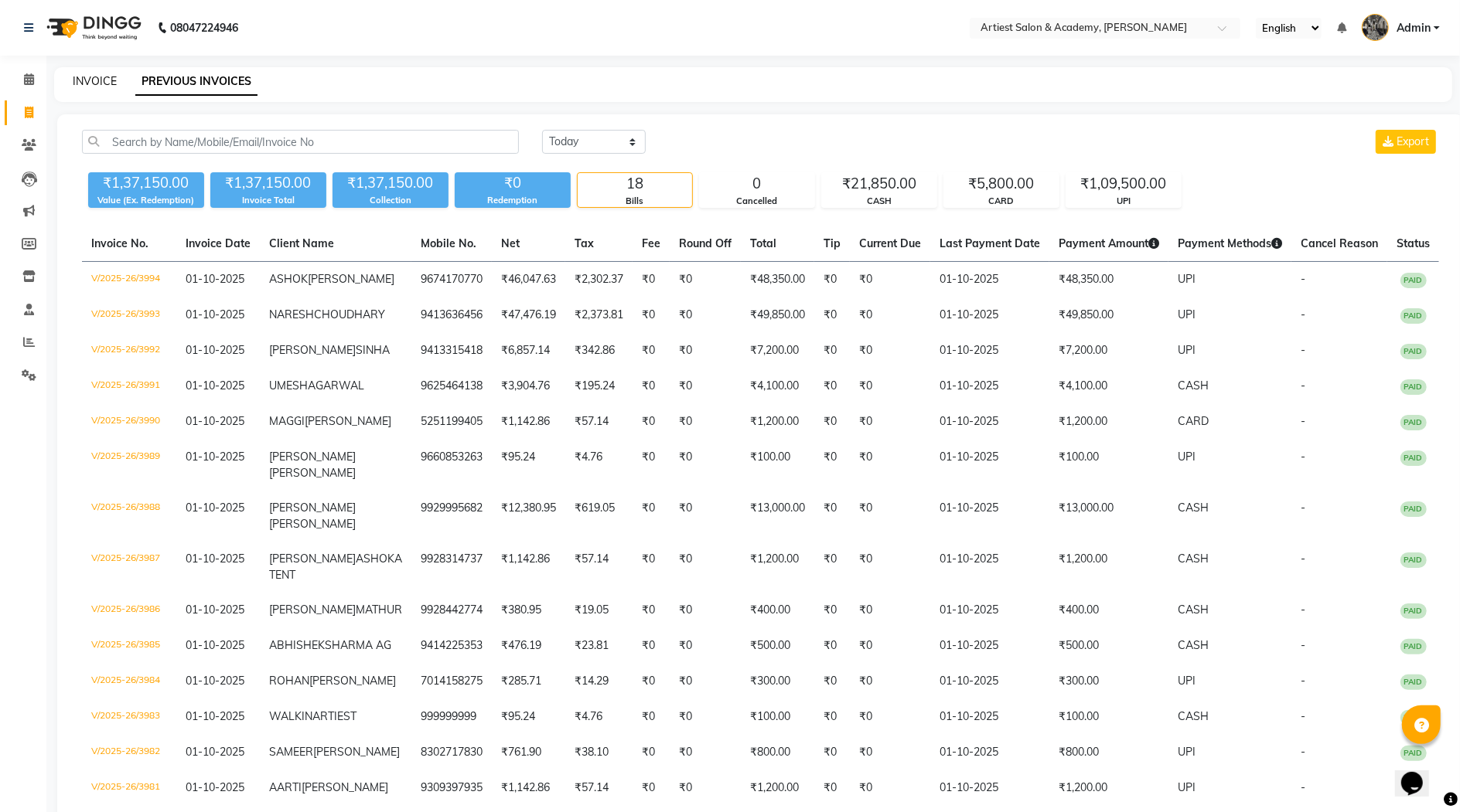
click at [92, 76] on link "INVOICE" at bounding box center [95, 81] width 44 height 14
select select "service"
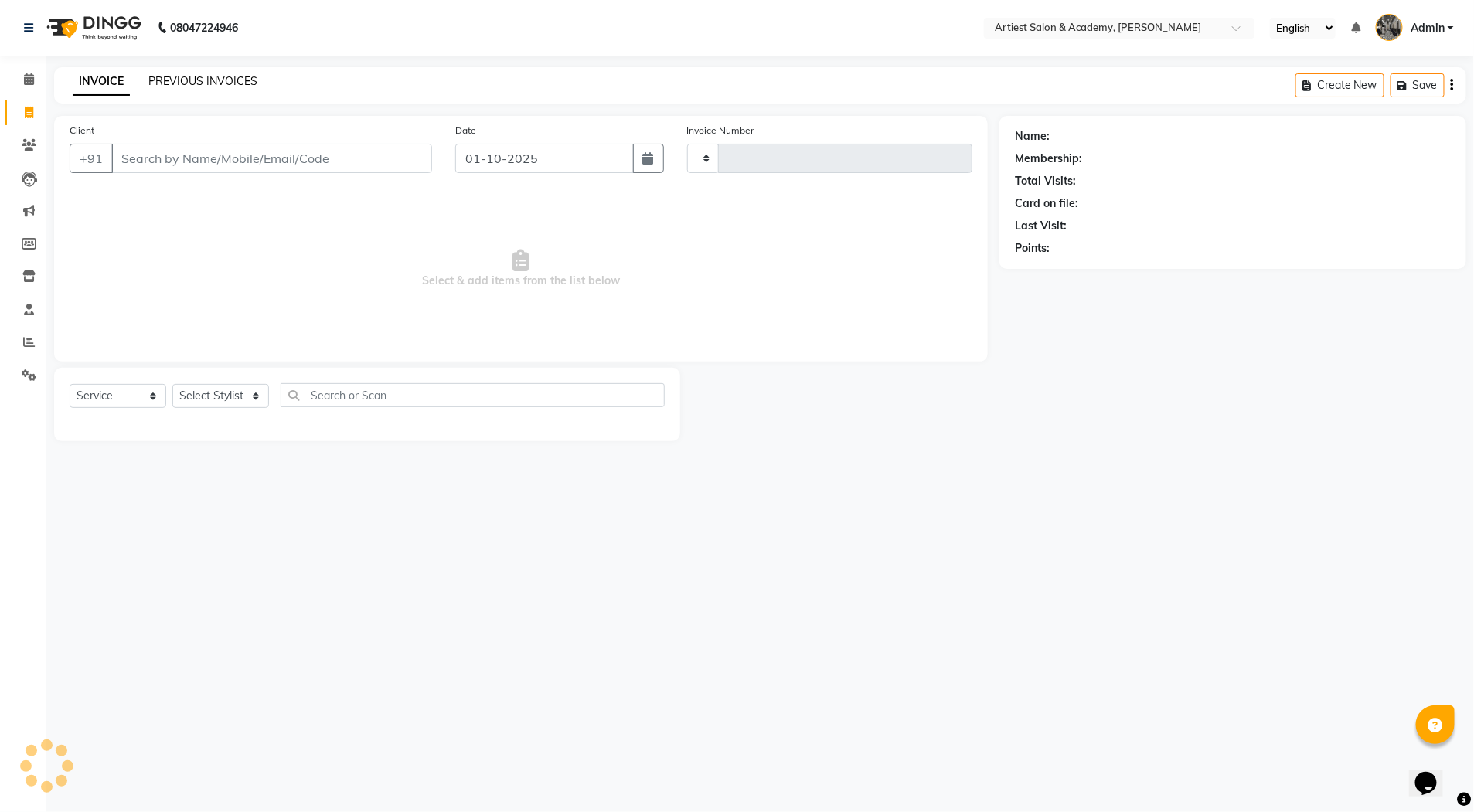
type input "3995"
select select "5123"
click at [177, 79] on link "PREVIOUS INVOICES" at bounding box center [203, 81] width 109 height 14
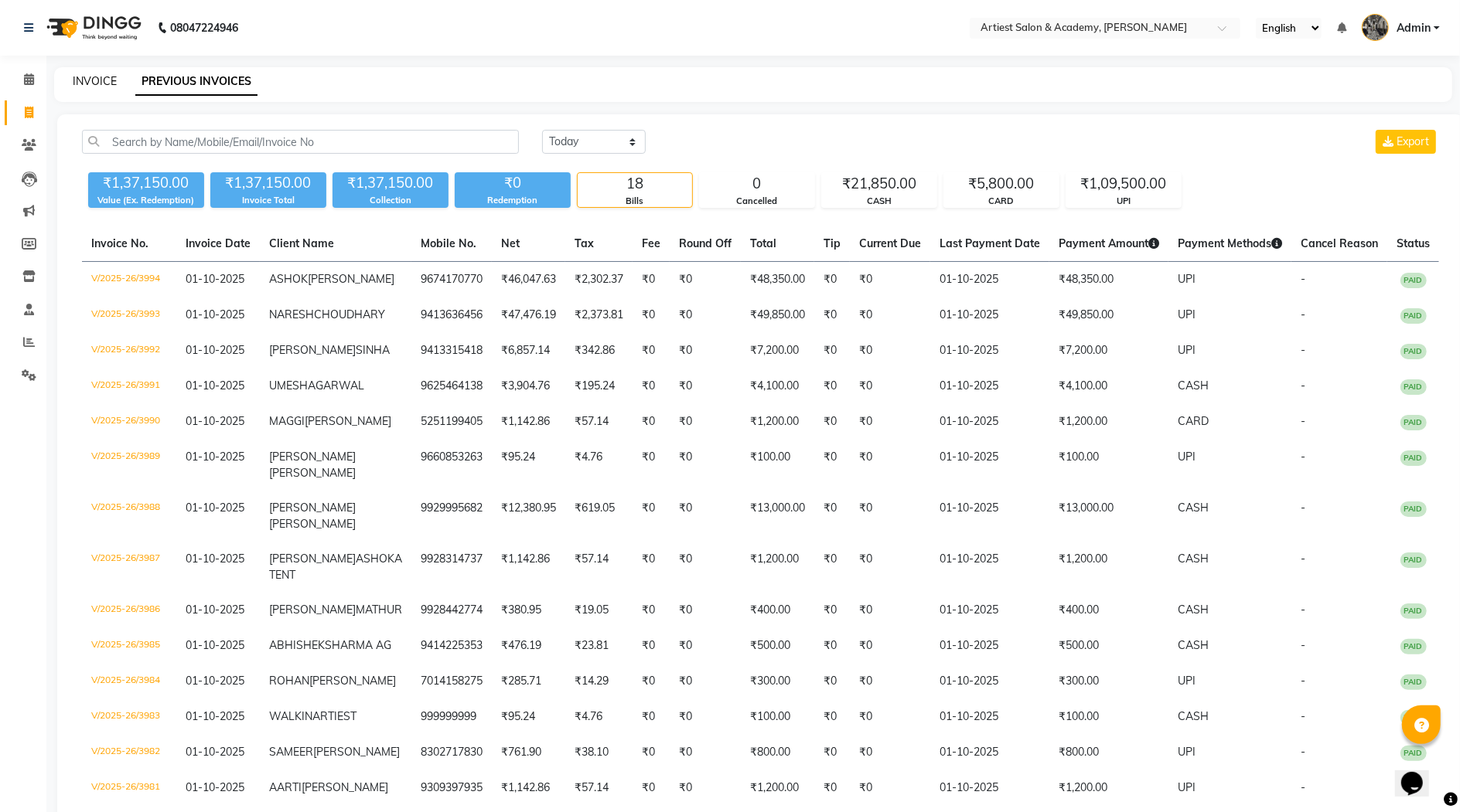
click at [95, 80] on link "INVOICE" at bounding box center [95, 81] width 44 height 14
select select "service"
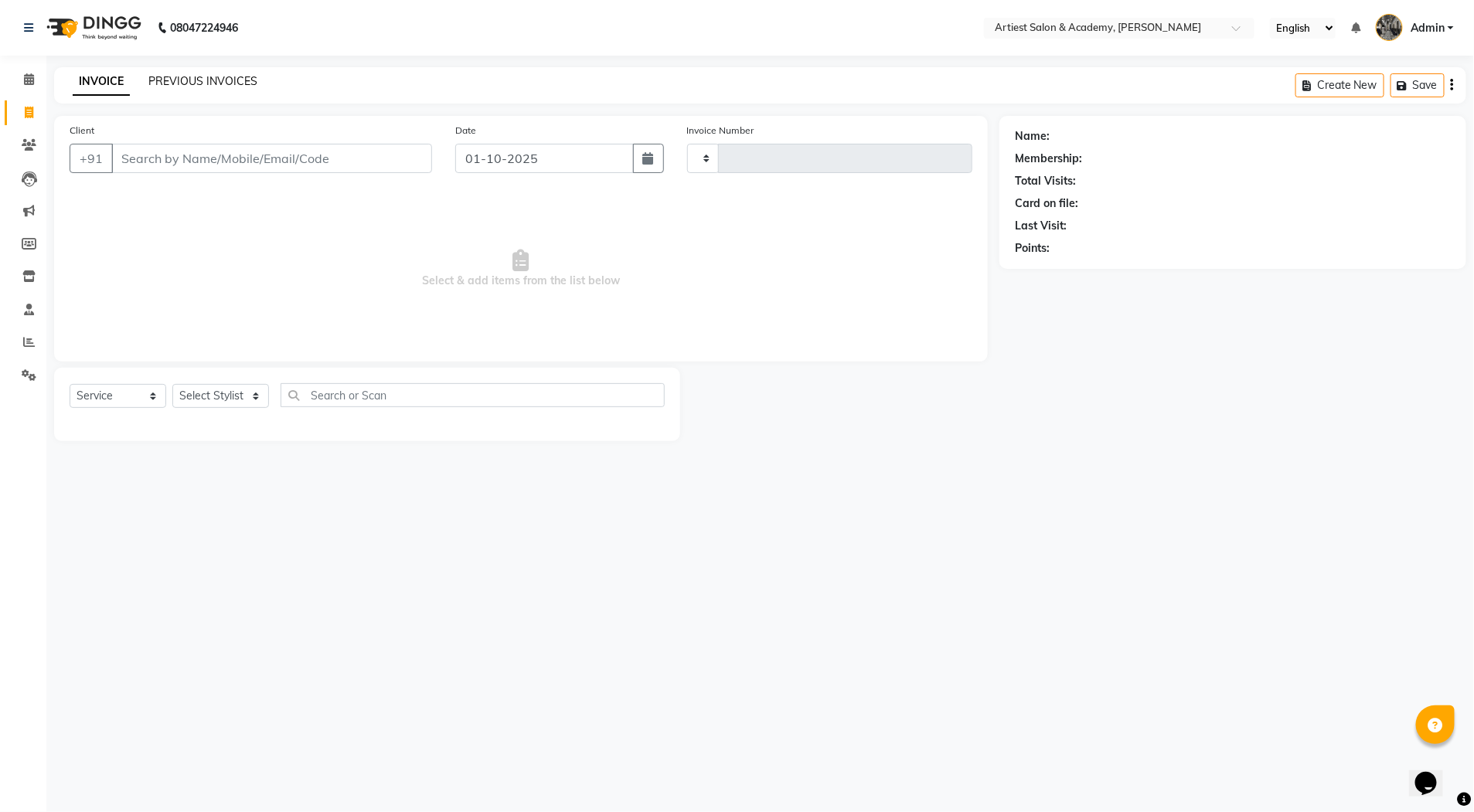
type input "3995"
select select "5123"
click at [162, 78] on link "PREVIOUS INVOICES" at bounding box center [203, 81] width 109 height 14
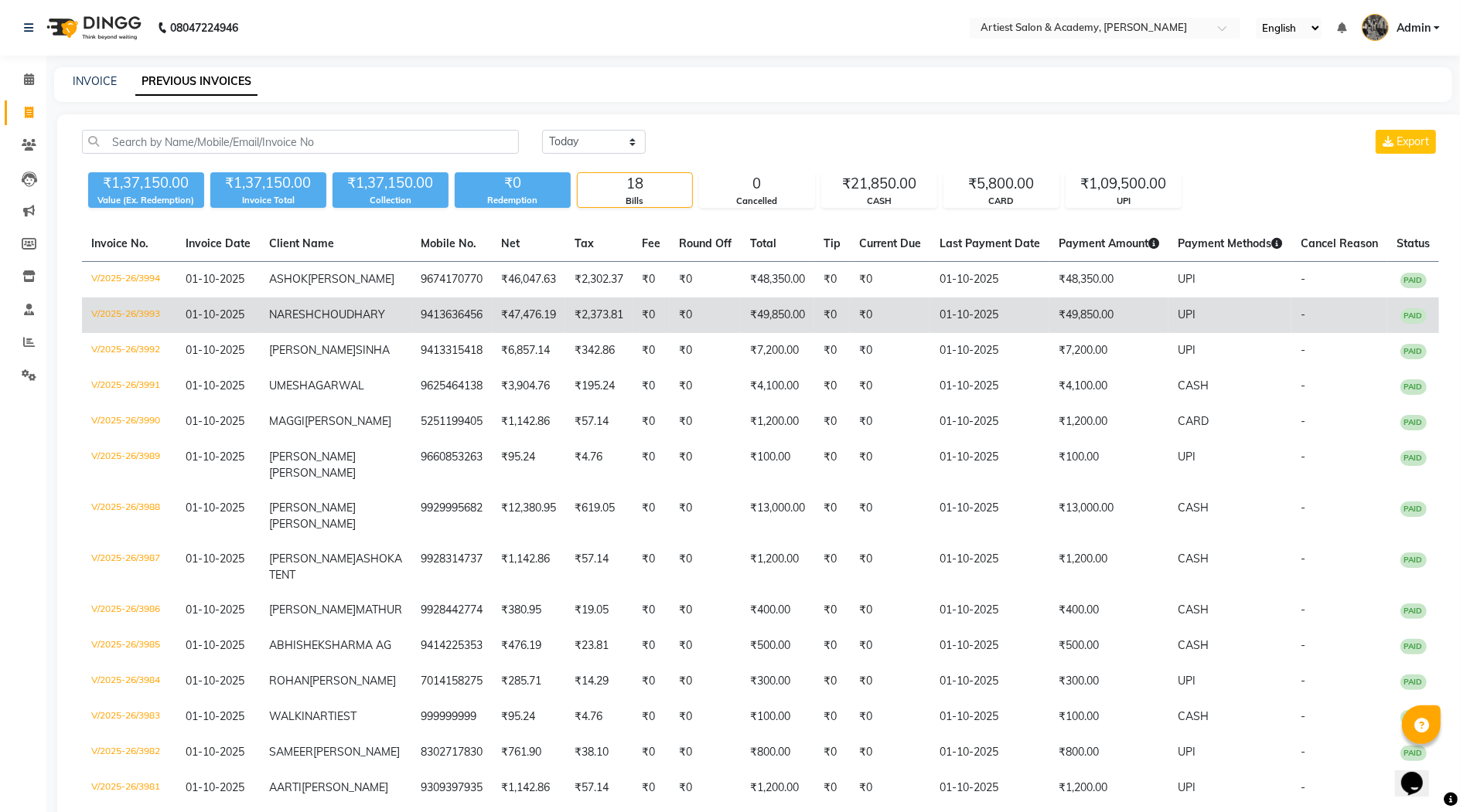
click at [1085, 333] on td "₹49,850.00" at bounding box center [1109, 315] width 119 height 35
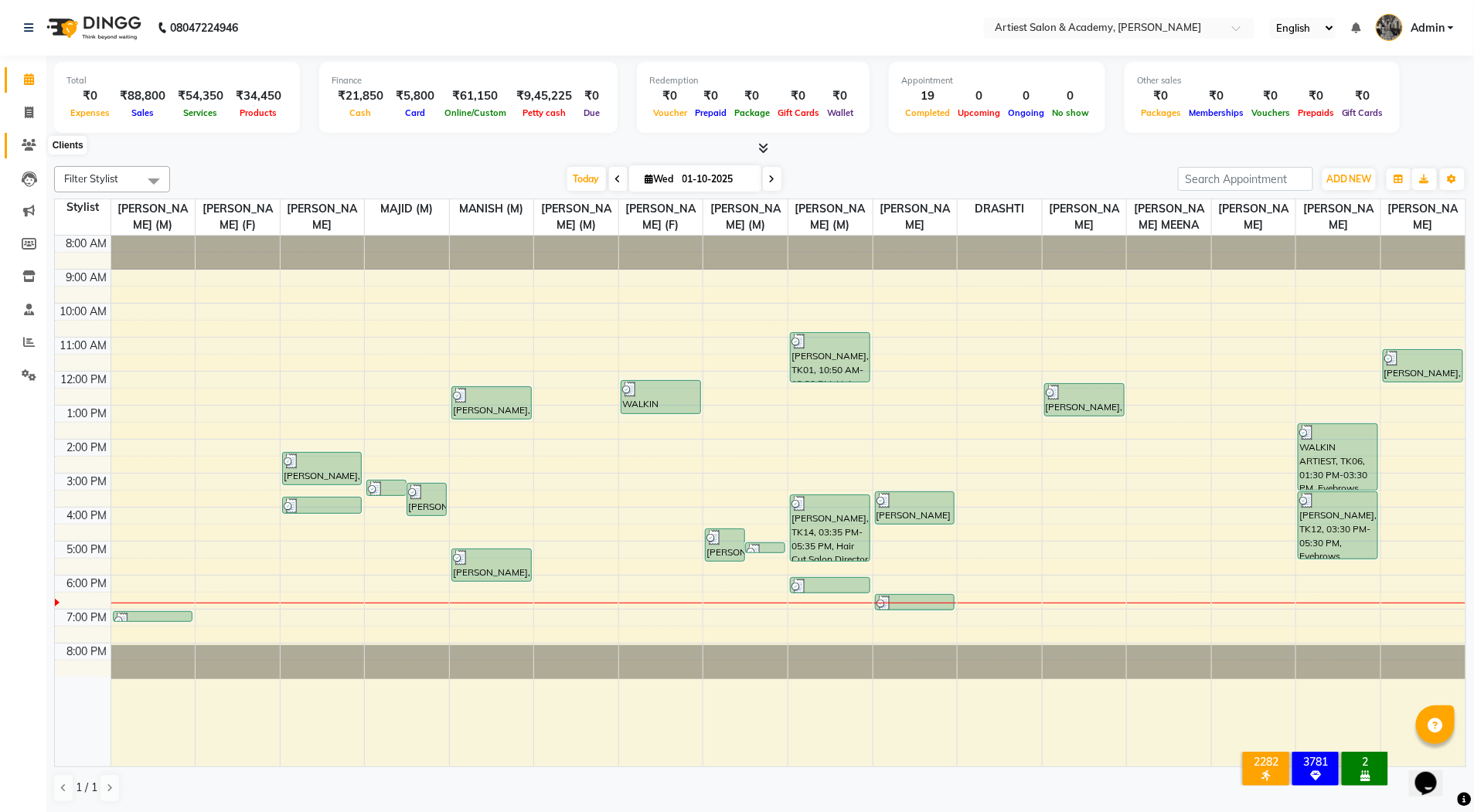
click at [28, 141] on icon at bounding box center [28, 145] width 15 height 12
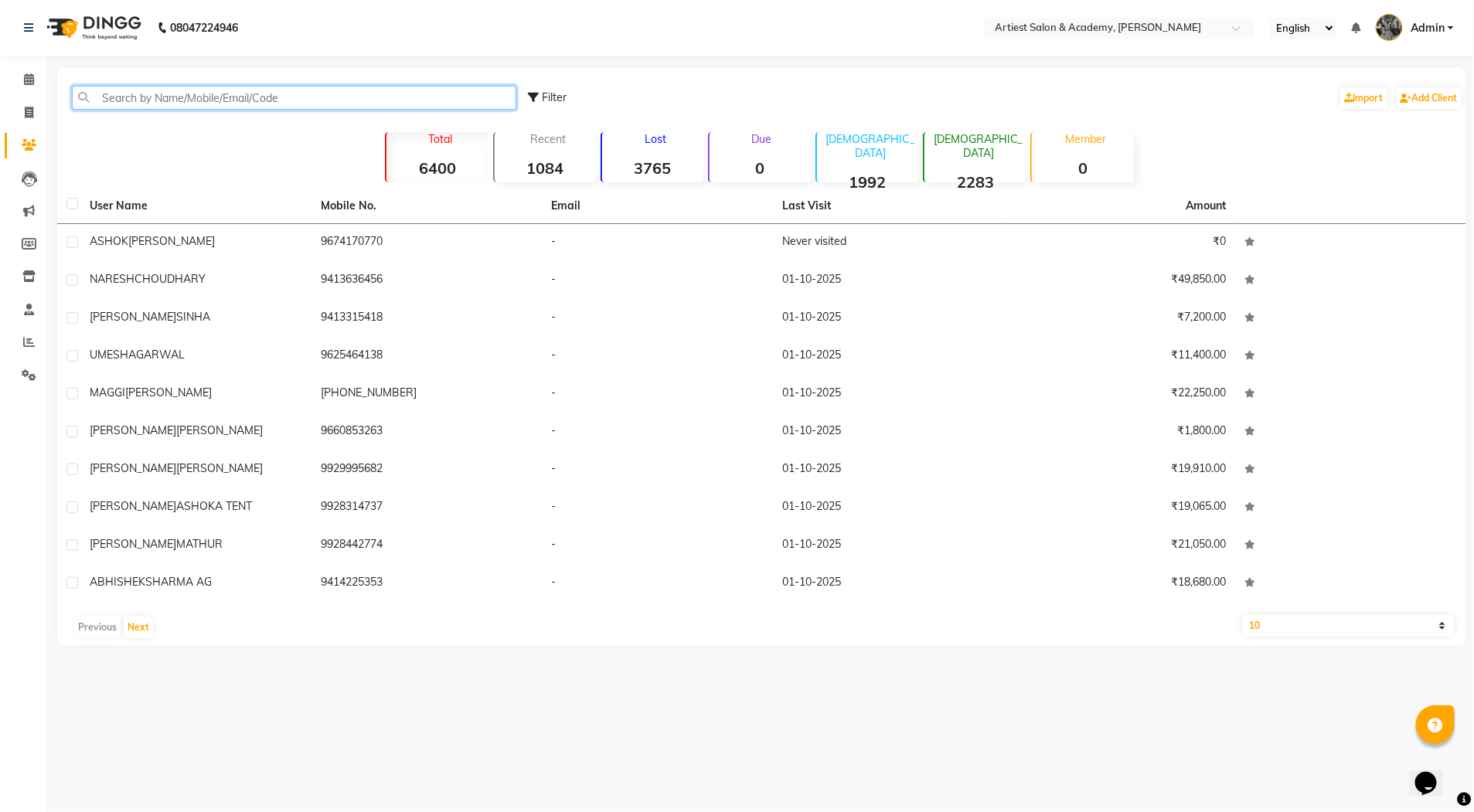
click at [147, 95] on input "text" at bounding box center [294, 97] width 445 height 24
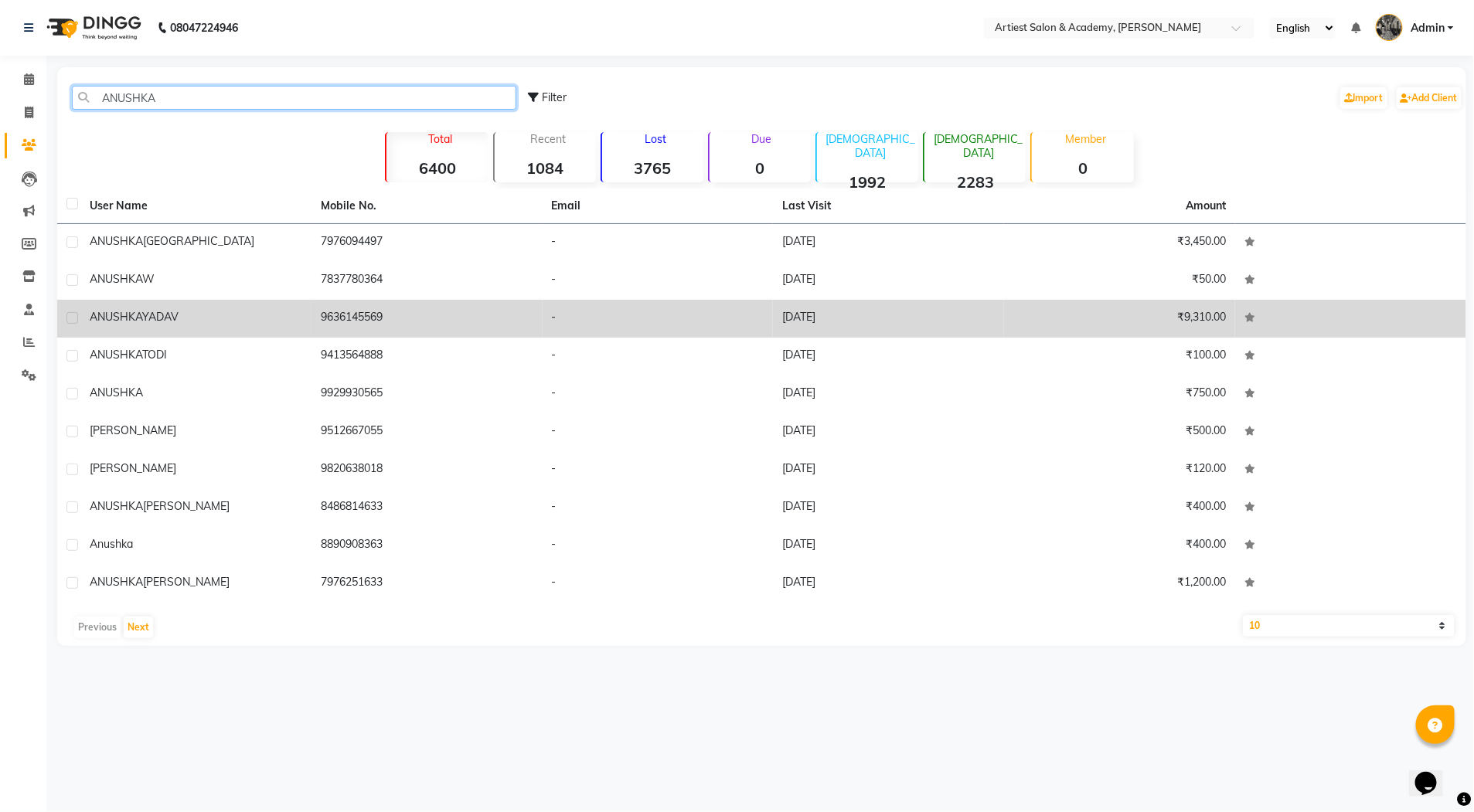
type input "ANUSHKA"
click at [842, 319] on td "[DATE]" at bounding box center [888, 319] width 231 height 38
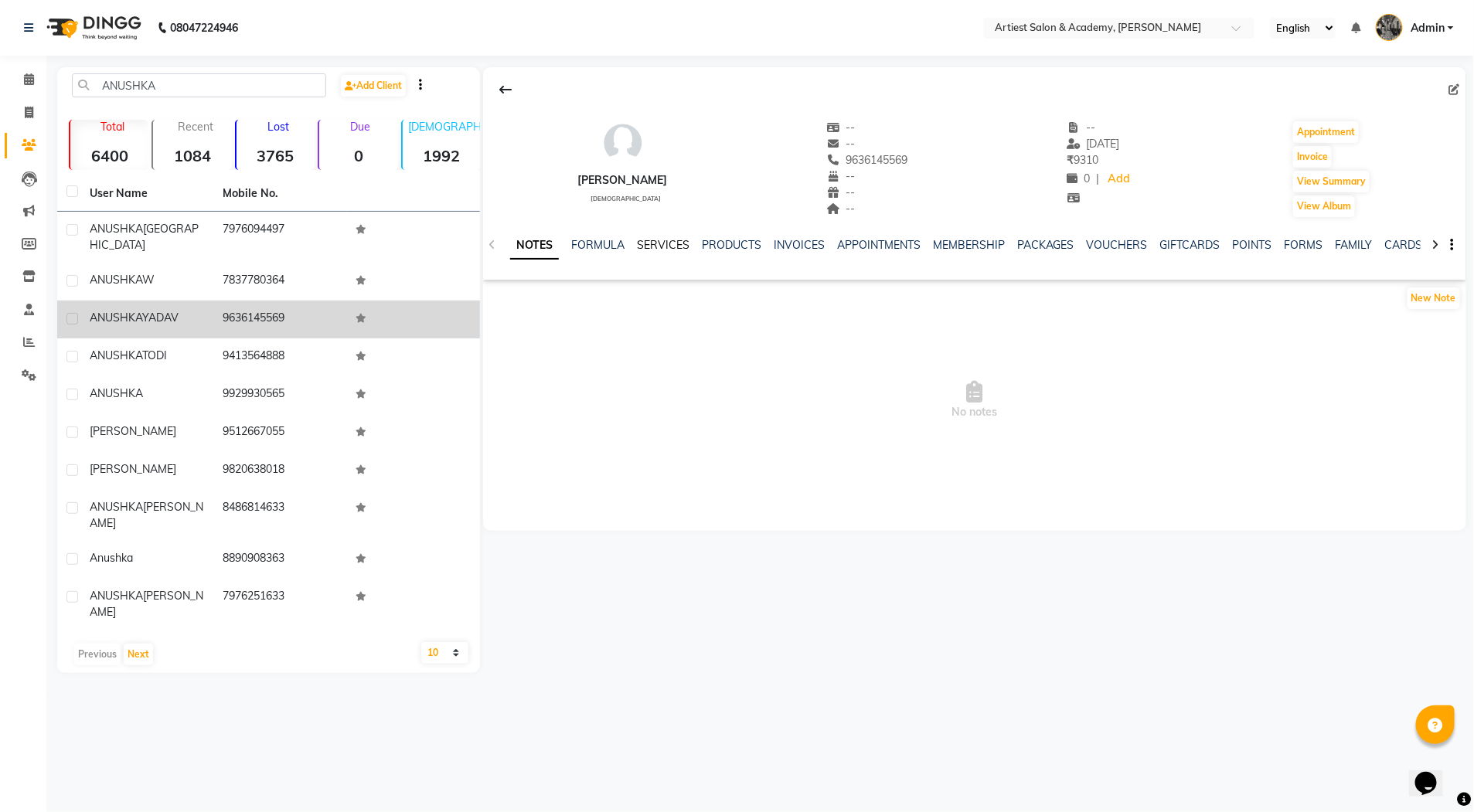
click at [665, 238] on link "SERVICES" at bounding box center [663, 245] width 53 height 14
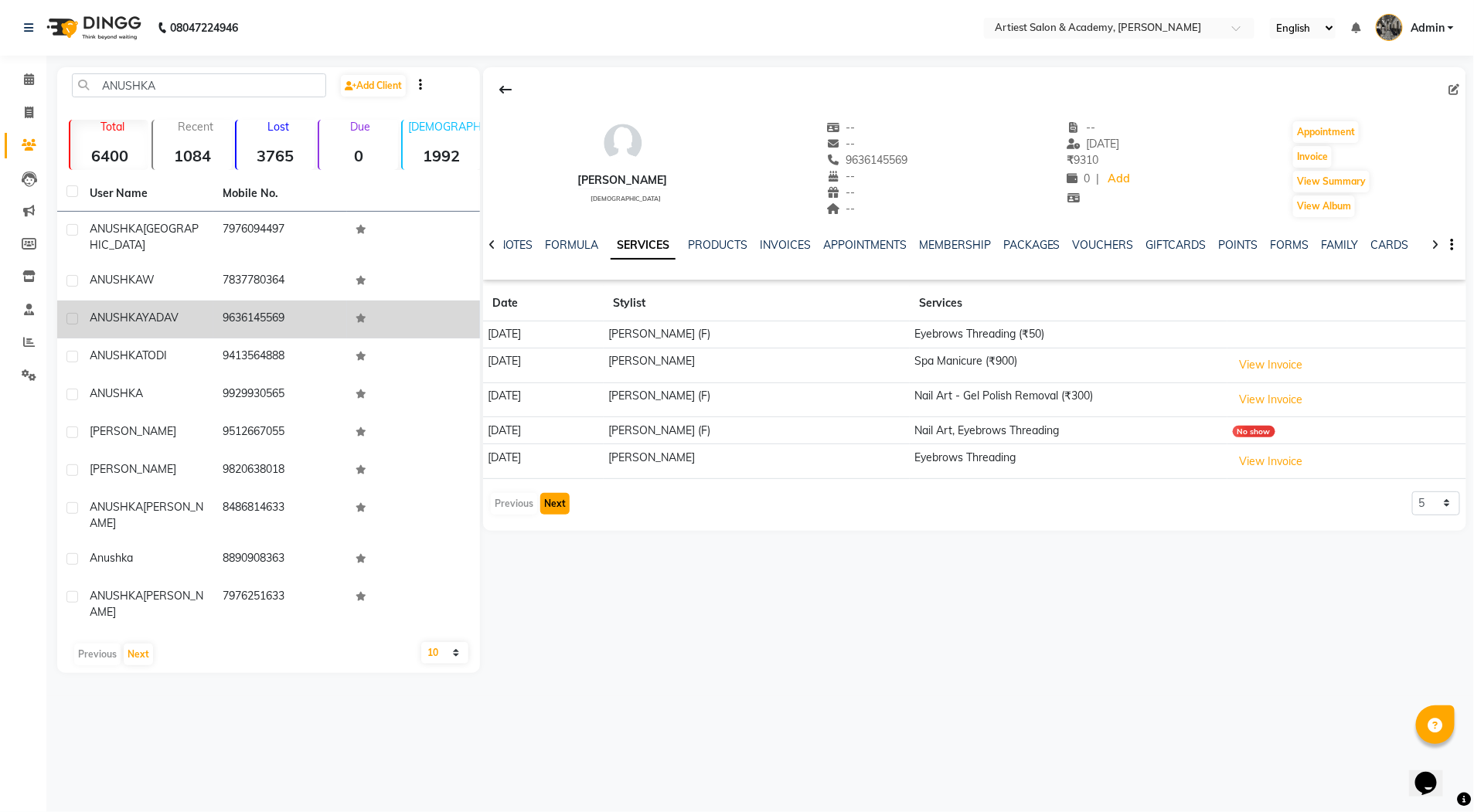
click at [551, 508] on button "Next" at bounding box center [555, 504] width 29 height 21
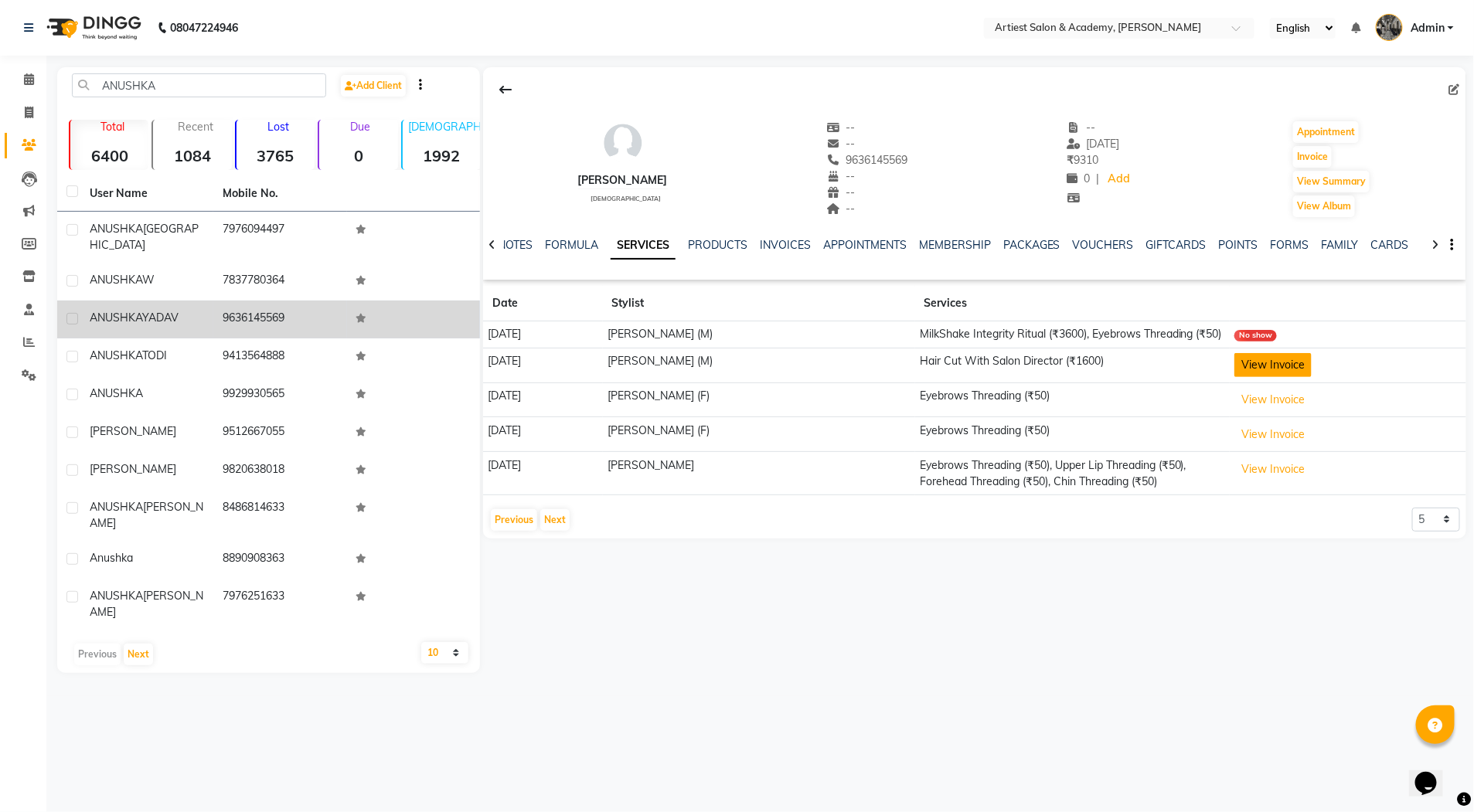
click at [1279, 377] on button "View Invoice" at bounding box center [1272, 365] width 77 height 24
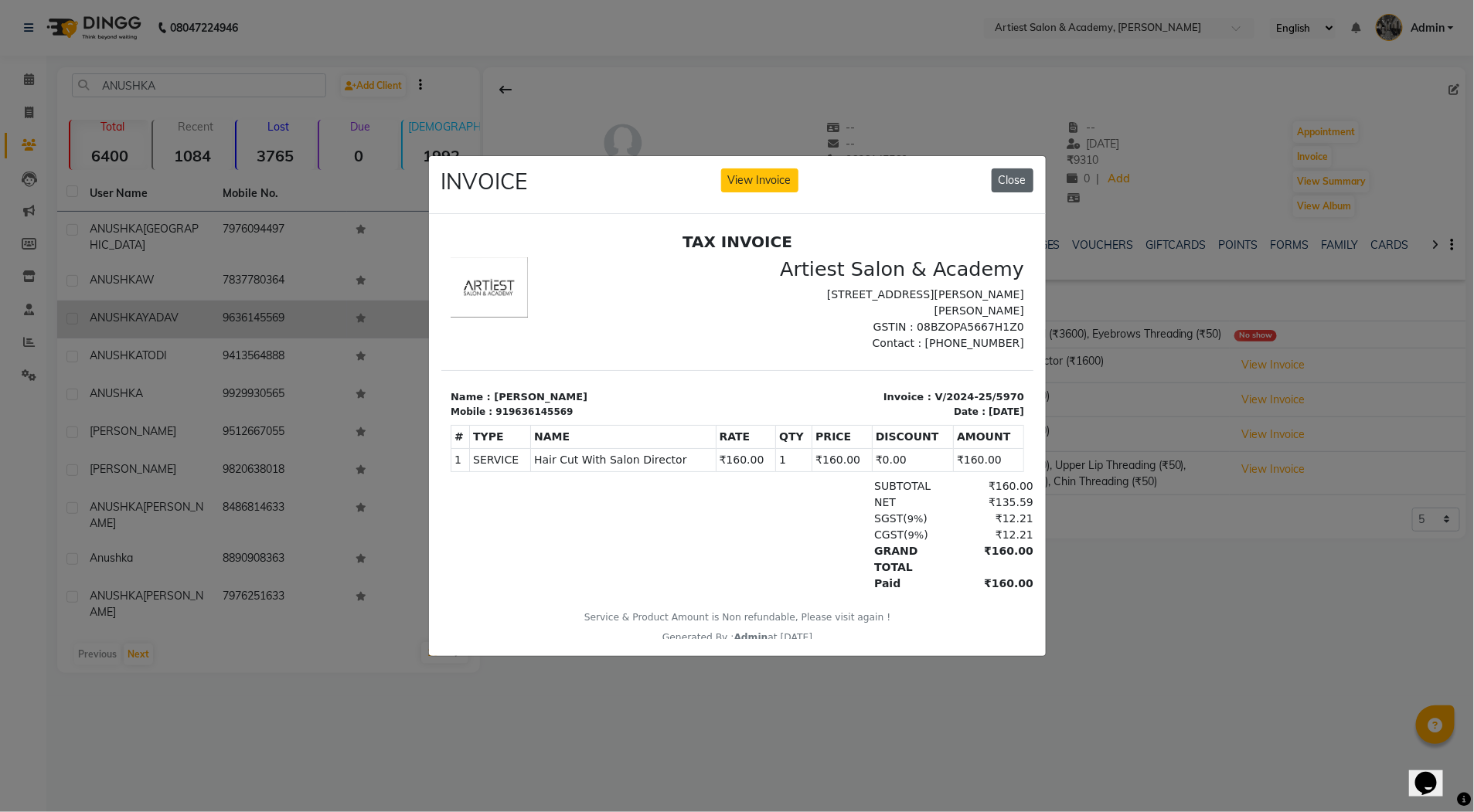
click at [1018, 169] on button "Close" at bounding box center [1012, 180] width 42 height 24
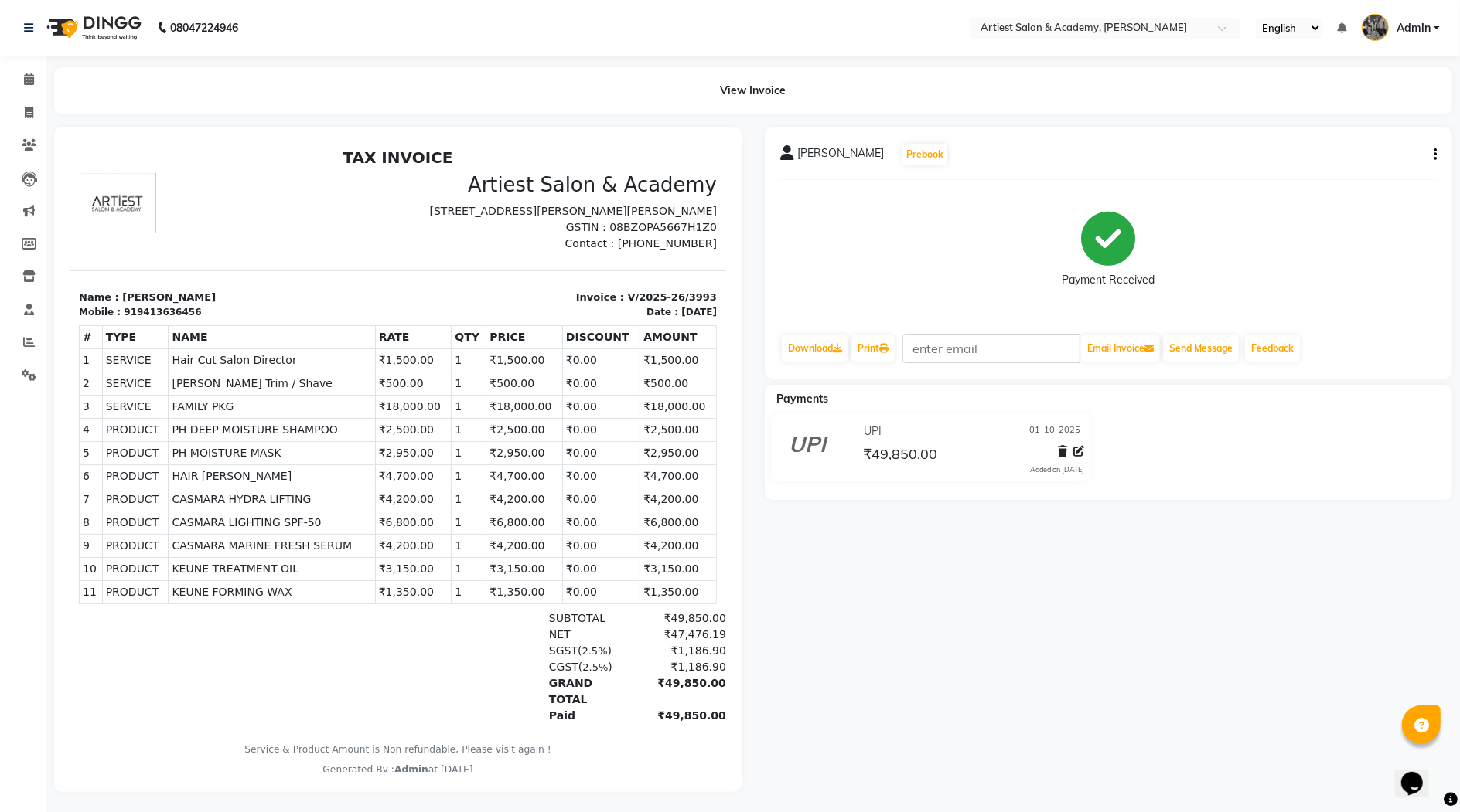
click at [1433, 152] on button "button" at bounding box center [1433, 155] width 10 height 17
click at [1343, 175] on div "Edit Invoice" at bounding box center [1359, 174] width 106 height 19
select select "service"
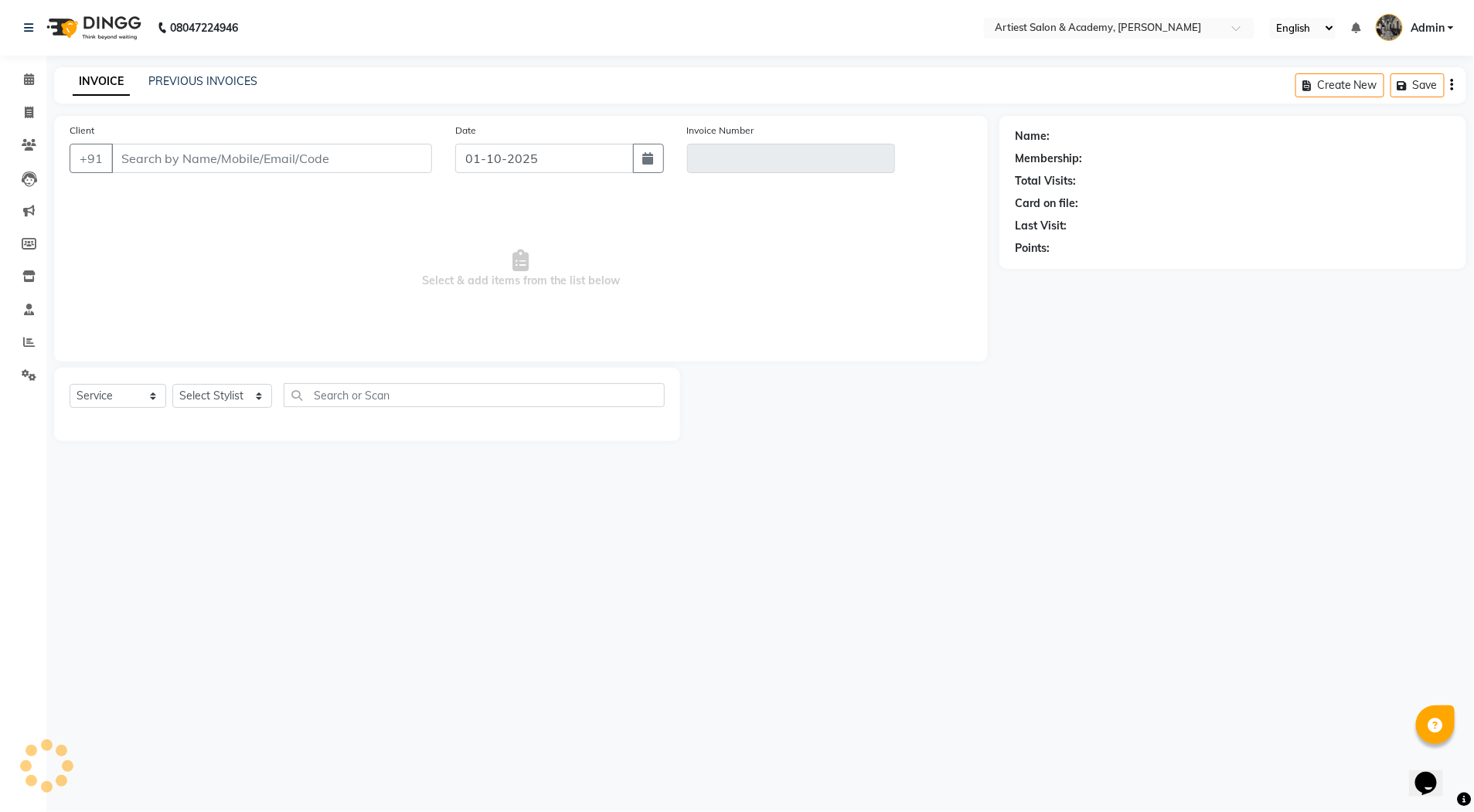
type input "9413636456"
type input "V/2025-26/3993"
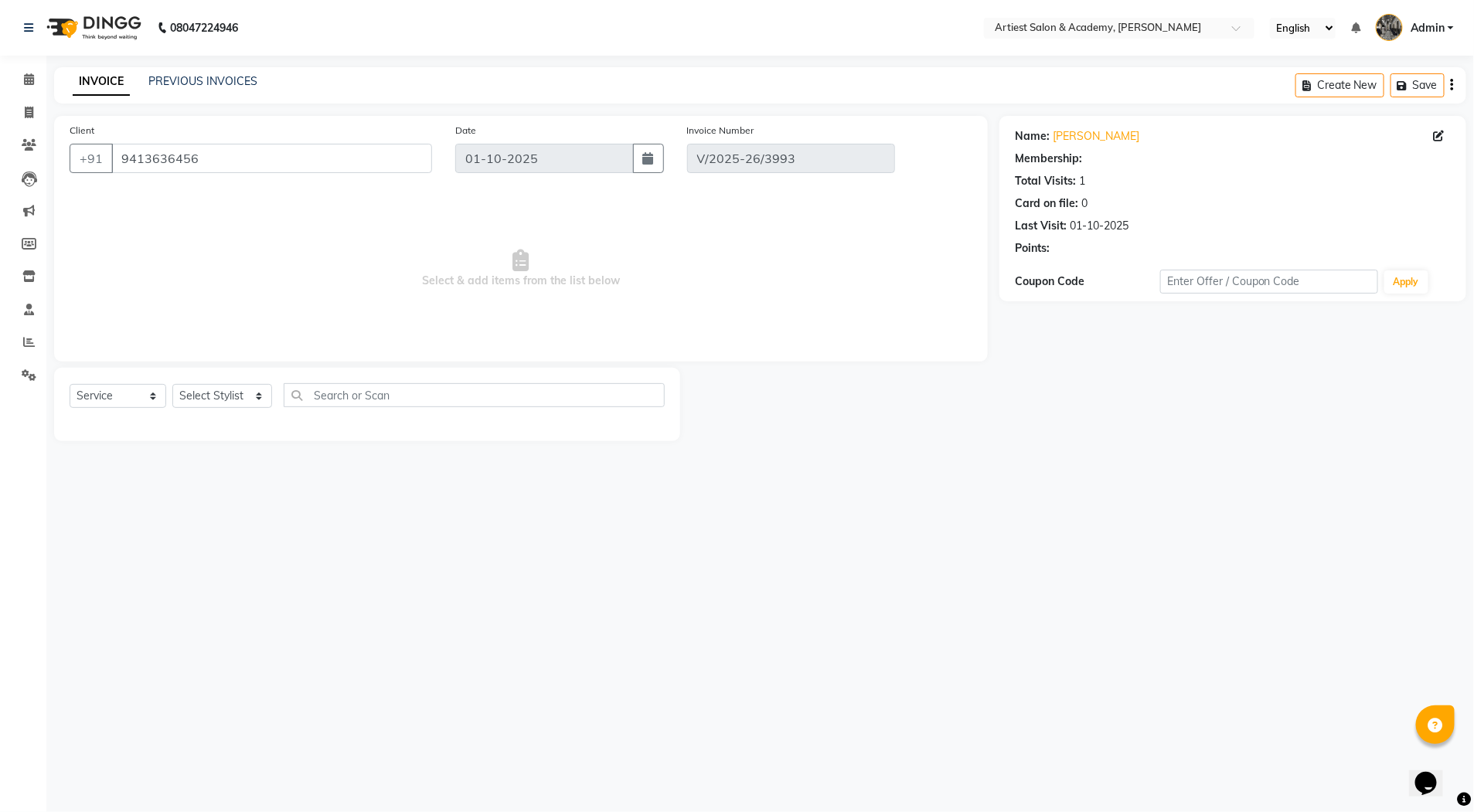
select select "select"
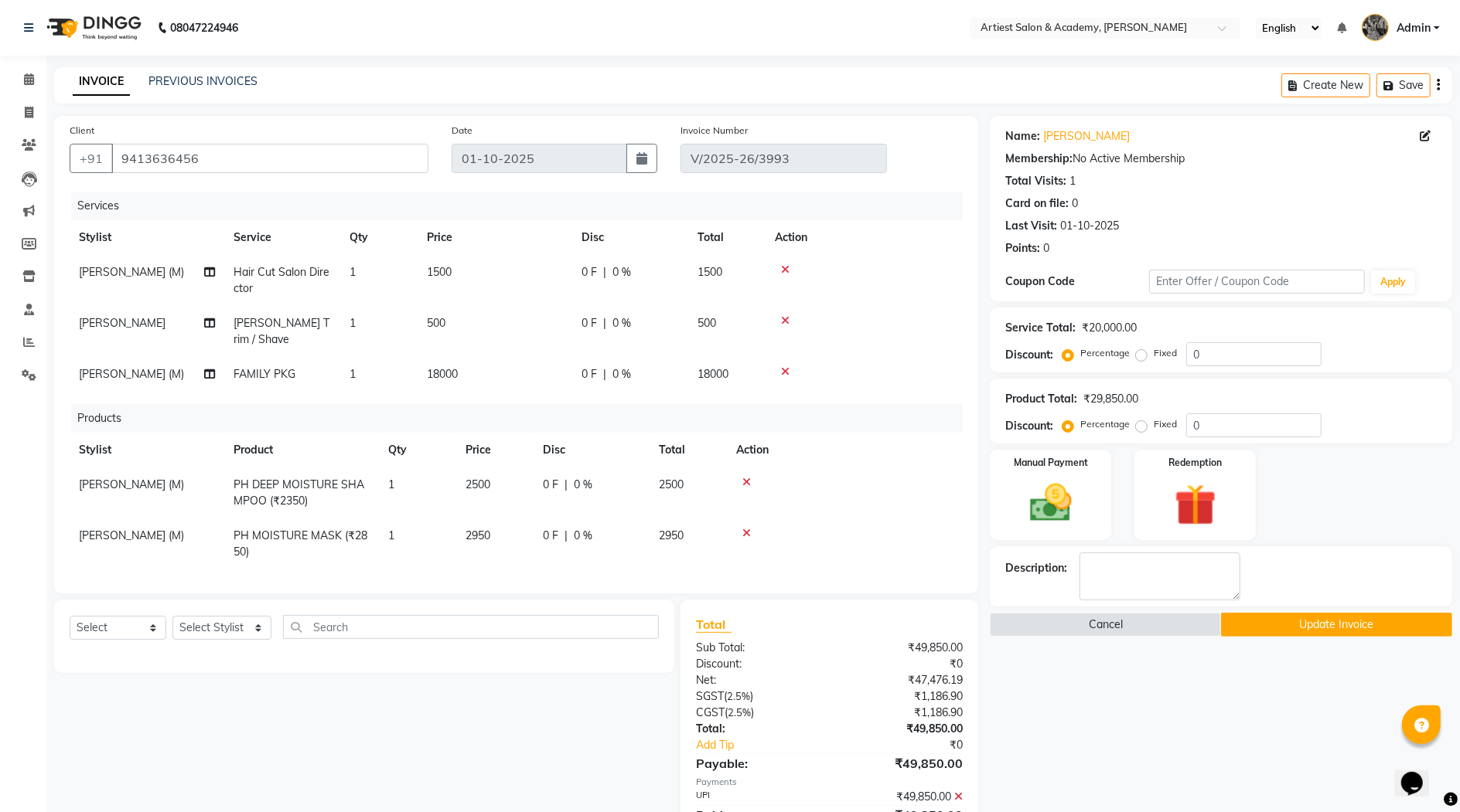
click at [157, 528] on span "[PERSON_NAME] (M)" at bounding box center [132, 535] width 105 height 14
select select "33213"
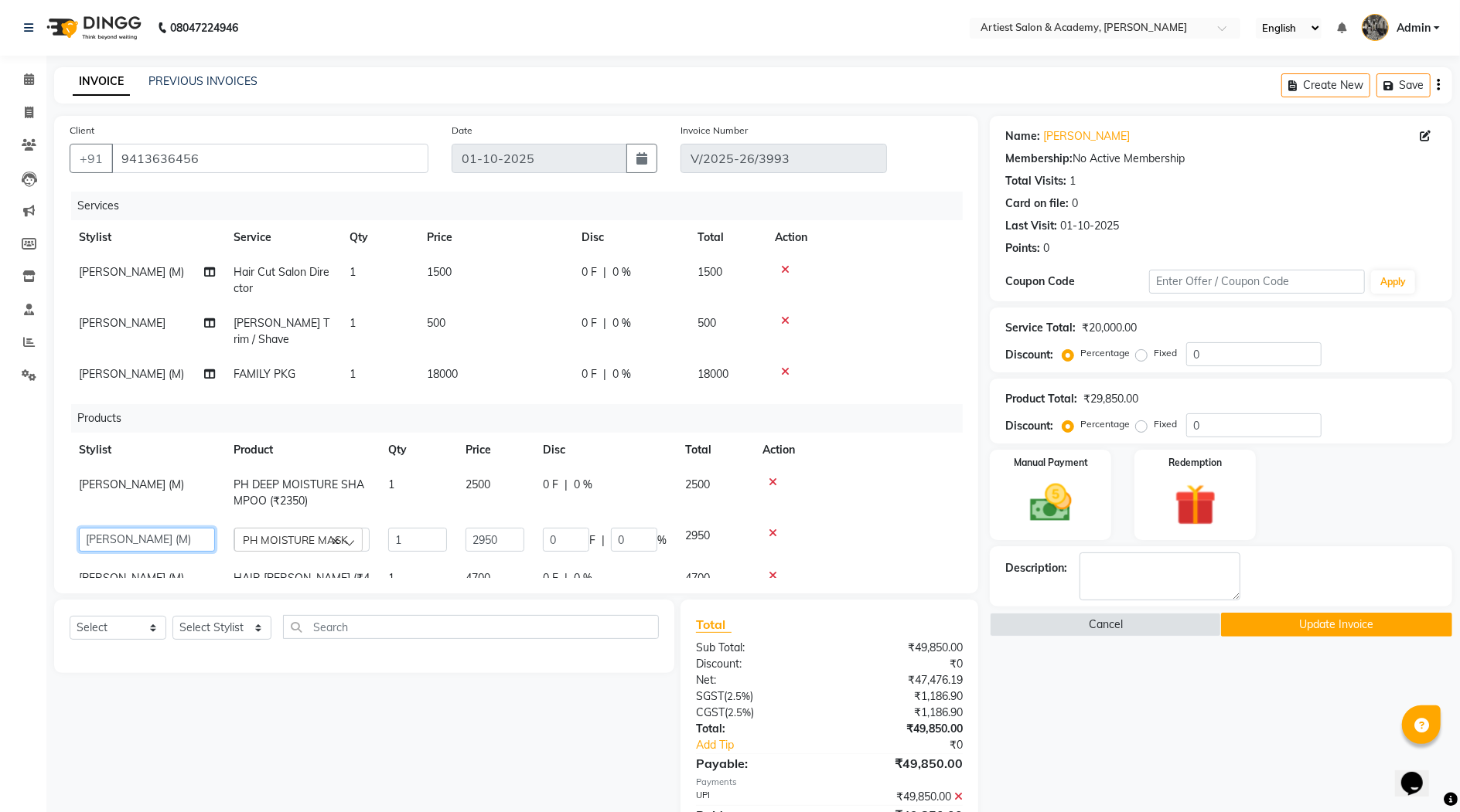
click at [157, 528] on select "[PERSON_NAME] (M) [PERSON_NAME] (F) [PERSON_NAME] [PERSON_NAME] [PERSON_NAME] (…" at bounding box center [147, 540] width 137 height 24
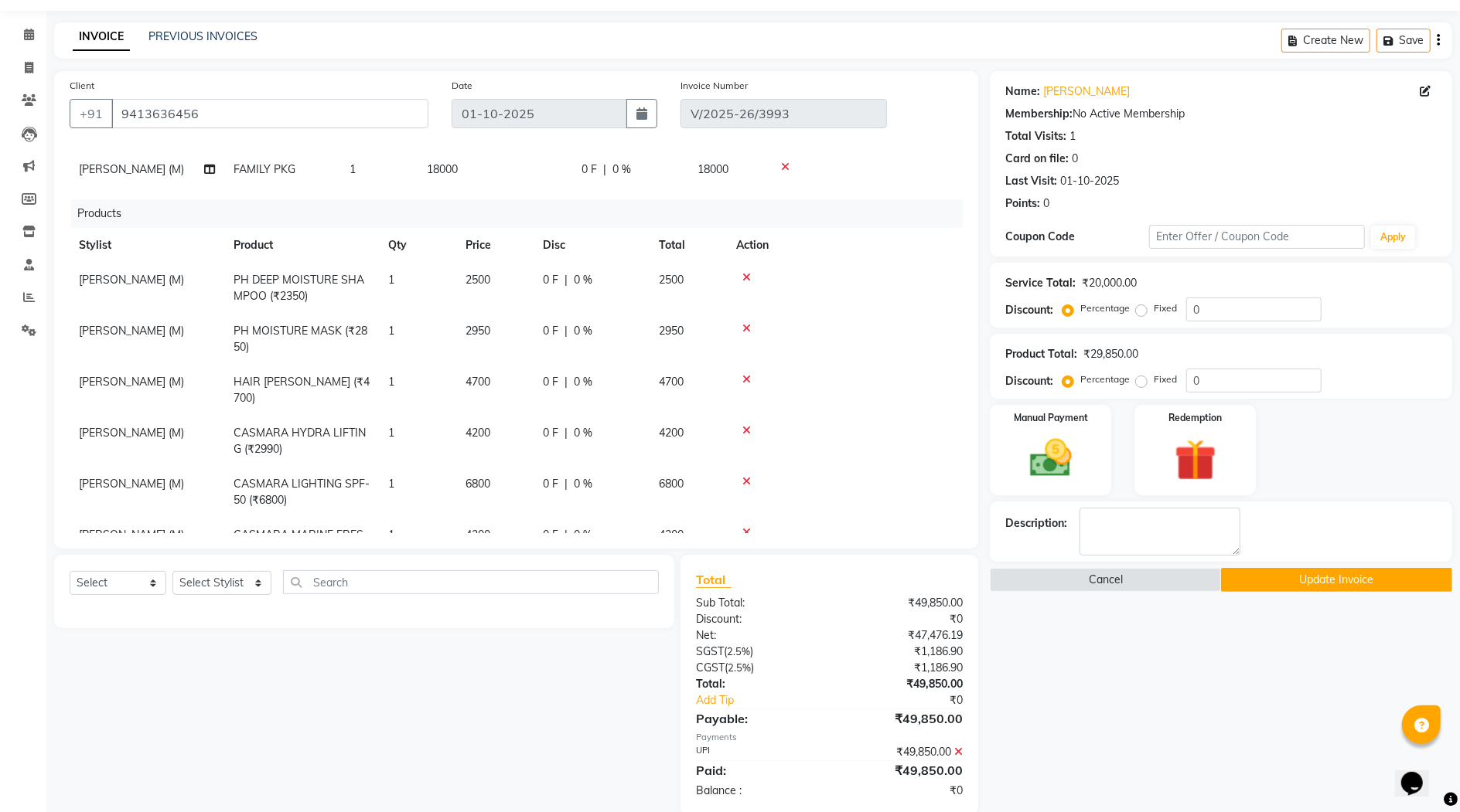
scroll to position [69, 0]
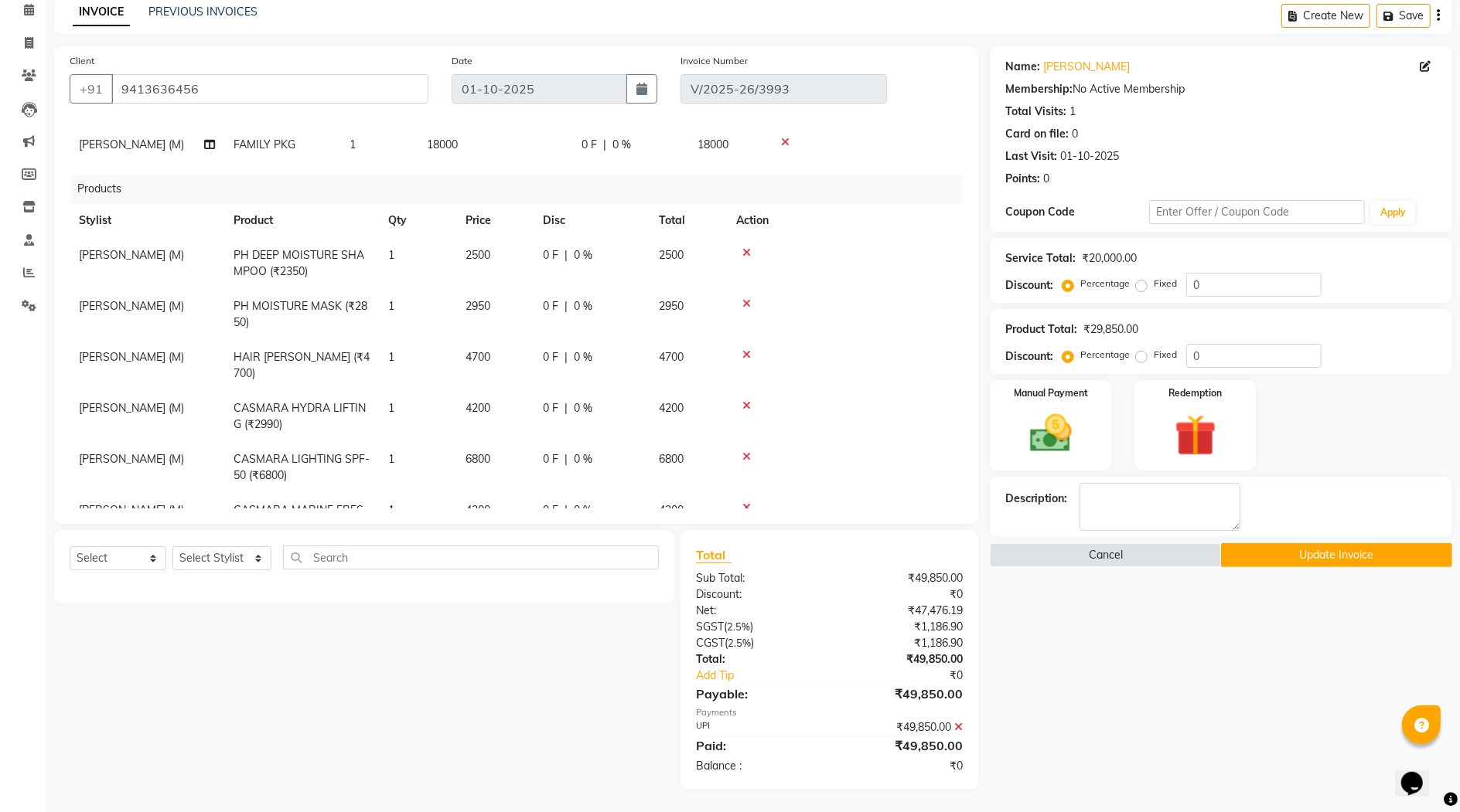
click at [1347, 556] on button "Update Invoice" at bounding box center [1336, 555] width 231 height 24
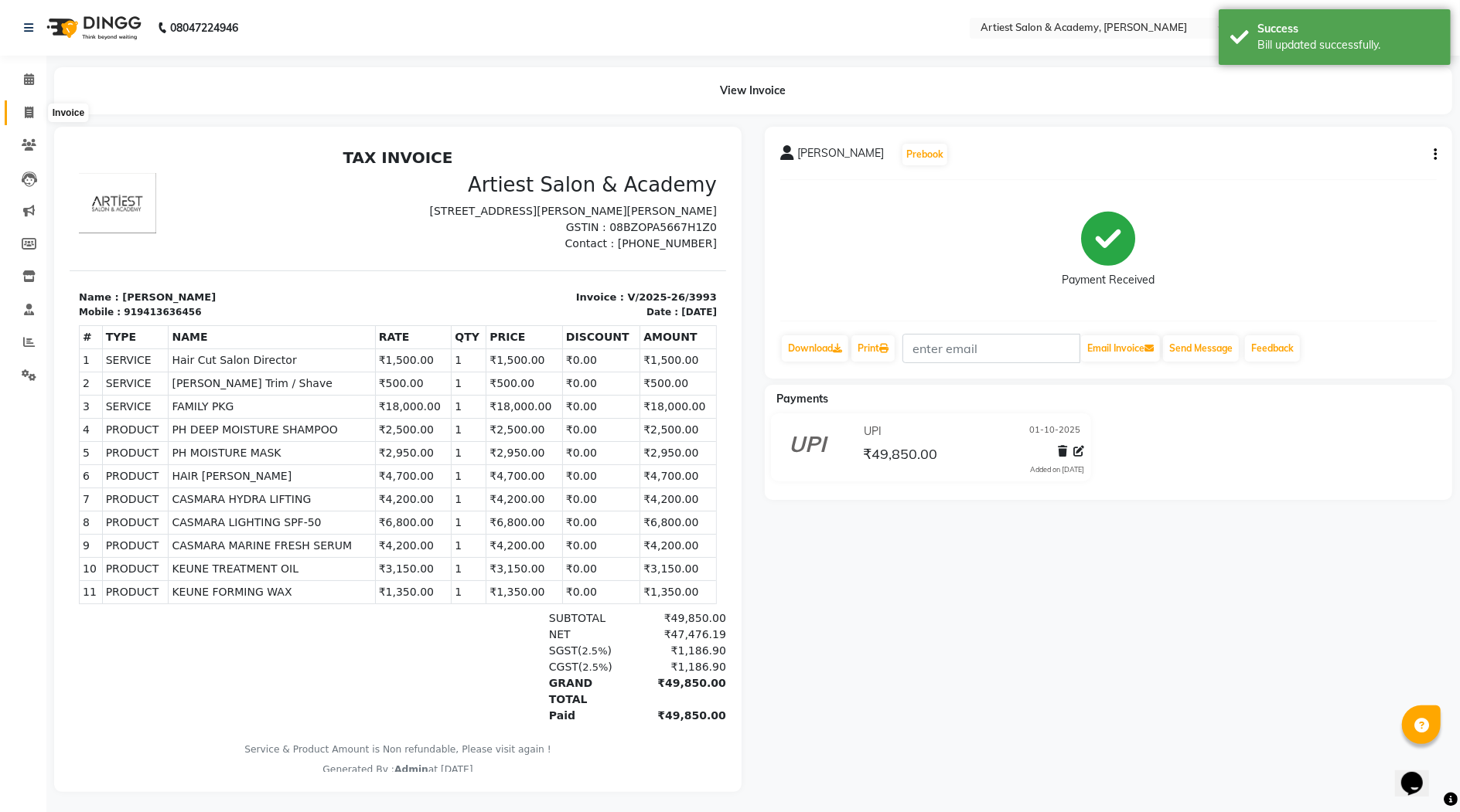
click at [28, 112] on icon at bounding box center [28, 112] width 9 height 12
select select "service"
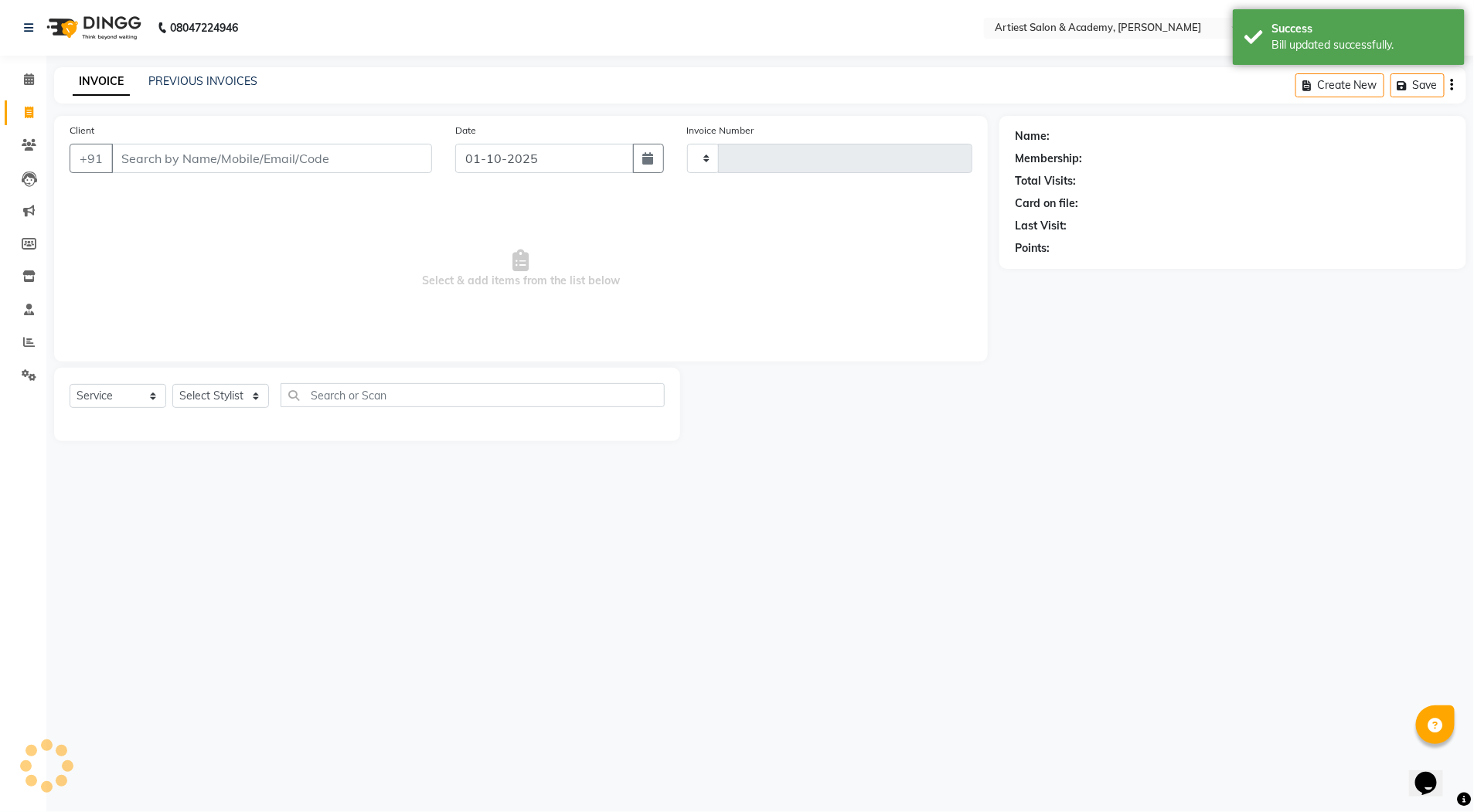
type input "3995"
select select "5123"
click at [204, 83] on link "PREVIOUS INVOICES" at bounding box center [203, 81] width 109 height 14
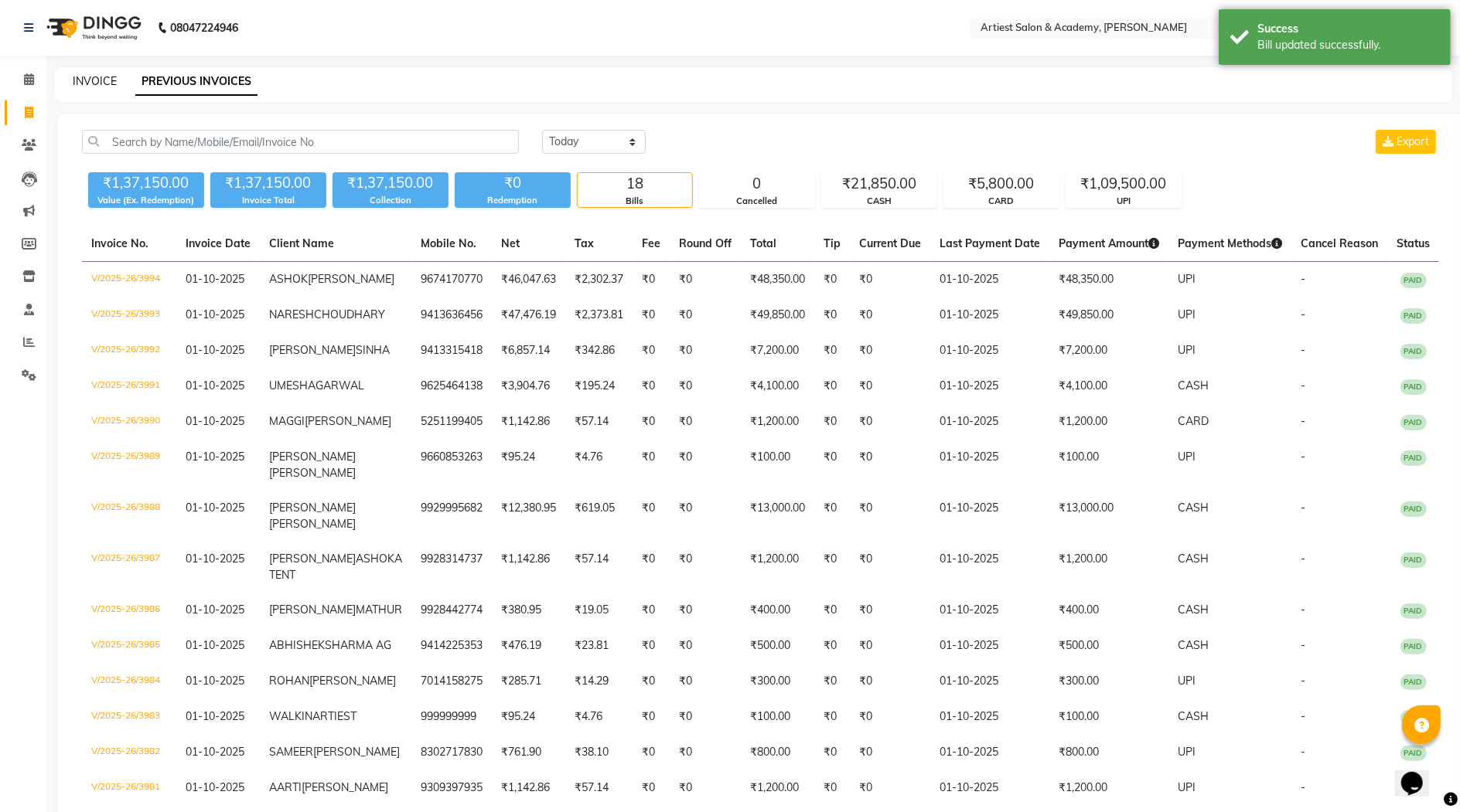
click at [98, 79] on link "INVOICE" at bounding box center [95, 81] width 44 height 14
select select "service"
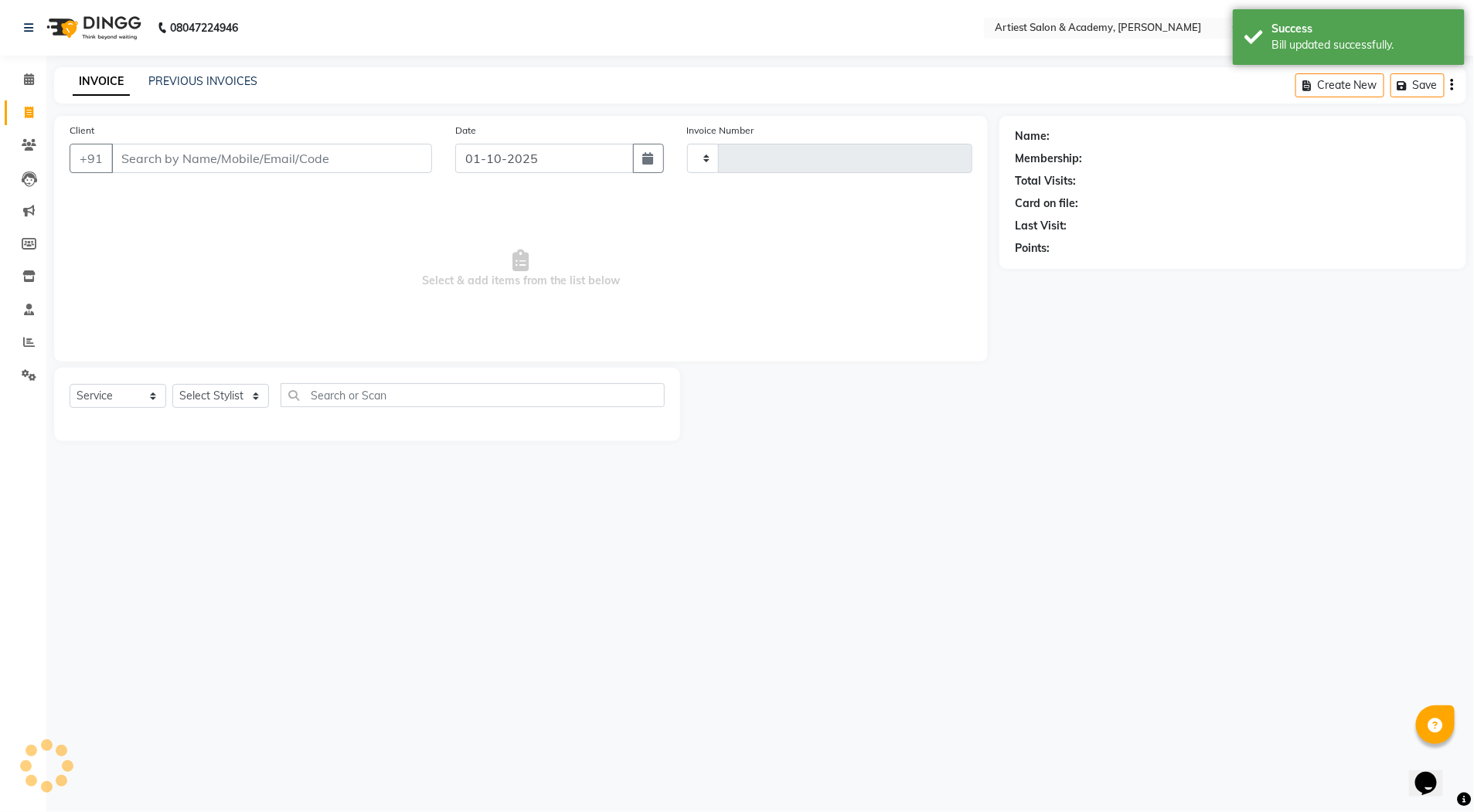
type input "3995"
select select "5123"
click at [195, 80] on link "PREVIOUS INVOICES" at bounding box center [203, 81] width 109 height 14
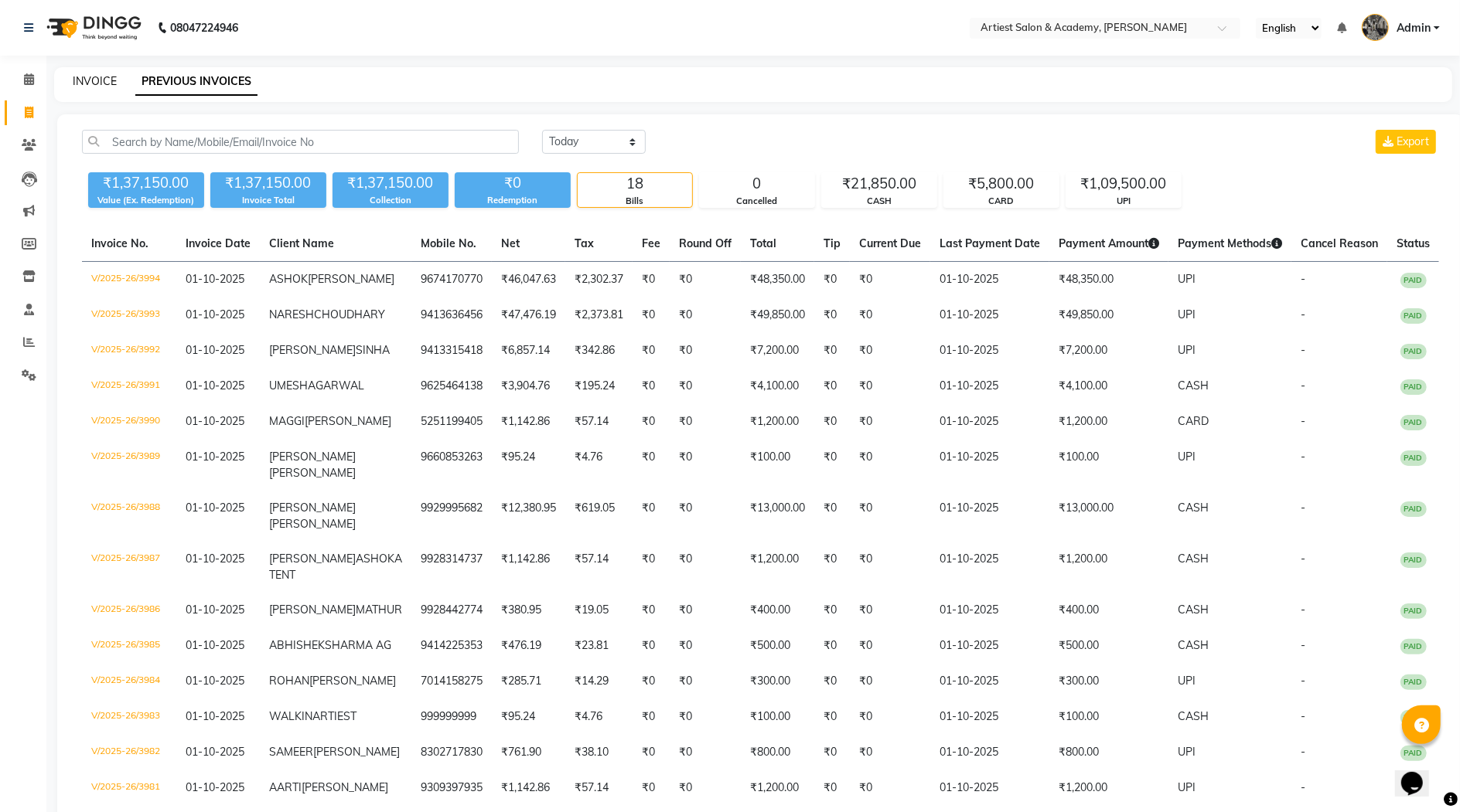
click at [96, 80] on link "INVOICE" at bounding box center [95, 81] width 44 height 14
select select "5123"
select select "service"
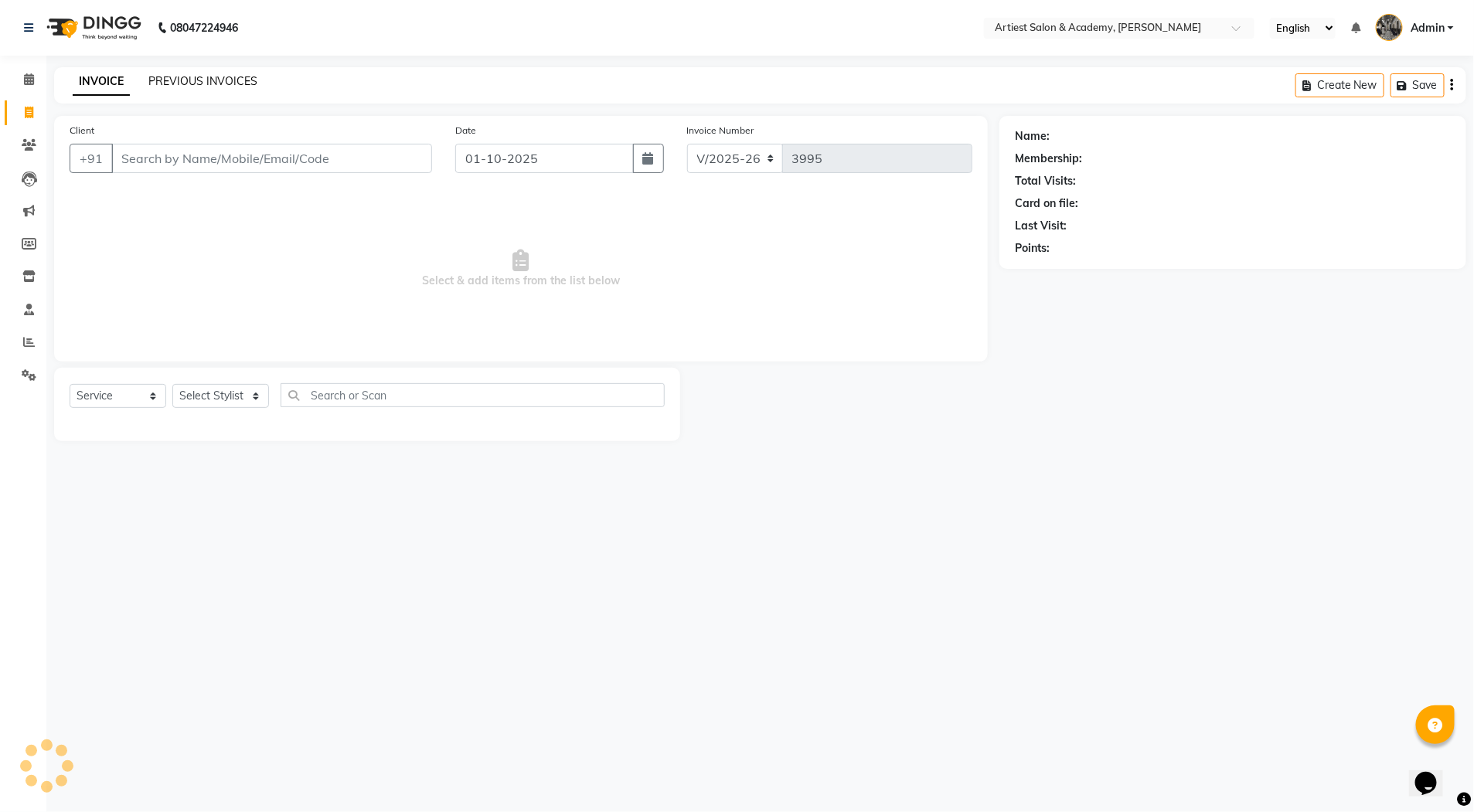
click at [181, 80] on link "PREVIOUS INVOICES" at bounding box center [203, 81] width 109 height 14
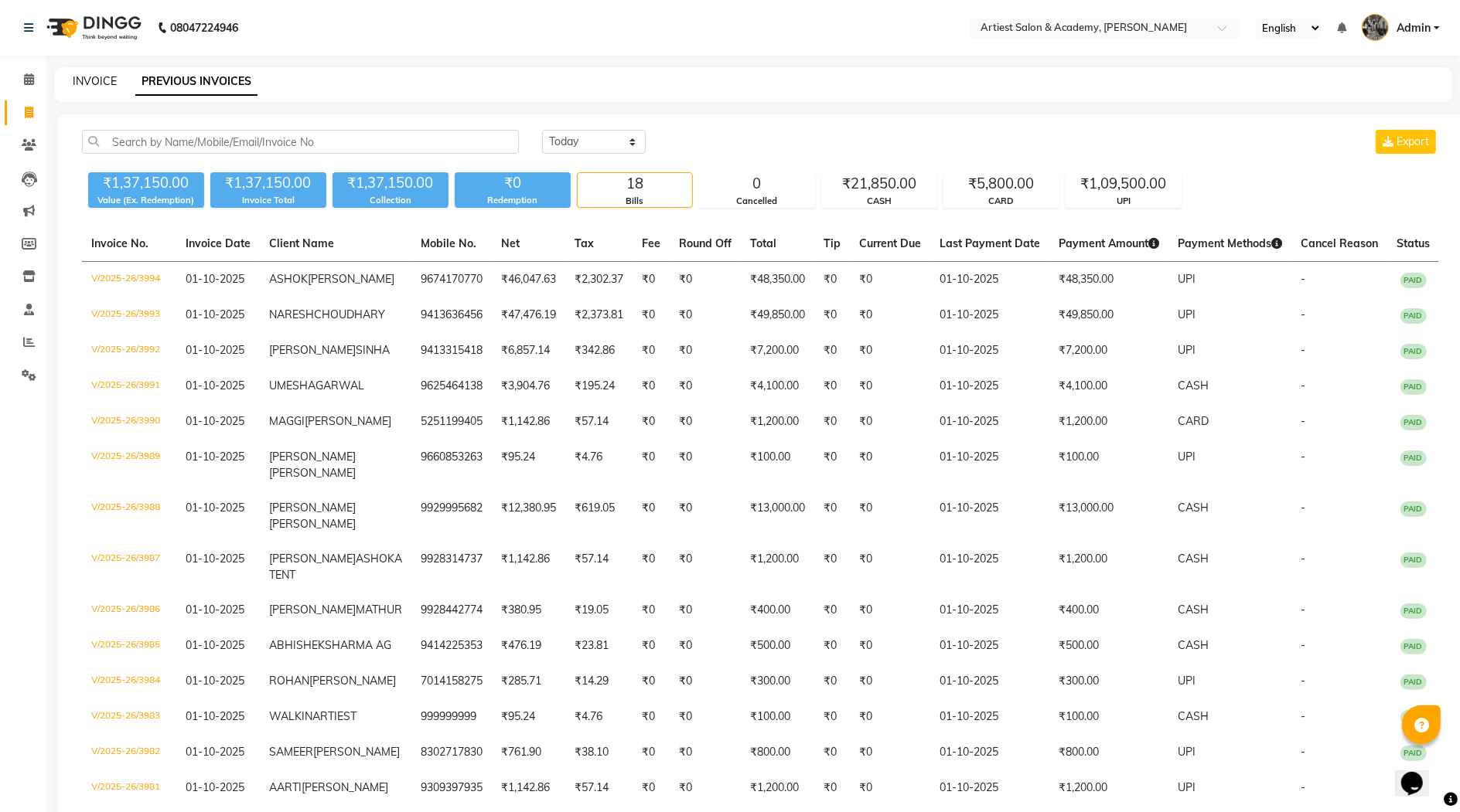
click at [95, 83] on link "INVOICE" at bounding box center [95, 81] width 44 height 14
select select "service"
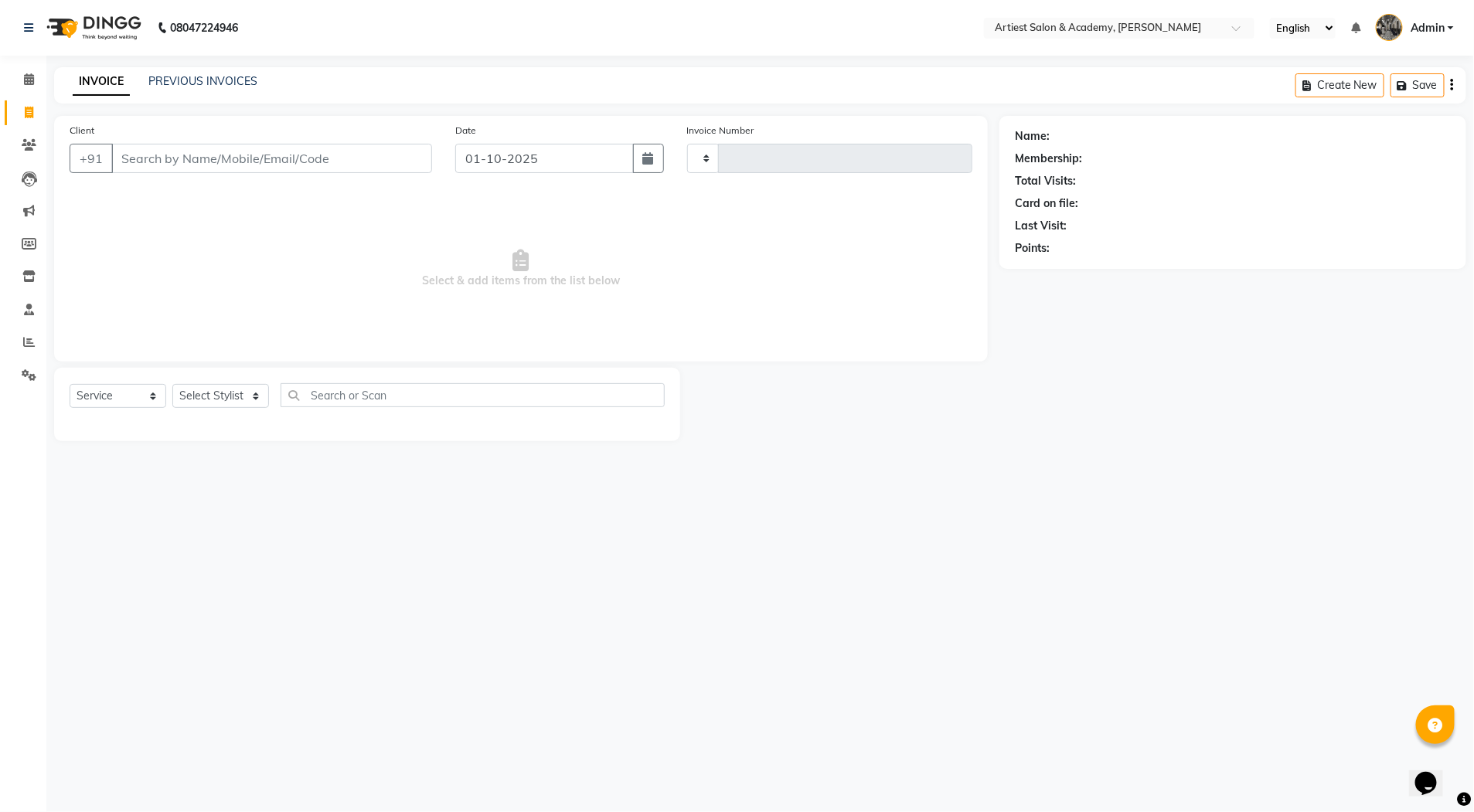
type input "3995"
select select "5123"
click at [188, 80] on link "PREVIOUS INVOICES" at bounding box center [203, 81] width 109 height 14
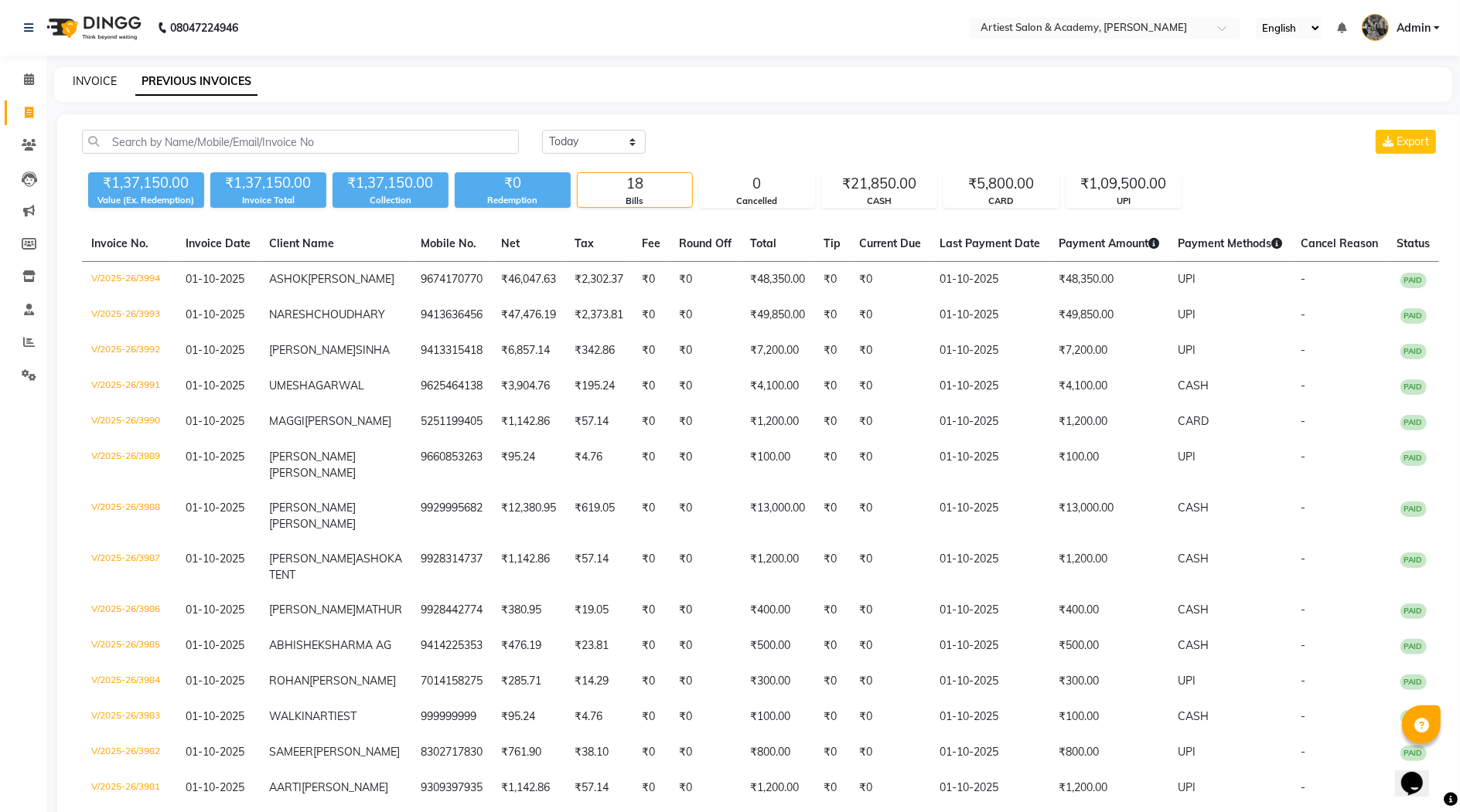
click at [102, 79] on link "INVOICE" at bounding box center [95, 81] width 44 height 14
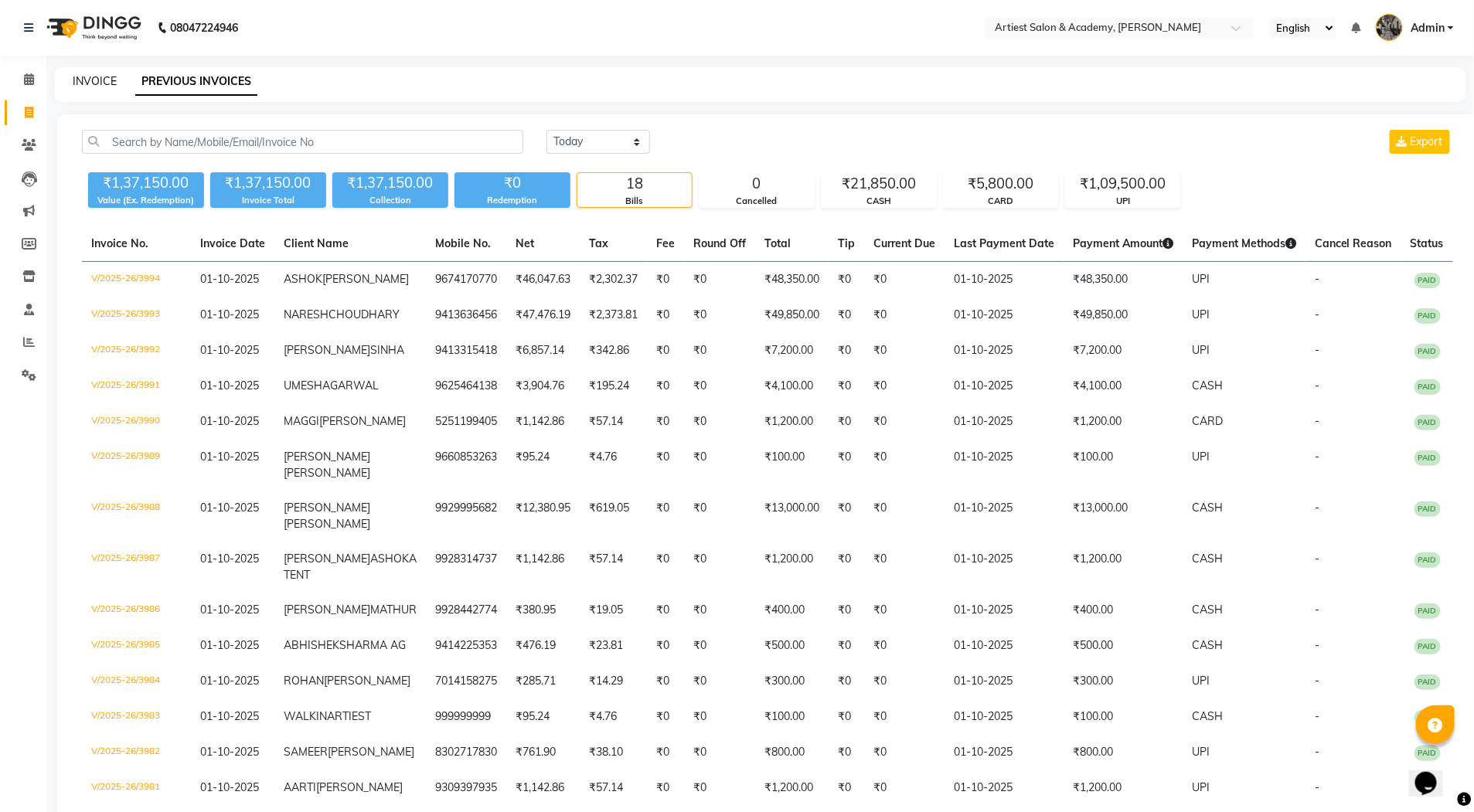
select select "5123"
select select "service"
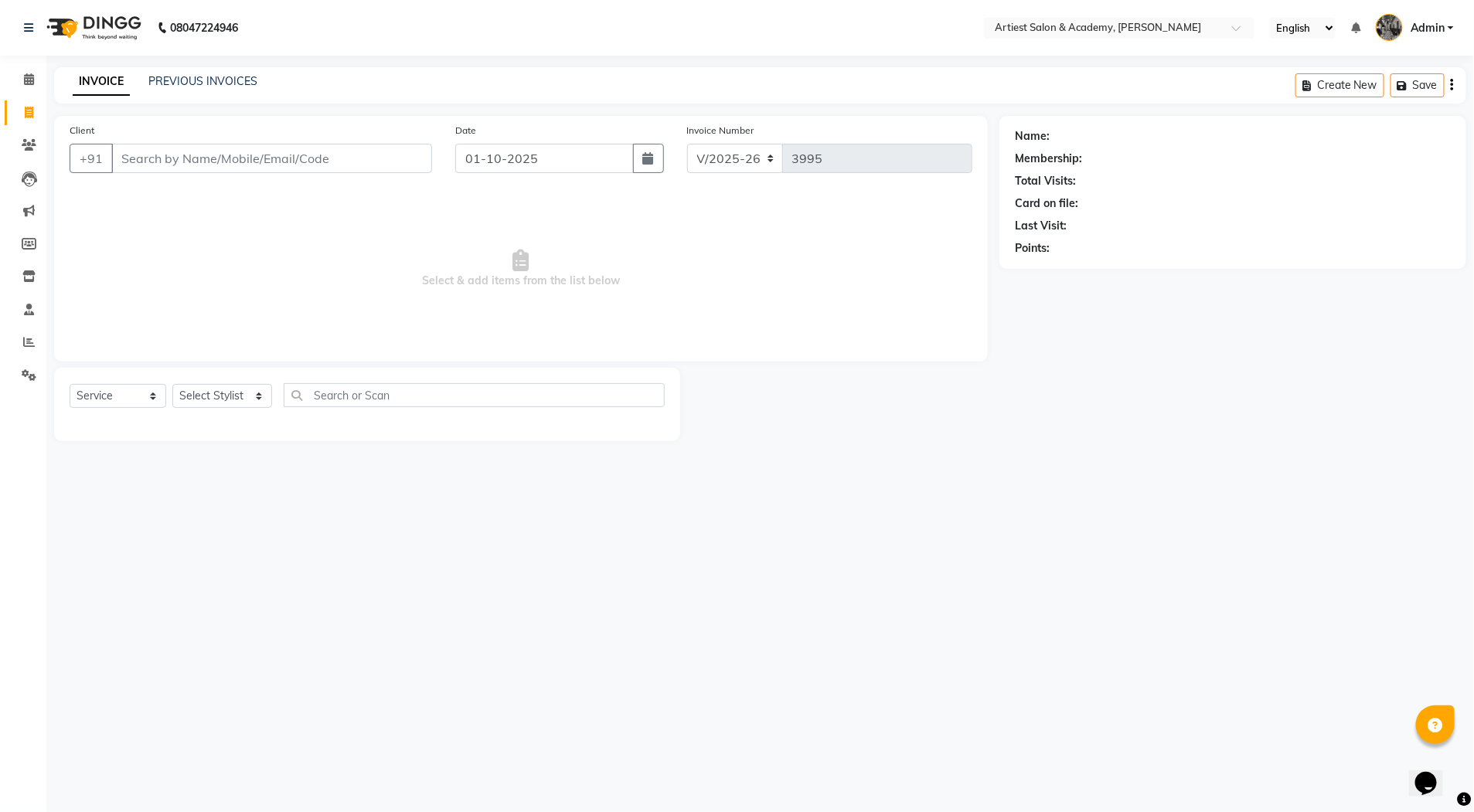
click at [170, 159] on input "Client" at bounding box center [271, 158] width 321 height 29
type input "9163170786"
click at [399, 160] on span "Add Client" at bounding box center [392, 159] width 61 height 16
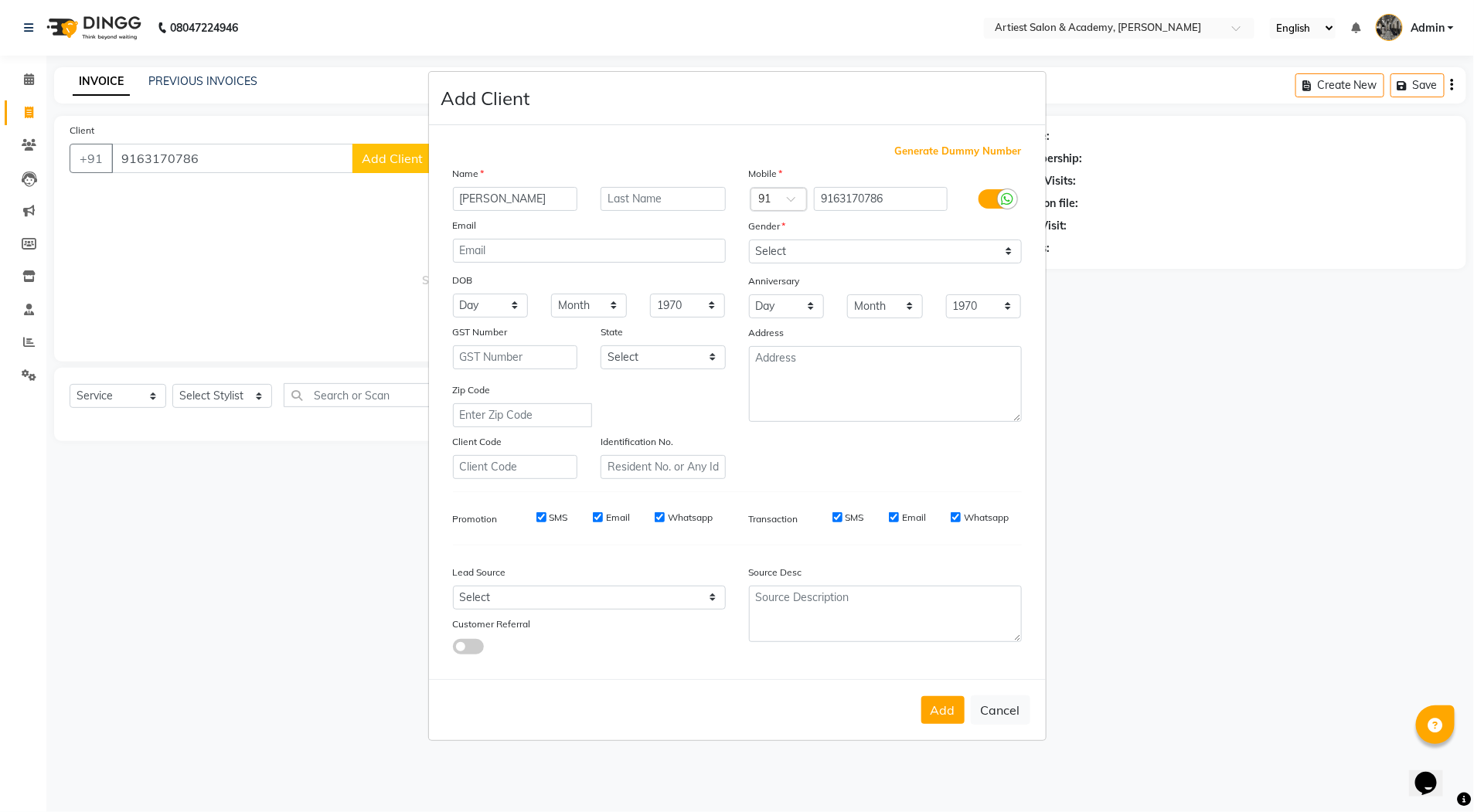
type input "[PERSON_NAME]"
click at [631, 198] on input "text" at bounding box center [663, 199] width 125 height 24
type input "[PERSON_NAME]"
click at [822, 241] on select "Select [DEMOGRAPHIC_DATA] [DEMOGRAPHIC_DATA] Other Prefer Not To Say" at bounding box center [885, 251] width 273 height 24
select select "[DEMOGRAPHIC_DATA]"
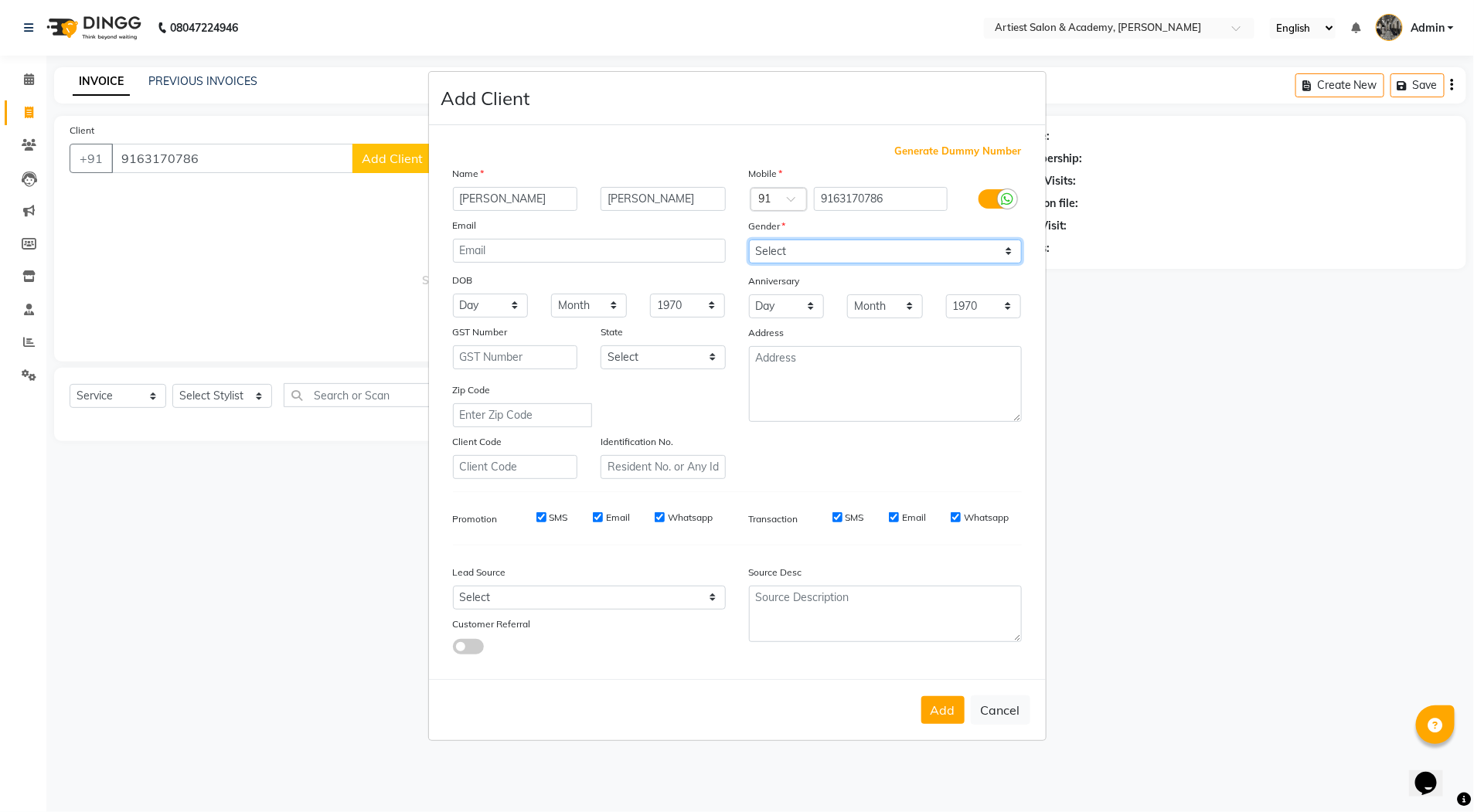
click at [749, 240] on select "Select [DEMOGRAPHIC_DATA] [DEMOGRAPHIC_DATA] Other Prefer Not To Say" at bounding box center [885, 251] width 273 height 24
click at [939, 714] on button "Add" at bounding box center [943, 710] width 43 height 28
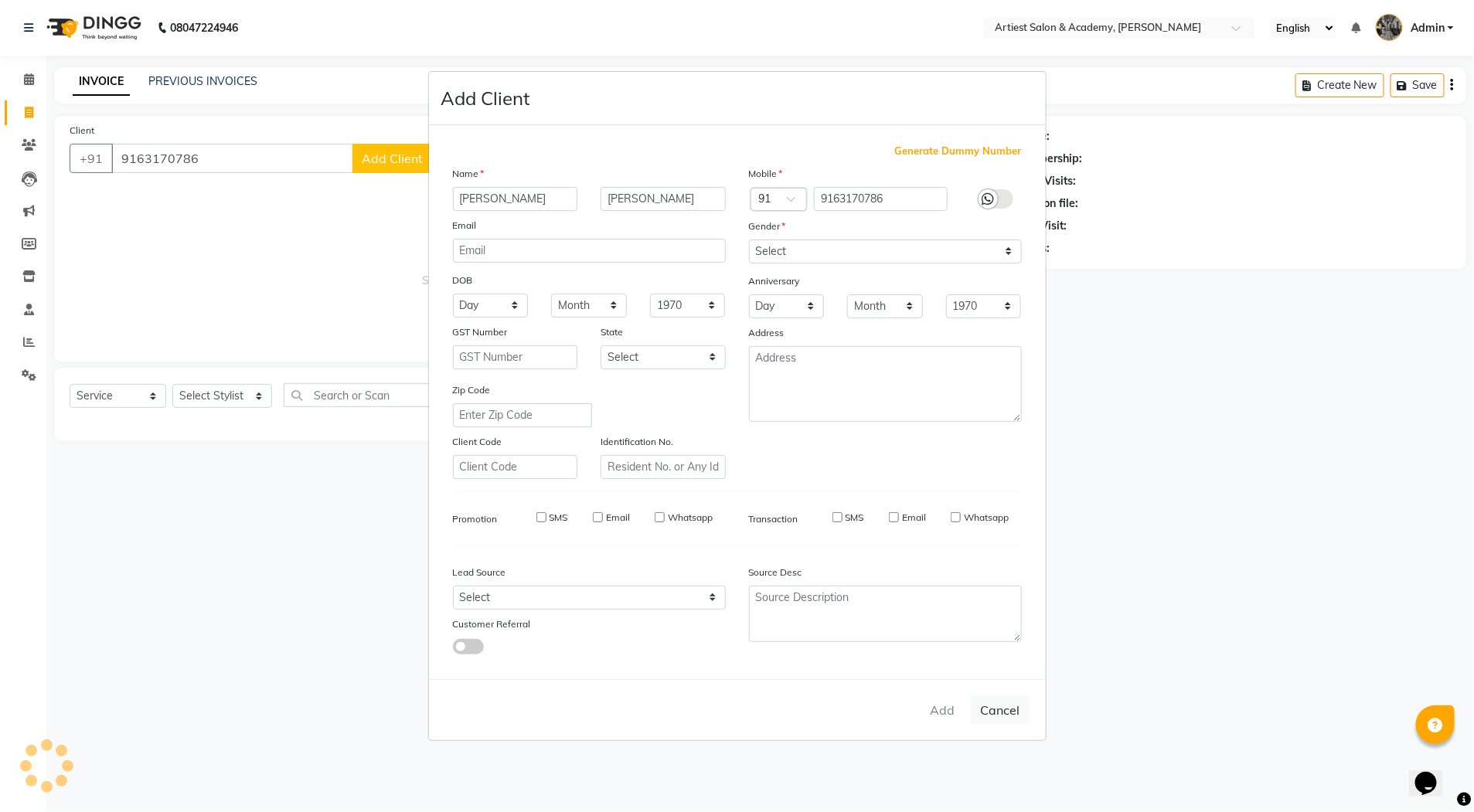
select select
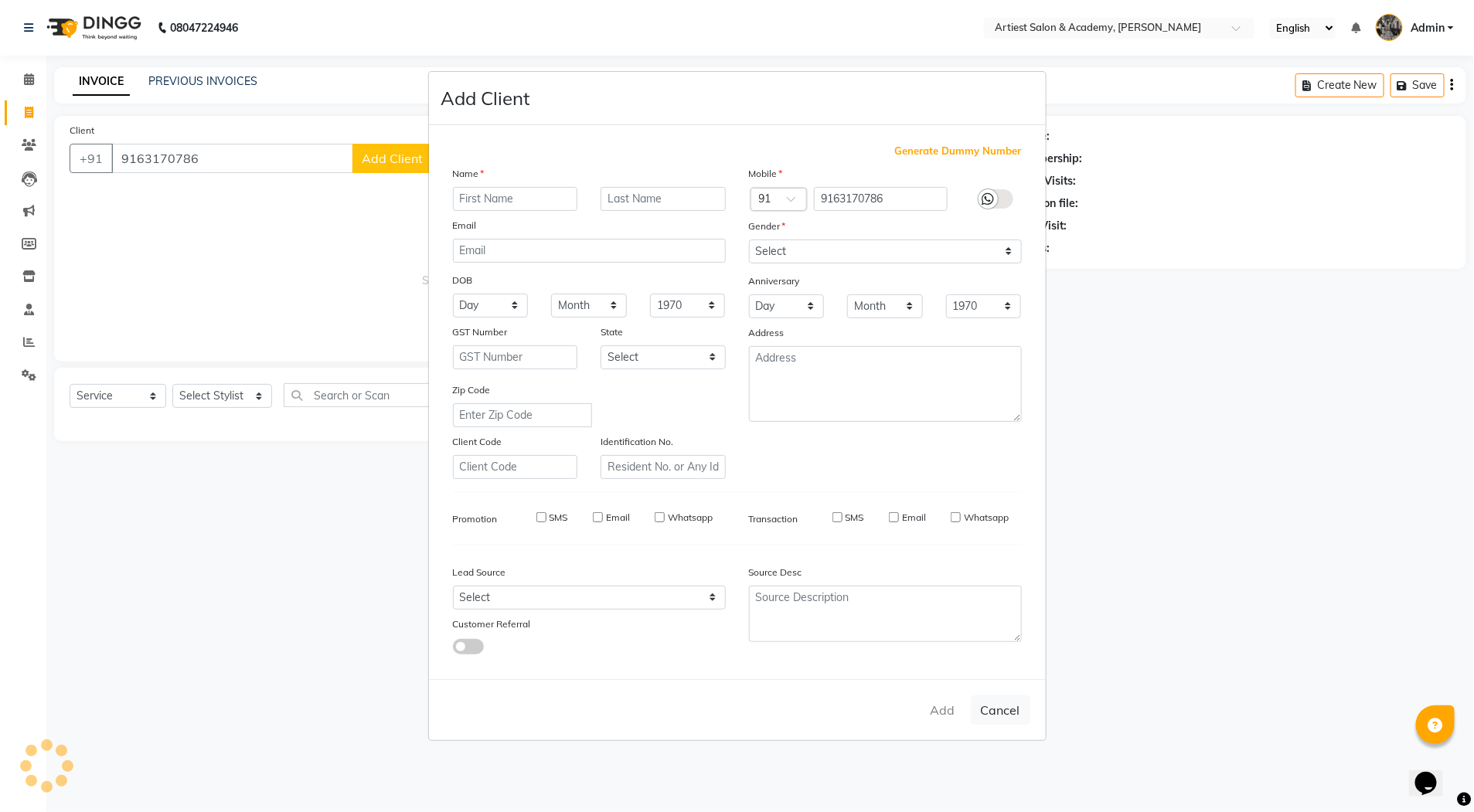
select select
checkbox input "false"
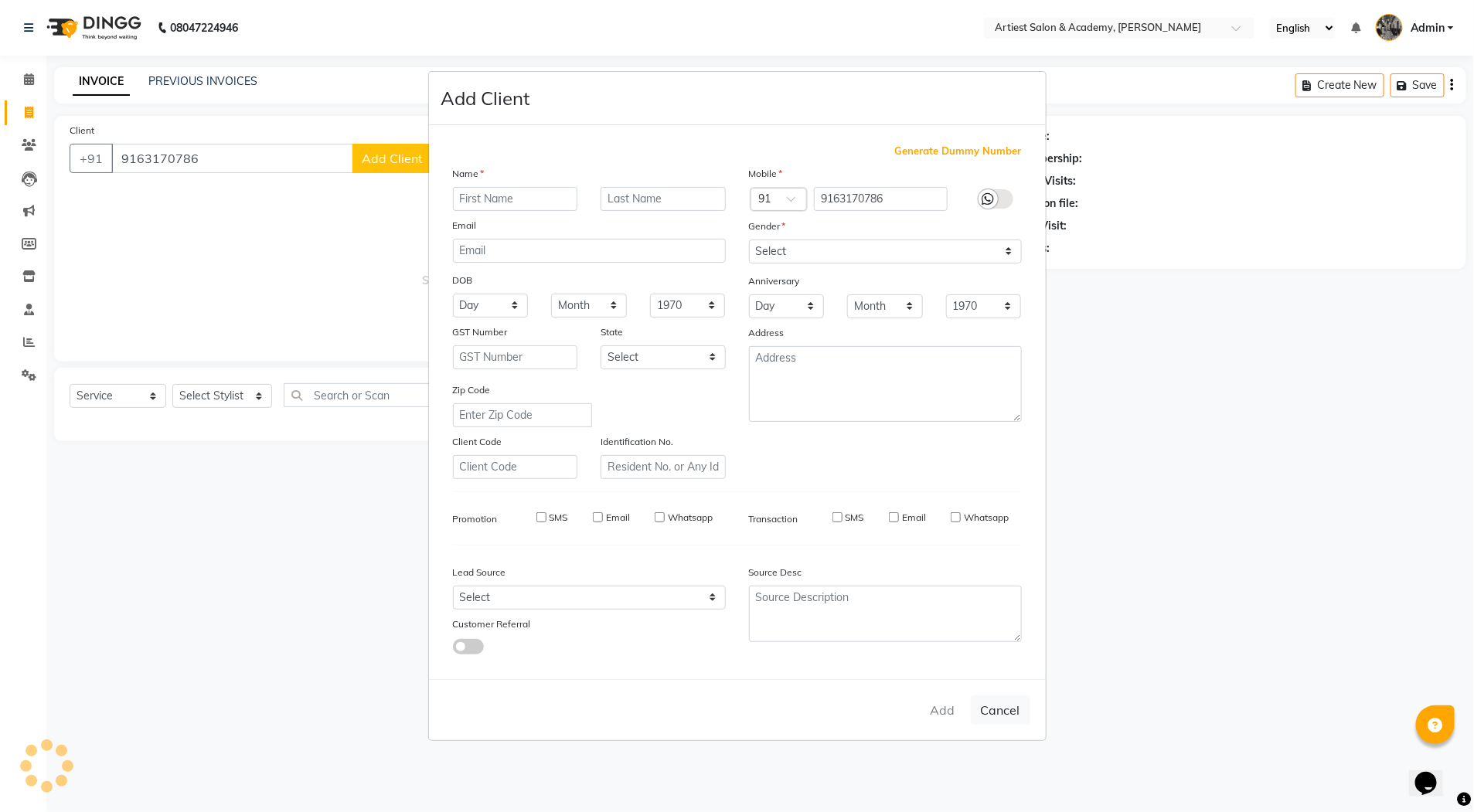
checkbox input "false"
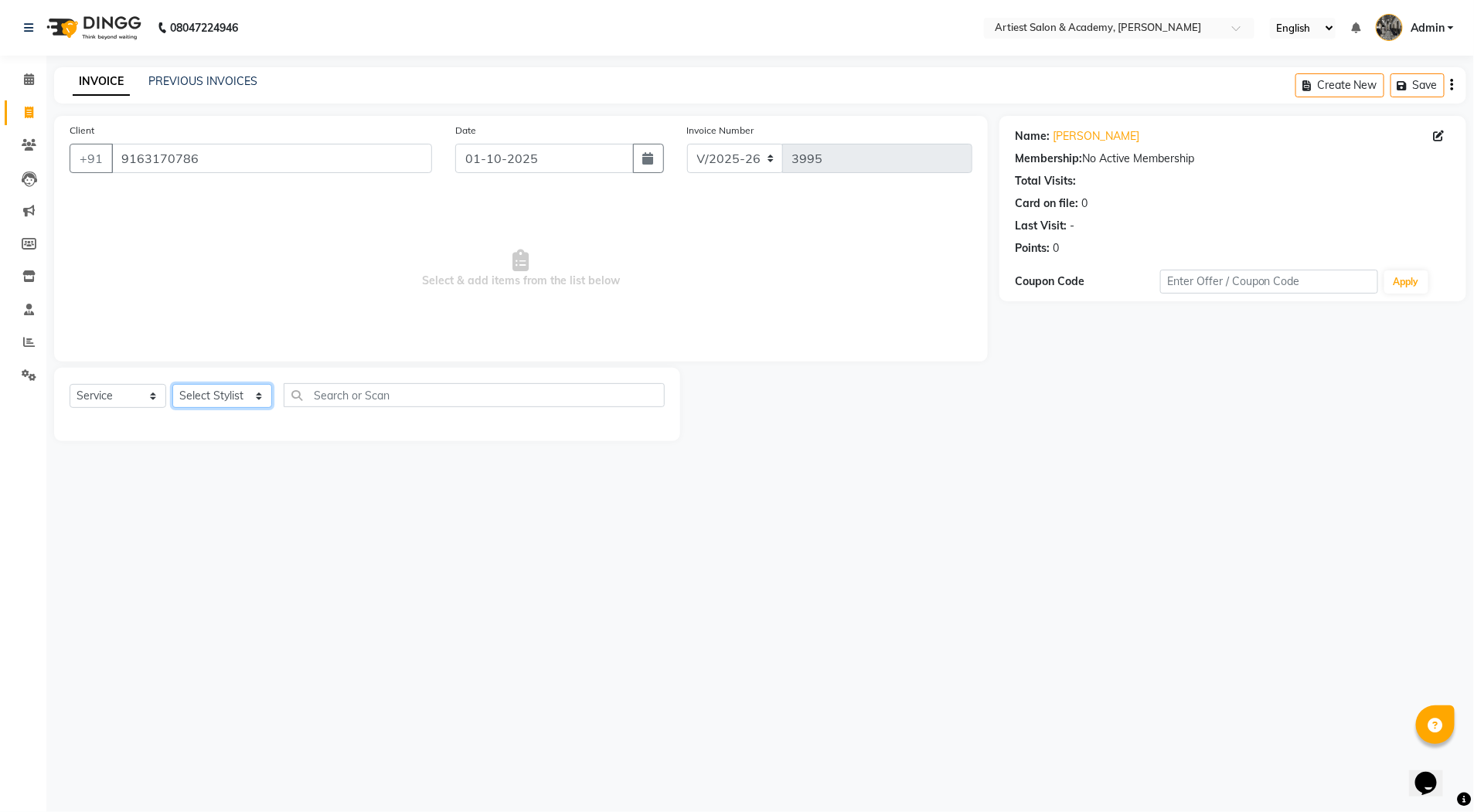
click at [253, 398] on select "Select Stylist [PERSON_NAME] (M) [PERSON_NAME] (F) [PERSON_NAME] DRASHTI [PERSO…" at bounding box center [222, 396] width 99 height 24
select select "33211"
click at [173, 384] on select "Select Stylist [PERSON_NAME] (M) [PERSON_NAME] (F) [PERSON_NAME] DRASHTI [PERSO…" at bounding box center [222, 396] width 99 height 24
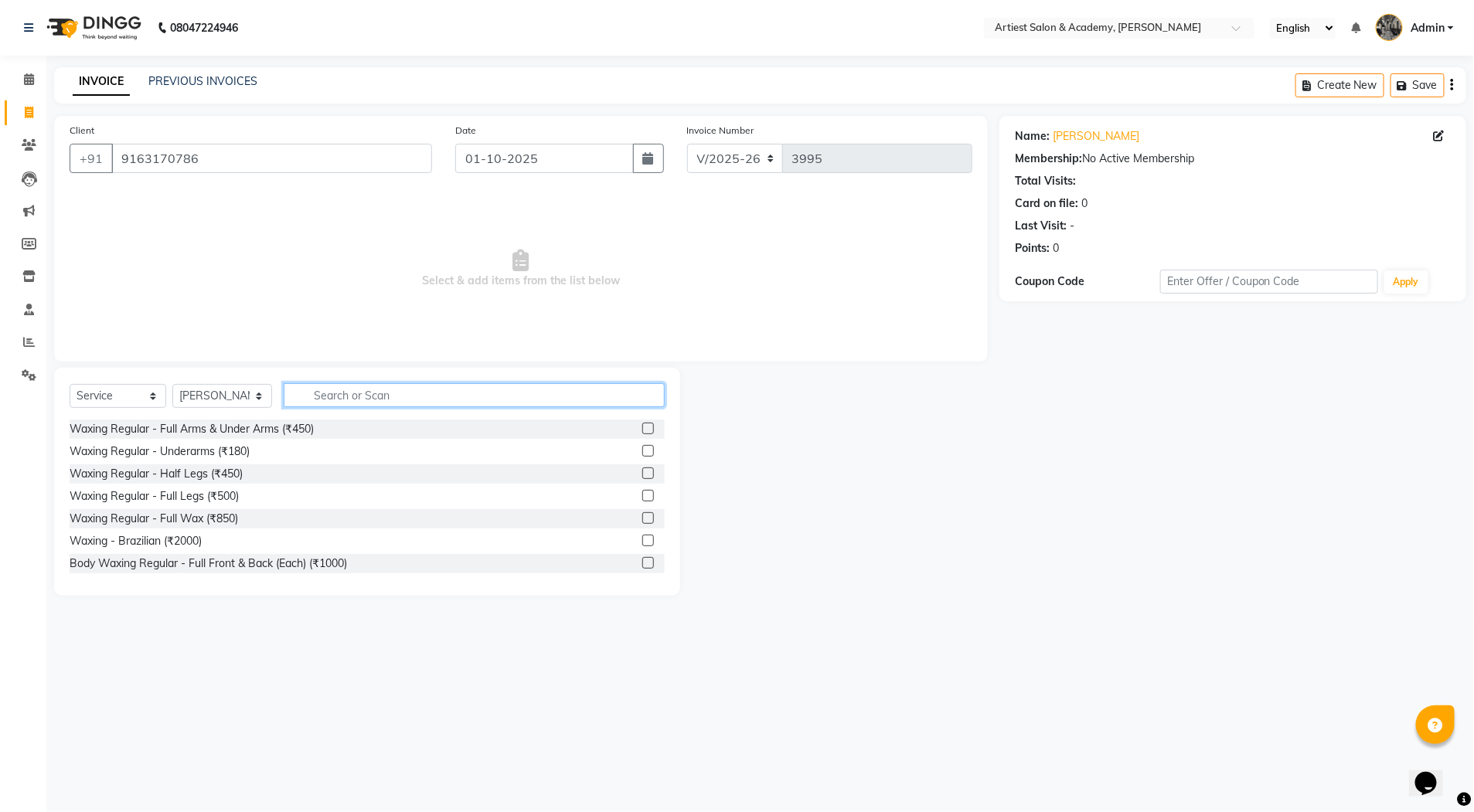
click at [339, 391] on input "text" at bounding box center [474, 395] width 381 height 24
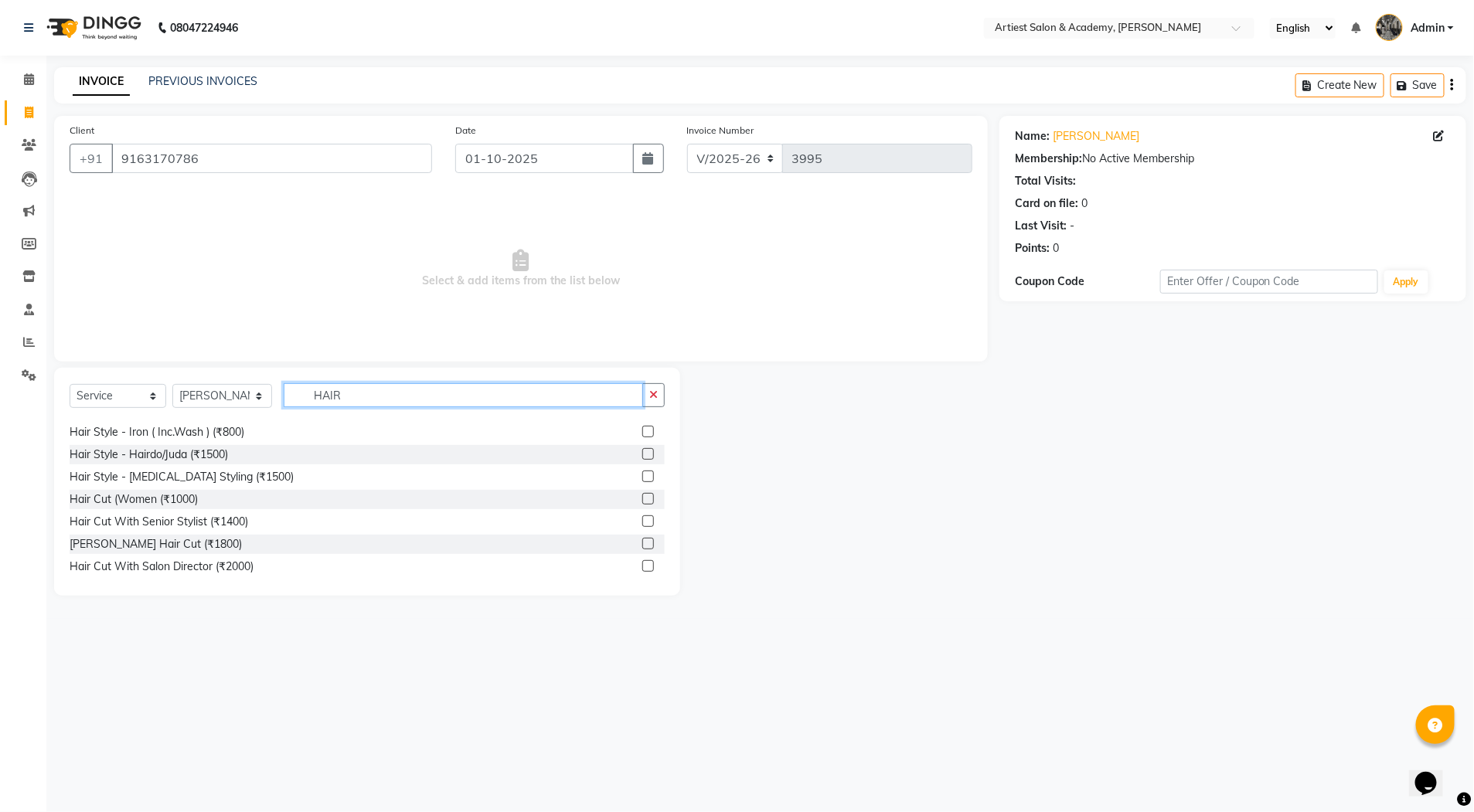
type input "HAIR"
click at [642, 520] on label at bounding box center [648, 522] width 12 height 12
click at [642, 520] on input "checkbox" at bounding box center [647, 522] width 10 height 10
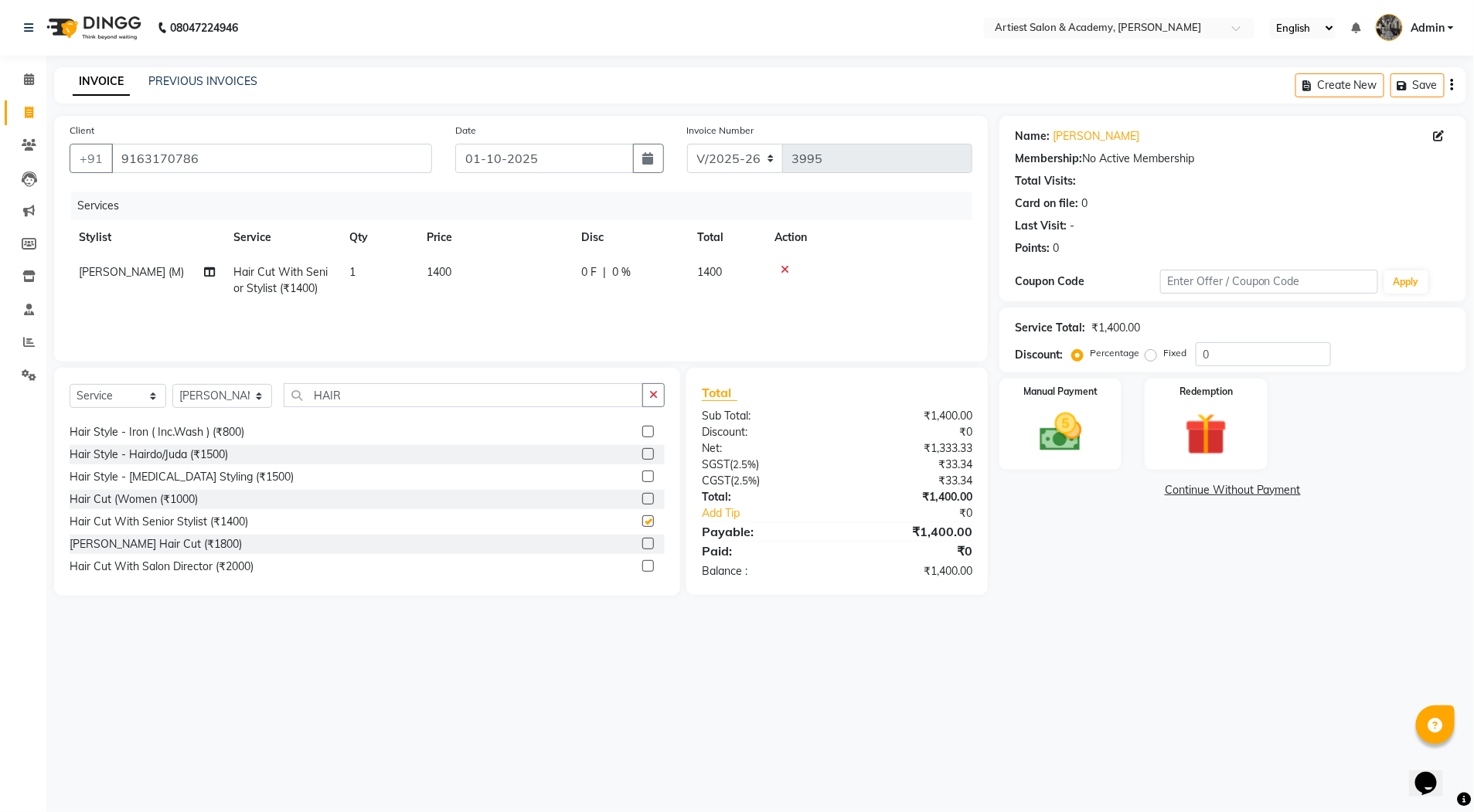
checkbox input "false"
click at [254, 391] on select "Select Stylist [PERSON_NAME] (M) [PERSON_NAME] (F) [PERSON_NAME] DRASHTI [PERSO…" at bounding box center [222, 396] width 99 height 24
select select "33212"
click at [173, 384] on select "Select Stylist [PERSON_NAME] (M) [PERSON_NAME] (F) [PERSON_NAME] DRASHTI [PERSO…" at bounding box center [222, 396] width 99 height 24
drag, startPoint x: 352, startPoint y: 397, endPoint x: 361, endPoint y: 395, distance: 9.2
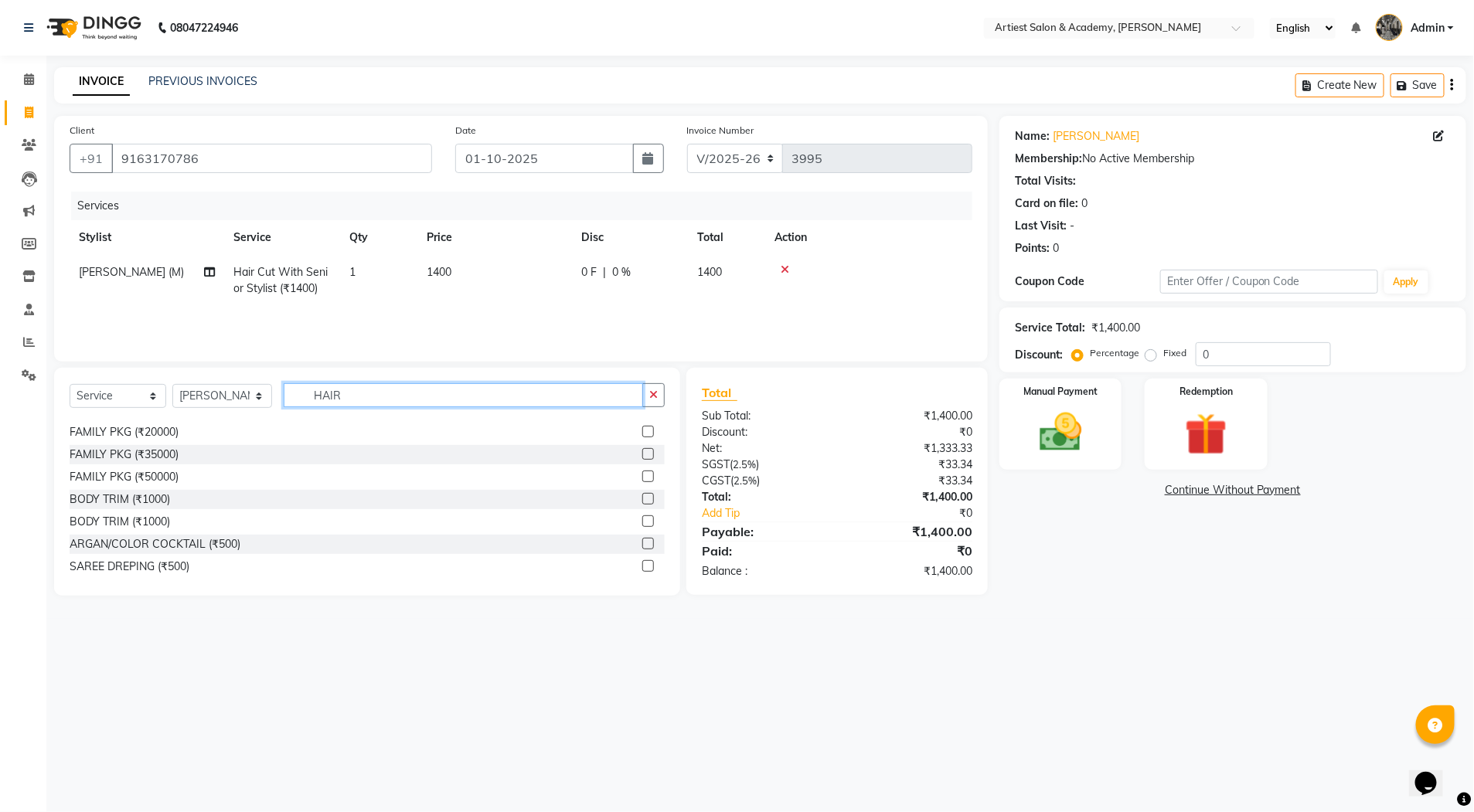
click at [353, 397] on input "HAIR" at bounding box center [463, 395] width 360 height 24
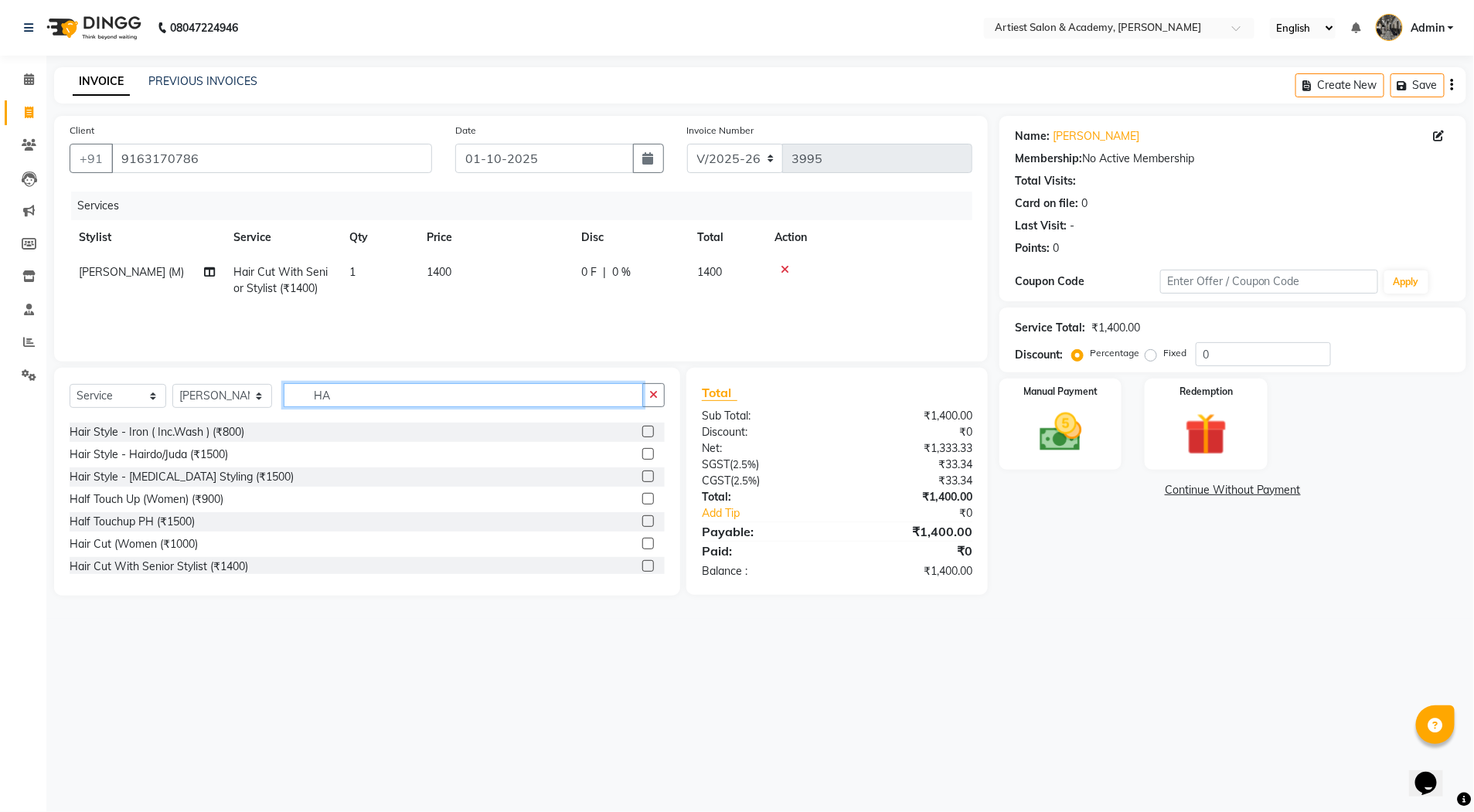
type input "H"
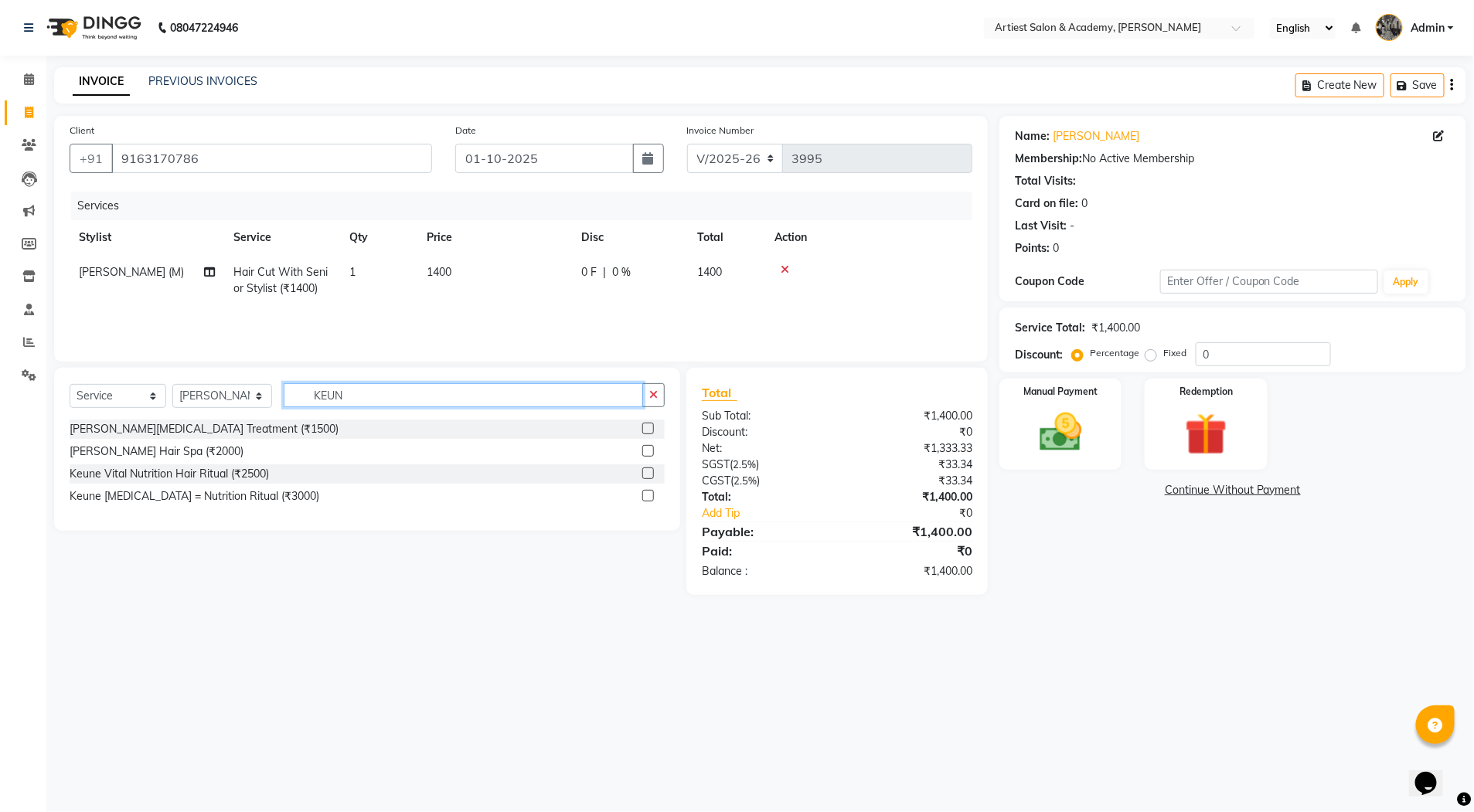
scroll to position [0, 0]
type input "KEUNE"
click at [648, 472] on label at bounding box center [648, 474] width 12 height 12
click at [648, 472] on input "checkbox" at bounding box center [647, 474] width 10 height 10
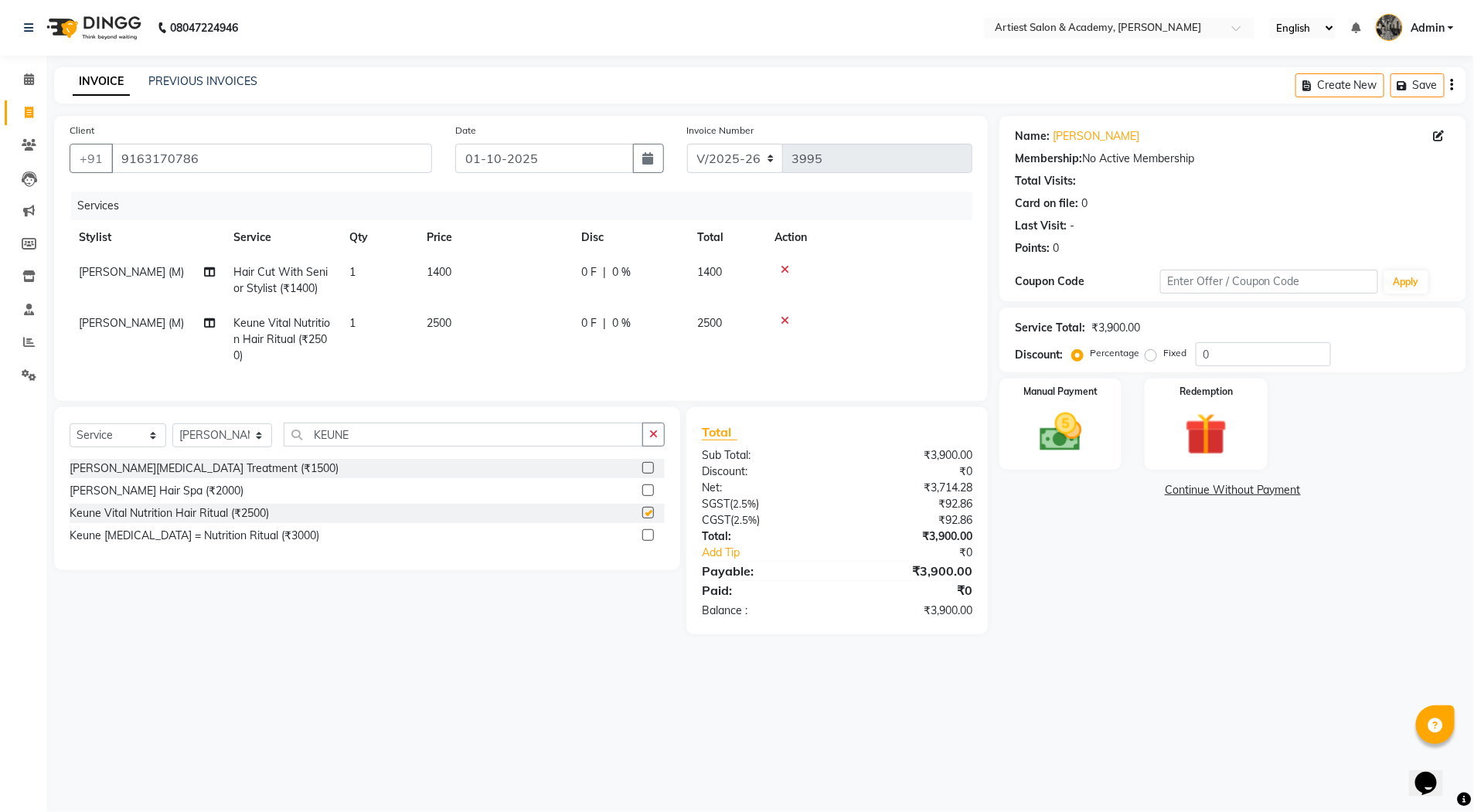
checkbox input "false"
click at [211, 321] on icon at bounding box center [209, 323] width 11 height 11
select select "33212"
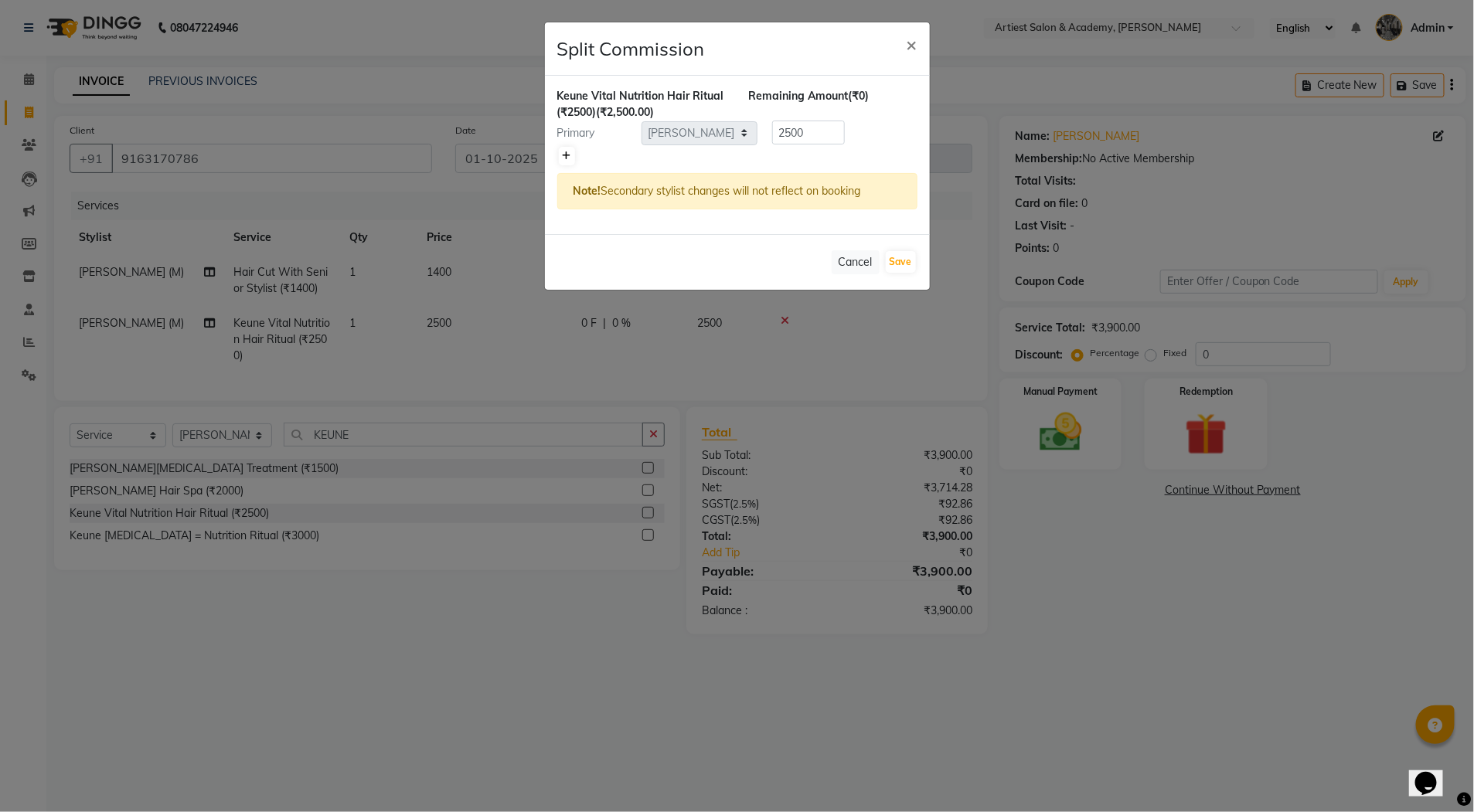
click at [568, 151] on icon at bounding box center [566, 156] width 9 height 10
type input "1250"
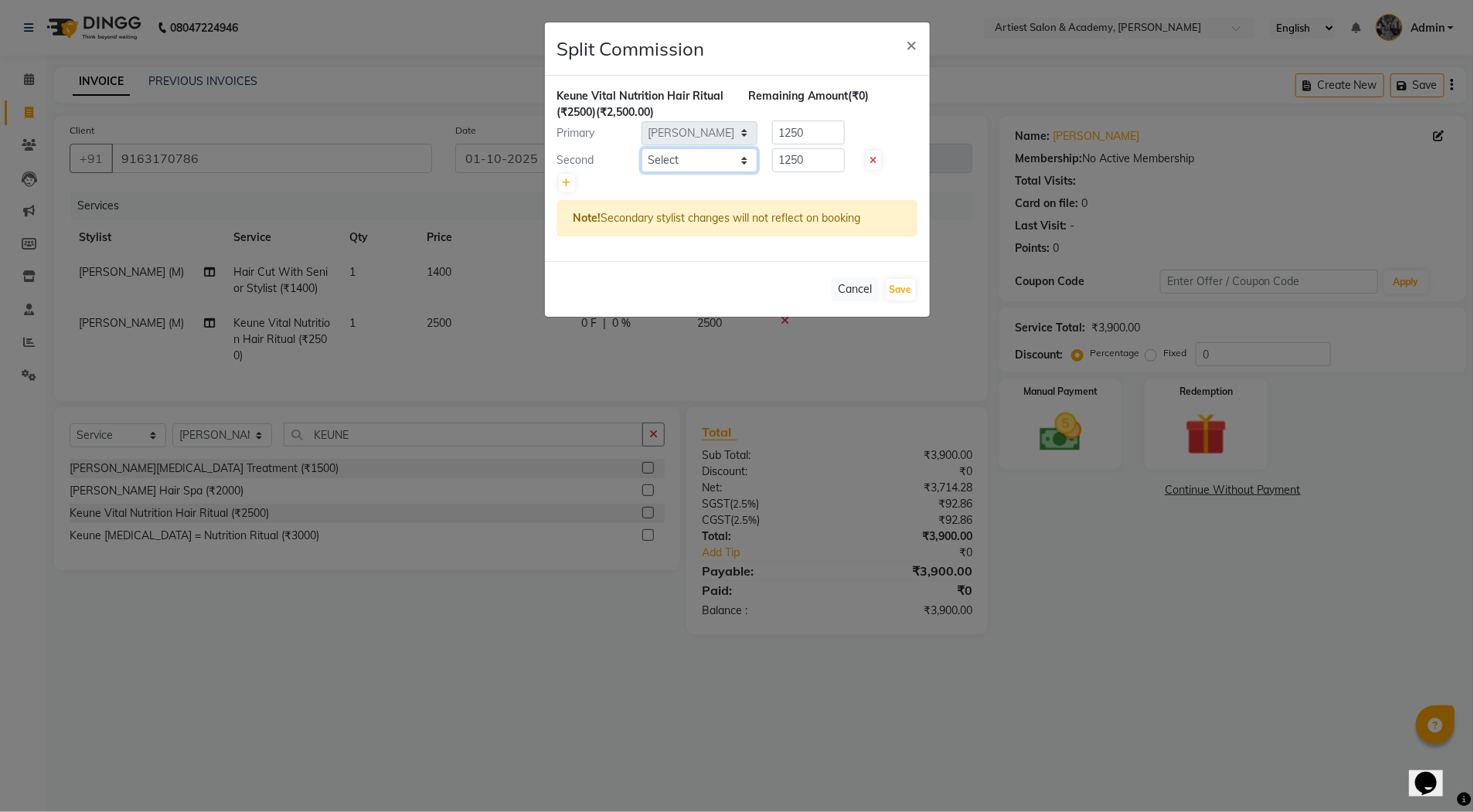
click at [730, 162] on select "Select [PERSON_NAME] (M) [PERSON_NAME] (F) [PERSON_NAME] DRASHTI [PERSON_NAME] …" at bounding box center [699, 160] width 116 height 24
select select "33213"
click at [641, 148] on select "Select [PERSON_NAME] (M) [PERSON_NAME] (F) [PERSON_NAME] DRASHTI [PERSON_NAME] …" at bounding box center [699, 160] width 116 height 24
click at [909, 293] on button "Save" at bounding box center [901, 290] width 30 height 21
select select "Select"
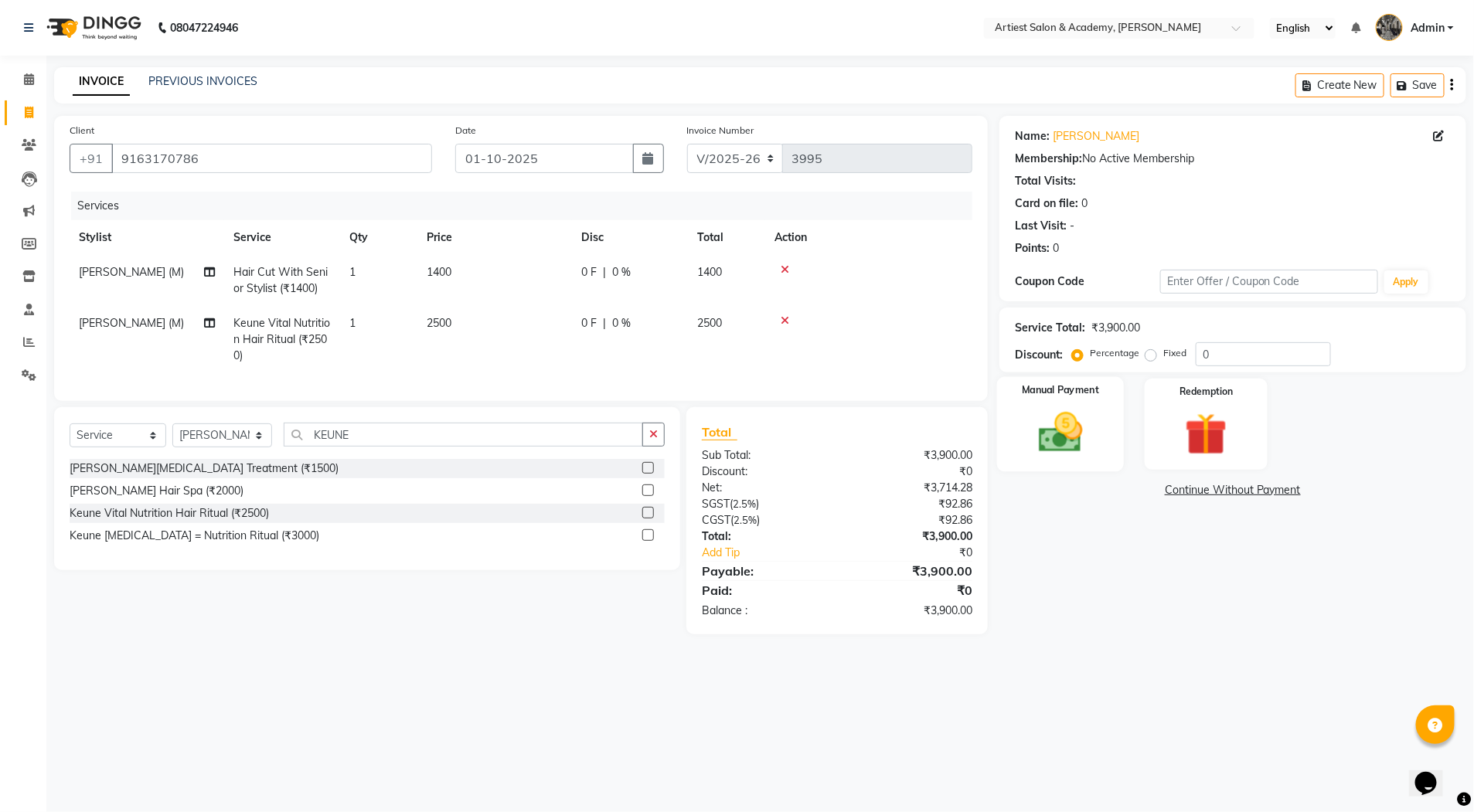
click at [1050, 439] on img at bounding box center [1060, 433] width 71 height 51
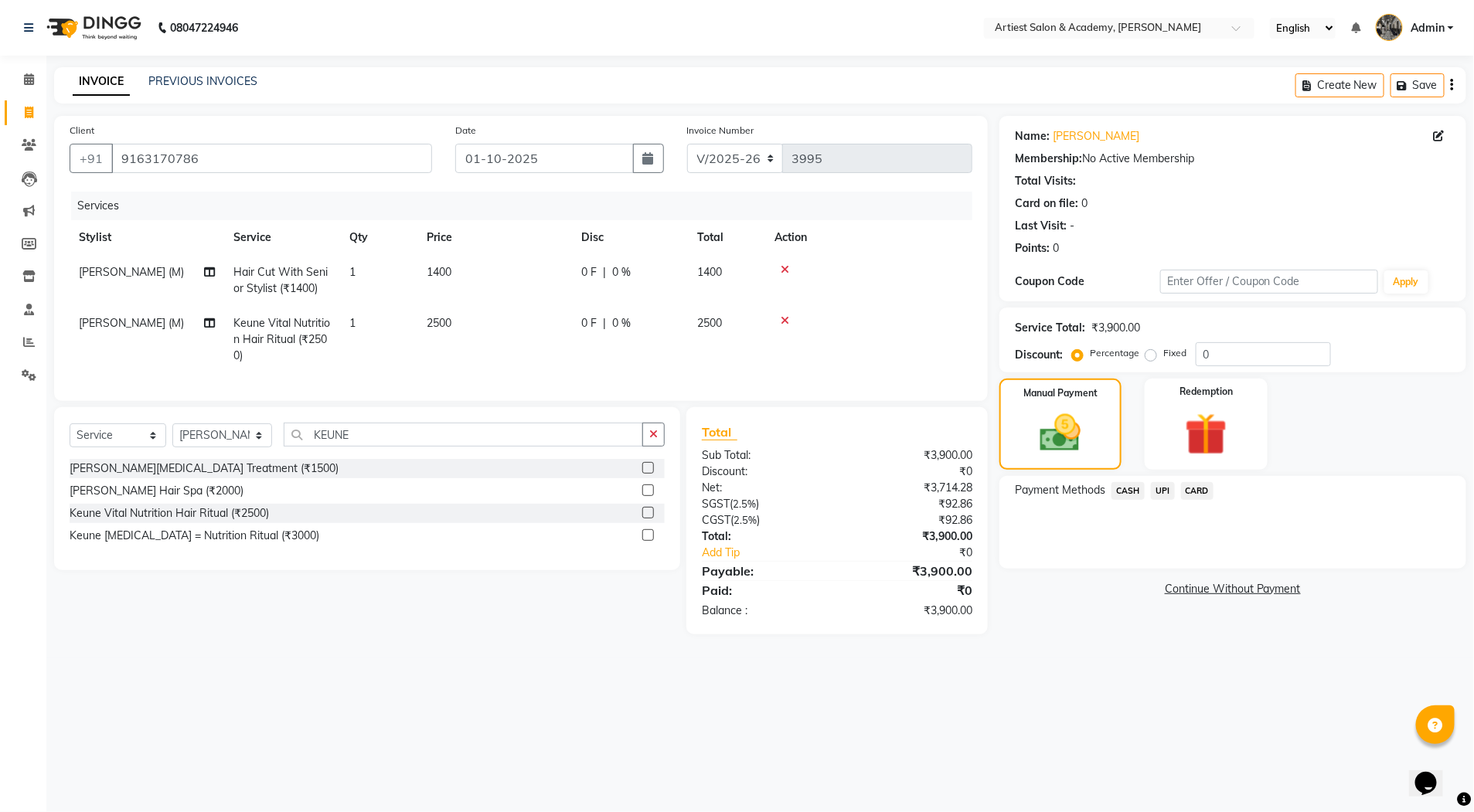
click at [1159, 491] on span "UPI" at bounding box center [1163, 491] width 24 height 18
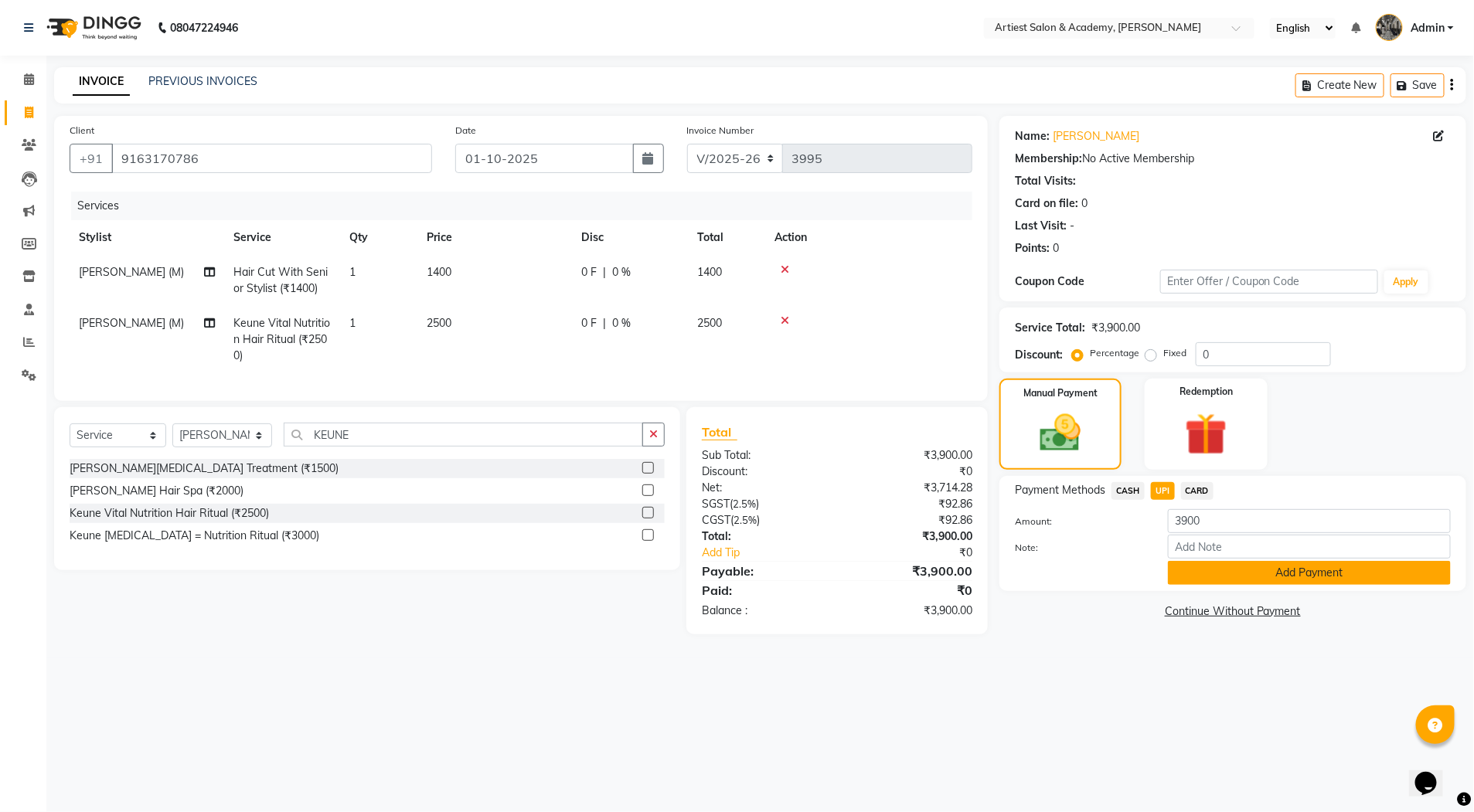
click at [1291, 569] on button "Add Payment" at bounding box center [1309, 573] width 283 height 24
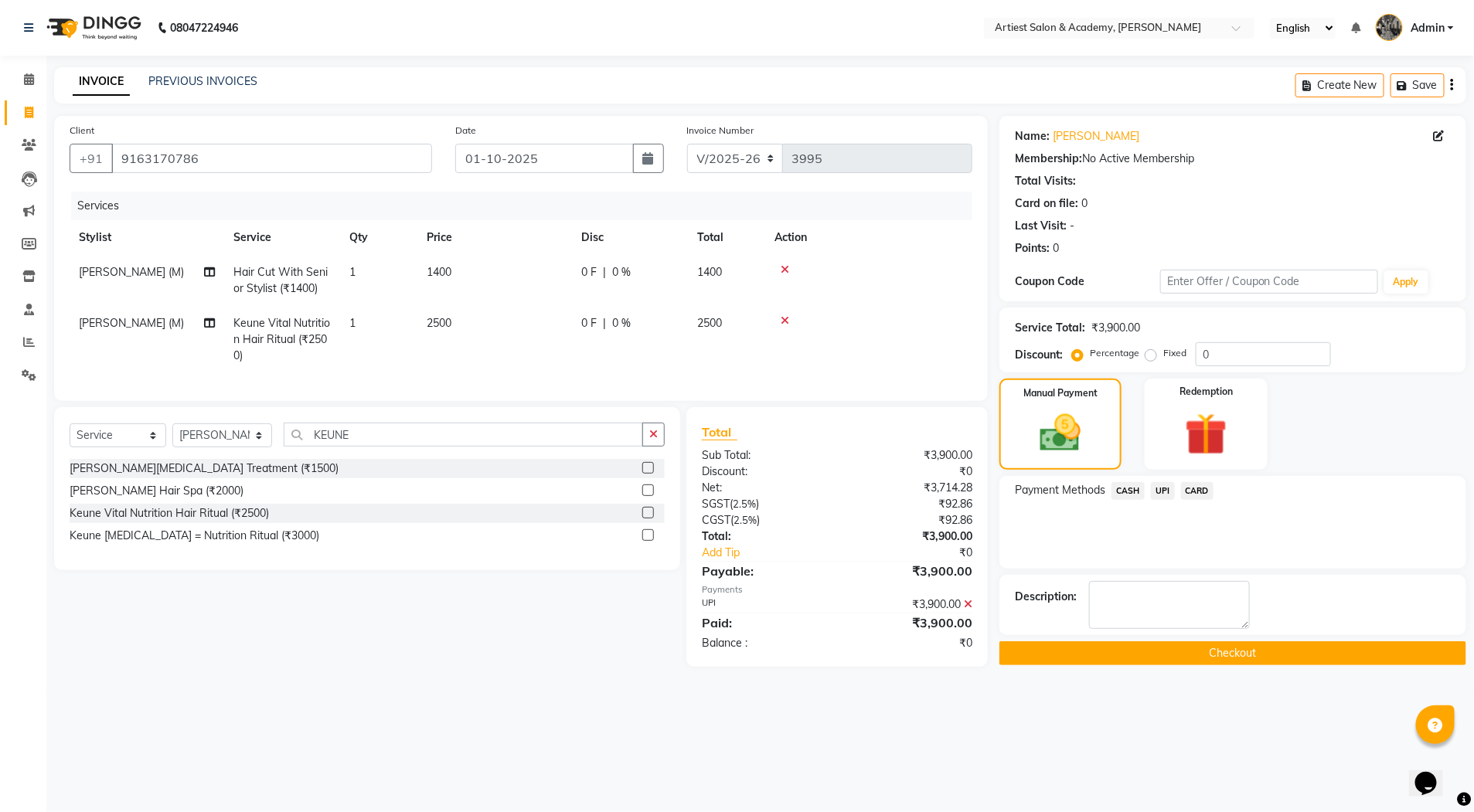
click at [1257, 652] on button "Checkout" at bounding box center [1232, 653] width 467 height 24
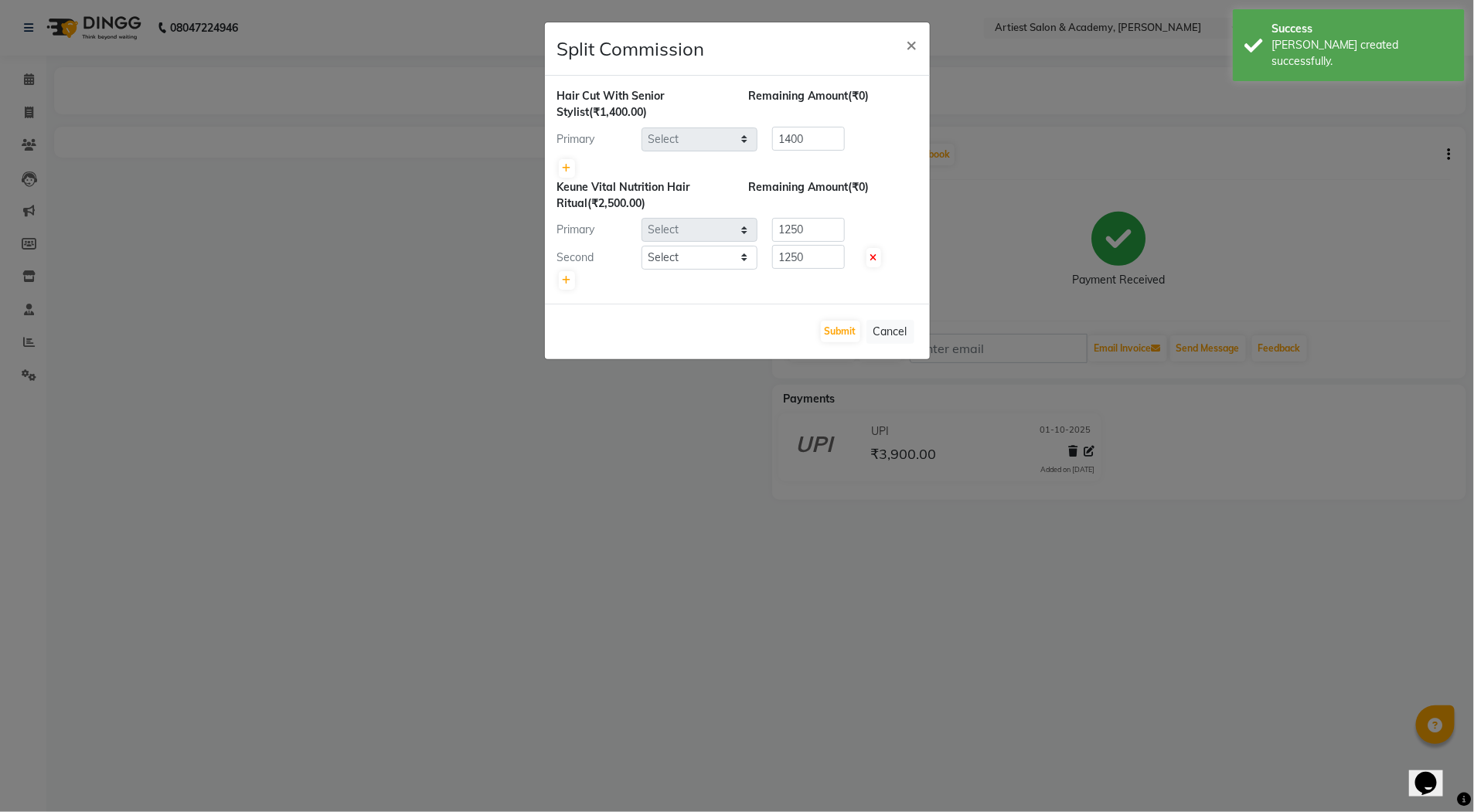
select select "33211"
select select "33212"
select select "33213"
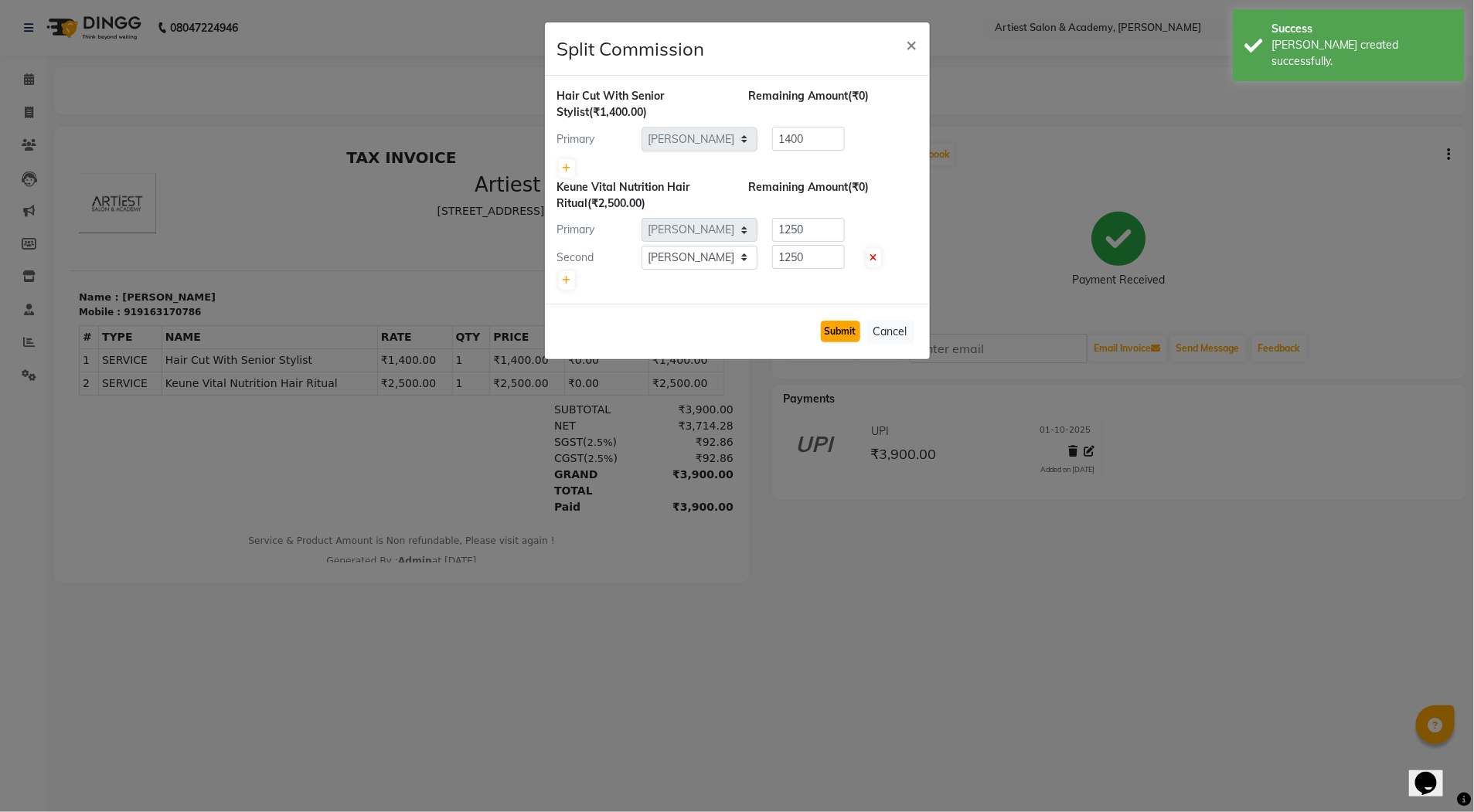
click at [840, 331] on button "Submit" at bounding box center [840, 331] width 39 height 21
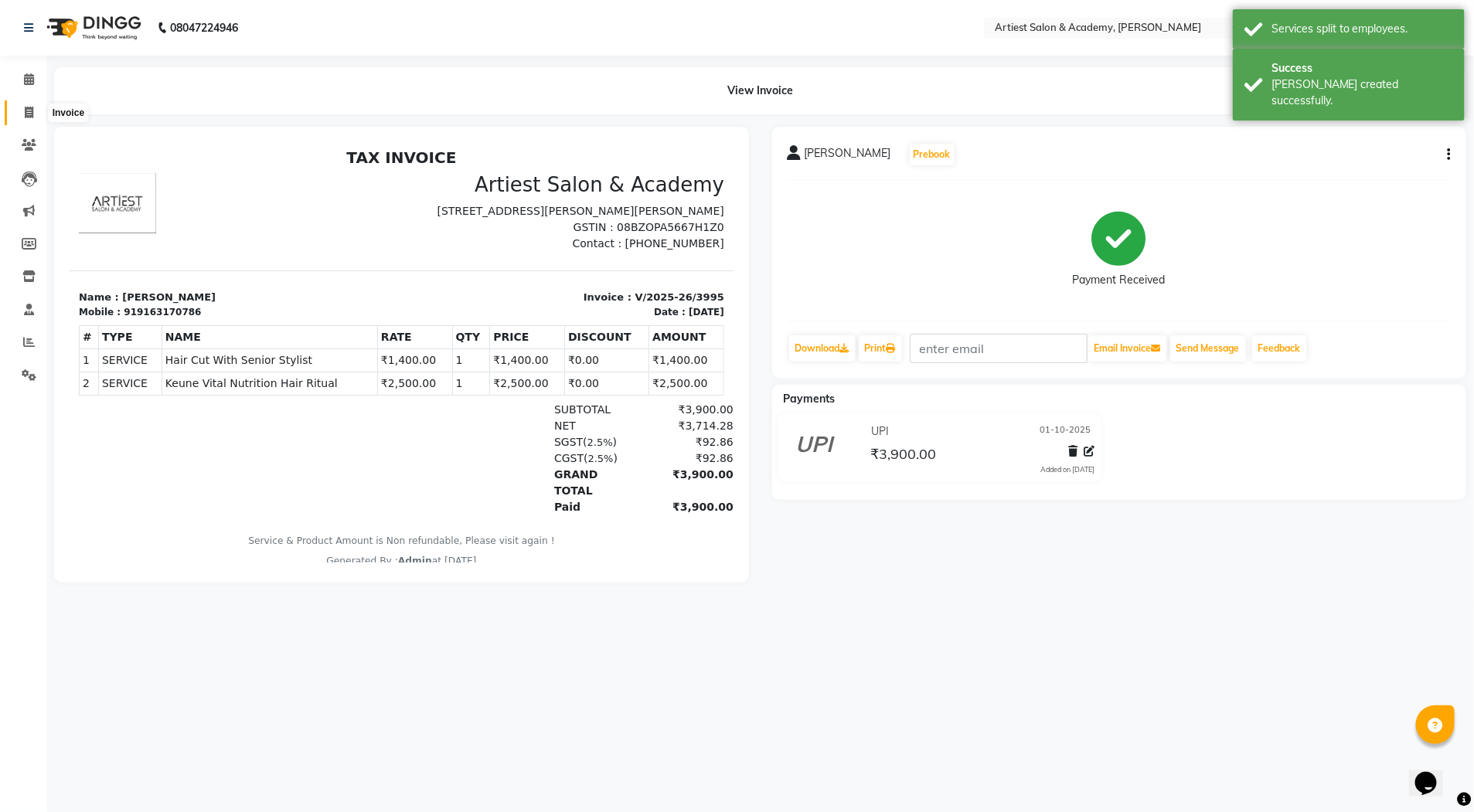
click at [27, 113] on icon at bounding box center [28, 112] width 9 height 12
select select "service"
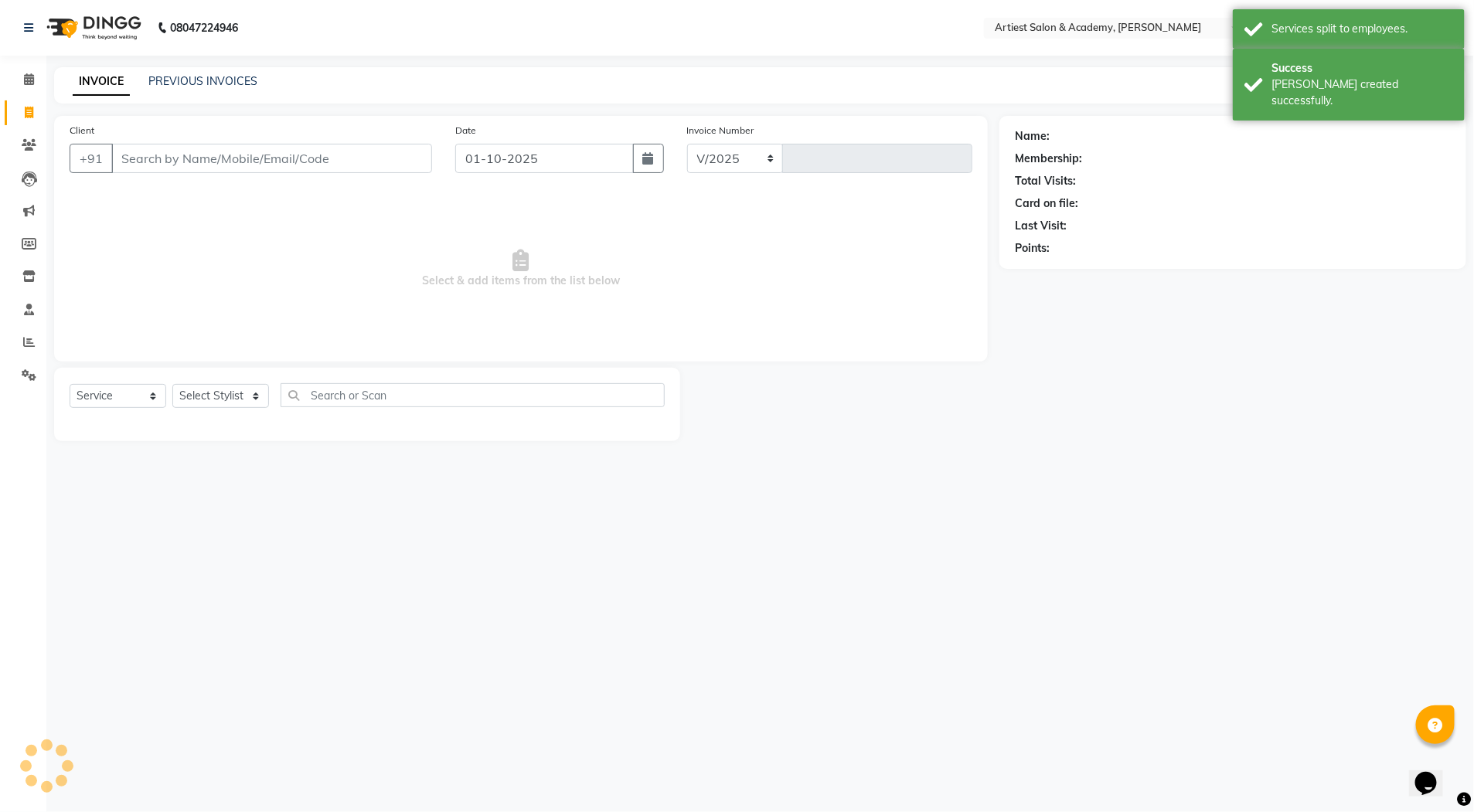
select select "5123"
type input "3996"
click at [193, 82] on link "PREVIOUS INVOICES" at bounding box center [203, 81] width 109 height 14
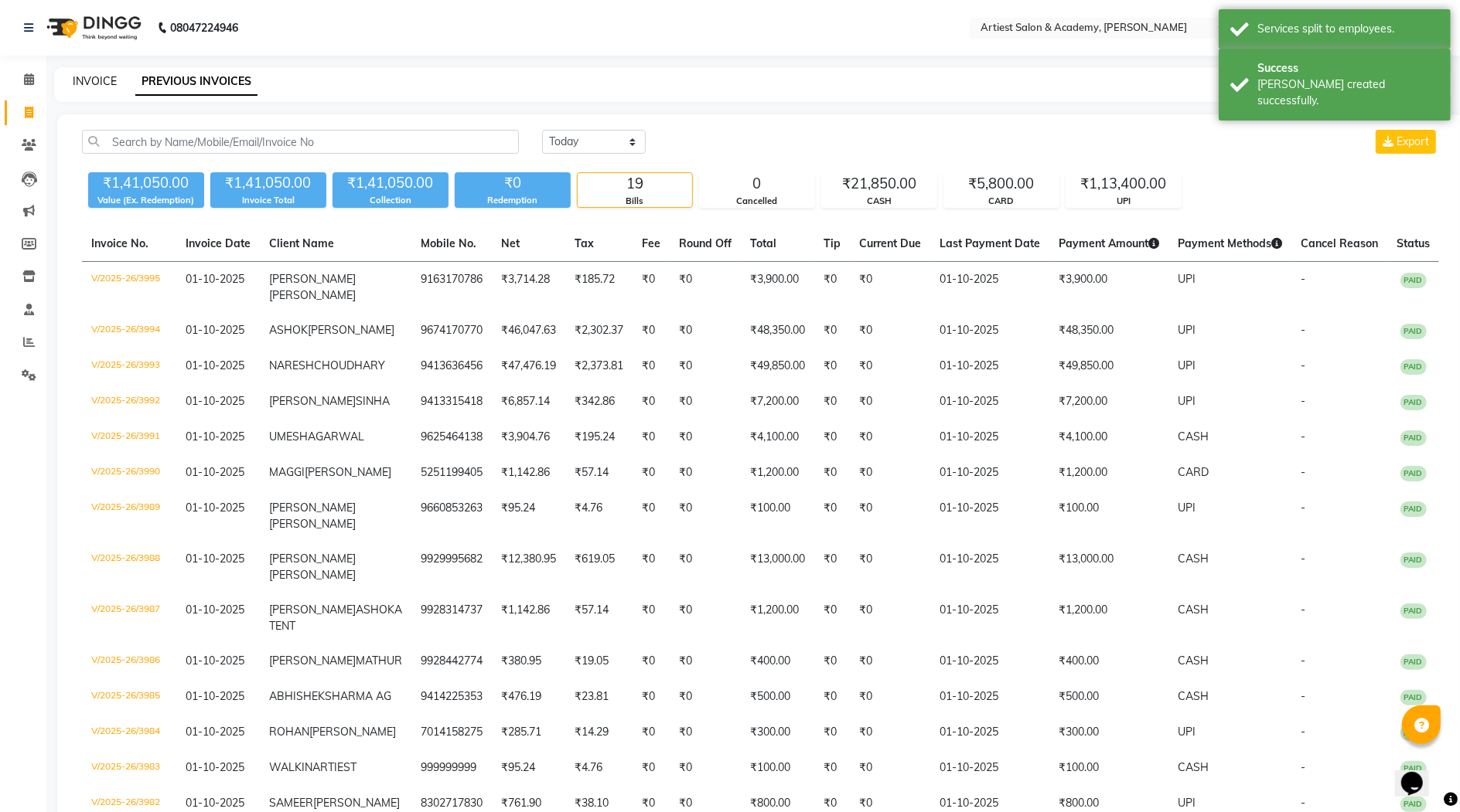
click at [99, 79] on link "INVOICE" at bounding box center [95, 81] width 44 height 14
select select "5123"
select select "service"
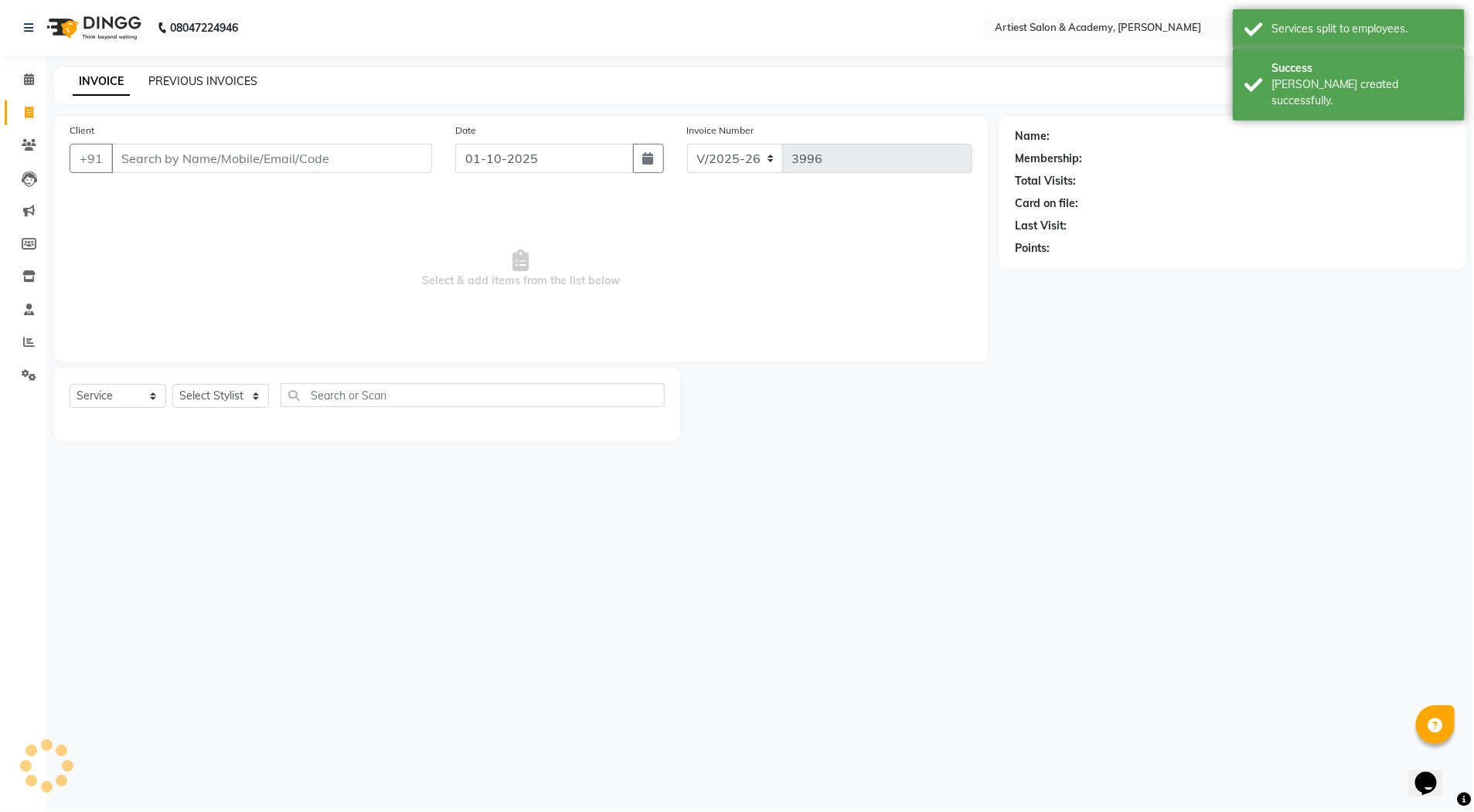
click at [198, 87] on link "PREVIOUS INVOICES" at bounding box center [203, 81] width 109 height 14
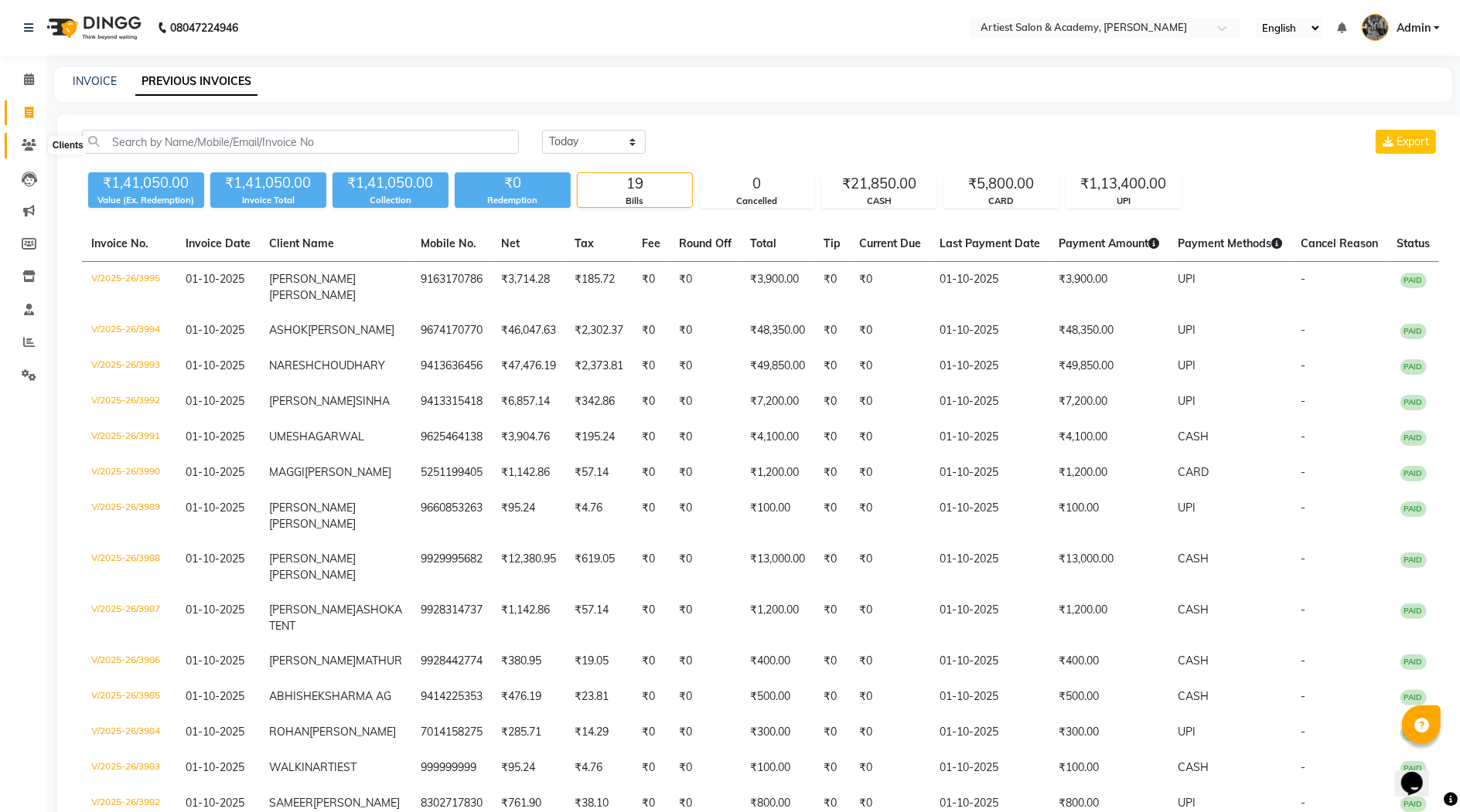
click at [27, 143] on icon at bounding box center [28, 145] width 15 height 12
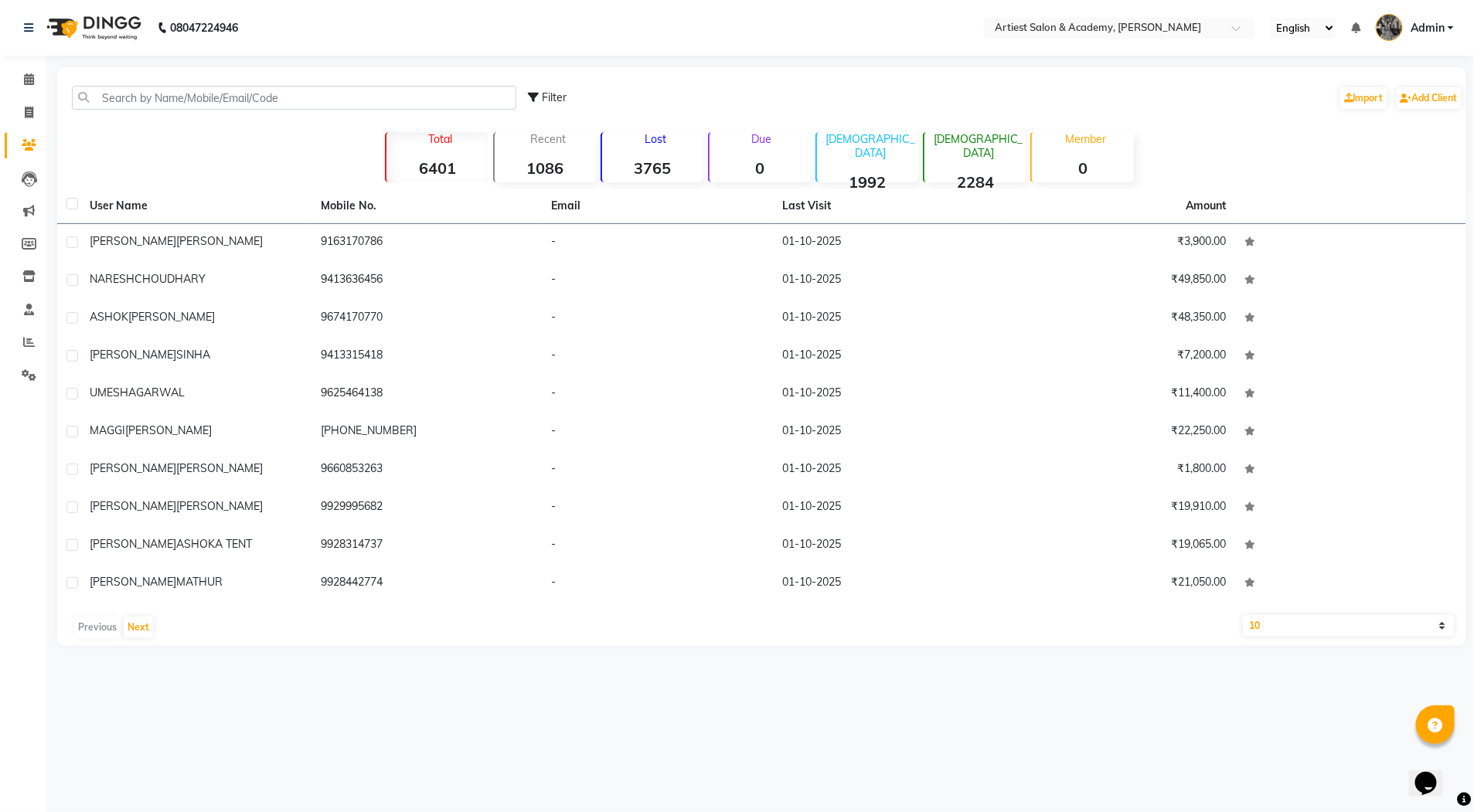
click at [110, 79] on div "Filter Import Add Client" at bounding box center [761, 97] width 1403 height 49
drag, startPoint x: 129, startPoint y: 101, endPoint x: 141, endPoint y: 101, distance: 12.0
click at [129, 101] on input "text" at bounding box center [294, 97] width 445 height 24
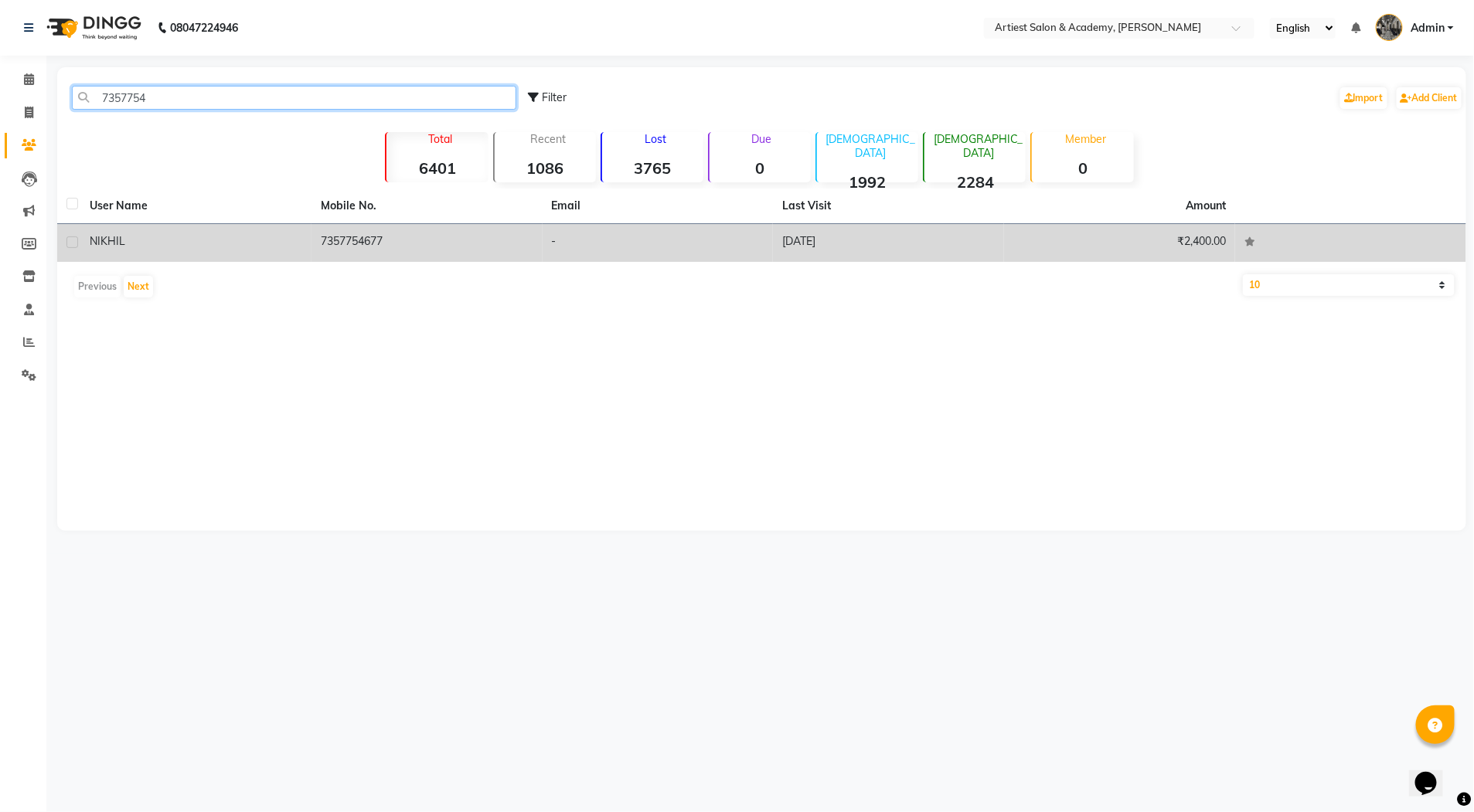
type input "7357754"
click at [838, 243] on td "[DATE]" at bounding box center [888, 243] width 231 height 38
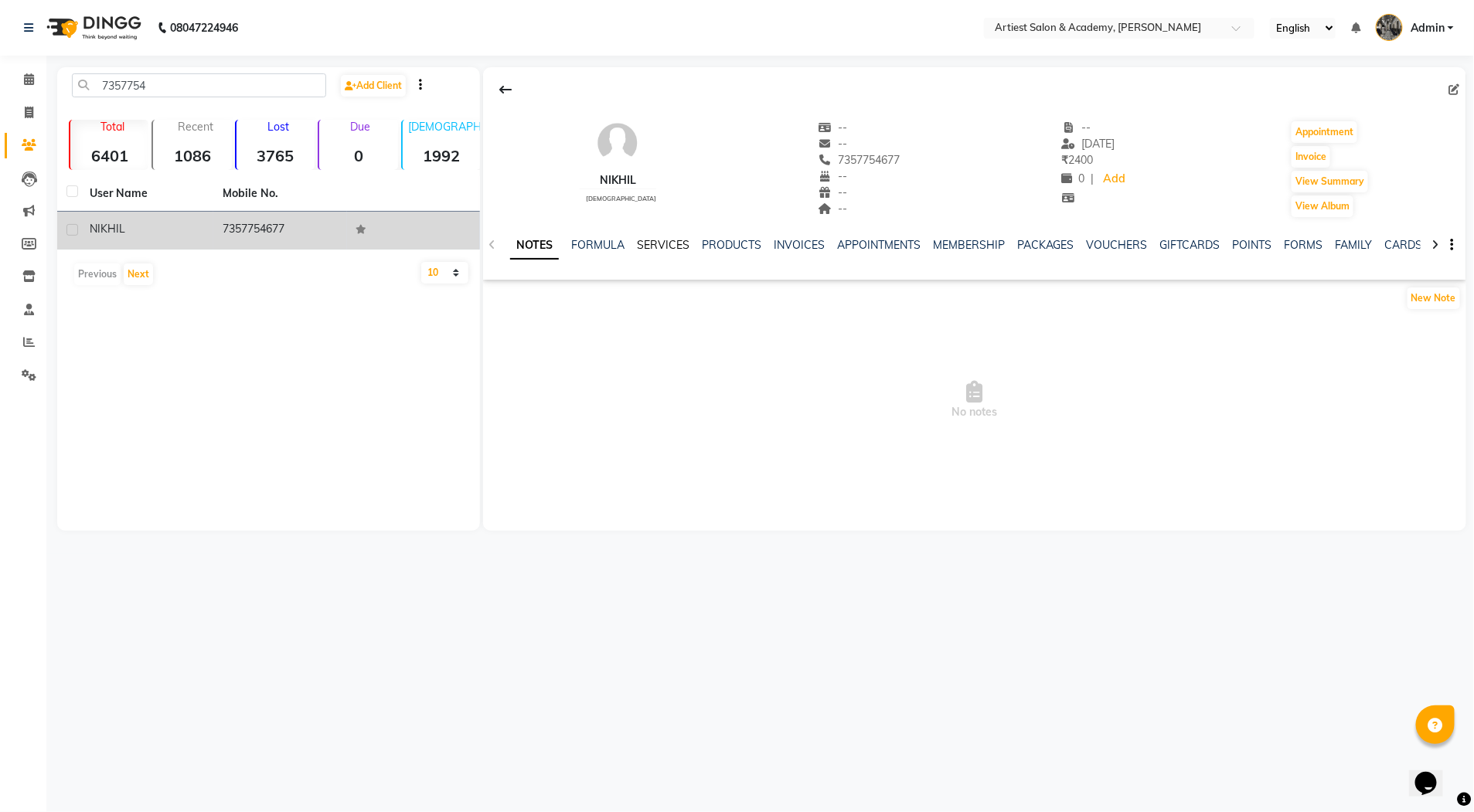
click at [667, 240] on link "SERVICES" at bounding box center [663, 245] width 53 height 14
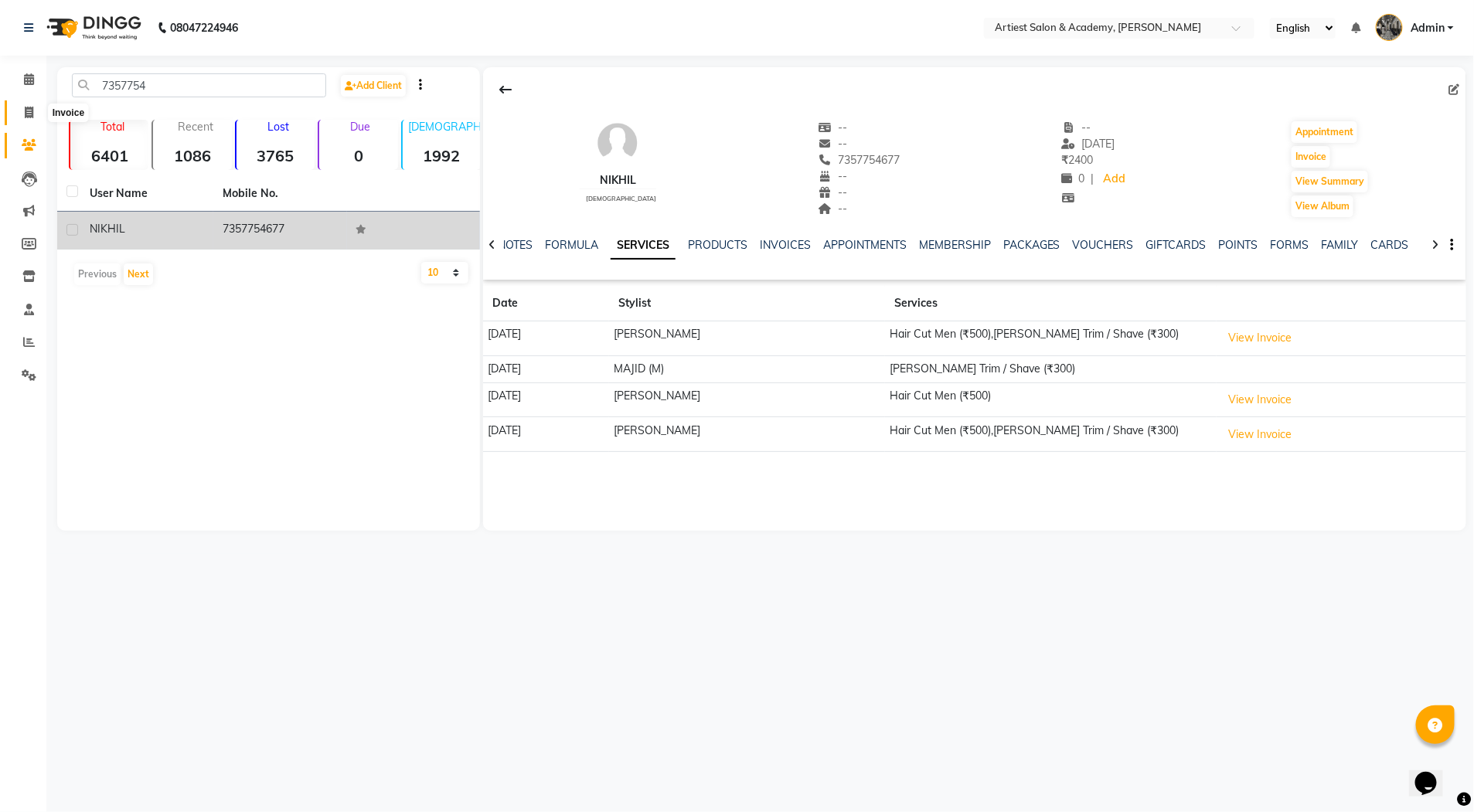
drag, startPoint x: 31, startPoint y: 110, endPoint x: 22, endPoint y: 110, distance: 9.0
click at [30, 110] on icon at bounding box center [28, 112] width 9 height 12
select select "service"
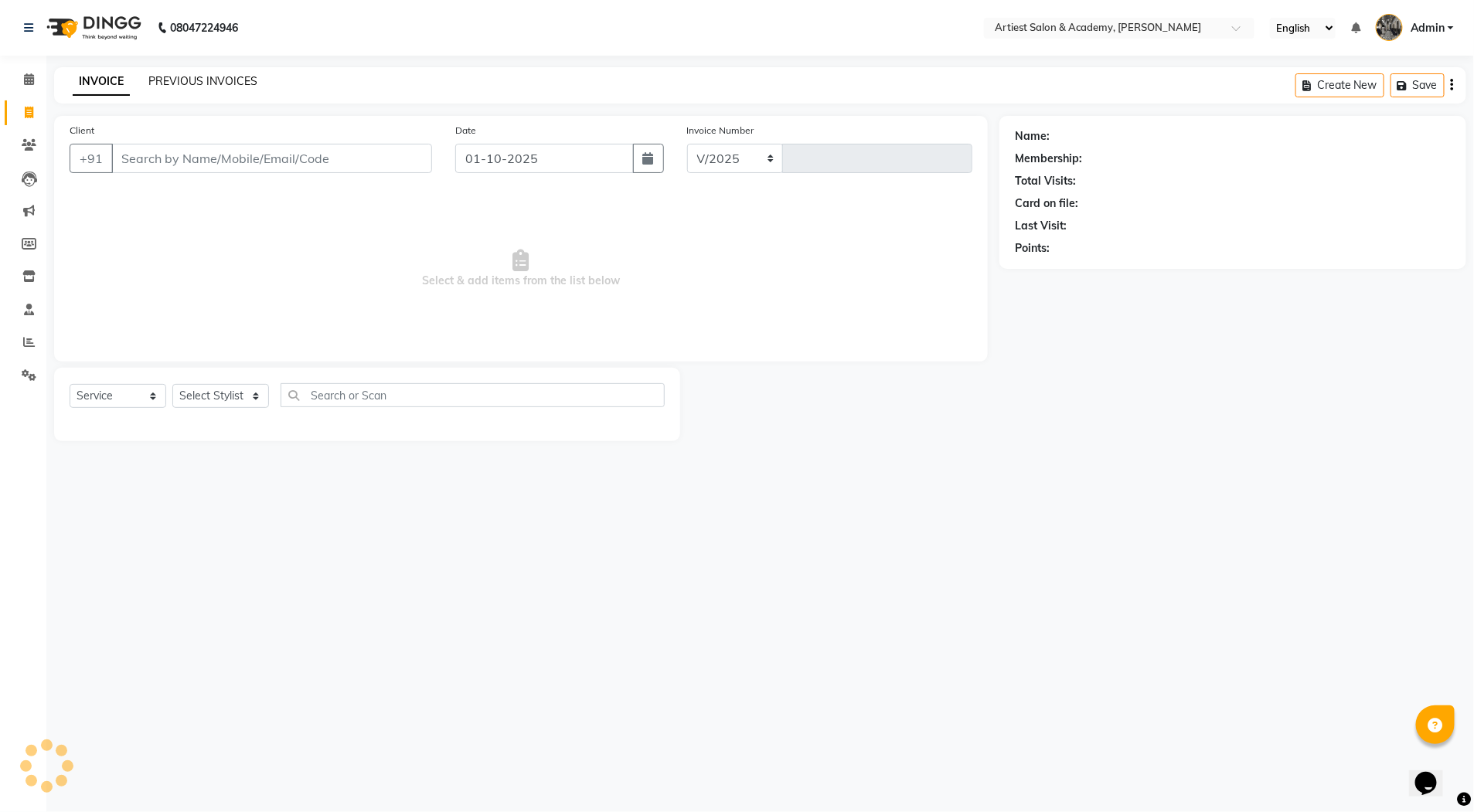
select select "5123"
type input "3996"
click at [218, 76] on link "PREVIOUS INVOICES" at bounding box center [203, 81] width 109 height 14
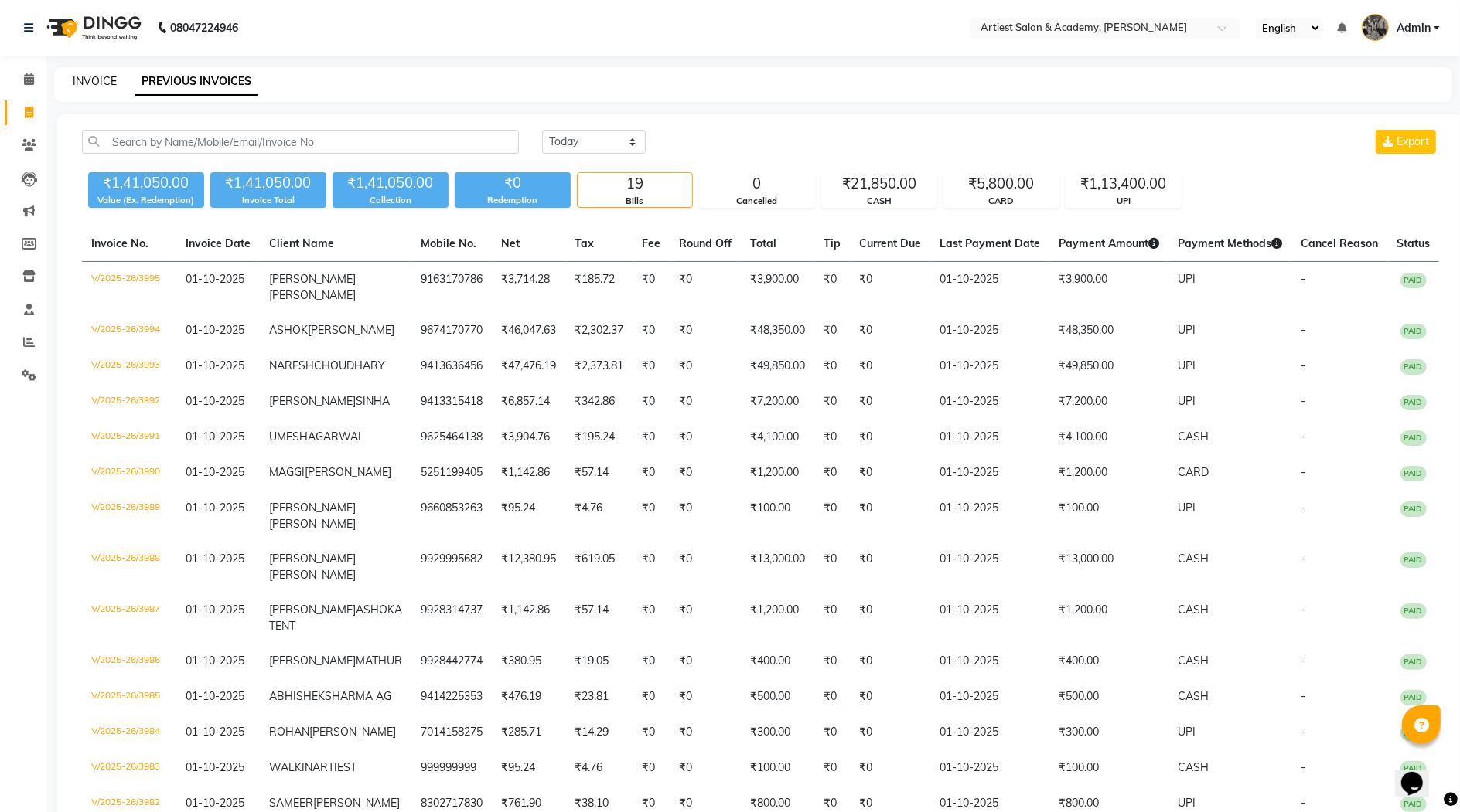
click at [84, 78] on link "INVOICE" at bounding box center [95, 81] width 44 height 14
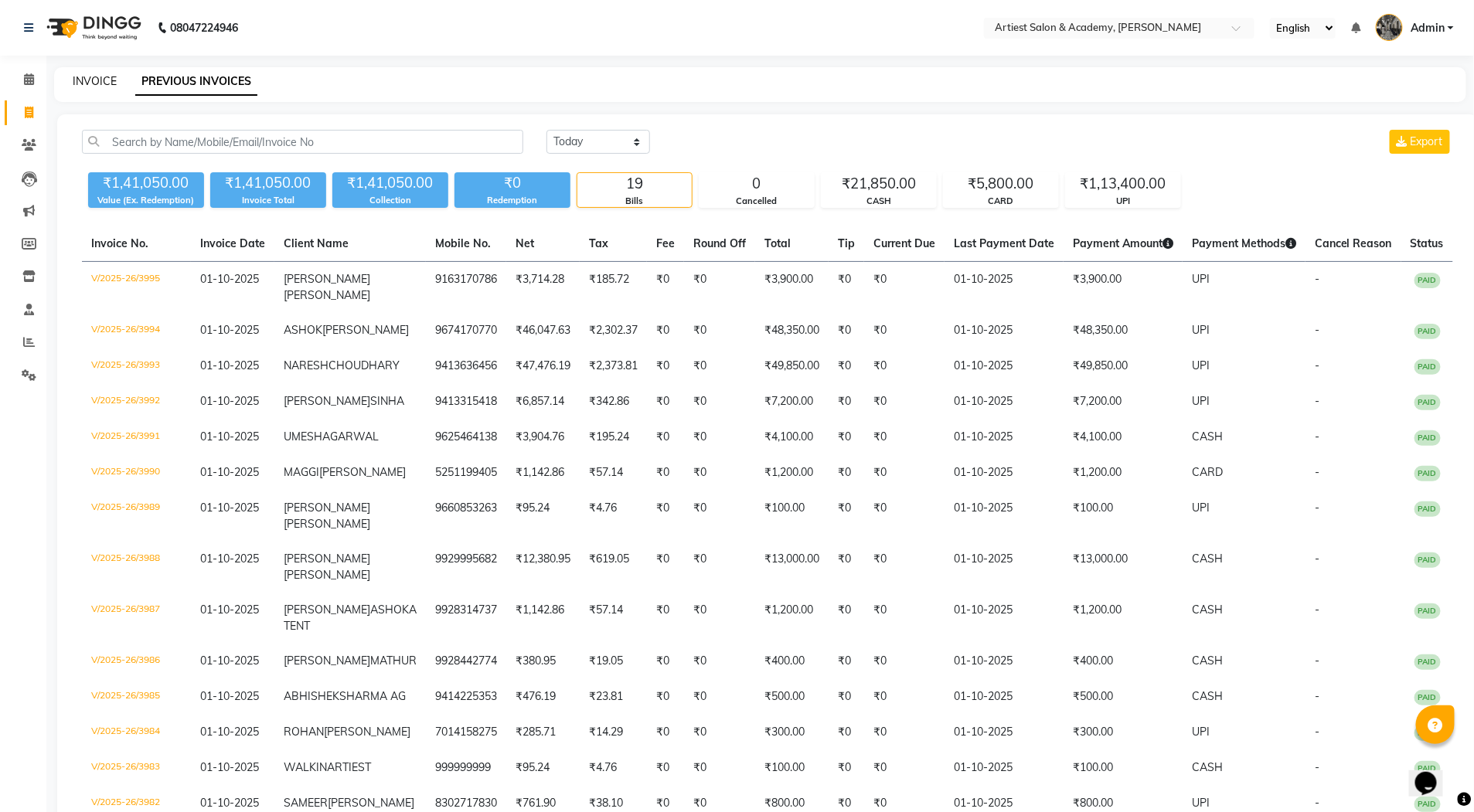
select select "5123"
select select "service"
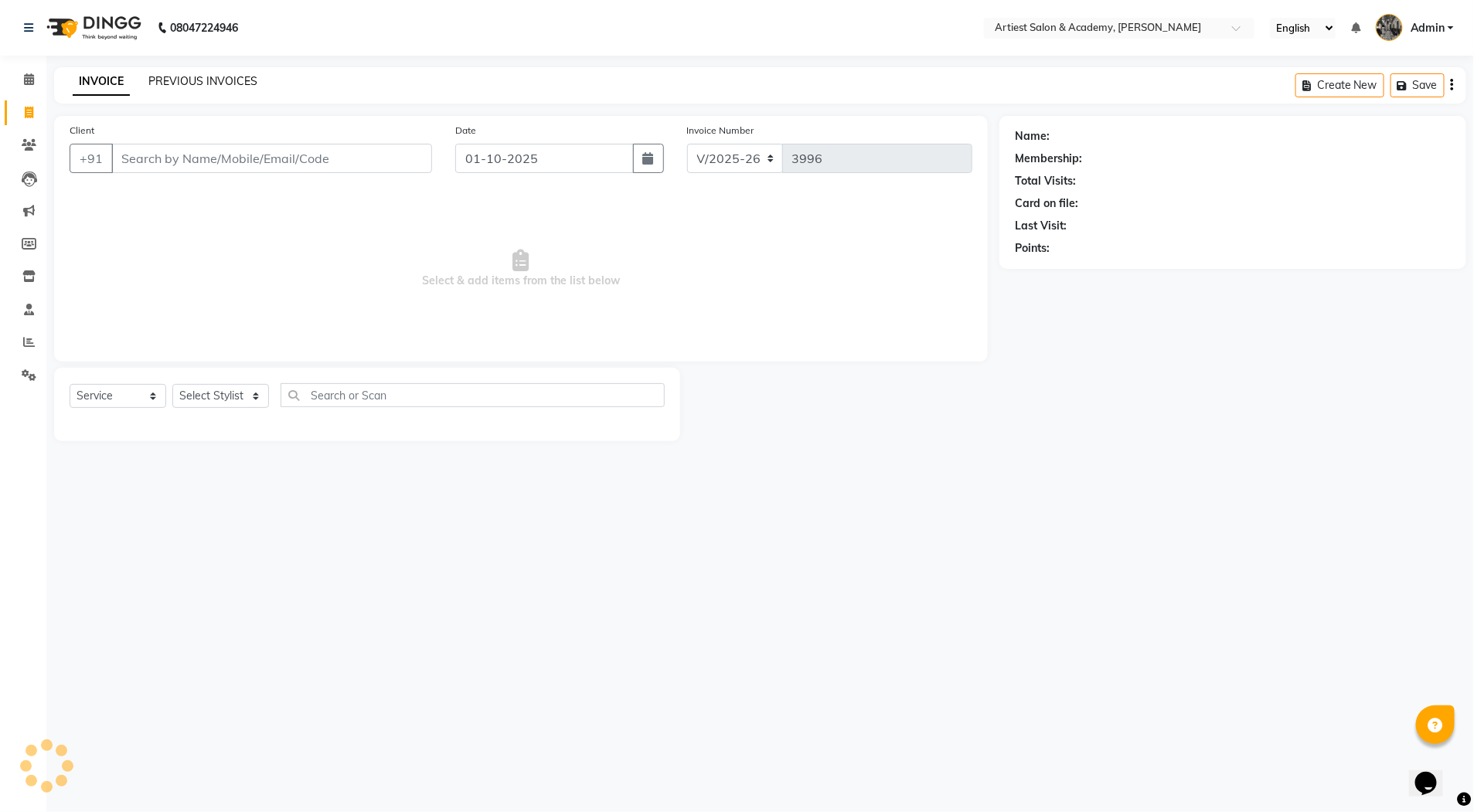
click at [196, 84] on link "PREVIOUS INVOICES" at bounding box center [203, 81] width 109 height 14
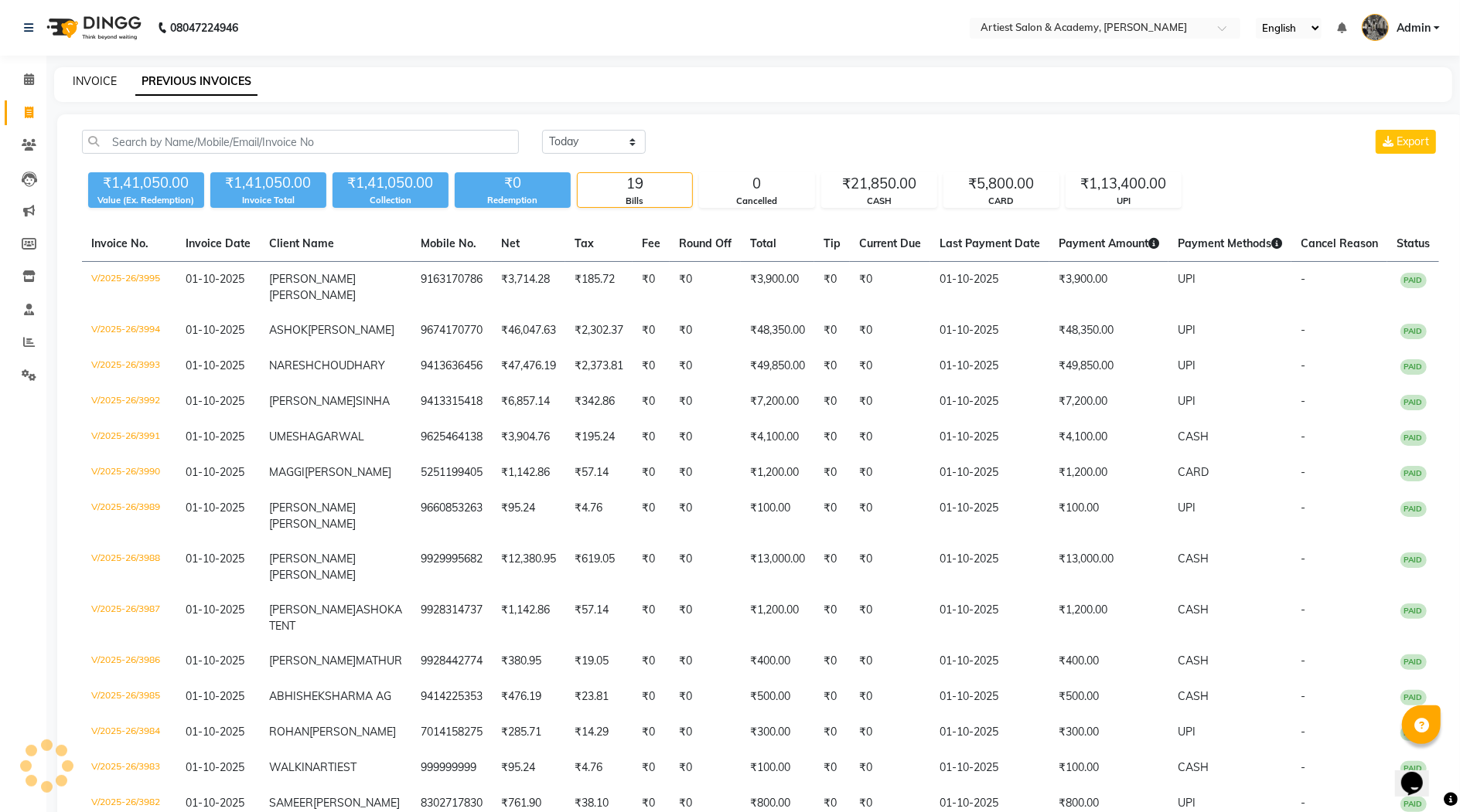
click at [80, 80] on link "INVOICE" at bounding box center [95, 81] width 44 height 14
select select "service"
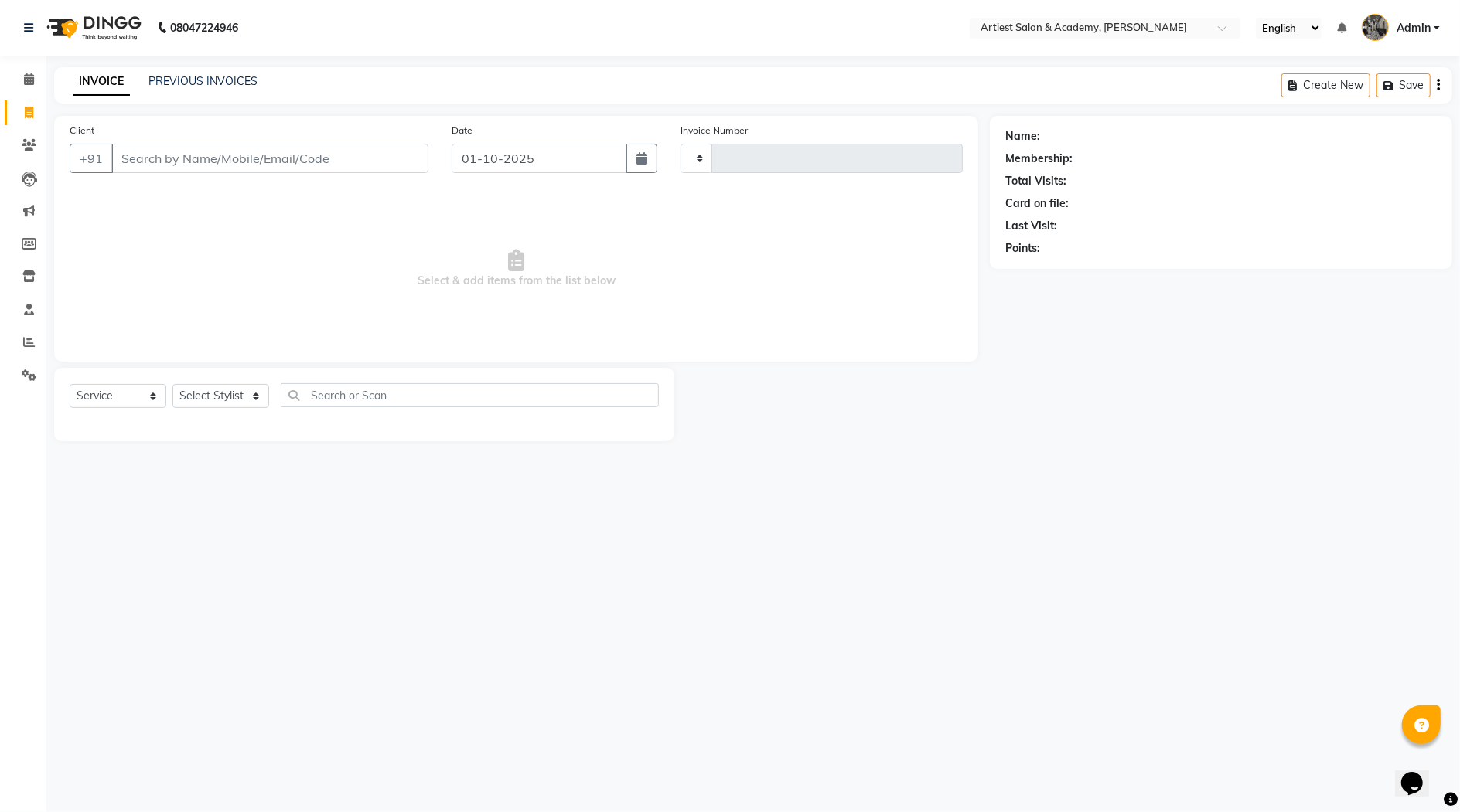
type input "3996"
select select "5123"
click at [183, 82] on link "PREVIOUS INVOICES" at bounding box center [203, 81] width 109 height 14
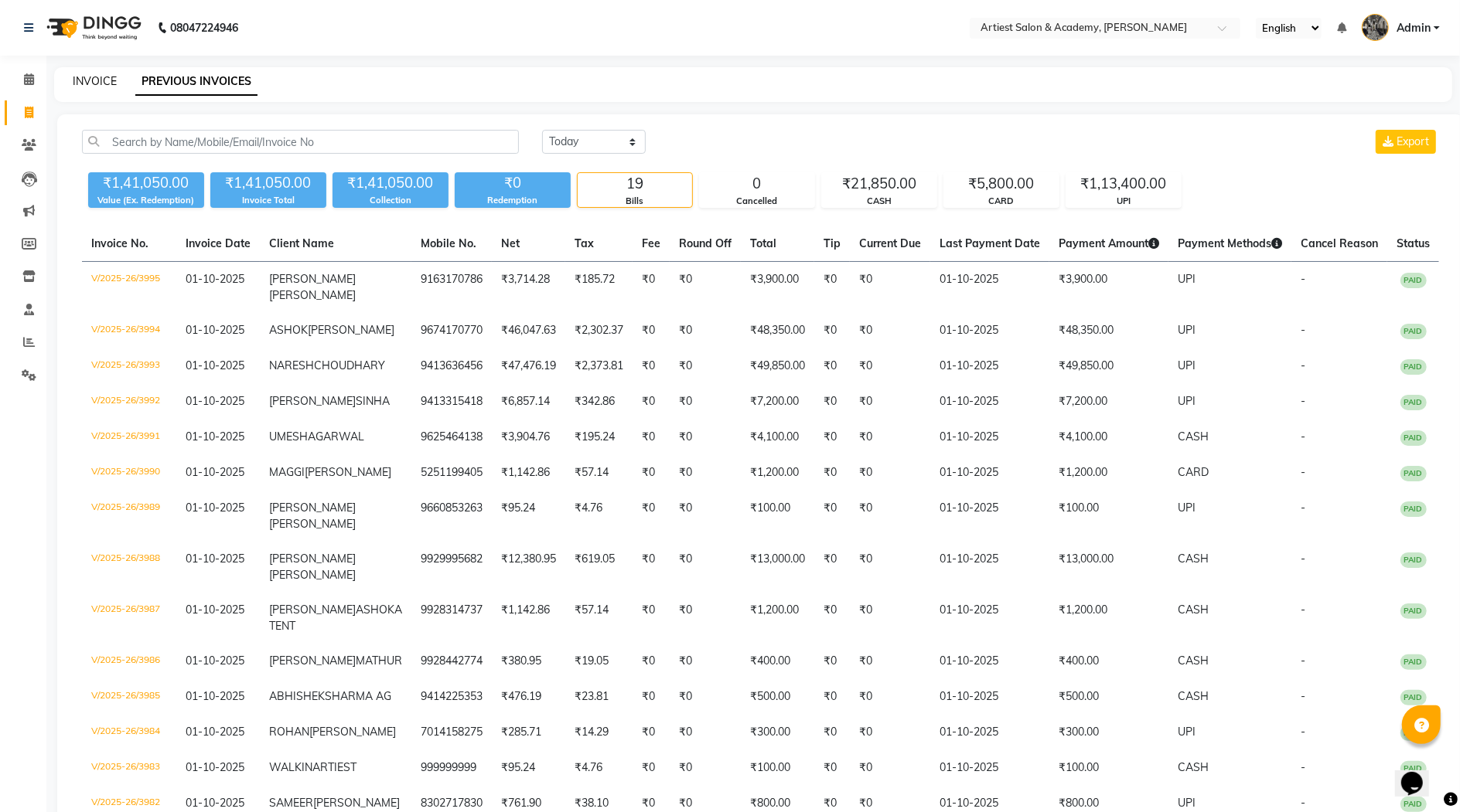
click at [96, 81] on link "INVOICE" at bounding box center [95, 81] width 44 height 14
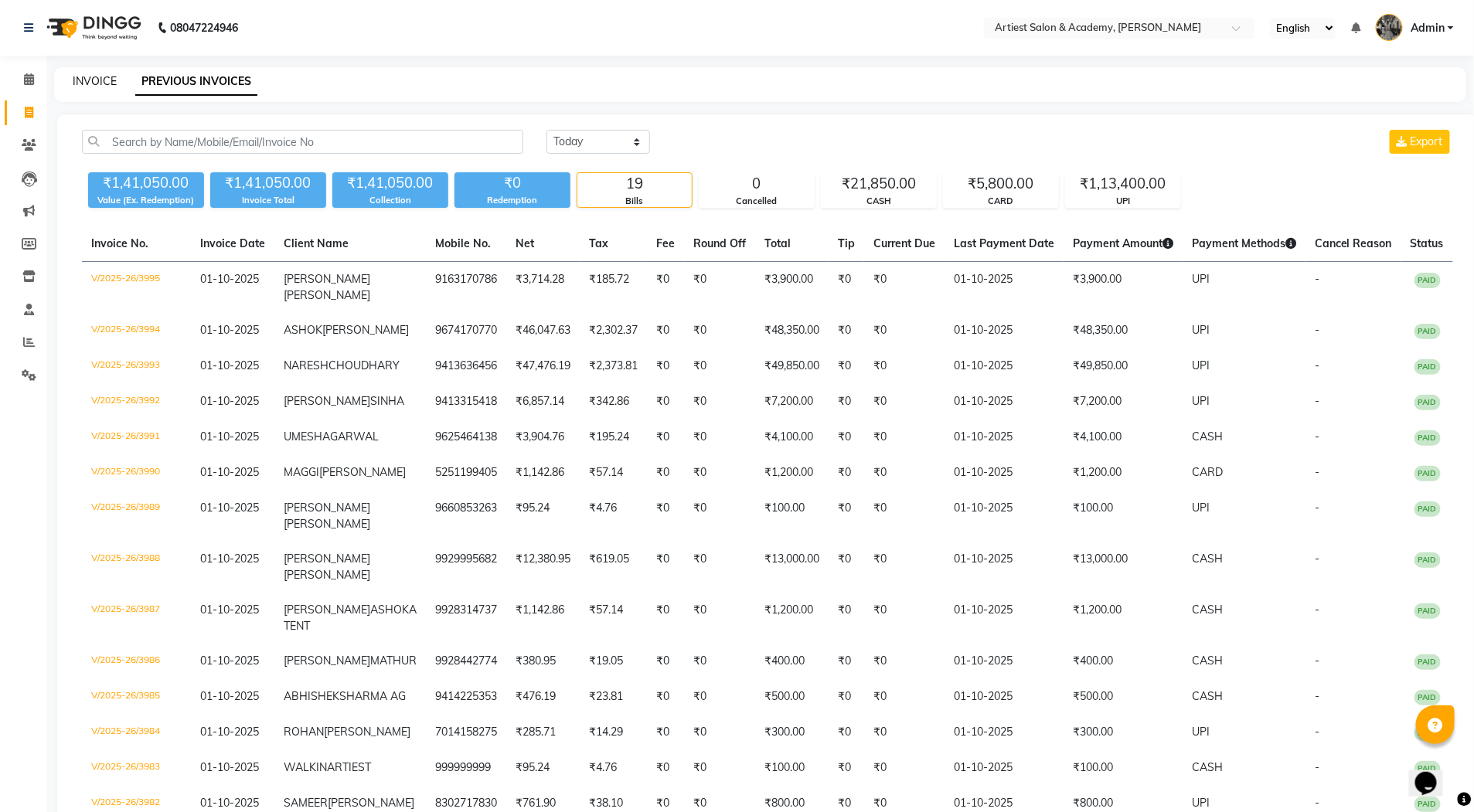
select select "5123"
select select "service"
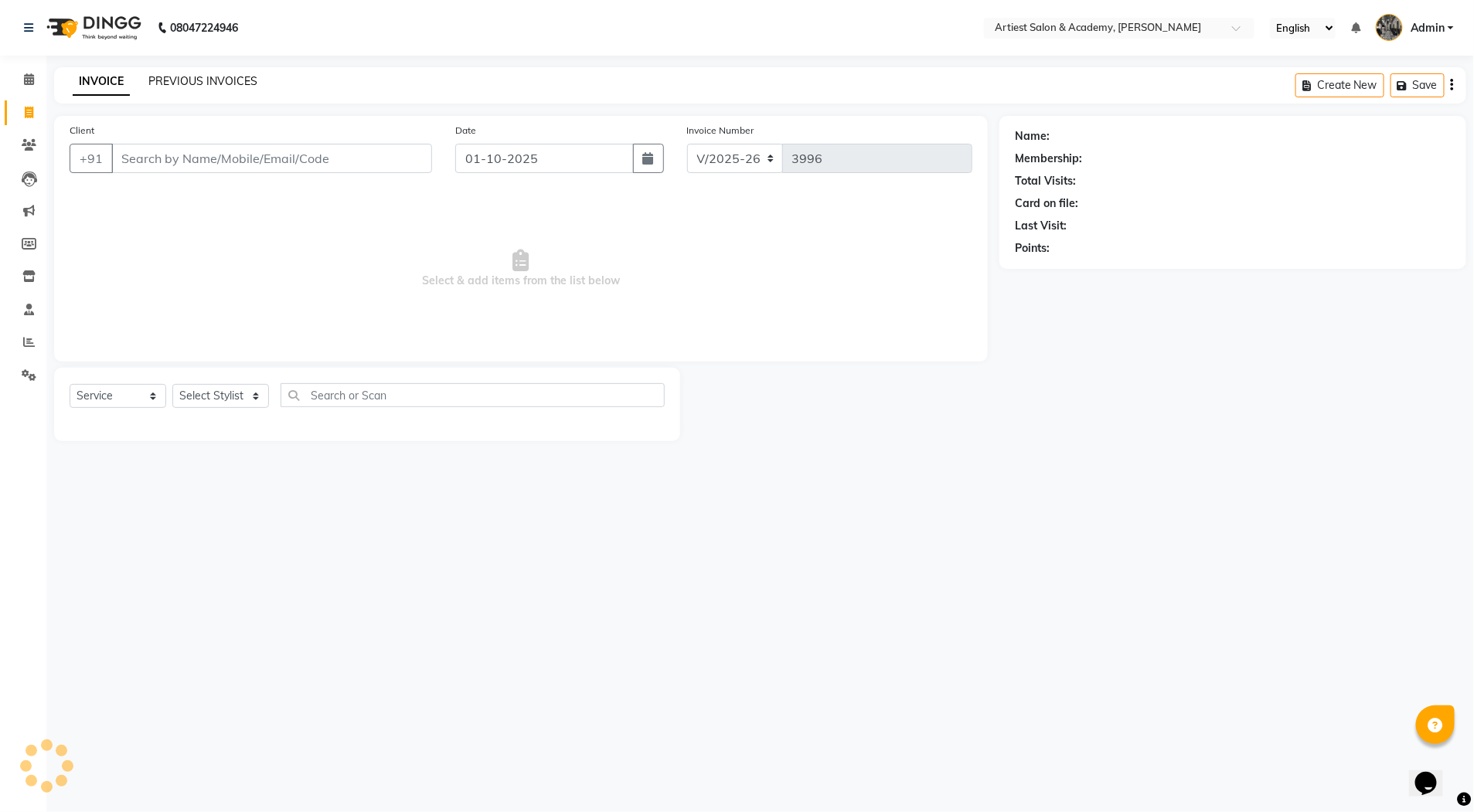
click at [177, 76] on link "PREVIOUS INVOICES" at bounding box center [203, 81] width 109 height 14
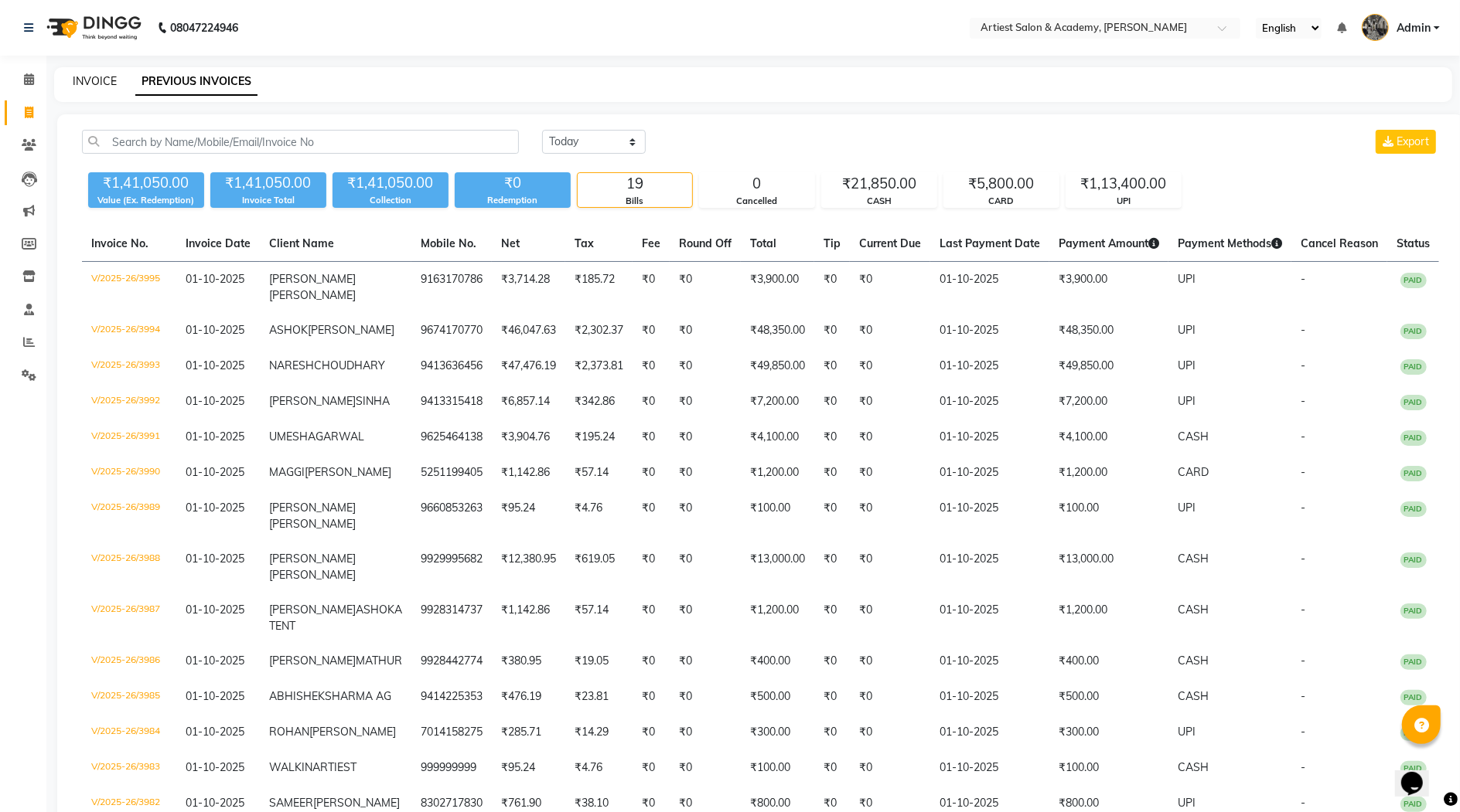
click at [98, 84] on link "INVOICE" at bounding box center [95, 81] width 44 height 14
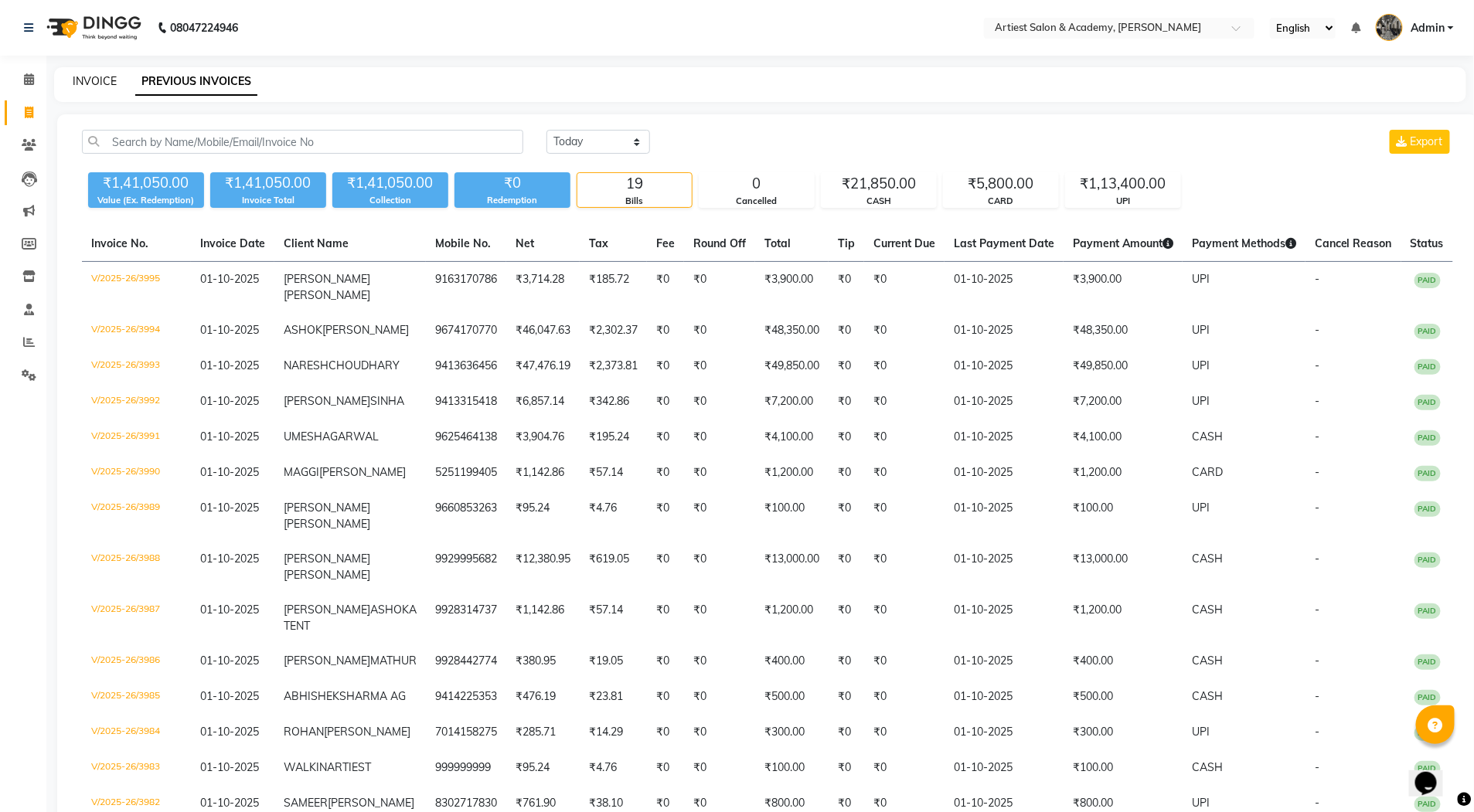
select select "5123"
select select "service"
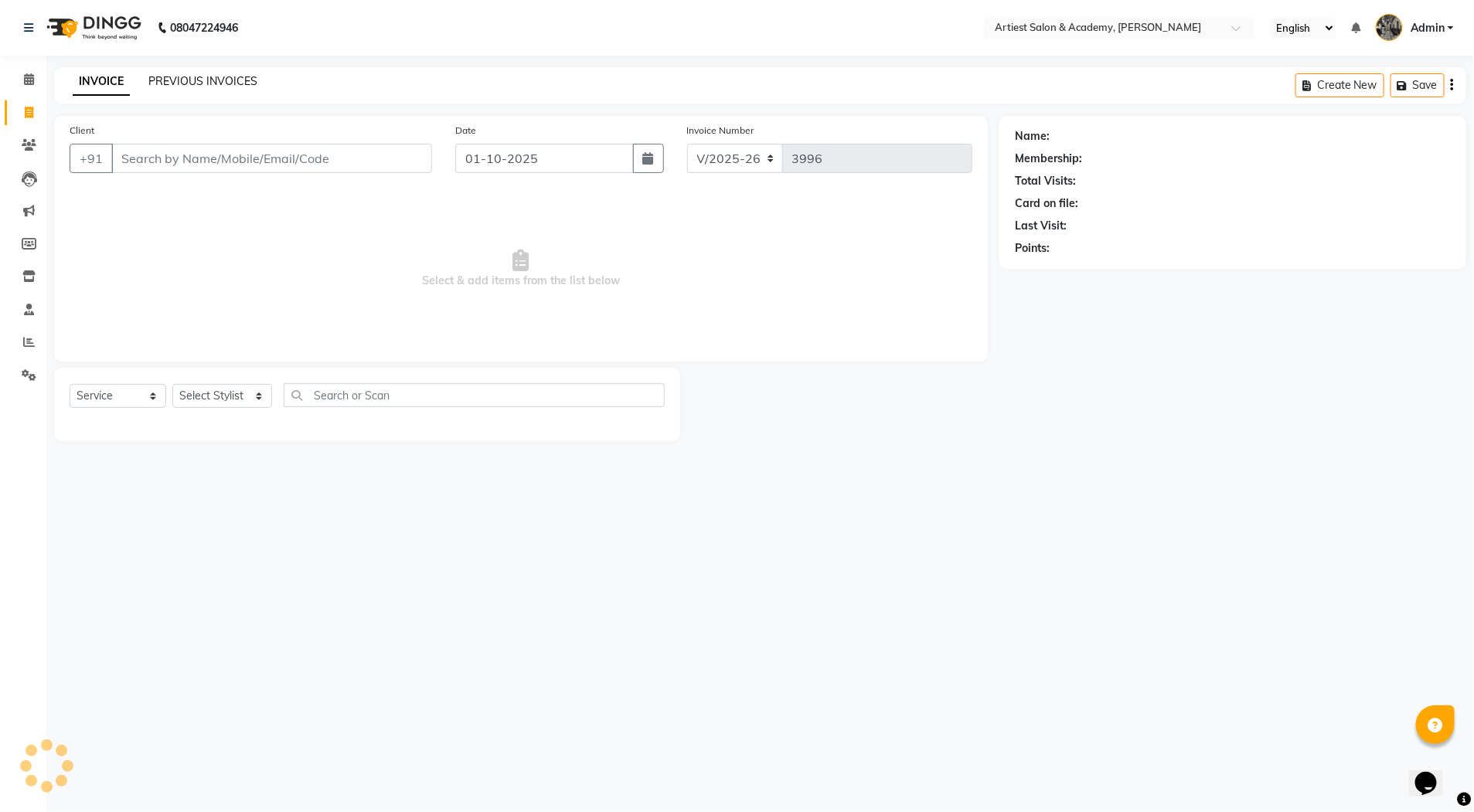
click at [162, 76] on link "PREVIOUS INVOICES" at bounding box center [203, 81] width 109 height 14
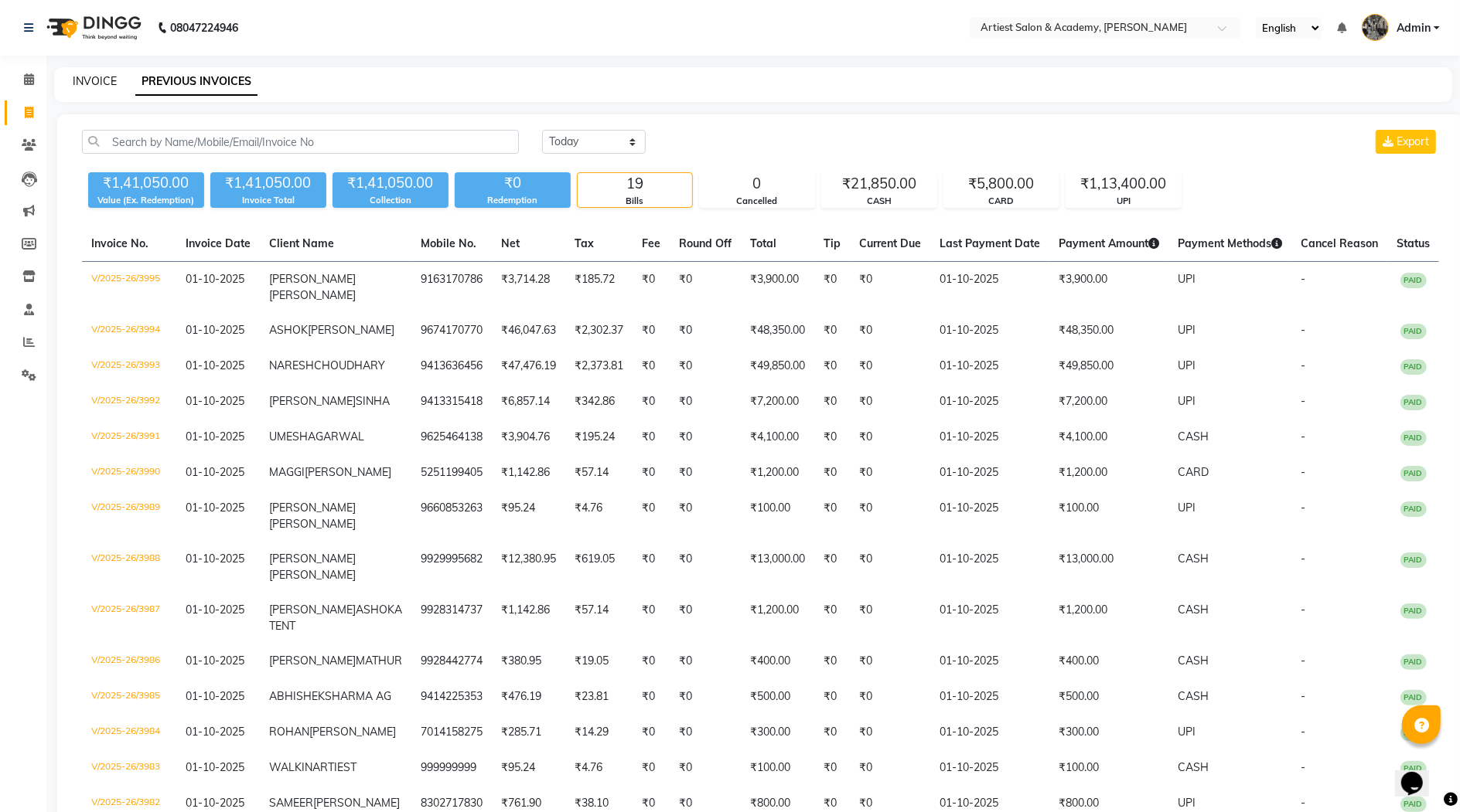
click at [98, 82] on link "INVOICE" at bounding box center [95, 81] width 44 height 14
select select "service"
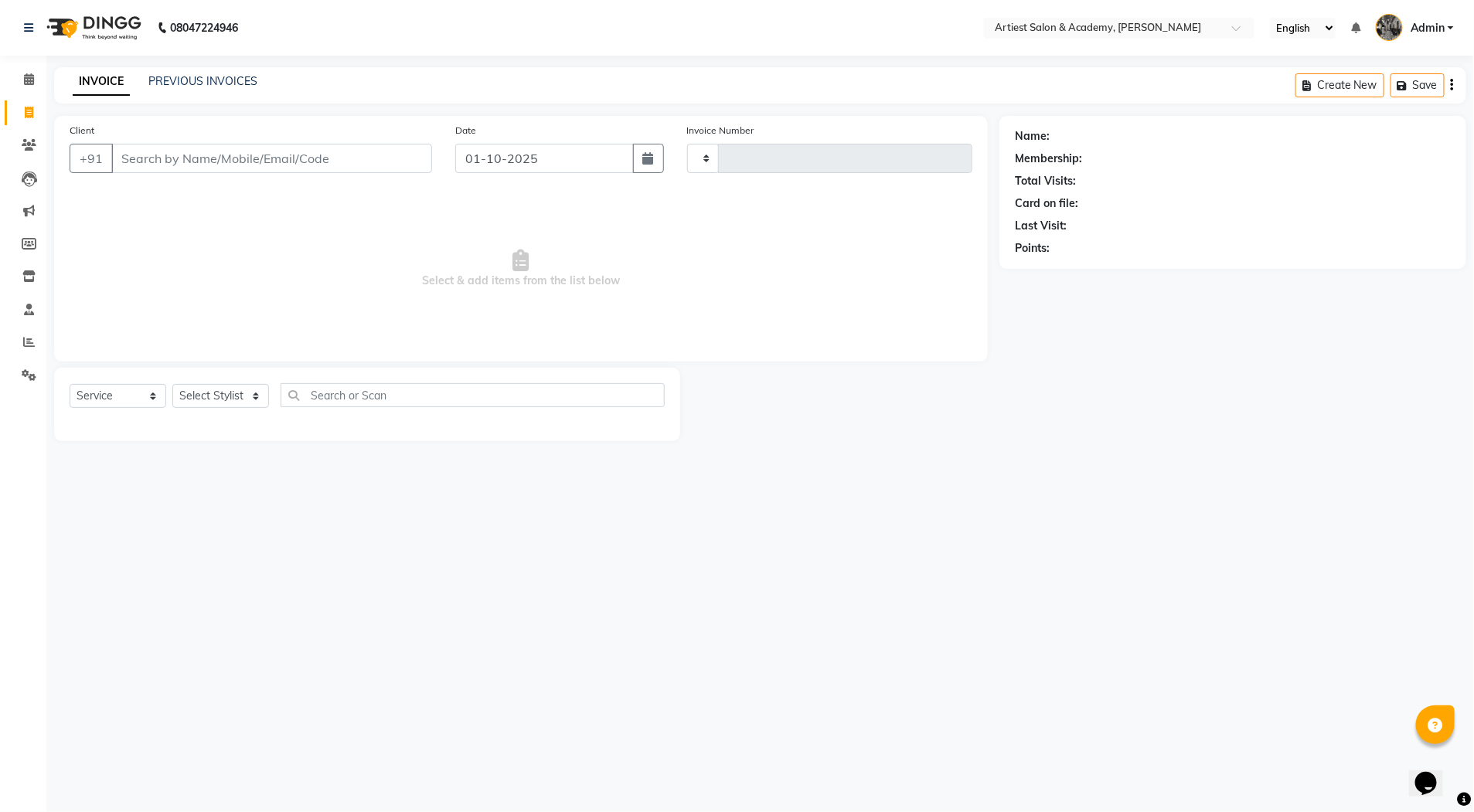
type input "3996"
select select "5123"
click at [224, 73] on div "PREVIOUS INVOICES" at bounding box center [203, 81] width 109 height 17
click at [191, 77] on link "PREVIOUS INVOICES" at bounding box center [203, 81] width 109 height 14
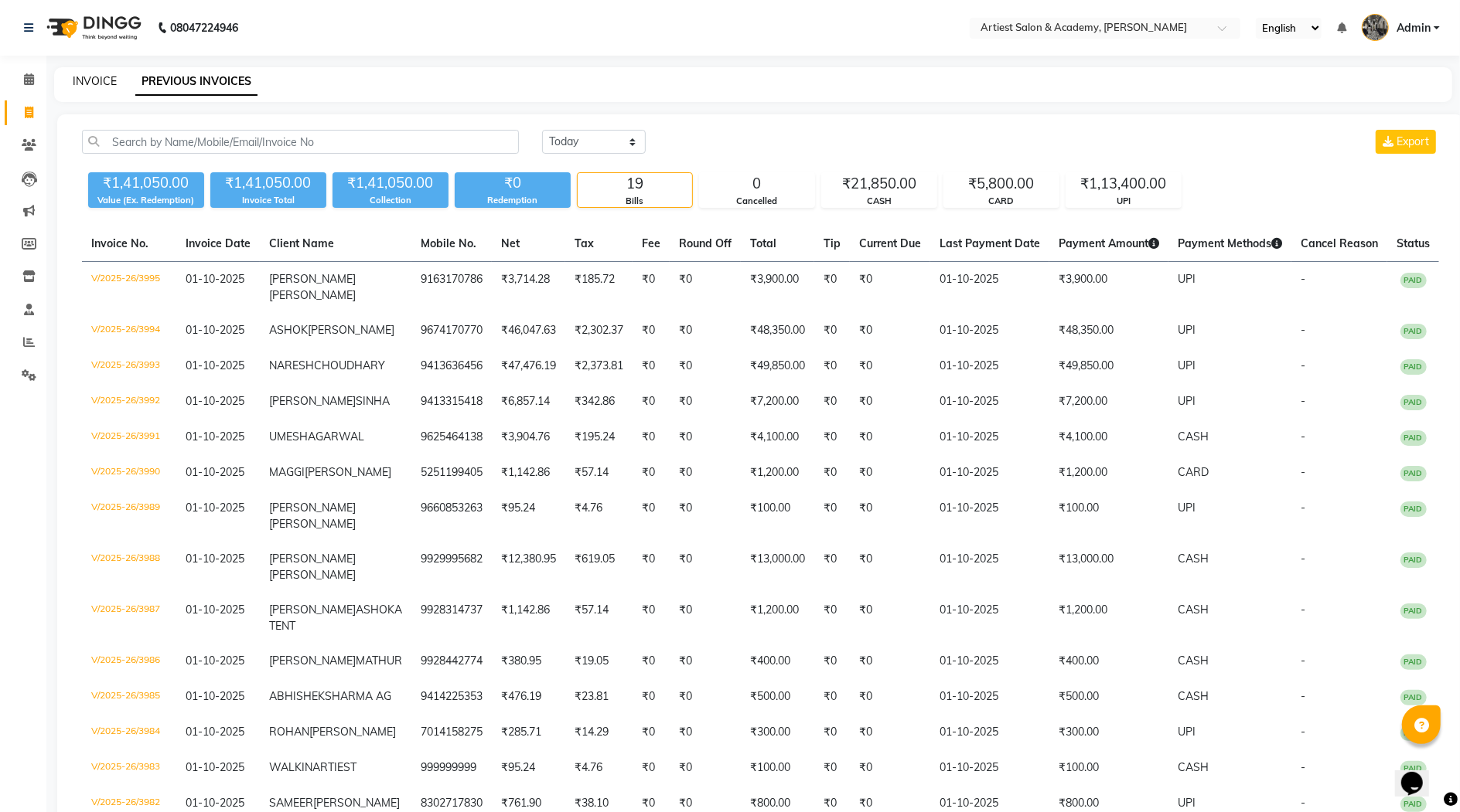
click at [89, 81] on link "INVOICE" at bounding box center [95, 81] width 44 height 14
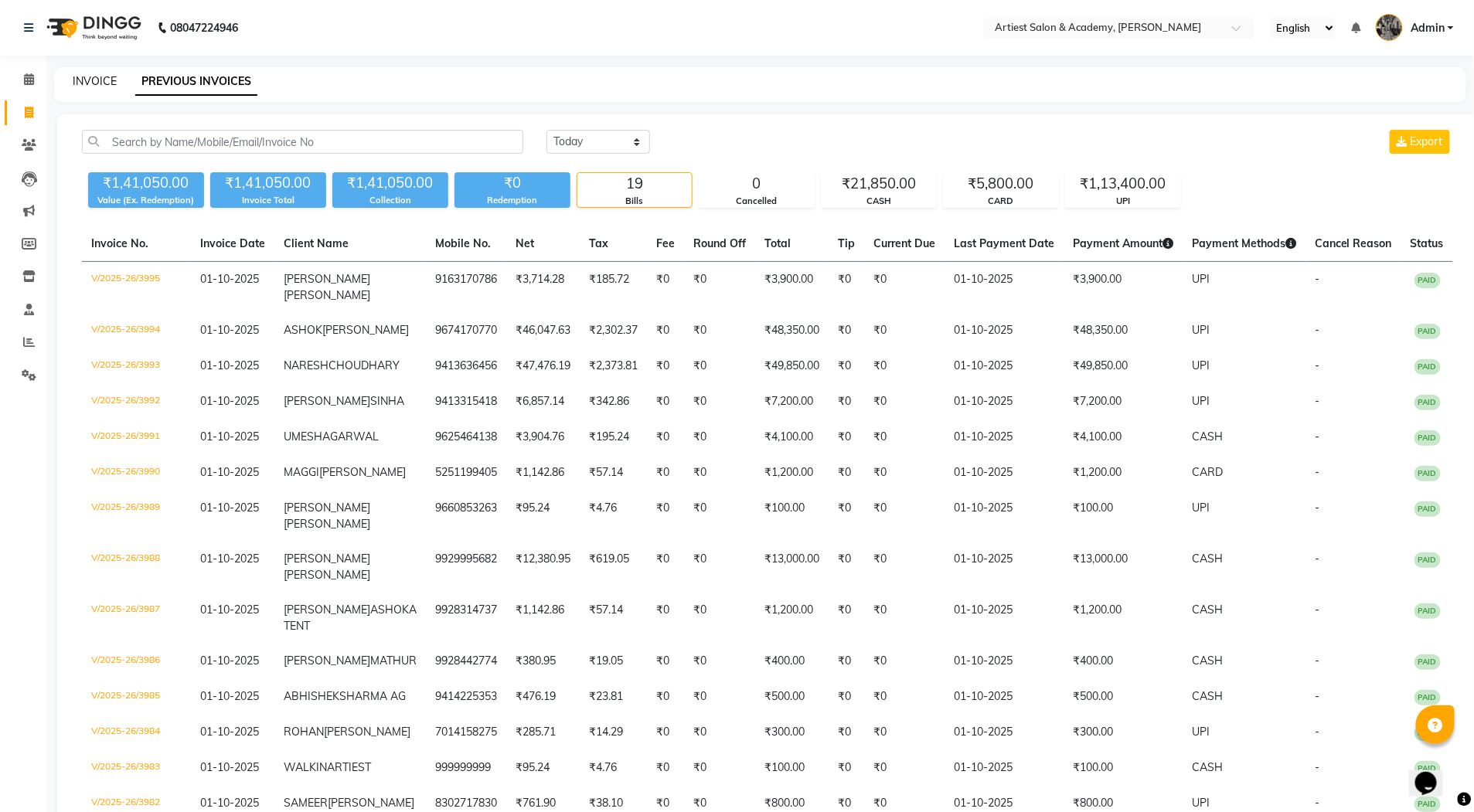
select select "5123"
select select "service"
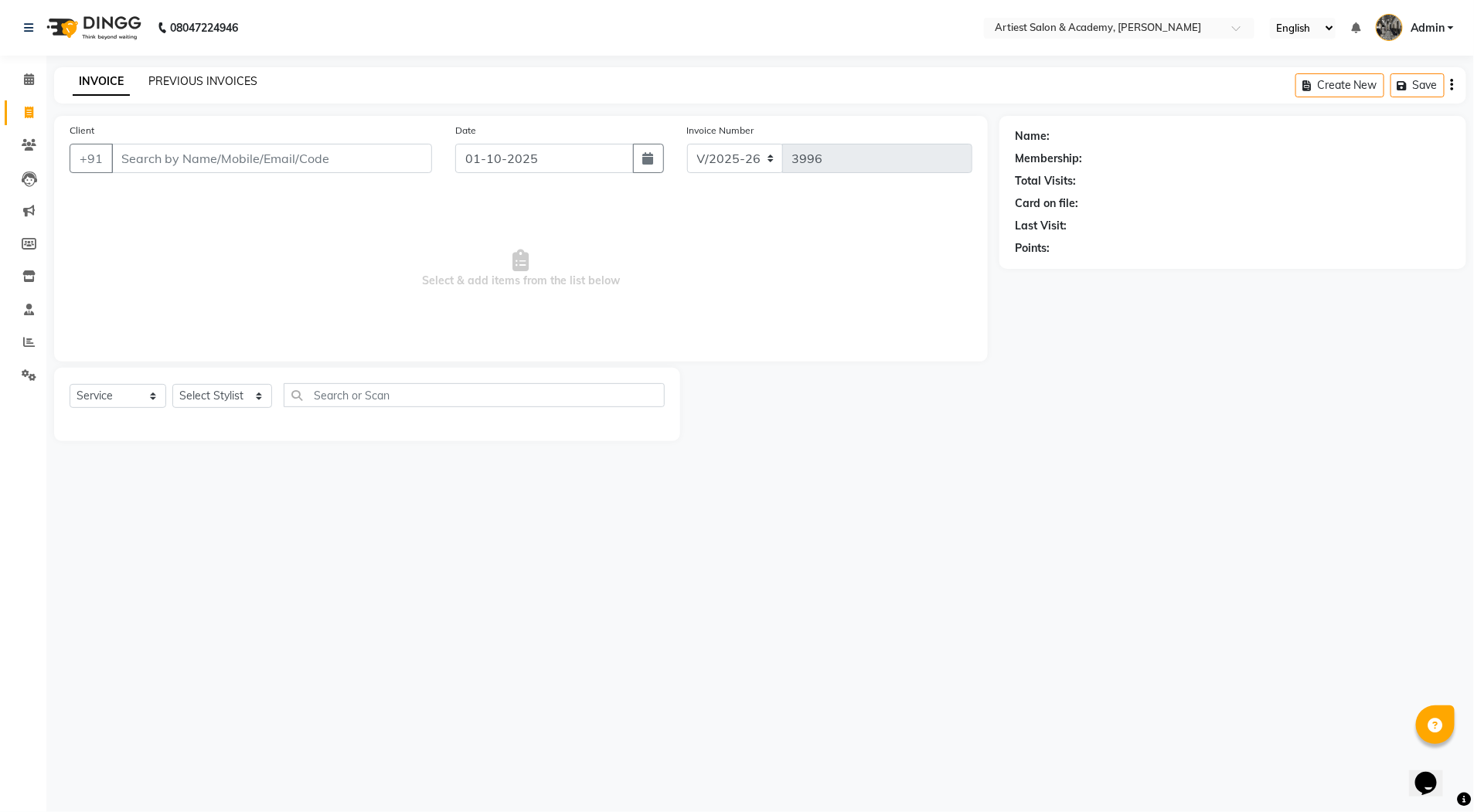
click at [192, 80] on link "PREVIOUS INVOICES" at bounding box center [203, 81] width 109 height 14
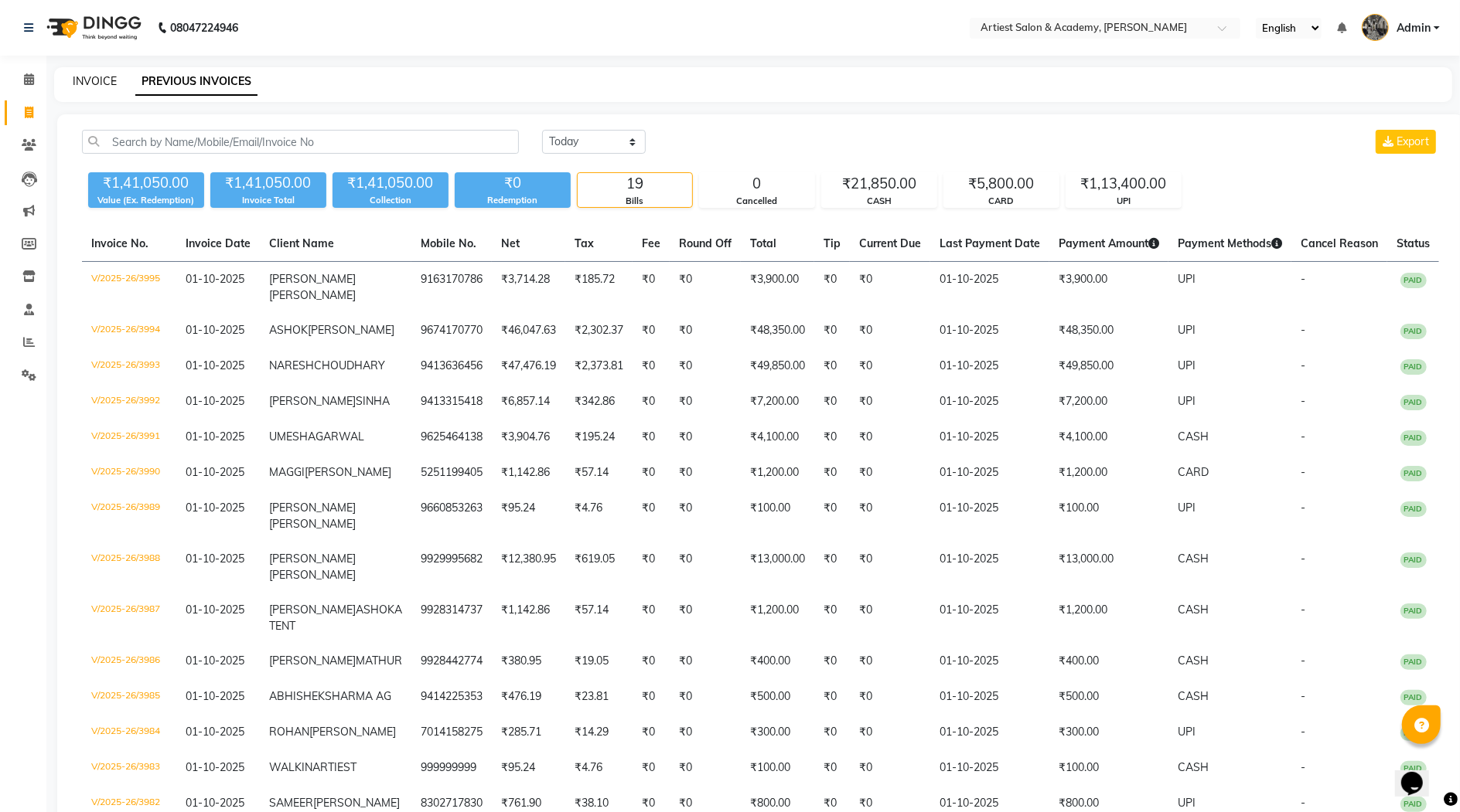
click at [99, 82] on link "INVOICE" at bounding box center [95, 81] width 44 height 14
select select "service"
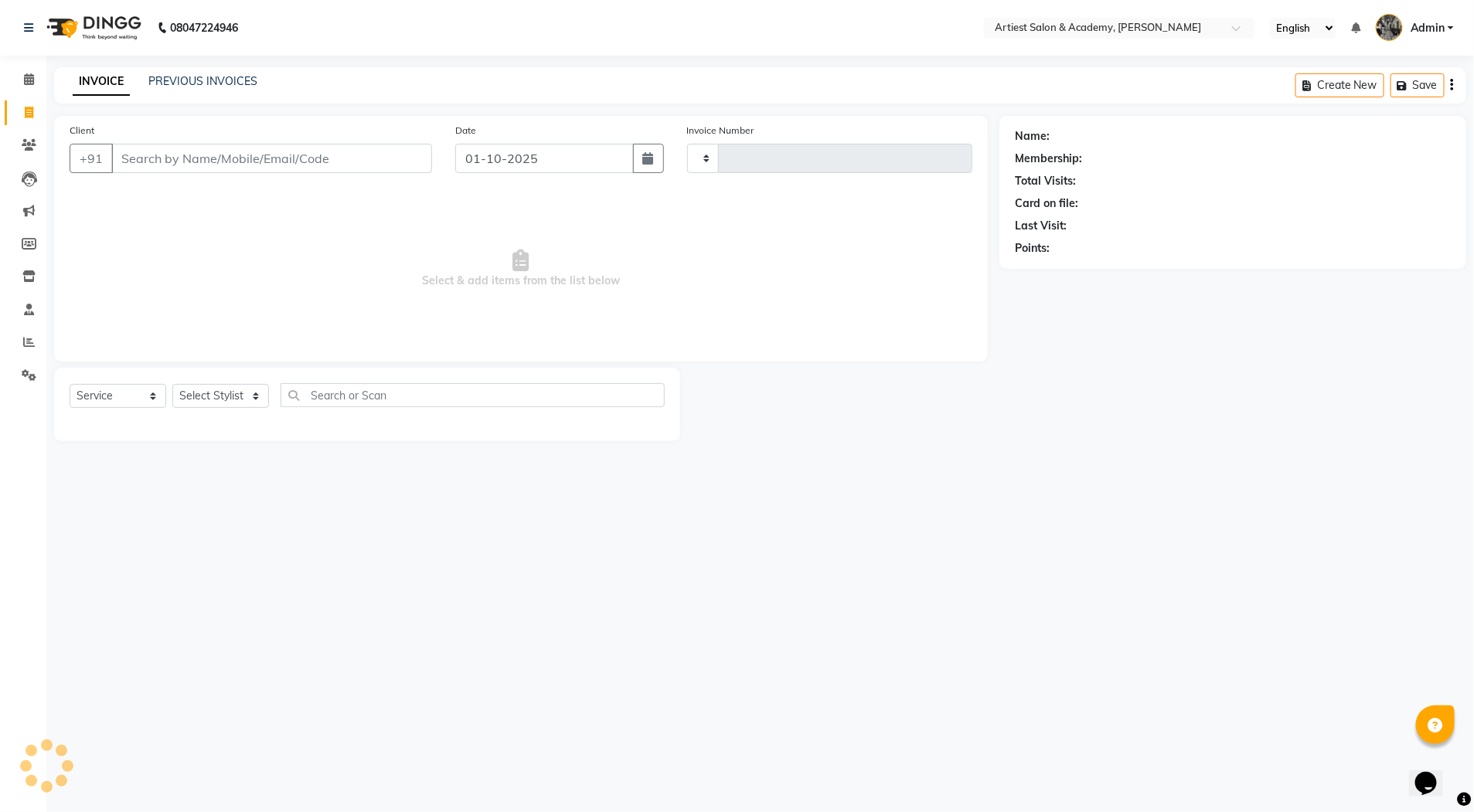
type input "3996"
select select "5123"
click at [203, 82] on link "PREVIOUS INVOICES" at bounding box center [203, 81] width 109 height 14
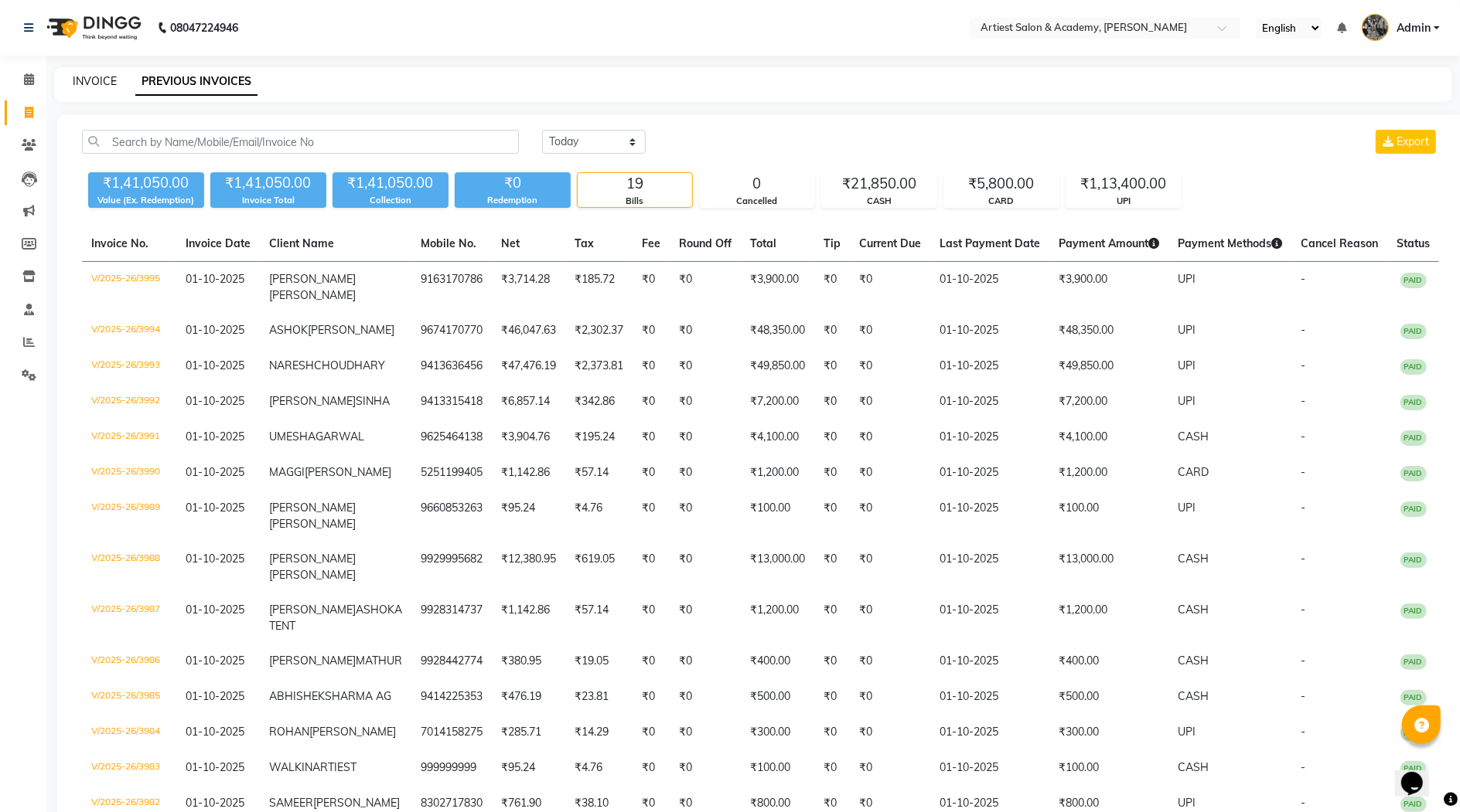
click at [94, 80] on link "INVOICE" at bounding box center [95, 81] width 44 height 14
select select "service"
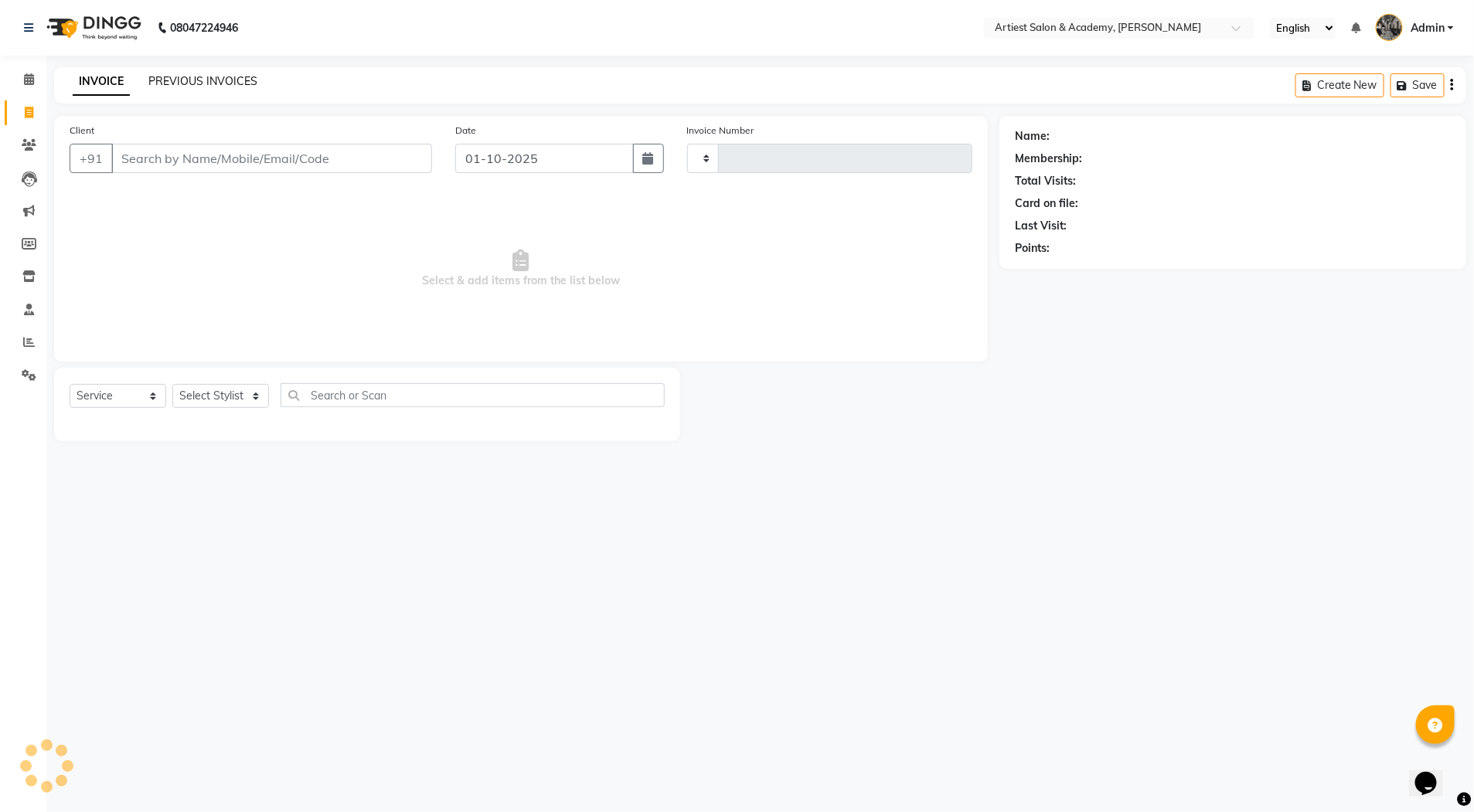
type input "3996"
select select "5123"
click at [190, 78] on link "PREVIOUS INVOICES" at bounding box center [203, 81] width 109 height 14
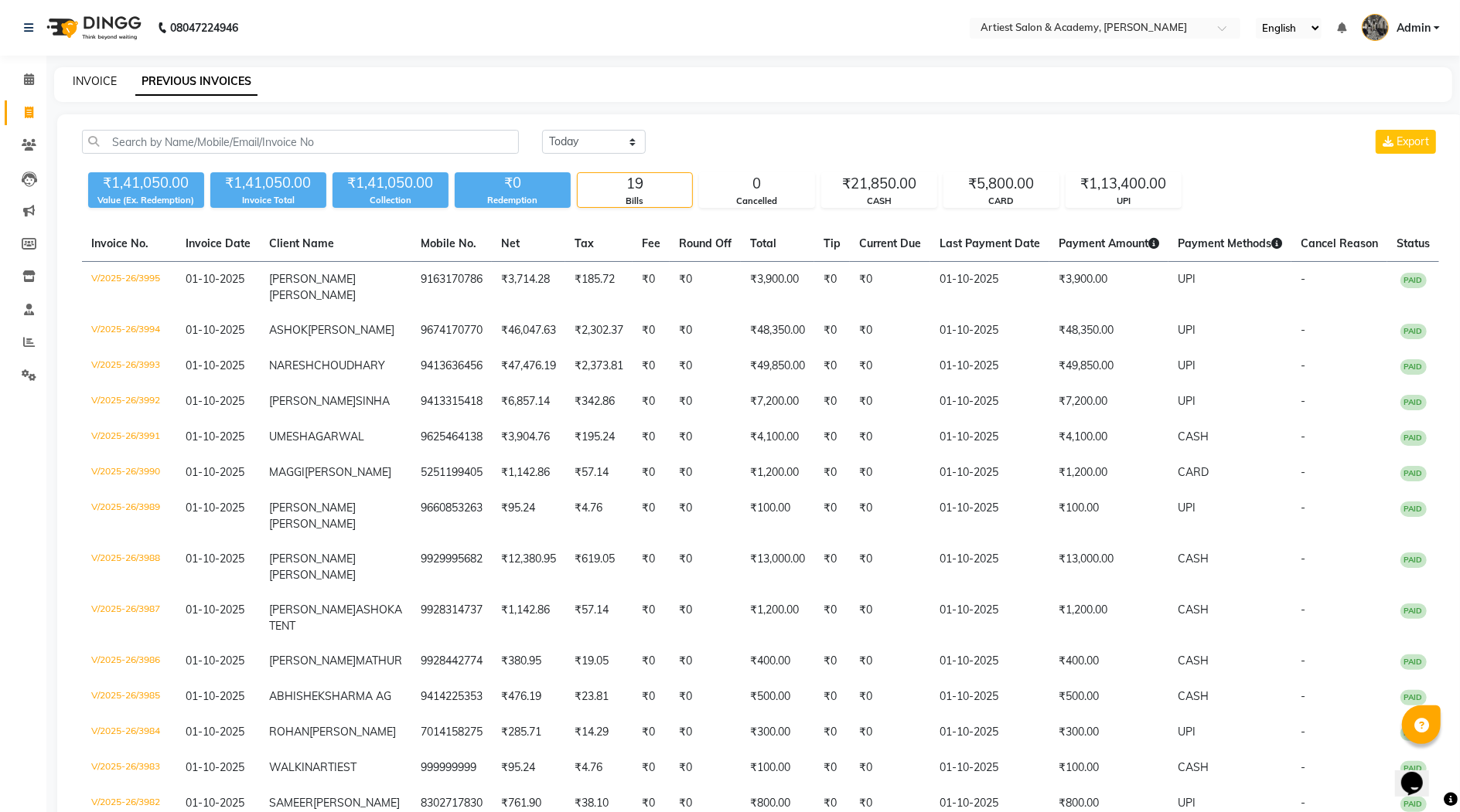
click at [88, 80] on link "INVOICE" at bounding box center [95, 81] width 44 height 14
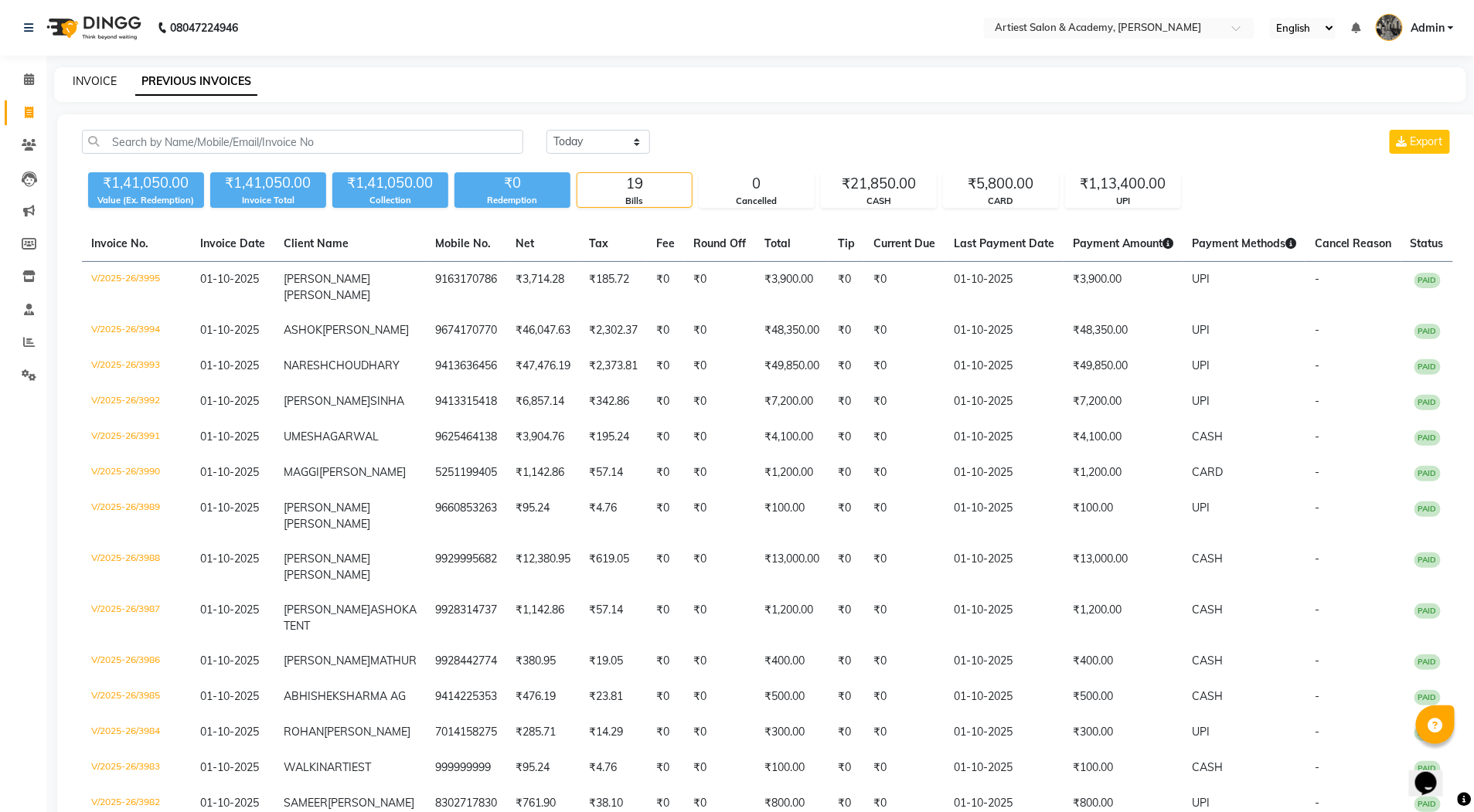
select select "5123"
select select "service"
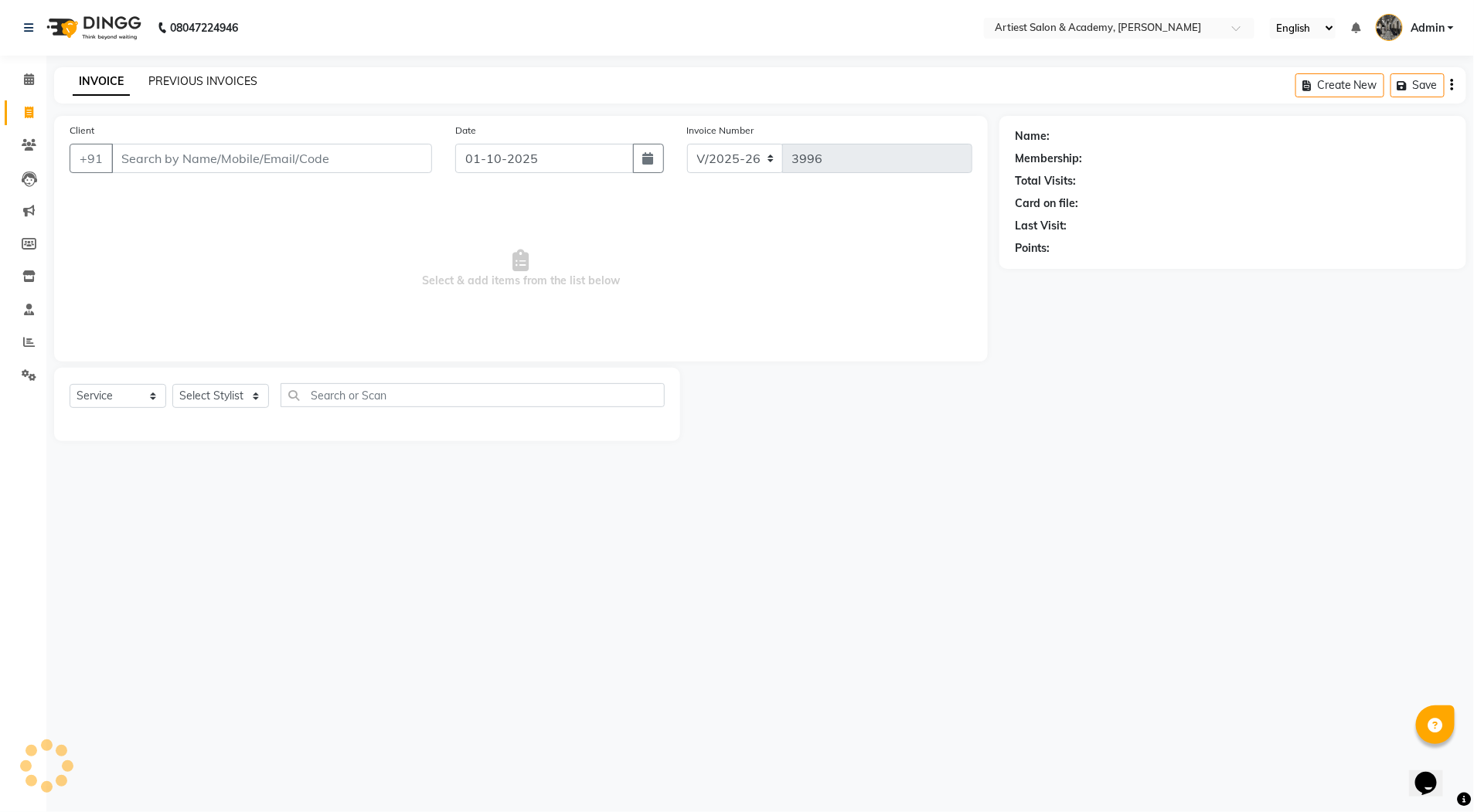
click at [179, 80] on link "PREVIOUS INVOICES" at bounding box center [203, 81] width 109 height 14
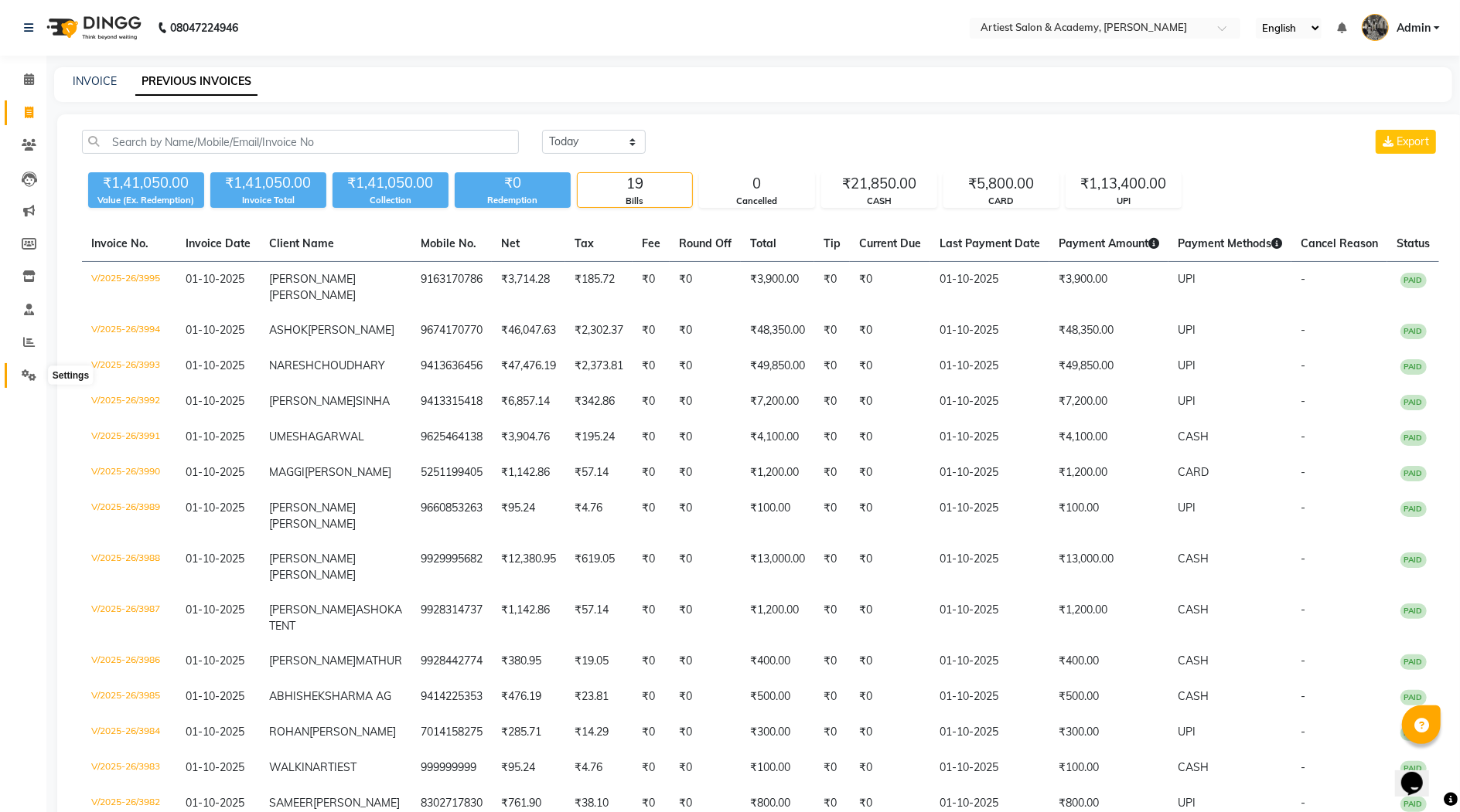
click at [23, 371] on icon at bounding box center [28, 375] width 15 height 12
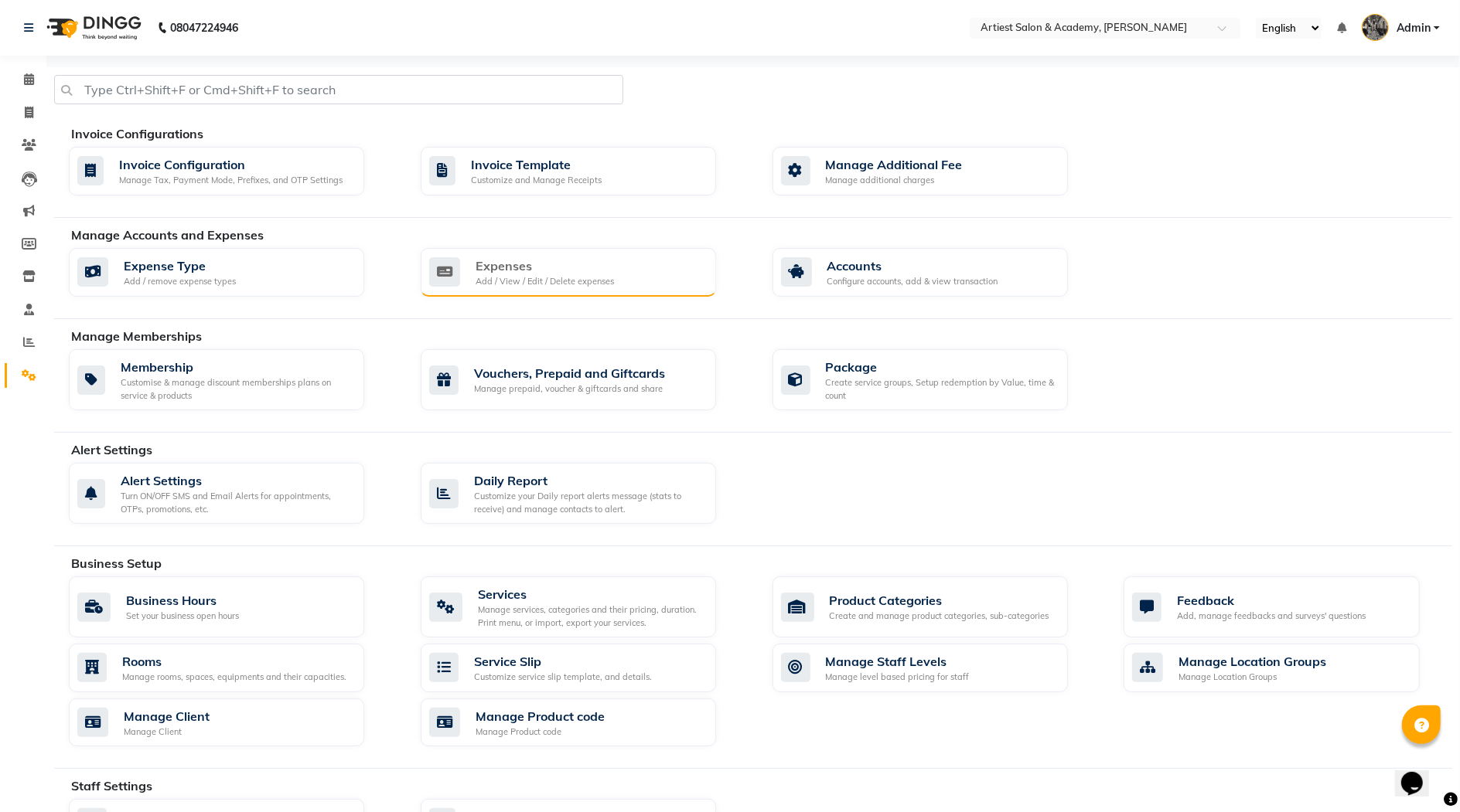
click at [540, 278] on div "Add / View / Edit / Delete expenses" at bounding box center [545, 281] width 138 height 13
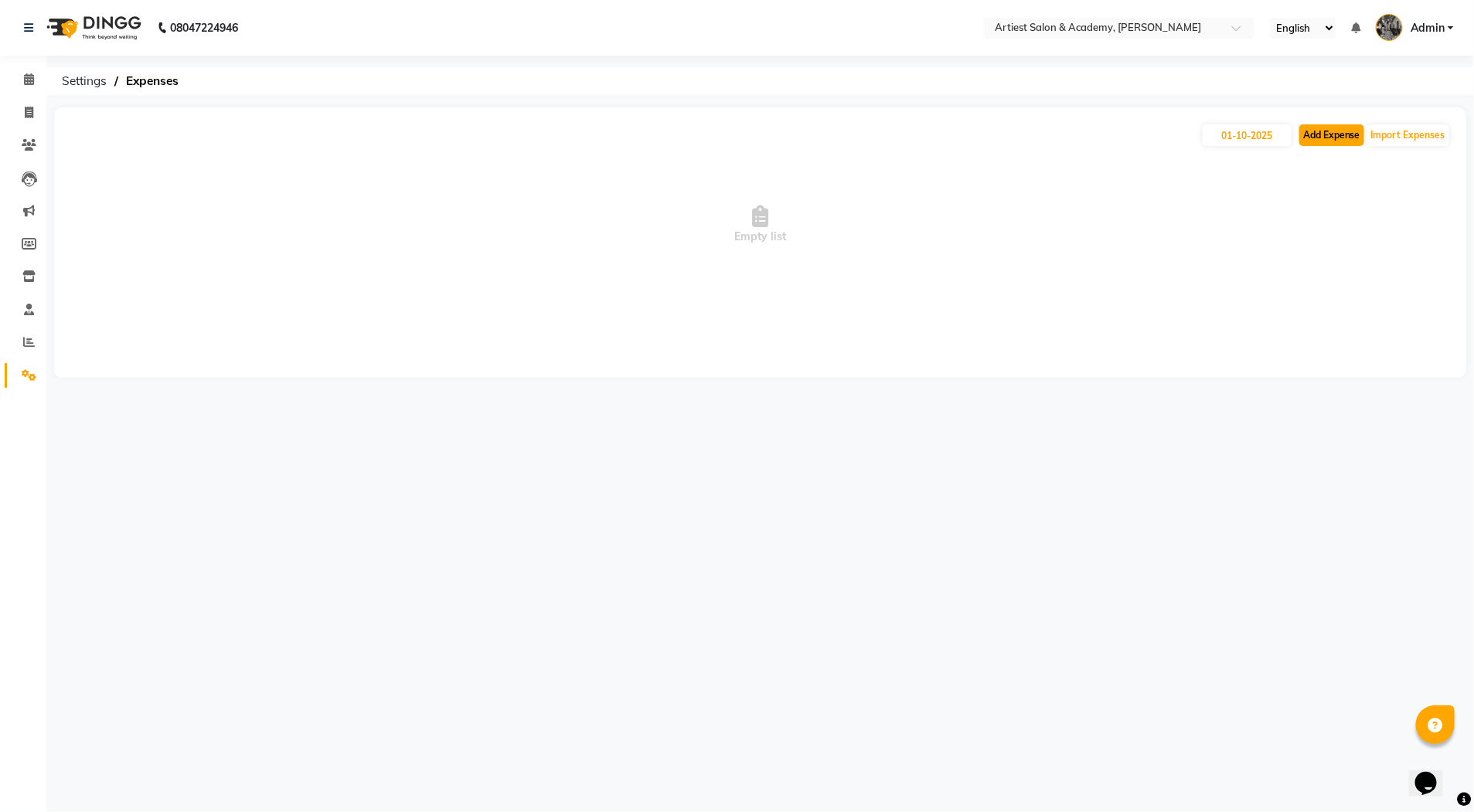
click at [1338, 135] on button "Add Expense" at bounding box center [1332, 135] width 65 height 21
select select "1"
select select "4027"
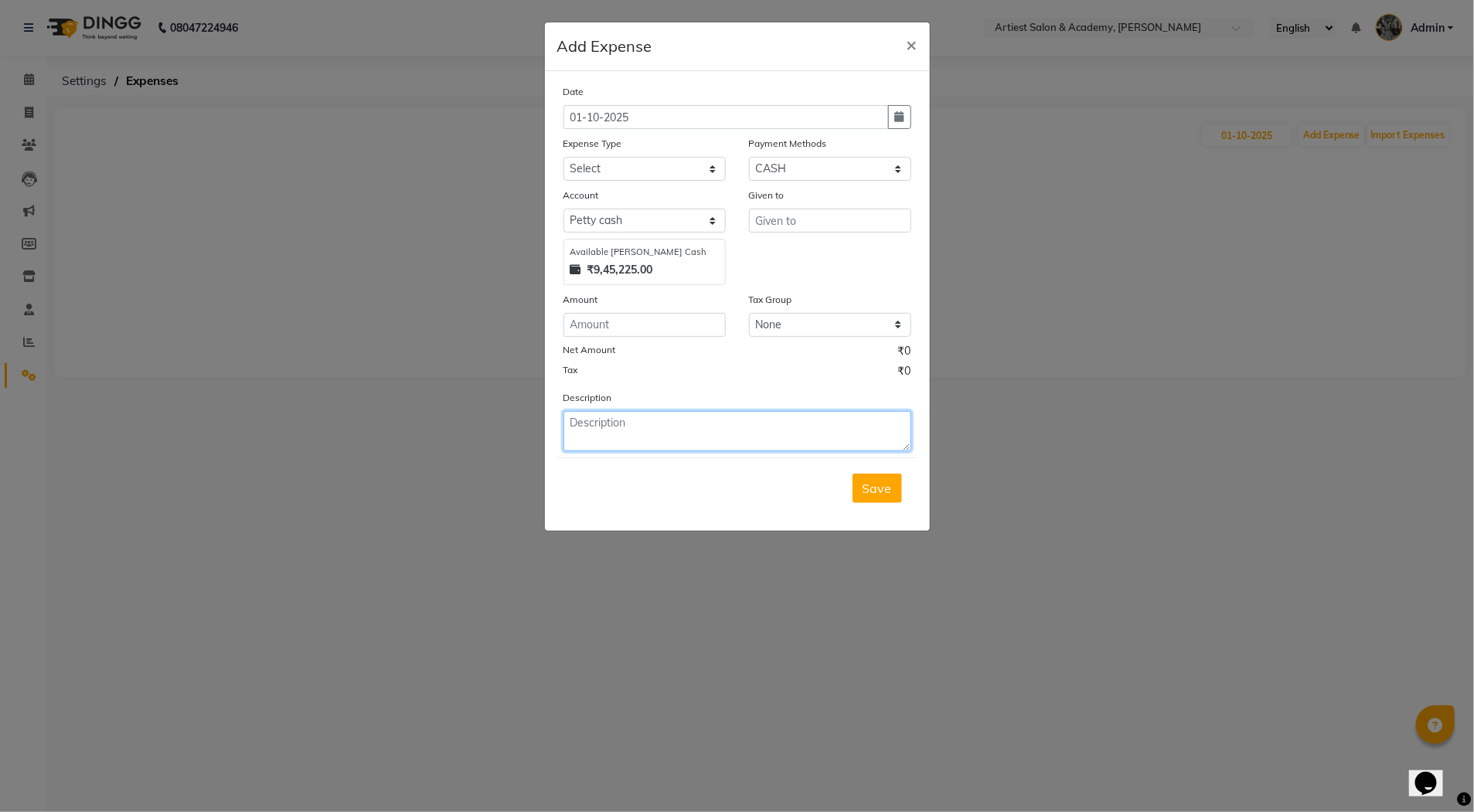
click at [594, 442] on textarea at bounding box center [737, 431] width 348 height 40
paste textarea "H.K ITEM"
type textarea "H.K ITEM"
click at [601, 323] on input "number" at bounding box center [644, 325] width 163 height 24
type input "200"
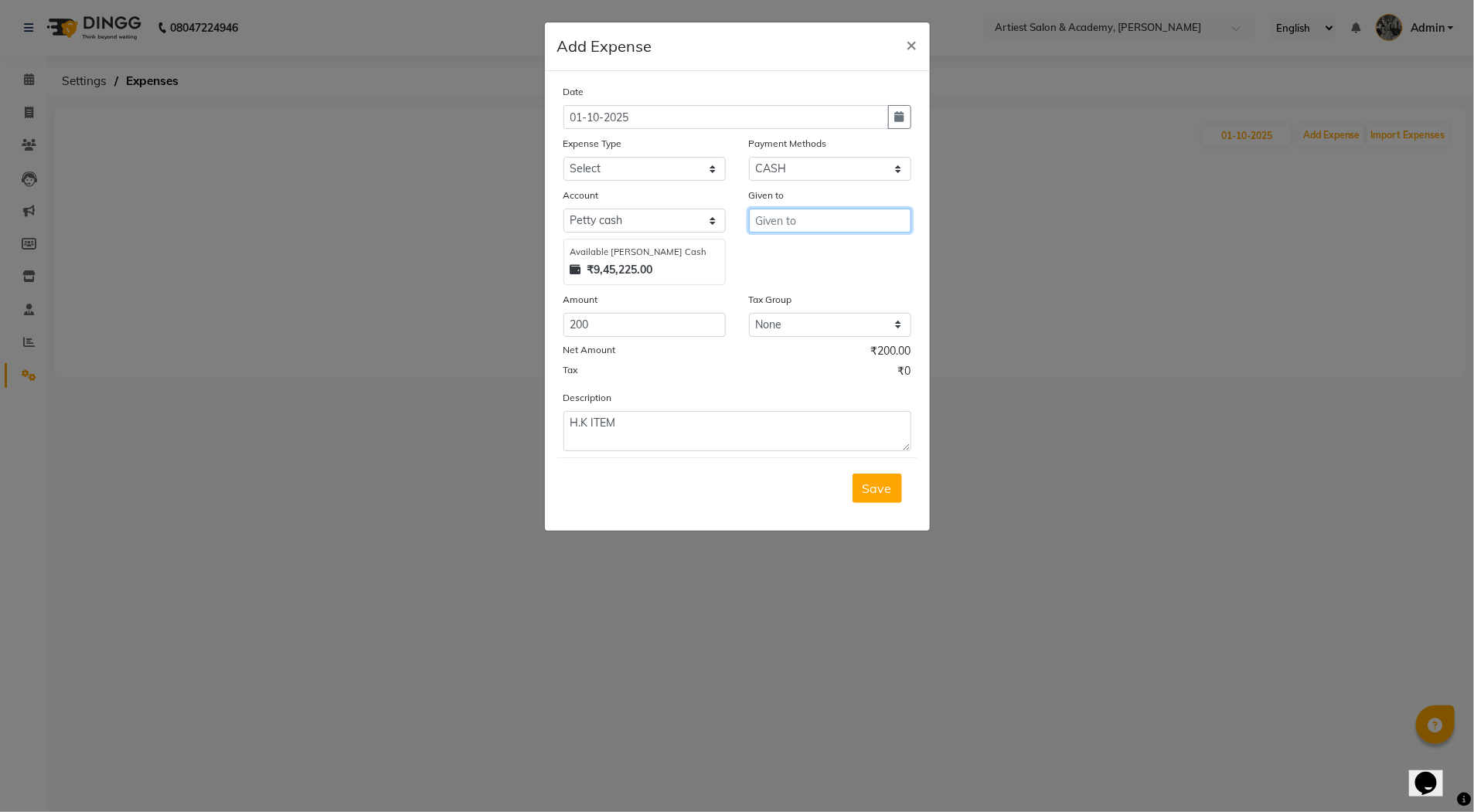
click at [765, 221] on input "text" at bounding box center [830, 220] width 163 height 24
paste input "H.K ITEM"
type input "H.K ITEM"
click at [614, 174] on select "Select Advance Salary Bank Deposit conveyance entertainment General Expenses In…" at bounding box center [644, 169] width 163 height 24
select select "9753"
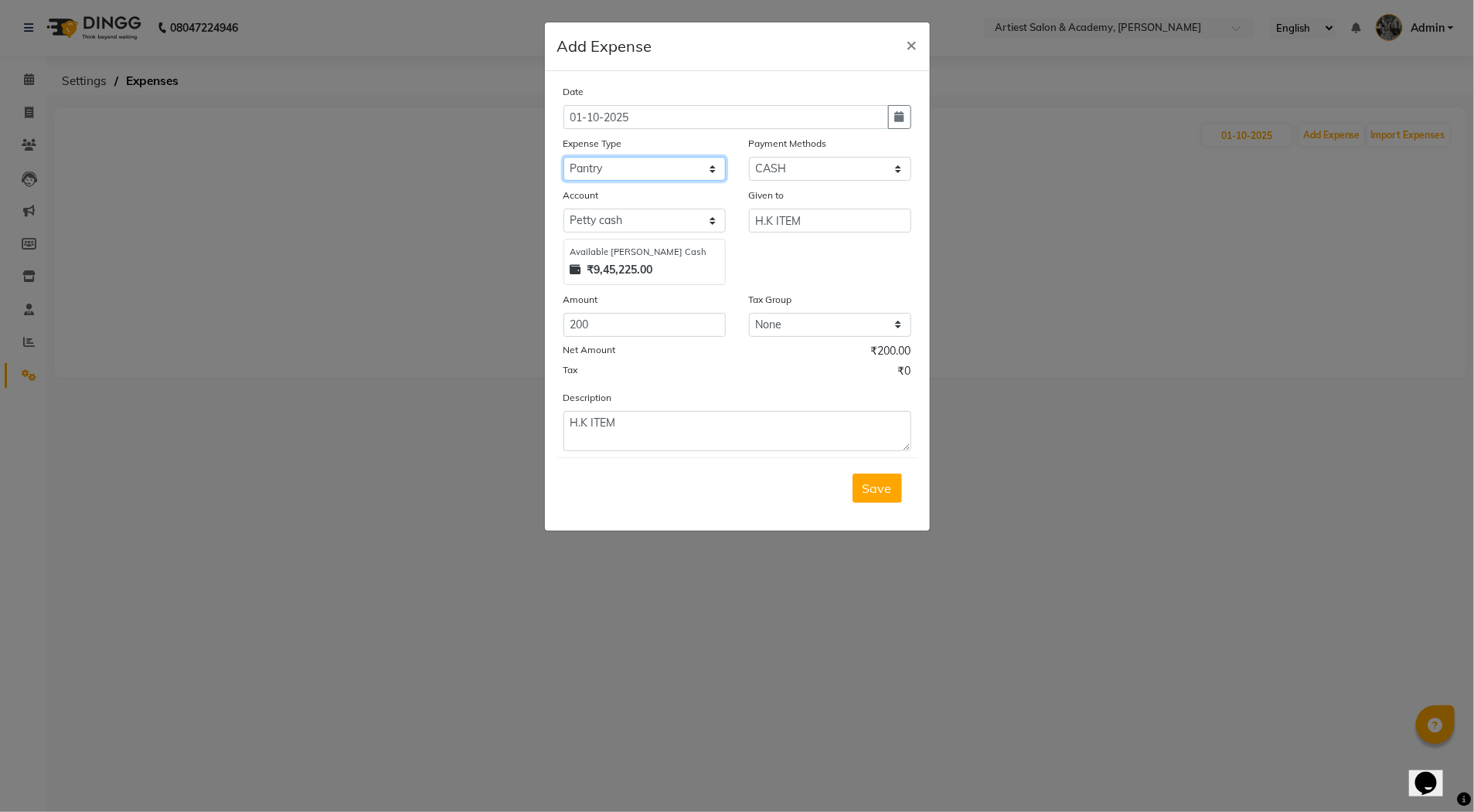
click at [563, 157] on select "Select Advance Salary Bank Deposit conveyance entertainment General Expenses In…" at bounding box center [644, 169] width 163 height 24
click at [866, 489] on span "Save" at bounding box center [877, 488] width 29 height 16
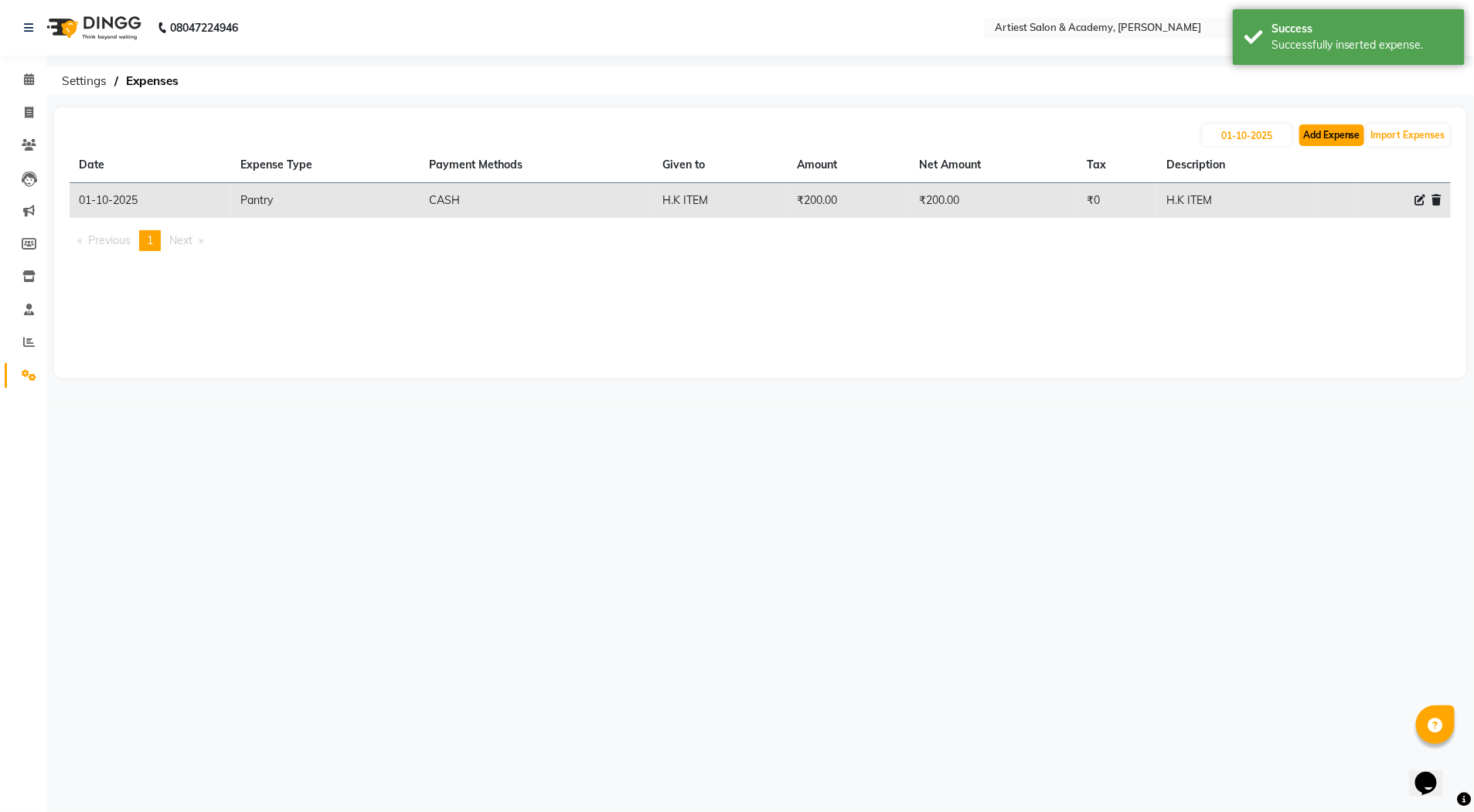
click at [1331, 136] on button "Add Expense" at bounding box center [1332, 135] width 65 height 21
select select "1"
select select "4027"
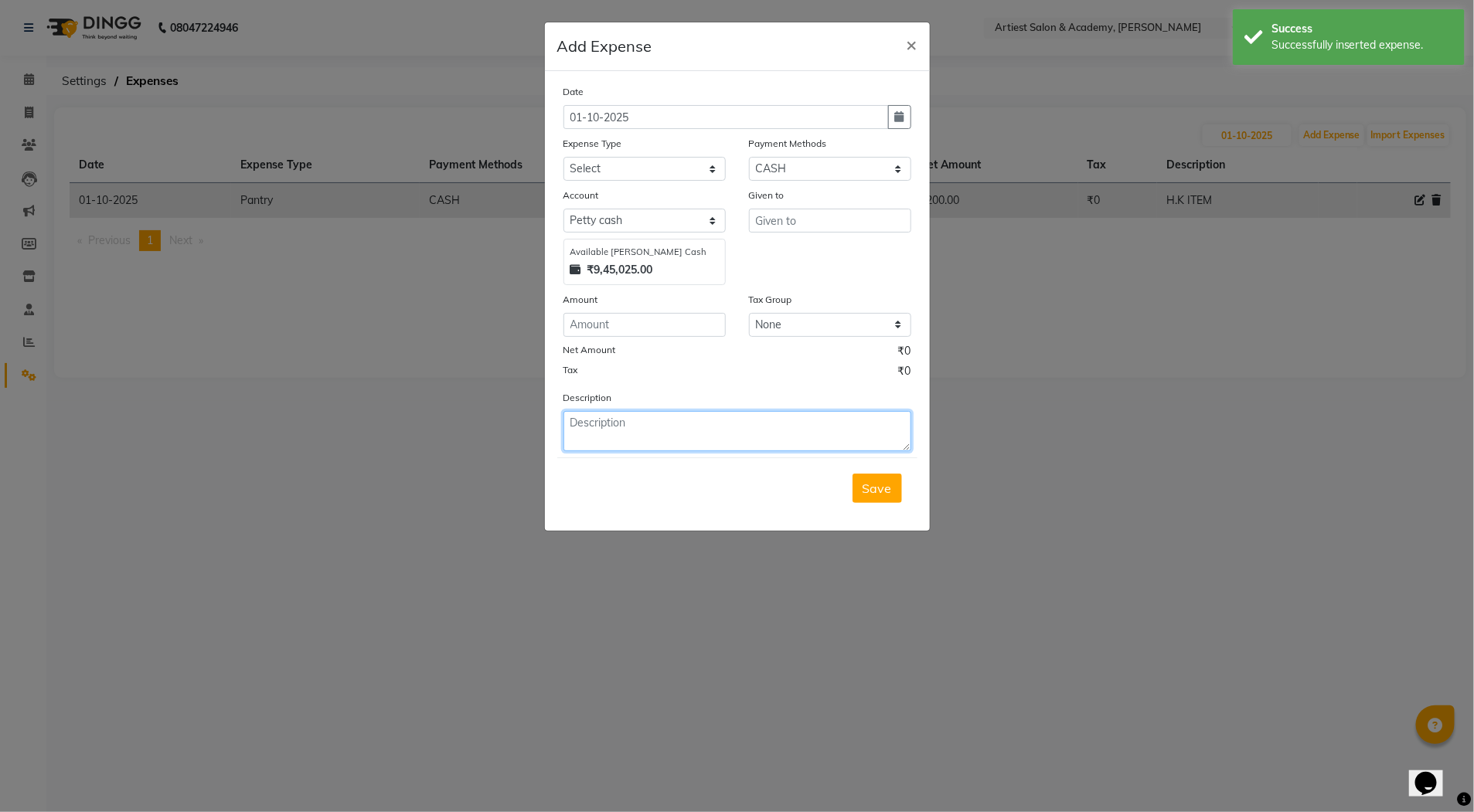
click at [632, 422] on textarea at bounding box center [737, 431] width 348 height 40
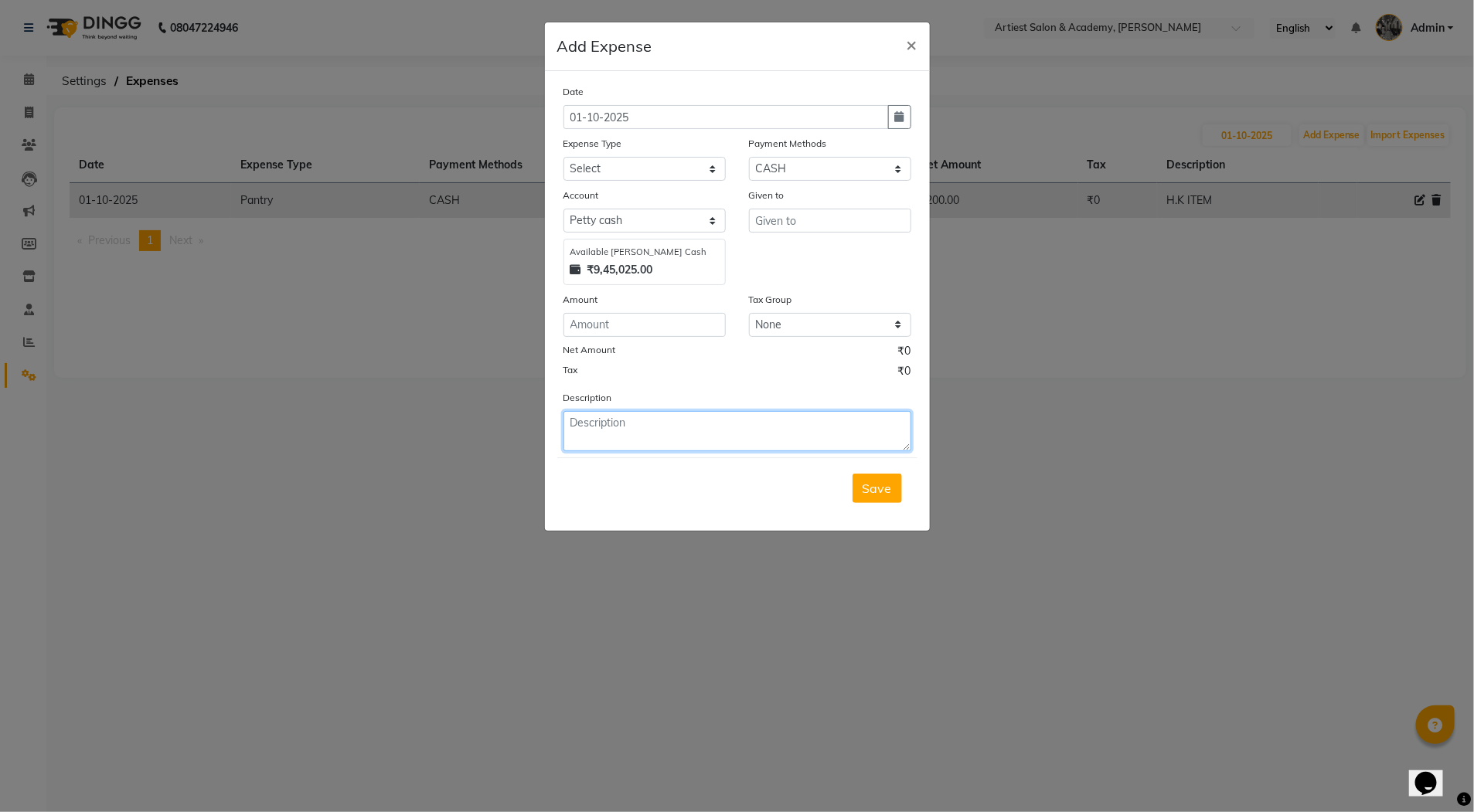
paste textarea "DINESH JI FOR PRINTING,PLANER,DSR,FAMILY PKG BOOK,CARRY BAG"
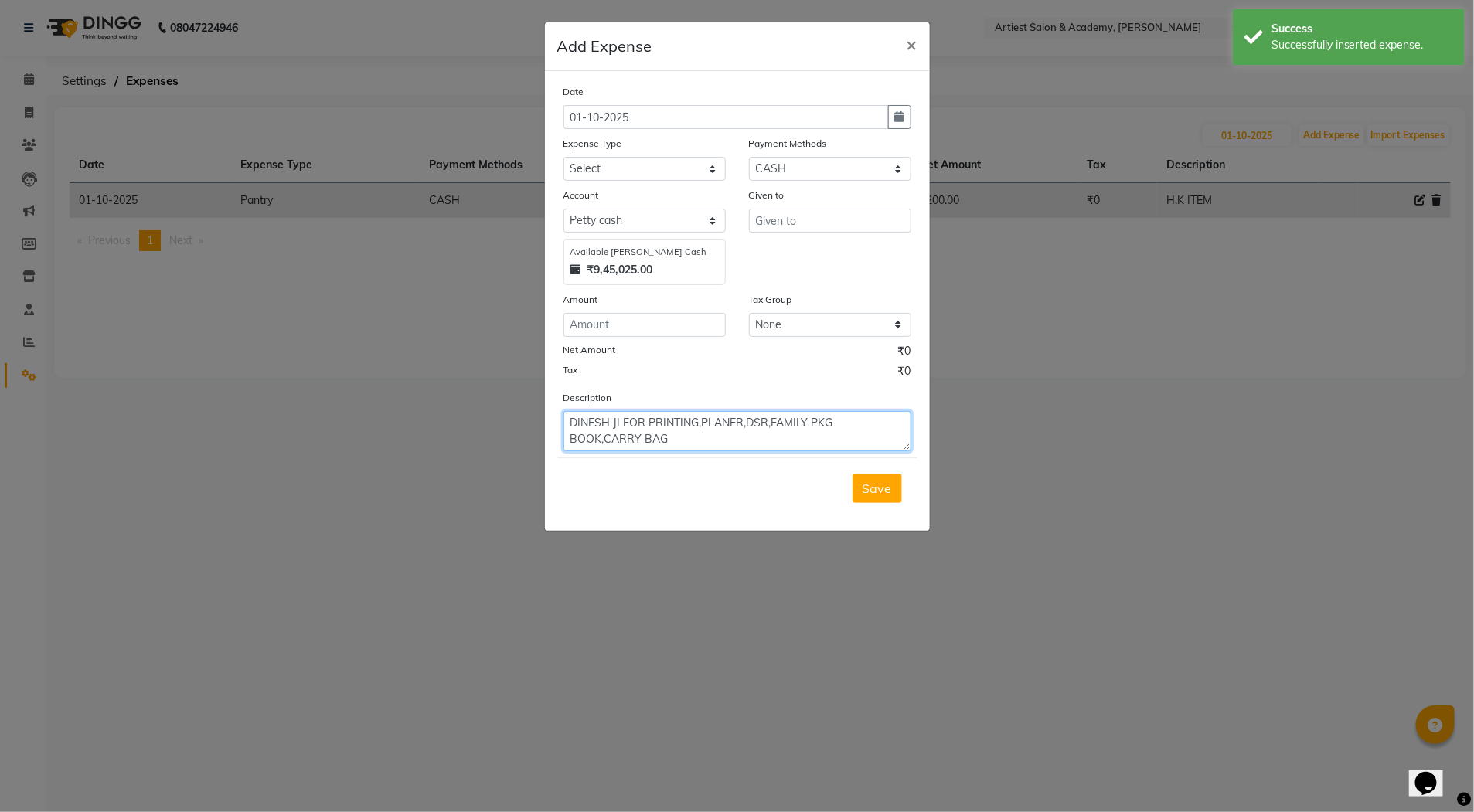
scroll to position [11, 0]
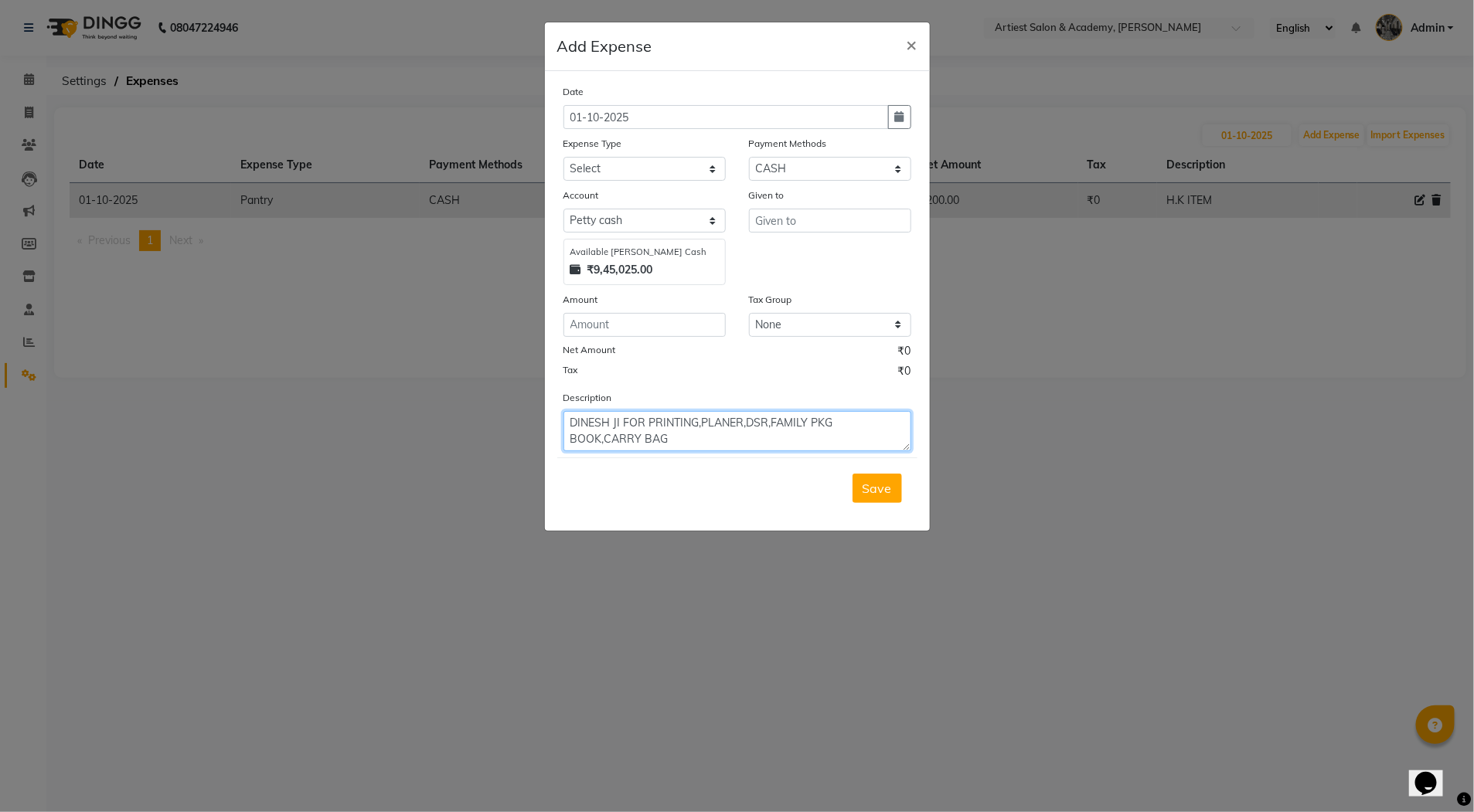
type textarea "DINESH JI FOR PRINTING,PLANER,DSR,FAMILY PKG BOOK,CARRY BAG"
click at [606, 324] on input "number" at bounding box center [644, 325] width 163 height 24
type input "22000"
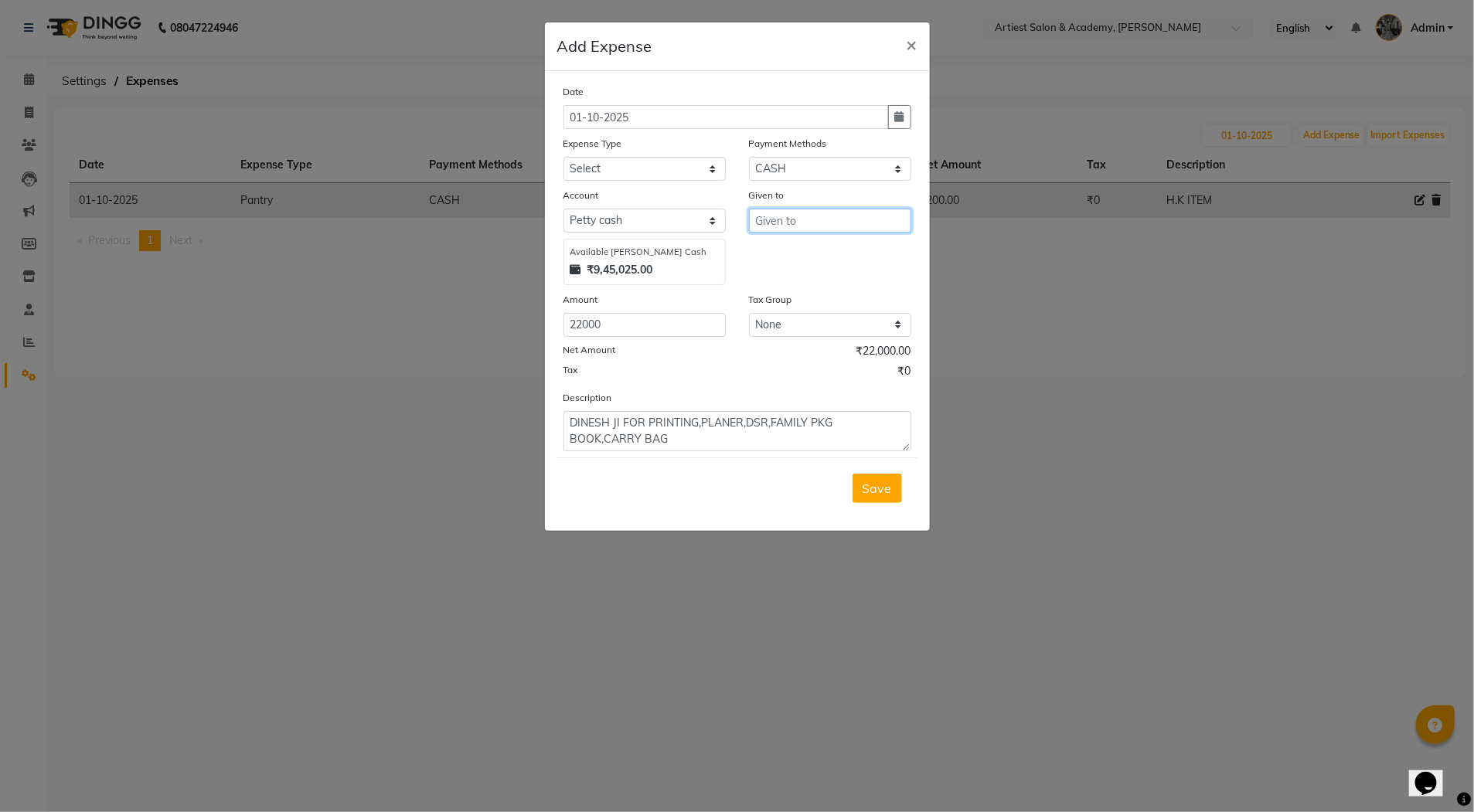
click at [776, 221] on input "text" at bounding box center [830, 220] width 163 height 24
type input "[PERSON_NAME] PRINTING"
click at [605, 172] on select "Select Advance Salary Bank Deposit conveyance entertainment General Expenses In…" at bounding box center [644, 169] width 163 height 24
select select "13328"
click at [563, 157] on select "Select Advance Salary Bank Deposit conveyance entertainment General Expenses In…" at bounding box center [644, 169] width 163 height 24
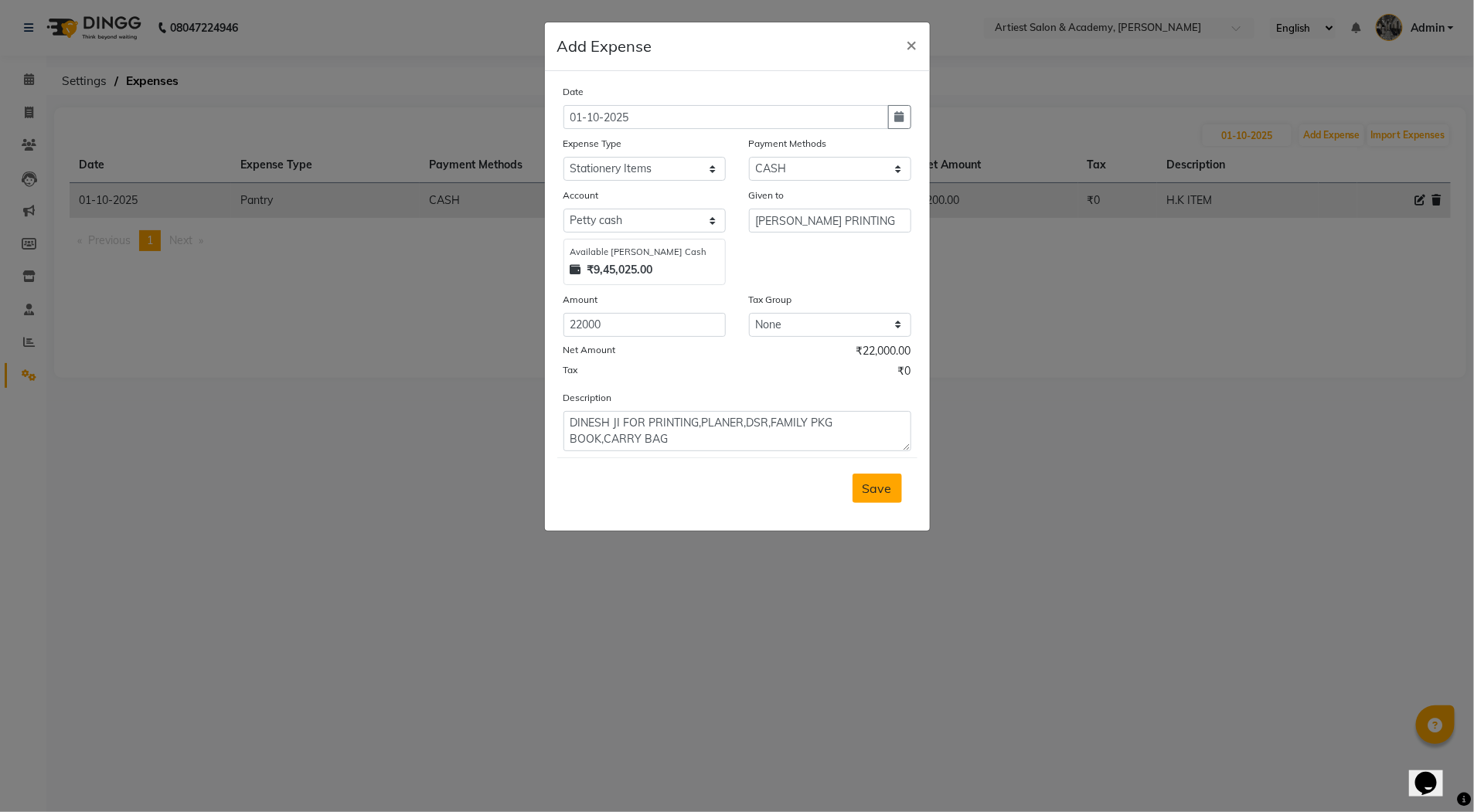
click at [880, 498] on button "Save" at bounding box center [877, 488] width 50 height 29
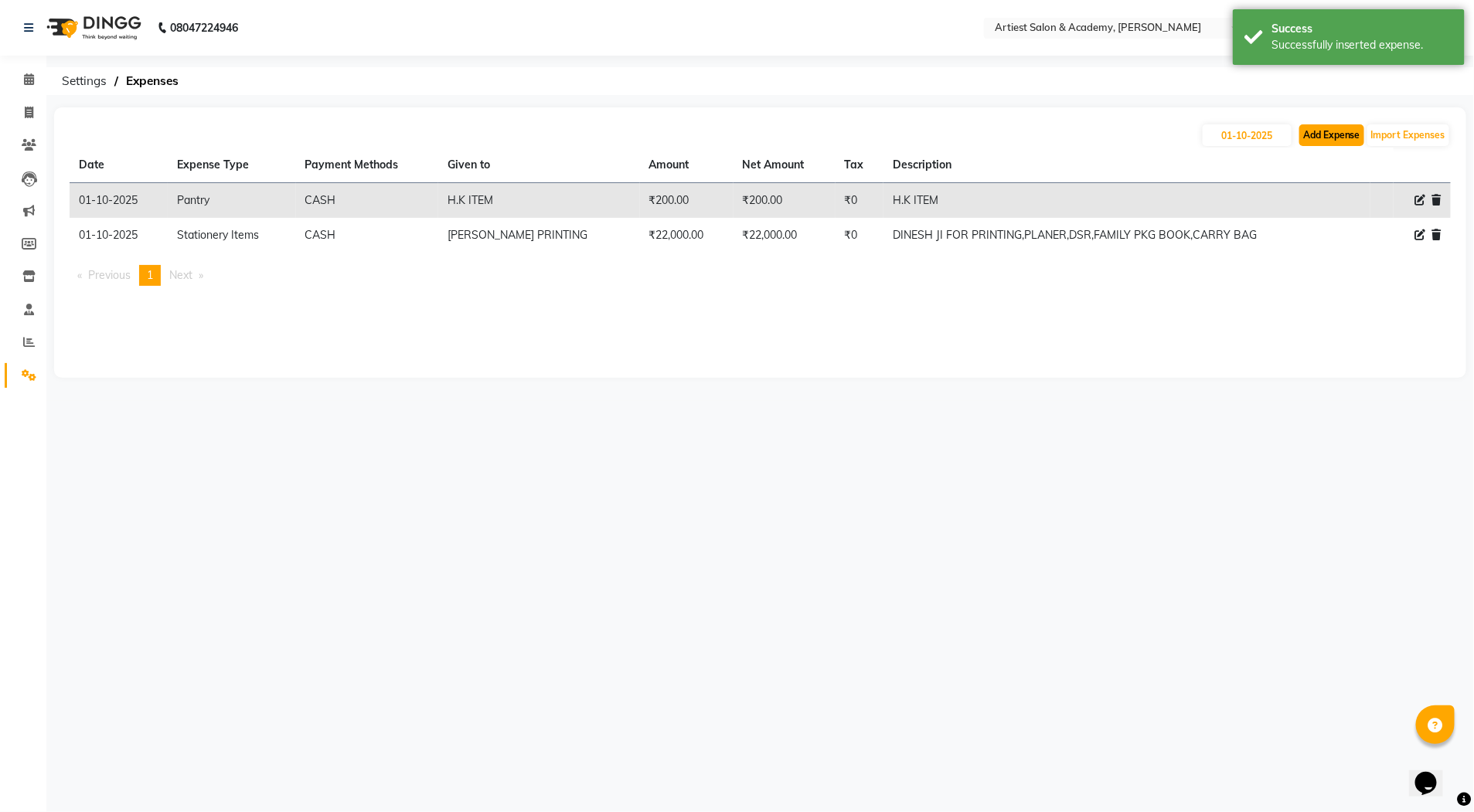
drag, startPoint x: 1335, startPoint y: 129, endPoint x: 1311, endPoint y: 133, distance: 24.3
click at [1311, 133] on button "Add Expense" at bounding box center [1332, 135] width 65 height 21
select select "1"
select select "4027"
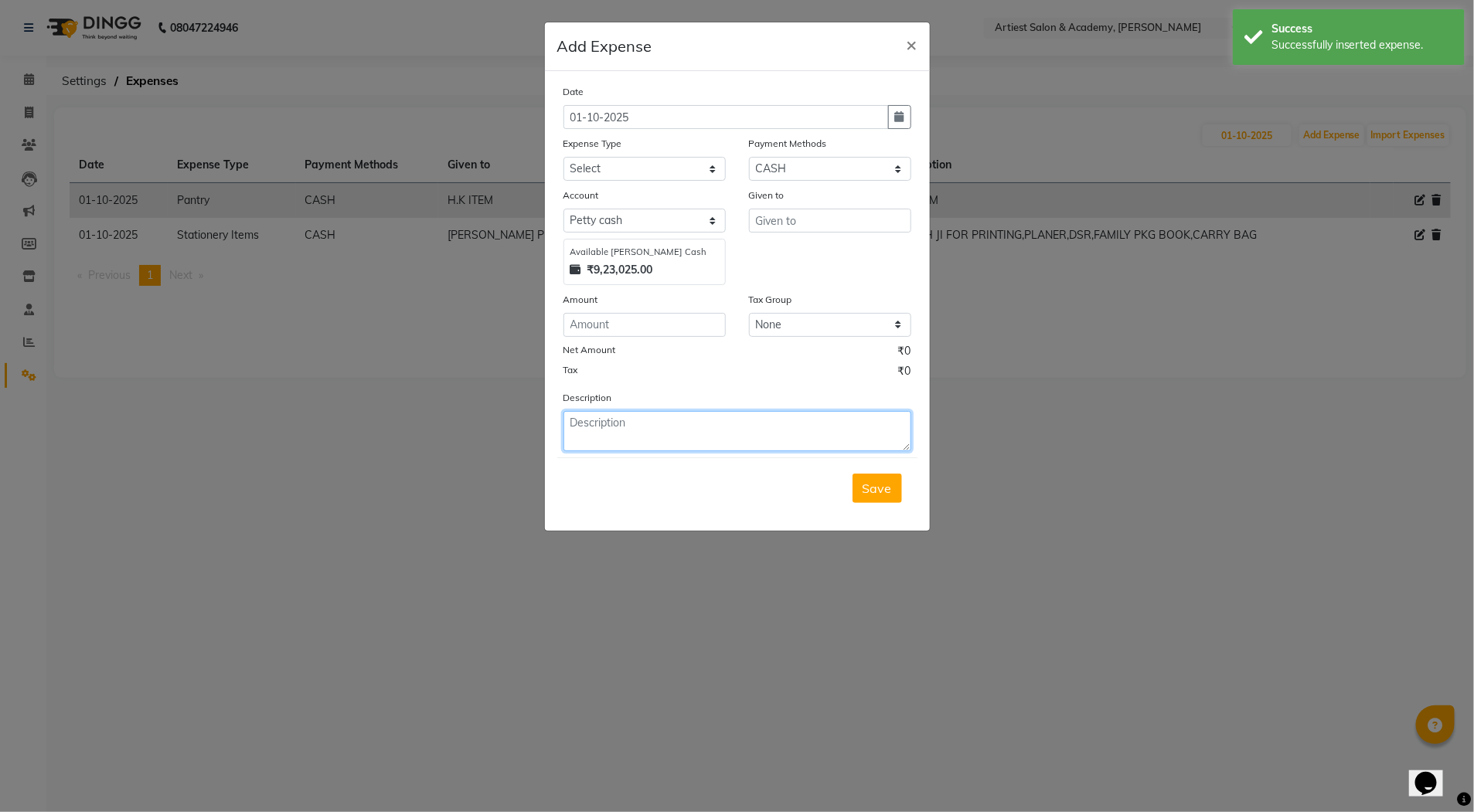
click at [596, 429] on textarea at bounding box center [737, 431] width 348 height 40
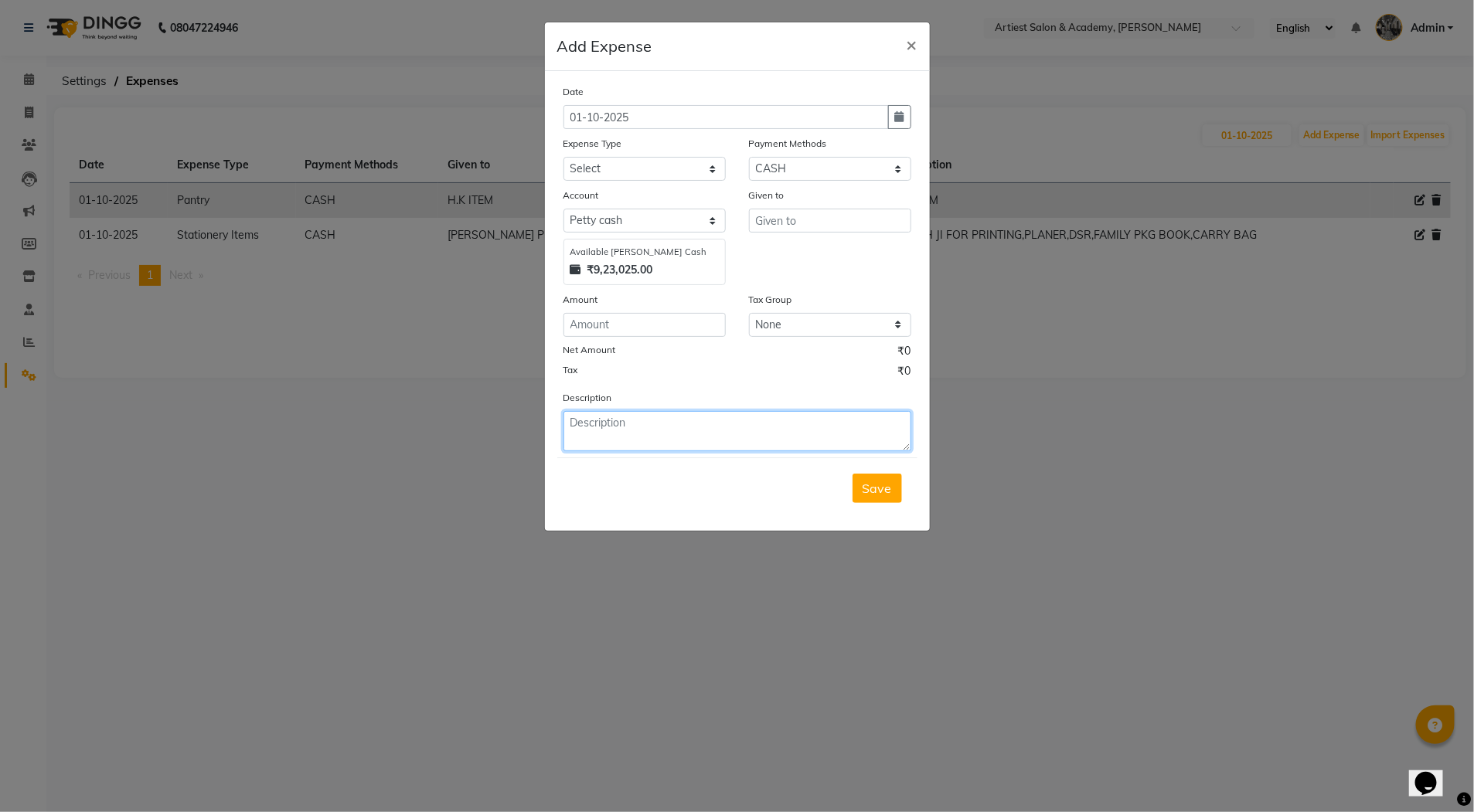
paste textarea "ARJUN FOR FAMILY PKG( NARESH)2 RITUAL & PROD"
type textarea "ARJUN FOR FAMILY PKG( NARESH)2 RITUAL & PROD"
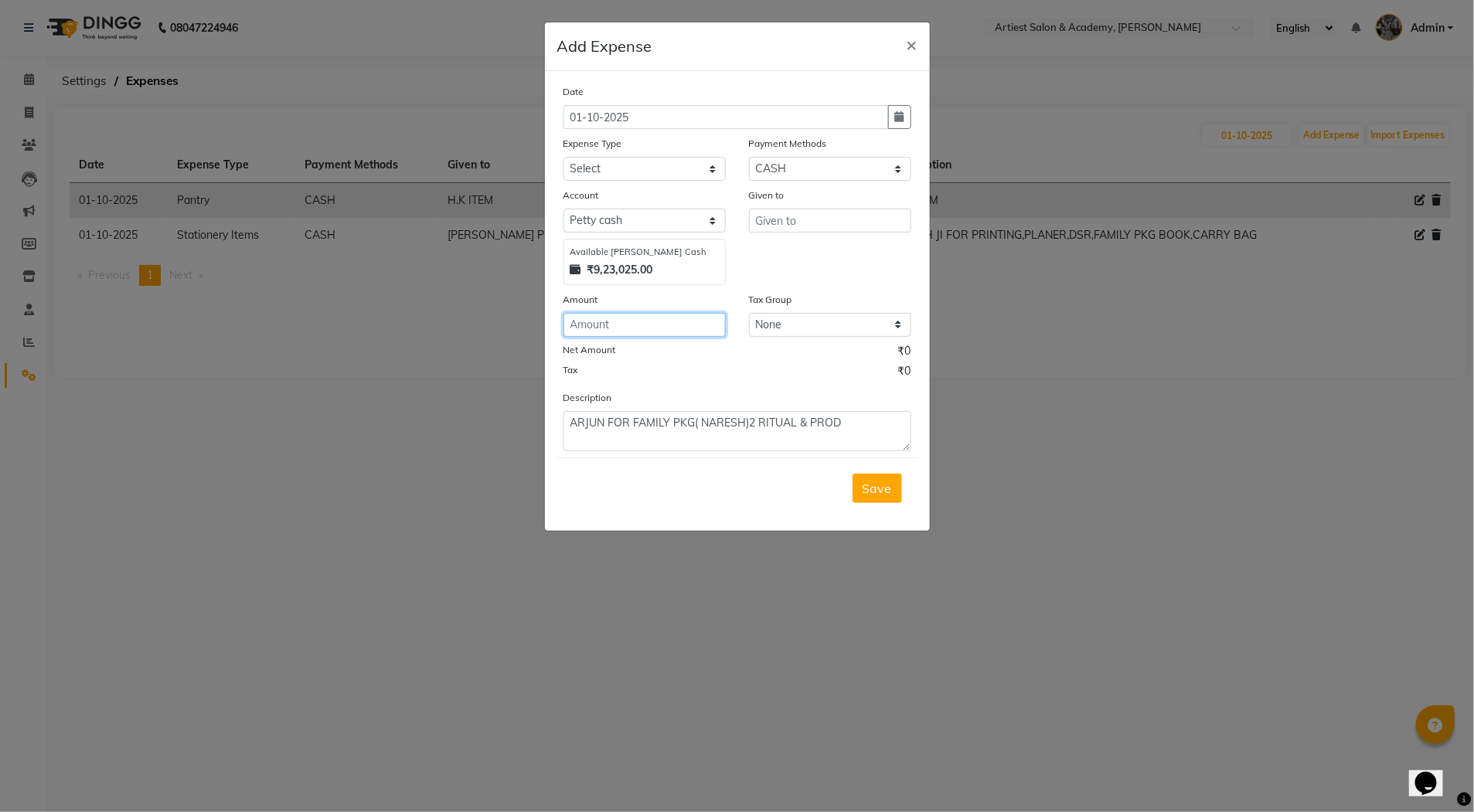
click at [592, 316] on input "number" at bounding box center [644, 325] width 163 height 24
type input "1360"
click at [782, 218] on input "text" at bounding box center [830, 220] width 163 height 24
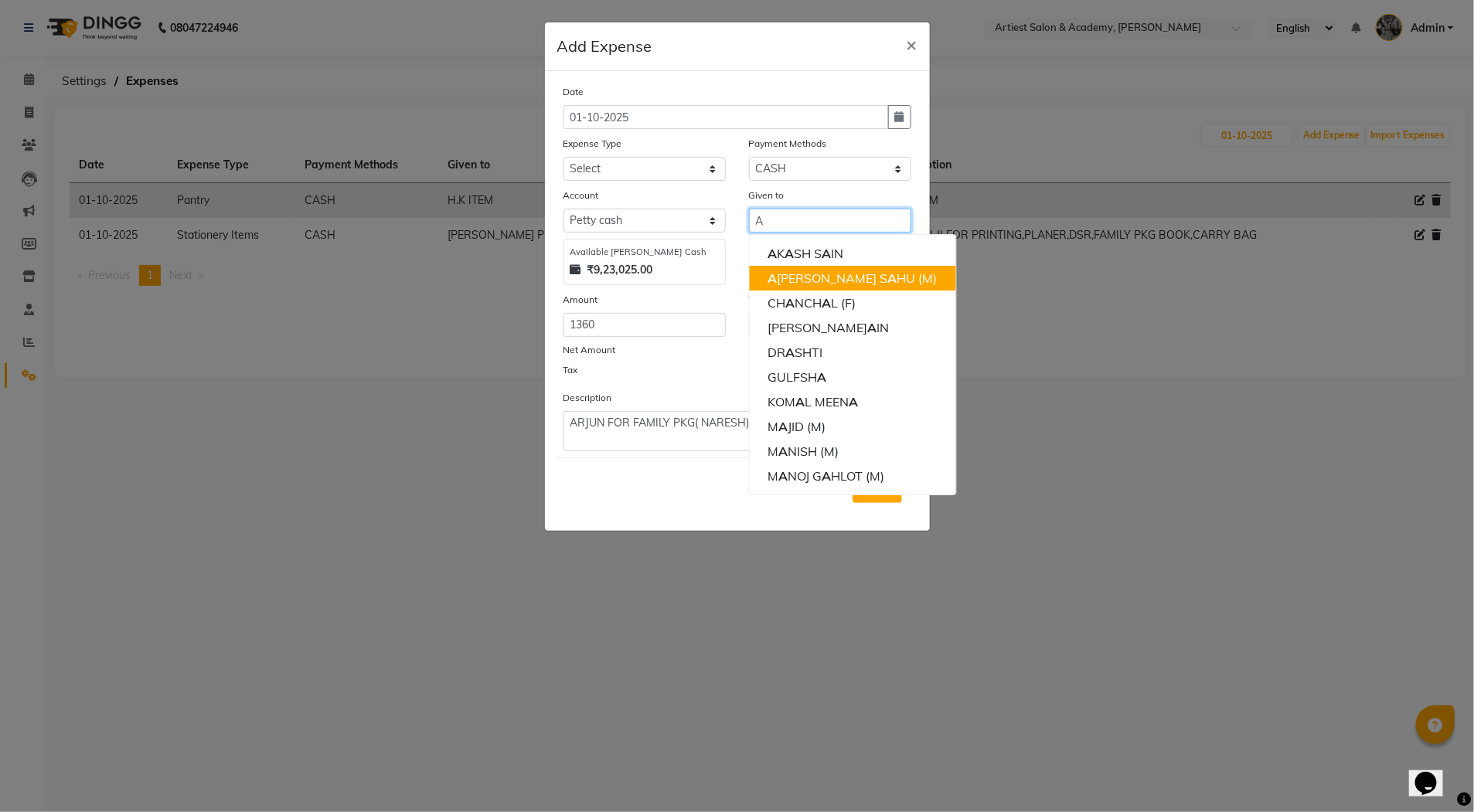
click at [812, 278] on ngb-highlight "A [PERSON_NAME] [PERSON_NAME] (M)" at bounding box center [852, 279] width 170 height 16
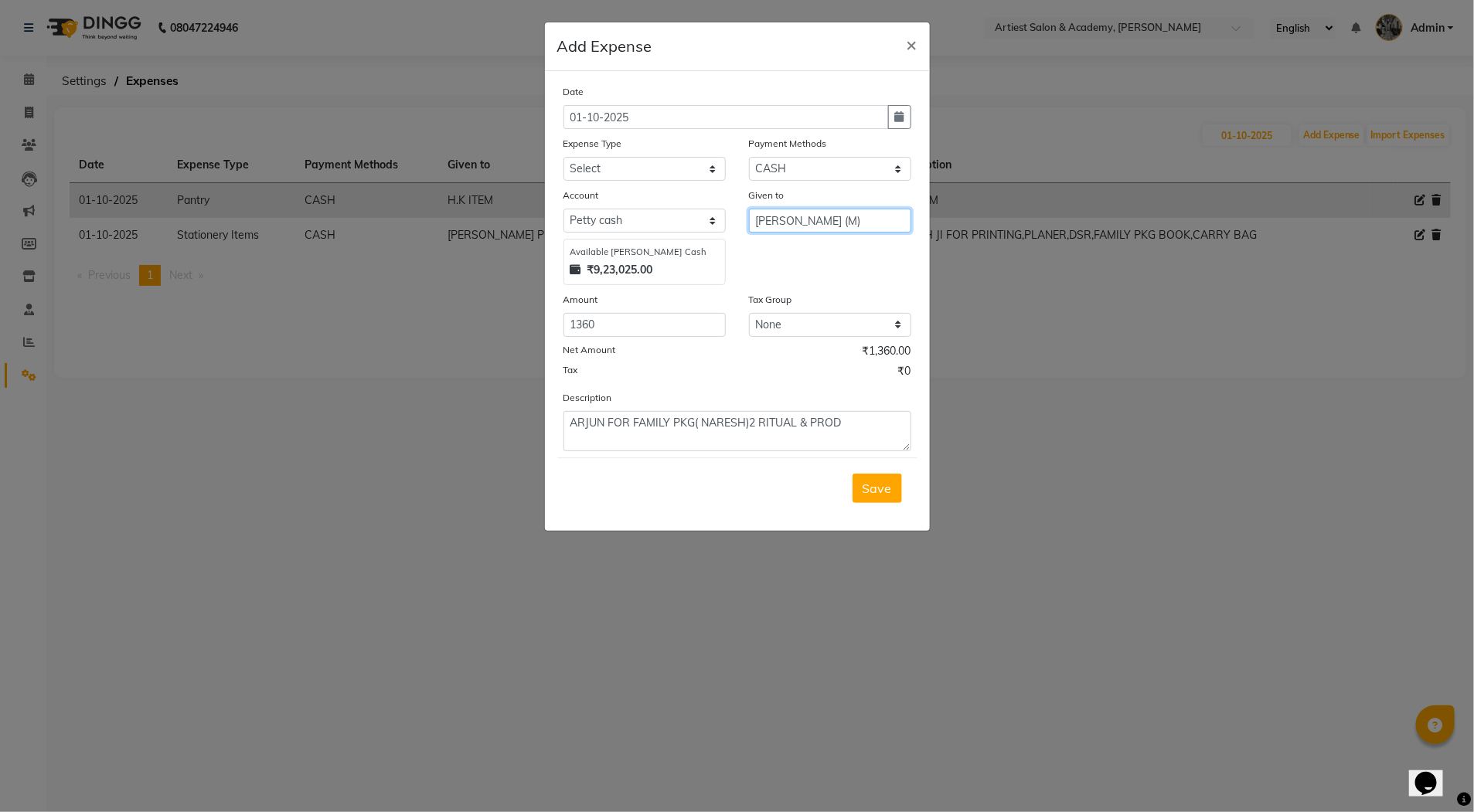
type input "[PERSON_NAME] (M)"
click at [627, 173] on select "Select Advance Salary Bank Deposit conveyance entertainment General Expenses In…" at bounding box center [644, 169] width 163 height 24
select select "9750"
click at [563, 157] on select "Select Advance Salary Bank Deposit conveyance entertainment General Expenses In…" at bounding box center [644, 169] width 163 height 24
click at [877, 486] on span "Save" at bounding box center [877, 488] width 29 height 16
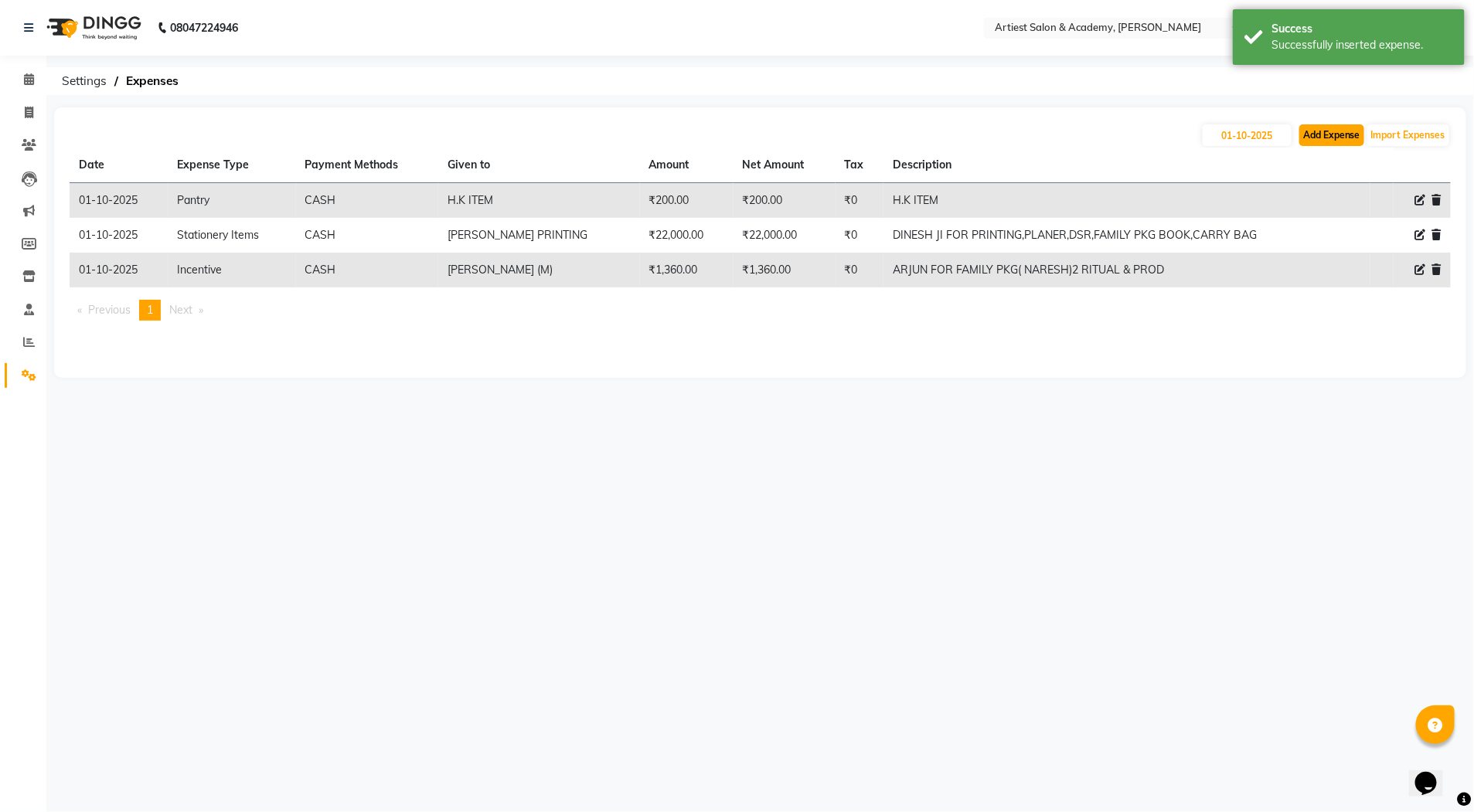
click at [1324, 135] on button "Add Expense" at bounding box center [1332, 135] width 65 height 21
select select "1"
select select "4027"
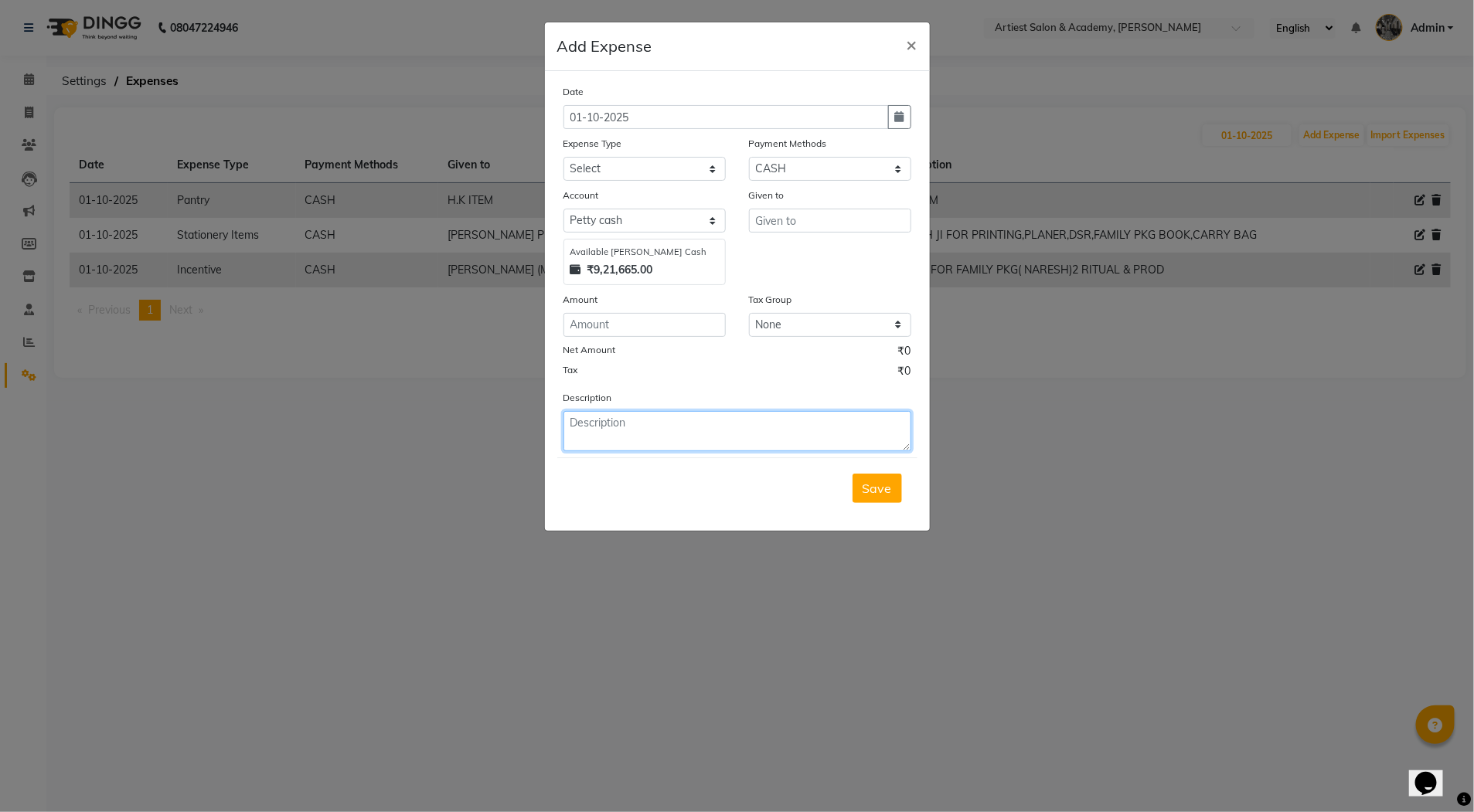
click at [597, 436] on textarea at bounding box center [737, 431] width 348 height 40
paste textarea "ARJUN FOR FAMILY PKG( NARESH)2 RITUAL & PROD"
type textarea "ARJUN FOR FAMILY PKG( NARESH)2 RITUAL & PROD"
click at [911, 41] on span "×" at bounding box center [912, 44] width 11 height 23
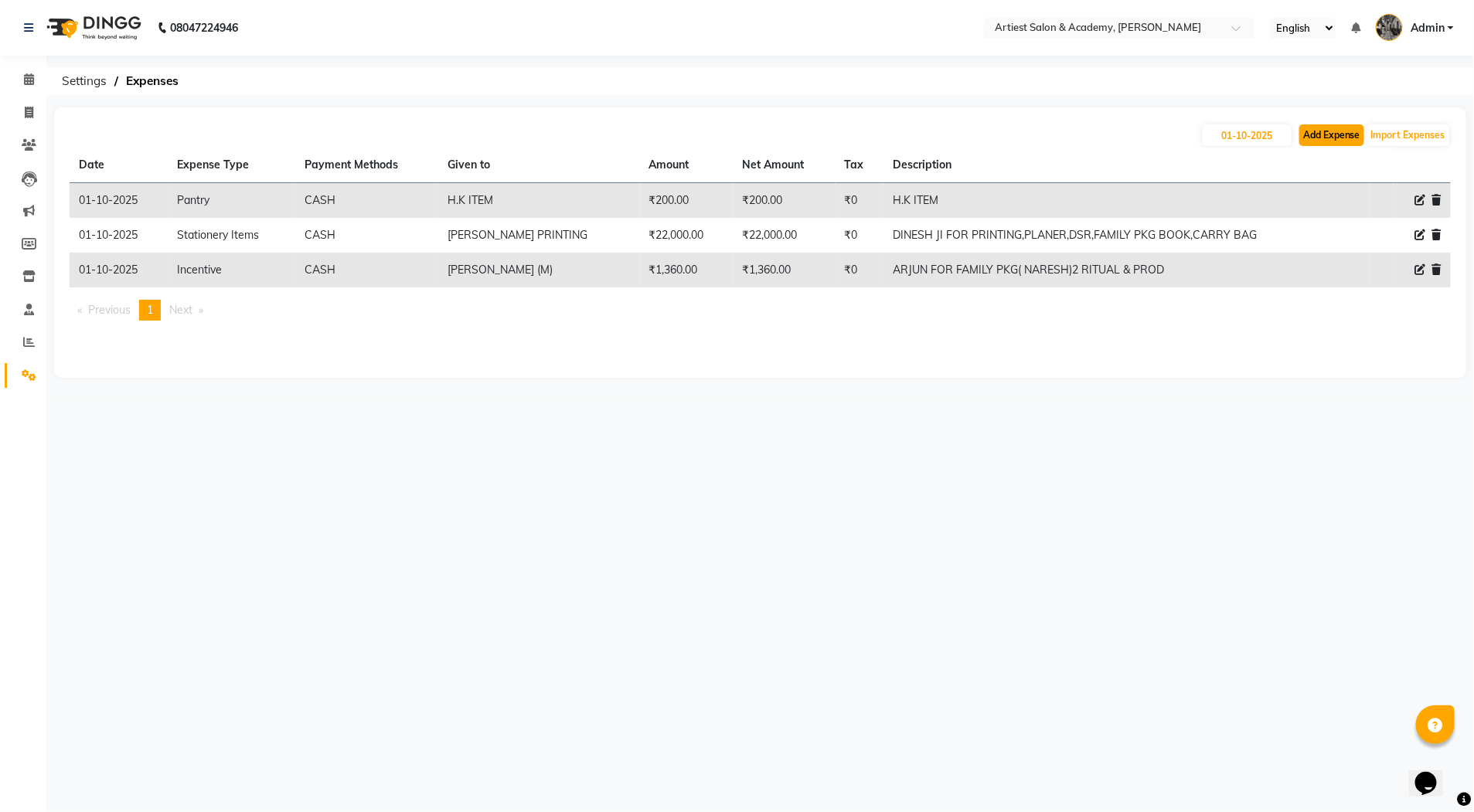
click at [1324, 131] on button "Add Expense" at bounding box center [1332, 135] width 65 height 21
select select "1"
select select "4027"
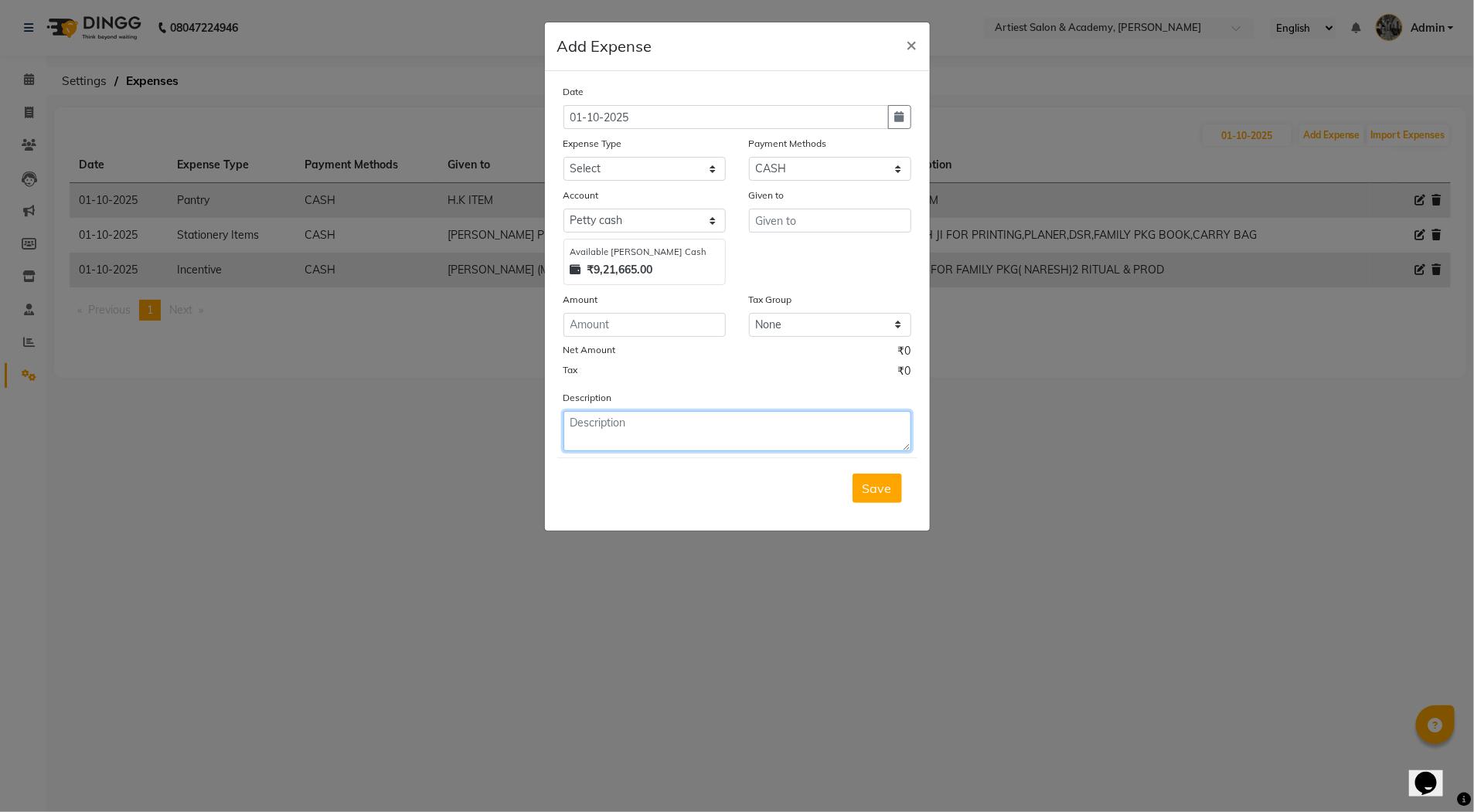
click at [584, 424] on textarea at bounding box center [737, 431] width 348 height 40
paste textarea "GUL FOR FACE PACK & ARGAN"
type textarea "GUL FOR FACE PACK & ARGAN"
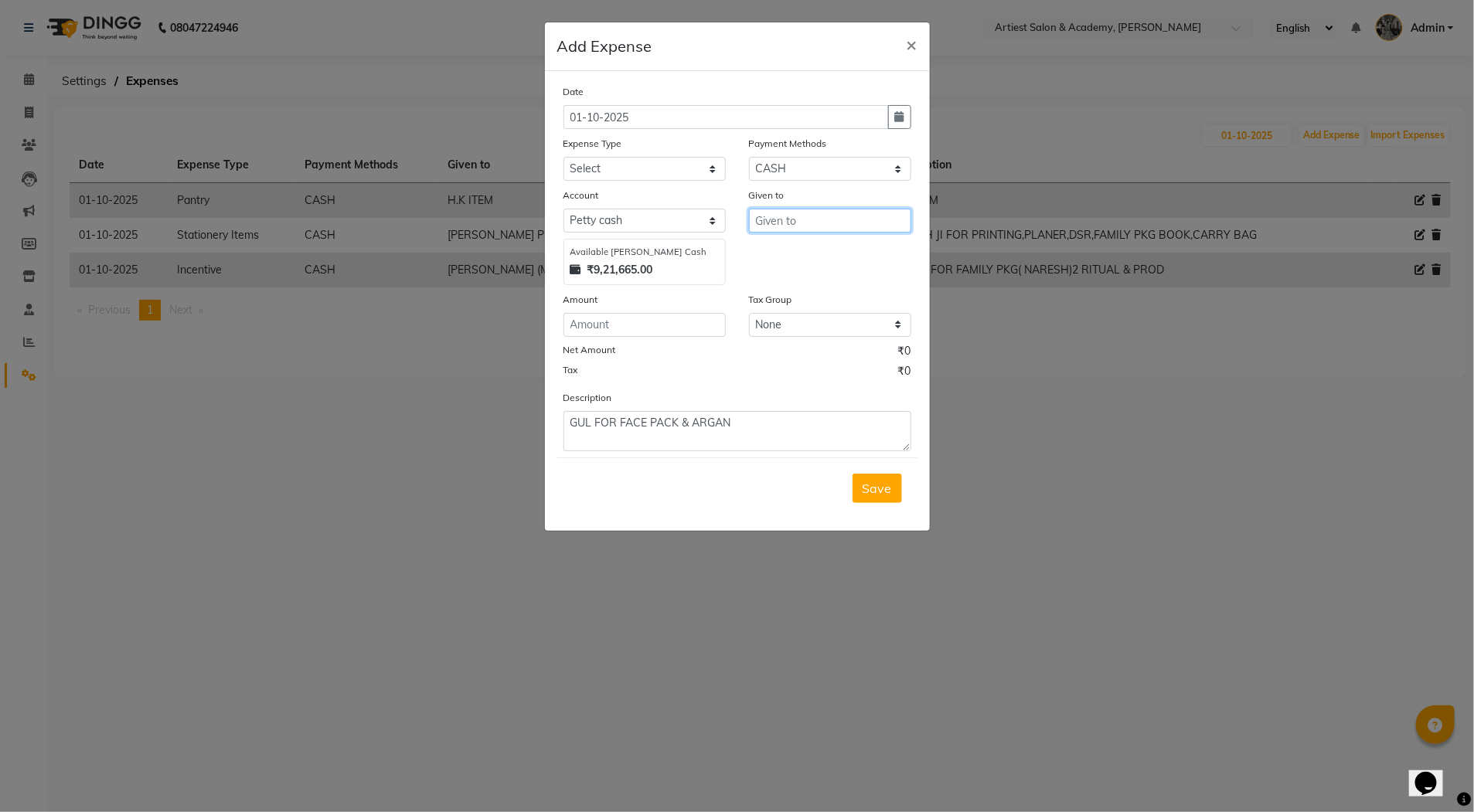
click at [767, 218] on input "text" at bounding box center [830, 220] width 163 height 24
click at [830, 246] on button "[PERSON_NAME]" at bounding box center [824, 252] width 151 height 24
type input "[PERSON_NAME]"
click at [615, 169] on select "Select Advance Salary Bank Deposit conveyance entertainment General Expenses In…" at bounding box center [644, 169] width 163 height 24
select select "9750"
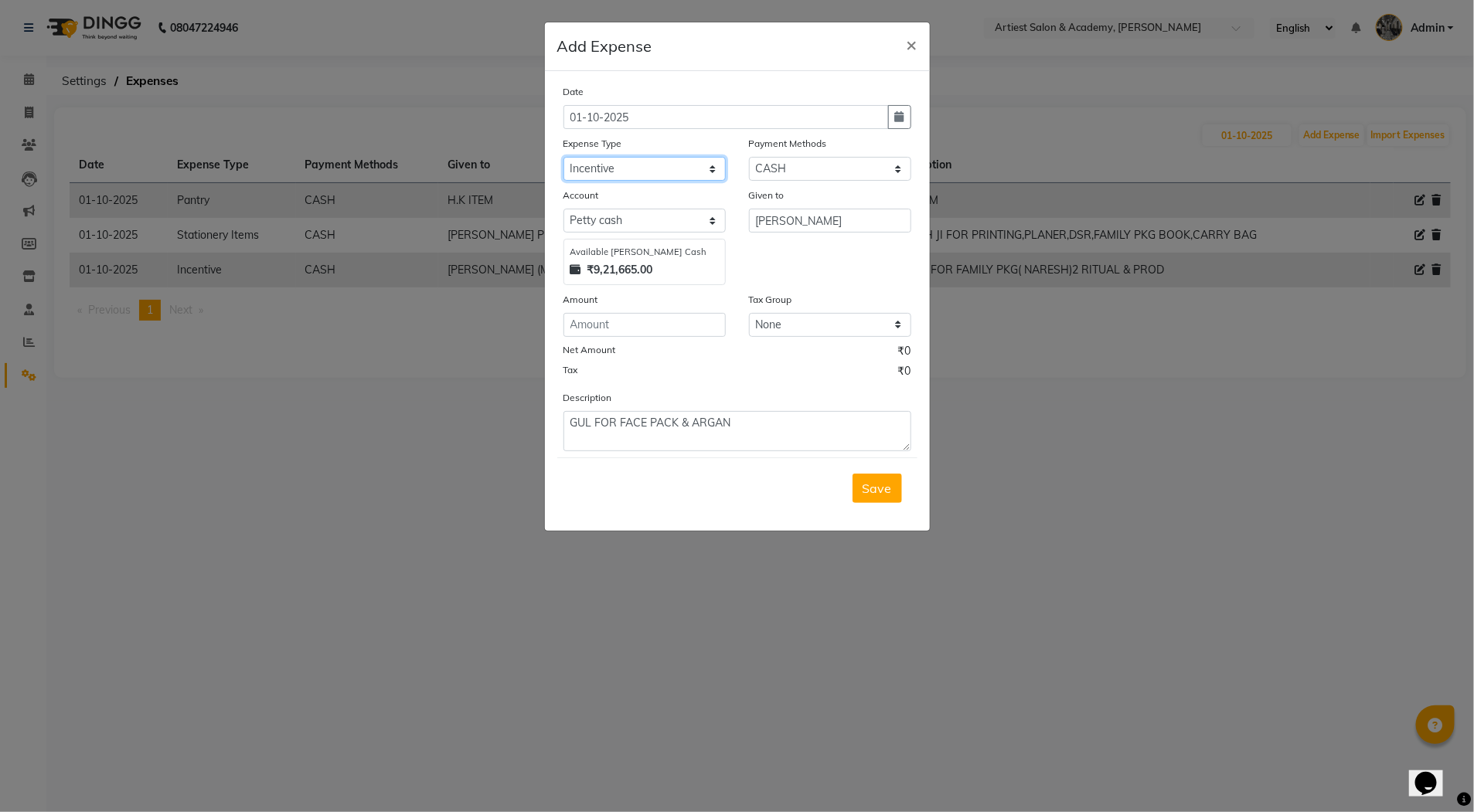
click at [563, 157] on select "Select Advance Salary Bank Deposit conveyance entertainment General Expenses In…" at bounding box center [644, 169] width 163 height 24
click at [593, 321] on input "number" at bounding box center [644, 325] width 163 height 24
type input "180"
click at [884, 485] on span "Save" at bounding box center [877, 488] width 29 height 16
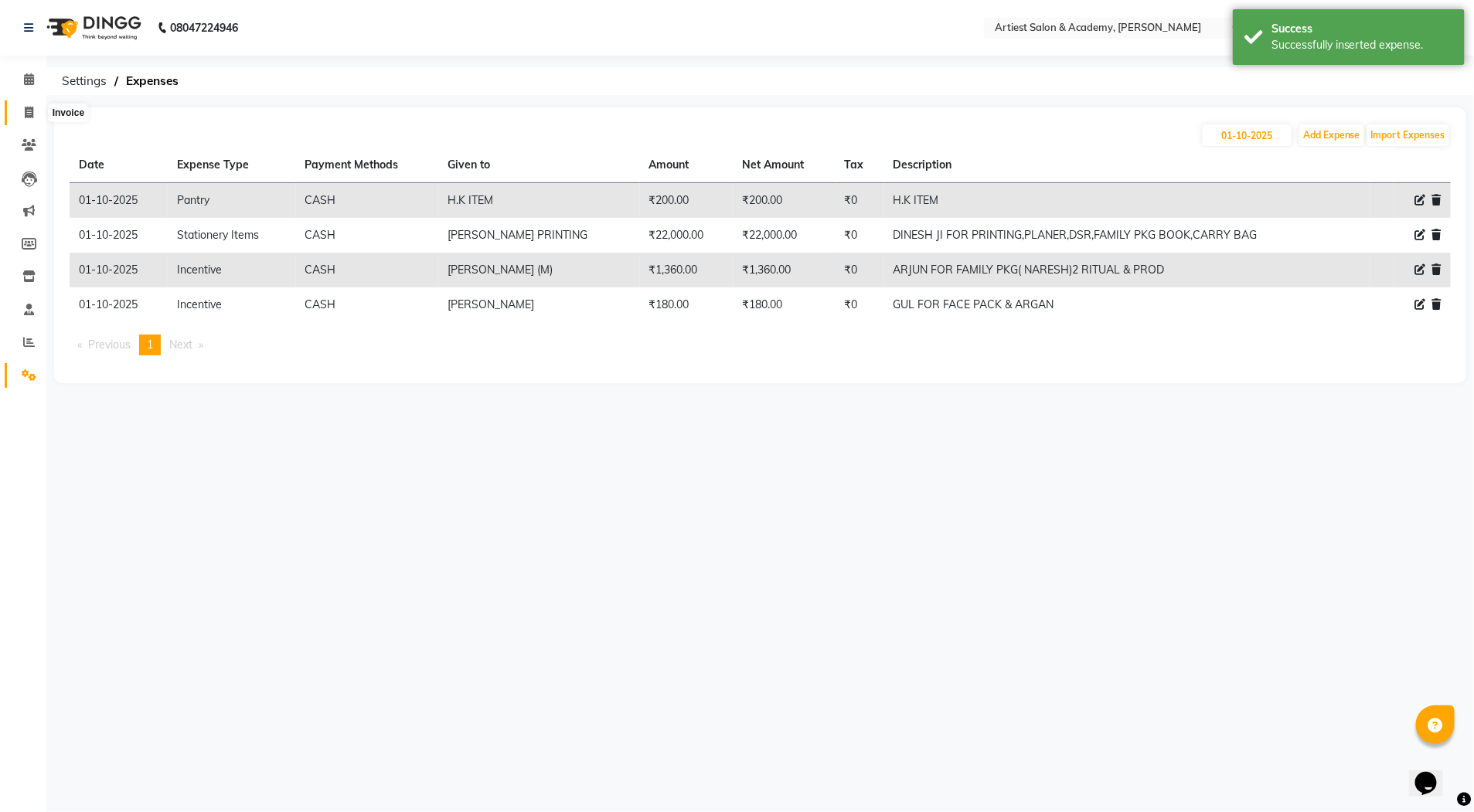
click at [29, 107] on icon at bounding box center [28, 112] width 9 height 12
select select "service"
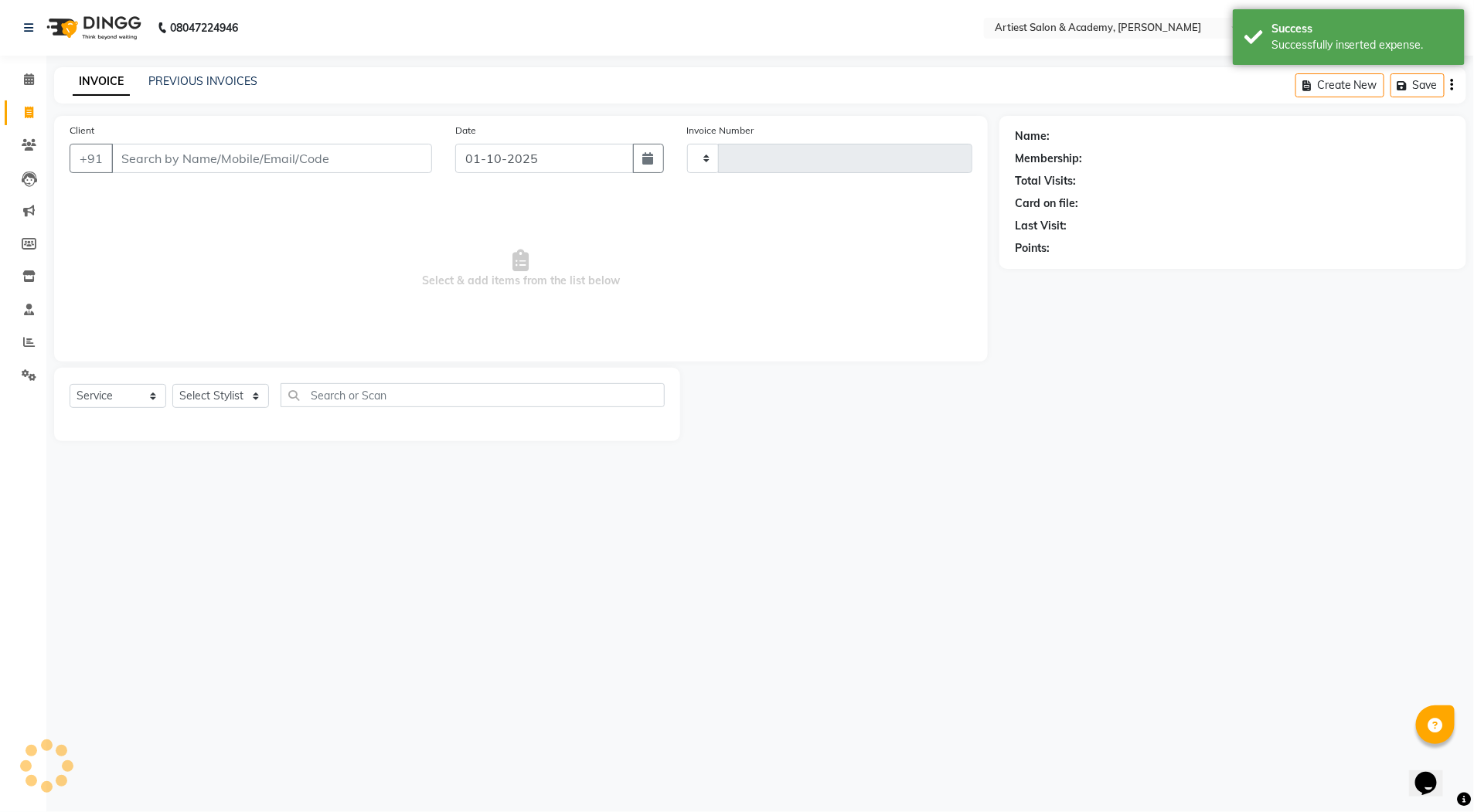
type input "3996"
select select "5123"
click at [193, 83] on link "PREVIOUS INVOICES" at bounding box center [203, 81] width 109 height 14
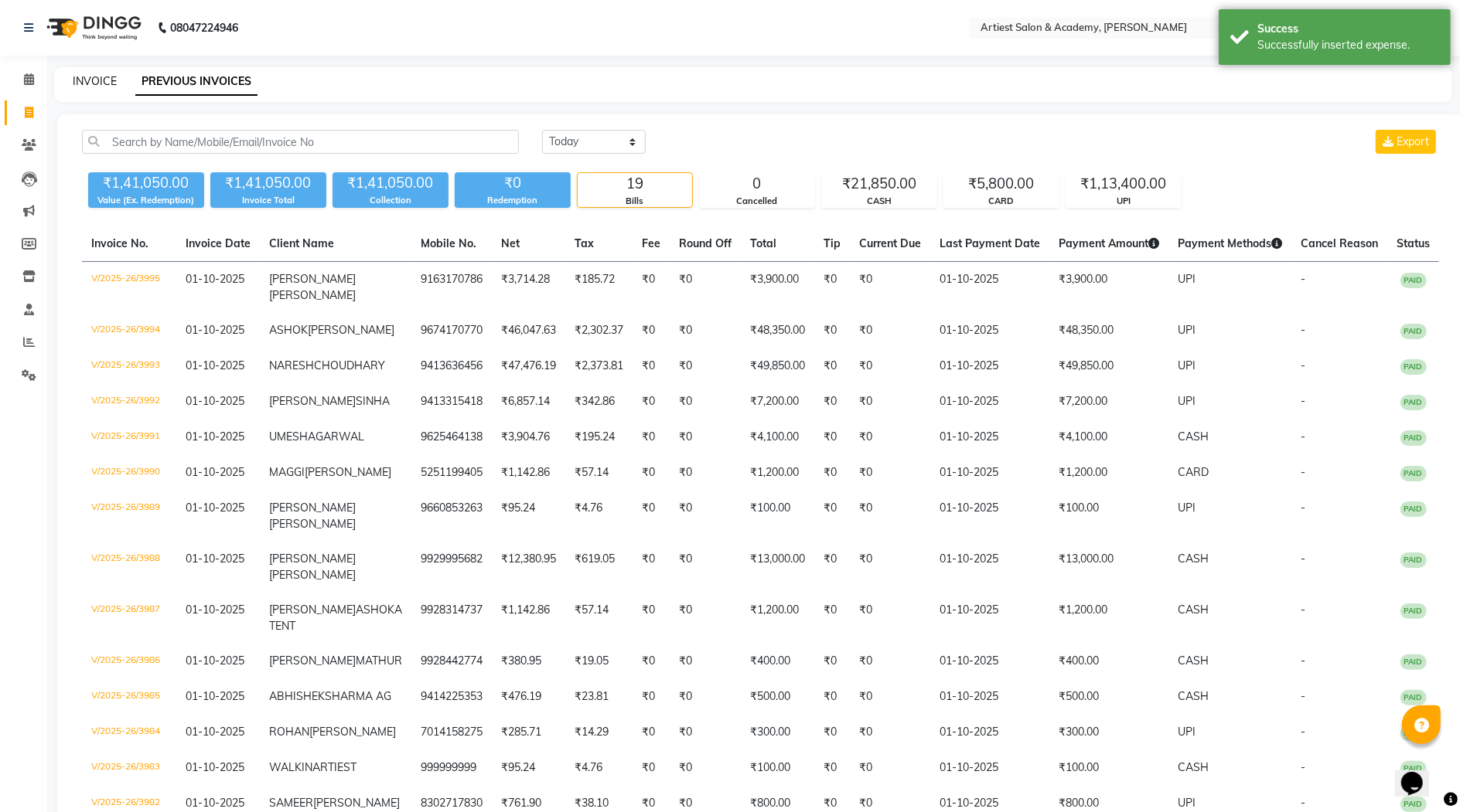
click at [90, 77] on link "INVOICE" at bounding box center [95, 81] width 44 height 14
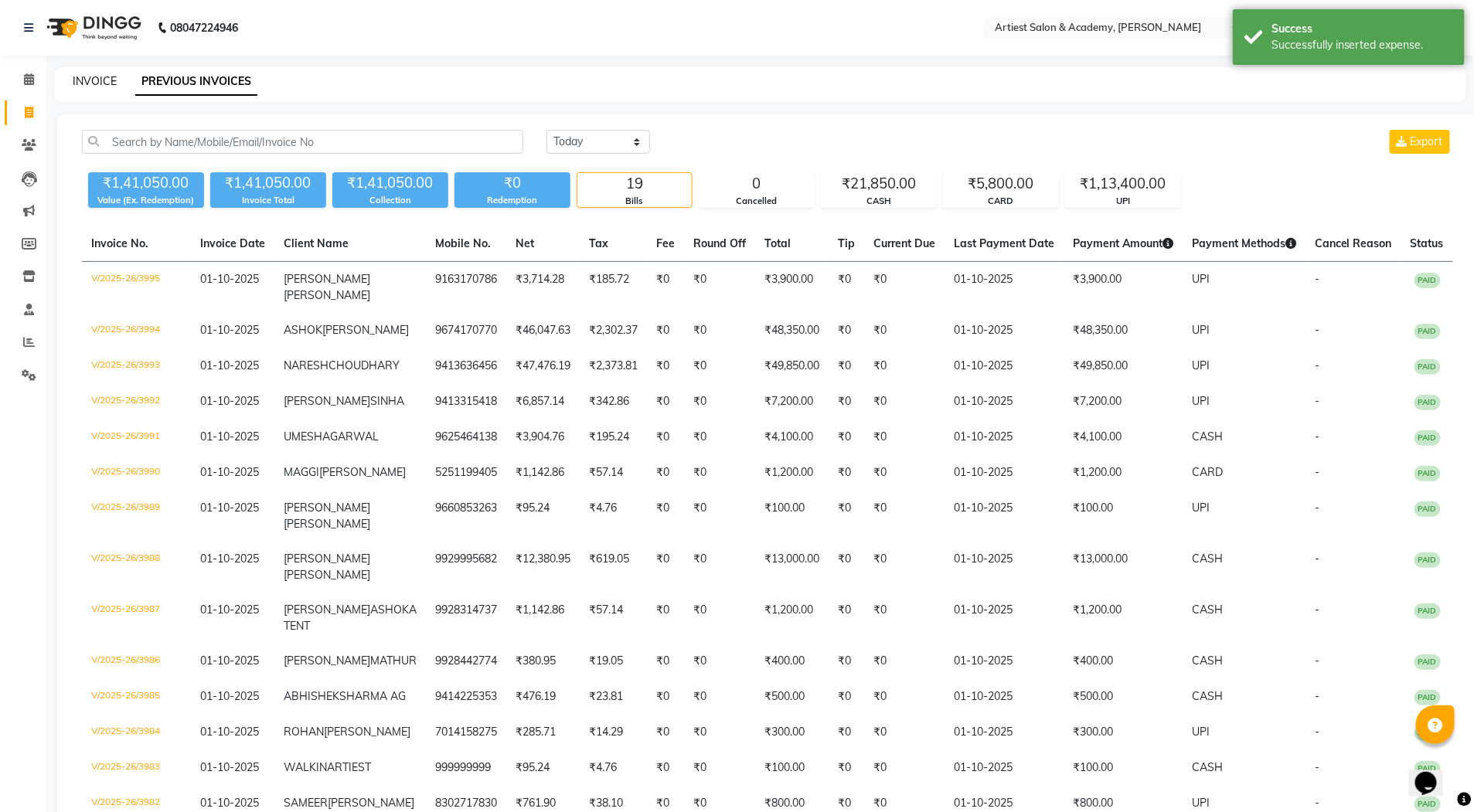
select select "5123"
select select "service"
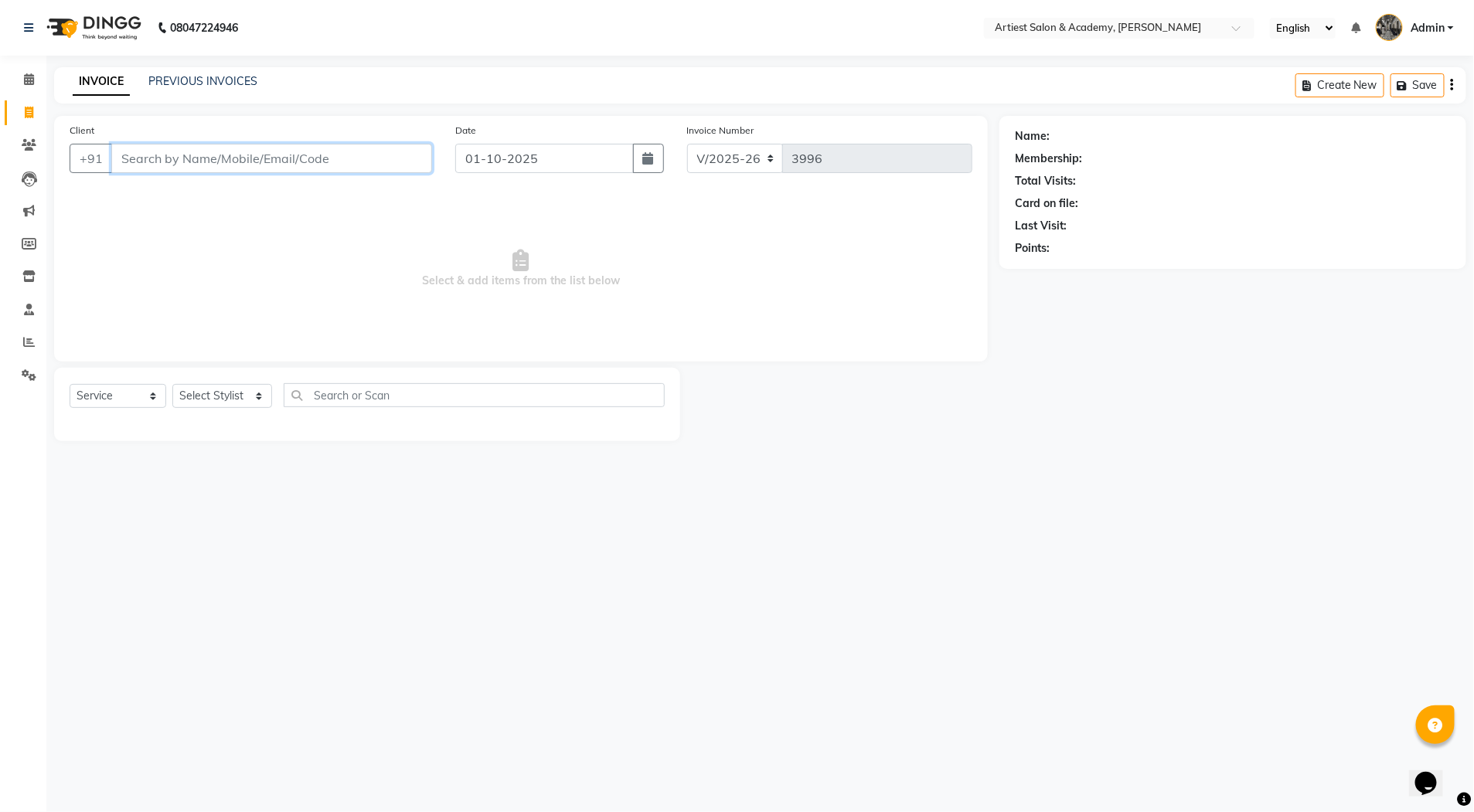
click at [164, 154] on input "Client" at bounding box center [271, 158] width 321 height 29
drag, startPoint x: 201, startPoint y: 155, endPoint x: 121, endPoint y: 159, distance: 80.1
click at [118, 157] on input "7727077270" at bounding box center [232, 158] width 242 height 29
type input "7727077270"
click at [411, 159] on span "Add Client" at bounding box center [392, 159] width 61 height 16
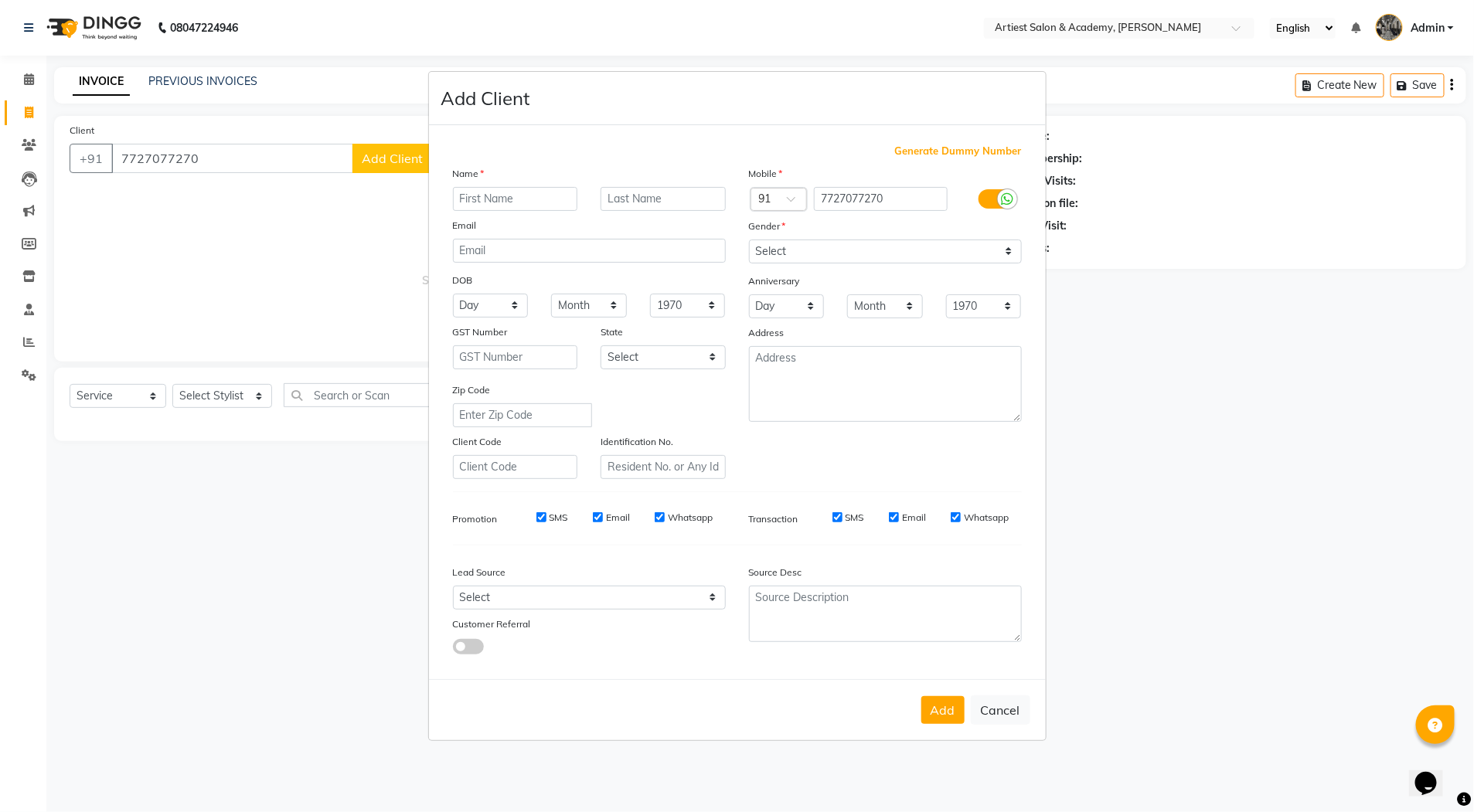
click at [505, 199] on input "text" at bounding box center [516, 199] width 125 height 24
drag, startPoint x: 501, startPoint y: 194, endPoint x: 541, endPoint y: 204, distance: 41.2
click at [505, 193] on input "[PERSON_NAME]" at bounding box center [516, 199] width 125 height 24
type input "[PERSON_NAME]"
click at [625, 194] on input "text" at bounding box center [663, 199] width 125 height 24
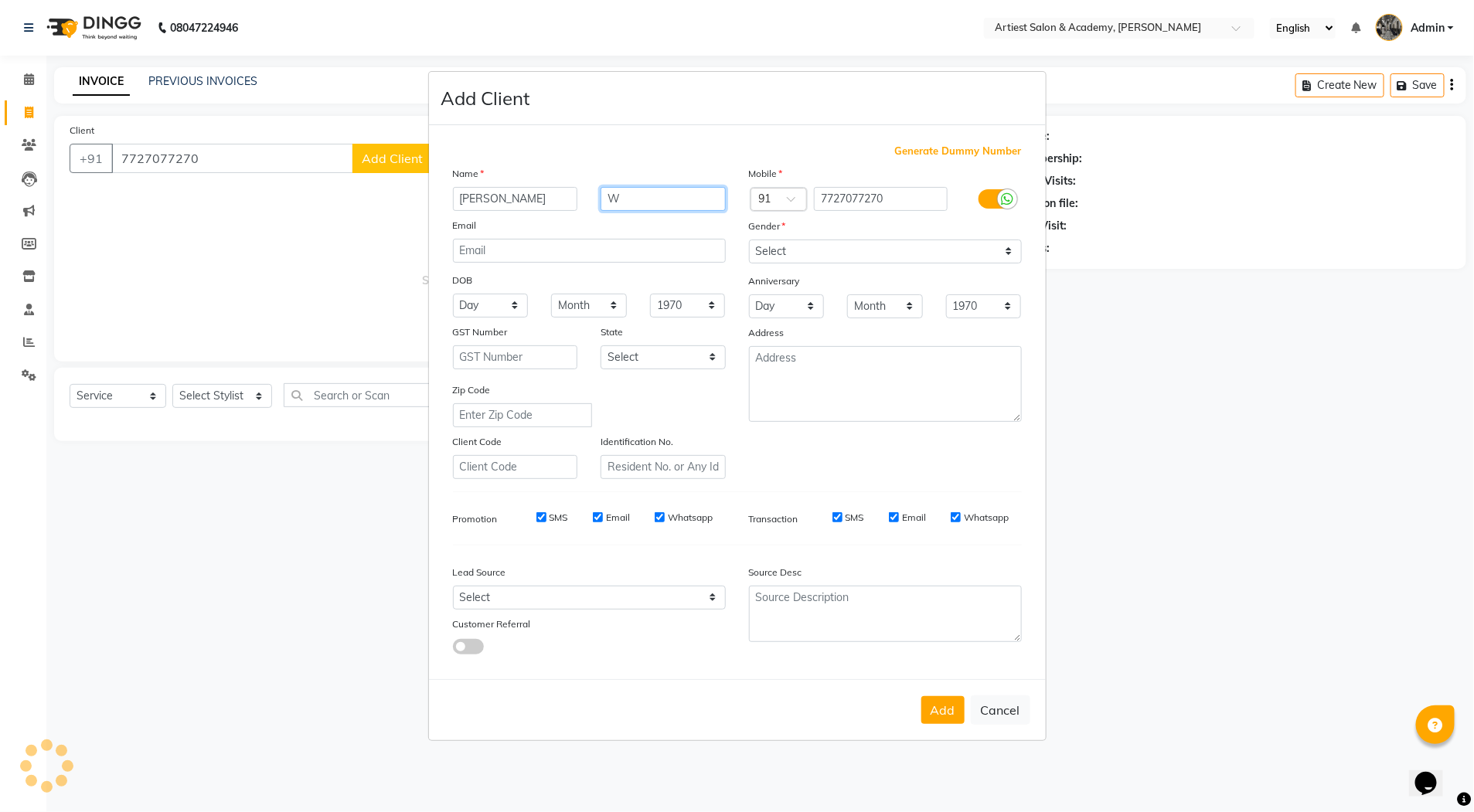
type input "W"
click at [786, 247] on select "Select [DEMOGRAPHIC_DATA] [DEMOGRAPHIC_DATA] Other Prefer Not To Say" at bounding box center [885, 251] width 273 height 24
select select "[DEMOGRAPHIC_DATA]"
click at [749, 240] on select "Select [DEMOGRAPHIC_DATA] [DEMOGRAPHIC_DATA] Other Prefer Not To Say" at bounding box center [885, 251] width 273 height 24
click at [942, 712] on button "Add" at bounding box center [943, 710] width 43 height 28
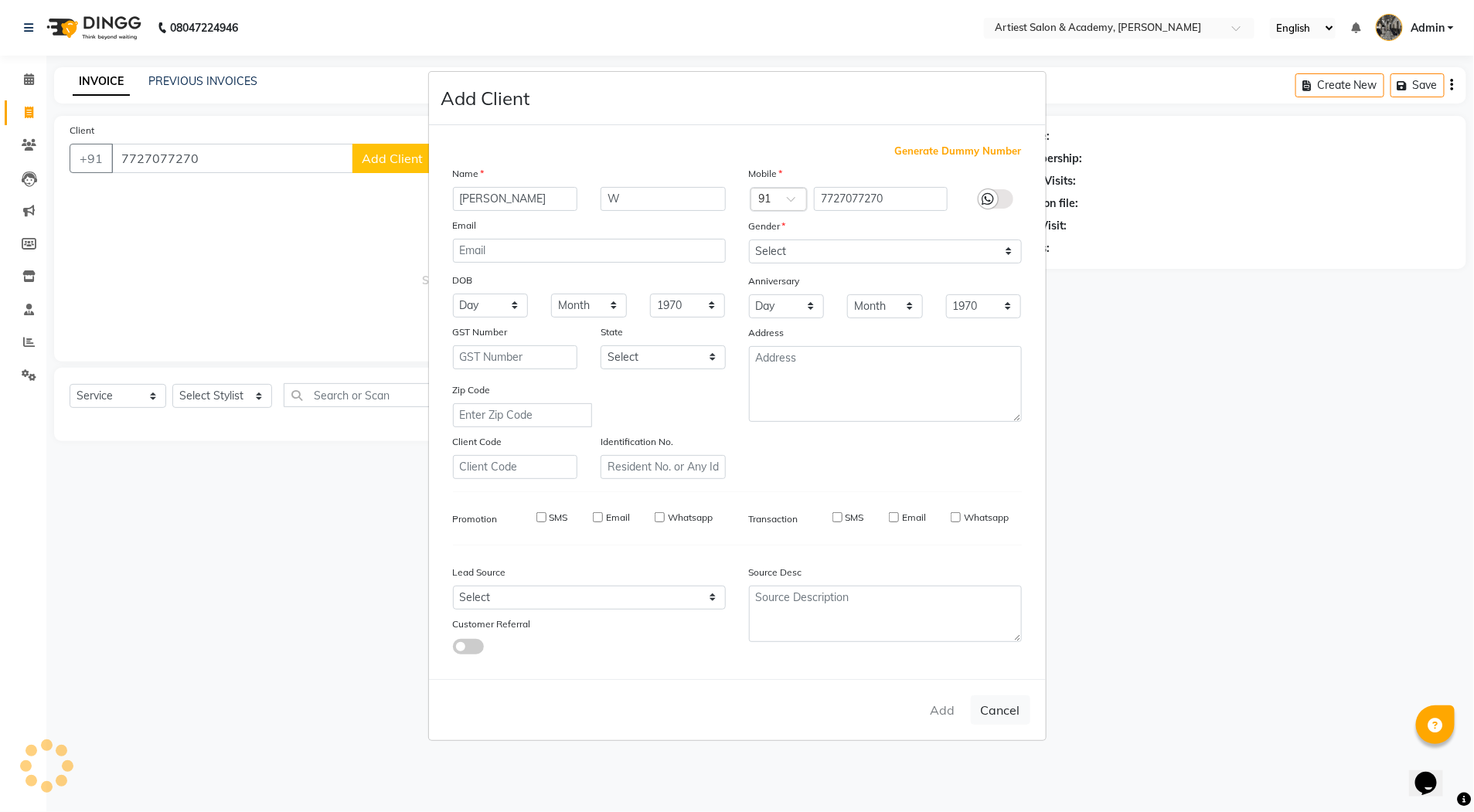
select select
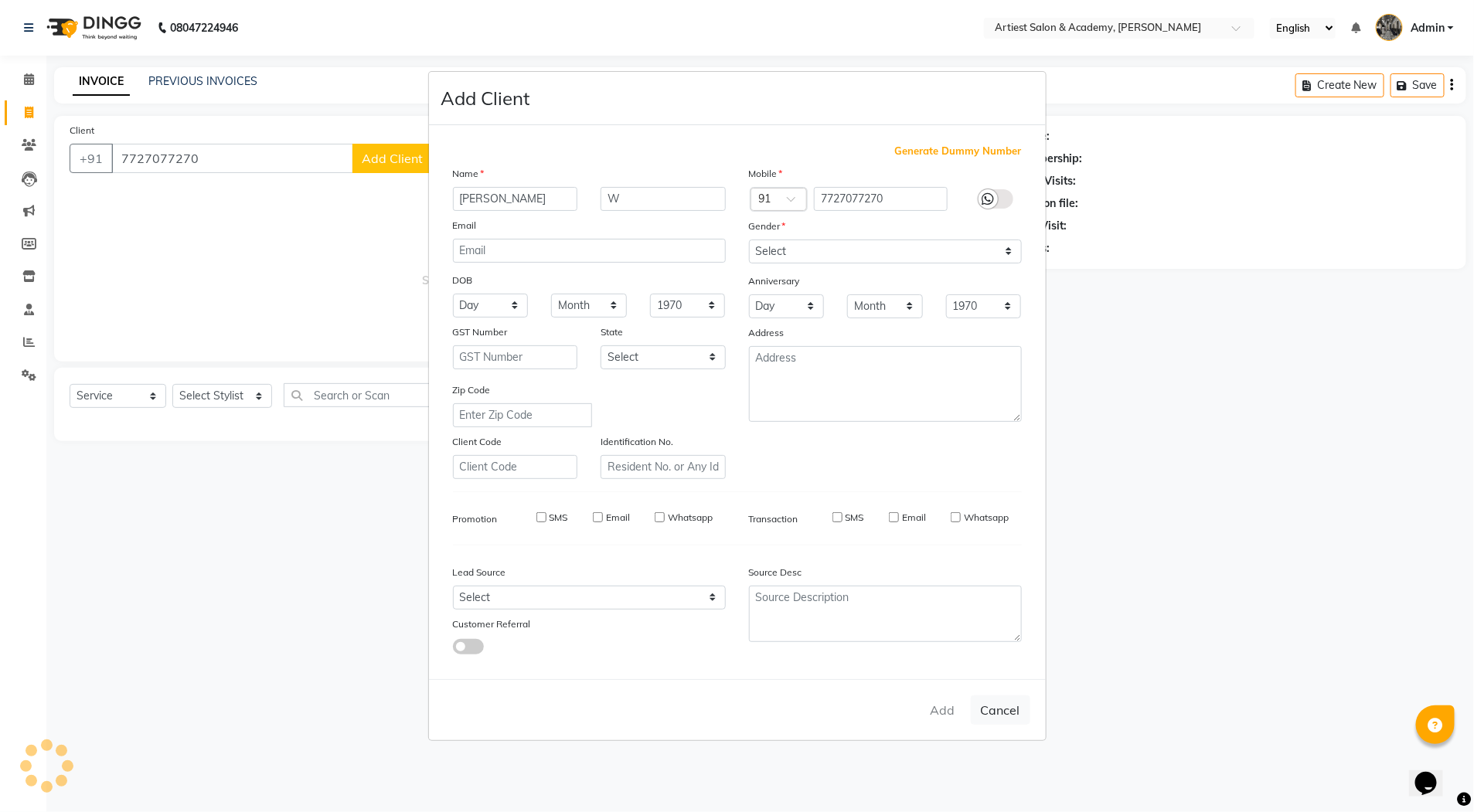
select select
checkbox input "false"
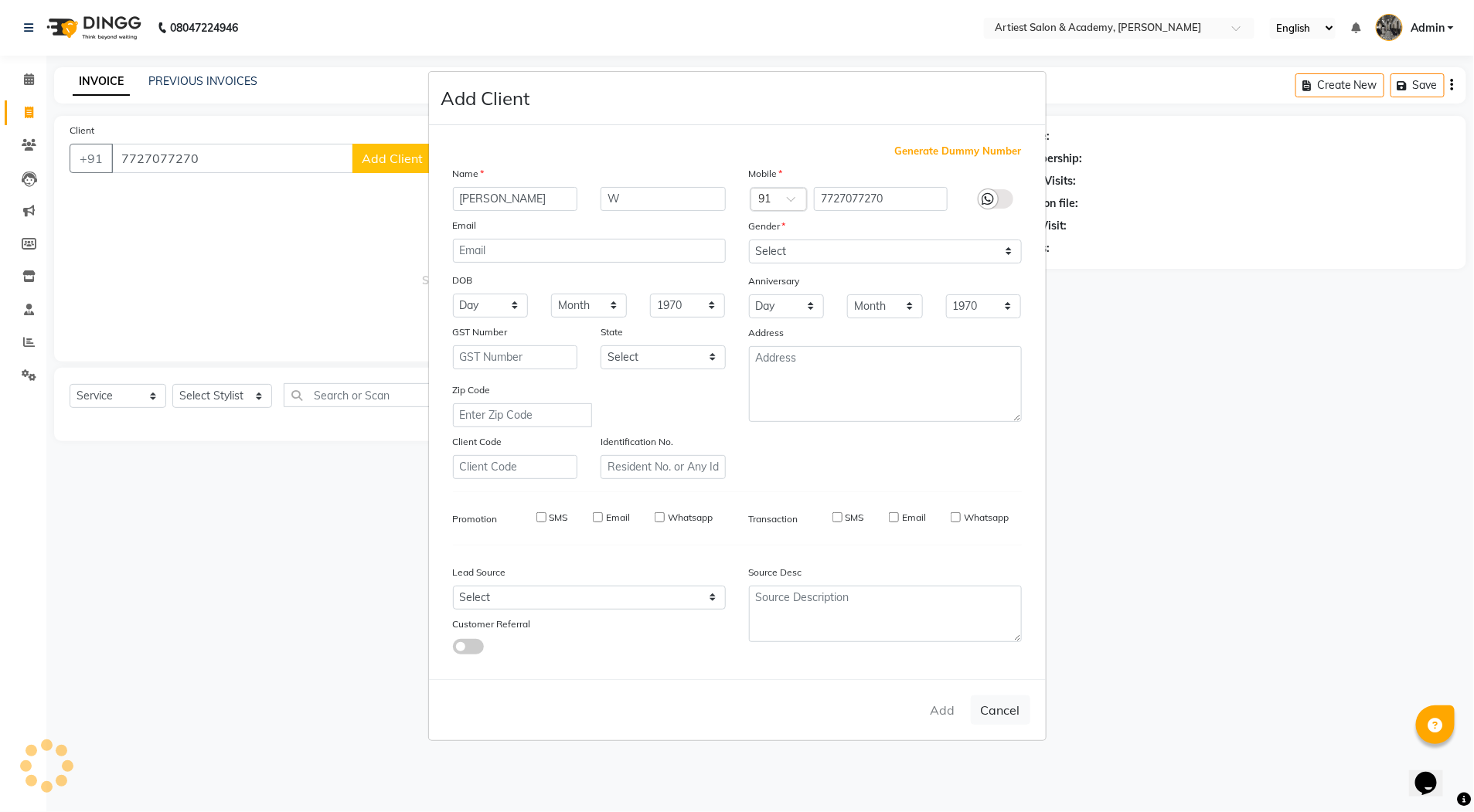
checkbox input "false"
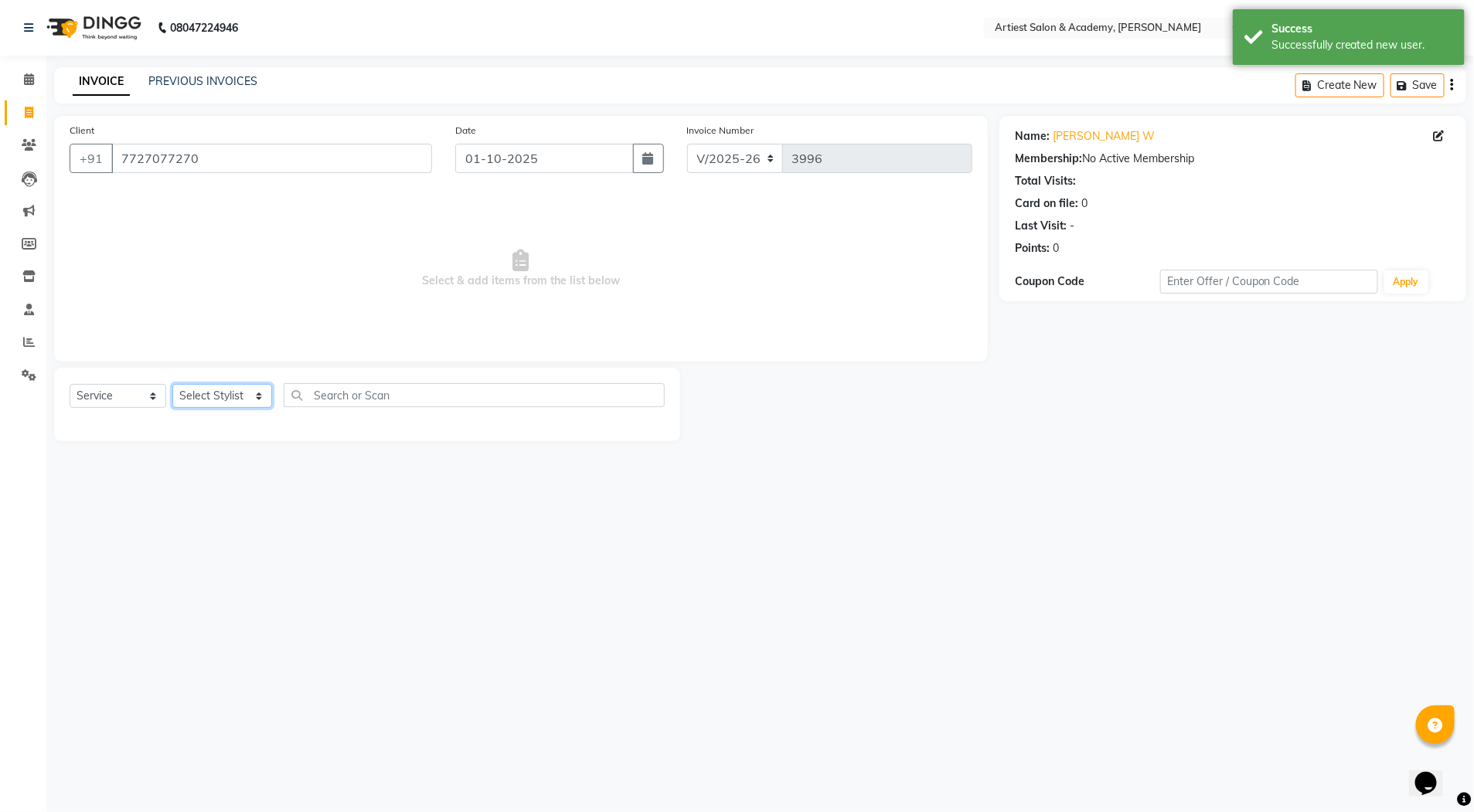
click at [254, 396] on select "Select Stylist [PERSON_NAME] (M) [PERSON_NAME] (F) [PERSON_NAME] DRASHTI [PERSO…" at bounding box center [222, 396] width 99 height 24
select select "33201"
click at [173, 384] on select "Select Stylist [PERSON_NAME] (M) [PERSON_NAME] (F) [PERSON_NAME] DRASHTI [PERSO…" at bounding box center [222, 396] width 99 height 24
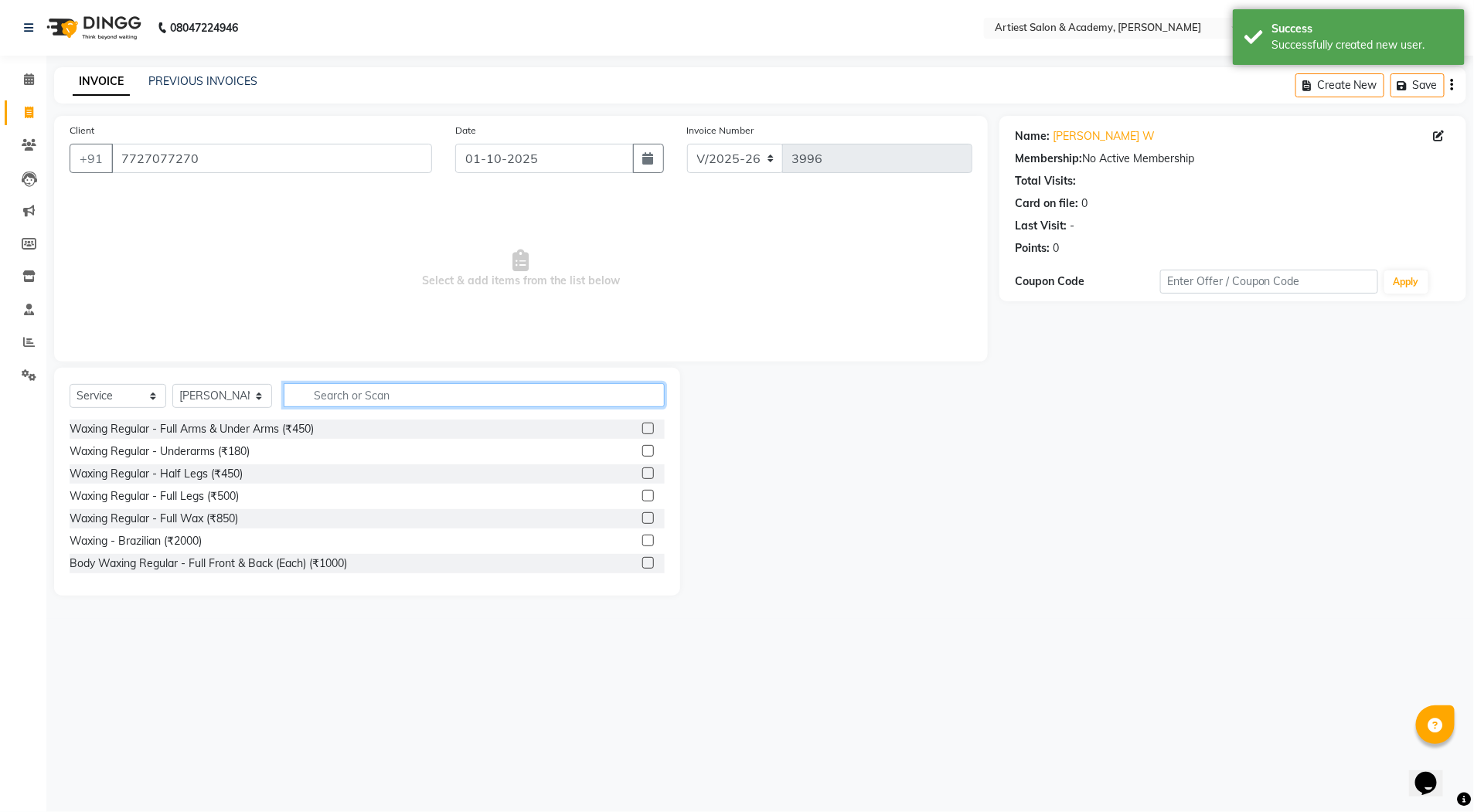
click at [352, 393] on input "text" at bounding box center [474, 395] width 381 height 24
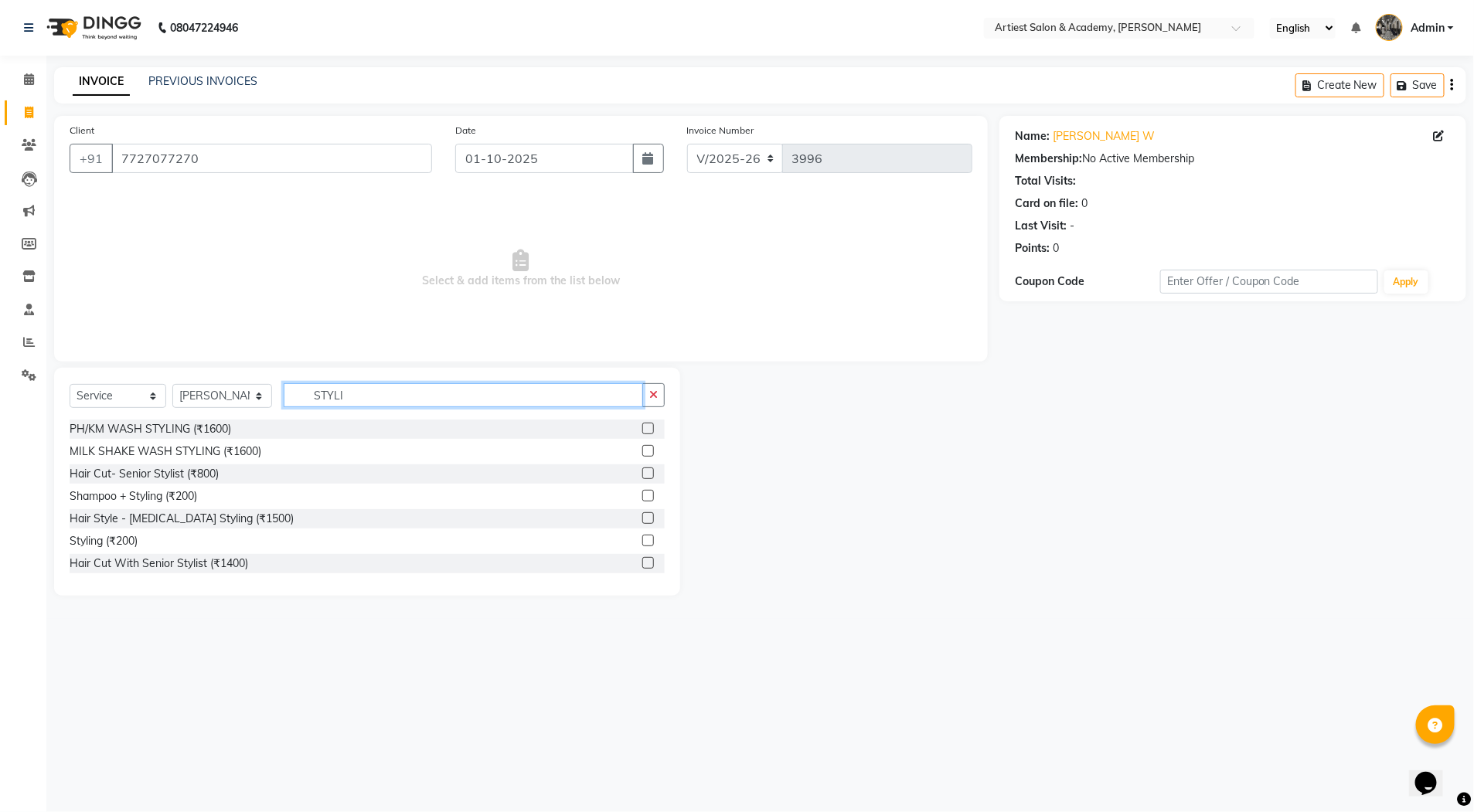
type input "STYLI"
click at [642, 493] on label at bounding box center [648, 496] width 12 height 12
click at [642, 493] on input "checkbox" at bounding box center [647, 496] width 10 height 10
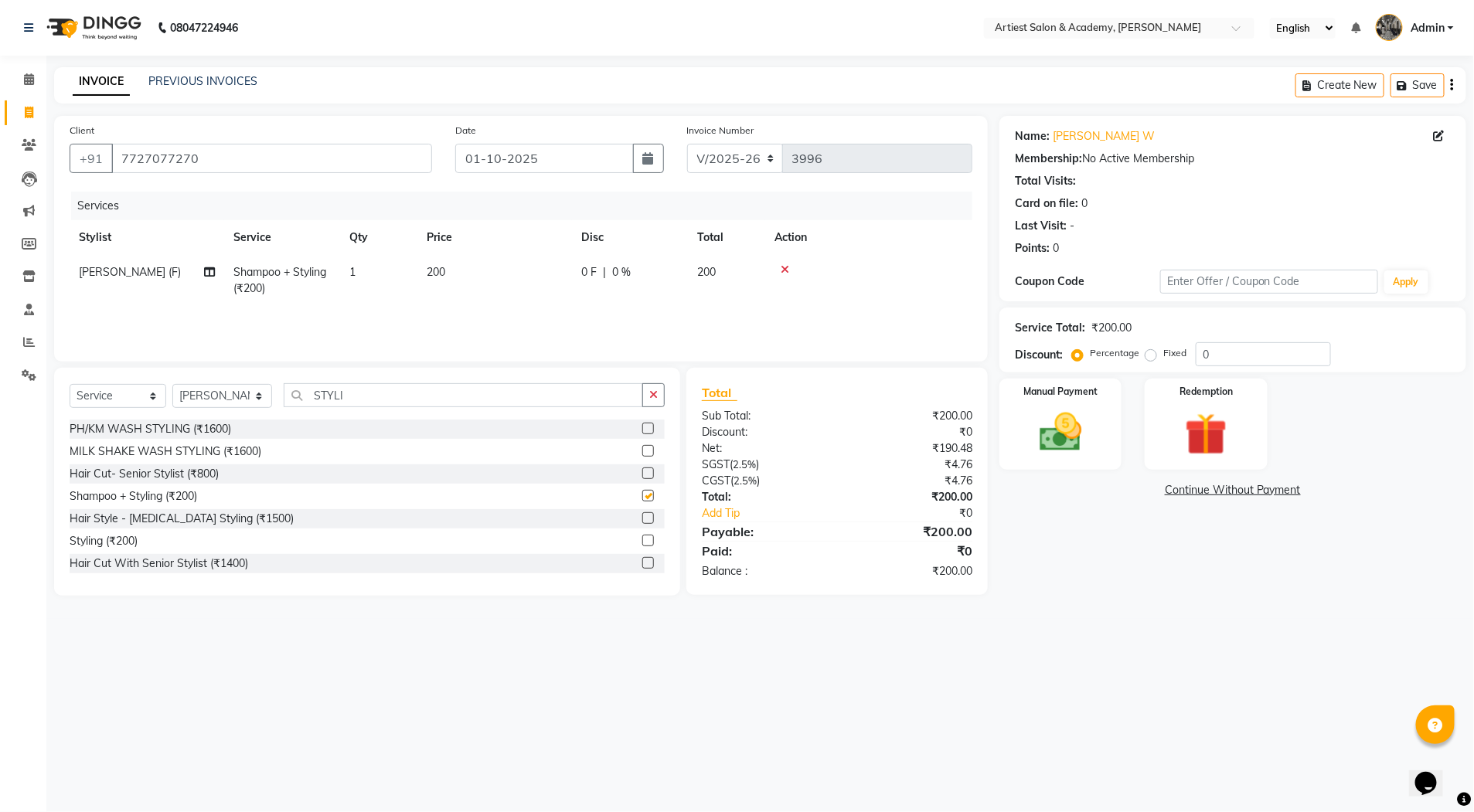
checkbox input "false"
click at [434, 273] on span "200" at bounding box center [436, 272] width 19 height 14
select select "33201"
click at [514, 277] on input "200" at bounding box center [567, 276] width 136 height 24
type input "1500"
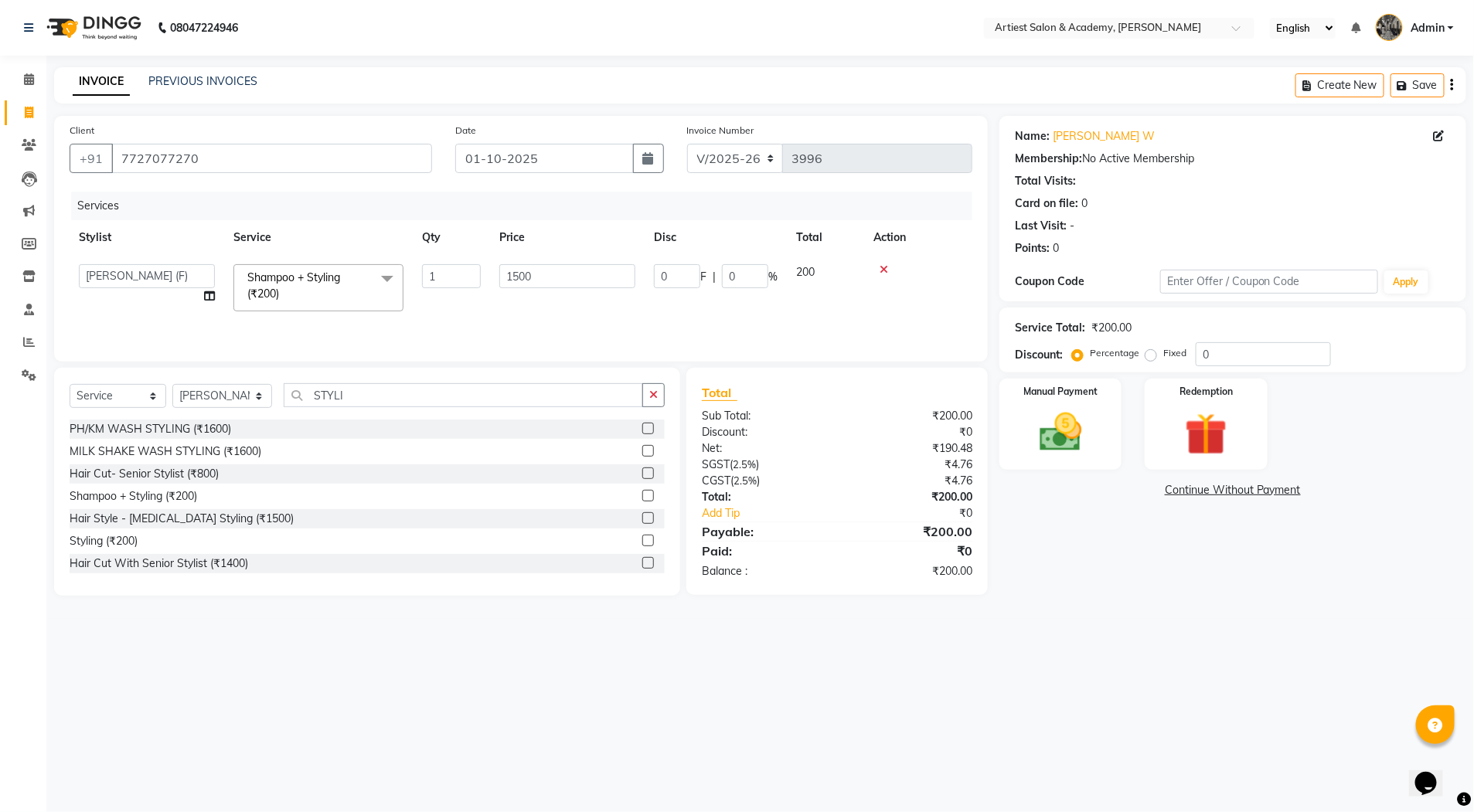
click at [1144, 622] on div "08047224946 Select Location × Artiest Salon & Academy, Subhash Marg English ENG…" at bounding box center [737, 406] width 1474 height 812
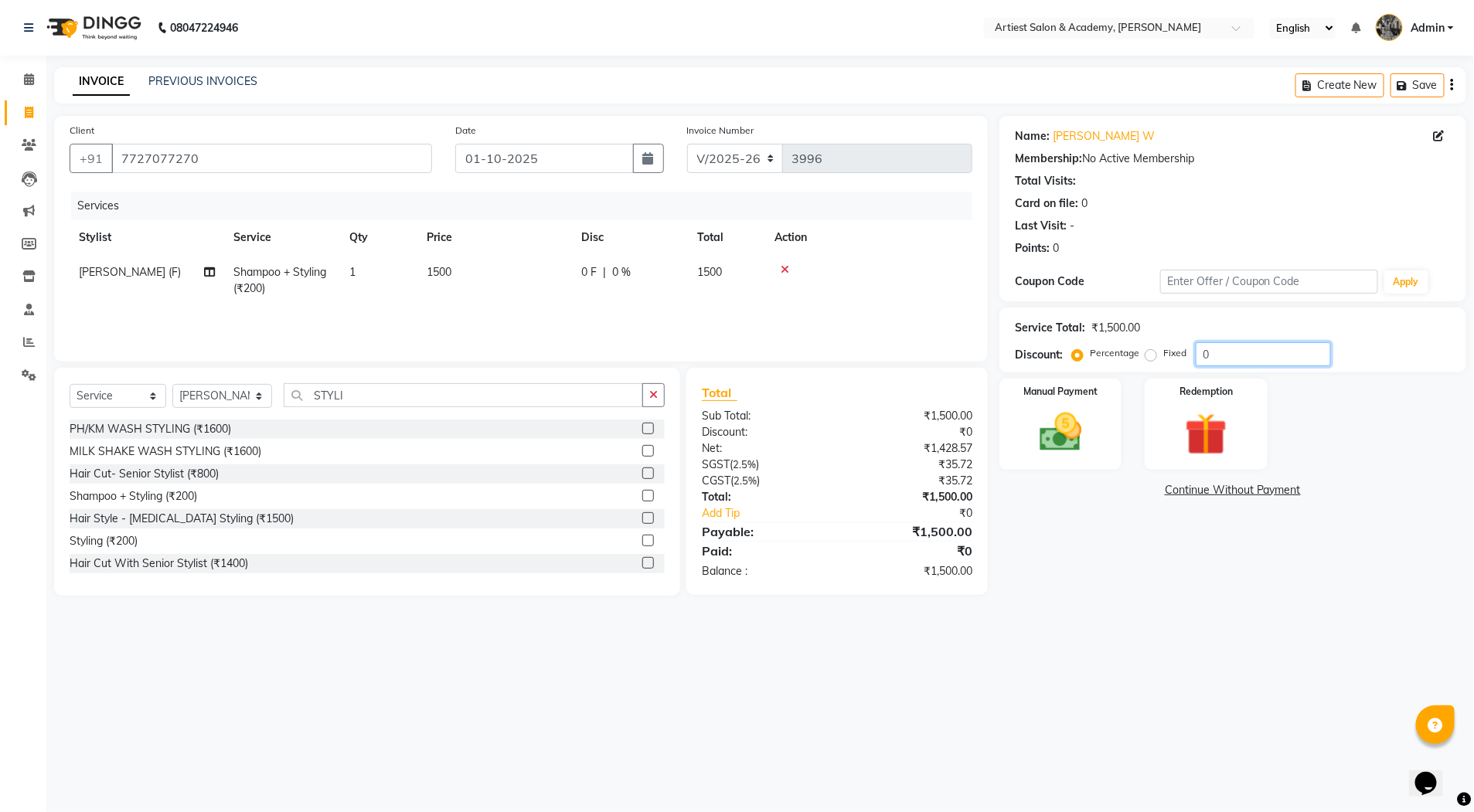
click at [1226, 352] on input "0" at bounding box center [1263, 354] width 136 height 24
type input "10"
click at [1043, 435] on img at bounding box center [1060, 433] width 71 height 51
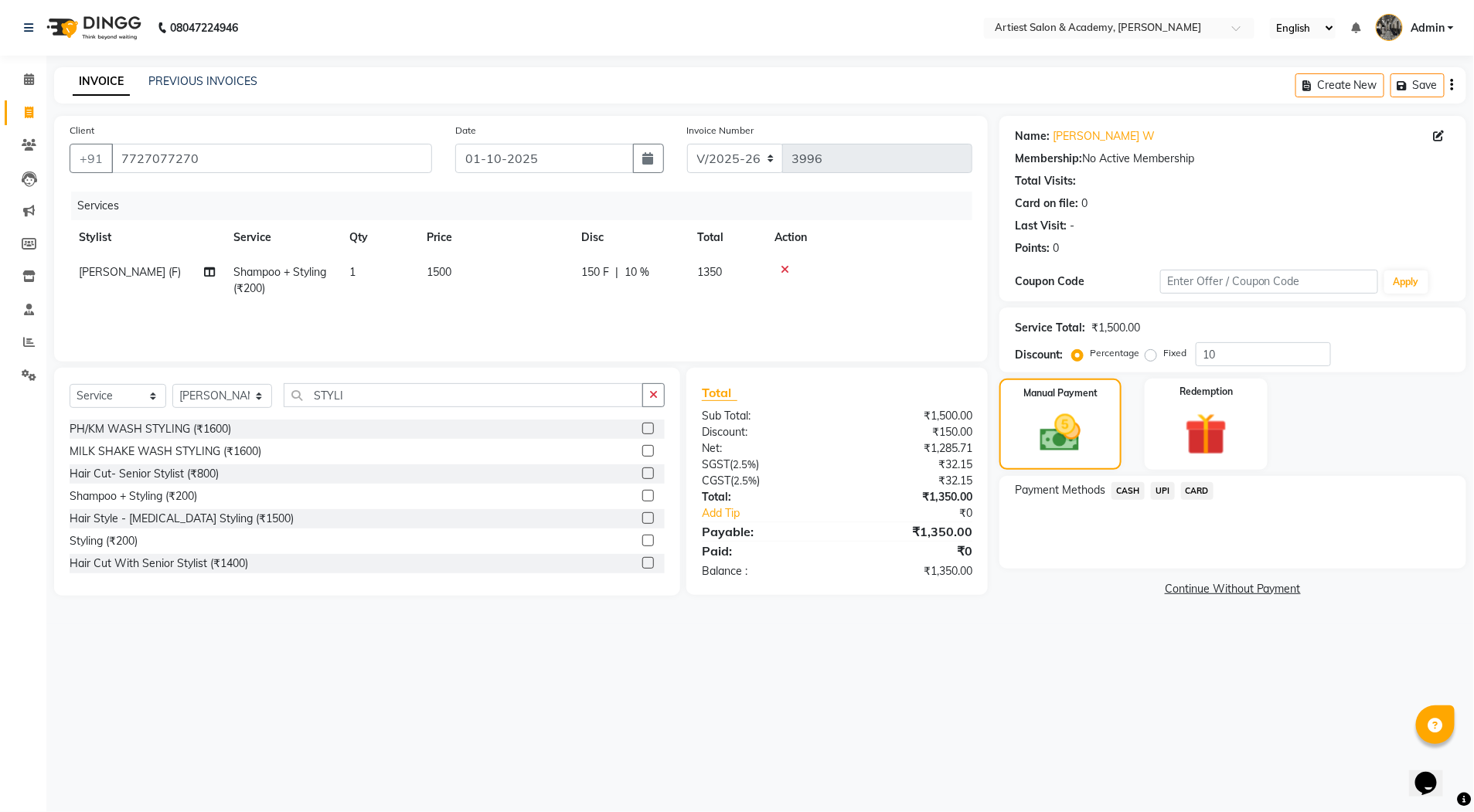
click at [1129, 488] on span "CASH" at bounding box center [1128, 491] width 33 height 18
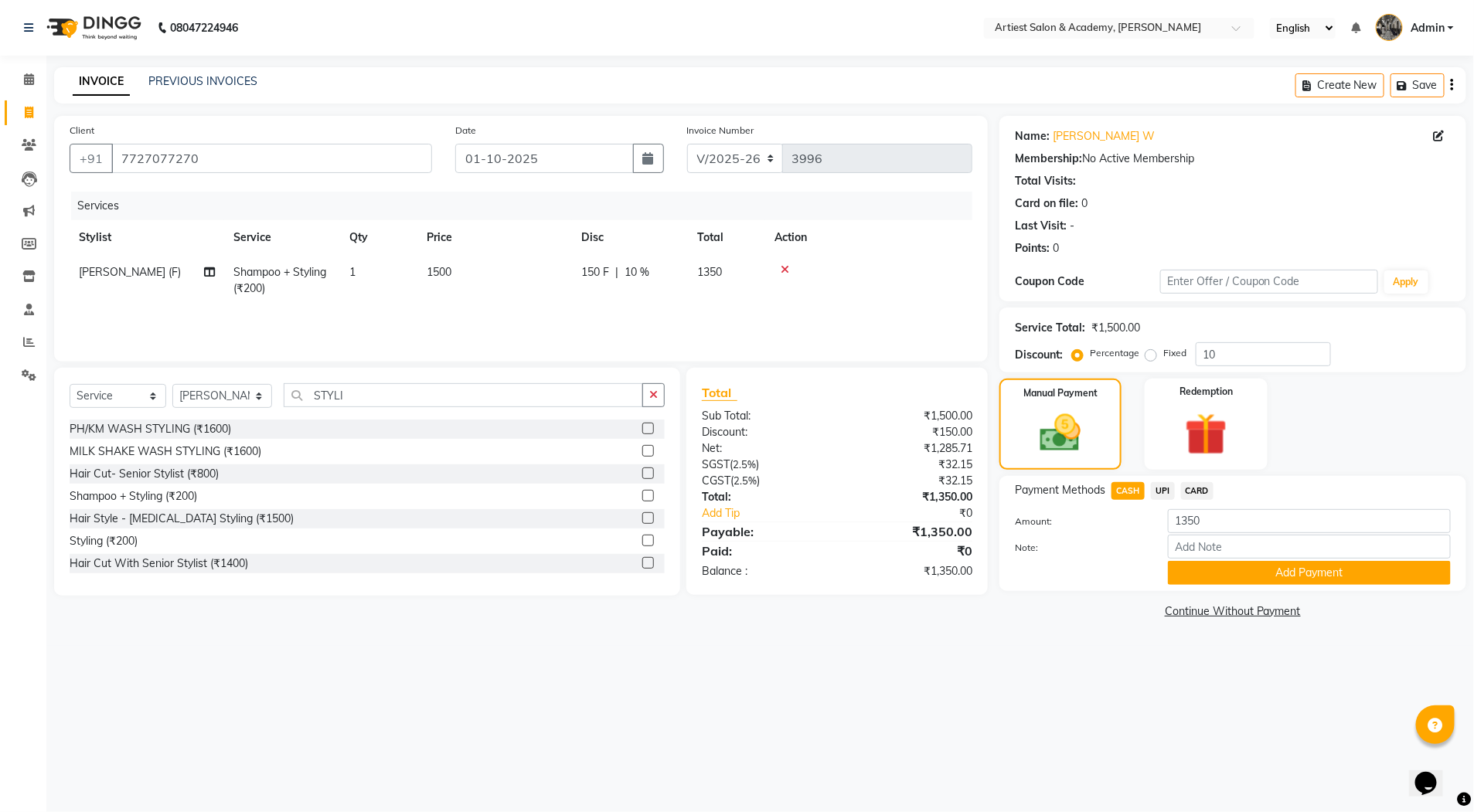
click at [1295, 572] on button "Add Payment" at bounding box center [1309, 573] width 283 height 24
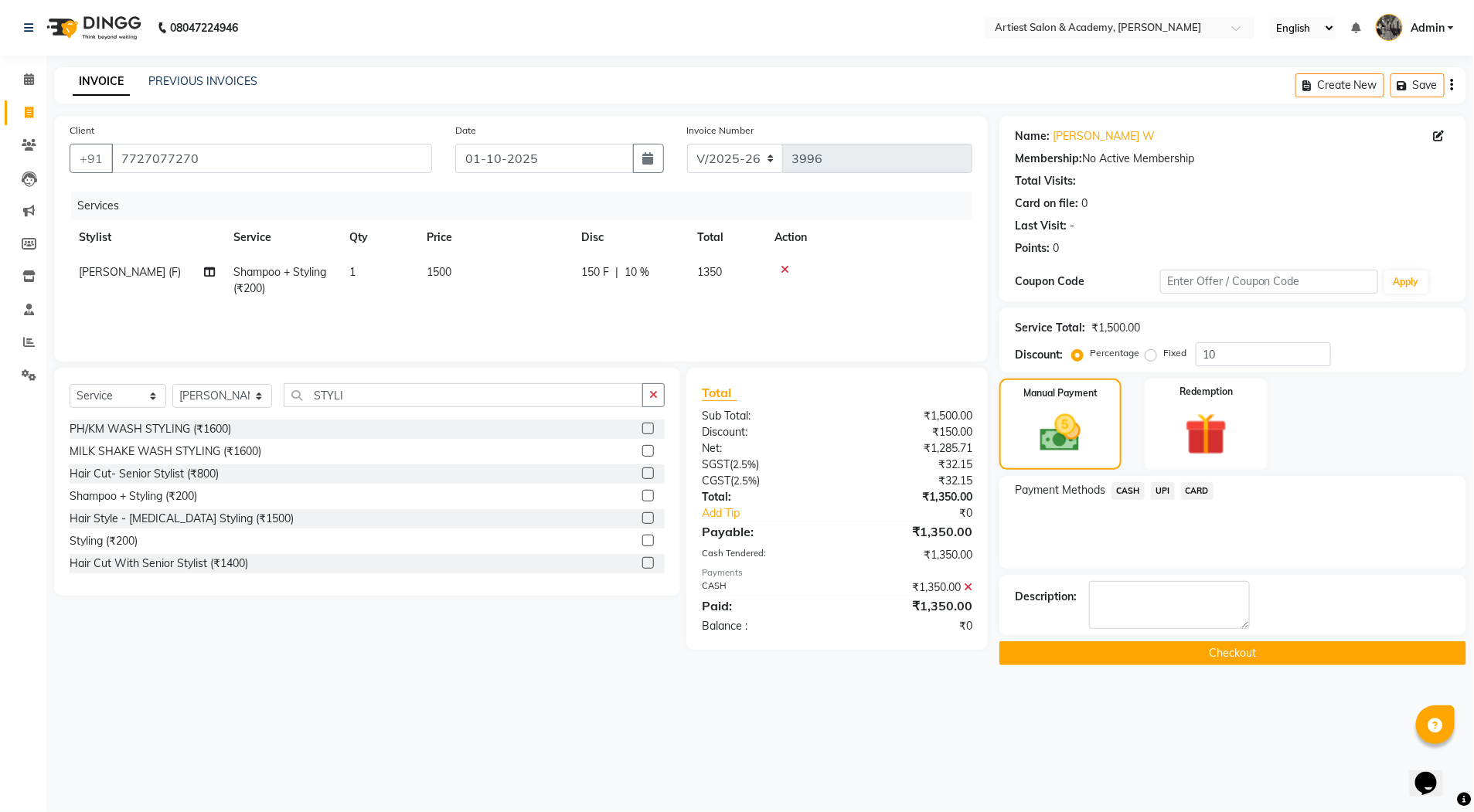
click at [1264, 648] on button "Checkout" at bounding box center [1232, 653] width 467 height 24
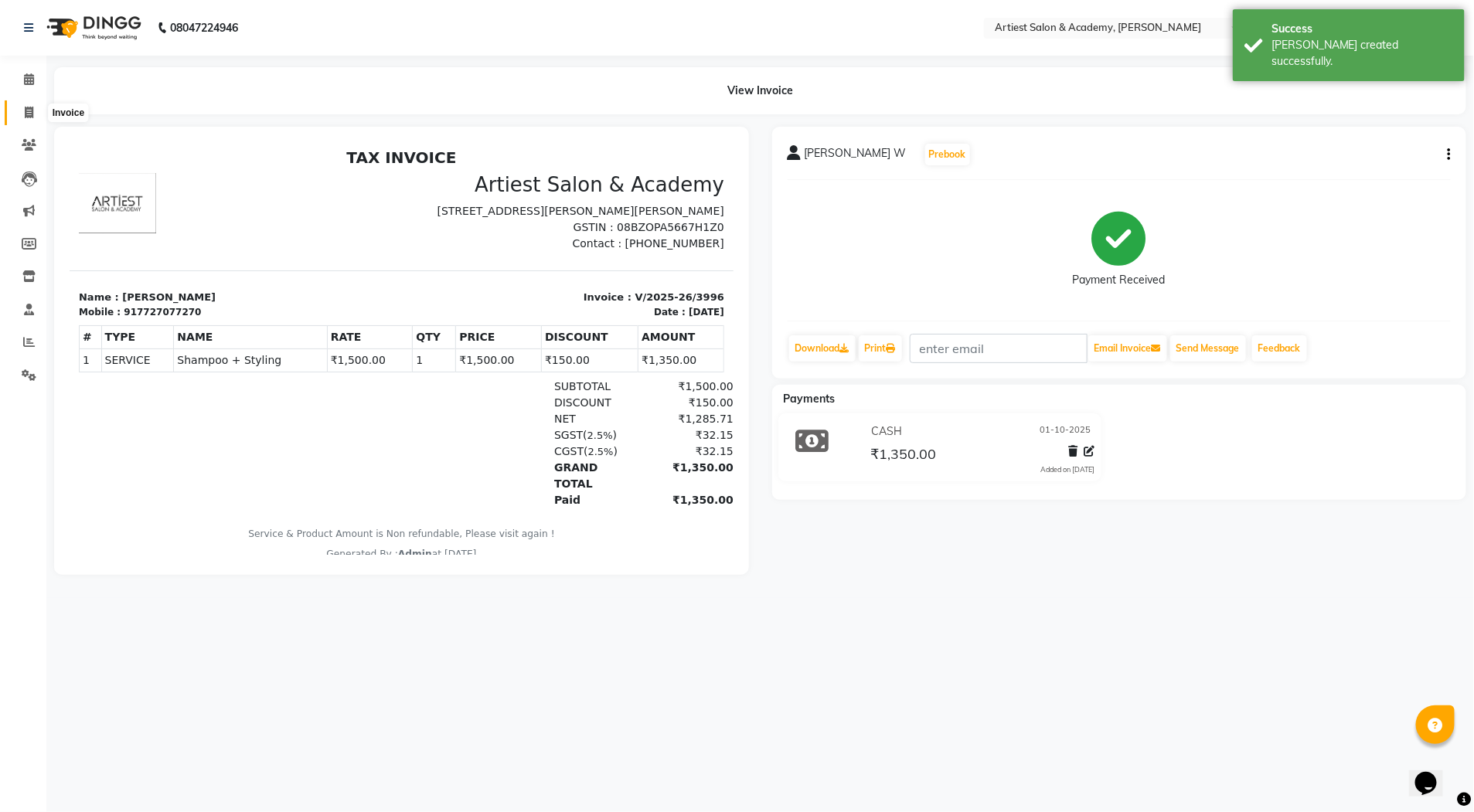
click at [28, 106] on icon at bounding box center [28, 112] width 9 height 12
select select "5123"
select select "service"
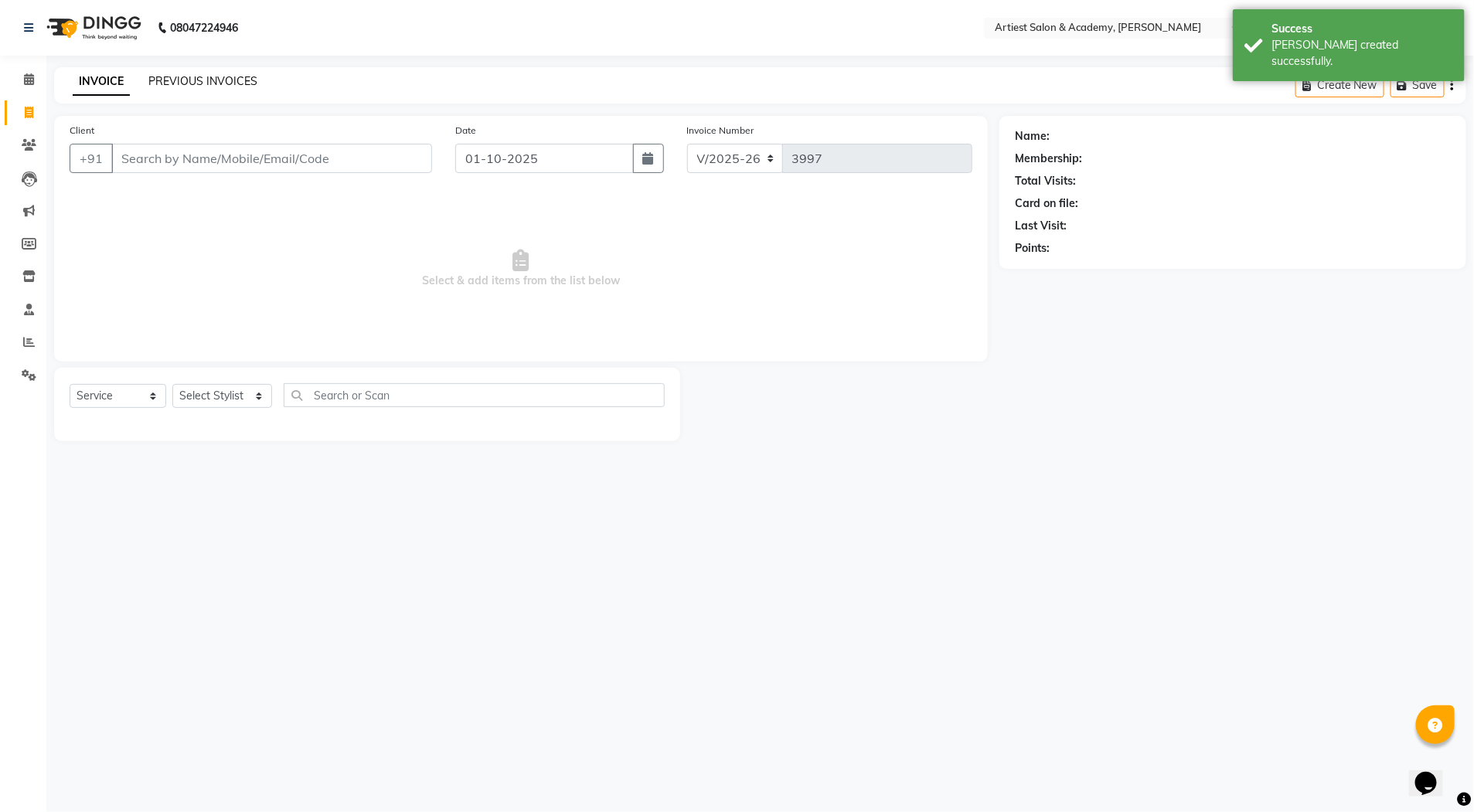
click at [197, 79] on link "PREVIOUS INVOICES" at bounding box center [203, 81] width 109 height 14
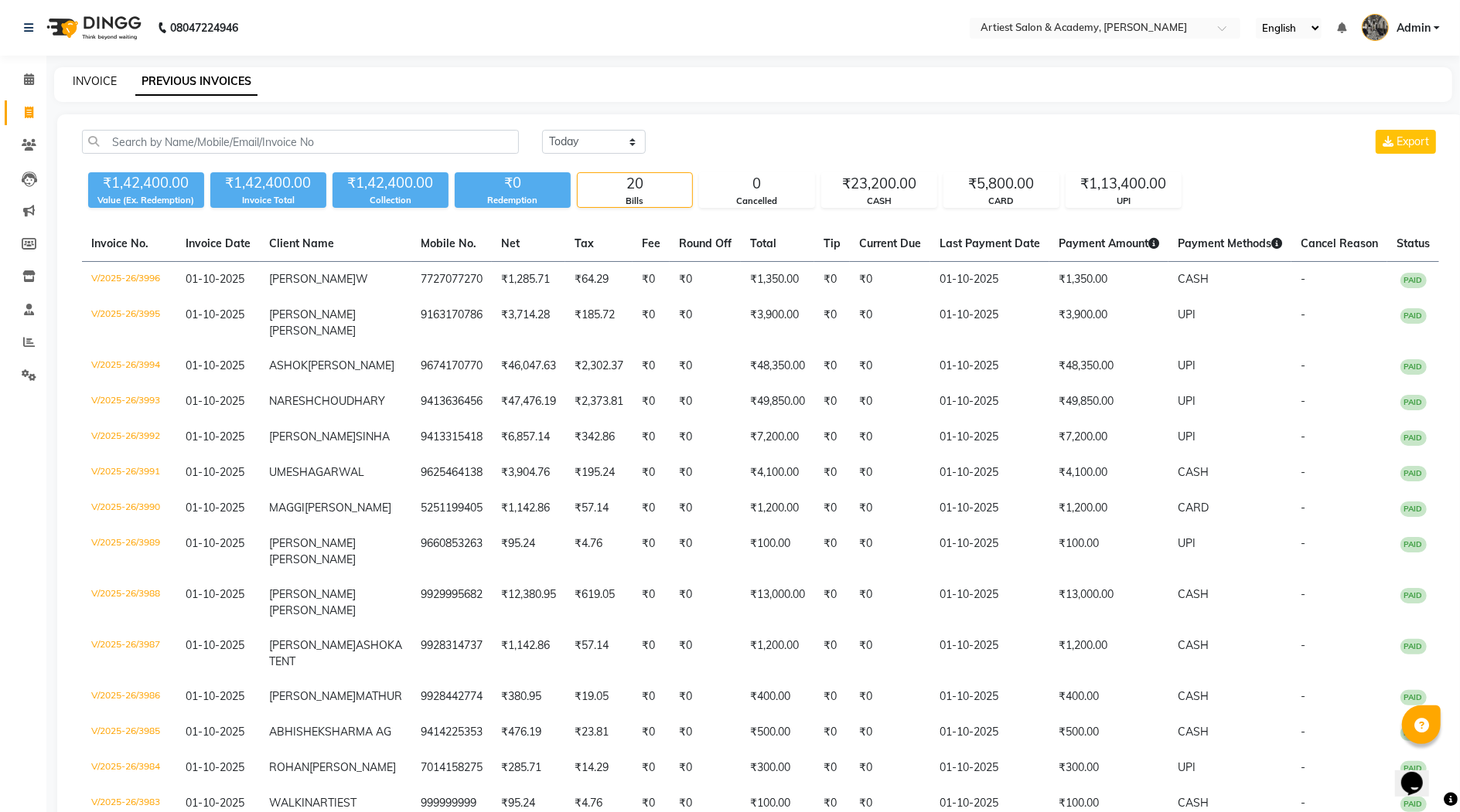
click at [87, 80] on link "INVOICE" at bounding box center [95, 81] width 44 height 14
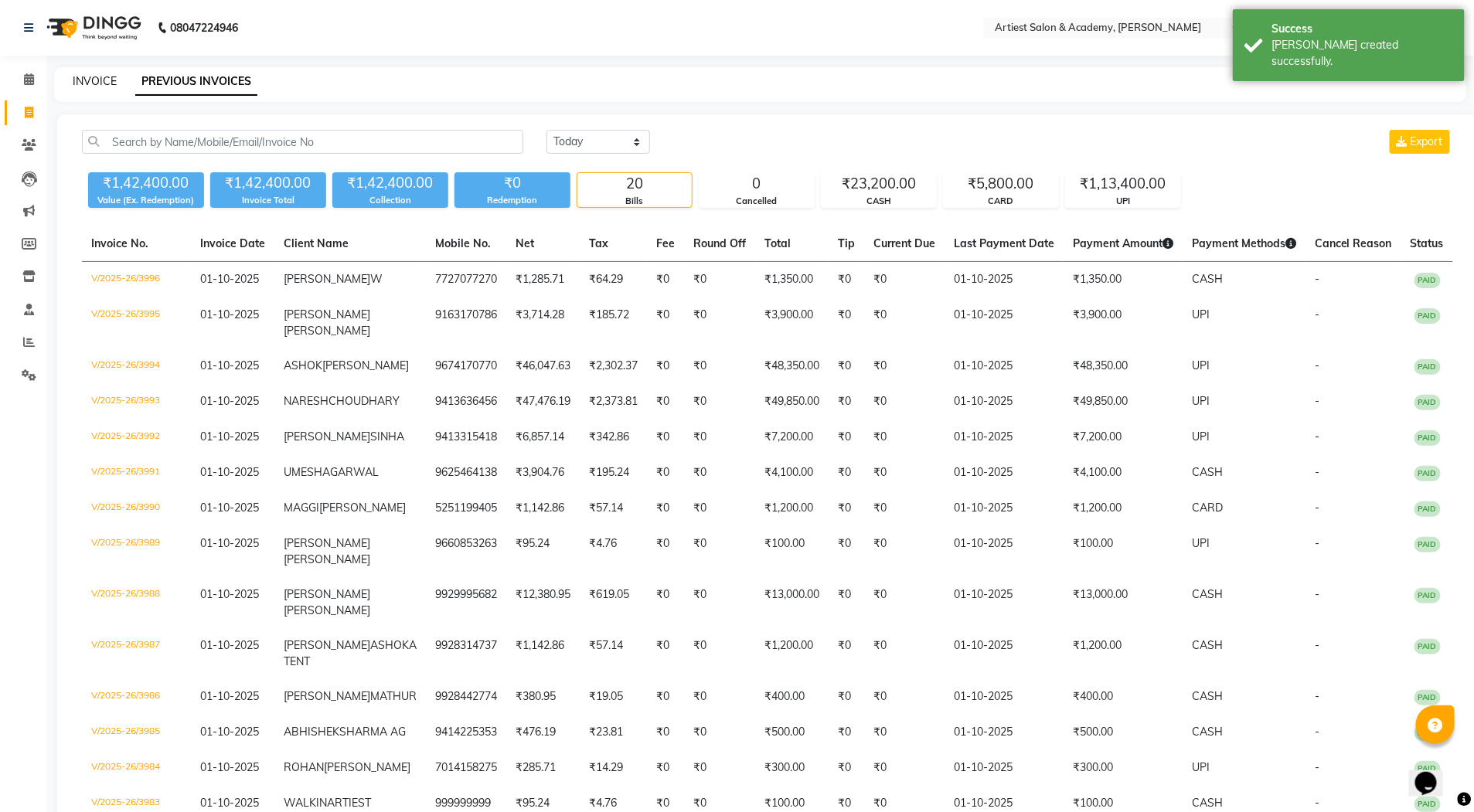
select select "5123"
select select "service"
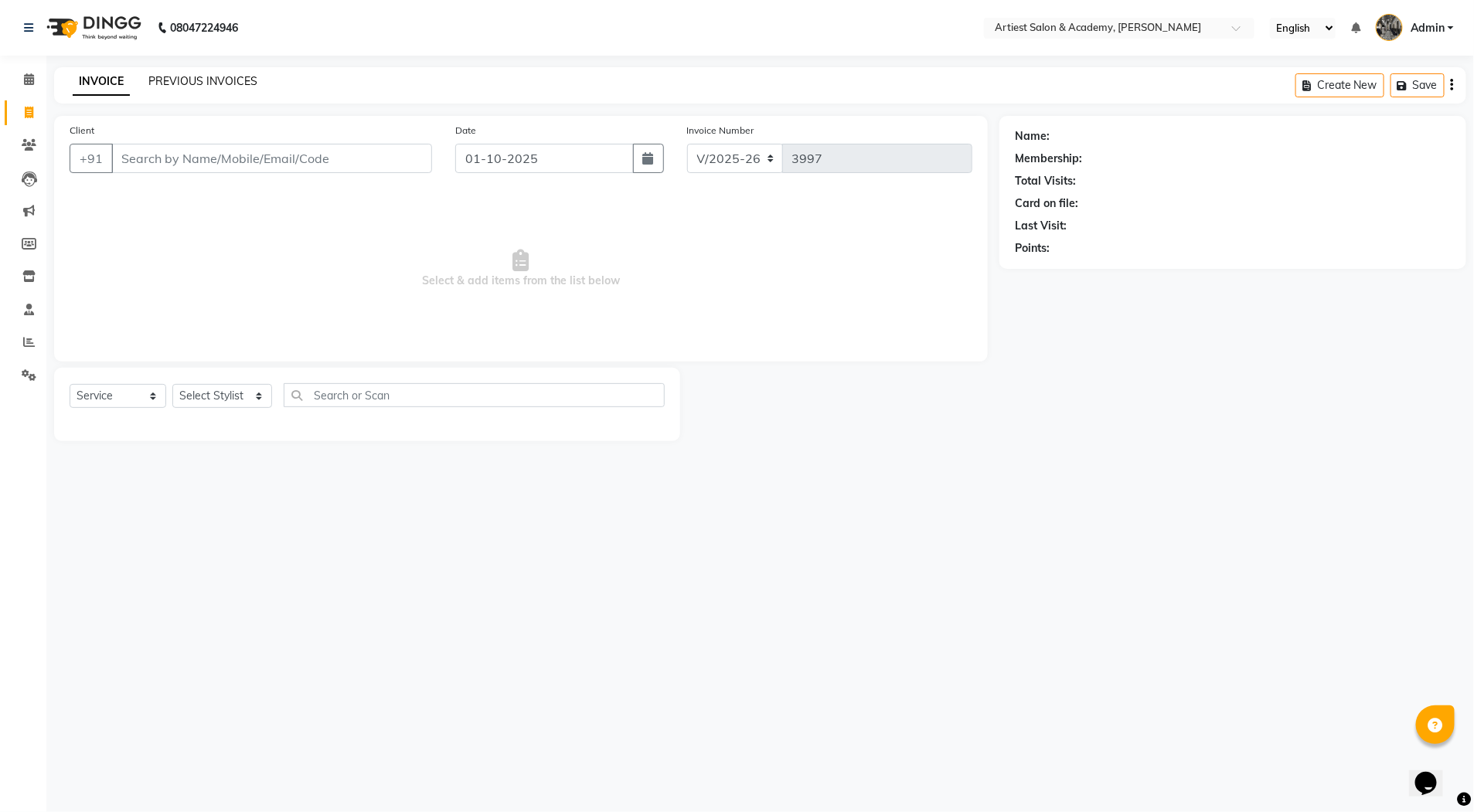
click at [203, 86] on link "PREVIOUS INVOICES" at bounding box center [203, 81] width 109 height 14
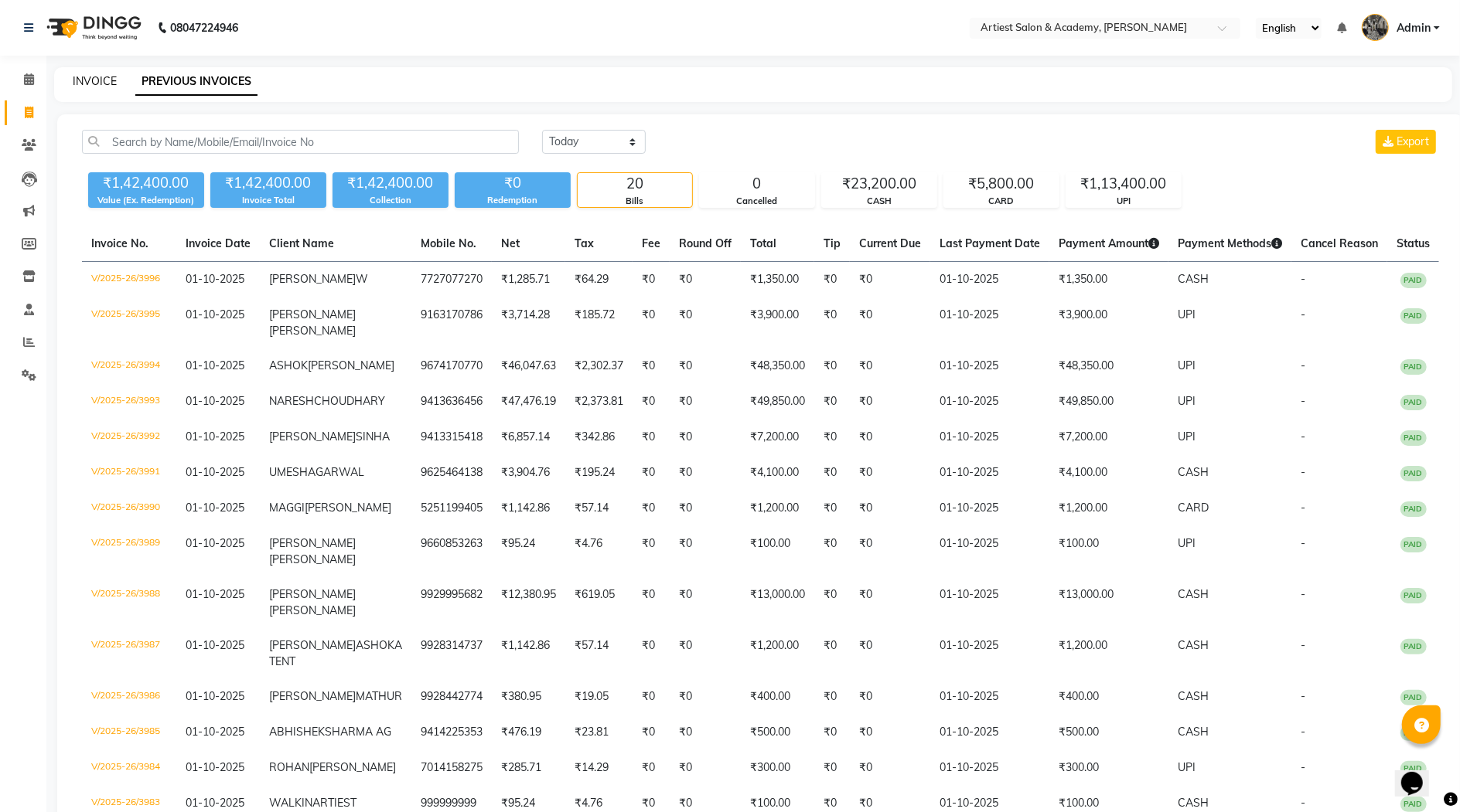
click at [96, 80] on link "INVOICE" at bounding box center [95, 81] width 44 height 14
select select "service"
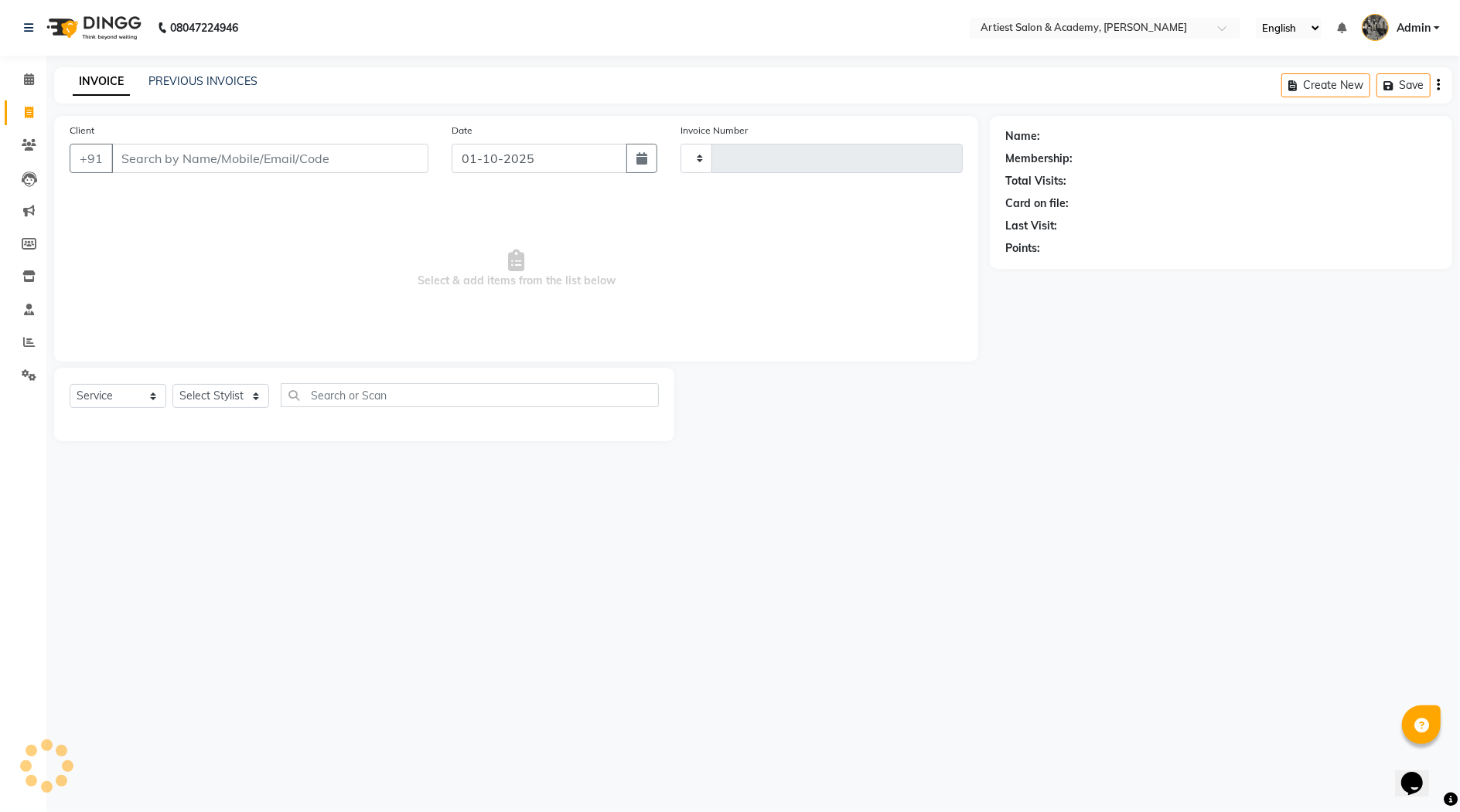
type input "3997"
select select "5123"
click at [146, 166] on input "Client" at bounding box center [271, 158] width 321 height 29
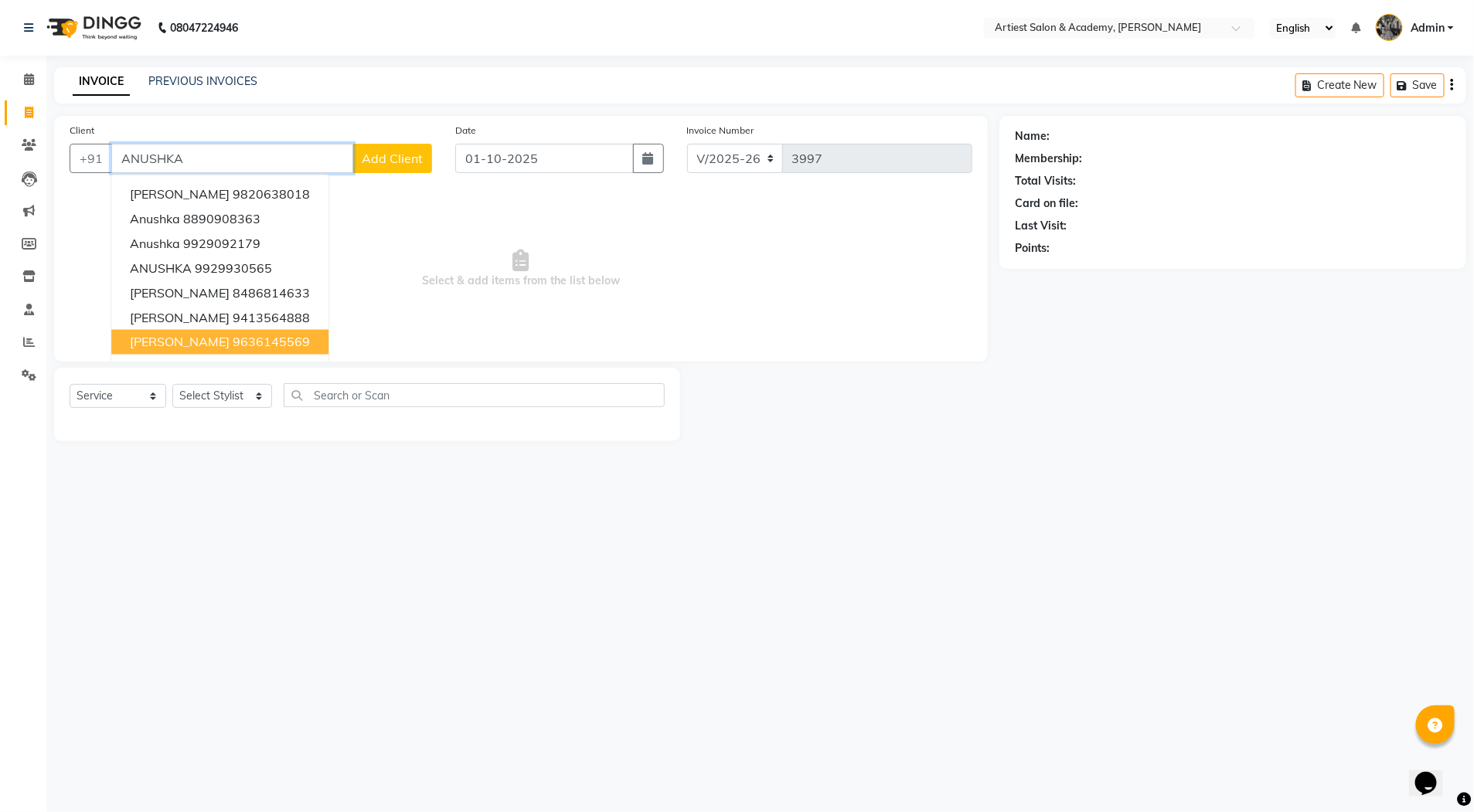
click at [286, 338] on ngb-highlight "9636145569" at bounding box center [271, 342] width 77 height 16
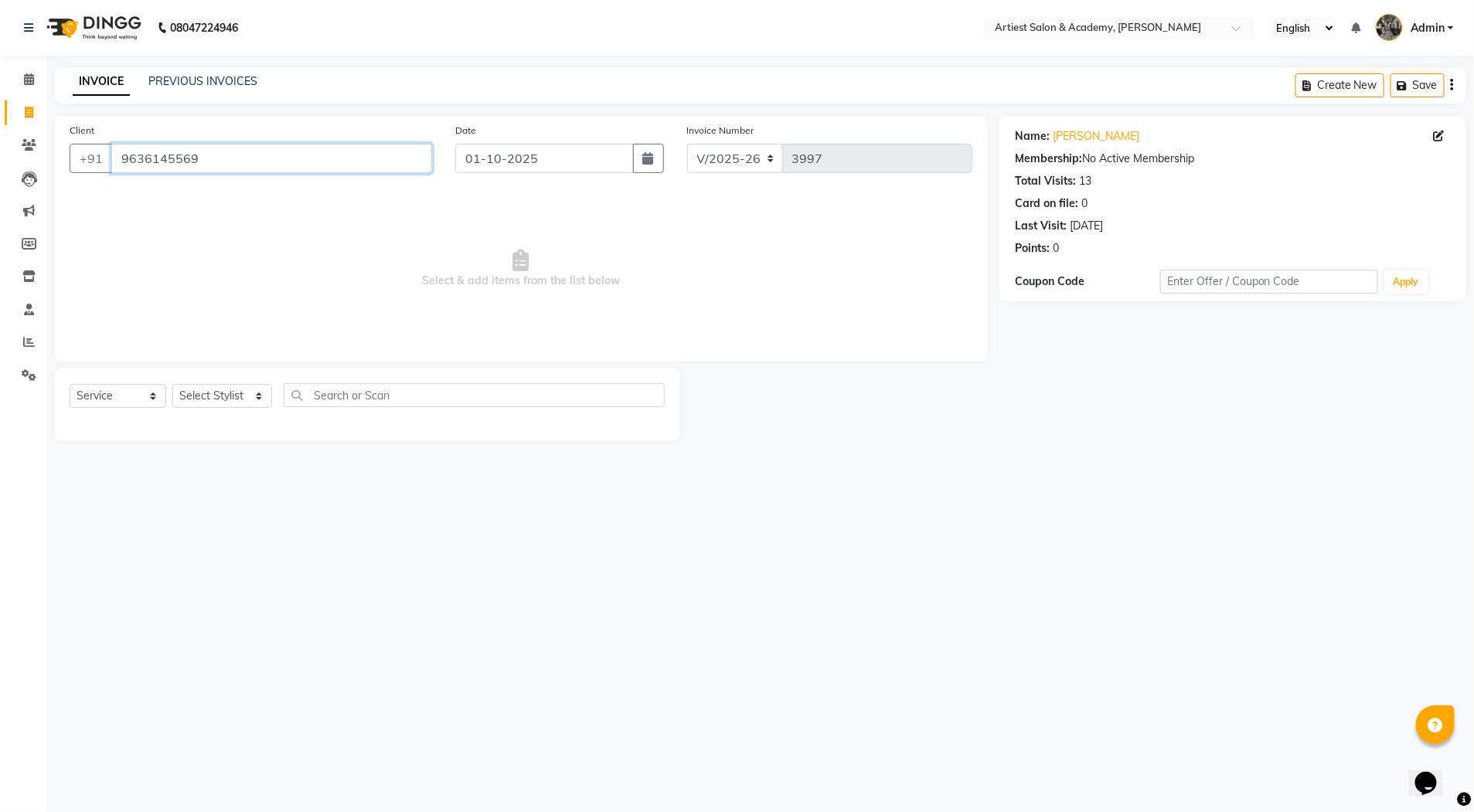
click at [222, 157] on input "9636145569" at bounding box center [271, 158] width 321 height 29
type input "9"
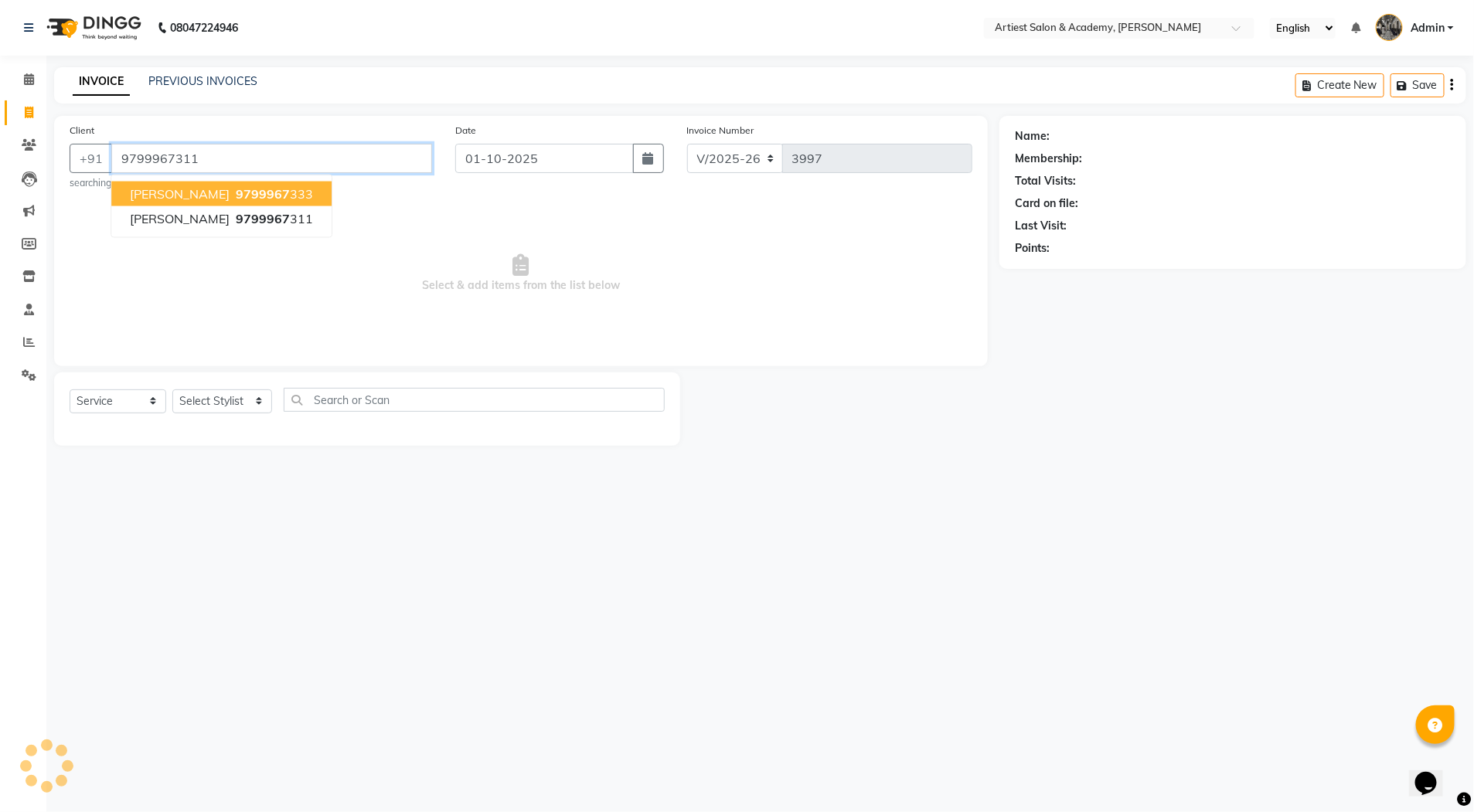
type input "9799967311"
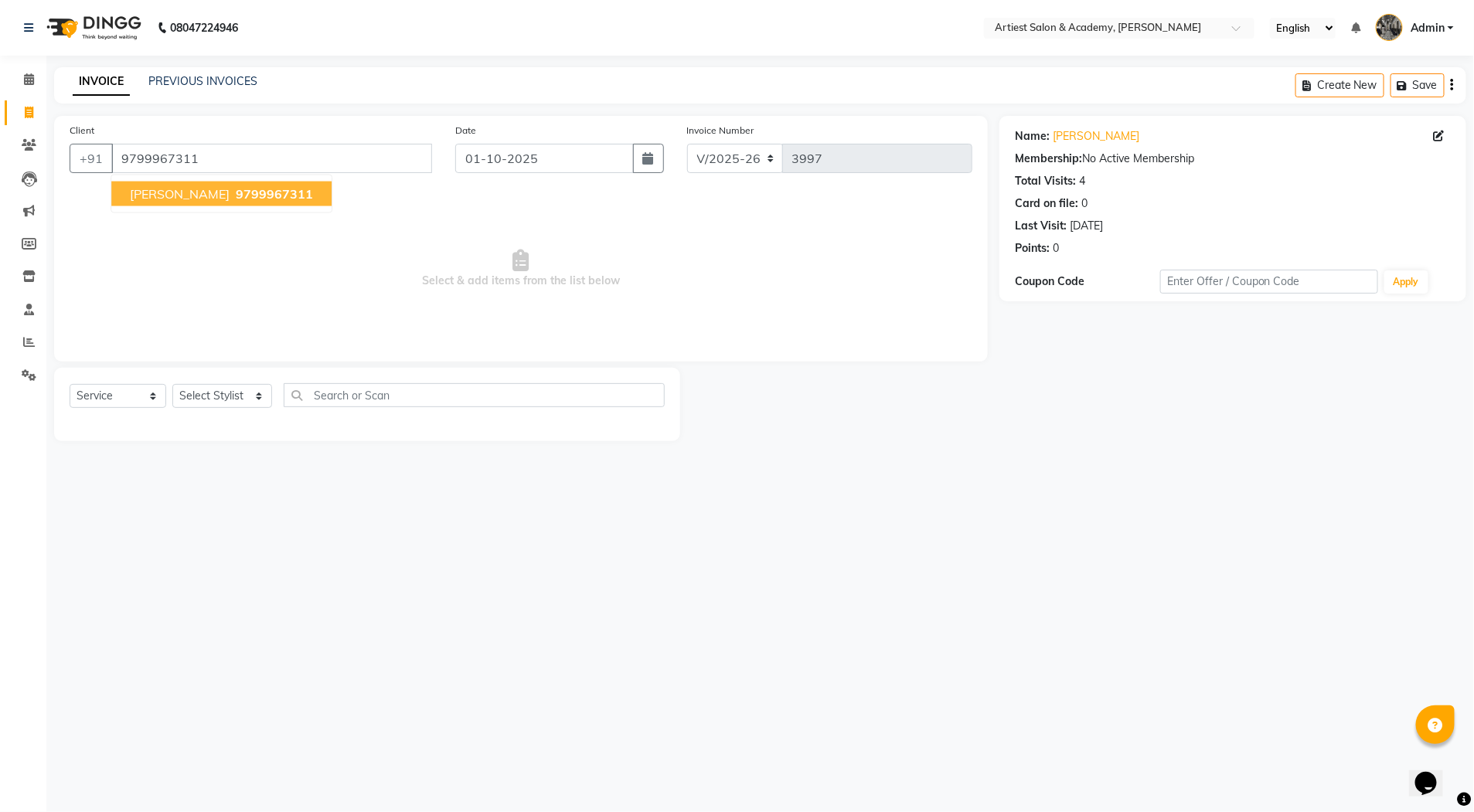
click at [301, 195] on span "9799967311" at bounding box center [274, 194] width 77 height 16
click at [254, 394] on select "Select Stylist [PERSON_NAME] (M) [PERSON_NAME] (F) [PERSON_NAME] DRASHTI [PERSO…" at bounding box center [222, 396] width 99 height 24
select select "33208"
click at [173, 384] on select "Select Stylist [PERSON_NAME] (M) [PERSON_NAME] (F) [PERSON_NAME] DRASHTI [PERSO…" at bounding box center [222, 396] width 99 height 24
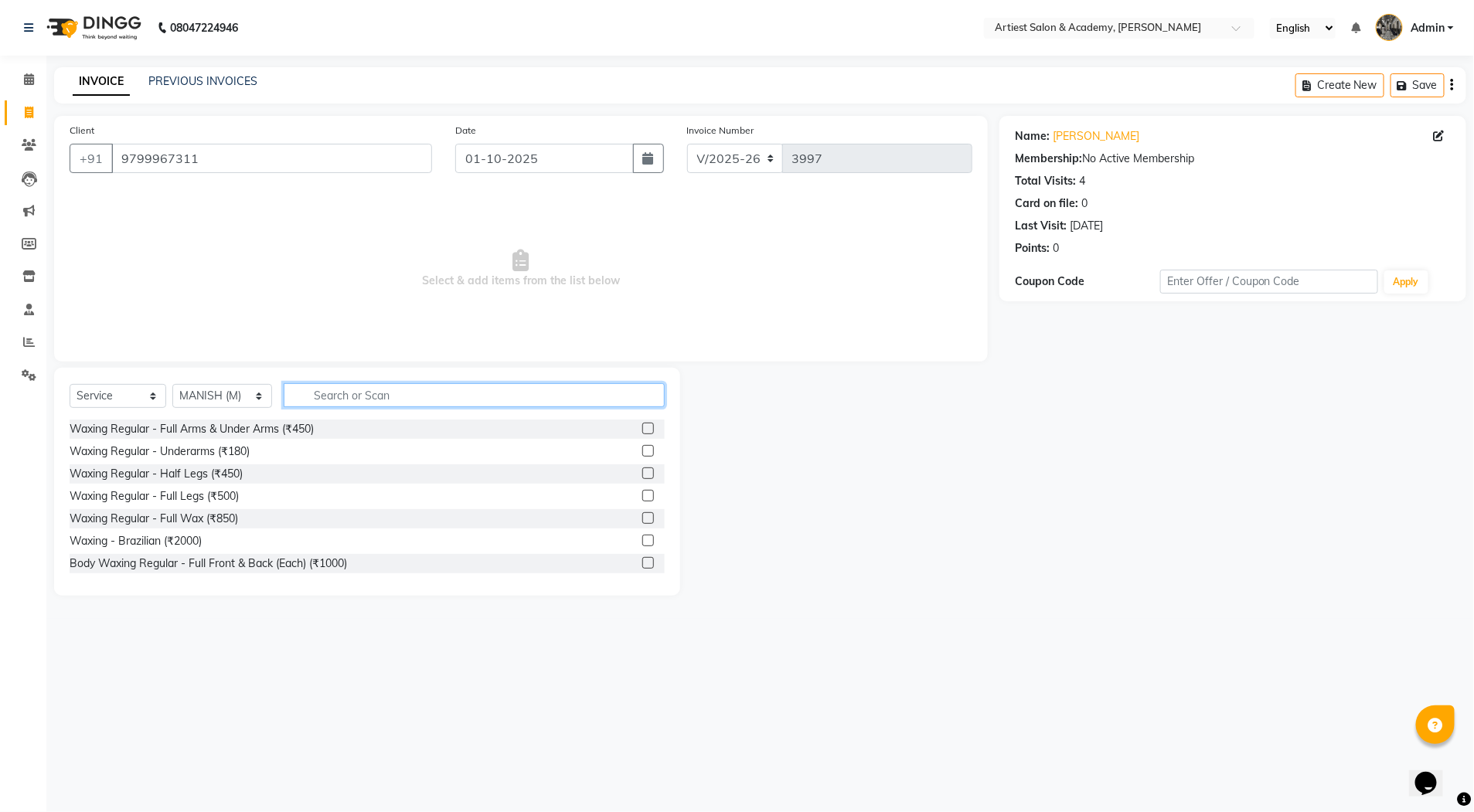
click at [360, 396] on input "text" at bounding box center [474, 395] width 381 height 24
type input "HAIR"
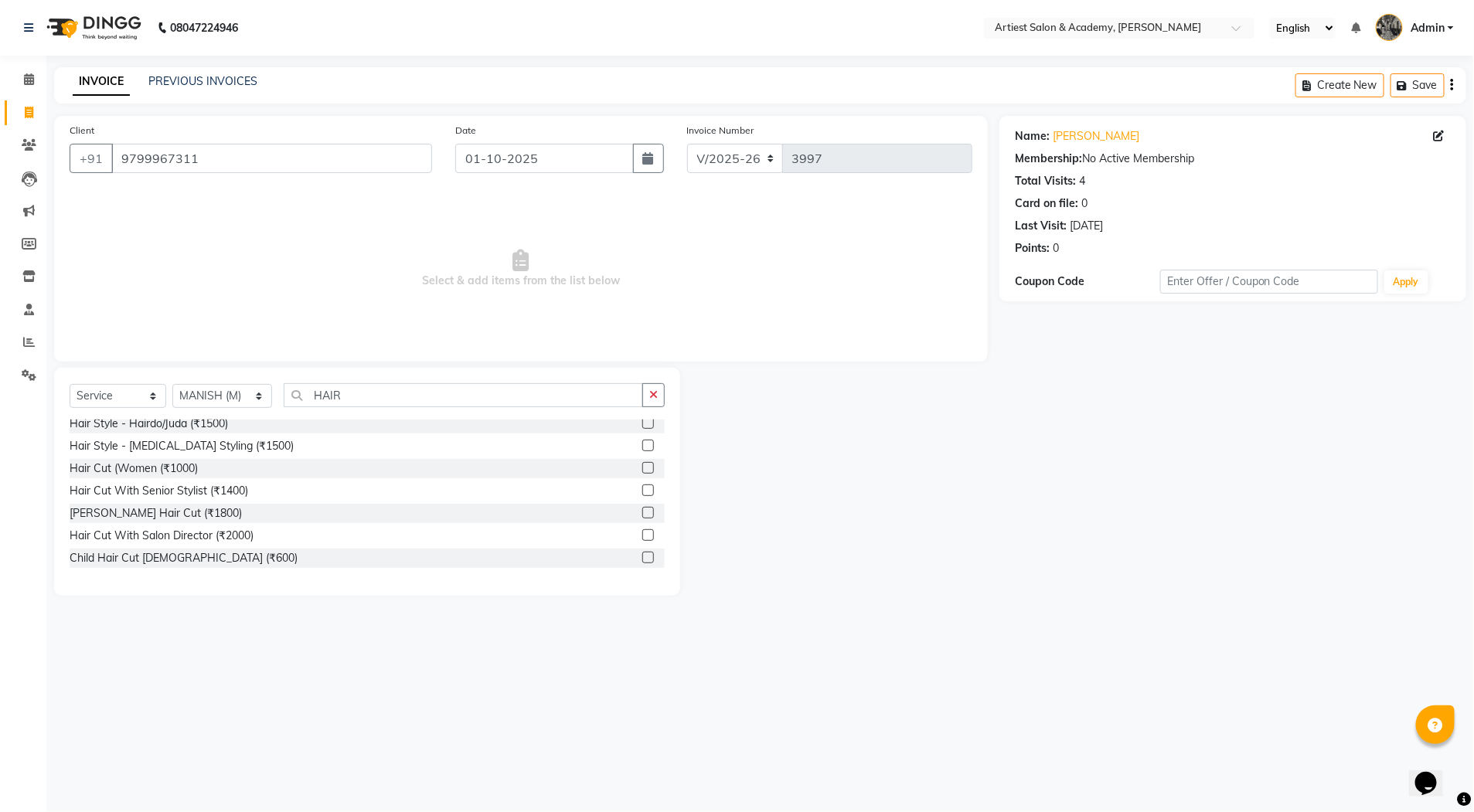
click at [642, 490] on label at bounding box center [648, 490] width 12 height 12
click at [642, 490] on input "checkbox" at bounding box center [647, 491] width 10 height 10
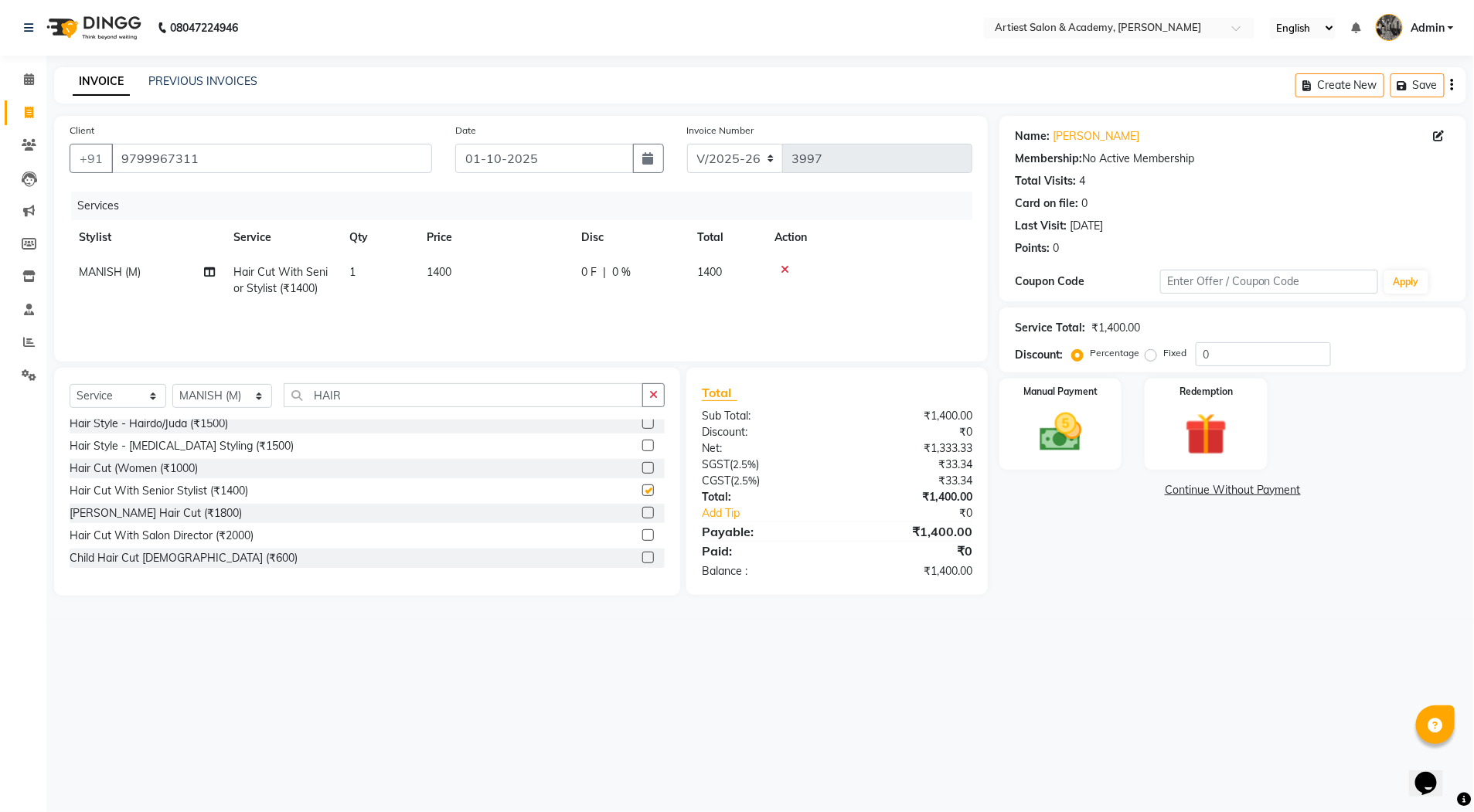
checkbox input "false"
click at [253, 398] on select "Select Stylist [PERSON_NAME] (M) [PERSON_NAME] (F) [PERSON_NAME] DRASHTI [PERSO…" at bounding box center [222, 396] width 99 height 24
select select "33211"
click at [173, 384] on select "Select Stylist [PERSON_NAME] (M) [PERSON_NAME] (F) [PERSON_NAME] DRASHTI [PERSO…" at bounding box center [222, 396] width 99 height 24
click at [360, 394] on input "HAIR" at bounding box center [463, 395] width 360 height 24
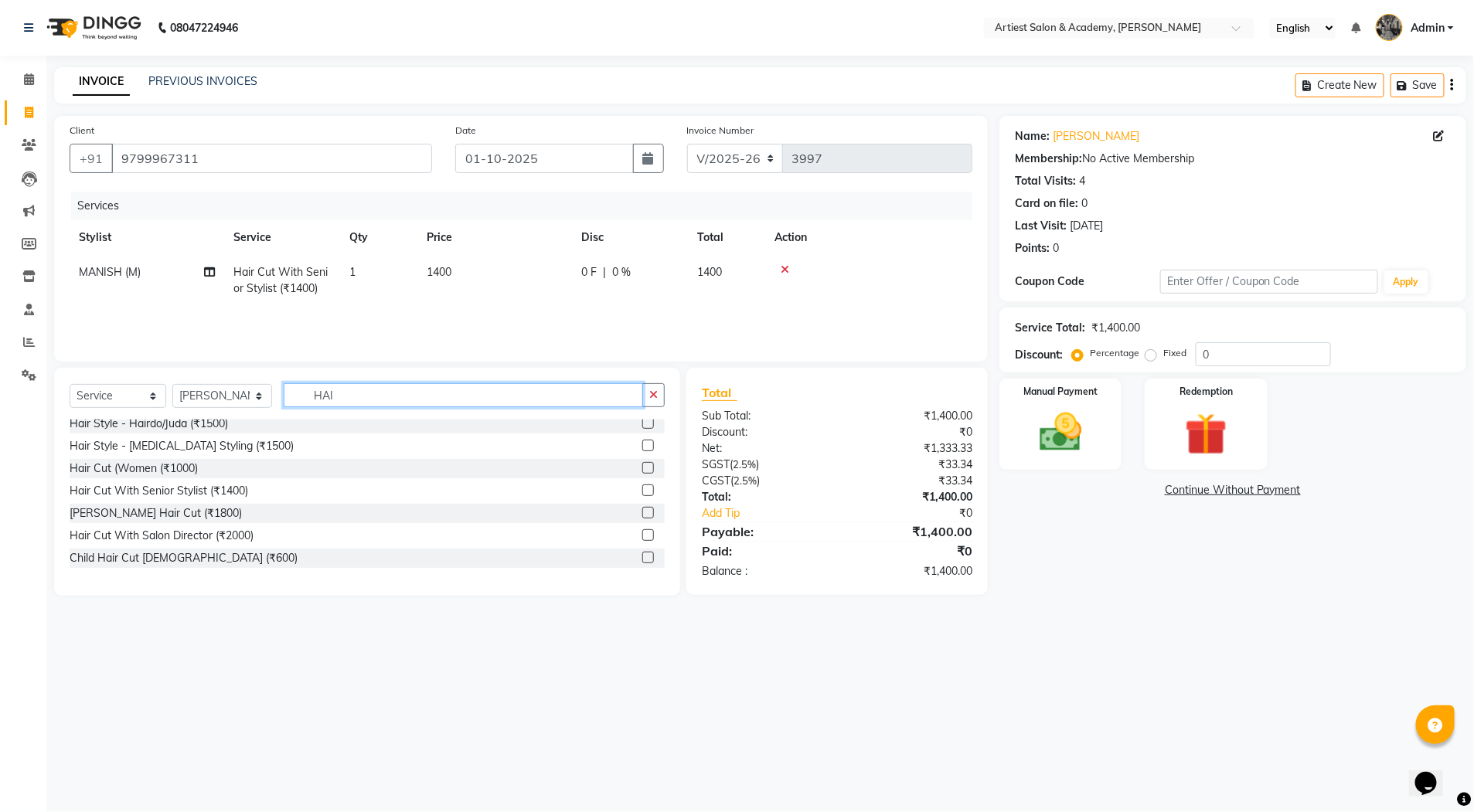
type input "HAIR"
click at [642, 490] on label at bounding box center [648, 490] width 12 height 12
click at [642, 490] on input "checkbox" at bounding box center [647, 491] width 10 height 10
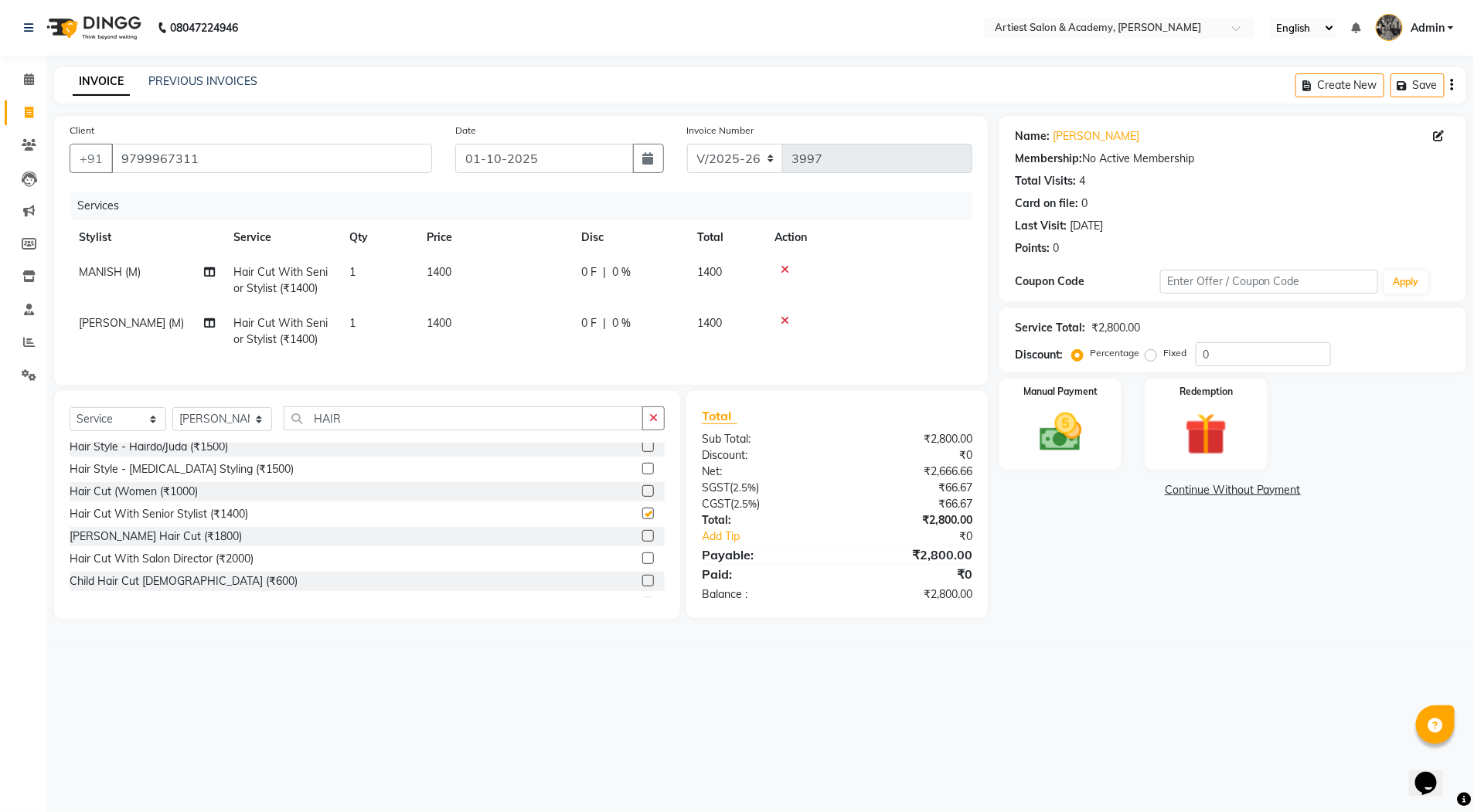
checkbox input "false"
click at [254, 431] on select "Select Stylist [PERSON_NAME] (M) [PERSON_NAME] (F) [PERSON_NAME] DRASHTI [PERSO…" at bounding box center [222, 419] width 99 height 24
select select "52830"
click at [173, 423] on select "Select Stylist [PERSON_NAME] (M) [PERSON_NAME] (F) [PERSON_NAME] DRASHTI [PERSO…" at bounding box center [222, 419] width 99 height 24
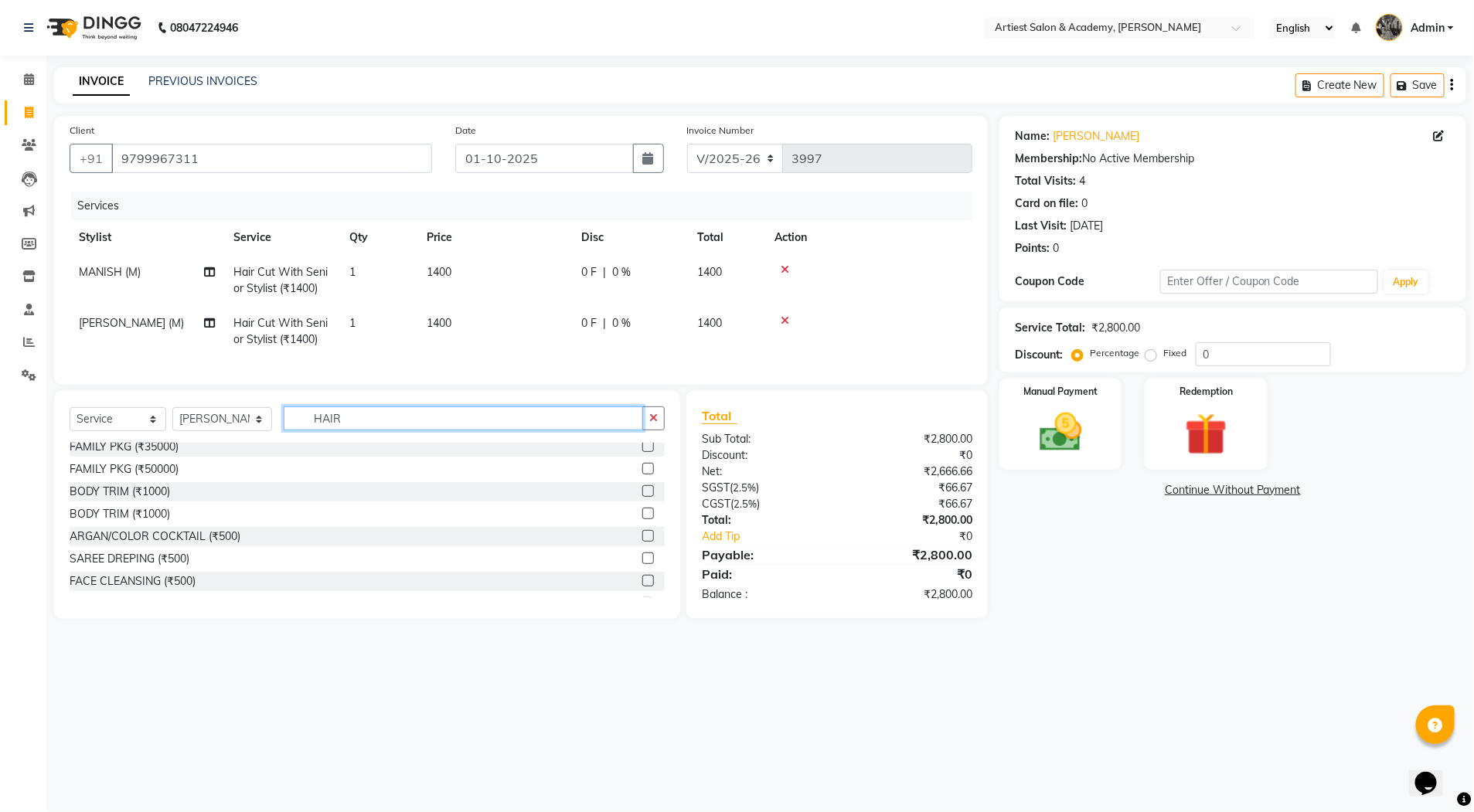
click at [346, 431] on input "HAIR" at bounding box center [463, 418] width 360 height 24
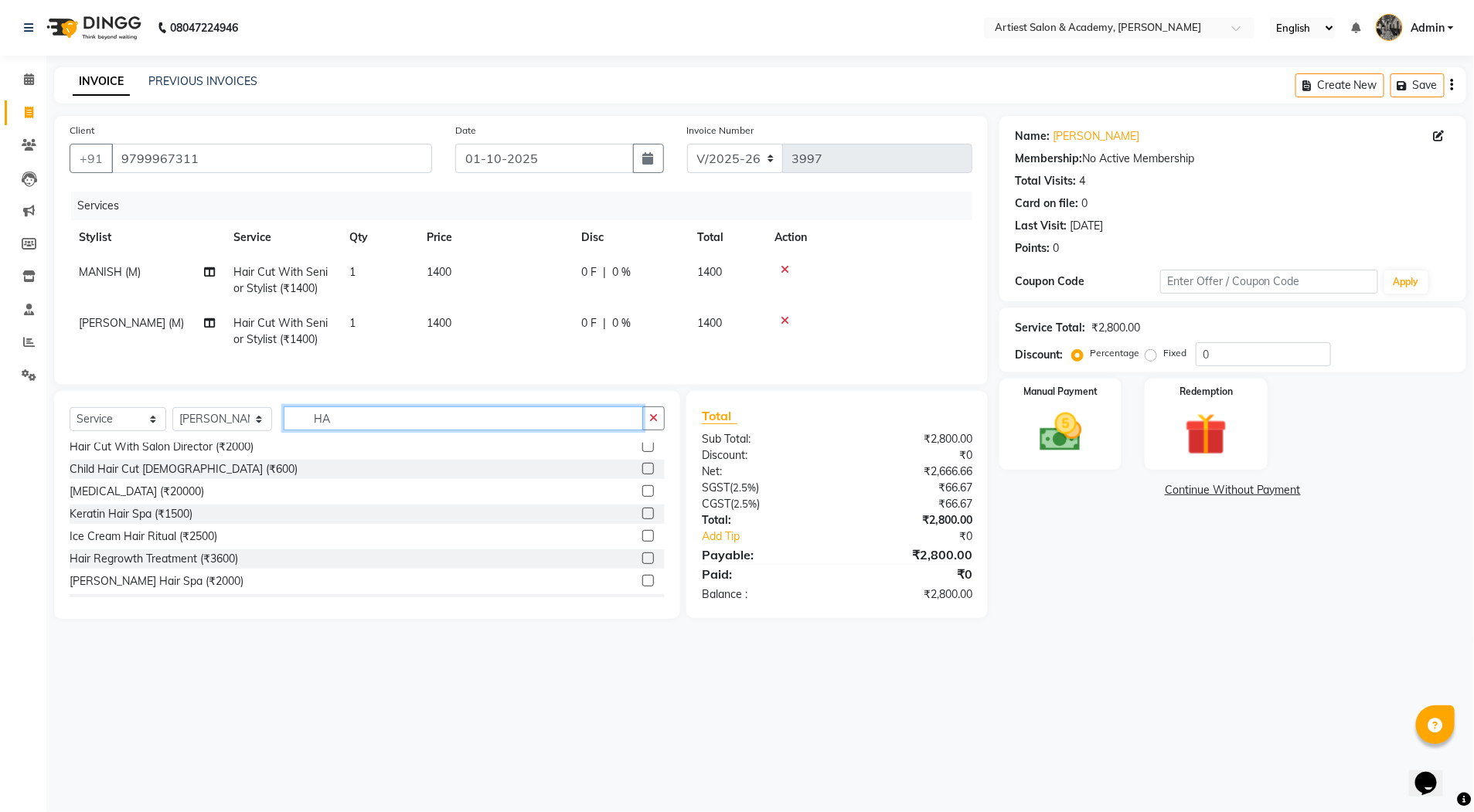
type input "H"
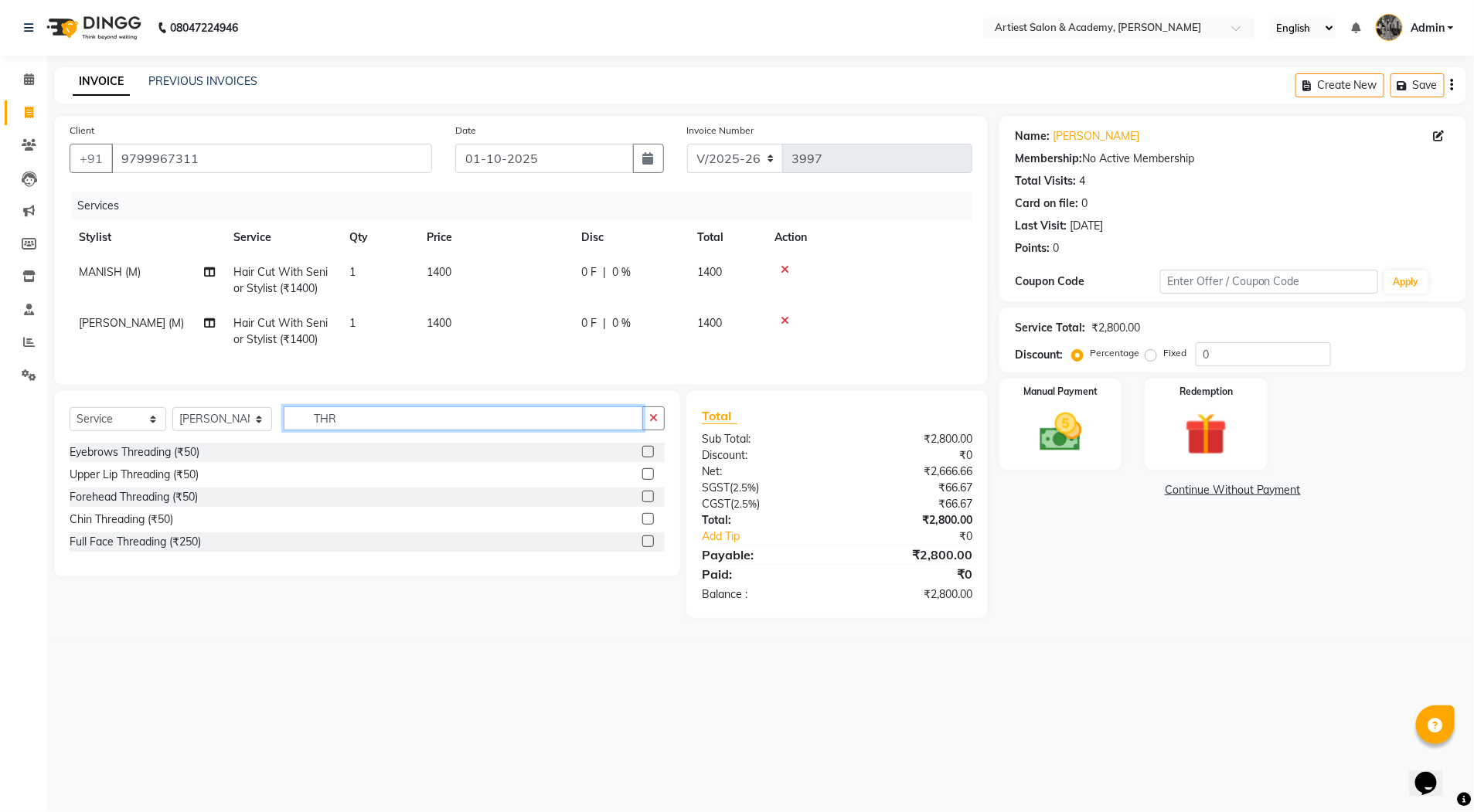
scroll to position [0, 0]
type input "THRE"
click at [648, 457] on label at bounding box center [648, 452] width 12 height 12
click at [648, 457] on input "checkbox" at bounding box center [647, 452] width 10 height 10
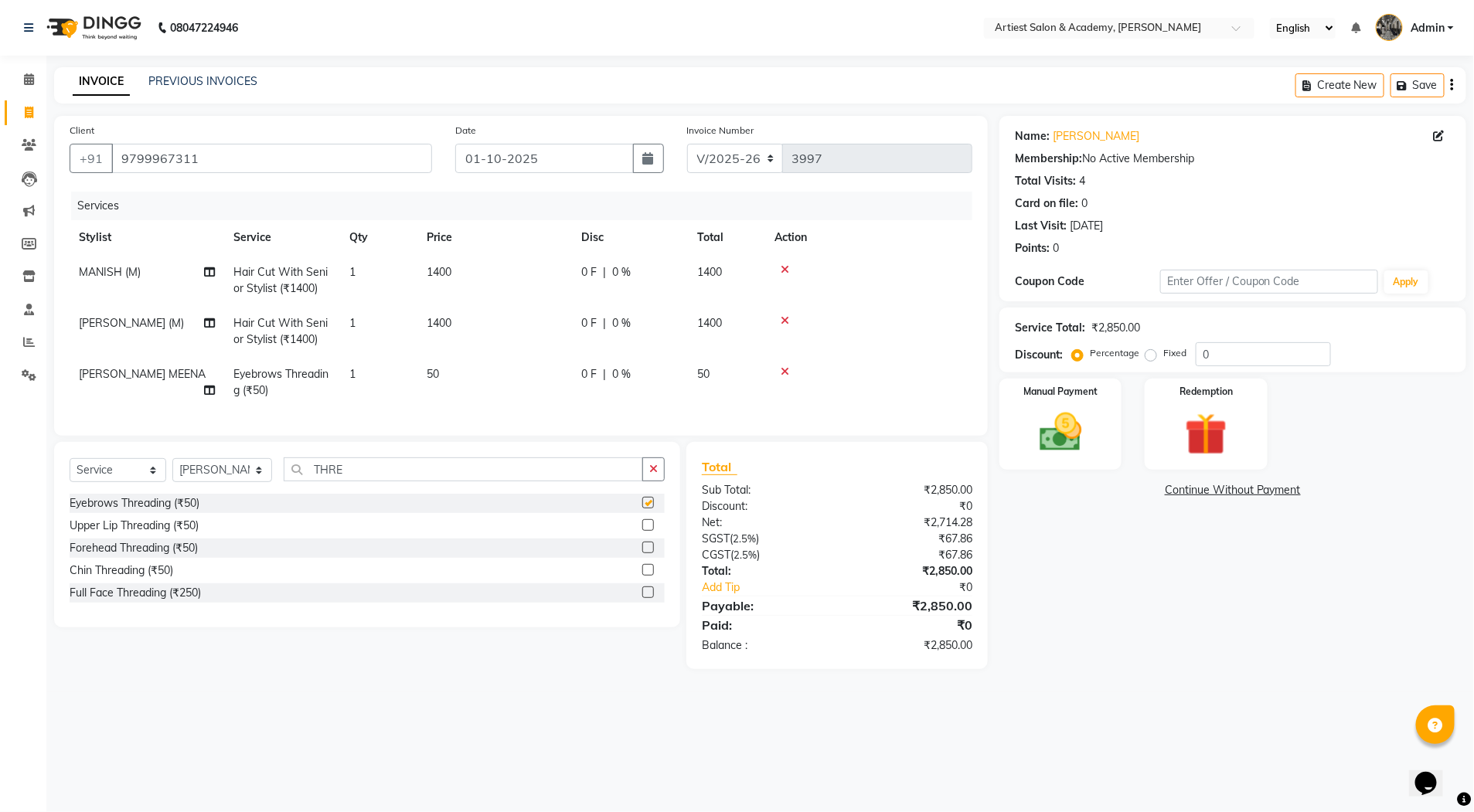
checkbox input "false"
click at [648, 531] on label at bounding box center [648, 525] width 12 height 12
click at [648, 531] on input "checkbox" at bounding box center [647, 525] width 10 height 10
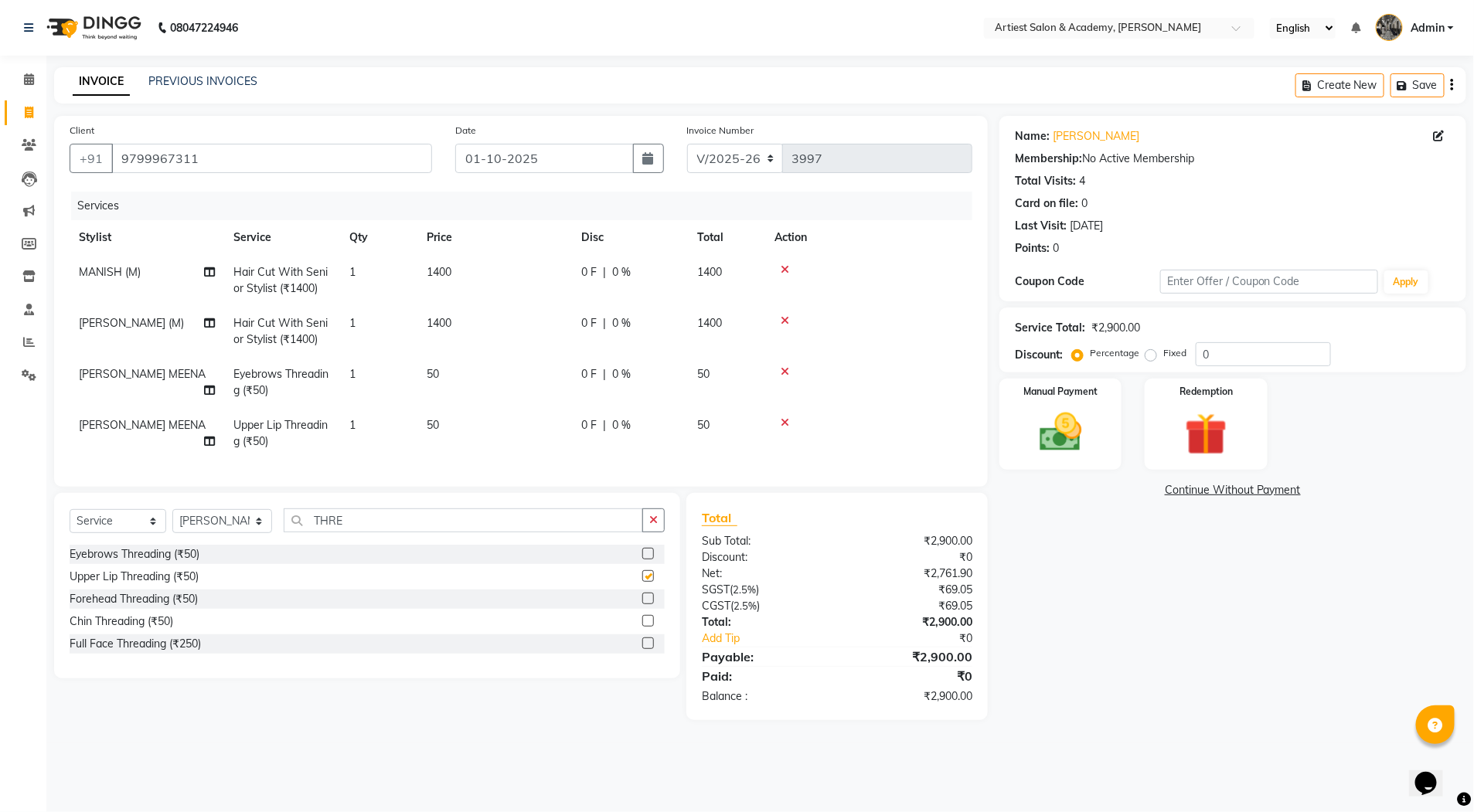
checkbox input "false"
click at [443, 323] on span "1400" at bounding box center [439, 323] width 24 height 14
select select "33211"
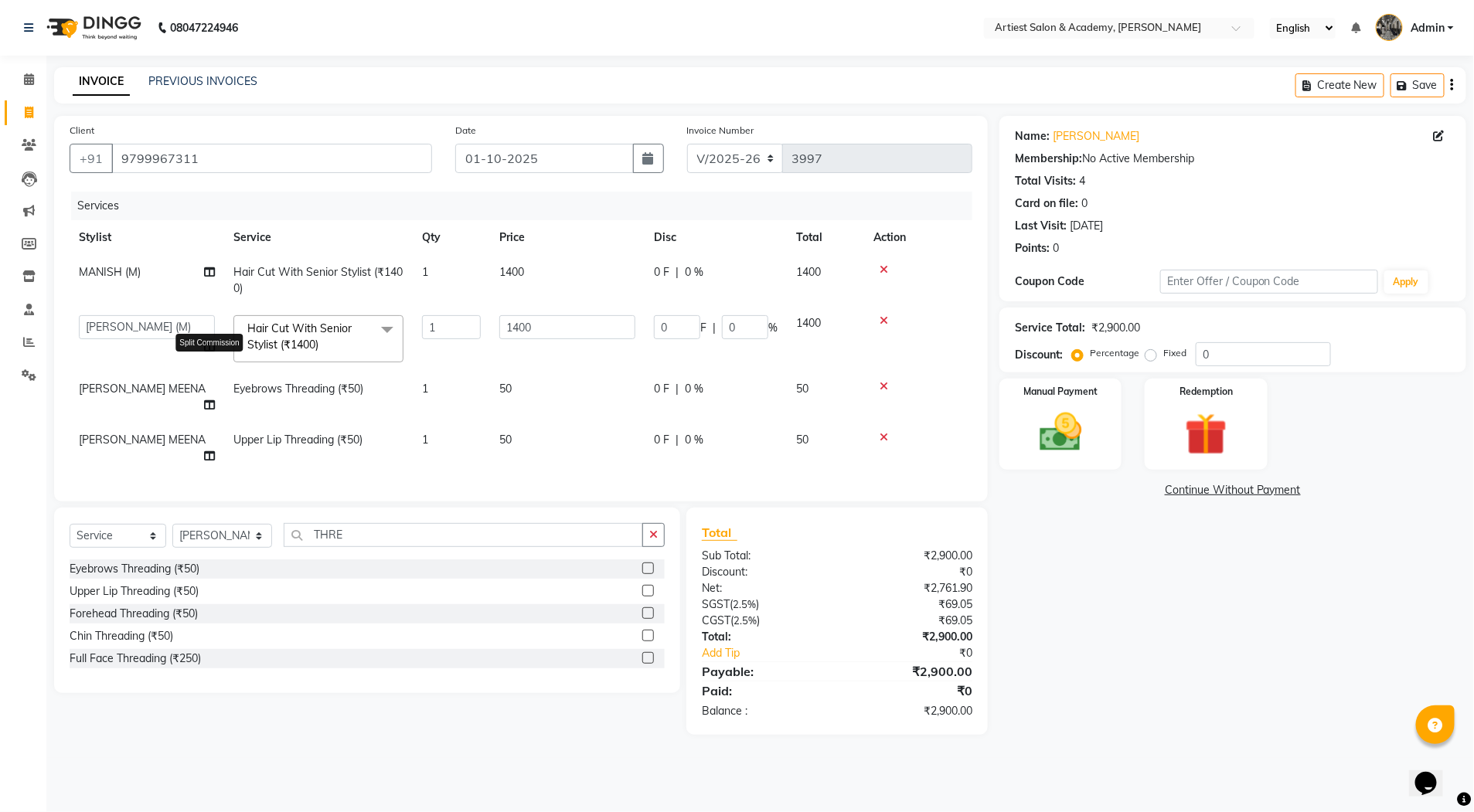
click at [208, 345] on icon at bounding box center [209, 346] width 11 height 11
select select "33211"
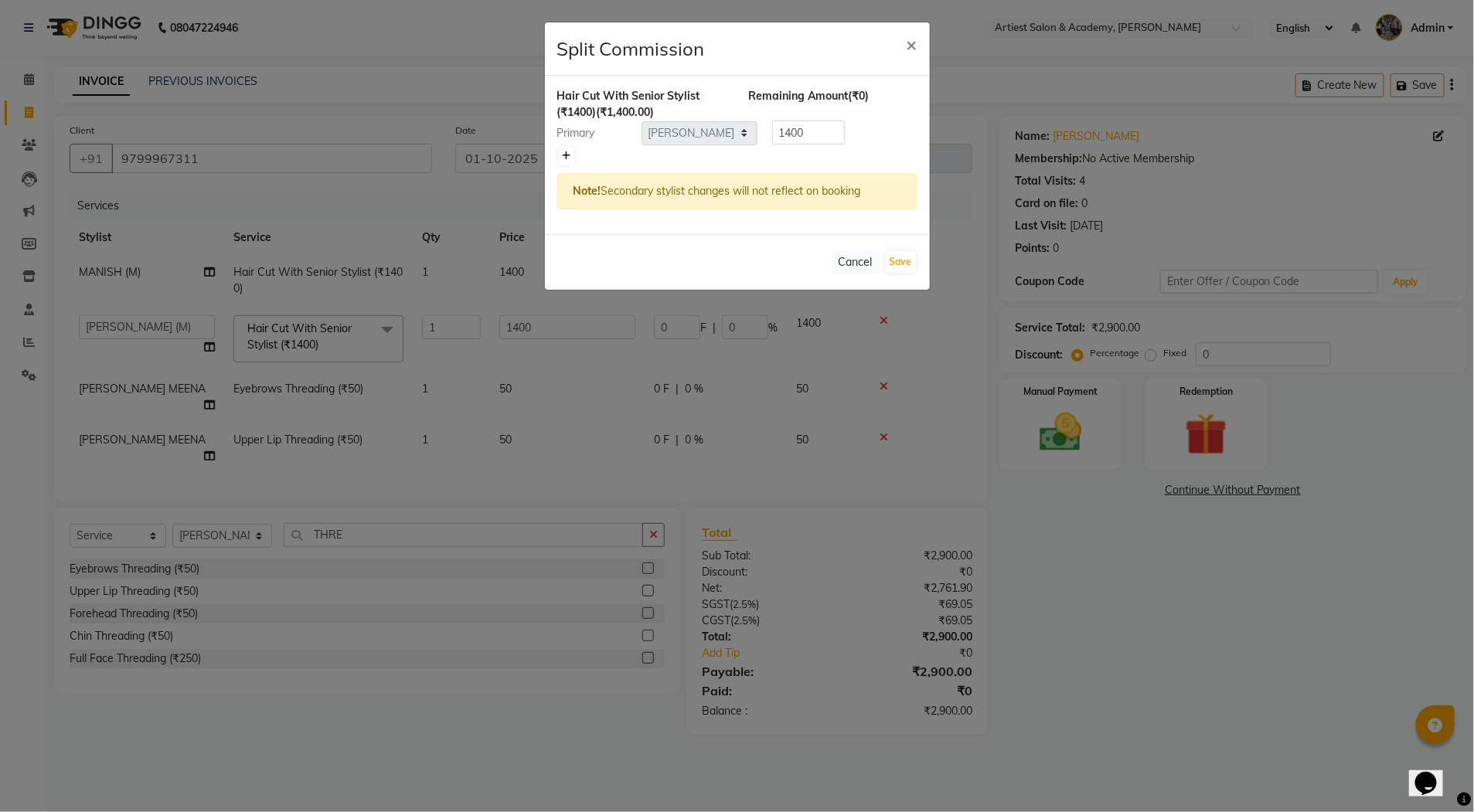
click at [566, 154] on icon at bounding box center [566, 156] width 9 height 10
type input "700"
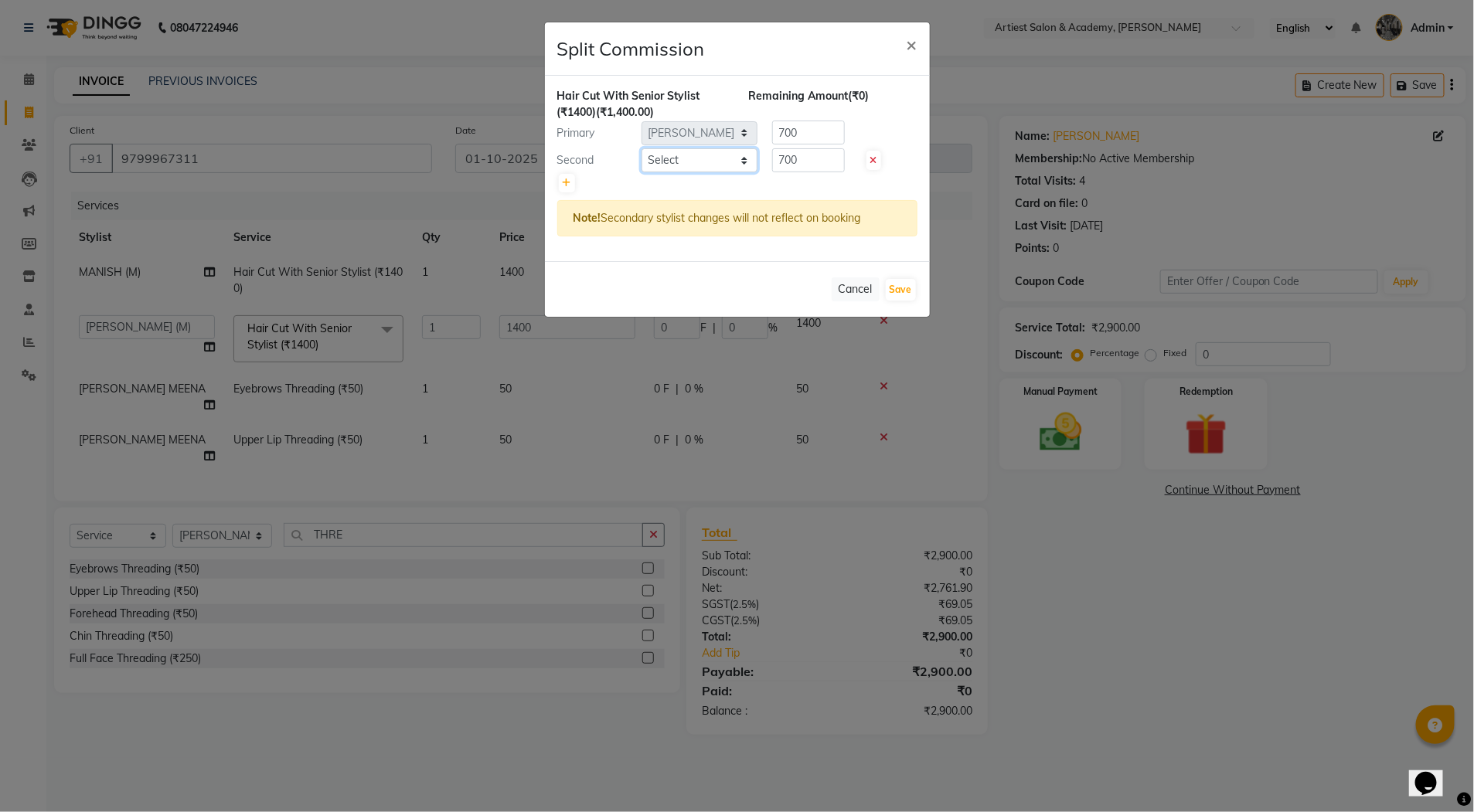
click at [747, 162] on select "Select [PERSON_NAME] (M) [PERSON_NAME] (F) [PERSON_NAME] DRASHTI [PERSON_NAME] …" at bounding box center [699, 160] width 116 height 24
select select "52830"
click at [641, 148] on select "Select [PERSON_NAME] (M) [PERSON_NAME] (F) [PERSON_NAME] DRASHTI [PERSON_NAME] …" at bounding box center [699, 160] width 116 height 24
click at [786, 133] on input "700" at bounding box center [808, 133] width 73 height 24
type input "900"
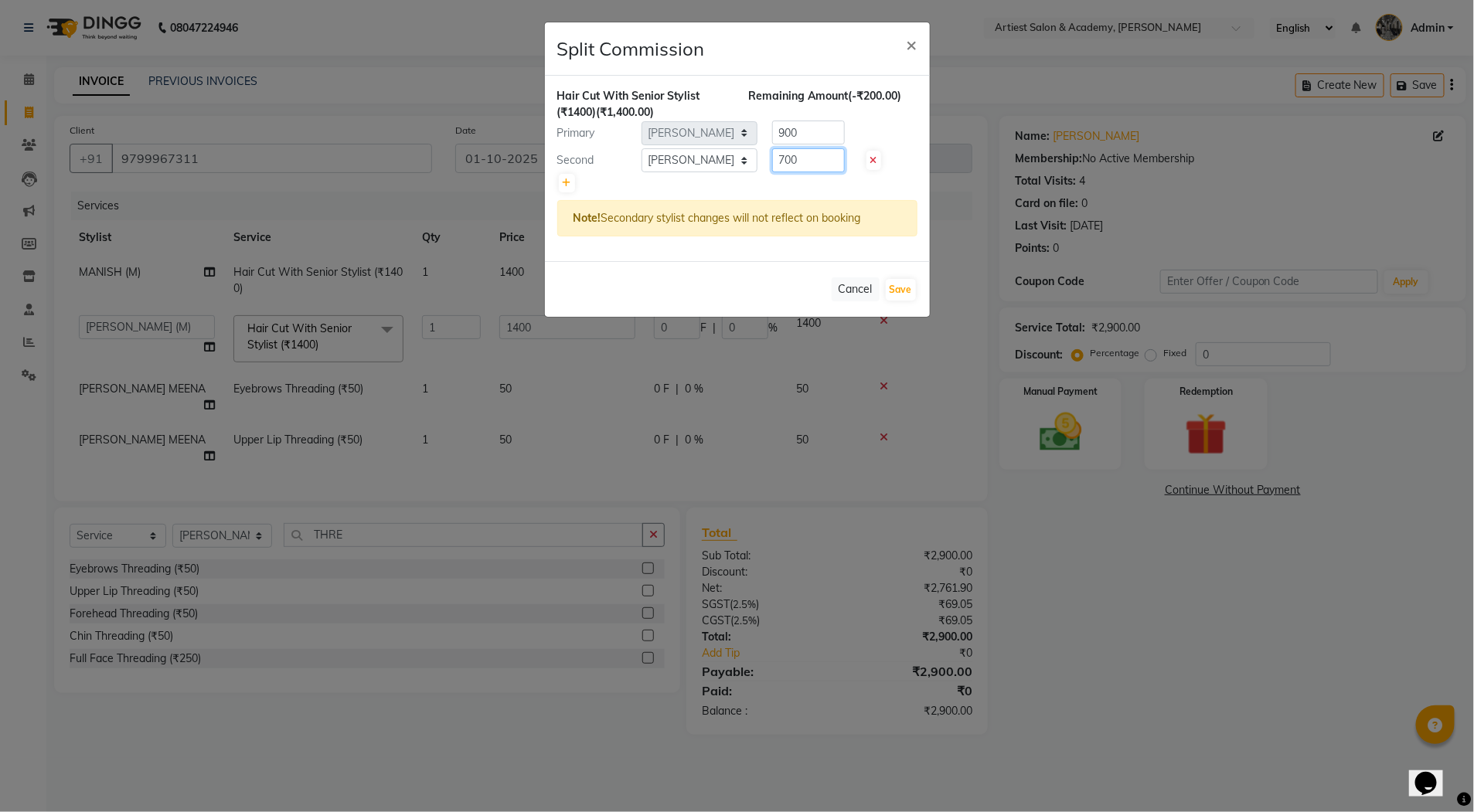
click at [782, 155] on input "700" at bounding box center [808, 160] width 73 height 24
click at [784, 160] on input "700" at bounding box center [808, 160] width 73 height 24
type input "500"
click at [904, 291] on button "Save" at bounding box center [901, 290] width 30 height 21
select select "Select"
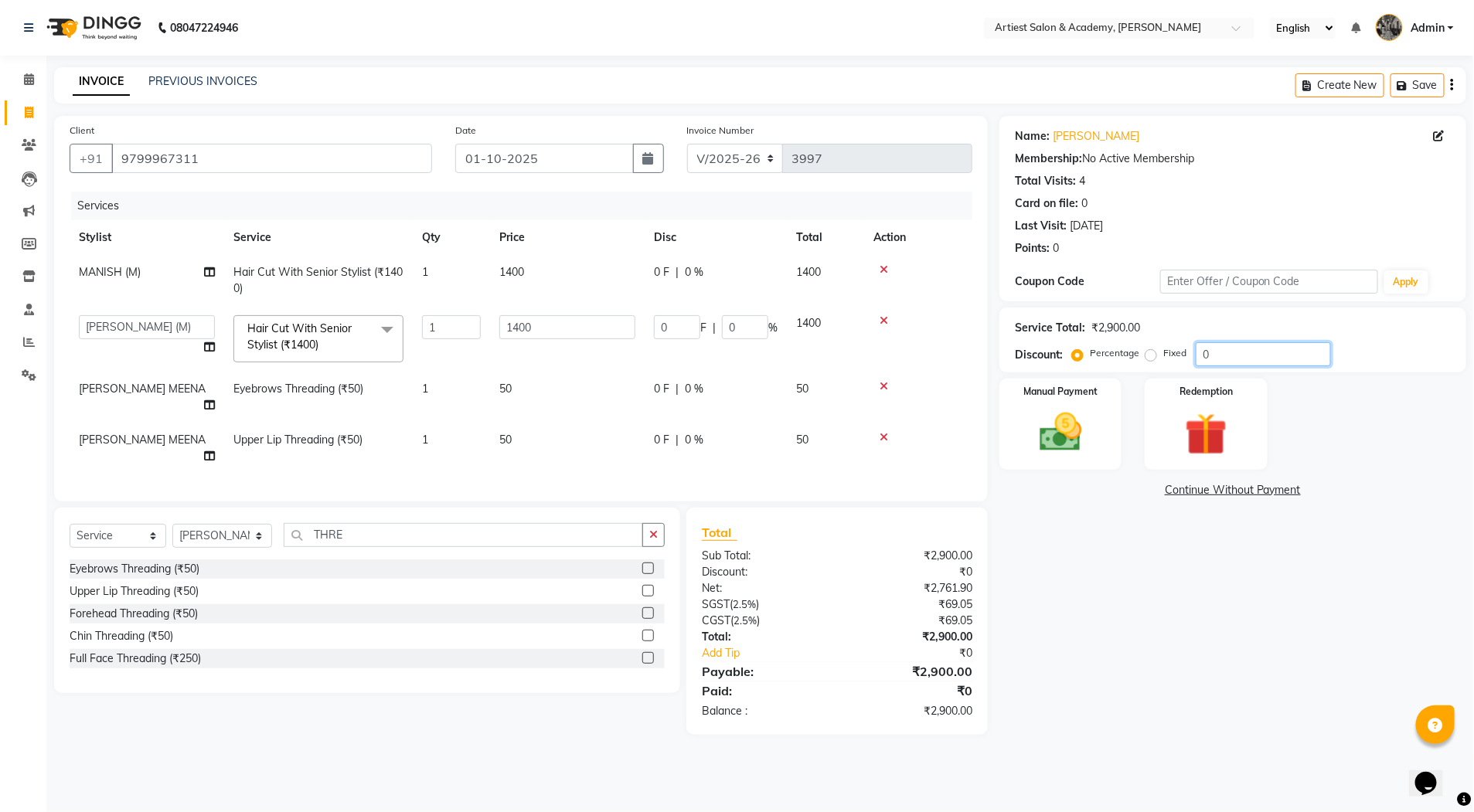
click at [1234, 344] on input "0" at bounding box center [1263, 354] width 136 height 24
type input "1"
type input "14"
type input "1"
type input "10"
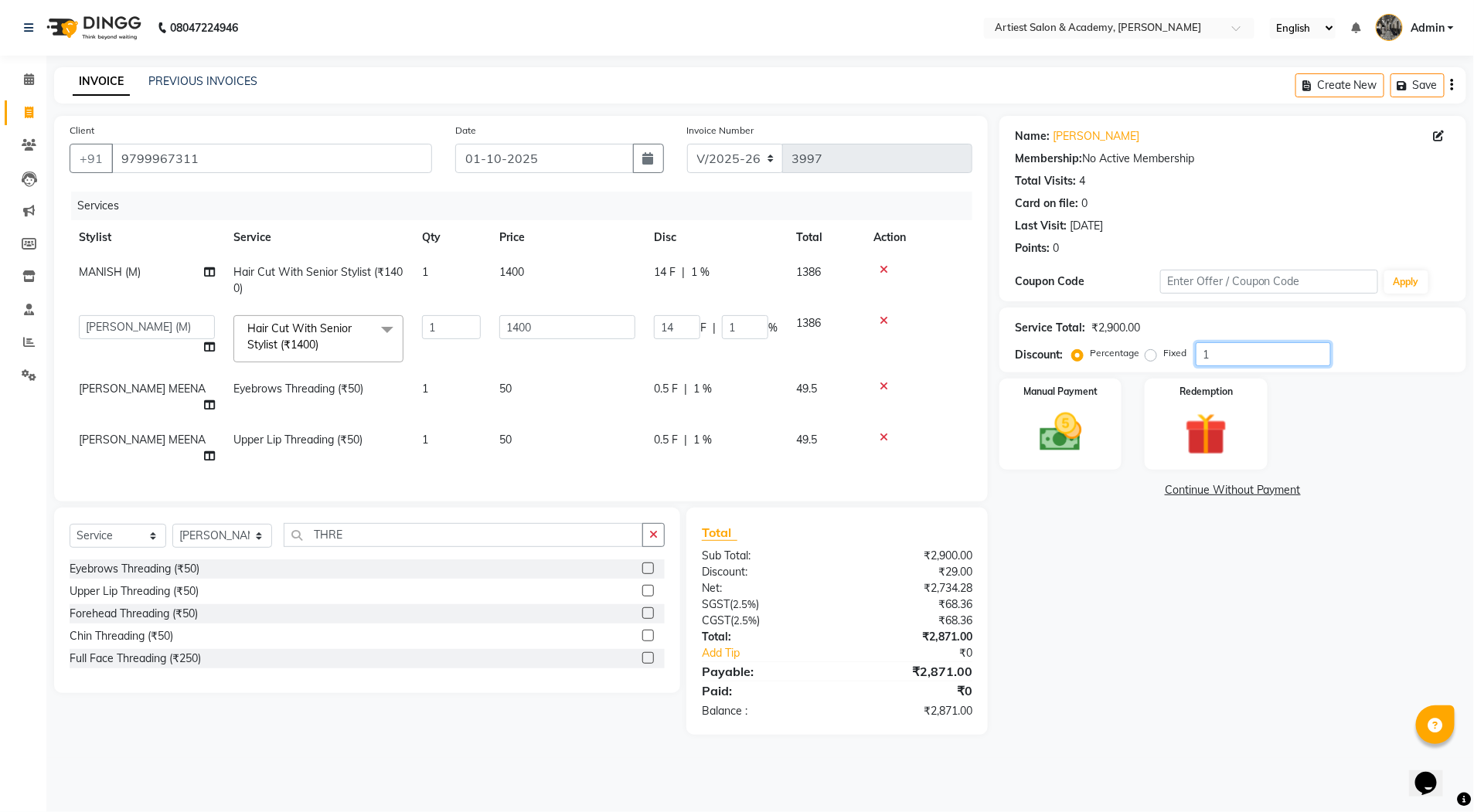
type input "140"
type input "10"
drag, startPoint x: 1097, startPoint y: 642, endPoint x: 1075, endPoint y: 590, distance: 56.5
click at [1096, 640] on div "Name: [PERSON_NAME] Membership: No Active Membership Total Visits: 4 Card on fi…" at bounding box center [1238, 425] width 479 height 619
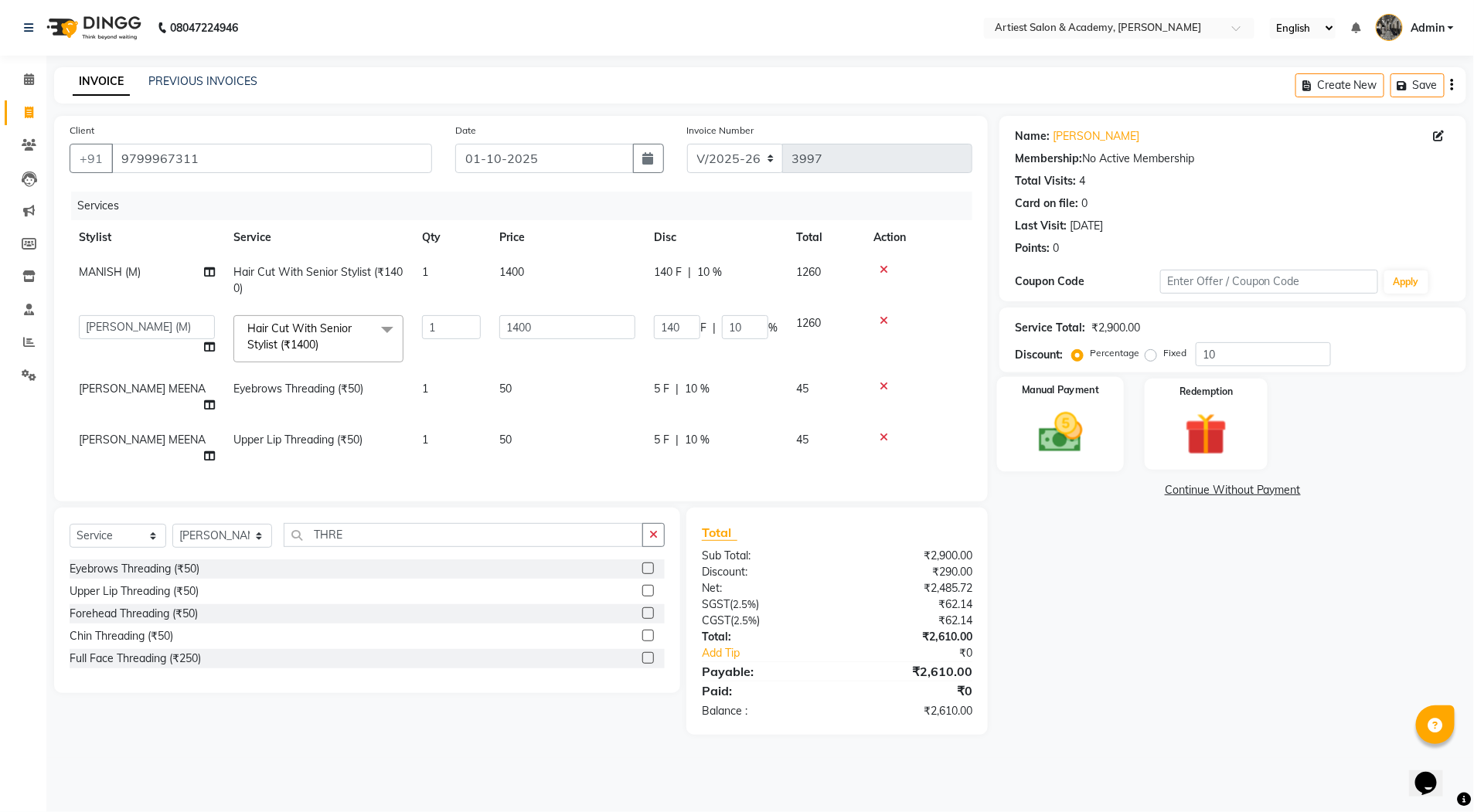
click at [1049, 439] on img at bounding box center [1060, 433] width 71 height 51
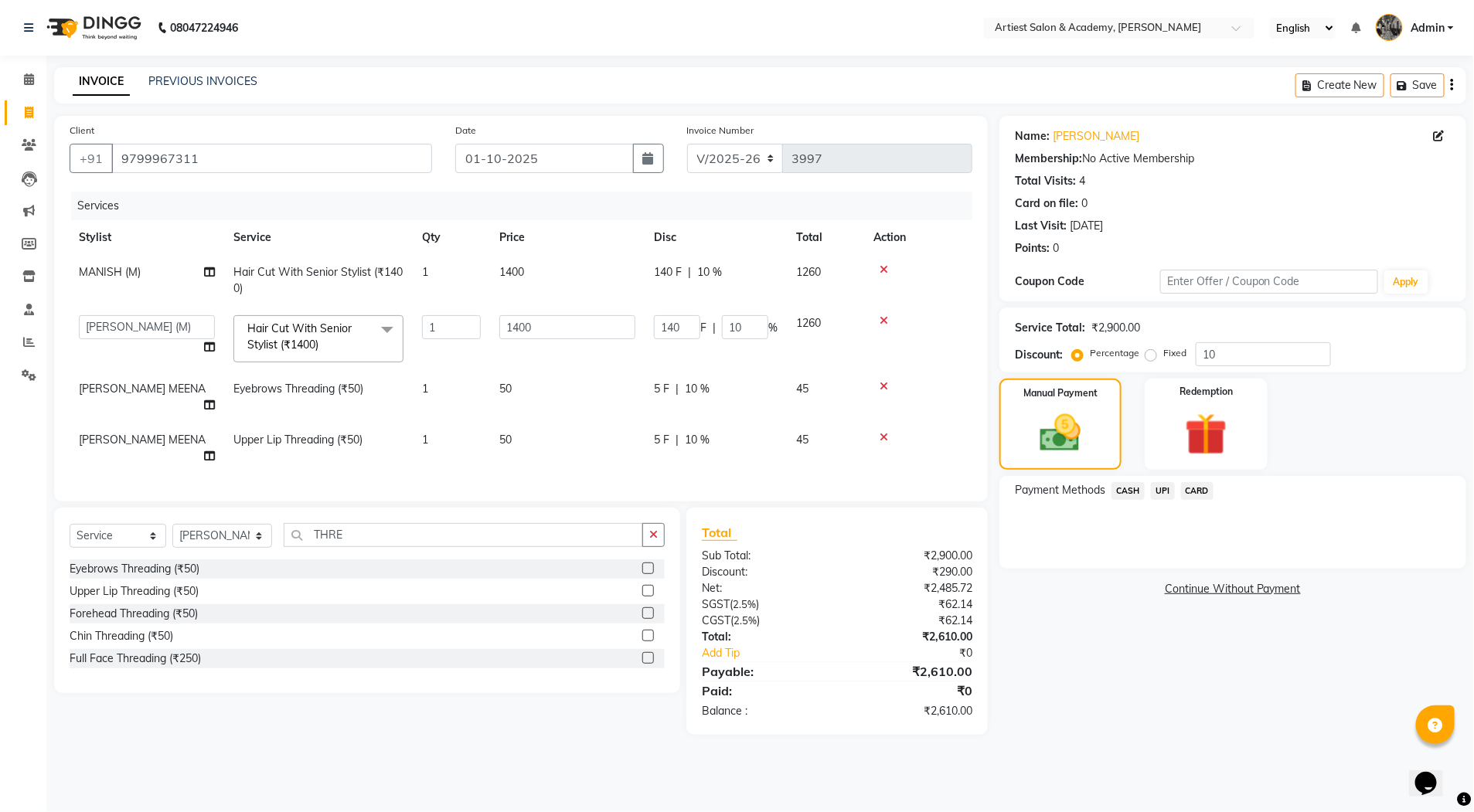
click at [1157, 493] on span "UPI" at bounding box center [1163, 491] width 24 height 18
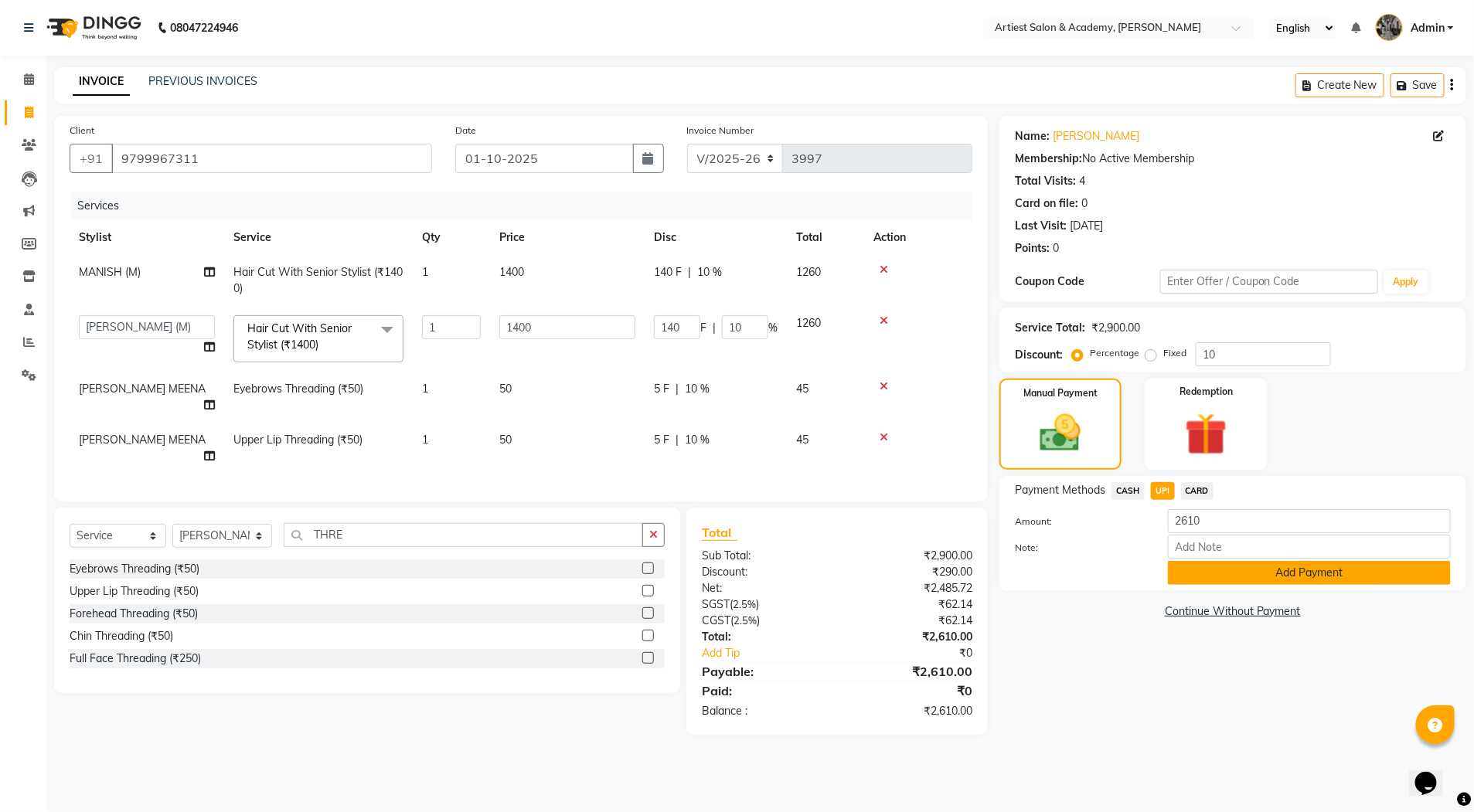
click at [1335, 578] on button "Add Payment" at bounding box center [1309, 573] width 283 height 24
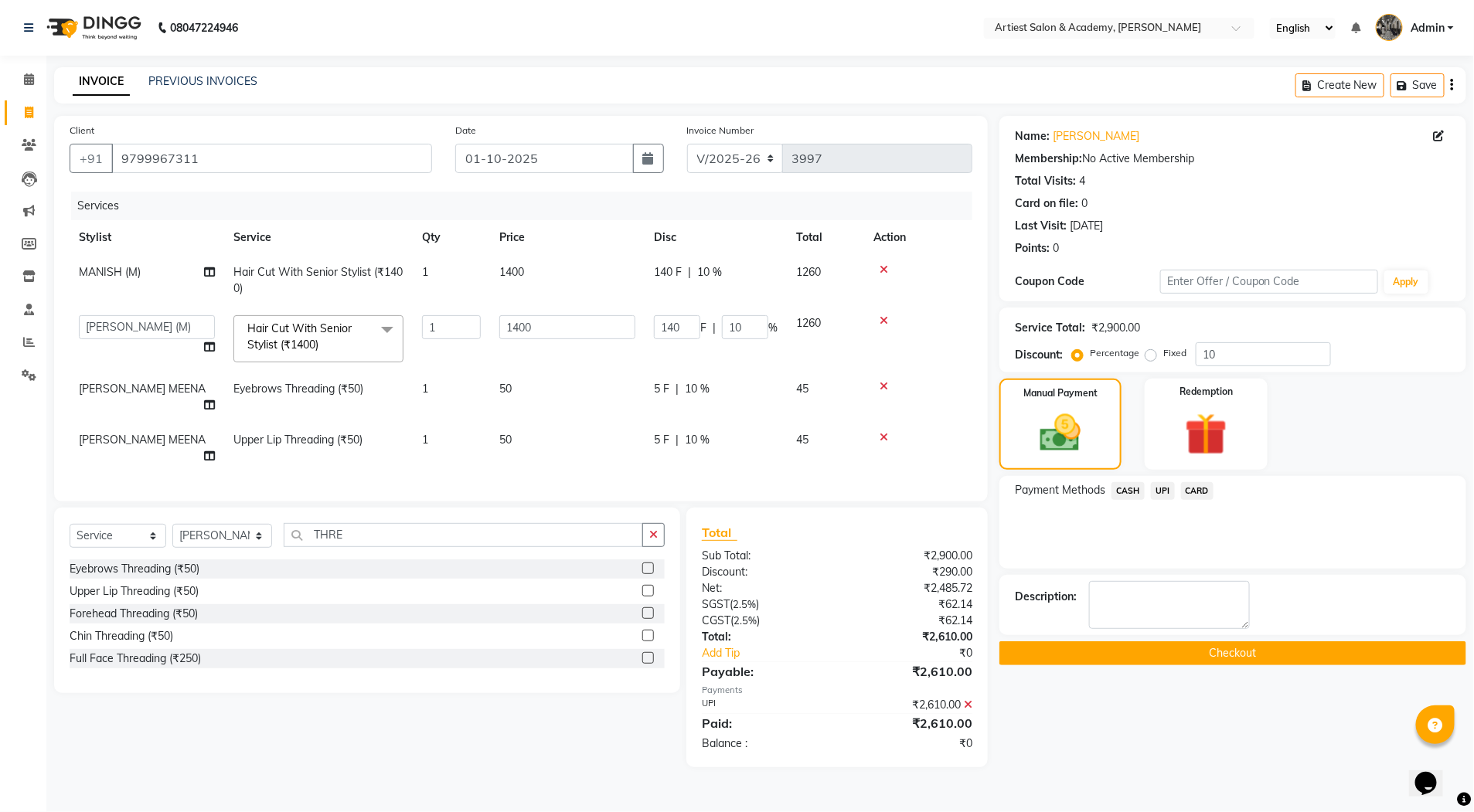
click at [1222, 655] on button "Checkout" at bounding box center [1232, 653] width 467 height 24
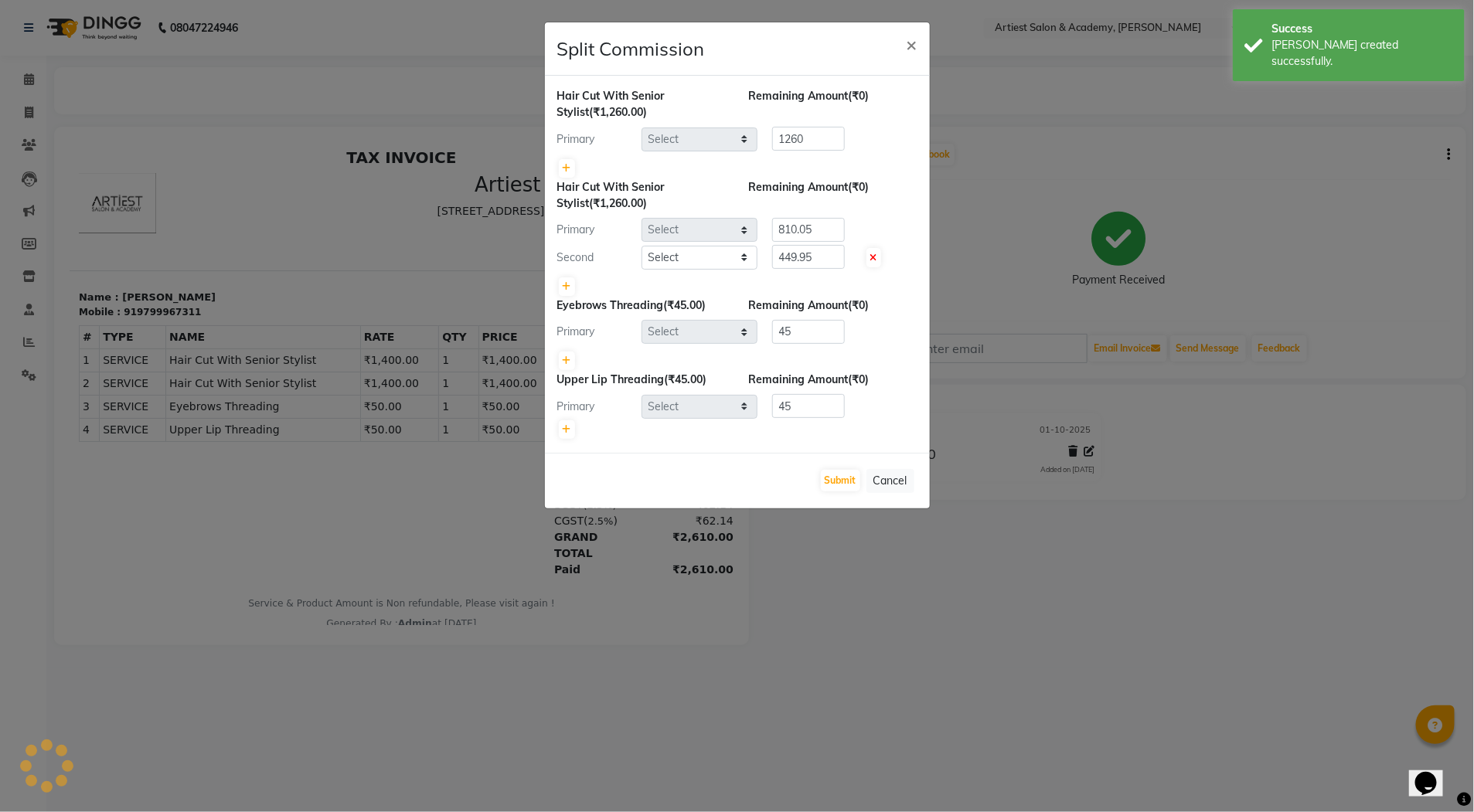
select select "33208"
select select "33211"
select select "52830"
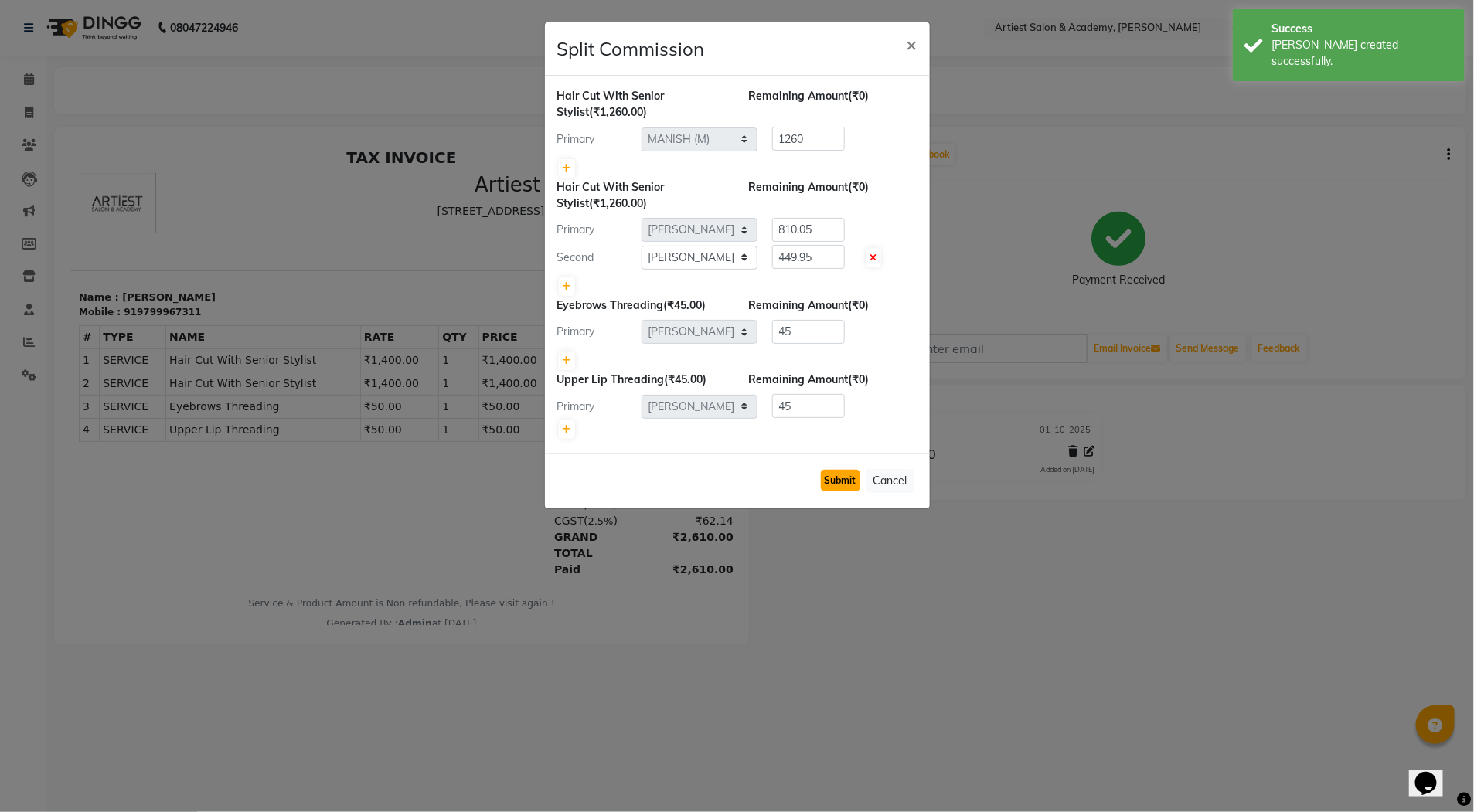
click at [834, 480] on button "Submit" at bounding box center [840, 481] width 39 height 21
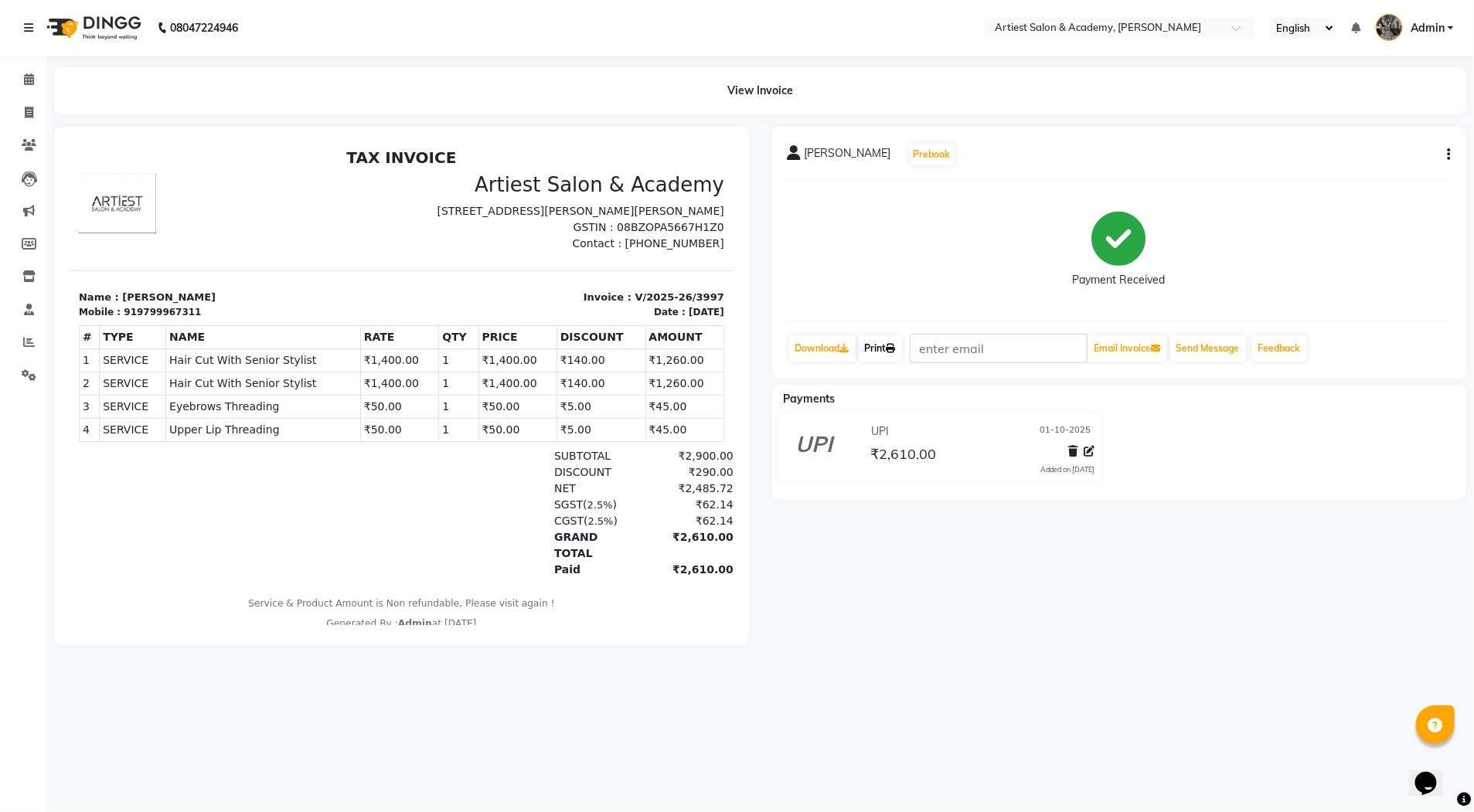
click at [875, 349] on link "Print" at bounding box center [880, 348] width 43 height 26
click at [28, 111] on icon at bounding box center [28, 112] width 9 height 12
select select "service"
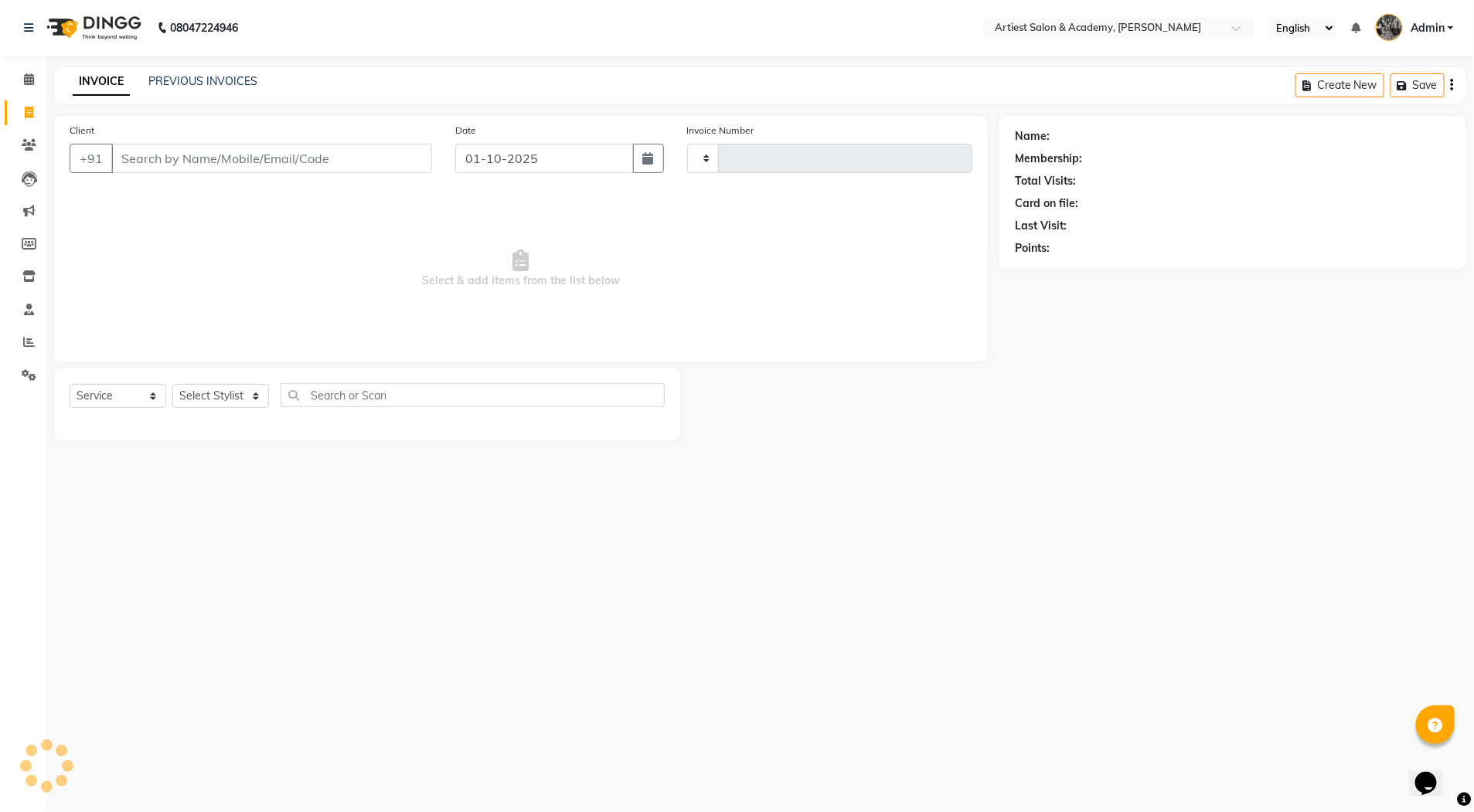
type input "3998"
select select "5123"
click at [180, 81] on link "PREVIOUS INVOICES" at bounding box center [203, 81] width 109 height 14
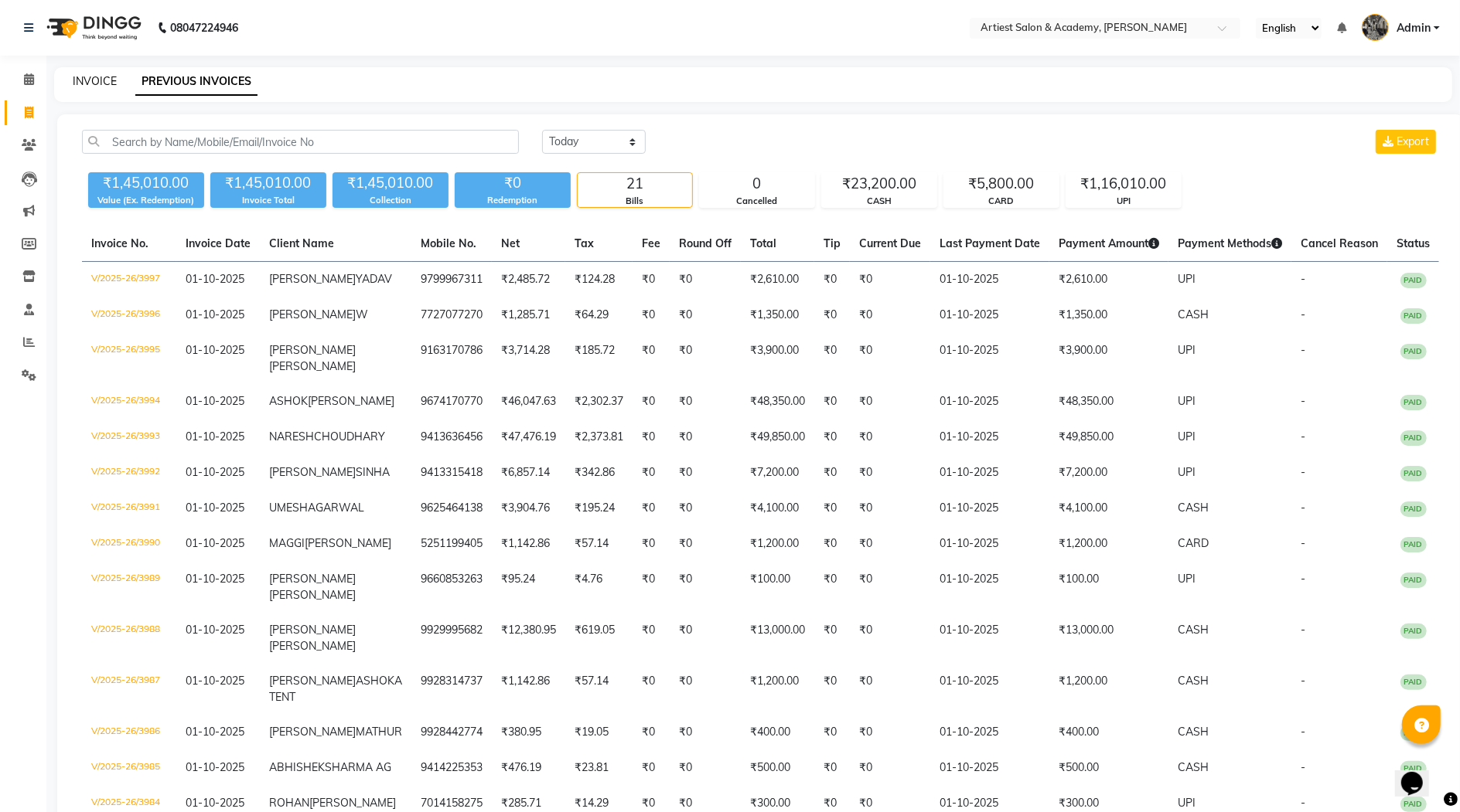
click at [92, 80] on link "INVOICE" at bounding box center [95, 81] width 44 height 14
select select "service"
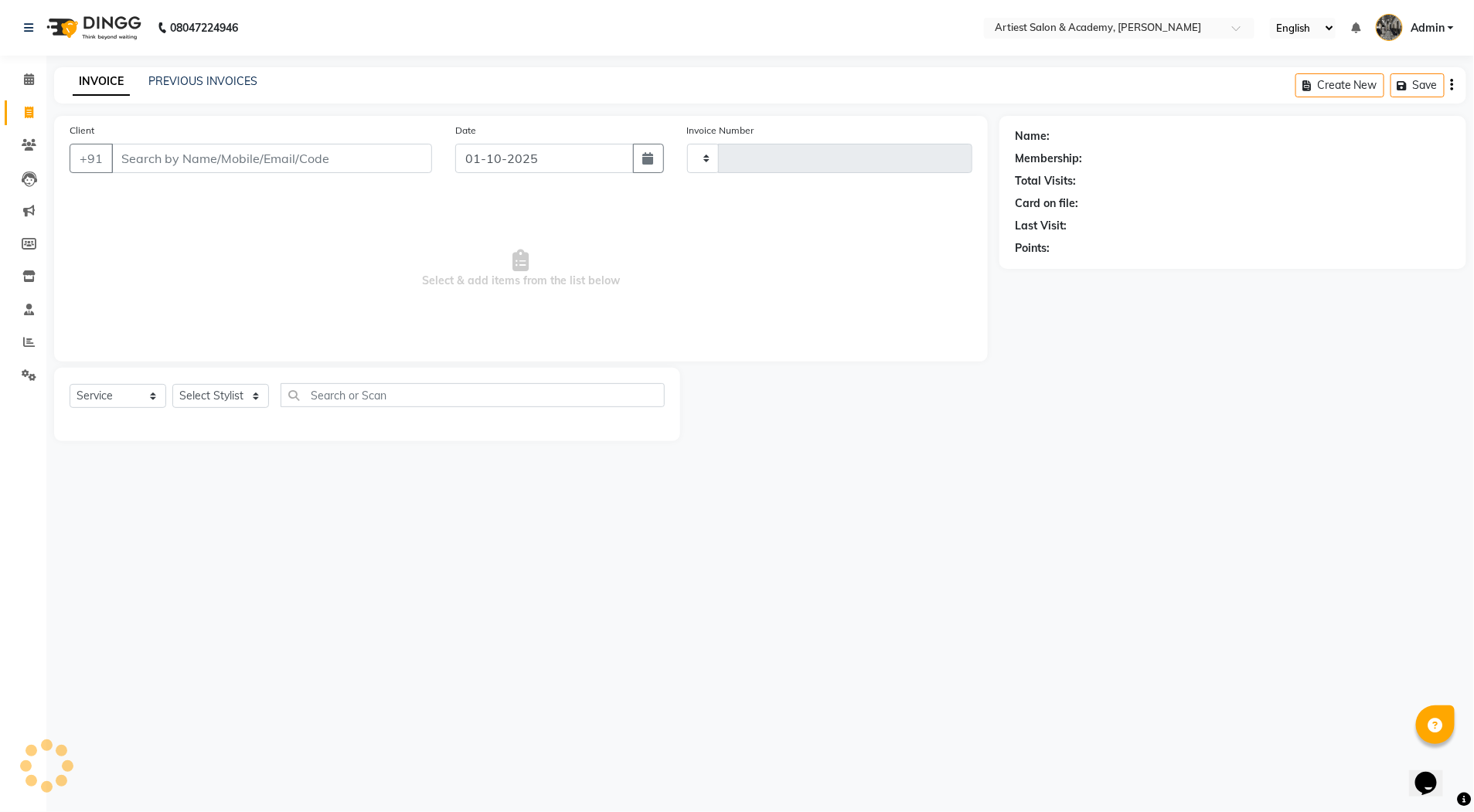
type input "3998"
select select "5123"
click at [171, 80] on link "PREVIOUS INVOICES" at bounding box center [203, 81] width 109 height 14
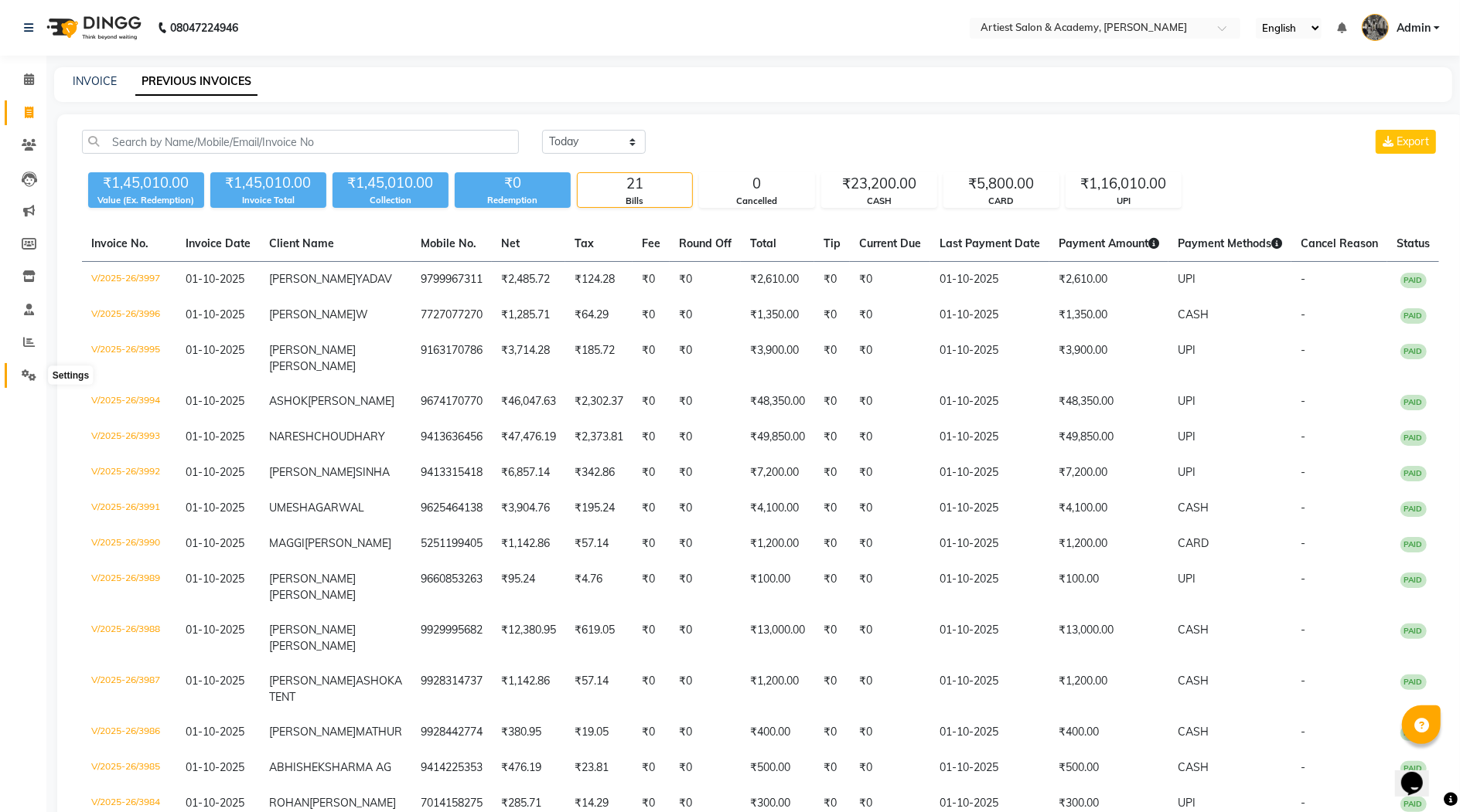
click at [22, 369] on icon at bounding box center [28, 375] width 15 height 12
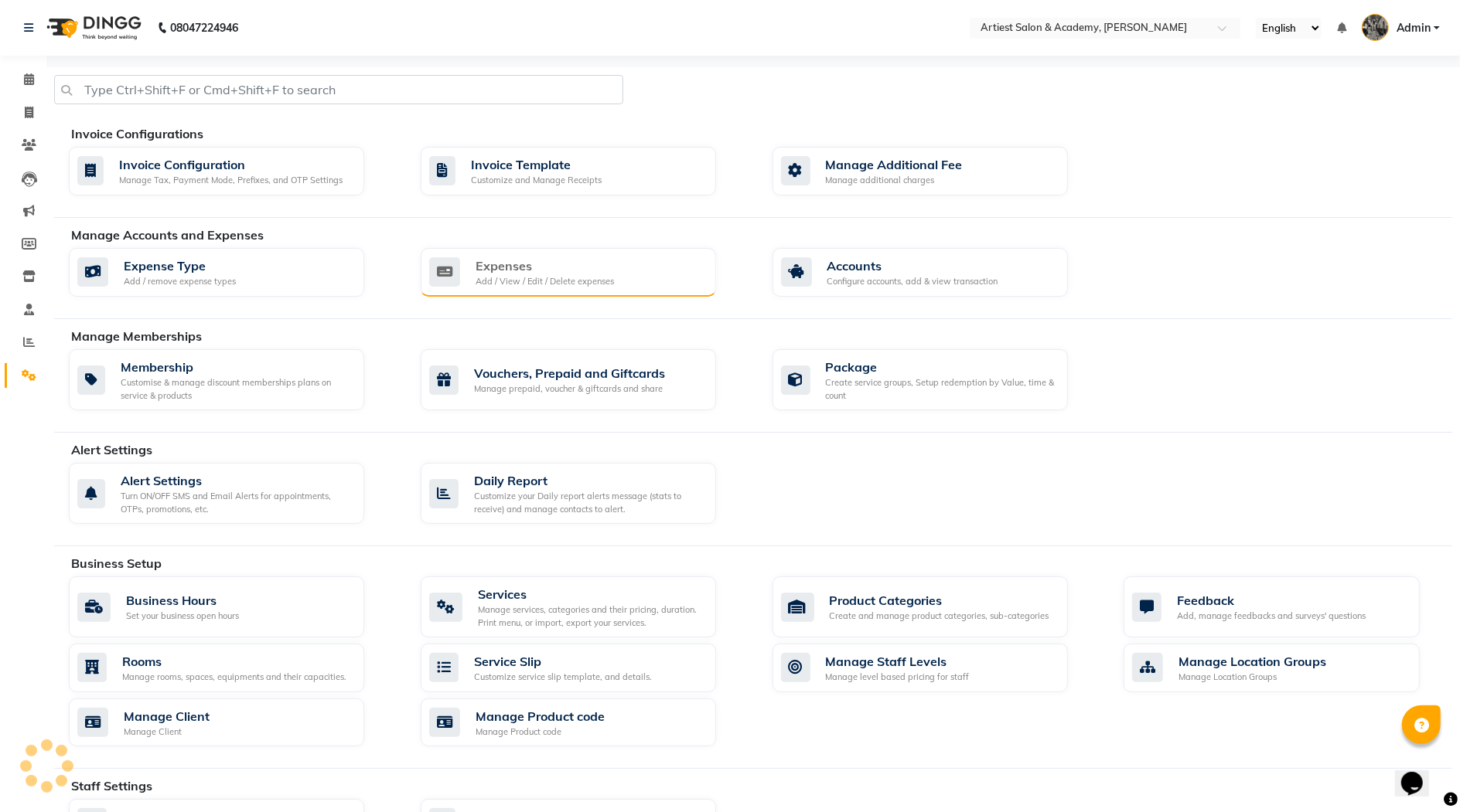
click at [544, 271] on div "Expenses" at bounding box center [545, 265] width 138 height 19
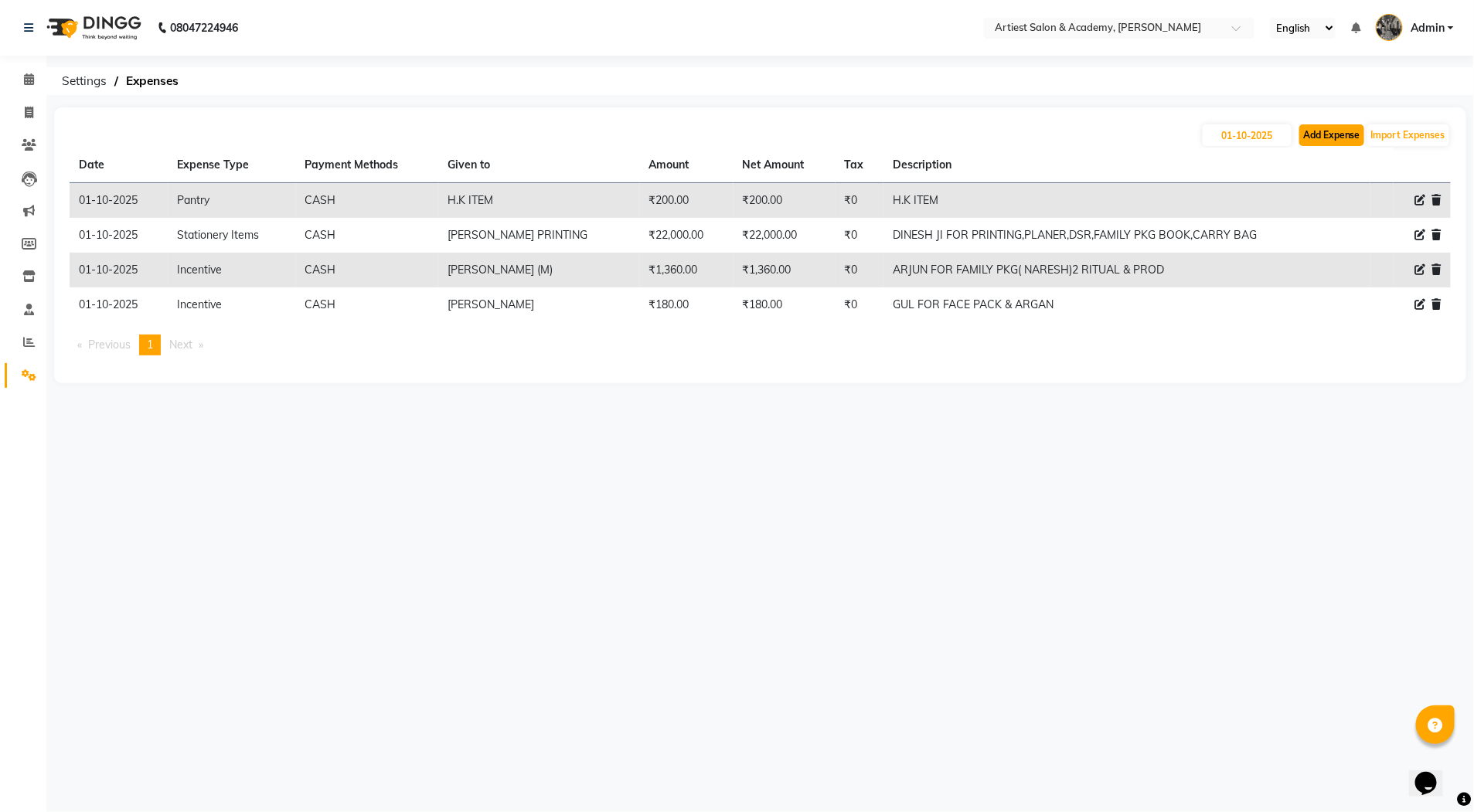
click at [1334, 136] on button "Add Expense" at bounding box center [1332, 135] width 65 height 21
select select "1"
select select "4027"
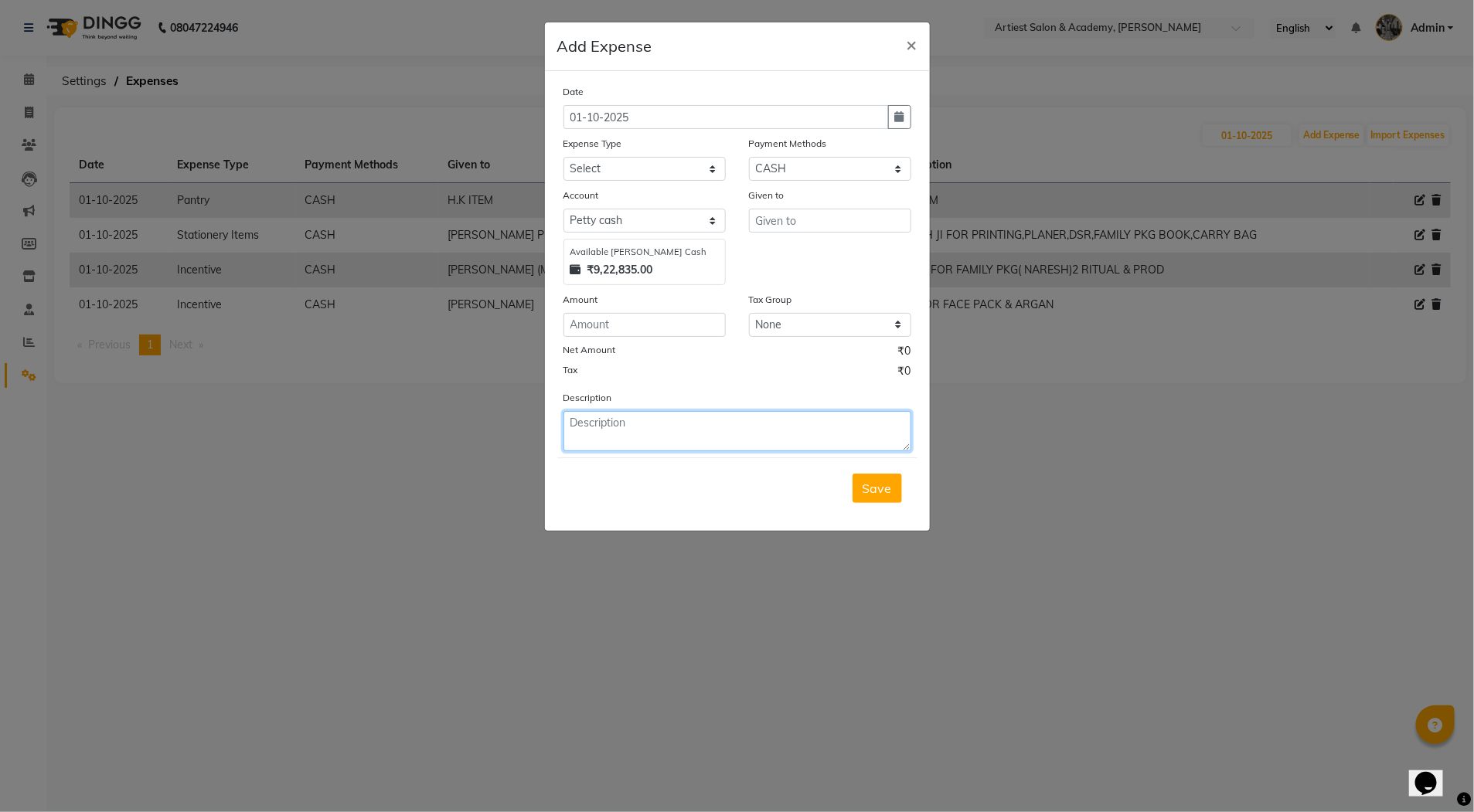
click at [615, 426] on textarea at bounding box center [737, 431] width 348 height 40
click at [615, 431] on textarea at bounding box center [737, 431] width 348 height 40
paste textarea "NIK FOR FAMILY PKG(ASHOK) [MEDICAL_DATA],COLOR & PROD"
type textarea "NIK FOR FAMILY PKG(ASHOK) [MEDICAL_DATA],COLOR & PROD"
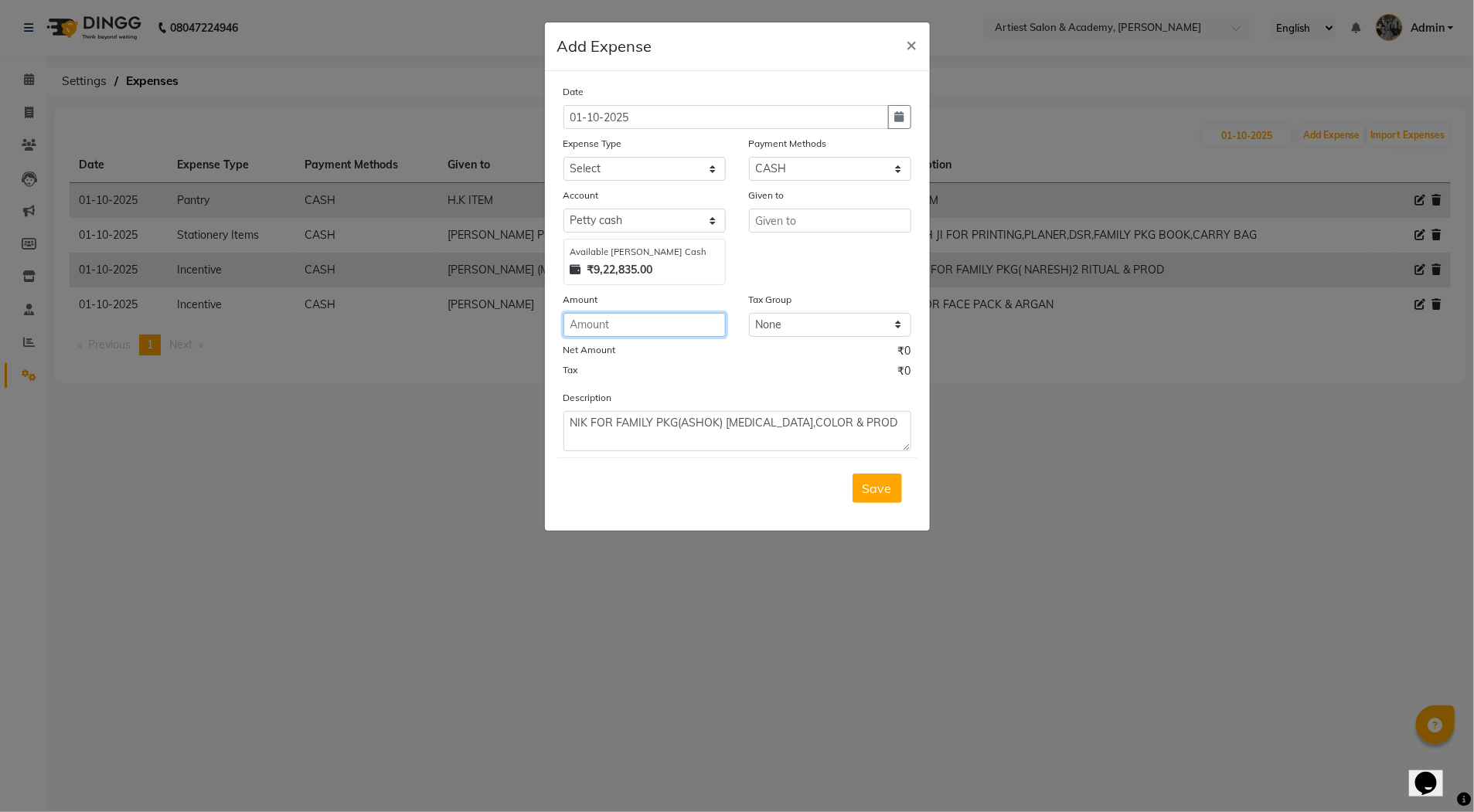
click at [592, 329] on input "number" at bounding box center [644, 325] width 163 height 24
type input "2080"
click at [781, 218] on input "text" at bounding box center [830, 220] width 163 height 24
click at [817, 261] on ngb-highlight "[PERSON_NAME] (M)" at bounding box center [838, 253] width 143 height 16
type input "[PERSON_NAME] (M)"
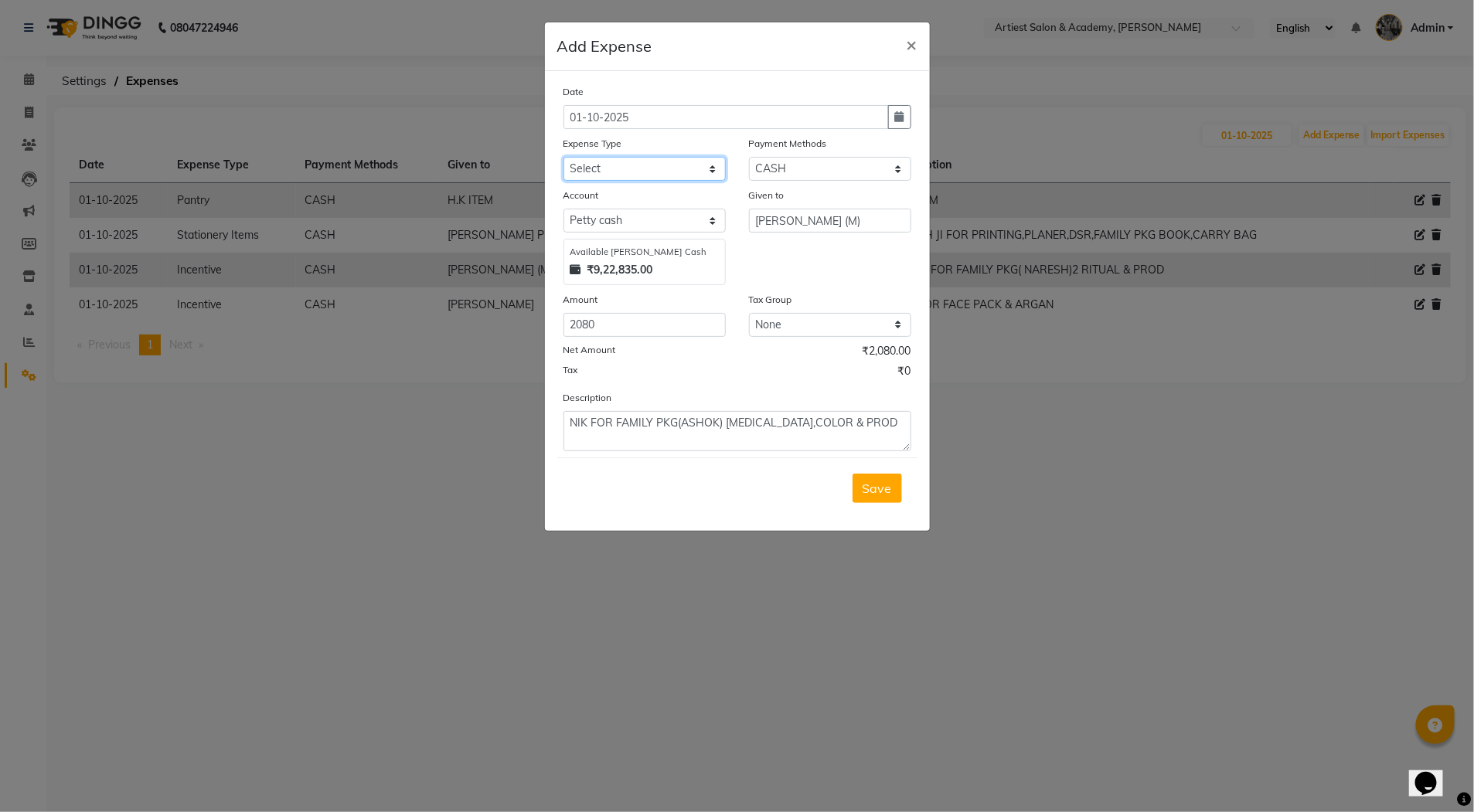
click at [643, 166] on select "Select Advance Salary Bank Deposit conveyance entertainment General Expenses In…" at bounding box center [644, 169] width 163 height 24
select select "9750"
click at [563, 157] on select "Select Advance Salary Bank Deposit conveyance entertainment General Expenses In…" at bounding box center [644, 169] width 163 height 24
click at [873, 488] on span "Save" at bounding box center [877, 488] width 29 height 16
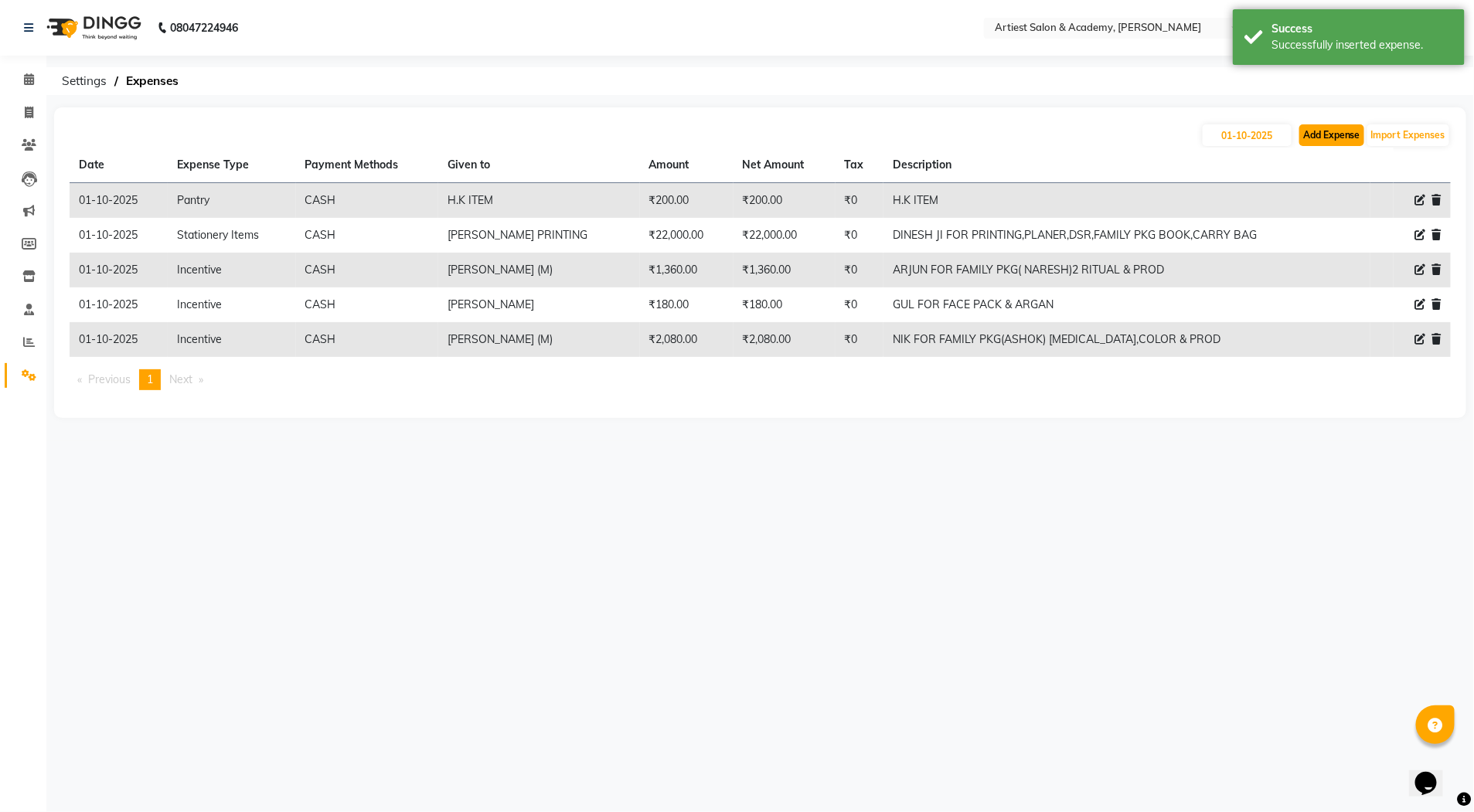
click at [1337, 137] on button "Add Expense" at bounding box center [1332, 135] width 65 height 21
select select "1"
select select "4027"
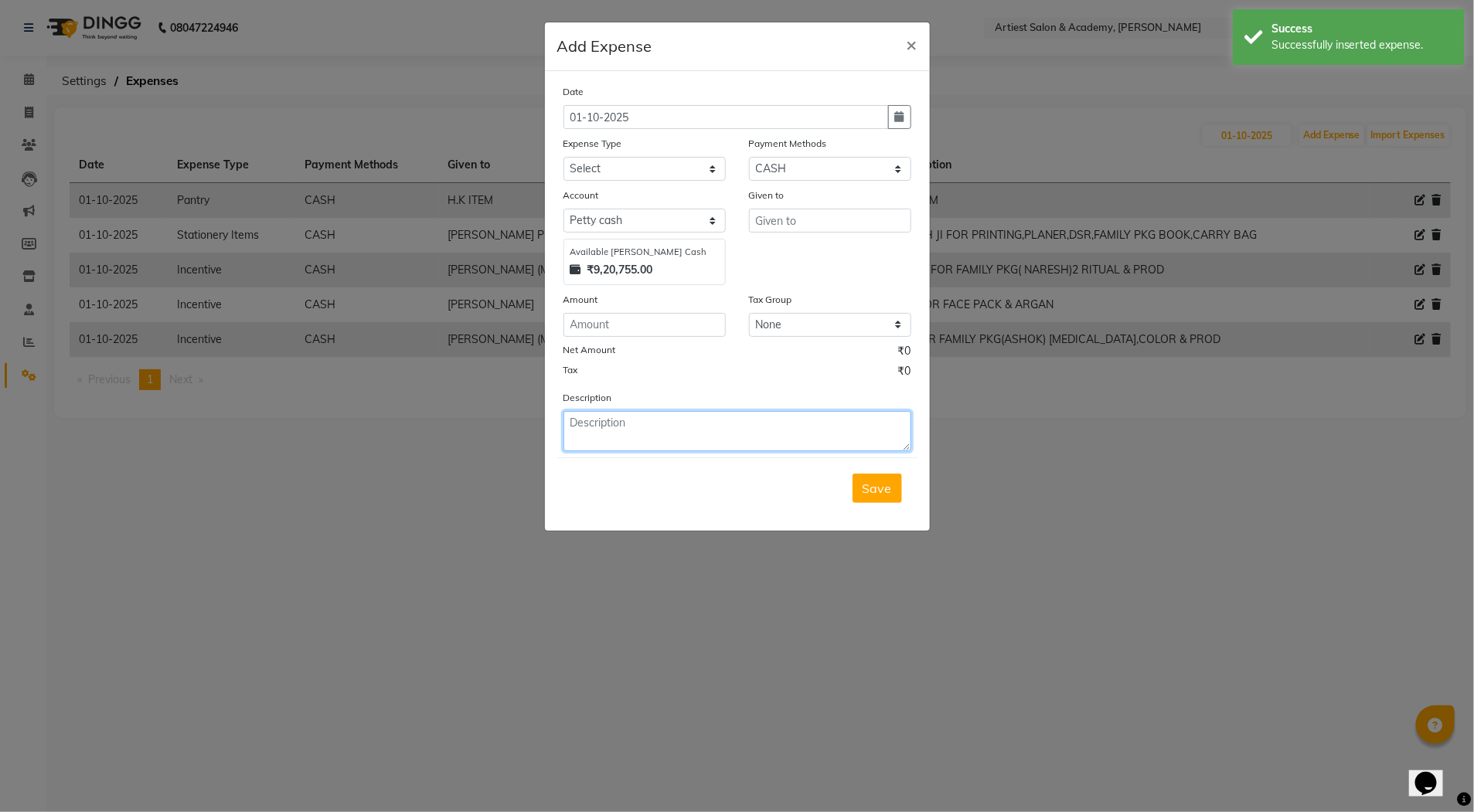
click at [593, 439] on textarea at bounding box center [737, 431] width 348 height 40
paste textarea "[PERSON_NAME] FOR EXTRA HOUR DUTY"
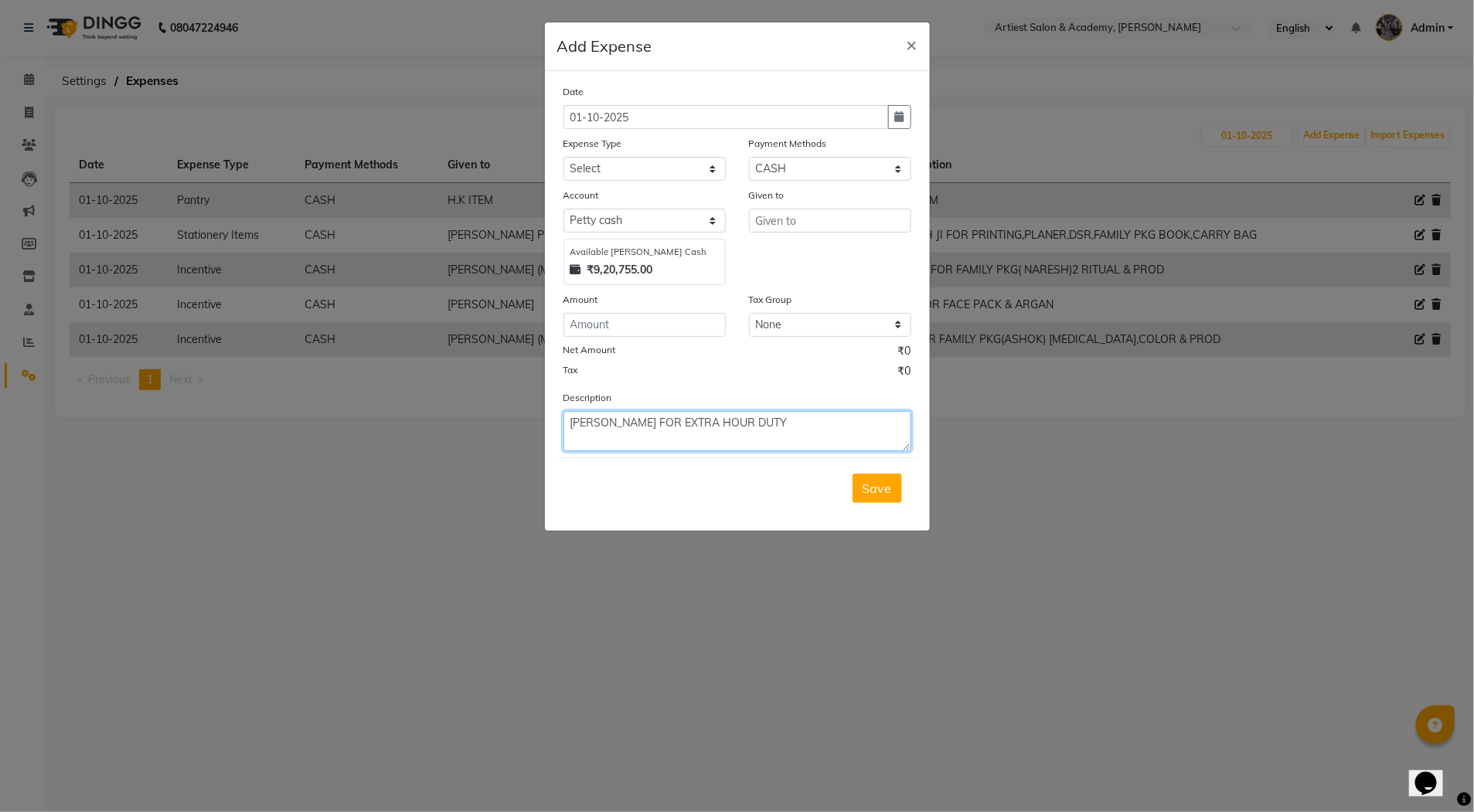
type textarea "[PERSON_NAME] FOR EXTRA HOUR DUTY"
click at [587, 330] on input "number" at bounding box center [644, 325] width 163 height 24
type input "100"
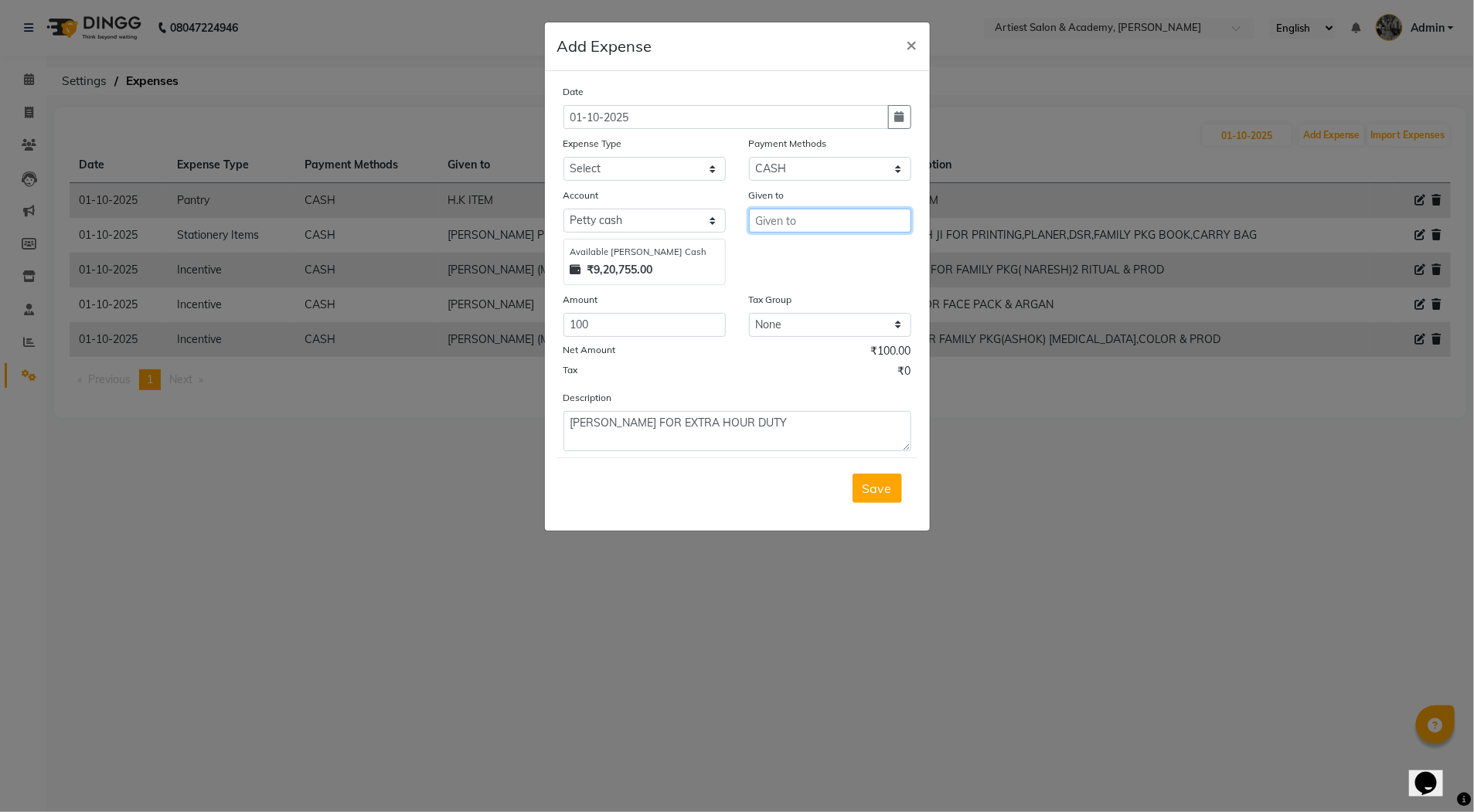
click at [777, 222] on input "text" at bounding box center [830, 220] width 163 height 24
type input "[PERSON_NAME]"
click at [593, 166] on select "Select Advance Salary Bank Deposit conveyance entertainment General Expenses In…" at bounding box center [644, 169] width 163 height 24
select select "9746"
click at [563, 157] on select "Select Advance Salary Bank Deposit conveyance entertainment General Expenses In…" at bounding box center [644, 169] width 163 height 24
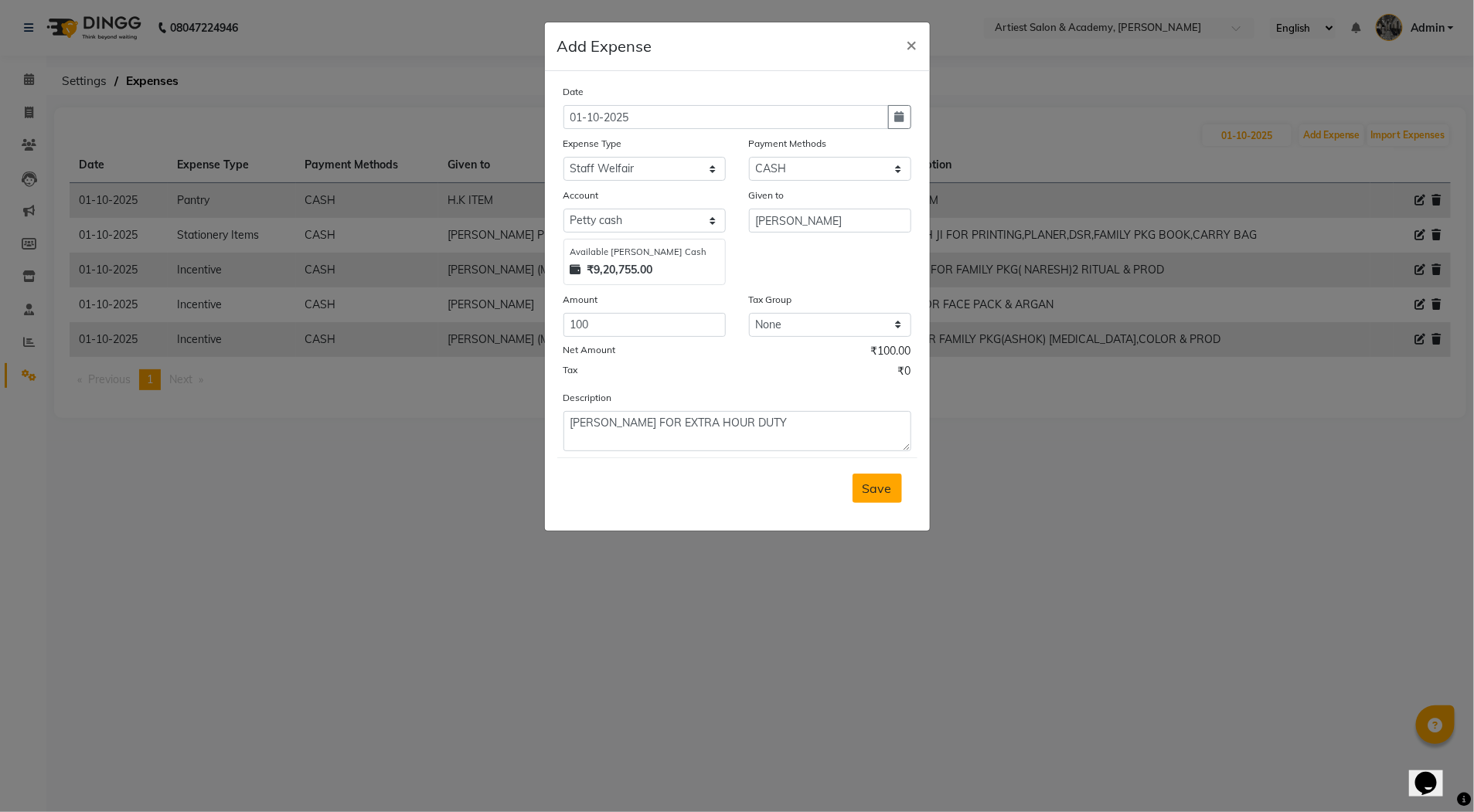
click at [884, 489] on span "Save" at bounding box center [877, 488] width 29 height 16
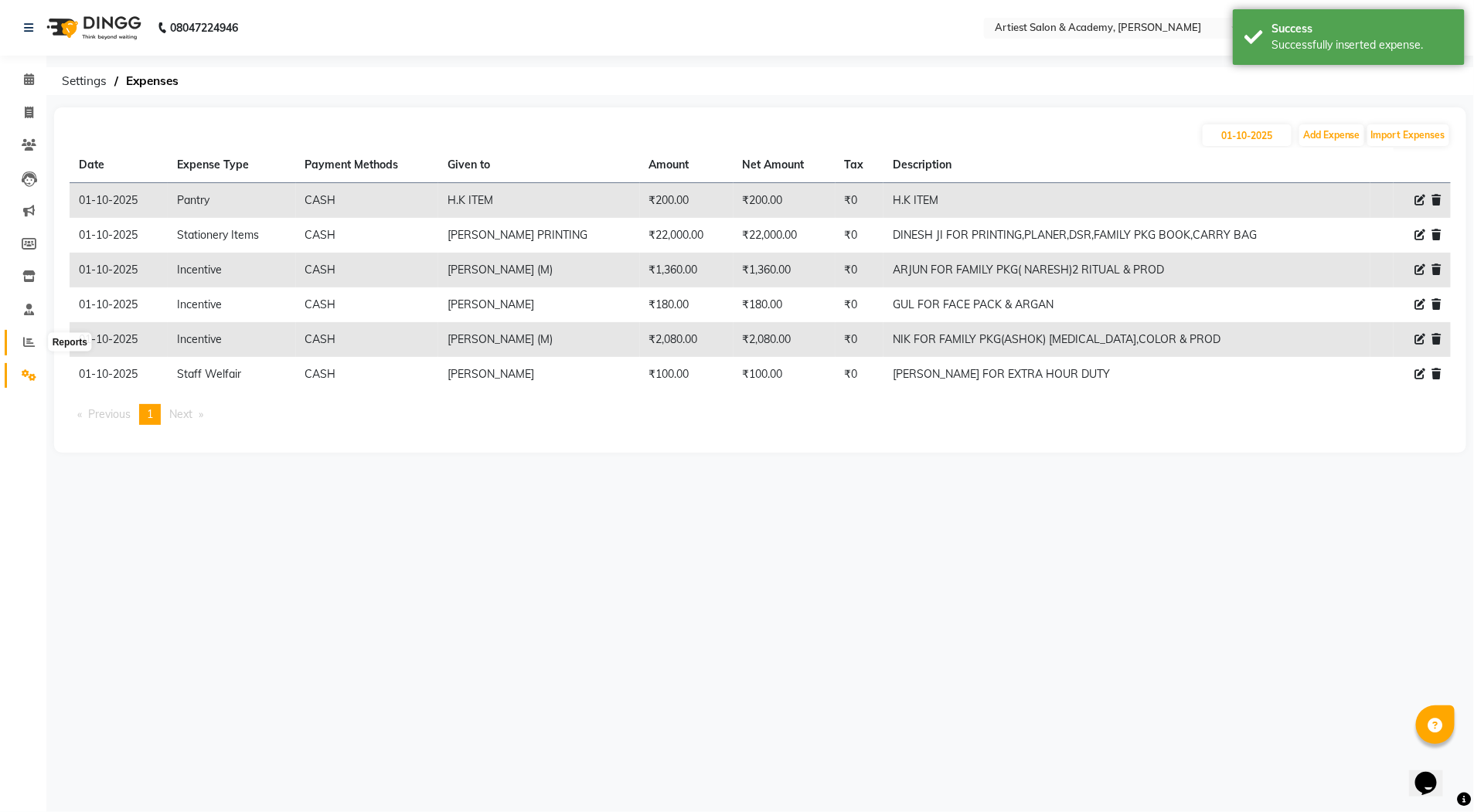
click at [31, 334] on span at bounding box center [29, 343] width 27 height 18
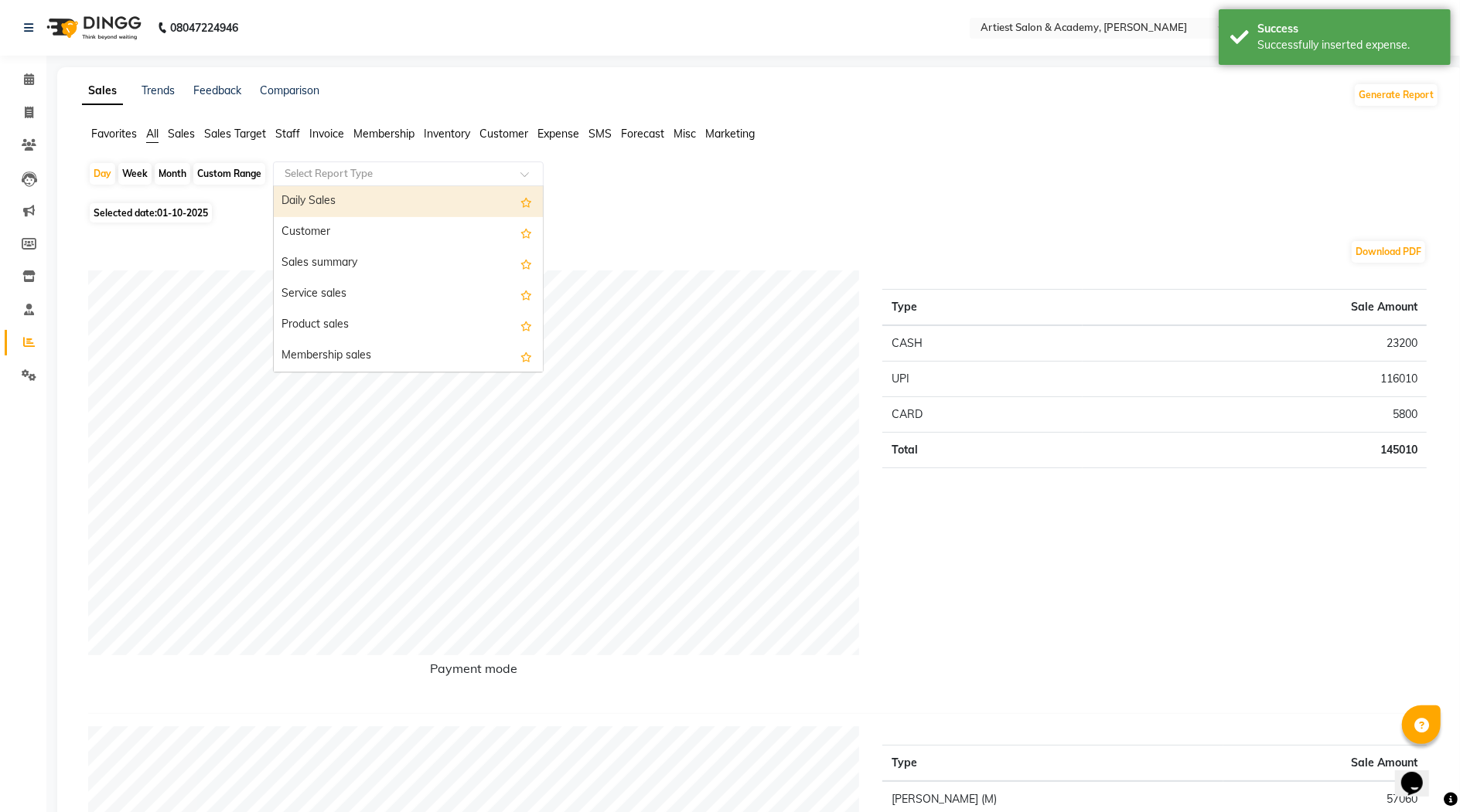
click at [526, 171] on span at bounding box center [531, 178] width 20 height 16
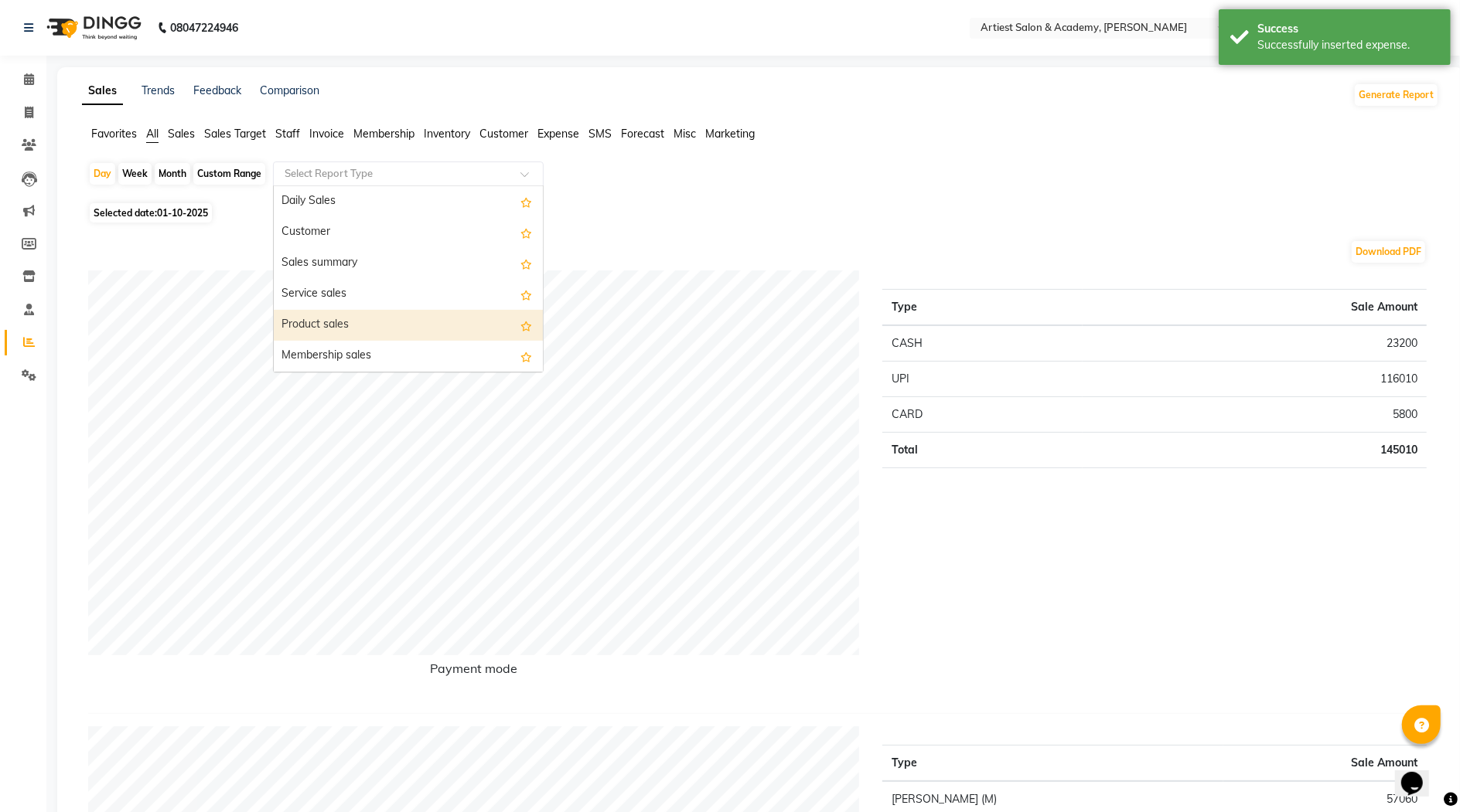
click at [371, 327] on div "Product sales" at bounding box center [409, 326] width 269 height 31
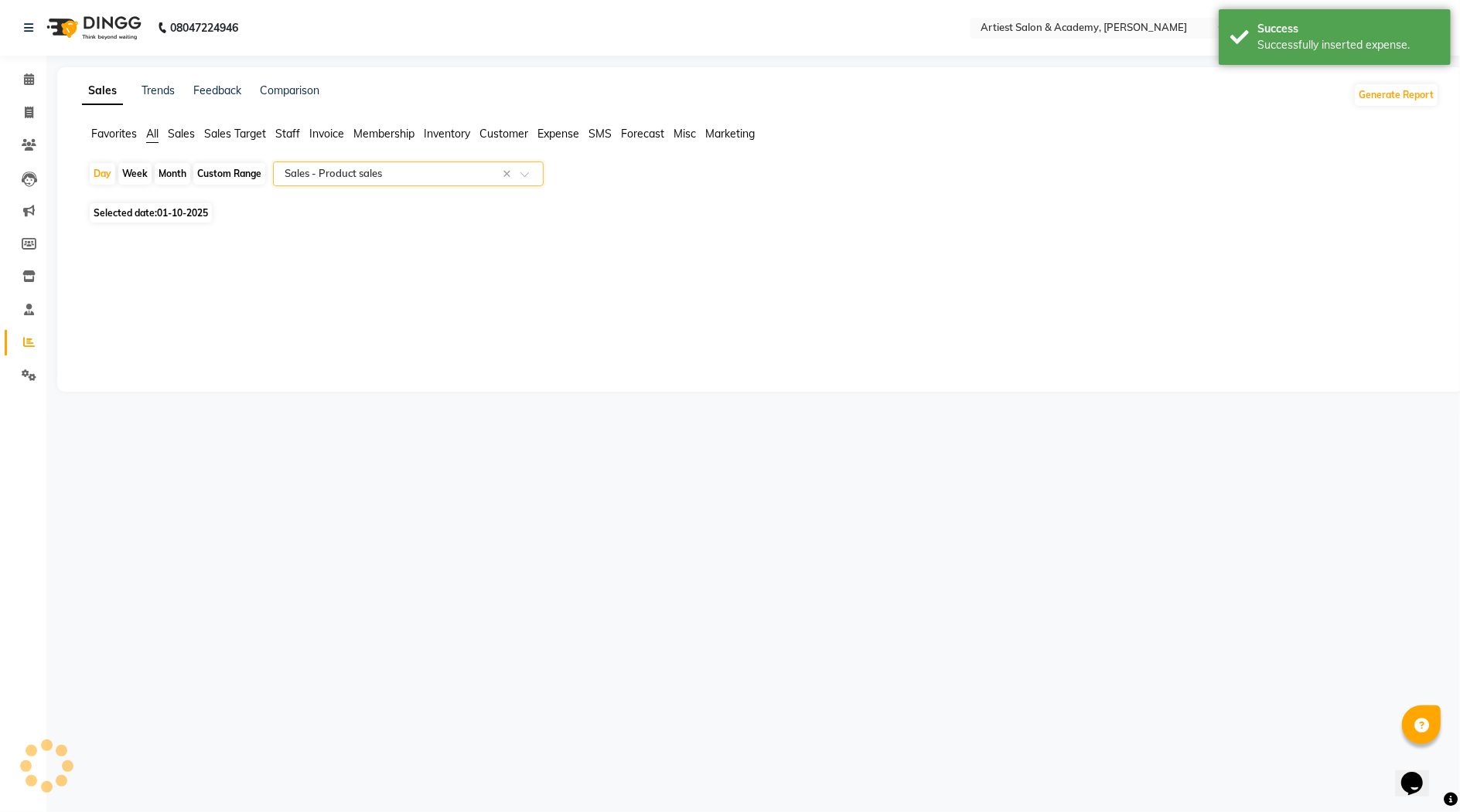
select select "full_report"
select select "pdf"
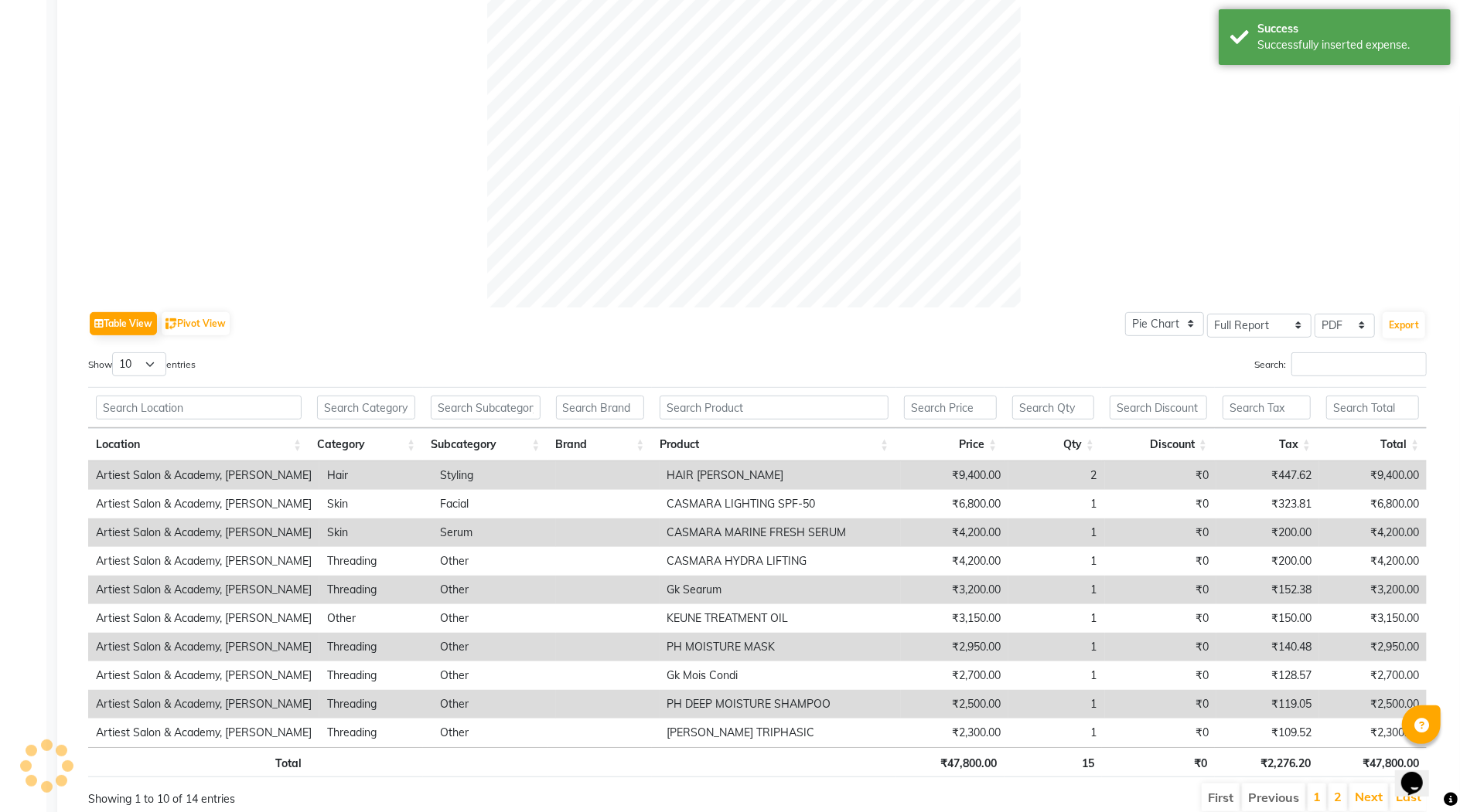
scroll to position [551, 0]
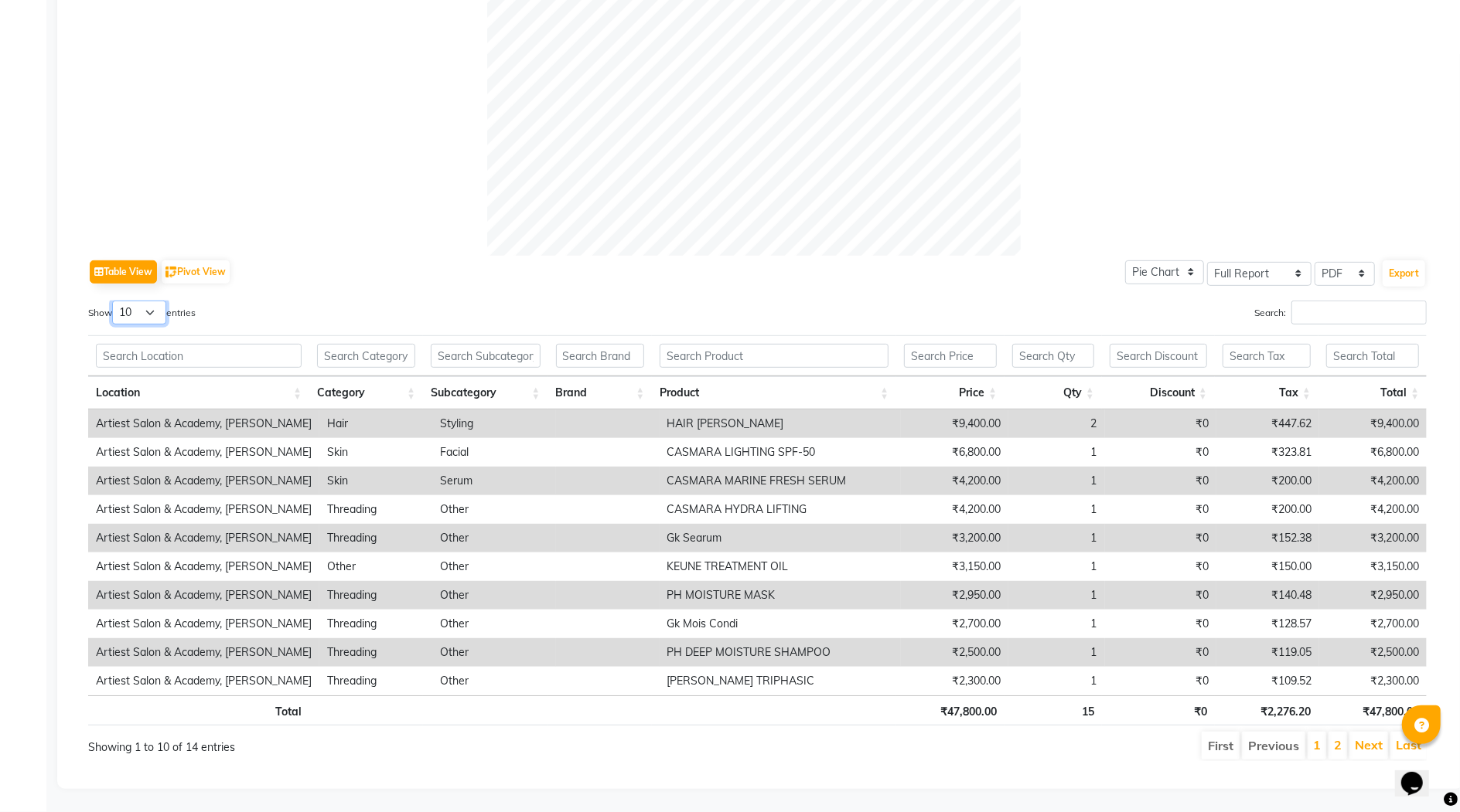
click at [156, 300] on select "10 25 50 100" at bounding box center [139, 312] width 55 height 24
select select "100"
click at [114, 300] on select "10 25 50 100" at bounding box center [139, 312] width 55 height 24
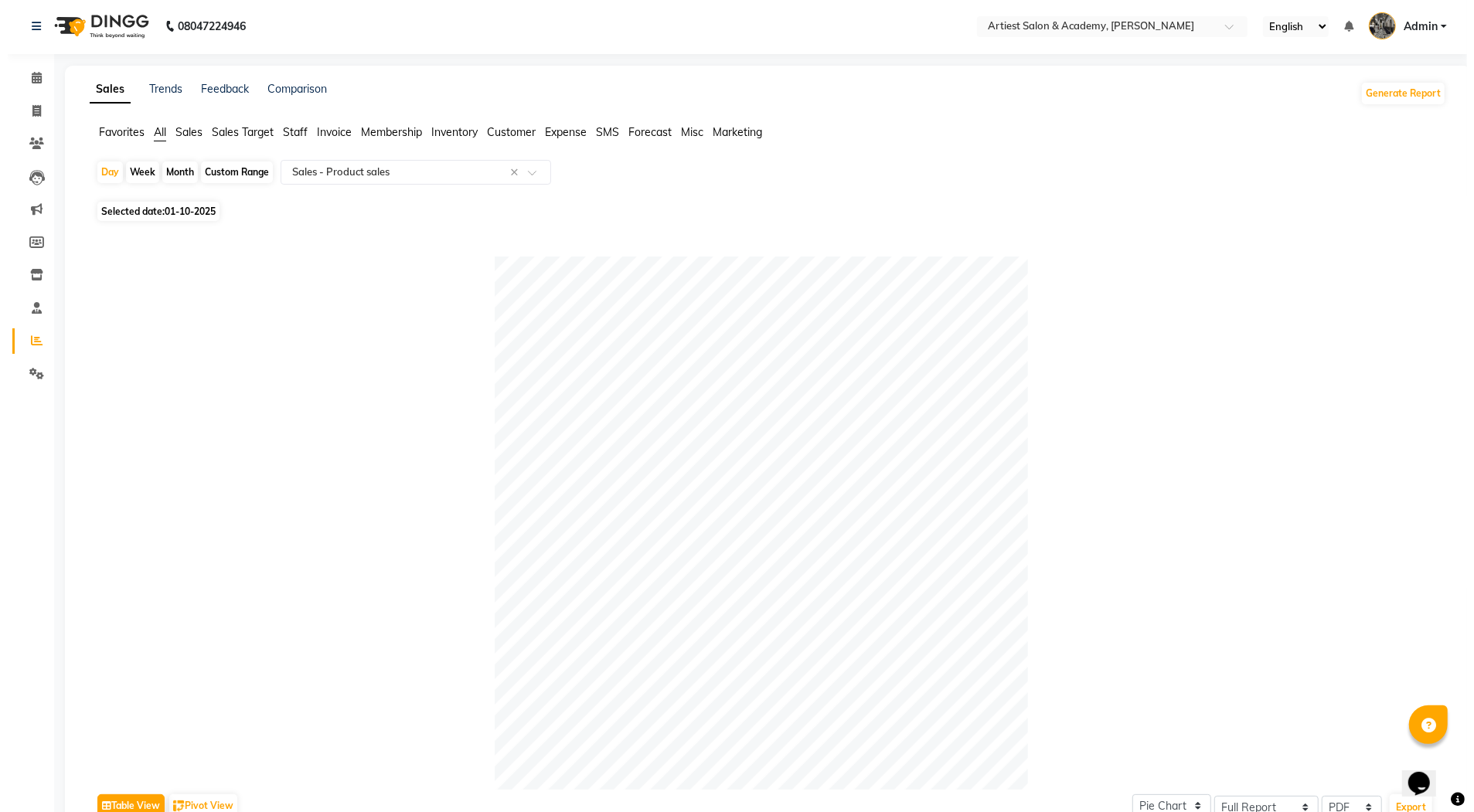
scroll to position [0, 0]
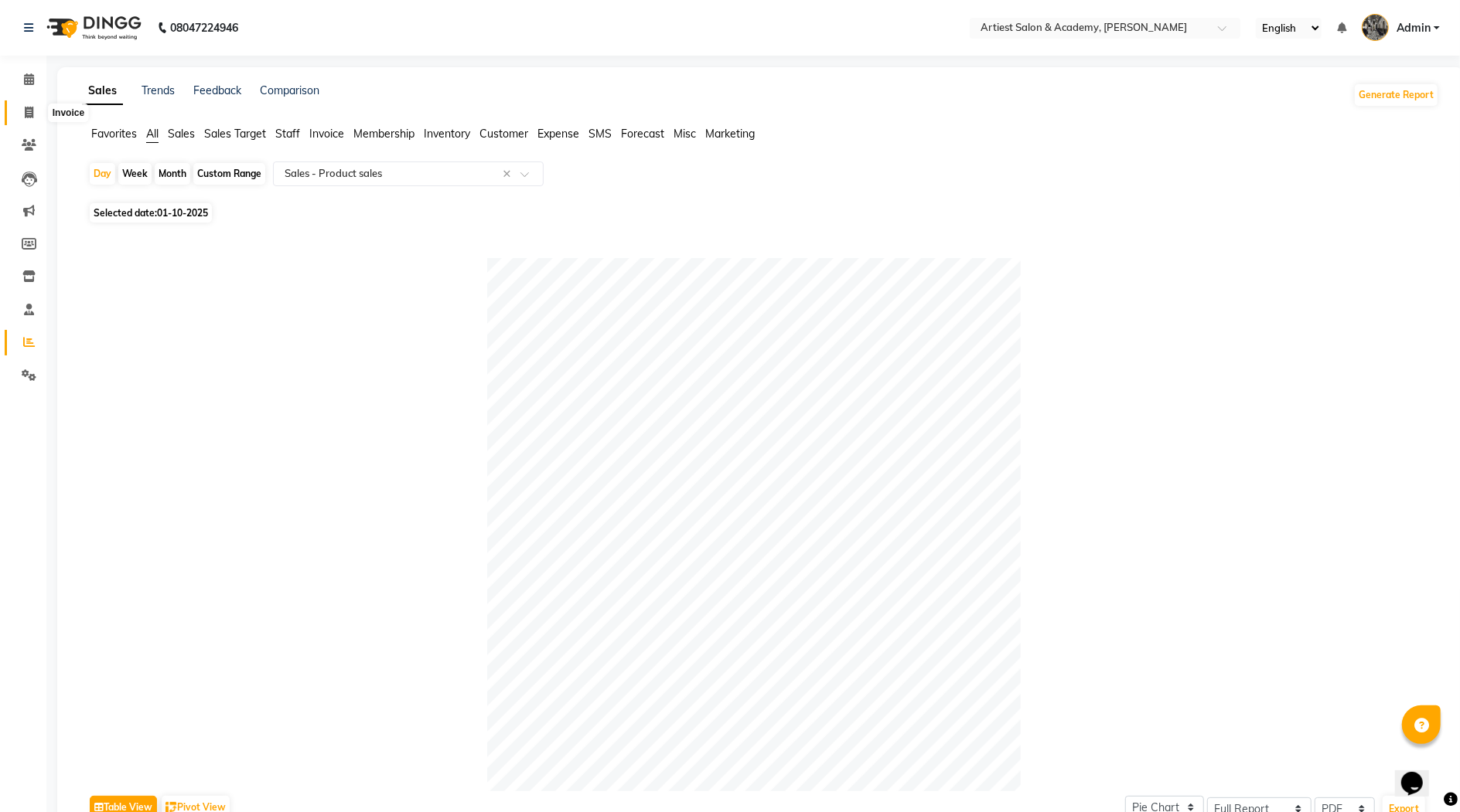
drag, startPoint x: 25, startPoint y: 112, endPoint x: 24, endPoint y: 122, distance: 10.0
click at [27, 112] on icon at bounding box center [28, 112] width 9 height 12
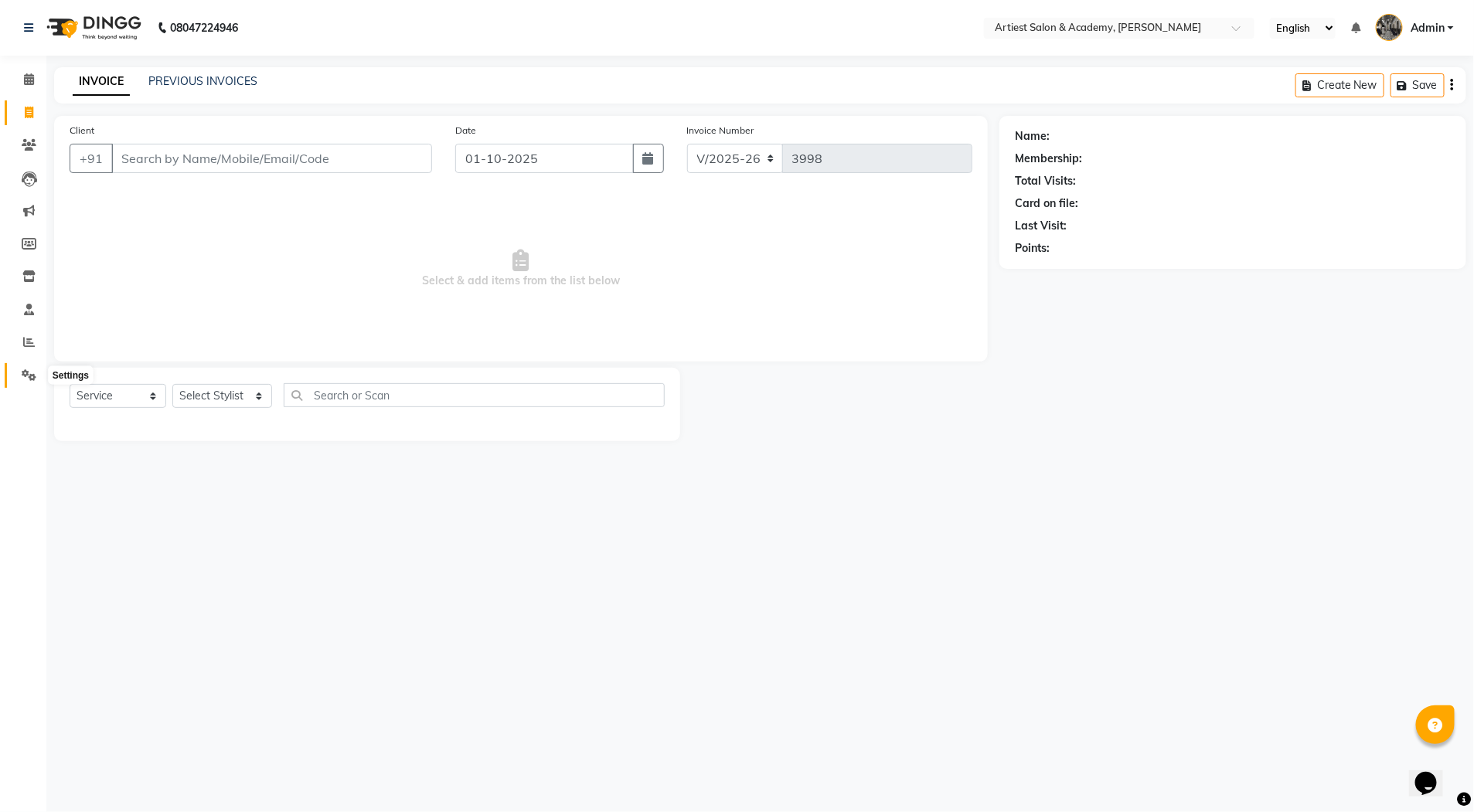
click at [23, 374] on icon at bounding box center [28, 375] width 15 height 12
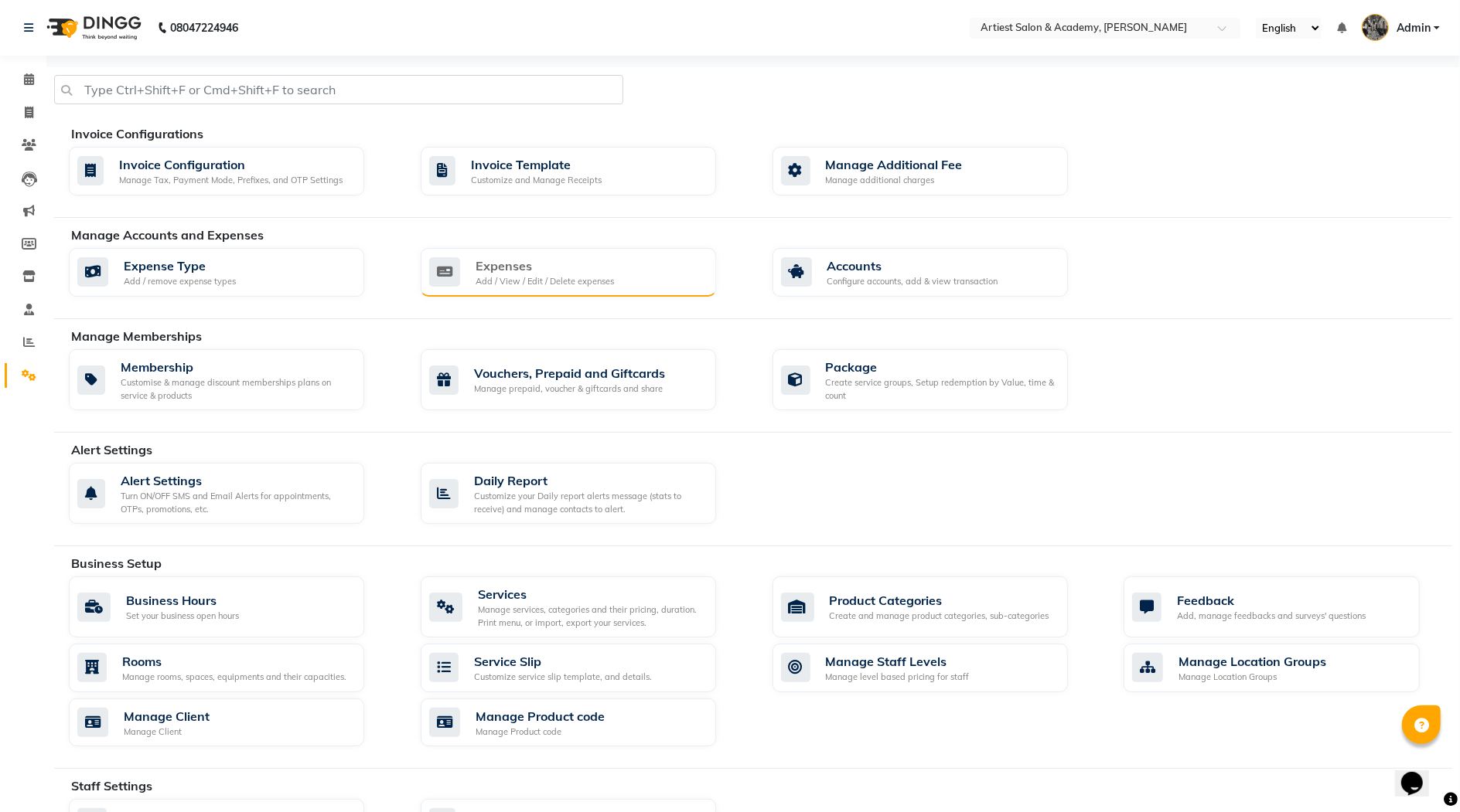
click at [572, 274] on div "Expenses" at bounding box center [545, 265] width 138 height 19
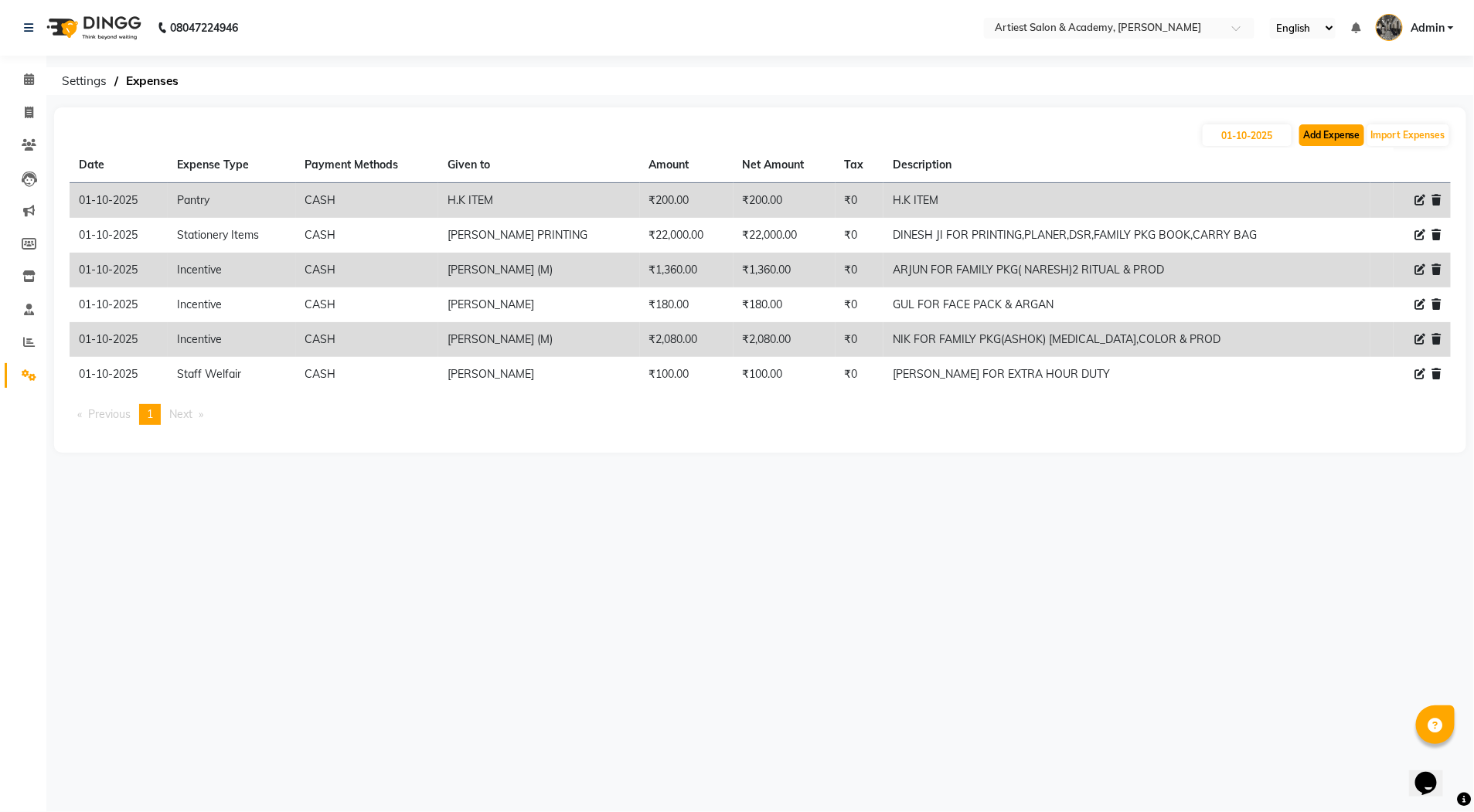
click at [1329, 136] on button "Add Expense" at bounding box center [1332, 135] width 65 height 21
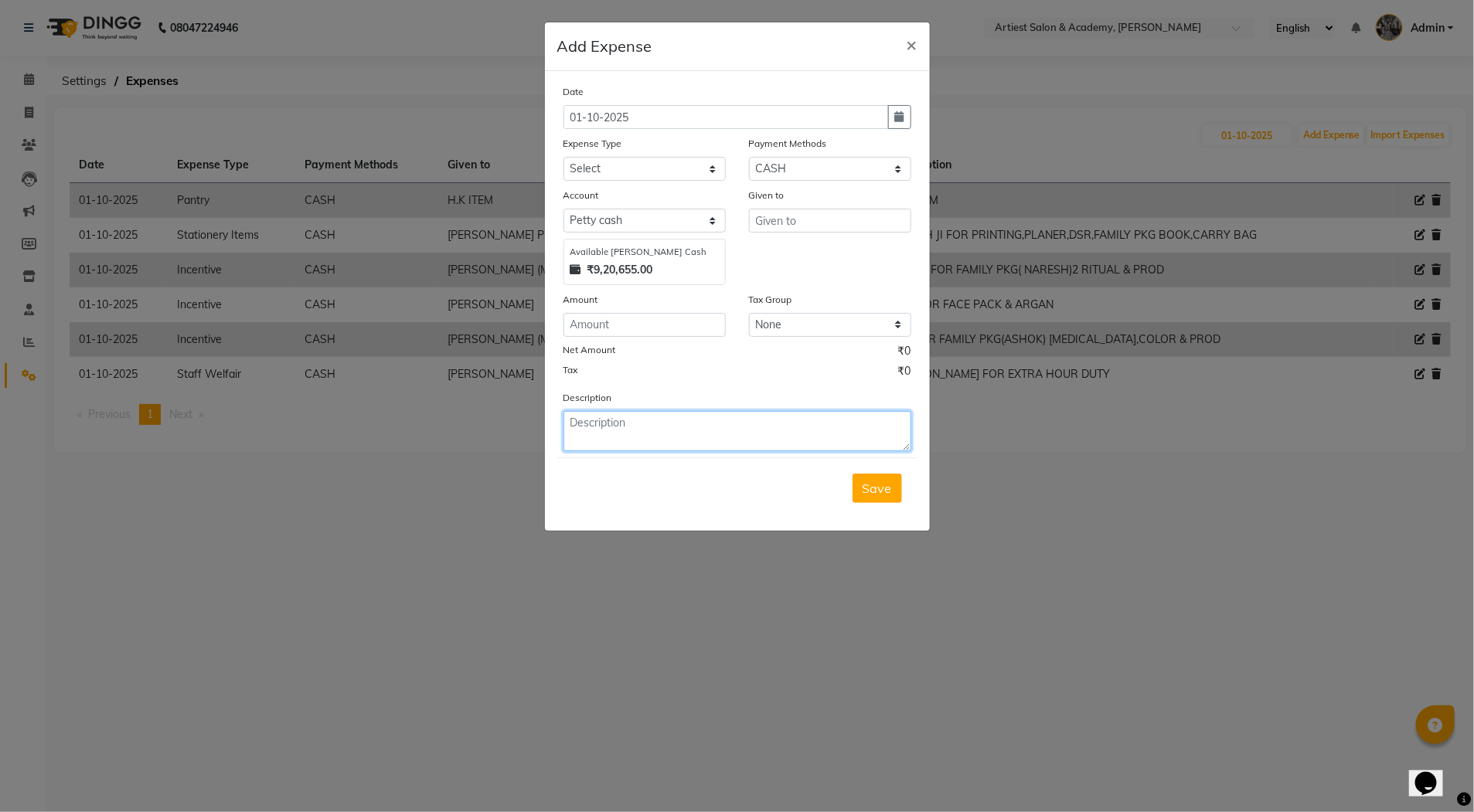
drag, startPoint x: 604, startPoint y: 440, endPoint x: 640, endPoint y: 406, distance: 49.5
click at [604, 439] on textarea at bounding box center [737, 431] width 348 height 40
paste textarea "[PERSON_NAME] FOR OUTDOOR"
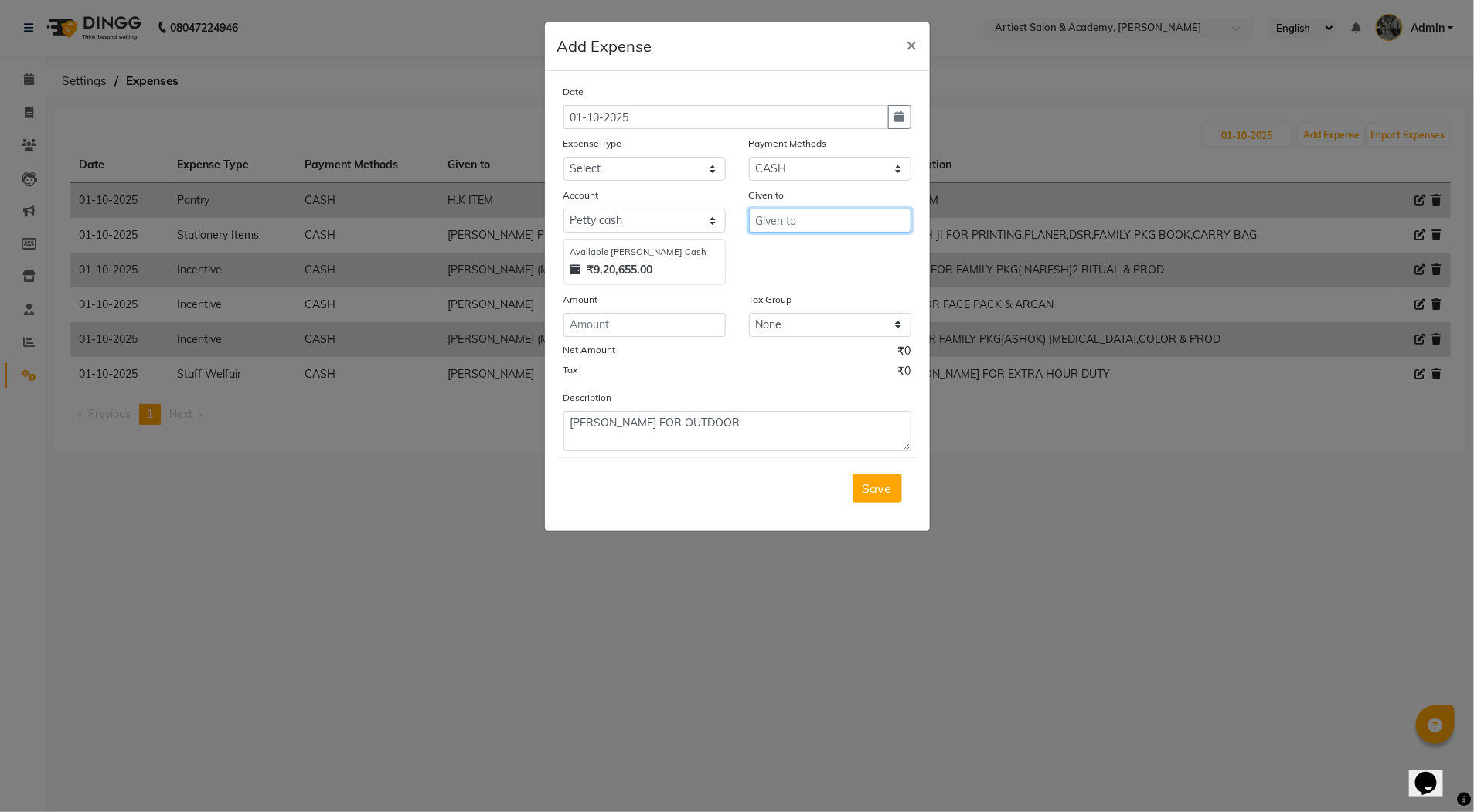
click at [775, 223] on input "text" at bounding box center [830, 220] width 163 height 24
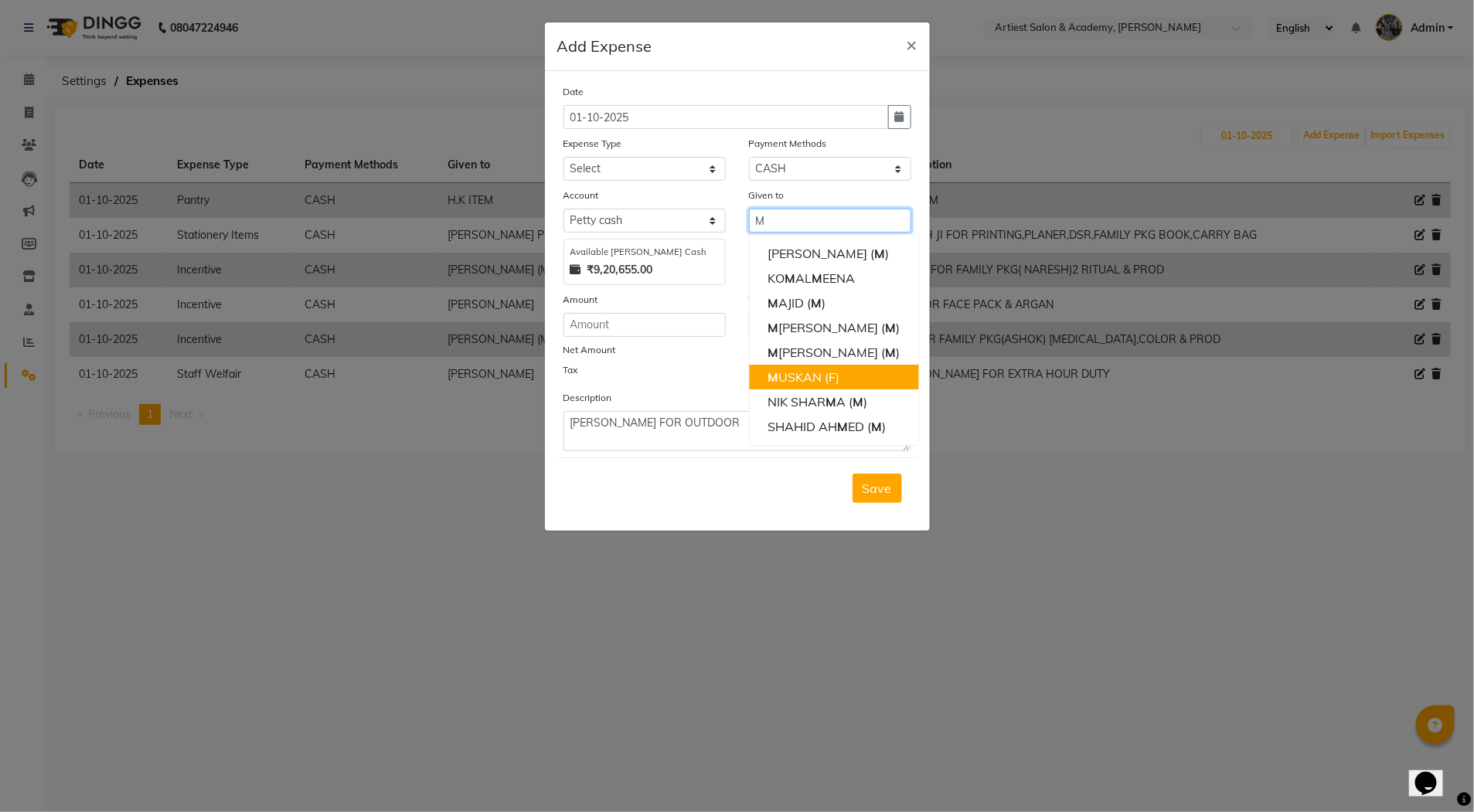
click at [810, 375] on ngb-highlight "M USKAN (F)" at bounding box center [803, 377] width 72 height 16
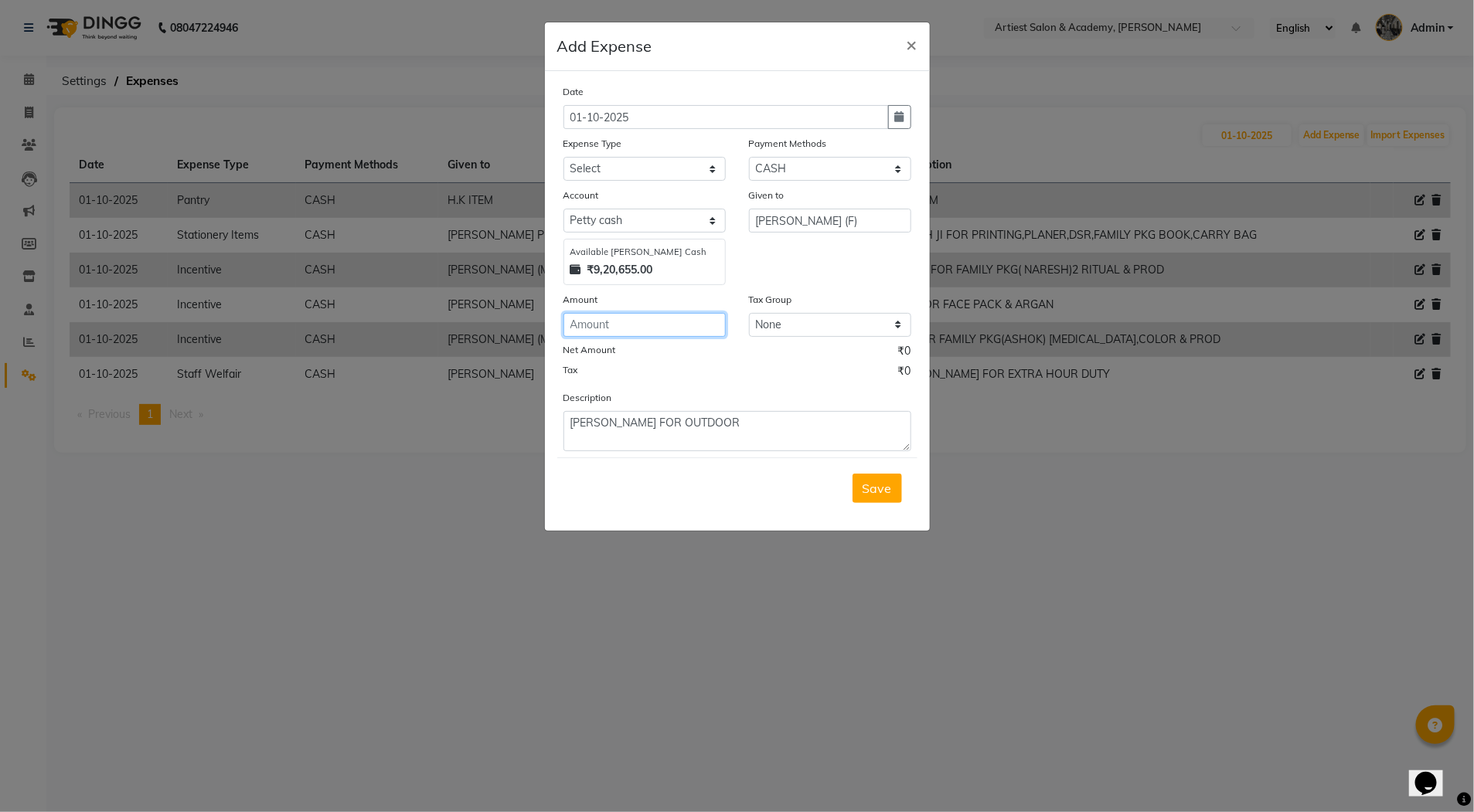
click at [607, 329] on input "number" at bounding box center [644, 325] width 163 height 24
click at [608, 168] on select "Select Advance Salary Bank Deposit conveyance entertainment General Expenses In…" at bounding box center [644, 169] width 163 height 24
click at [563, 157] on select "Select Advance Salary Bank Deposit conveyance entertainment General Expenses In…" at bounding box center [644, 169] width 163 height 24
click at [873, 489] on span "Save" at bounding box center [877, 488] width 29 height 16
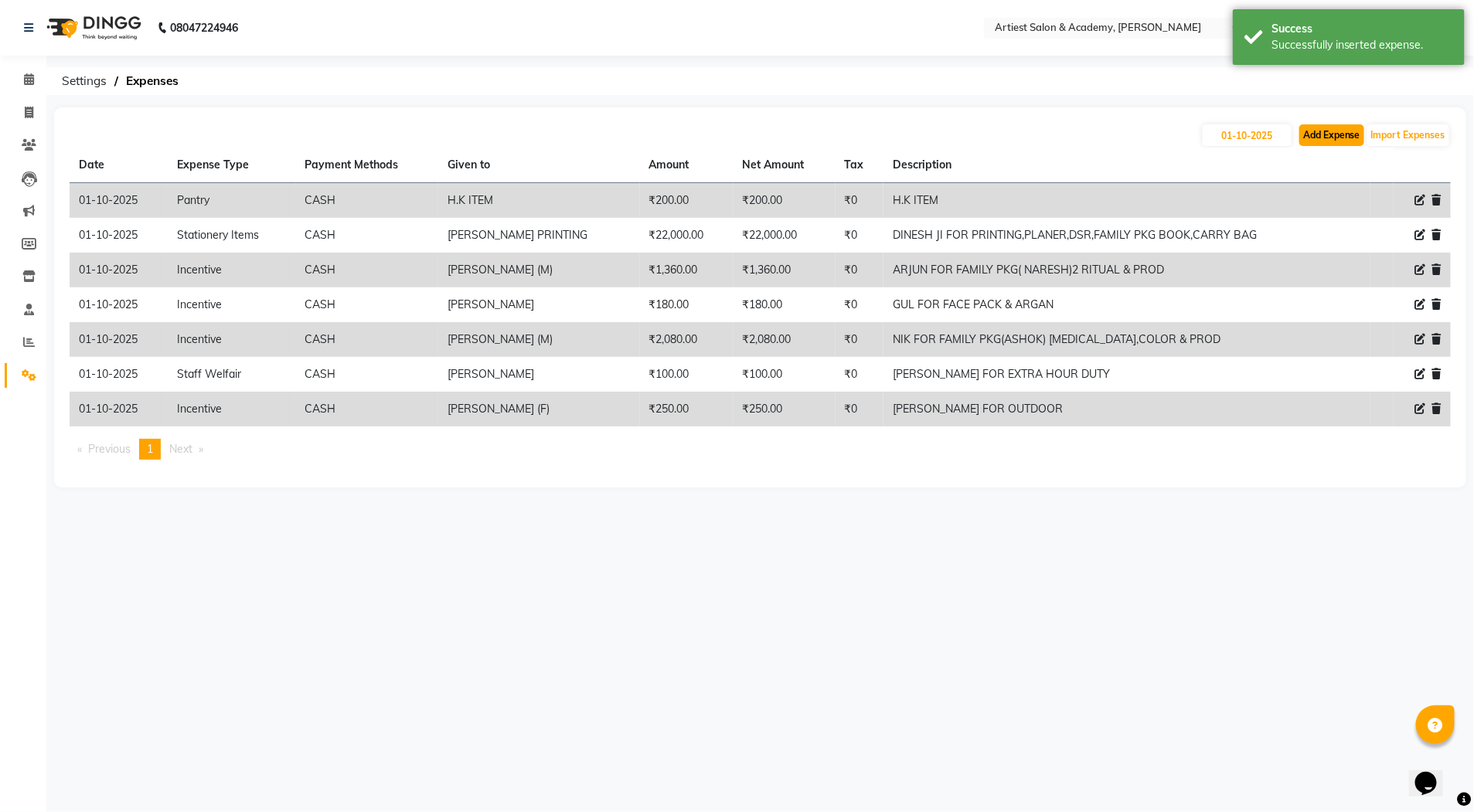
click at [1337, 136] on button "Add Expense" at bounding box center [1332, 135] width 65 height 21
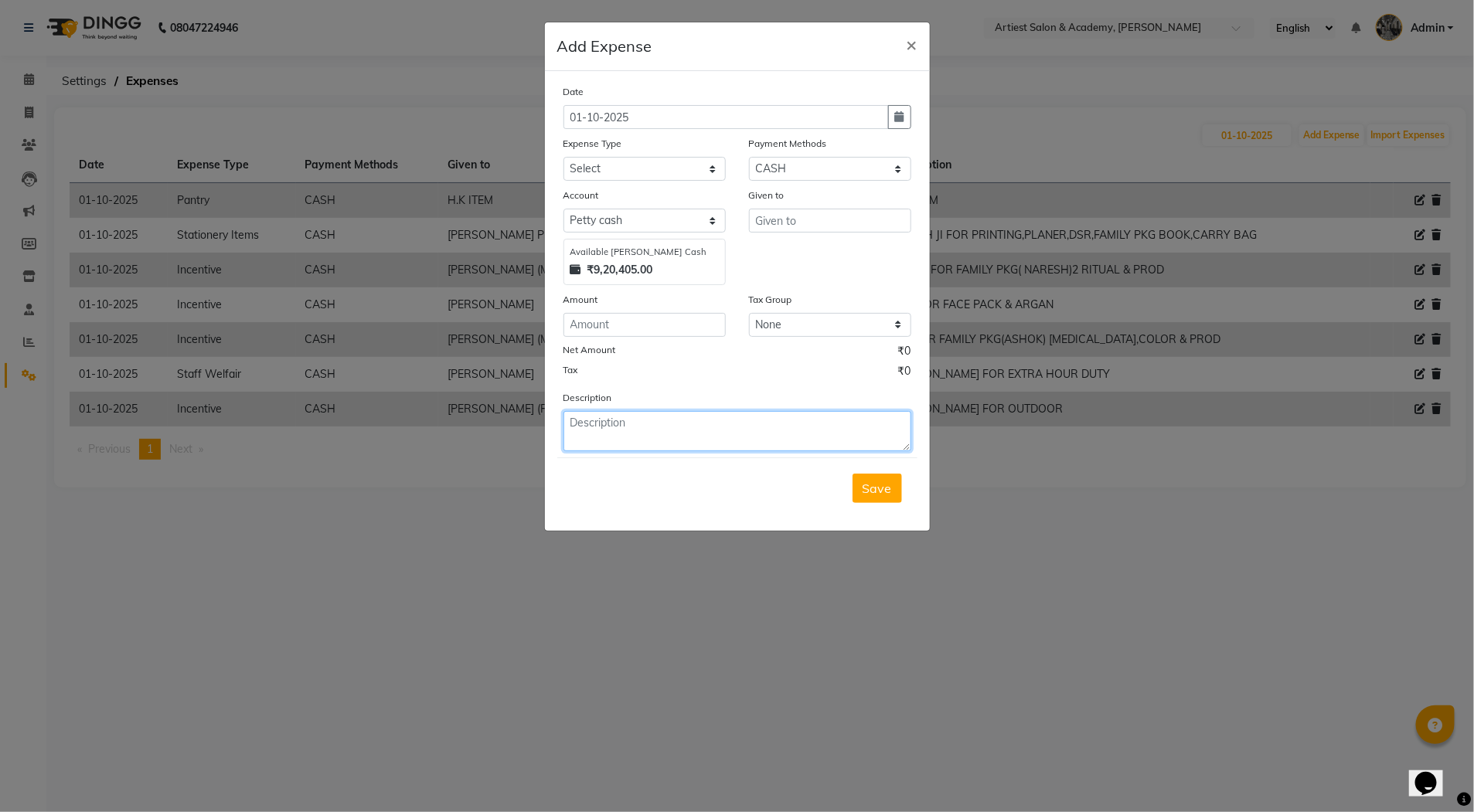
click at [584, 431] on textarea at bounding box center [737, 431] width 348 height 40
paste textarea "MANISH FOR PROD"
click at [586, 327] on input "number" at bounding box center [644, 325] width 163 height 24
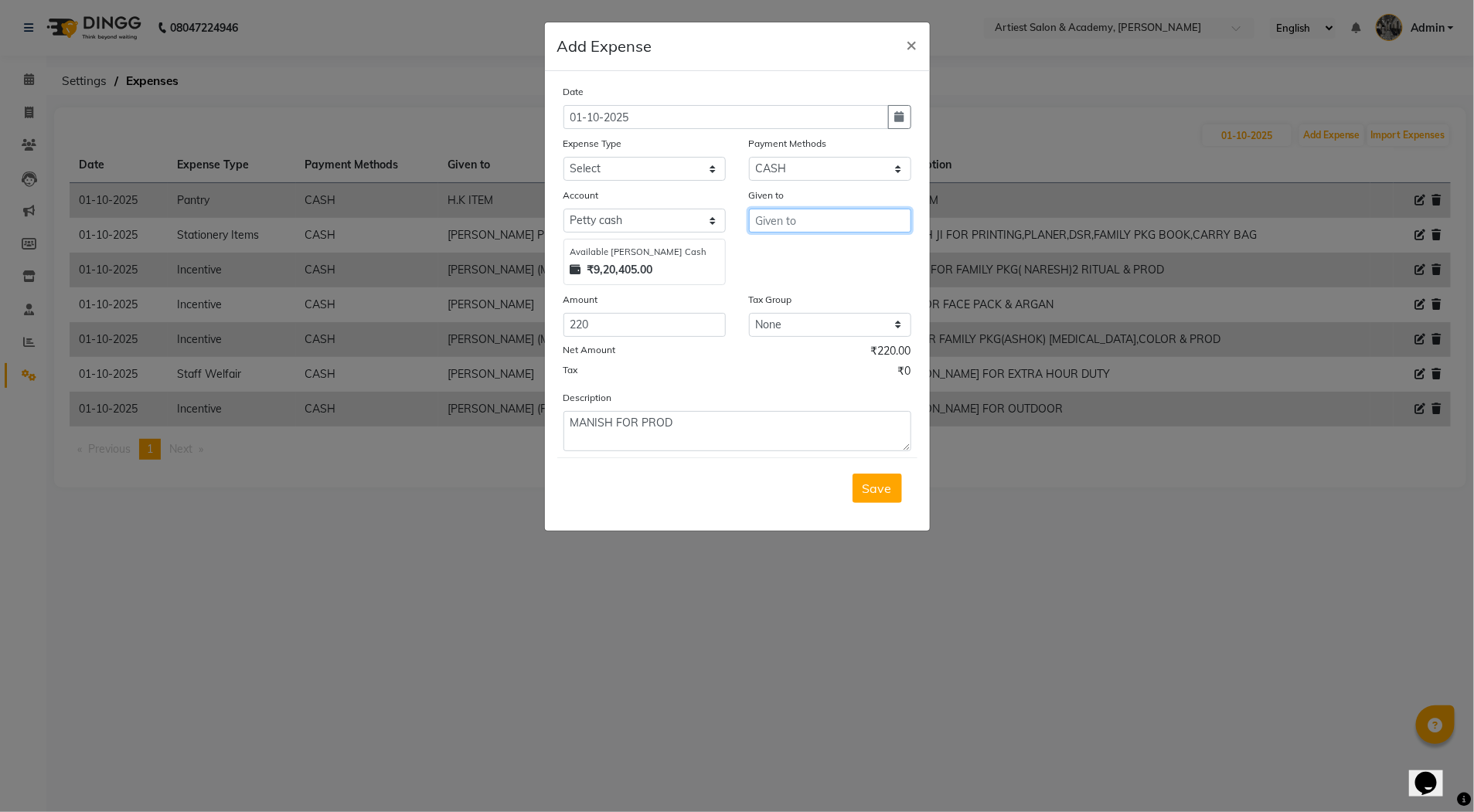
click at [767, 224] on input "text" at bounding box center [830, 220] width 163 height 24
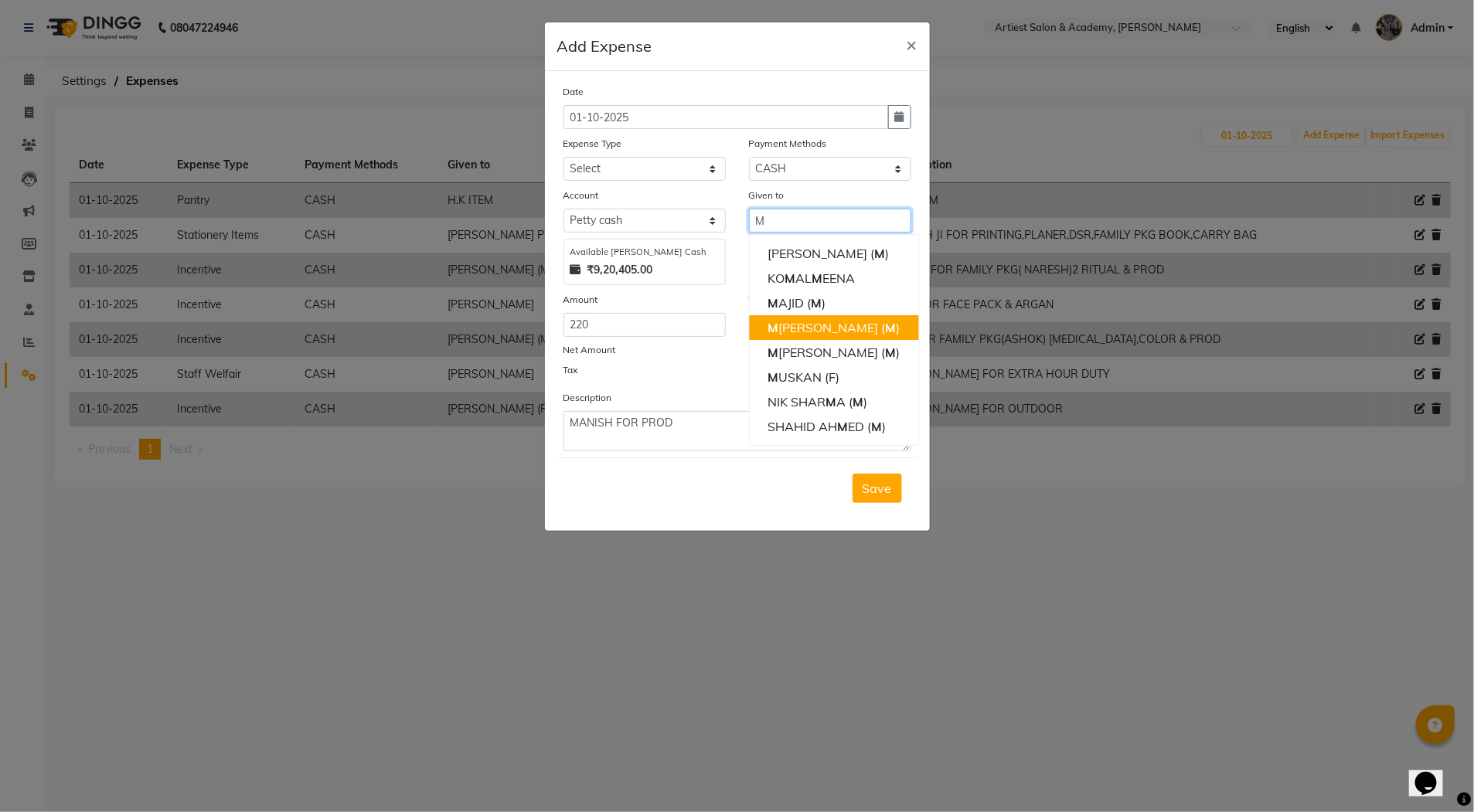
click at [885, 328] on span "M" at bounding box center [890, 328] width 11 height 16
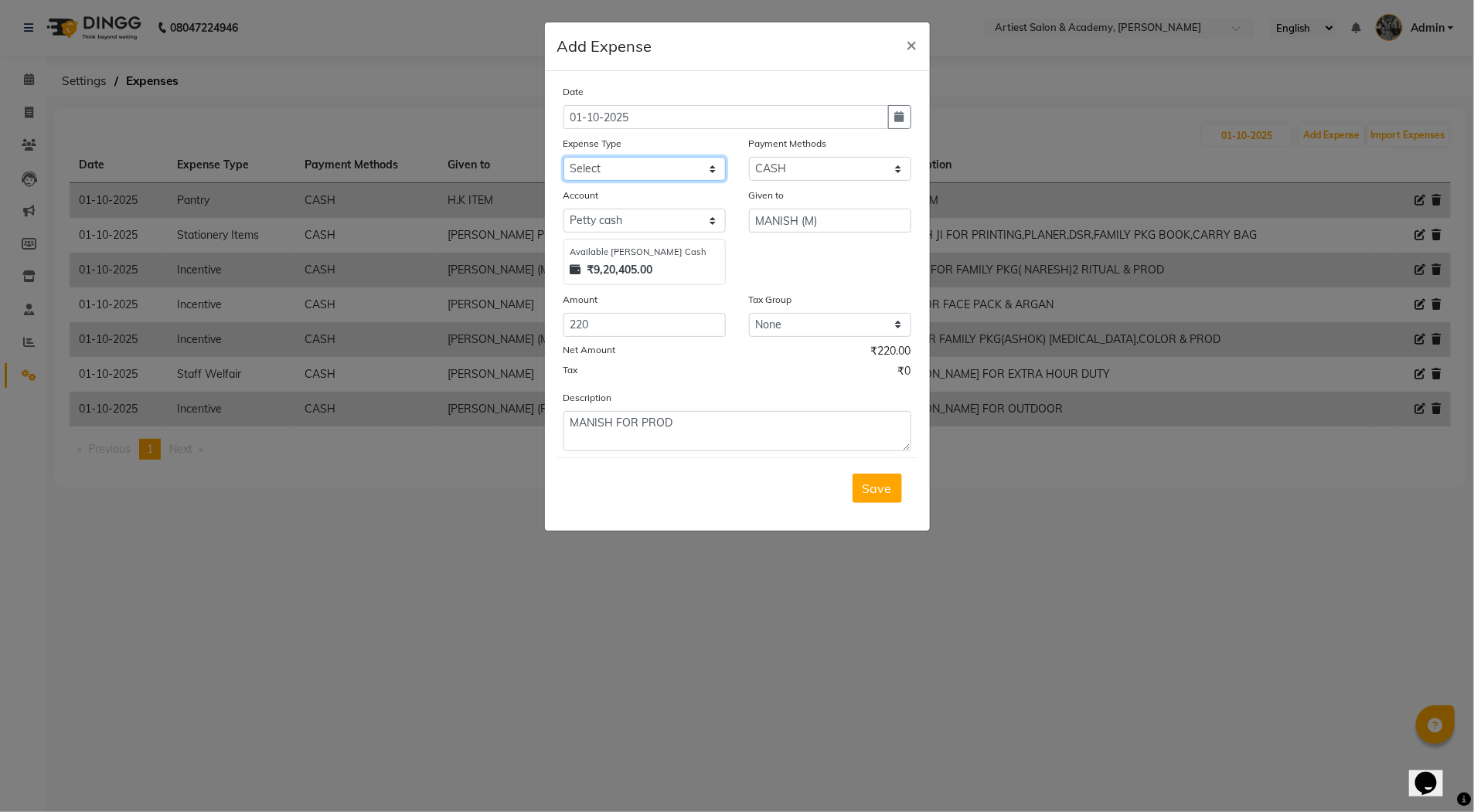
click at [628, 165] on select "Select Advance Salary Bank Deposit conveyance entertainment General Expenses In…" at bounding box center [644, 169] width 163 height 24
click at [563, 157] on select "Select Advance Salary Bank Deposit conveyance entertainment General Expenses In…" at bounding box center [644, 169] width 163 height 24
drag, startPoint x: 872, startPoint y: 479, endPoint x: 876, endPoint y: 489, distance: 10.8
click at [876, 487] on button "Save" at bounding box center [877, 488] width 50 height 29
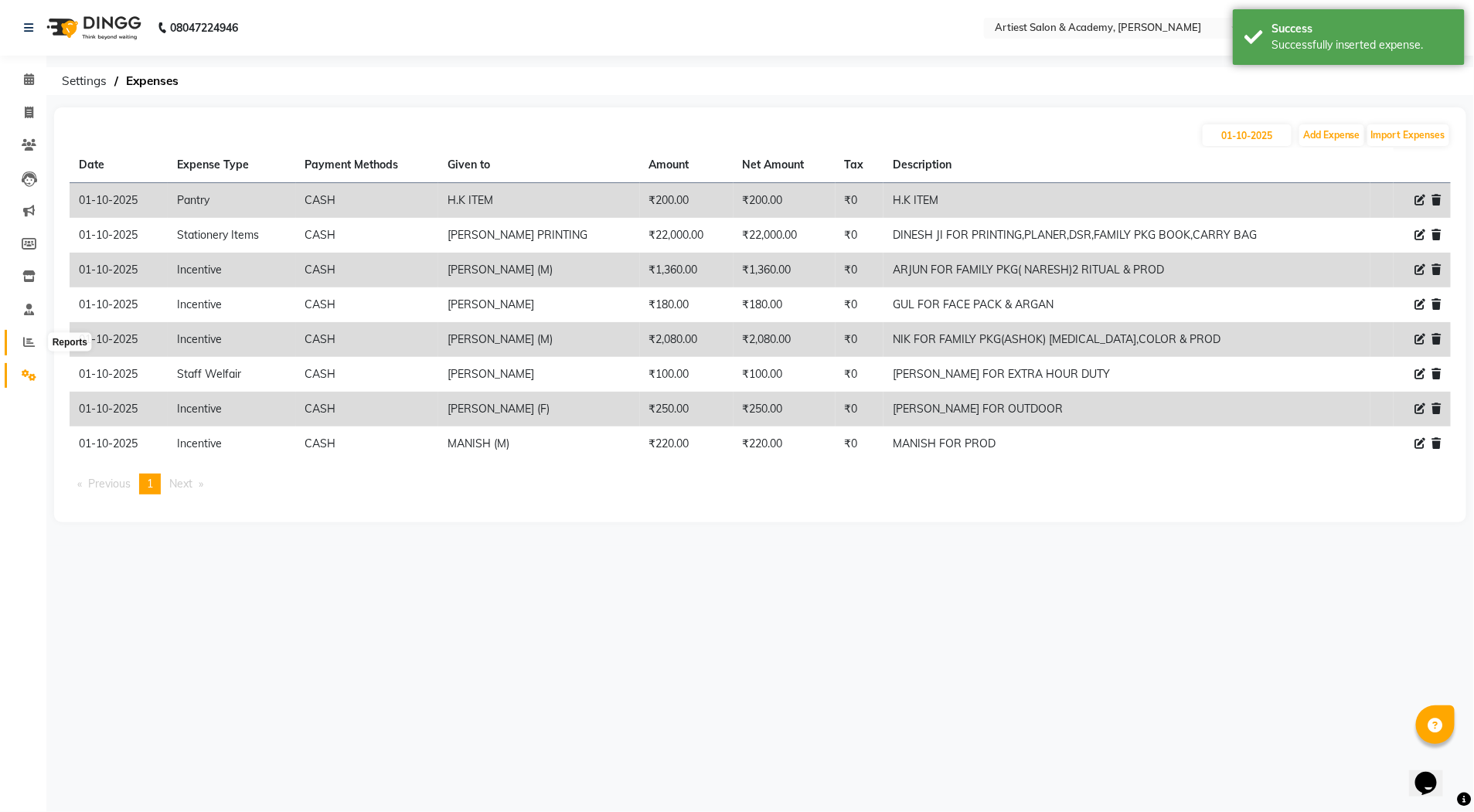
click at [24, 338] on icon at bounding box center [29, 342] width 12 height 12
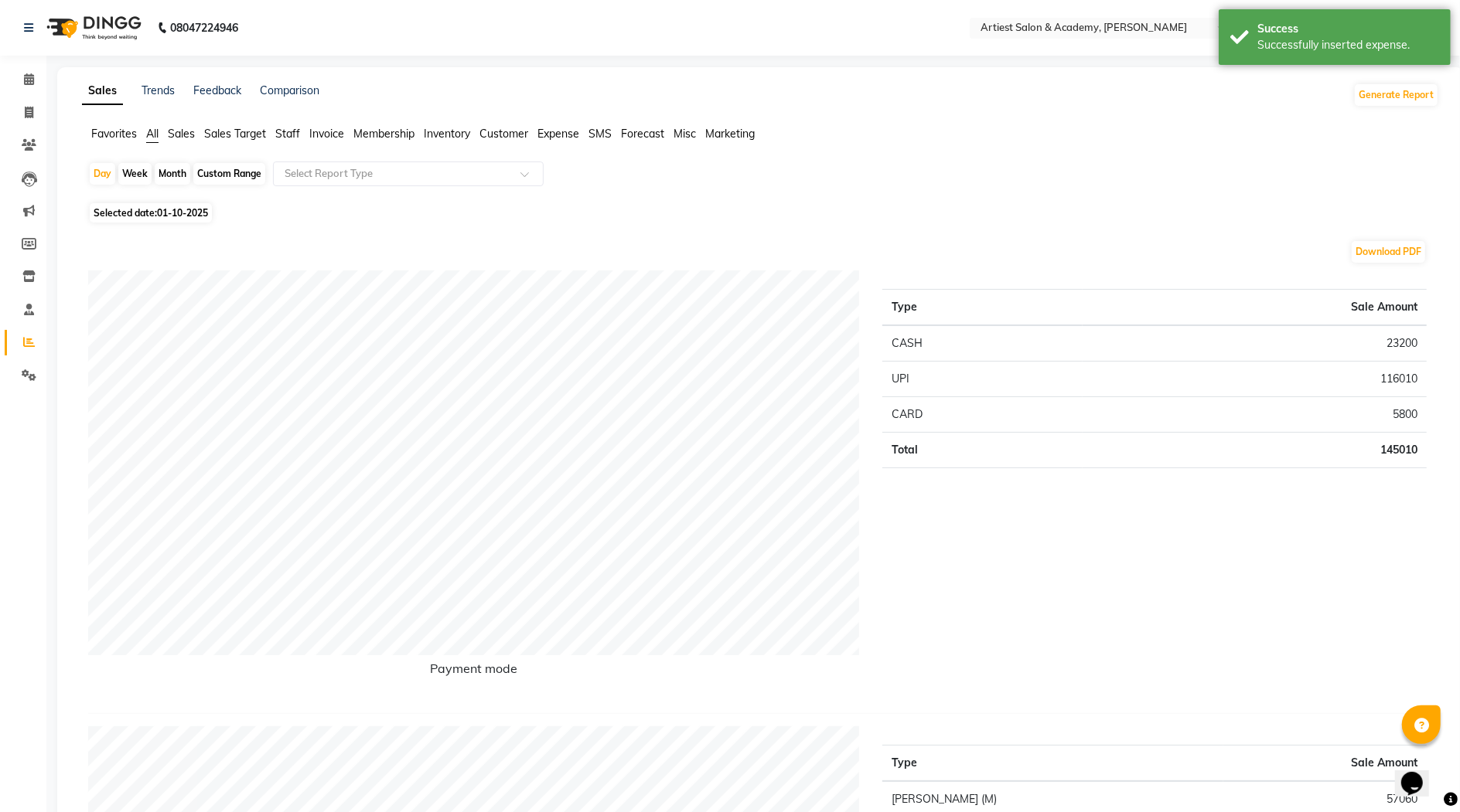
click at [551, 134] on span "Expense" at bounding box center [558, 134] width 42 height 14
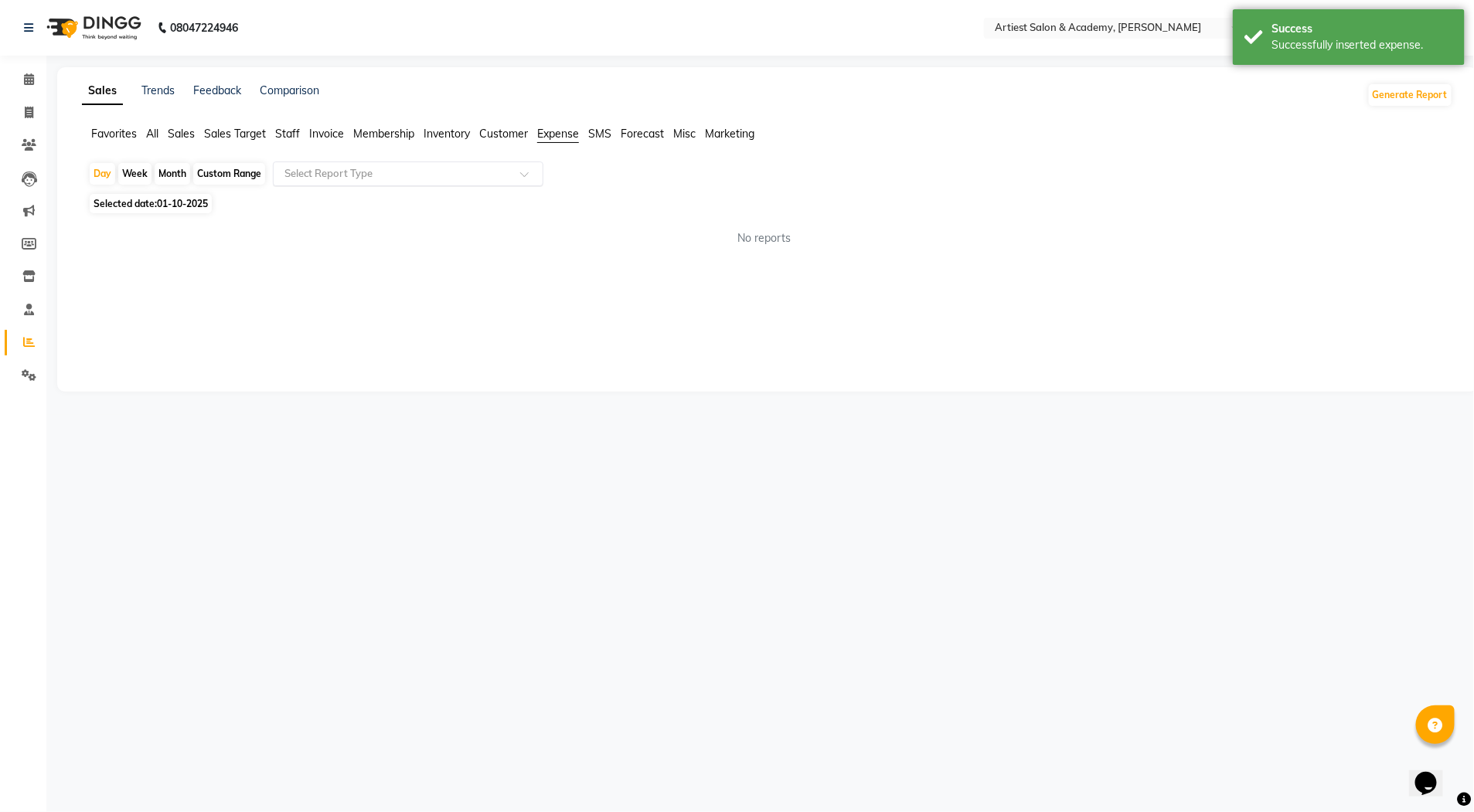
click at [528, 174] on span at bounding box center [530, 178] width 19 height 16
click at [476, 235] on div "Expense" at bounding box center [408, 233] width 269 height 31
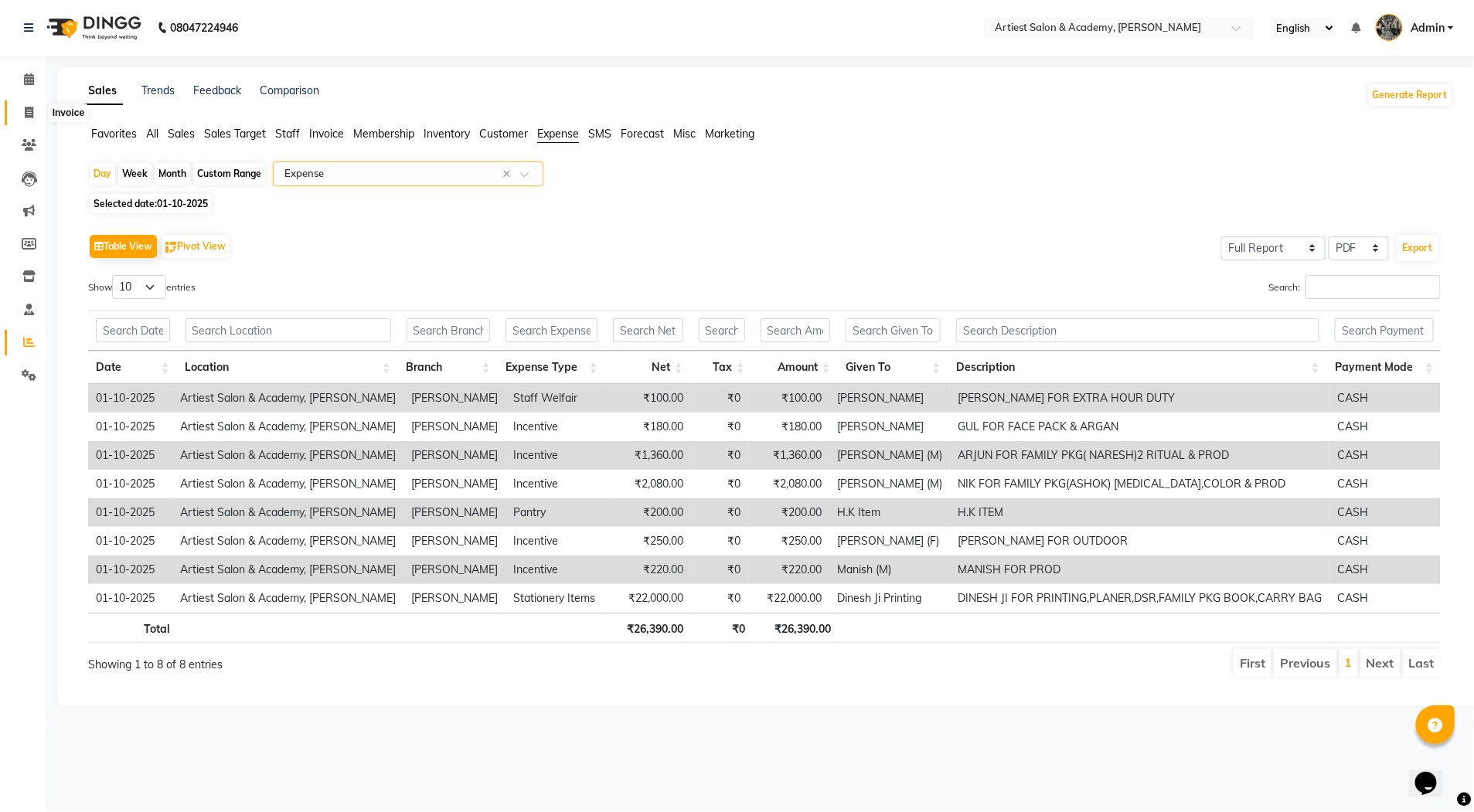
click at [29, 112] on icon at bounding box center [28, 112] width 9 height 12
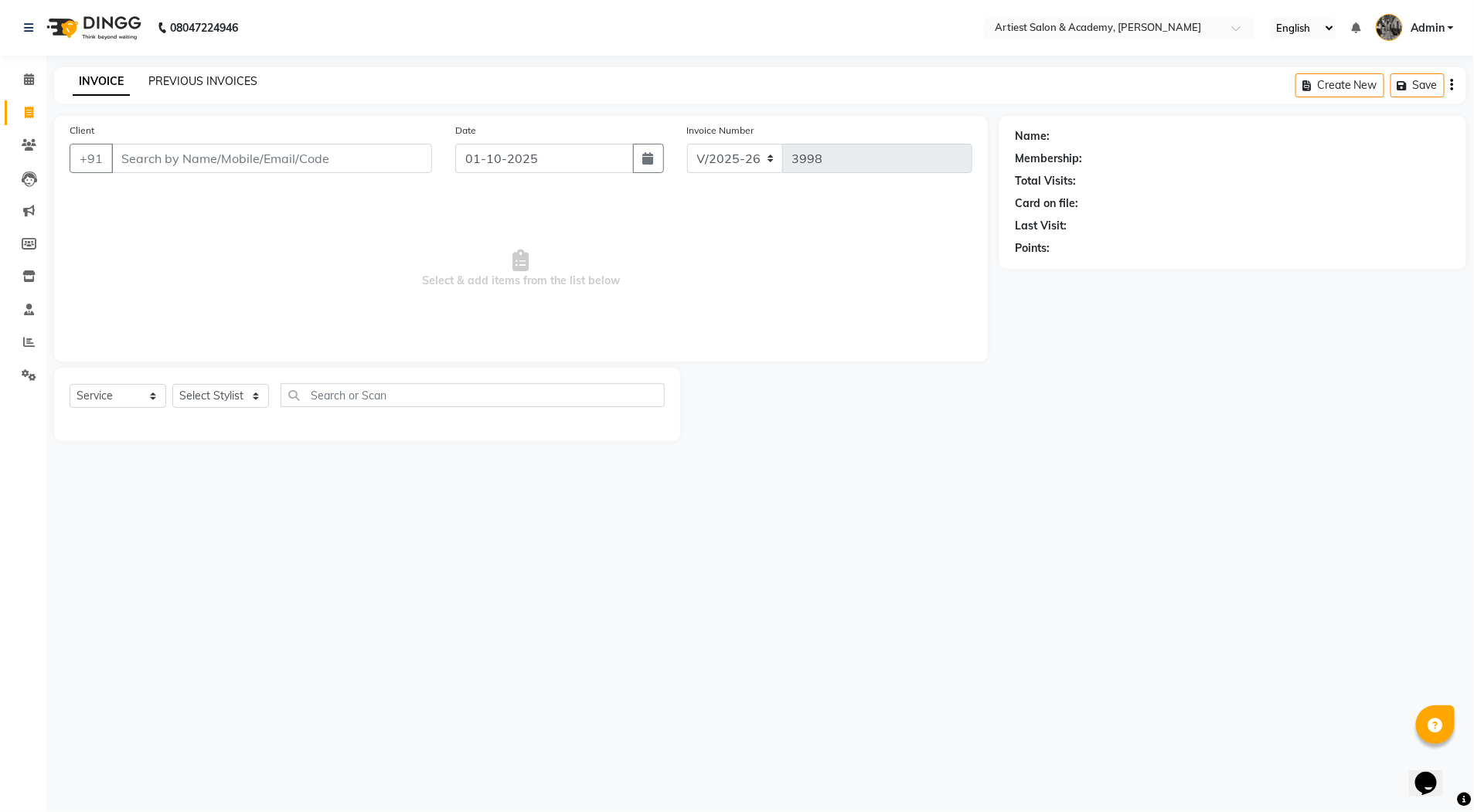
click at [222, 81] on link "PREVIOUS INVOICES" at bounding box center [203, 81] width 109 height 14
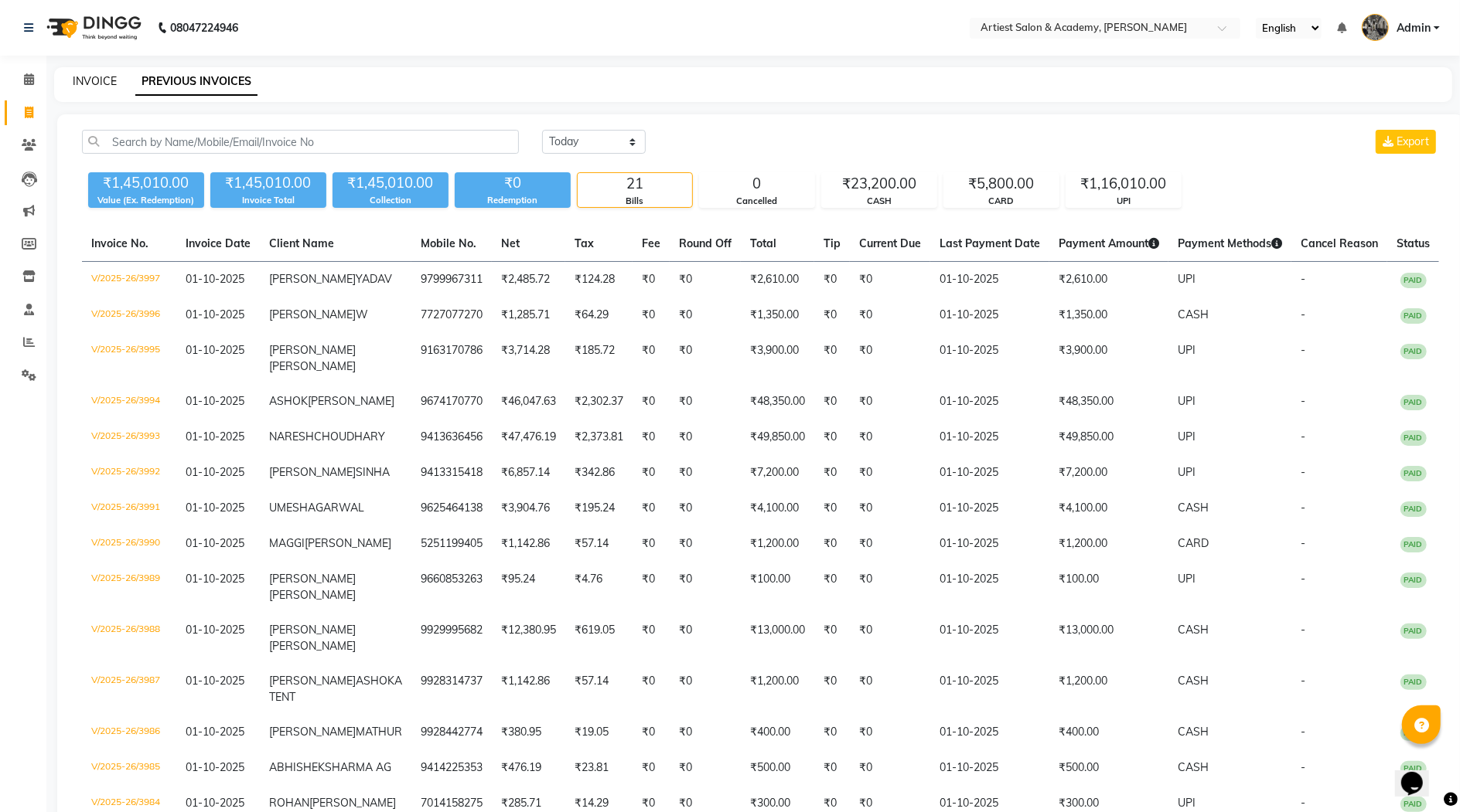
click at [98, 81] on link "INVOICE" at bounding box center [95, 81] width 44 height 14
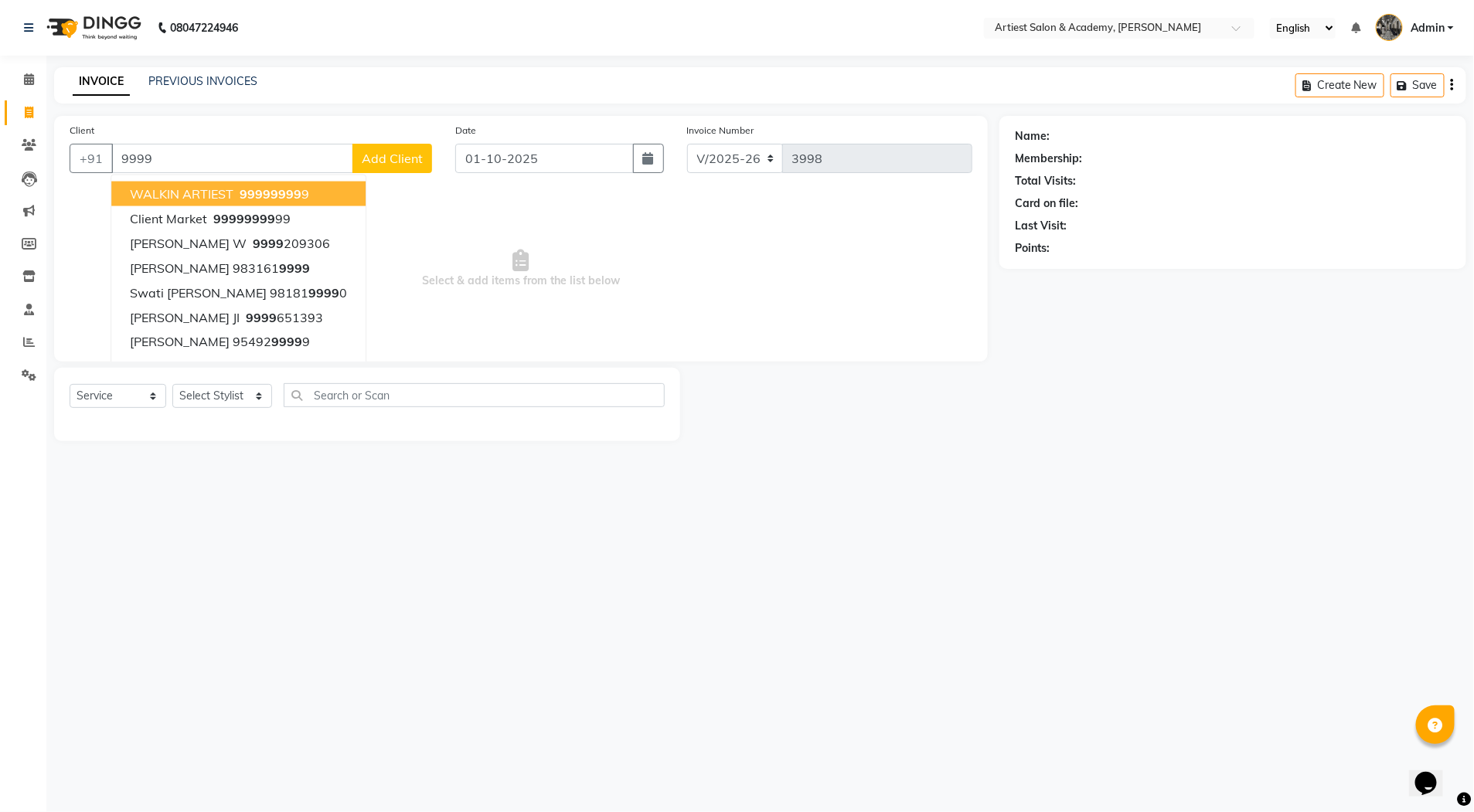
click at [266, 188] on span "9999" at bounding box center [255, 194] width 31 height 16
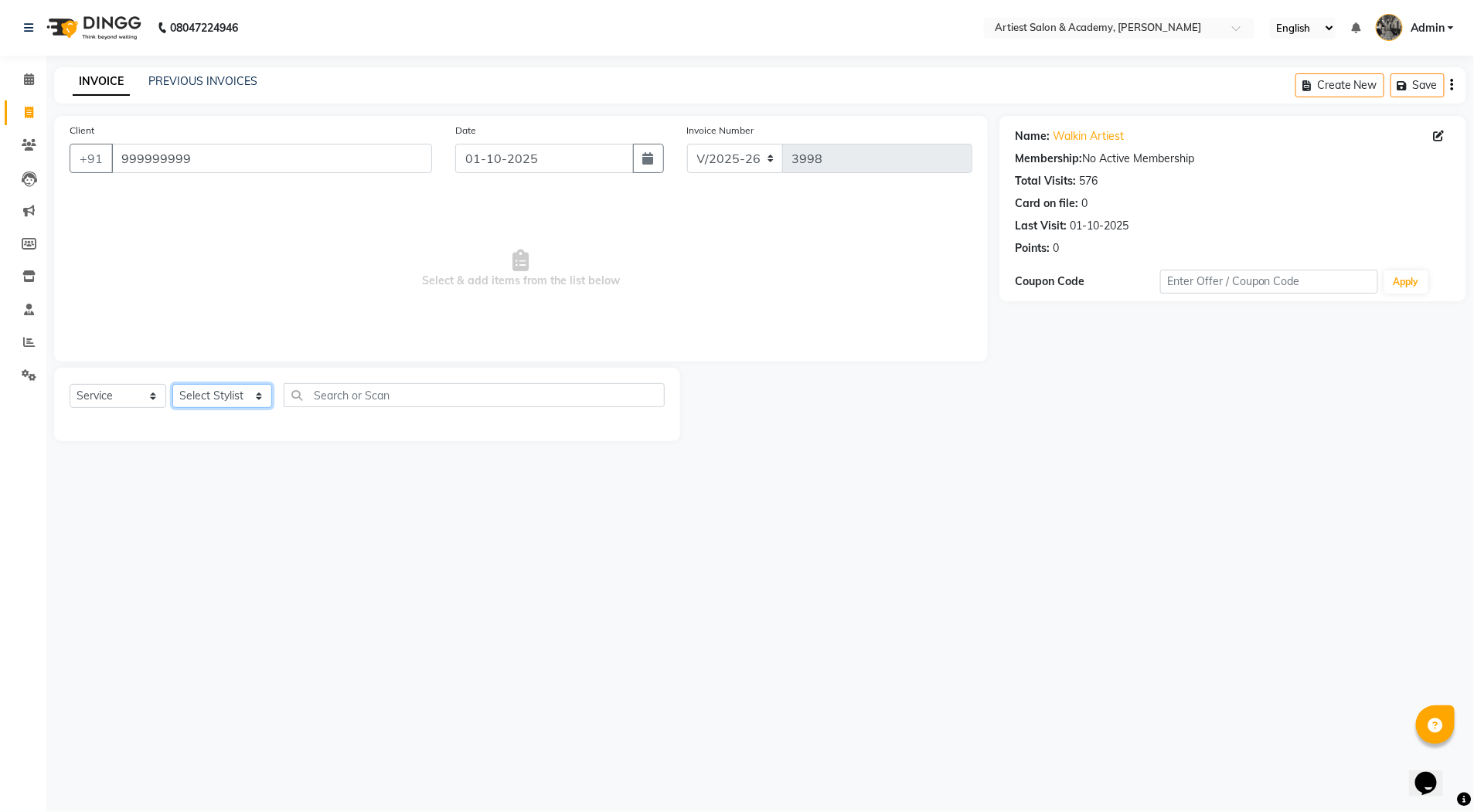
click at [253, 398] on select "Select Stylist [PERSON_NAME] (M) [PERSON_NAME] (F) [PERSON_NAME] DRASHTI [PERSO…" at bounding box center [222, 396] width 99 height 24
click at [173, 384] on select "Select Stylist [PERSON_NAME] (M) [PERSON_NAME] (F) [PERSON_NAME] DRASHTI [PERSO…" at bounding box center [222, 396] width 99 height 24
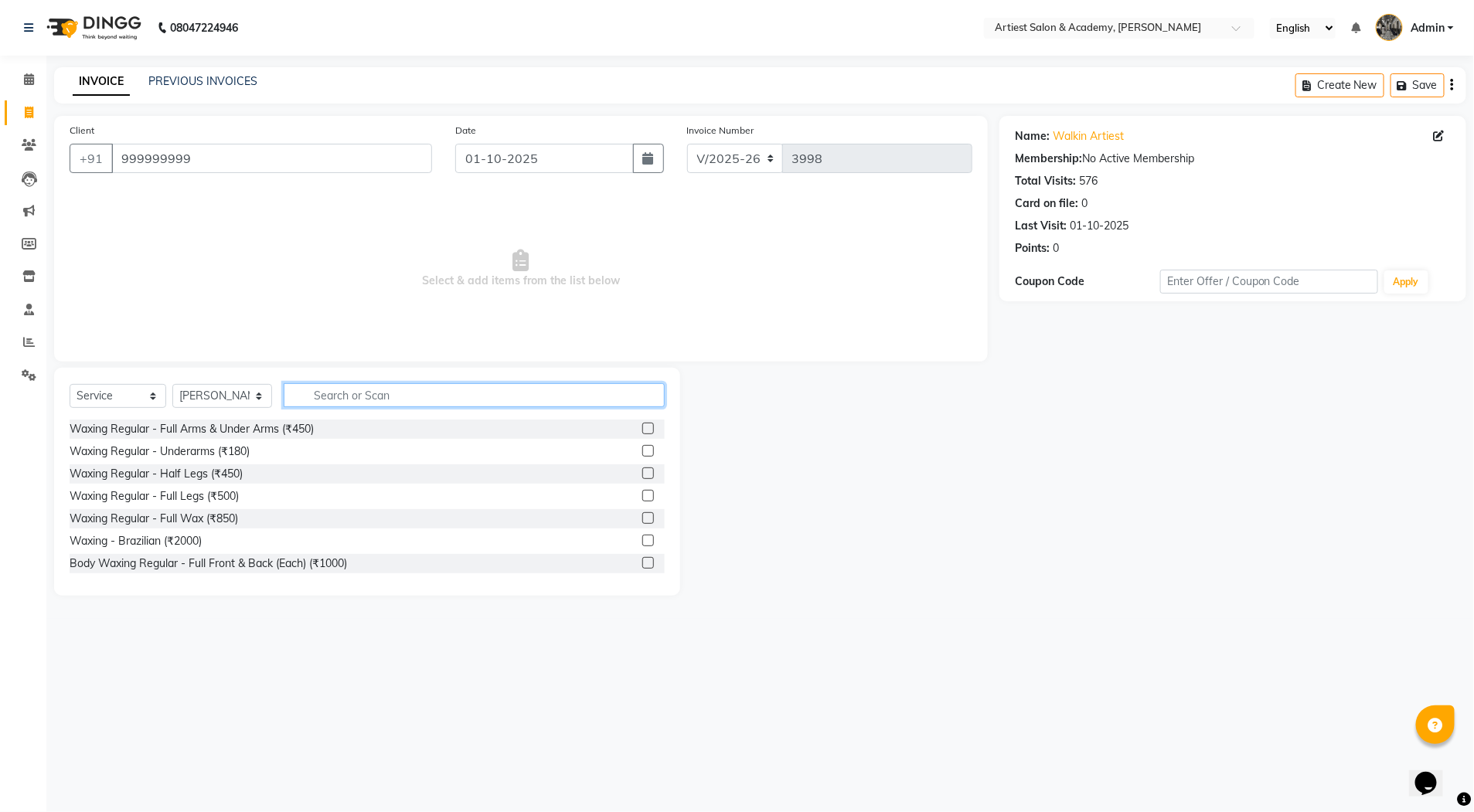
click at [407, 398] on input "text" at bounding box center [474, 395] width 381 height 24
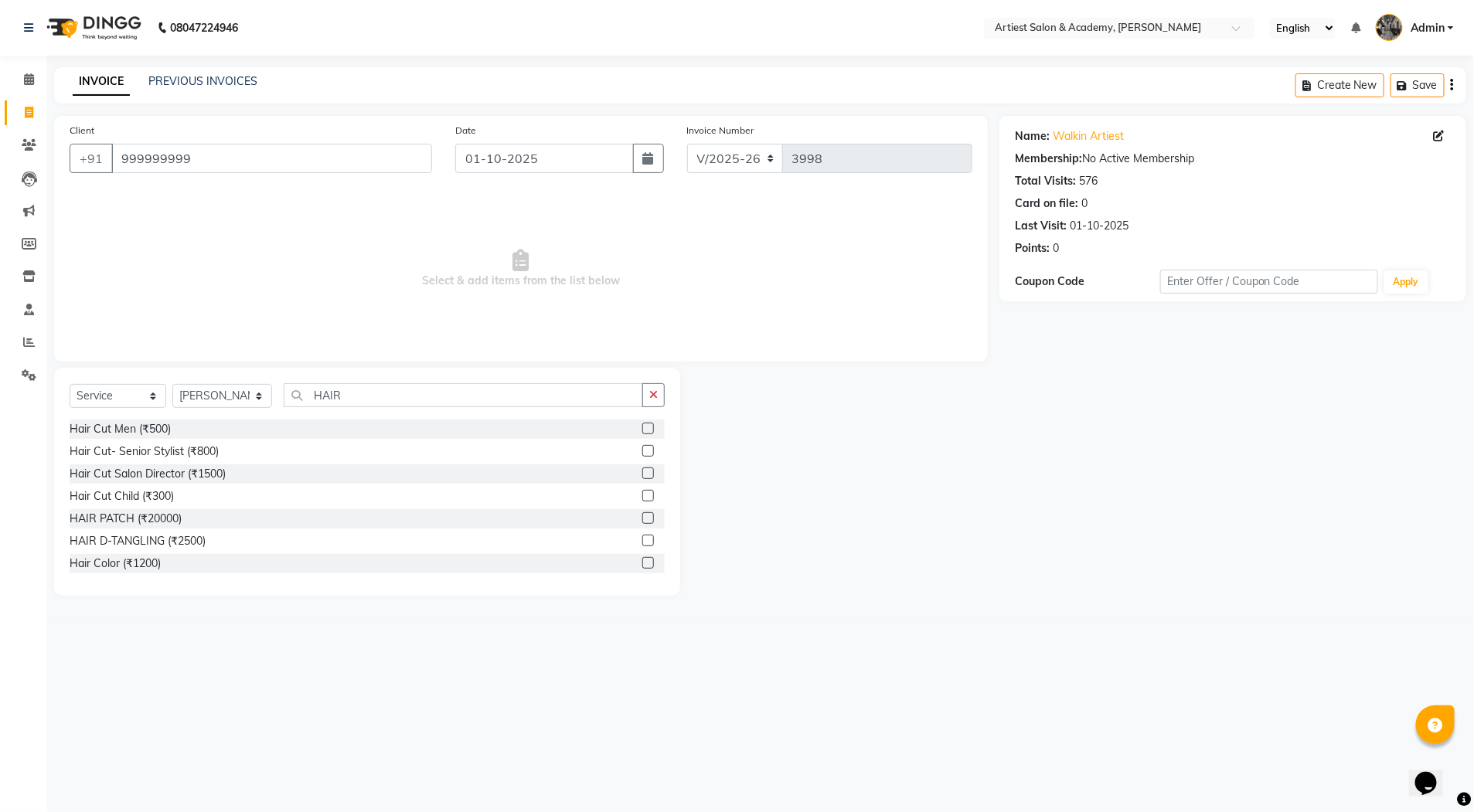
click at [642, 430] on label at bounding box center [648, 429] width 12 height 12
click at [642, 430] on input "checkbox" at bounding box center [647, 429] width 10 height 10
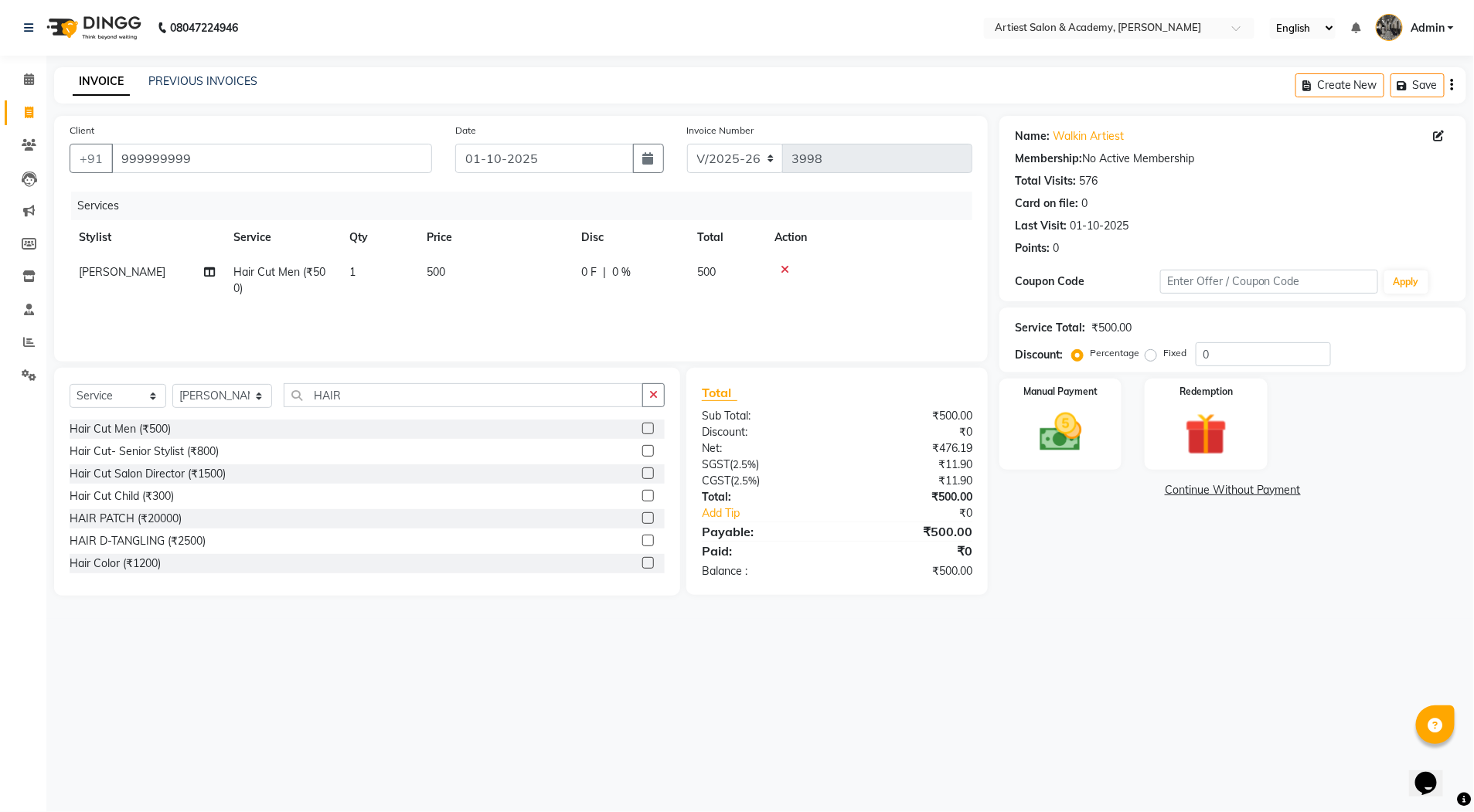
click at [786, 267] on icon at bounding box center [785, 269] width 9 height 11
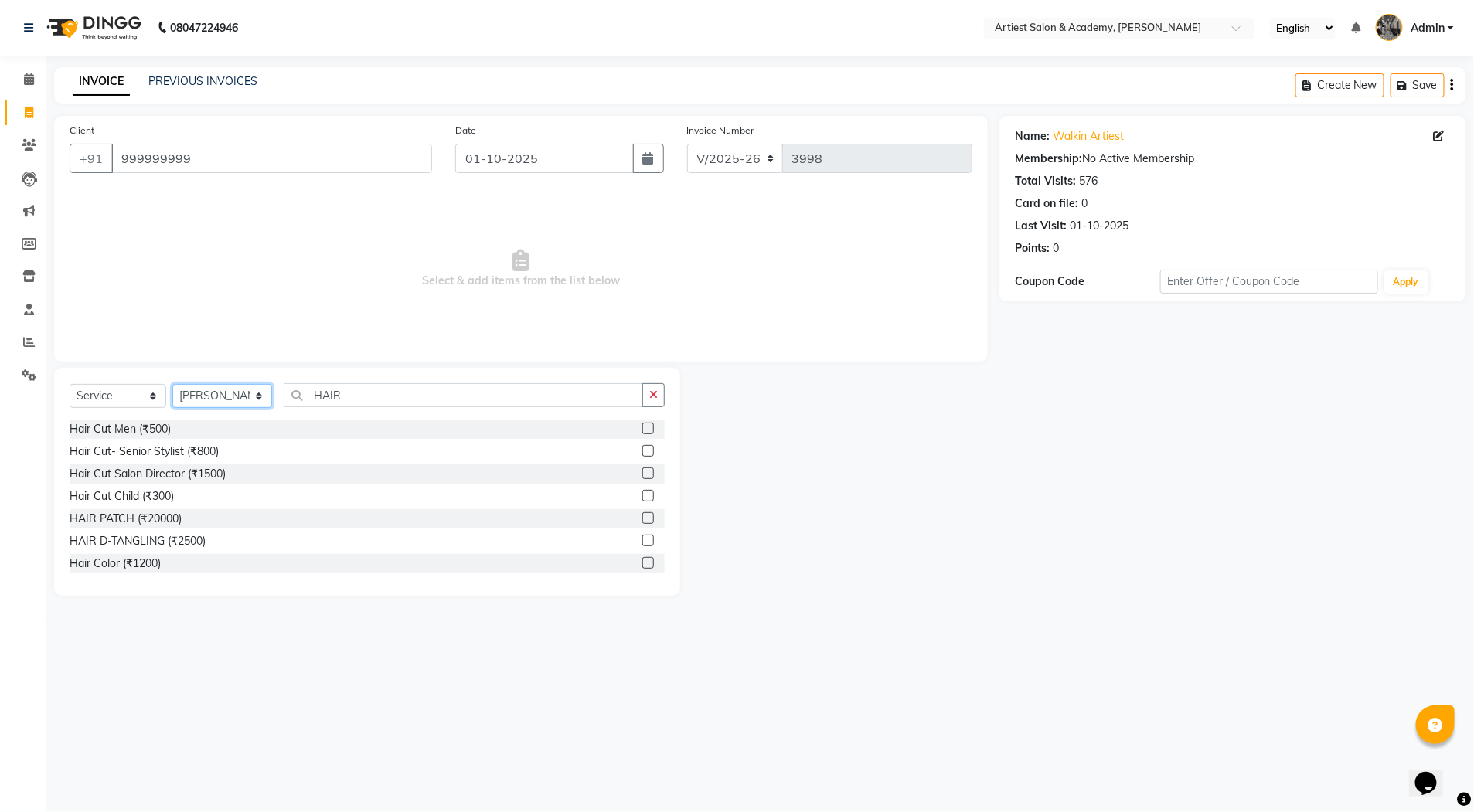
click at [255, 394] on select "Select Stylist [PERSON_NAME] (M) [PERSON_NAME] (F) [PERSON_NAME] DRASHTI [PERSO…" at bounding box center [222, 396] width 99 height 24
click at [173, 384] on select "Select Stylist [PERSON_NAME] (M) [PERSON_NAME] (F) [PERSON_NAME] DRASHTI [PERSO…" at bounding box center [222, 396] width 99 height 24
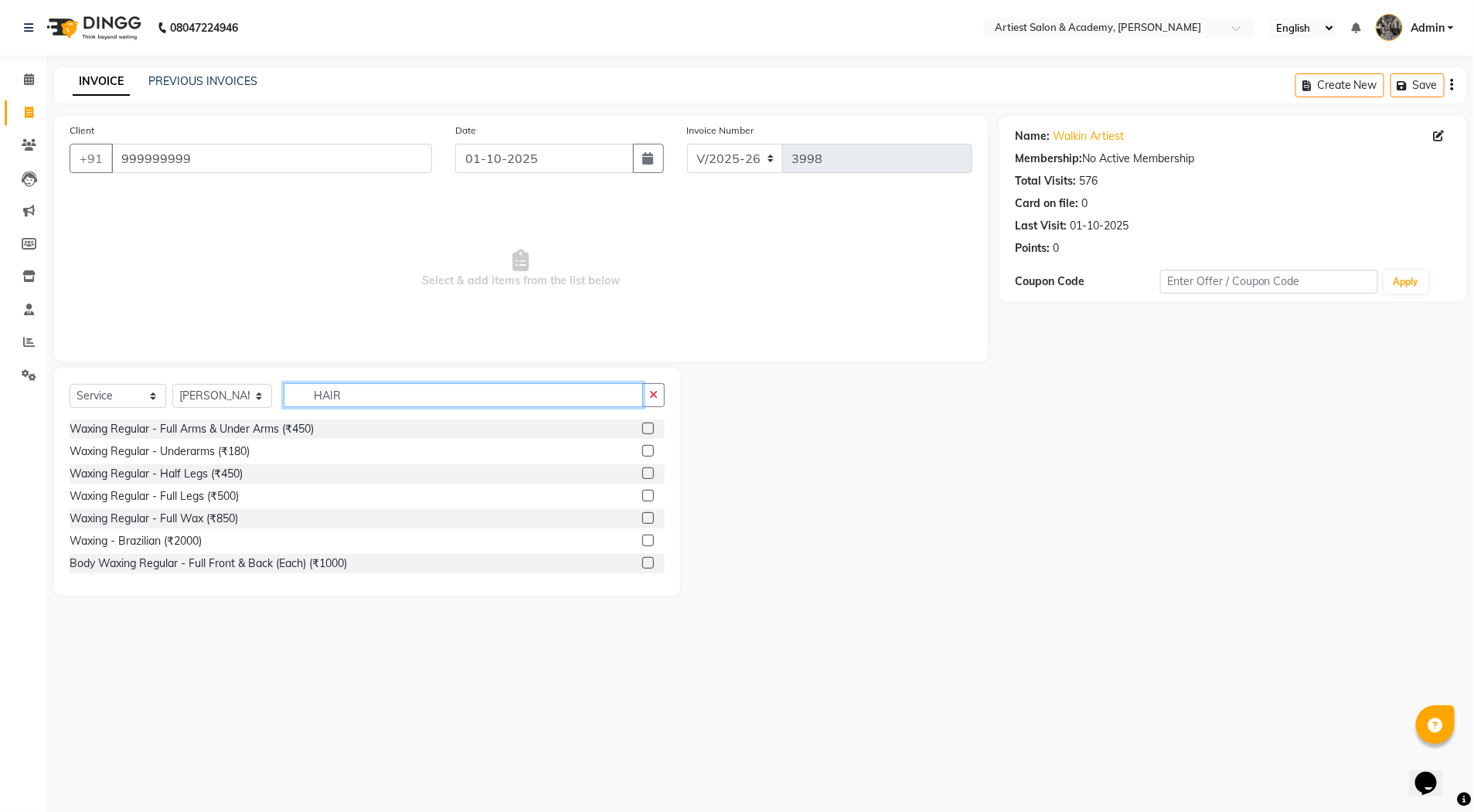
click at [353, 395] on input "HAIR" at bounding box center [463, 395] width 360 height 24
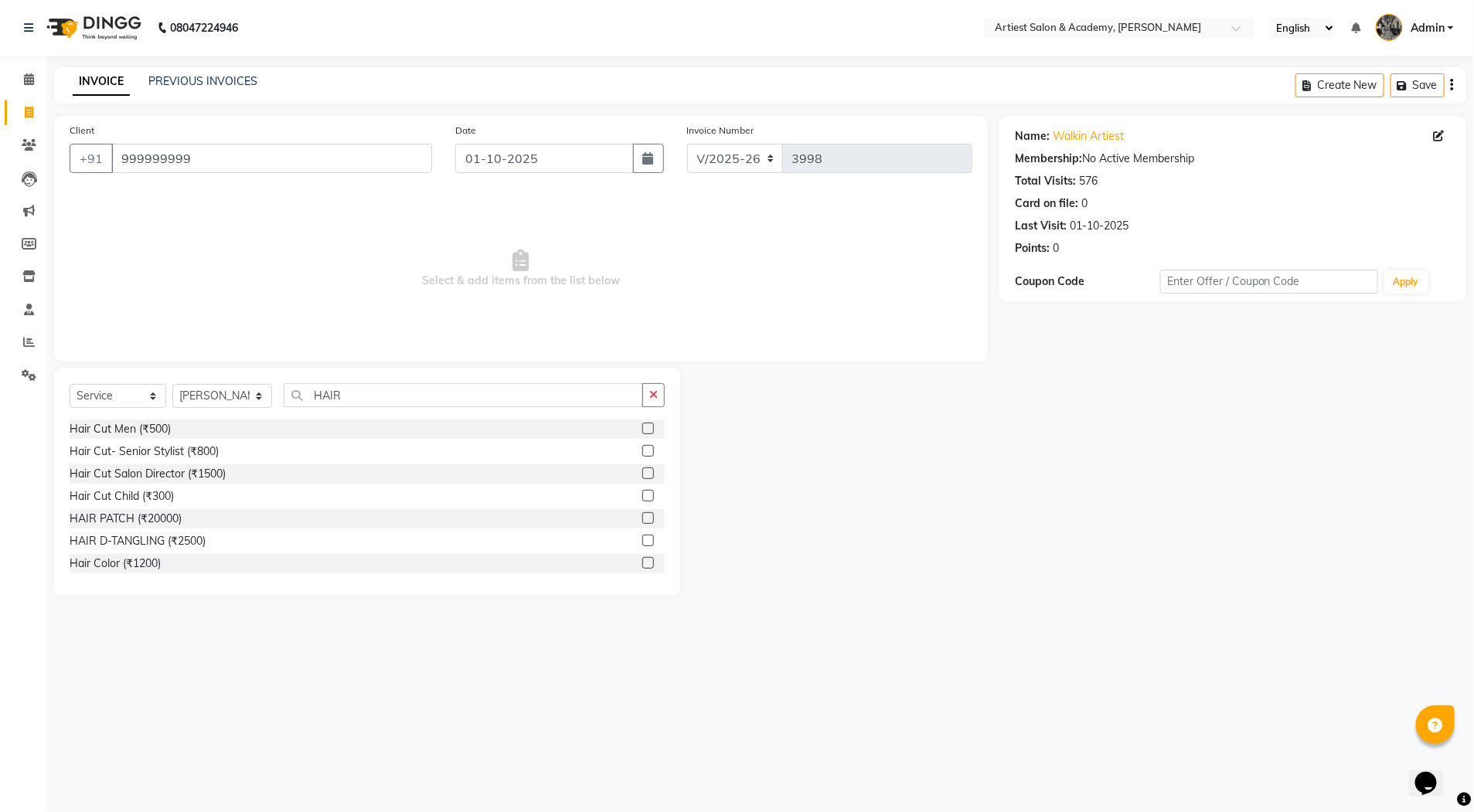
click at [642, 430] on label at bounding box center [648, 429] width 12 height 12
click at [642, 430] on input "checkbox" at bounding box center [647, 429] width 10 height 10
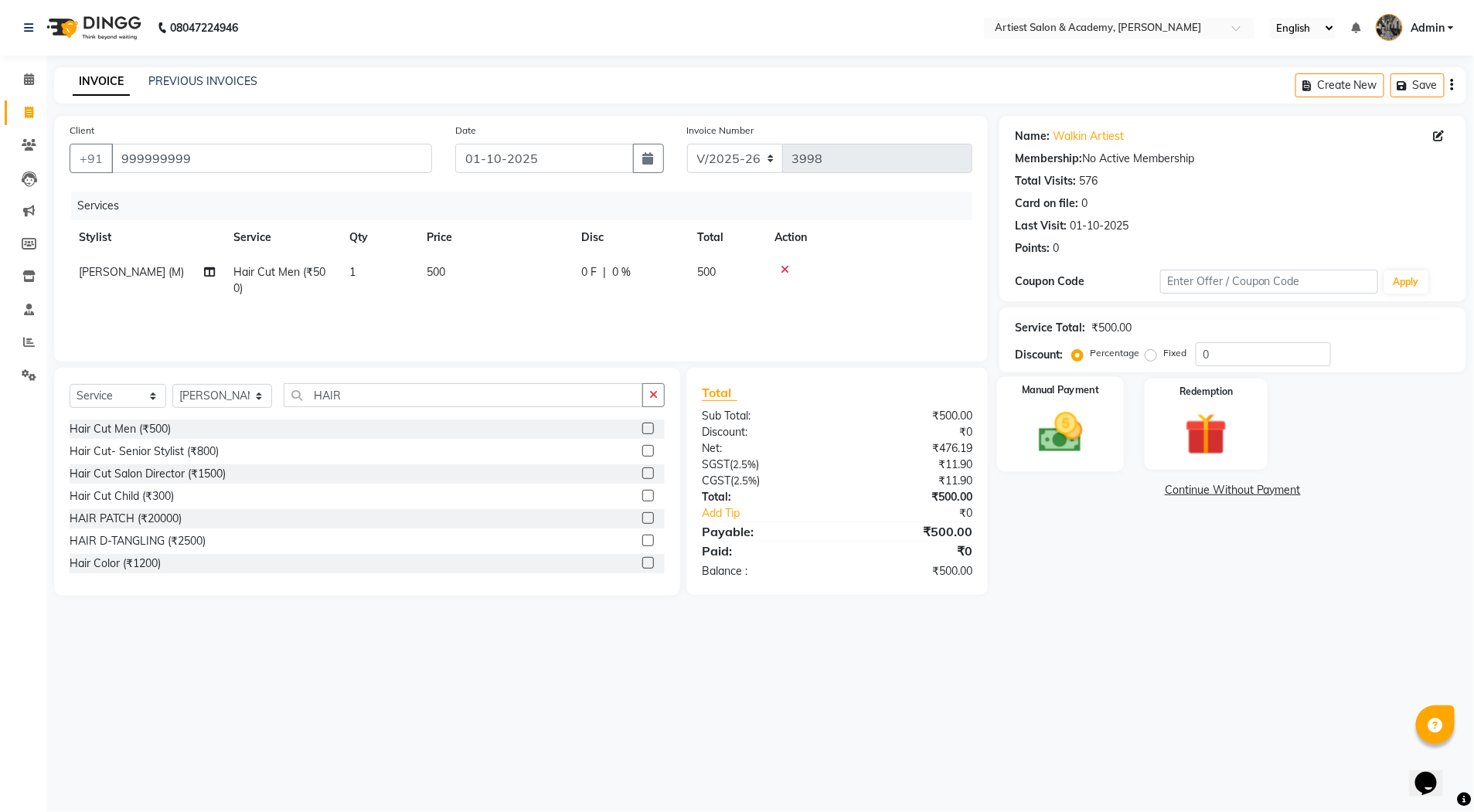
click at [1065, 439] on img at bounding box center [1060, 433] width 71 height 51
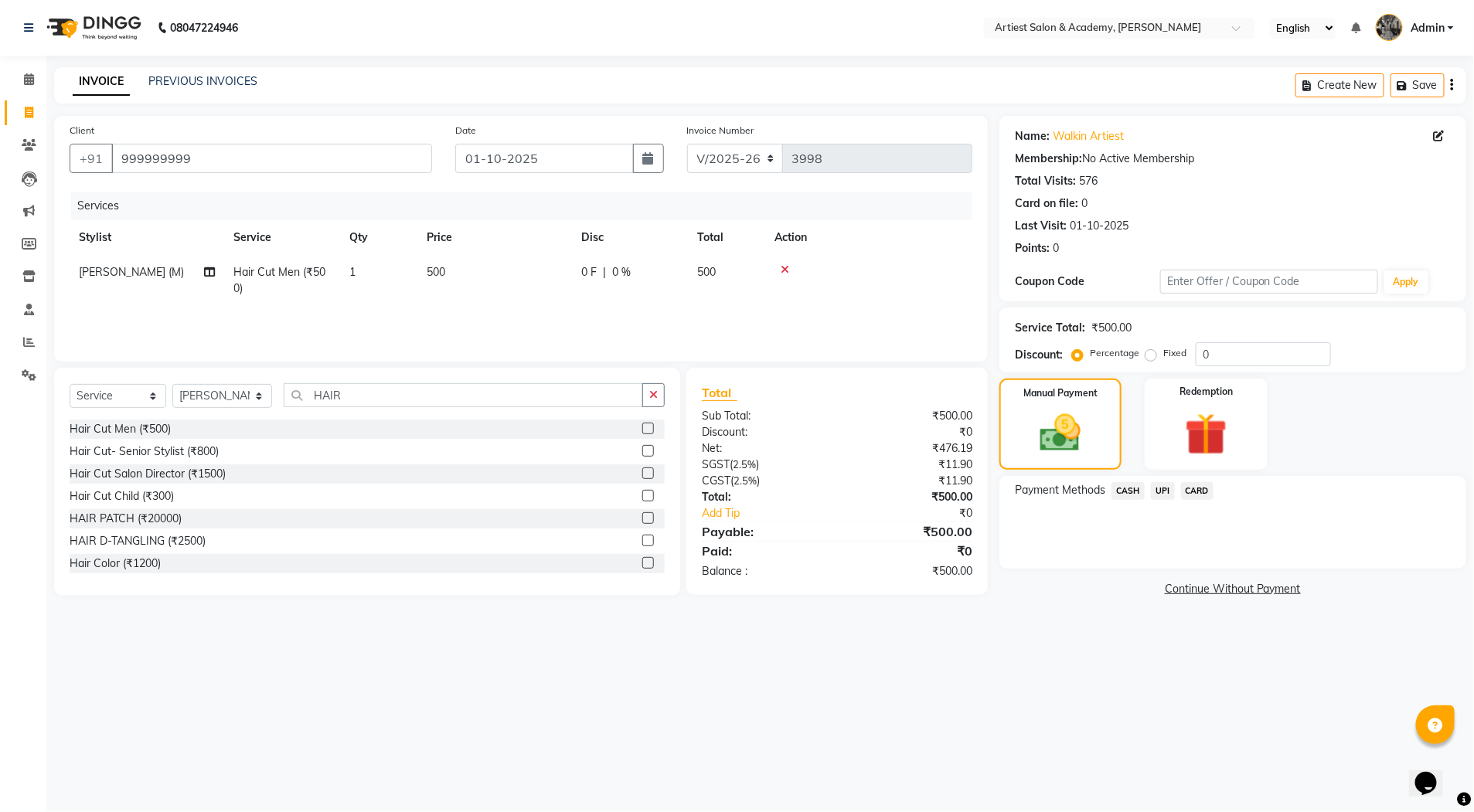
click at [1131, 490] on span "CASH" at bounding box center [1128, 491] width 33 height 18
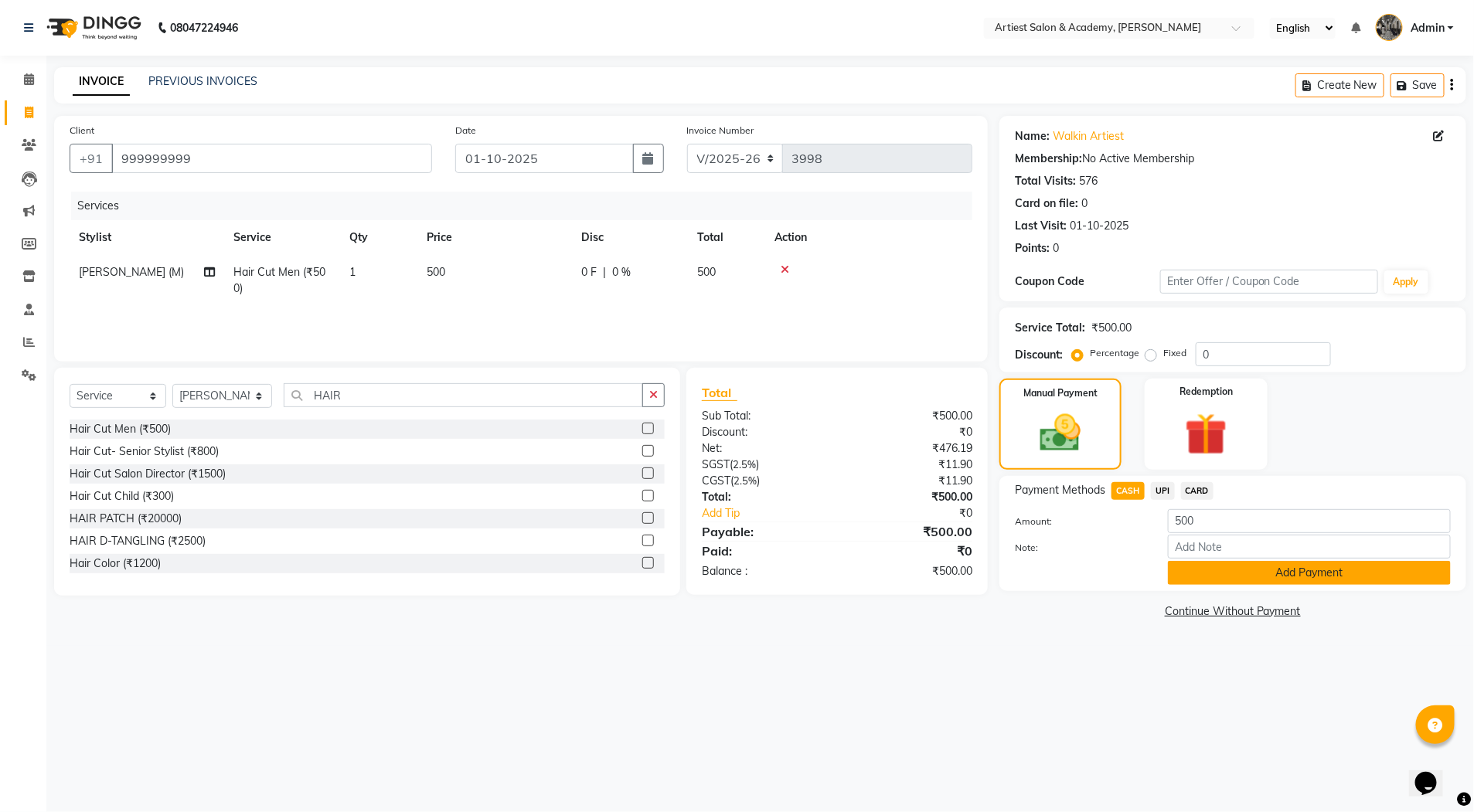
click at [1306, 579] on button "Add Payment" at bounding box center [1309, 573] width 283 height 24
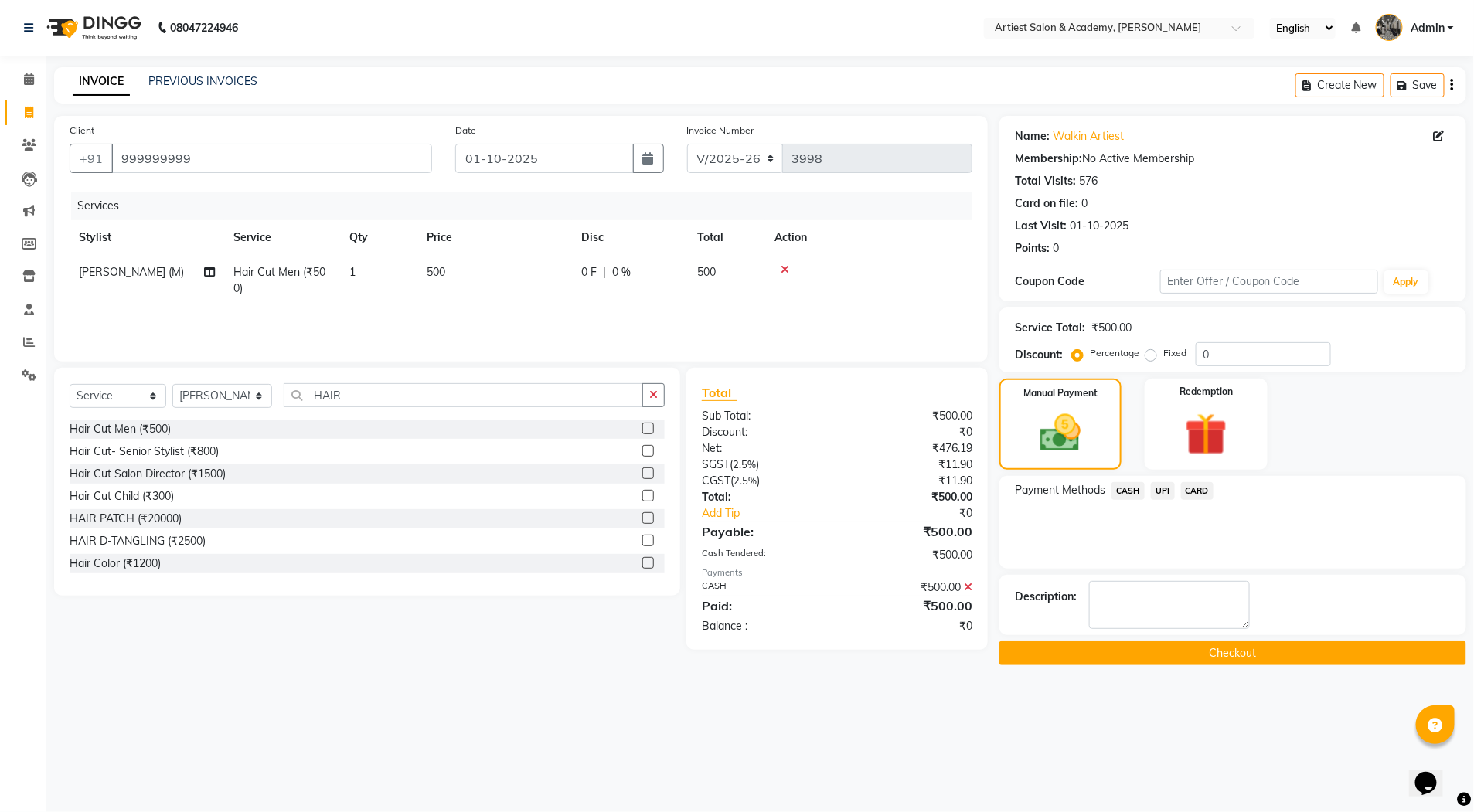
click at [1266, 652] on button "Checkout" at bounding box center [1232, 653] width 467 height 24
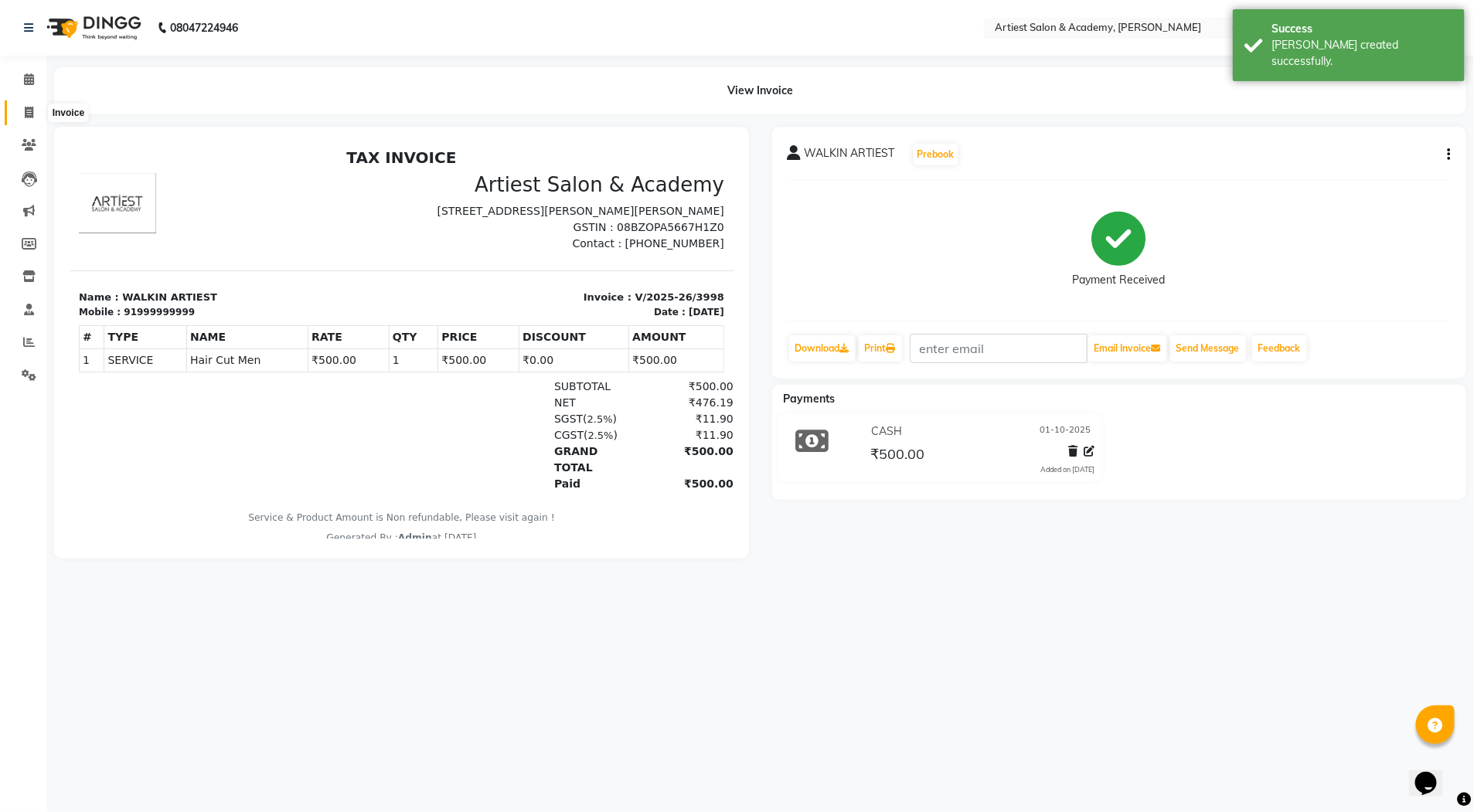
click at [29, 110] on icon at bounding box center [28, 112] width 9 height 12
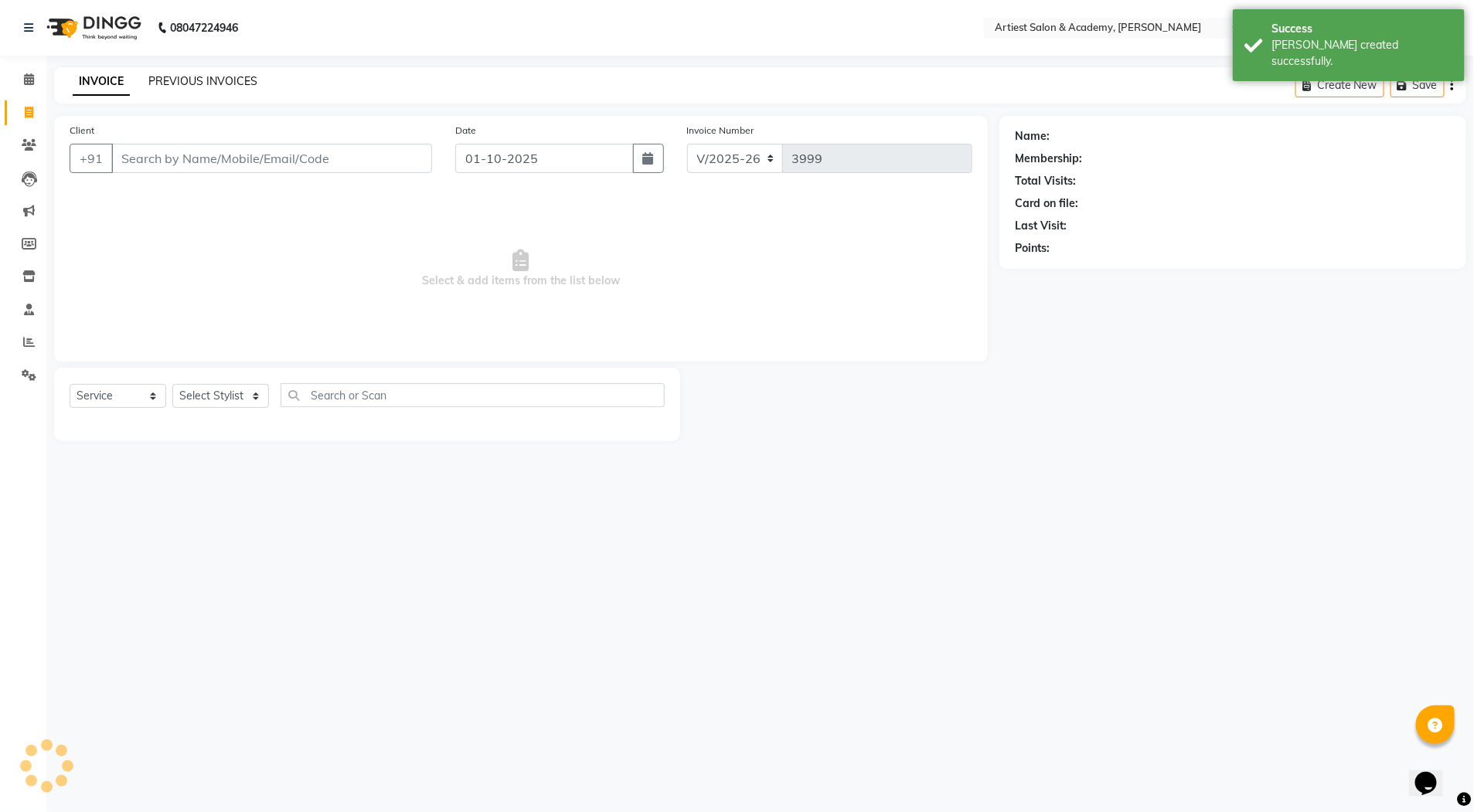
click at [197, 74] on link "PREVIOUS INVOICES" at bounding box center [203, 81] width 109 height 14
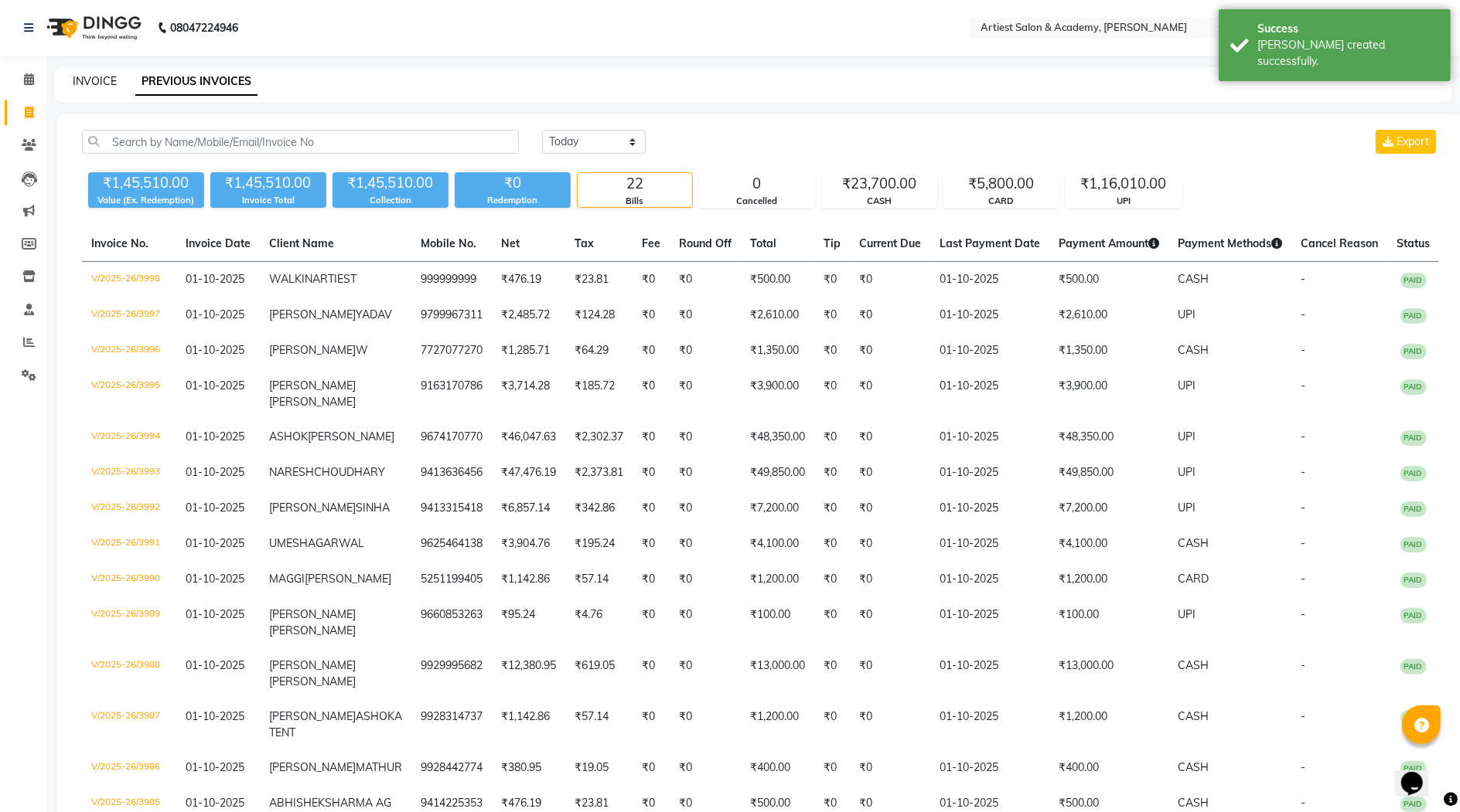
click at [102, 80] on link "INVOICE" at bounding box center [95, 81] width 44 height 14
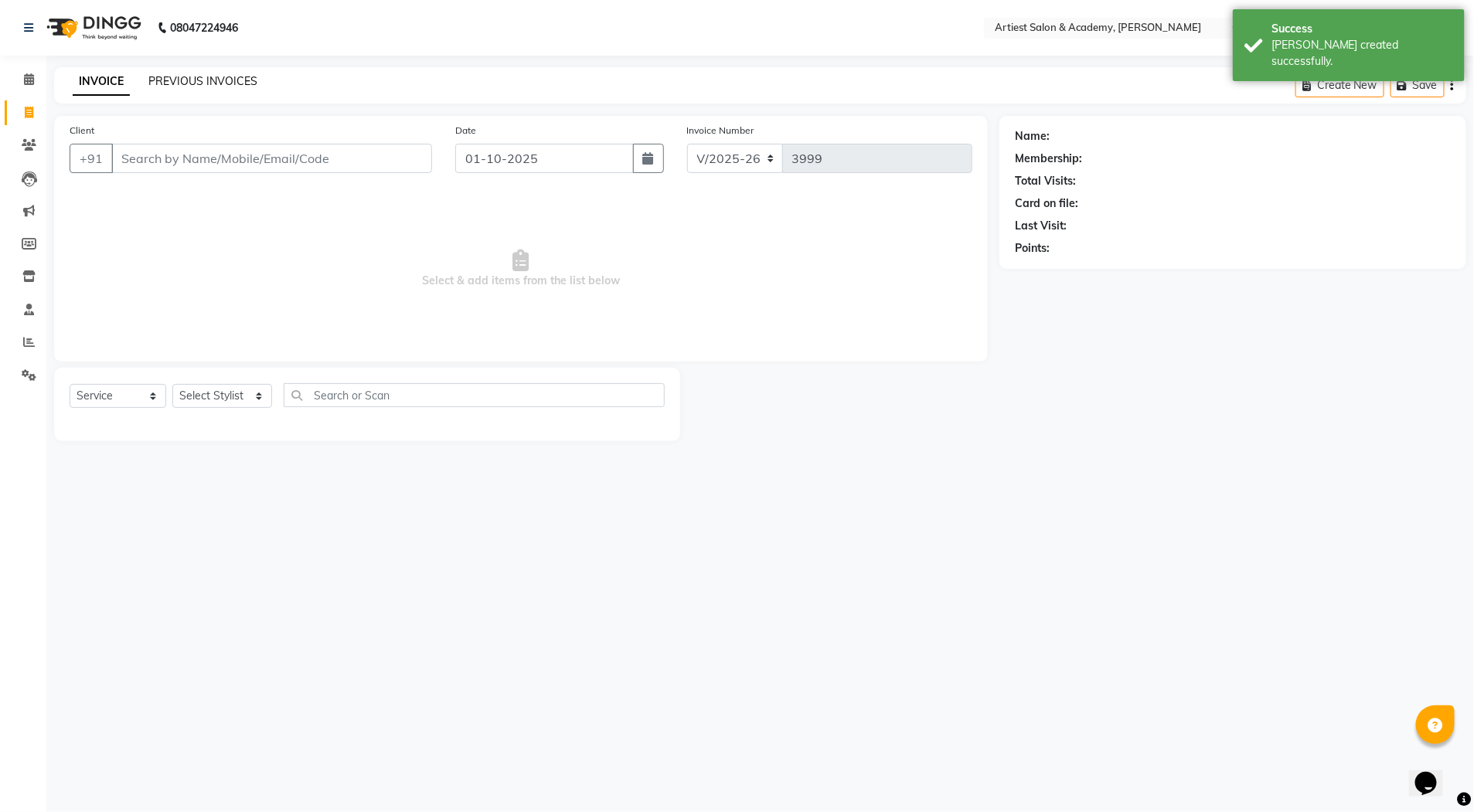
click at [208, 78] on link "PREVIOUS INVOICES" at bounding box center [203, 81] width 109 height 14
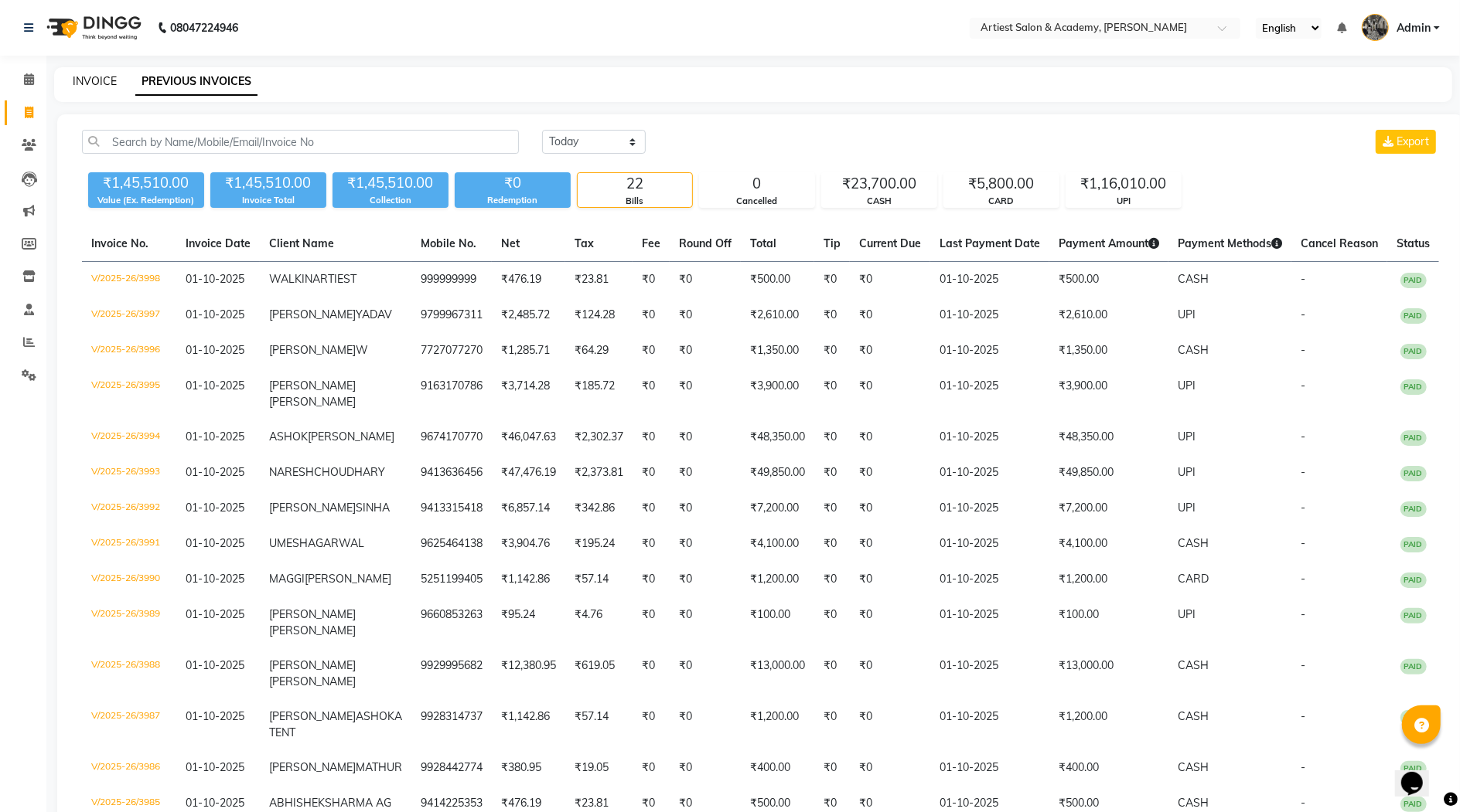
click at [92, 80] on link "INVOICE" at bounding box center [95, 81] width 44 height 14
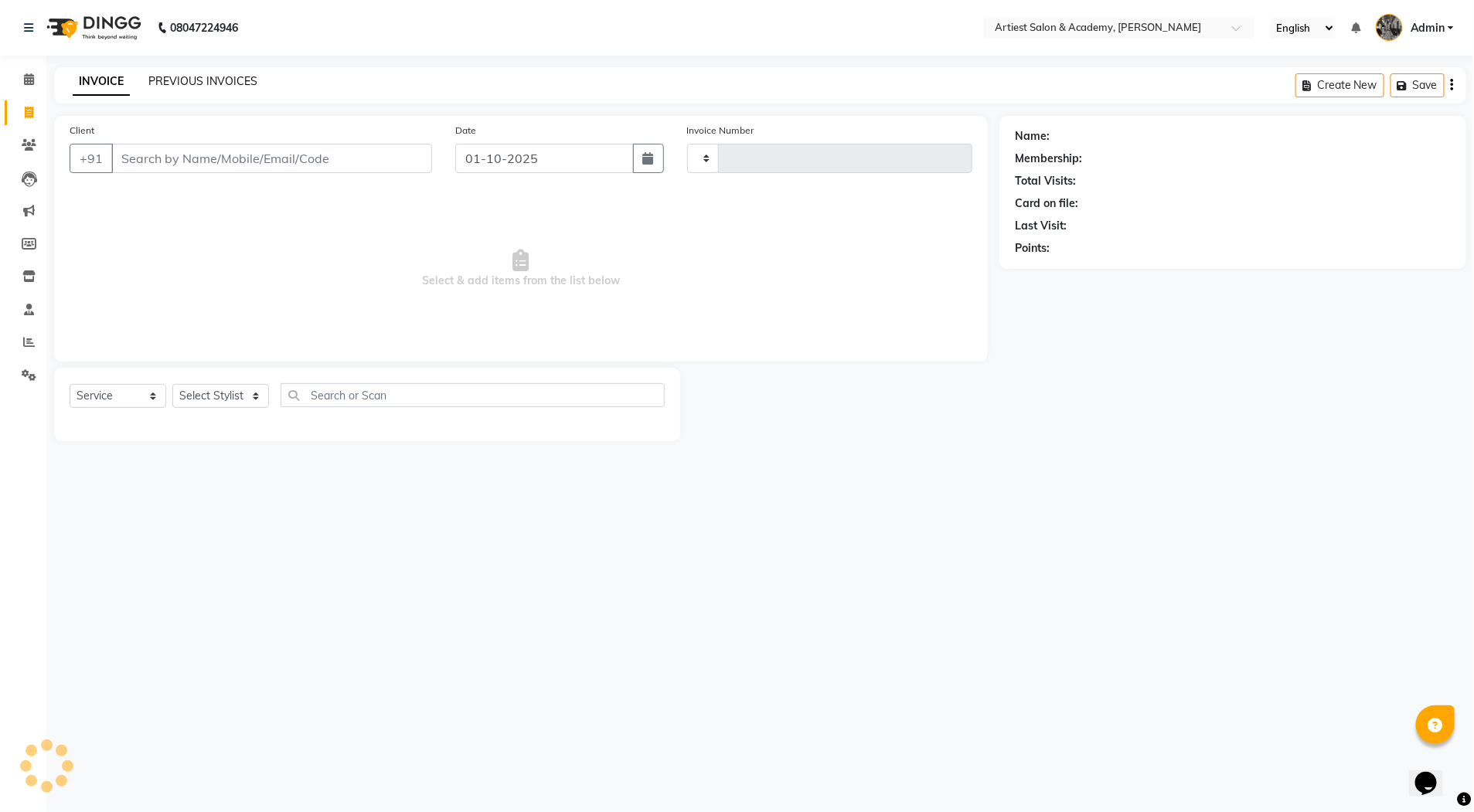
click at [177, 83] on link "PREVIOUS INVOICES" at bounding box center [203, 81] width 109 height 14
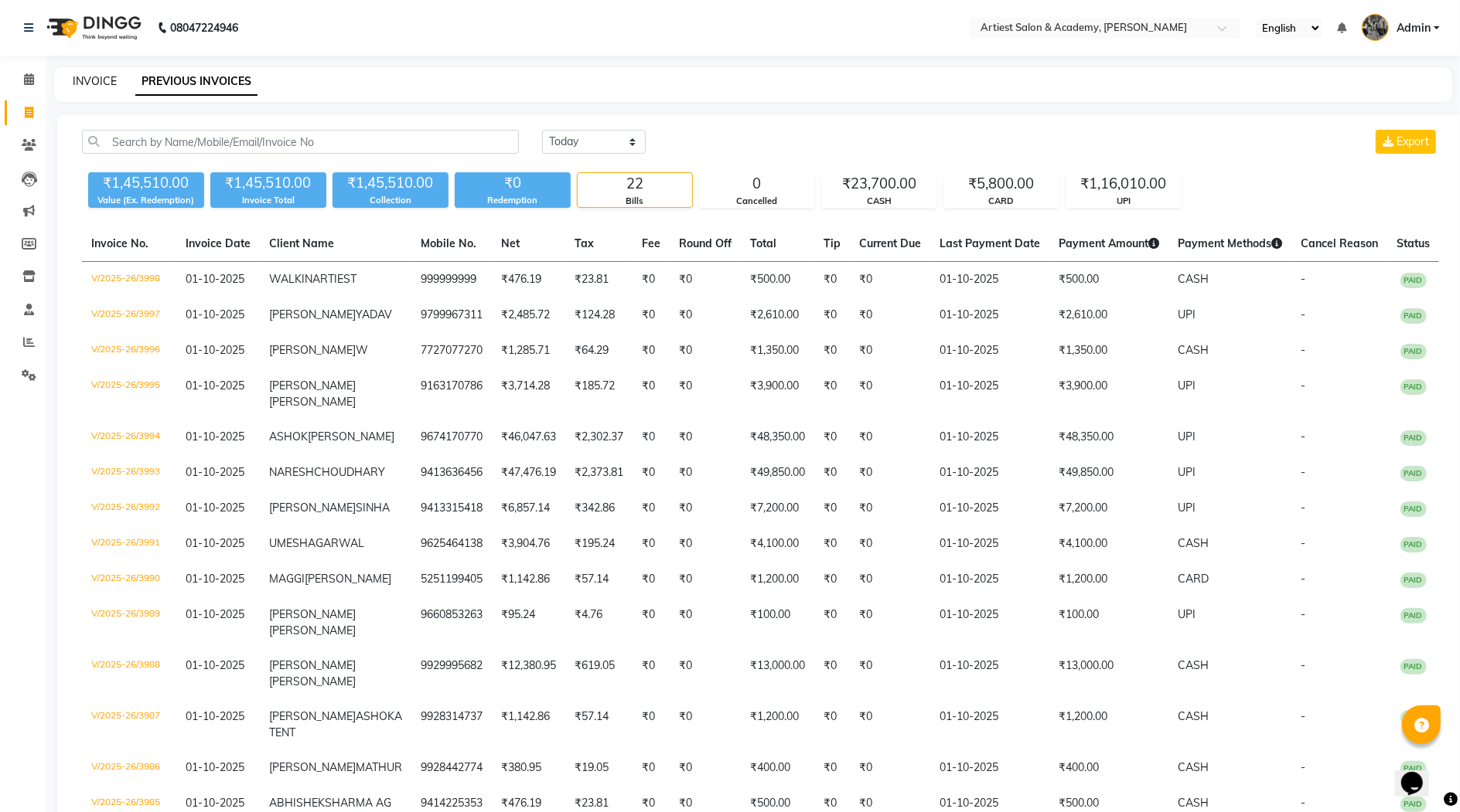
click at [99, 79] on link "INVOICE" at bounding box center [95, 81] width 44 height 14
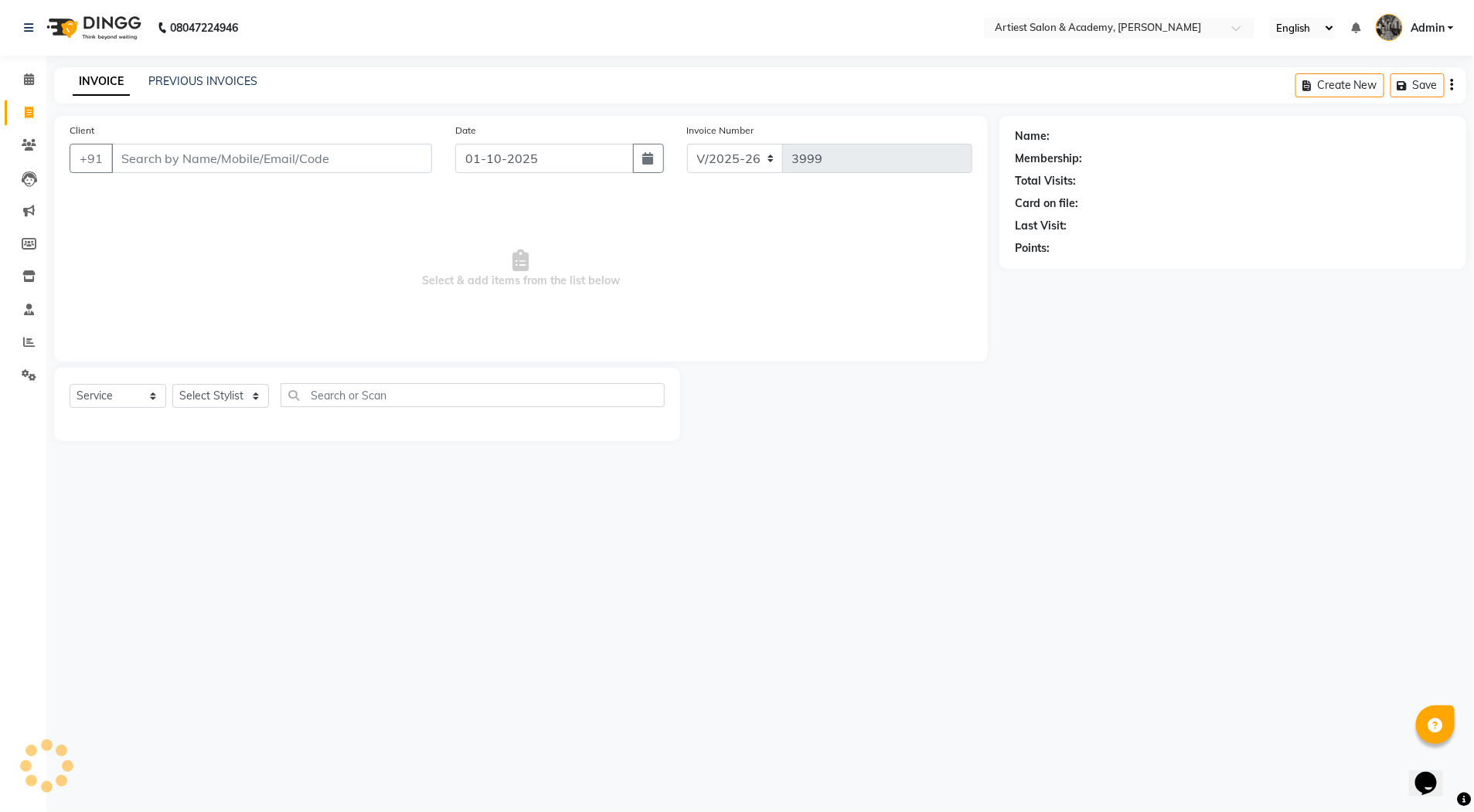
click at [181, 159] on input "Client" at bounding box center [271, 158] width 321 height 29
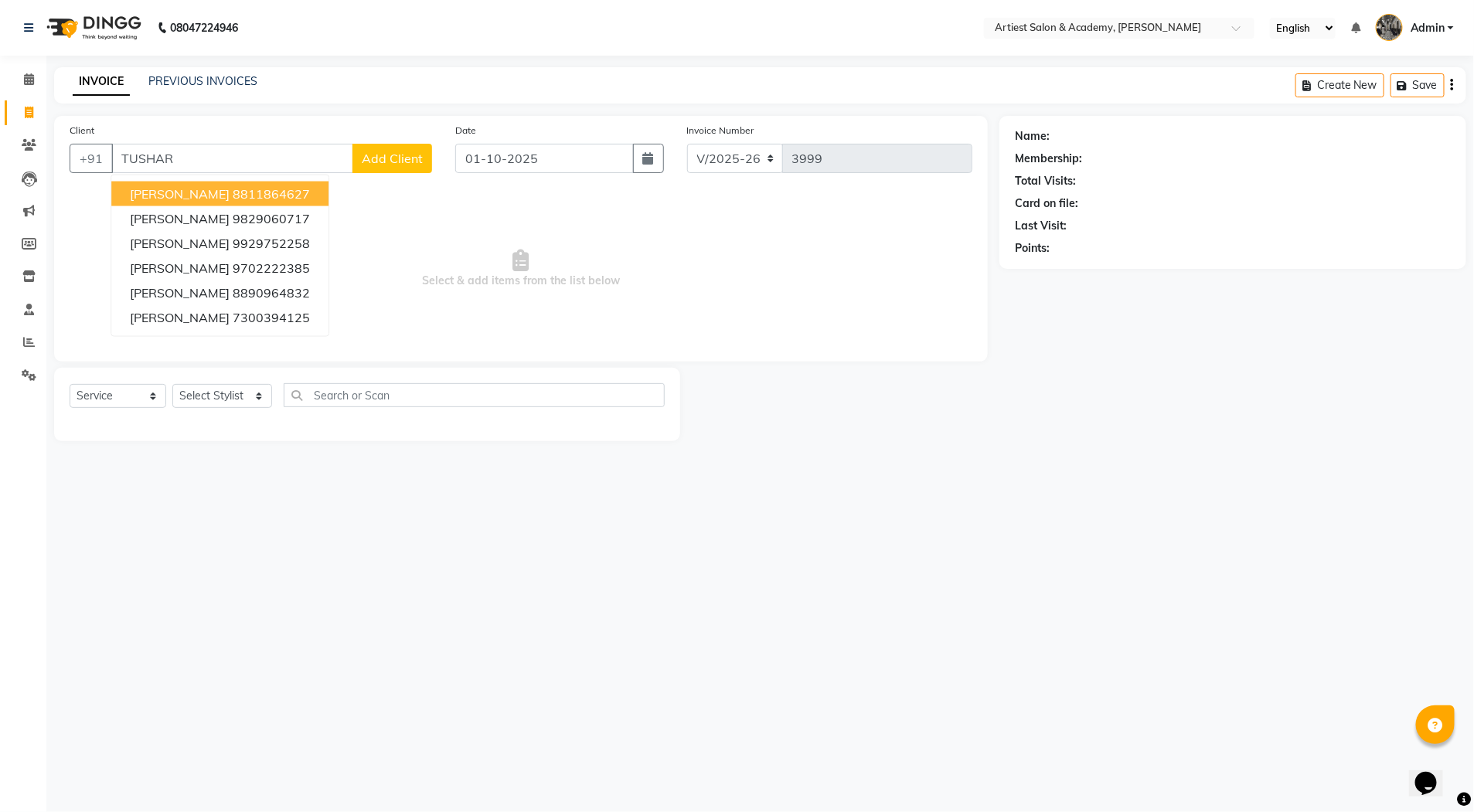
click at [301, 192] on button "[PERSON_NAME] 8811864627" at bounding box center [219, 193] width 217 height 24
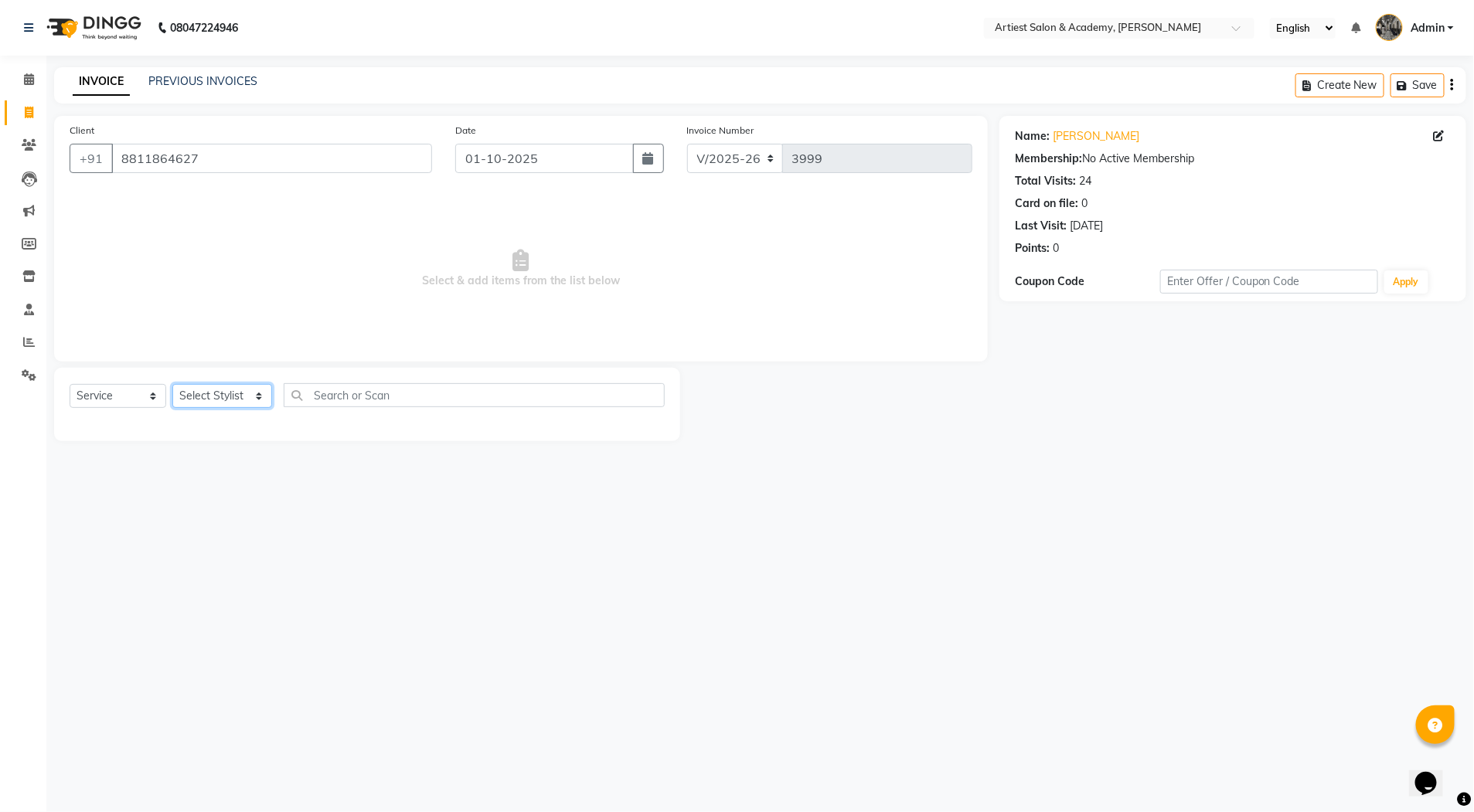
click at [252, 396] on select "Select Stylist [PERSON_NAME] (M) [PERSON_NAME] (F) [PERSON_NAME] DRASHTI [PERSO…" at bounding box center [222, 396] width 99 height 24
click at [173, 384] on select "Select Stylist [PERSON_NAME] (M) [PERSON_NAME] (F) [PERSON_NAME] DRASHTI [PERSO…" at bounding box center [222, 396] width 99 height 24
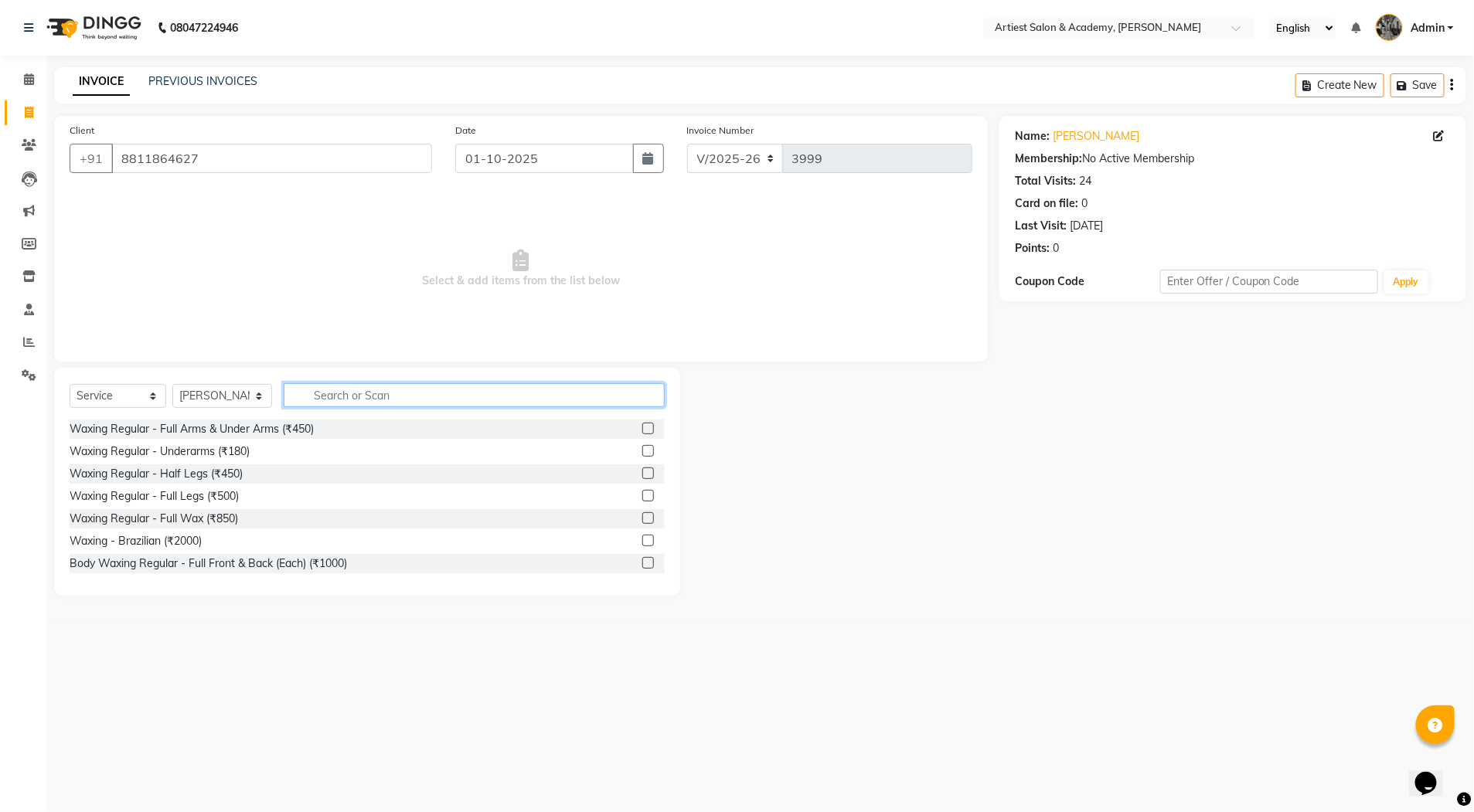
click at [332, 393] on input "text" at bounding box center [474, 395] width 381 height 24
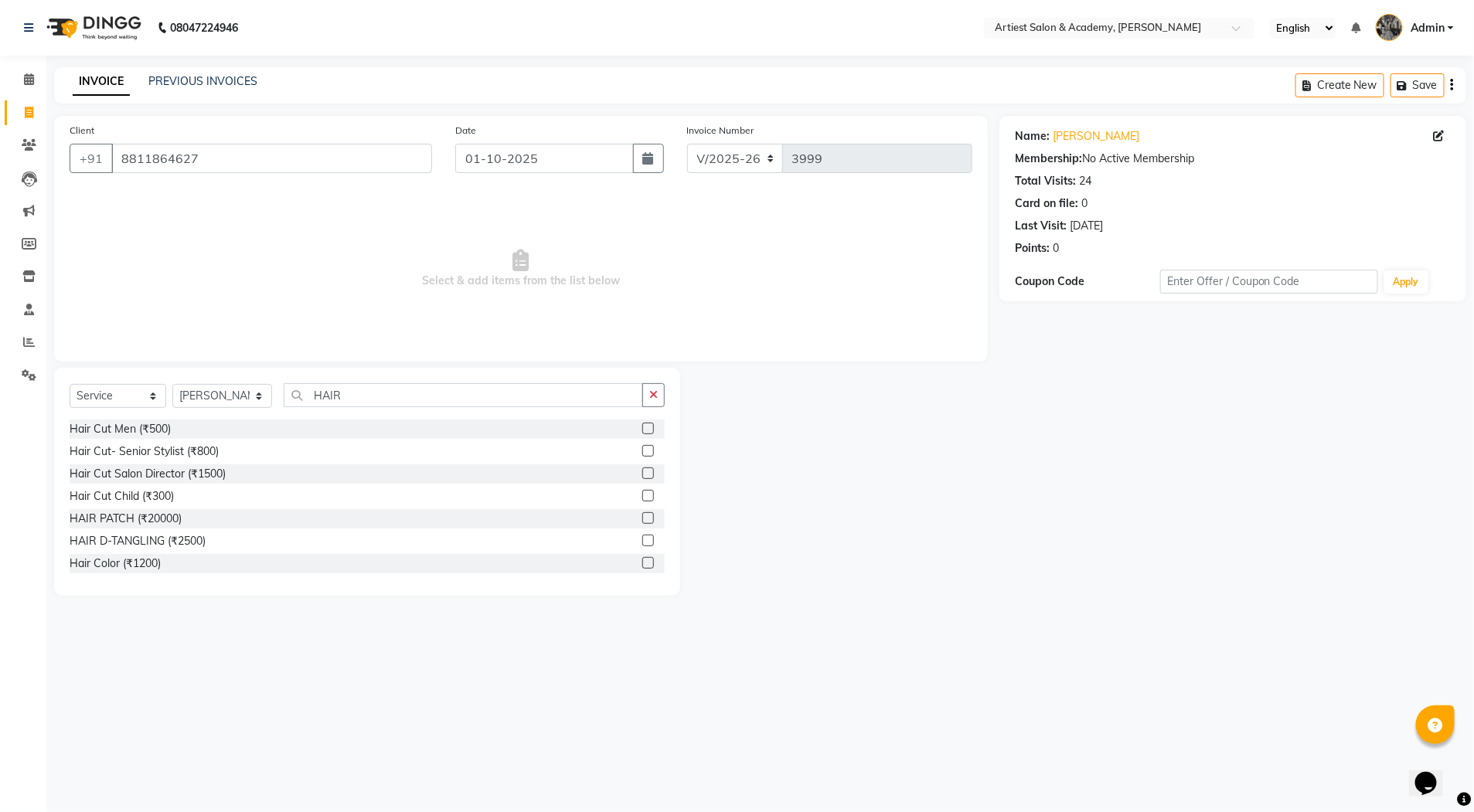
click at [642, 432] on label at bounding box center [648, 429] width 12 height 12
click at [642, 432] on input "checkbox" at bounding box center [647, 429] width 10 height 10
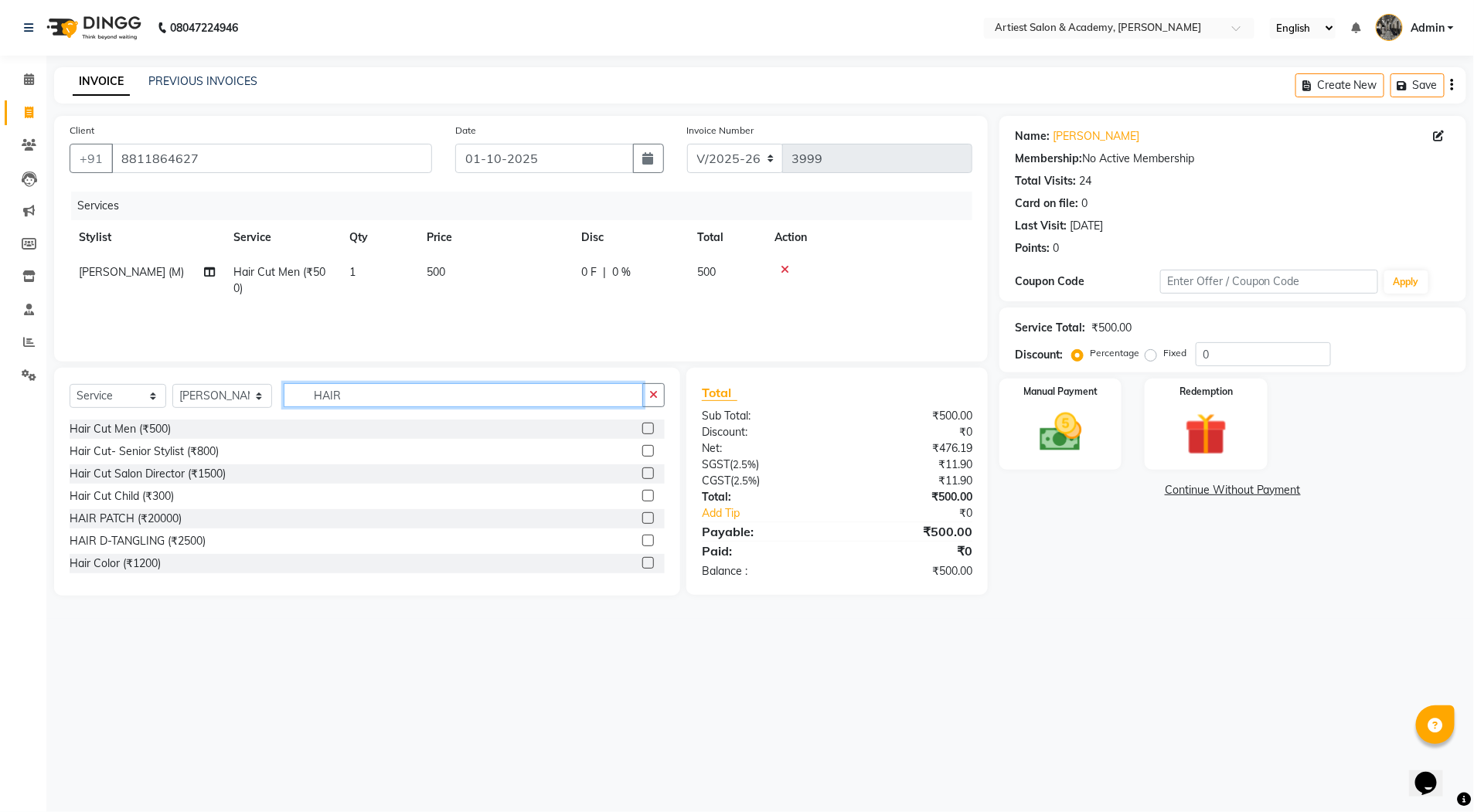
click at [342, 391] on input "HAIR" at bounding box center [463, 395] width 360 height 24
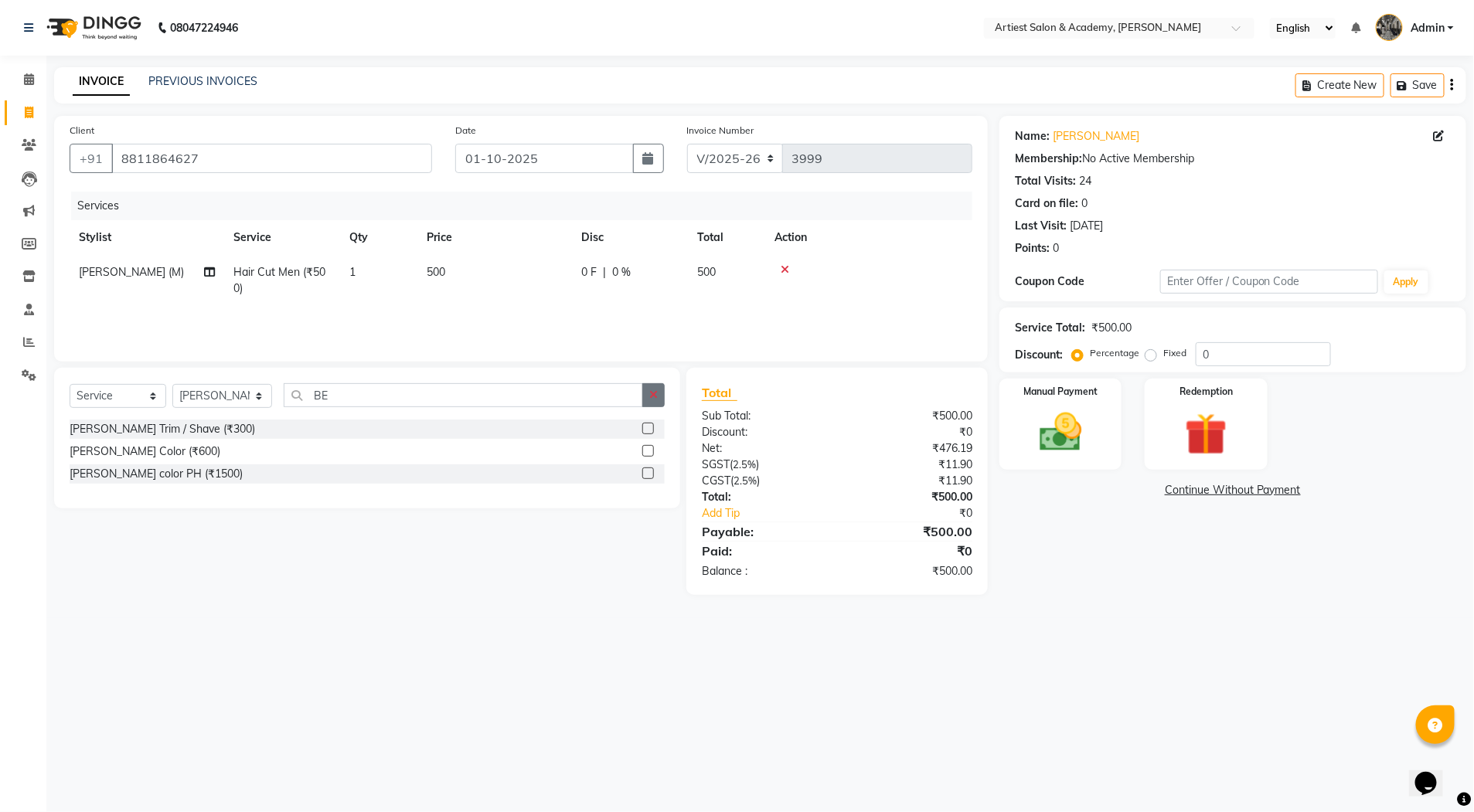
click at [650, 427] on label at bounding box center [648, 429] width 12 height 12
click at [650, 427] on input "checkbox" at bounding box center [647, 429] width 10 height 10
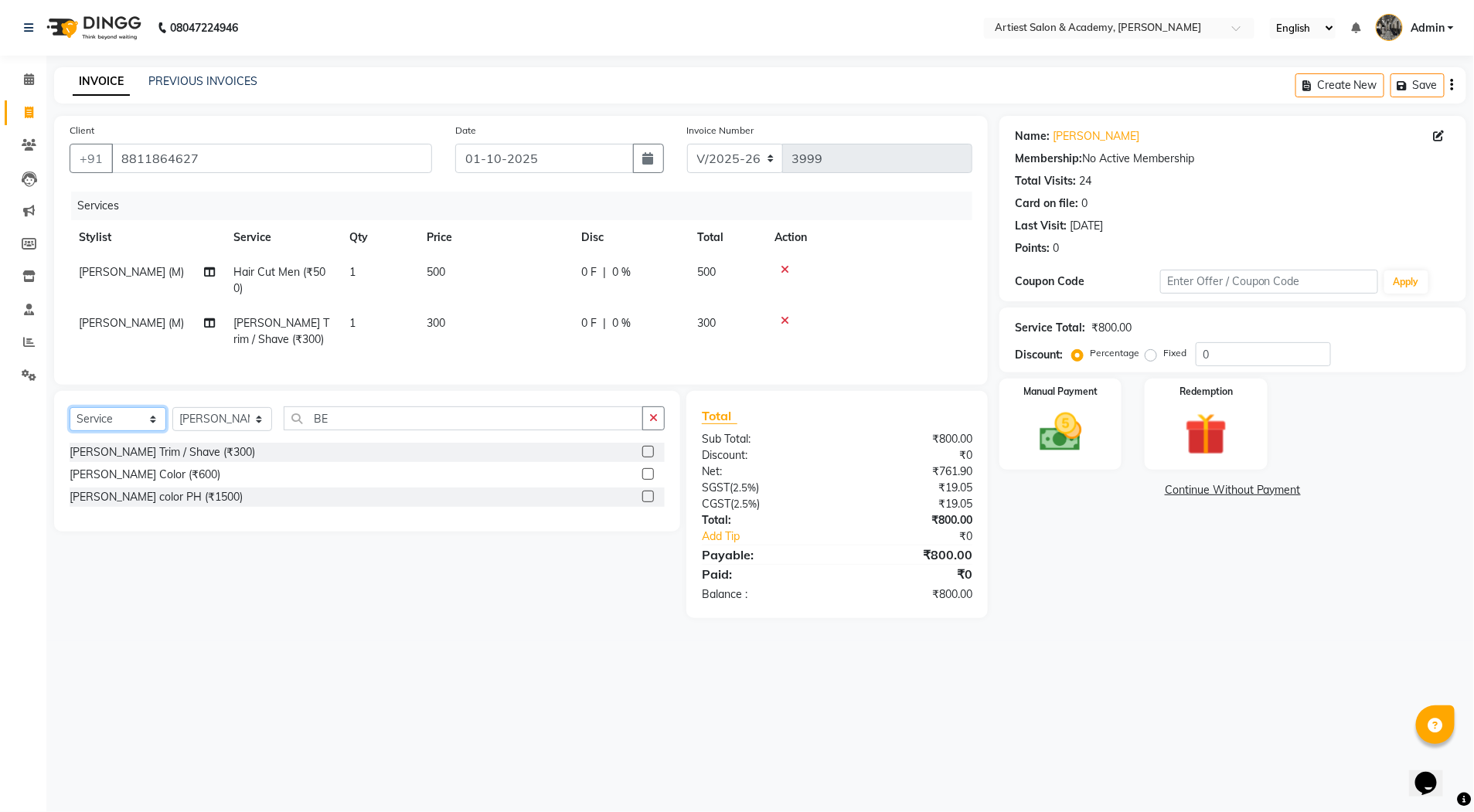
click at [151, 431] on select "Select Service Product Membership Package Voucher Prepaid Gift Card" at bounding box center [117, 419] width 97 height 24
click at [69, 423] on select "Select Service Product Membership Package Voucher Prepaid Gift Card" at bounding box center [117, 419] width 97 height 24
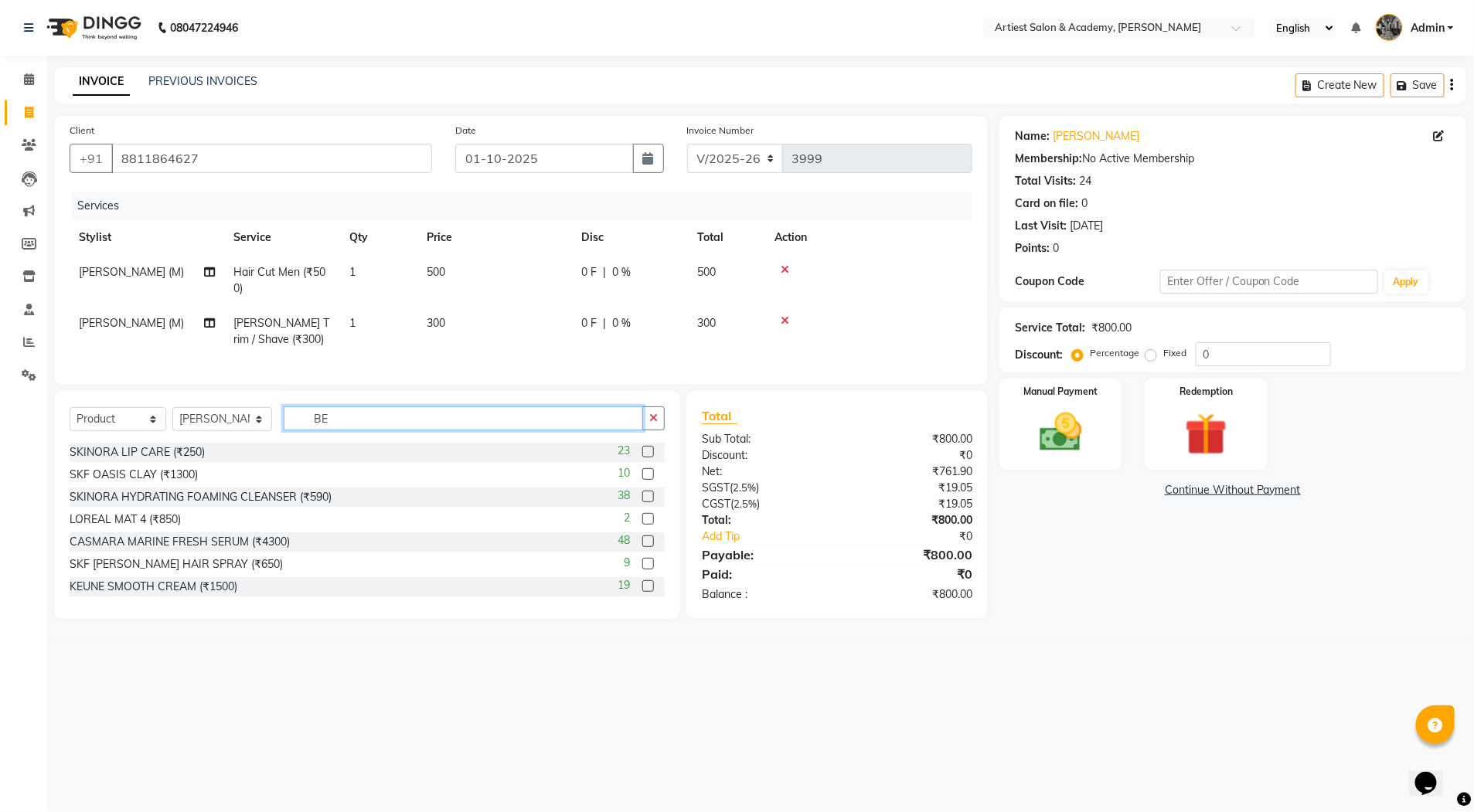
drag, startPoint x: 332, startPoint y: 431, endPoint x: 346, endPoint y: 431, distance: 14.0
click at [333, 431] on input "BE" at bounding box center [463, 418] width 360 height 24
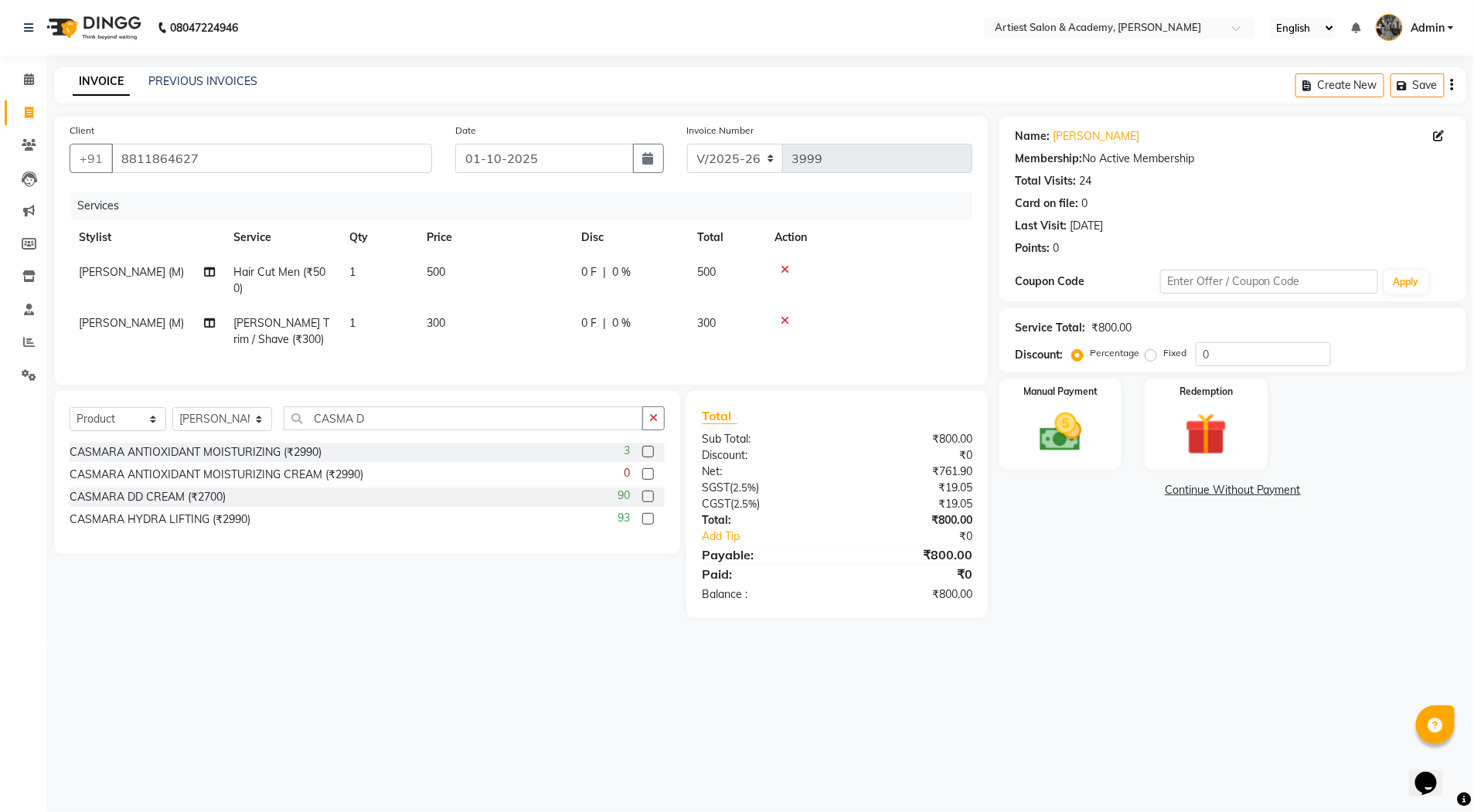
click at [644, 502] on label at bounding box center [648, 497] width 12 height 12
click at [644, 502] on input "checkbox" at bounding box center [647, 497] width 10 height 10
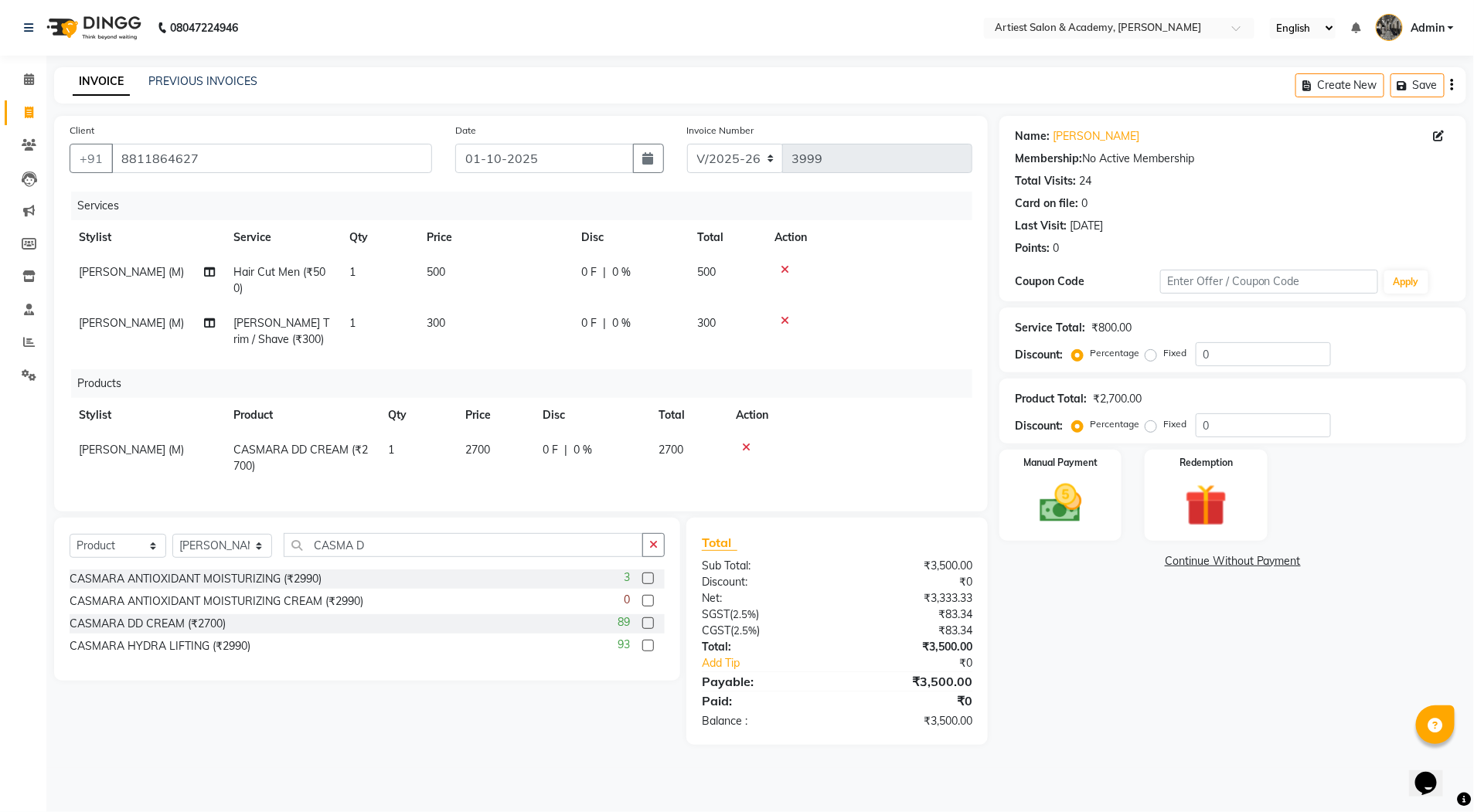
click at [483, 445] on span "2700" at bounding box center [477, 449] width 24 height 14
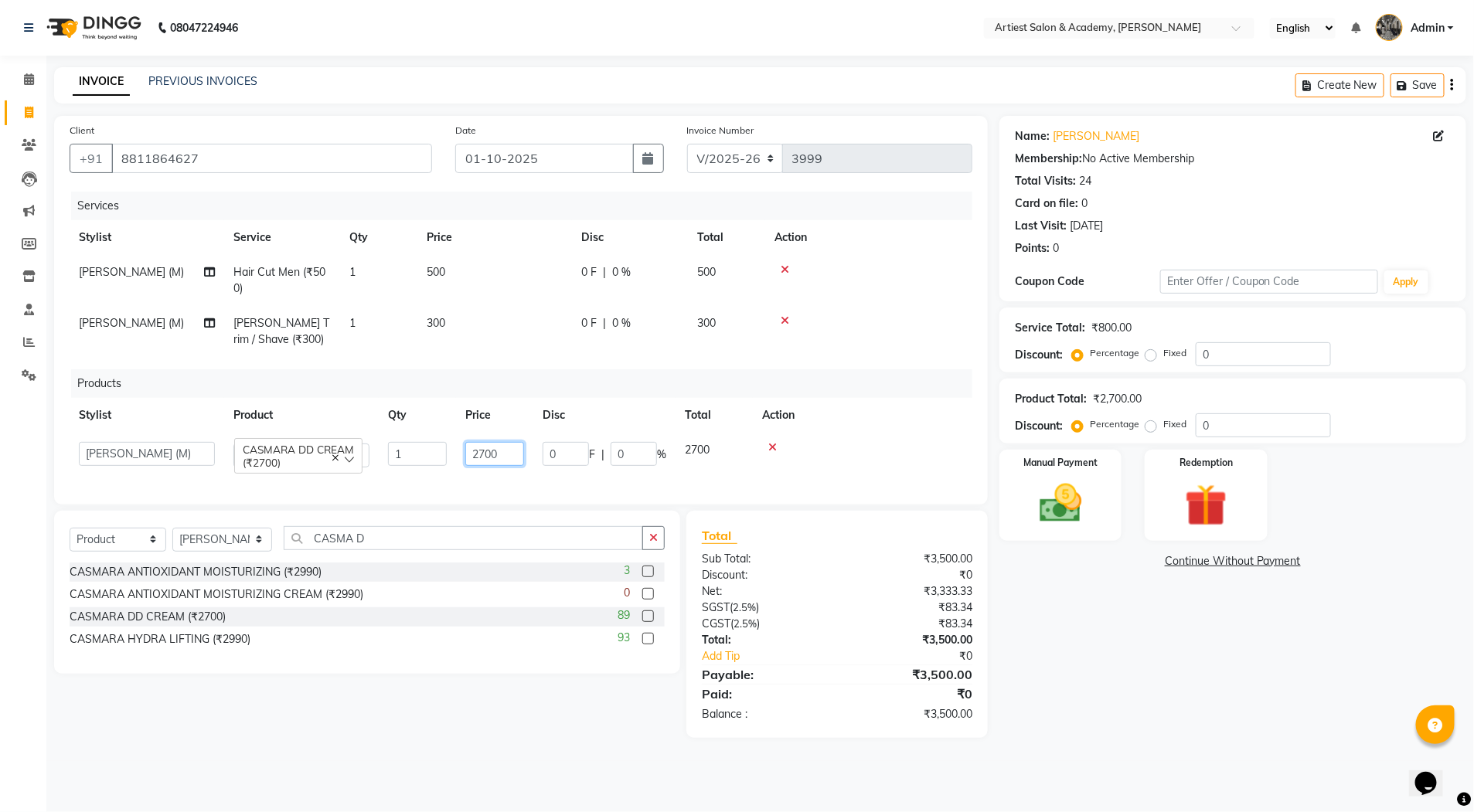
click at [484, 448] on input "2700" at bounding box center [494, 454] width 58 height 24
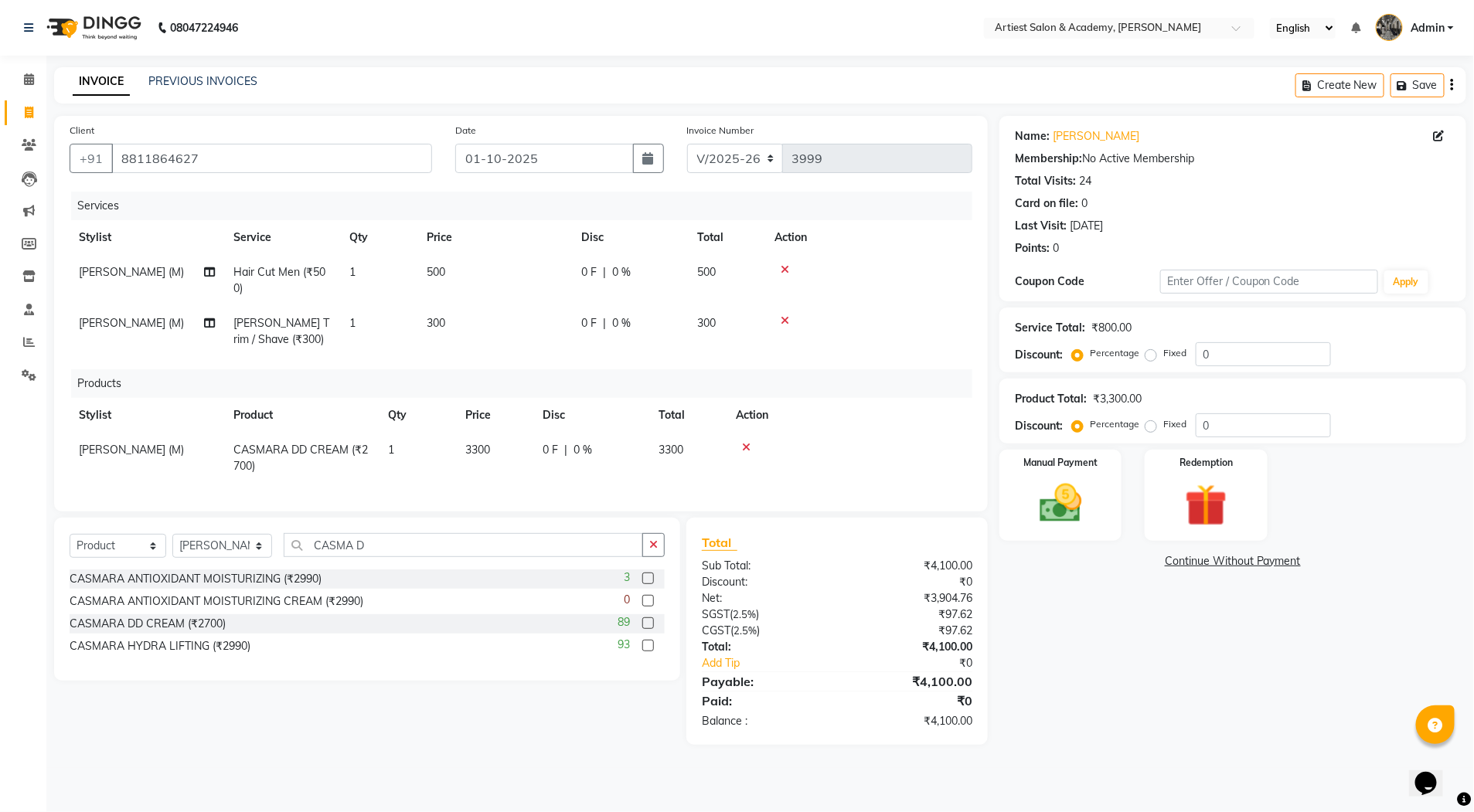
click at [1041, 658] on div "Name: [PERSON_NAME] Membership: No Active Membership Total Visits: 24 Card on f…" at bounding box center [1238, 430] width 479 height 629
click at [376, 555] on input "CASMA D" at bounding box center [463, 545] width 360 height 24
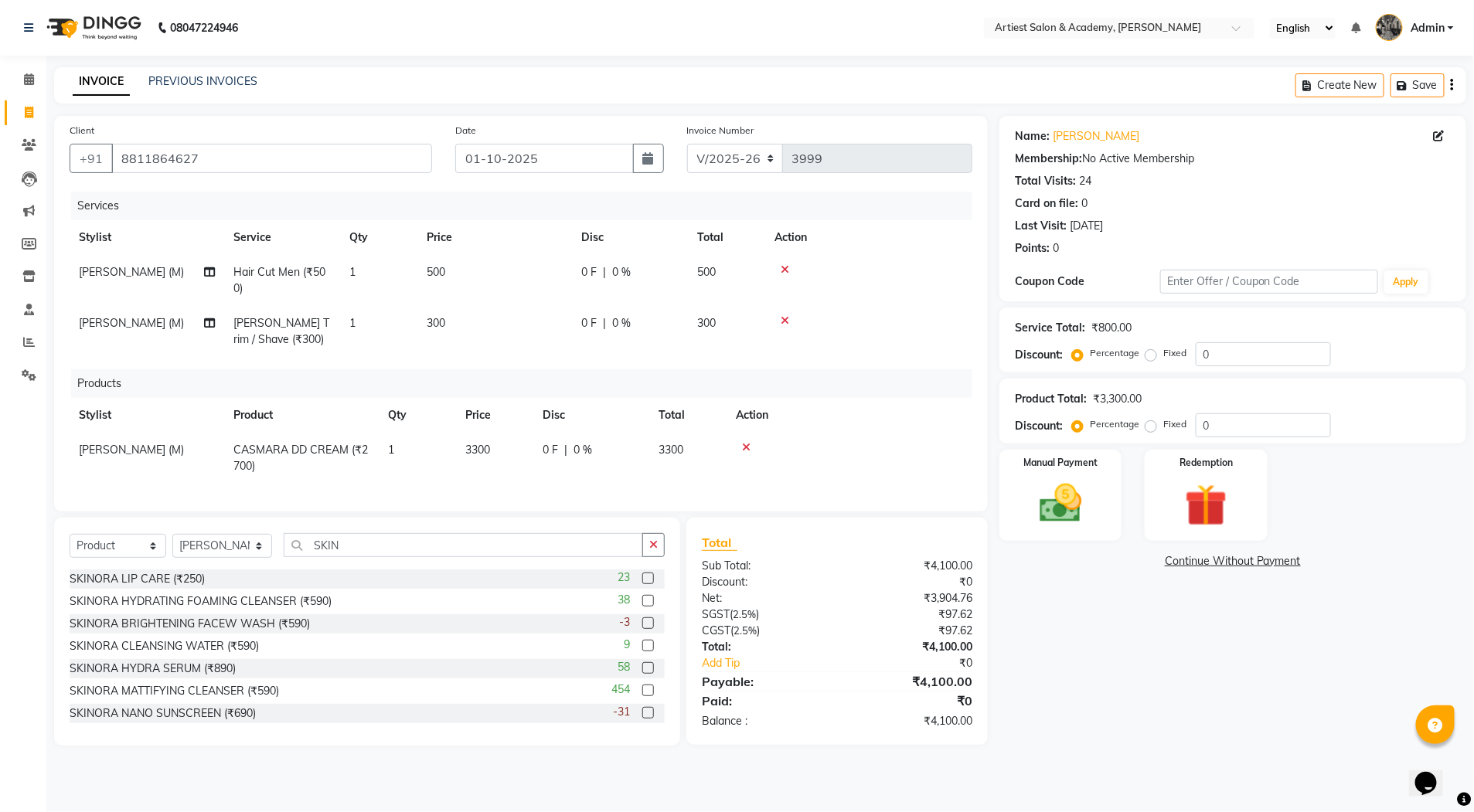
click at [642, 606] on label at bounding box center [648, 601] width 12 height 12
click at [642, 606] on input "checkbox" at bounding box center [647, 601] width 10 height 10
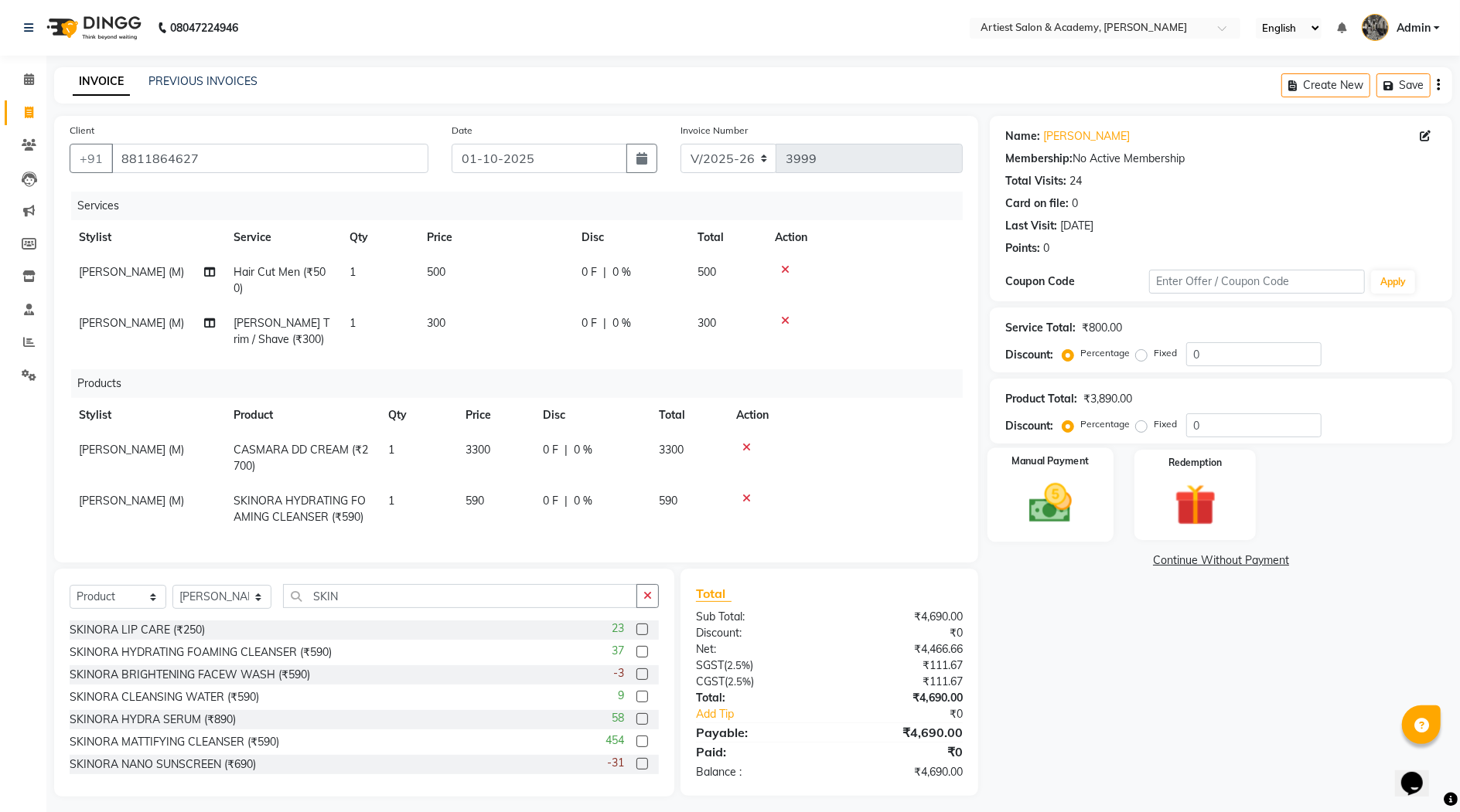
click at [1037, 504] on img at bounding box center [1050, 504] width 70 height 51
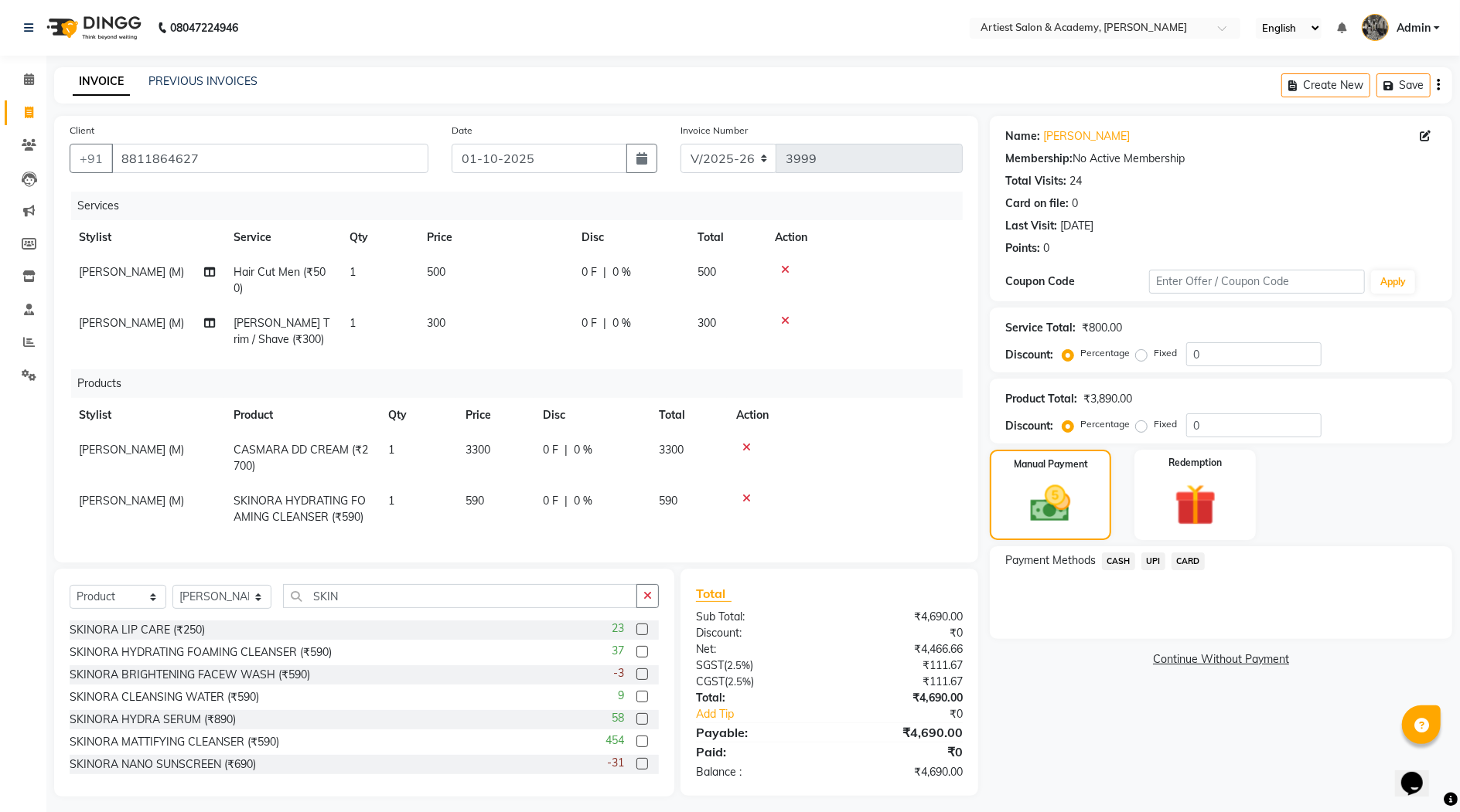
click at [1154, 556] on span "UPI" at bounding box center [1153, 561] width 24 height 18
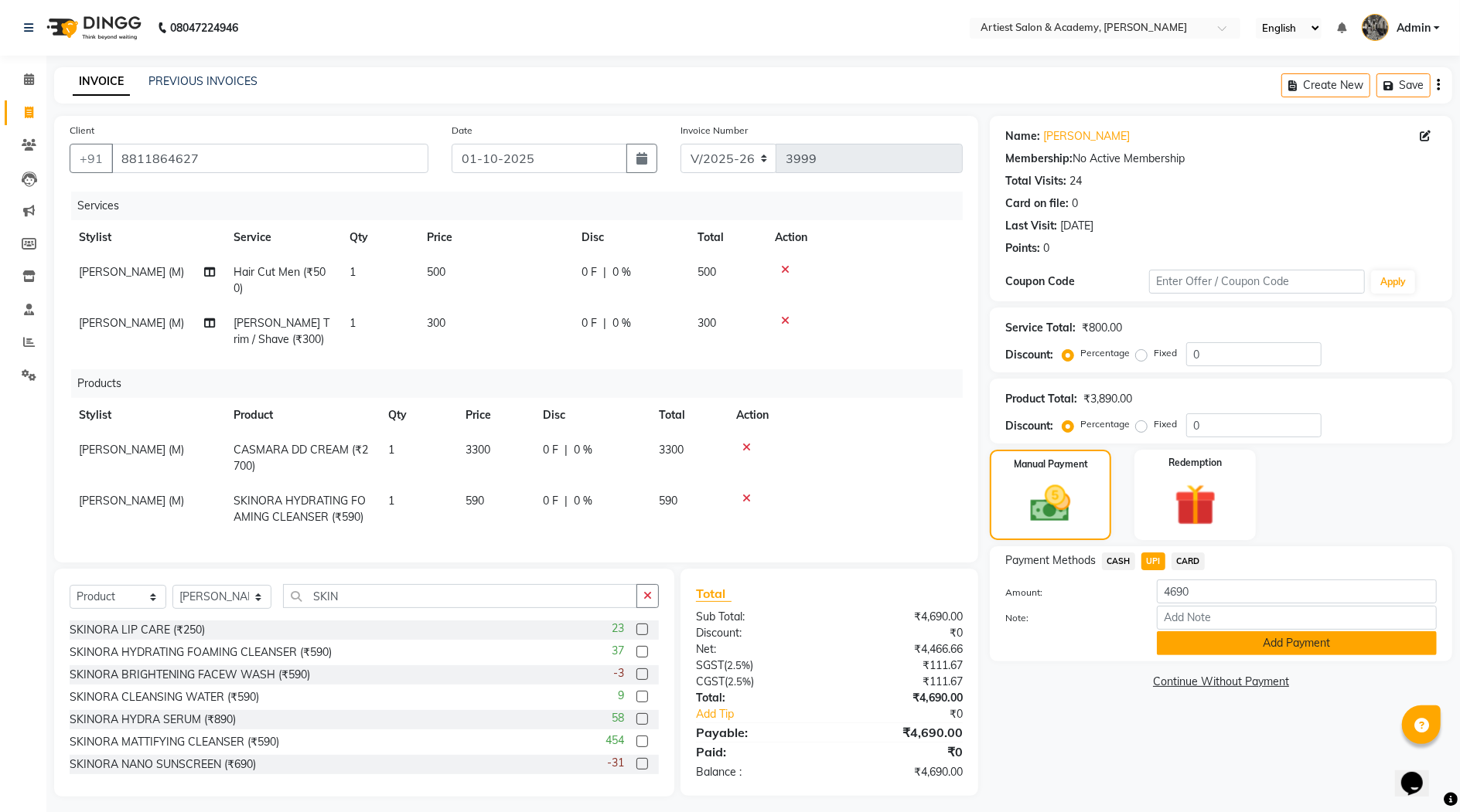
click at [1354, 648] on button "Add Payment" at bounding box center [1296, 643] width 280 height 24
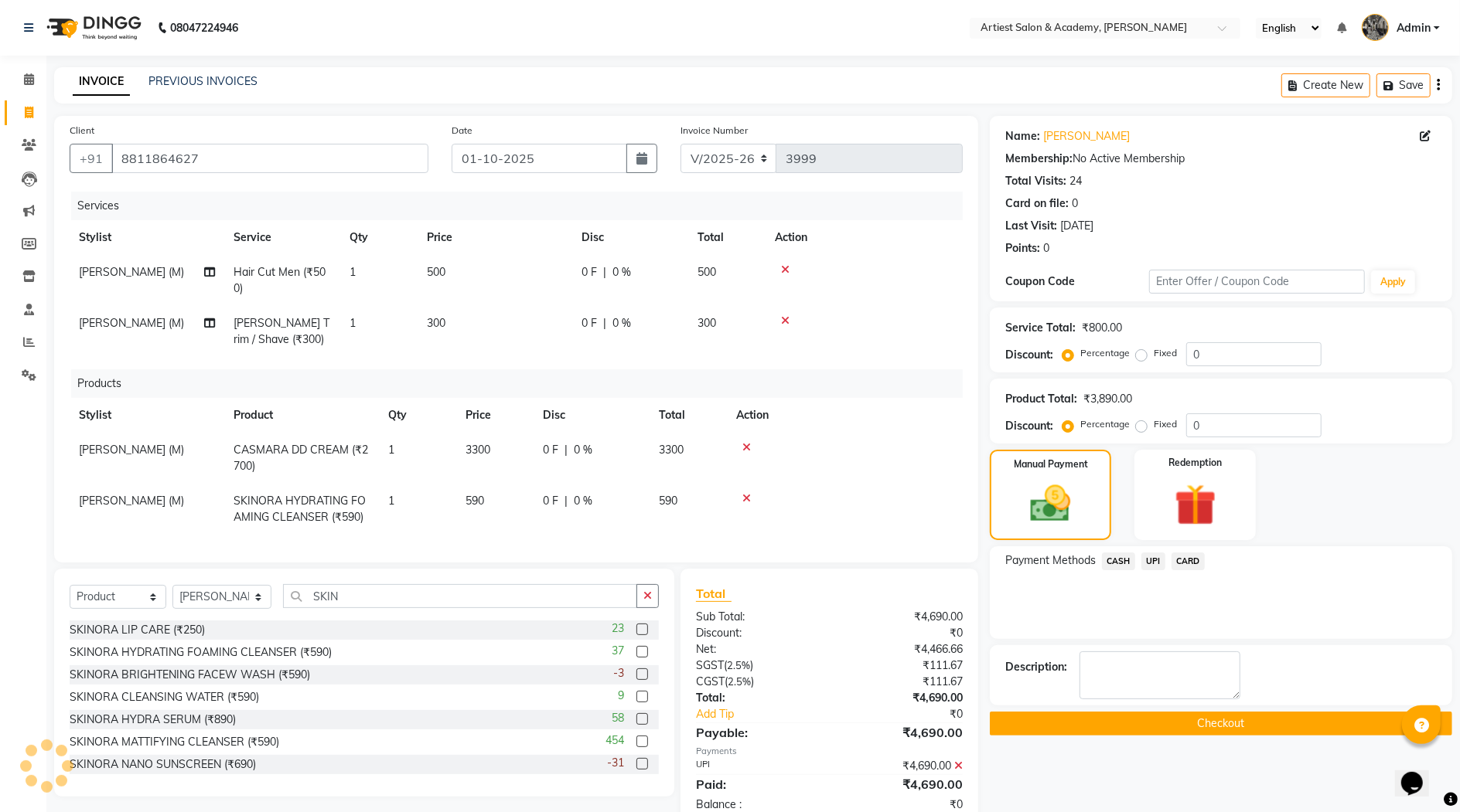
click at [1244, 723] on button "Checkout" at bounding box center [1221, 723] width 462 height 24
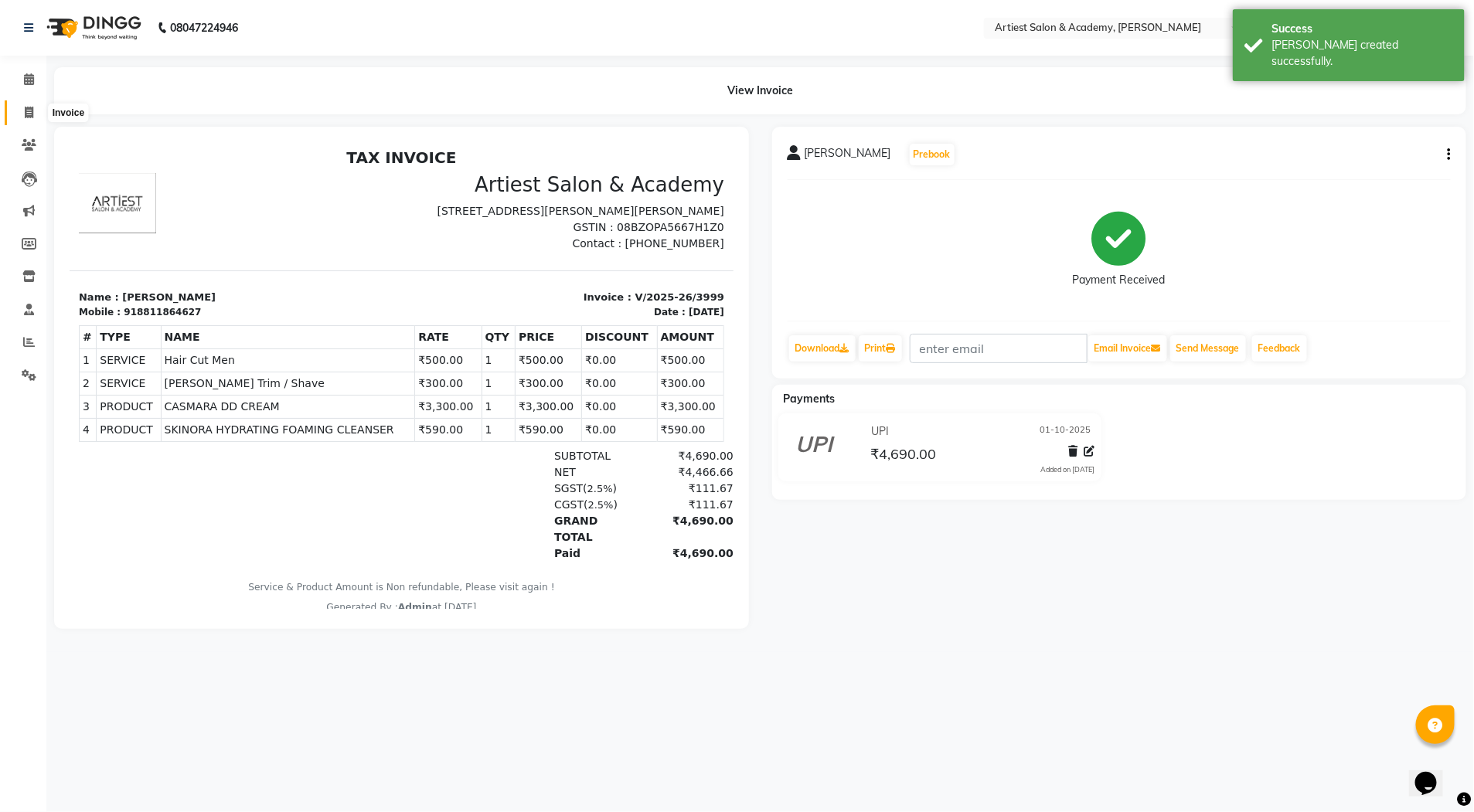
click at [25, 108] on icon at bounding box center [28, 112] width 9 height 12
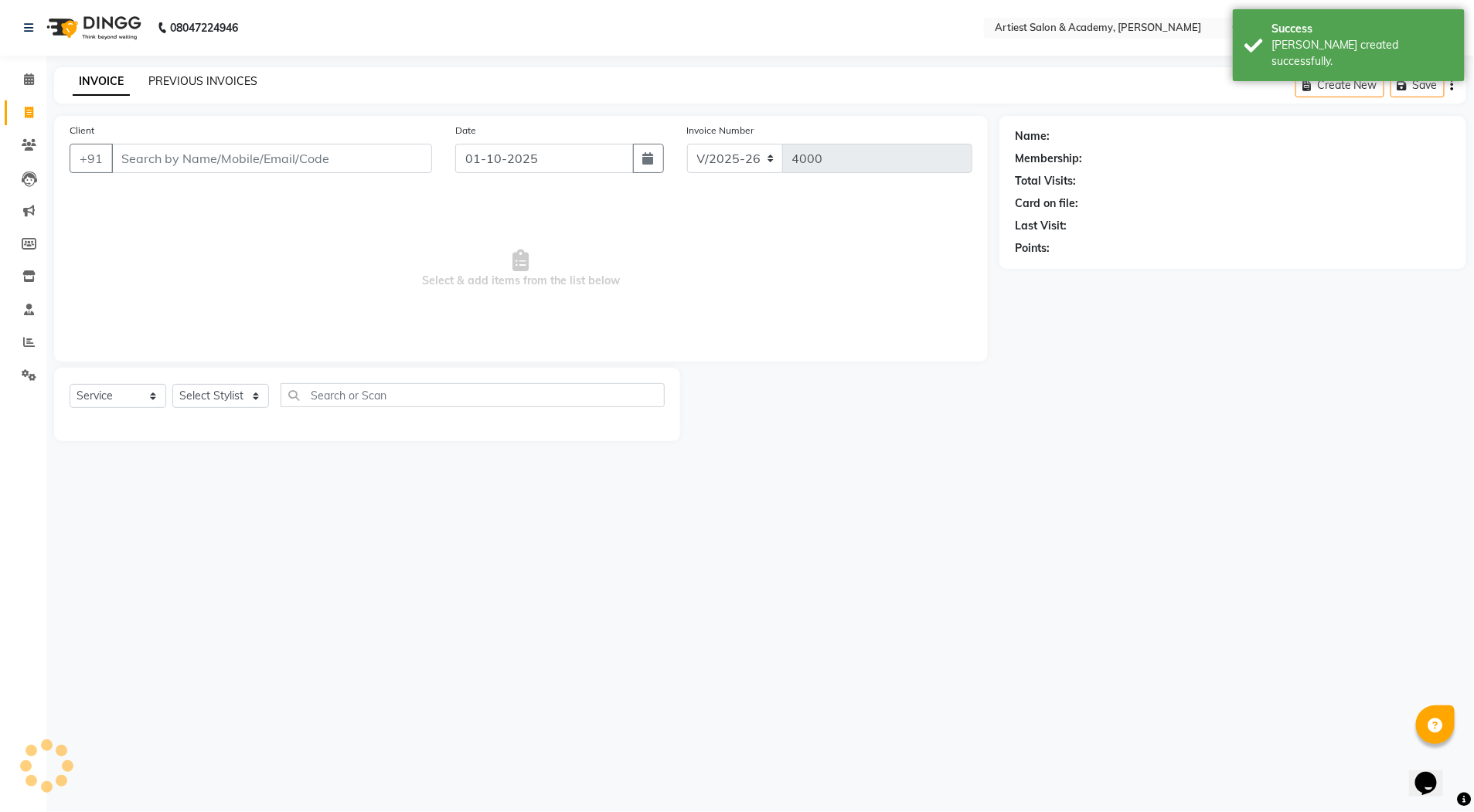
click at [203, 74] on link "PREVIOUS INVOICES" at bounding box center [203, 81] width 109 height 14
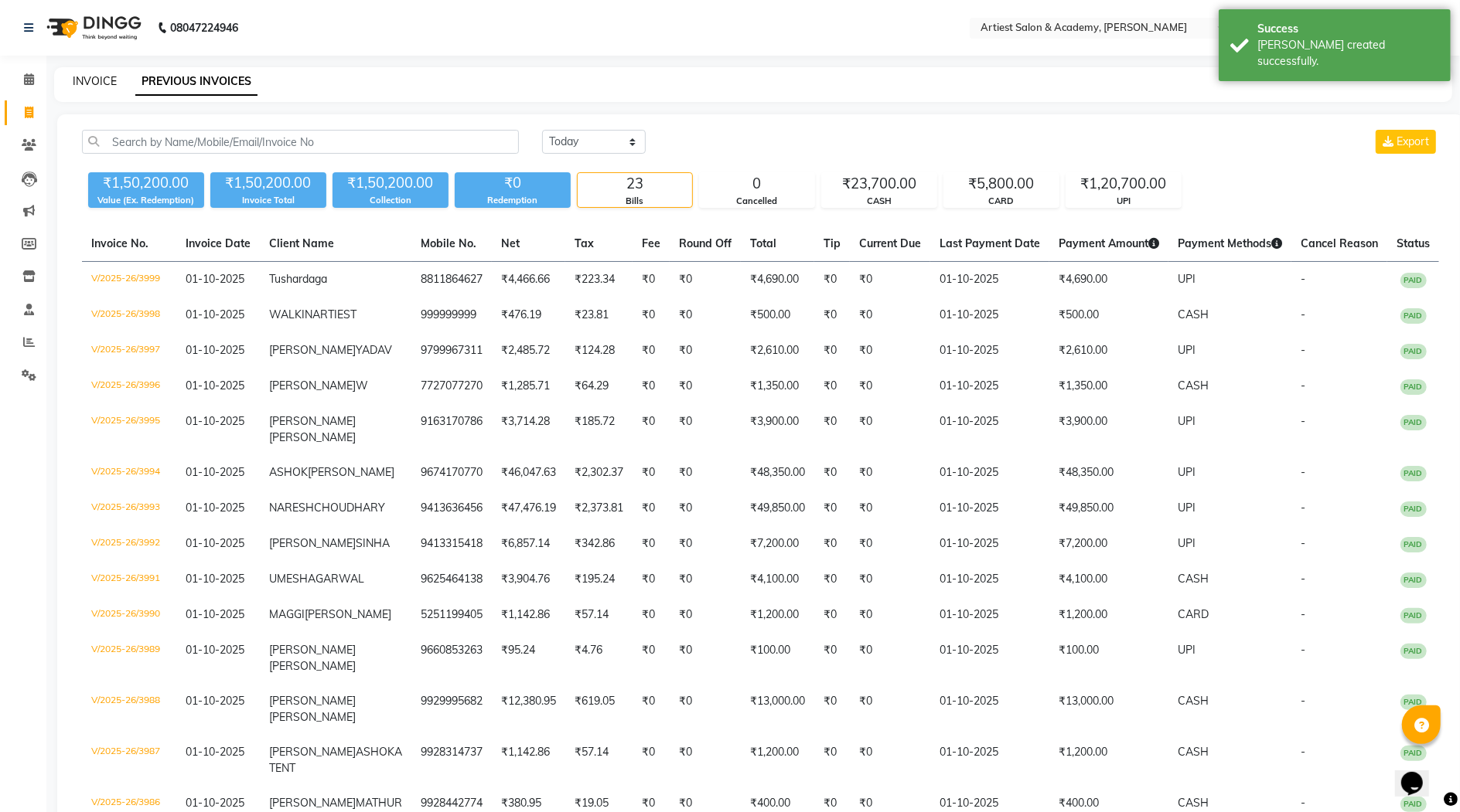
click at [90, 76] on link "INVOICE" at bounding box center [95, 81] width 44 height 14
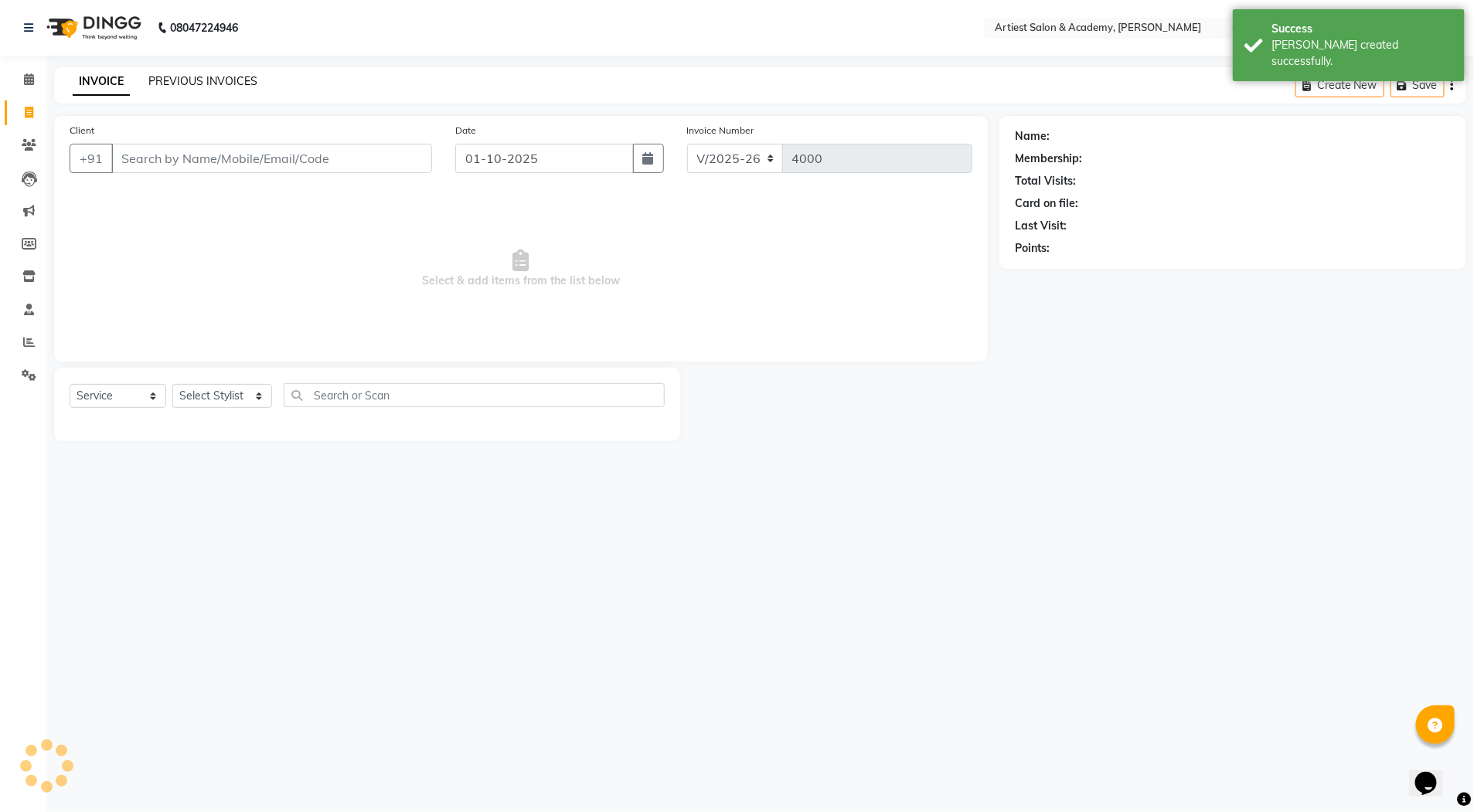
click at [185, 75] on link "PREVIOUS INVOICES" at bounding box center [203, 81] width 109 height 14
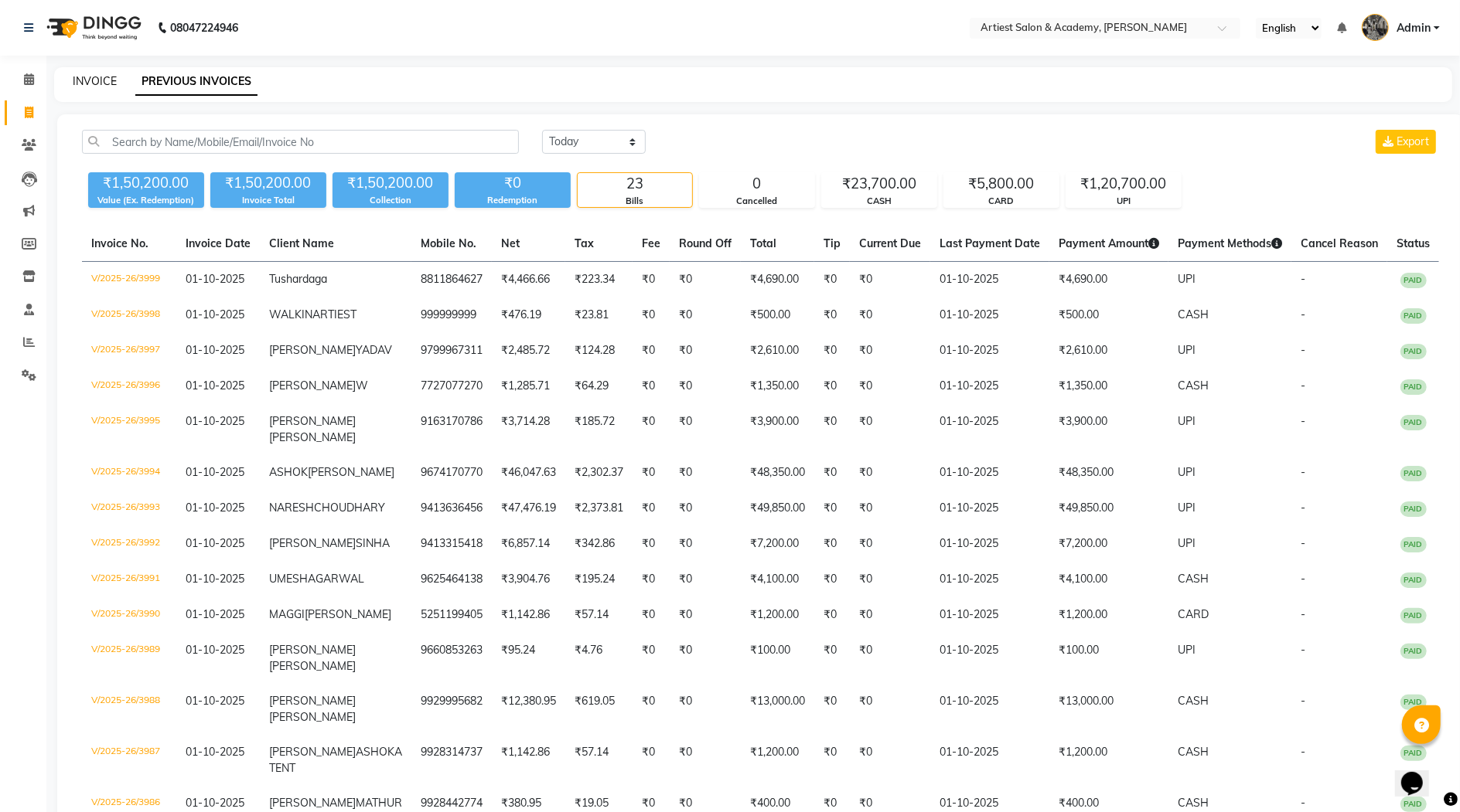
click at [94, 77] on link "INVOICE" at bounding box center [95, 81] width 44 height 14
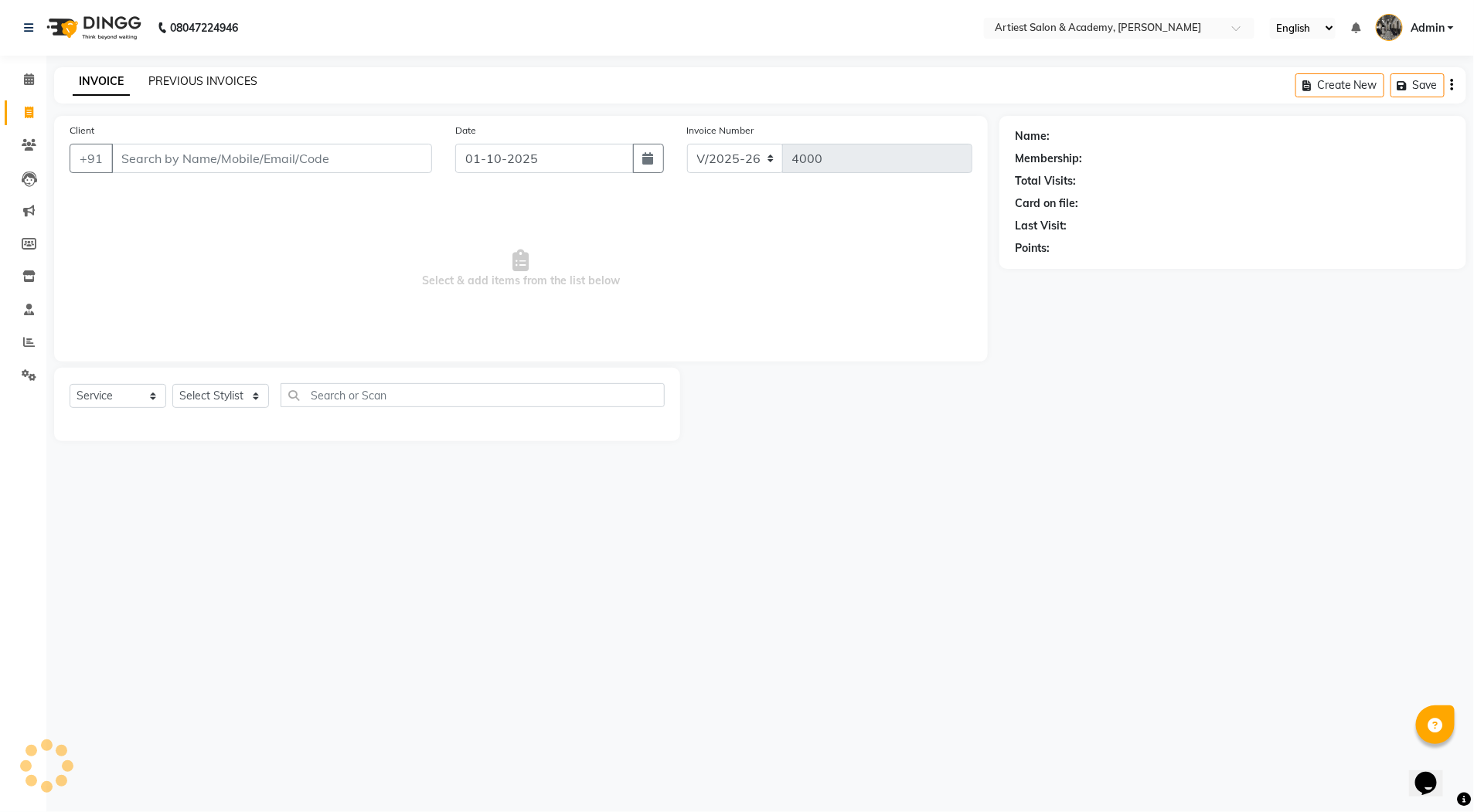
click at [200, 85] on link "PREVIOUS INVOICES" at bounding box center [203, 81] width 109 height 14
